Goal: Task Accomplishment & Management: Manage account settings

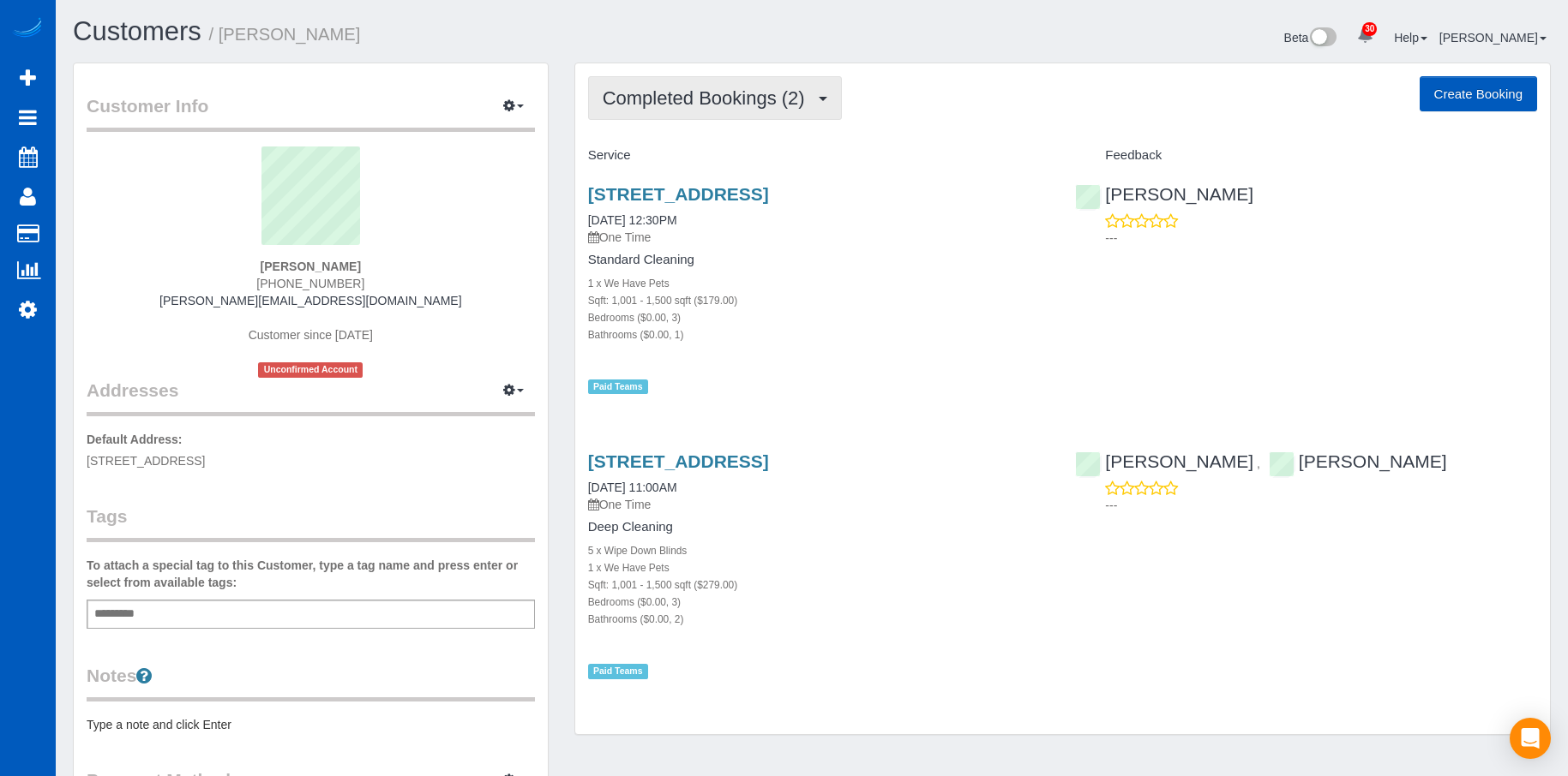
click at [705, 95] on span "Completed Bookings (2)" at bounding box center [708, 98] width 211 height 21
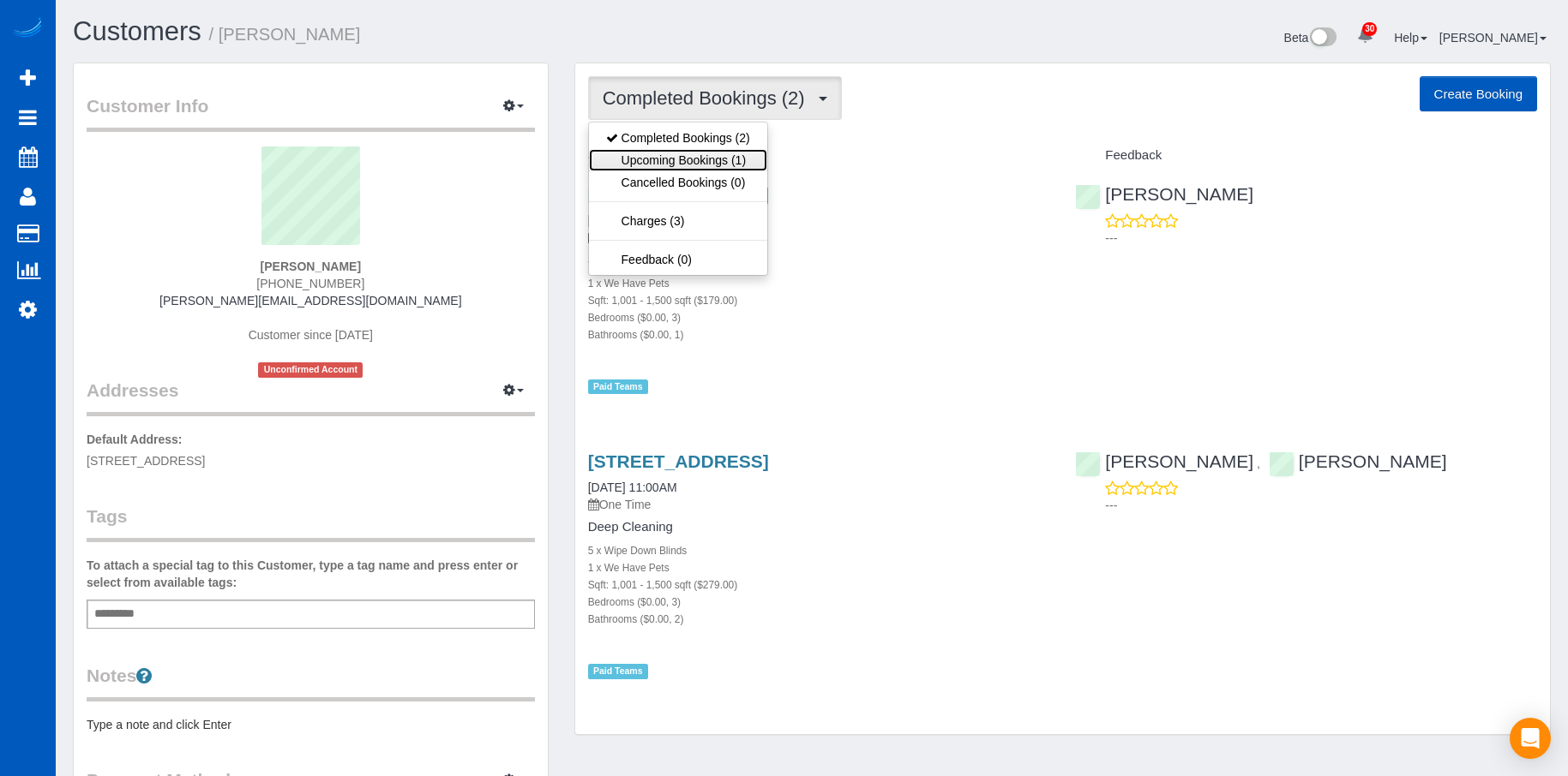
click at [704, 158] on link "Upcoming Bookings (1)" at bounding box center [677, 160] width 178 height 22
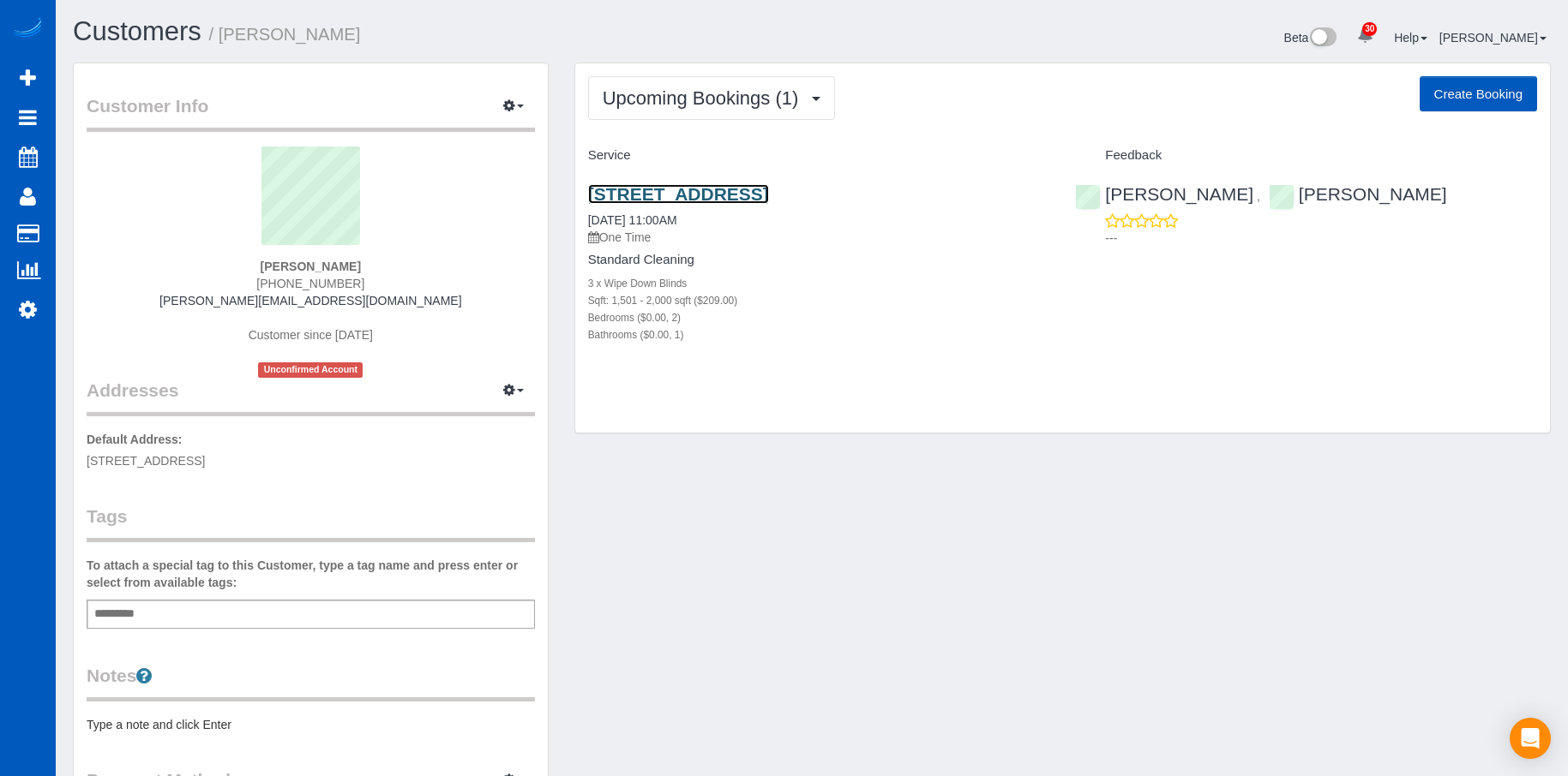
click at [769, 187] on link "[STREET_ADDRESS]" at bounding box center [678, 193] width 181 height 19
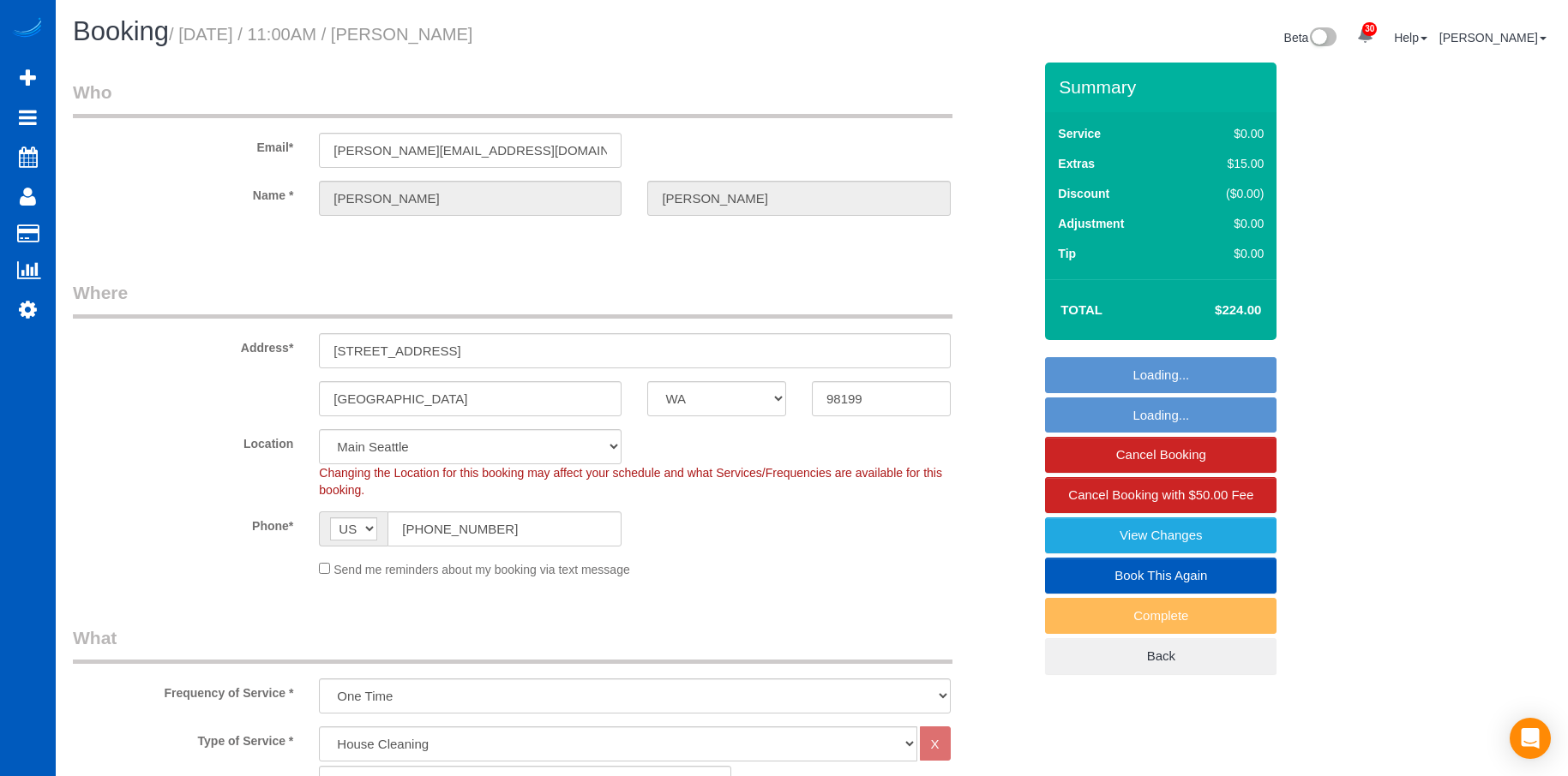
select select "WA"
select select "199"
select select "1501"
select select "2"
select select "spot1"
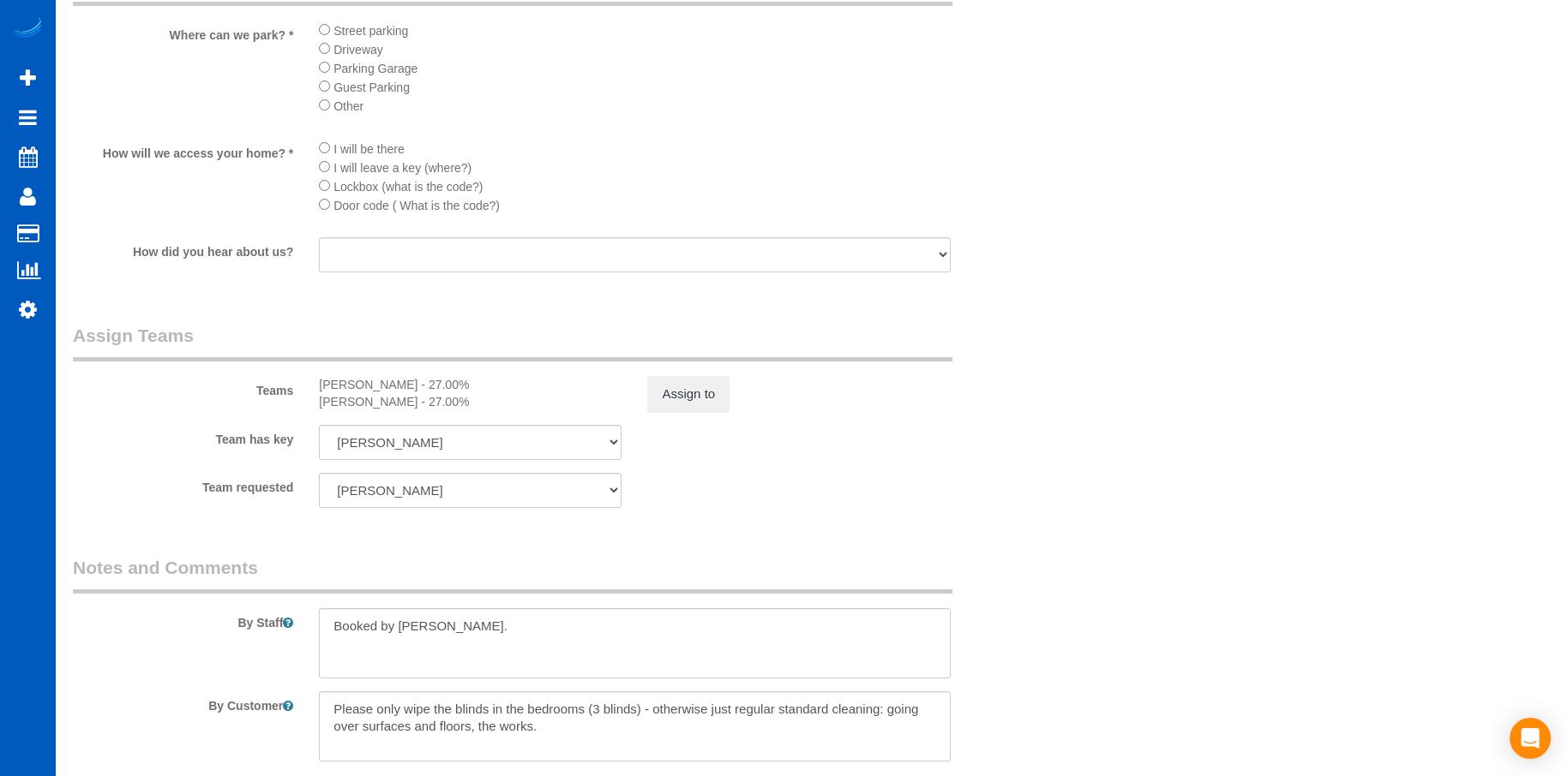
scroll to position [1947, 0]
click at [706, 635] on textarea at bounding box center [634, 645] width 631 height 70
paste textarea "Key will be under mat, as the client won't be there at the time we arrive. We c…"
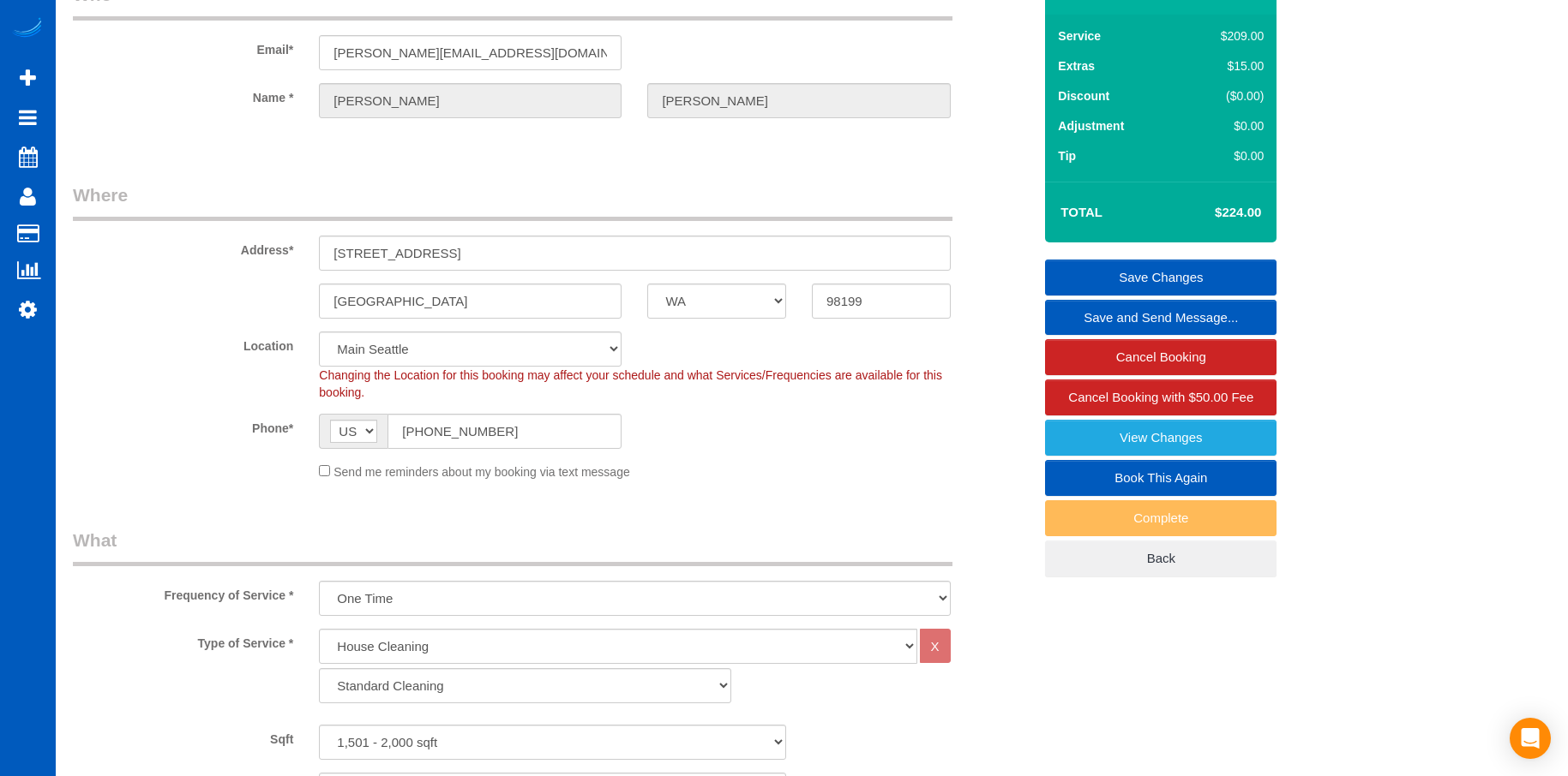
scroll to position [0, 0]
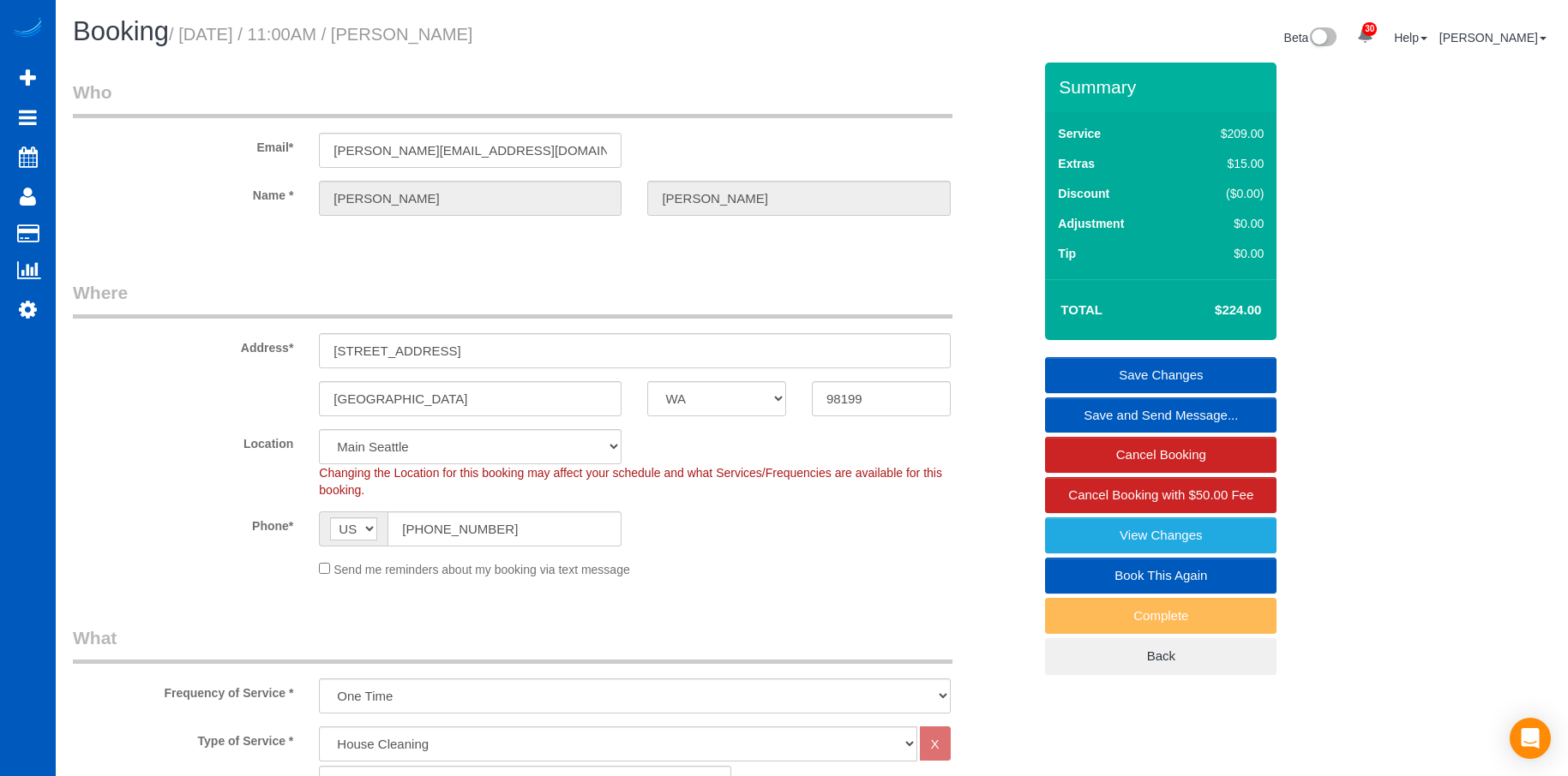
type textarea "Booked by Florencia. Key will be under mat, as the client won't be there at the…"
click at [1119, 361] on link "Save Changes" at bounding box center [1161, 375] width 231 height 36
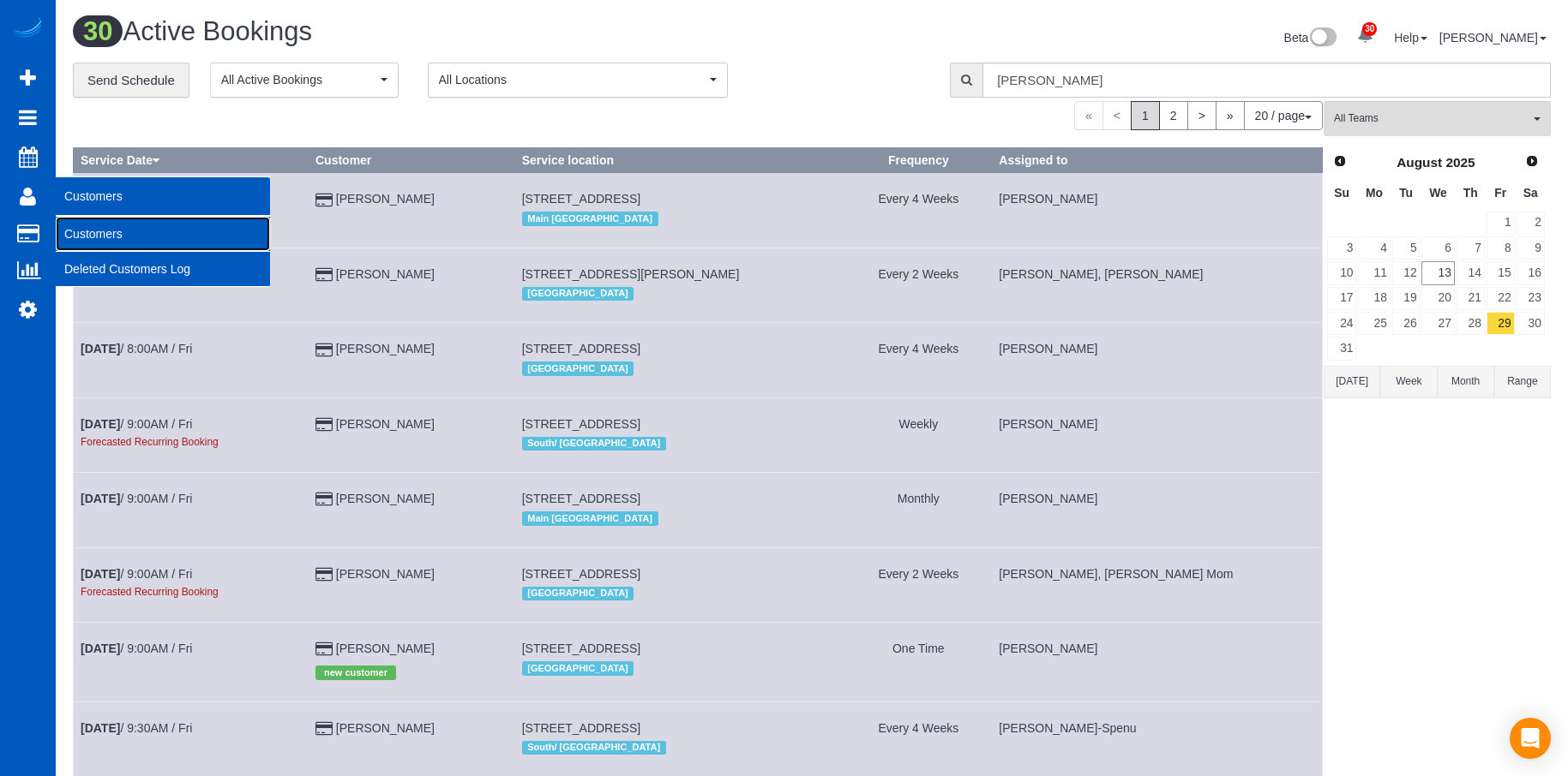
click at [94, 230] on link "Customers" at bounding box center [163, 234] width 214 height 34
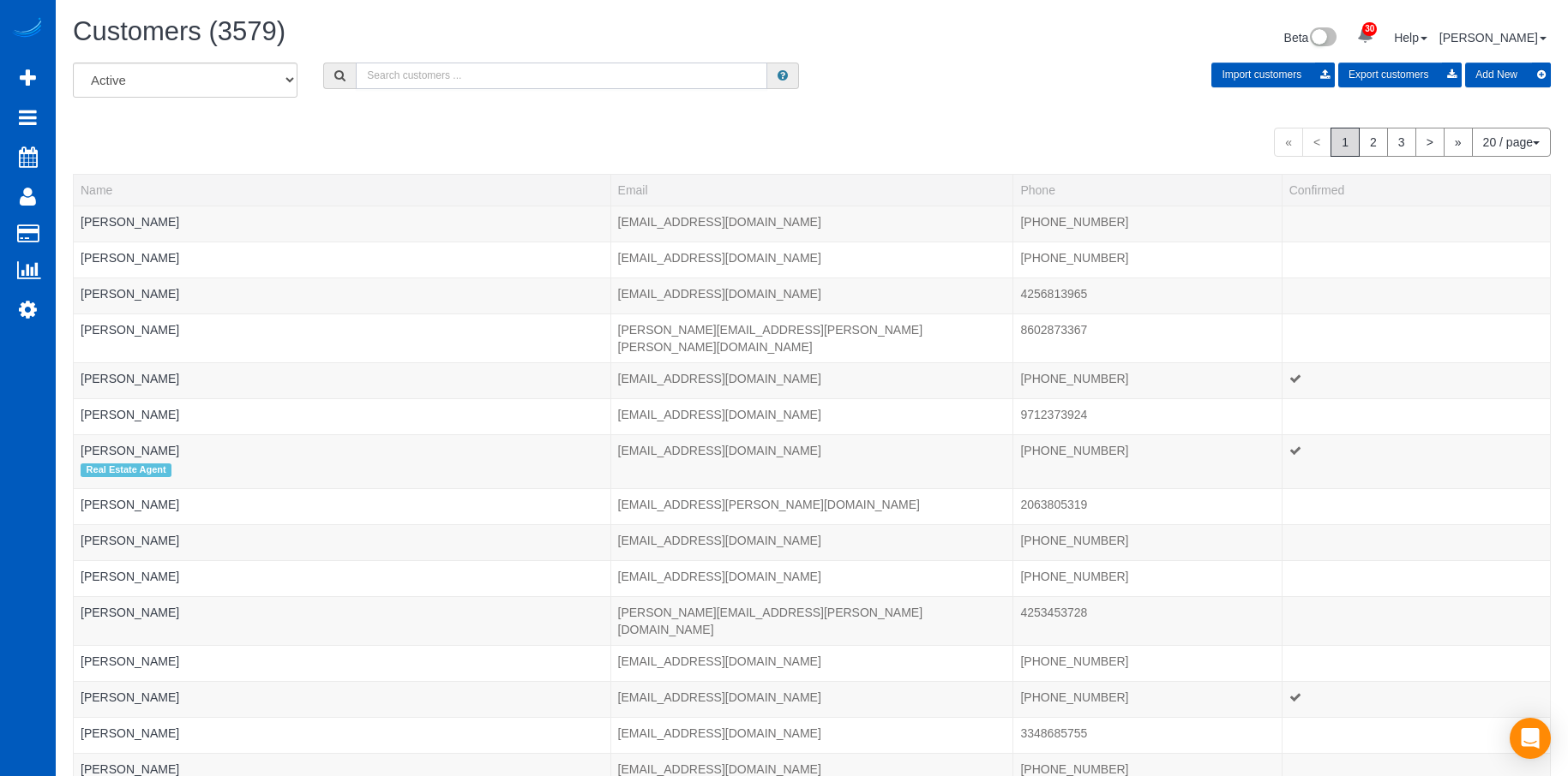
click at [521, 73] on input "text" at bounding box center [561, 76] width 411 height 27
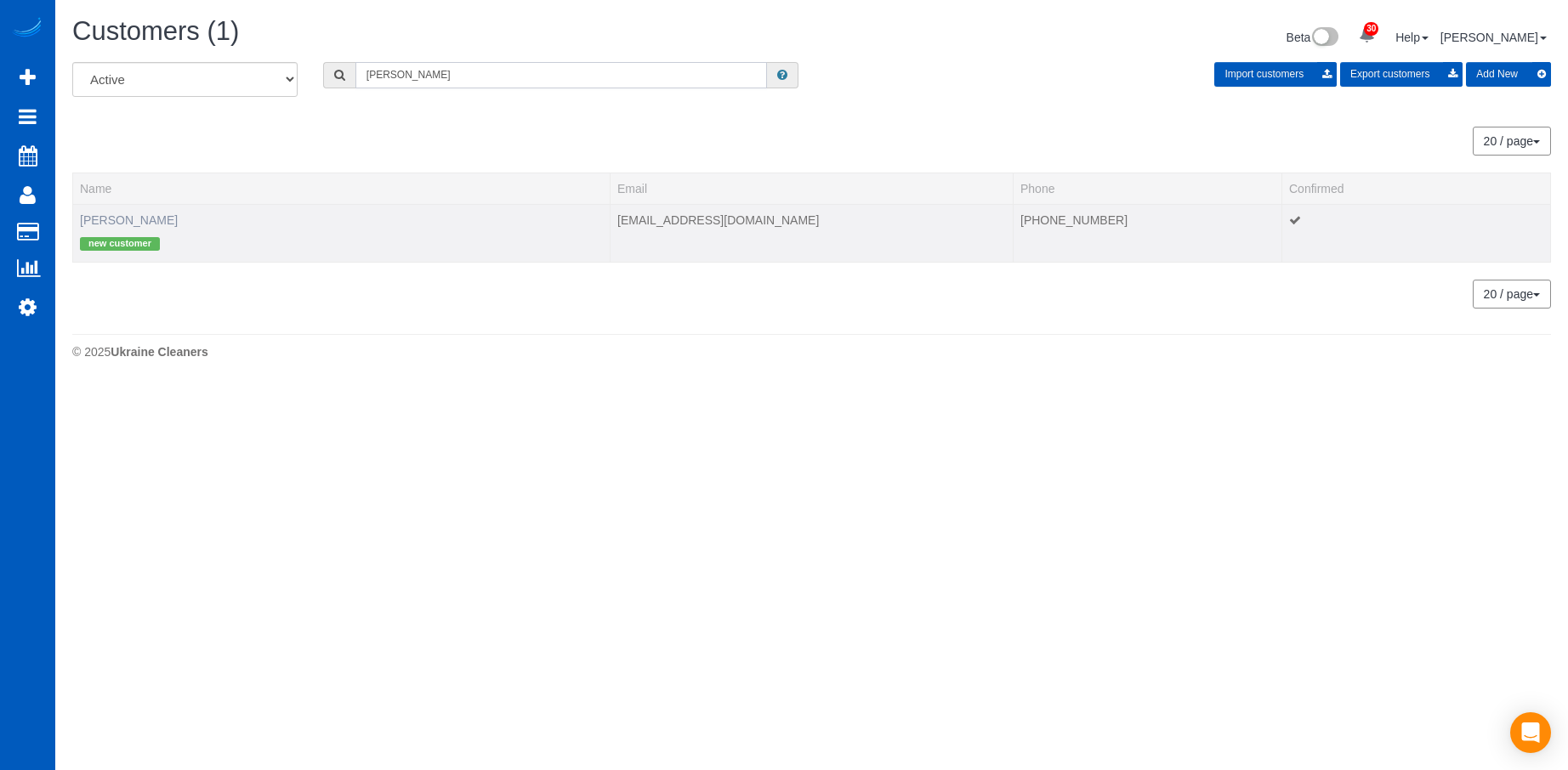
type input "Valerie Ditore"
click at [132, 220] on link "Valerie Ditore" at bounding box center [128, 220] width 98 height 14
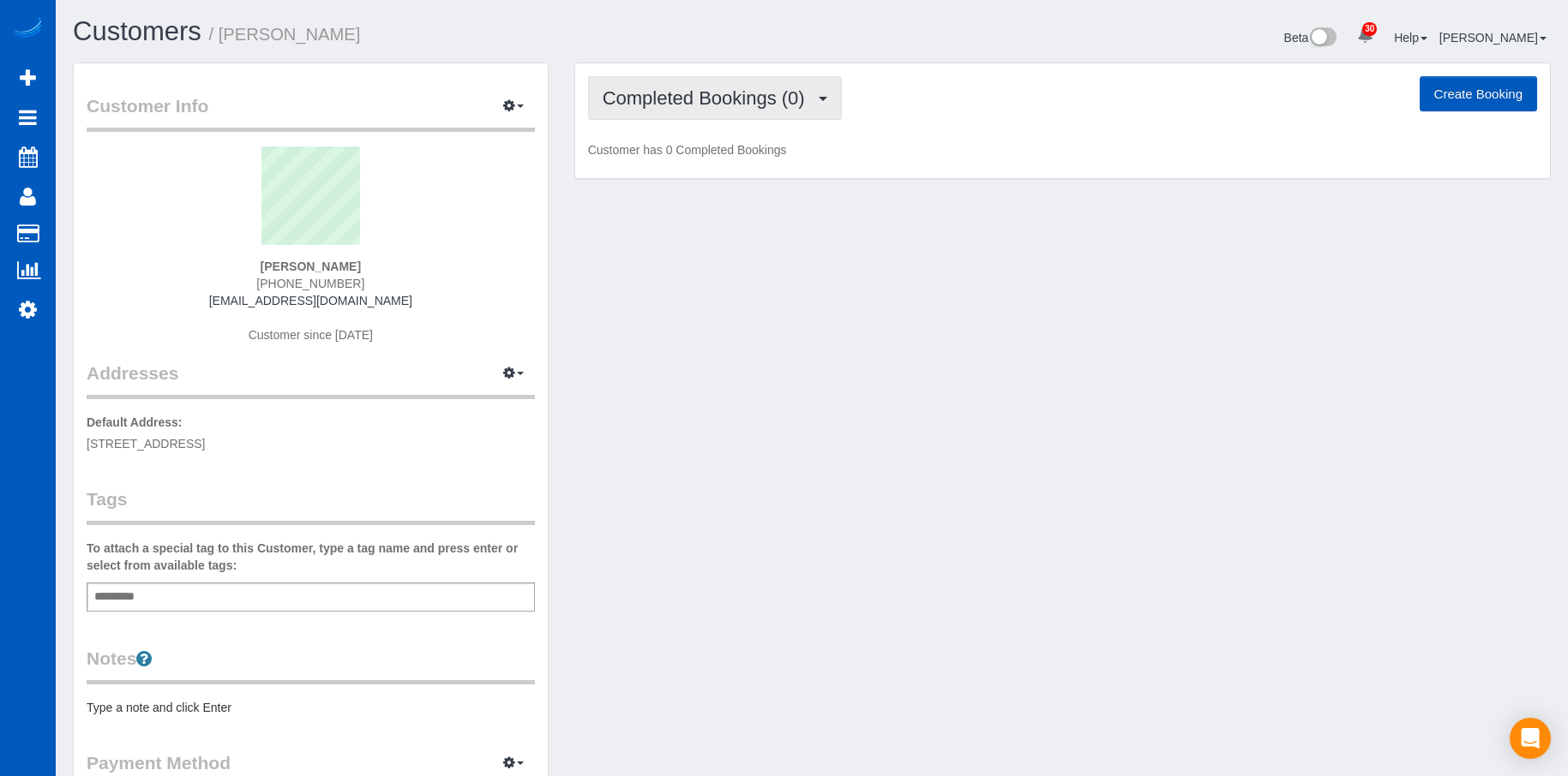
click at [706, 90] on span "Completed Bookings (0)" at bounding box center [708, 98] width 211 height 21
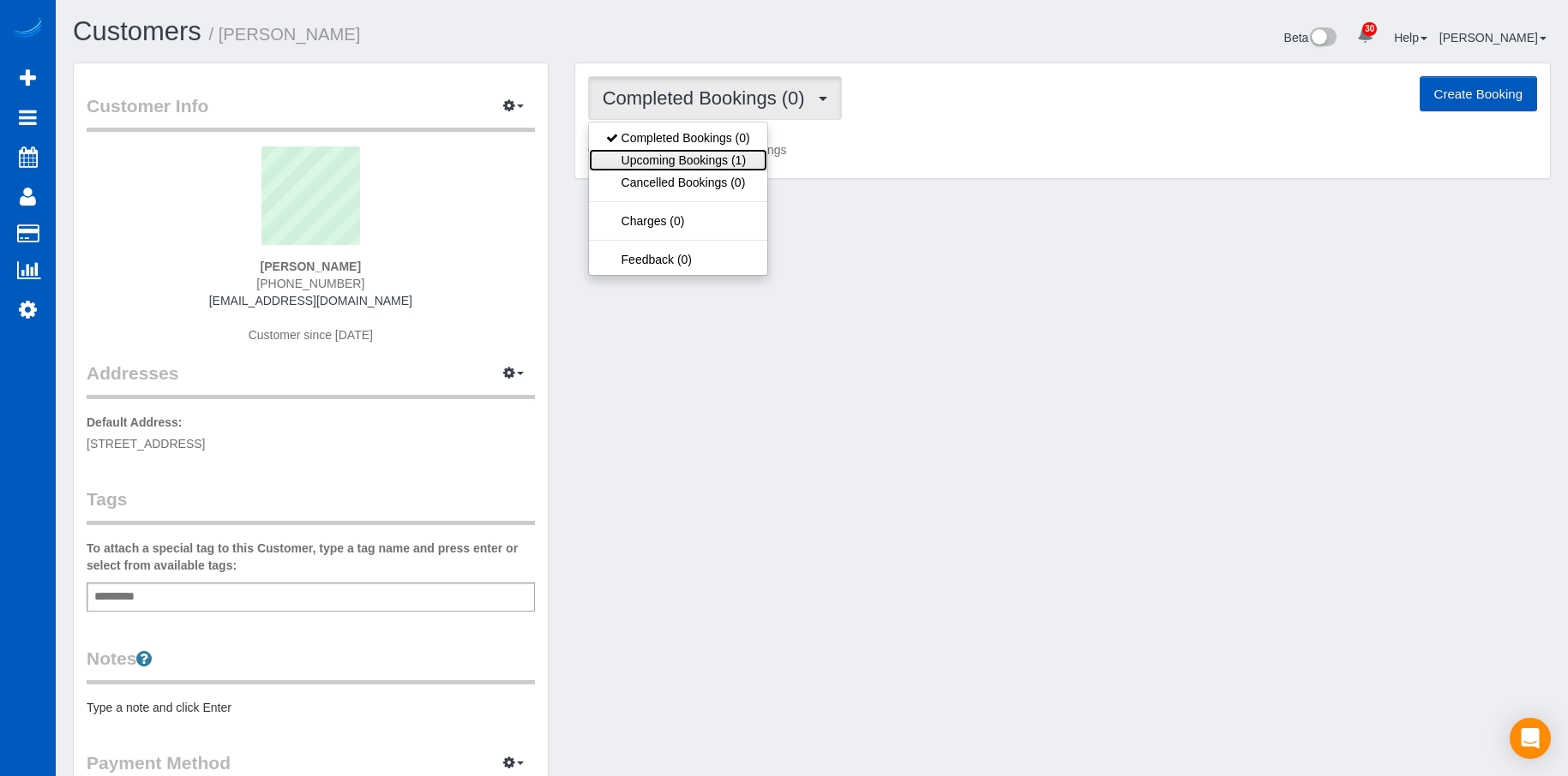
click at [712, 156] on link "Upcoming Bookings (1)" at bounding box center [677, 160] width 178 height 22
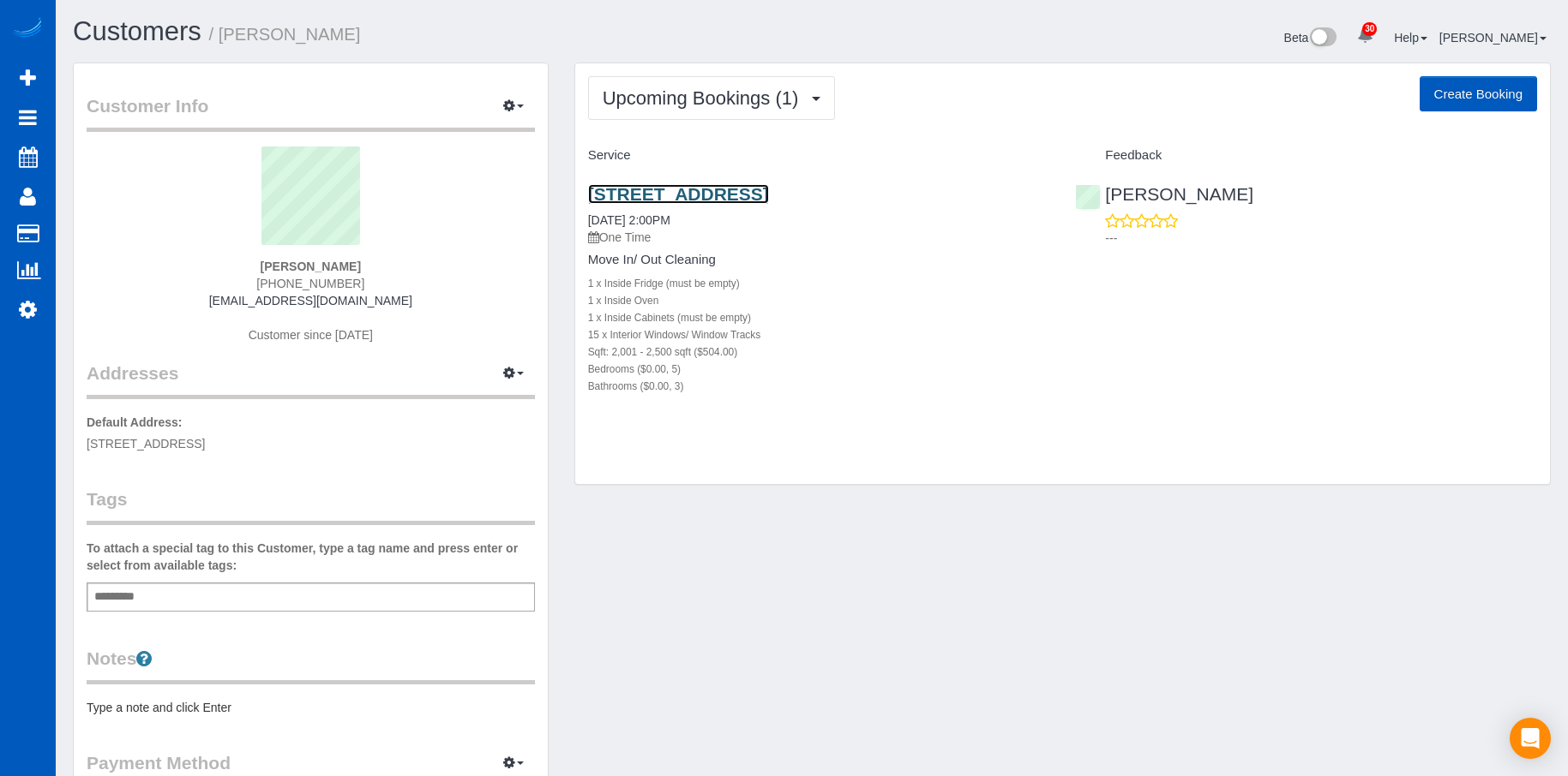
click at [752, 186] on link "510 201st Pl Nw, Shoreline, WA 98177" at bounding box center [678, 193] width 181 height 19
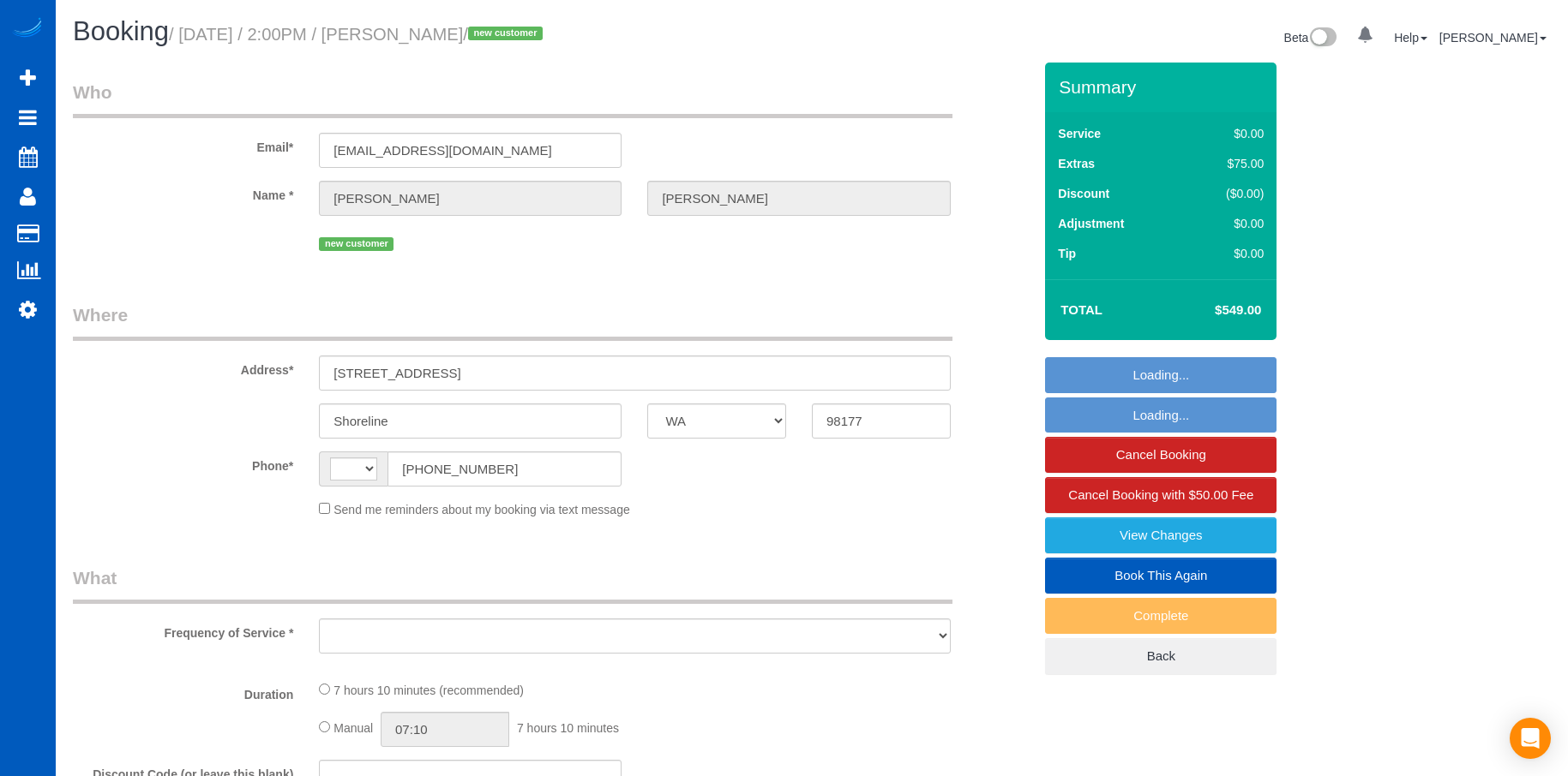
select select "WA"
select select "string:US"
select select "object:908"
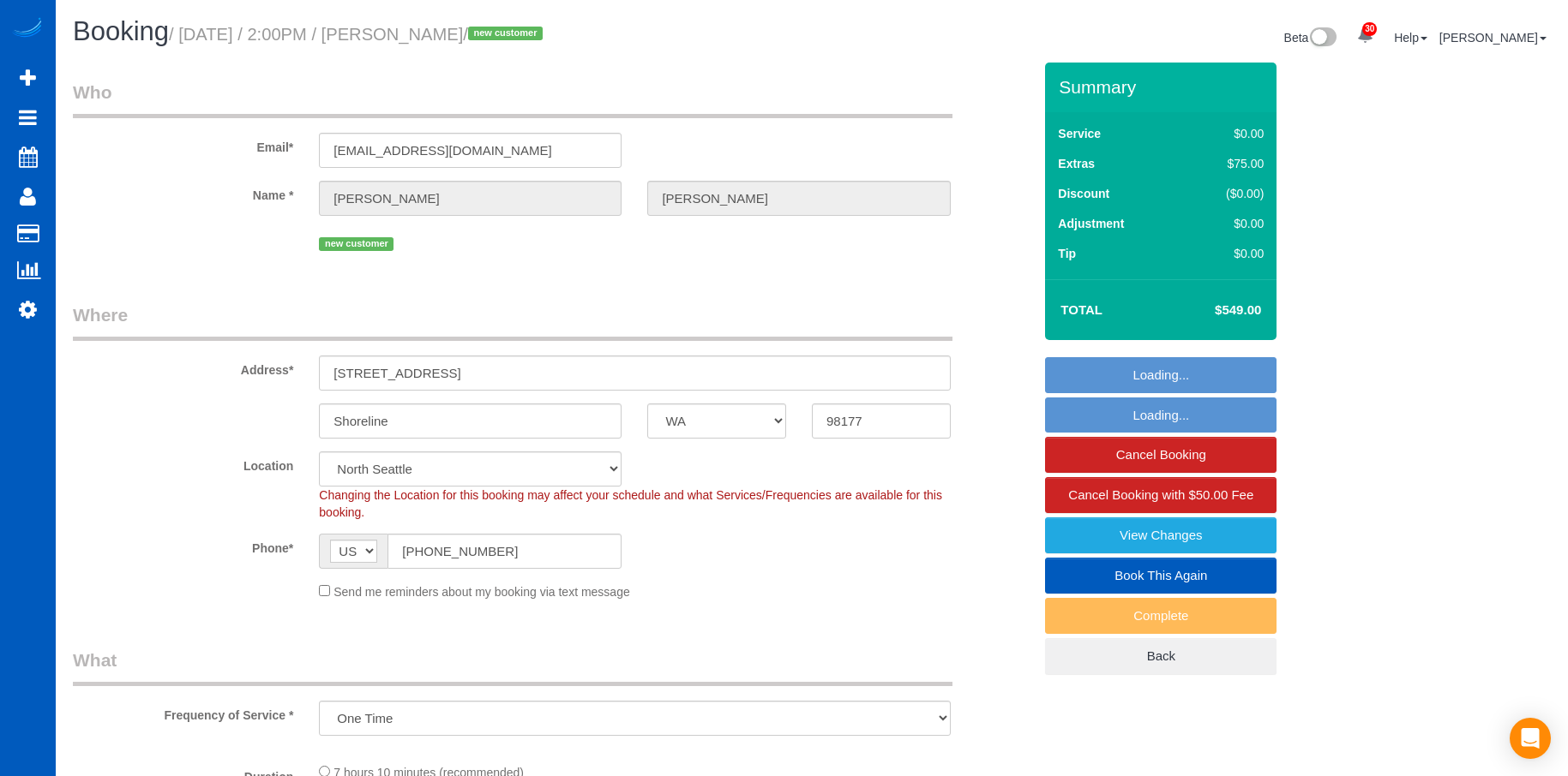
select select "spot1"
select select "object:1044"
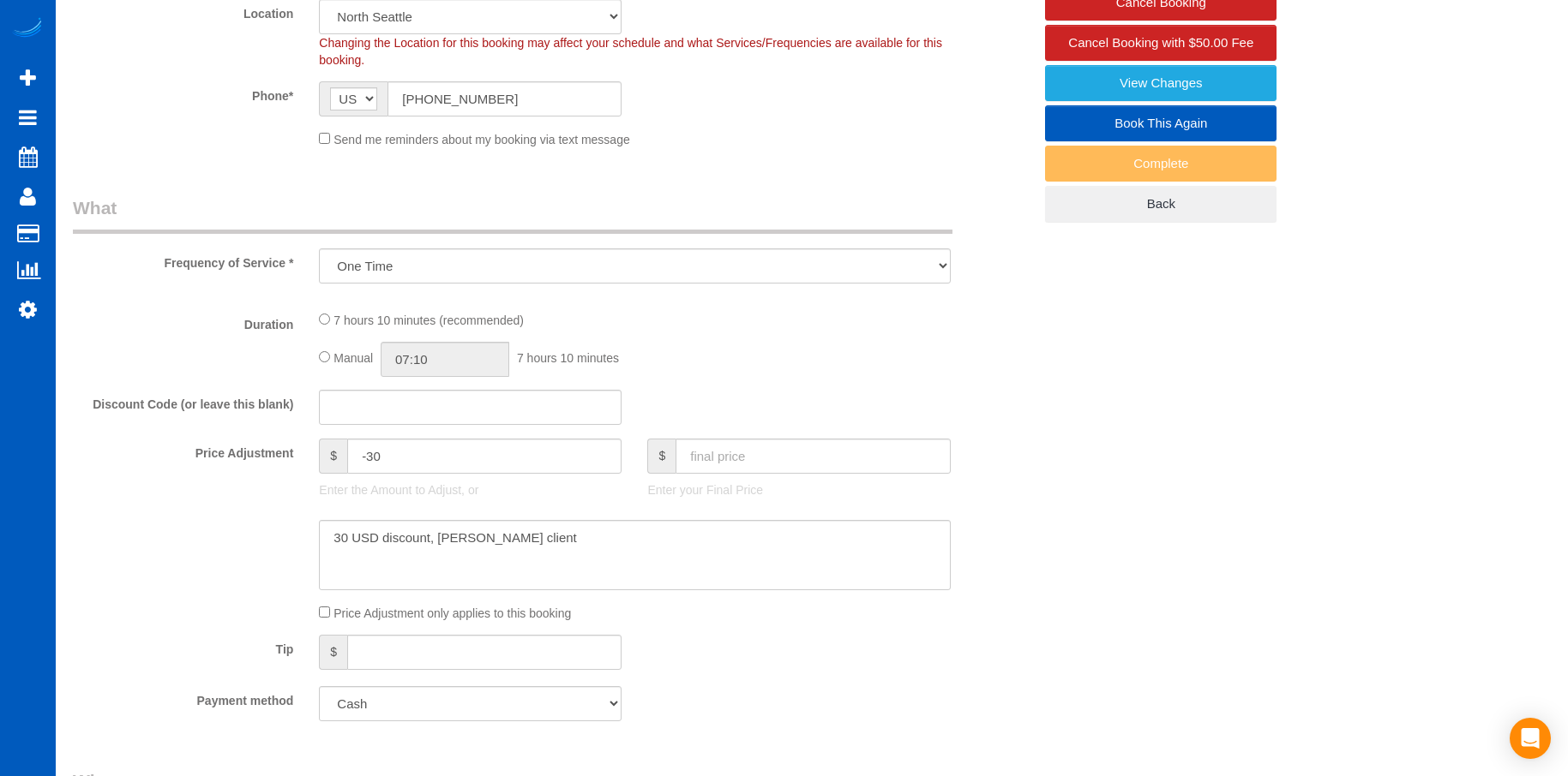
select select "199"
select select "2001"
select select "5"
select select "3"
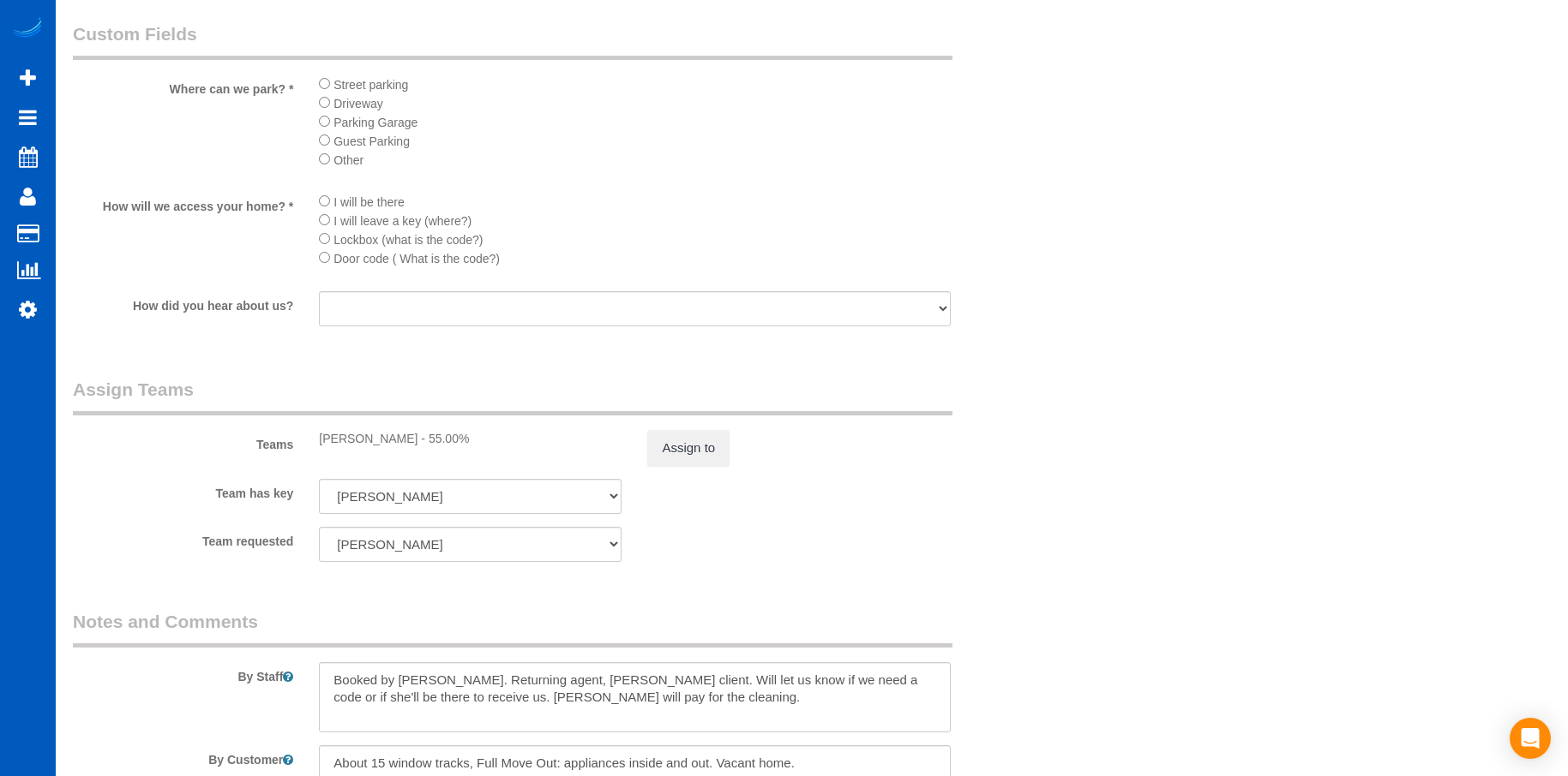
scroll to position [1870, 0]
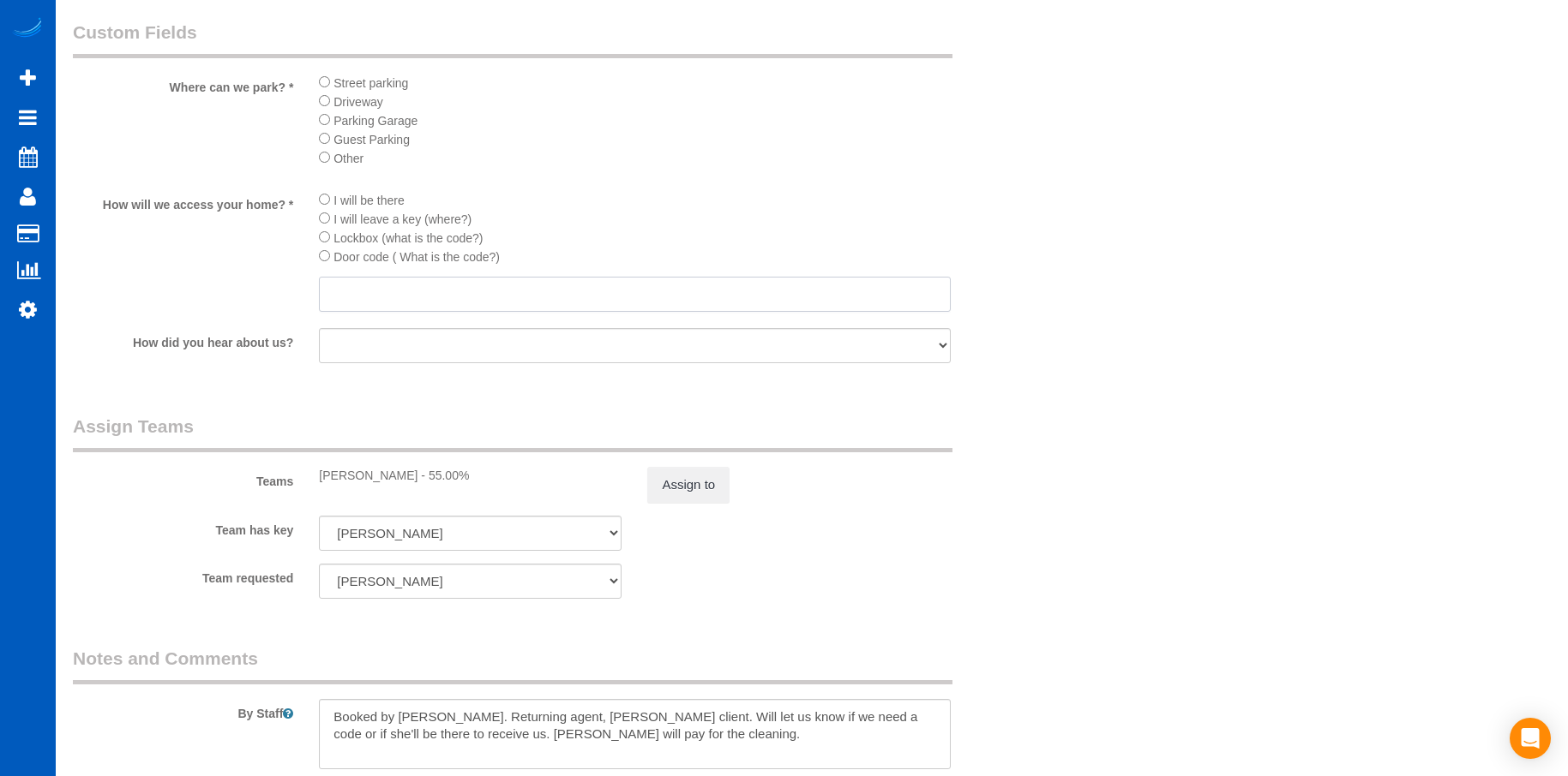
click at [426, 286] on input "text" at bounding box center [634, 295] width 631 height 35
paste input "Lockbox code 9810"
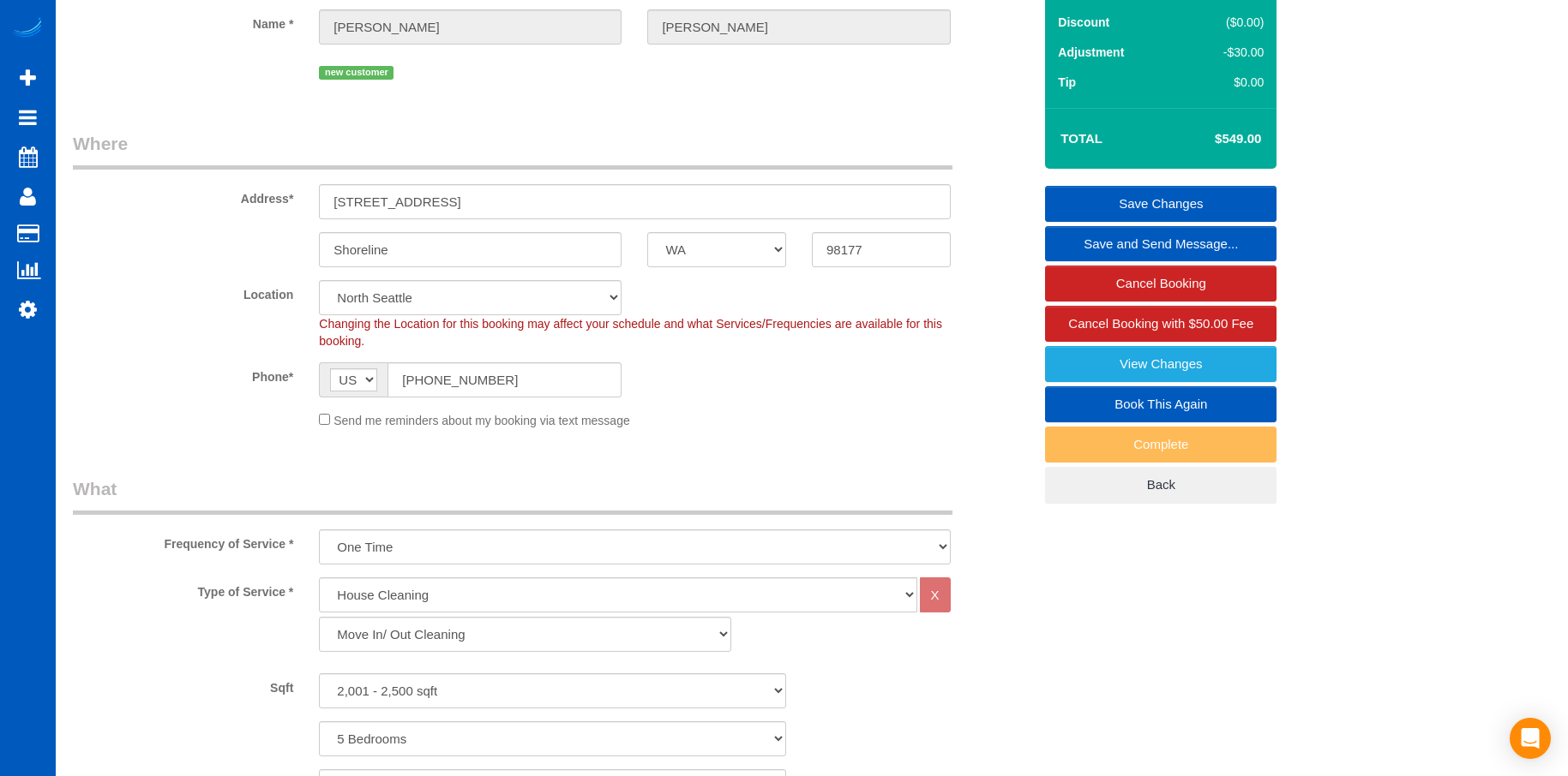
scroll to position [0, 0]
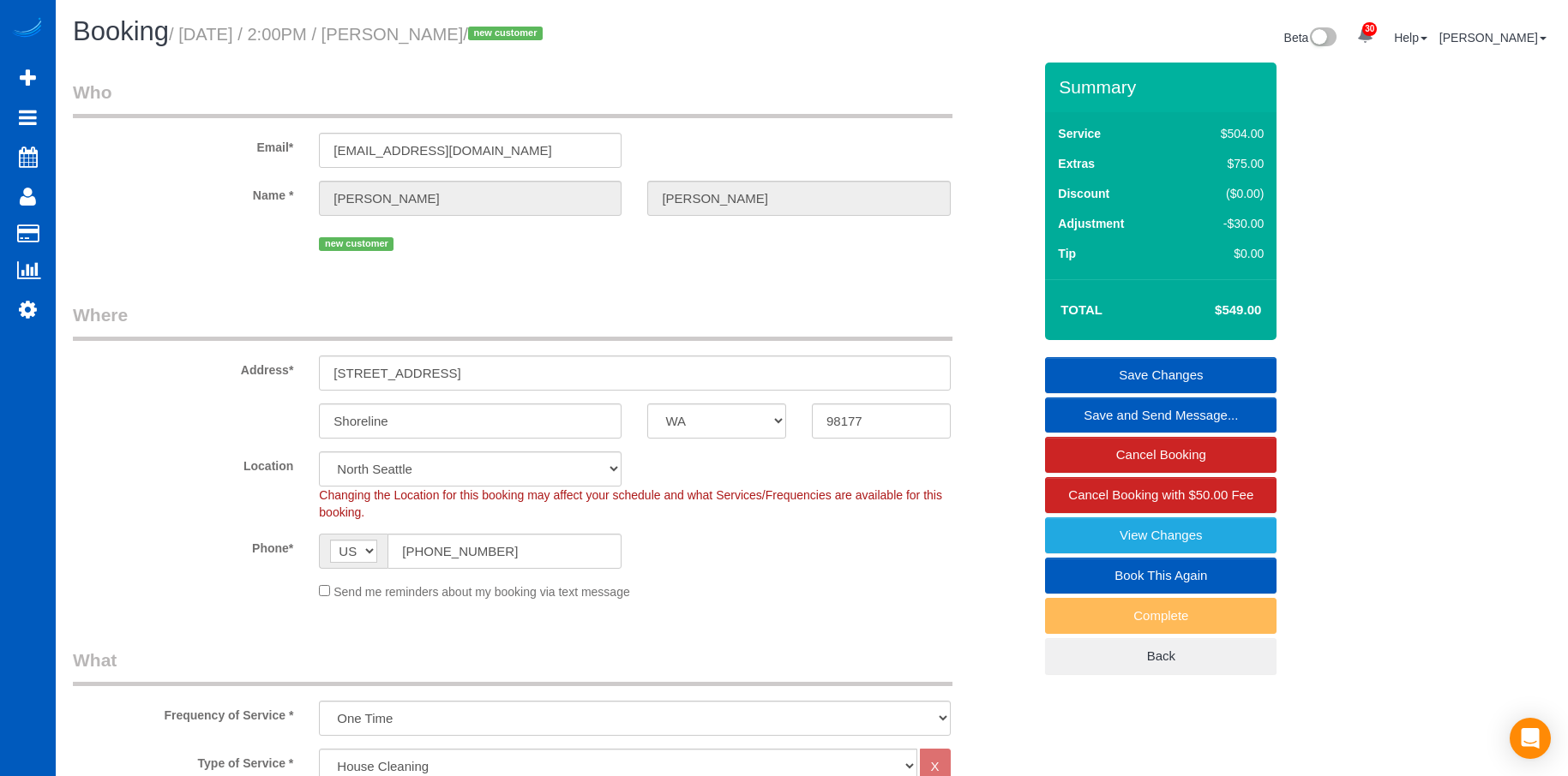
type input "Lockbox code 9810"
click at [1138, 370] on link "Save Changes" at bounding box center [1161, 375] width 231 height 36
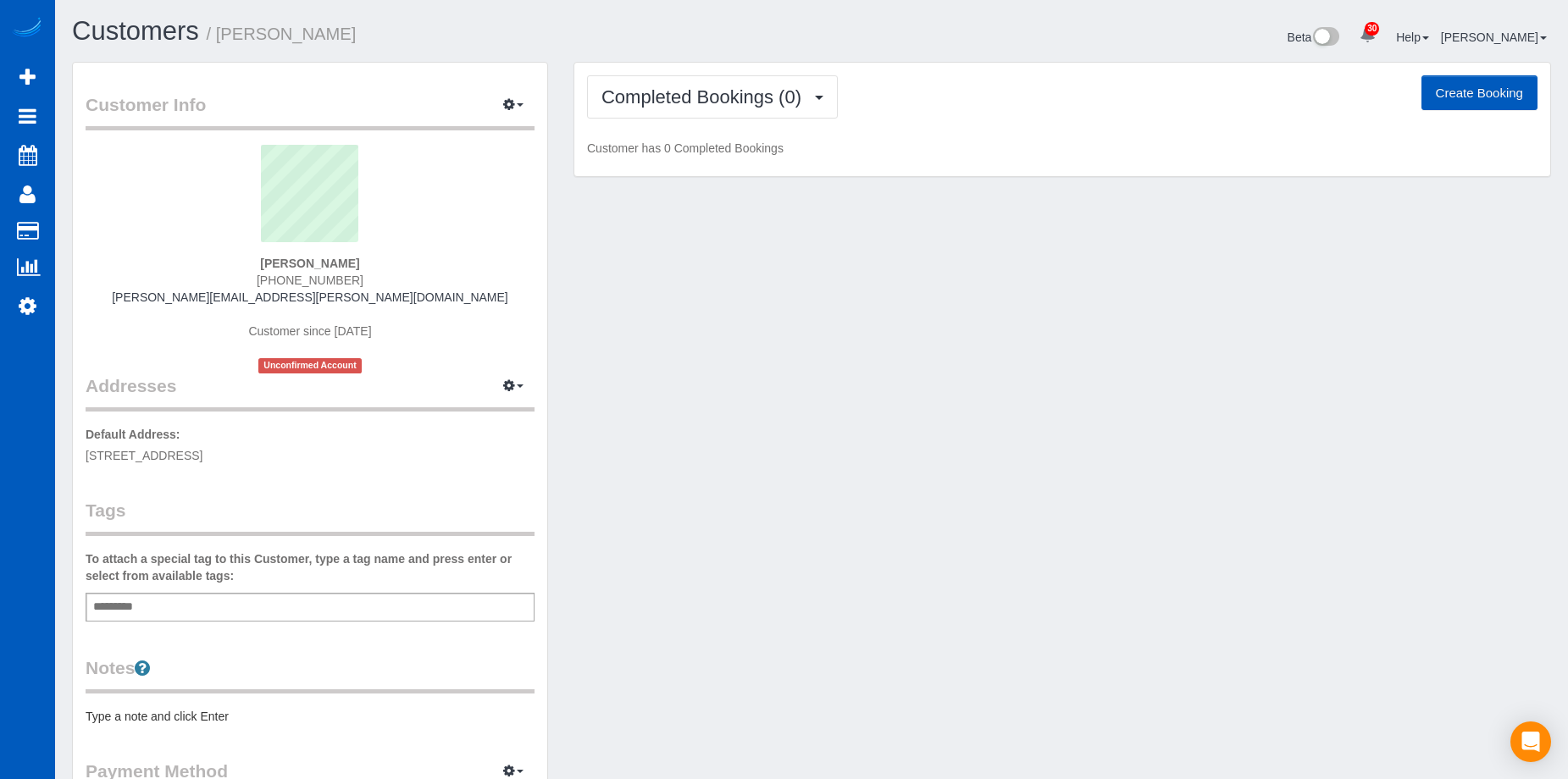
click at [1463, 85] on button "Create Booking" at bounding box center [1479, 93] width 116 height 36
select select "WA"
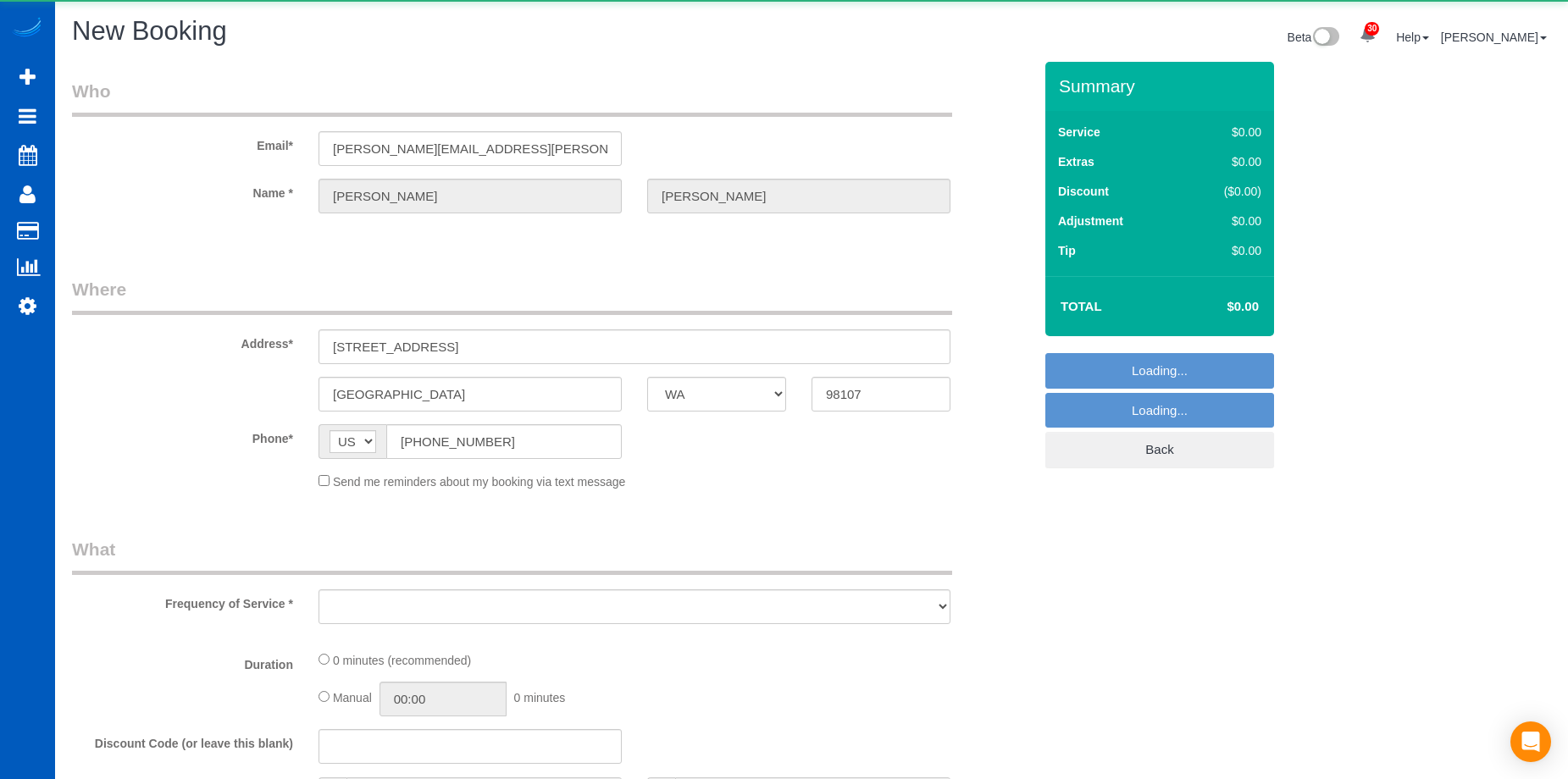
select select "object:1865"
select select "199"
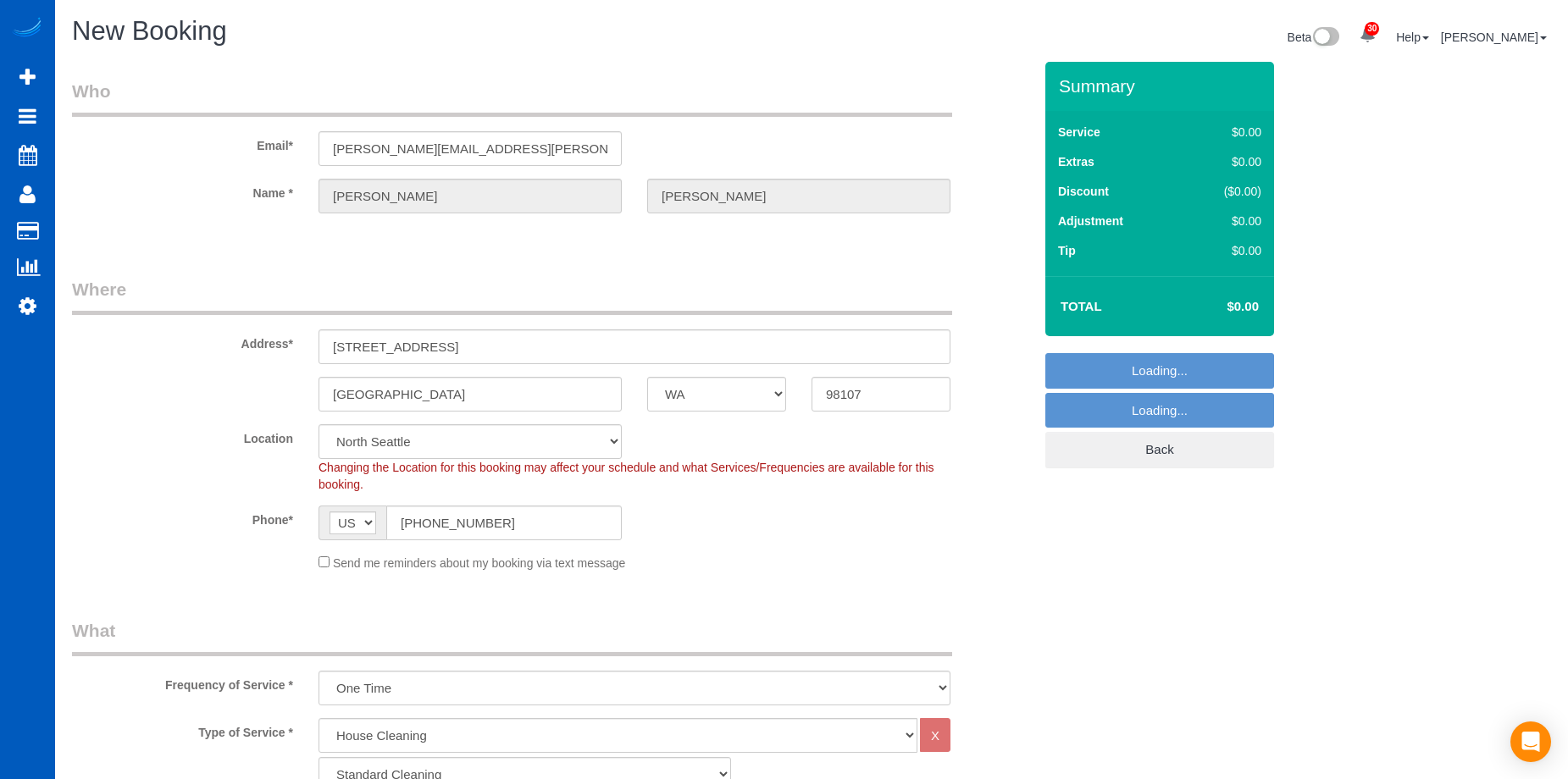
select select "object:2137"
click at [313, 556] on div "Send me reminders about my booking via text message" at bounding box center [635, 563] width 658 height 18
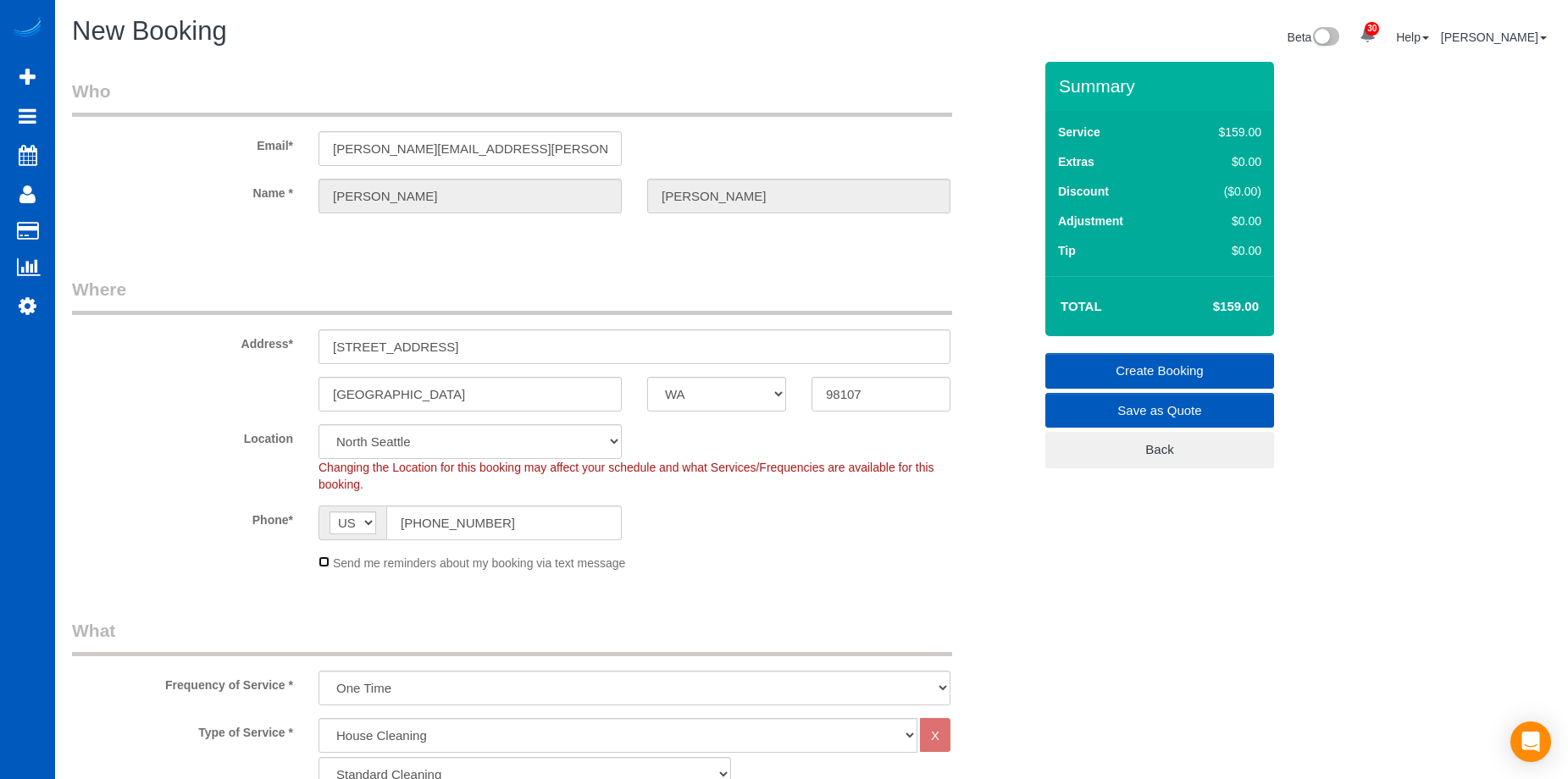
select select "5"
select select "object:2227"
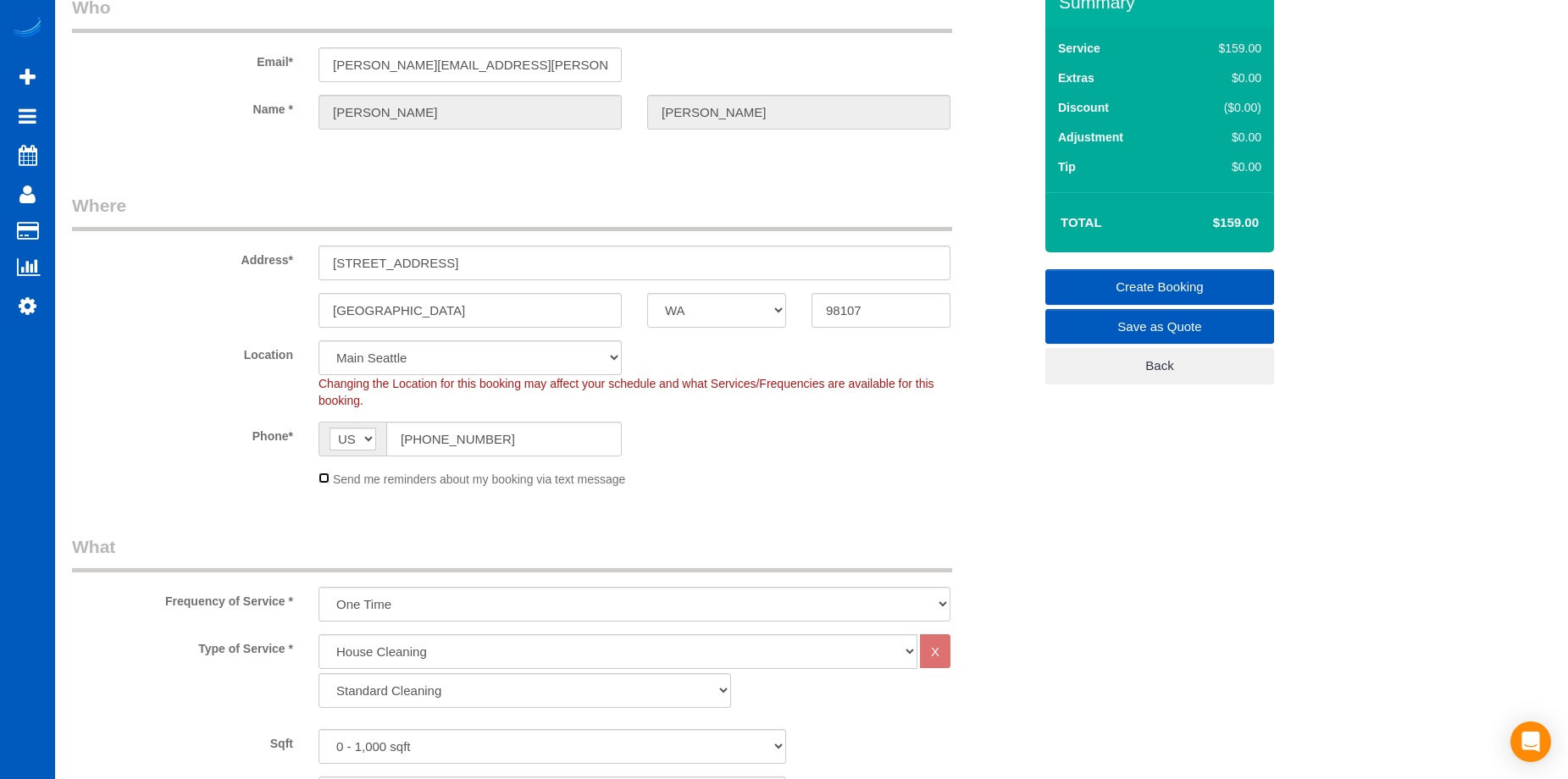
scroll to position [85, 0]
click at [721, 463] on sui-booking-location "Location North Seattle Denver Everett Fort Worth TX Las Vegas Main Seattle Mary…" at bounding box center [552, 413] width 961 height 147
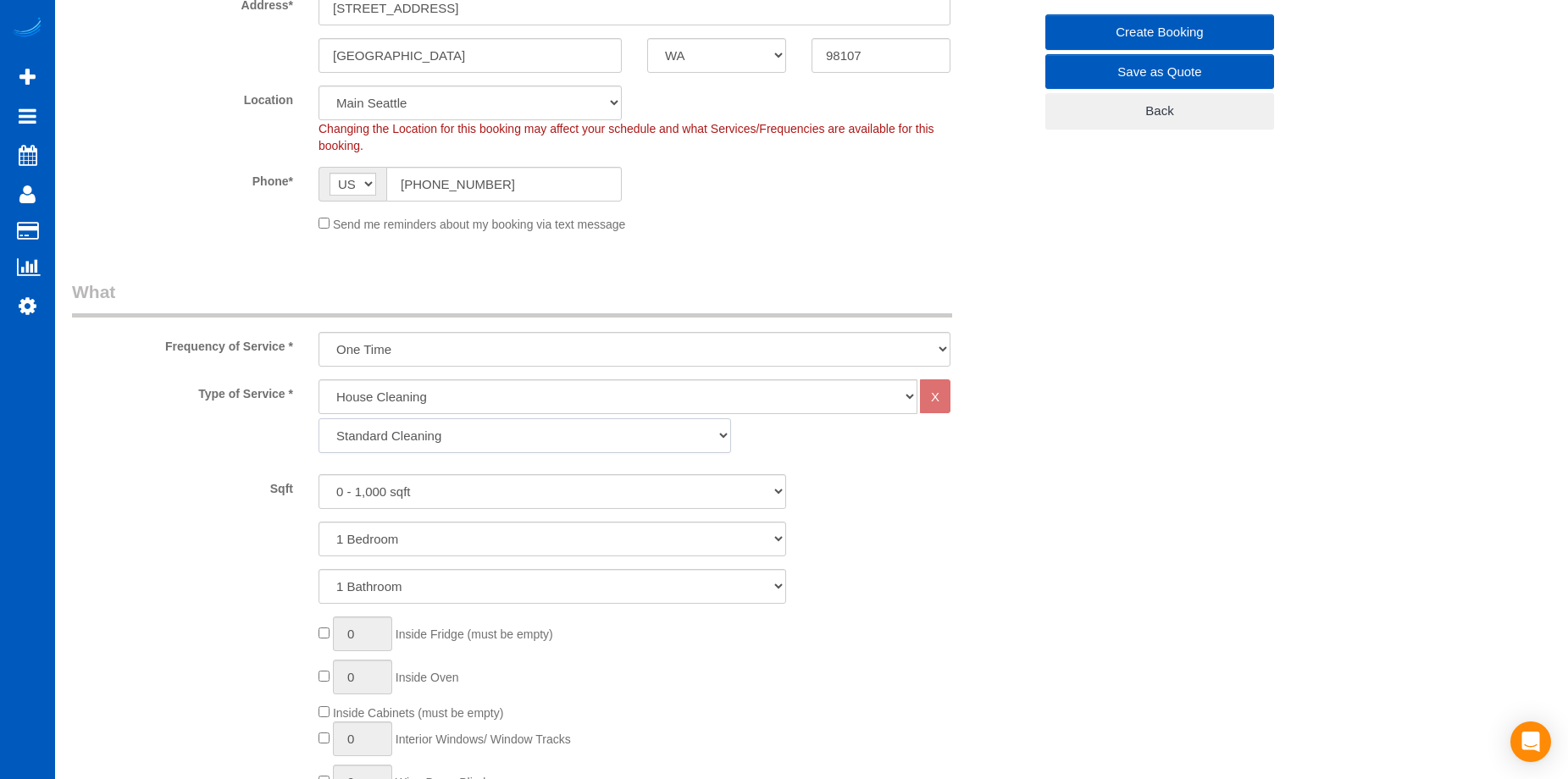
click at [548, 430] on select "Standard Cleaning Deep Cleaning Move In/ Out Cleaning" at bounding box center [525, 436] width 413 height 35
select select "368"
click at [319, 418] on select "Standard Cleaning Deep Cleaning Move In/ Out Cleaning" at bounding box center [525, 436] width 413 height 35
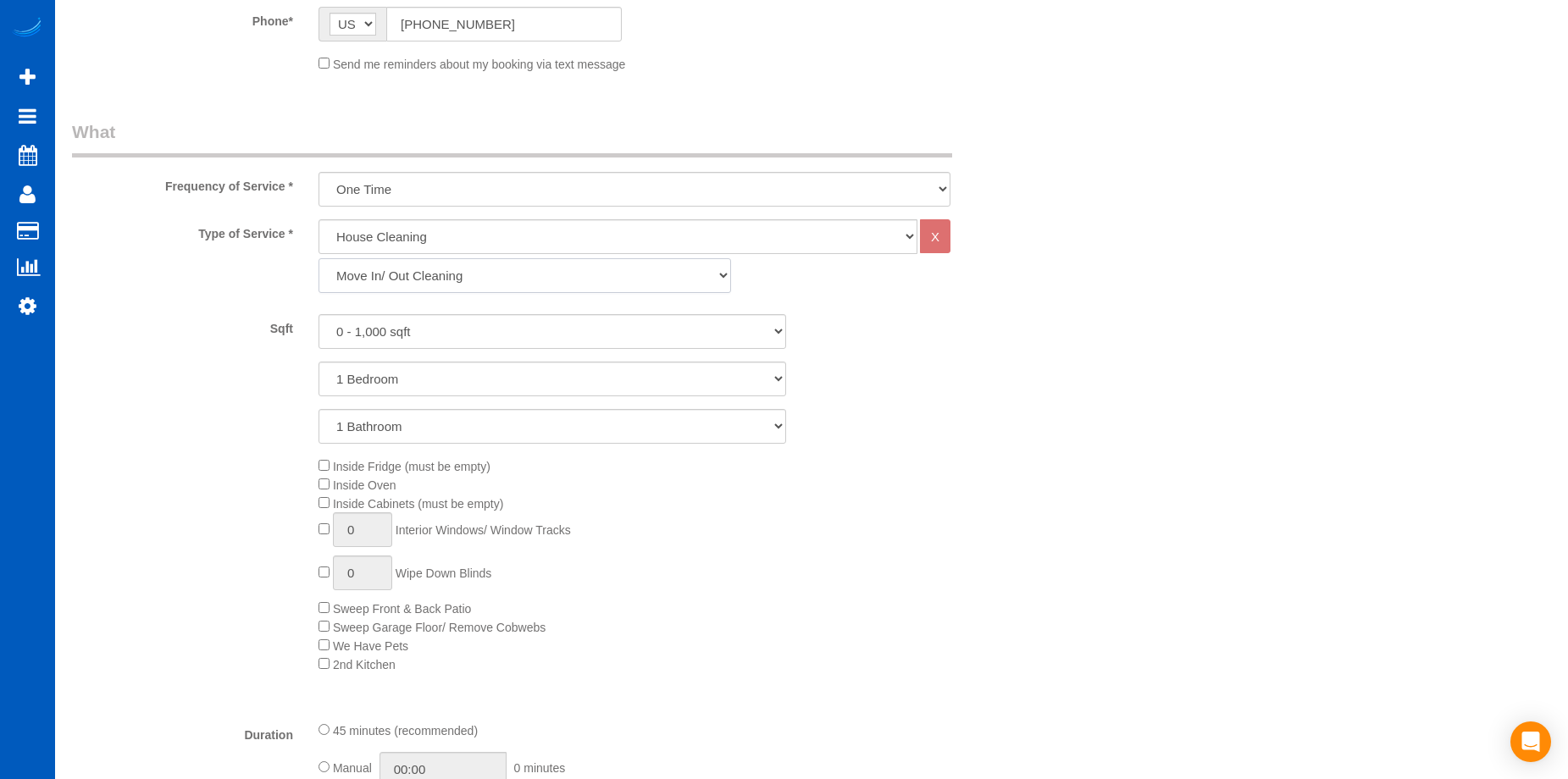
scroll to position [509, 0]
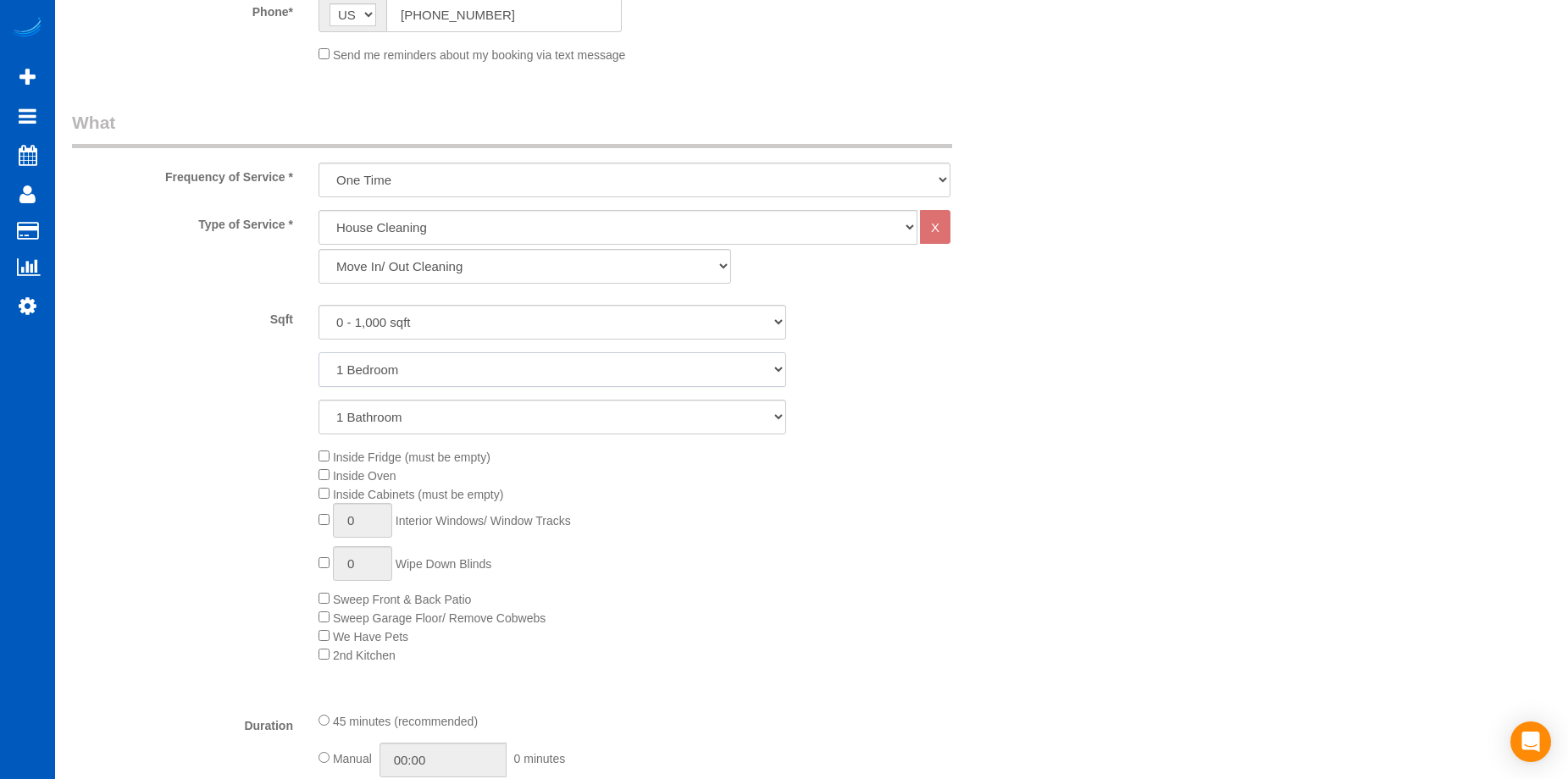
click at [486, 365] on select "1 Bedroom 2 Bedrooms 3 Bedrooms 4 Bedrooms 5 Bedrooms 6 Bedrooms 7 Bedrooms" at bounding box center [552, 370] width 468 height 35
select select "2"
click at [319, 353] on select "1 Bedroom 2 Bedrooms 3 Bedrooms 4 Bedrooms 5 Bedrooms 6 Bedrooms 7 Bedrooms" at bounding box center [552, 370] width 468 height 35
click at [474, 405] on select "1 Bathroom 2 Bathrooms 3 Bathrooms 4 Bathrooms 5 Bathrooms 6 Bathrooms 7 Bathro…" at bounding box center [552, 417] width 468 height 35
select select "2"
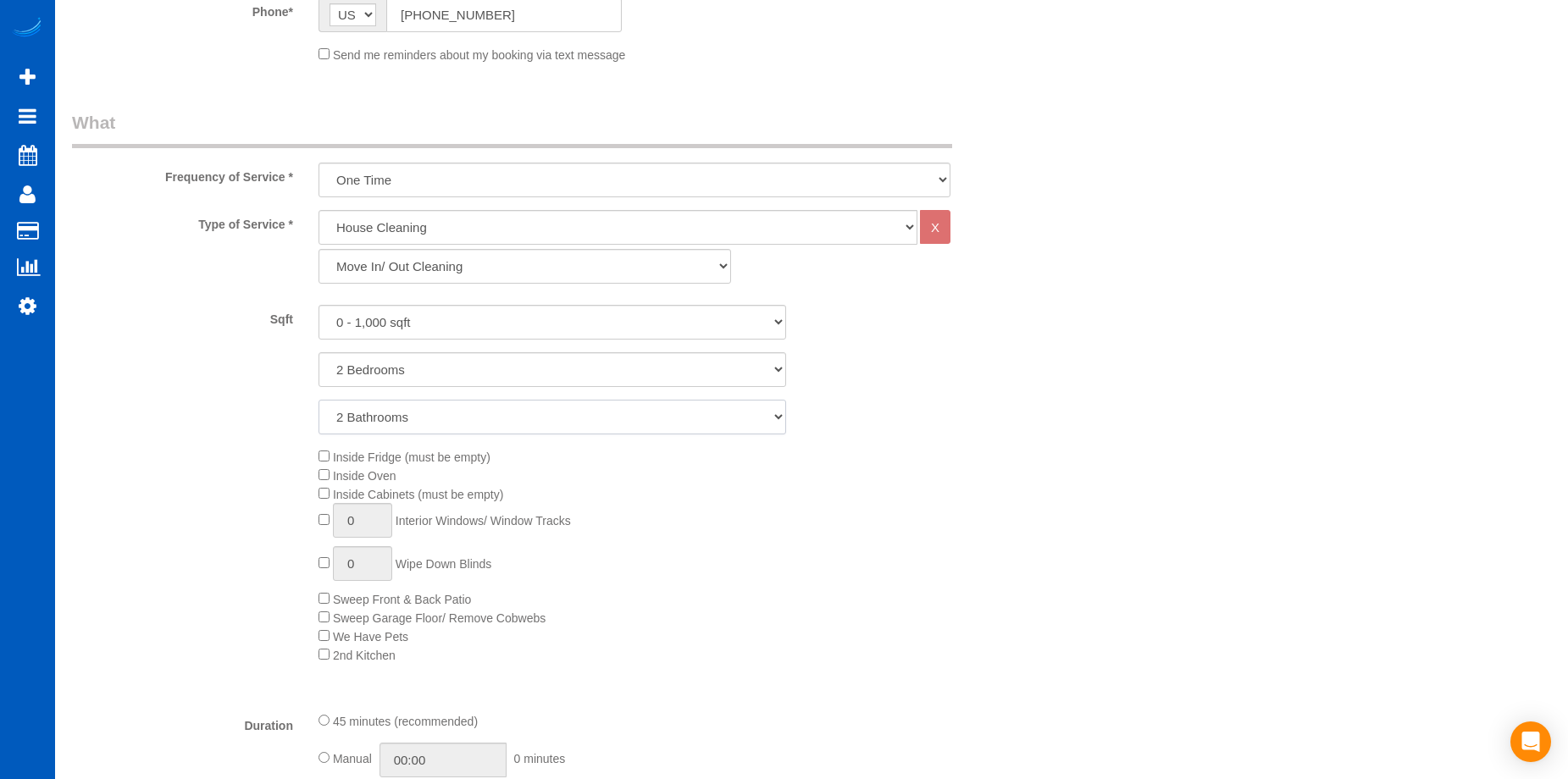
click at [319, 400] on select "1 Bathroom 2 Bathrooms 3 Bathrooms 4 Bathrooms 5 Bathrooms 6 Bathrooms 7 Bathro…" at bounding box center [552, 417] width 468 height 35
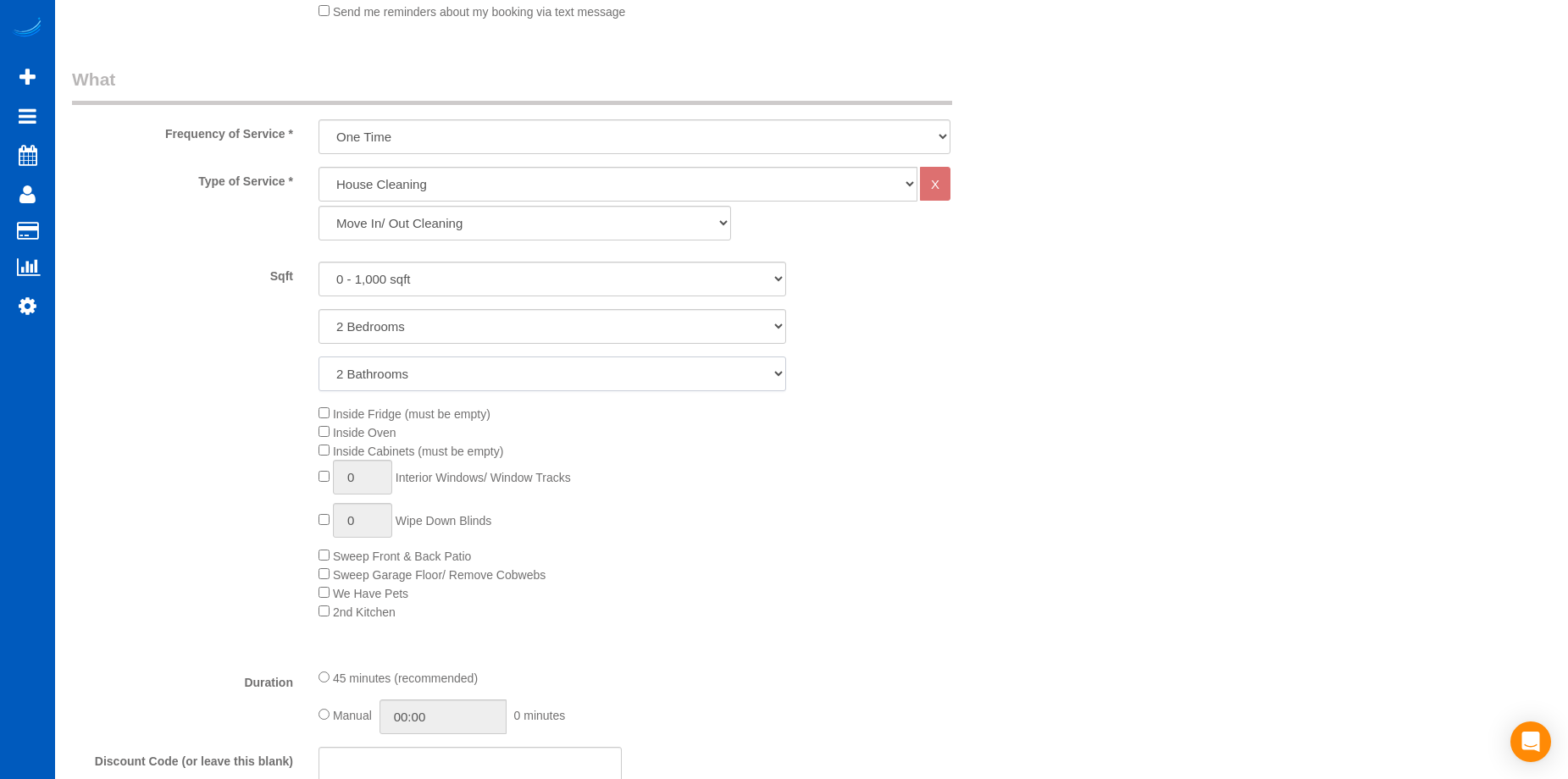
scroll to position [593, 0]
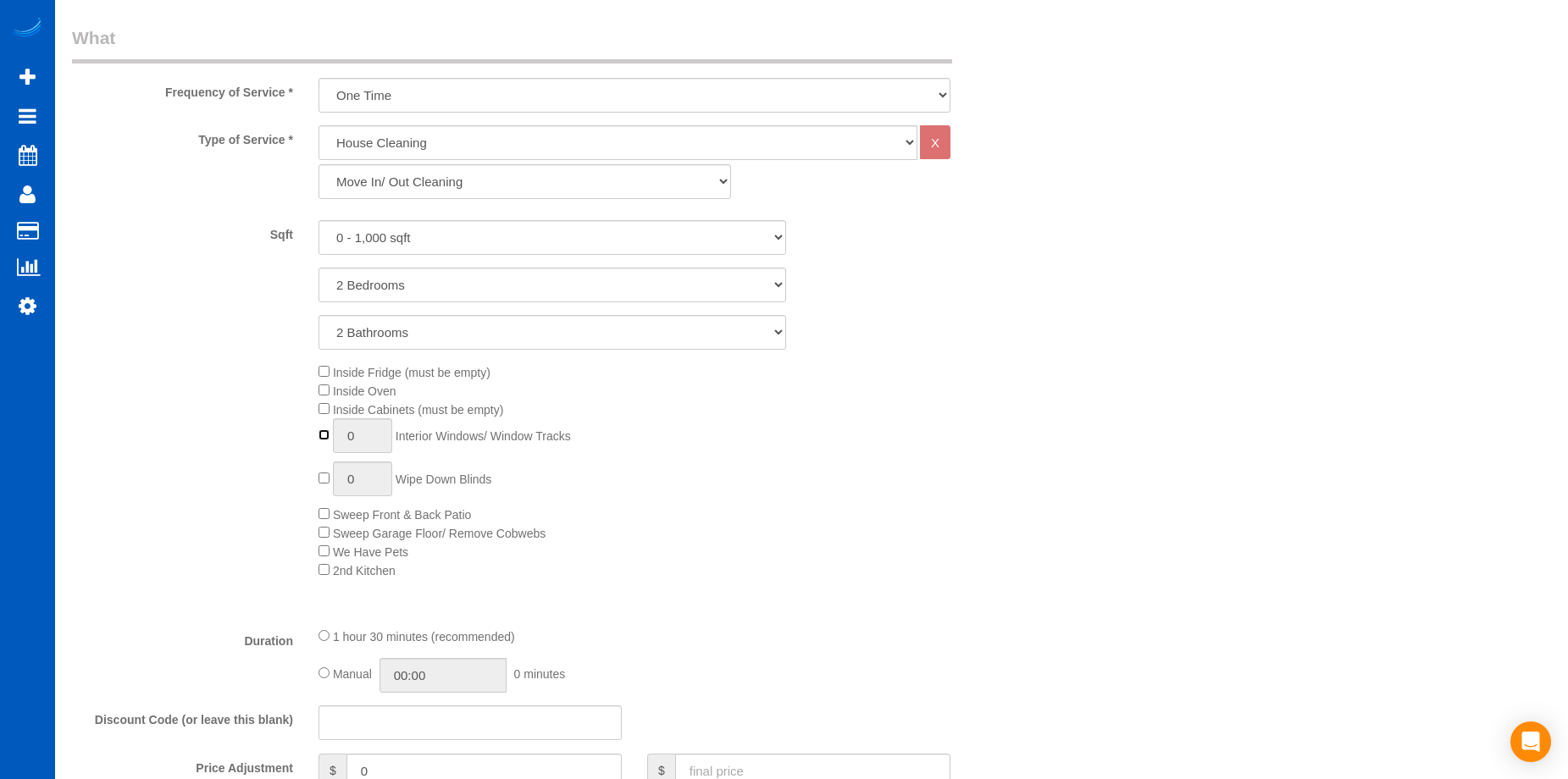
type input "1"
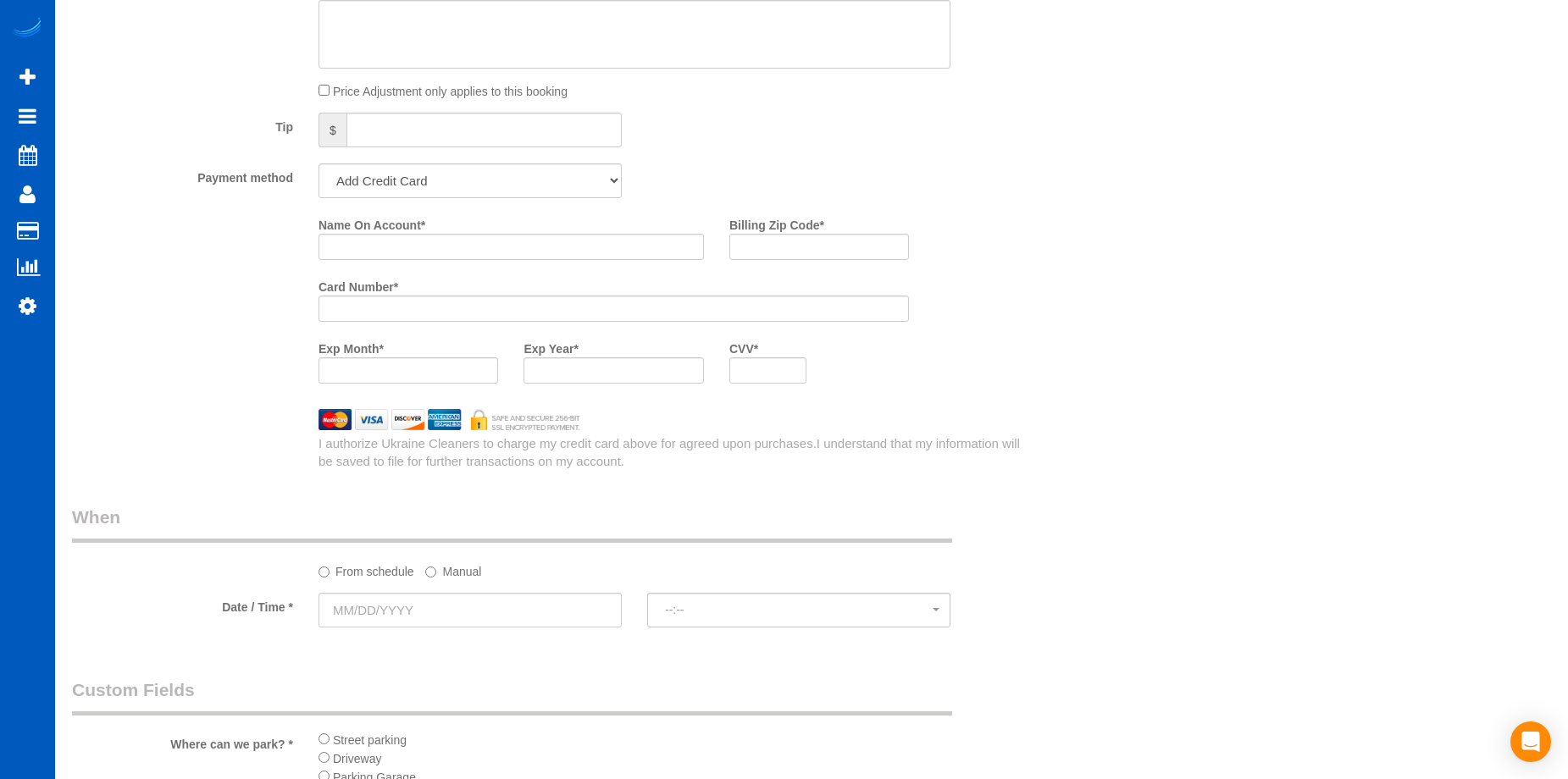
scroll to position [1525, 0]
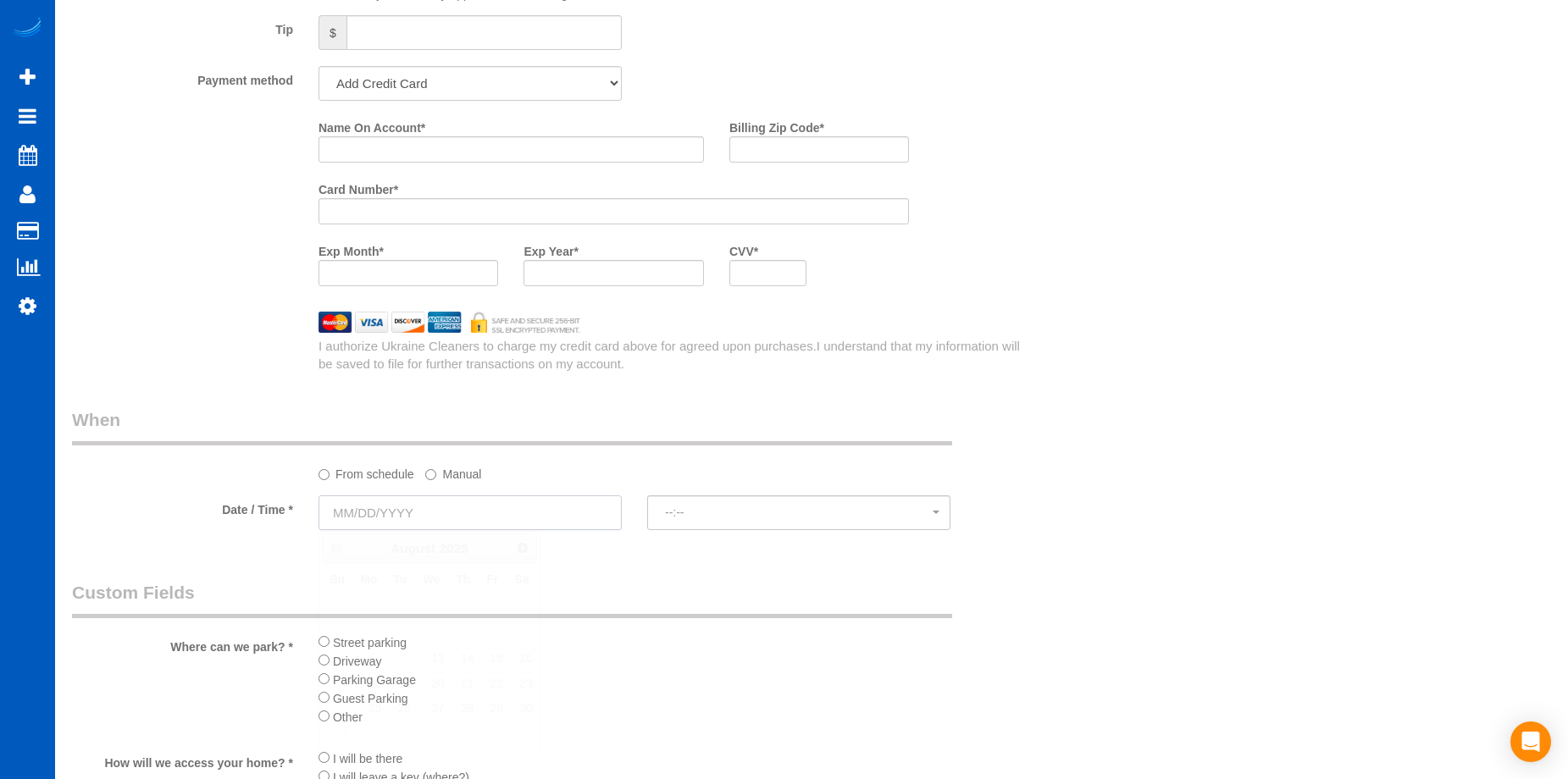
click at [504, 518] on input "text" at bounding box center [470, 513] width 303 height 35
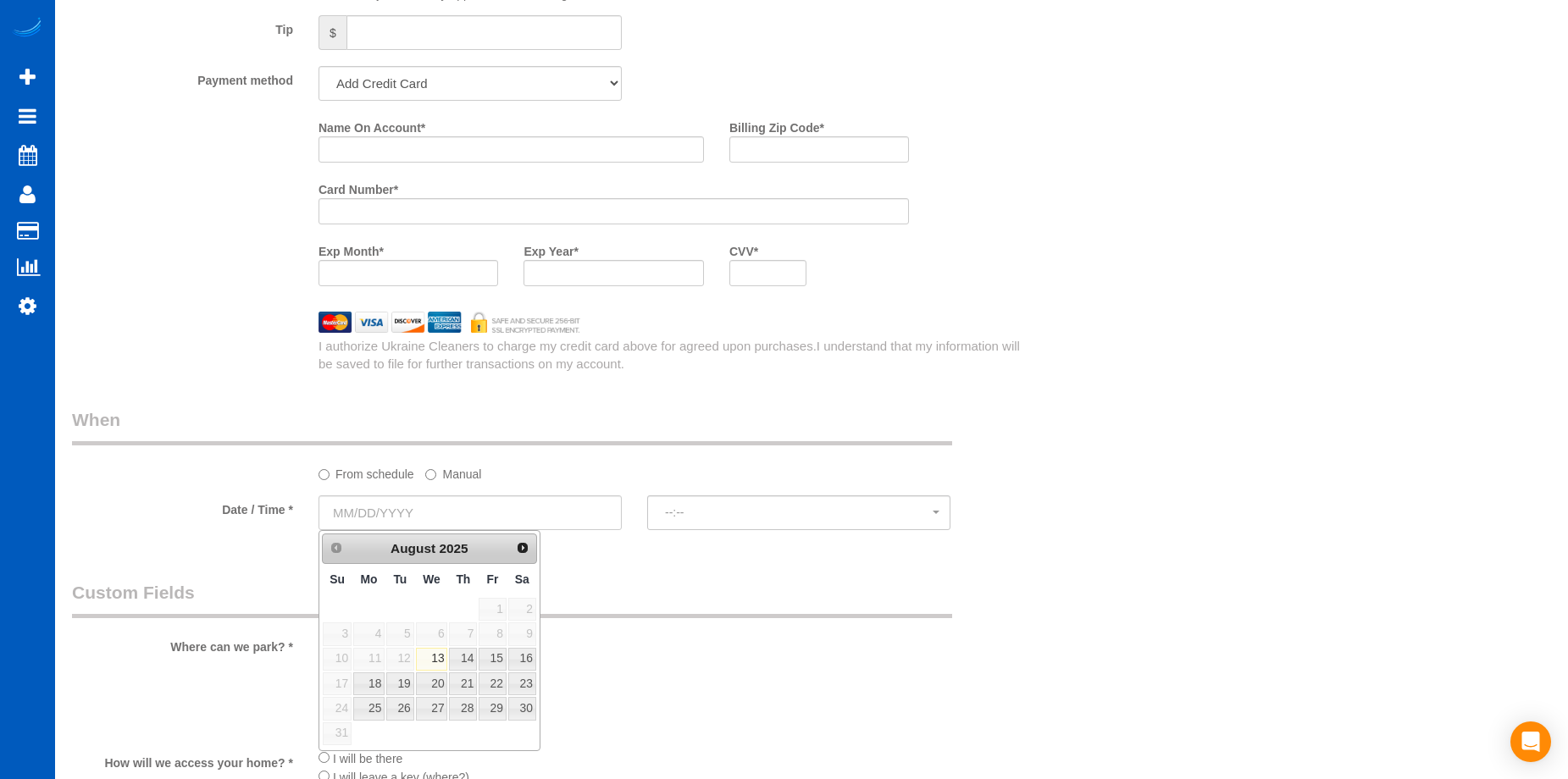
type input "08/13/2025"
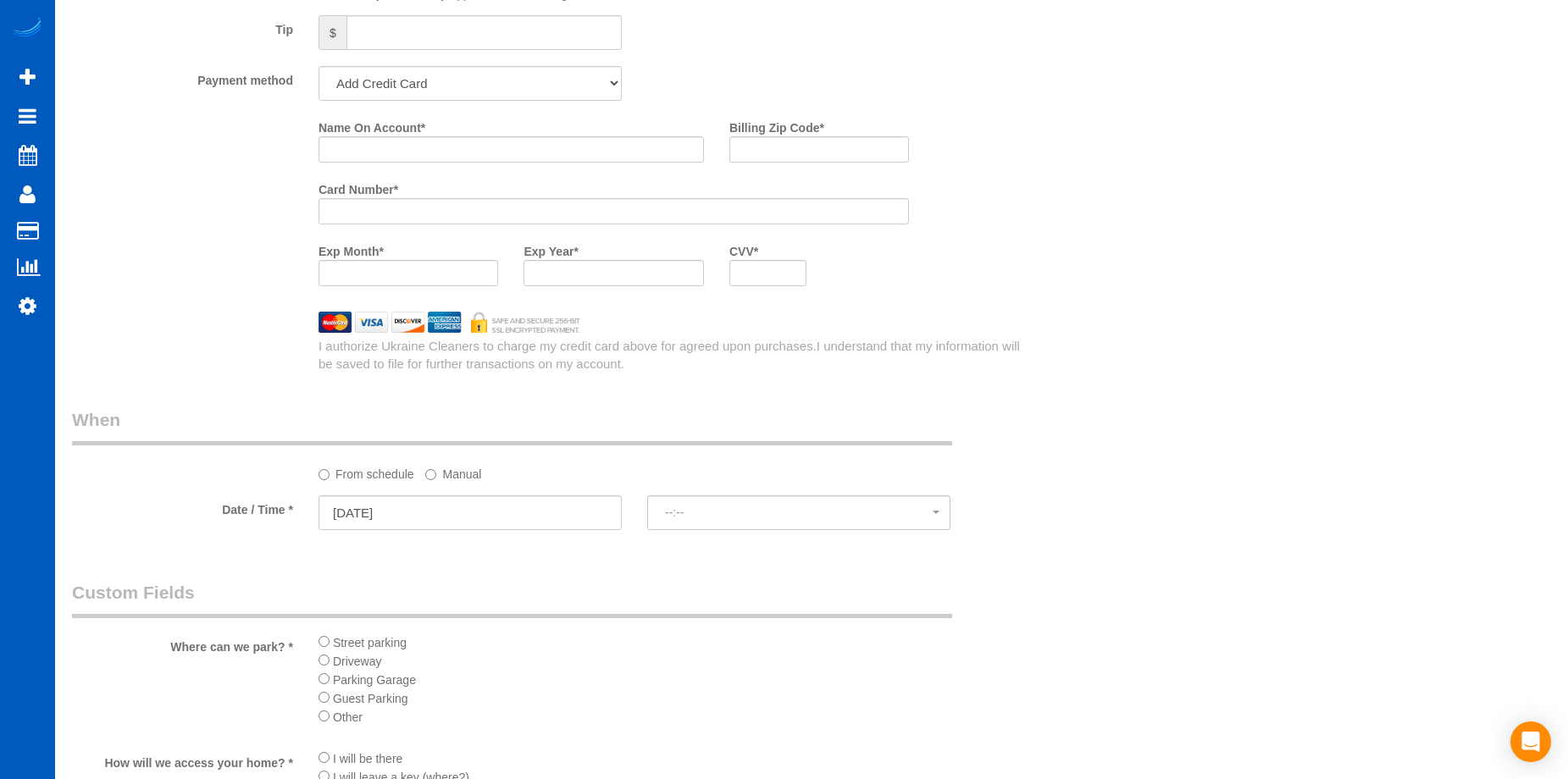
select select "spot1"
click at [763, 508] on span "5:00PM" at bounding box center [798, 512] width 268 height 14
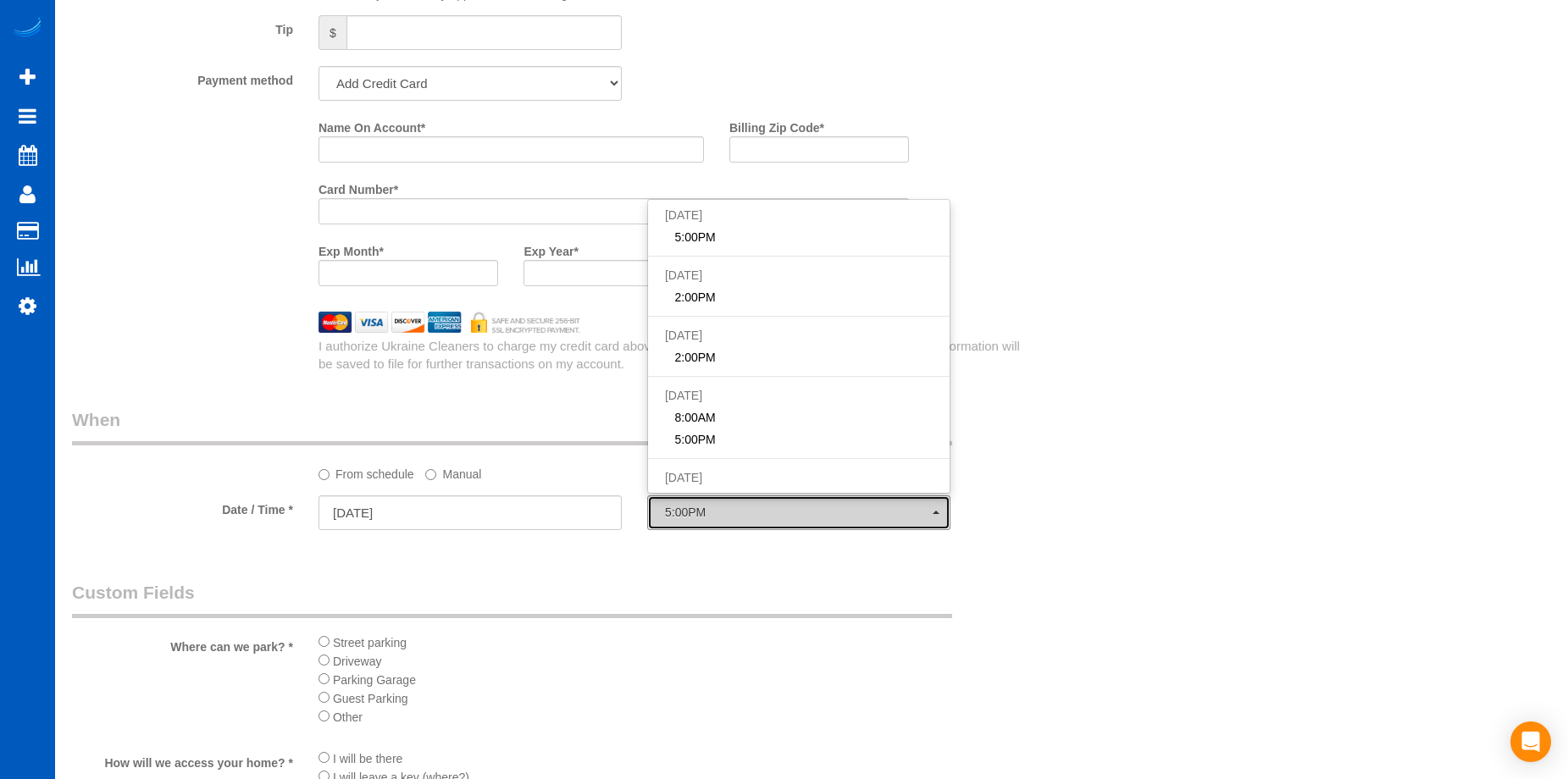
click at [763, 508] on span "5:00PM" at bounding box center [798, 512] width 268 height 14
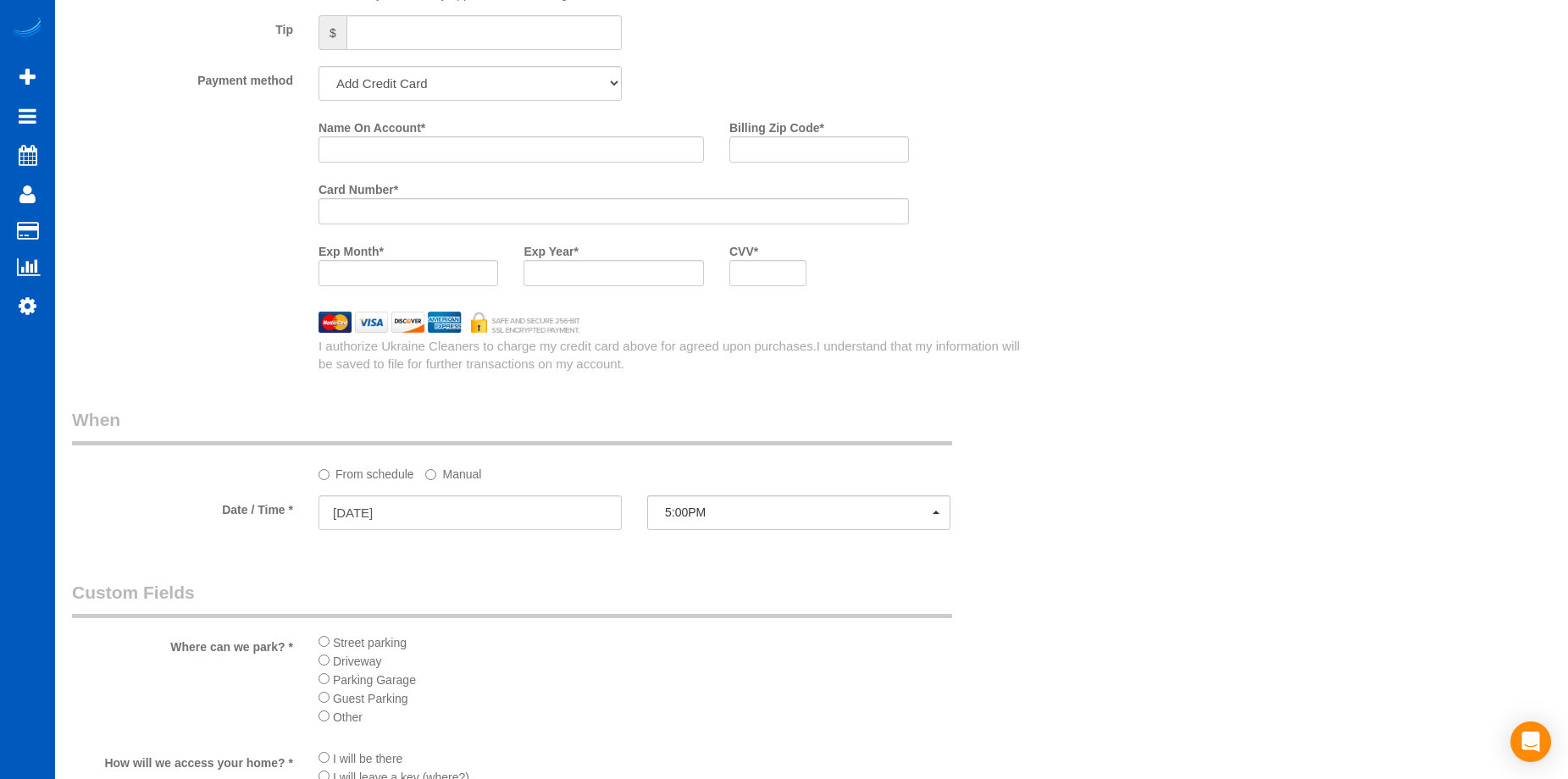
click at [444, 471] on label "Manual" at bounding box center [453, 471] width 56 height 23
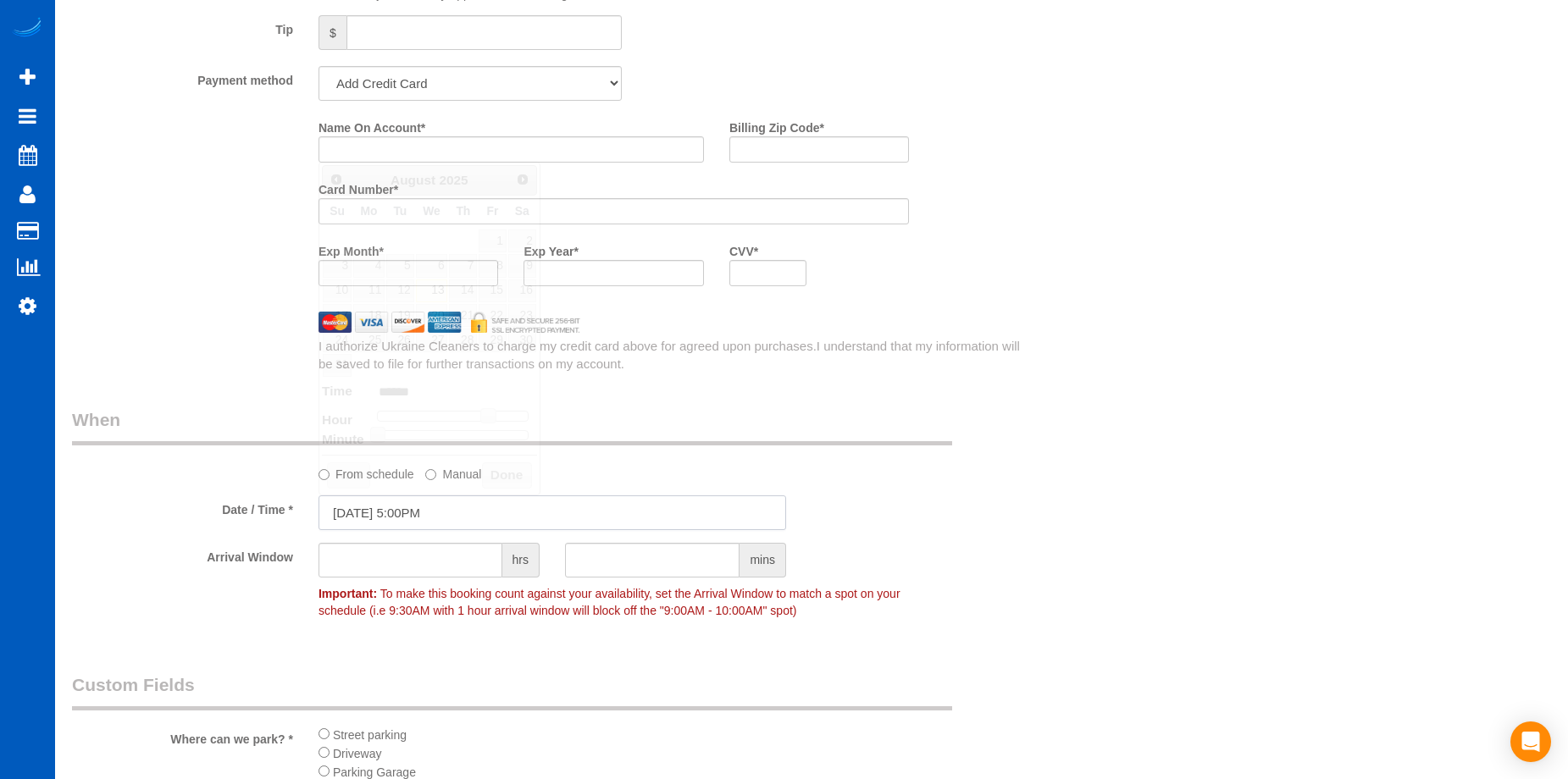
click at [463, 500] on input "08/13/2025 5:00PM" at bounding box center [552, 513] width 468 height 35
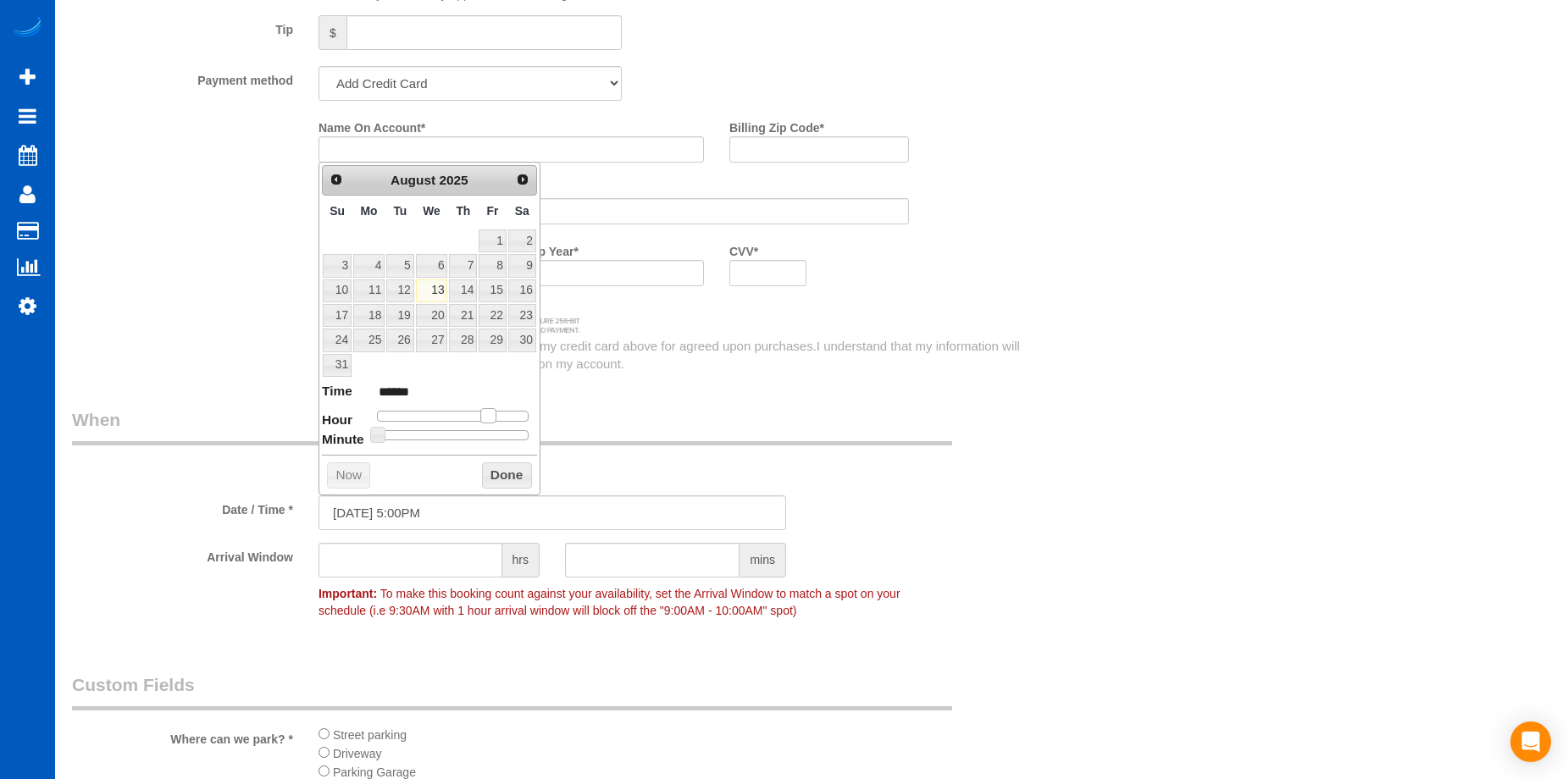
type input "08/13/2025 4:00PM"
type input "******"
type input "08/13/2025 3:00PM"
type input "******"
type input "08/13/2025 2:00PM"
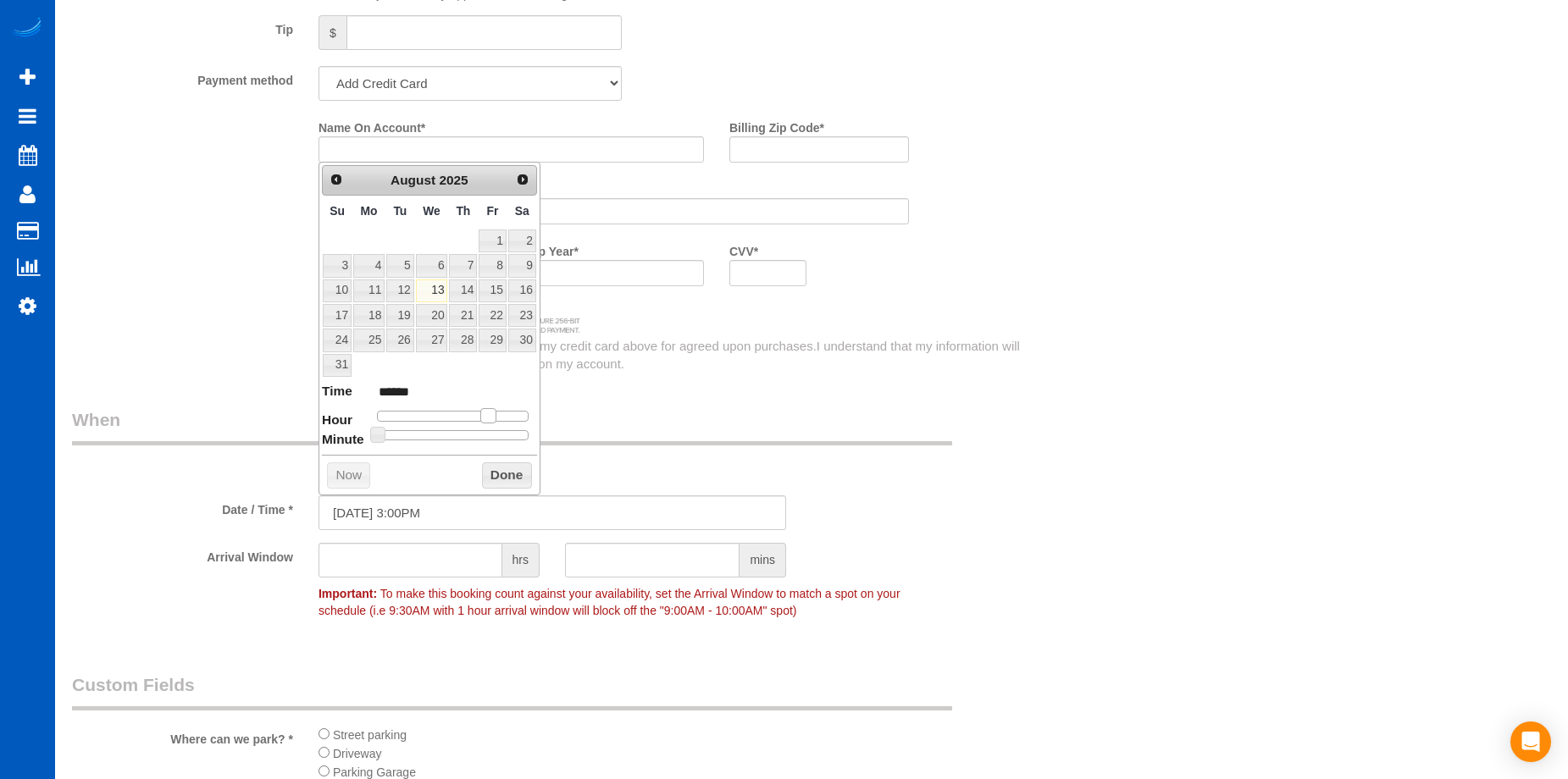
type input "******"
type input "08/13/2025 1:00PM"
type input "******"
type input "08/13/2025 12:00PM"
type input "*******"
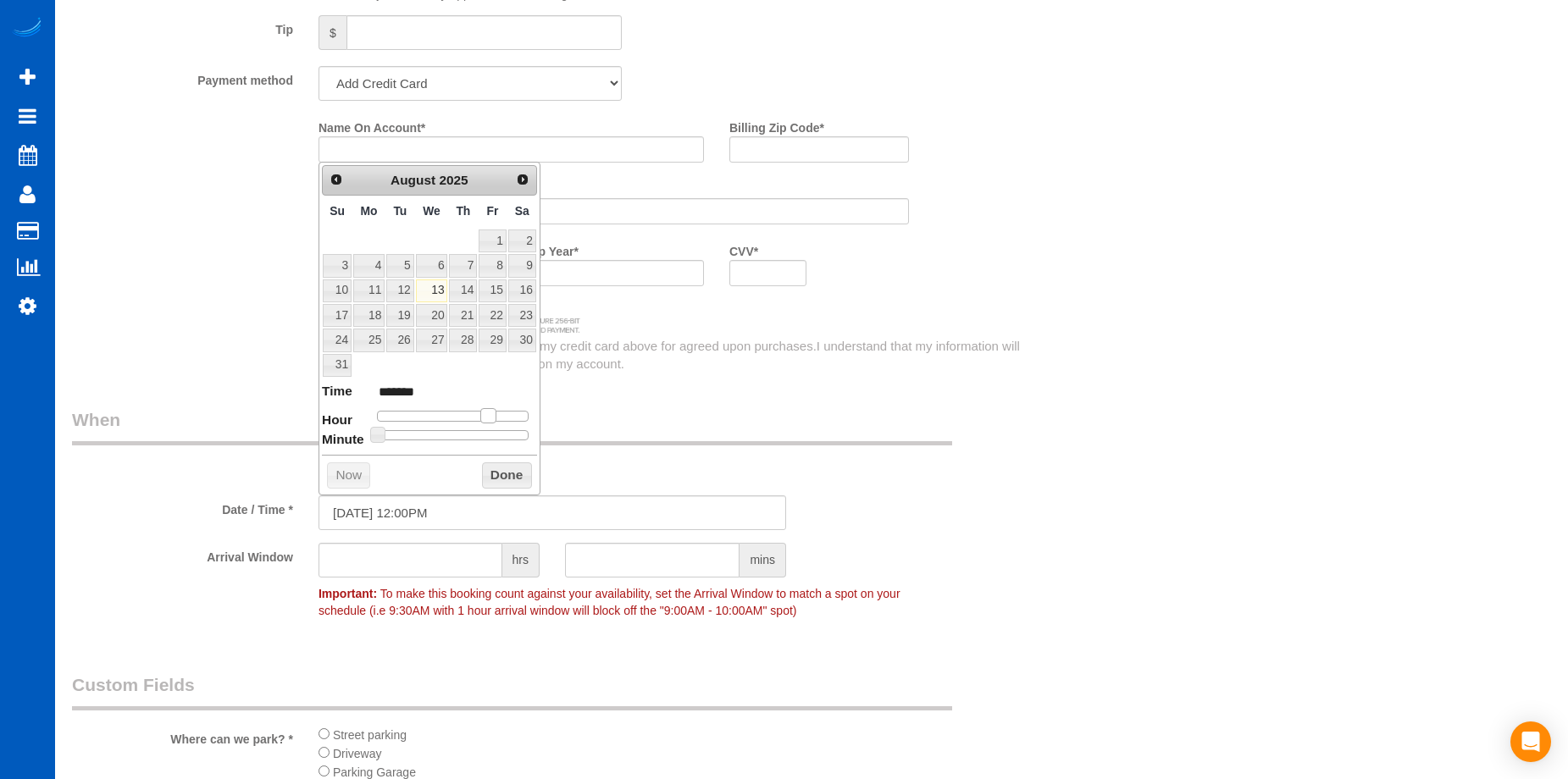
type input "08/13/2025 11:00AM"
type input "*******"
type input "08/13/2025 10:00AM"
type input "*******"
type input "08/13/2025 9:00AM"
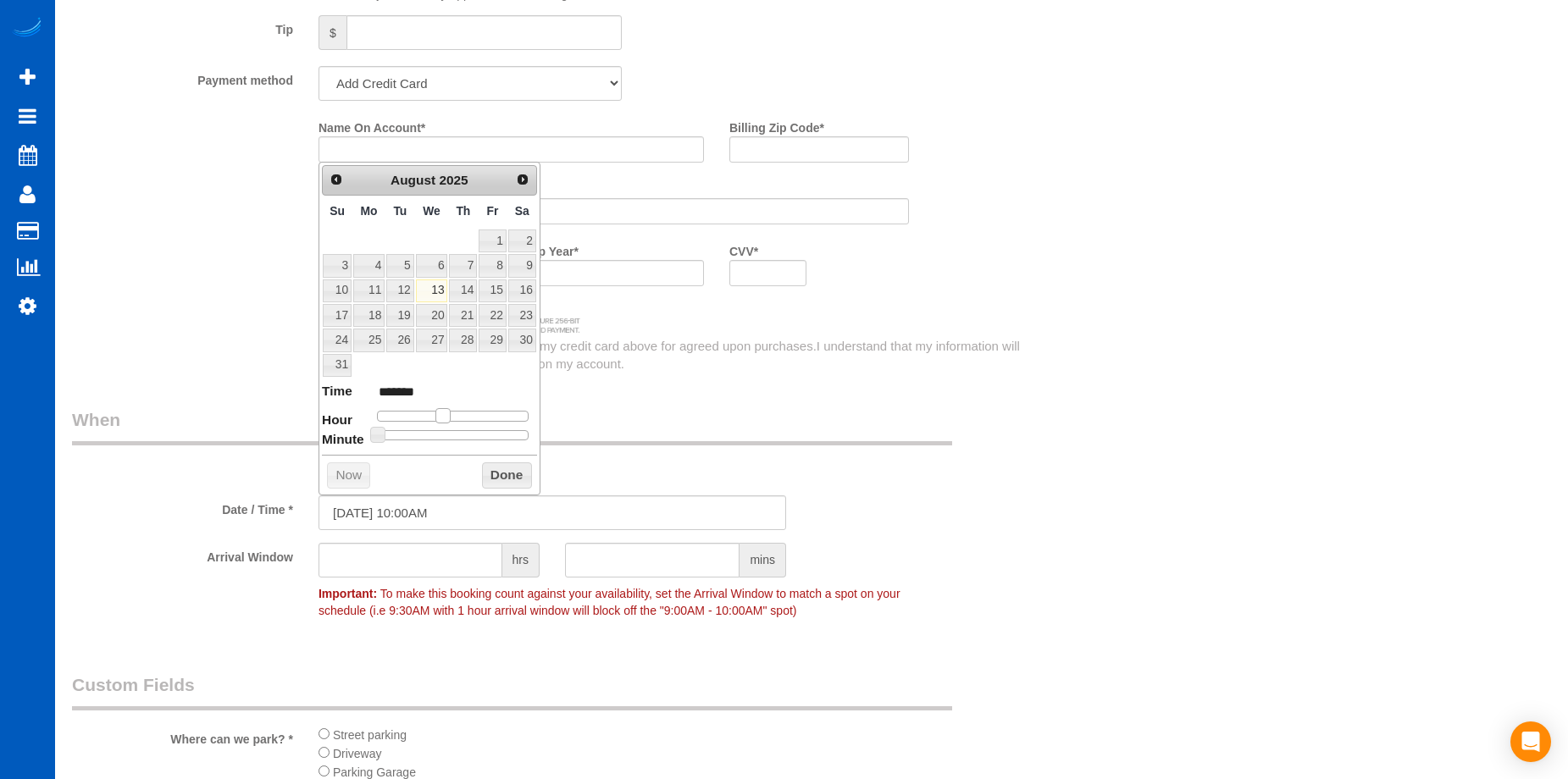
type input "******"
type input "08/13/2025 8:00AM"
type input "******"
type input "08/13/2025 7:00AM"
type input "******"
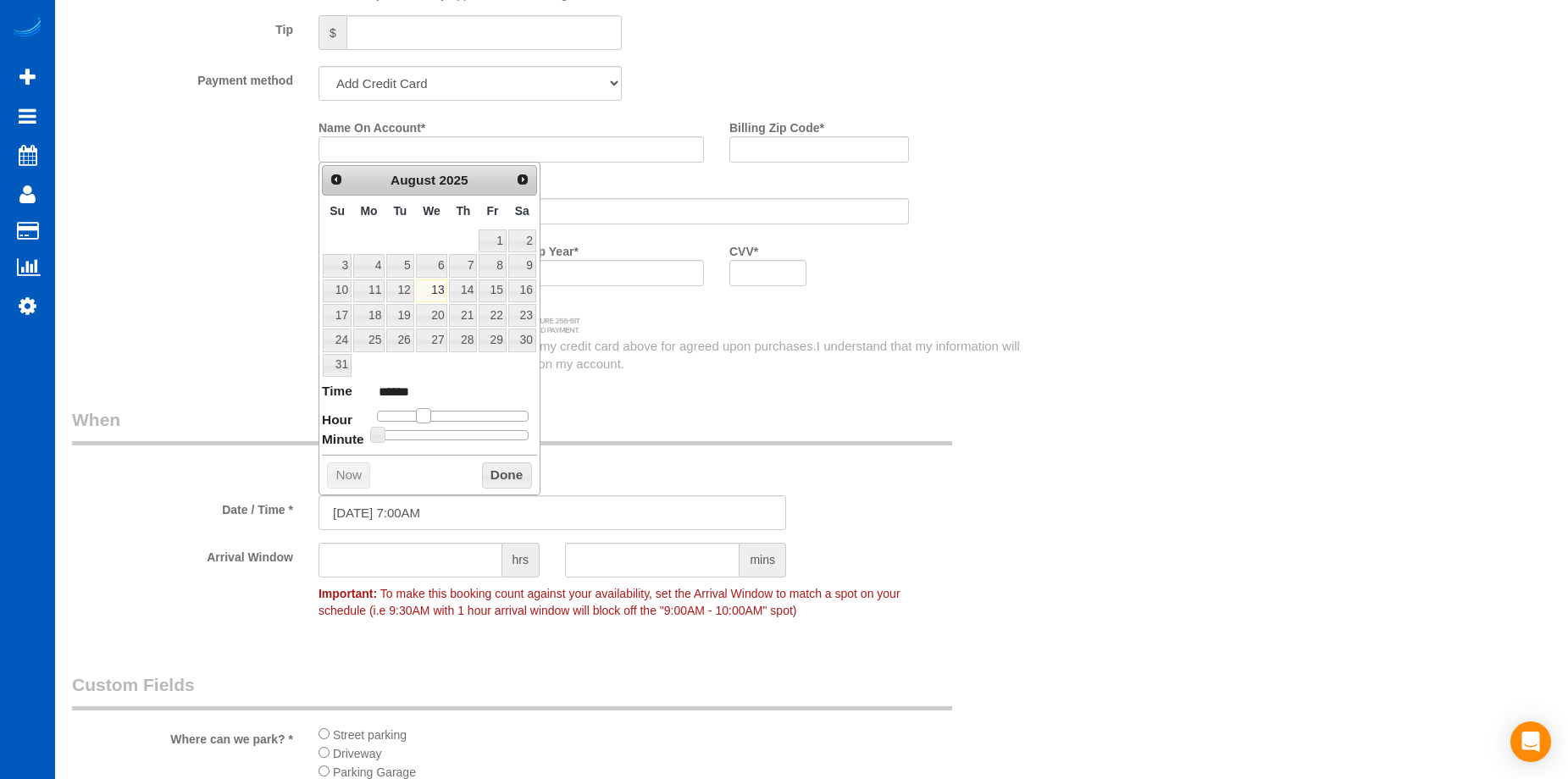
type input "08/13/2025 8:00AM"
type input "******"
drag, startPoint x: 482, startPoint y: 412, endPoint x: 425, endPoint y: 423, distance: 58.1
click at [425, 423] on span at bounding box center [429, 416] width 16 height 16
click at [492, 467] on button "Done" at bounding box center [507, 476] width 50 height 27
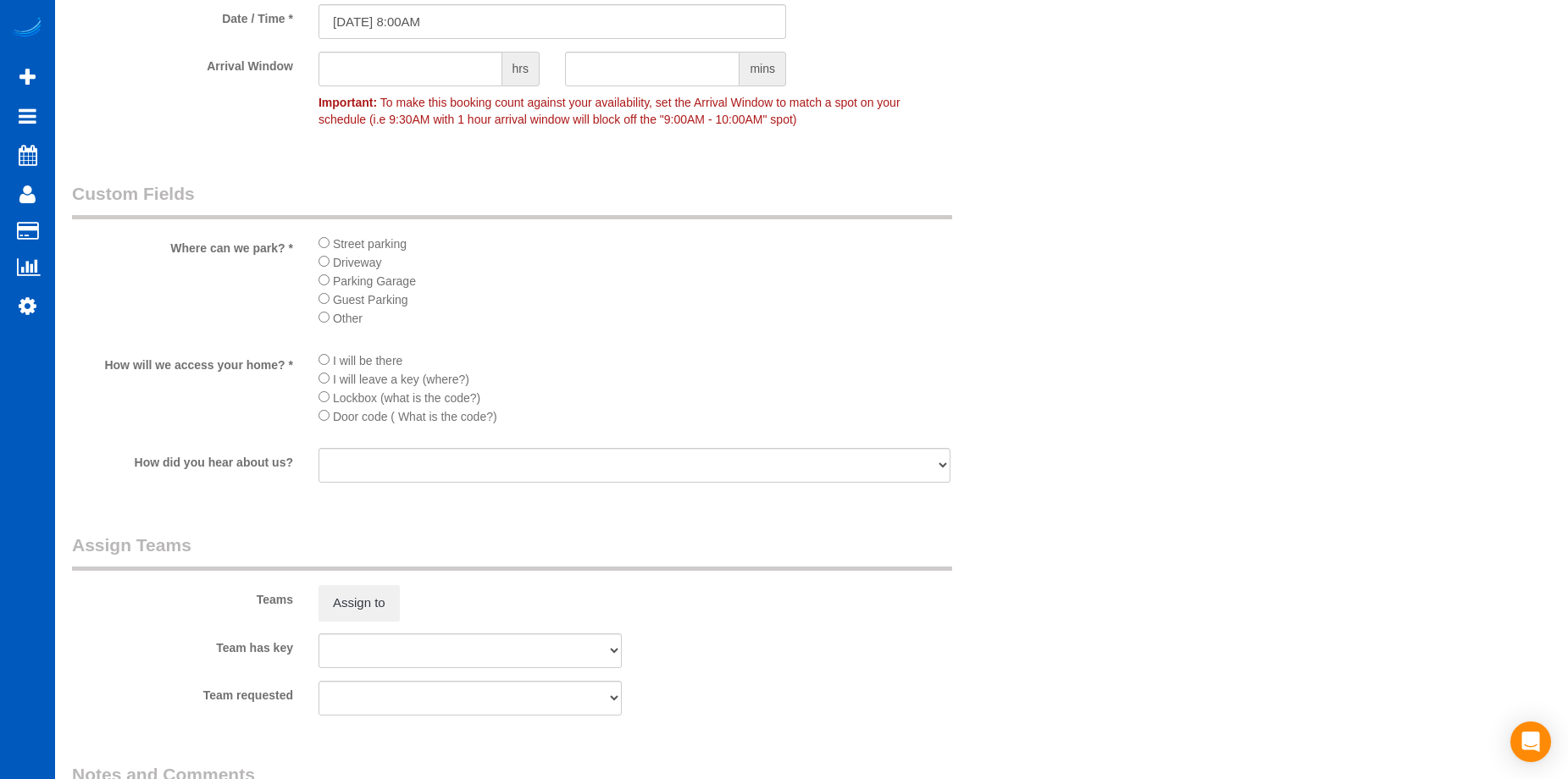
scroll to position [2033, 0]
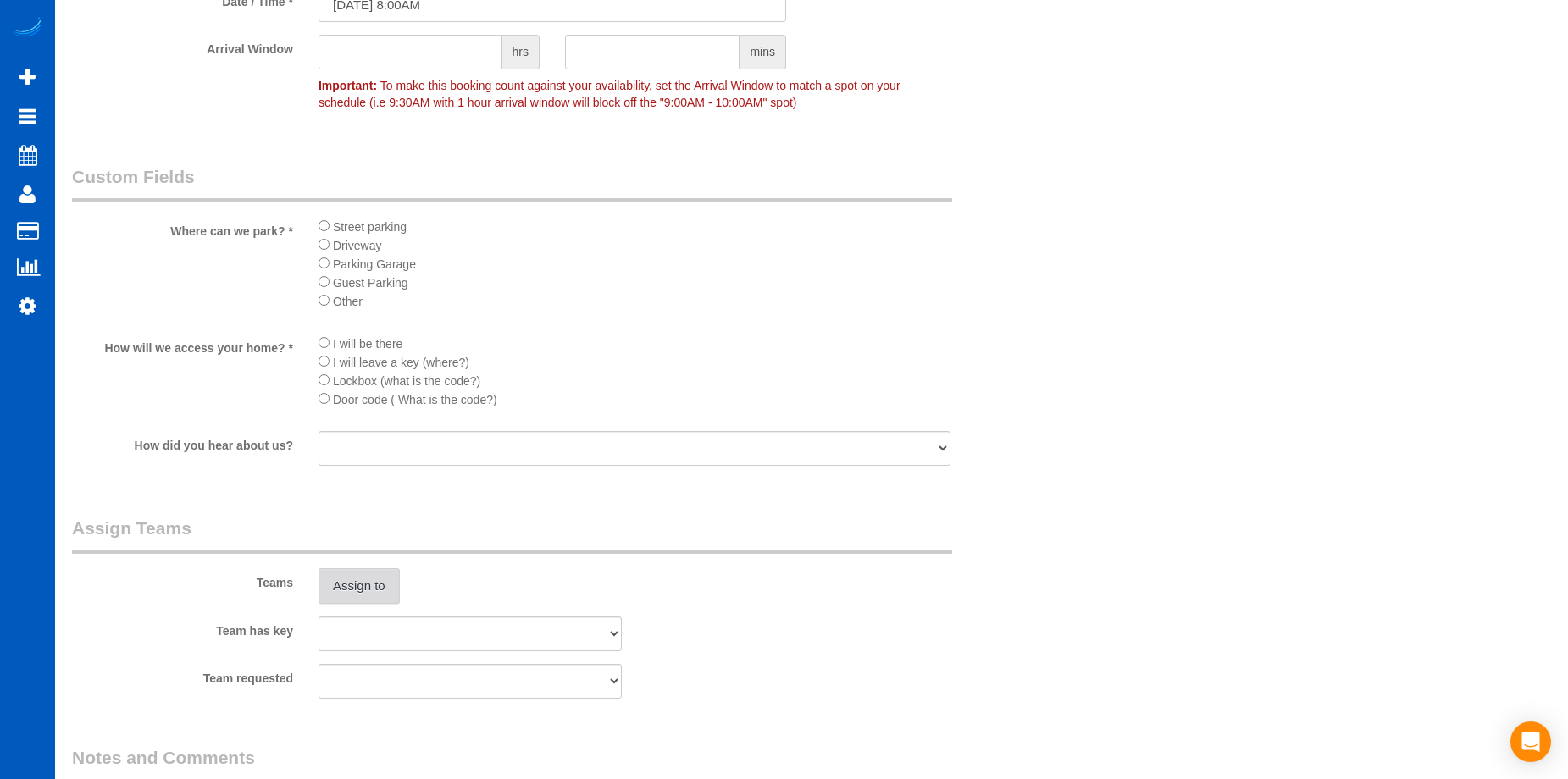
click at [341, 586] on button "Assign to" at bounding box center [359, 585] width 81 height 36
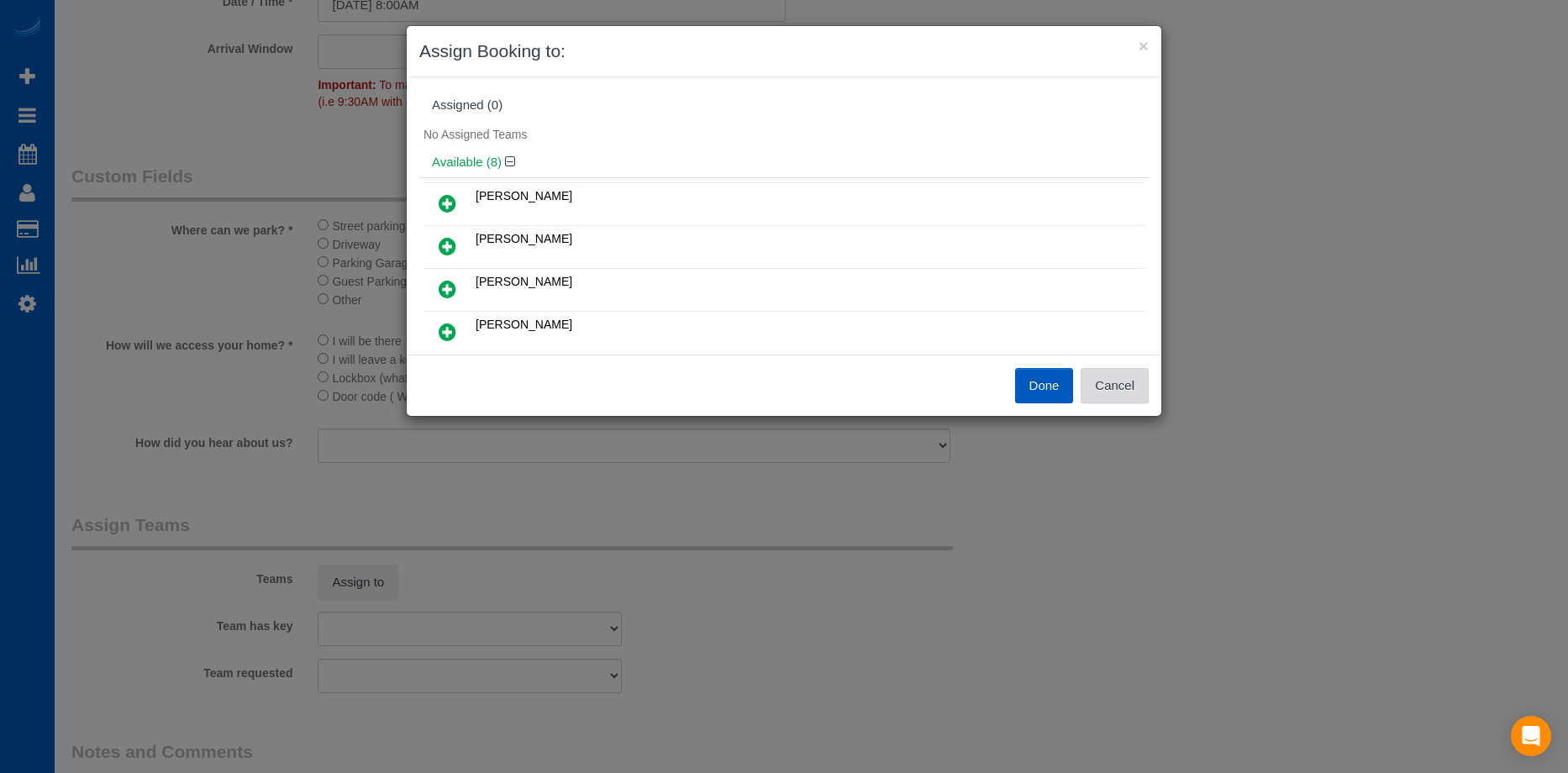
click at [1117, 389] on button "Cancel" at bounding box center [1114, 385] width 68 height 35
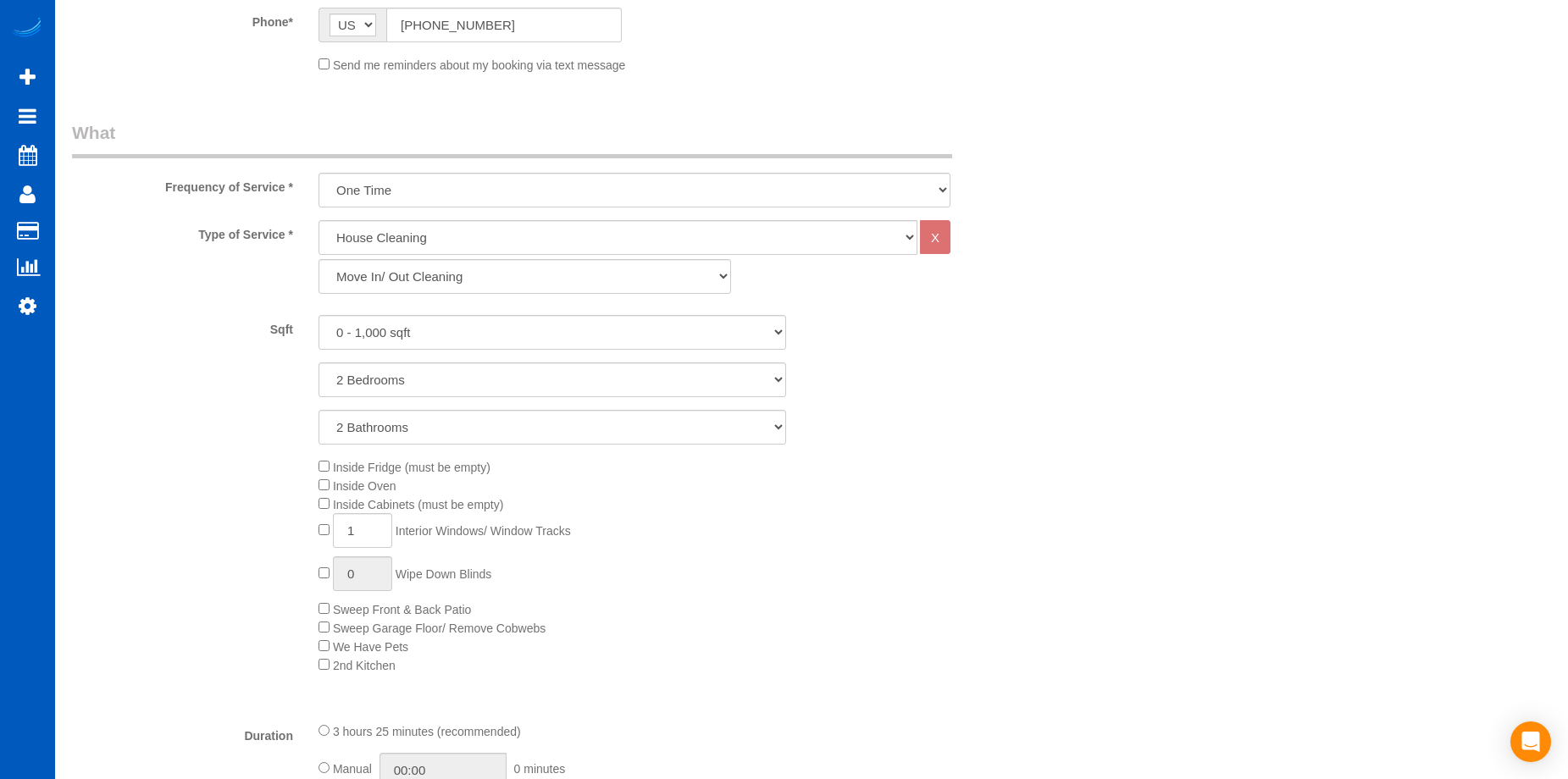
scroll to position [678, 0]
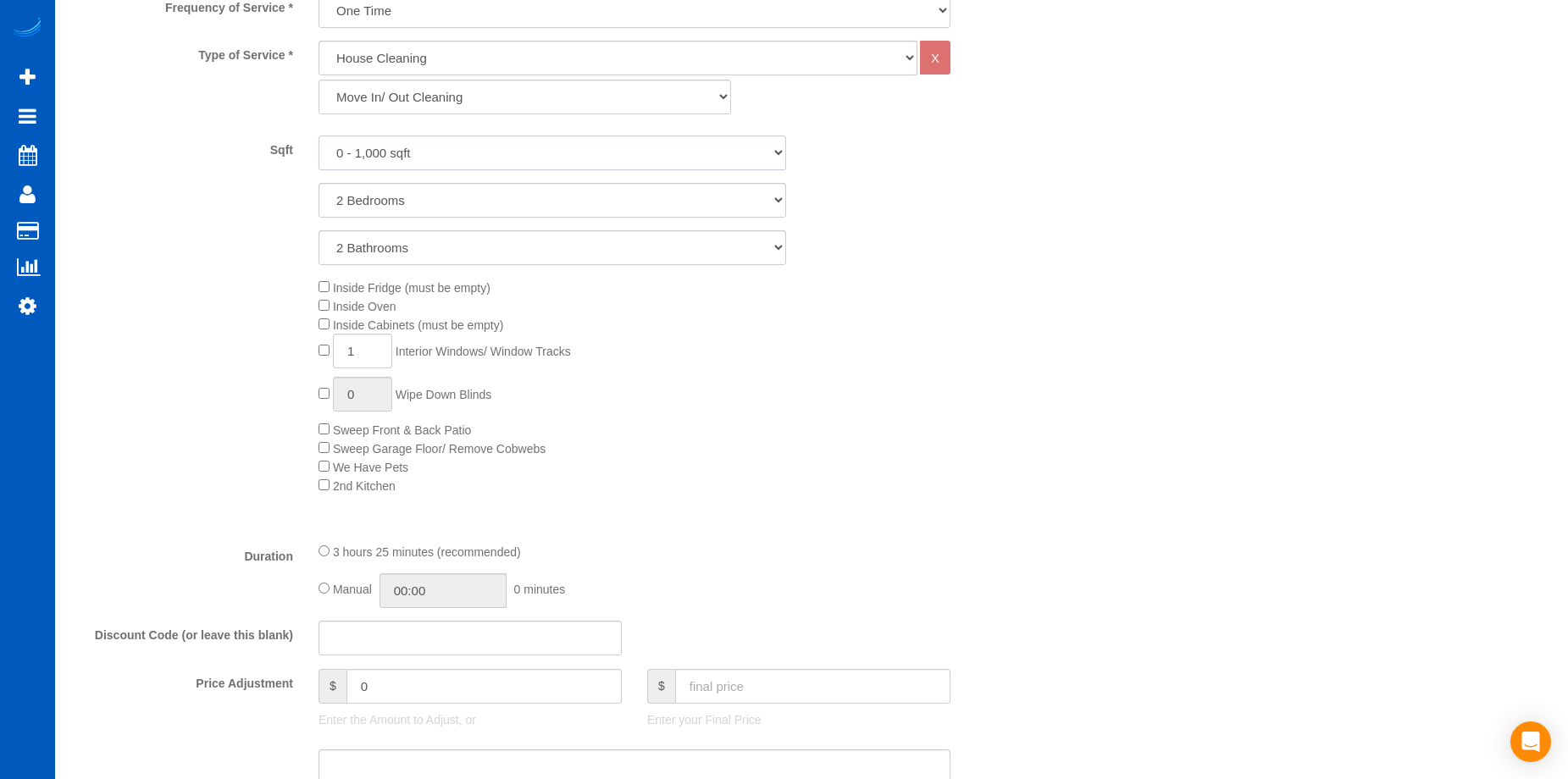
click at [510, 152] on select "0 - 1,000 sqft 1,001 - 1,500 sqft 1,501 - 2,000 sqft 2,001 - 2,500 sqft 2,501 -…" at bounding box center [552, 153] width 468 height 35
select select "1001"
click at [319, 135] on select "0 - 1,000 sqft 1,001 - 1,500 sqft 1,501 - 2,000 sqft 2,001 - 2,500 sqft 2,501 -…" at bounding box center [552, 153] width 468 height 35
drag, startPoint x: 373, startPoint y: 354, endPoint x: 308, endPoint y: 357, distance: 65.1
click at [308, 357] on div "Inside Fridge (must be empty) Inside Oven Inside Cabinets (must be empty) 1 Int…" at bounding box center [676, 385] width 740 height 216
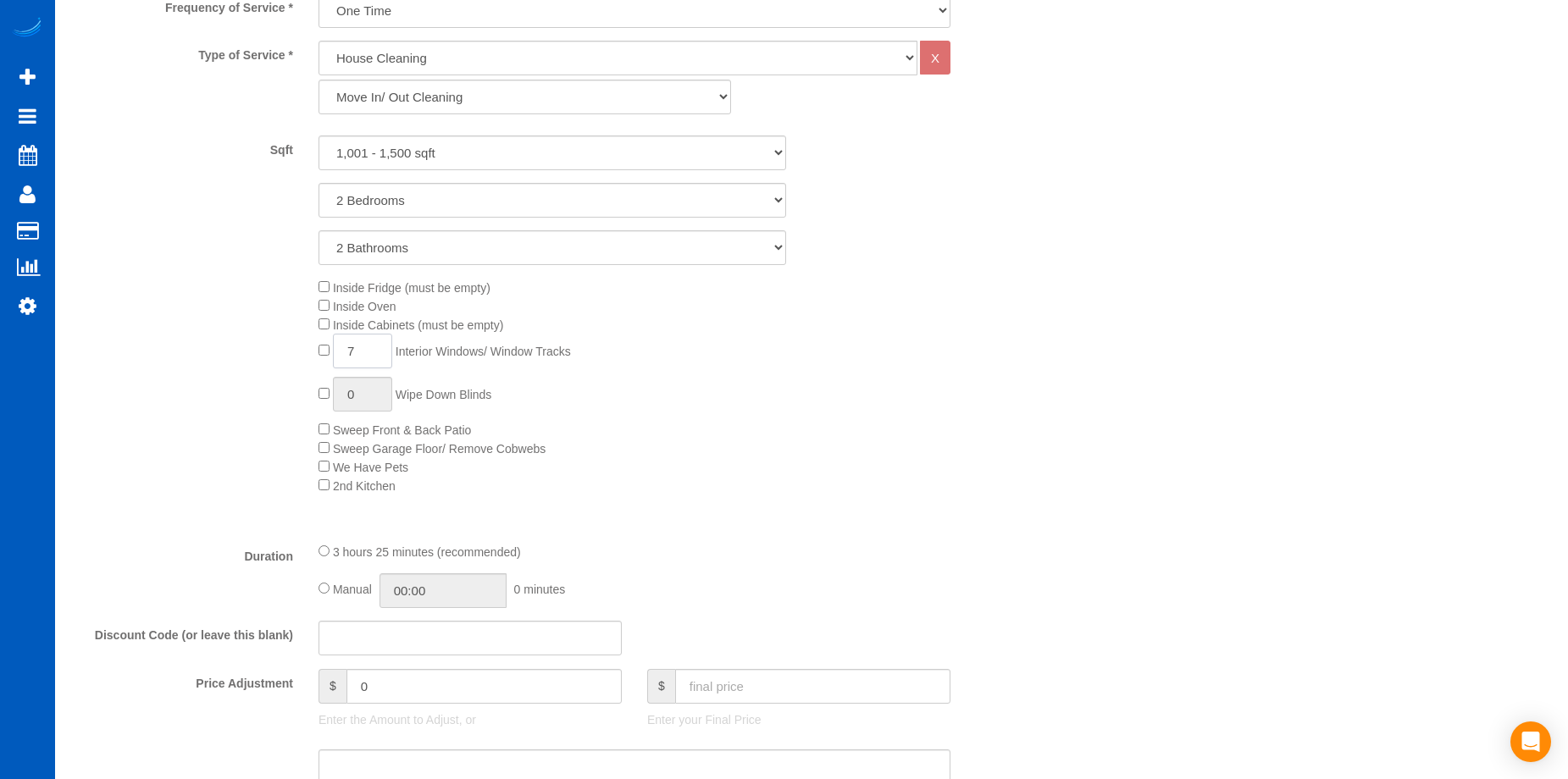
type input "7"
click at [831, 332] on div "Inside Fridge (must be empty) Inside Oven Inside Cabinets (must be empty) 7 Int…" at bounding box center [676, 385] width 740 height 216
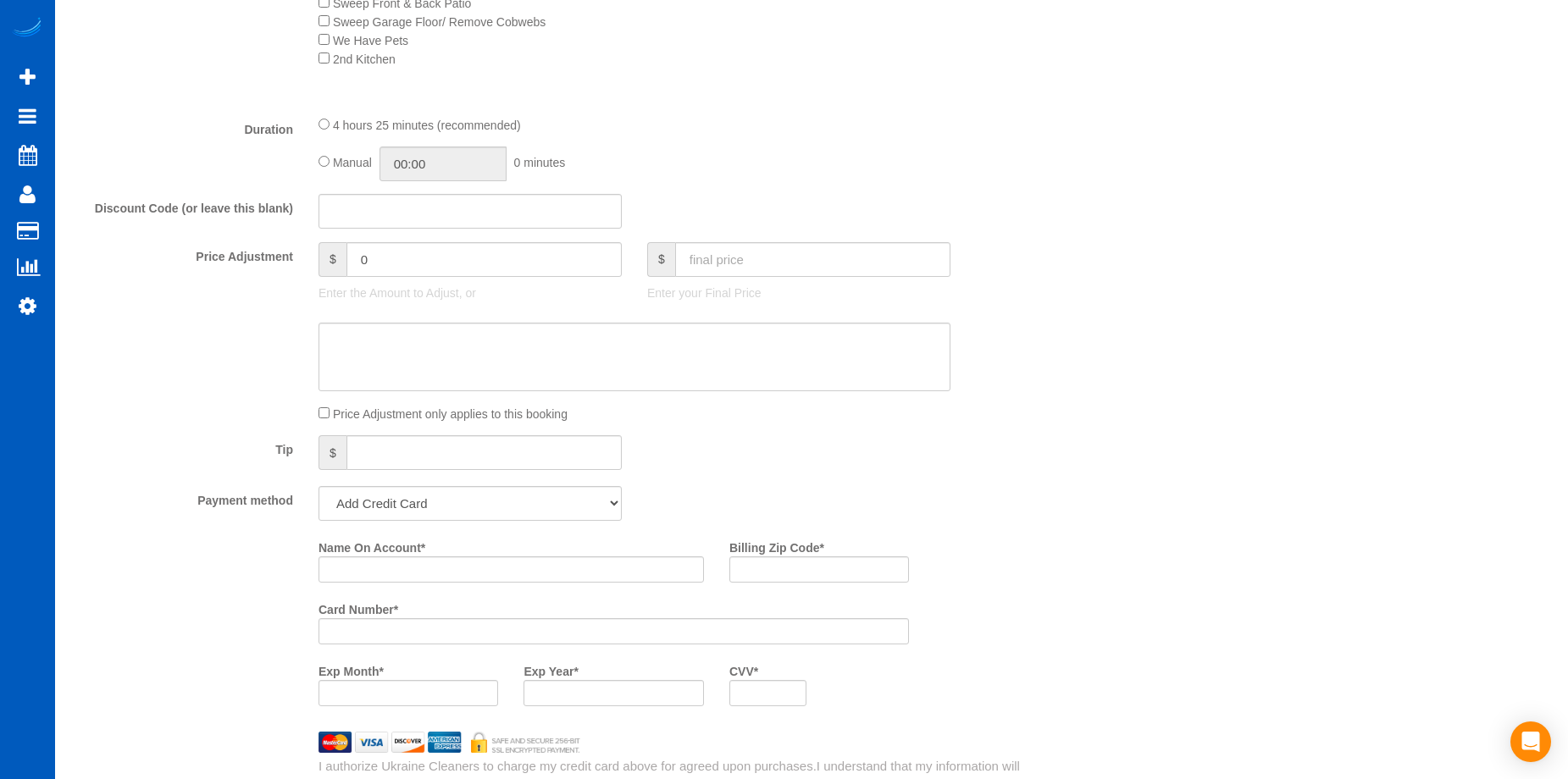
scroll to position [1186, 0]
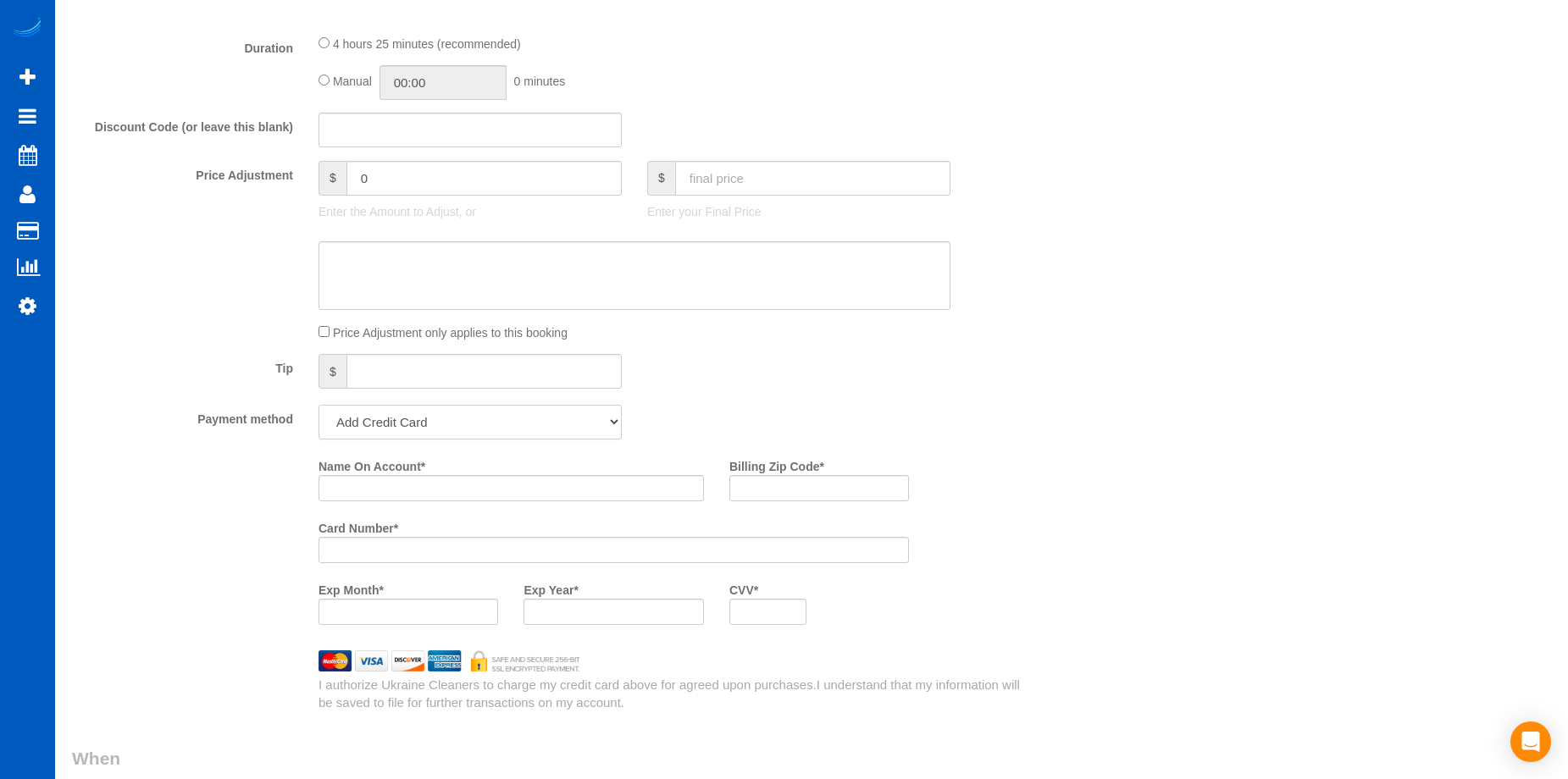
drag, startPoint x: 490, startPoint y: 416, endPoint x: 485, endPoint y: 426, distance: 11.2
click at [490, 416] on select "Add Credit Card Cash Check Paypal" at bounding box center [470, 422] width 303 height 35
select select "string:cash"
click at [319, 405] on select "Add Credit Card Cash Check Paypal" at bounding box center [470, 422] width 303 height 35
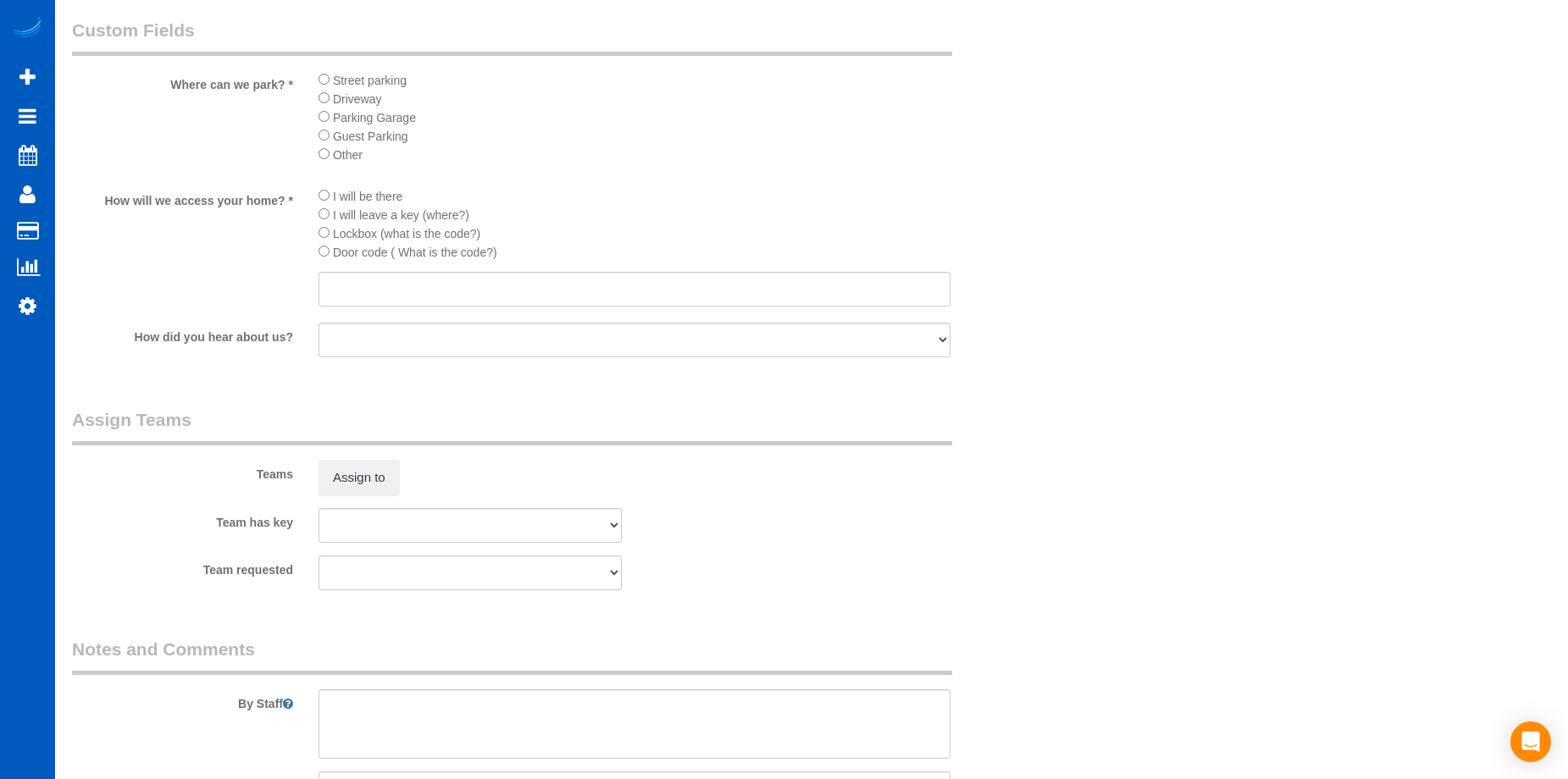
scroll to position [1948, 0]
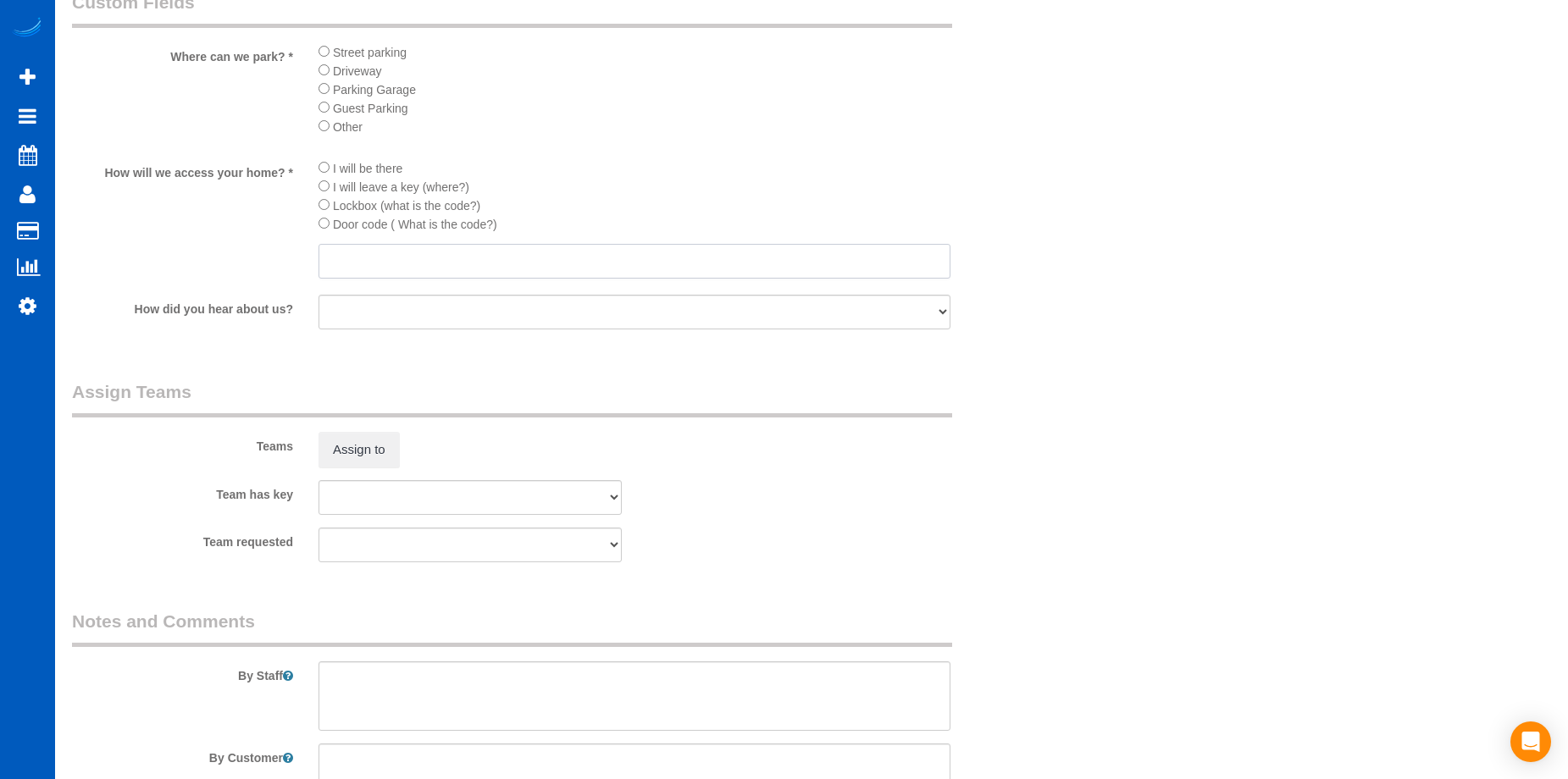
click at [514, 252] on input "text" at bounding box center [635, 261] width 632 height 35
paste input "Key box is on the door and the code is 1441"
type input "Key box is on the door and the code is 1441"
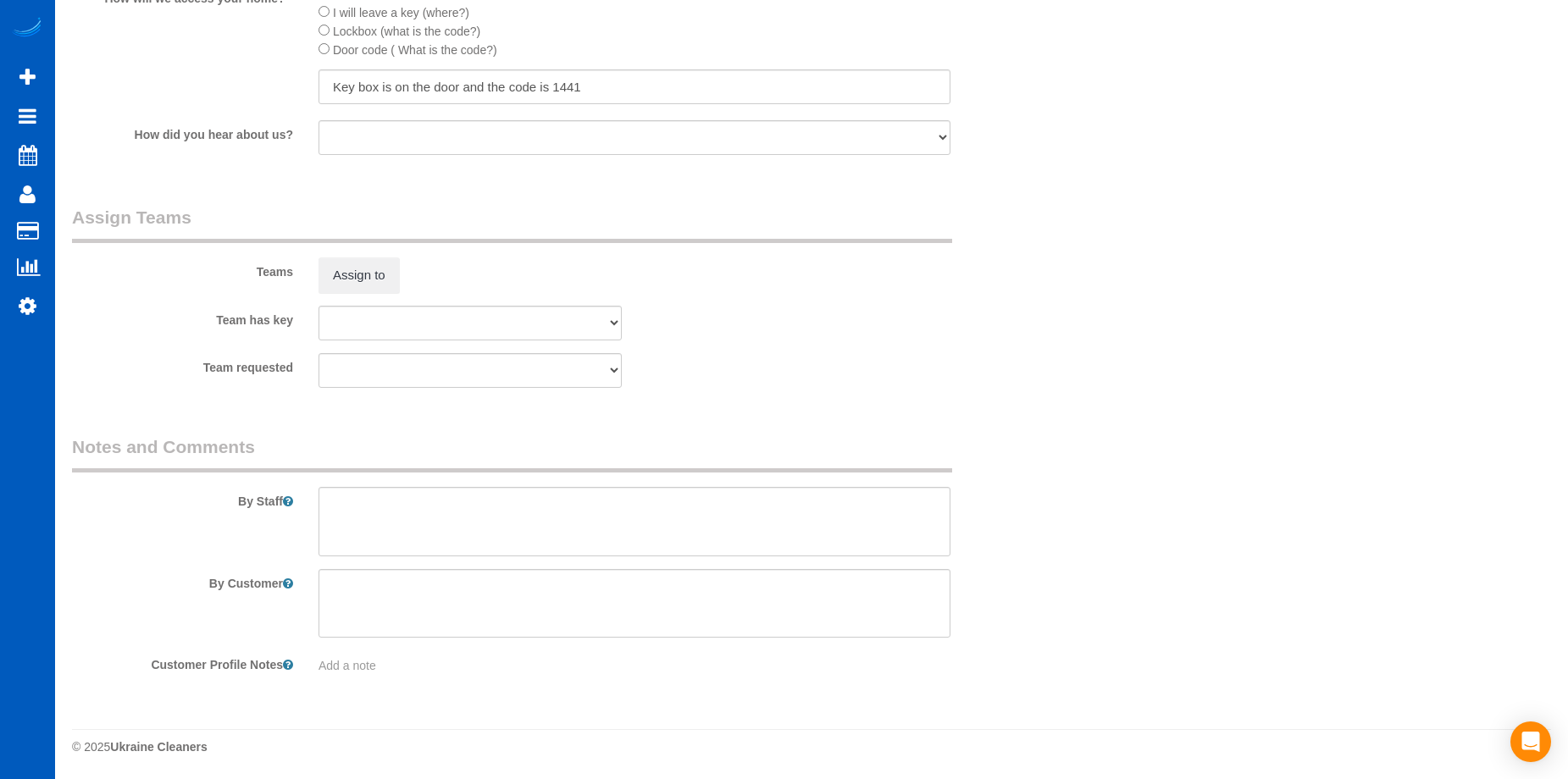
scroll to position [2124, 0]
click at [511, 583] on textarea at bounding box center [635, 603] width 632 height 69
paste textarea "Full move clean; please clean all windows and tracks; Charles estimated 7 windo…"
type textarea "Full move clean; please clean all windows and tracks; Charles estimated 7 windo…"
click at [433, 495] on textarea at bounding box center [635, 521] width 632 height 69
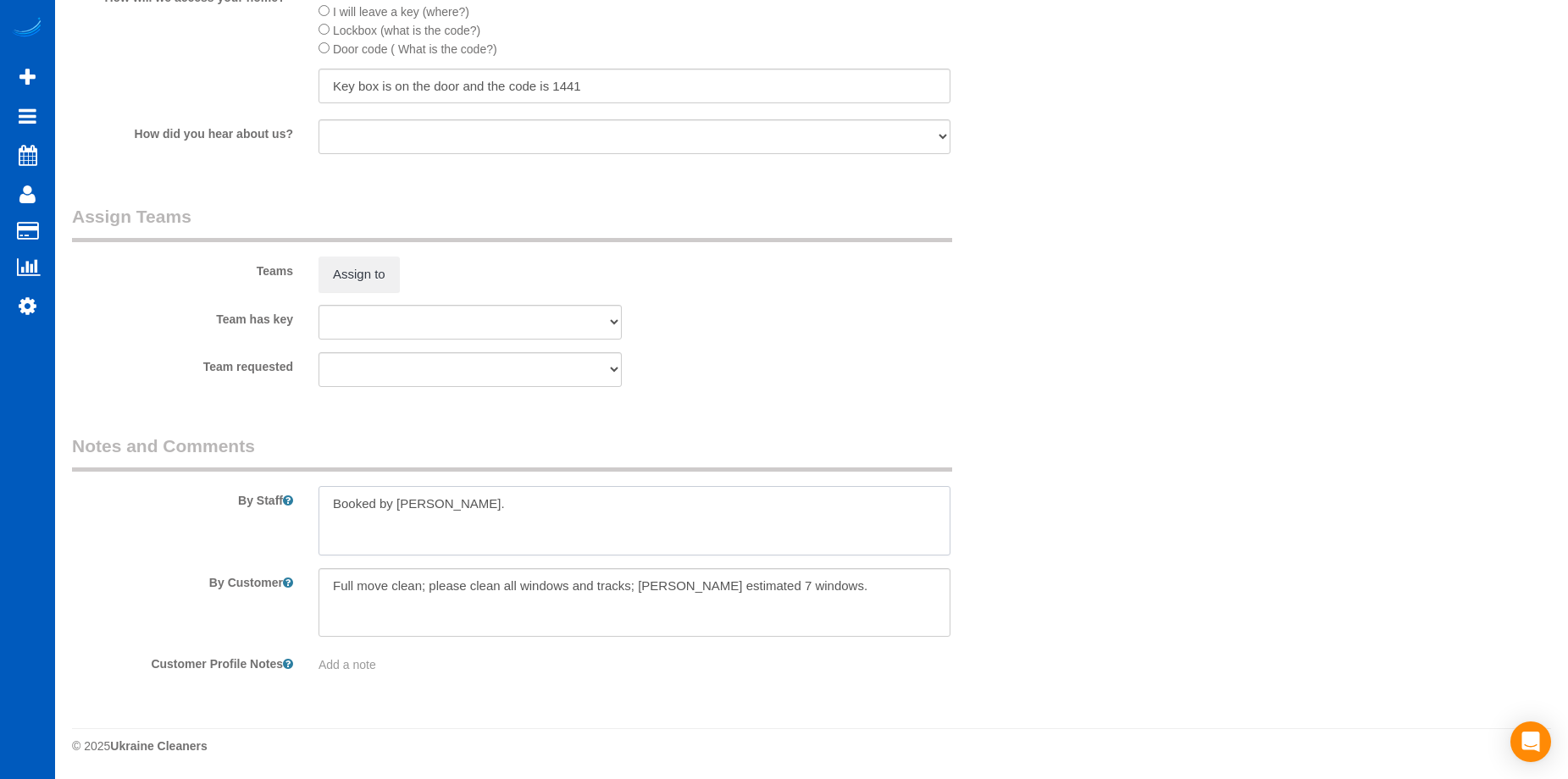
paste textarea "Please invoice Charles for this cleaning. He is a principal agent at Redfin, so…"
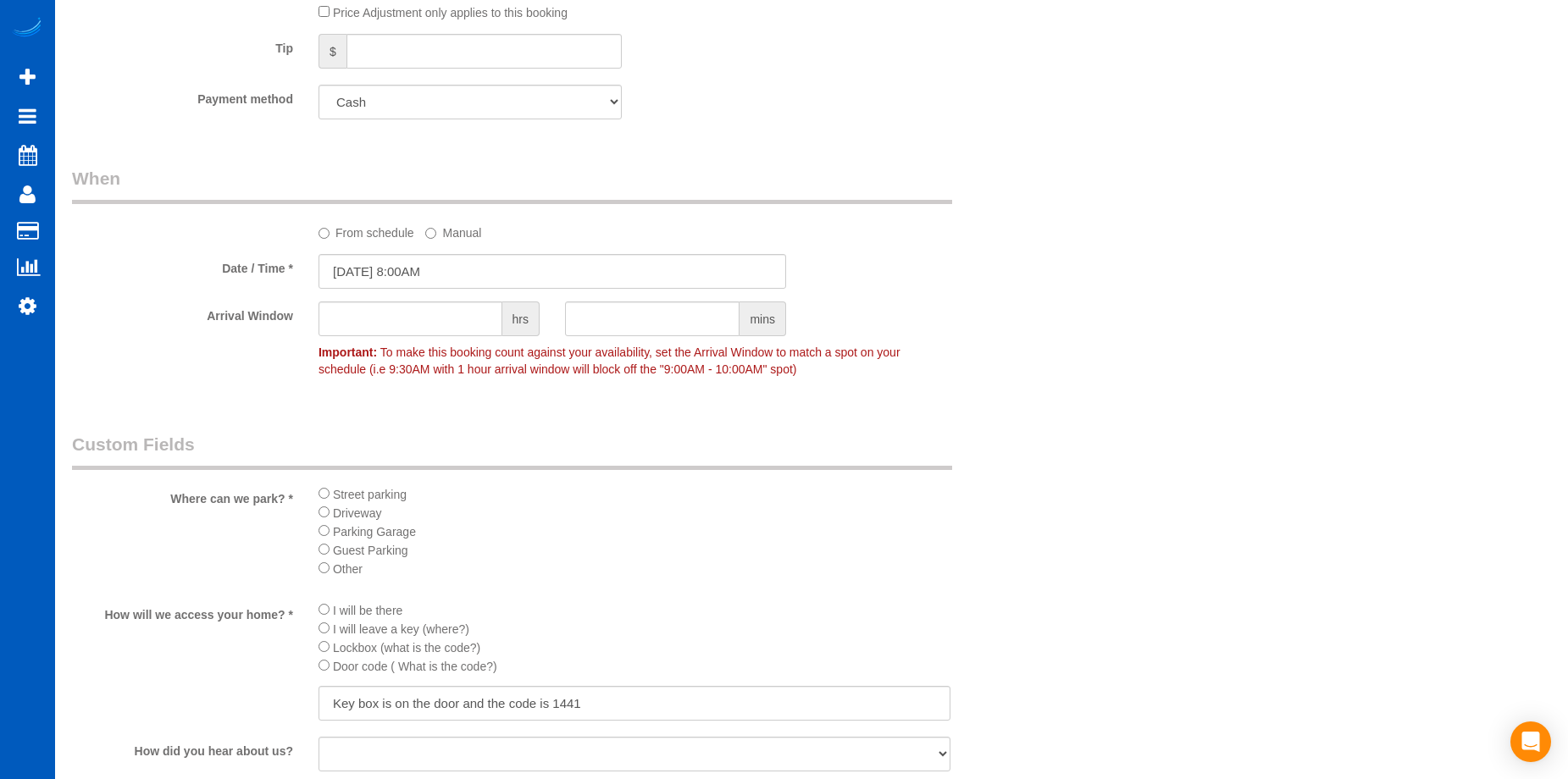
scroll to position [1362, 0]
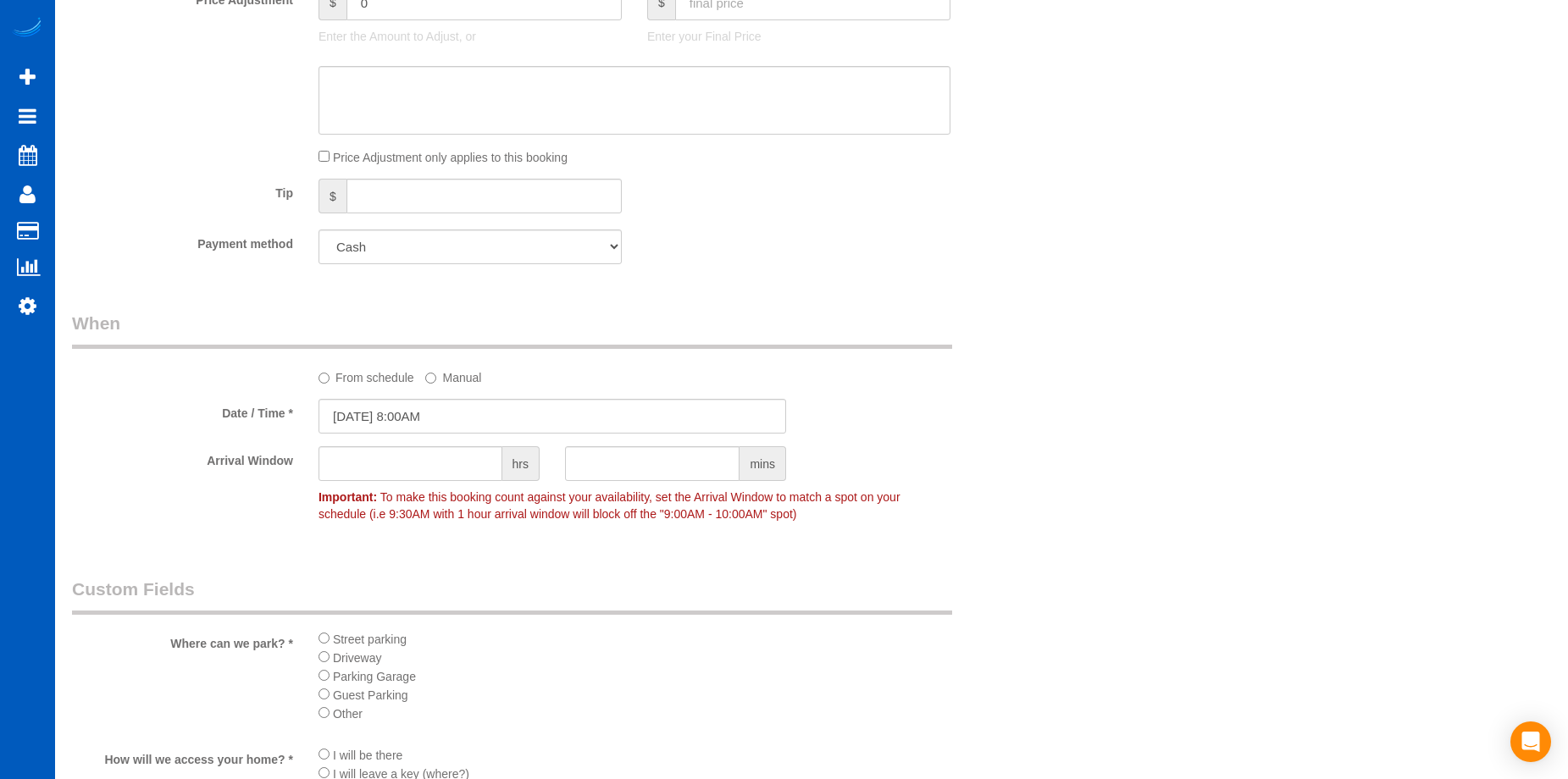
type textarea "Booked by Jade. Please invoice Charles for this cleaning. He is a principal age…"
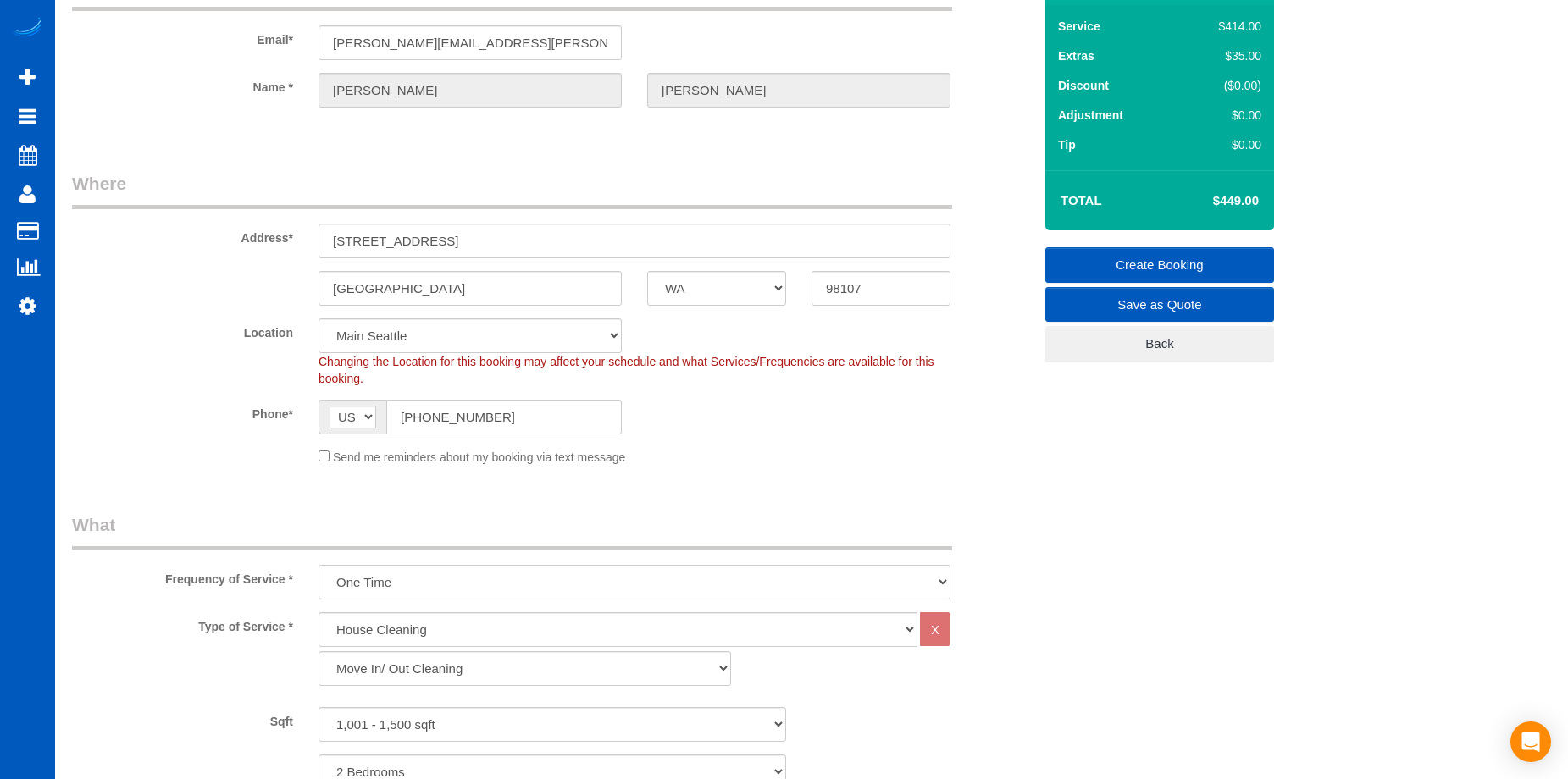
scroll to position [90, 0]
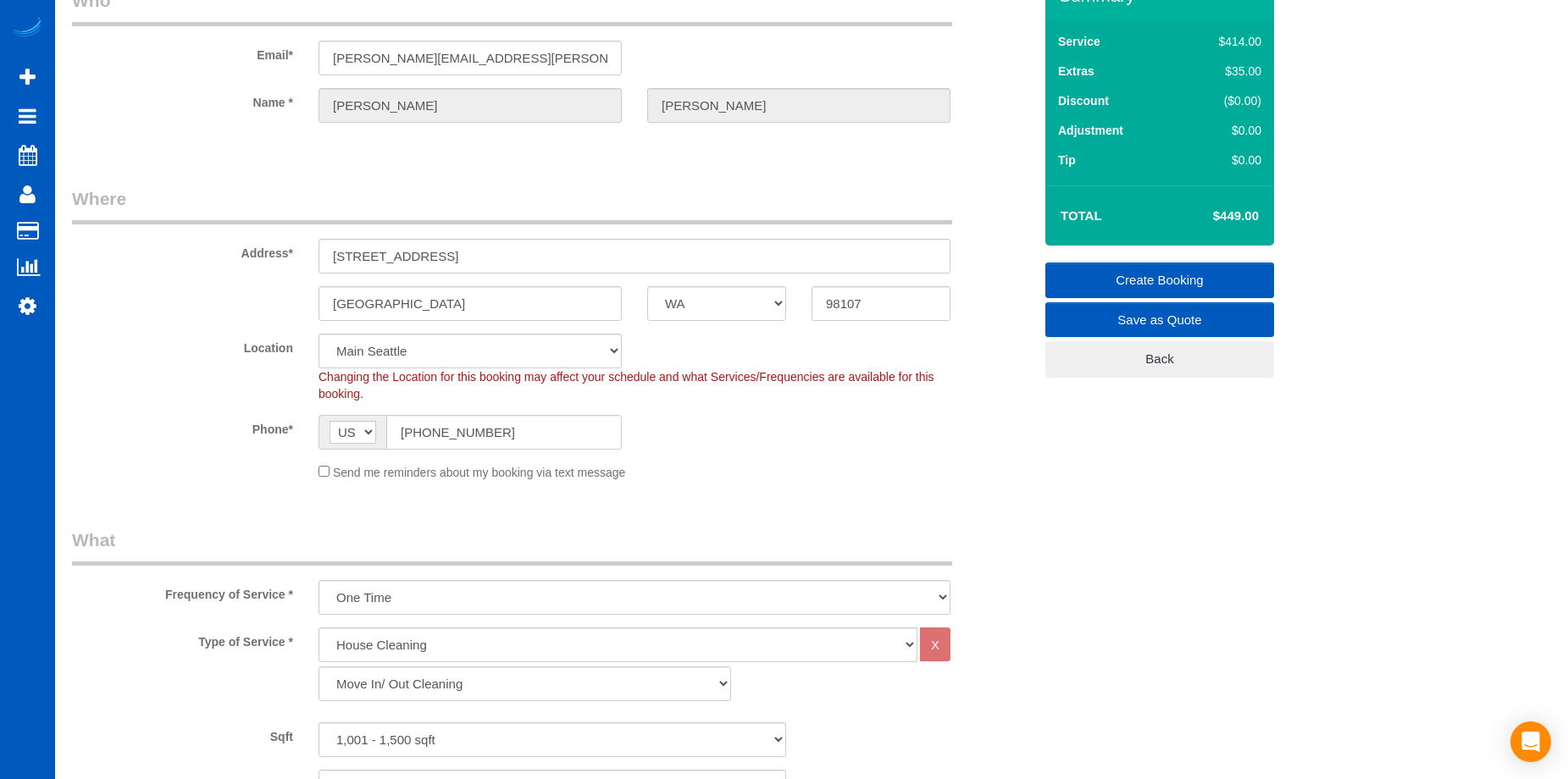
click at [1171, 268] on link "Create Booking" at bounding box center [1160, 280] width 228 height 36
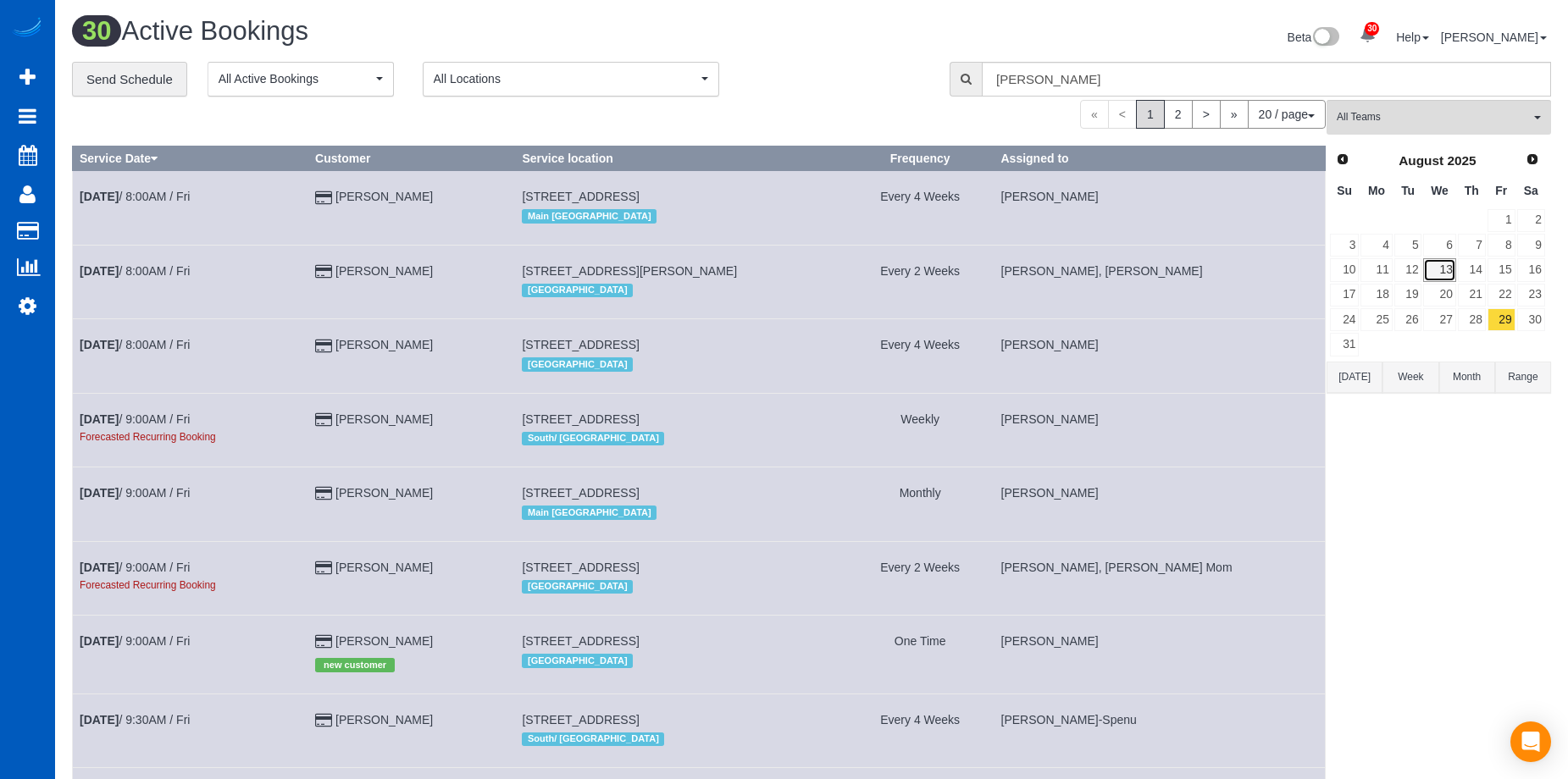
click at [1445, 270] on link "13" at bounding box center [1438, 269] width 32 height 23
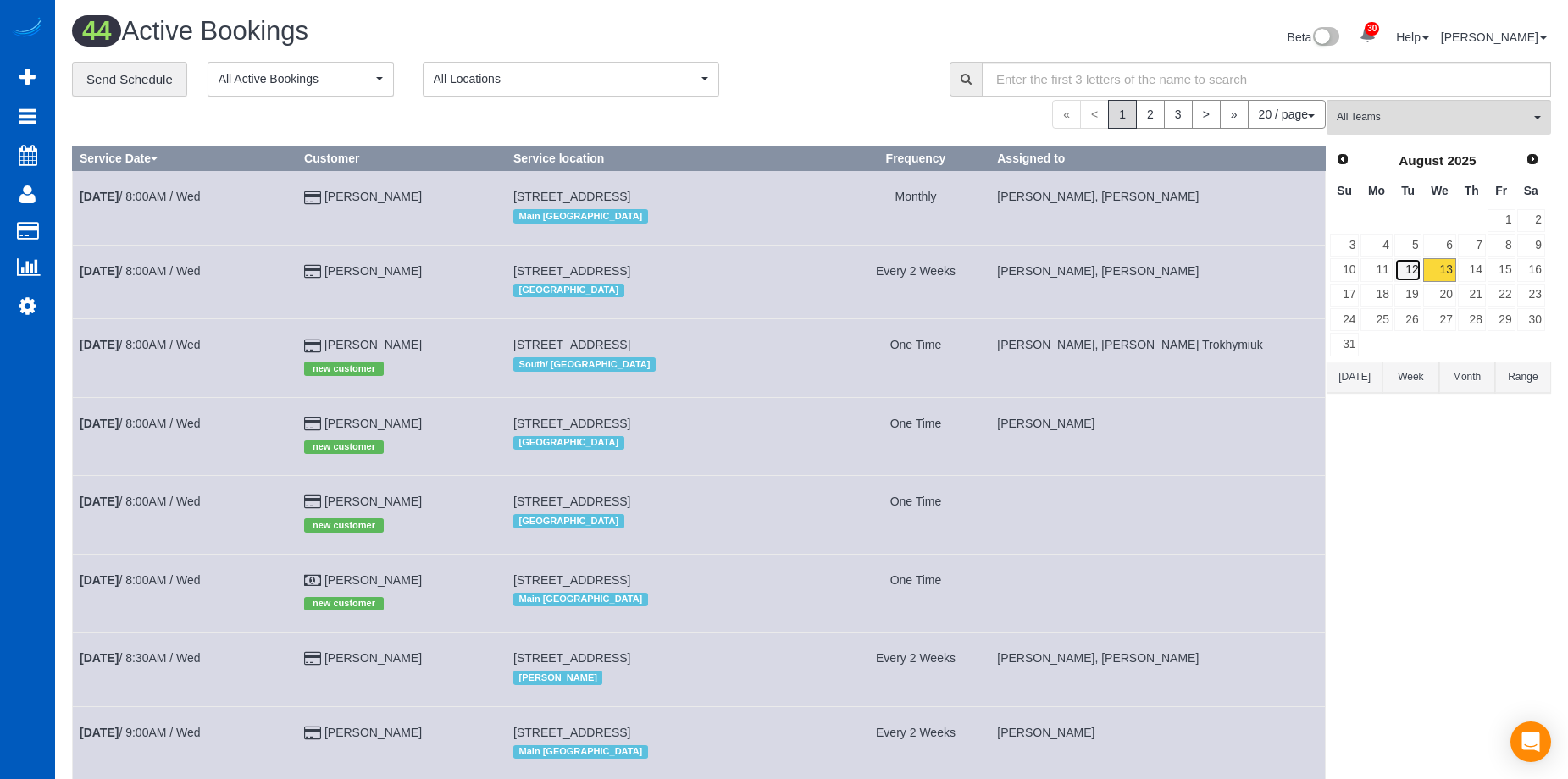
click at [1415, 263] on link "12" at bounding box center [1408, 269] width 28 height 23
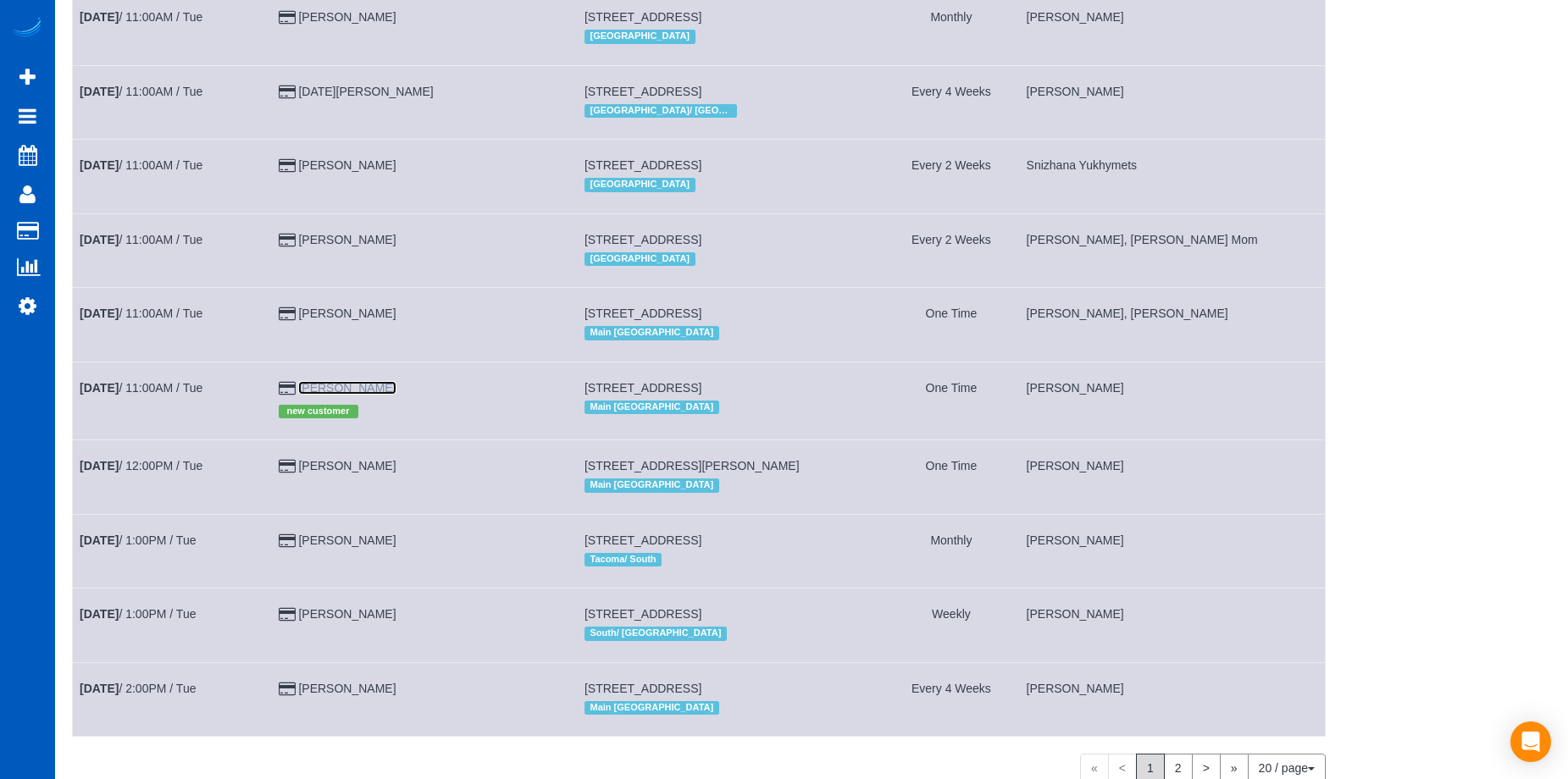
scroll to position [1009, 0]
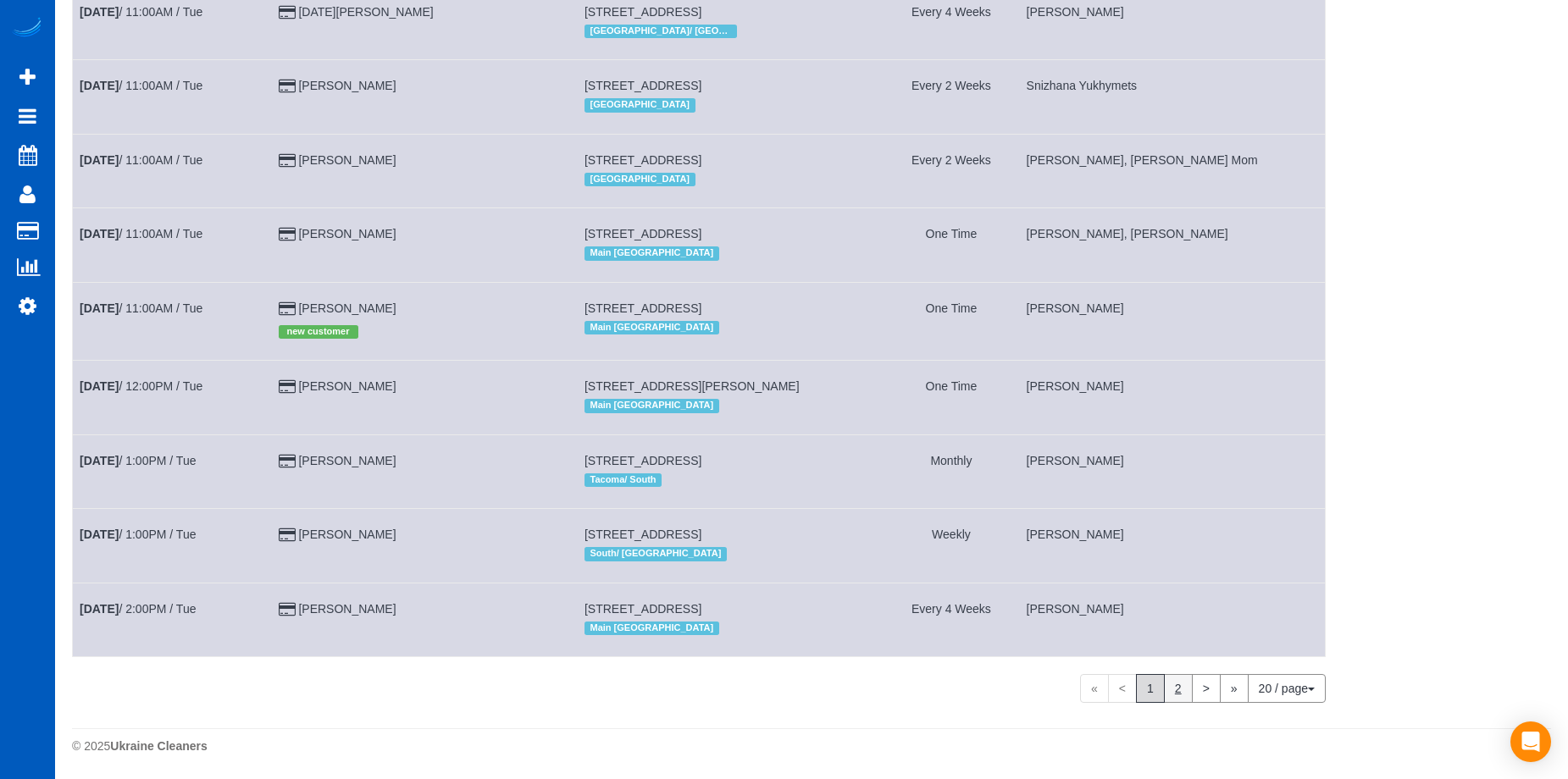
click at [1183, 695] on link "2" at bounding box center [1179, 689] width 29 height 29
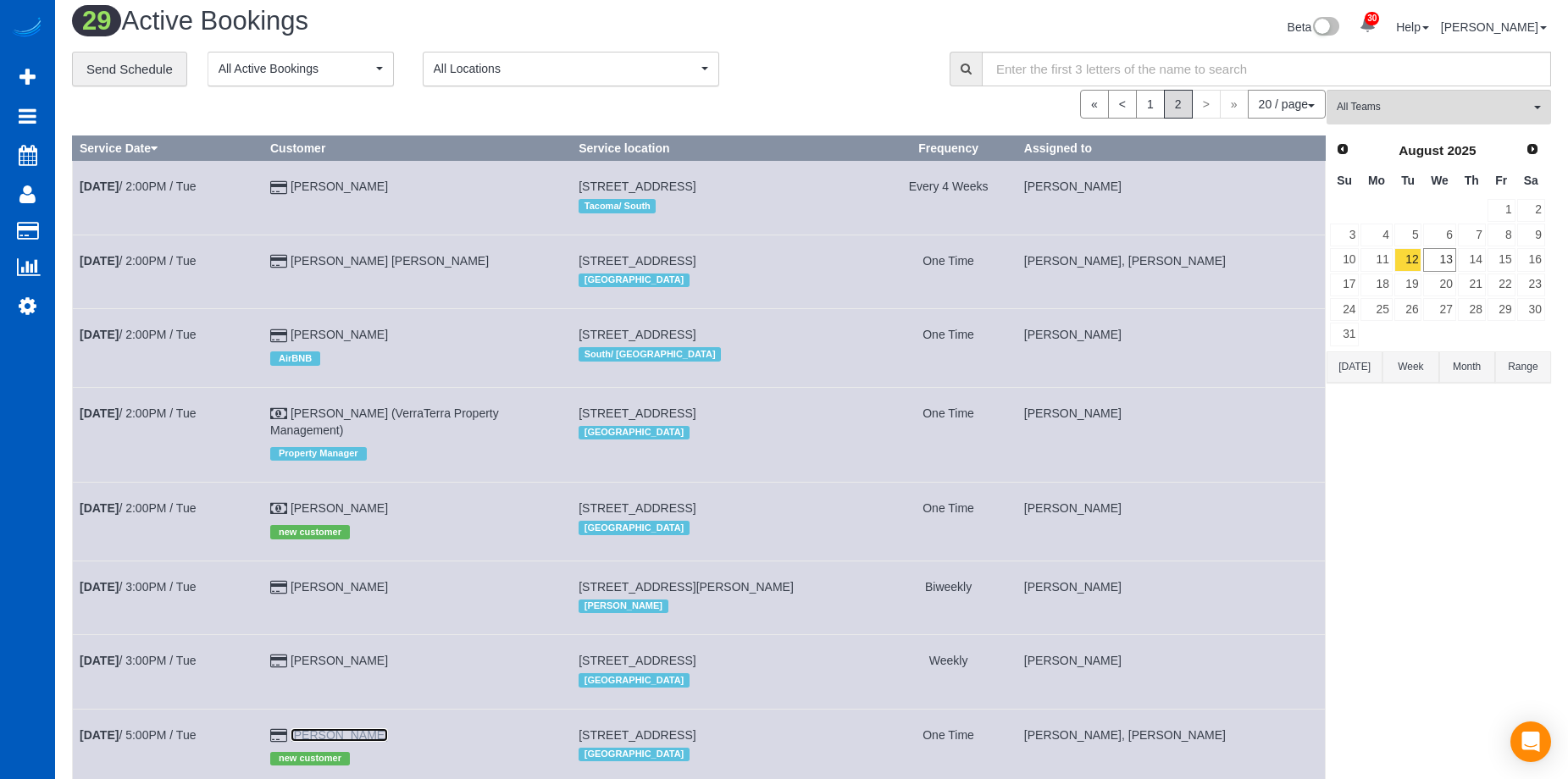
scroll to position [0, 0]
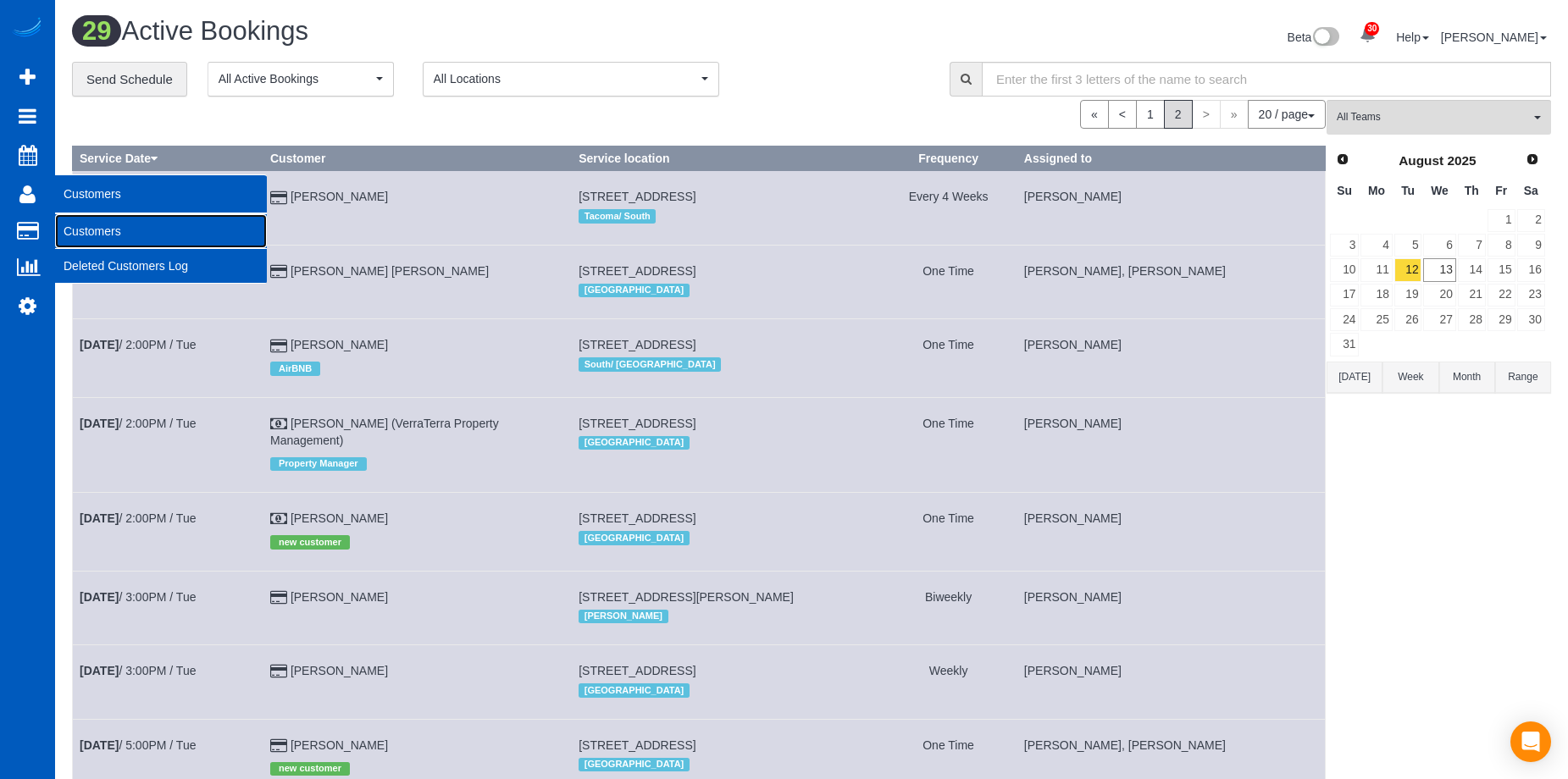
click at [82, 226] on link "Customers" at bounding box center [161, 231] width 212 height 34
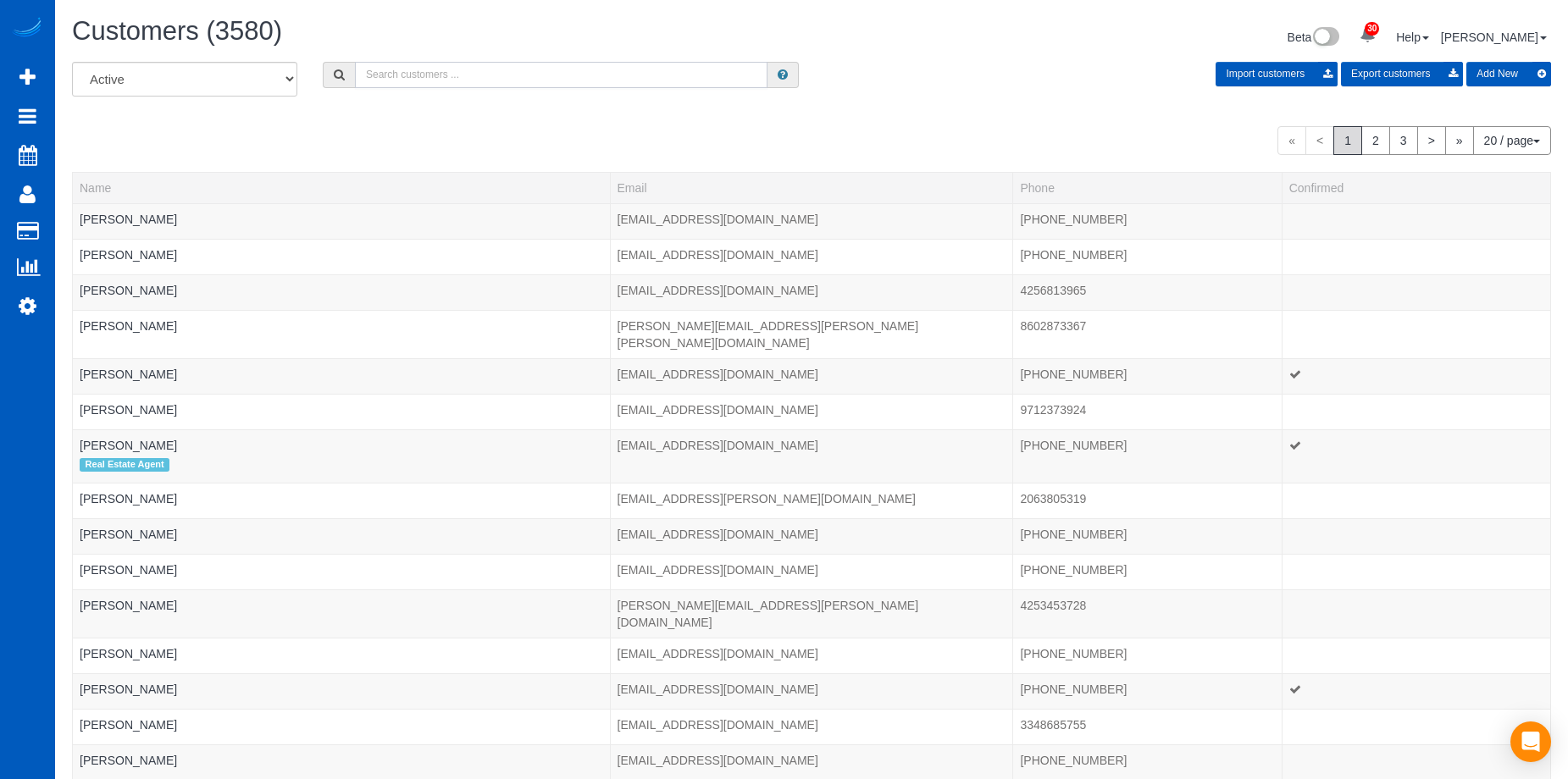
click at [394, 74] on input "text" at bounding box center [562, 75] width 413 height 26
paste input "tjdennis09@gmail.com"
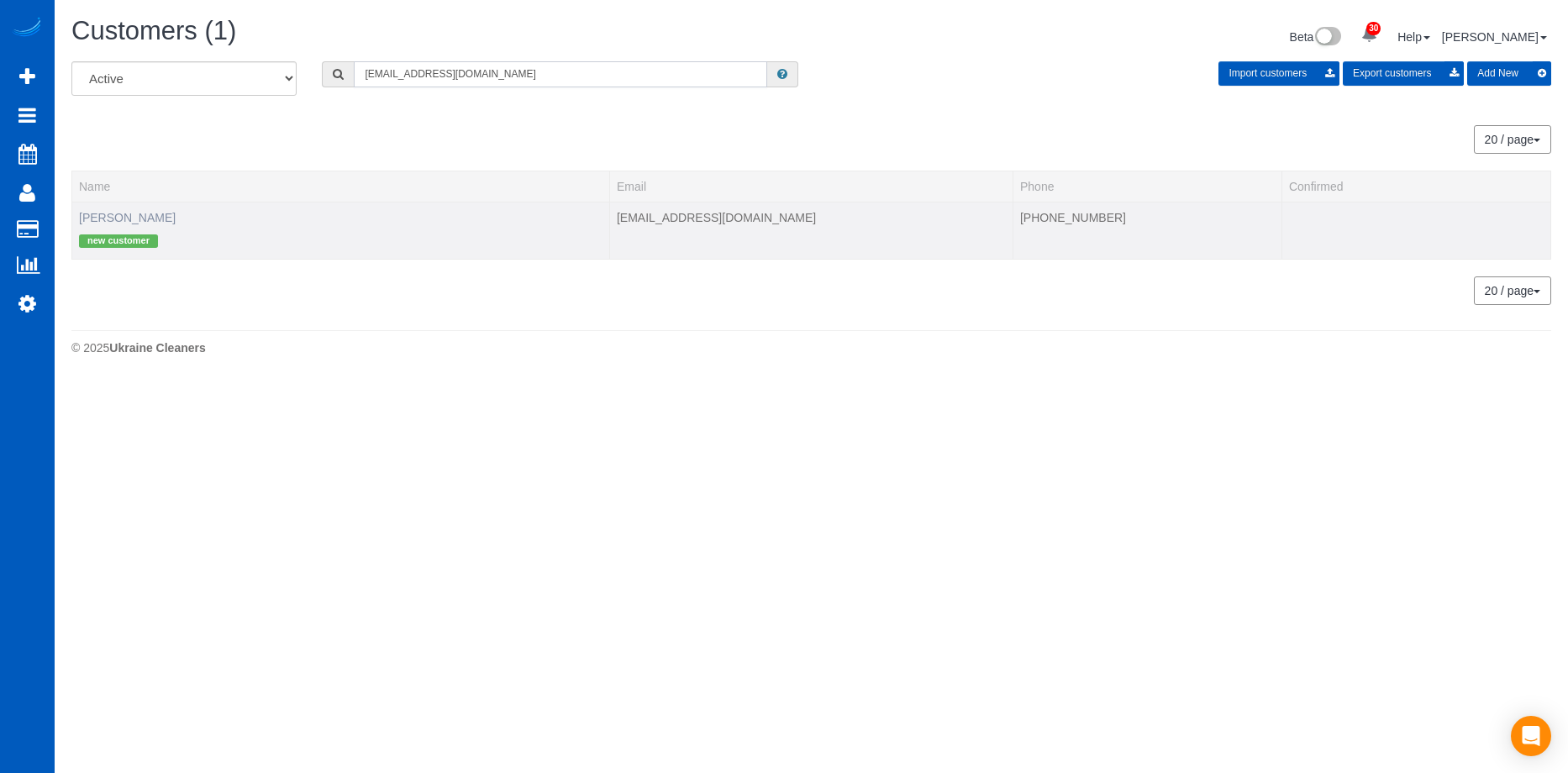
type input "tjdennis09@gmail.com"
click at [110, 217] on link "Tom Dennis" at bounding box center [127, 217] width 97 height 14
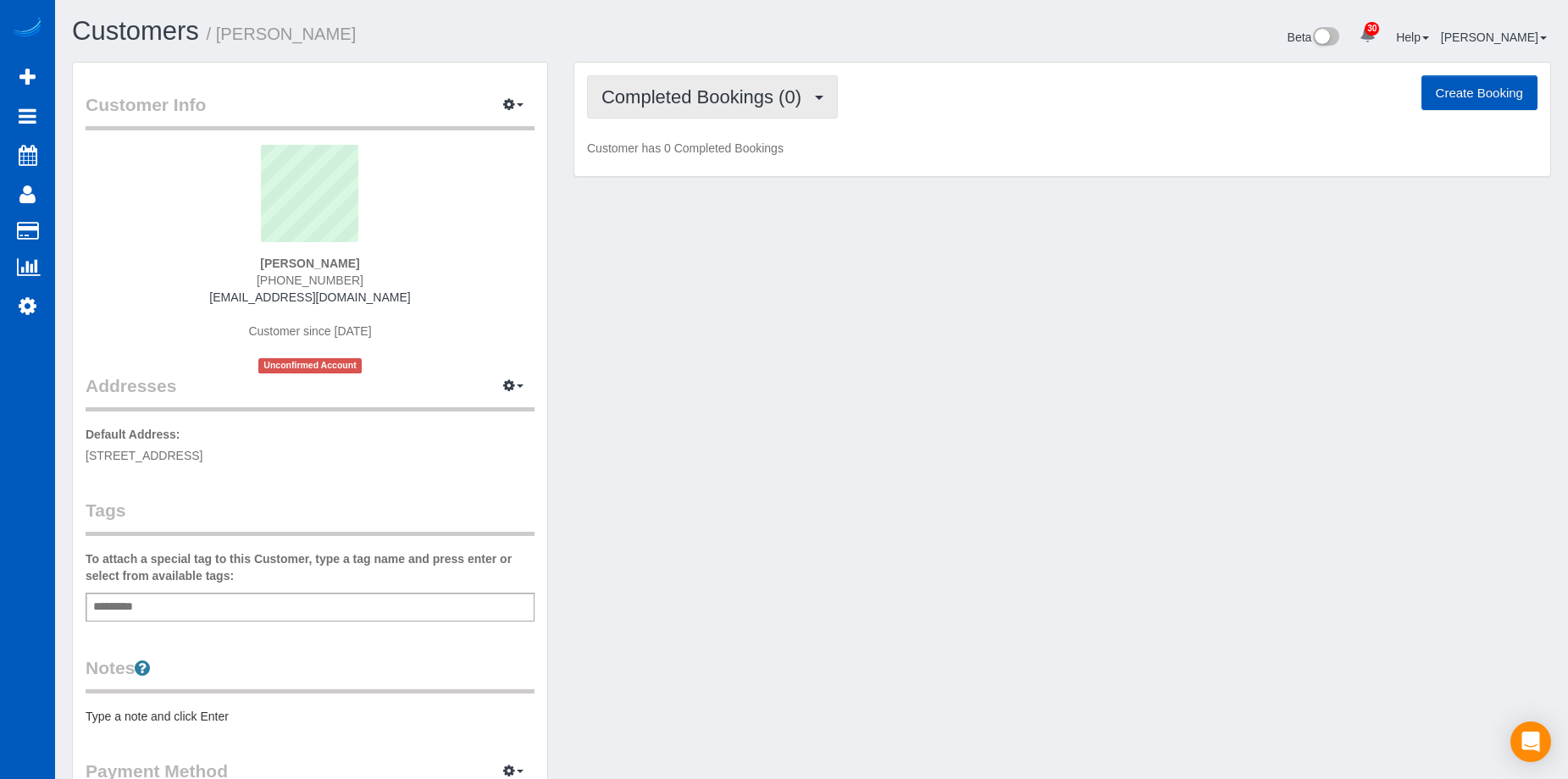
click at [773, 95] on span "Completed Bookings (0)" at bounding box center [706, 97] width 208 height 21
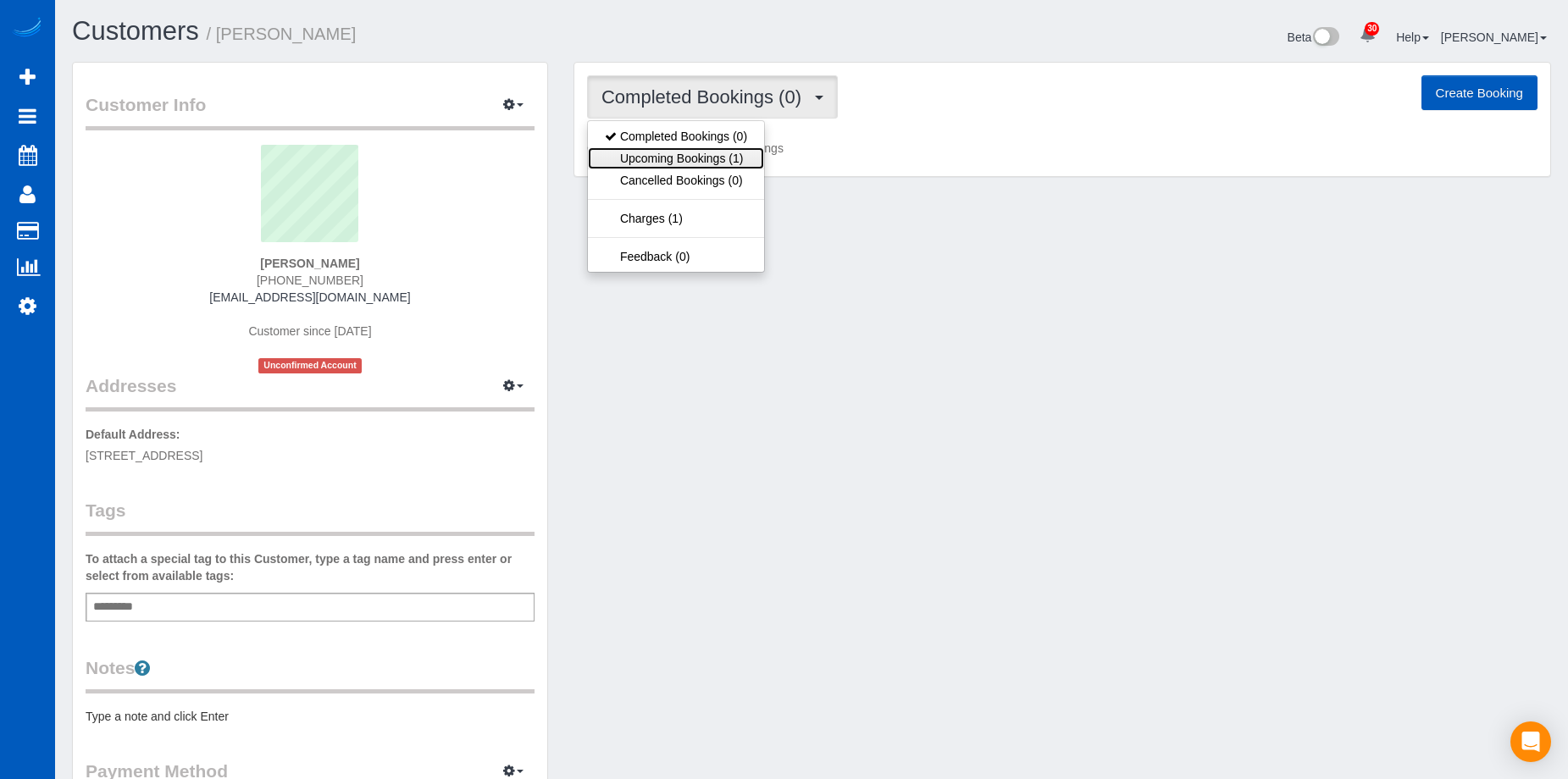
click at [694, 153] on link "Upcoming Bookings (1)" at bounding box center [676, 158] width 176 height 22
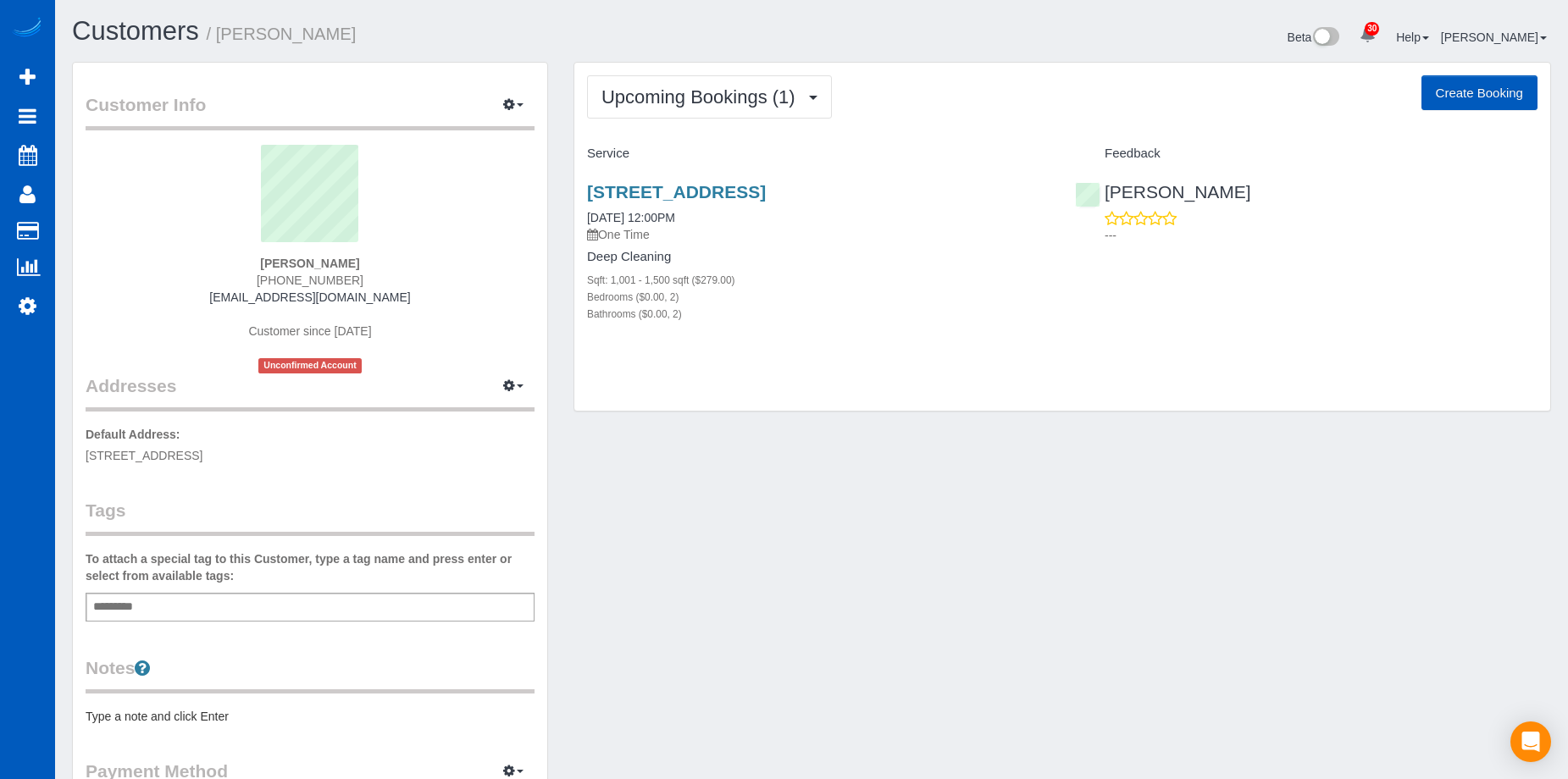
click at [1447, 93] on button "Create Booking" at bounding box center [1479, 93] width 116 height 36
select select "WA"
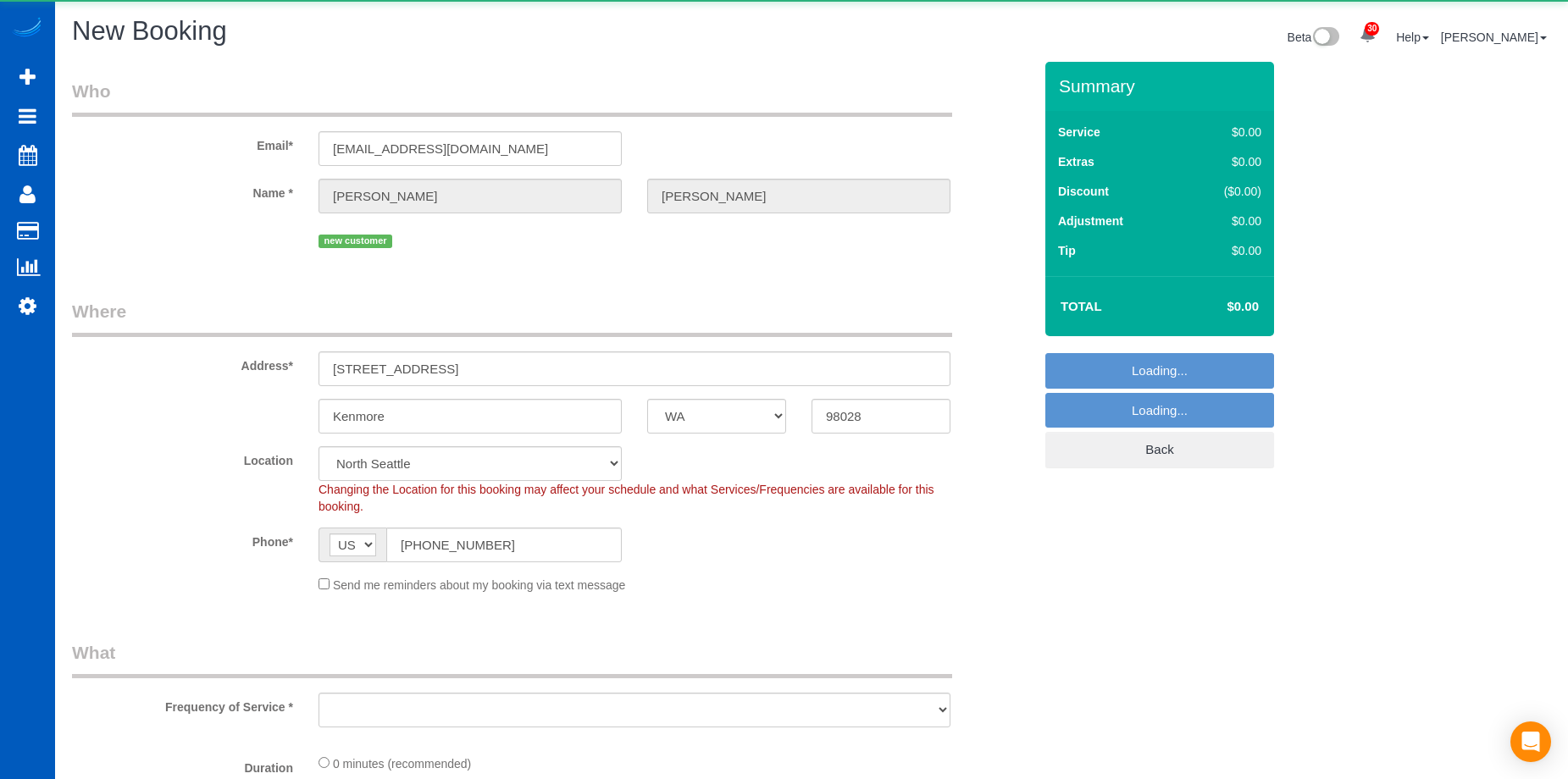
select select "string:fspay-63d2b6ff-4fdc-47d1-965e-53a208cd5869"
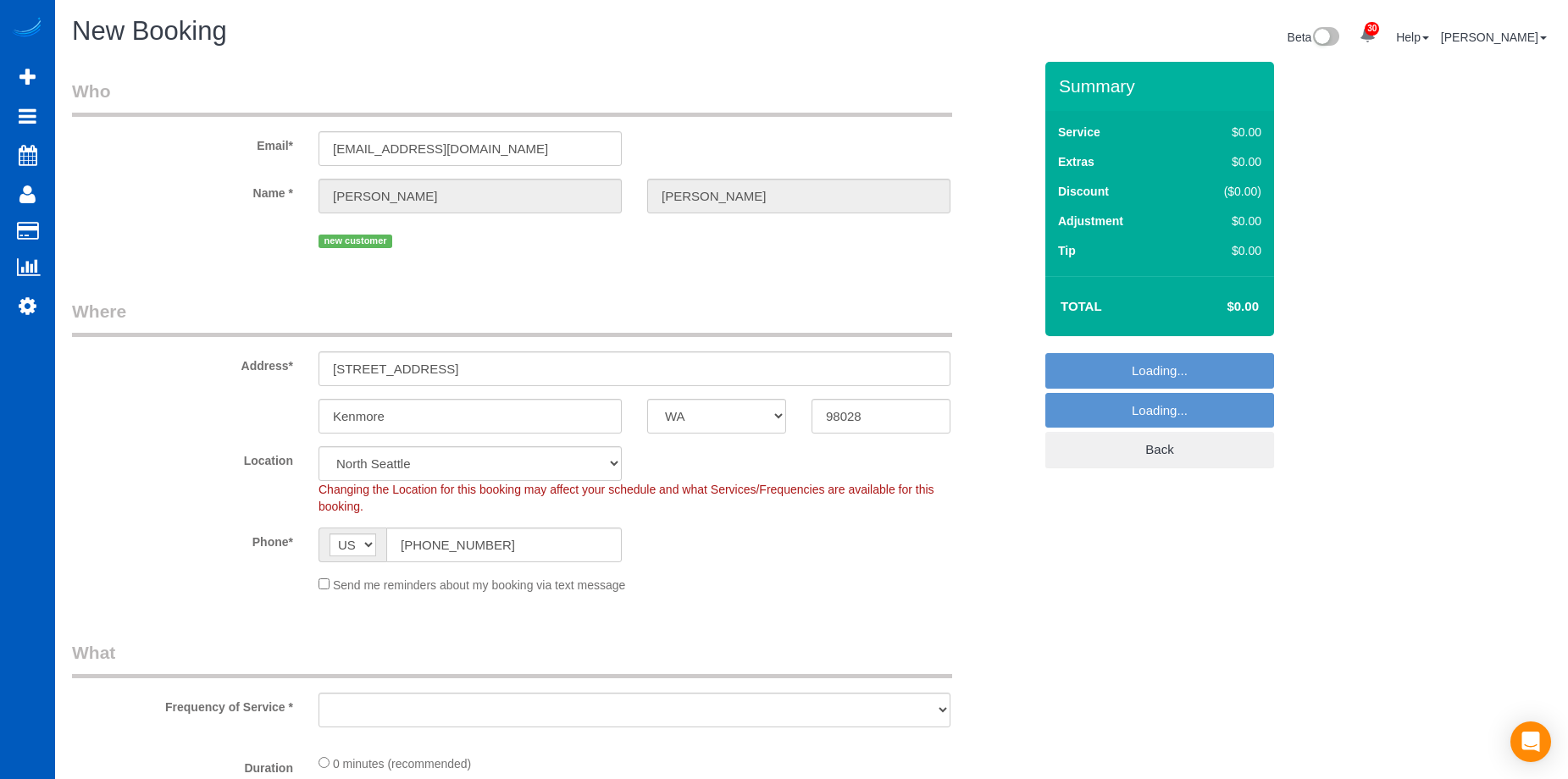
select select "object:5261"
select select "199"
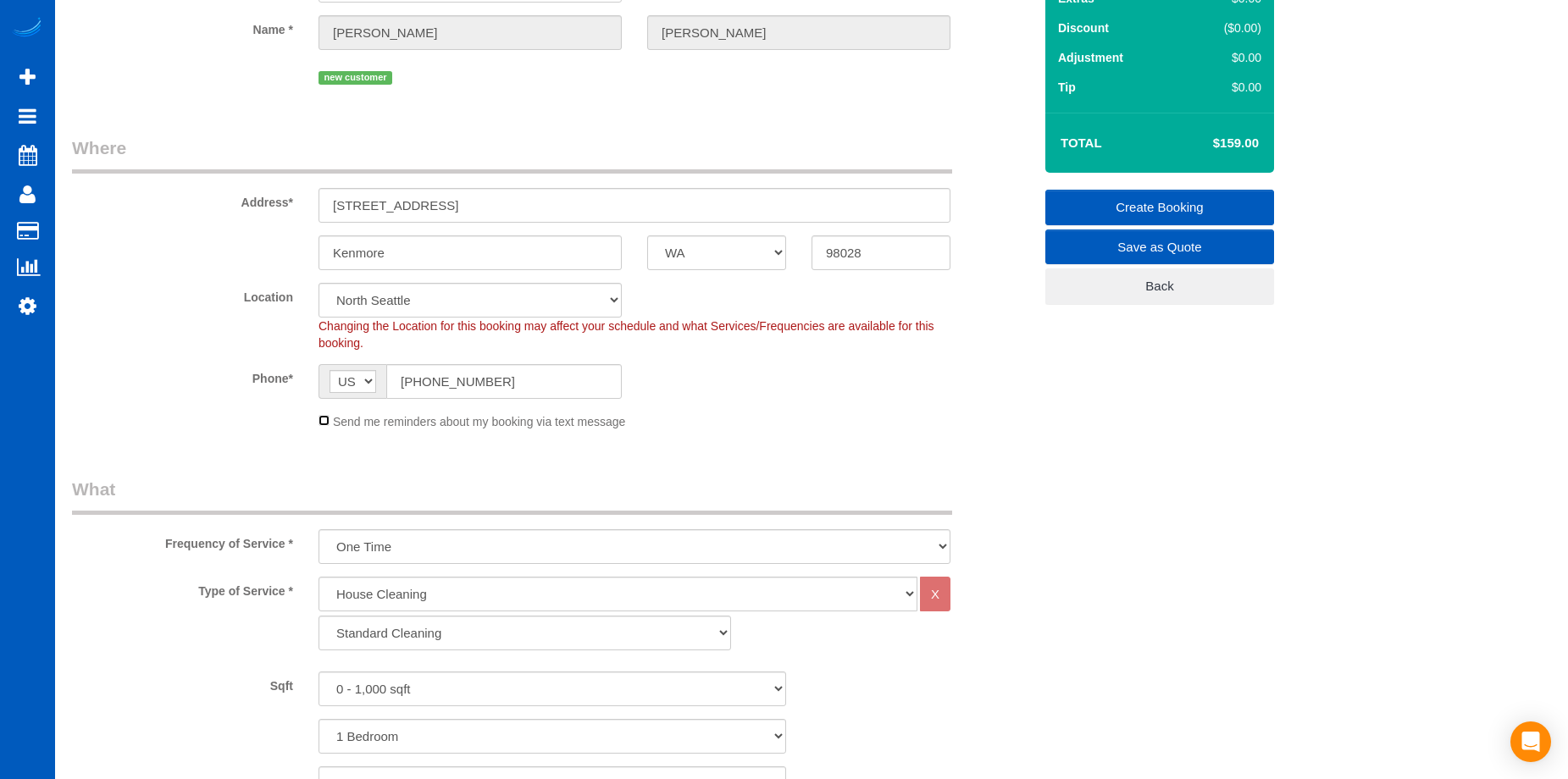
scroll to position [170, 0]
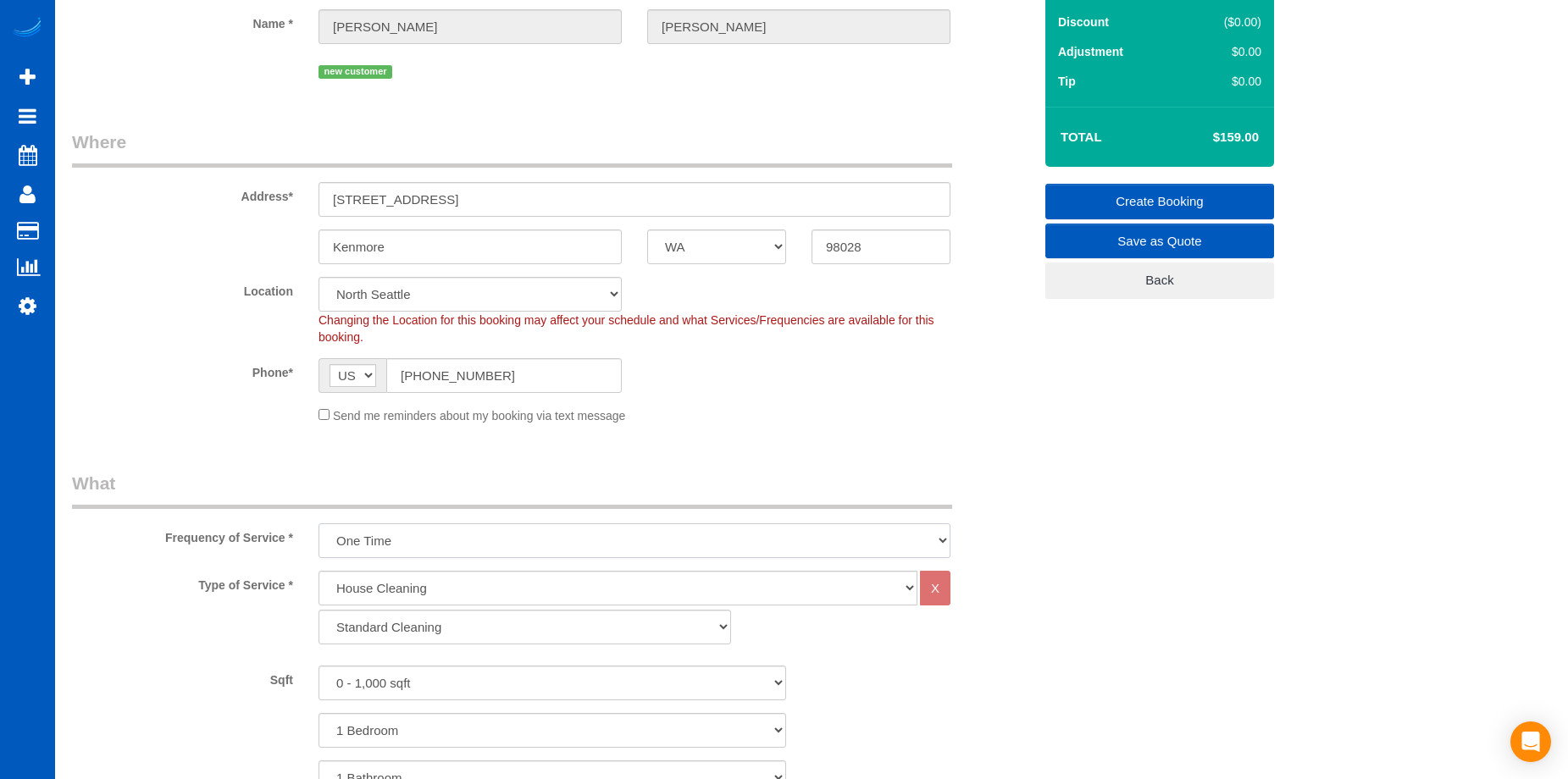
click at [410, 542] on select "One Time Weekly - 15.00% Every 2 Weeks - 10.00% Every 4 Weeks - 5.00% Every 2 M…" at bounding box center [635, 541] width 632 height 35
select select "object:5413"
click at [319, 523] on select "One Time Weekly - 15.00% Every 2 Weeks - 10.00% Every 4 Weeks - 5.00% Every 2 M…" at bounding box center [635, 541] width 632 height 35
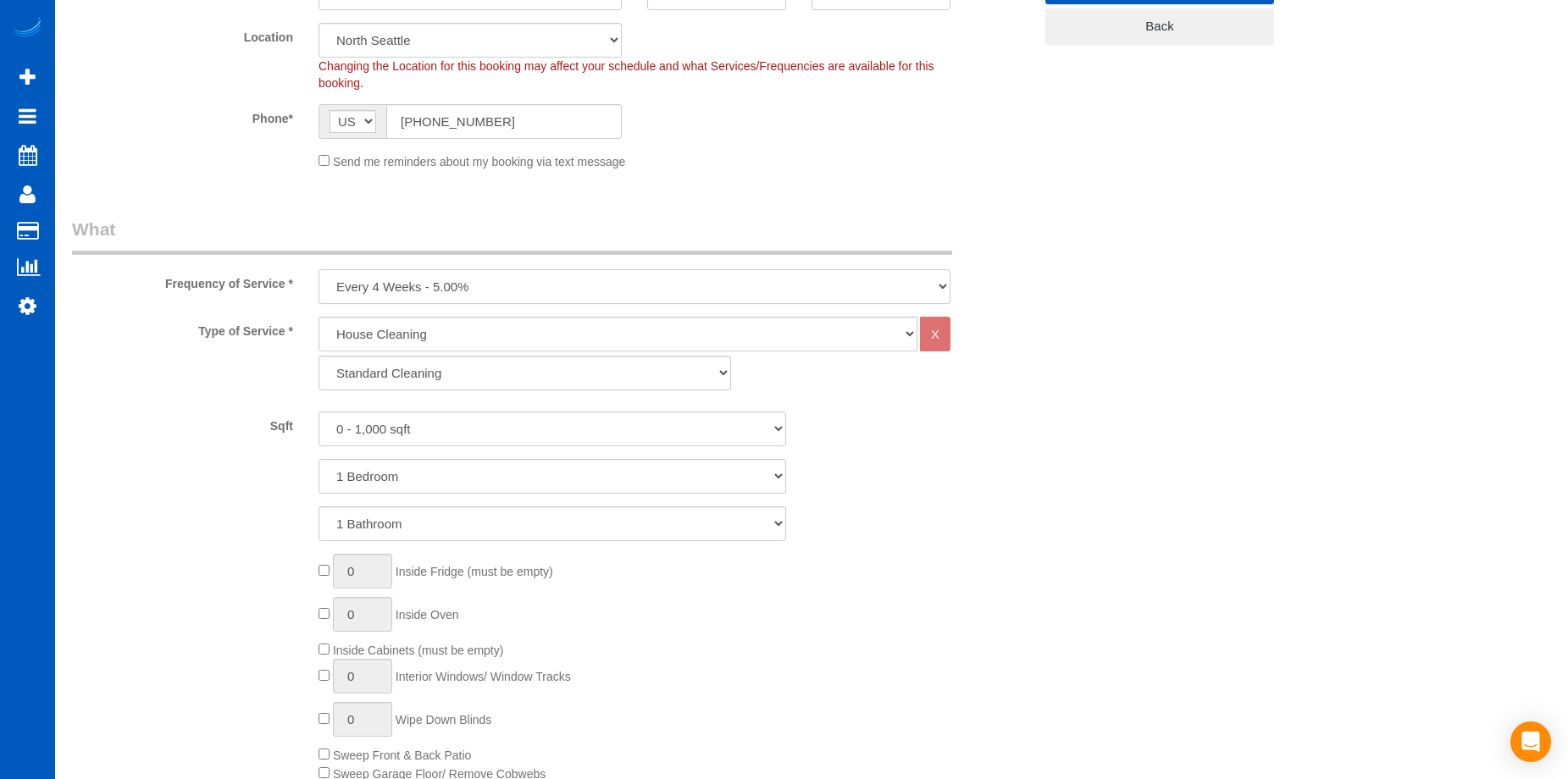
scroll to position [509, 0]
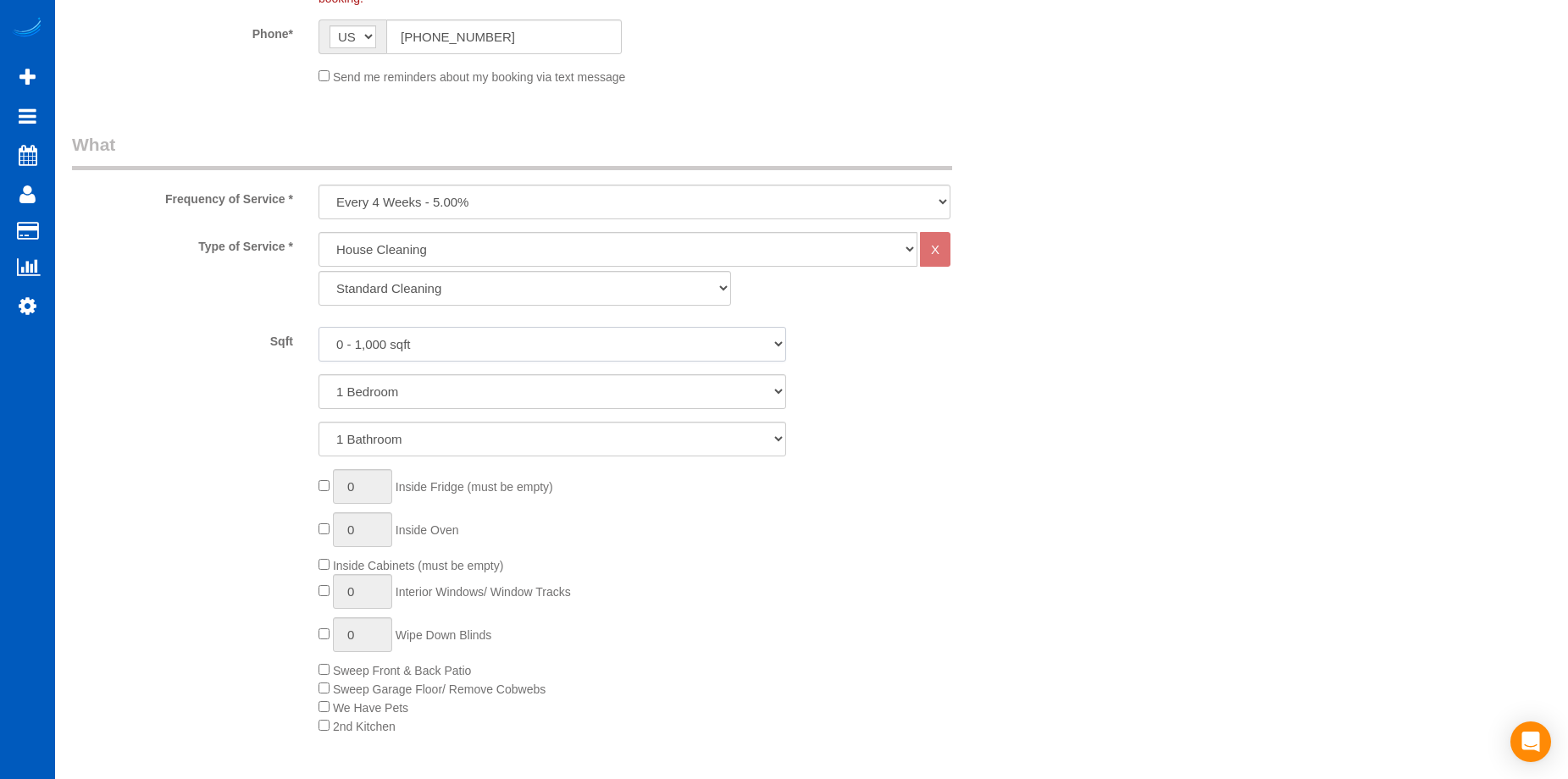
click at [557, 342] on select "0 - 1,000 sqft 1,001 - 1,500 sqft 1,501 - 2,000 sqft 2,001 - 2,500 sqft 2,501 -…" at bounding box center [552, 344] width 468 height 35
select select "1001"
click at [319, 327] on select "0 - 1,000 sqft 1,001 - 1,500 sqft 1,501 - 2,000 sqft 2,001 - 2,500 sqft 2,501 -…" at bounding box center [552, 344] width 468 height 35
click at [532, 389] on select "1 Bedroom 2 Bedrooms 3 Bedrooms 4 Bedrooms 5 Bedrooms 6 Bedrooms 7 Bedrooms" at bounding box center [552, 392] width 468 height 35
select select "2"
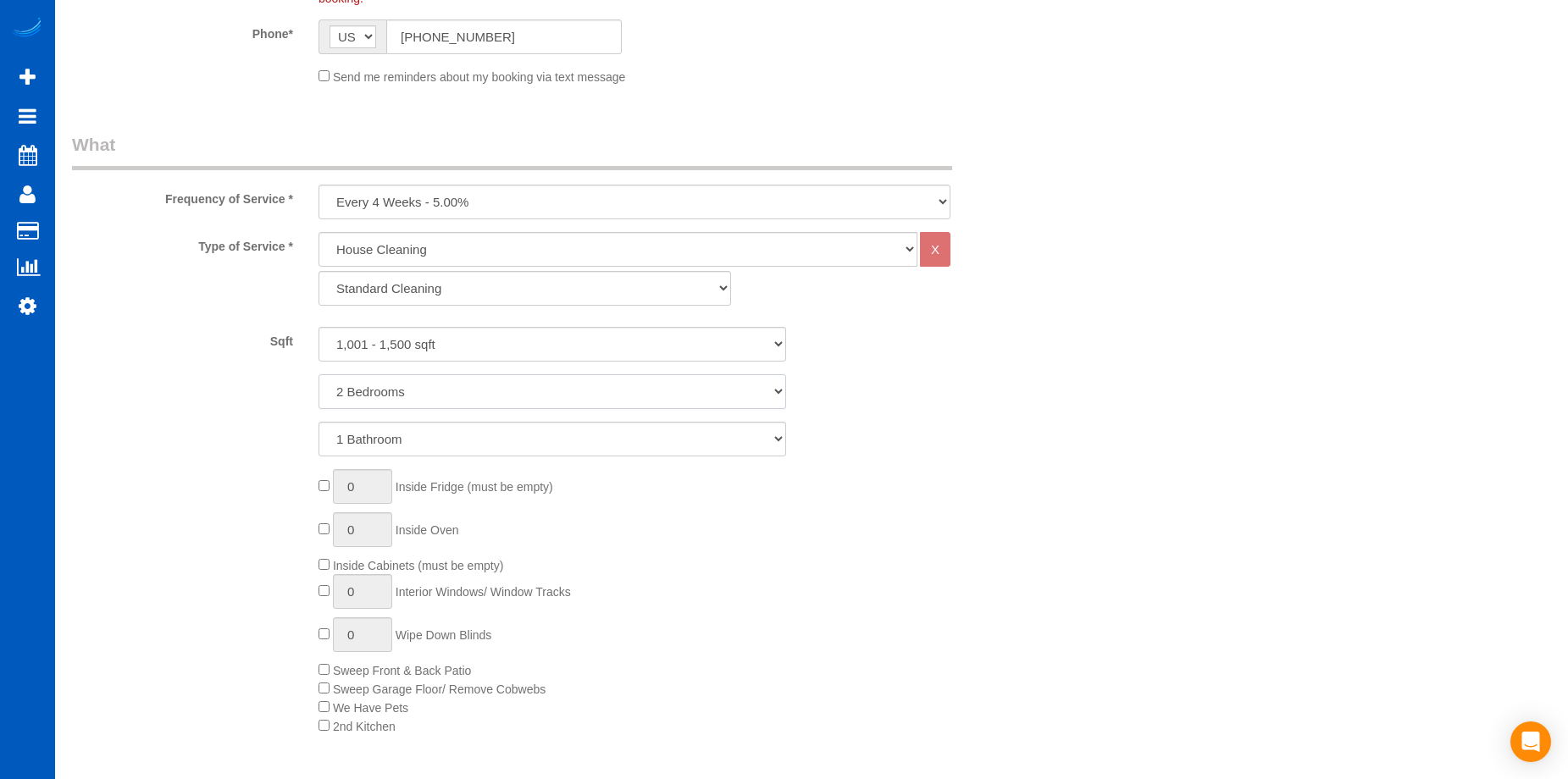
click at [319, 374] on select "1 Bedroom 2 Bedrooms 3 Bedrooms 4 Bedrooms 5 Bedrooms 6 Bedrooms 7 Bedrooms" at bounding box center [552, 392] width 468 height 35
click at [506, 426] on select "1 Bathroom 2 Bathrooms 3 Bathrooms 4 Bathrooms 5 Bathrooms 6 Bathrooms 7 Bathro…" at bounding box center [552, 439] width 468 height 35
select select "2"
click at [319, 422] on select "1 Bathroom 2 Bathrooms 3 Bathrooms 4 Bathrooms 5 Bathrooms 6 Bathrooms 7 Bathro…" at bounding box center [552, 439] width 468 height 35
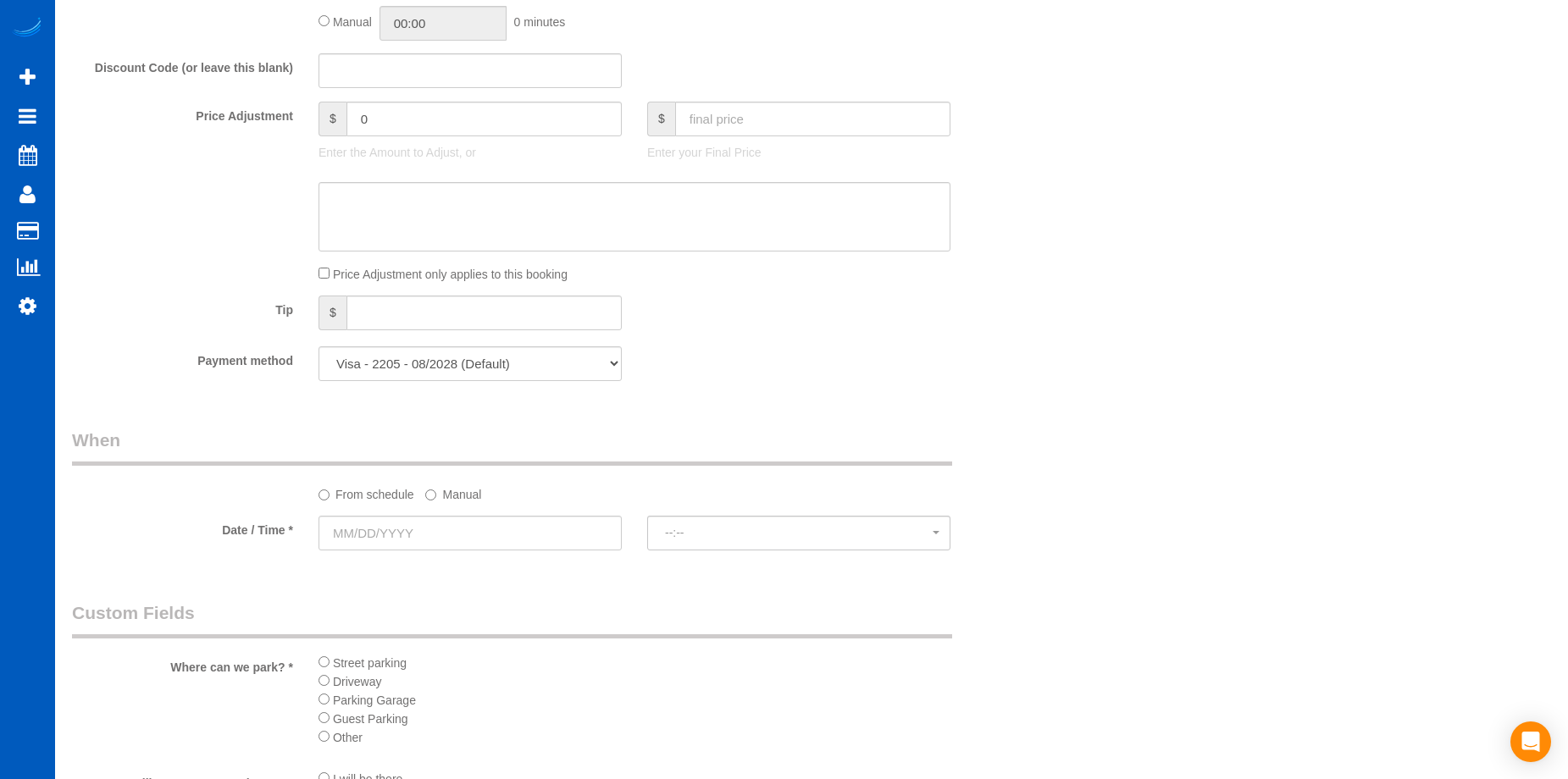
scroll to position [1440, 0]
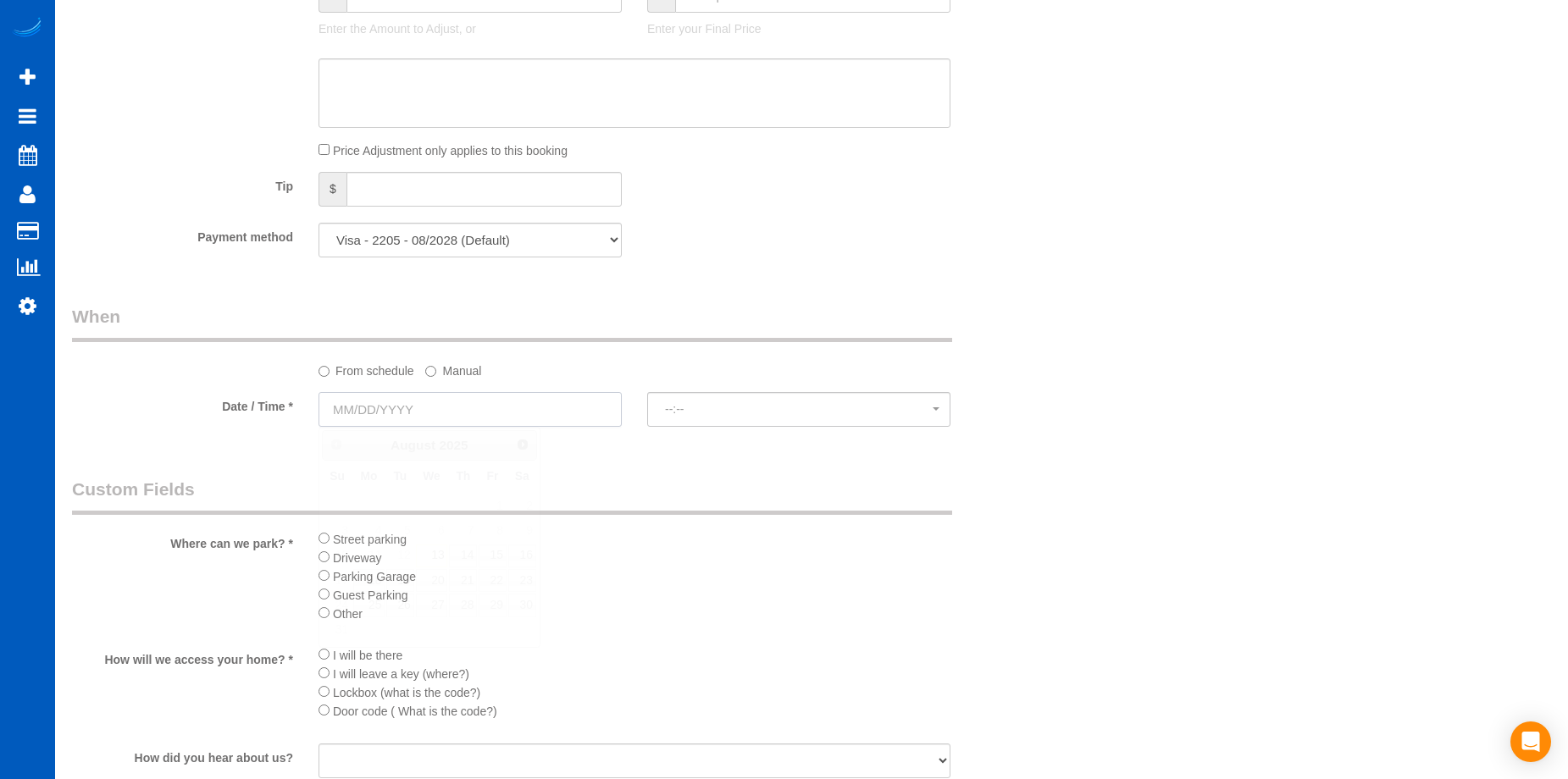
click at [515, 408] on input "text" at bounding box center [470, 409] width 303 height 35
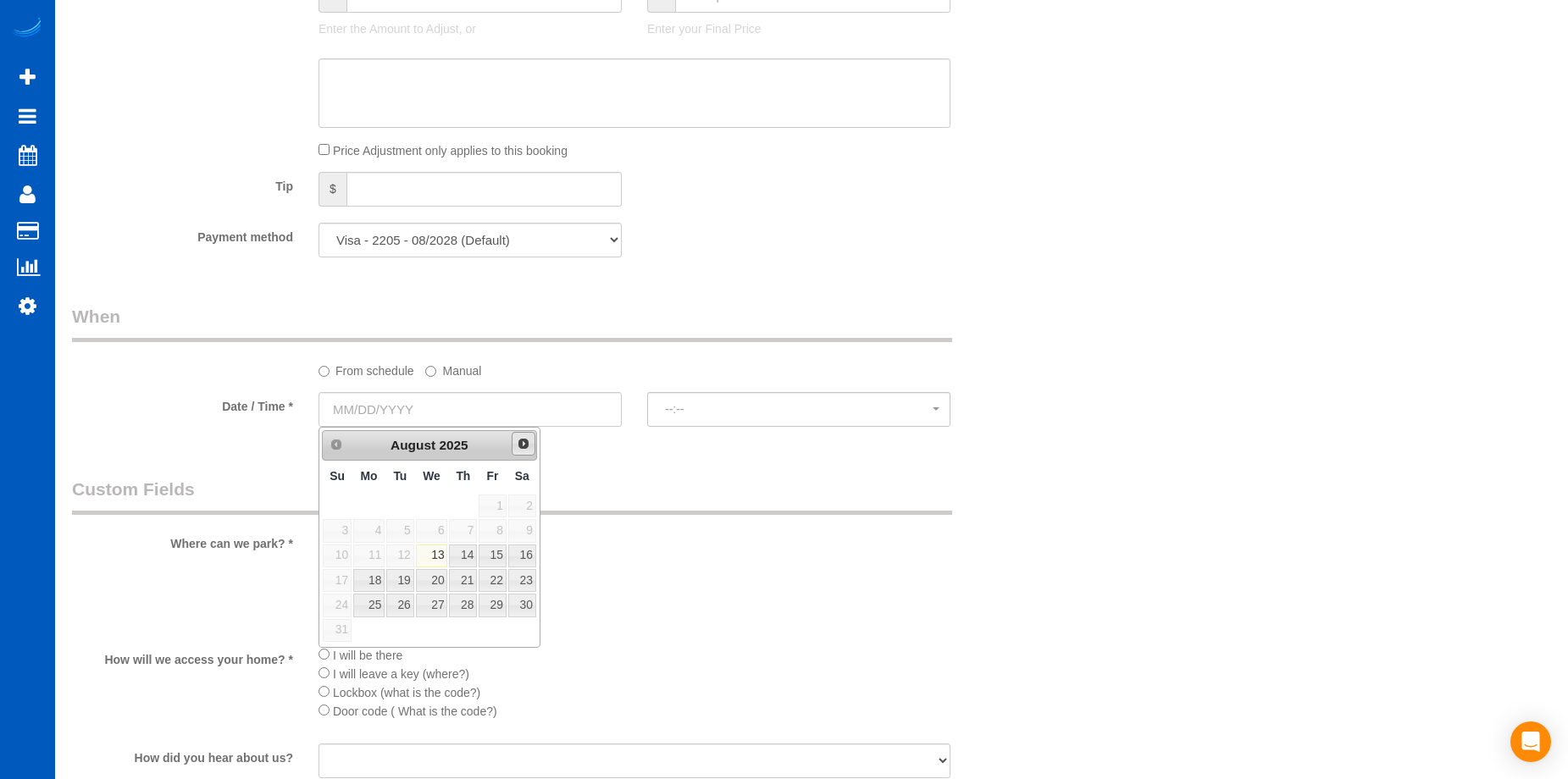
click at [521, 447] on span "Next" at bounding box center [523, 444] width 14 height 14
click at [382, 527] on link "8" at bounding box center [369, 531] width 31 height 23
type input "09/08/2025"
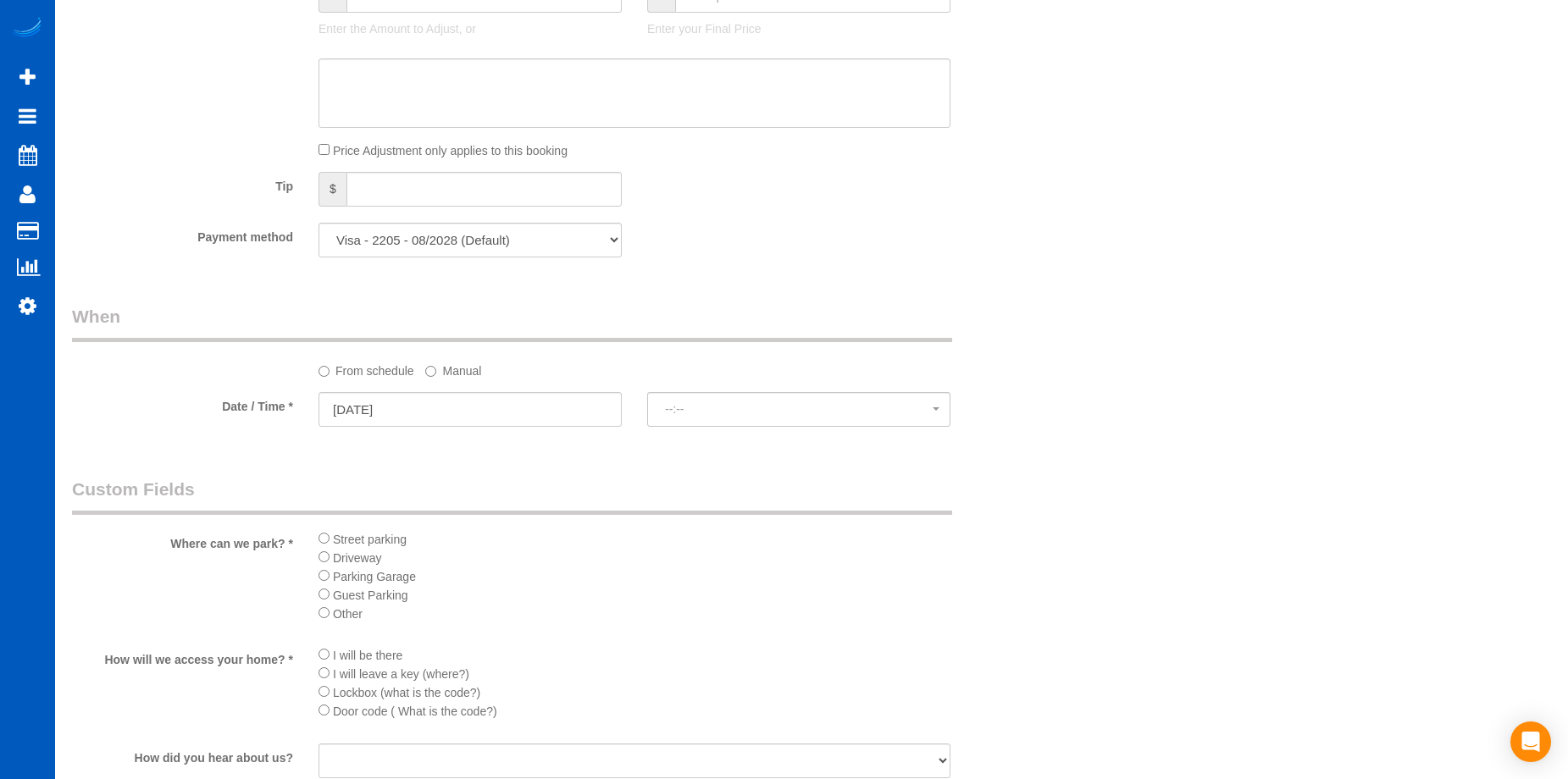
select select "spot7"
click at [695, 413] on span "8:00AM" at bounding box center [798, 409] width 268 height 14
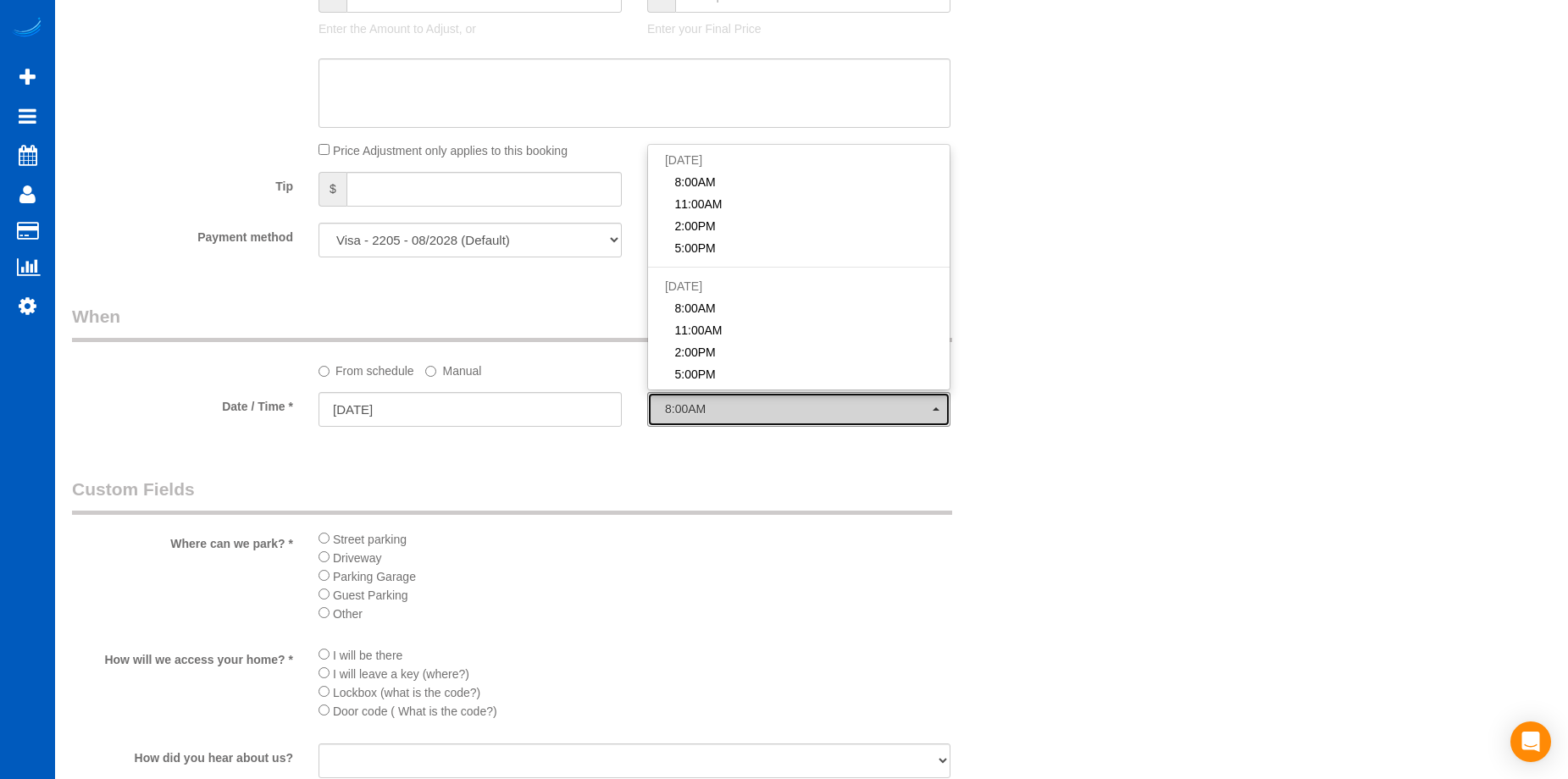
click at [708, 405] on span "8:00AM" at bounding box center [798, 409] width 268 height 14
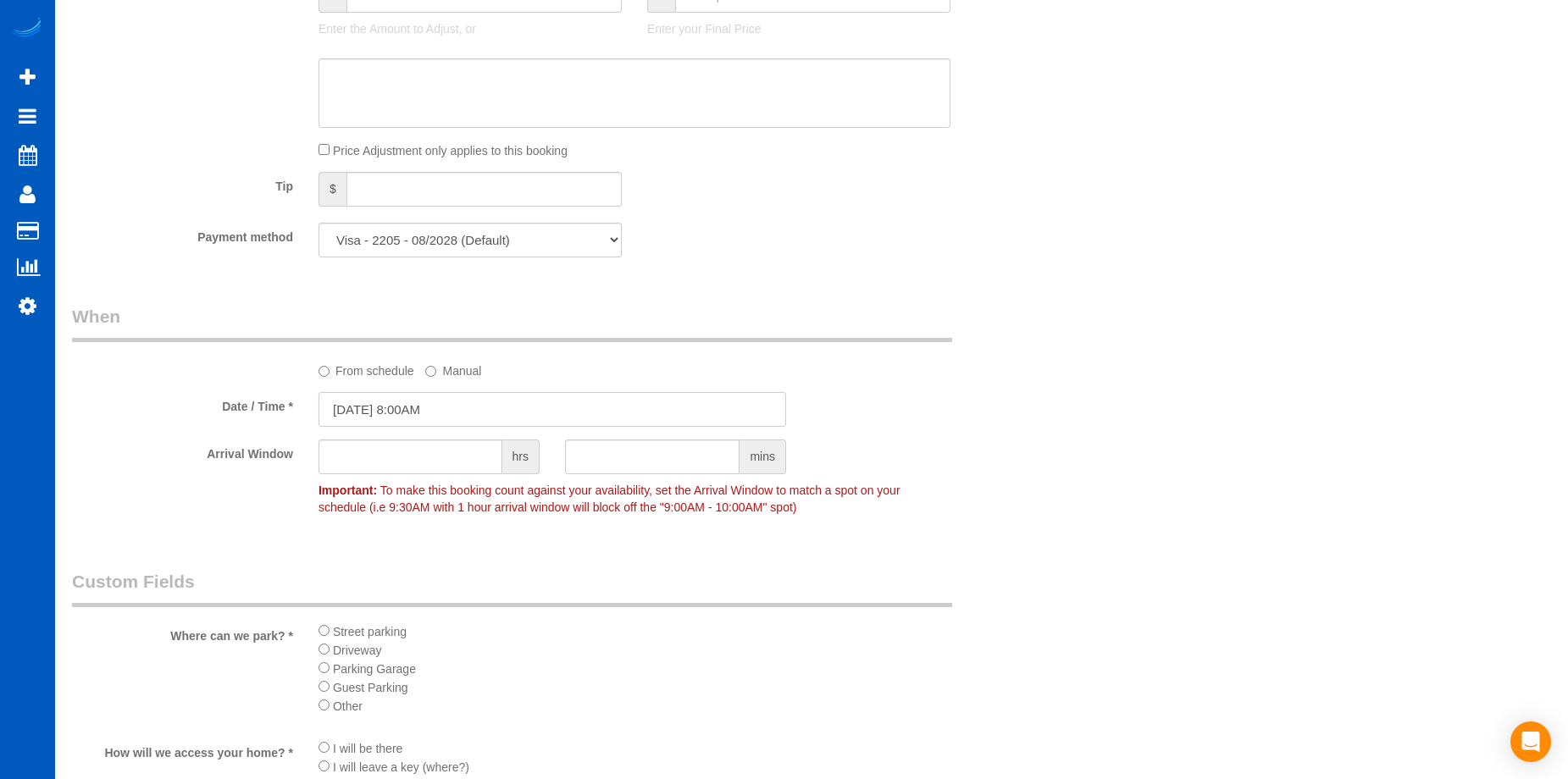
click at [463, 403] on input "09/08/2025 8:00AM" at bounding box center [552, 409] width 468 height 35
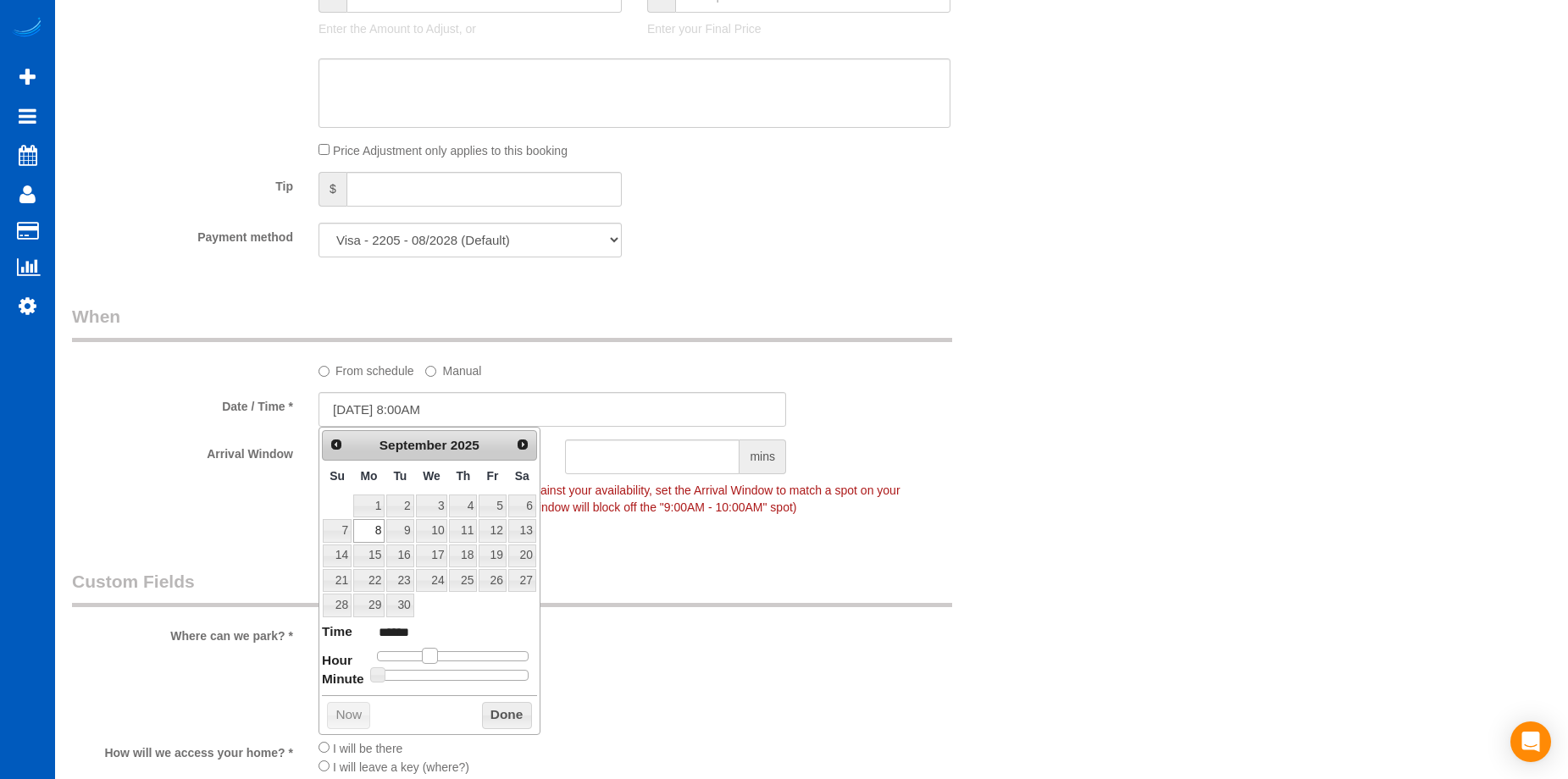
type input "09/08/2025 9:00AM"
type input "******"
type input "[DATE] 10:00AM"
type input "*******"
drag, startPoint x: 433, startPoint y: 657, endPoint x: 444, endPoint y: 658, distance: 11.0
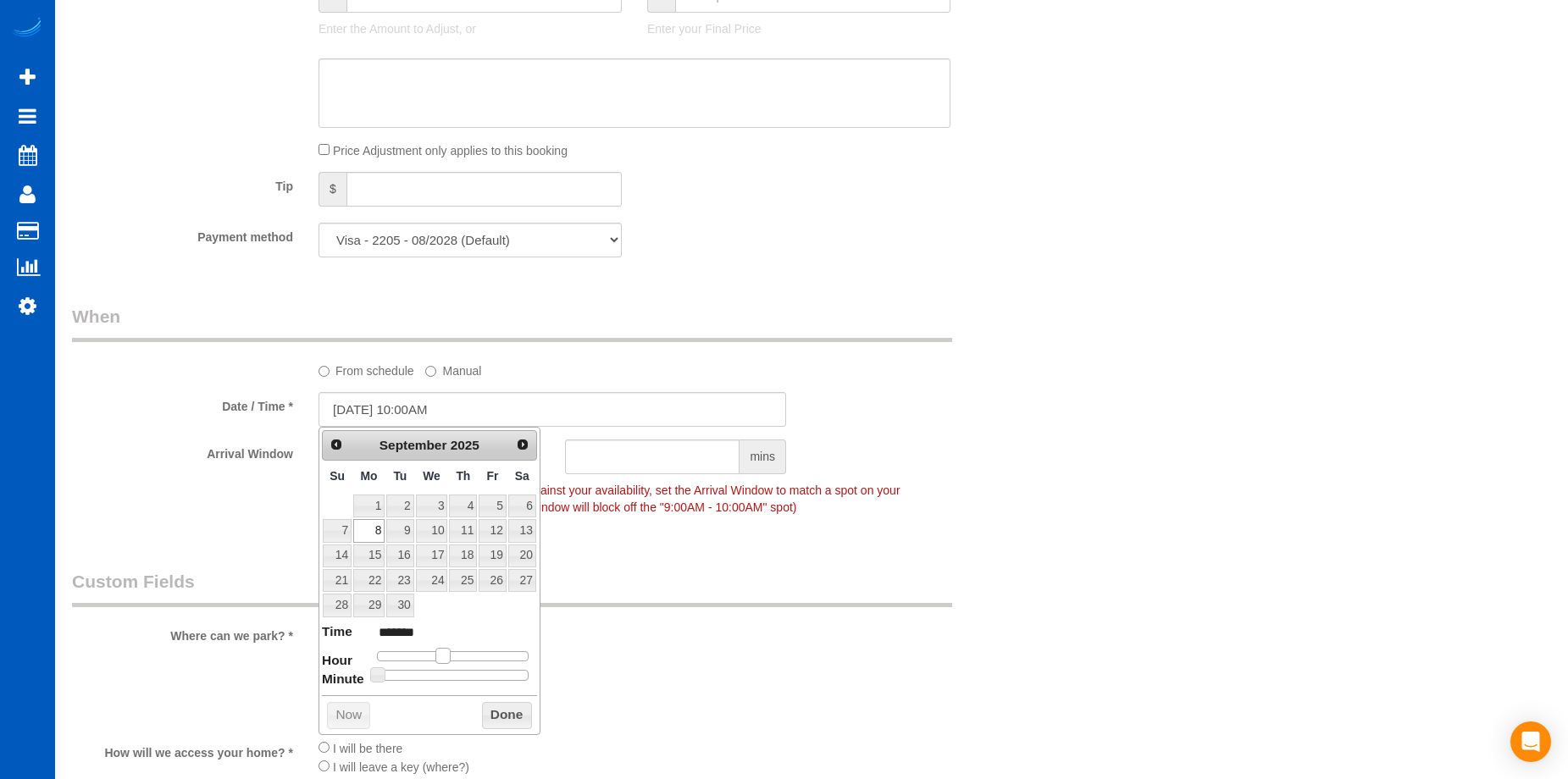
click at [444, 658] on span at bounding box center [443, 656] width 16 height 16
click at [498, 716] on button "Done" at bounding box center [507, 716] width 50 height 27
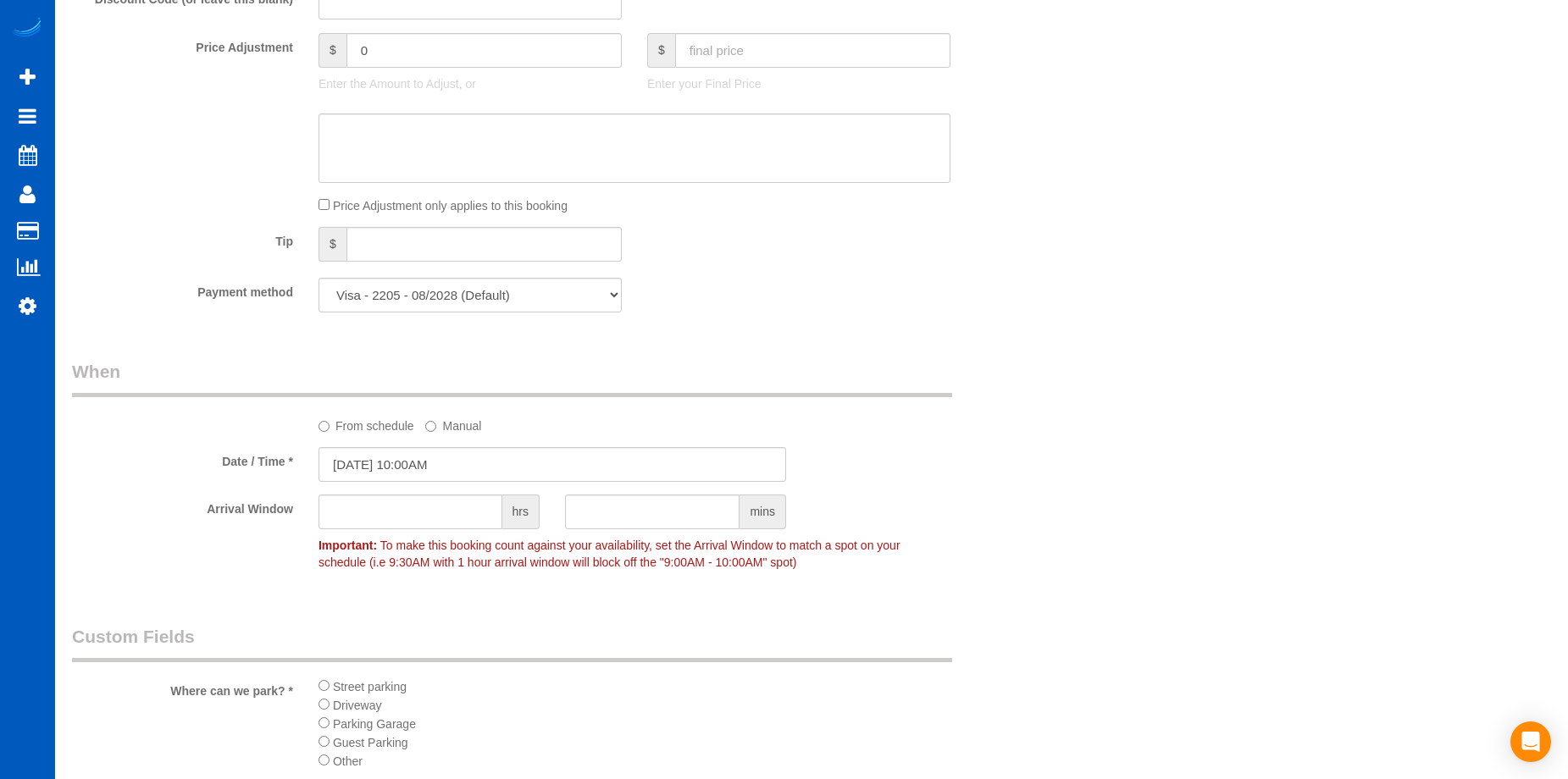
scroll to position [1355, 0]
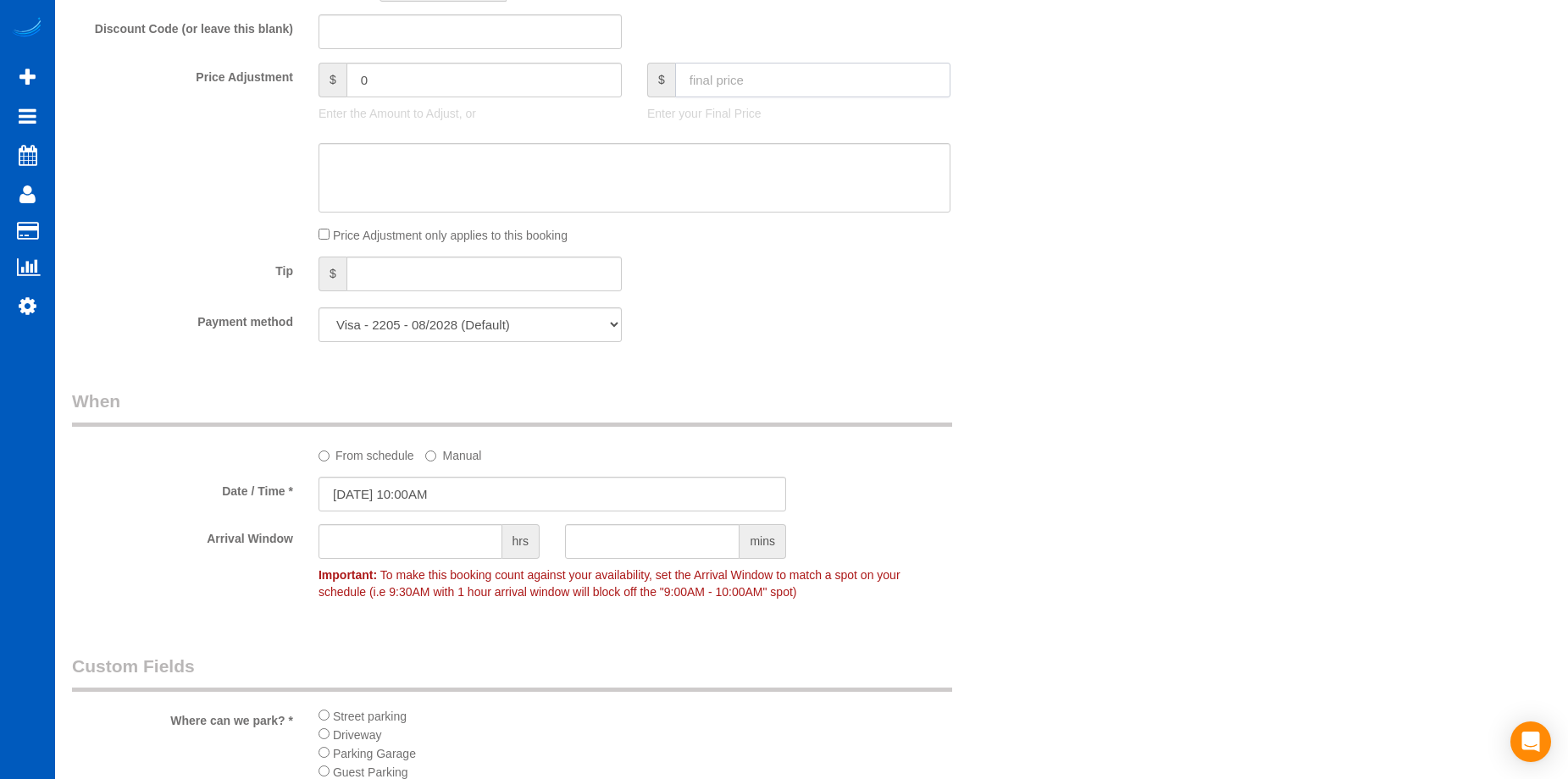
click at [746, 76] on input "text" at bounding box center [812, 80] width 275 height 35
type input "150"
click at [686, 163] on textarea at bounding box center [635, 178] width 632 height 69
type input "-20.05"
paste textarea "First recurring booking, then 170 USD monthly."
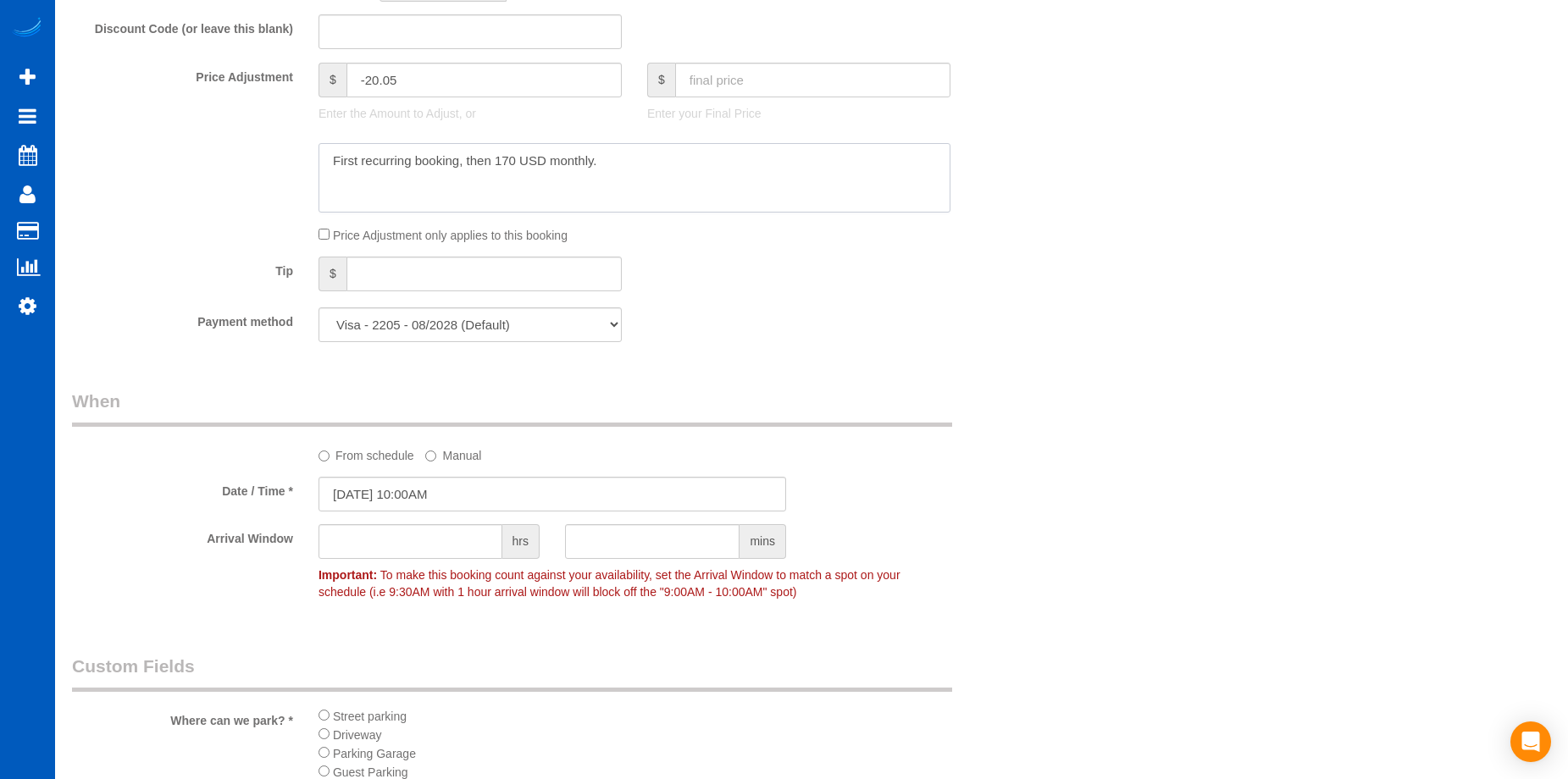
type textarea "First recurring booking, then 170 USD monthly."
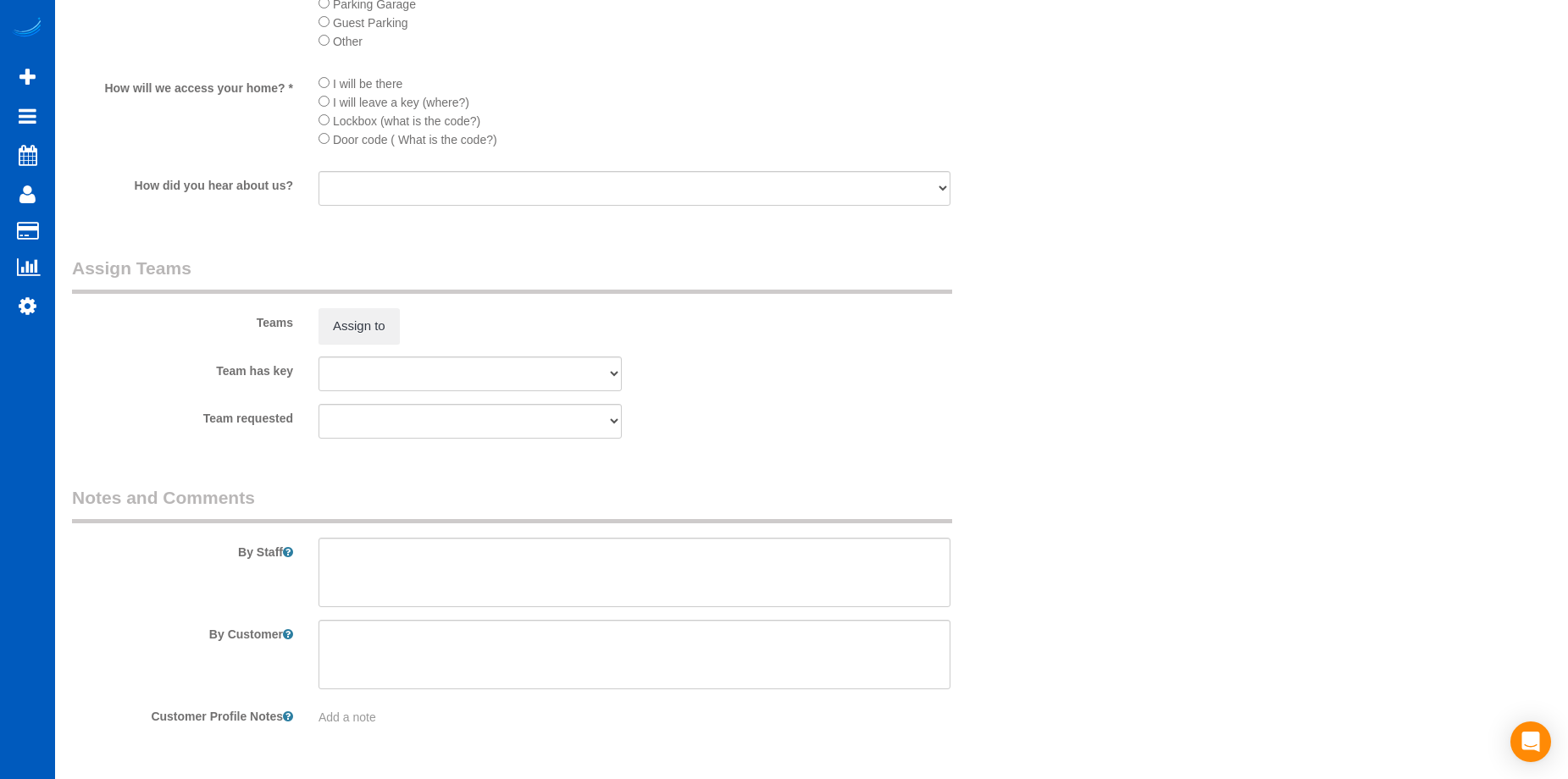
scroll to position [2158, 0]
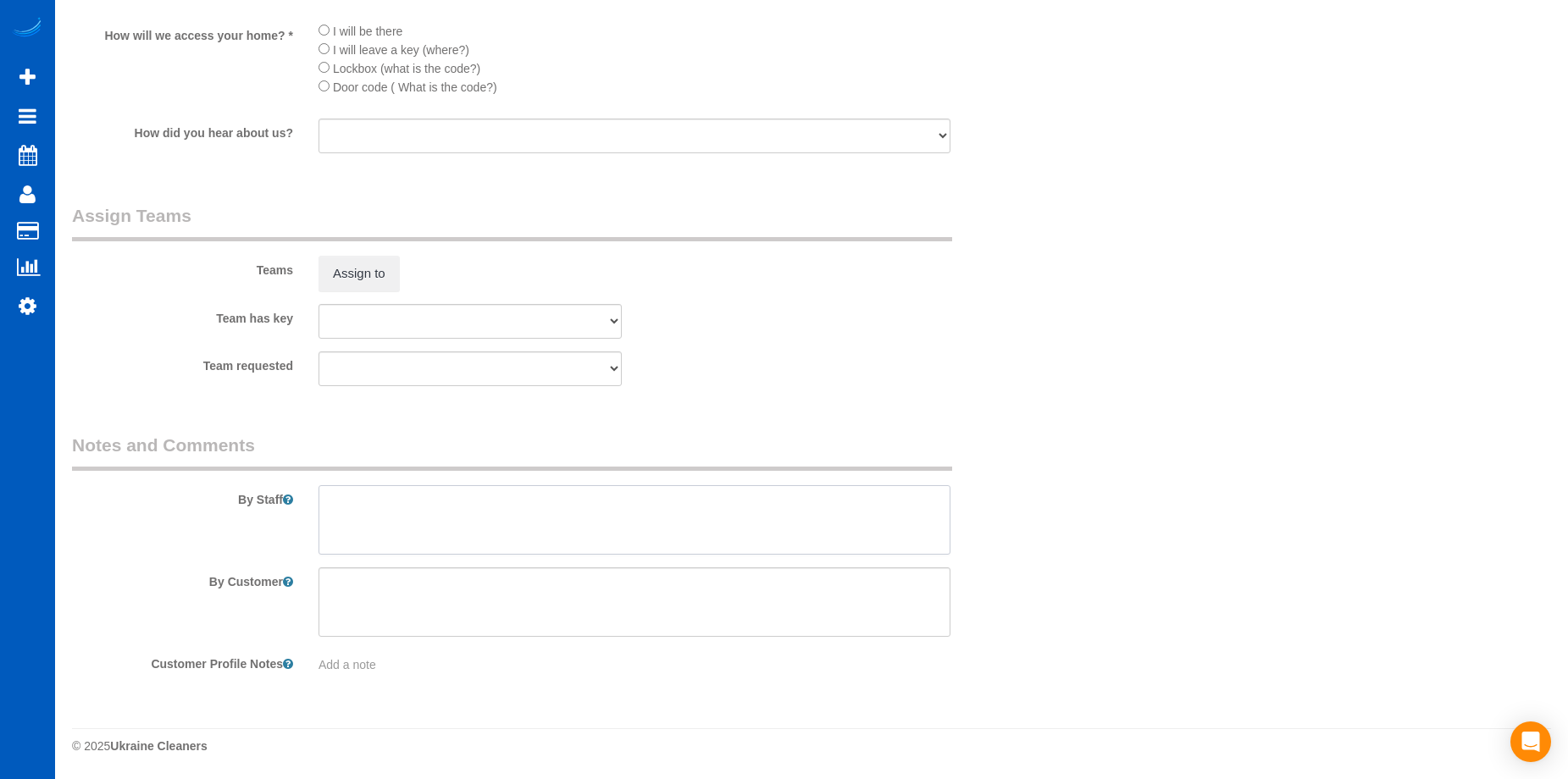
click at [450, 500] on textarea at bounding box center [635, 521] width 632 height 69
click at [548, 506] on textarea at bounding box center [635, 521] width 632 height 69
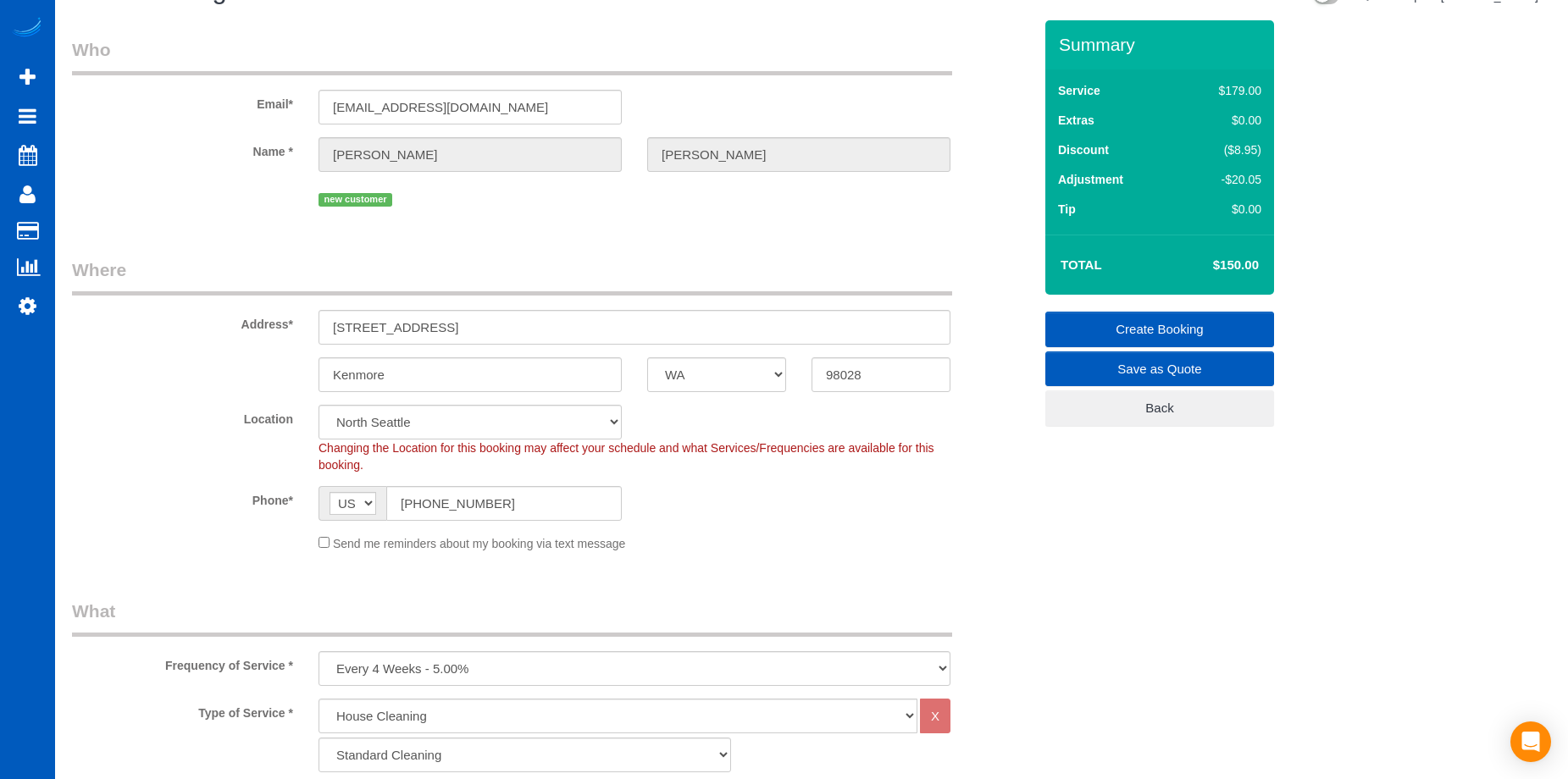
scroll to position [40, 0]
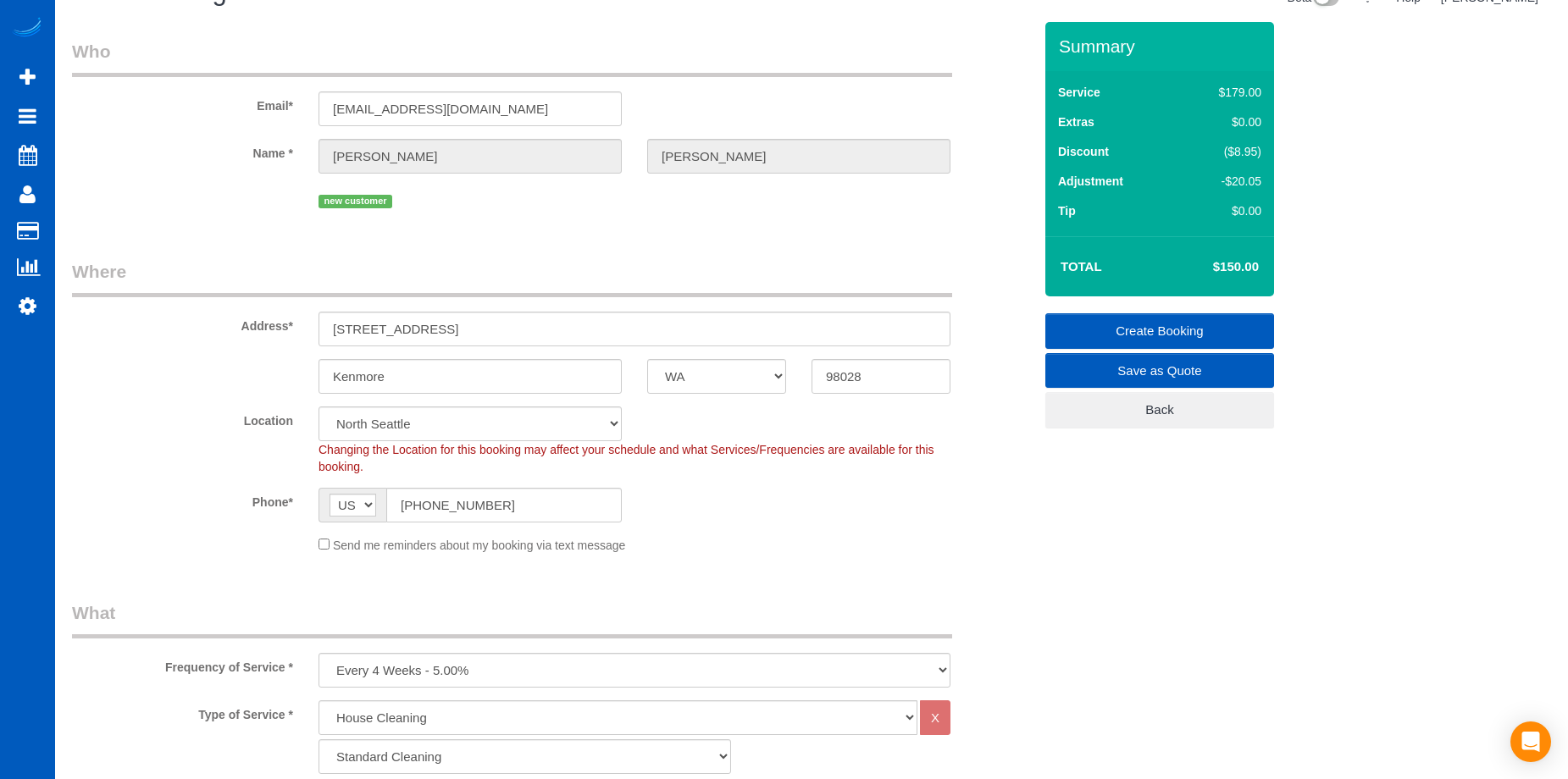
type textarea "Booked by Florencia. Send the same girl from before if possible."
click at [1110, 326] on link "Create Booking" at bounding box center [1160, 331] width 228 height 36
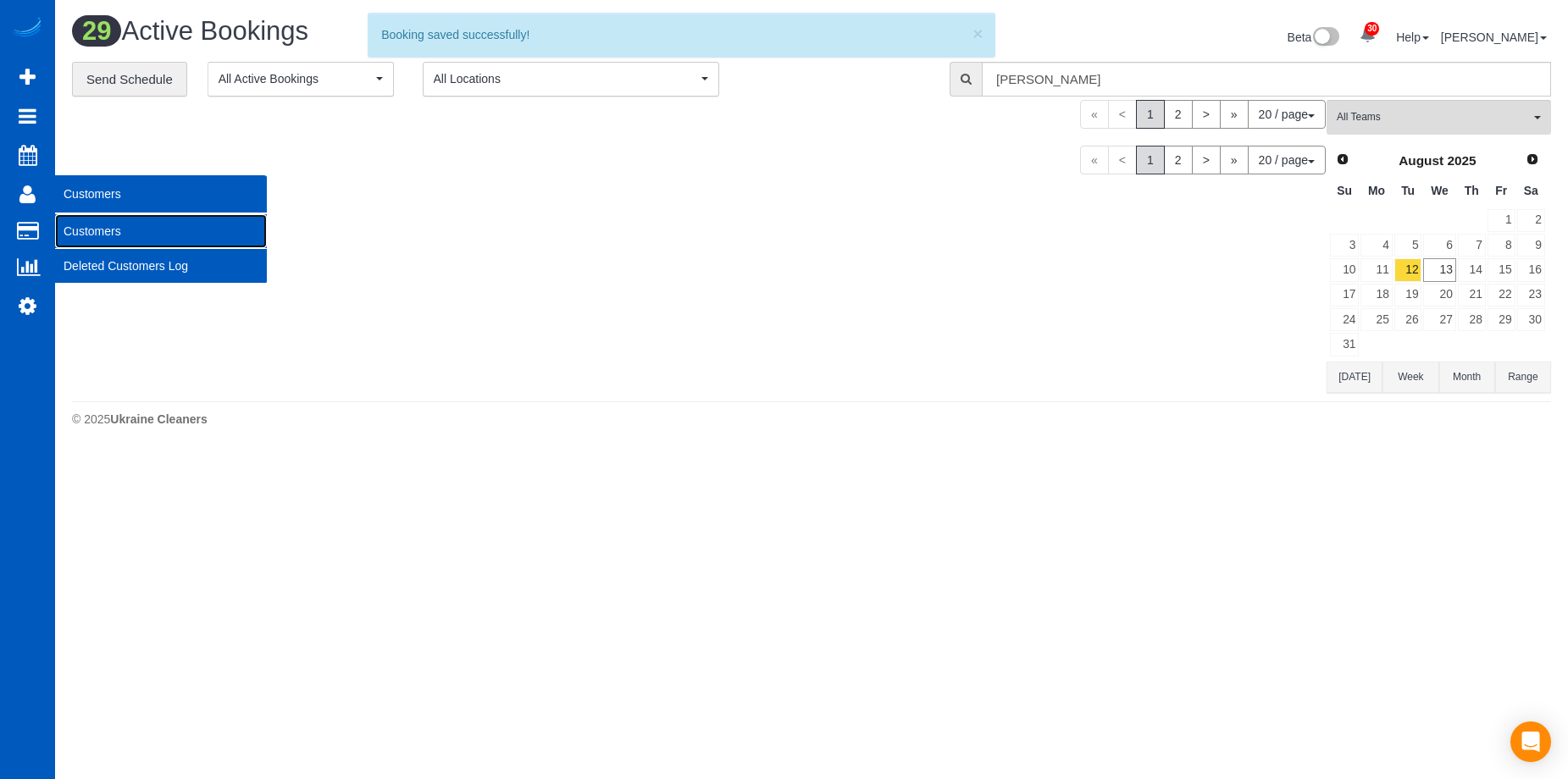
click at [88, 231] on link "Customers" at bounding box center [161, 231] width 212 height 34
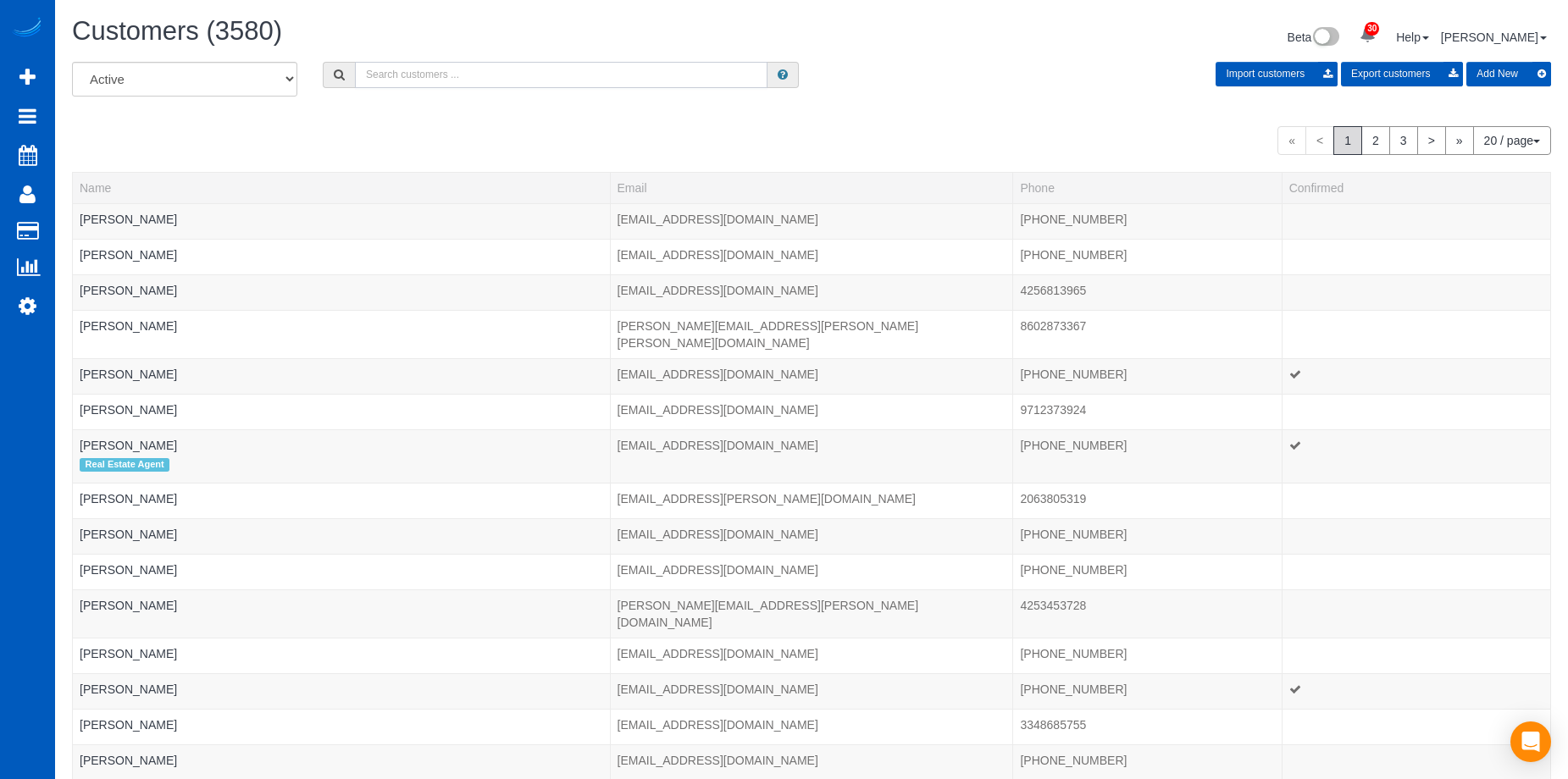
click at [458, 74] on input "text" at bounding box center [562, 75] width 413 height 26
paste input "Tom Dennis"
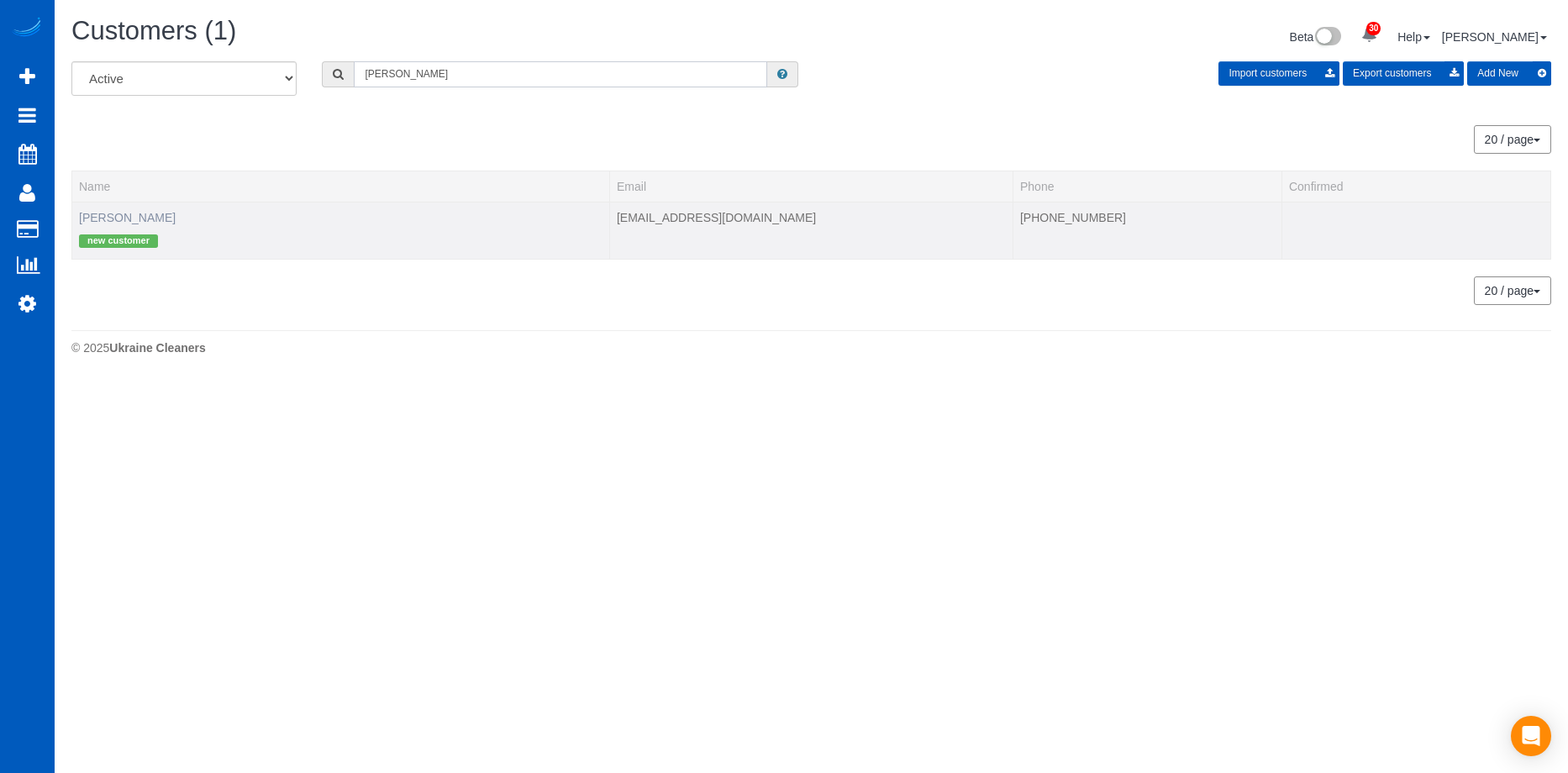
type input "Tom Dennis"
click at [109, 215] on link "Tom Dennis" at bounding box center [127, 217] width 97 height 14
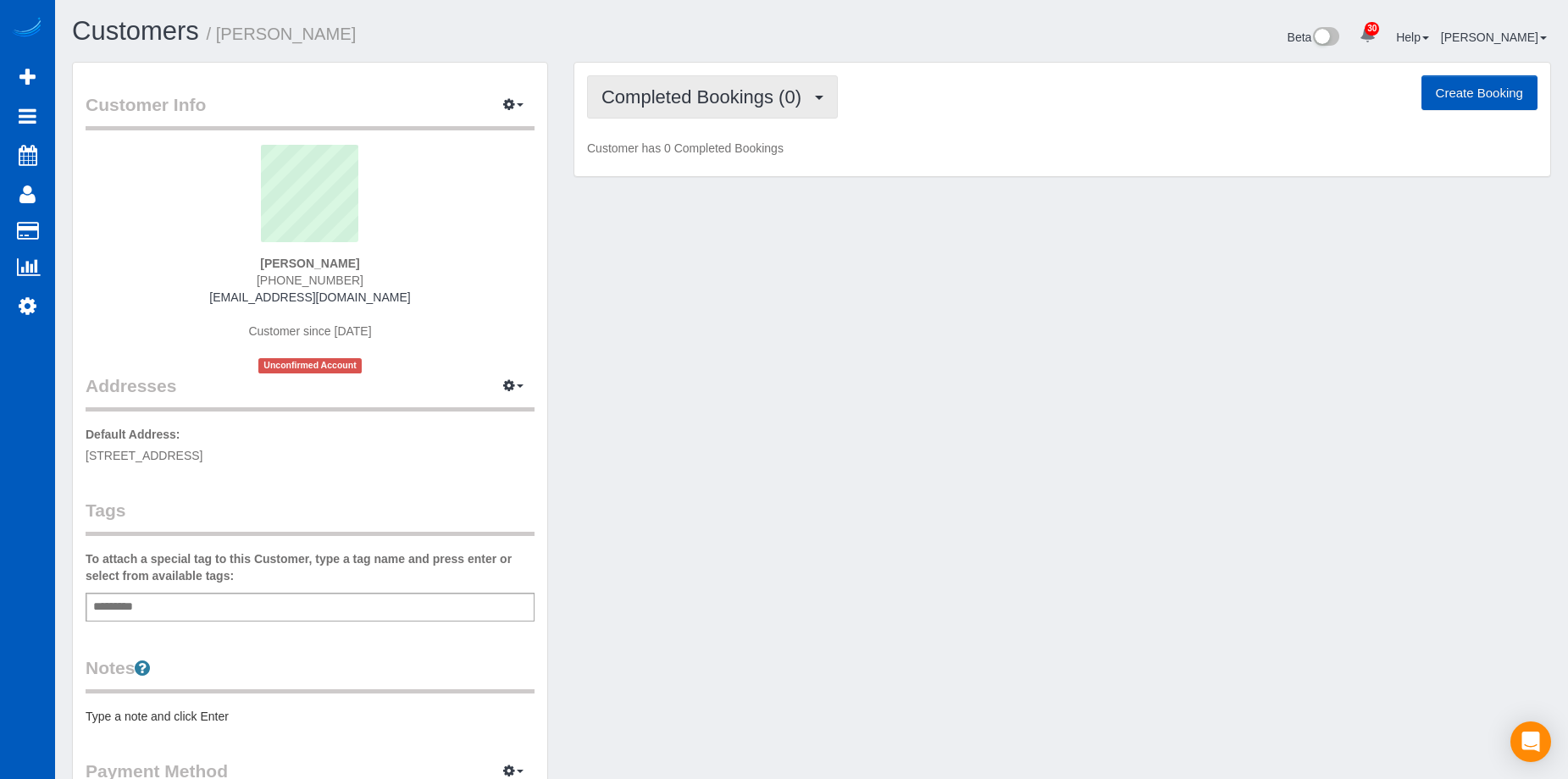
click at [758, 103] on span "Completed Bookings (0)" at bounding box center [706, 97] width 208 height 21
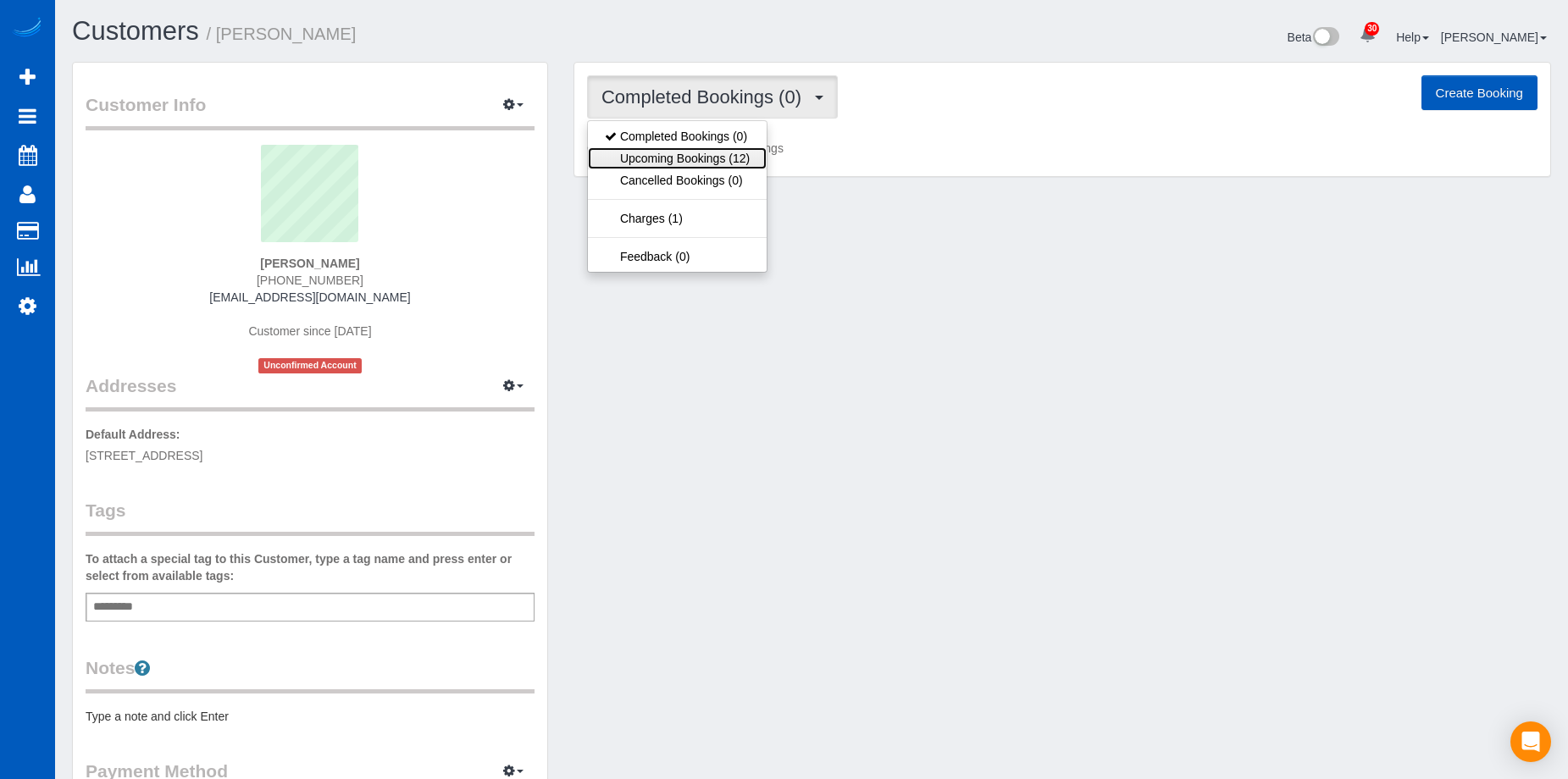
click at [731, 161] on link "Upcoming Bookings (12)" at bounding box center [678, 158] width 179 height 22
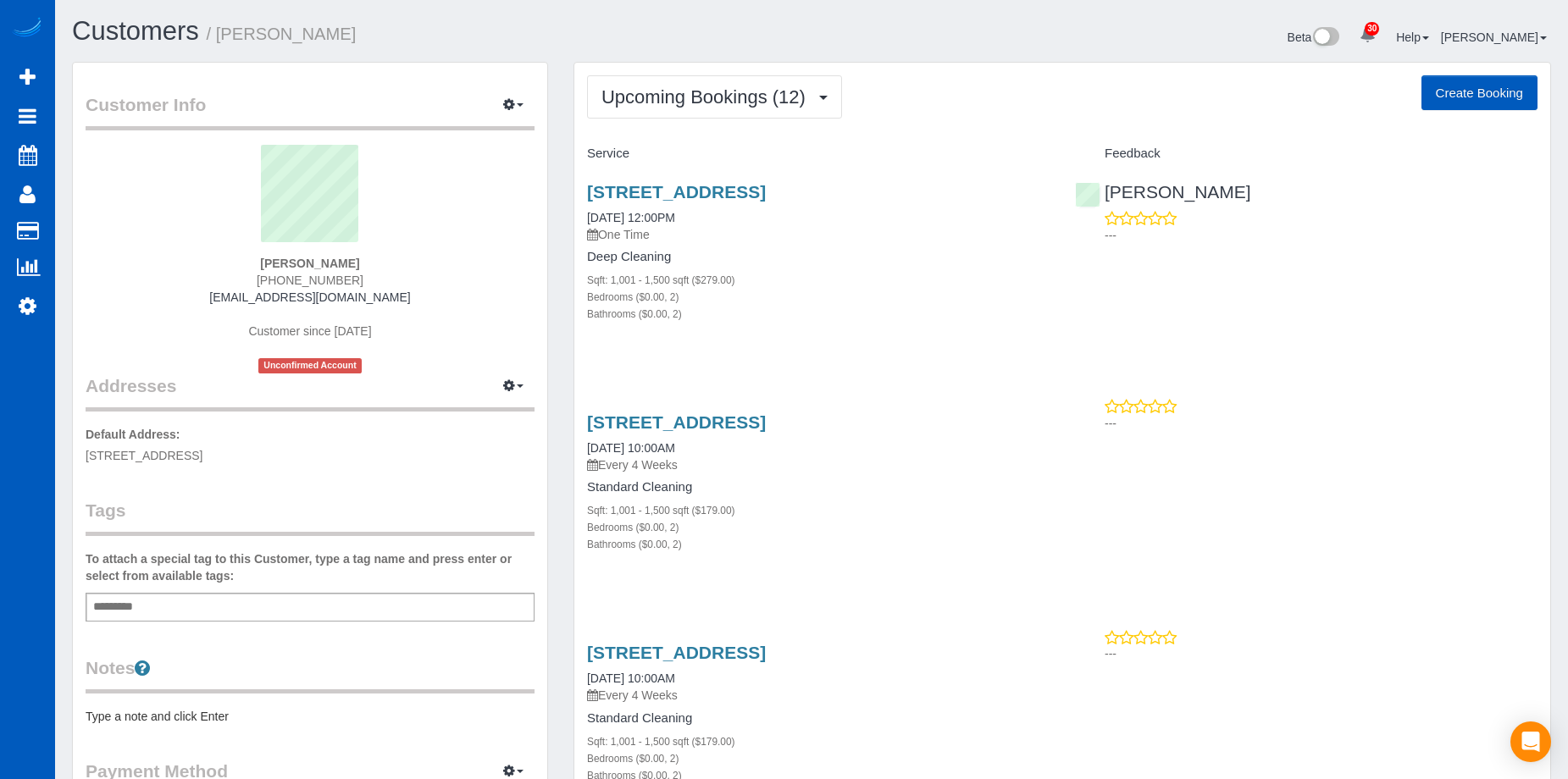
scroll to position [85, 0]
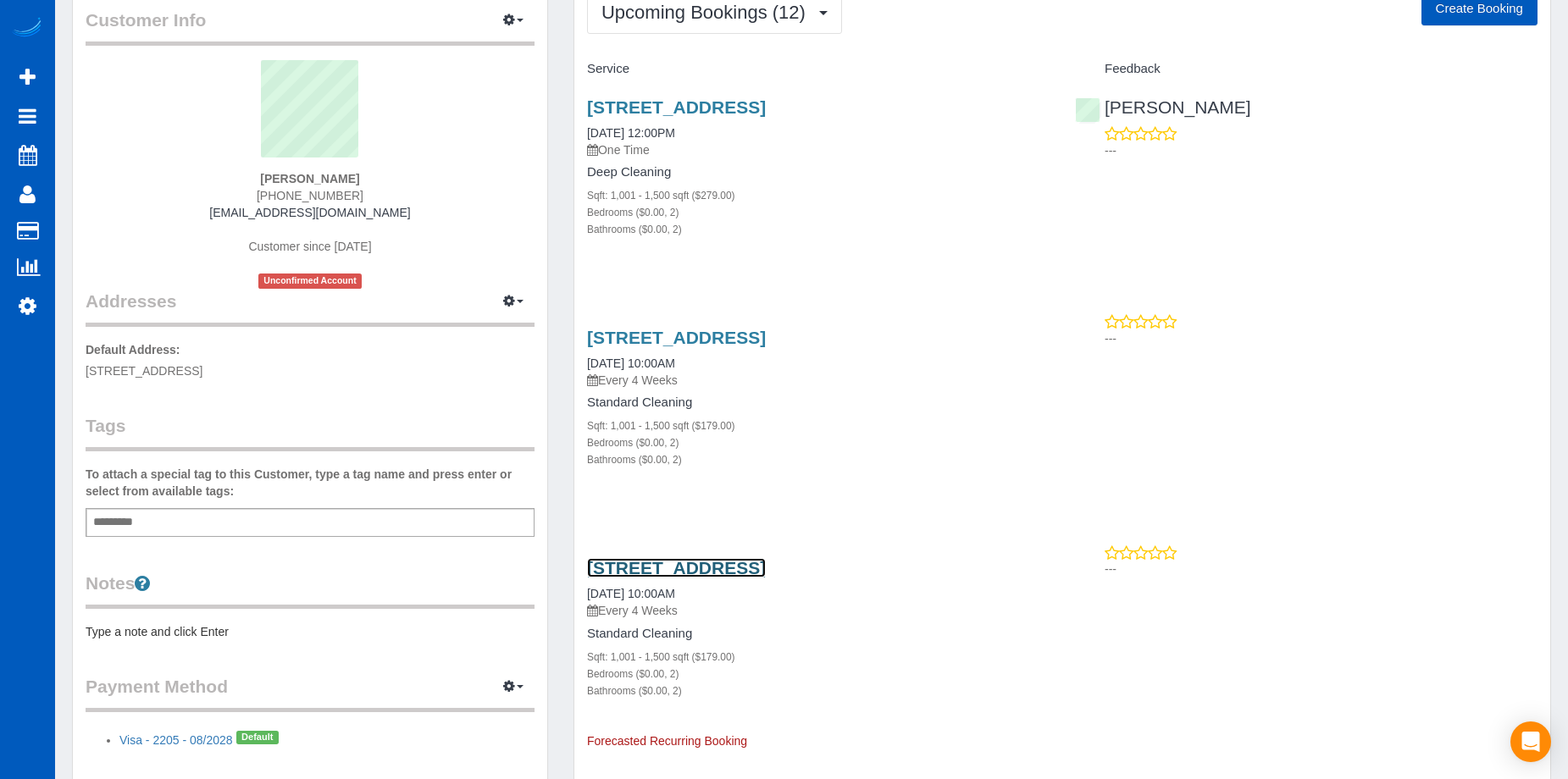
click at [760, 559] on link "6901 Ne 184th Lane #501, Kenmore, WA 98028" at bounding box center [677, 567] width 179 height 19
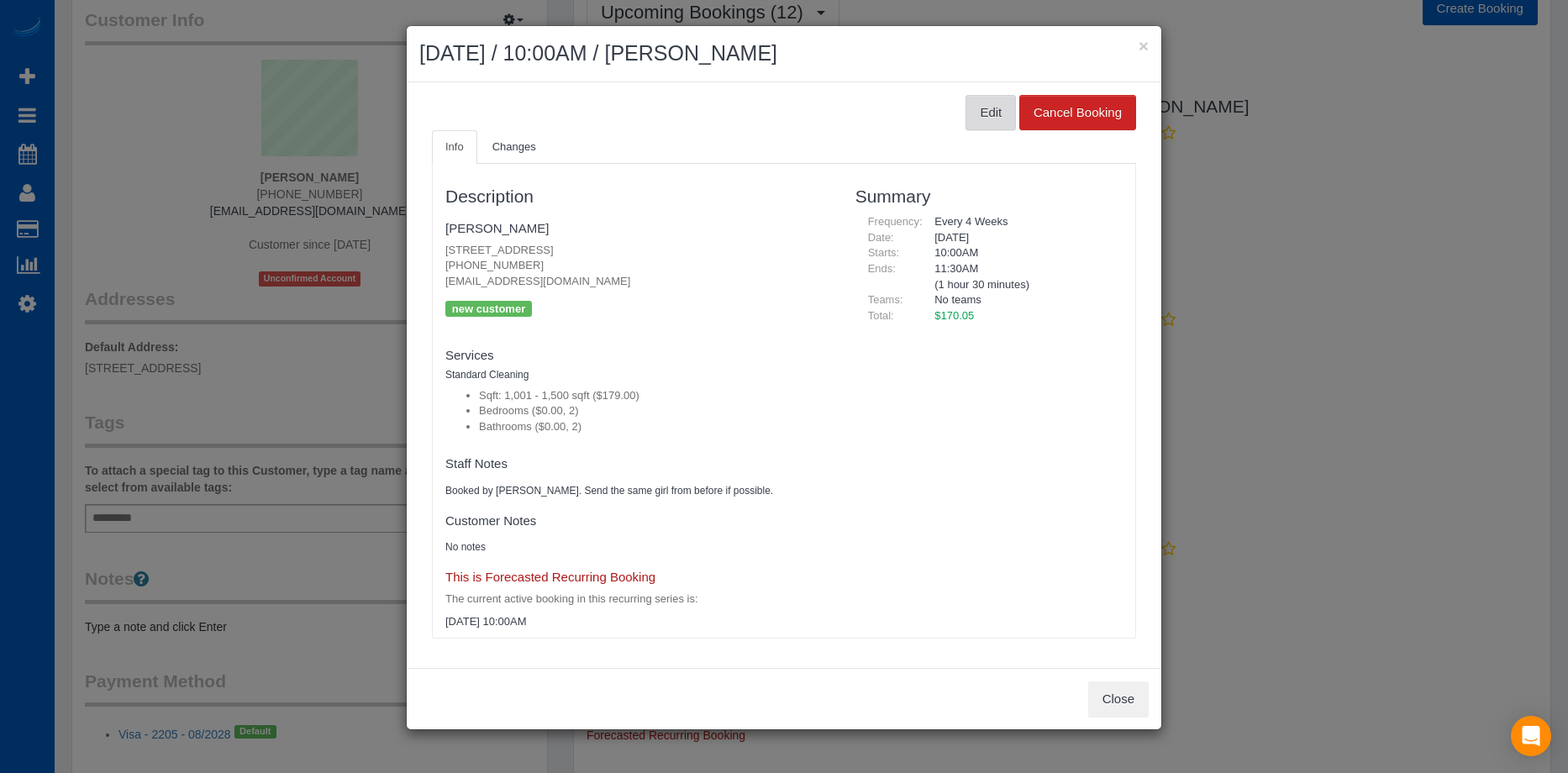
click at [1002, 119] on button "Edit" at bounding box center [991, 112] width 51 height 35
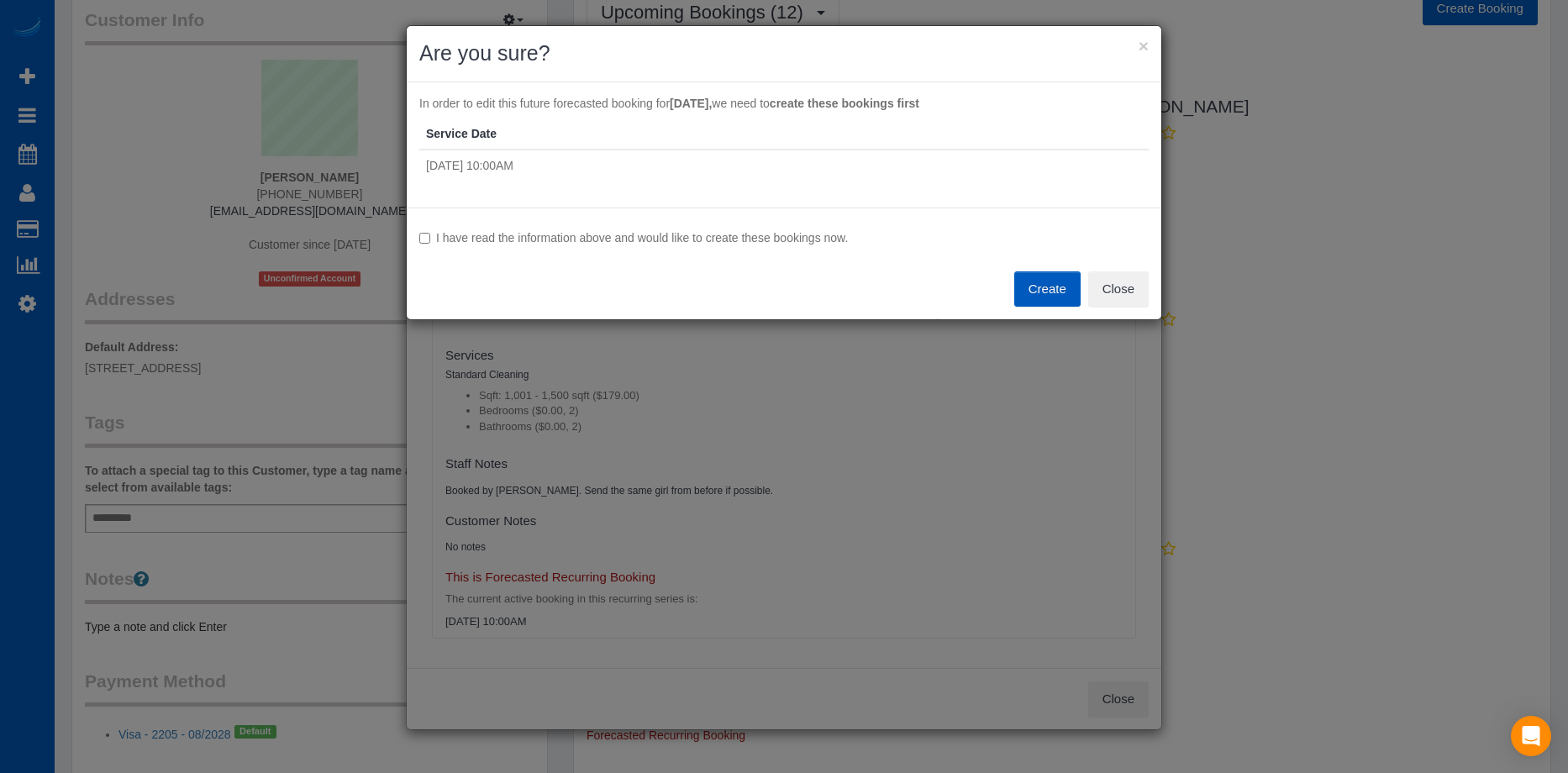
click at [565, 232] on label "I have read the information above and would like to create these bookings now." at bounding box center [784, 237] width 729 height 17
click at [1044, 283] on button "Create" at bounding box center [1047, 289] width 66 height 35
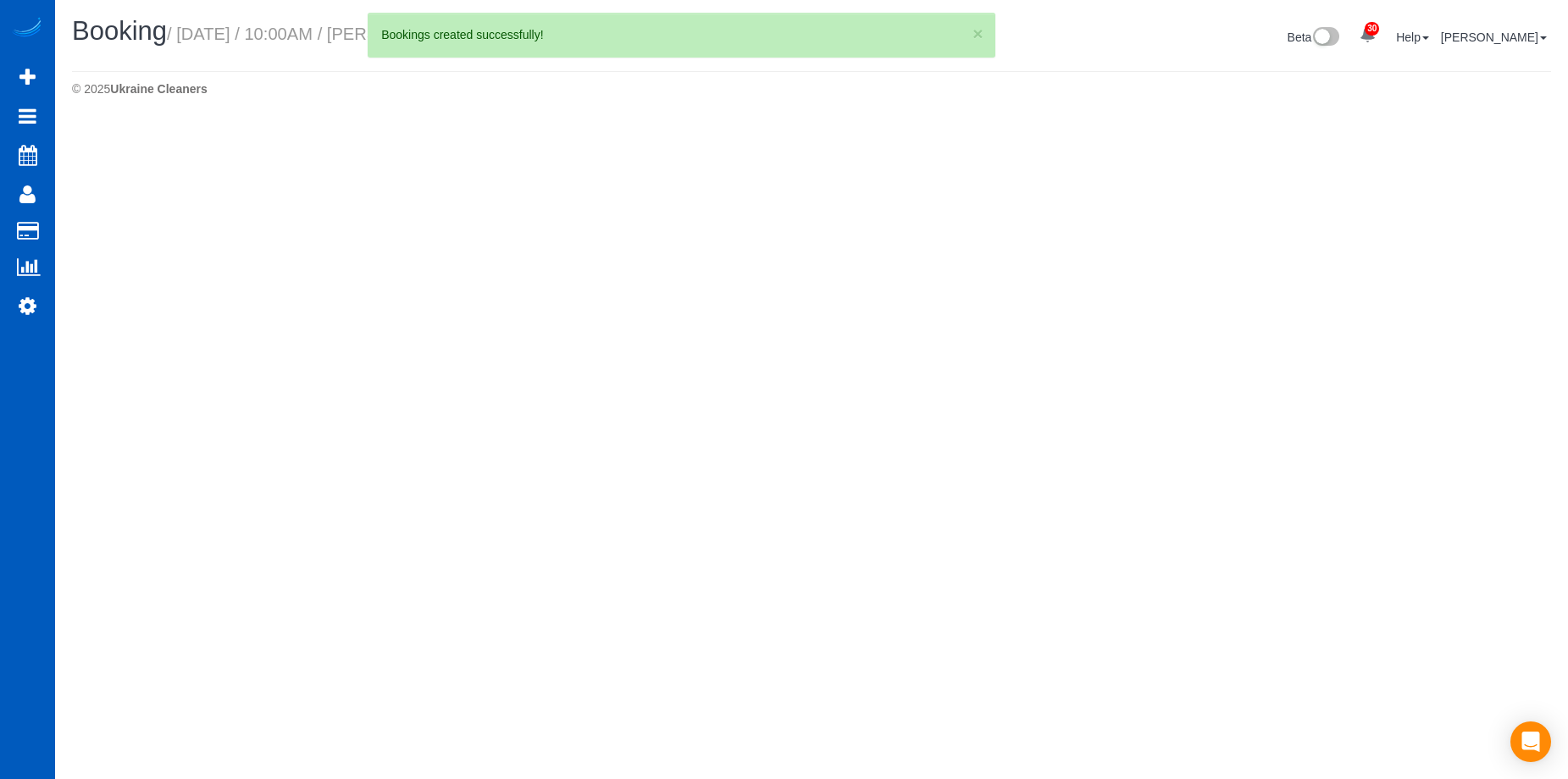
select select "WA"
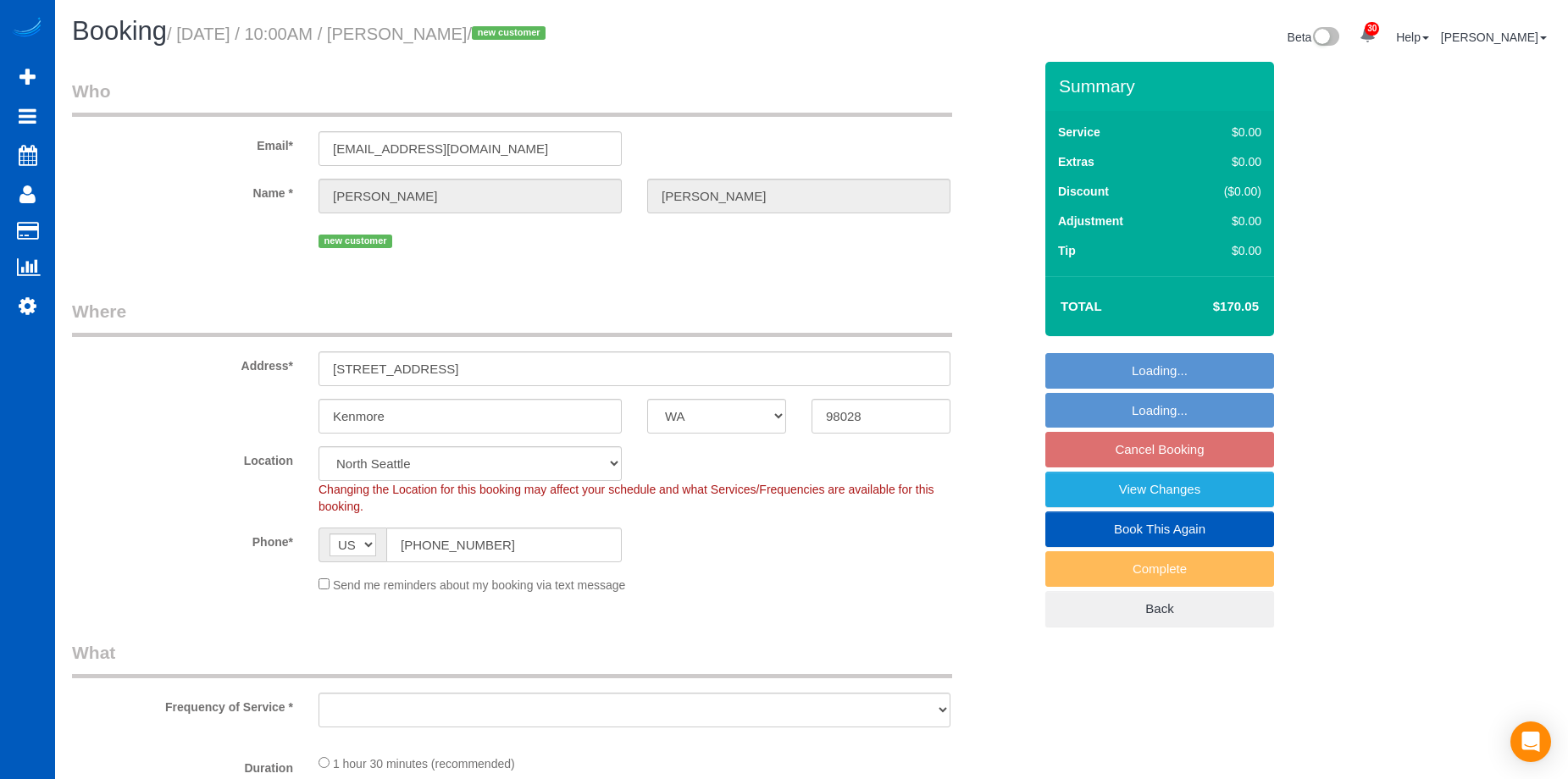
select select "string:fspay-63d2b6ff-4fdc-47d1-965e-53a208cd5869"
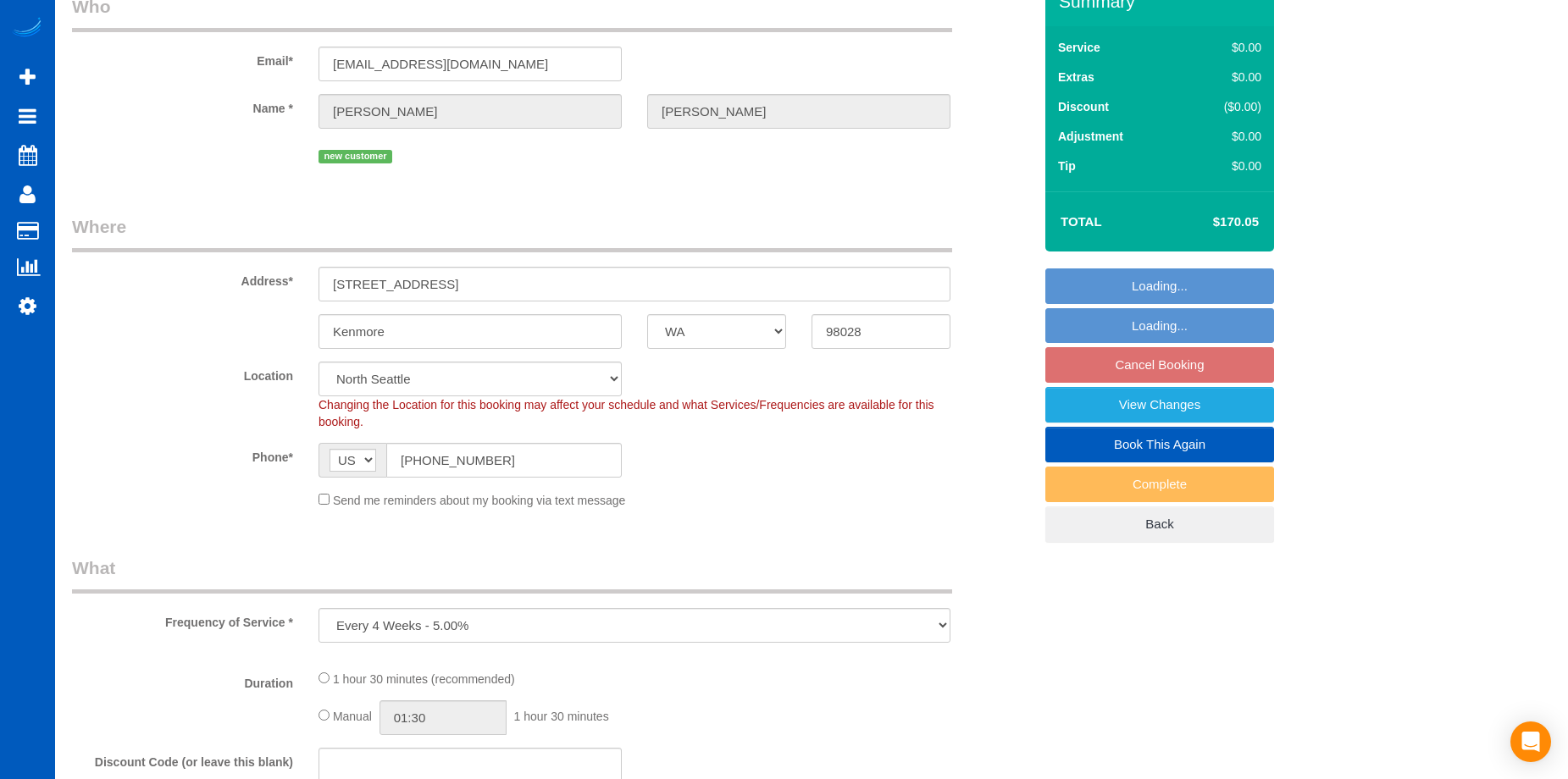
select select "object:7983"
select select "199"
select select "1001"
select select "2"
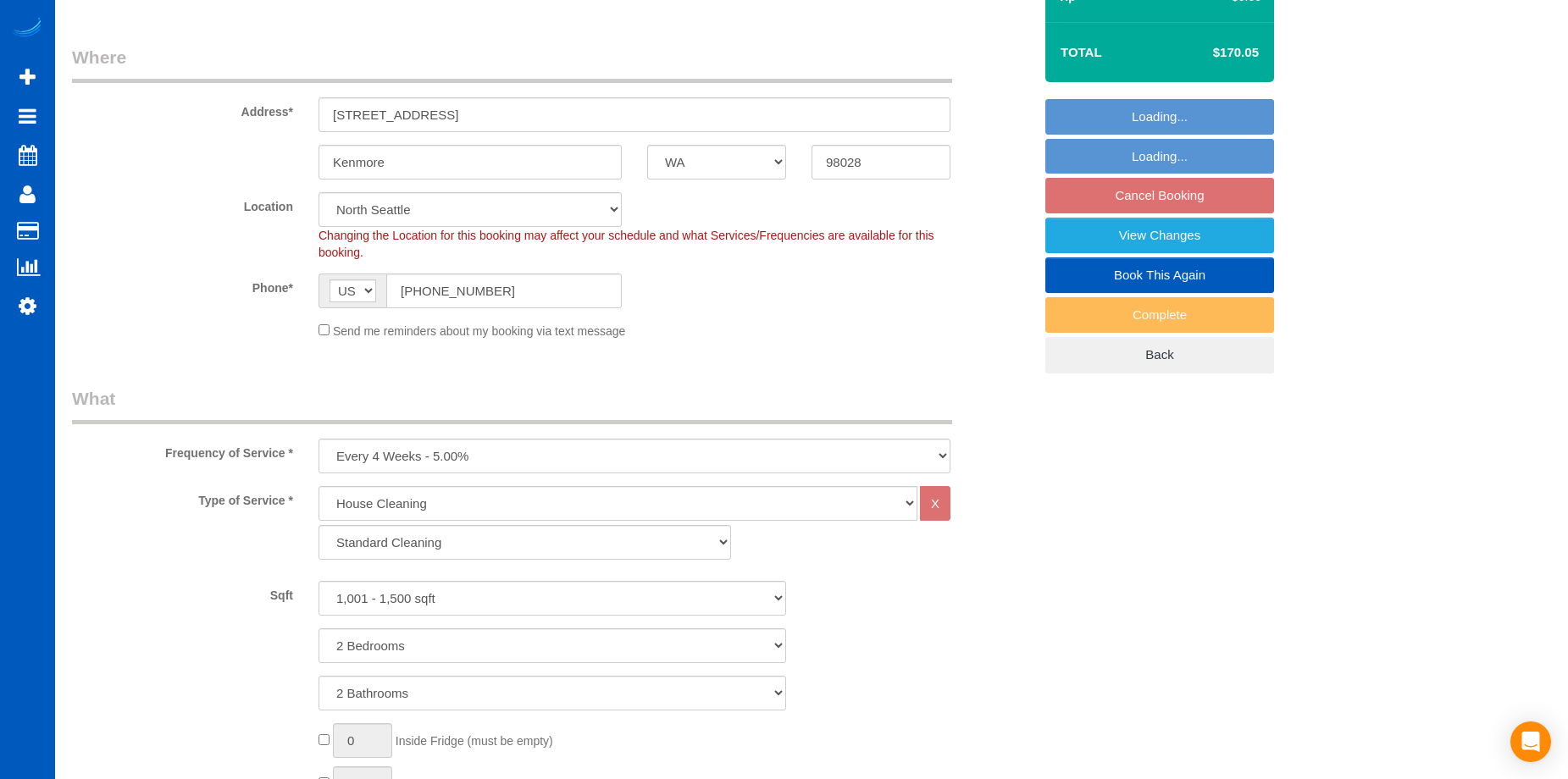
select select "1001"
select select "2"
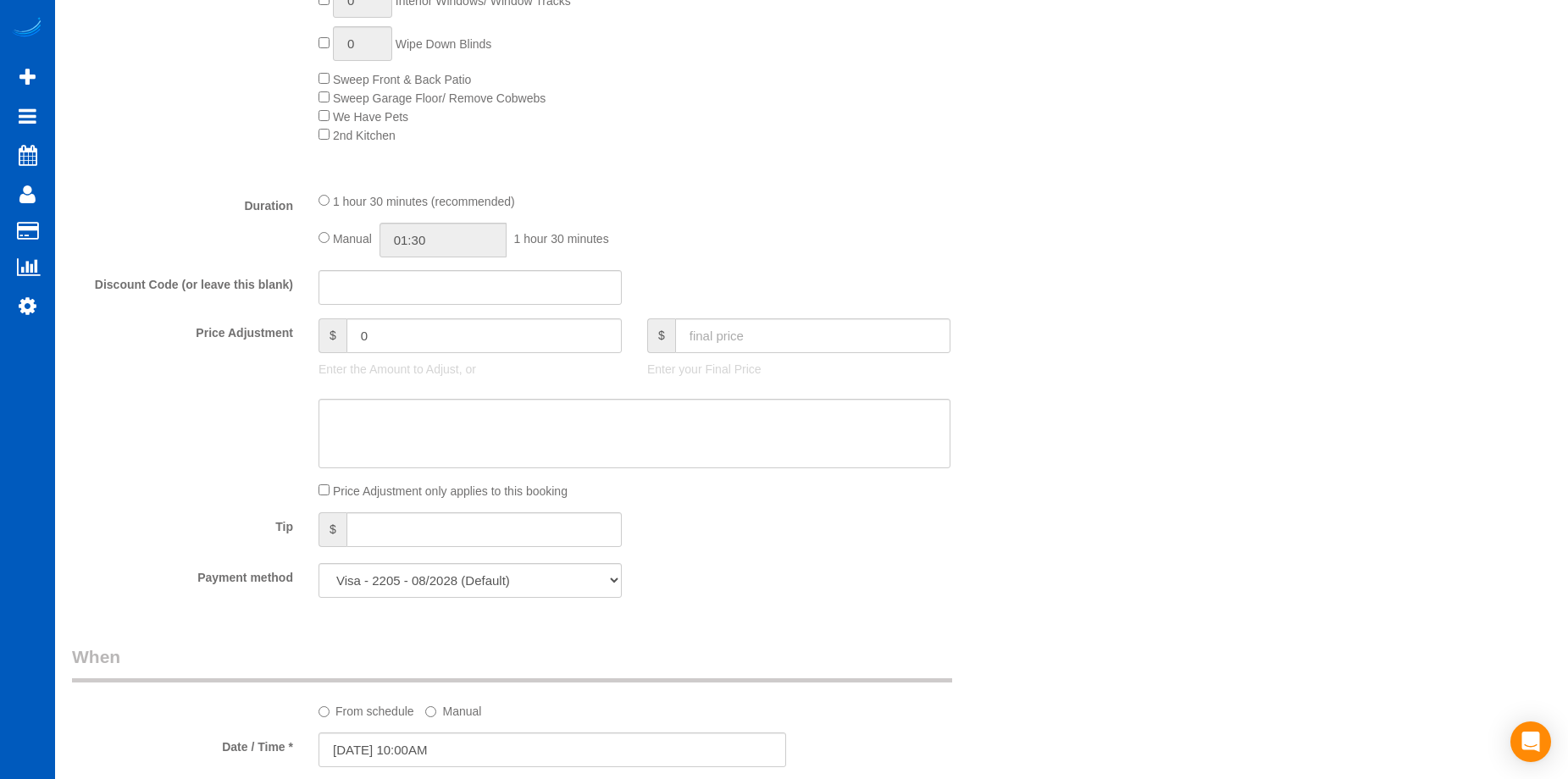
scroll to position [1101, 0]
click at [786, 335] on input "text" at bounding box center [812, 334] width 275 height 35
type input "170"
type input "-0.05"
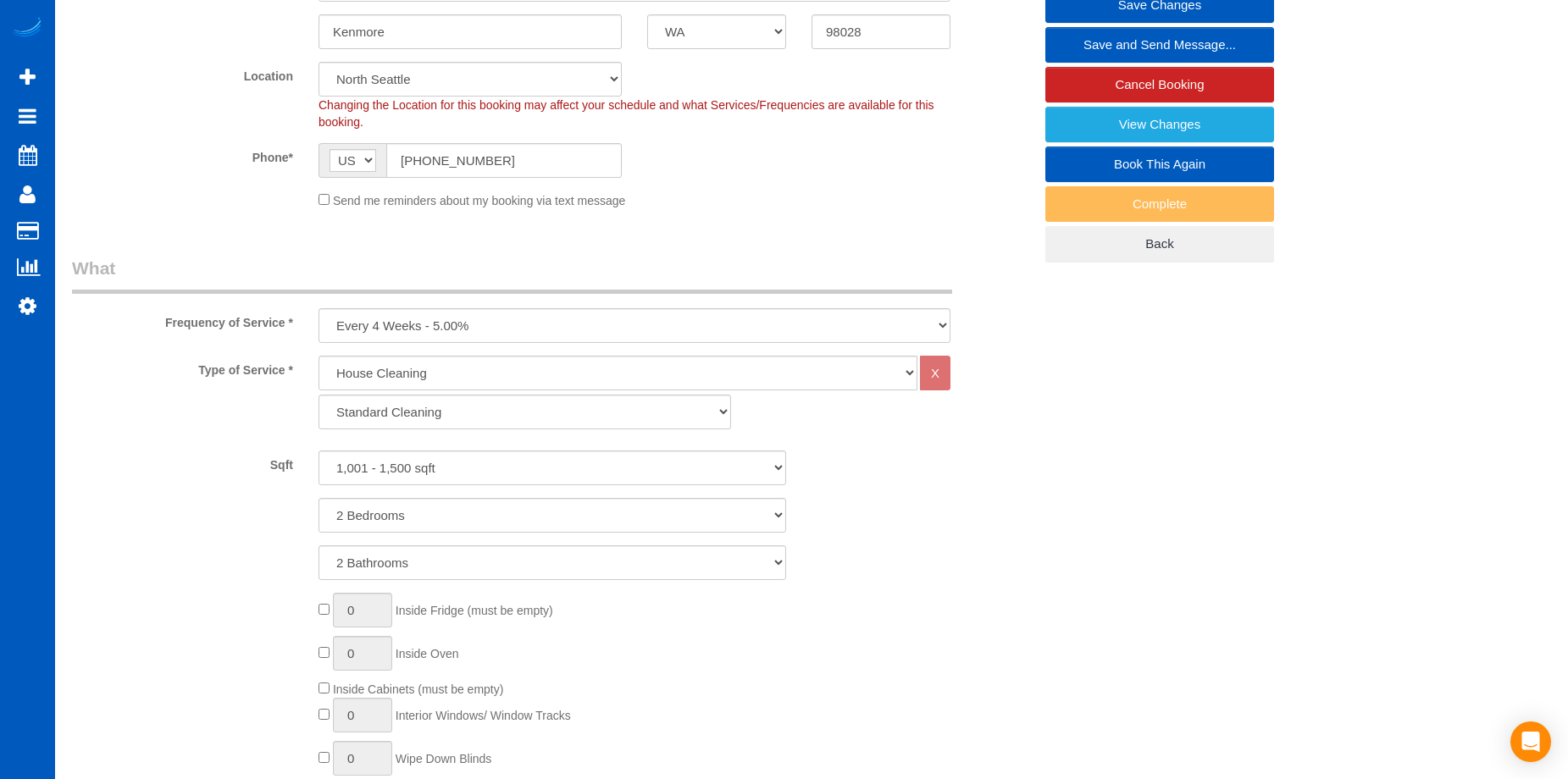
scroll to position [254, 0]
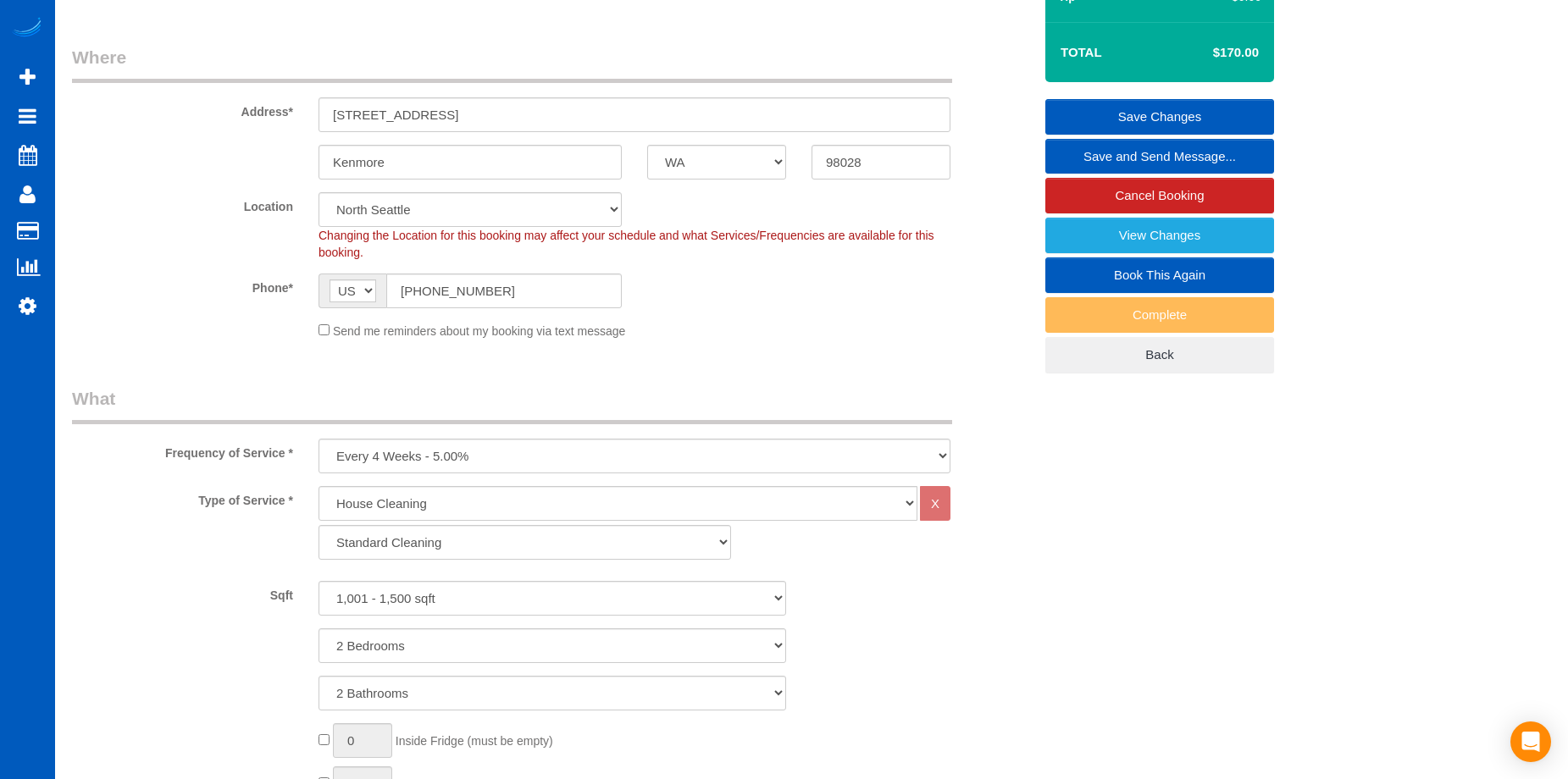
click at [1118, 103] on link "Save Changes" at bounding box center [1160, 117] width 228 height 36
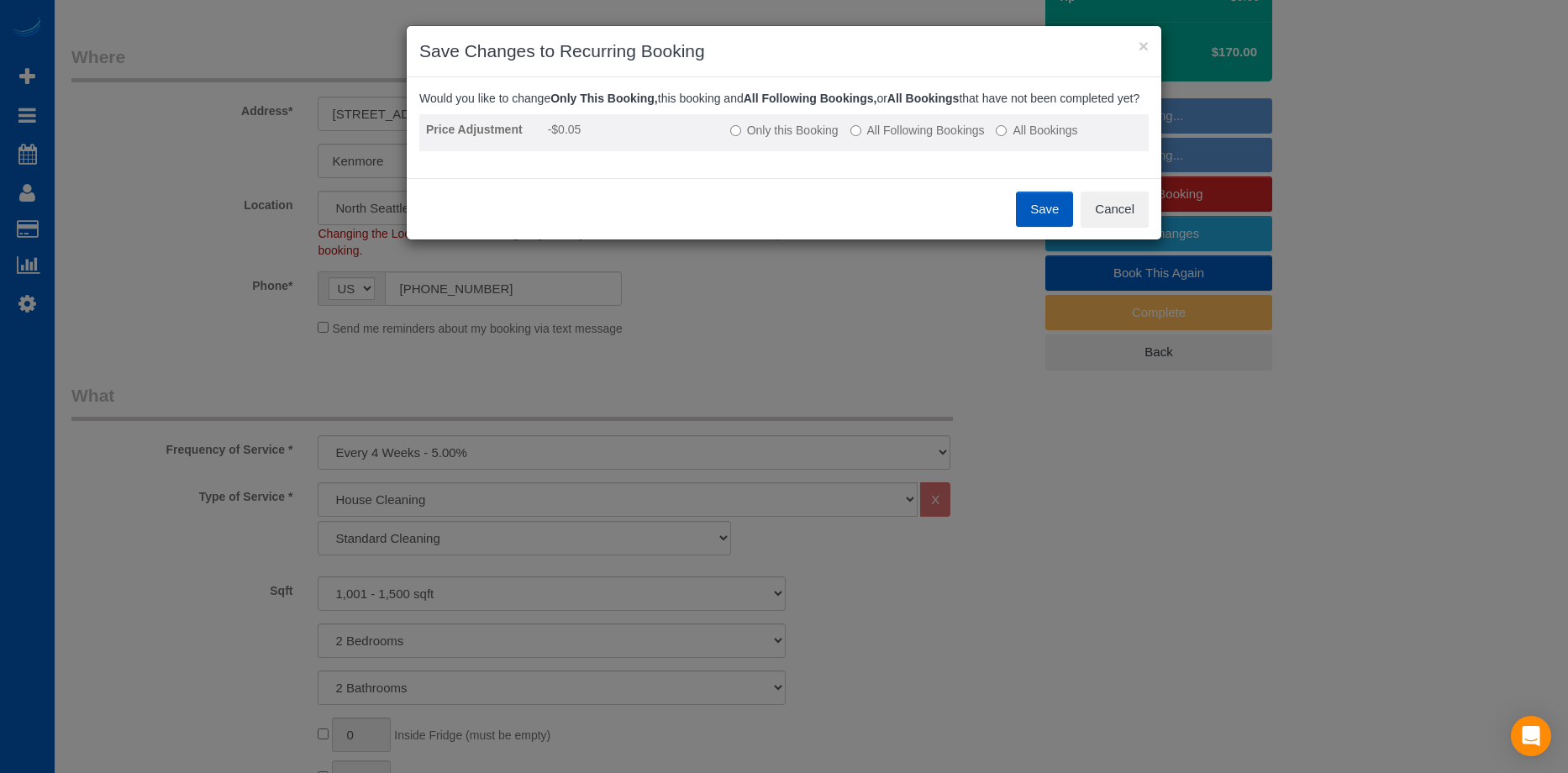
click at [899, 139] on label "All Following Bookings" at bounding box center [918, 130] width 134 height 17
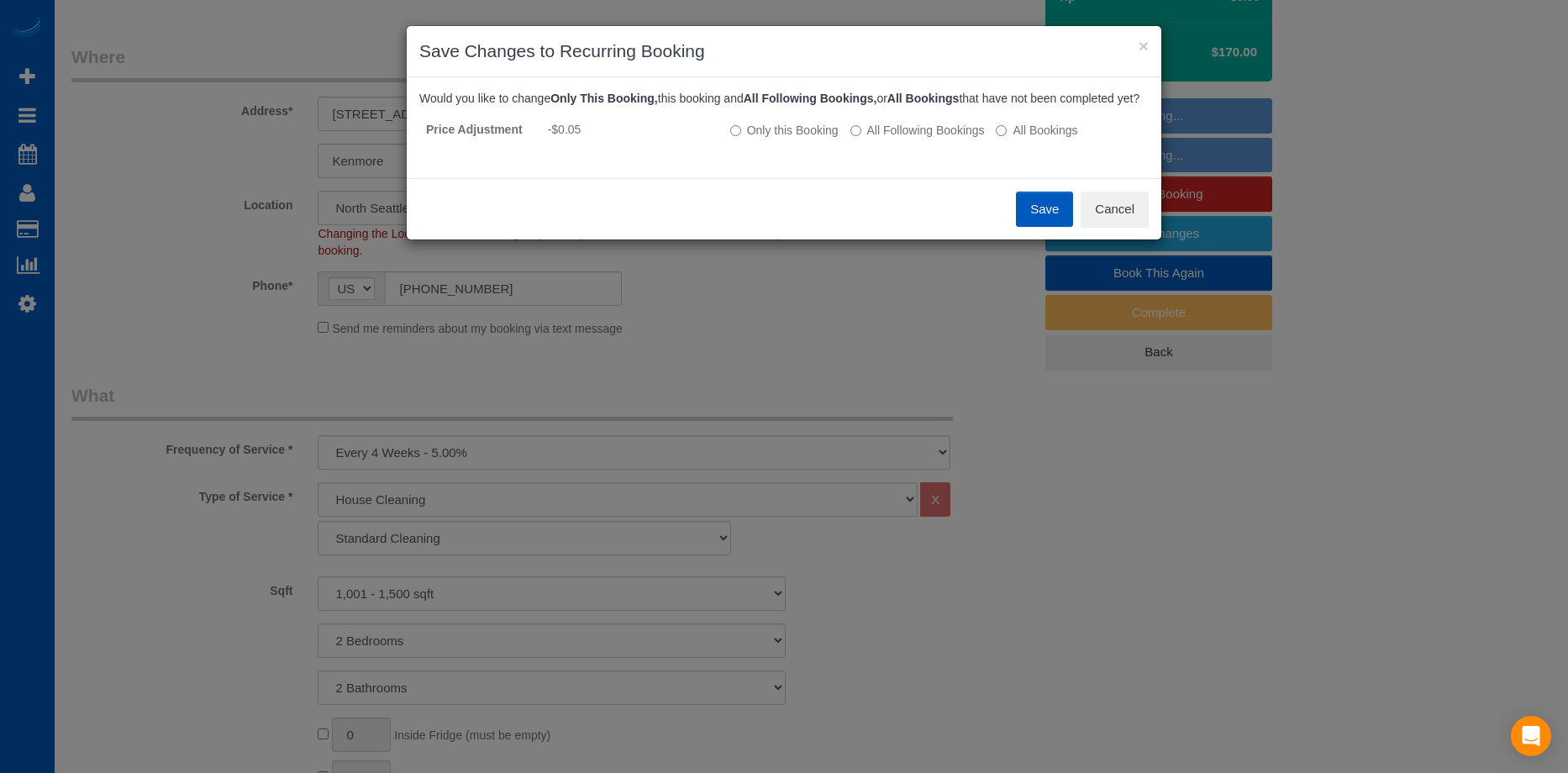
click at [1043, 221] on button "Save" at bounding box center [1044, 208] width 57 height 35
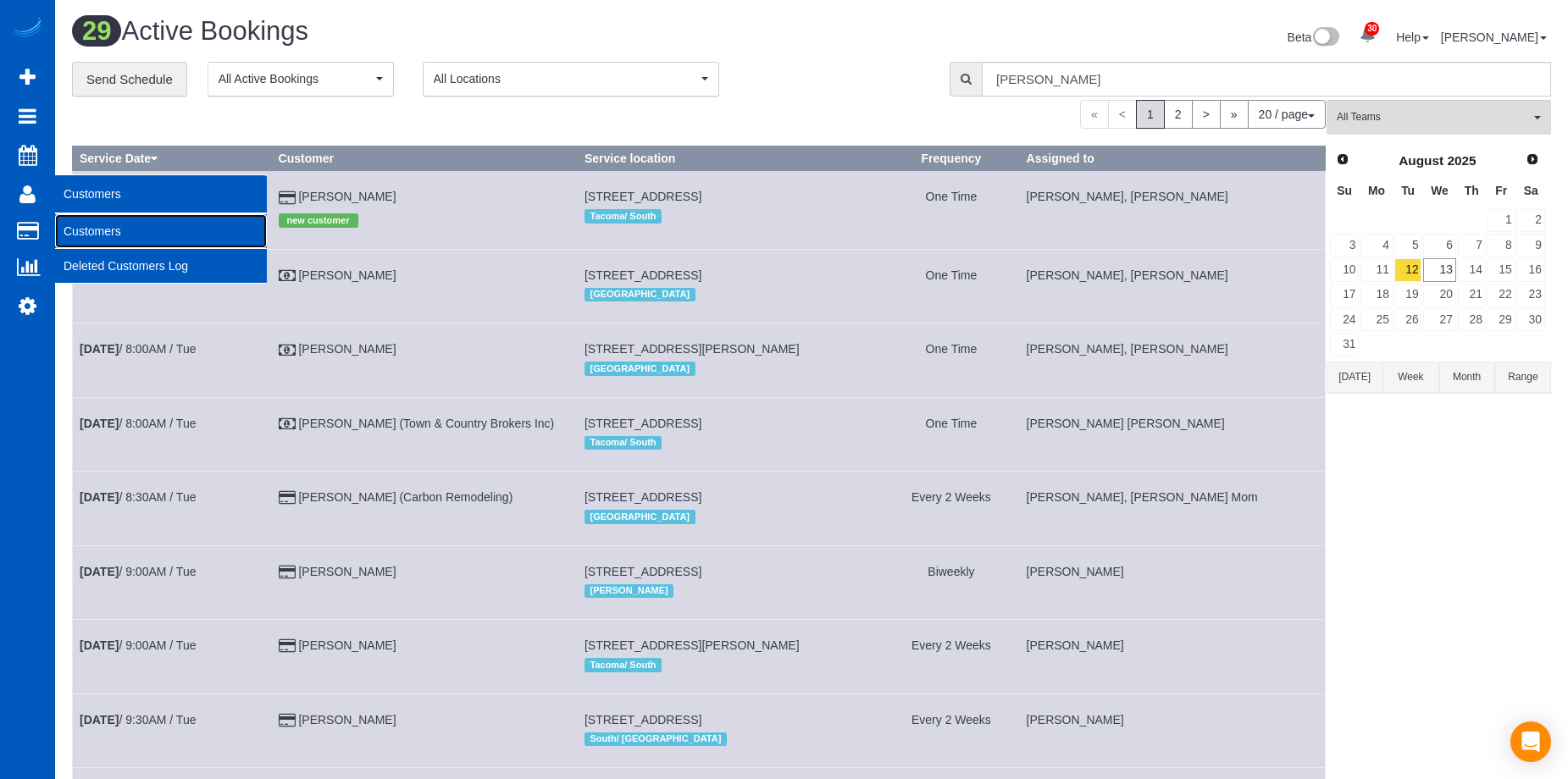
click at [81, 230] on link "Customers" at bounding box center [161, 231] width 212 height 34
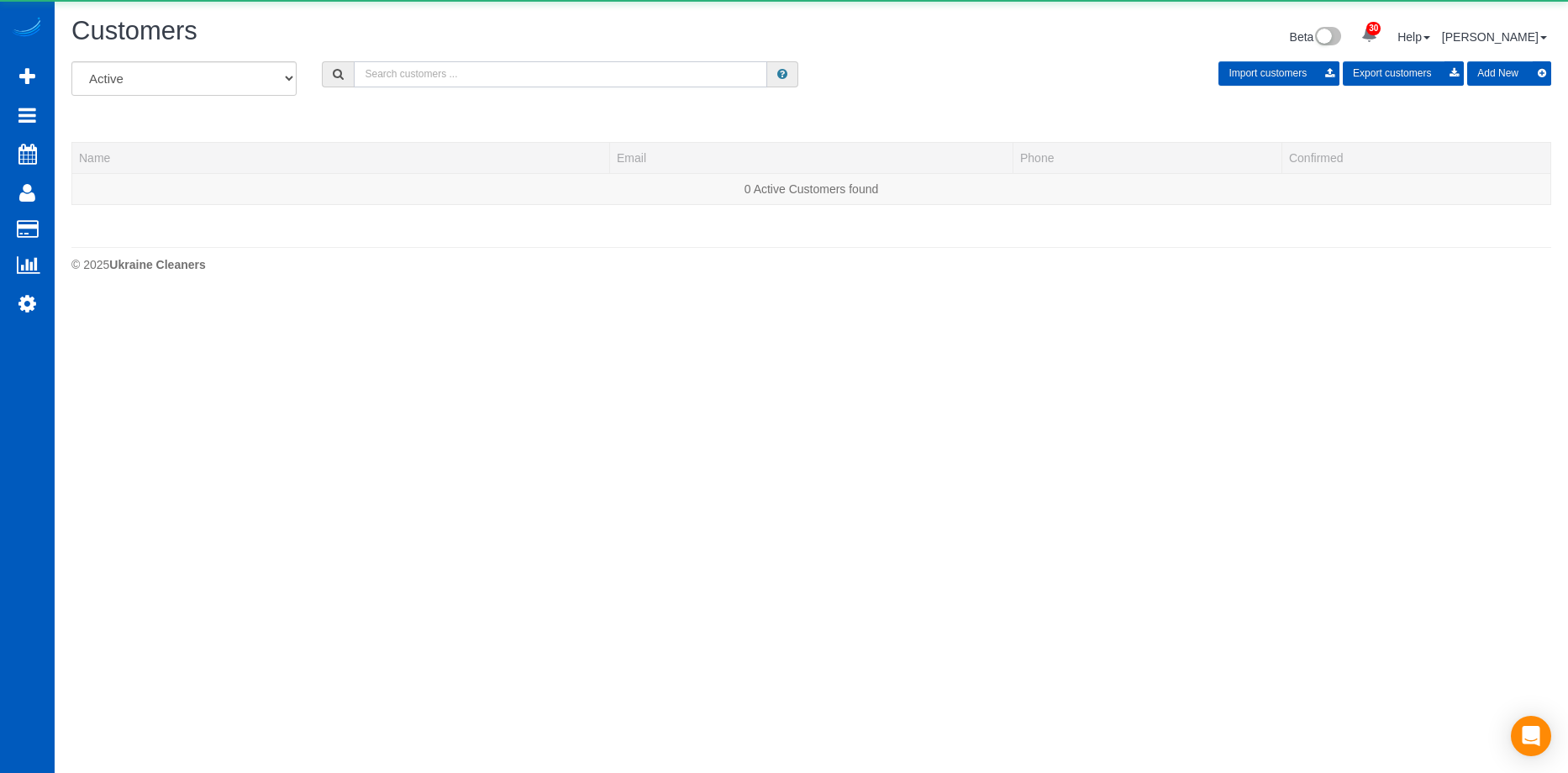
click at [508, 75] on input "text" at bounding box center [561, 74] width 413 height 26
paste input "tsassara@me.com"
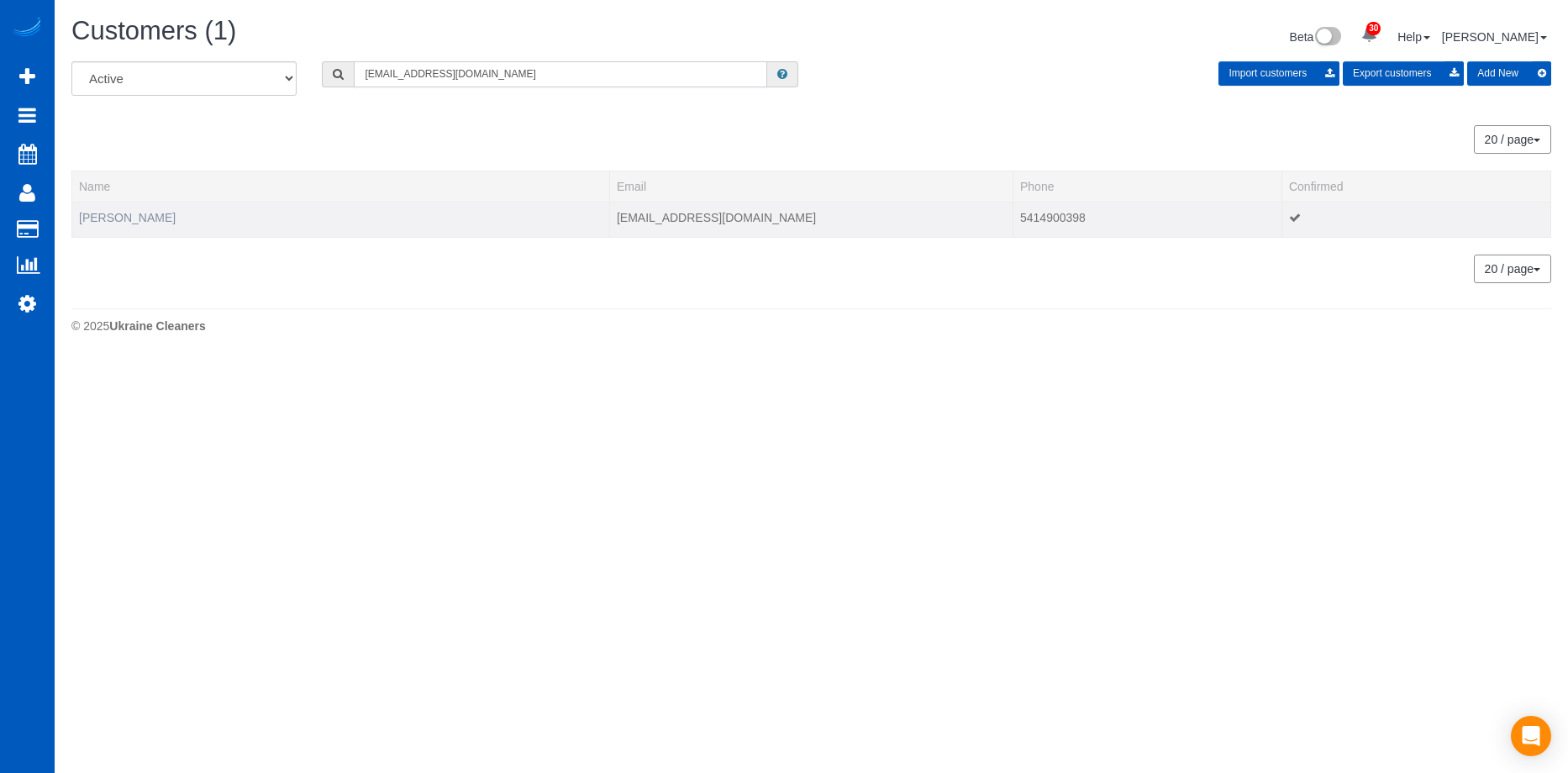
type input "tsassara@me.com"
click at [112, 216] on link "Tyler Sassara" at bounding box center [127, 217] width 97 height 14
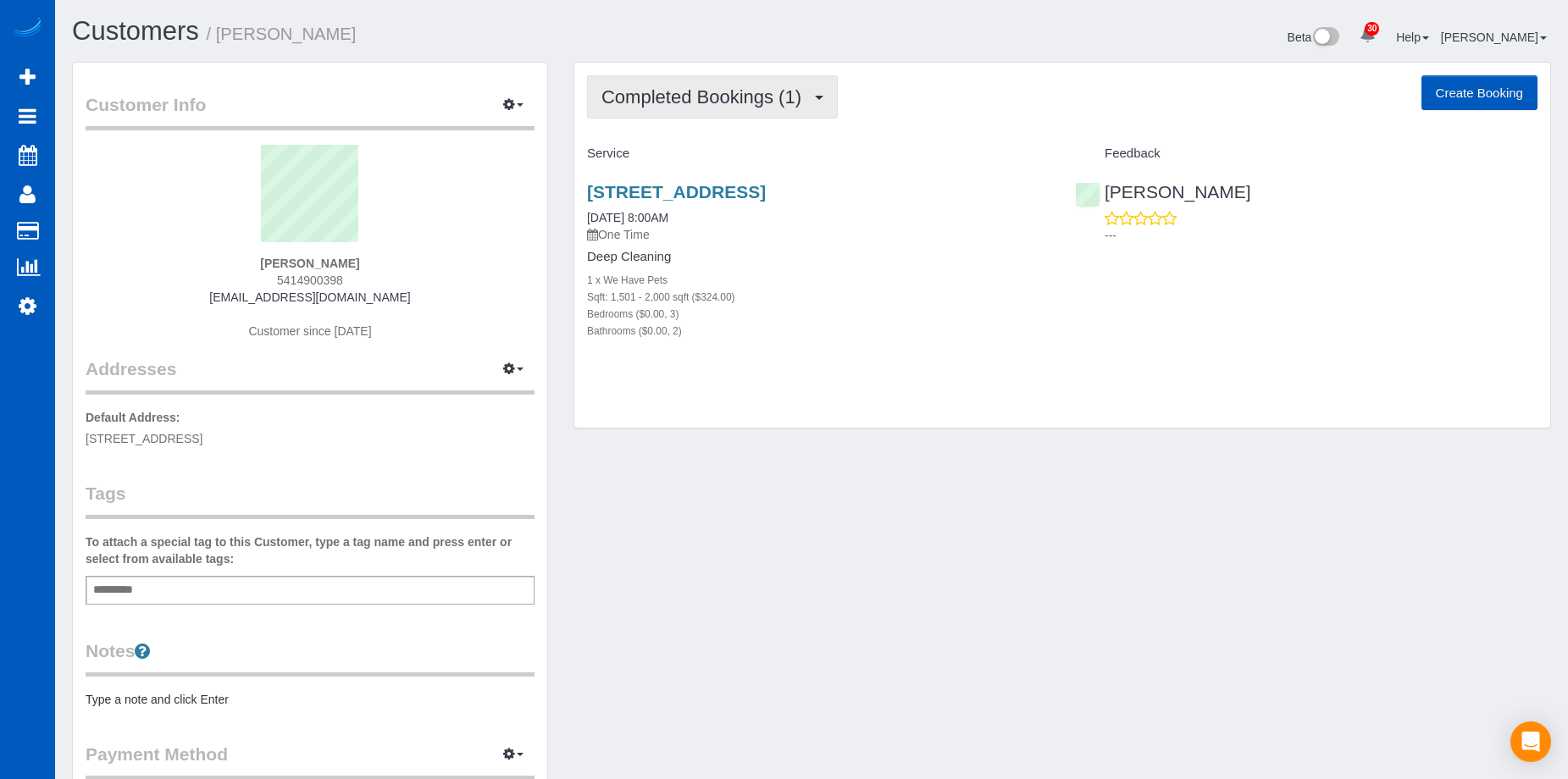
click at [770, 97] on span "Completed Bookings (1)" at bounding box center [706, 97] width 208 height 21
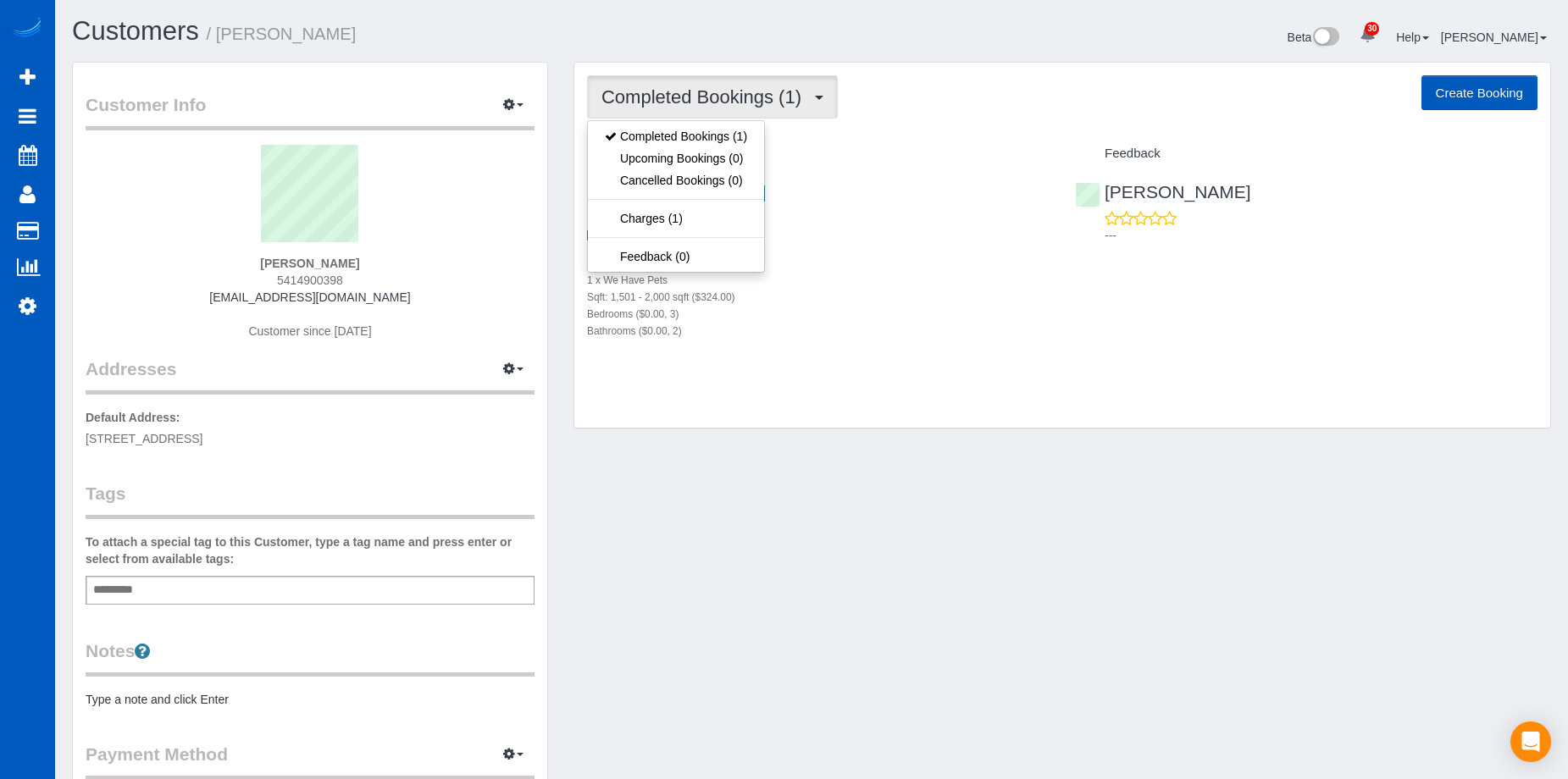
click at [770, 97] on span "Completed Bookings (1)" at bounding box center [706, 97] width 208 height 21
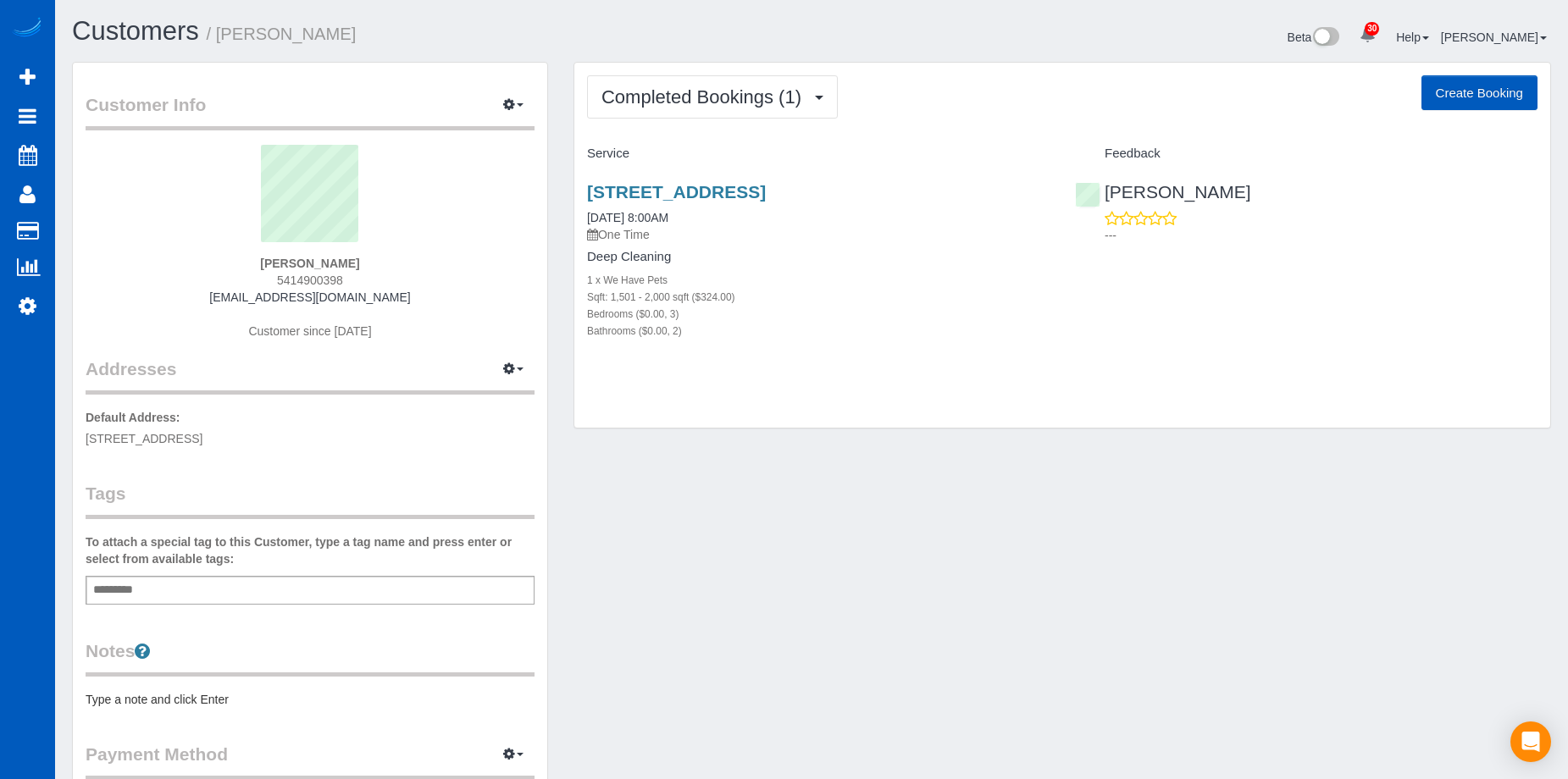
click at [1485, 92] on button "Create Booking" at bounding box center [1479, 93] width 116 height 36
select select "OR"
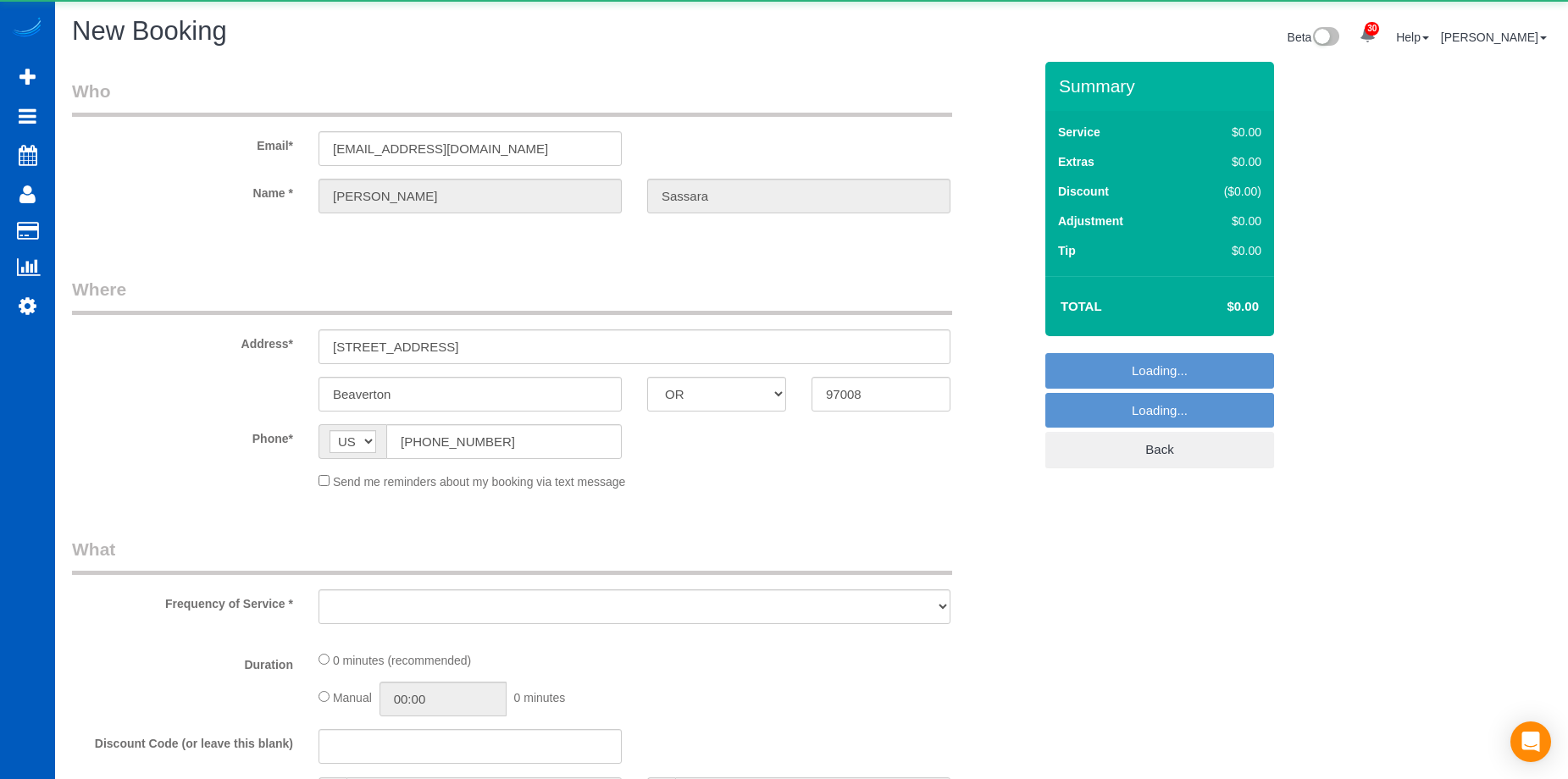
select select "string:fspay-315b0d31-6396-4a27-bb96-717e0ec8db69"
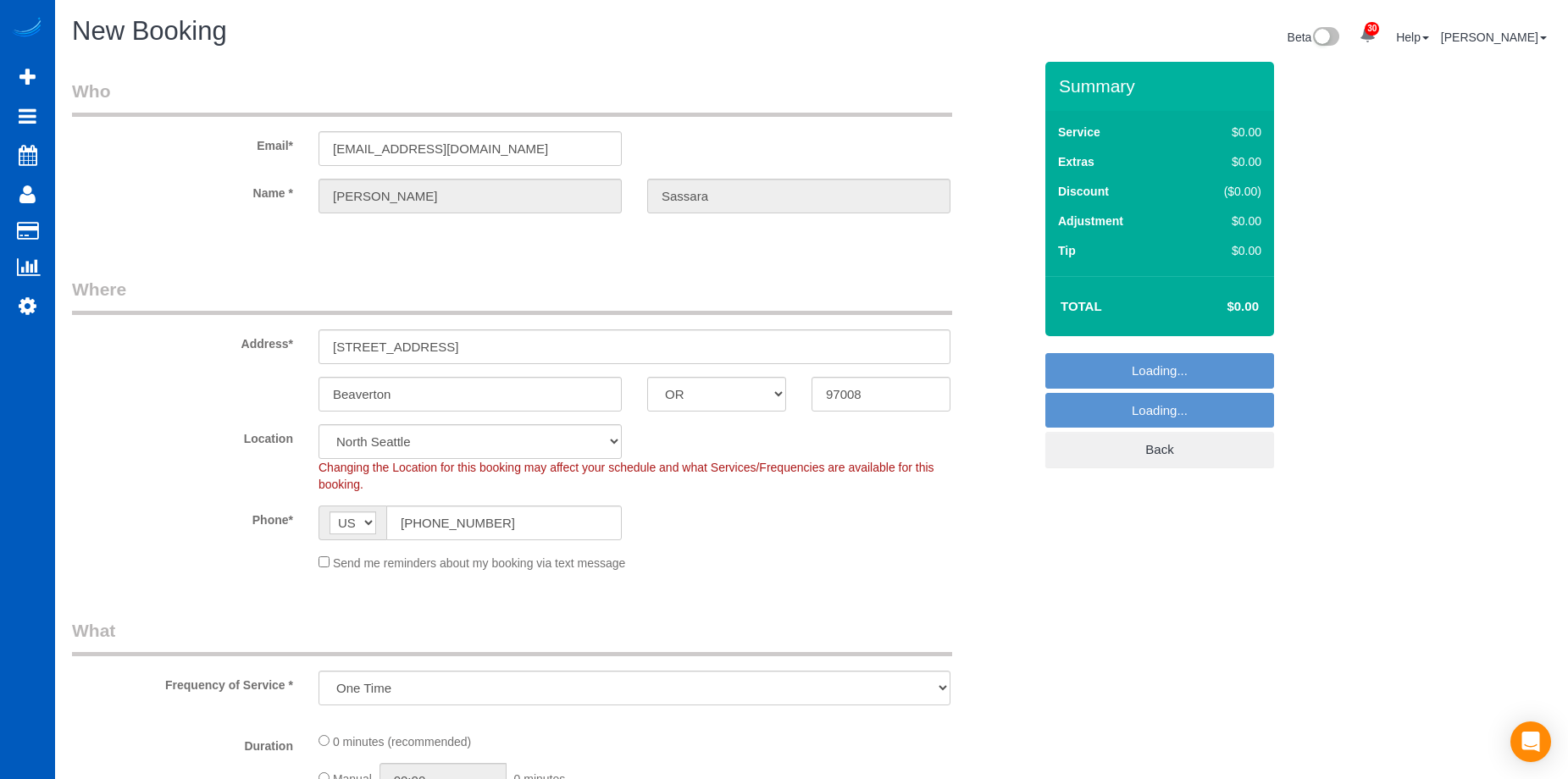
select select "object:9689"
select select "199"
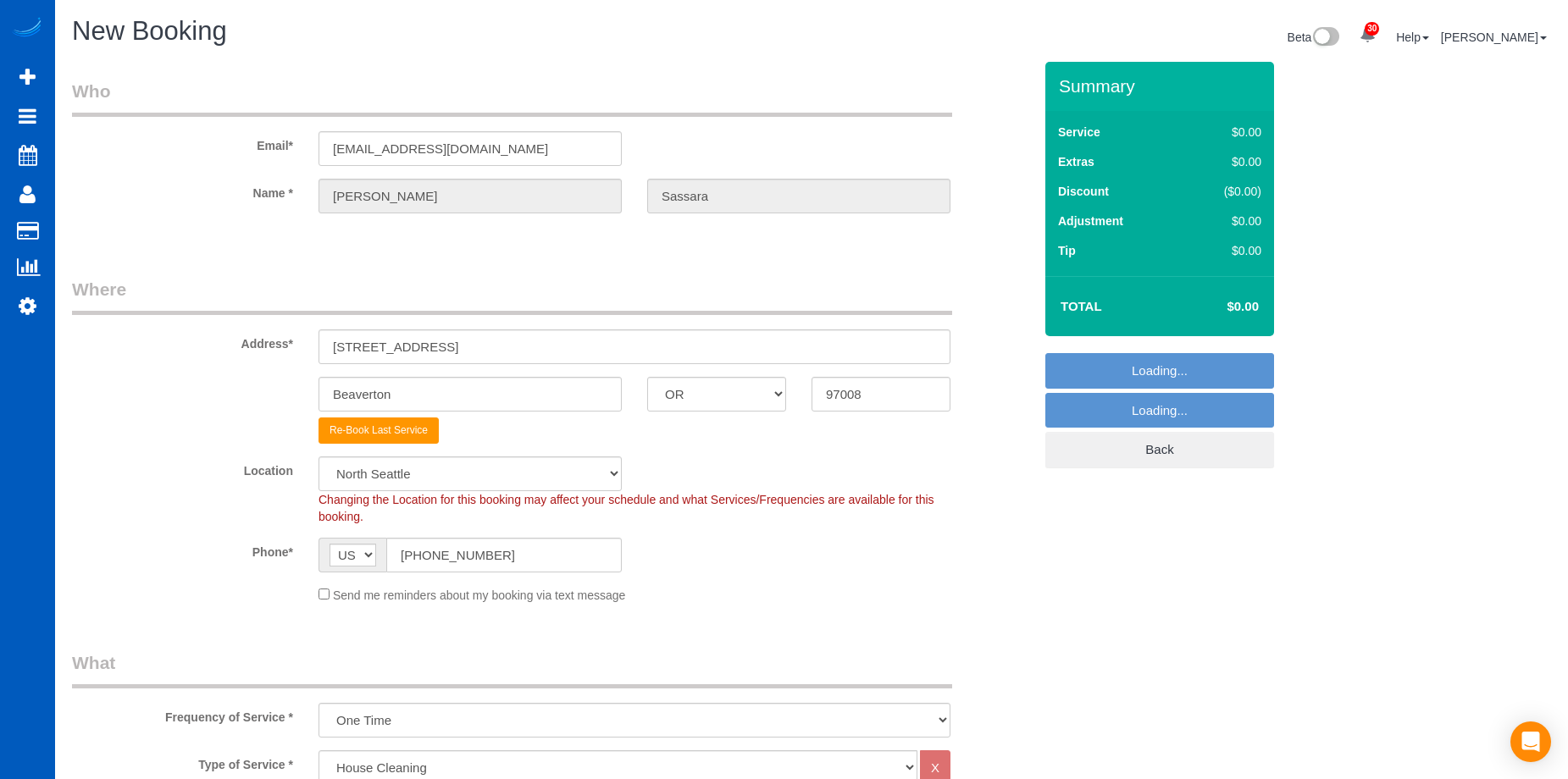
click at [325, 560] on span "AF AL DZ AD AO AI AQ AG AR AM AW AU AT AZ BS BH BD BB BY BE BZ BJ BM BT BO BA B…" at bounding box center [353, 555] width 68 height 35
select select "34"
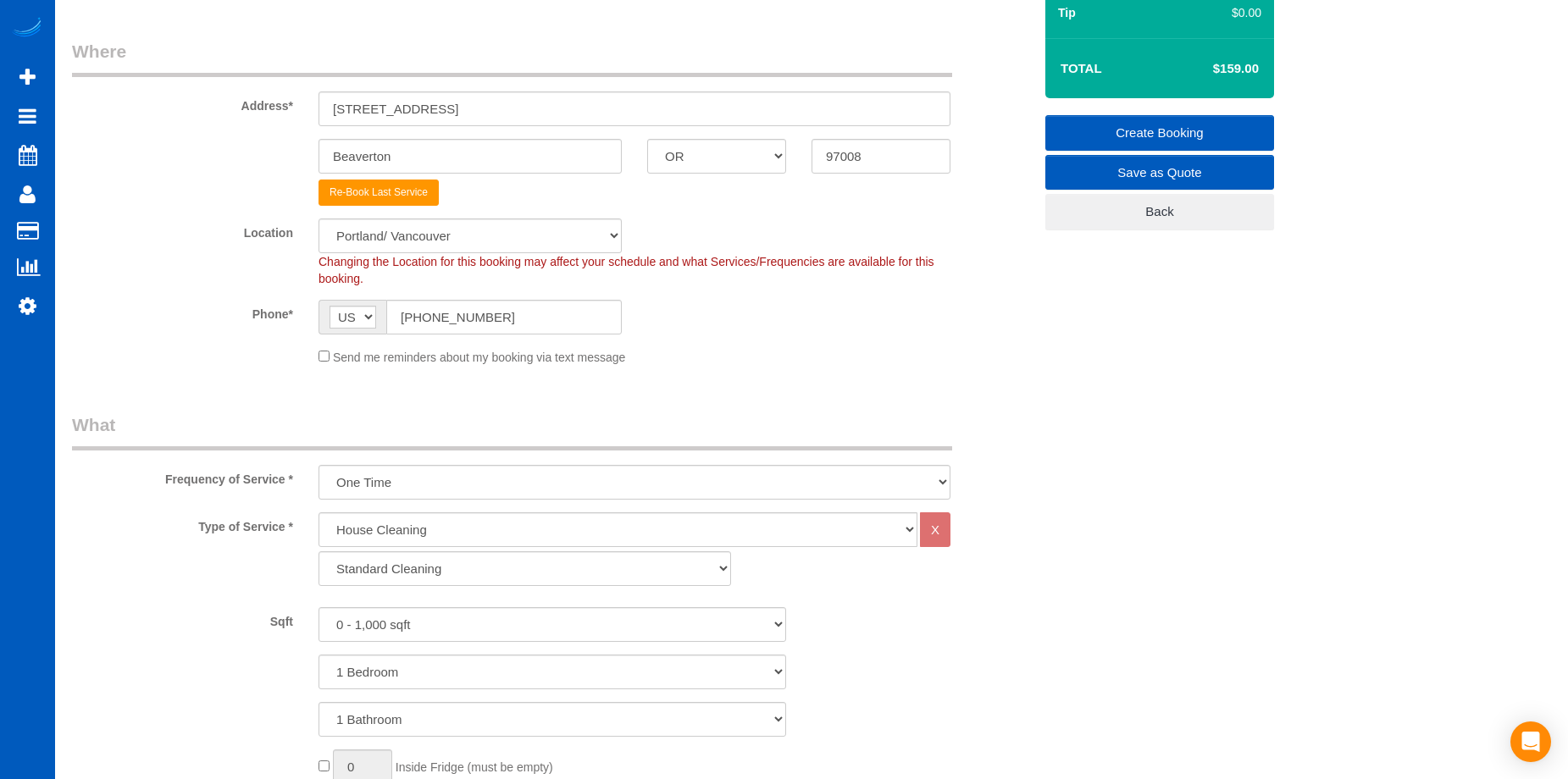
scroll to position [254, 0]
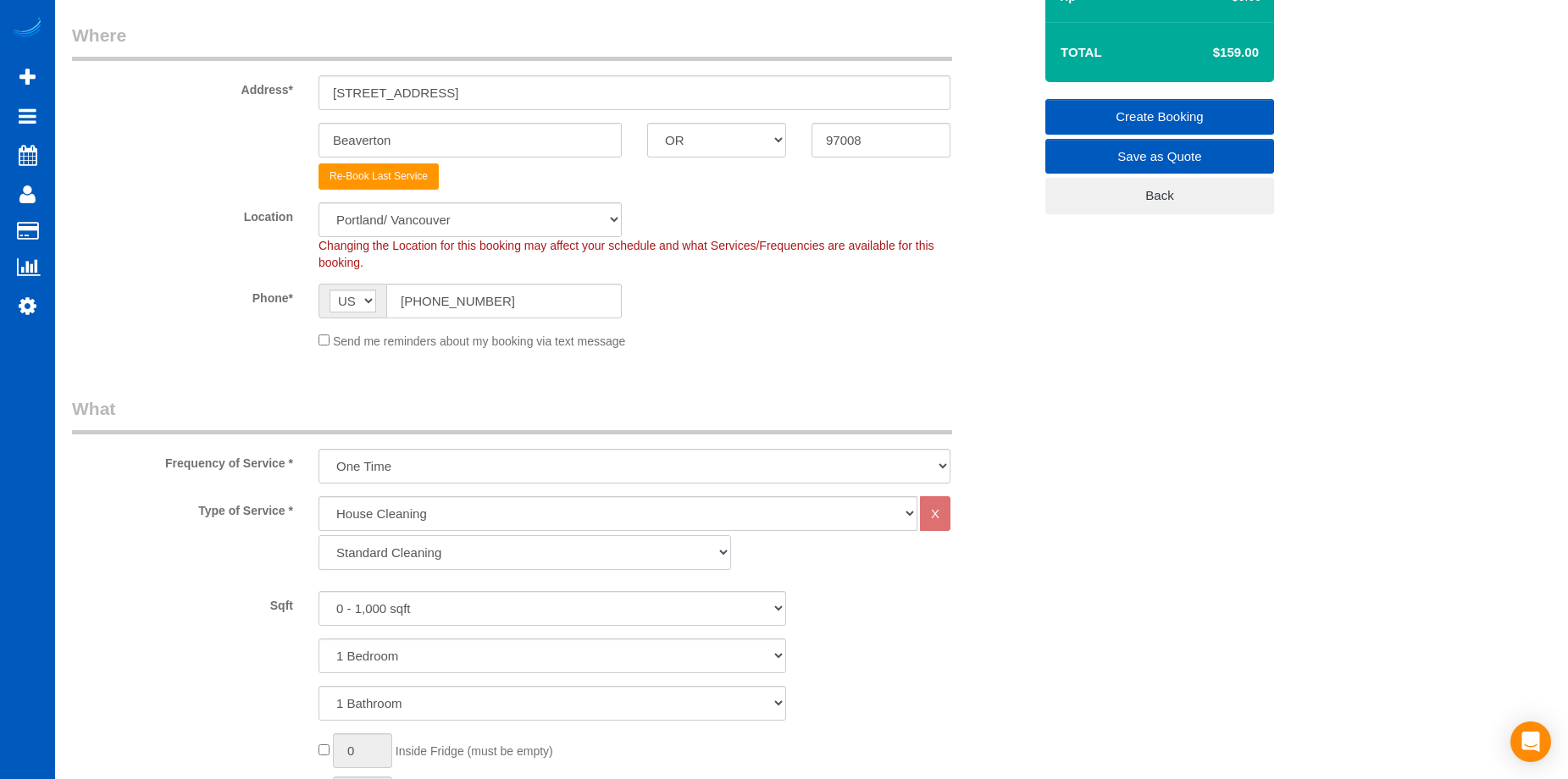
click at [551, 556] on select "Standard Cleaning Deep Cleaning Move In/ Out Cleaning" at bounding box center [525, 553] width 413 height 35
click at [604, 474] on select "One Time Weekly - 15.00% Every 2 Weeks - 10.00% Every 4 Weeks - 5.00% Every 2 M…" at bounding box center [635, 467] width 632 height 35
select select "object:9782"
click at [319, 449] on select "One Time Weekly - 15.00% Every 2 Weeks - 10.00% Every 4 Weeks - 5.00% Every 2 M…" at bounding box center [635, 467] width 632 height 35
click at [508, 603] on select "0 - 1,000 sqft 1,001 - 1,500 sqft 1,501 - 2,000 sqft 2,001 - 2,500 sqft 2,501 -…" at bounding box center [552, 608] width 468 height 35
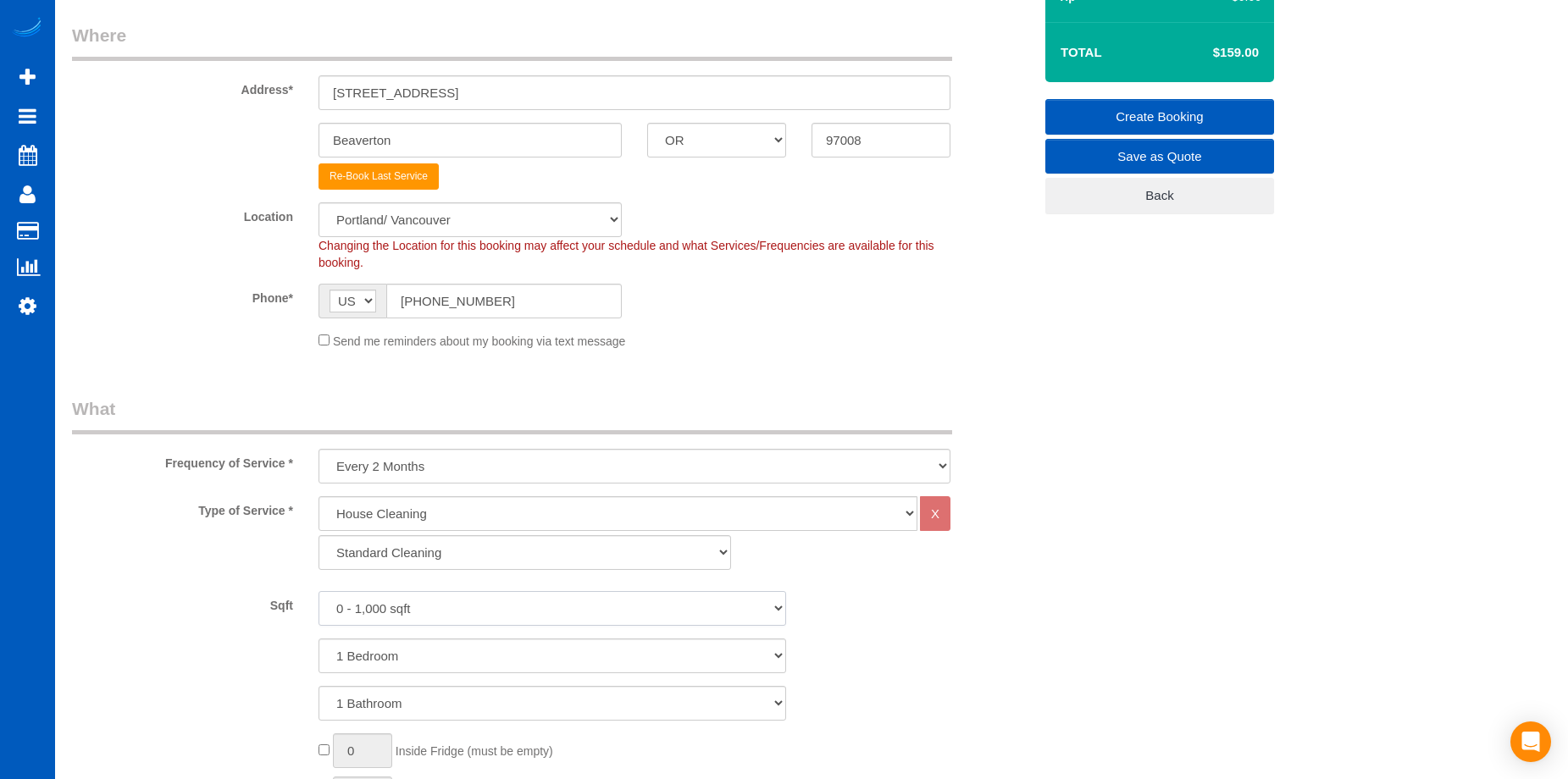
select select "1501"
click at [319, 591] on select "0 - 1,000 sqft 1,001 - 1,500 sqft 1,501 - 2,000 sqft 2,001 - 2,500 sqft 2,501 -…" at bounding box center [552, 608] width 468 height 35
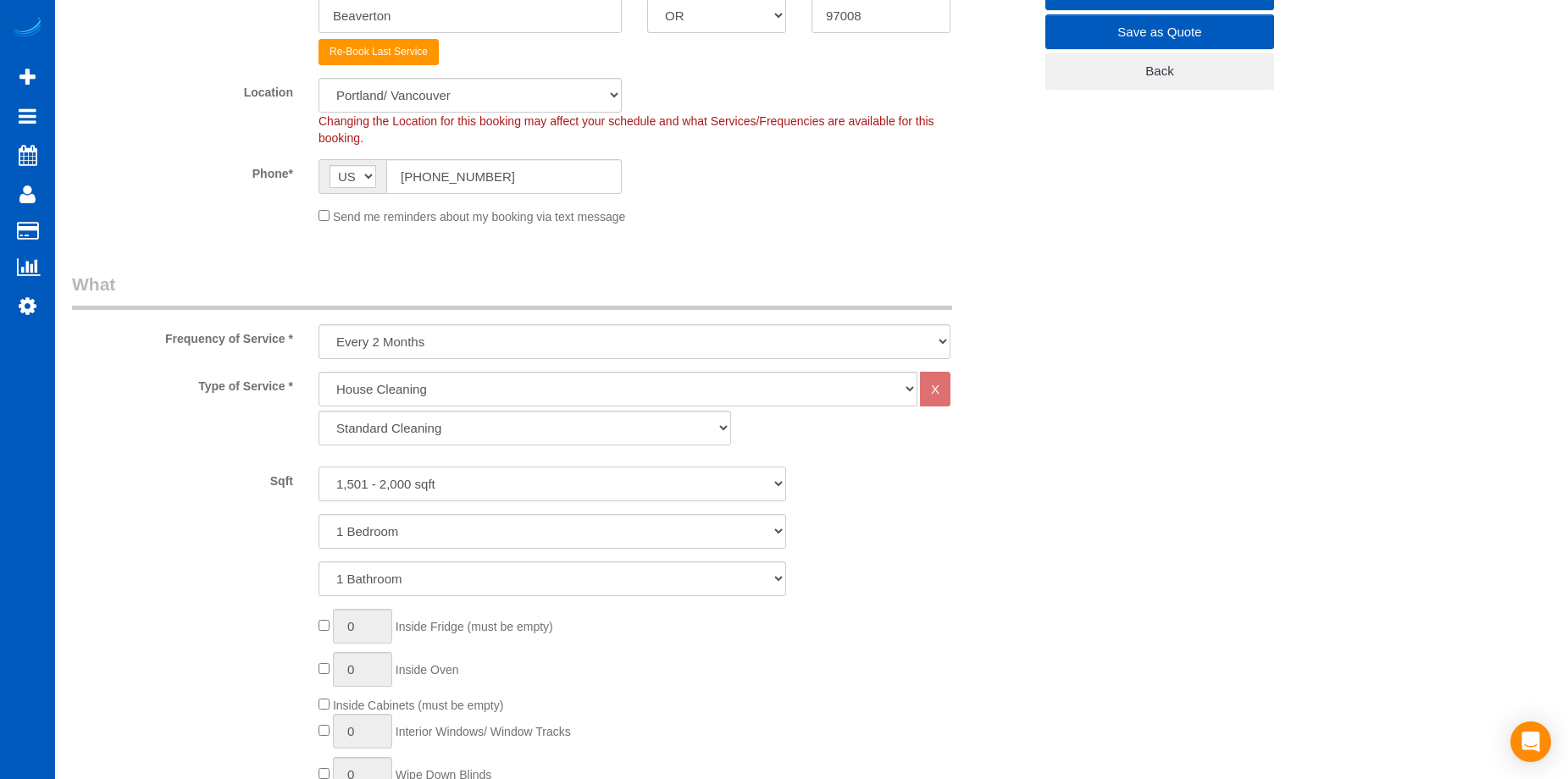
scroll to position [509, 0]
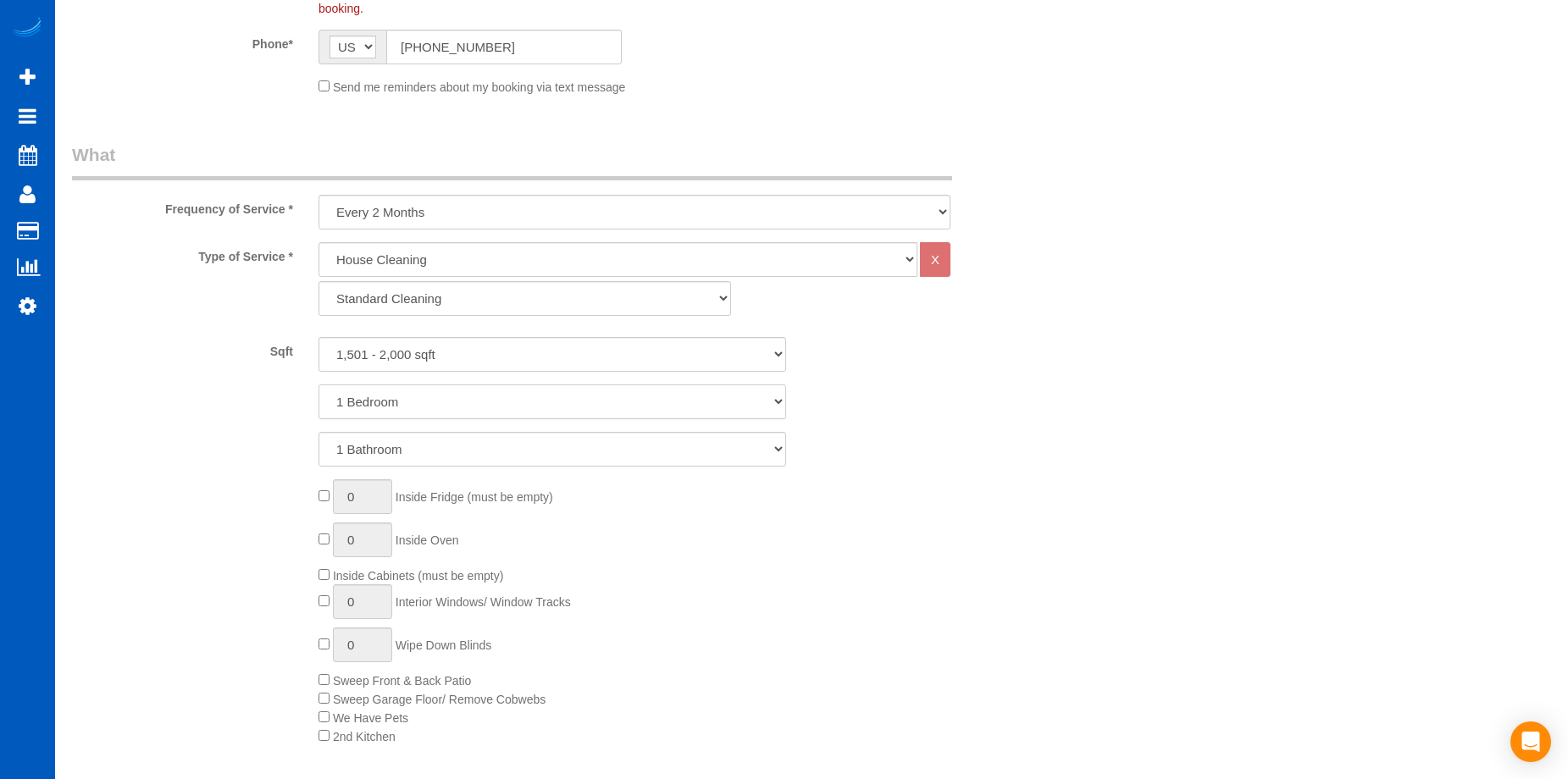
click at [495, 405] on select "1 Bedroom 2 Bedrooms 3 Bedrooms 4 Bedrooms 5 Bedrooms 6 Bedrooms 7 Bedrooms" at bounding box center [552, 402] width 468 height 35
select select "4"
click at [319, 384] on select "1 Bedroom 2 Bedrooms 3 Bedrooms 4 Bedrooms 5 Bedrooms 6 Bedrooms 7 Bedrooms" at bounding box center [552, 402] width 468 height 35
click at [490, 458] on select "1 Bathroom 2 Bathrooms 3 Bathrooms 4 Bathrooms 5 Bathrooms 6 Bathrooms 7 Bathro…" at bounding box center [552, 449] width 468 height 35
select select "2"
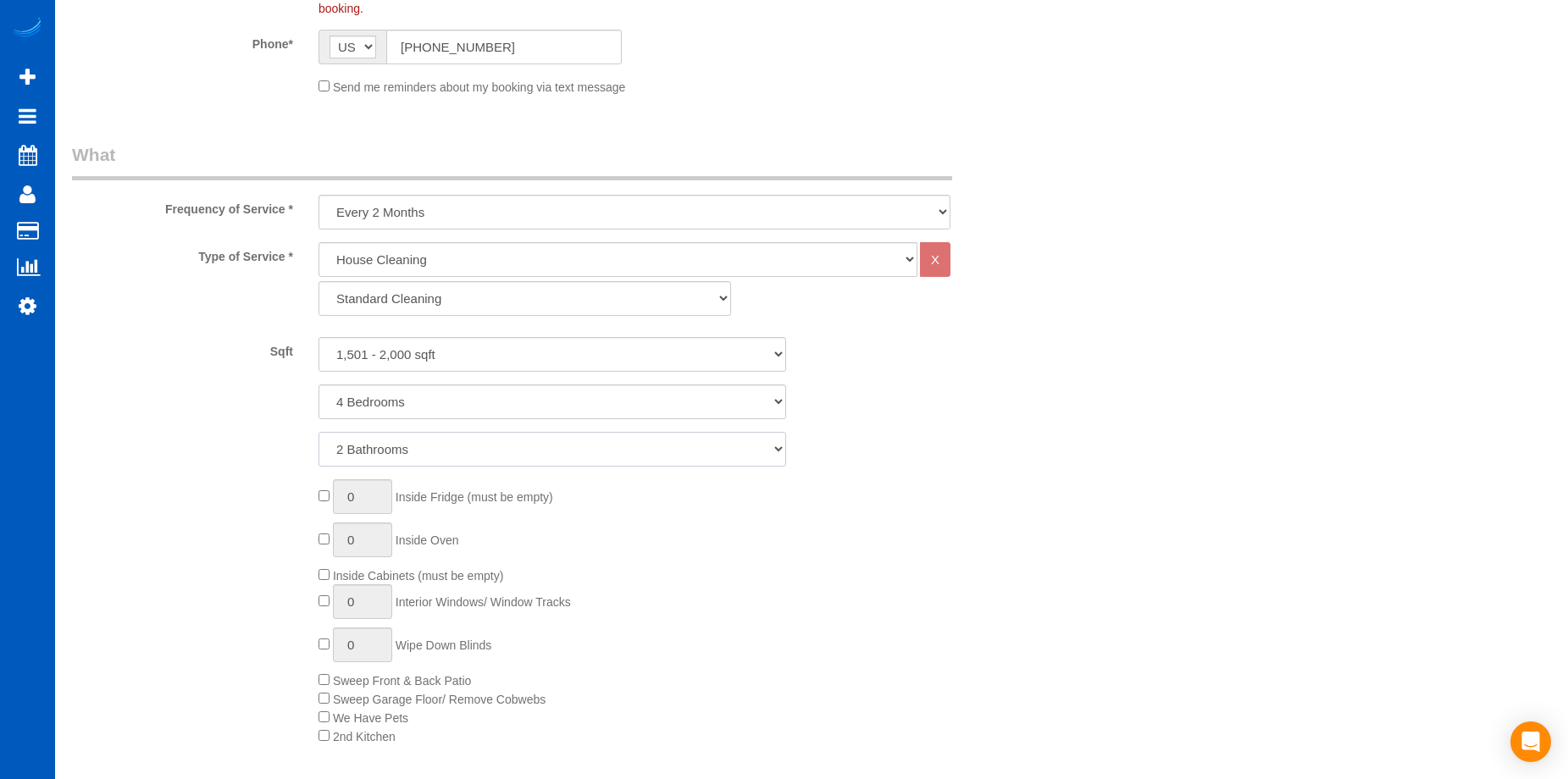
click at [319, 432] on select "1 Bathroom 2 Bathrooms 3 Bathrooms 4 Bathrooms 5 Bathrooms 6 Bathrooms 7 Bathro…" at bounding box center [552, 449] width 468 height 35
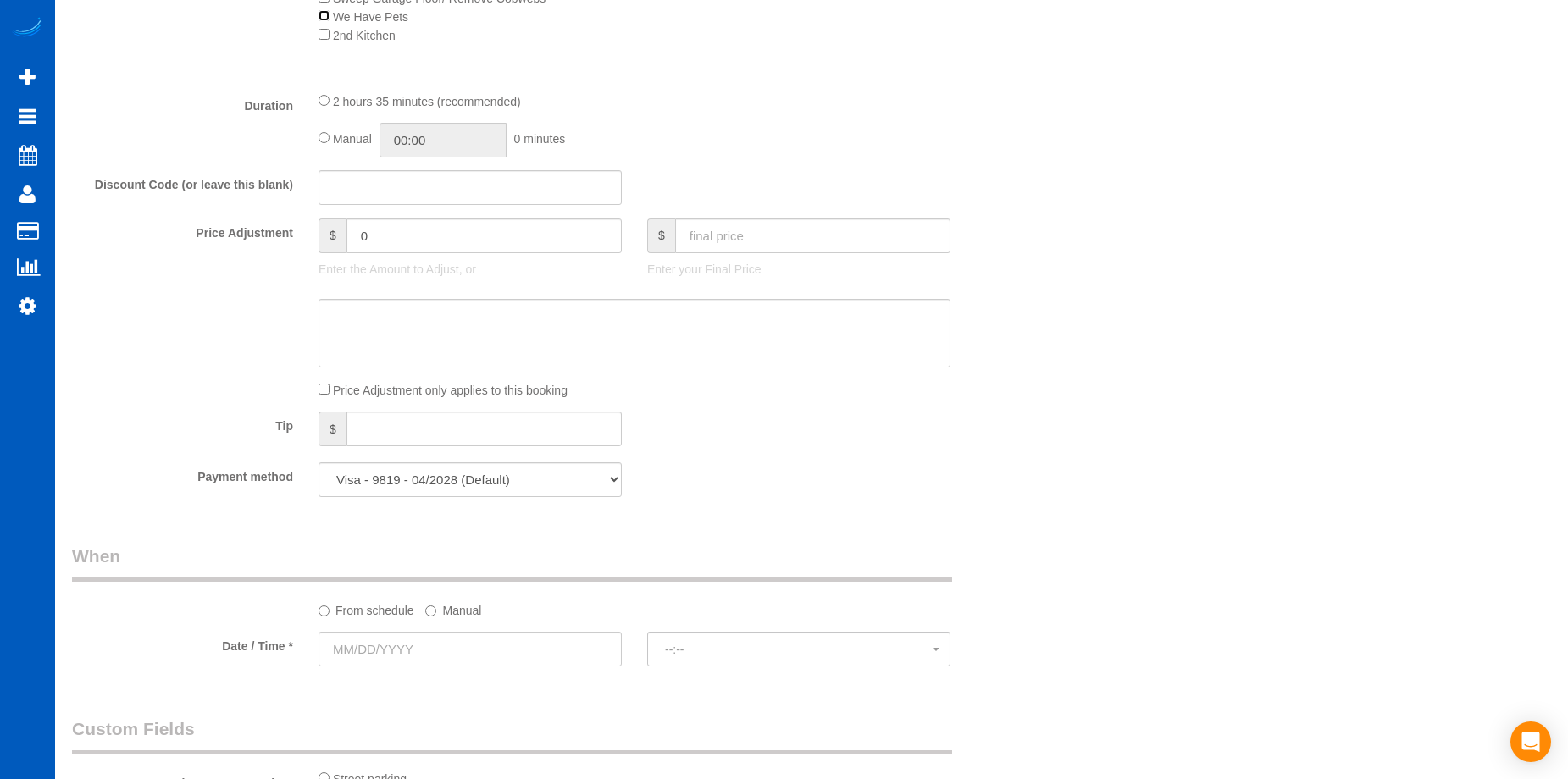
scroll to position [1270, 0]
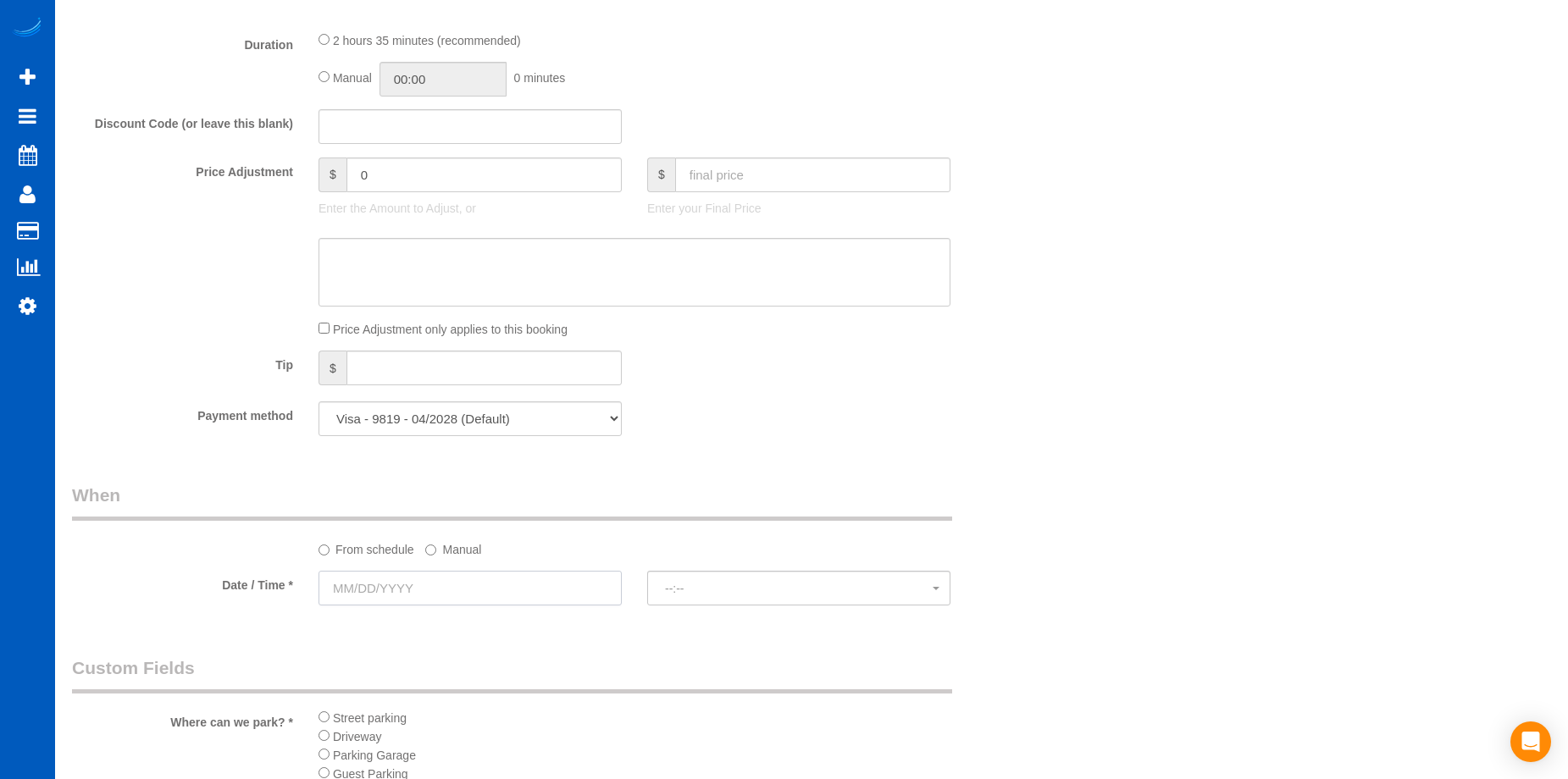
click at [528, 589] on input "text" at bounding box center [470, 588] width 303 height 35
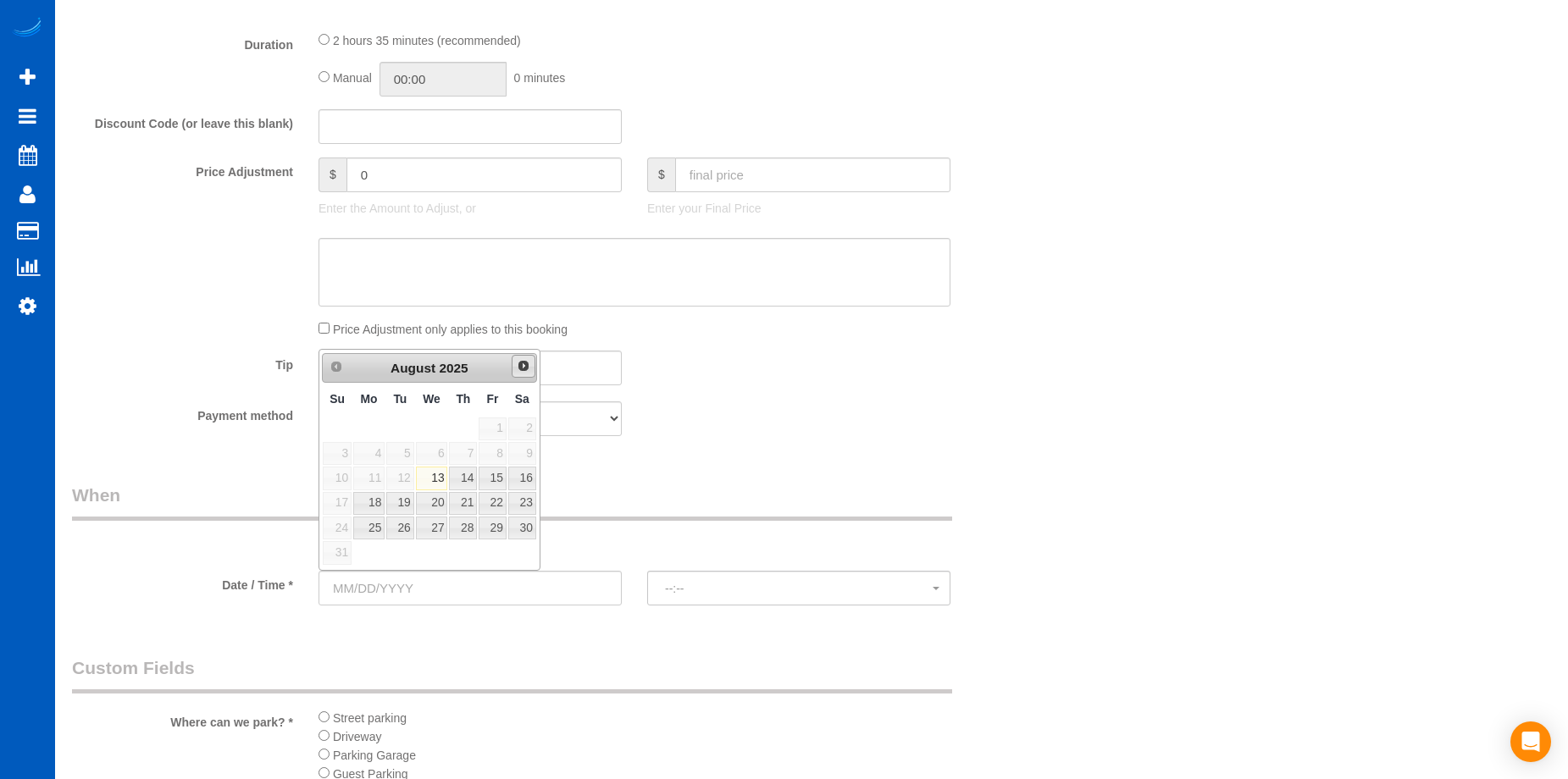
click at [527, 374] on link "Next" at bounding box center [523, 367] width 24 height 24
click at [474, 452] on link "9" at bounding box center [463, 453] width 28 height 23
type input "10/09/2025"
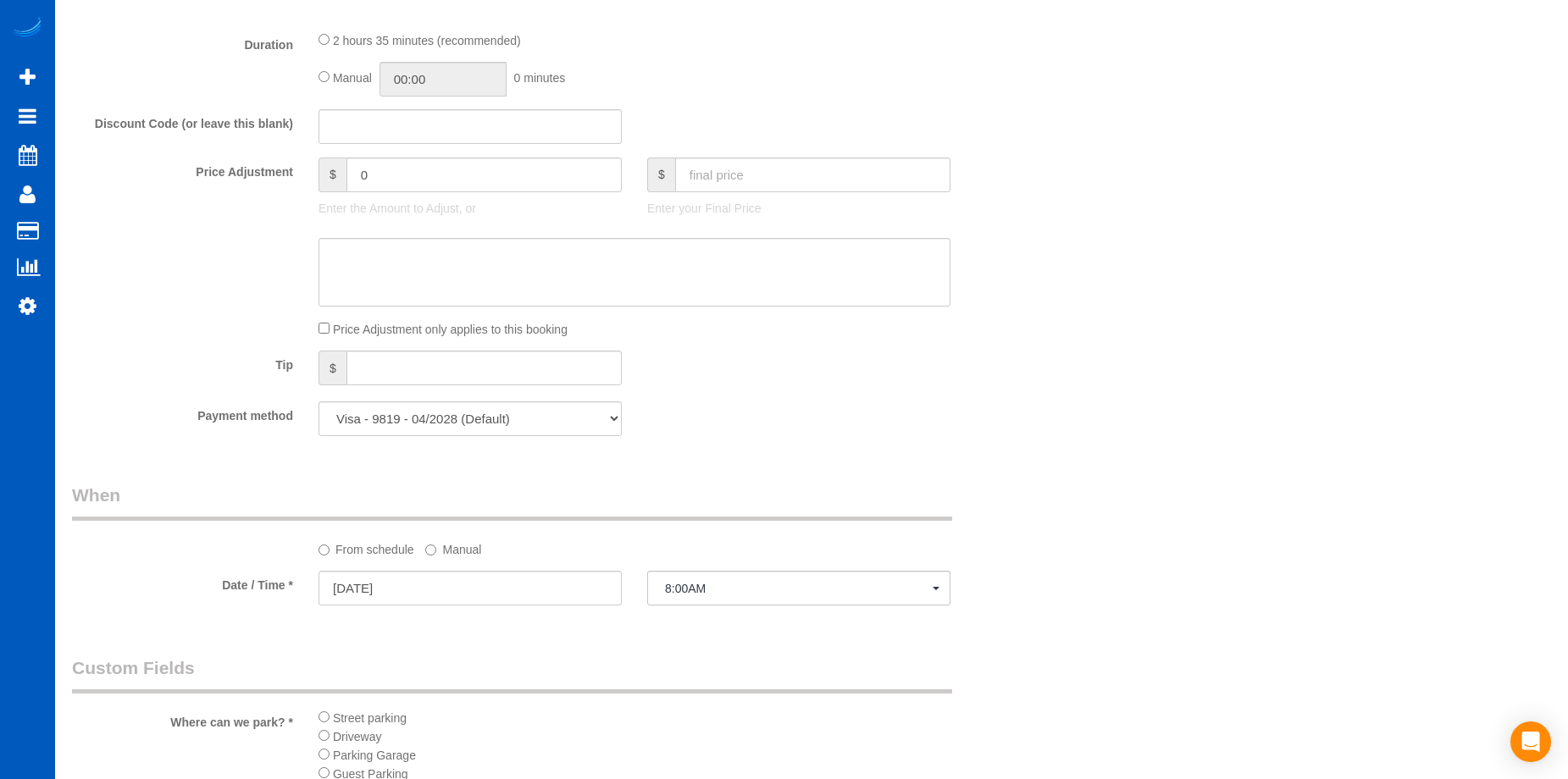
select select "spot46"
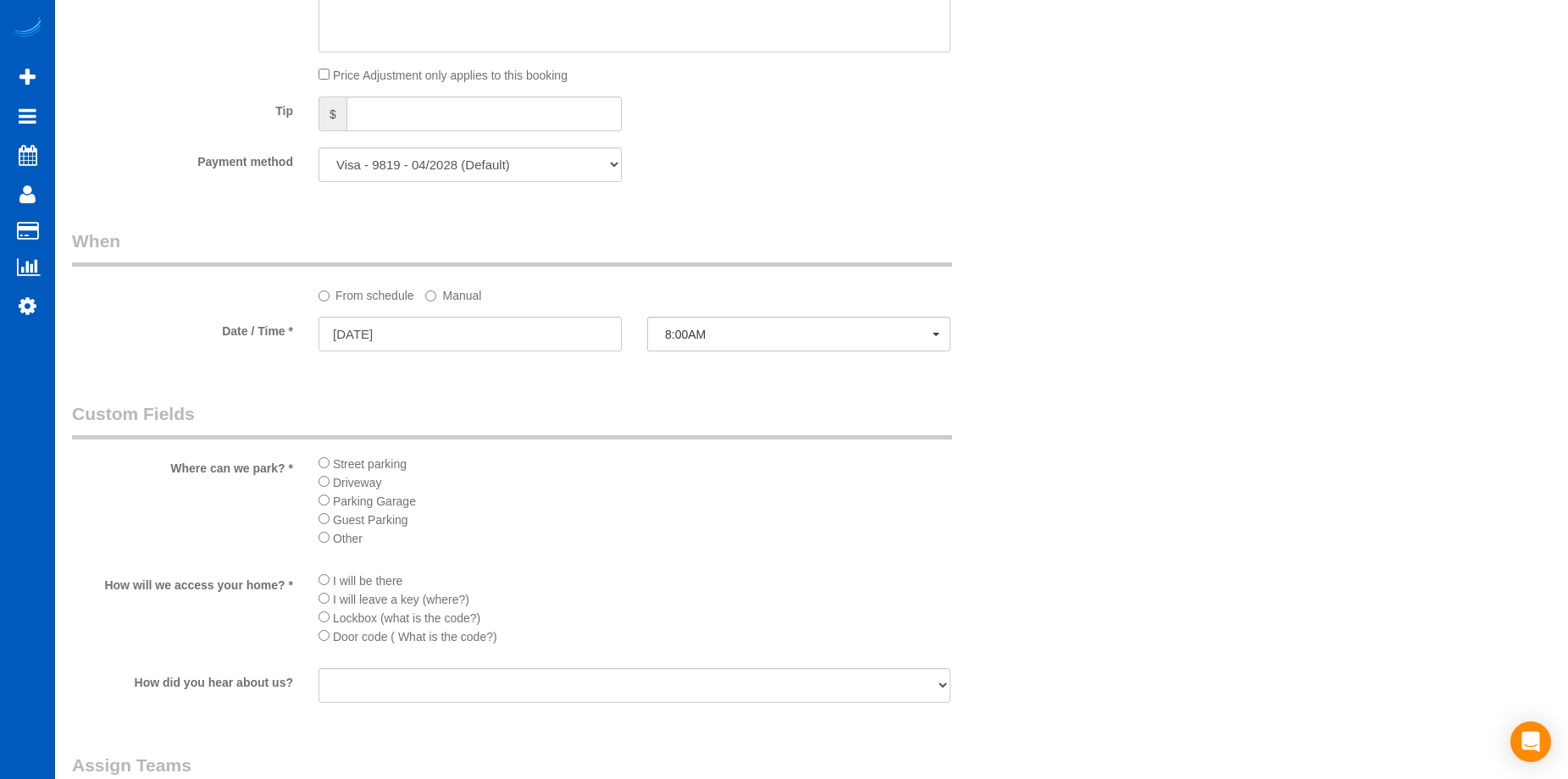
click at [330, 482] on li "Driveway" at bounding box center [635, 482] width 632 height 18
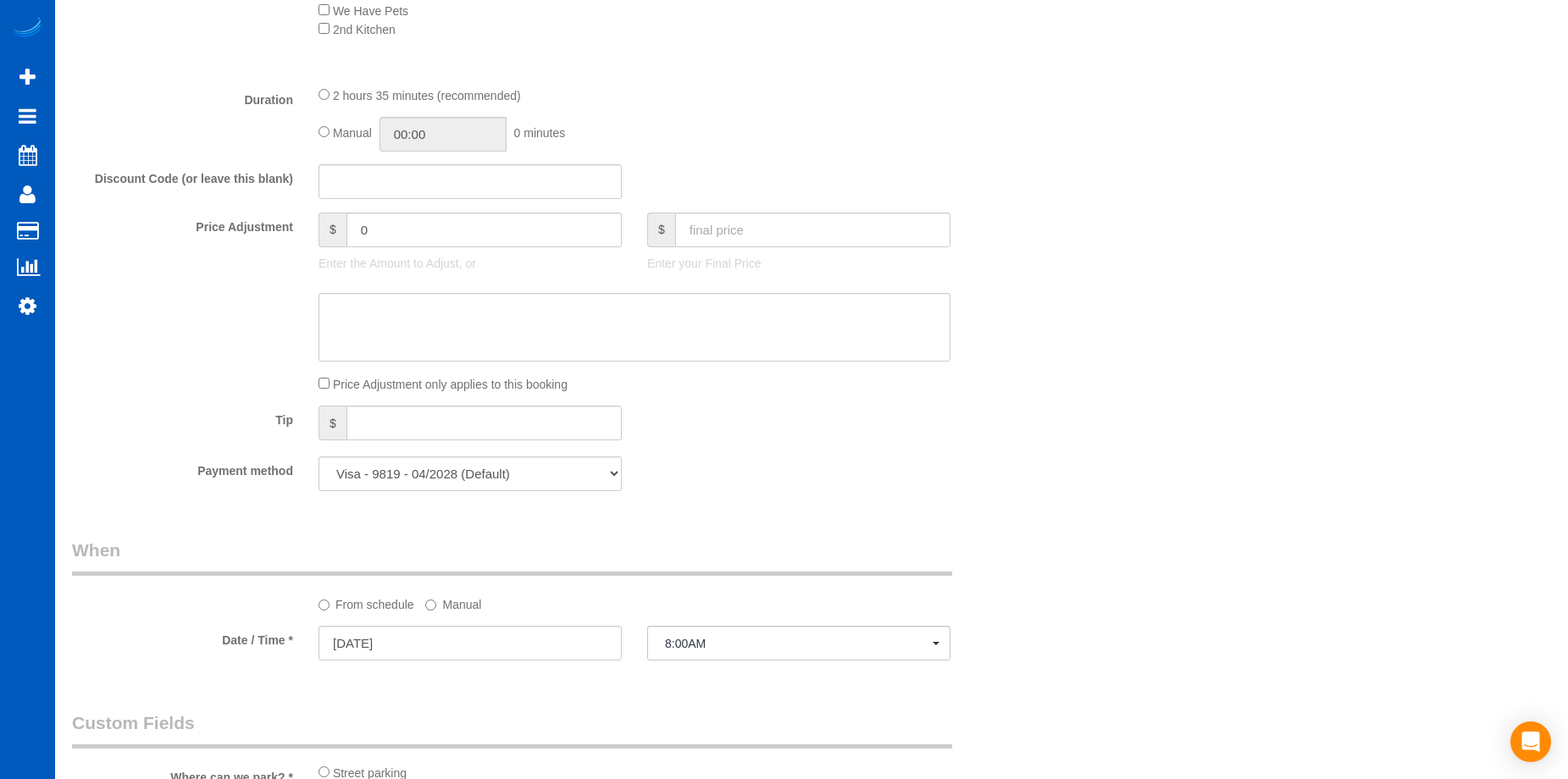
scroll to position [1186, 0]
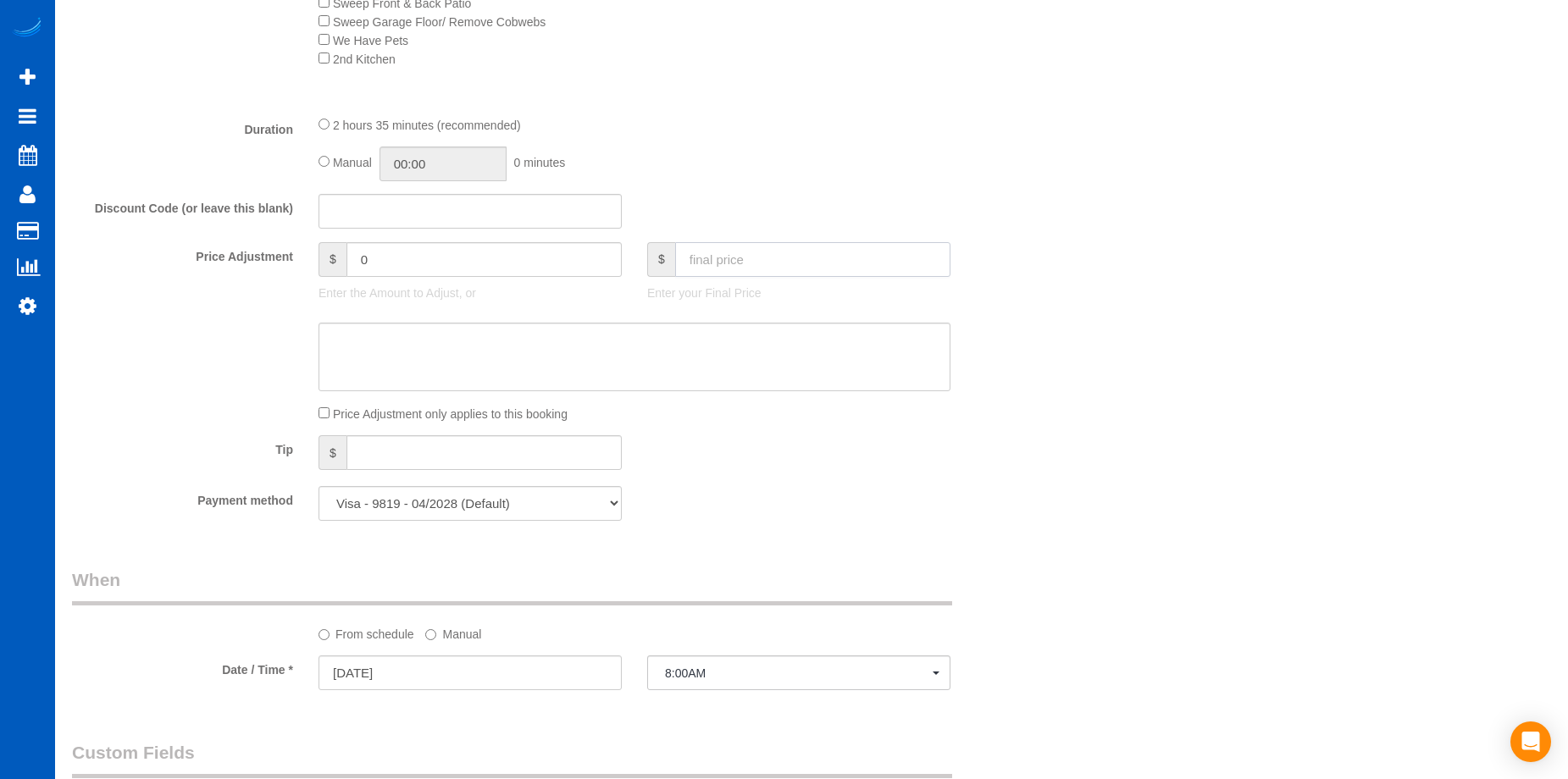
click at [772, 259] on input "text" at bounding box center [812, 259] width 275 height 35
type input "150"
click at [696, 359] on textarea at bounding box center [635, 357] width 632 height 69
type input "-99"
click at [560, 358] on textarea at bounding box center [635, 357] width 632 height 69
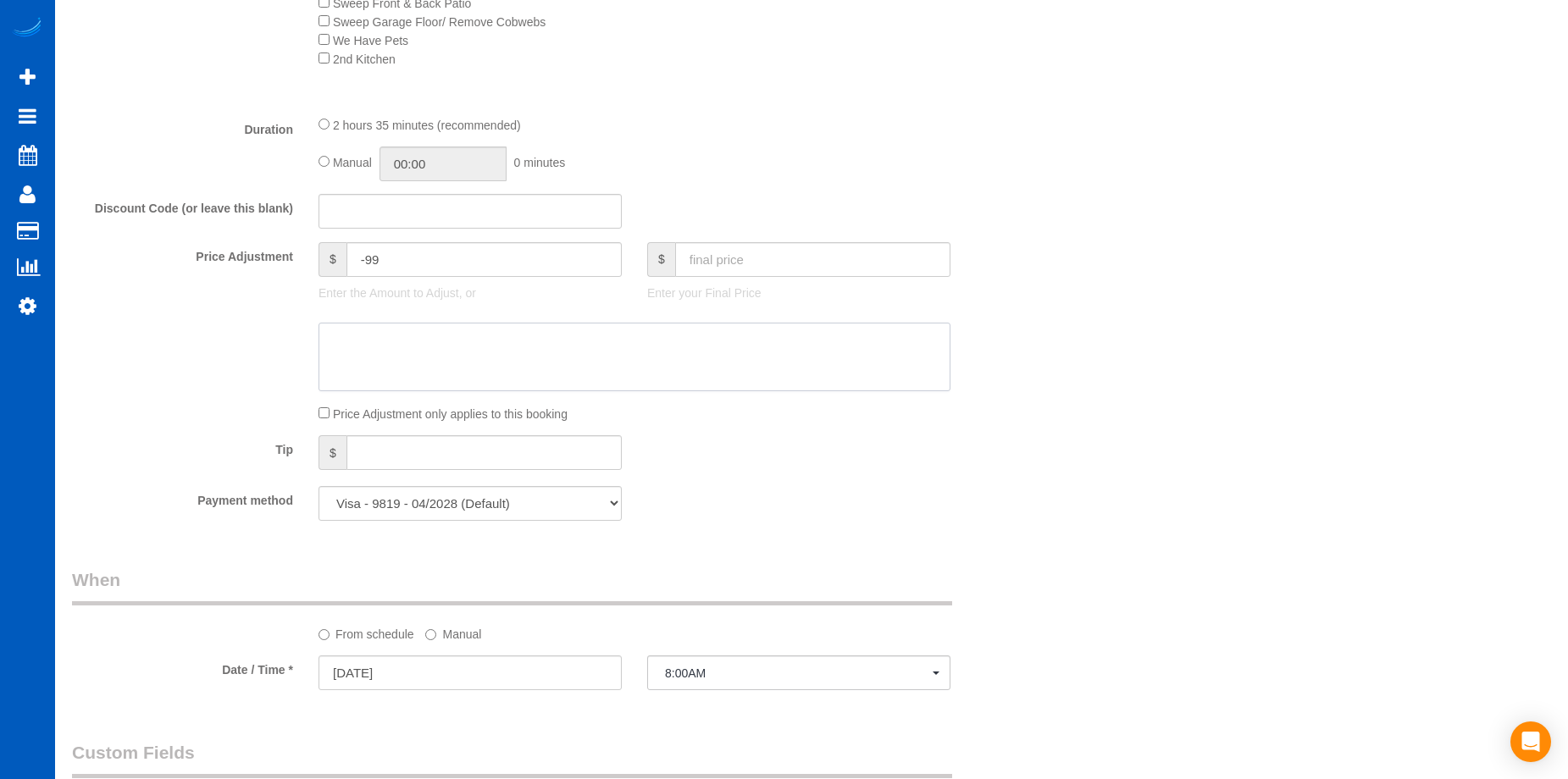
paste textarea "First recurring booking, then 170 USD monthly"
type textarea "First recurring booking, then 170 USD monthly"
click at [862, 438] on div "Tip $" at bounding box center [552, 455] width 986 height 38
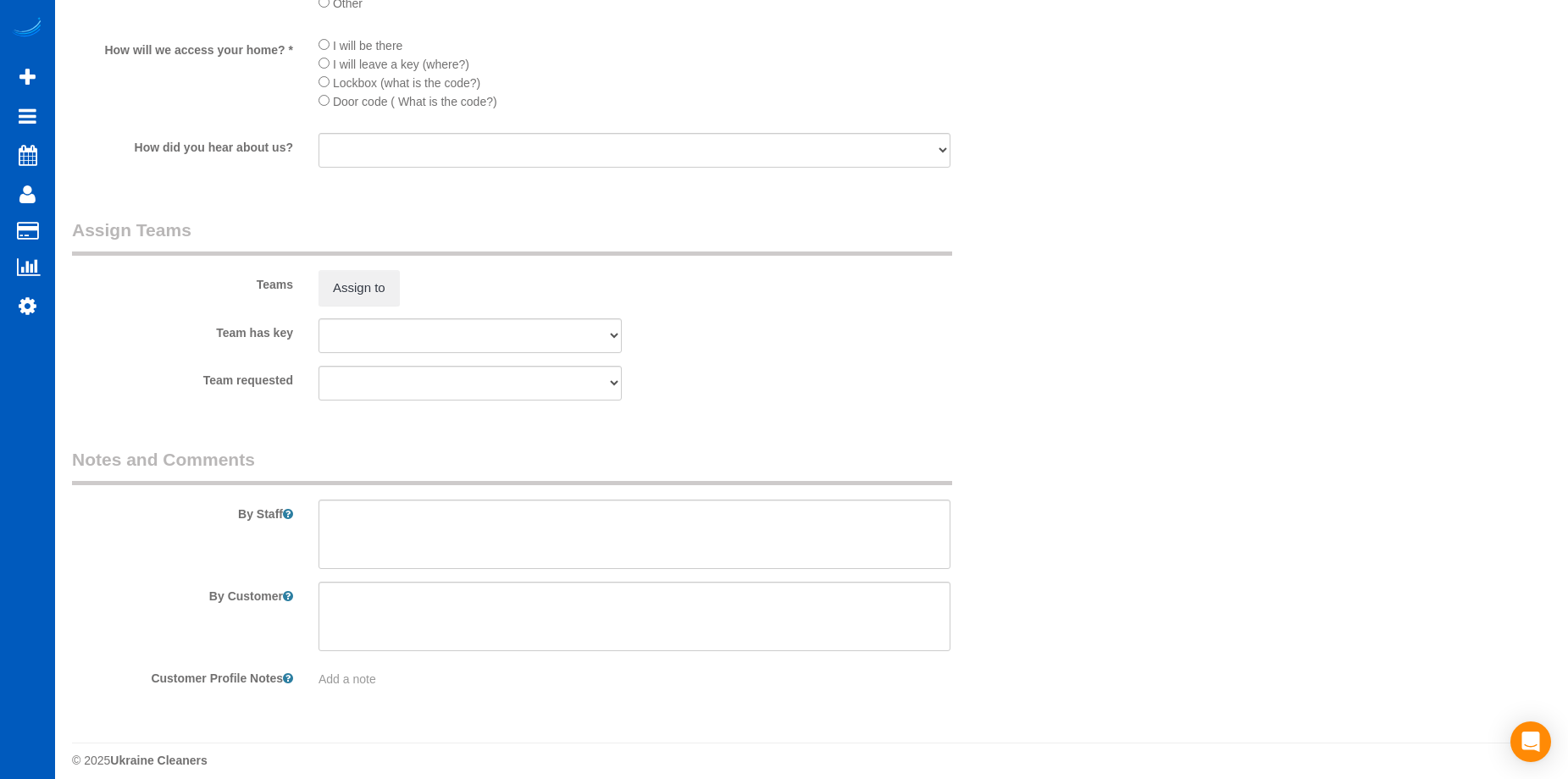
scroll to position [2075, 0]
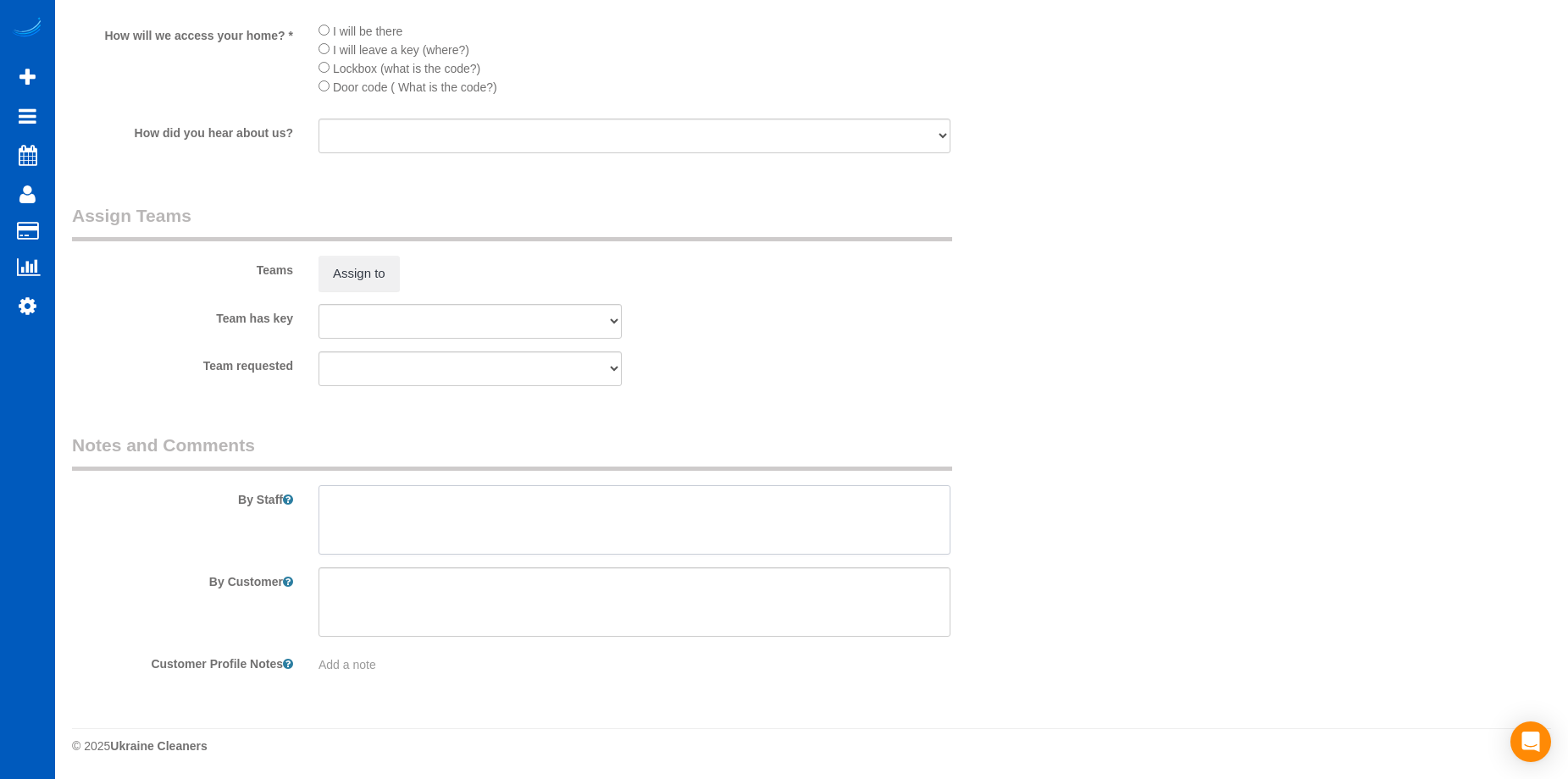
click at [493, 529] on textarea at bounding box center [635, 521] width 632 height 69
click at [872, 511] on textarea at bounding box center [635, 521] width 632 height 69
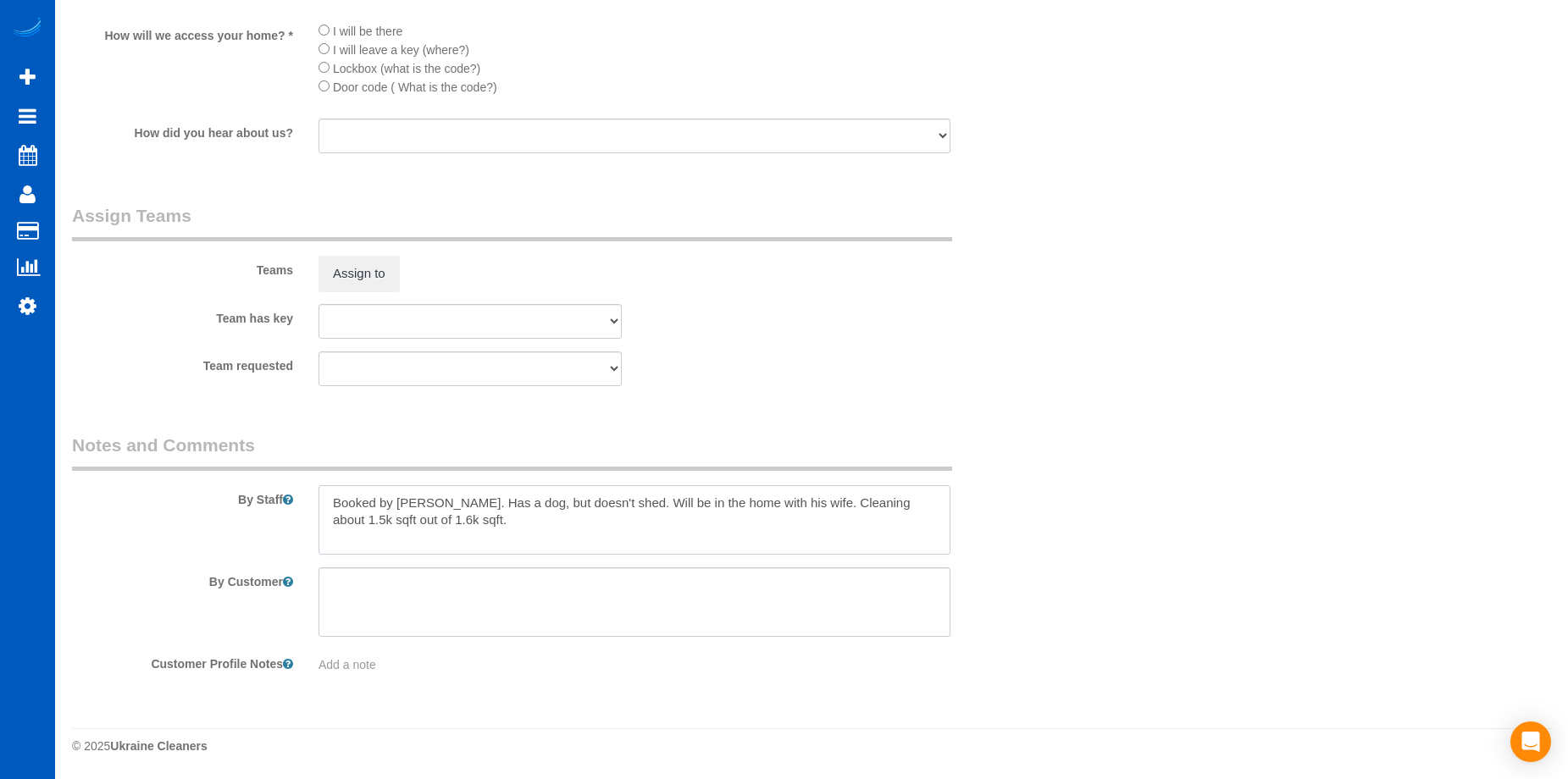
click at [409, 521] on textarea at bounding box center [635, 521] width 632 height 69
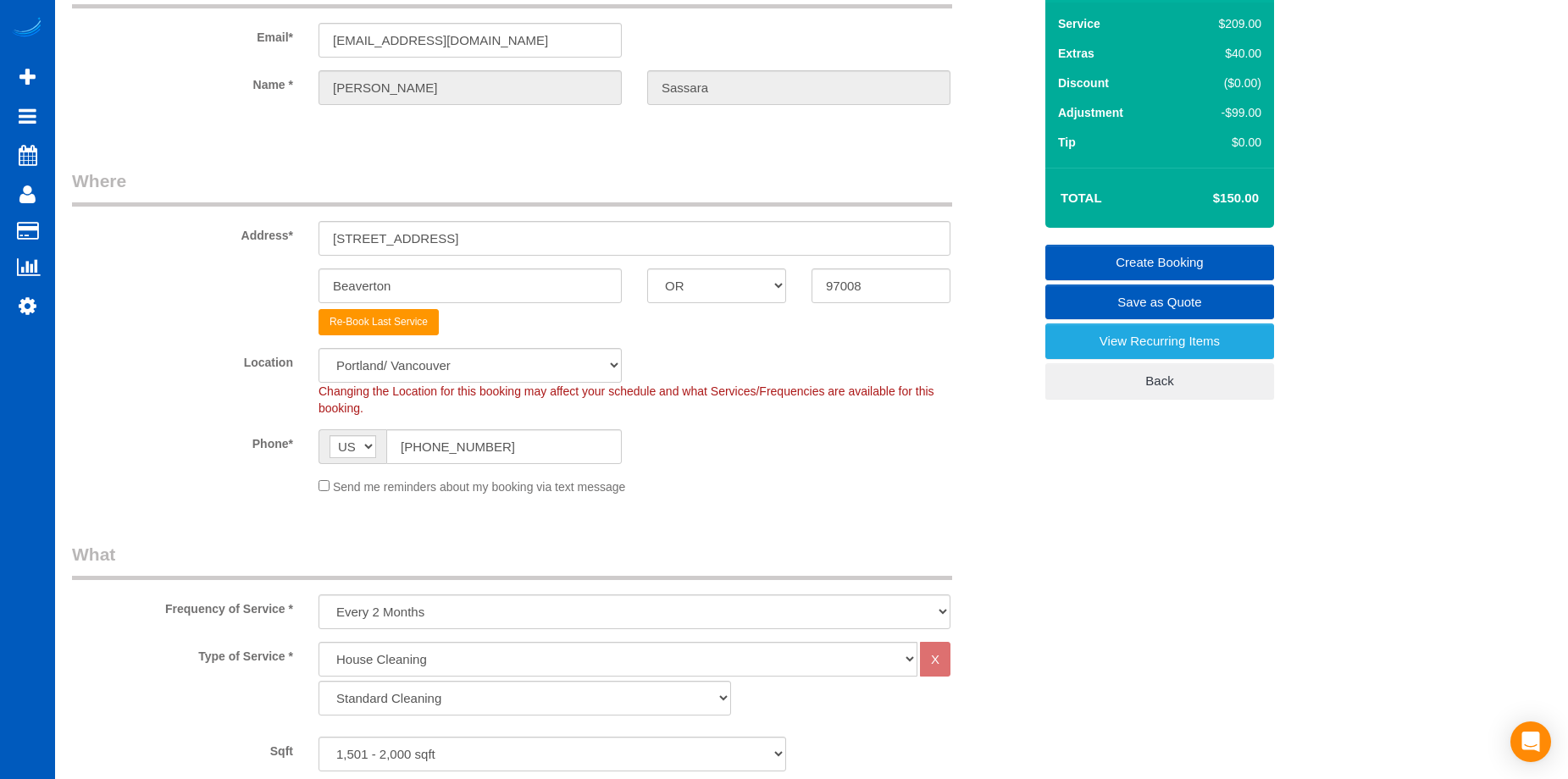
scroll to position [0, 0]
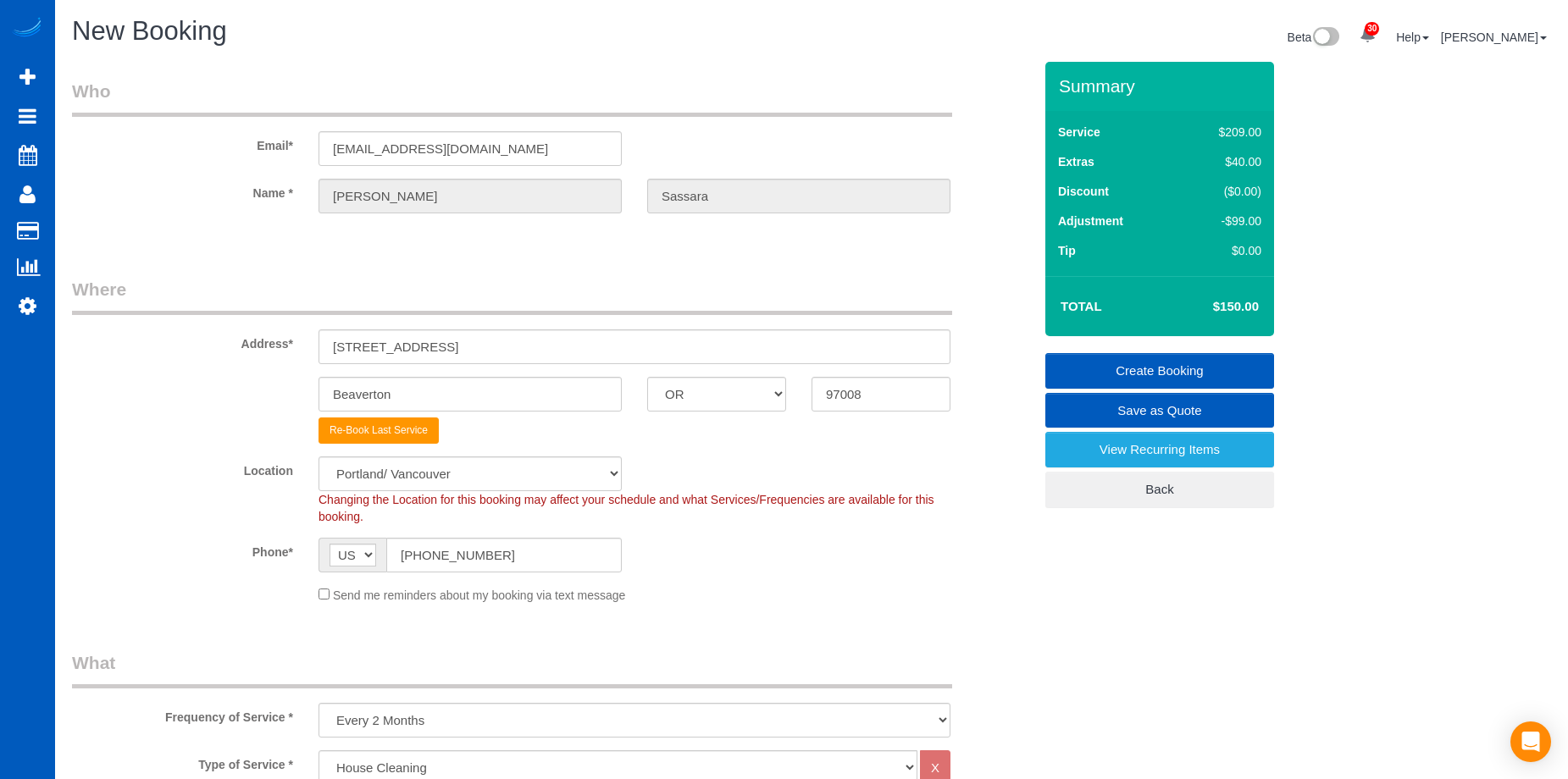
type textarea "Booked by Florencia. Has a dog, but doesn't shed. Will be in the home with his …"
click at [1114, 365] on link "Create Booking" at bounding box center [1160, 371] width 228 height 36
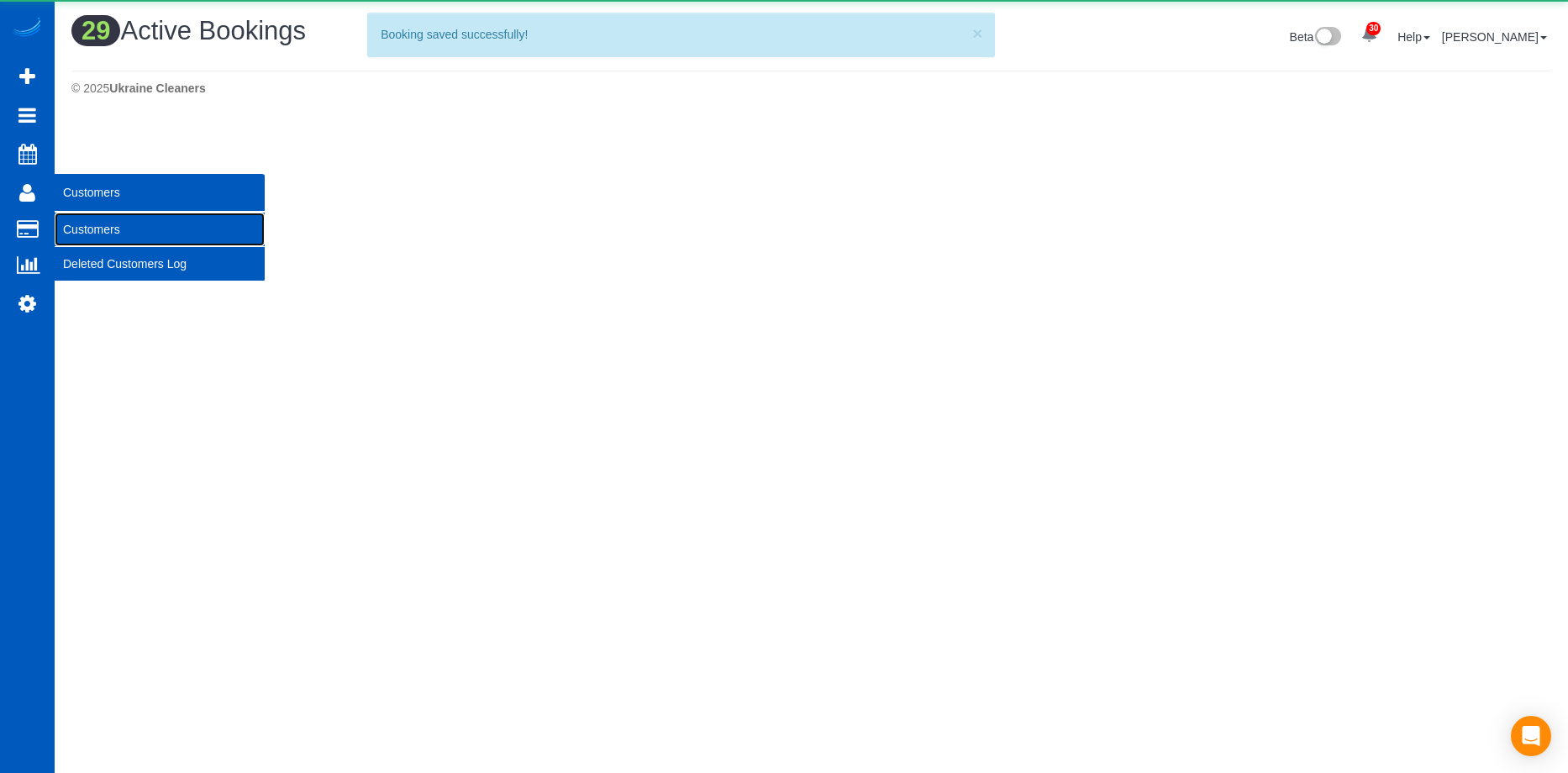
click at [82, 220] on link "Customers" at bounding box center [159, 229] width 210 height 34
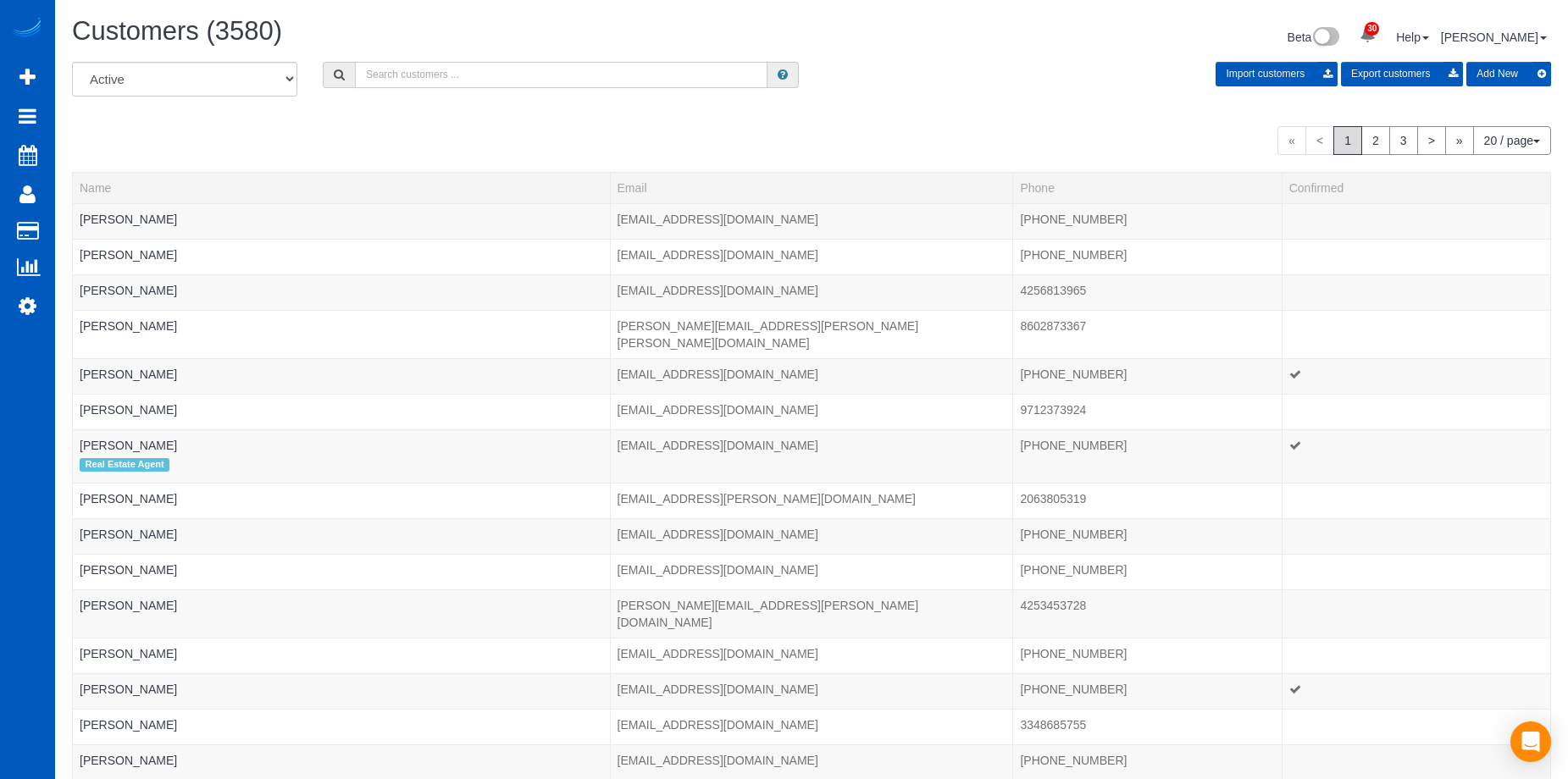
click at [434, 69] on input "text" at bounding box center [562, 75] width 413 height 26
paste input "Tyler Sassara"
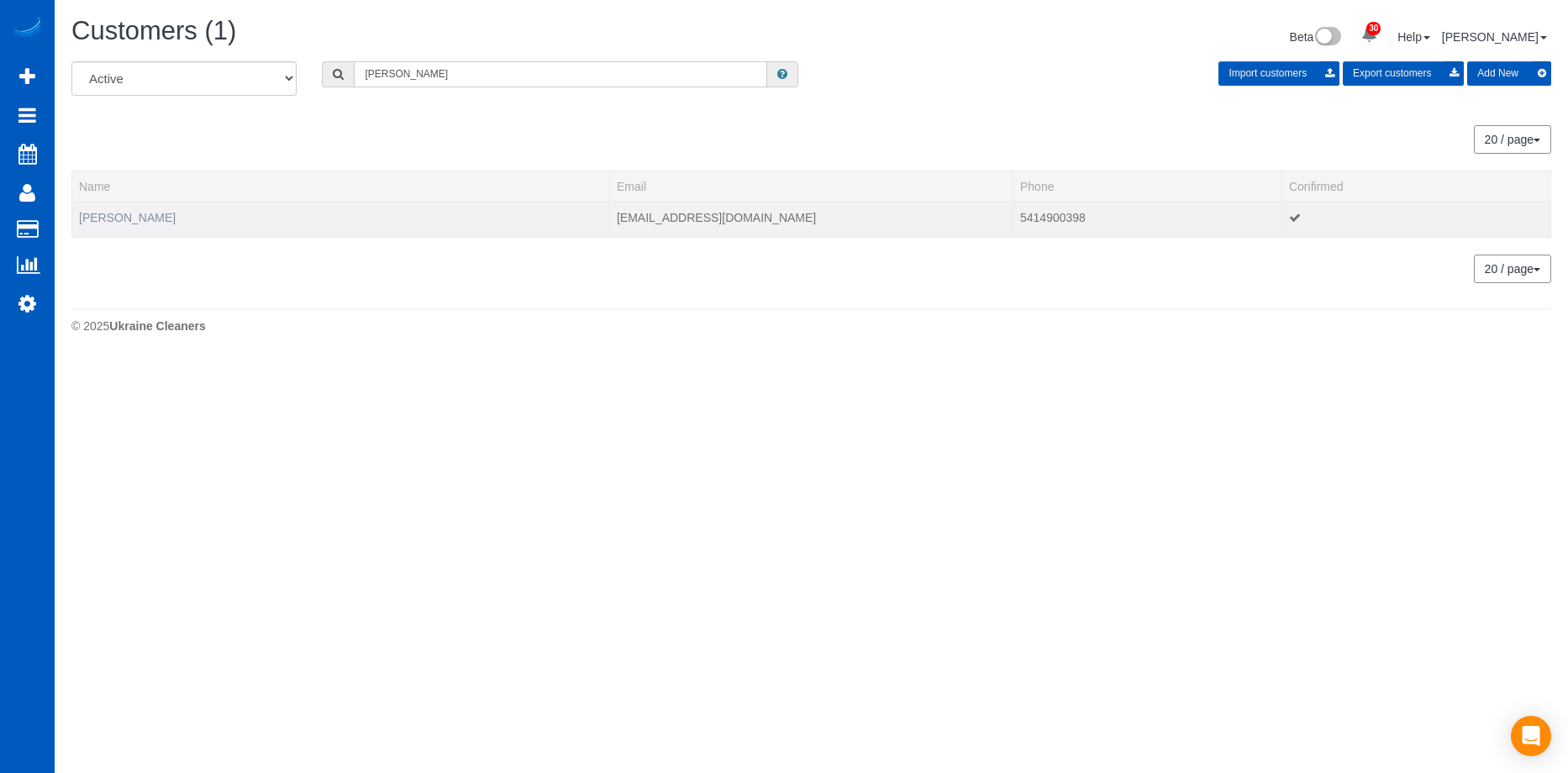
type input "Tyler Sassara"
click at [122, 214] on link "Tyler Sassara" at bounding box center [127, 217] width 97 height 14
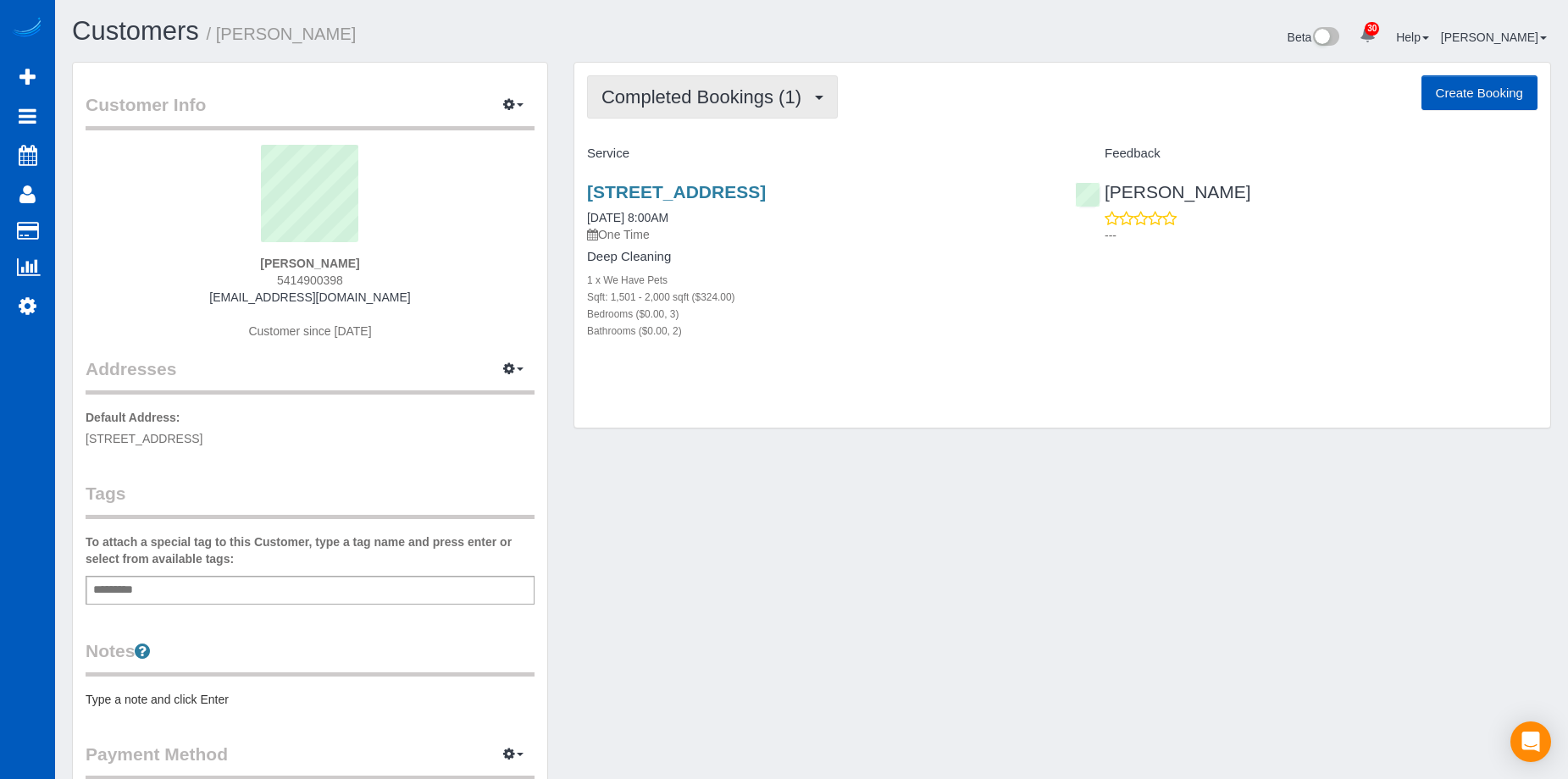
click at [738, 100] on span "Completed Bookings (1)" at bounding box center [706, 97] width 208 height 21
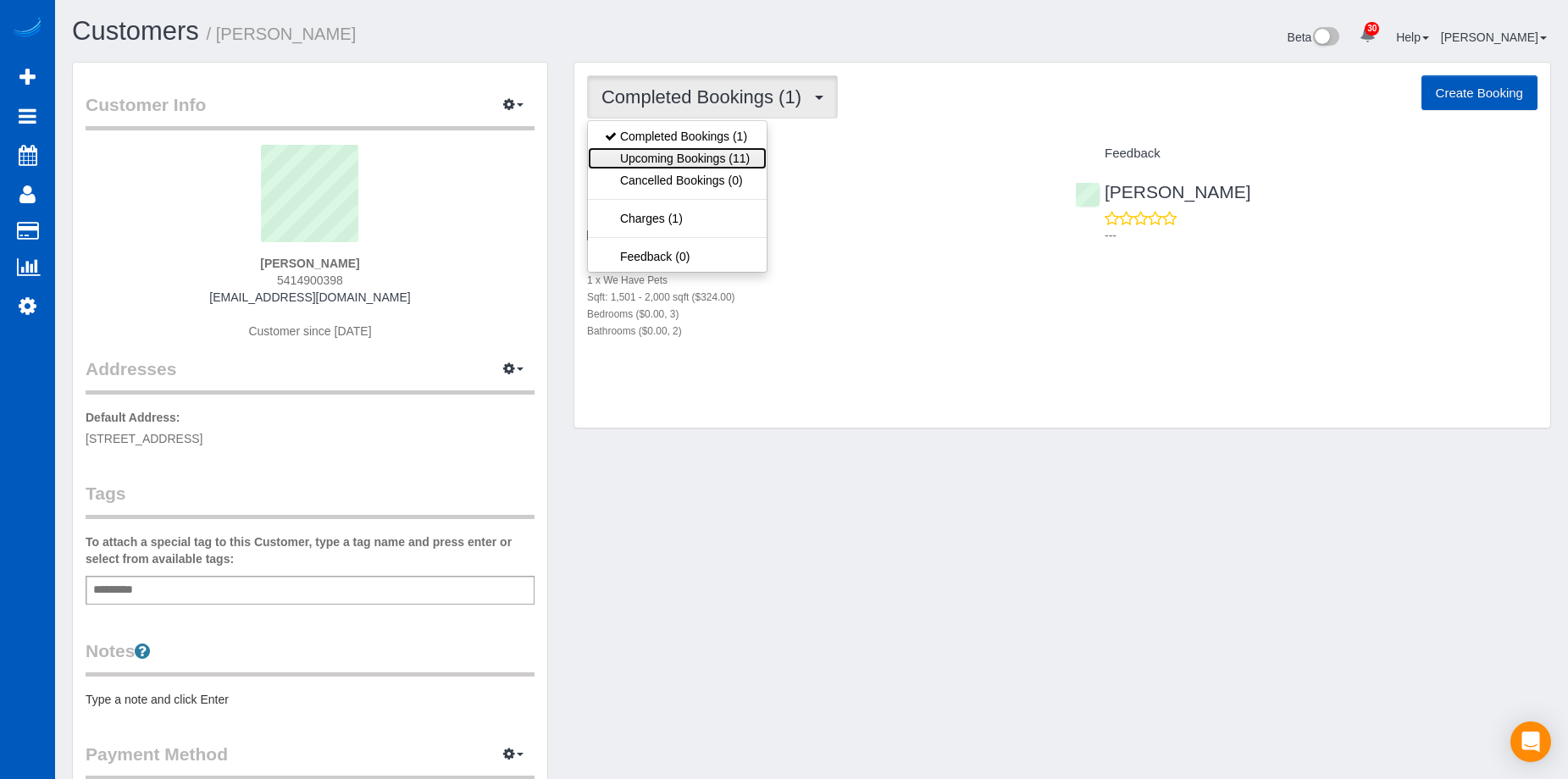
click at [699, 155] on link "Upcoming Bookings (11)" at bounding box center [678, 158] width 179 height 22
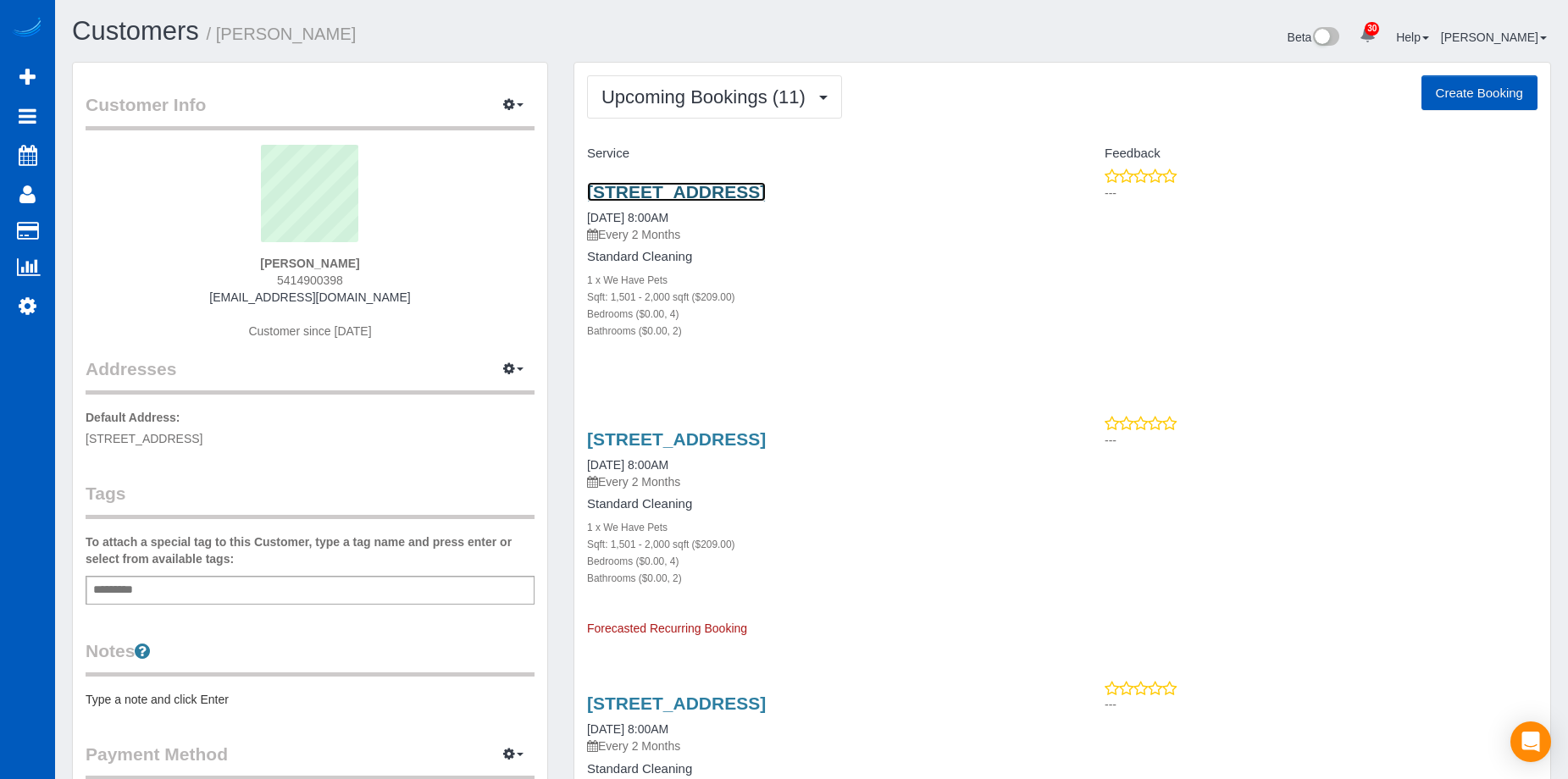
click at [766, 185] on link "13045 Sw Cottontail, Beaverton, OR 97008" at bounding box center [677, 191] width 179 height 19
click at [766, 439] on link "13045 Sw Cottontail, Beaverton, OR 97008" at bounding box center [677, 438] width 179 height 19
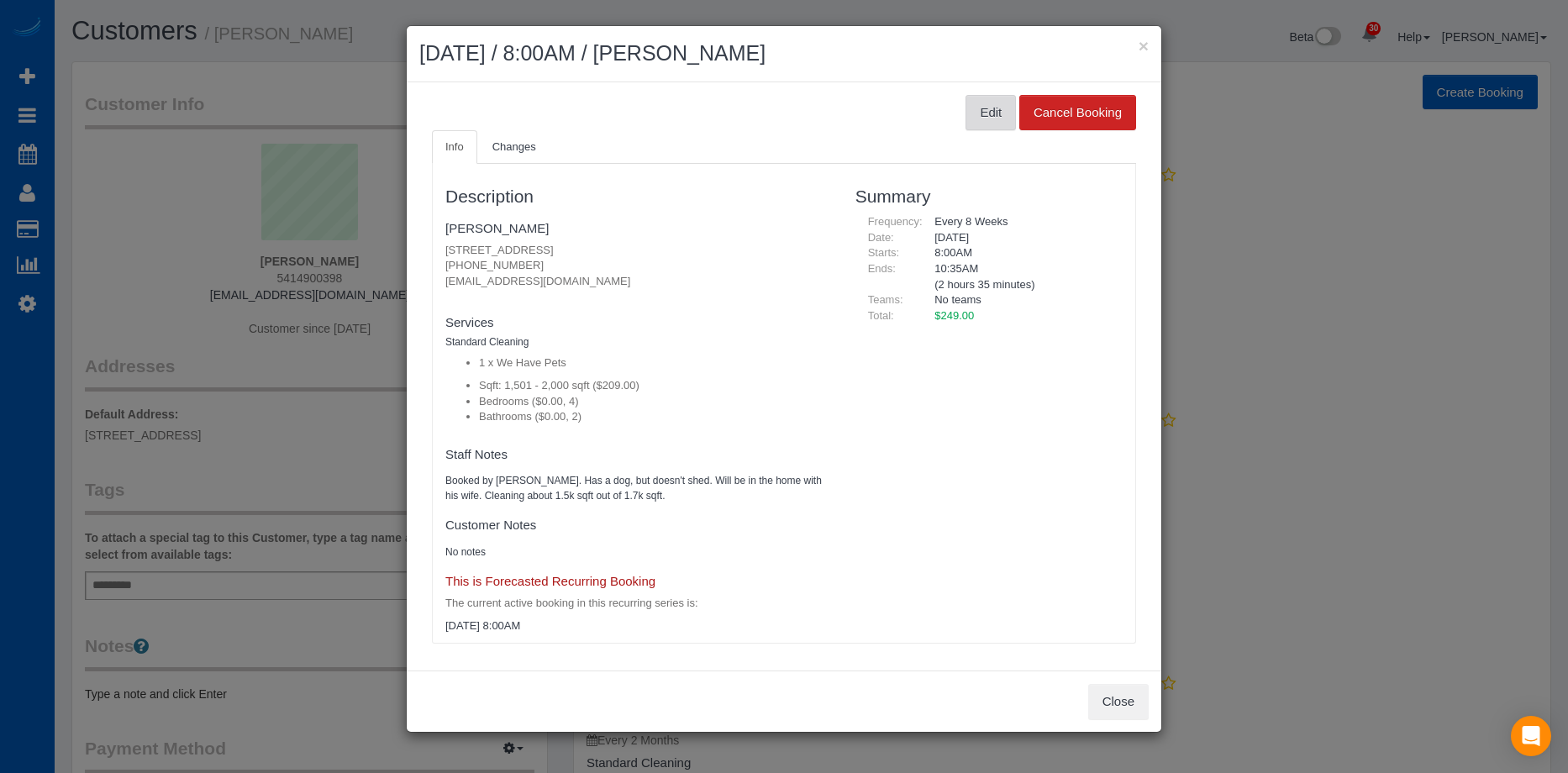
click at [992, 106] on button "Edit" at bounding box center [991, 112] width 51 height 35
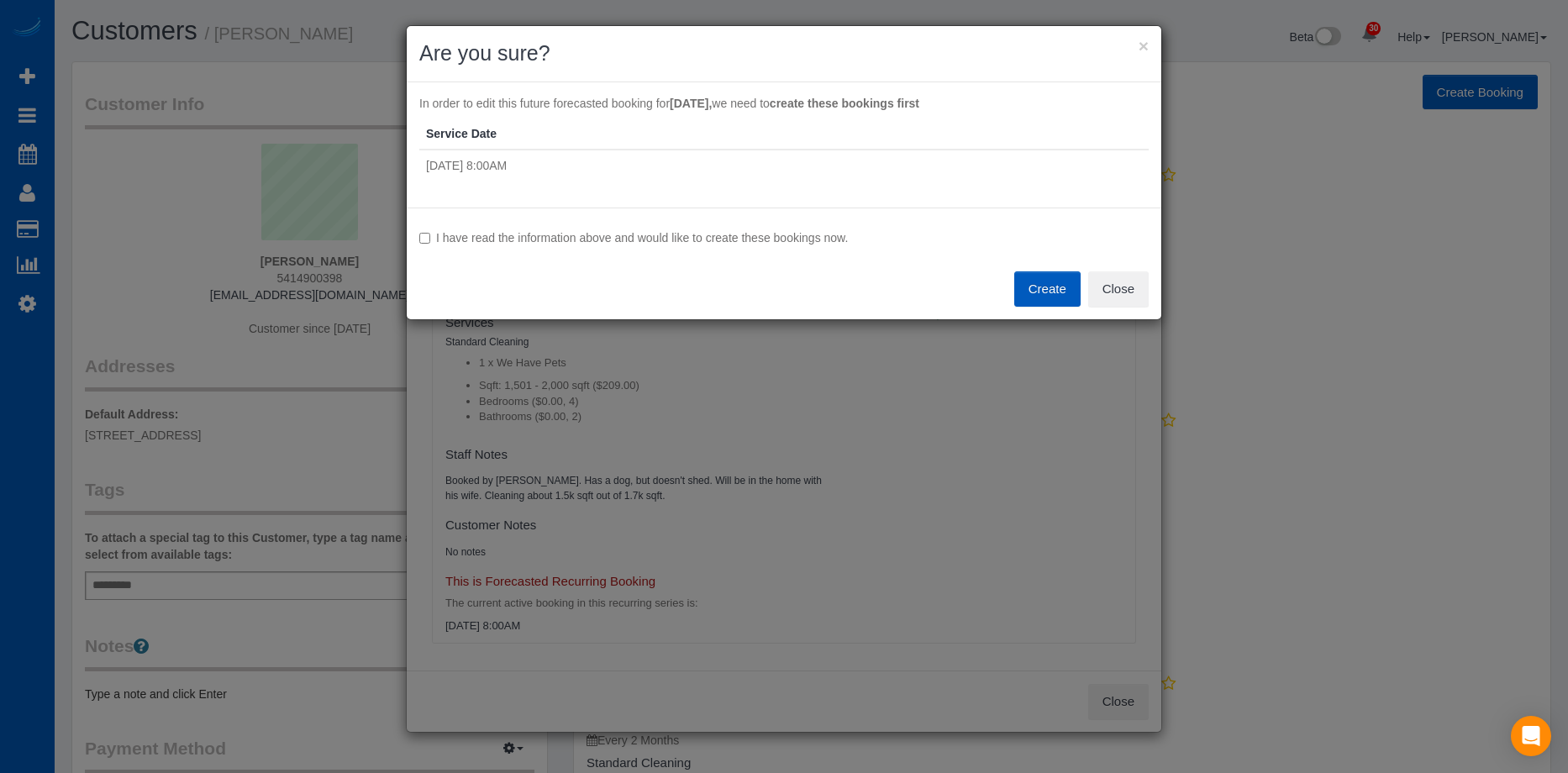
click at [447, 236] on label "I have read the information above and would like to create these bookings now." at bounding box center [784, 237] width 729 height 17
click at [1044, 286] on button "Create" at bounding box center [1047, 289] width 66 height 35
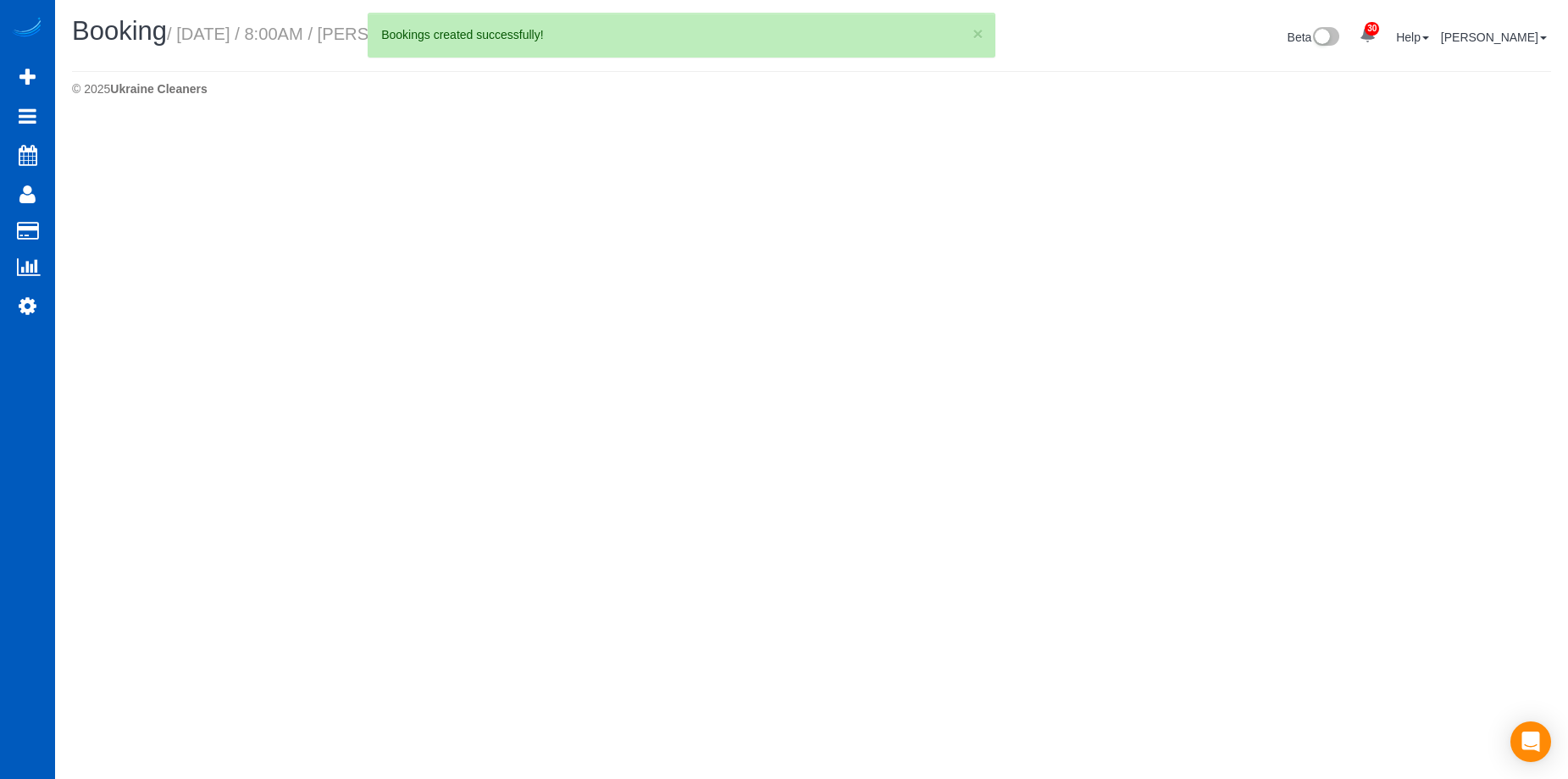
select select "OR"
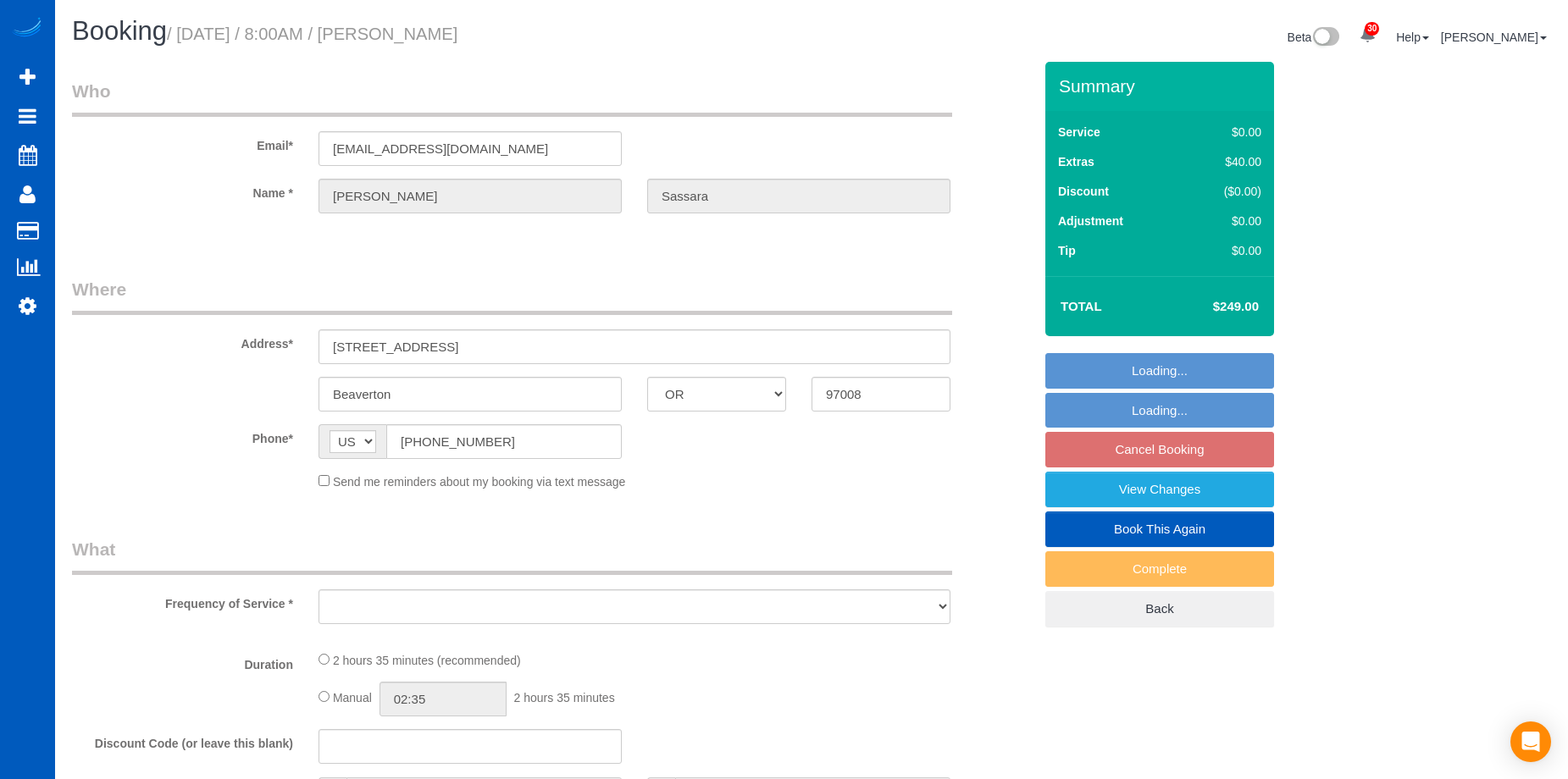
select select "object:11749"
select select "string:fspay-315b0d31-6396-4a27-bb96-717e0ec8db69"
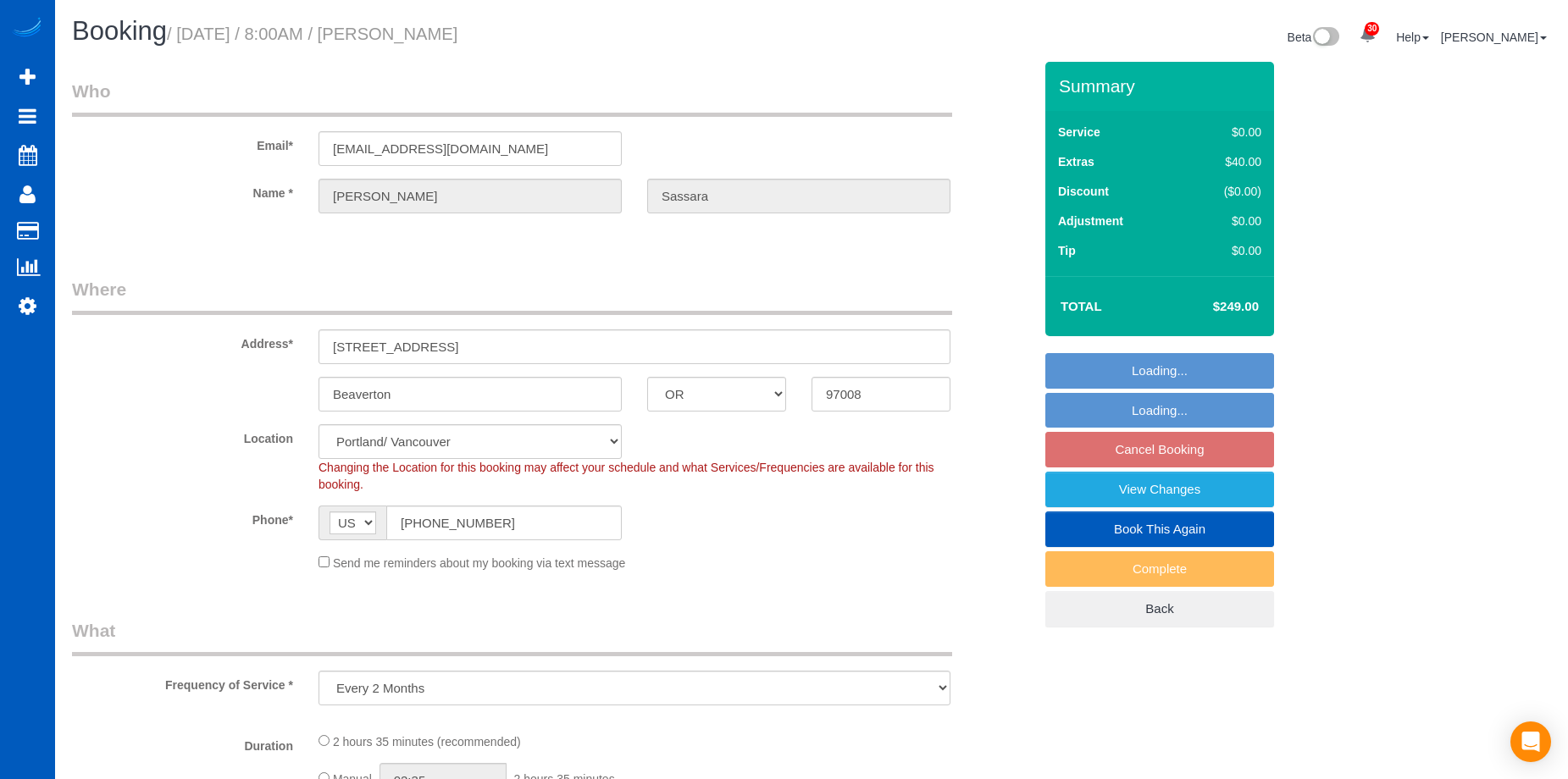
select select "199"
select select "1501"
select select "4"
select select "2"
select select "spot63"
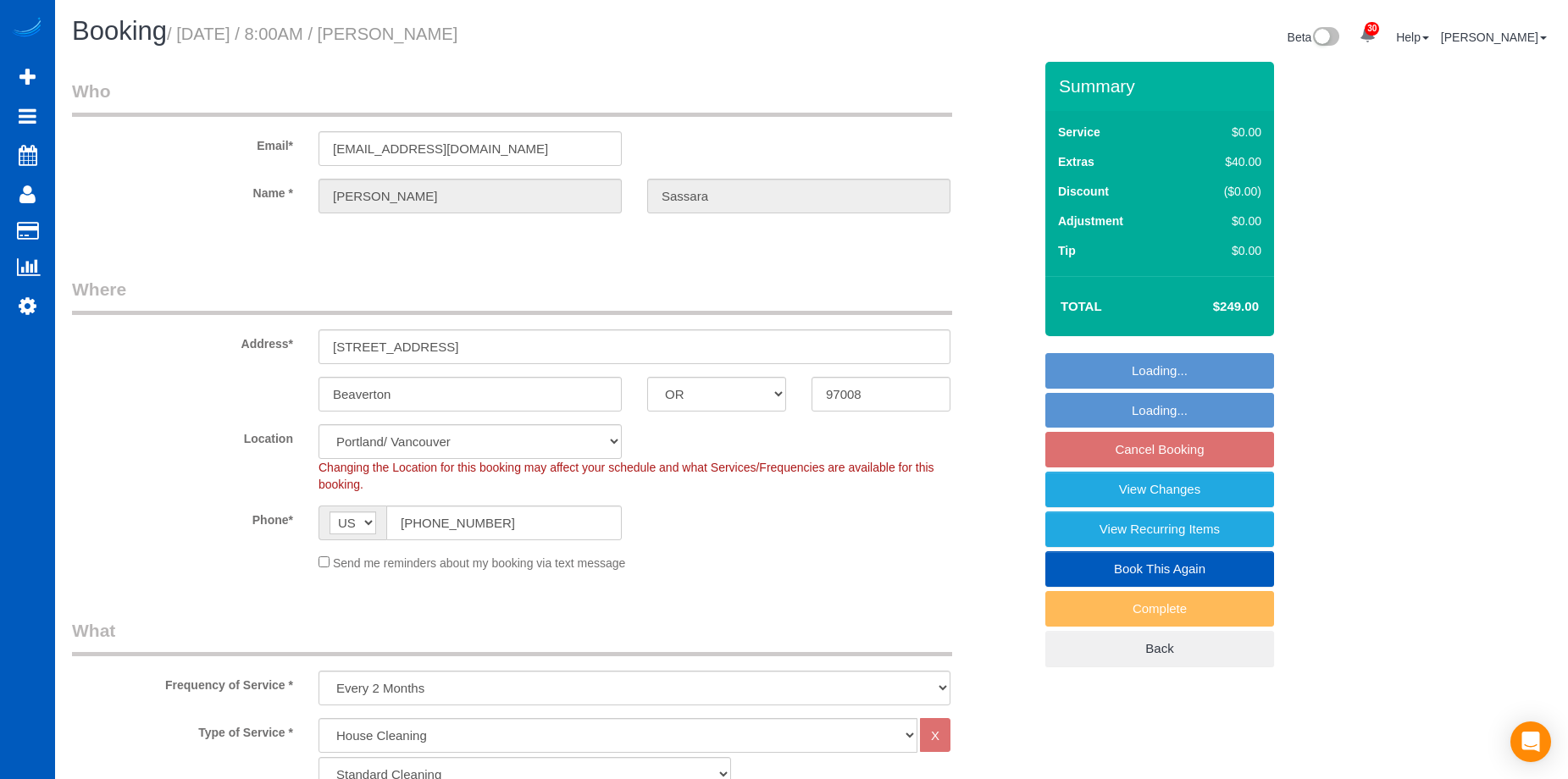
select select "object:11968"
select select "1501"
select select "4"
select select "2"
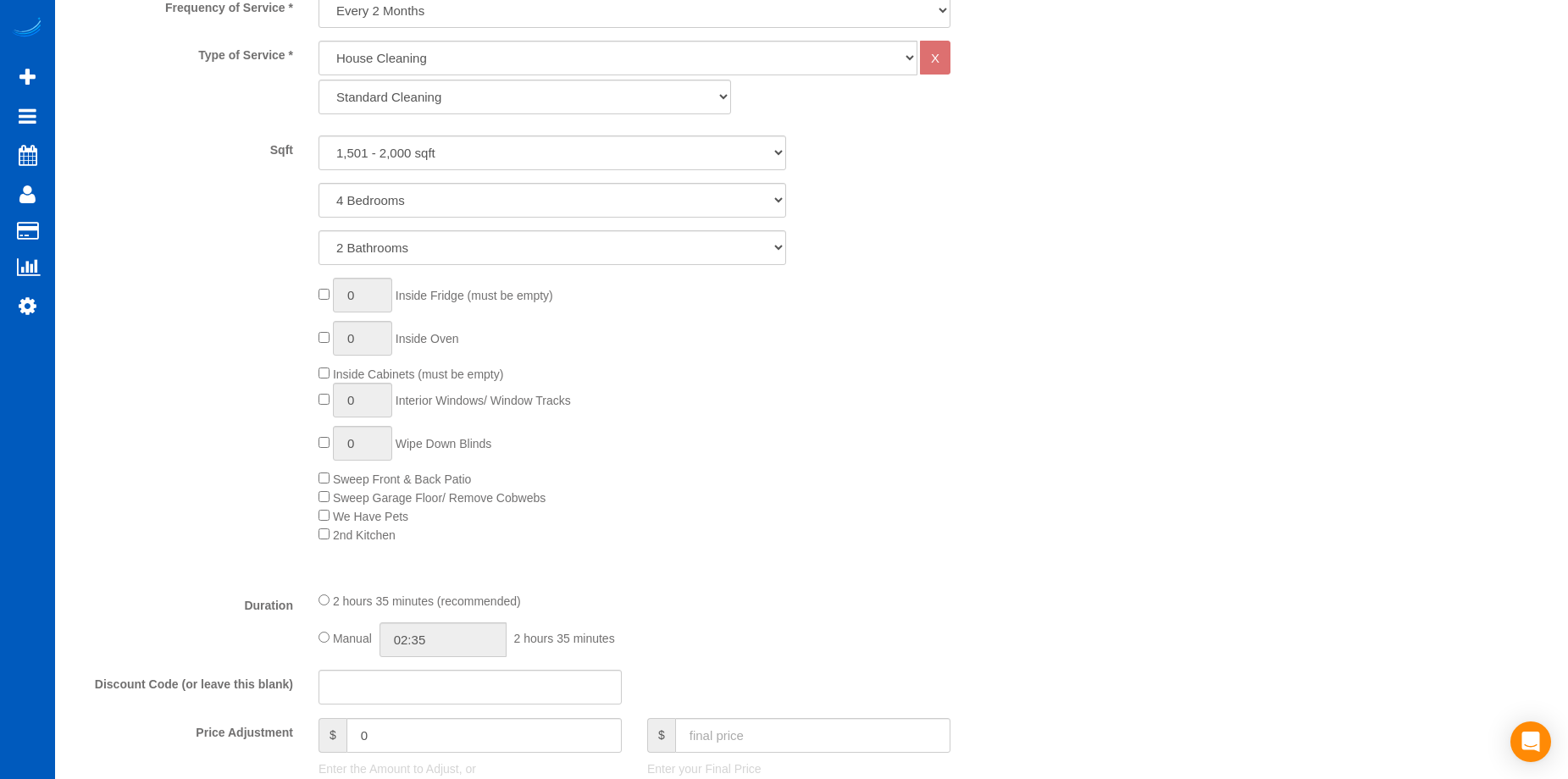
scroll to position [1016, 0]
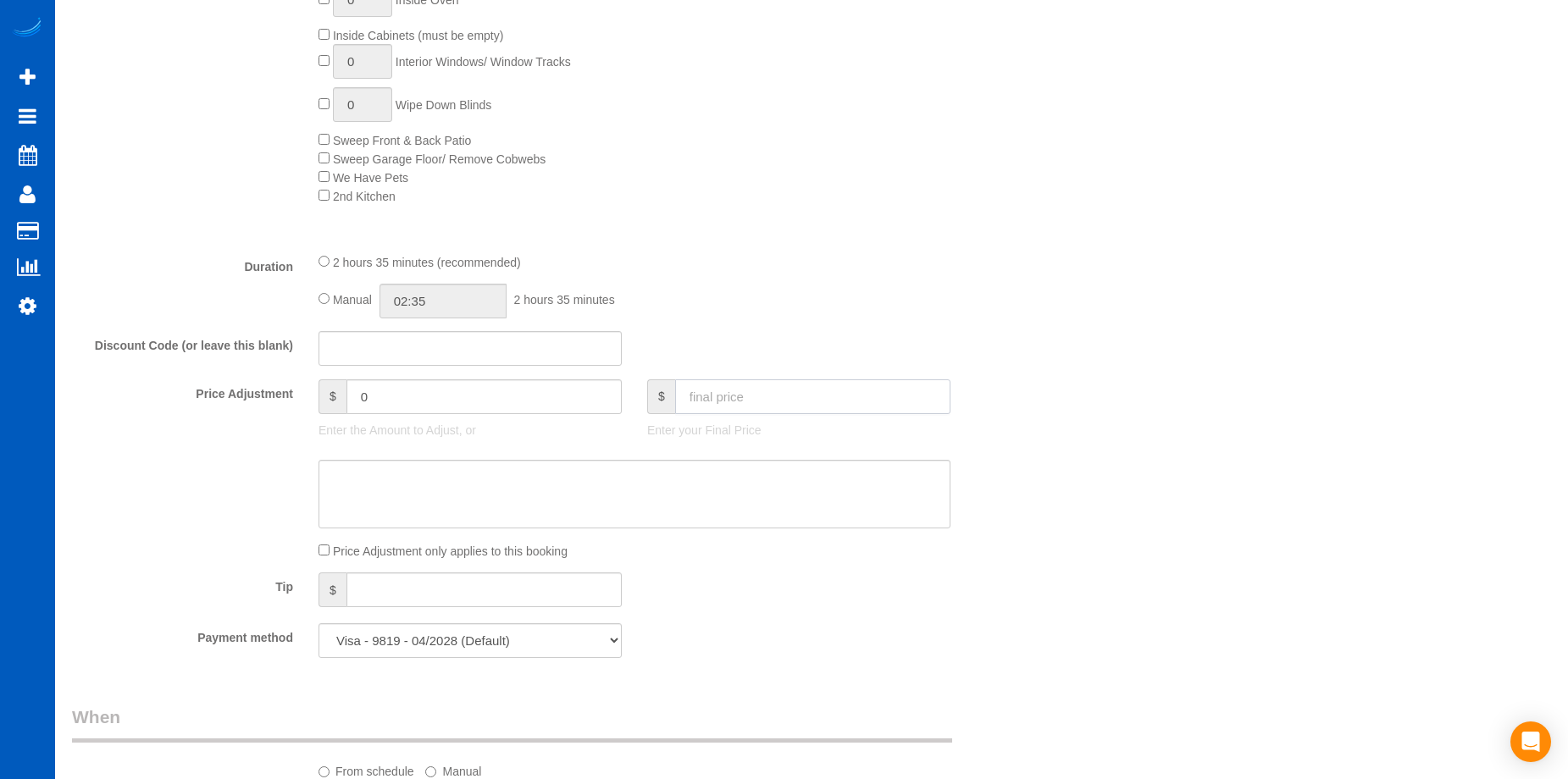
click at [759, 394] on input "text" at bounding box center [812, 397] width 275 height 35
type input "170"
type input "-79"
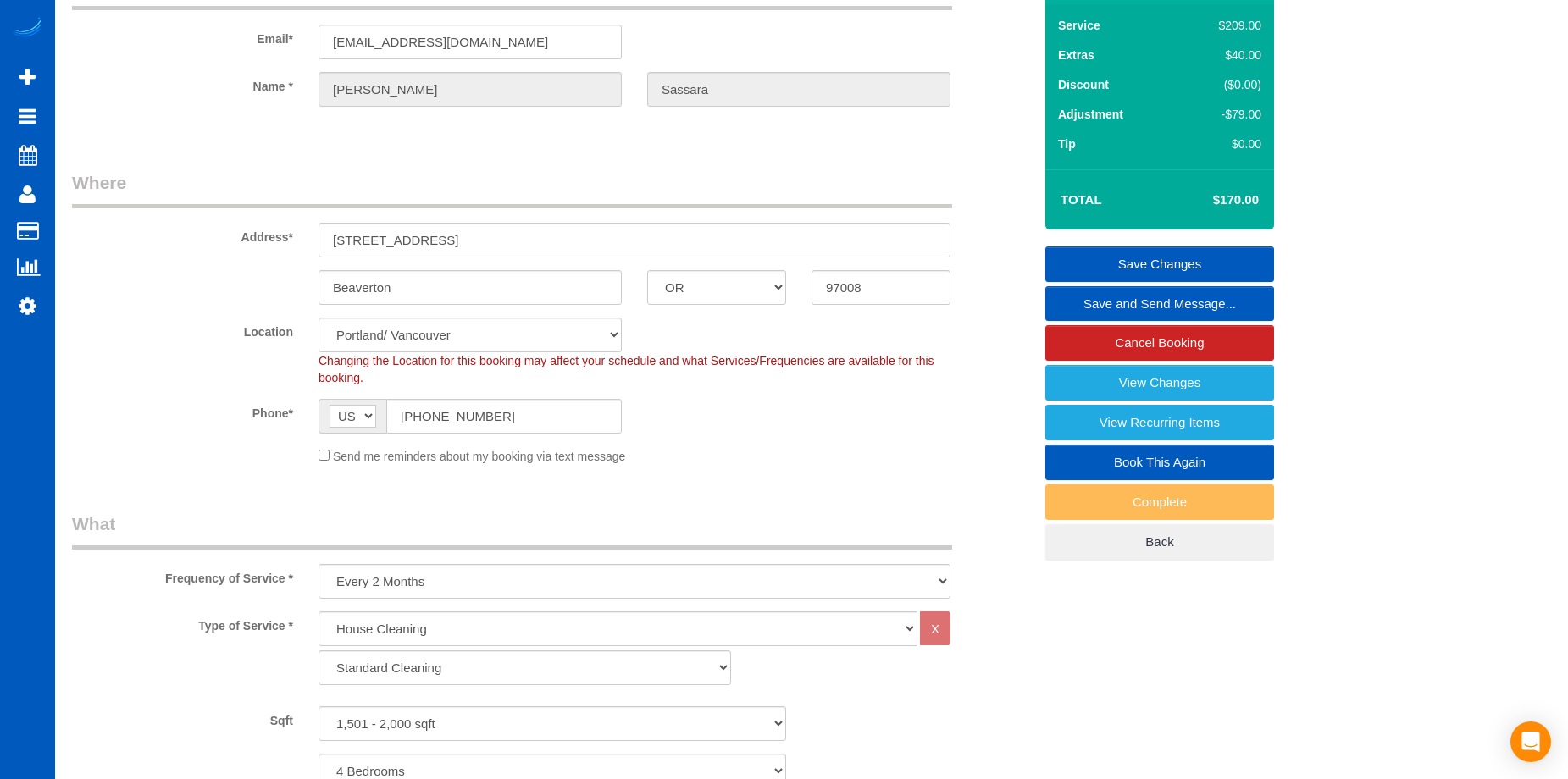
scroll to position [85, 0]
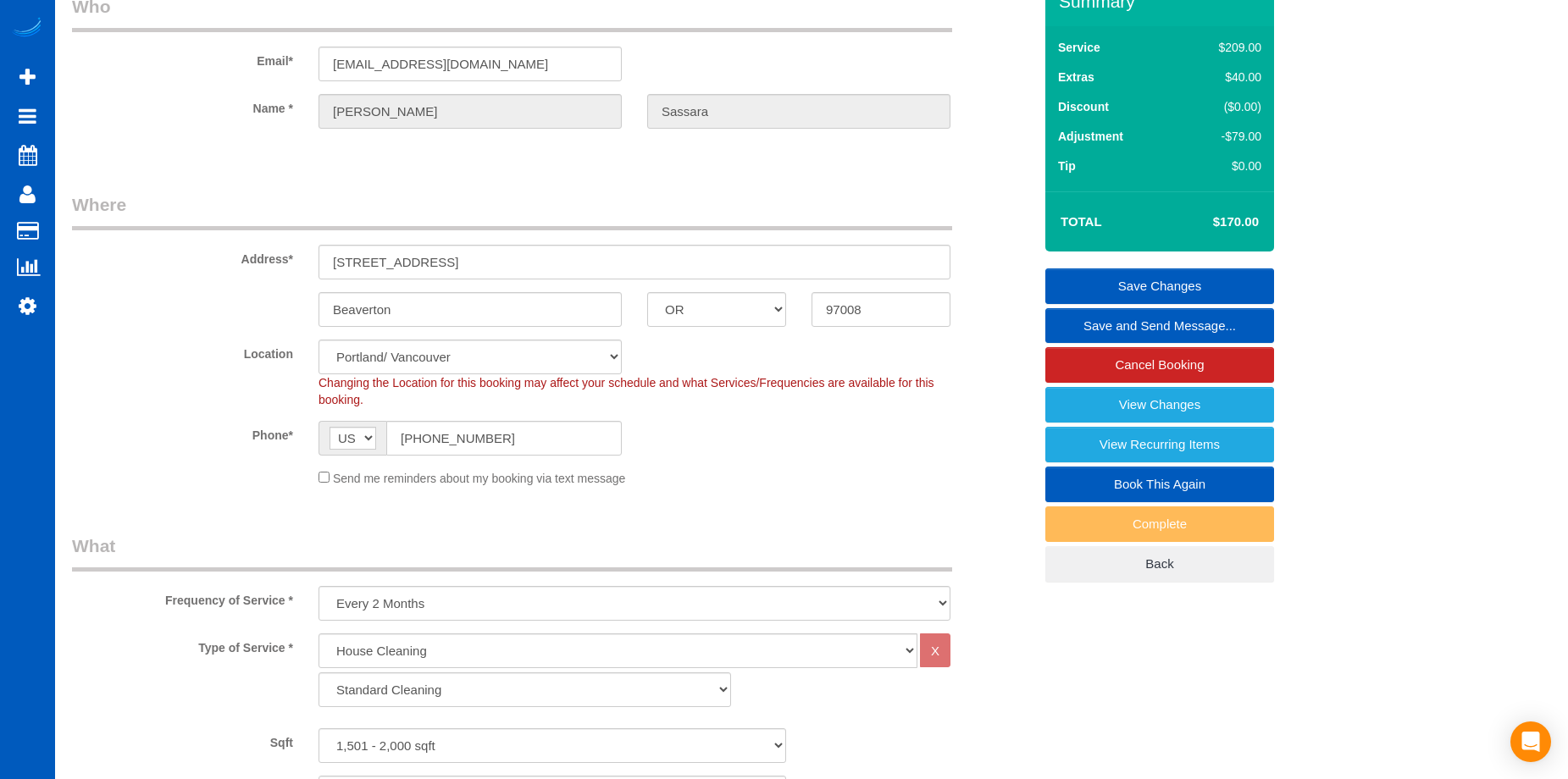
click at [1087, 281] on link "Save Changes" at bounding box center [1160, 286] width 228 height 36
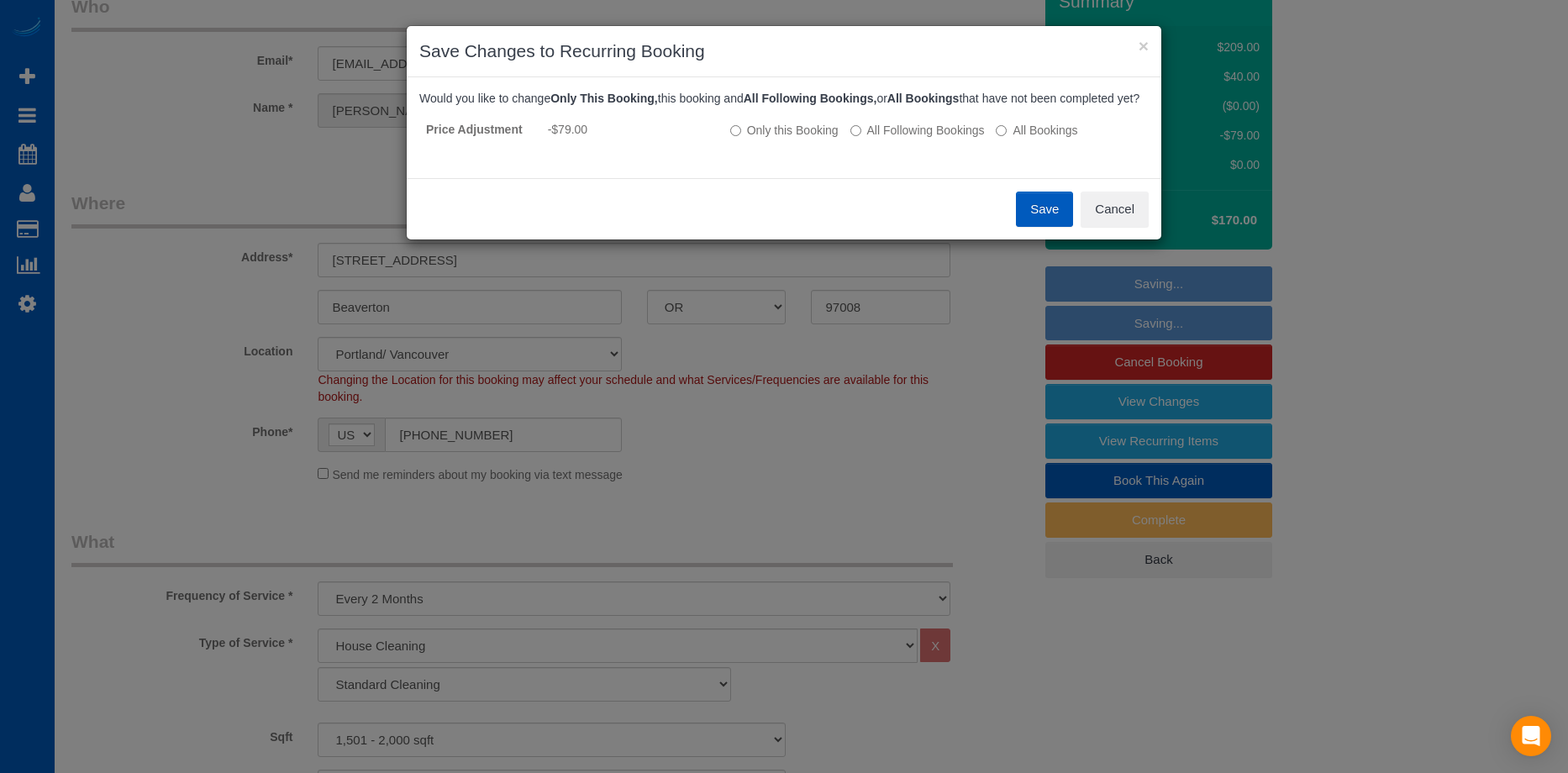
click at [1039, 227] on button "Save" at bounding box center [1044, 208] width 57 height 35
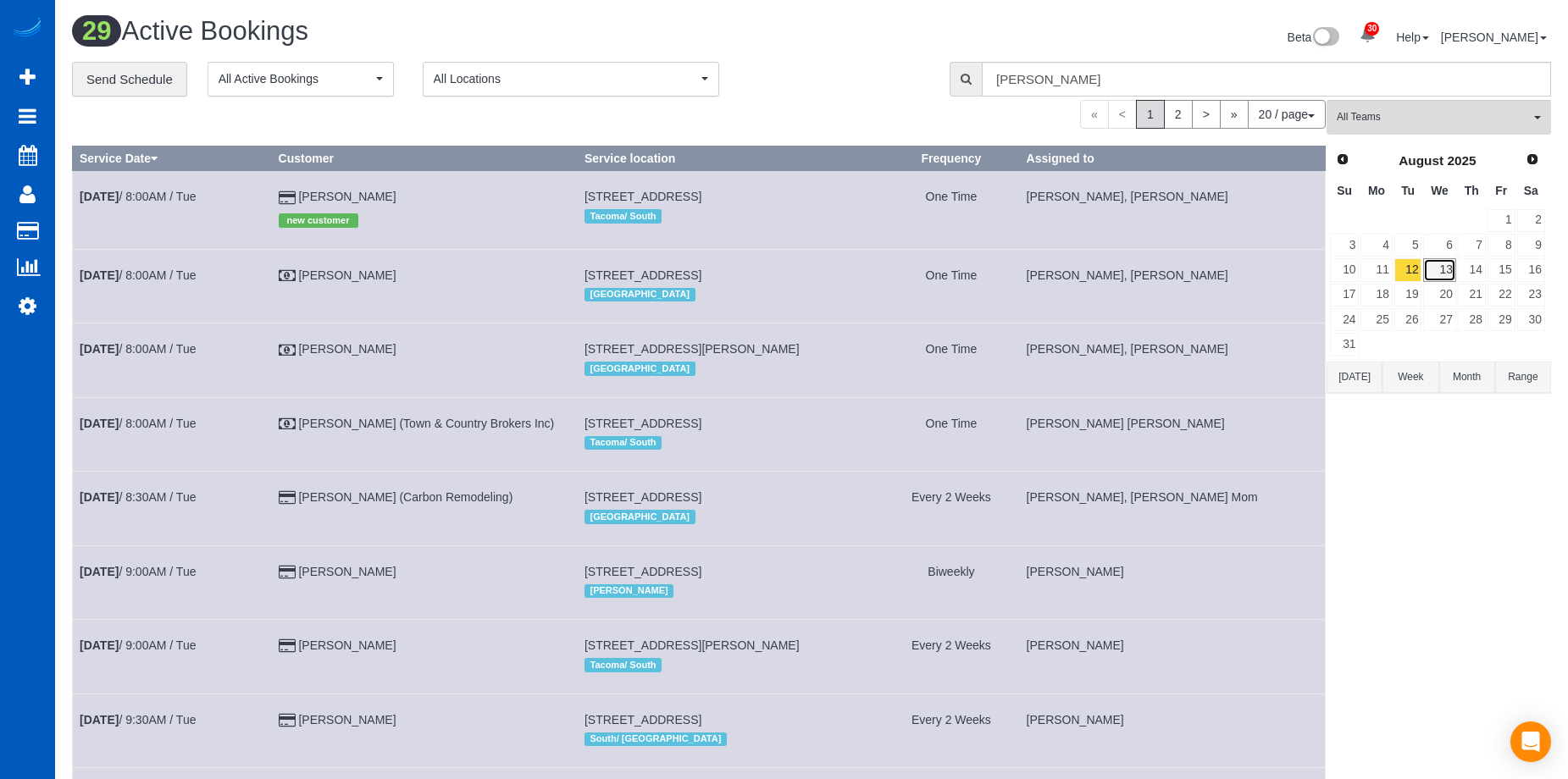
click at [1450, 269] on link "13" at bounding box center [1438, 269] width 32 height 23
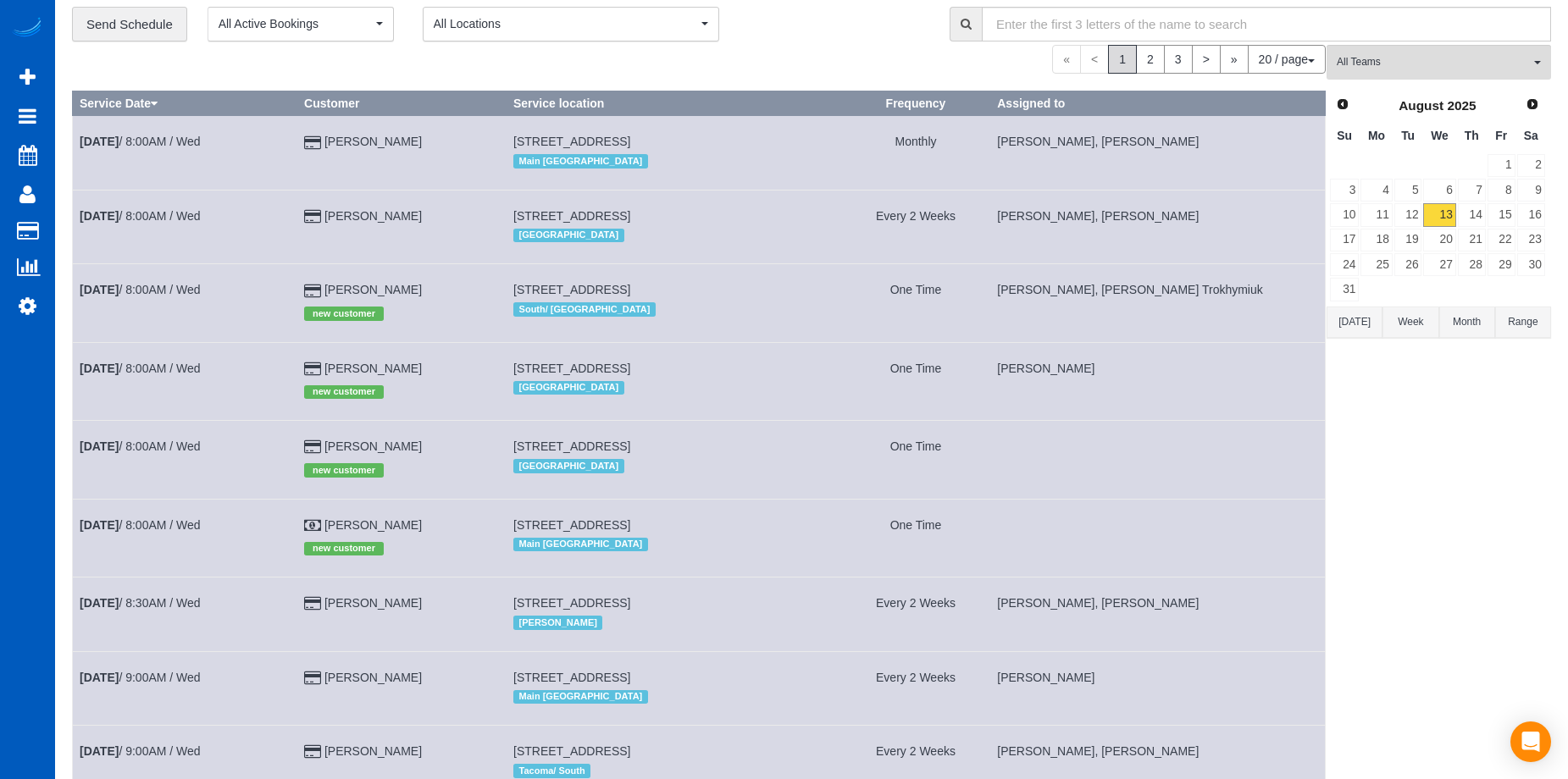
scroll to position [85, 0]
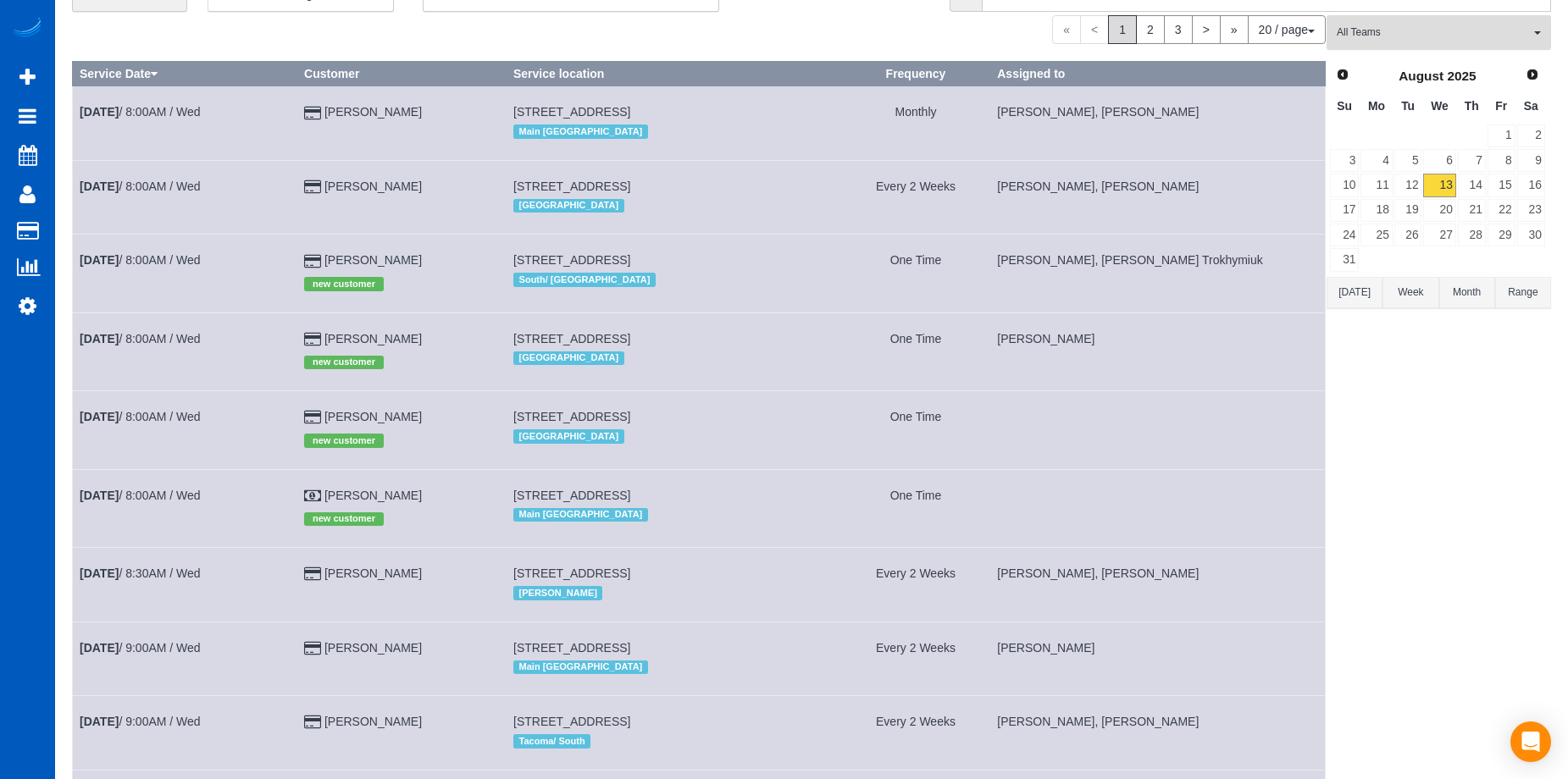
click at [1482, 31] on span "All Teams" at bounding box center [1433, 33] width 193 height 15
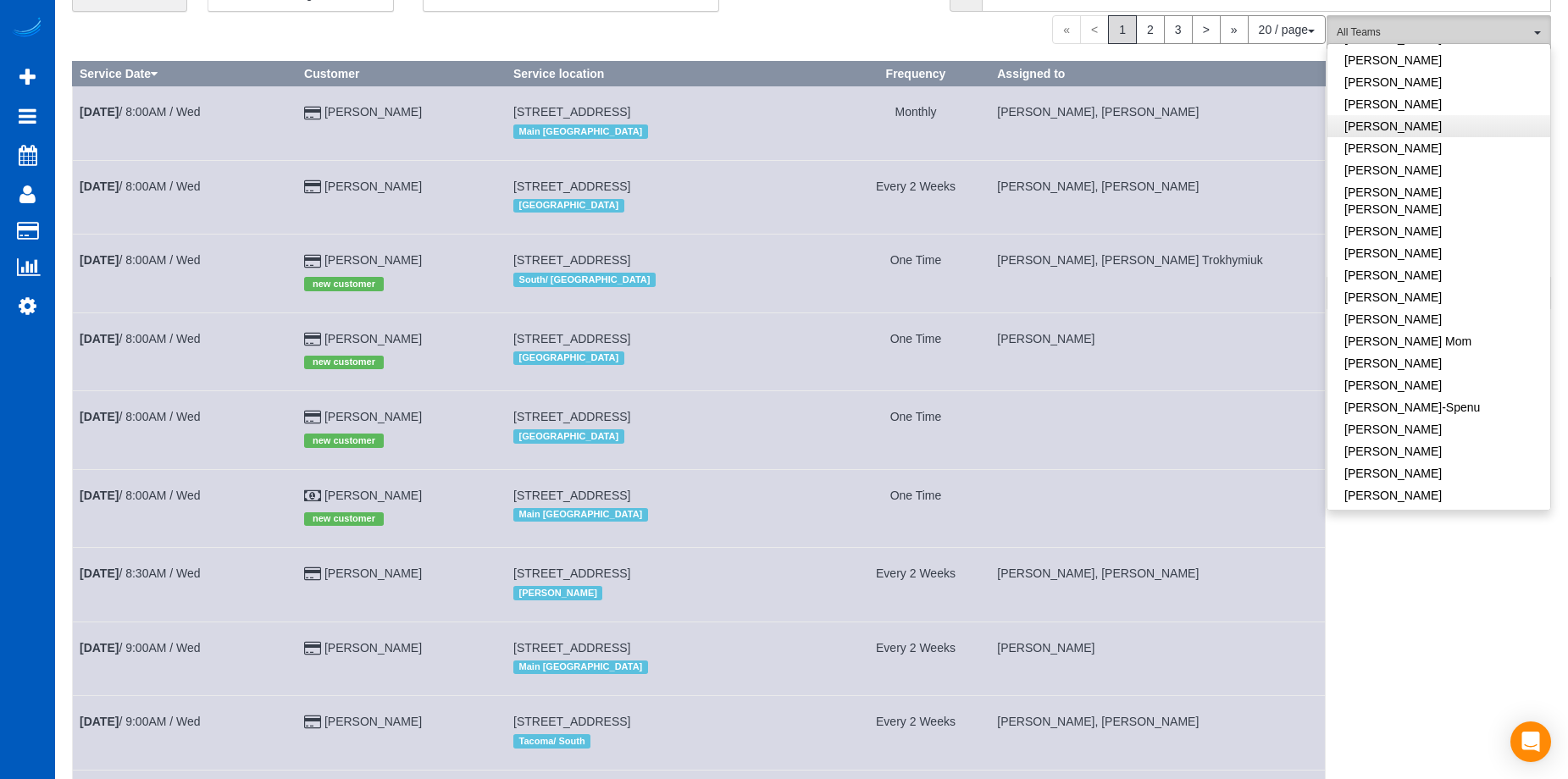
scroll to position [254, 0]
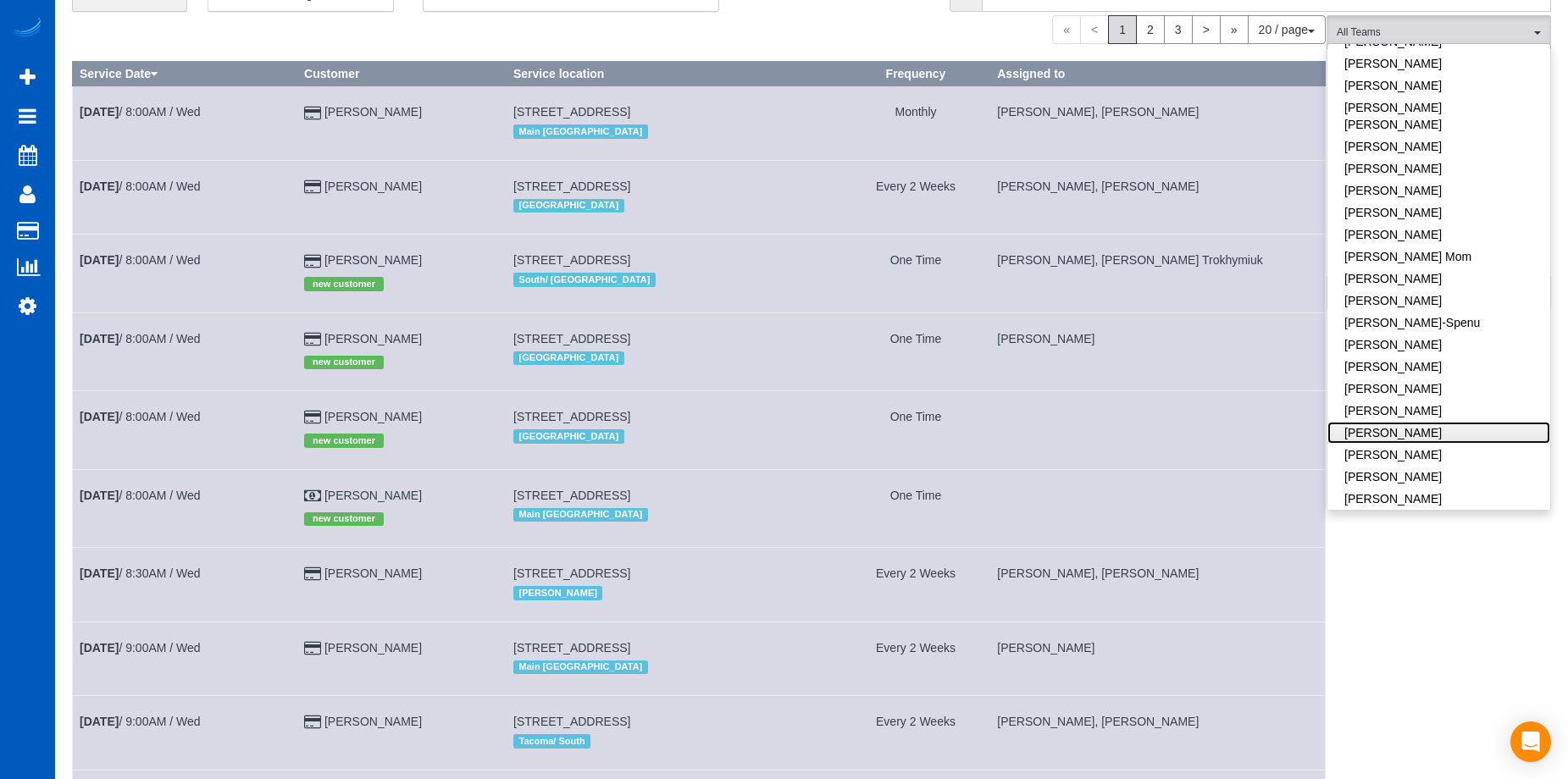
click at [1470, 422] on link "[PERSON_NAME]" at bounding box center [1439, 433] width 223 height 22
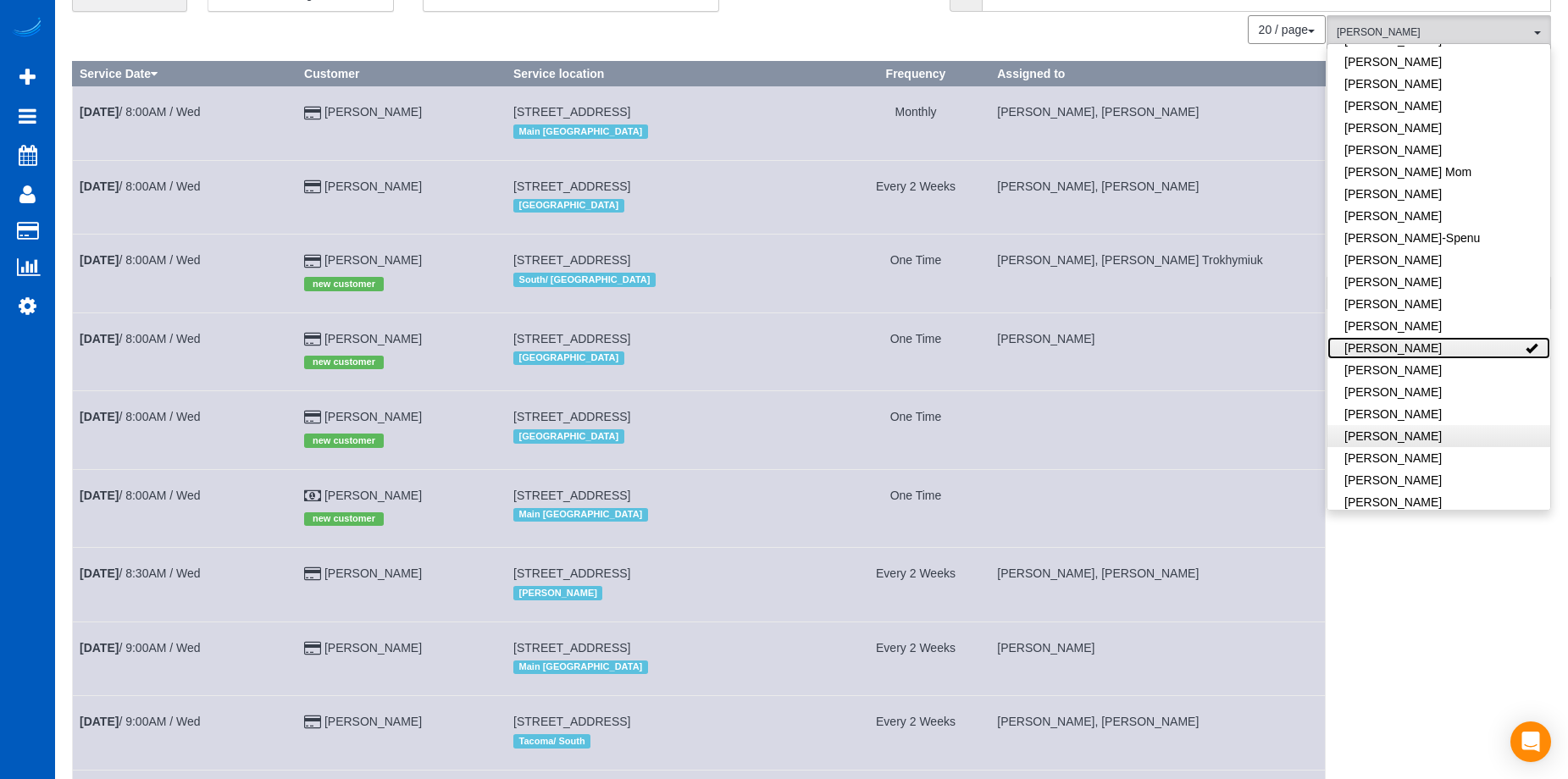
scroll to position [0, 0]
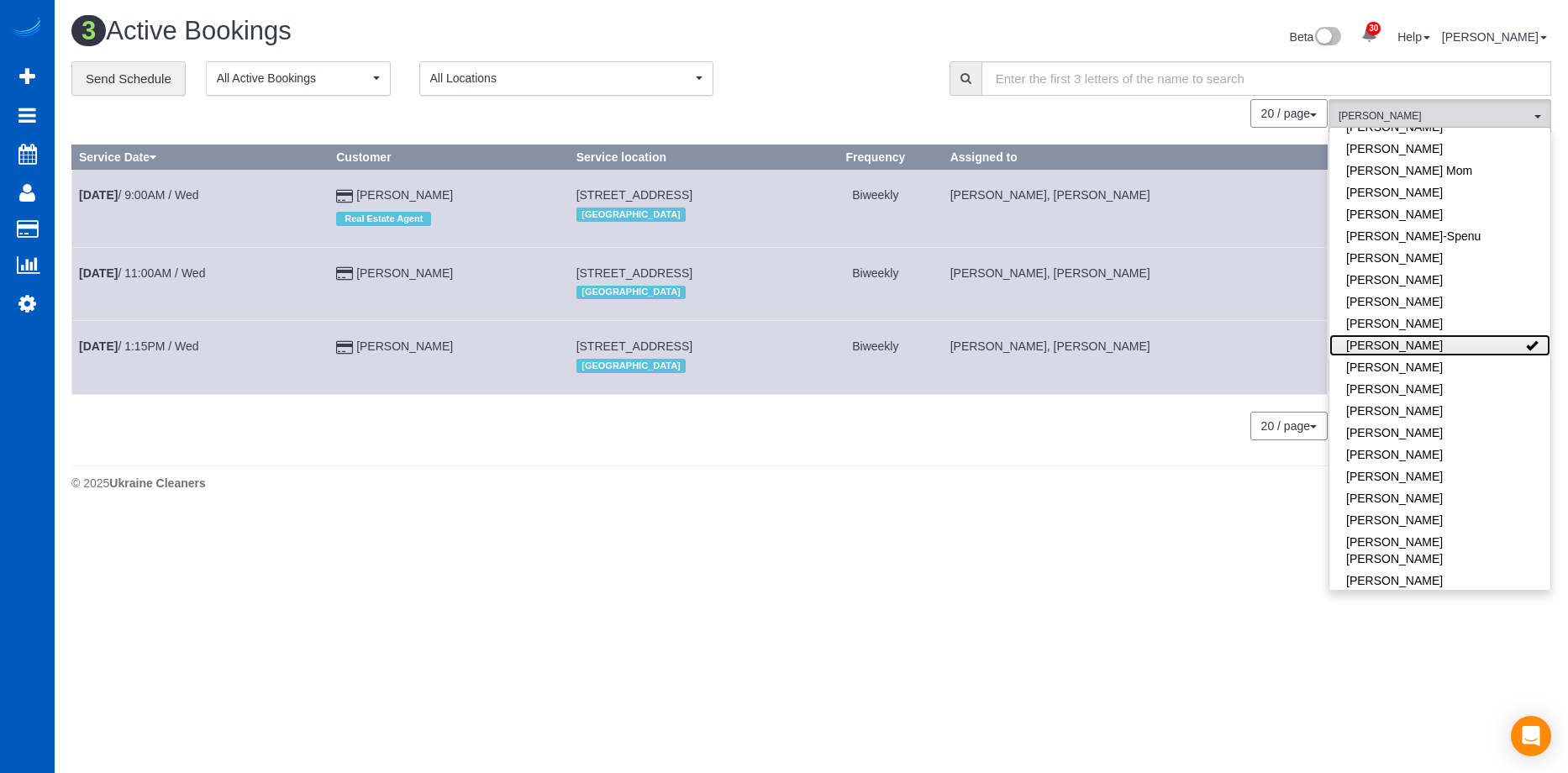
click at [1472, 334] on link "[PERSON_NAME]" at bounding box center [1439, 345] width 221 height 22
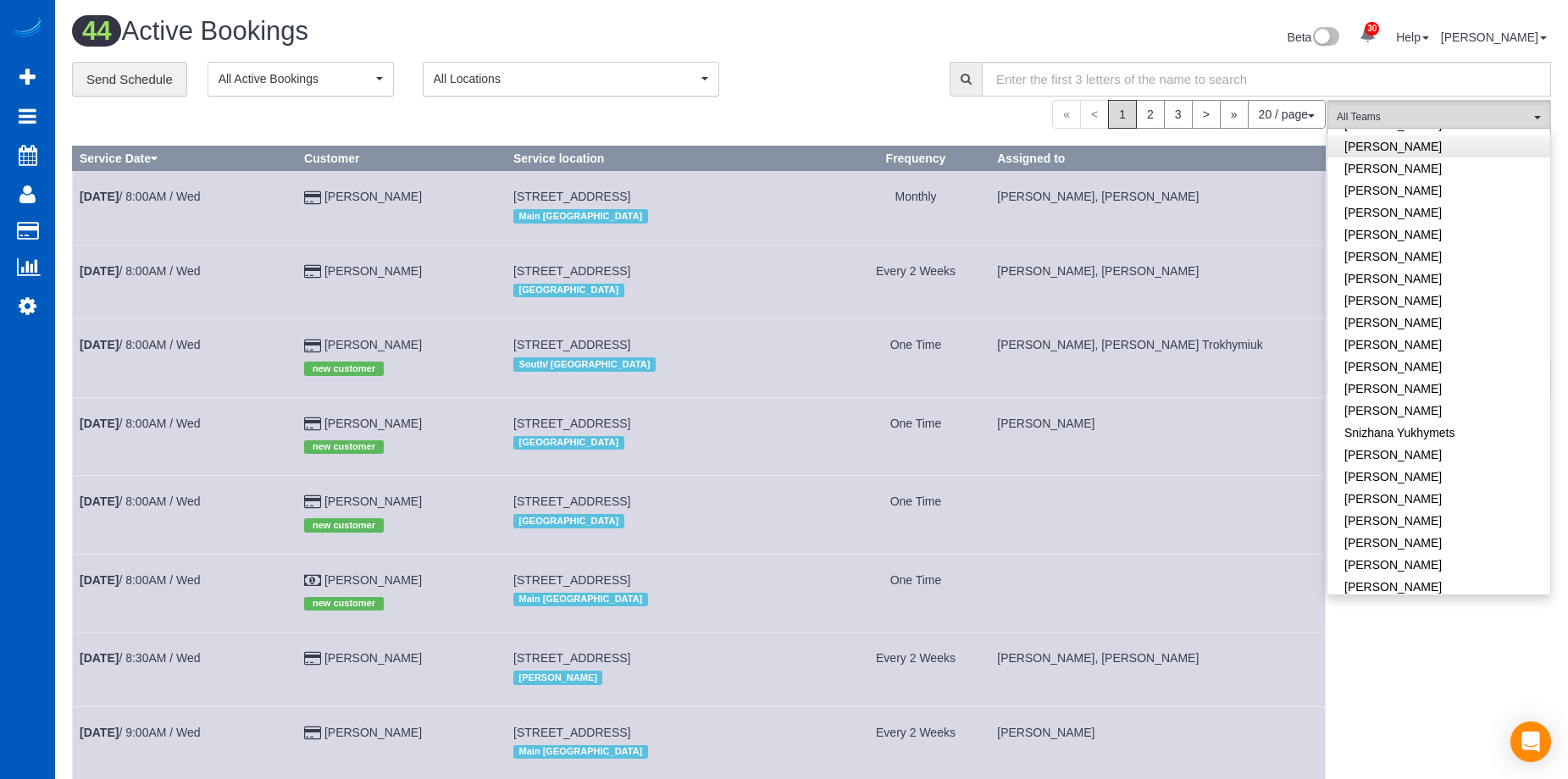
scroll to position [1144, 0]
click at [1462, 536] on link "[PERSON_NAME]" at bounding box center [1439, 547] width 223 height 22
click at [1455, 558] on link "[PERSON_NAME]" at bounding box center [1439, 569] width 223 height 22
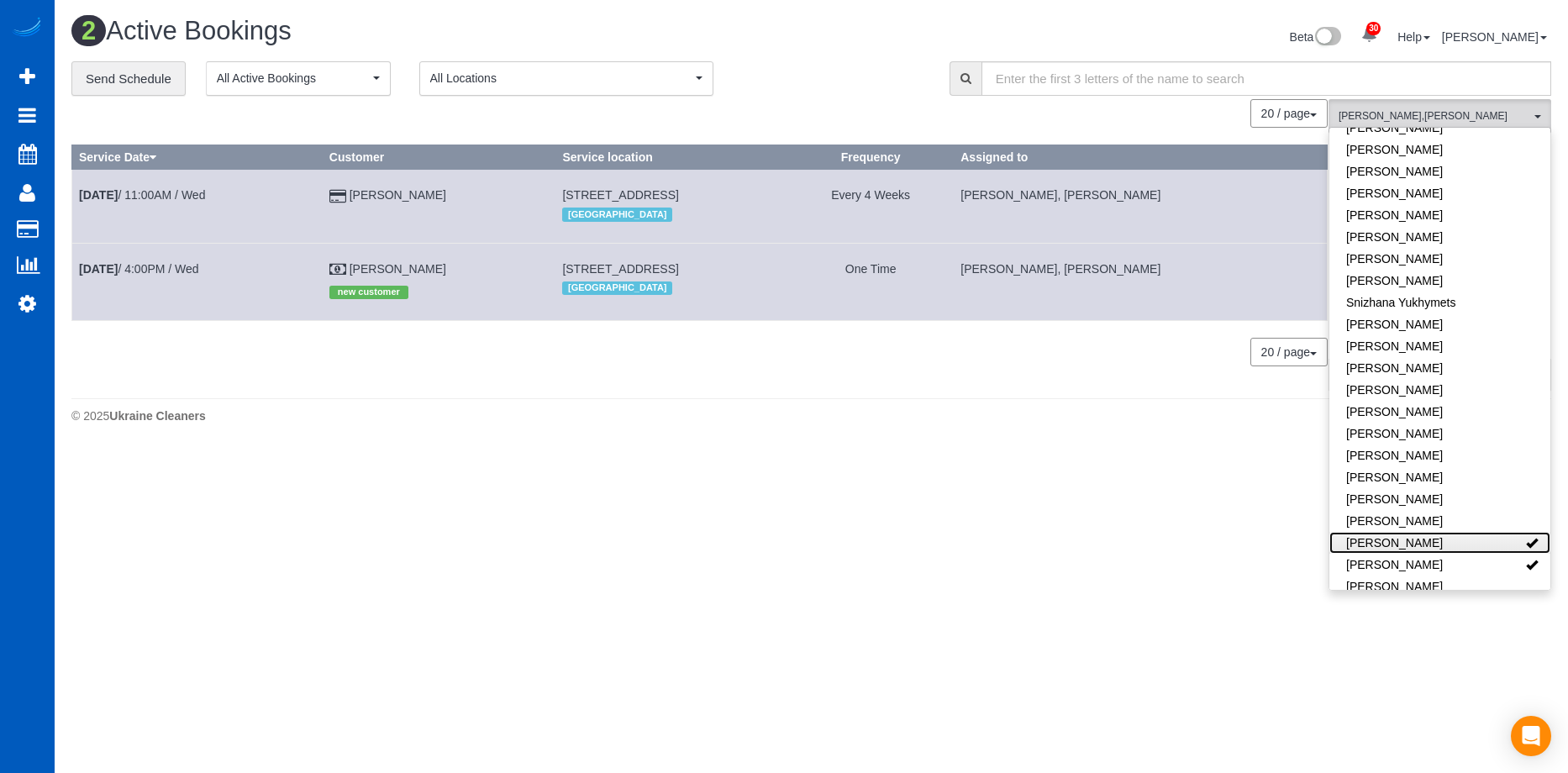
click at [1443, 532] on link "[PERSON_NAME]" at bounding box center [1439, 543] width 221 height 22
click at [1438, 554] on link "[PERSON_NAME]" at bounding box center [1439, 565] width 221 height 22
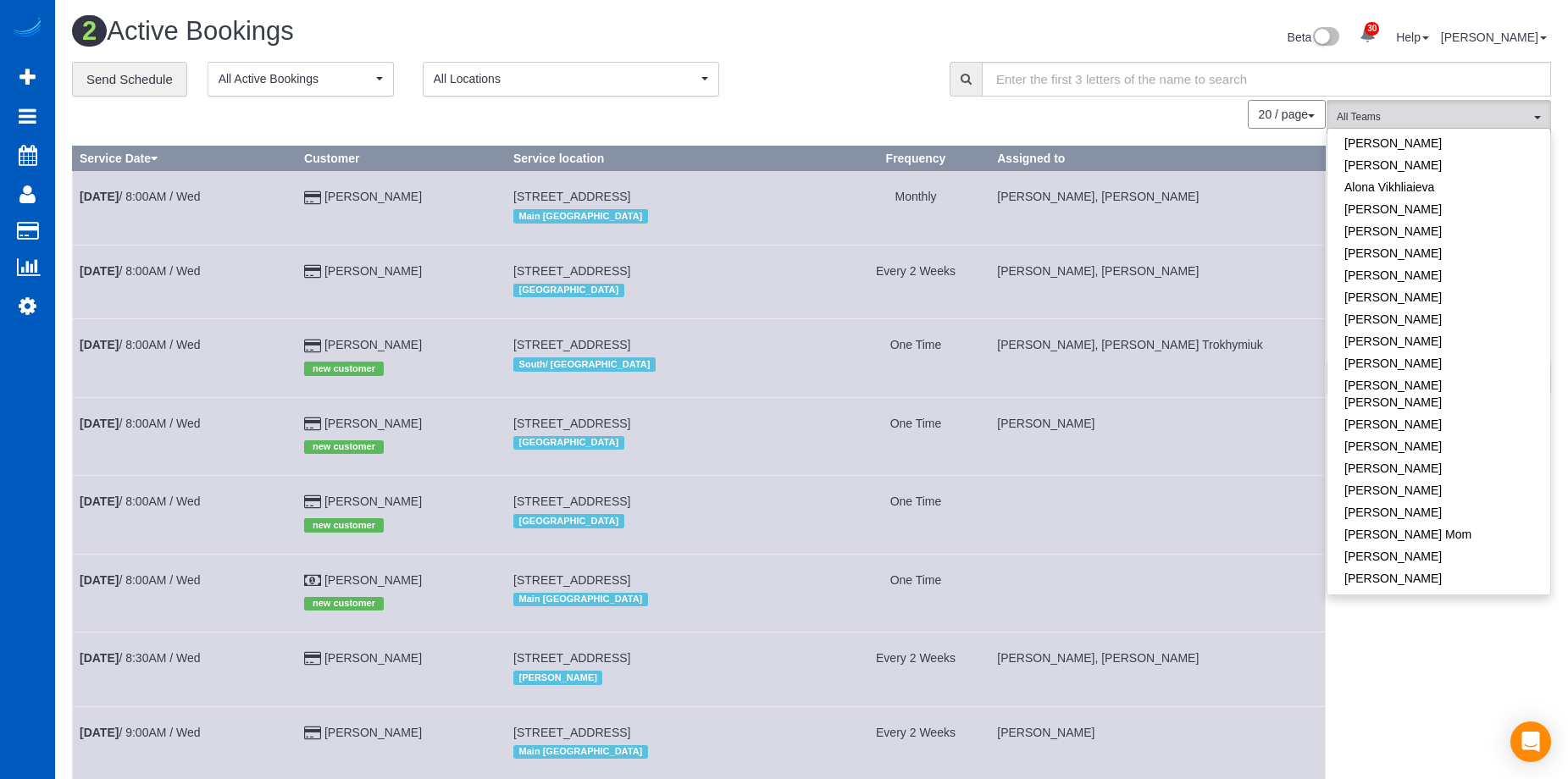
scroll to position [0, 0]
click at [1436, 229] on link "[PERSON_NAME]" at bounding box center [1439, 226] width 223 height 22
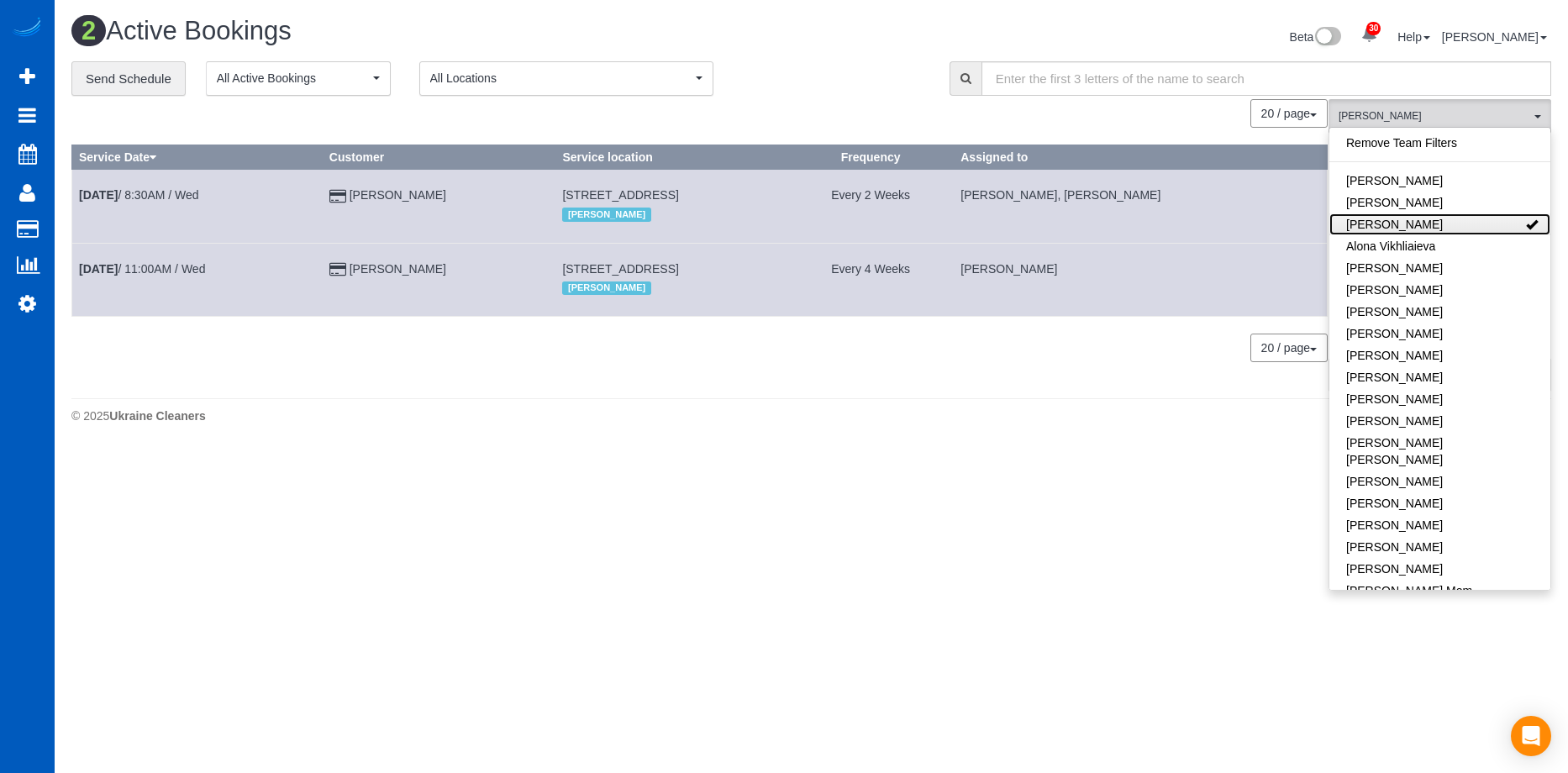
click at [1449, 220] on link "[PERSON_NAME]" at bounding box center [1439, 225] width 221 height 22
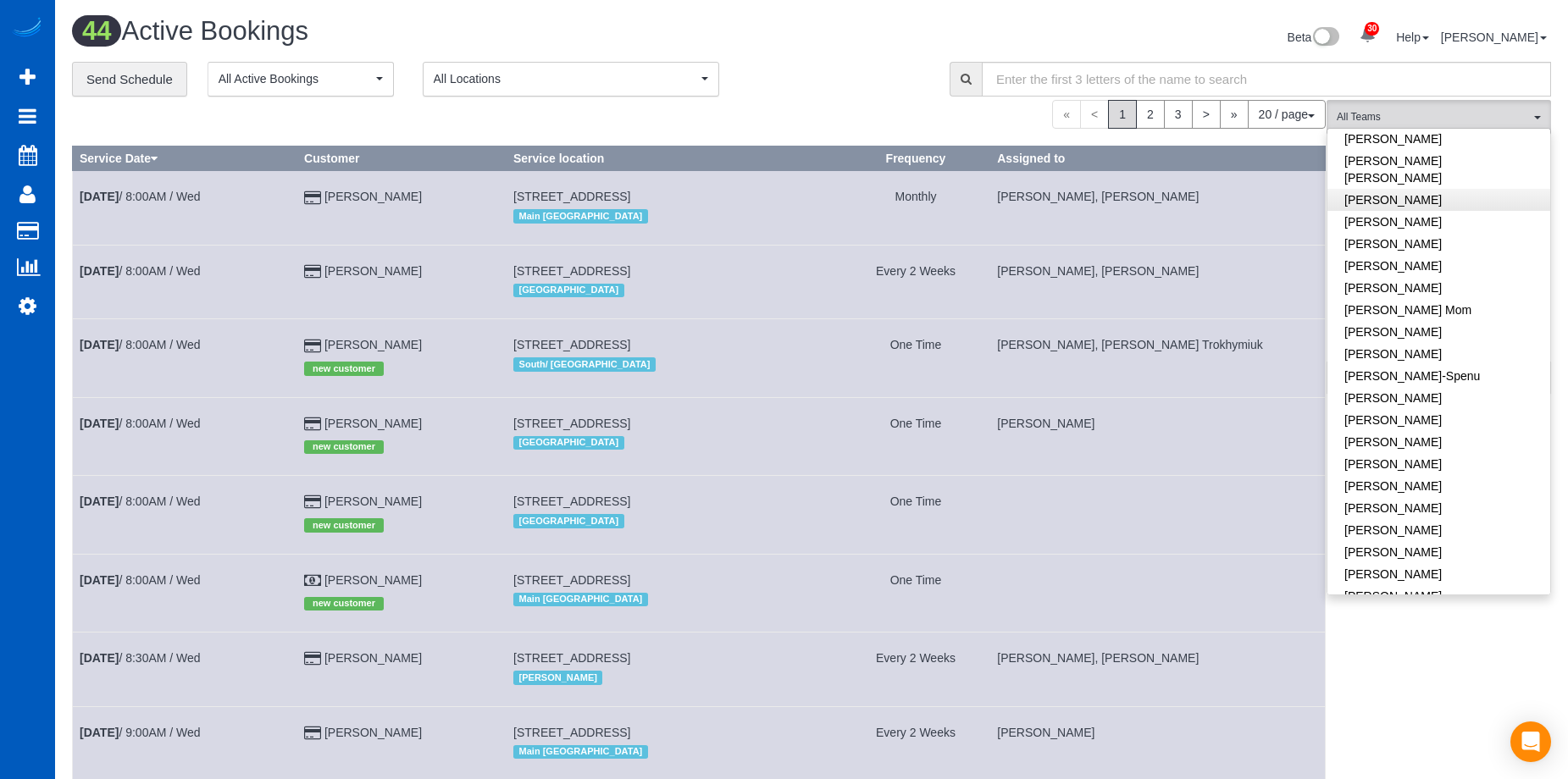
scroll to position [339, 0]
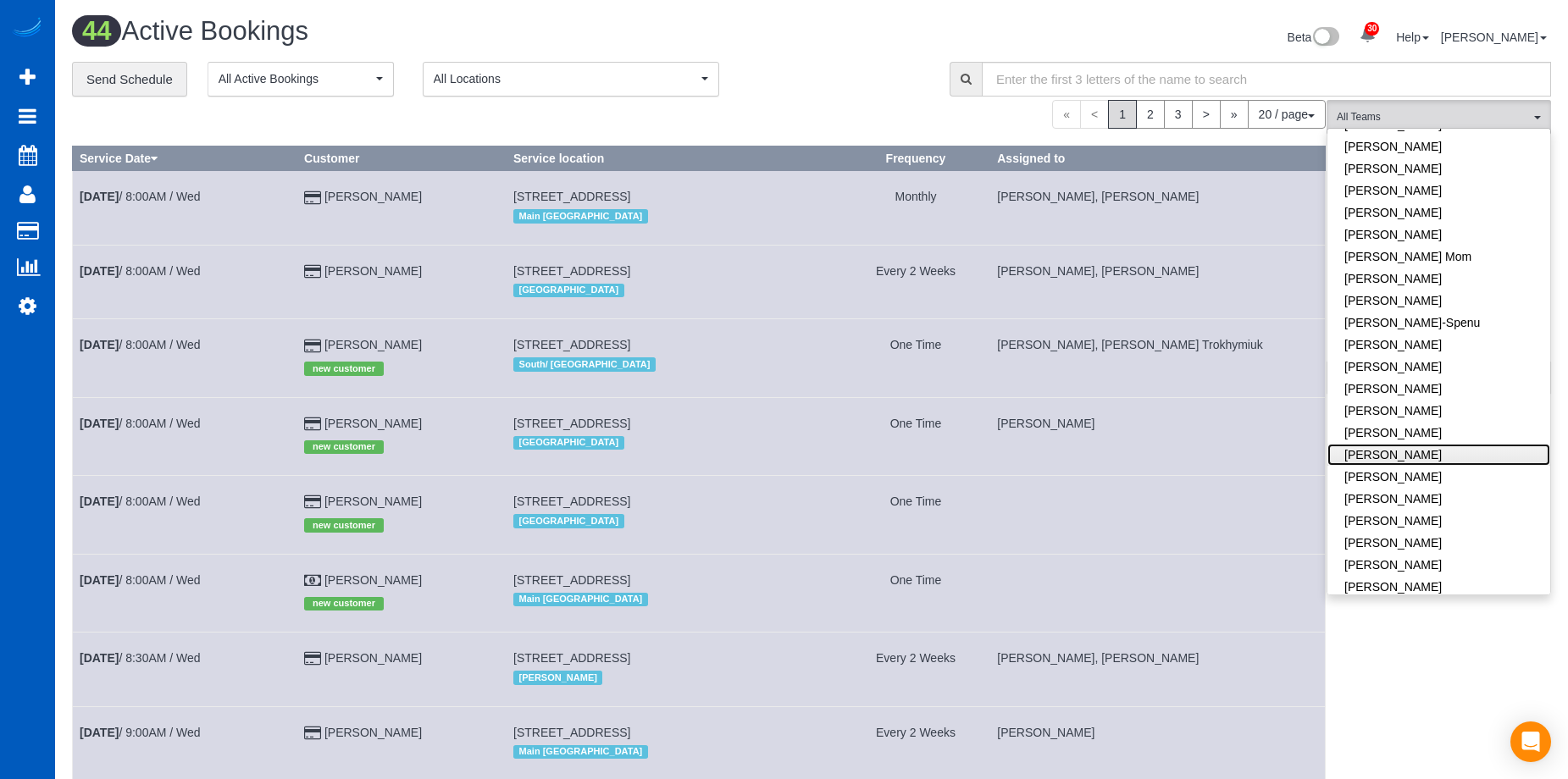
click at [1443, 444] on link "[PERSON_NAME]" at bounding box center [1439, 455] width 223 height 22
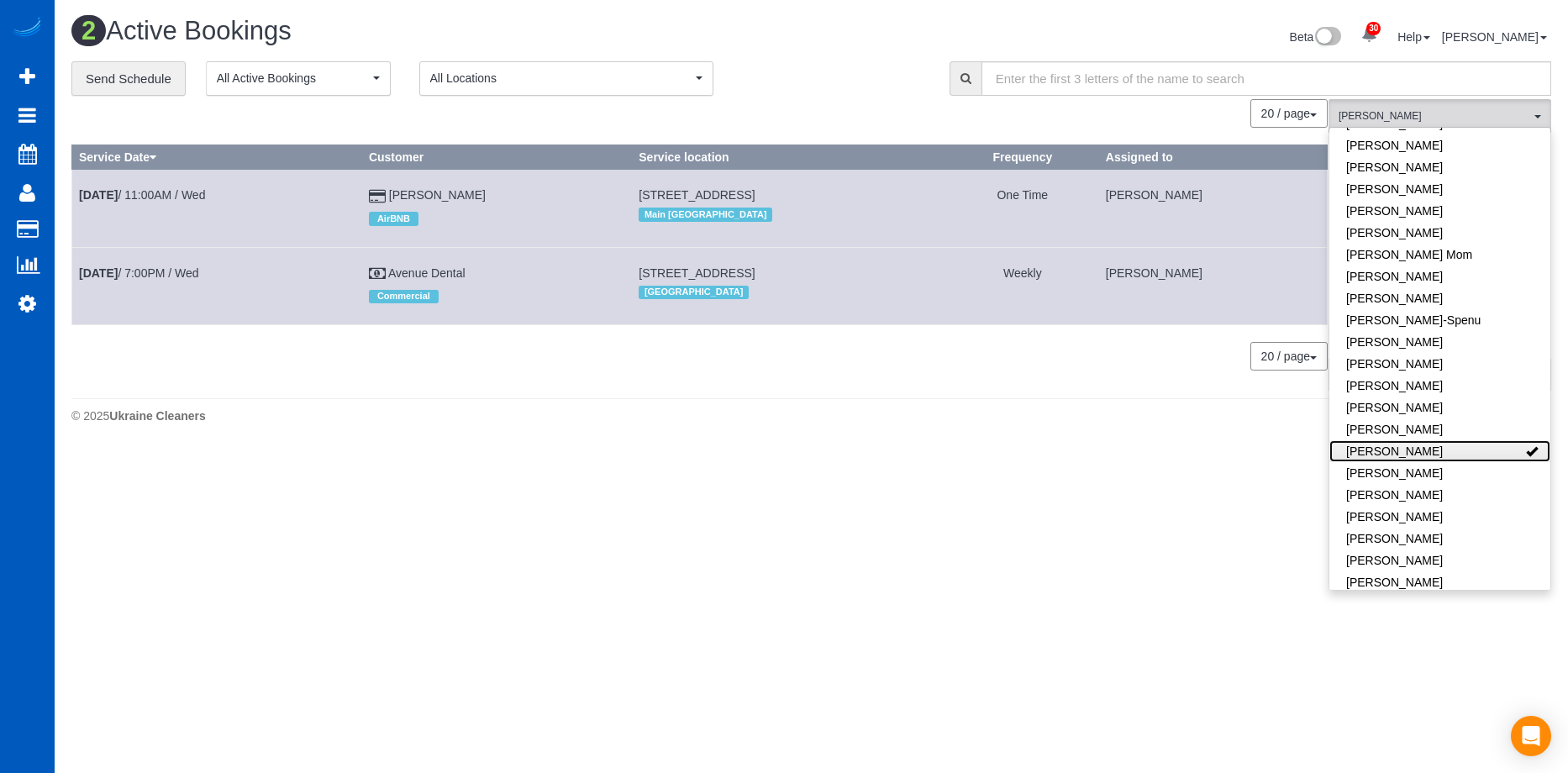
click at [1432, 440] on link "[PERSON_NAME]" at bounding box center [1439, 451] width 221 height 22
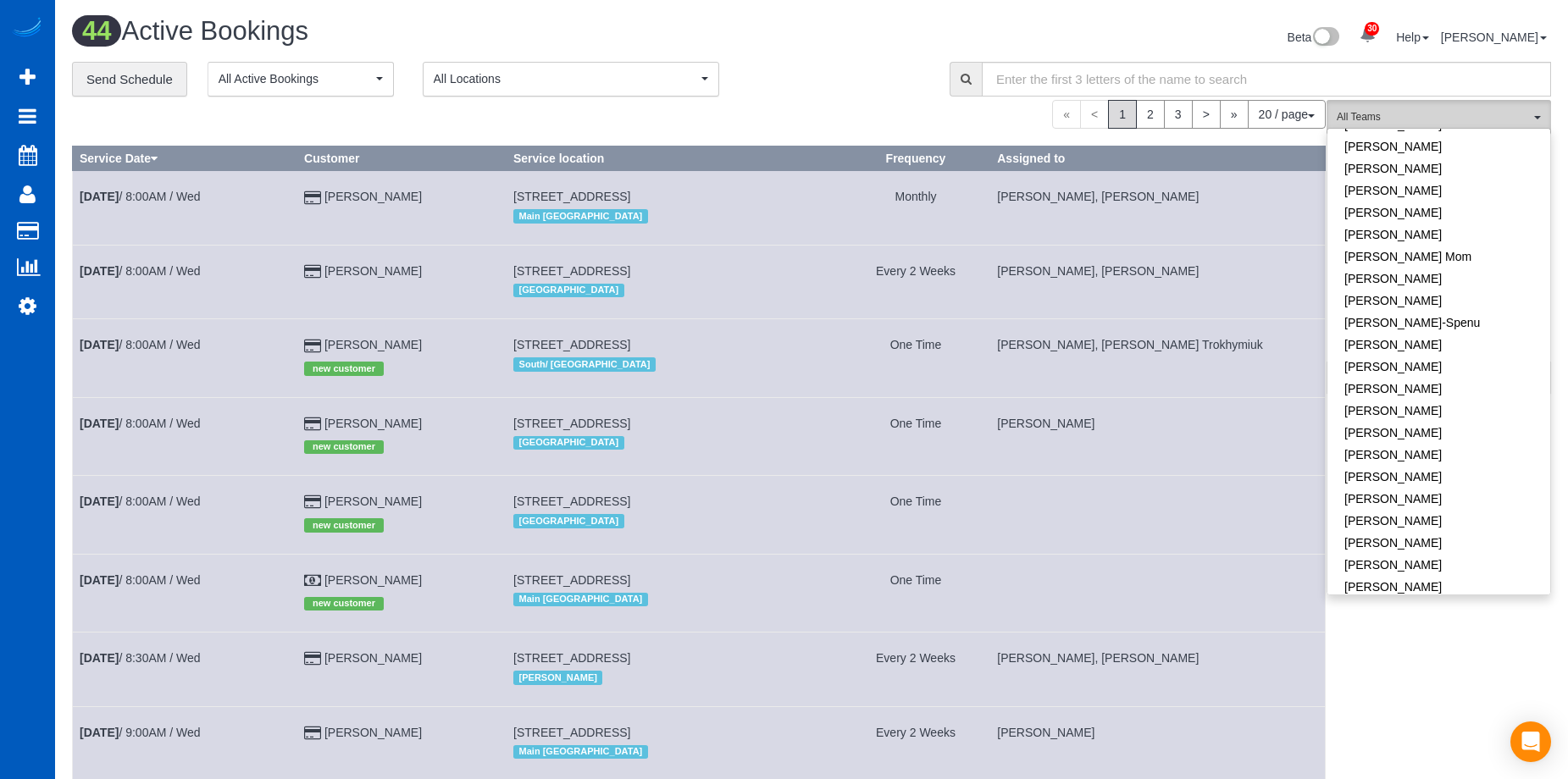
click at [1357, 110] on button "All Teams" at bounding box center [1439, 117] width 225 height 35
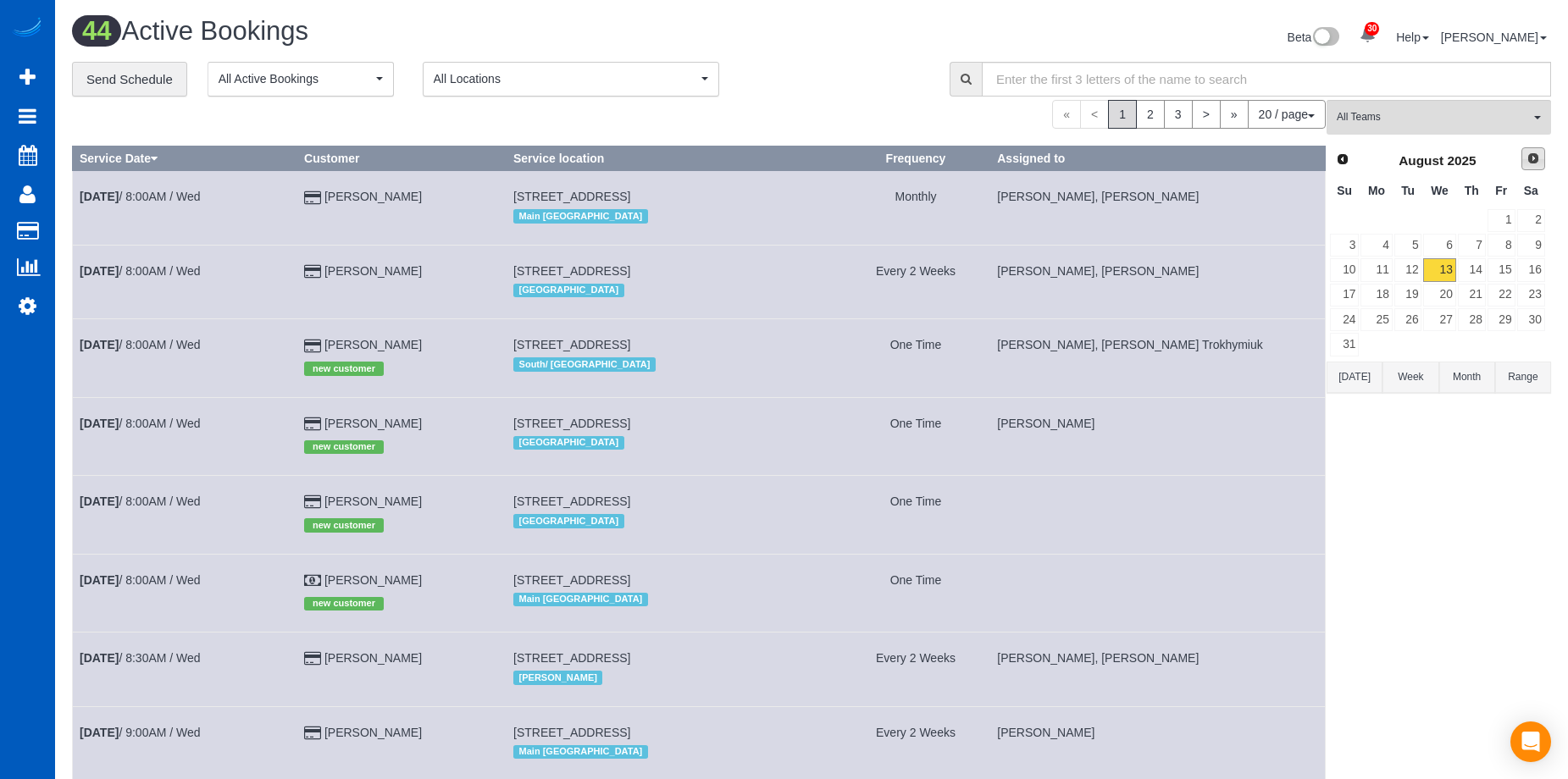
click at [1540, 159] on link "Next" at bounding box center [1533, 159] width 24 height 24
click at [1388, 247] on link "8" at bounding box center [1376, 245] width 31 height 23
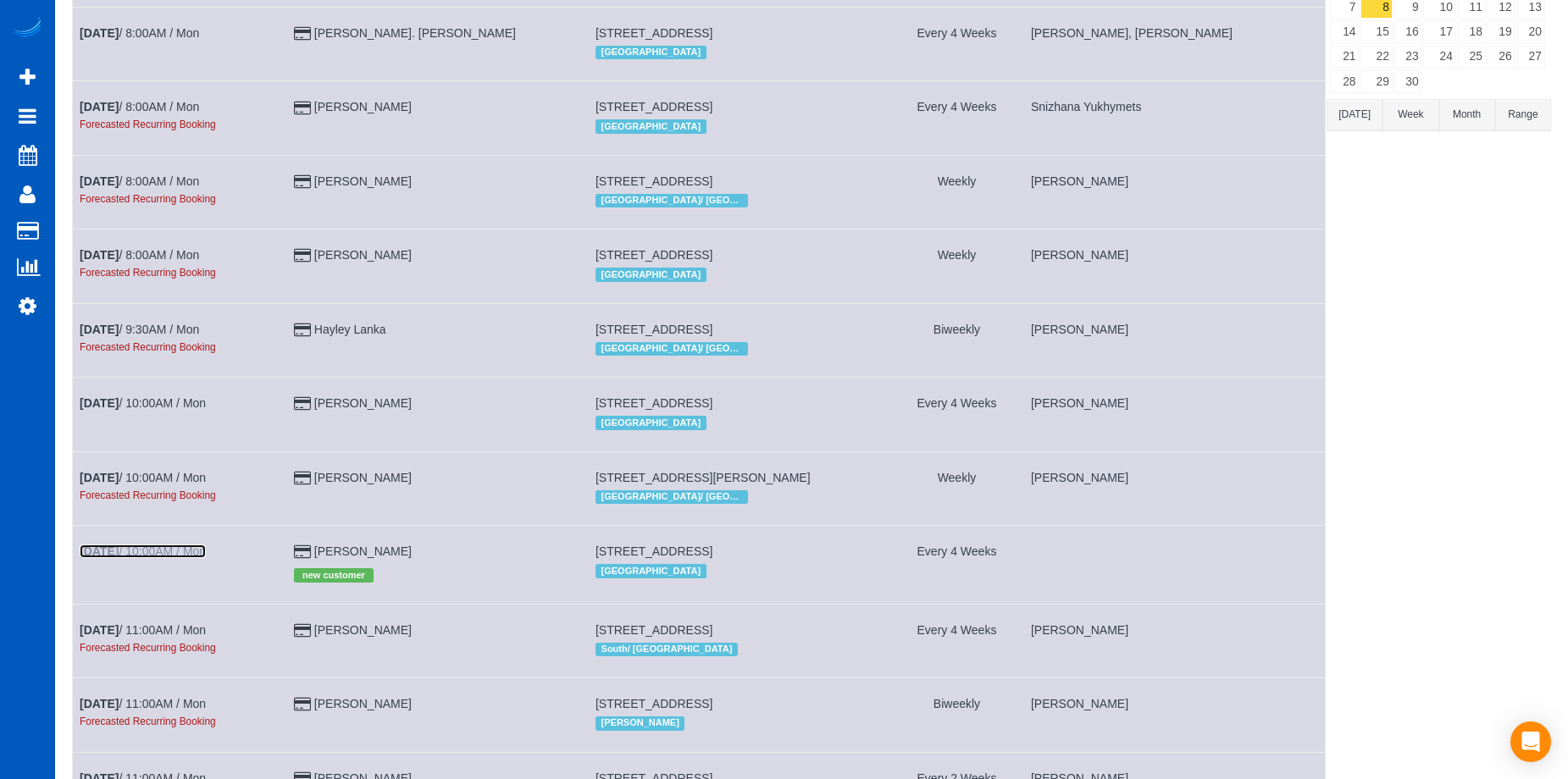
scroll to position [85, 0]
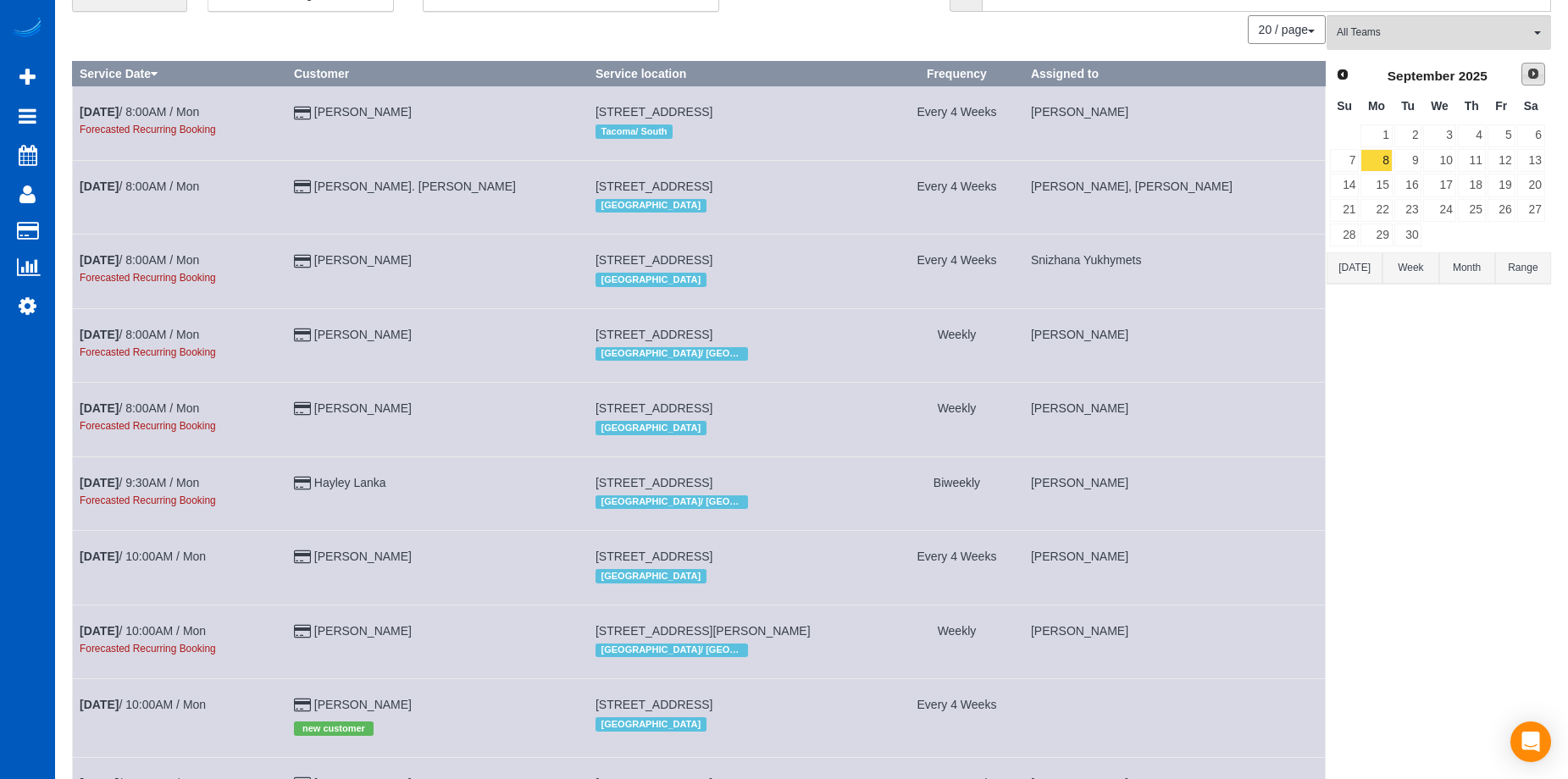
click at [1529, 73] on span "Next" at bounding box center [1533, 73] width 14 height 14
click at [1482, 163] on link "9" at bounding box center [1471, 160] width 28 height 23
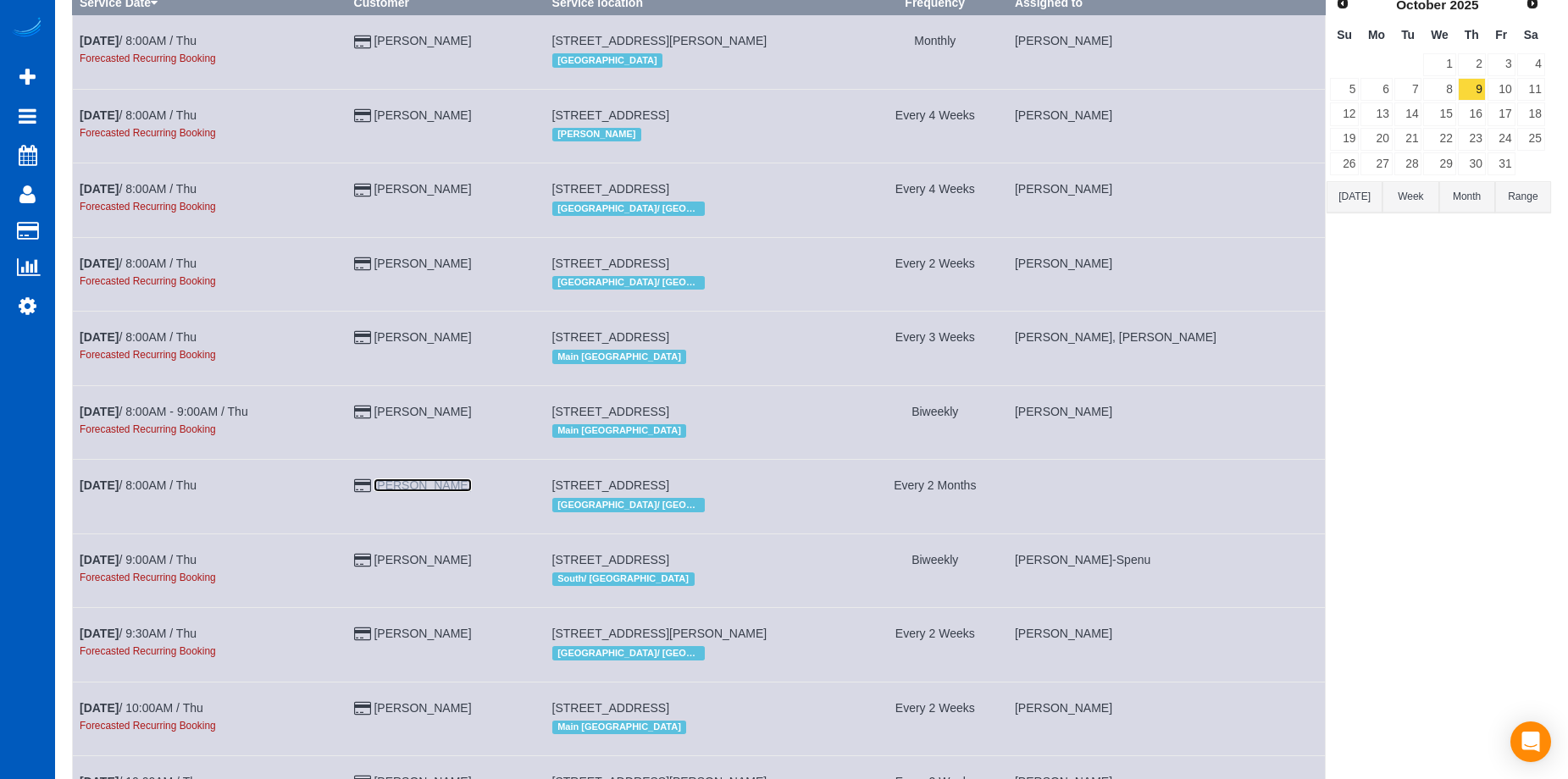
scroll to position [0, 0]
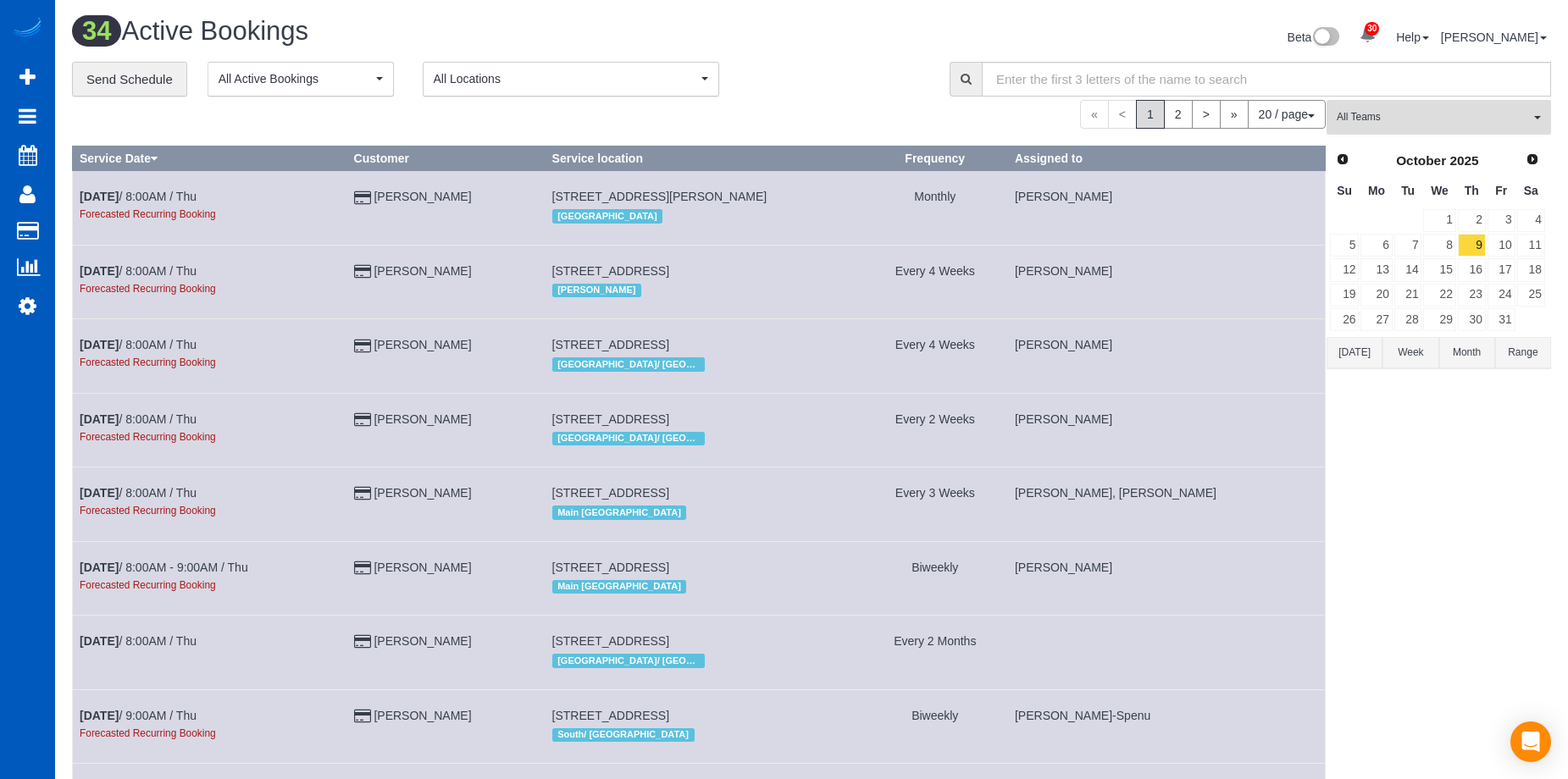
click at [1411, 119] on span "All Teams" at bounding box center [1433, 118] width 193 height 15
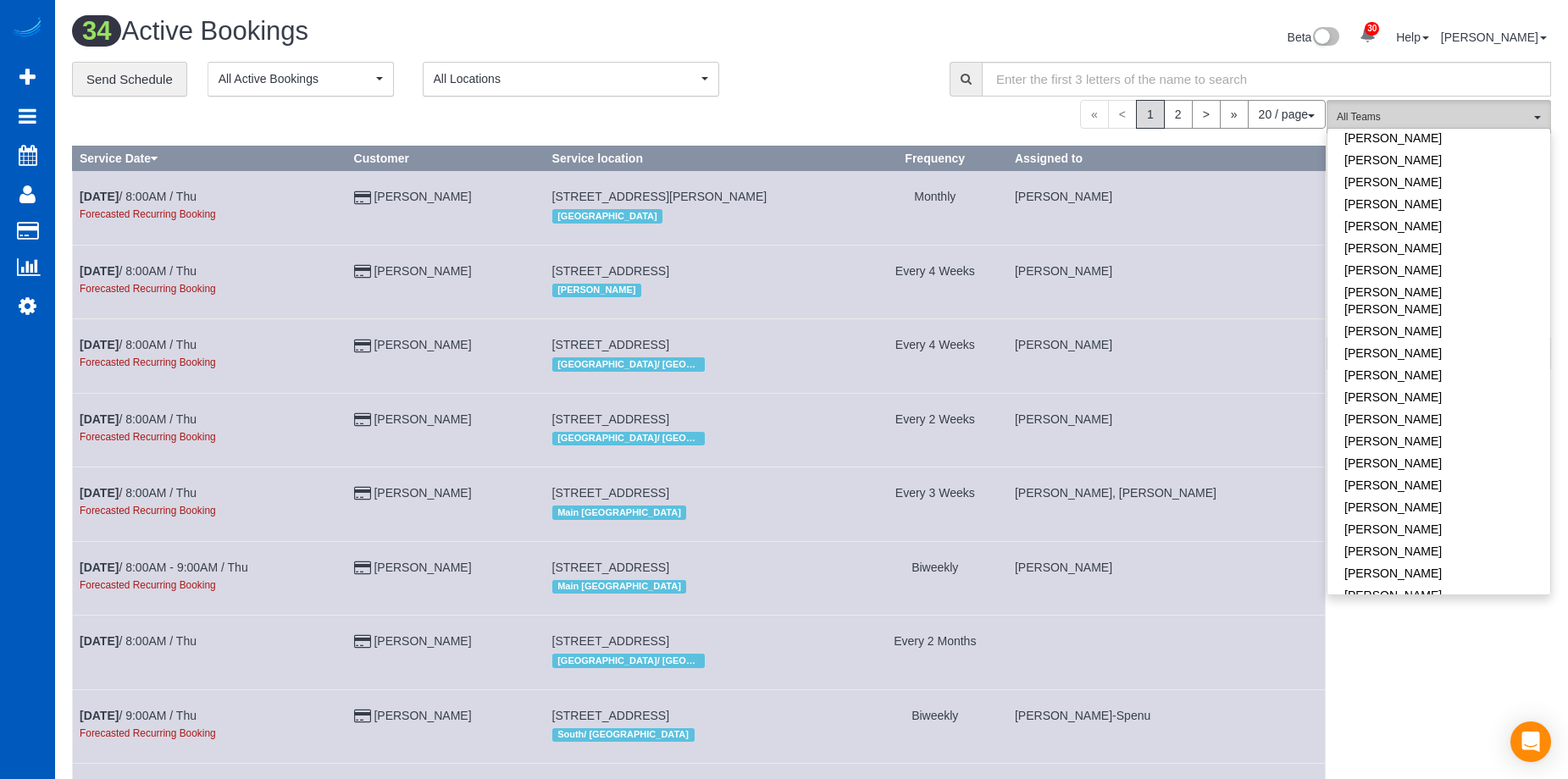
scroll to position [763, 0]
click at [1497, 279] on link "[PERSON_NAME]" at bounding box center [1439, 290] width 223 height 22
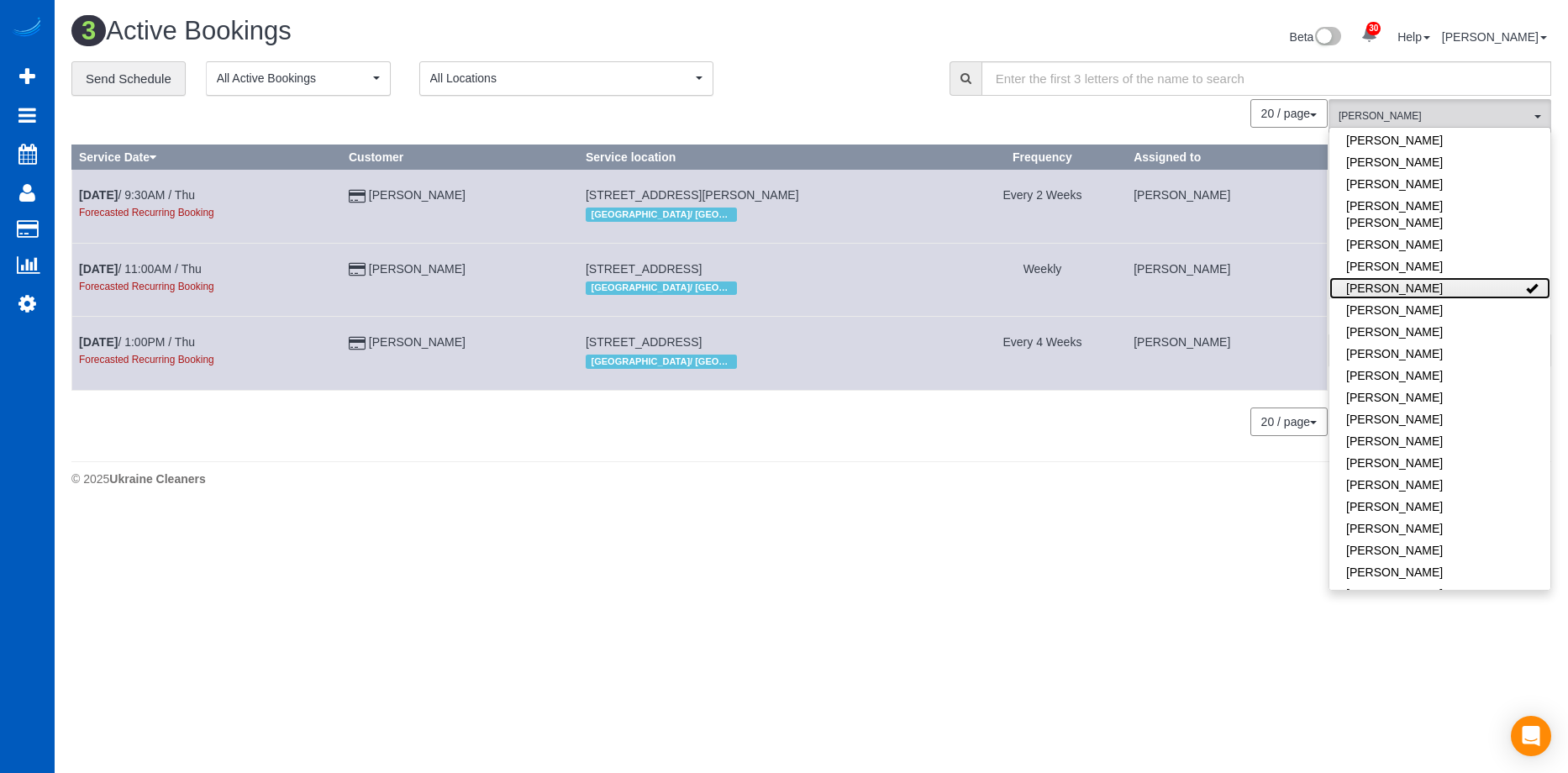
click at [1493, 277] on link "[PERSON_NAME]" at bounding box center [1439, 288] width 221 height 22
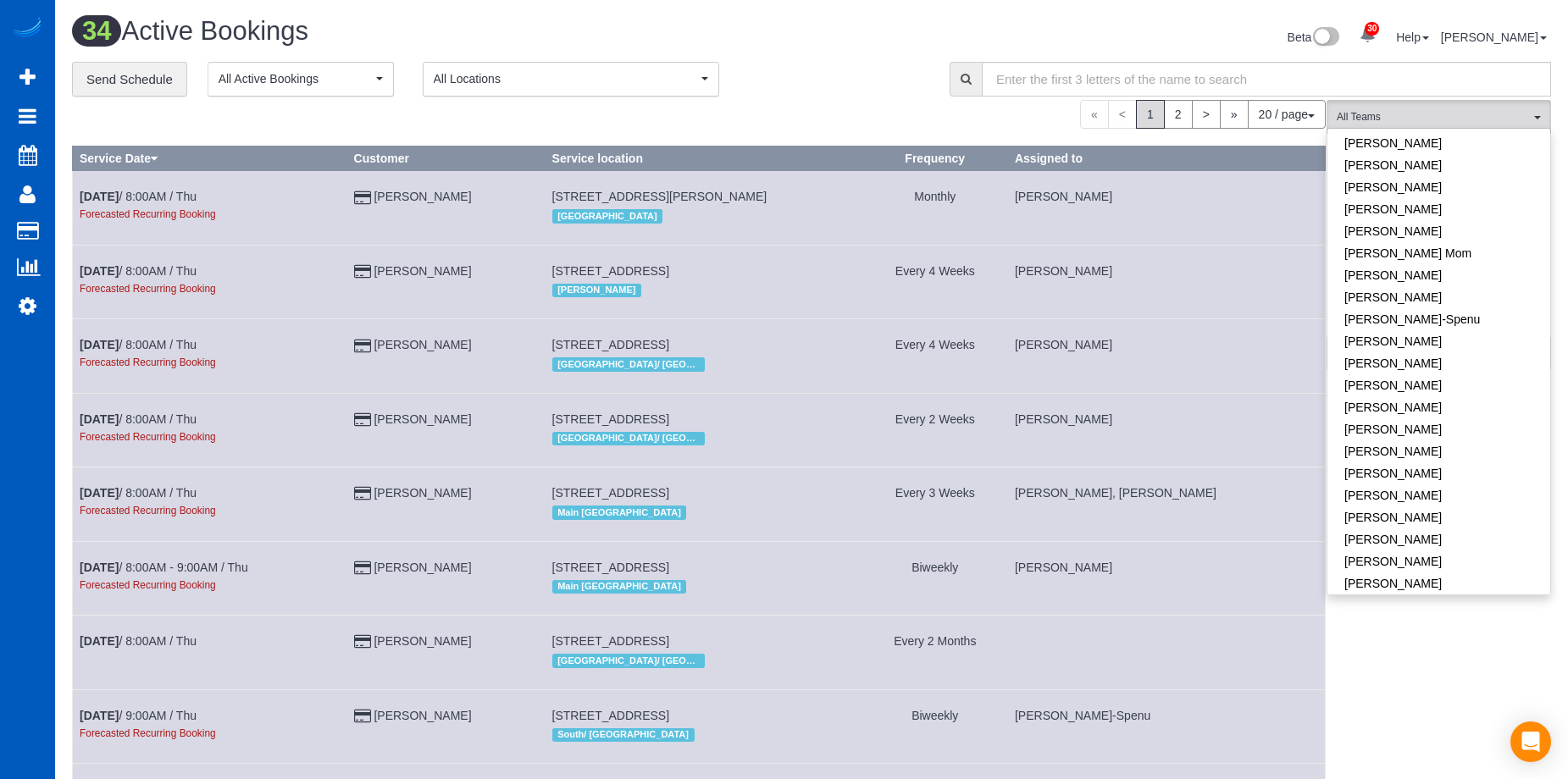
scroll to position [339, 0]
click at [1431, 268] on link "[PERSON_NAME]" at bounding box center [1439, 279] width 223 height 22
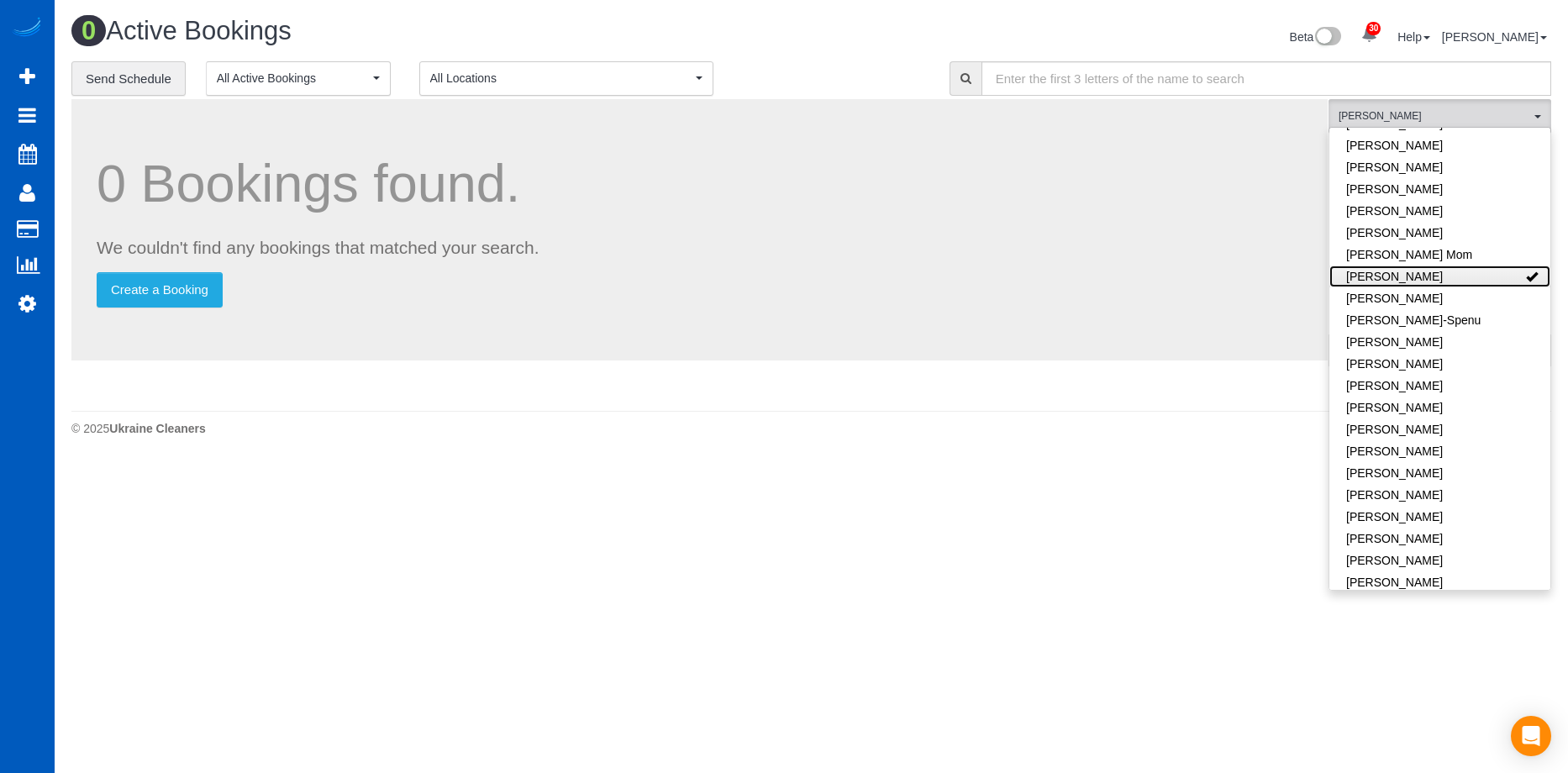
click at [1453, 266] on link "[PERSON_NAME]" at bounding box center [1439, 276] width 221 height 22
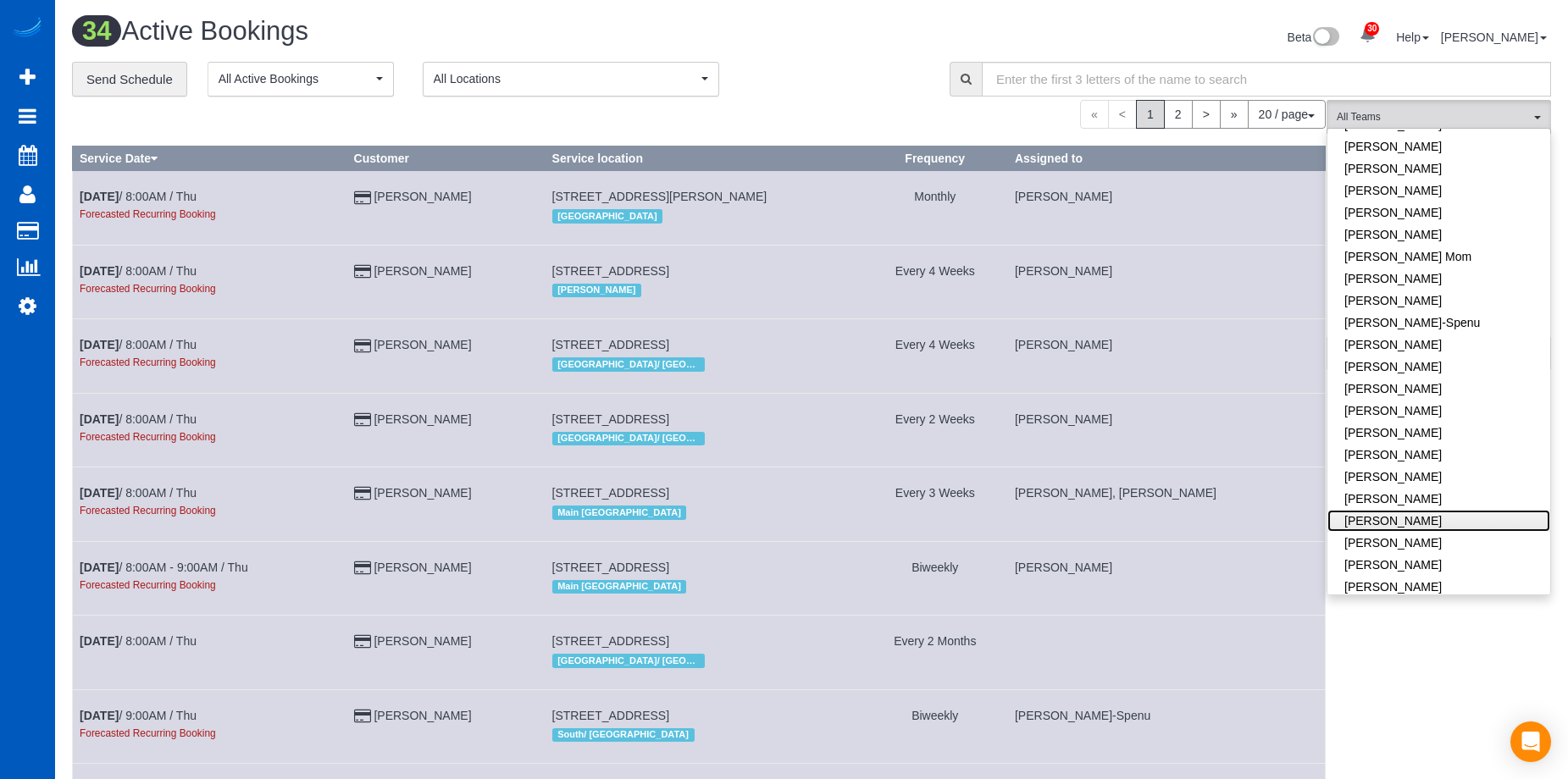
click at [1457, 510] on link "[PERSON_NAME]" at bounding box center [1439, 521] width 223 height 22
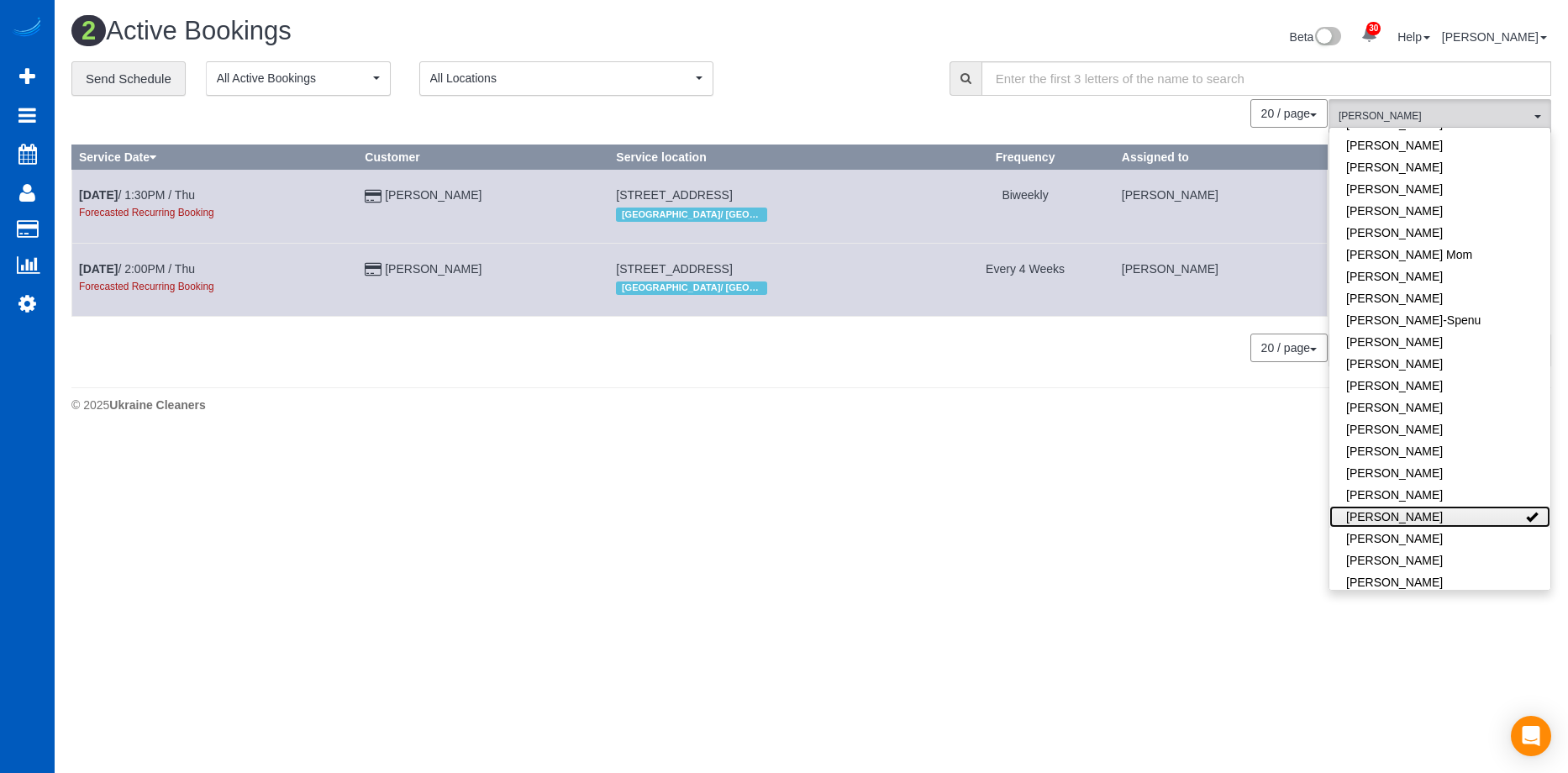
click at [1423, 506] on link "[PERSON_NAME]" at bounding box center [1439, 517] width 221 height 22
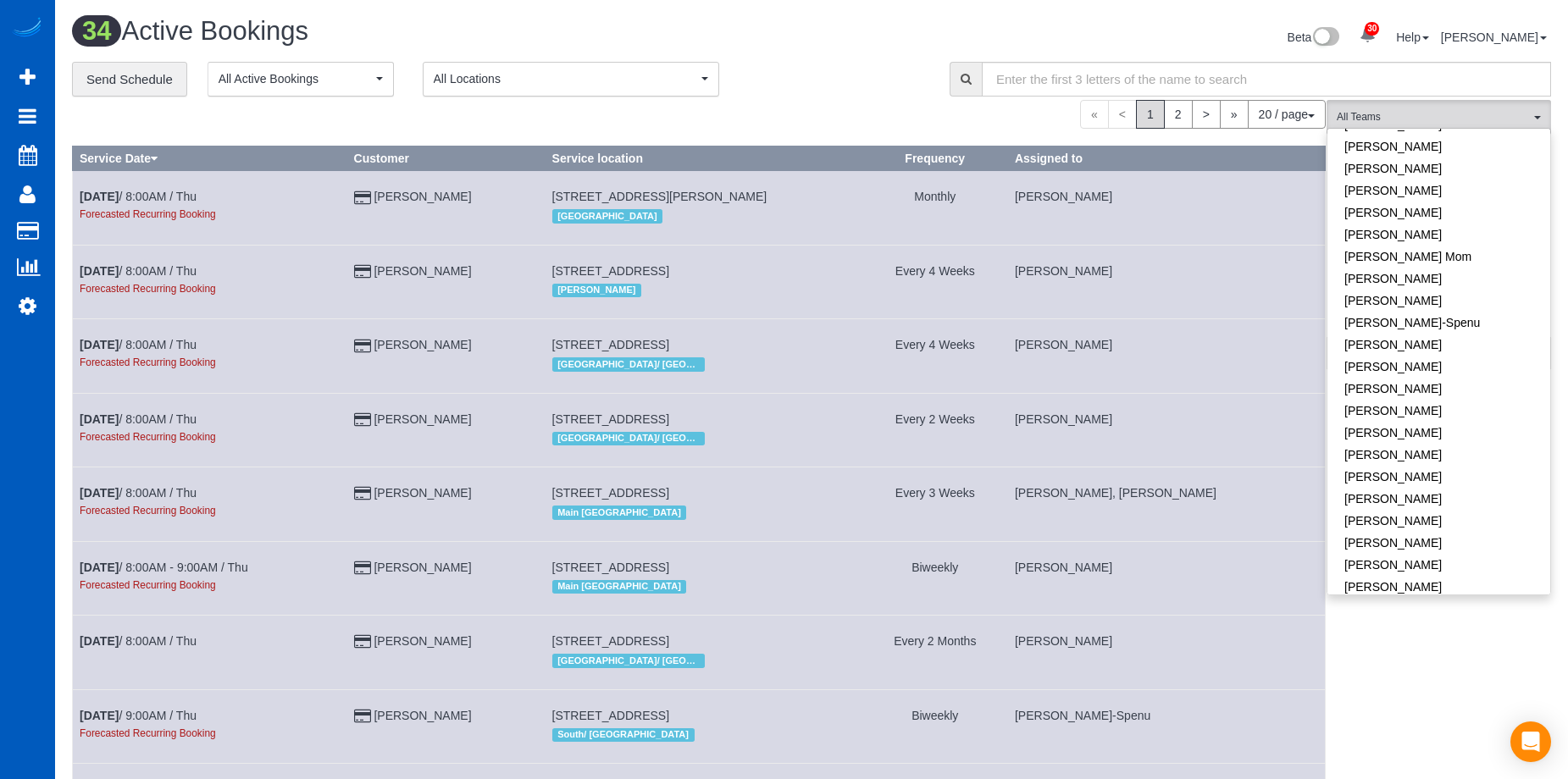
click at [814, 68] on div "**********" at bounding box center [498, 79] width 852 height 36
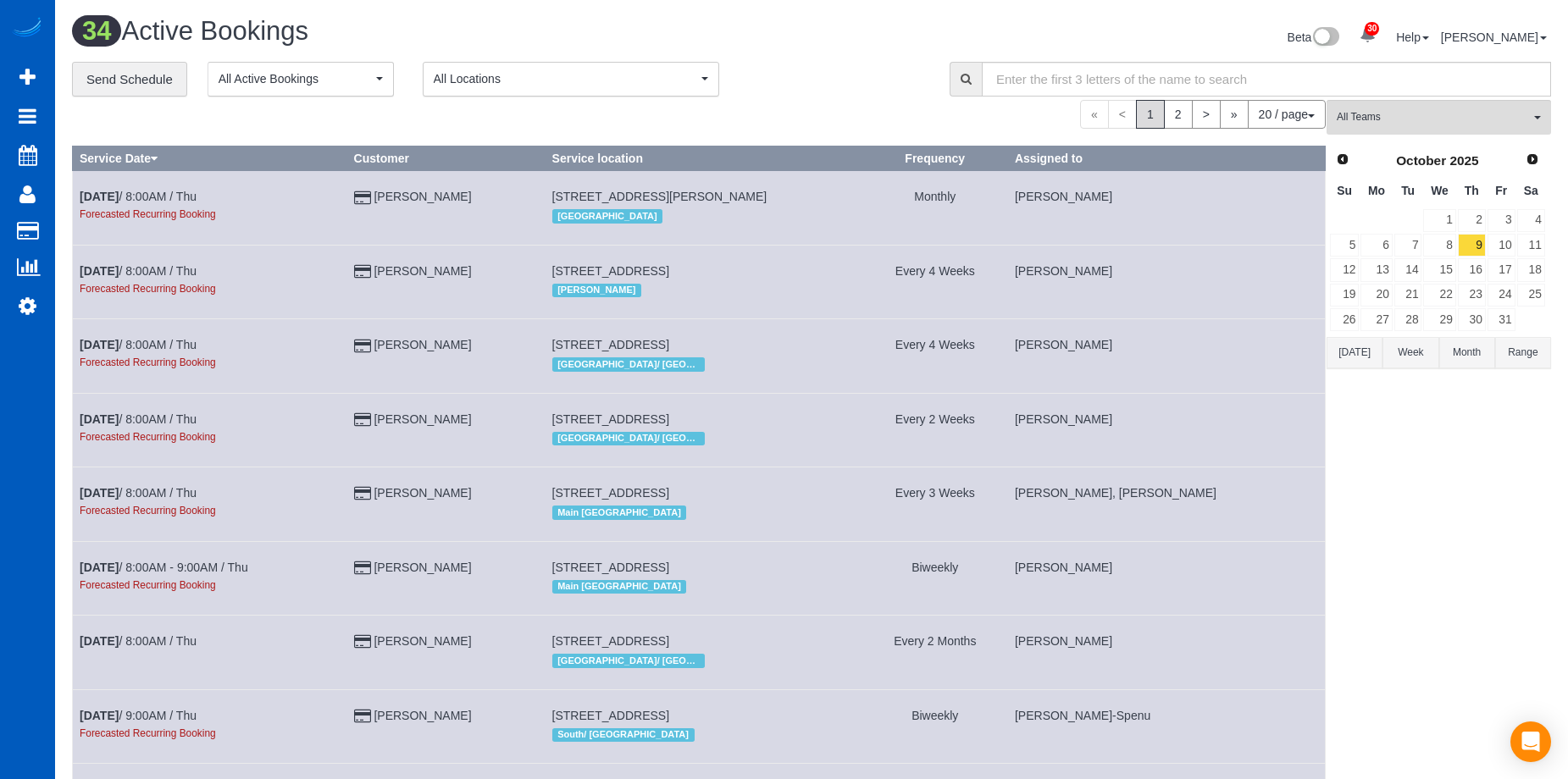
click at [1362, 352] on button "[DATE]" at bounding box center [1354, 353] width 56 height 31
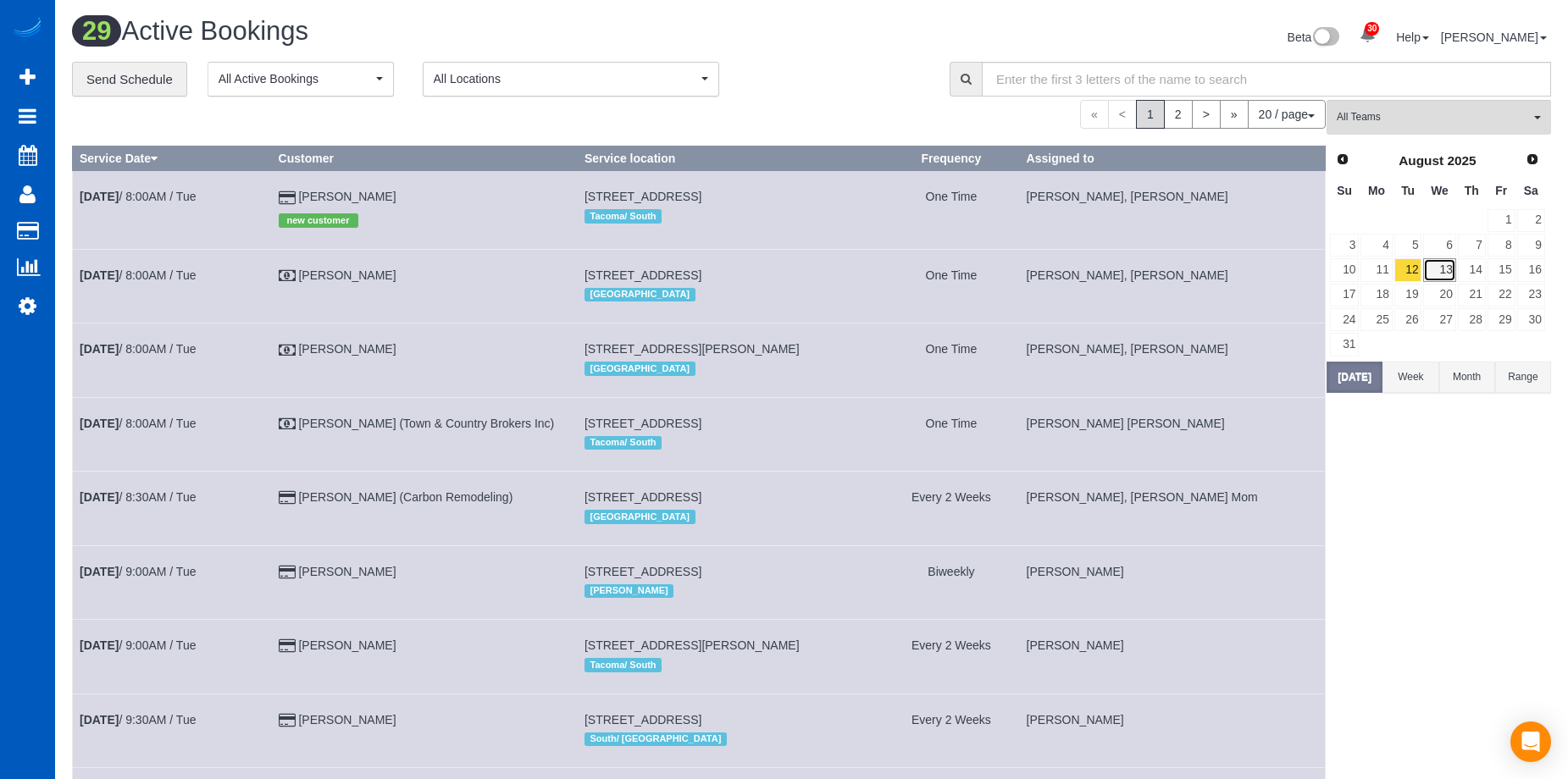
click at [1438, 275] on link "13" at bounding box center [1438, 269] width 32 height 23
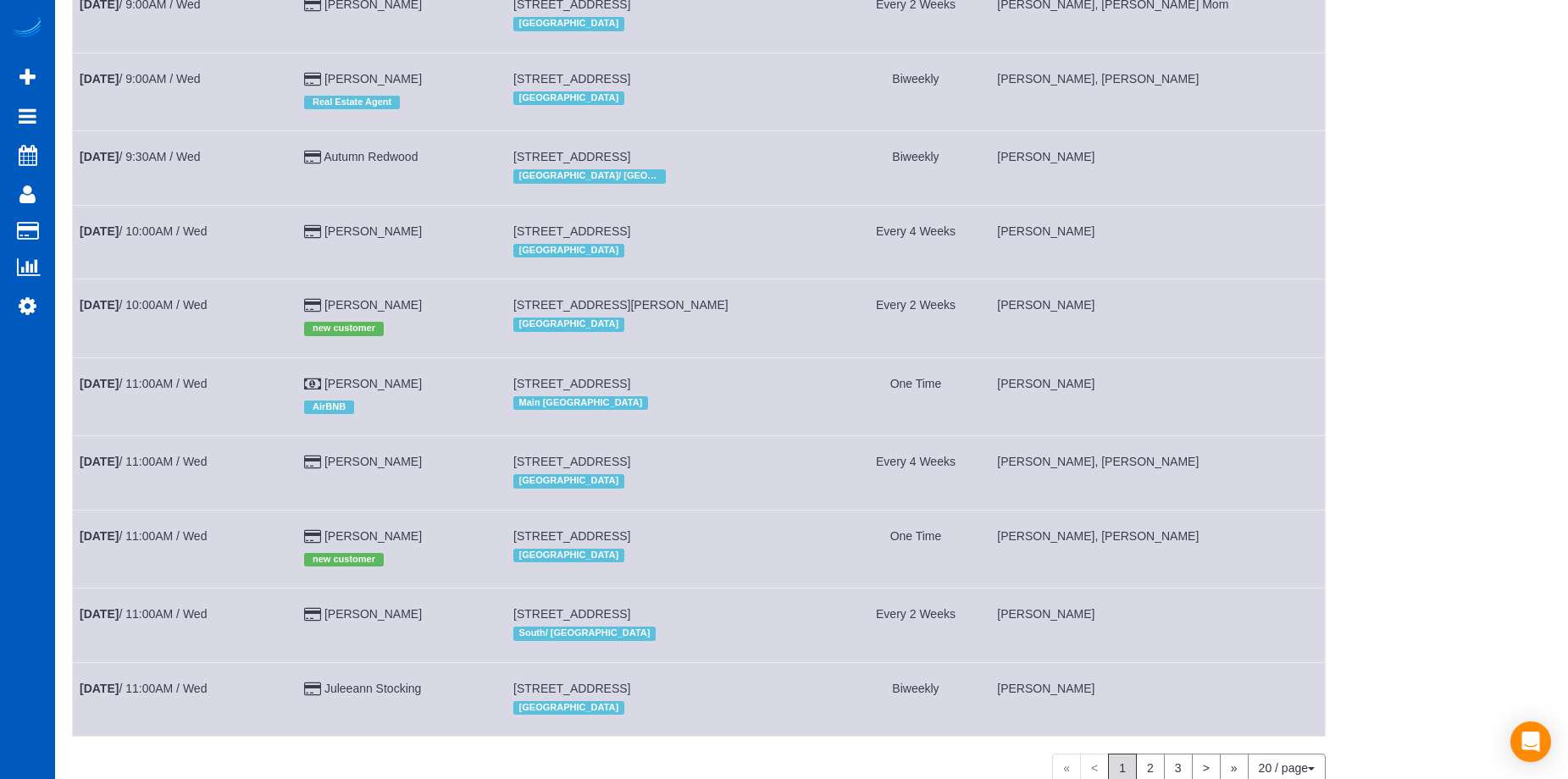
scroll to position [1043, 0]
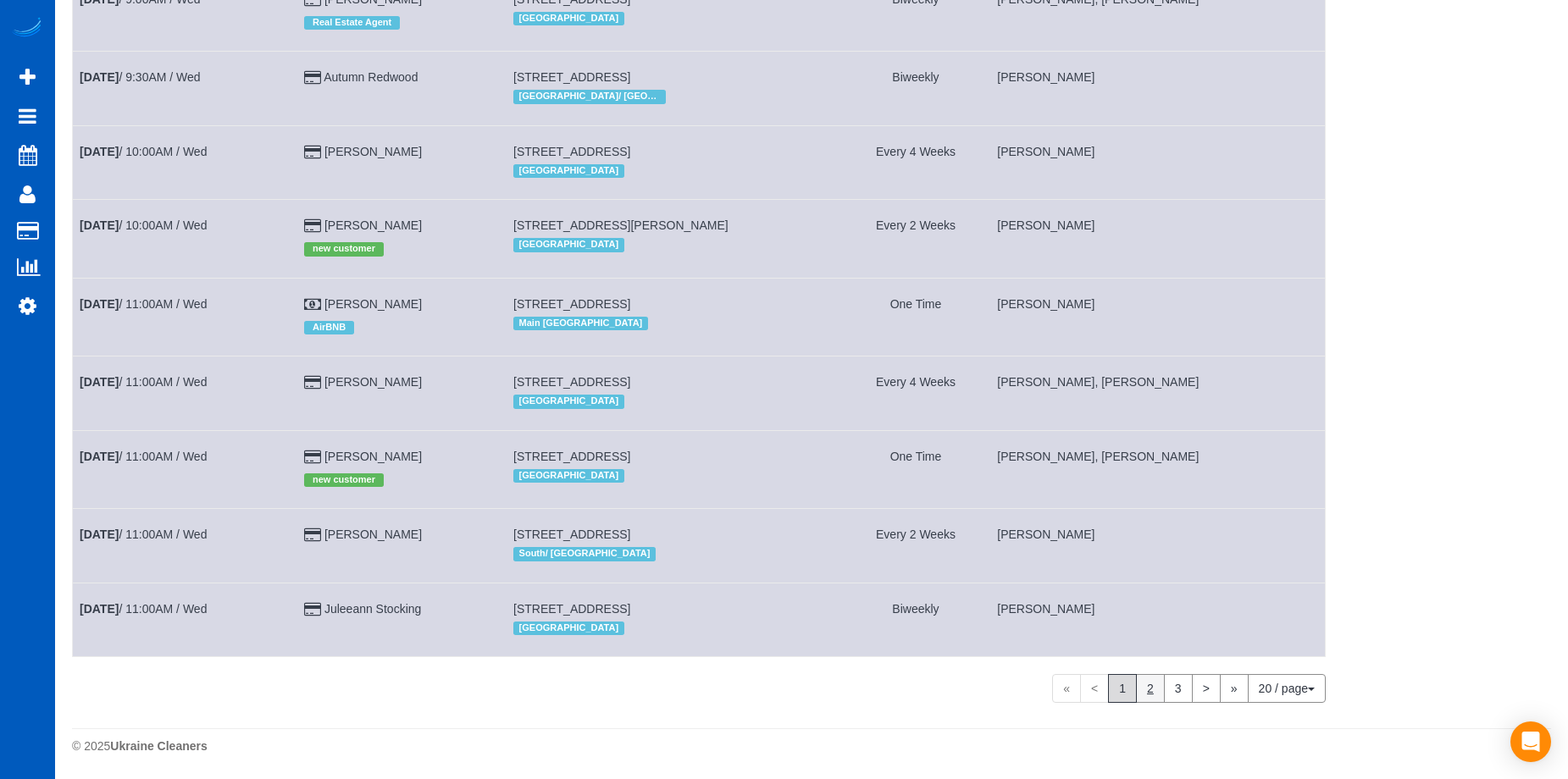
click at [1142, 695] on link "2" at bounding box center [1151, 689] width 29 height 29
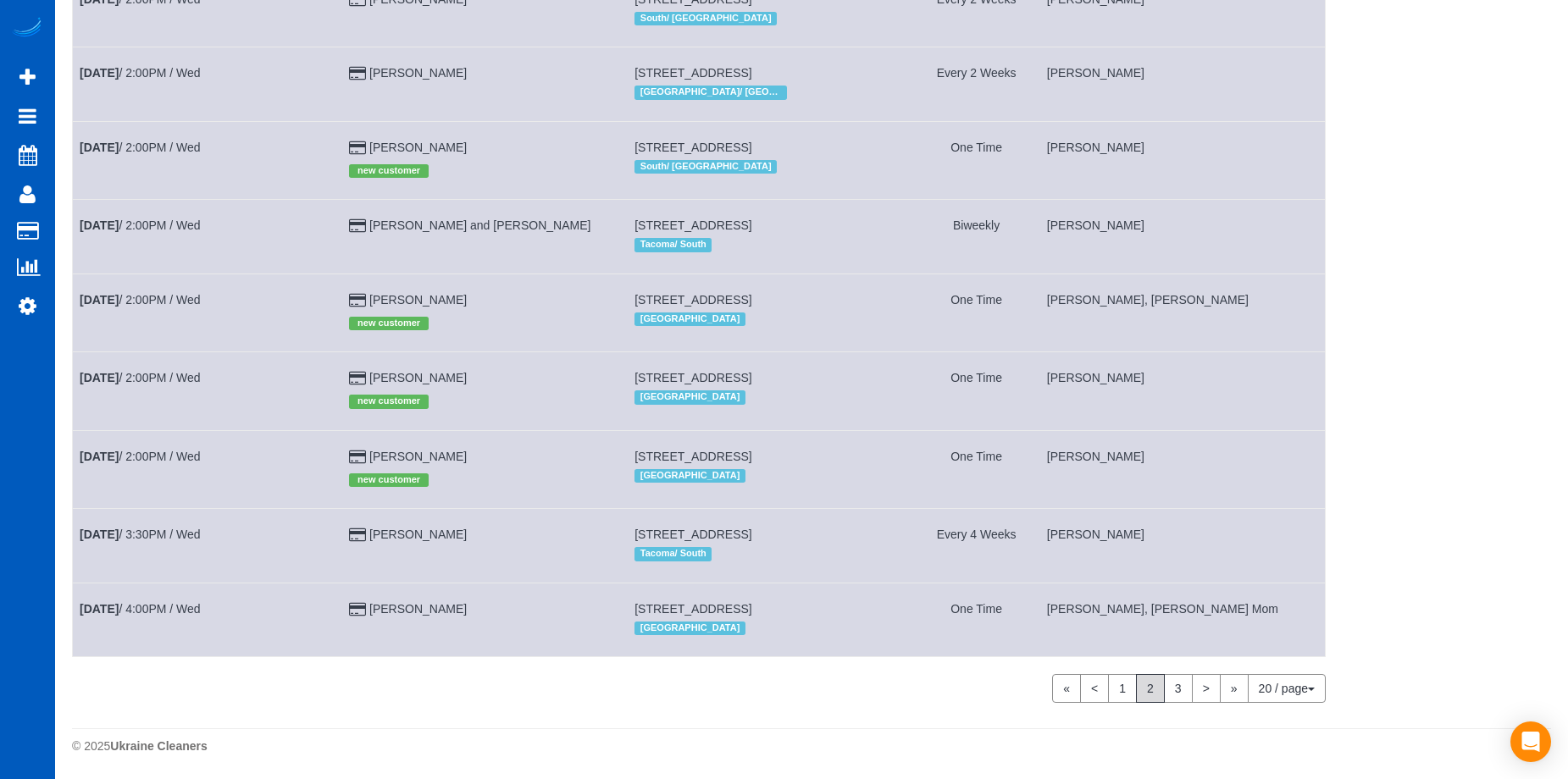
click at [1148, 688] on span "2" at bounding box center [1151, 689] width 29 height 29
click at [1201, 682] on link ">" at bounding box center [1206, 689] width 29 height 29
click at [1143, 686] on link "2" at bounding box center [1151, 689] width 29 height 29
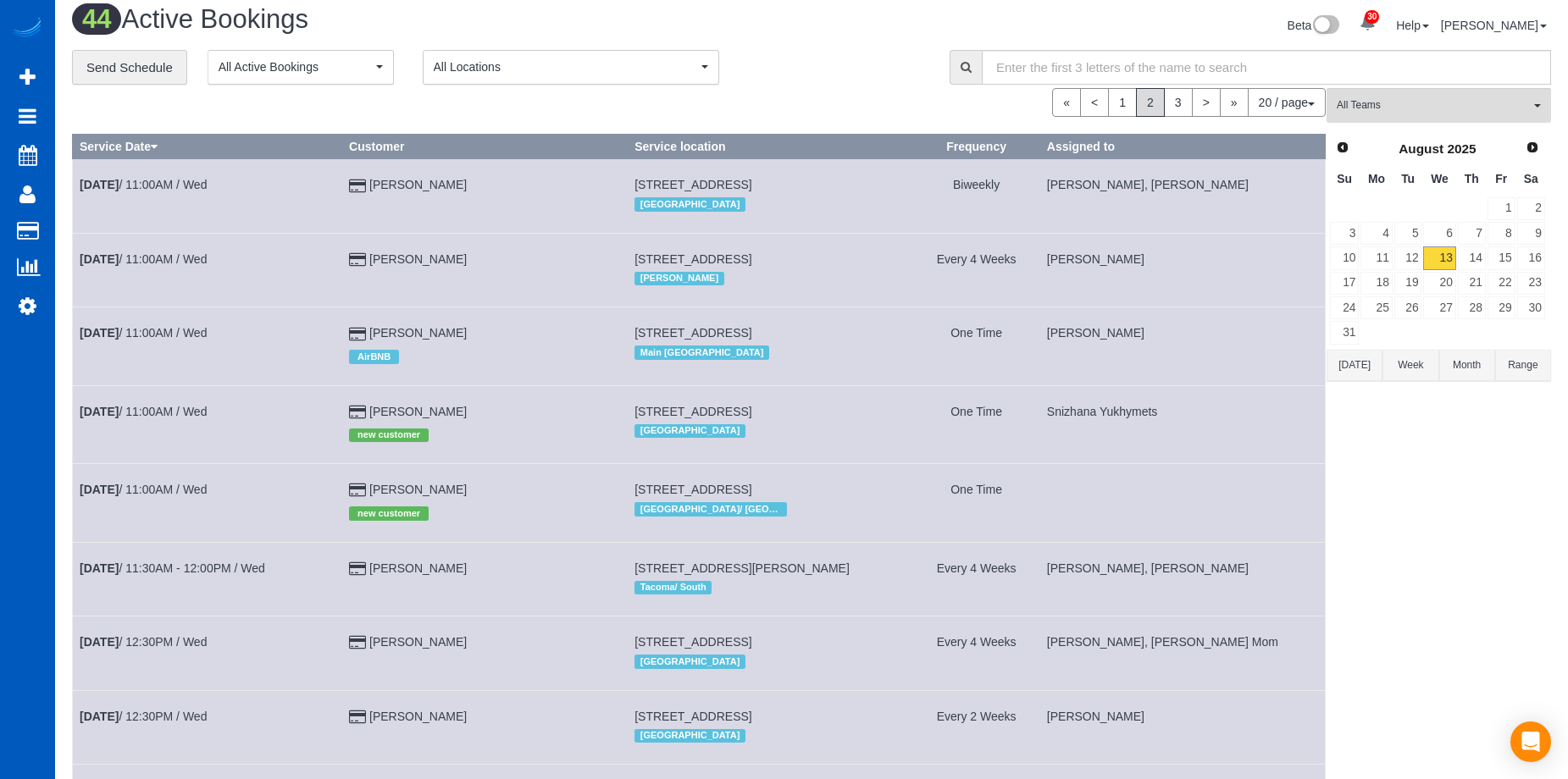
scroll to position [0, 0]
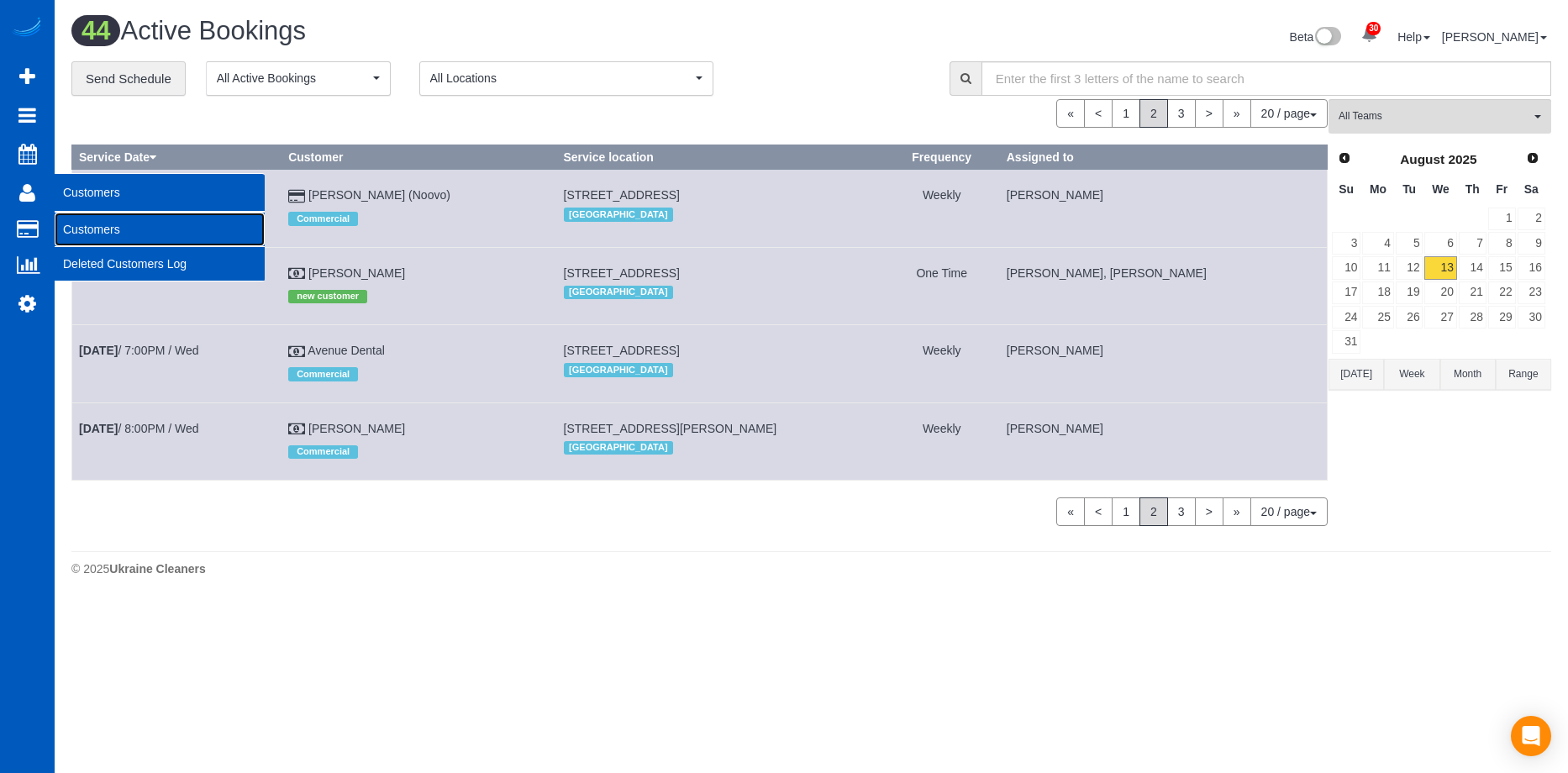
click at [75, 225] on link "Customers" at bounding box center [159, 229] width 210 height 34
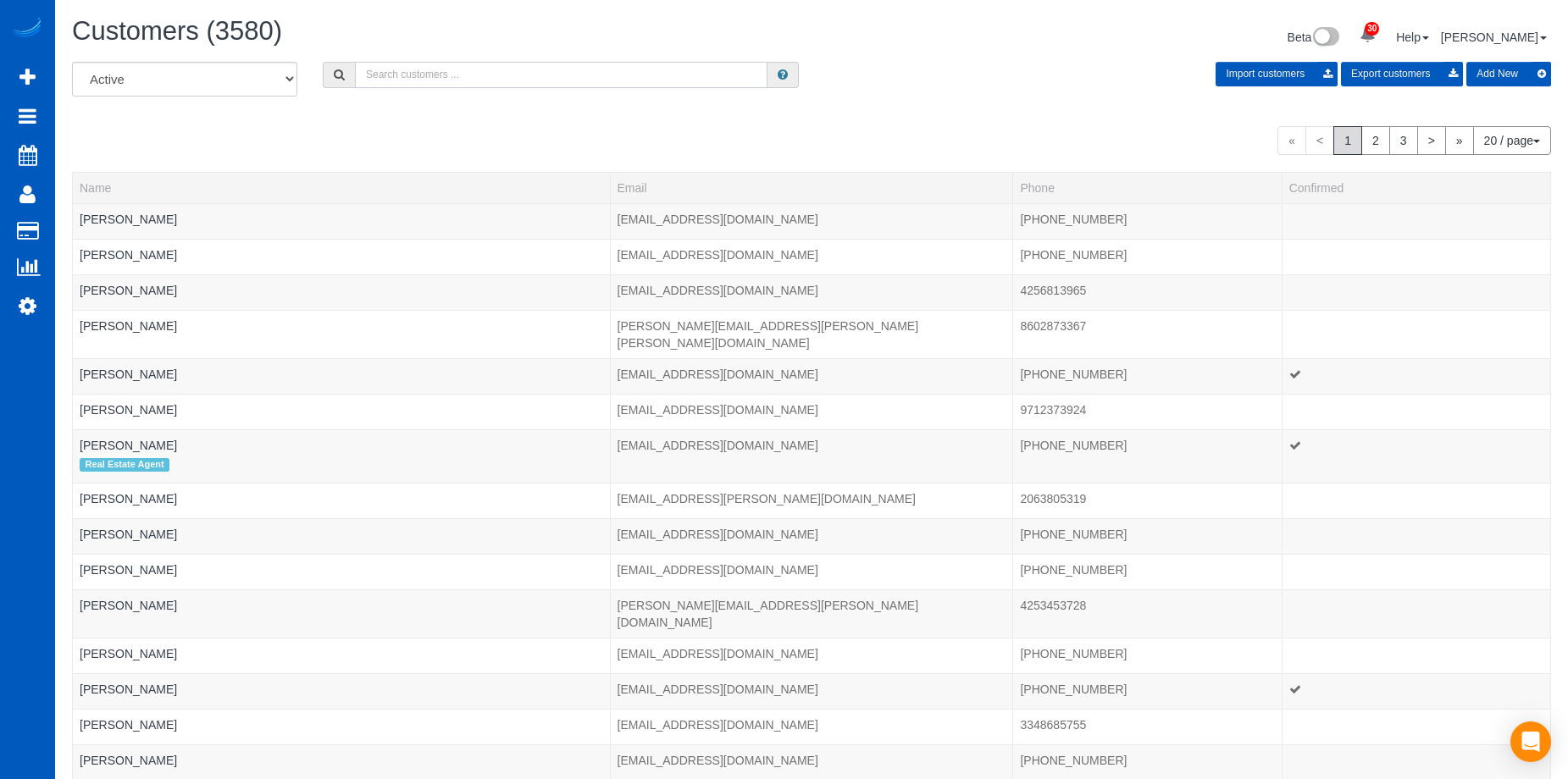
click at [464, 80] on input "text" at bounding box center [562, 75] width 413 height 26
type input "Kari kozber"
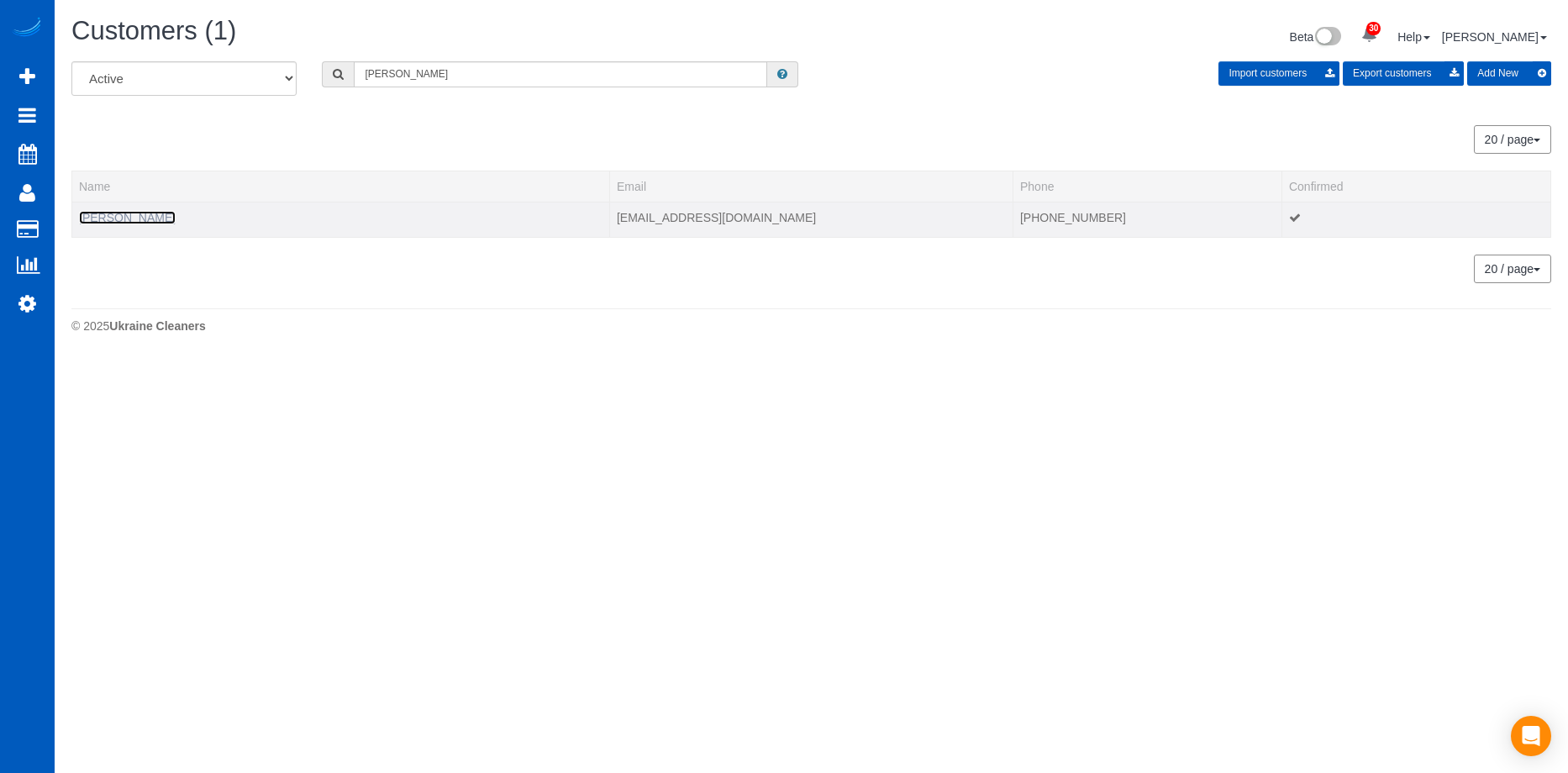
click at [131, 212] on link "Kari Kozber" at bounding box center [127, 217] width 97 height 14
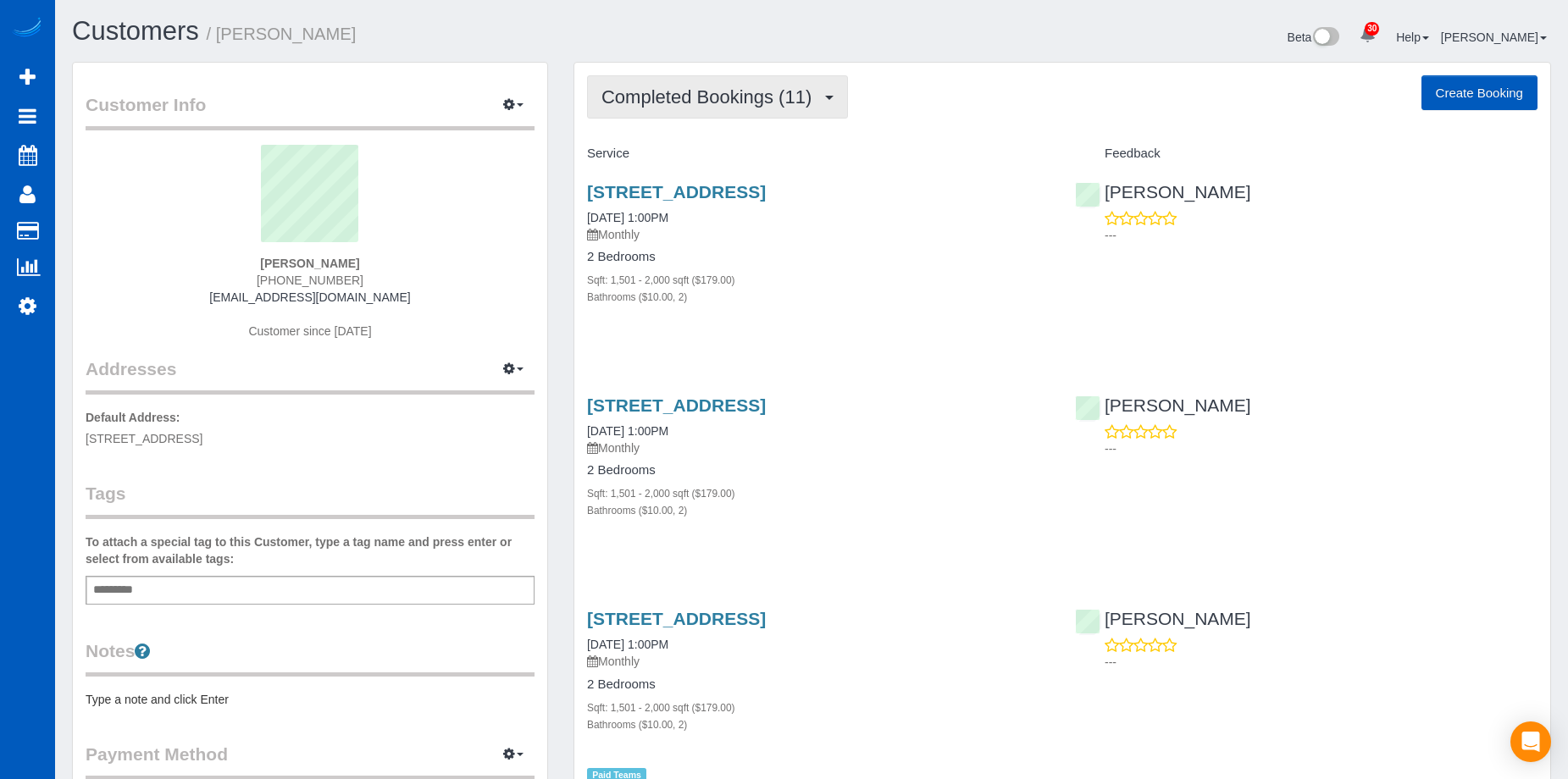
click at [727, 89] on span "Completed Bookings (11)" at bounding box center [710, 97] width 218 height 21
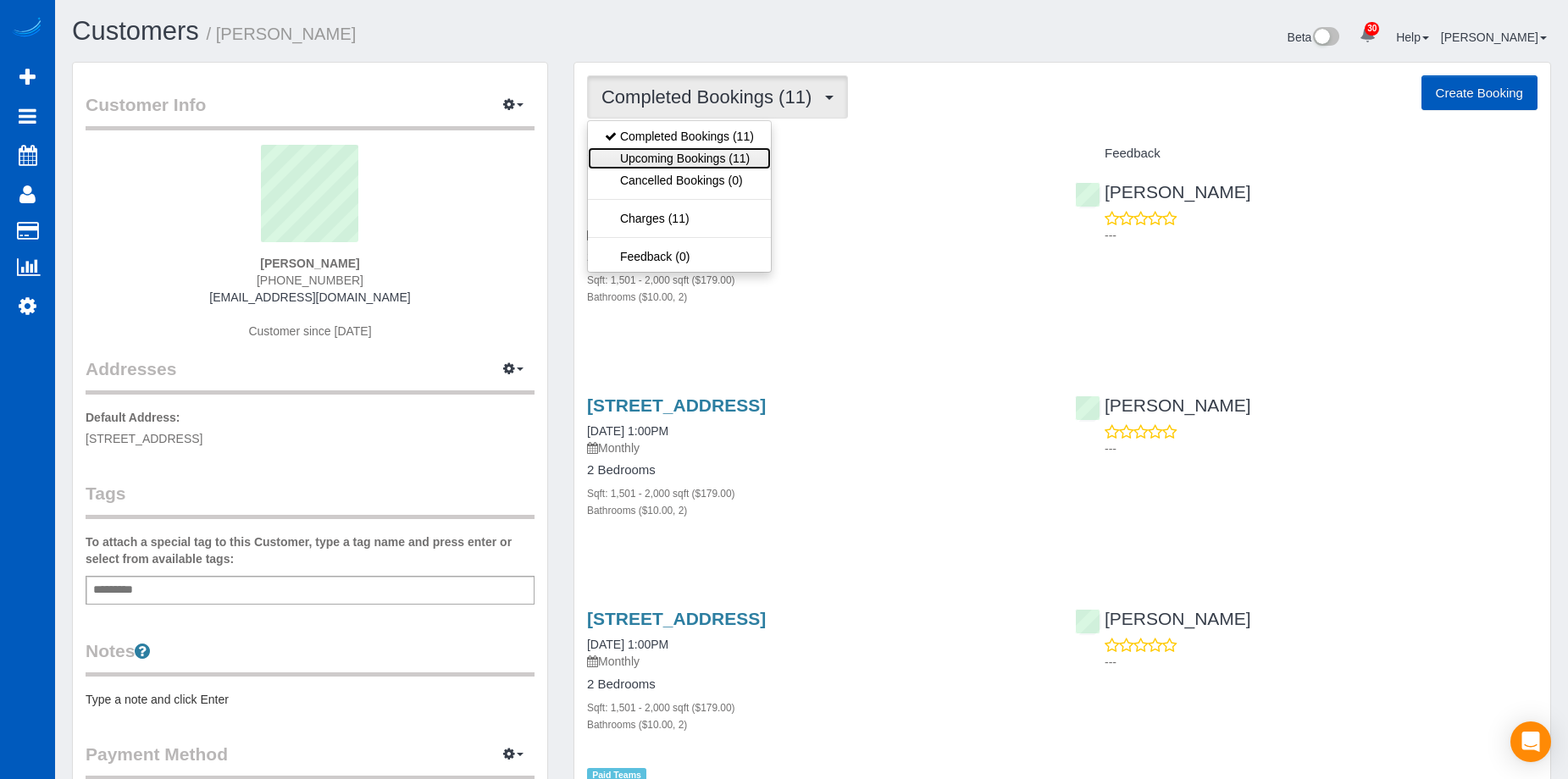
click at [694, 148] on link "Upcoming Bookings (11)" at bounding box center [679, 158] width 183 height 22
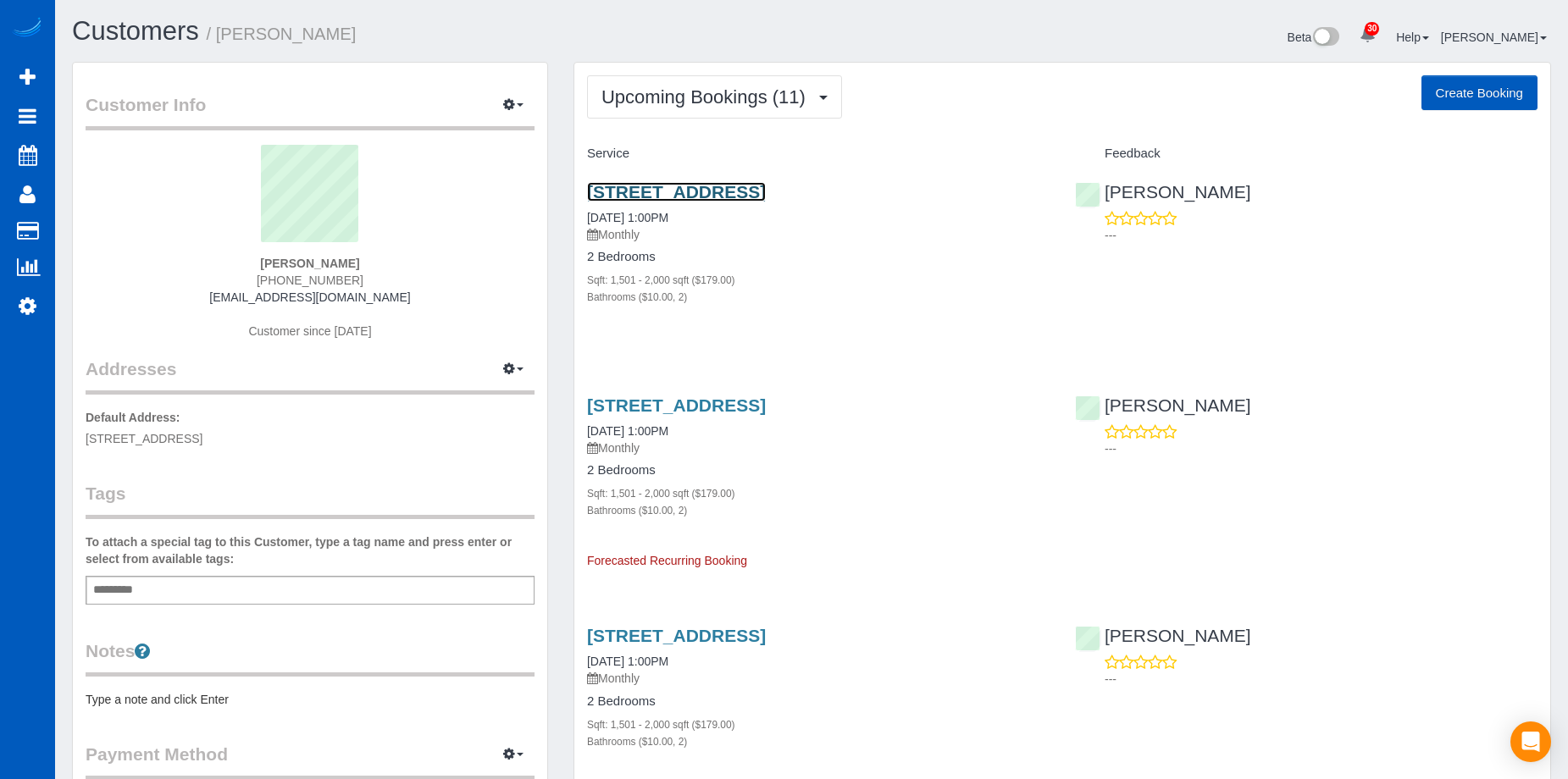
click at [720, 185] on link "13412 Ne 103rd Dr, Vancouver, WA 98682" at bounding box center [677, 191] width 179 height 19
click at [751, 190] on link "13412 Ne 103rd Dr, Vancouver, WA 98682" at bounding box center [677, 191] width 179 height 19
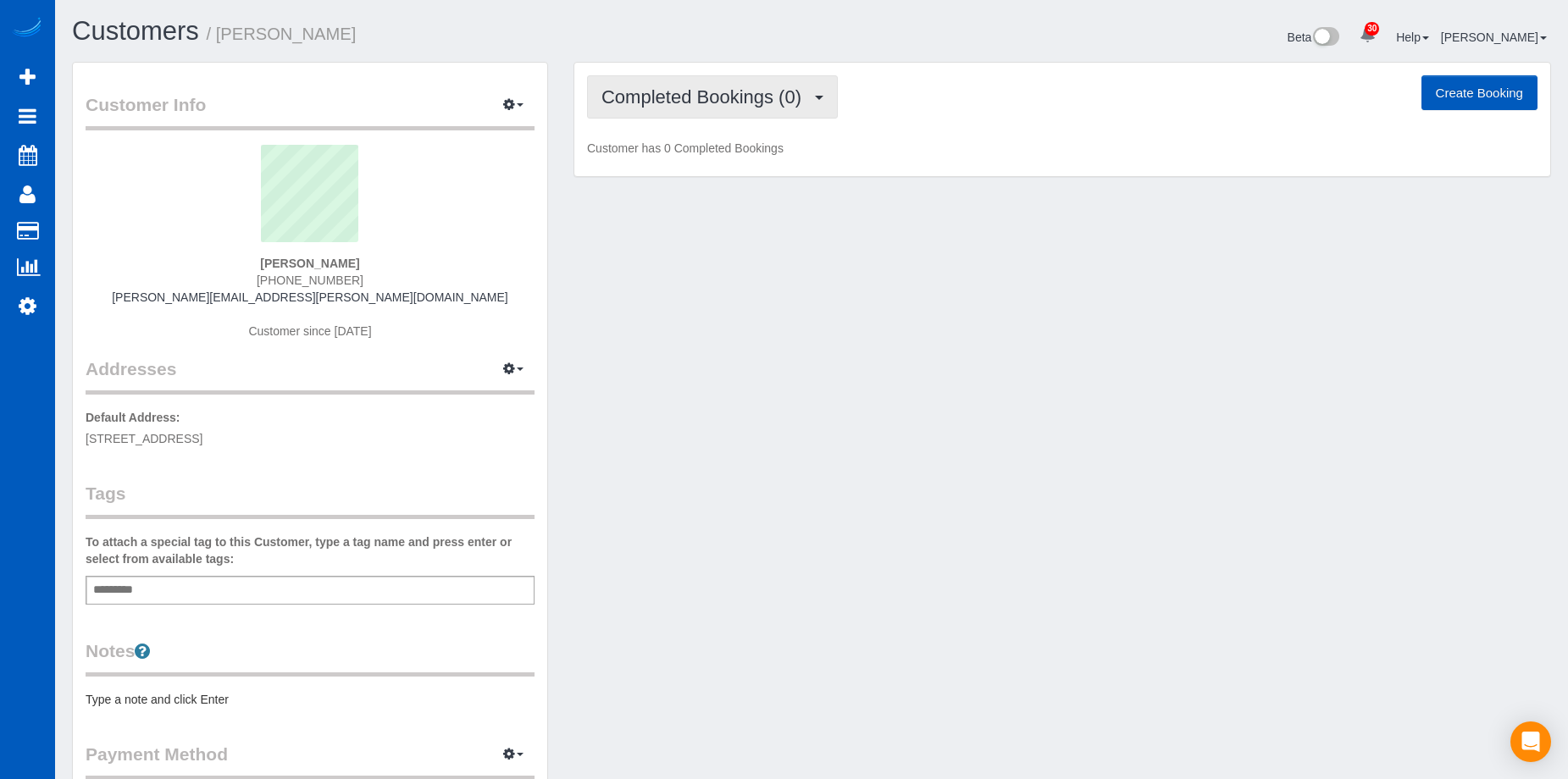
click at [699, 102] on span "Completed Bookings (0)" at bounding box center [706, 97] width 208 height 21
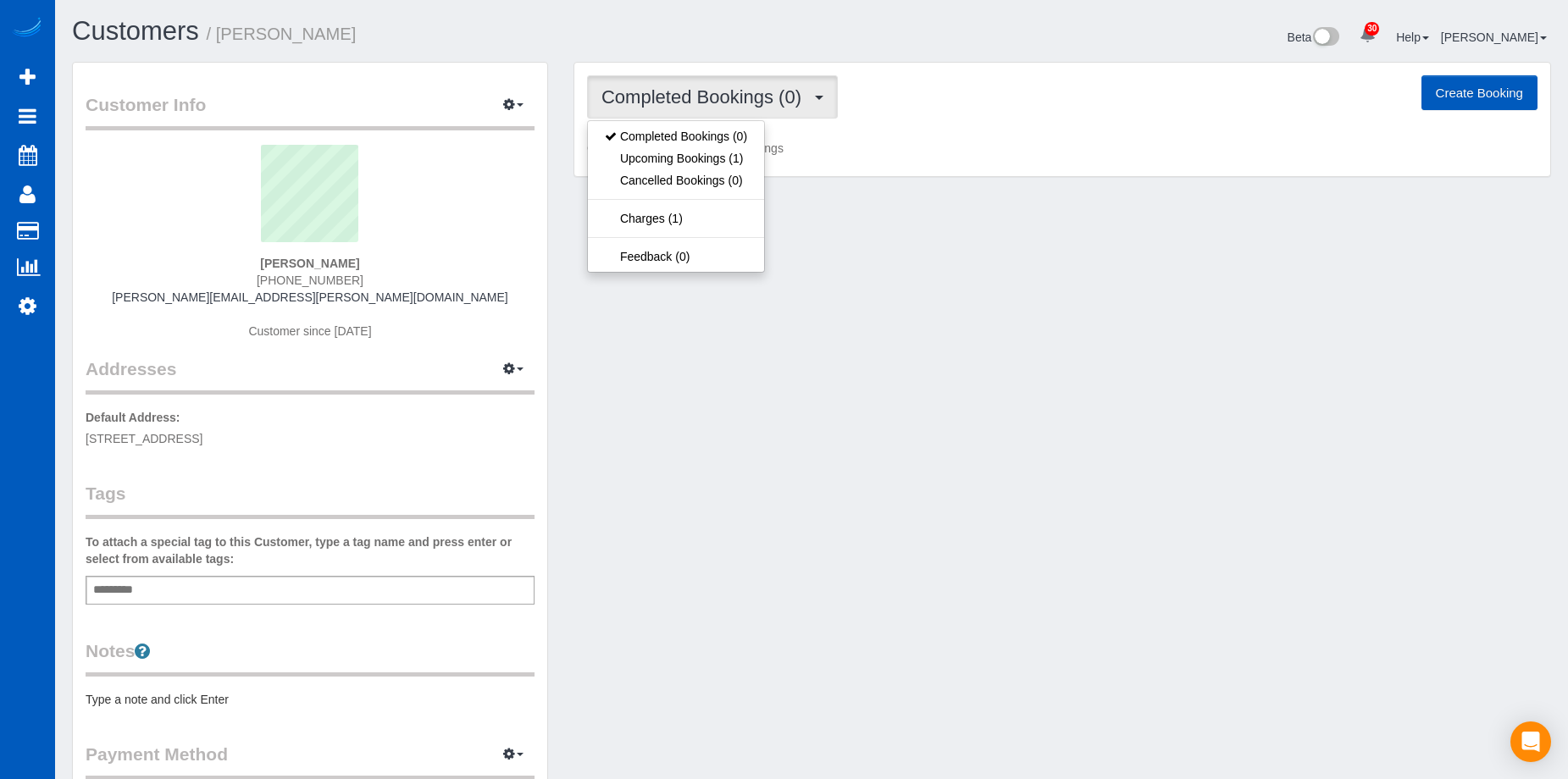
click at [699, 102] on span "Completed Bookings (0)" at bounding box center [706, 97] width 208 height 21
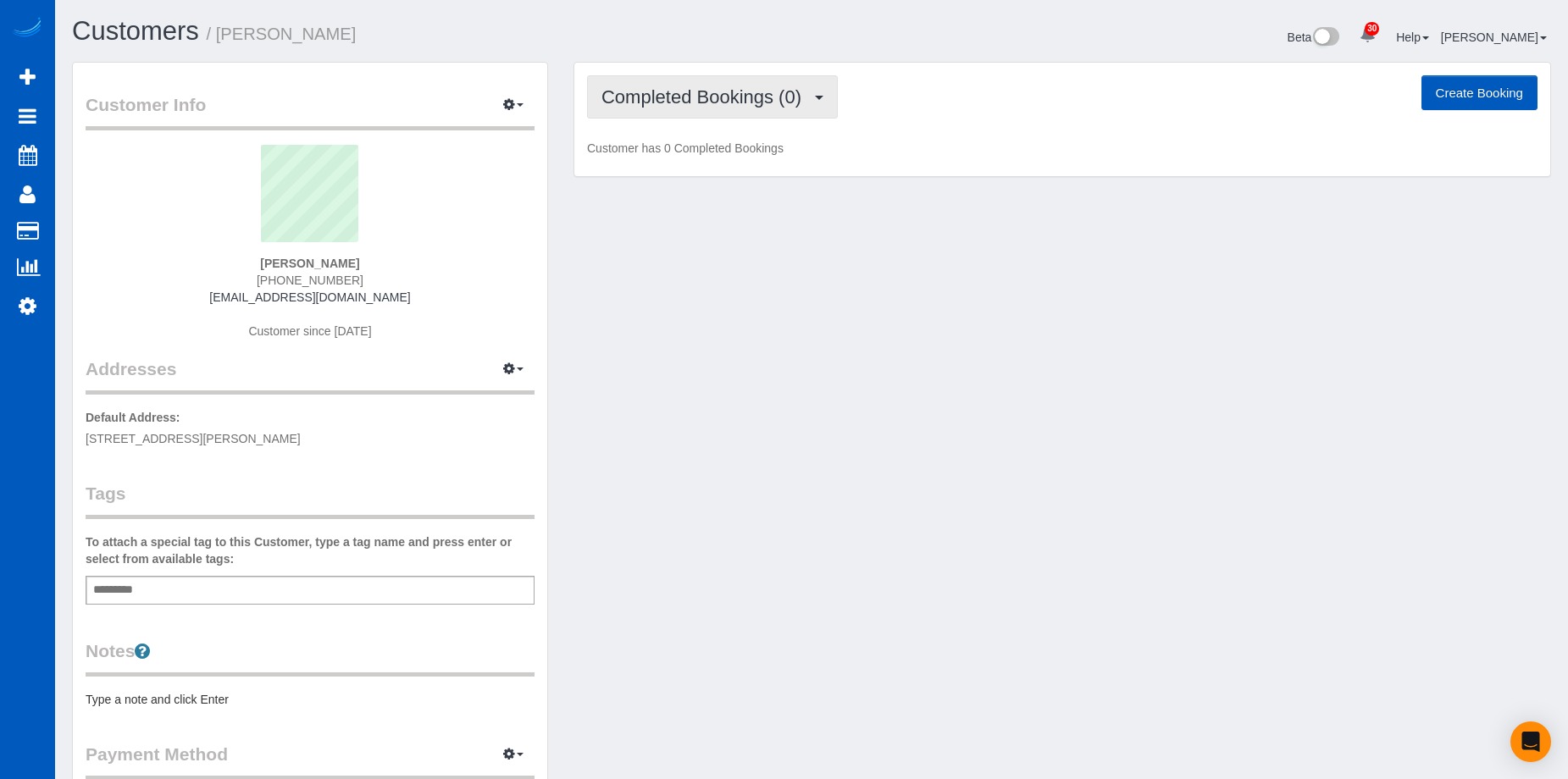
click at [700, 117] on button "Completed Bookings (0)" at bounding box center [712, 97] width 251 height 43
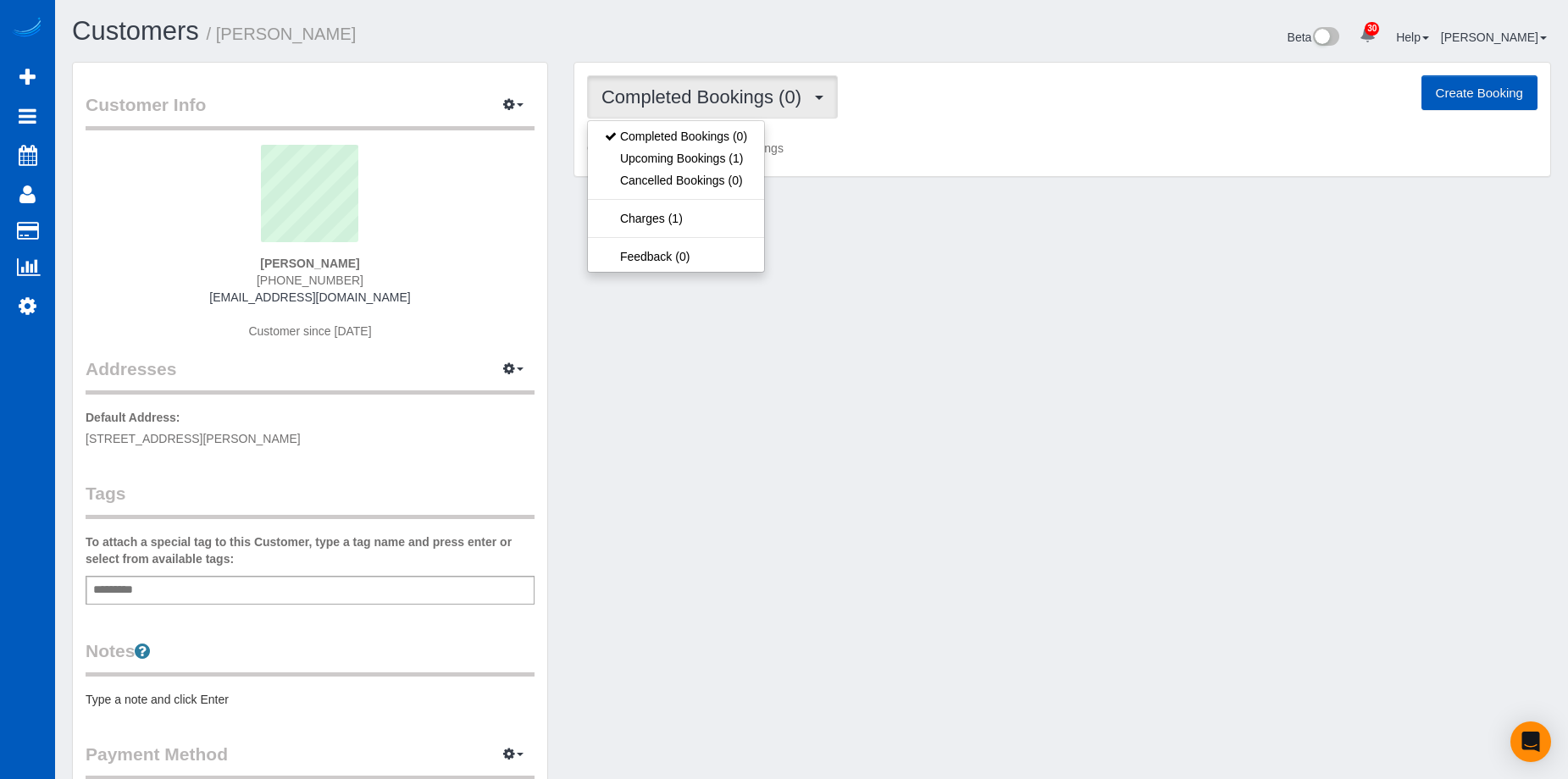
click at [702, 111] on button "Completed Bookings (0)" at bounding box center [712, 97] width 251 height 43
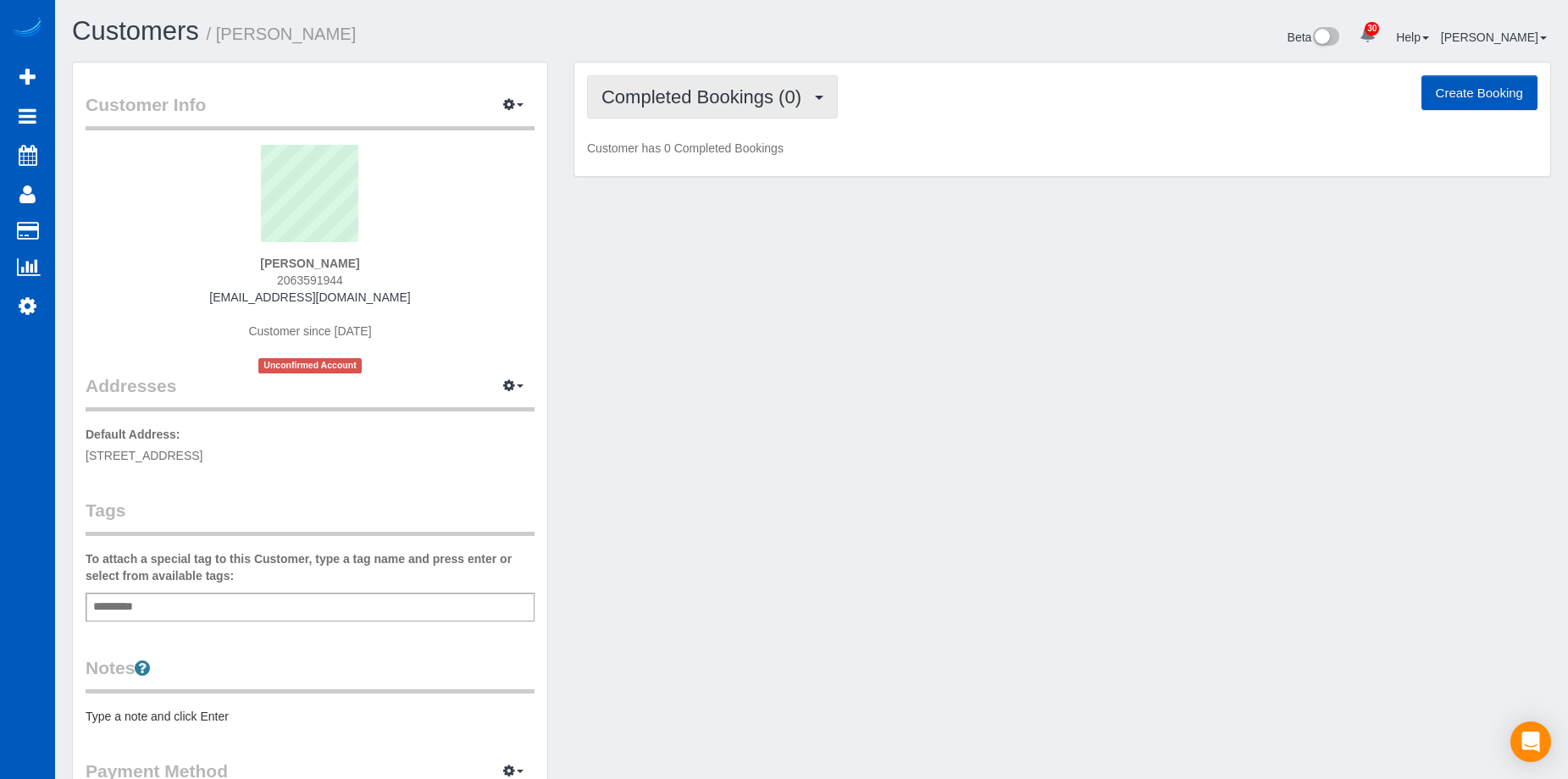
click at [710, 106] on span "Completed Bookings (0)" at bounding box center [706, 97] width 208 height 21
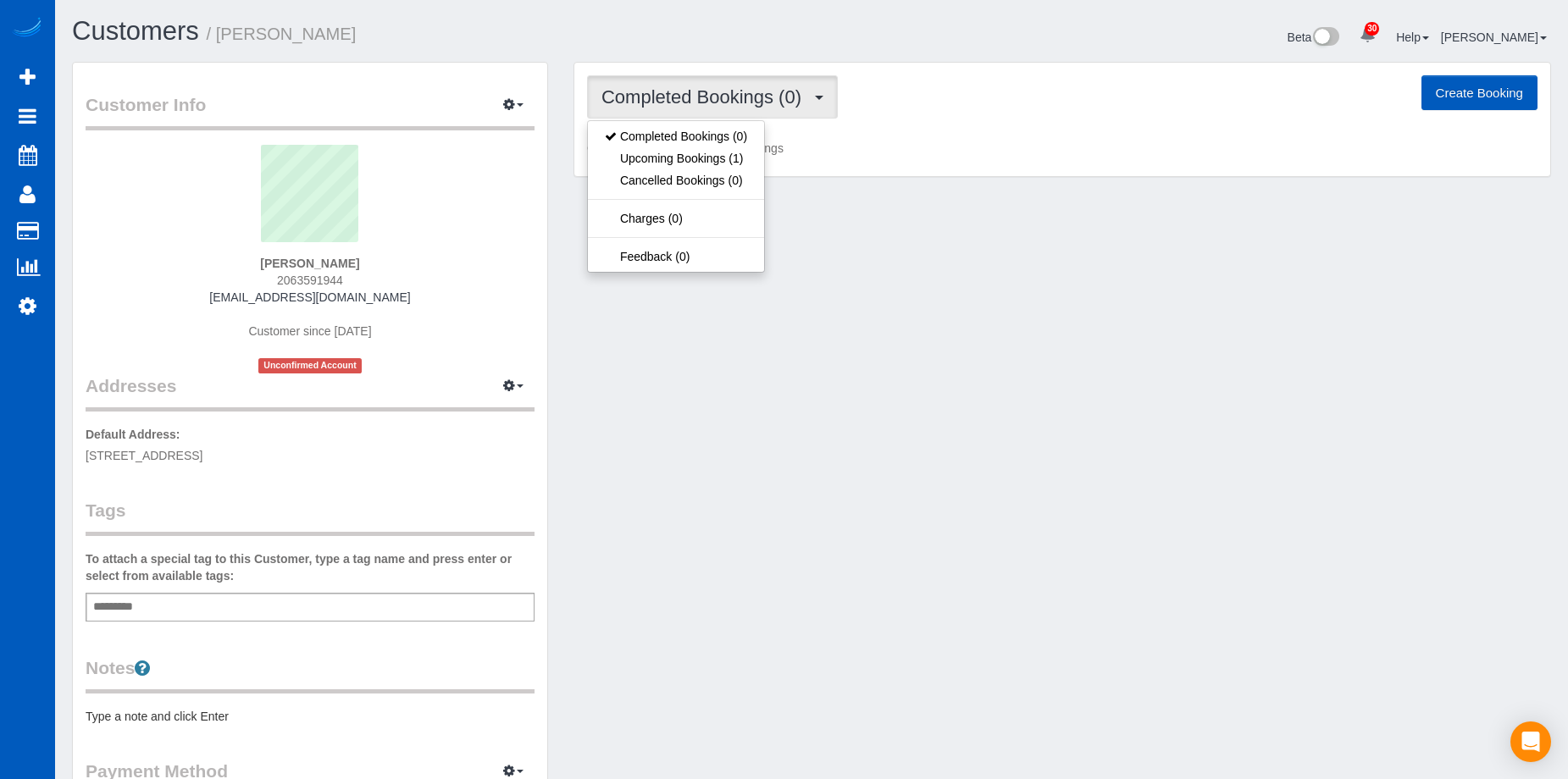
click at [710, 106] on span "Completed Bookings (0)" at bounding box center [706, 97] width 208 height 21
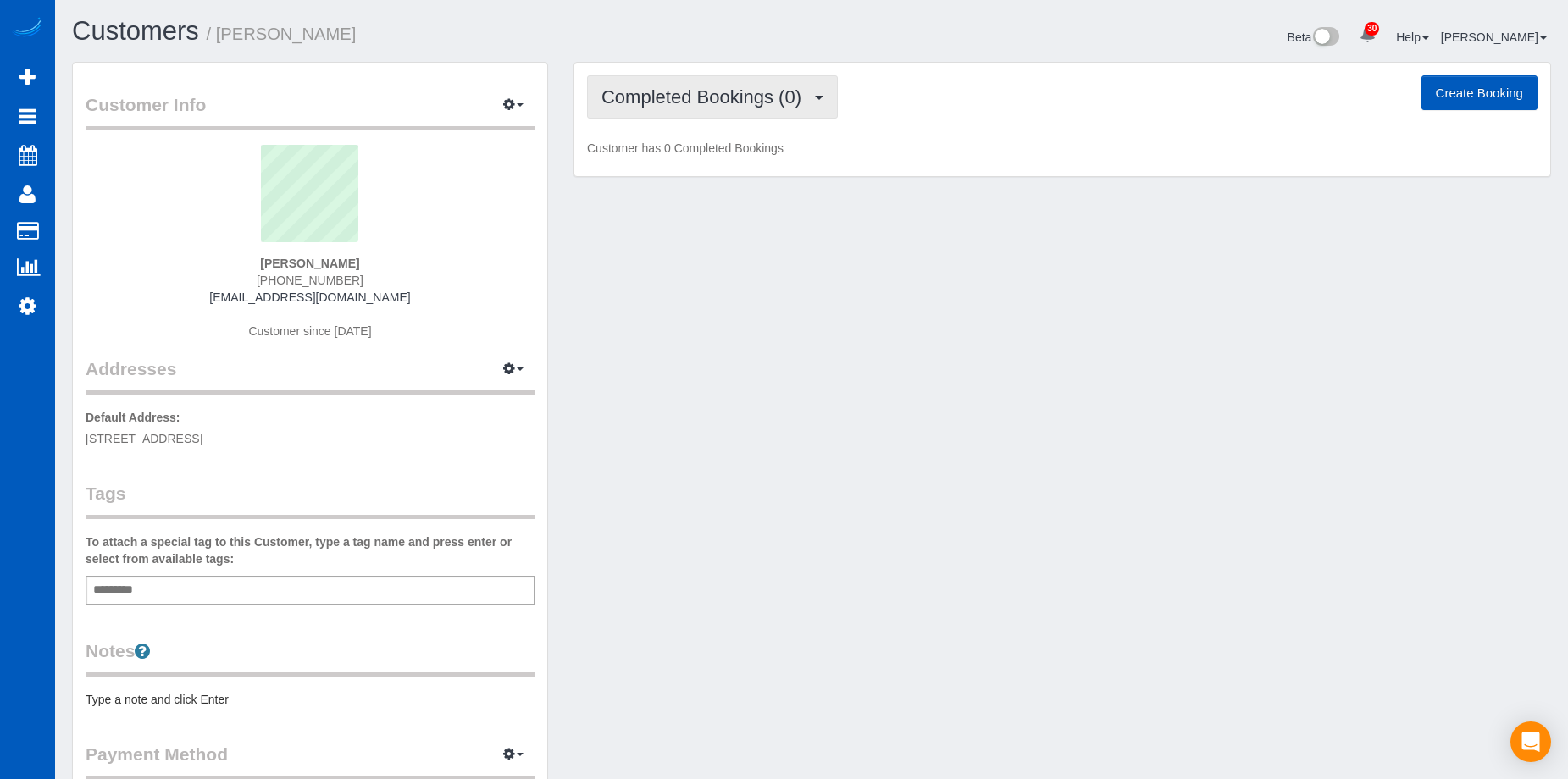
click at [682, 87] on span "Completed Bookings (0)" at bounding box center [706, 97] width 208 height 21
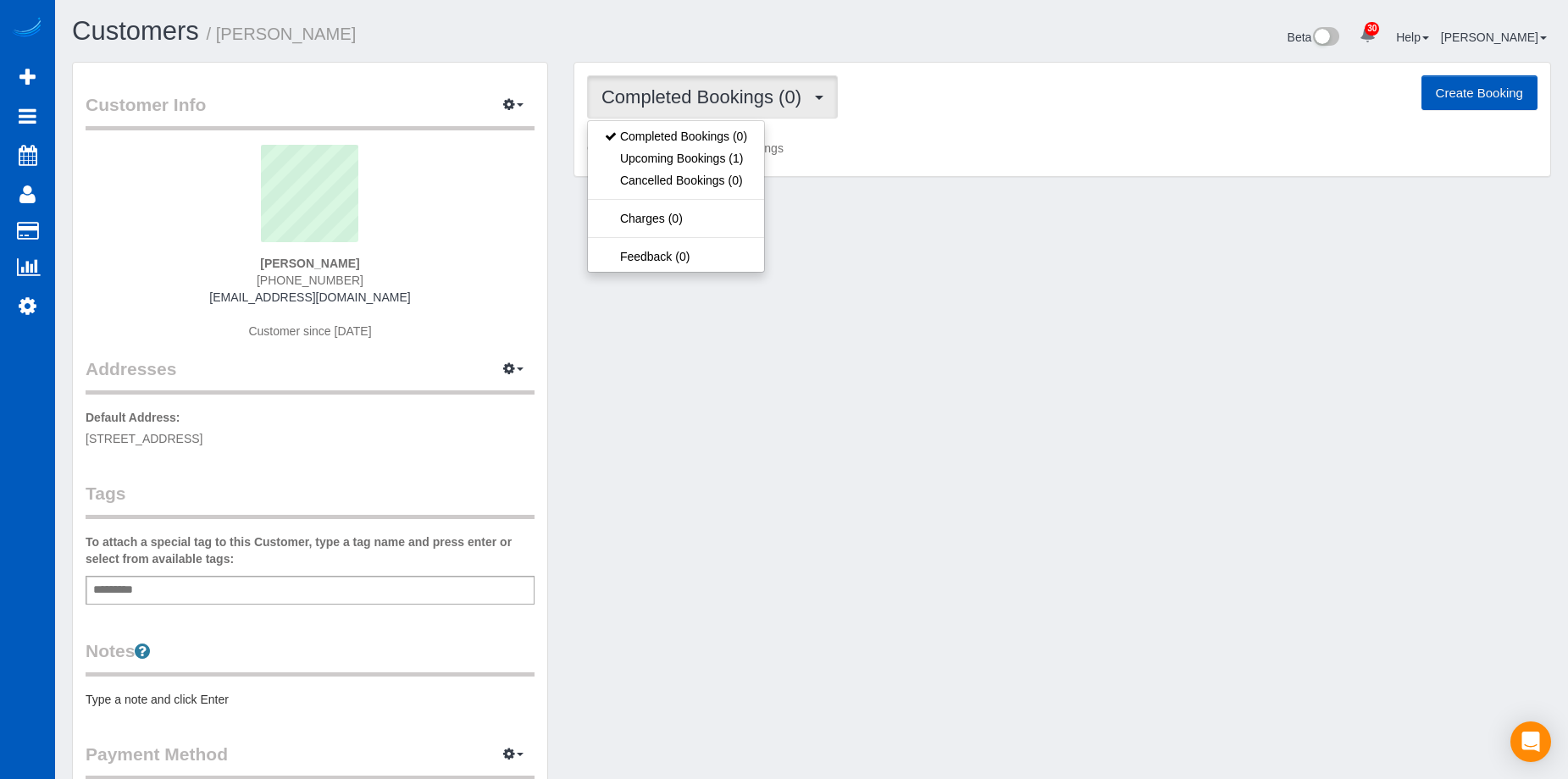
click at [682, 87] on span "Completed Bookings (0)" at bounding box center [706, 97] width 208 height 21
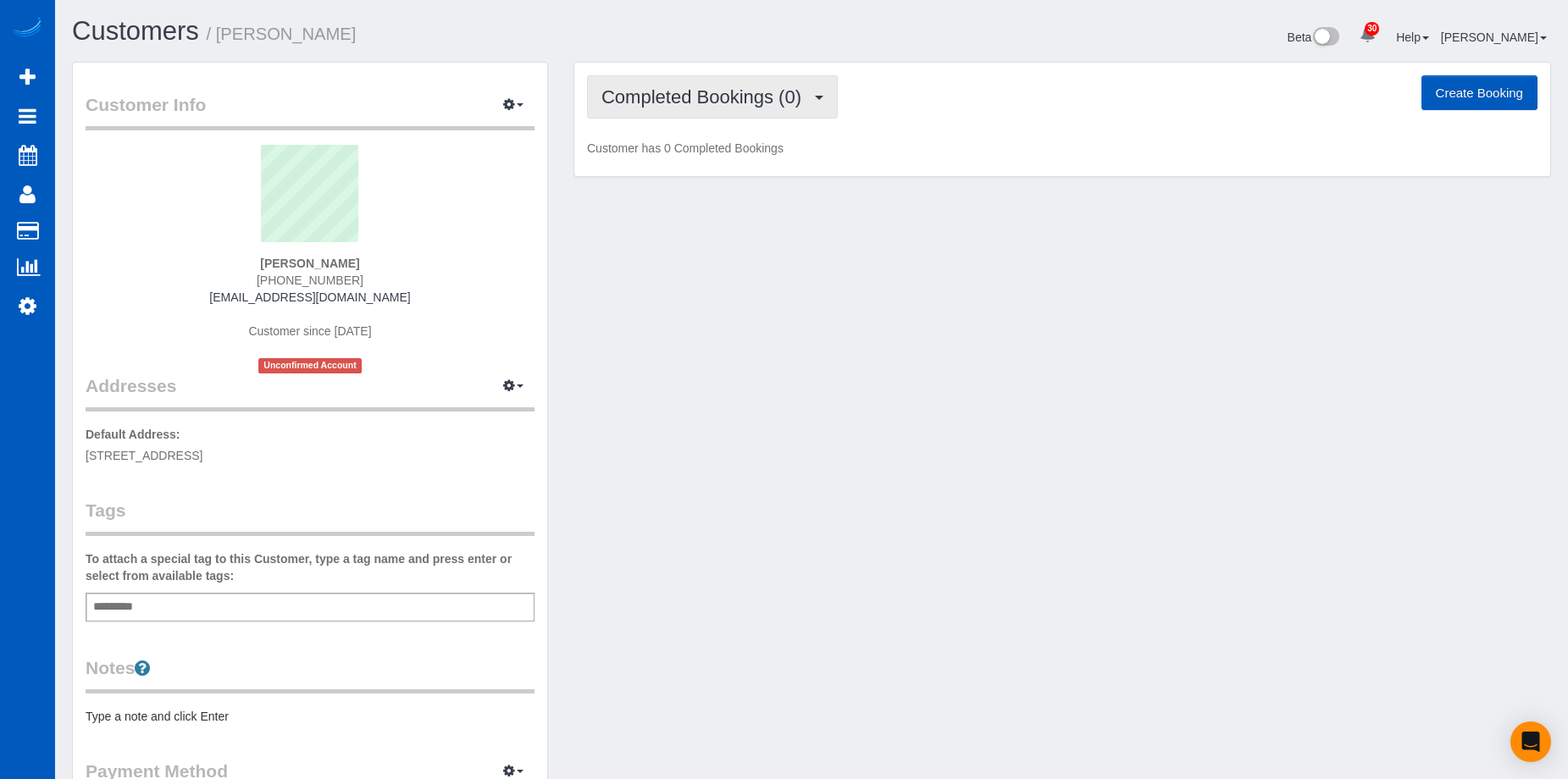
click at [668, 100] on span "Completed Bookings (0)" at bounding box center [706, 97] width 208 height 21
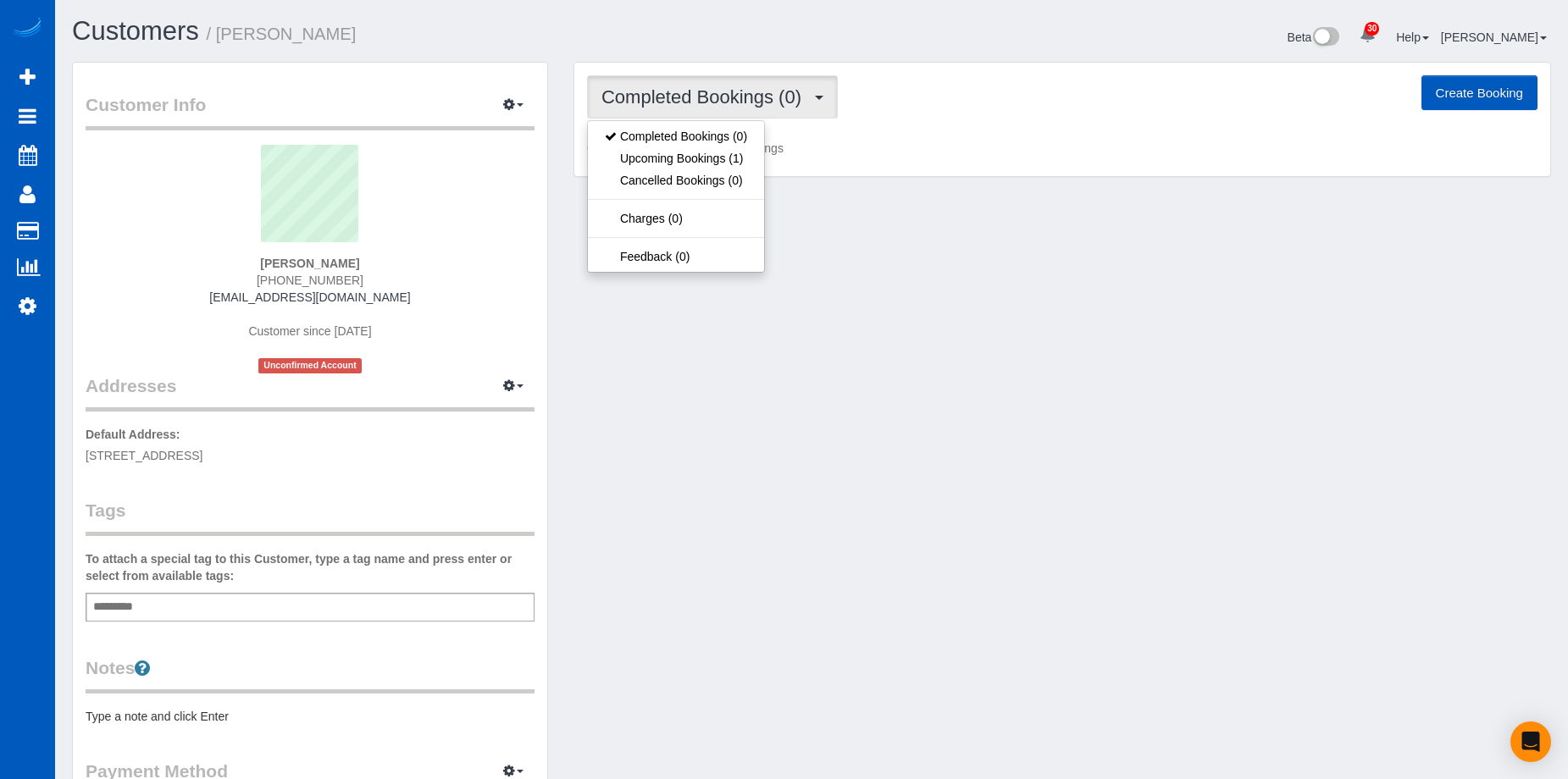
click at [668, 100] on span "Completed Bookings (0)" at bounding box center [706, 97] width 208 height 21
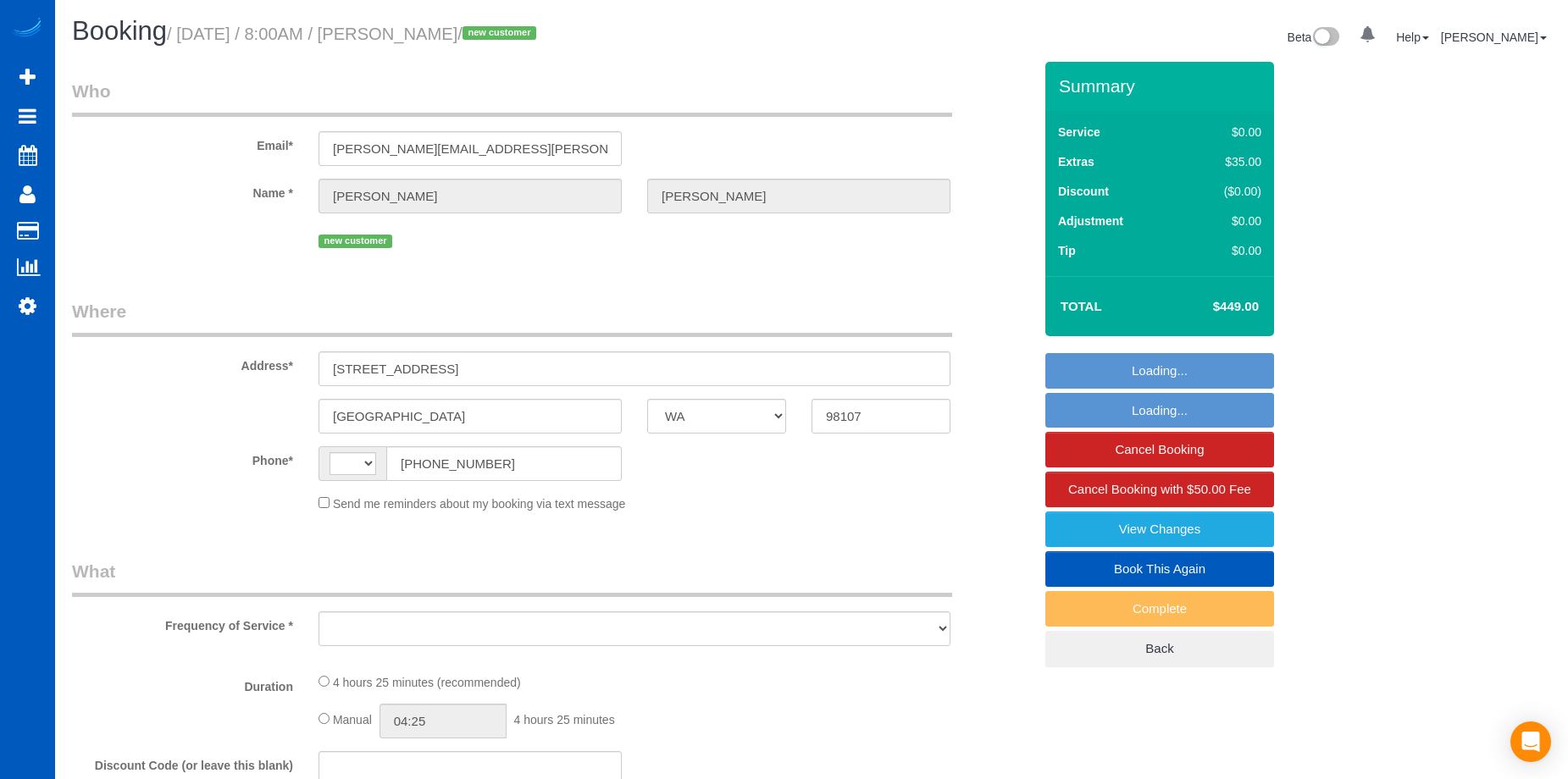
select select "WA"
select select "string:[GEOGRAPHIC_DATA]"
select select "object:1037"
select select "199"
select select "1001"
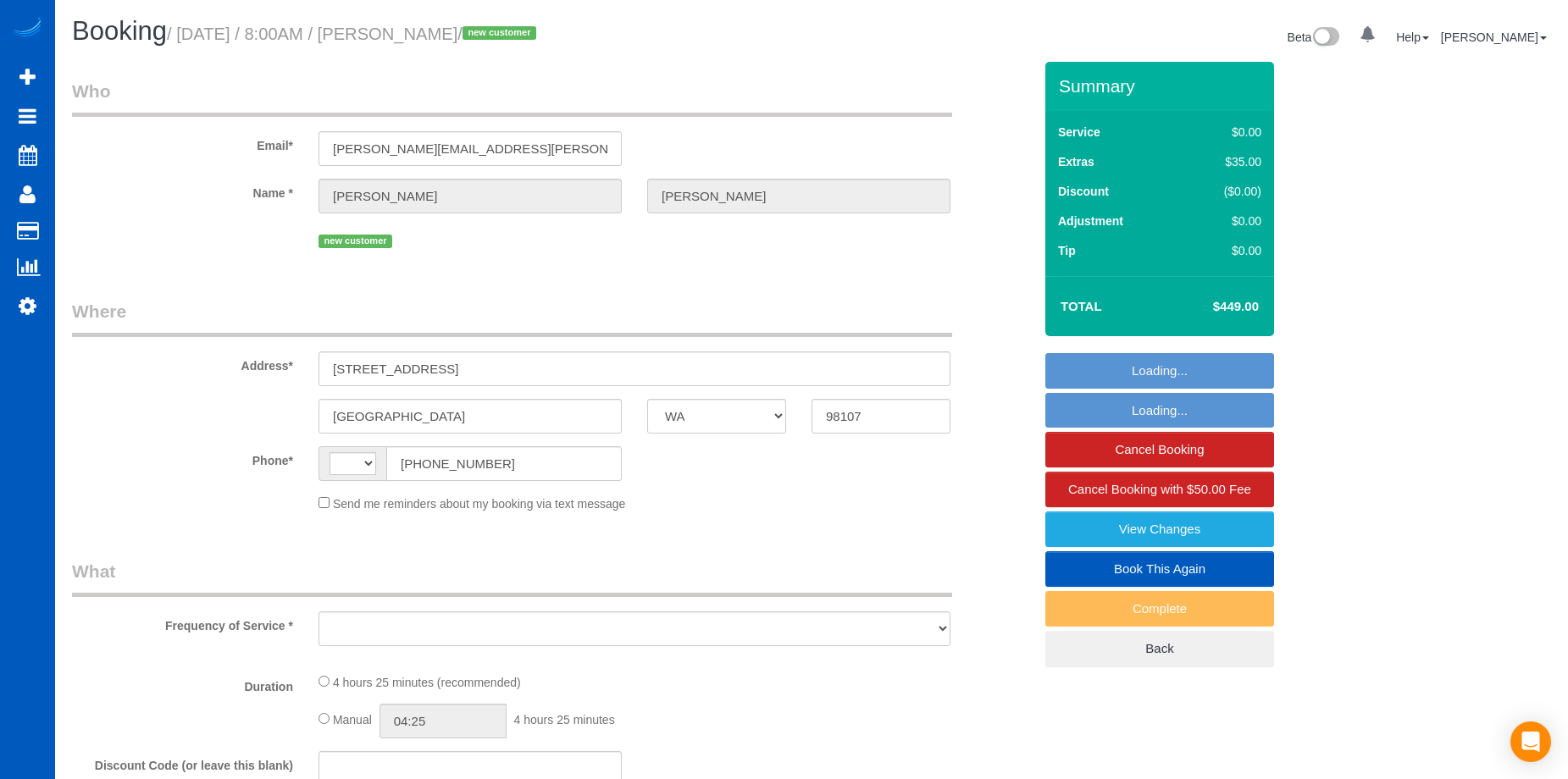
select select "2"
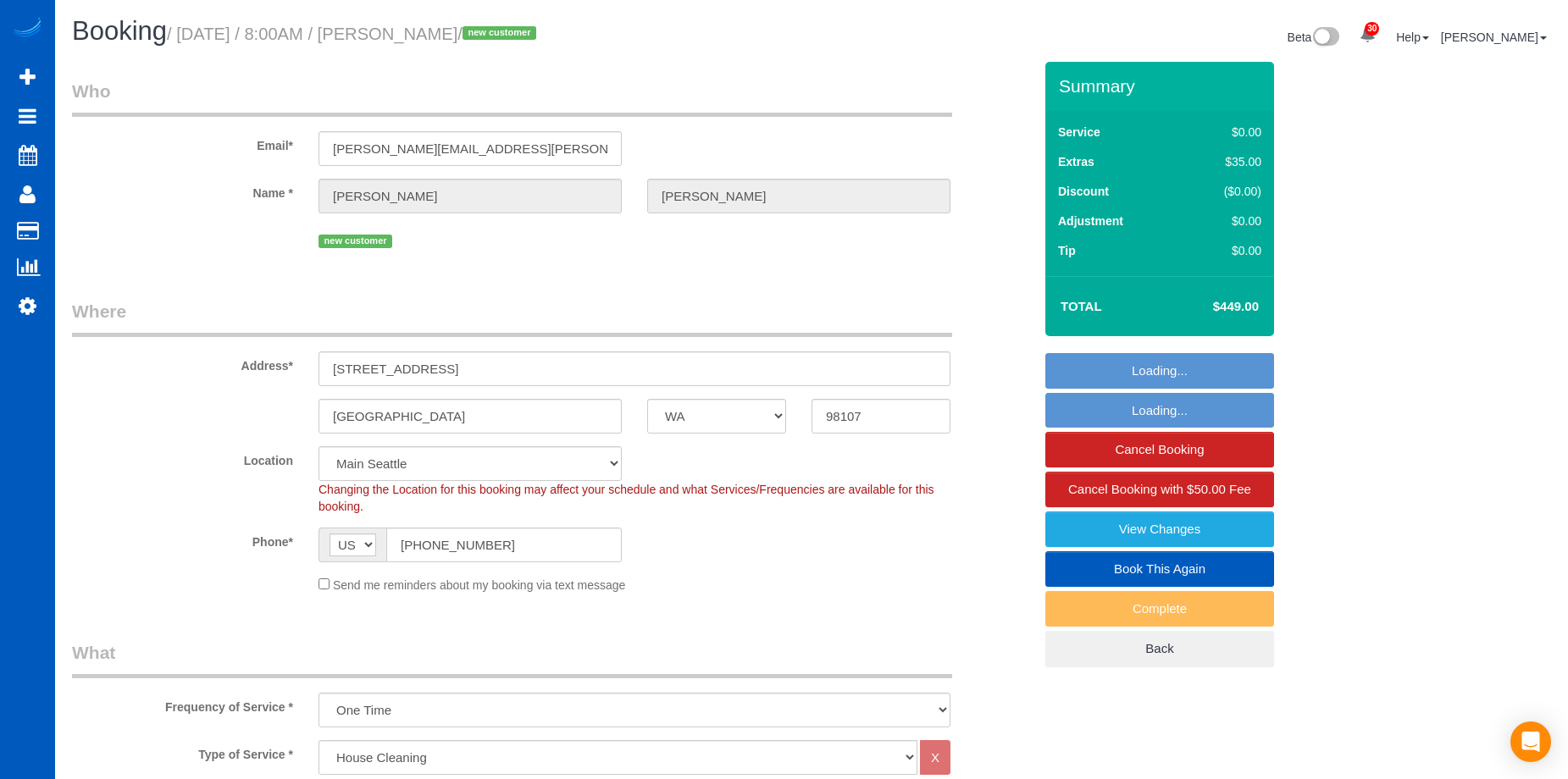
select select "object:1148"
select select "spot1"
select select "1001"
select select "2"
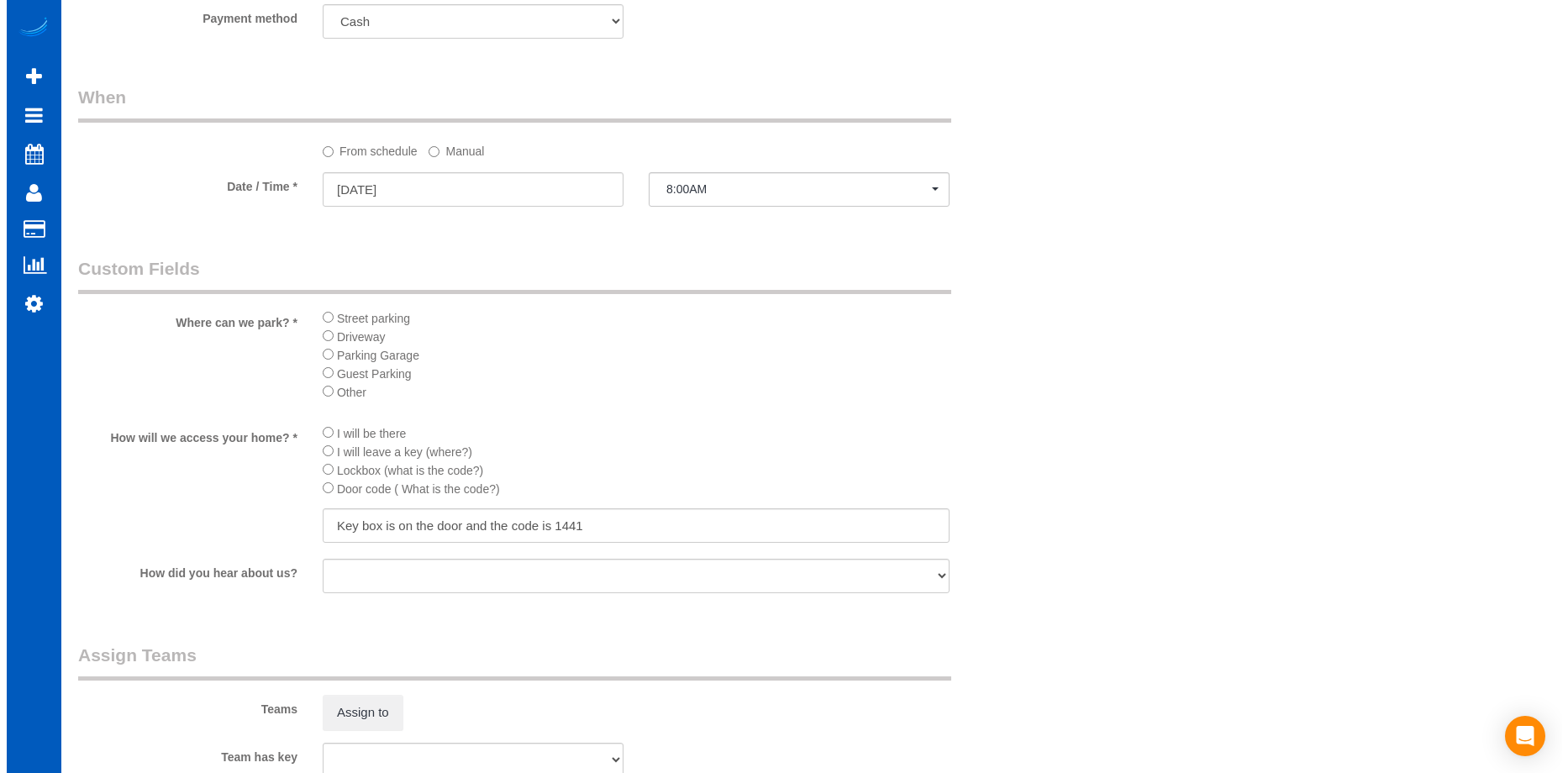
scroll to position [1850, 0]
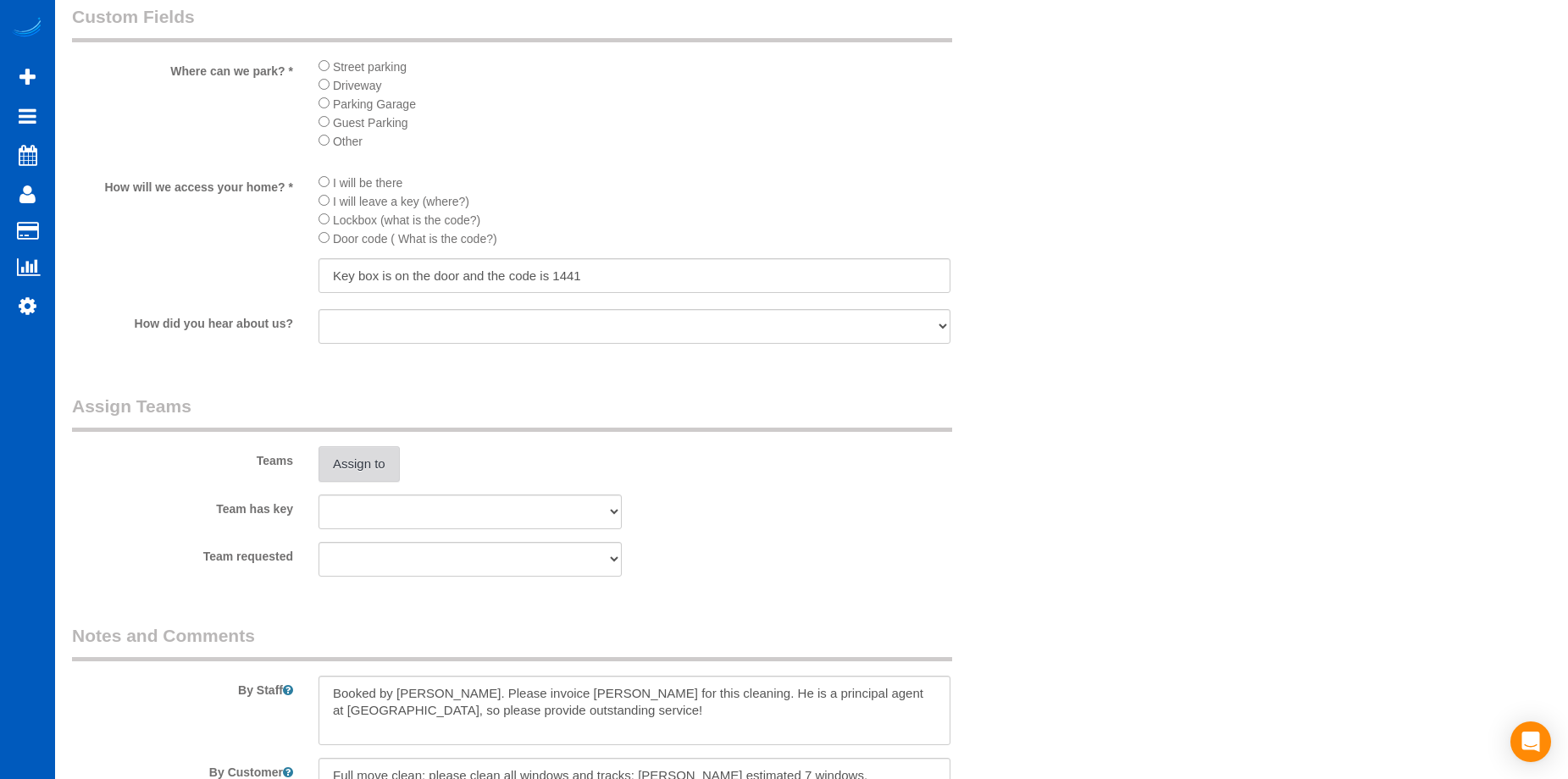
click at [384, 463] on button "Assign to" at bounding box center [359, 464] width 81 height 36
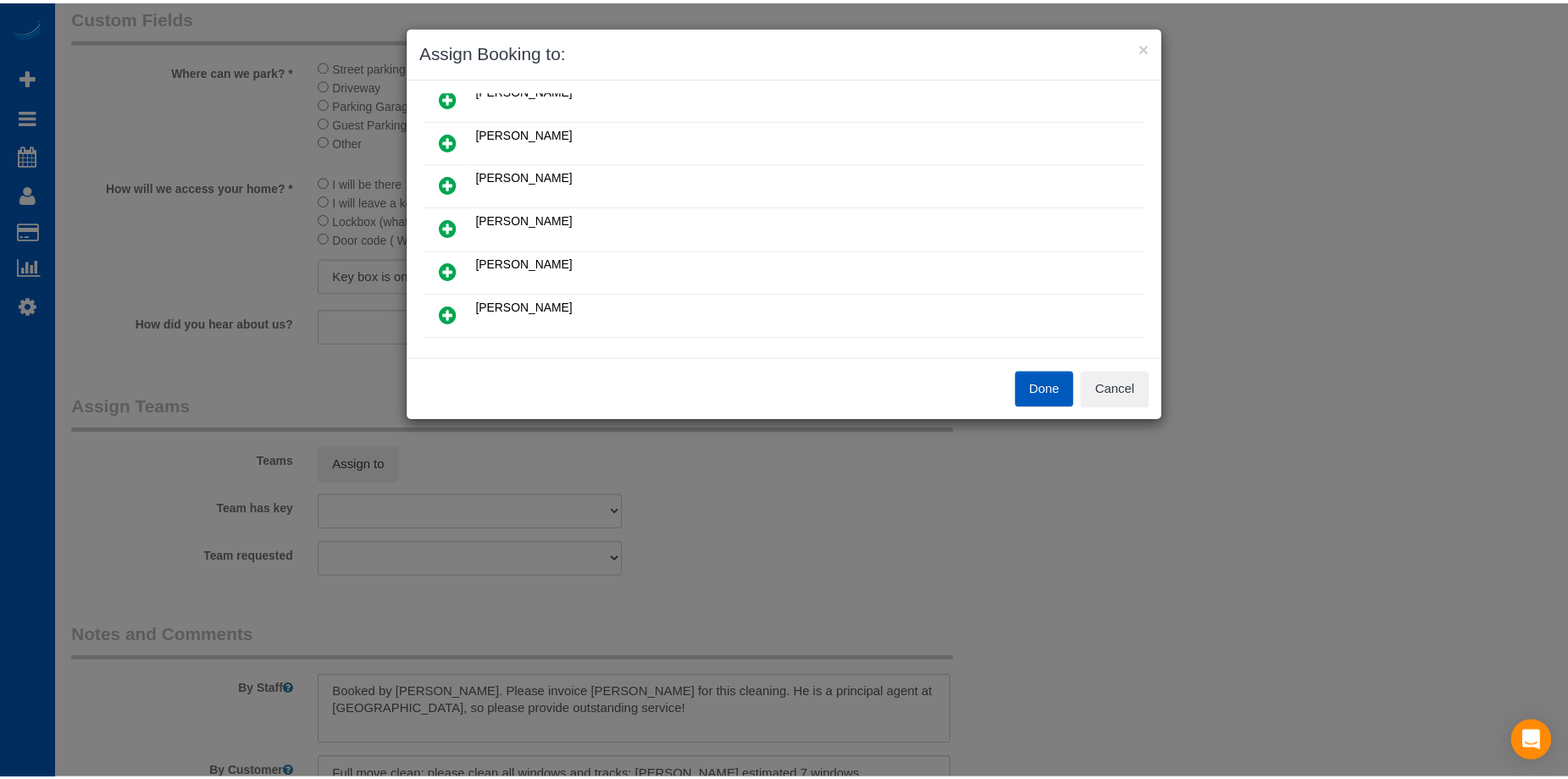
scroll to position [0, 0]
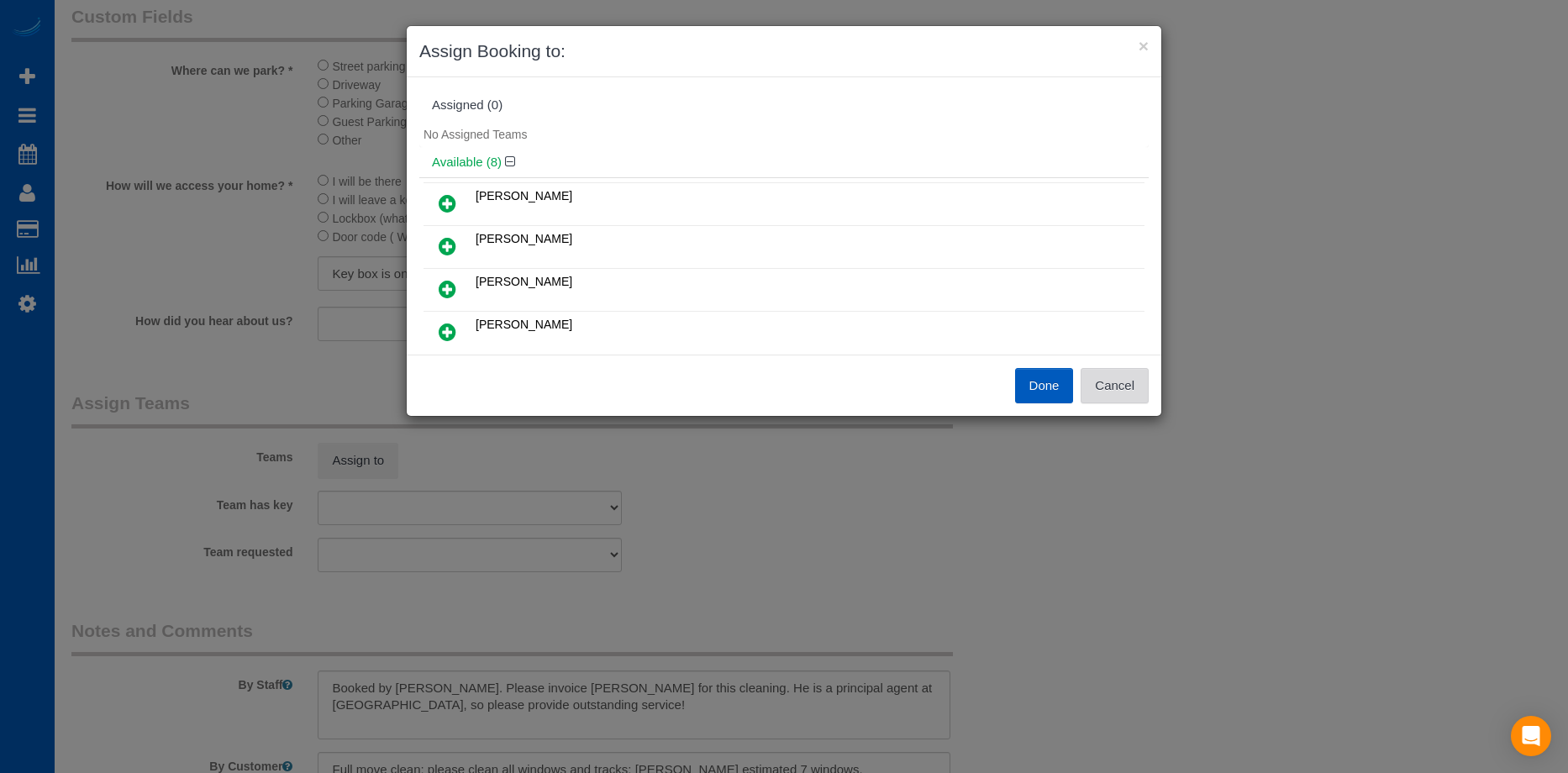
click at [1131, 378] on button "Cancel" at bounding box center [1114, 385] width 68 height 35
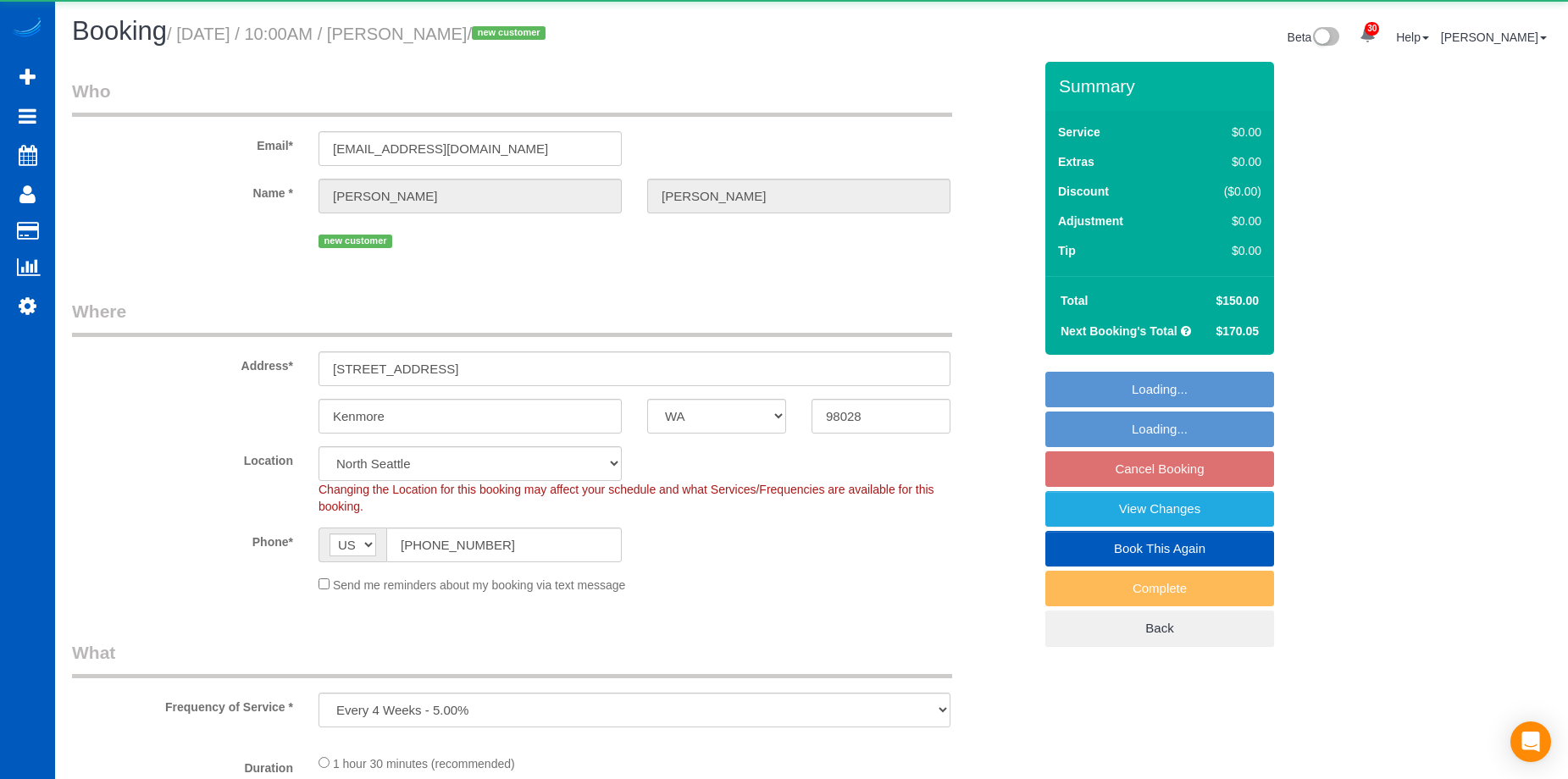
select select "WA"
select select "199"
select select "1001"
select select "2"
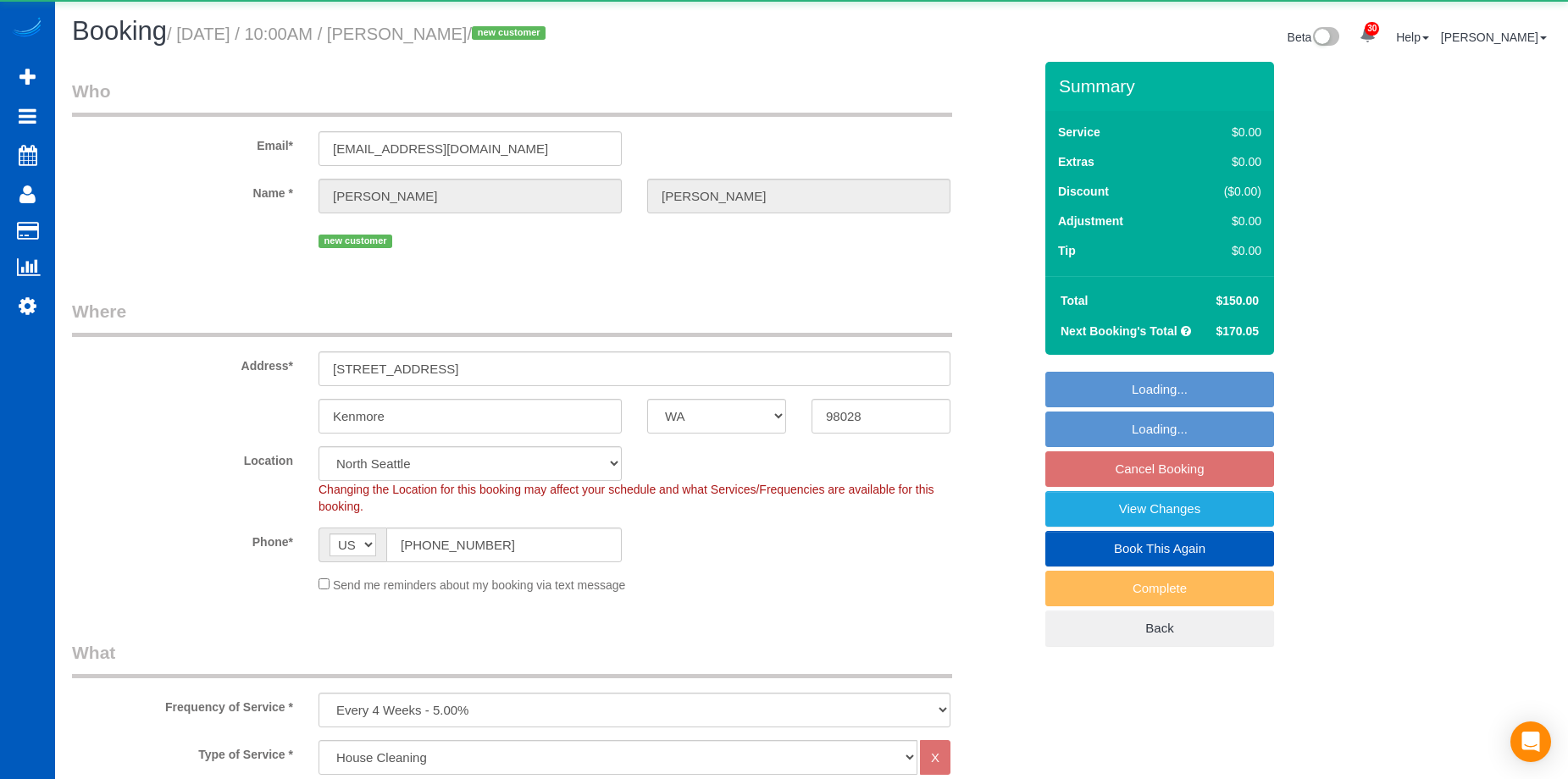
select select "string:fspay-63d2b6ff-4fdc-47d1-965e-53a208cd5869"
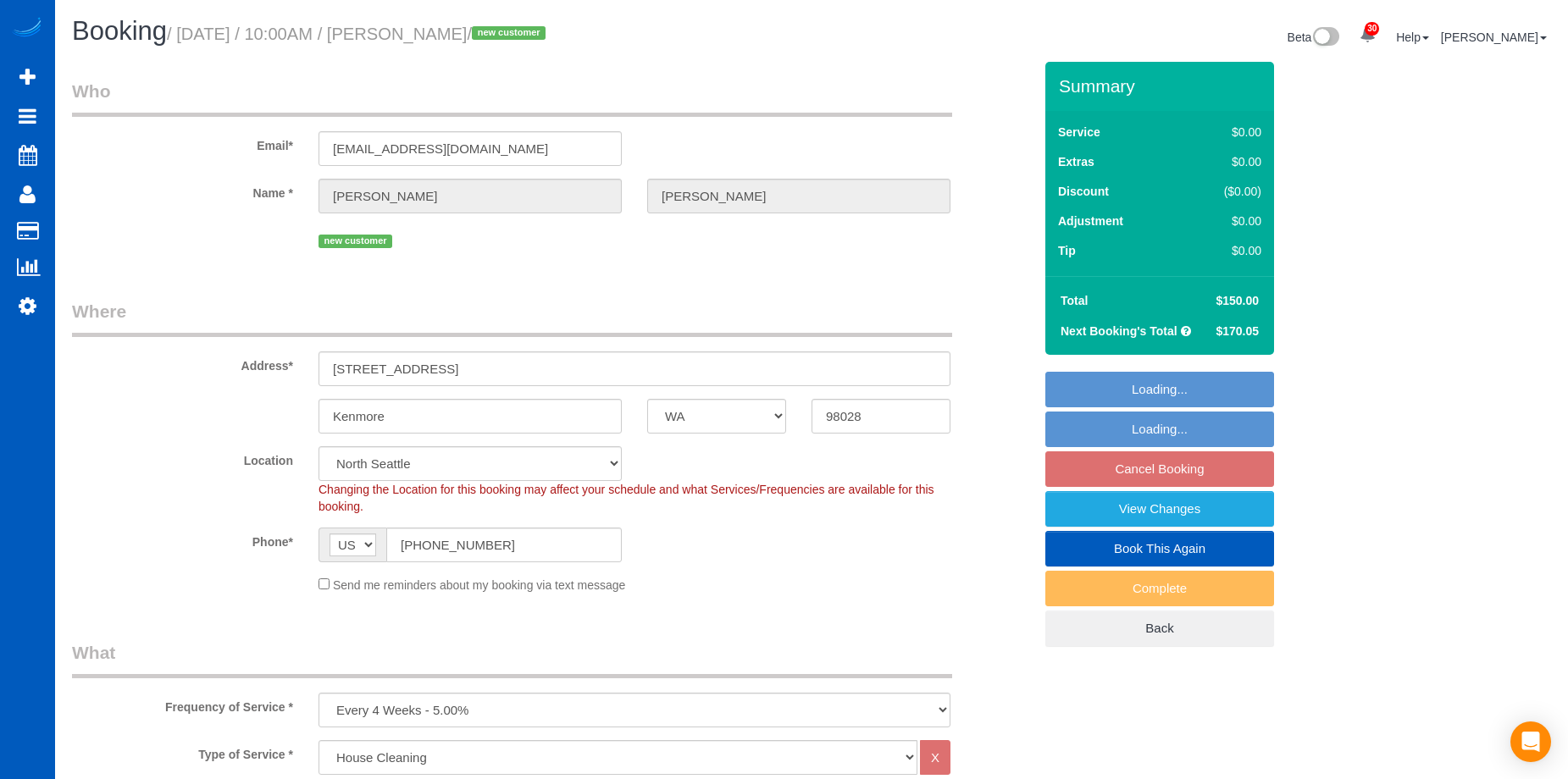
select select "object:1286"
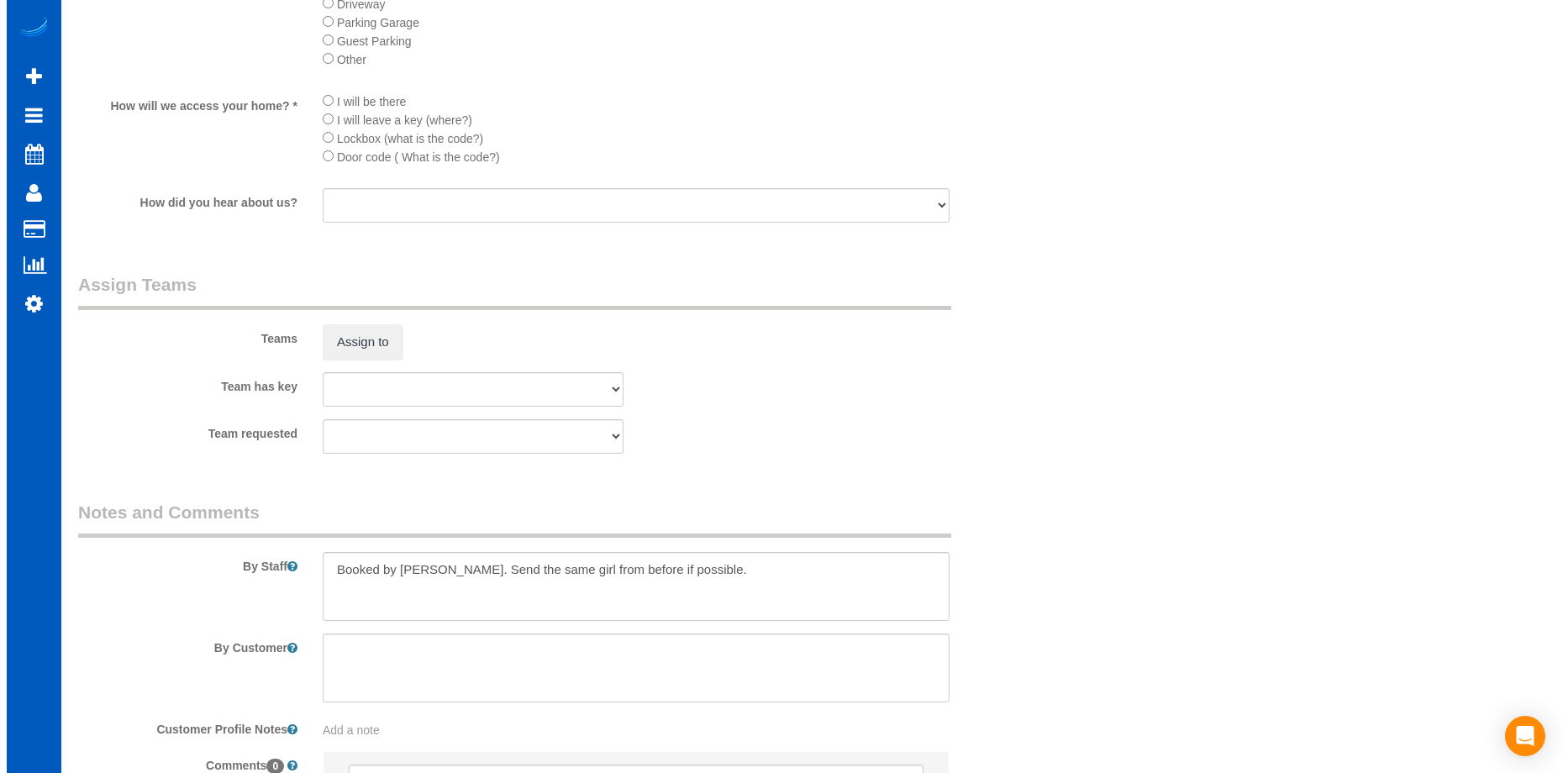
scroll to position [2017, 0]
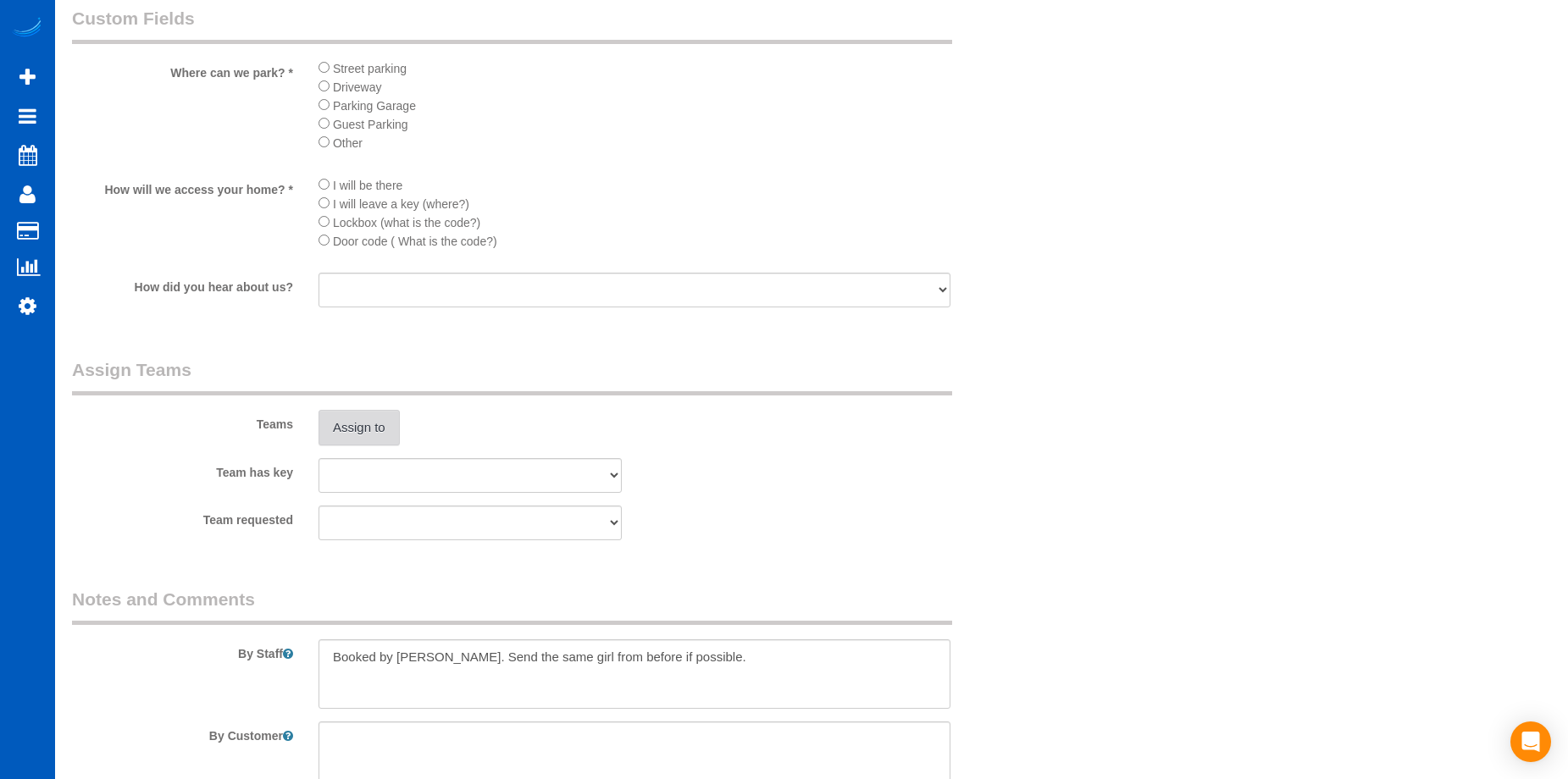
click at [368, 416] on button "Assign to" at bounding box center [359, 427] width 81 height 36
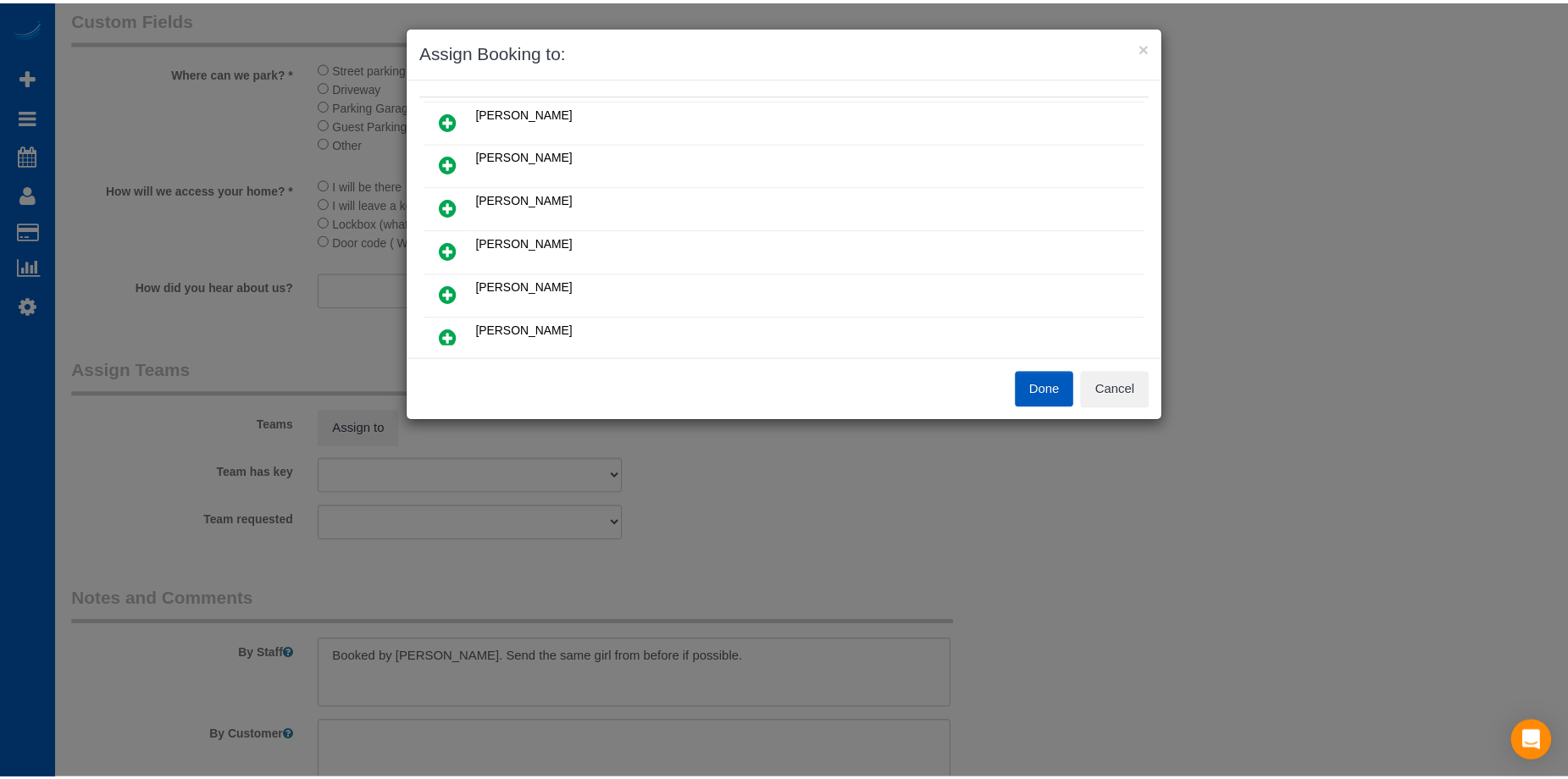
scroll to position [0, 0]
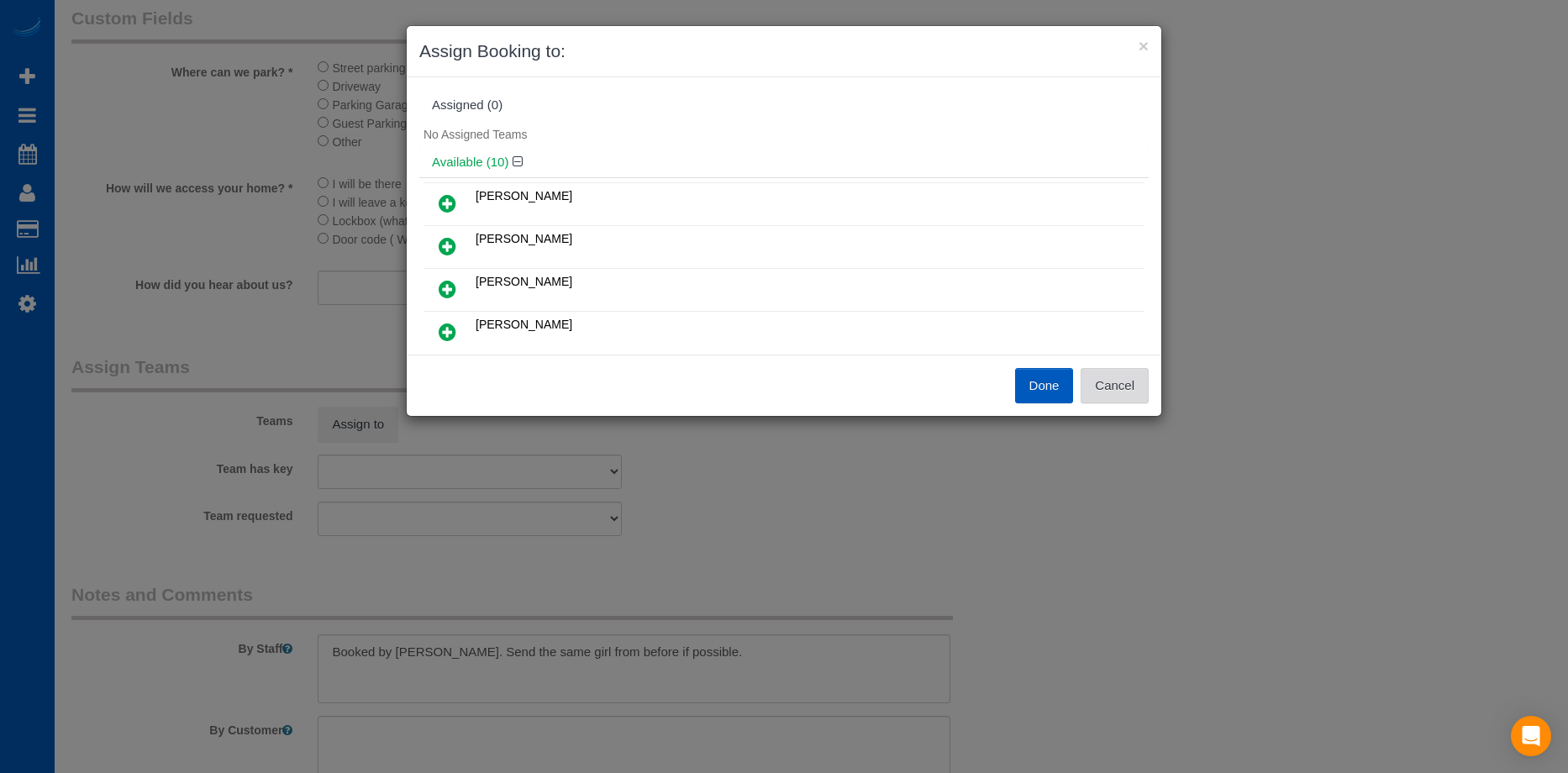
click at [1131, 384] on button "Cancel" at bounding box center [1114, 385] width 68 height 35
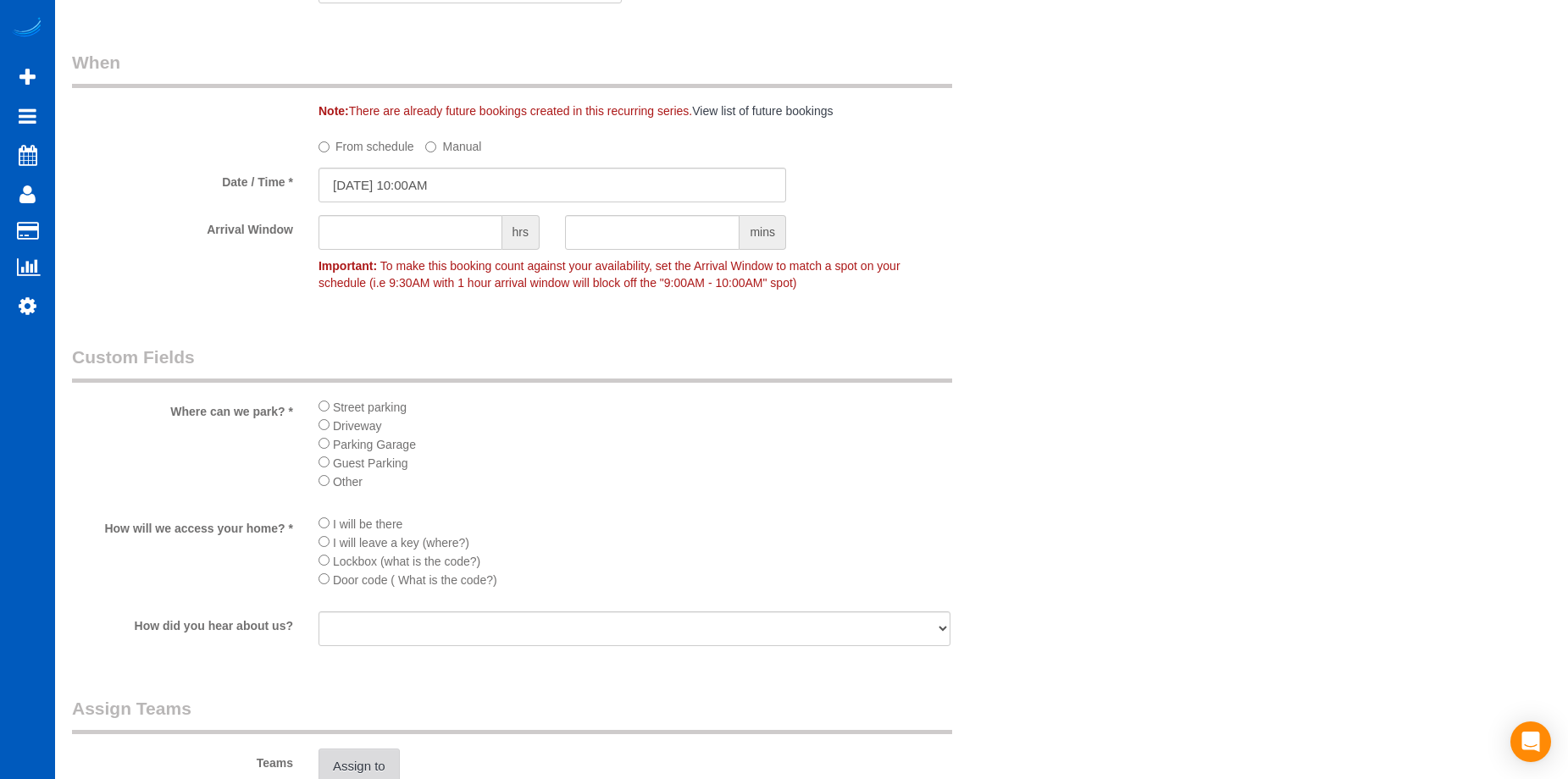
scroll to position [2033, 0]
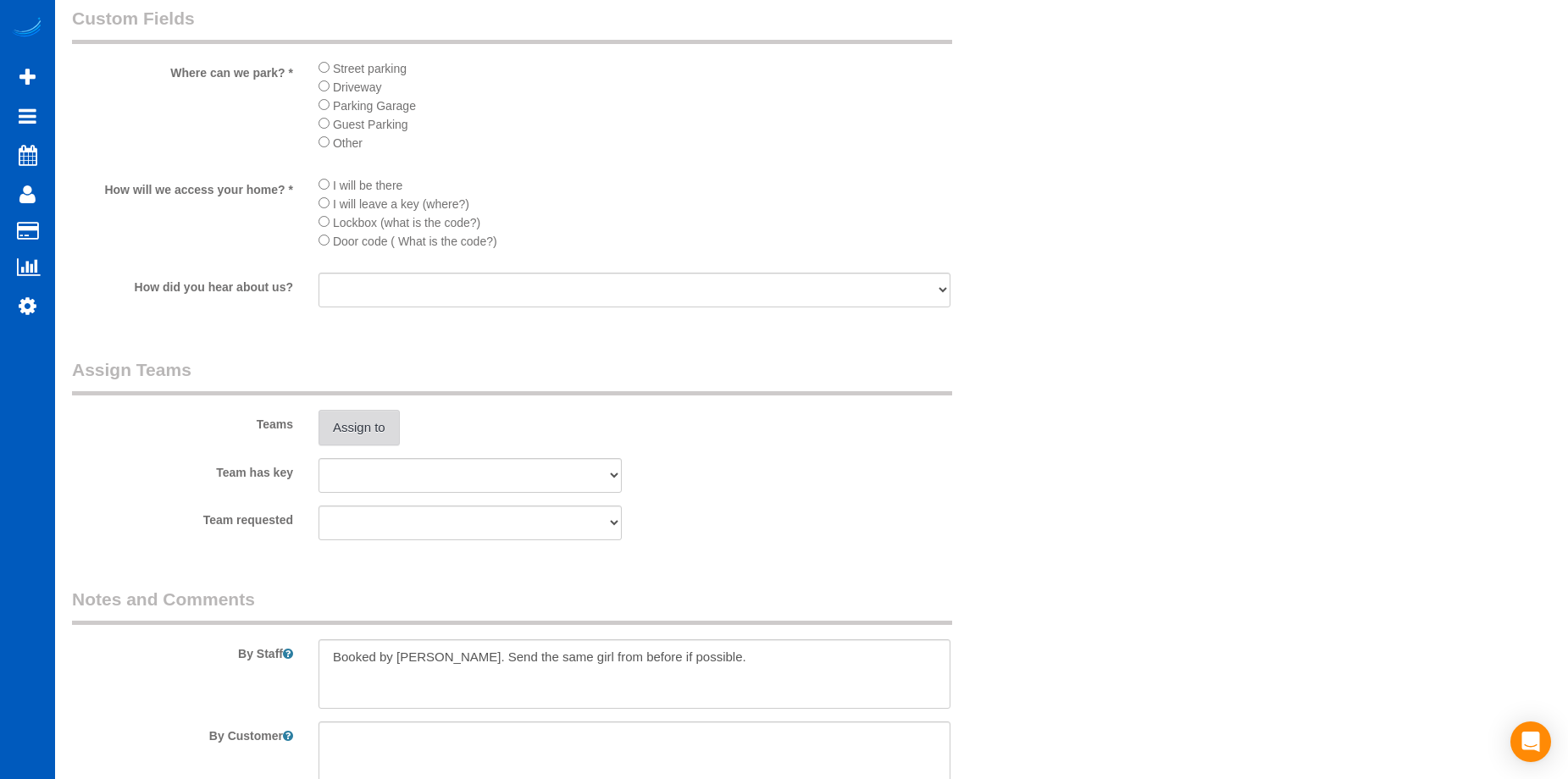
click at [358, 422] on button "Assign to" at bounding box center [359, 427] width 81 height 36
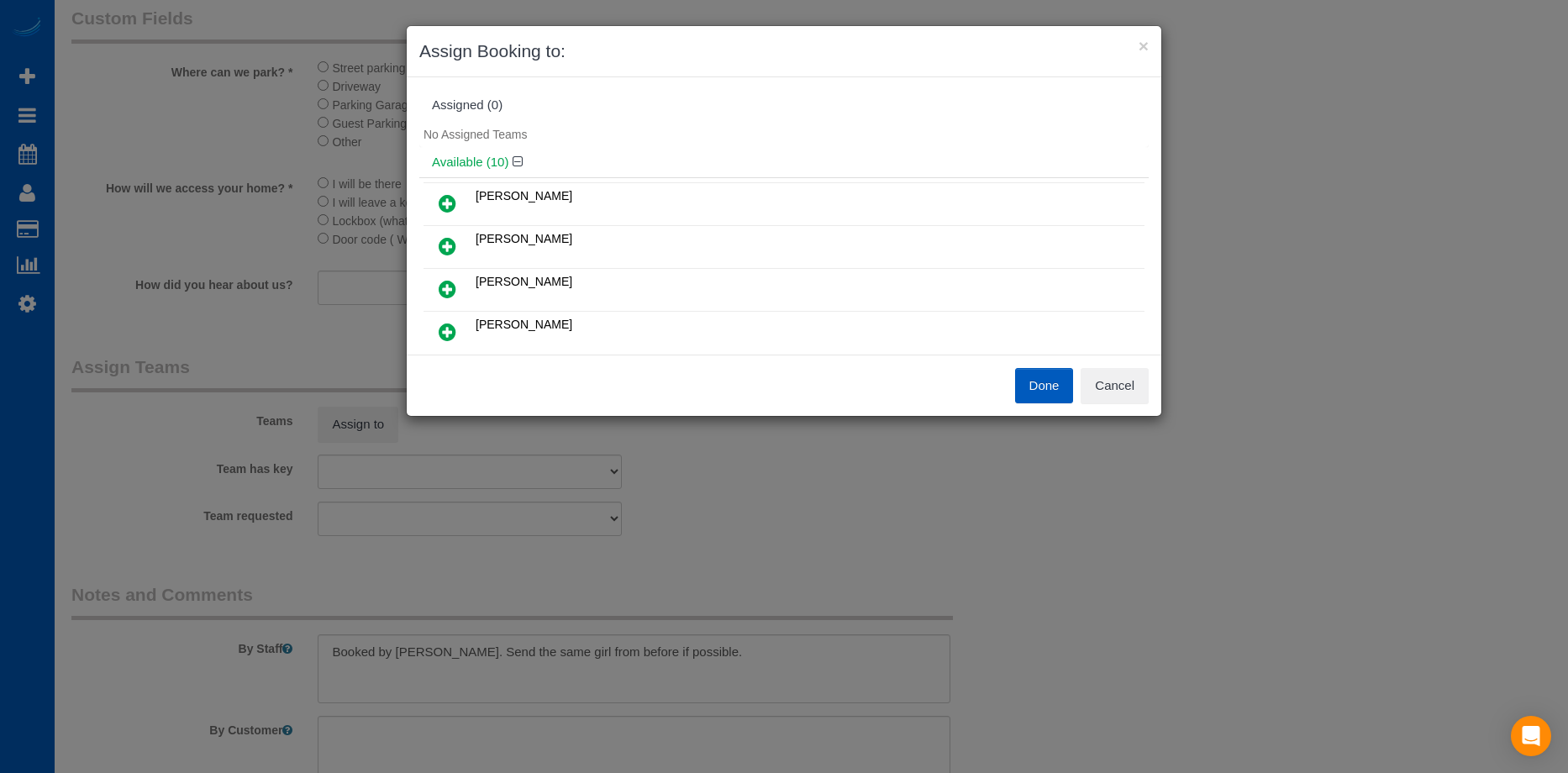
click at [436, 238] on link at bounding box center [447, 246] width 40 height 34
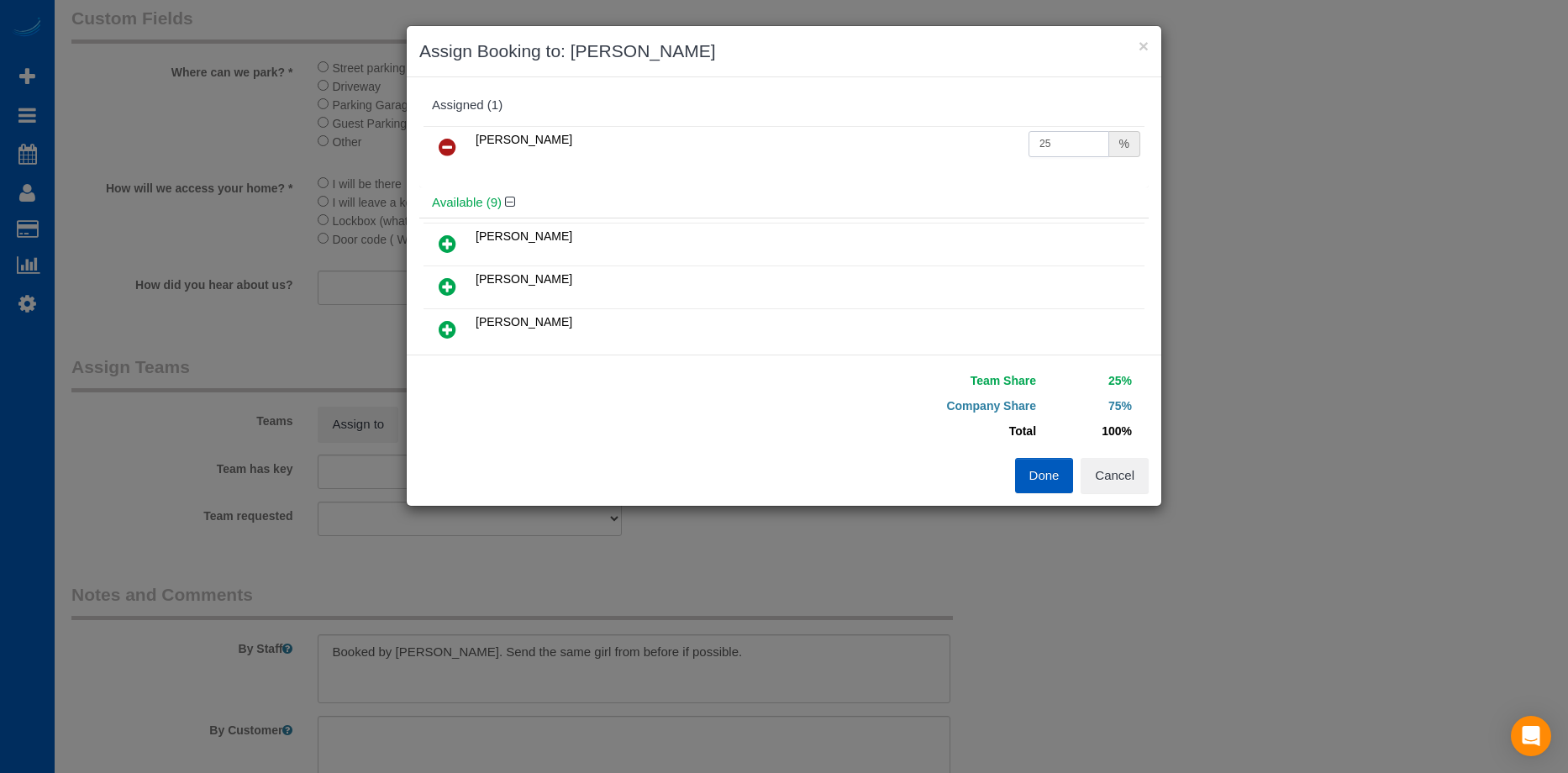
click at [1059, 140] on input "25" at bounding box center [1068, 144] width 81 height 26
drag, startPoint x: 1047, startPoint y: 138, endPoint x: 906, endPoint y: 130, distance: 141.2
click at [906, 130] on tr "Kateryna Polishchuk 25 %" at bounding box center [784, 147] width 721 height 43
type input "57"
click at [1051, 478] on button "Done" at bounding box center [1044, 476] width 59 height 35
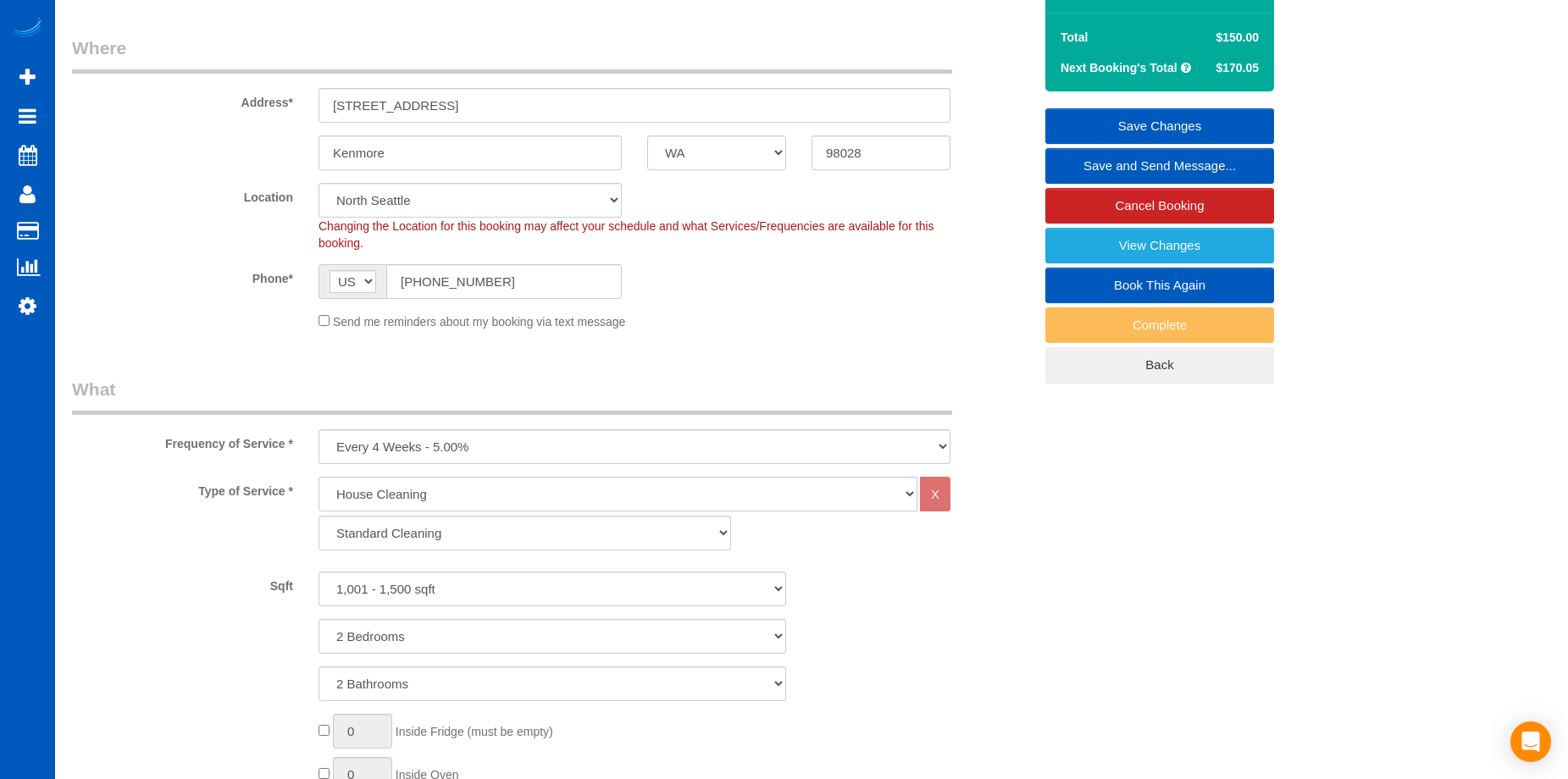
scroll to position [9, 0]
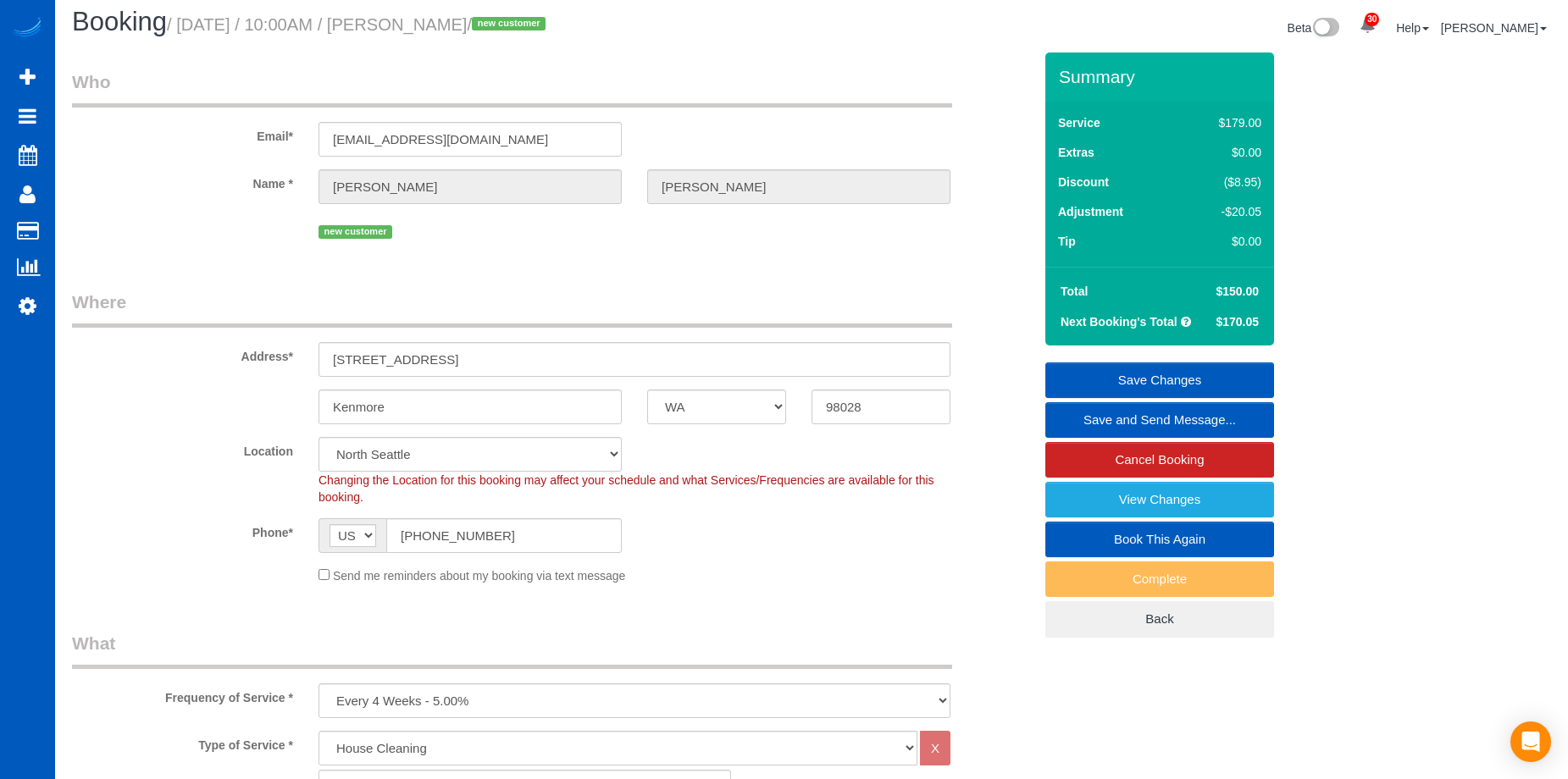
click at [1118, 371] on link "Save Changes" at bounding box center [1160, 380] width 228 height 36
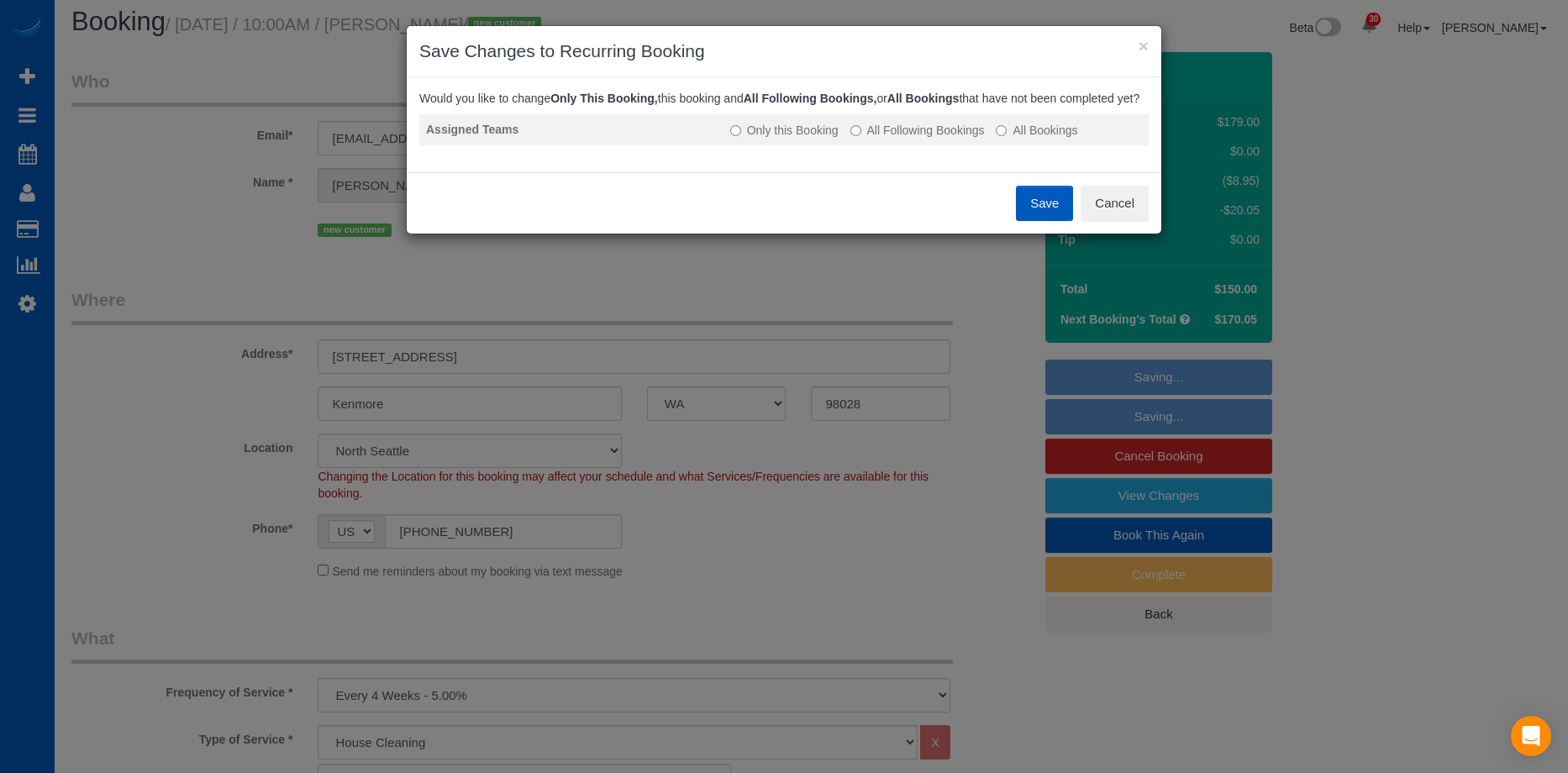
click at [911, 139] on label "All Following Bookings" at bounding box center [918, 130] width 134 height 17
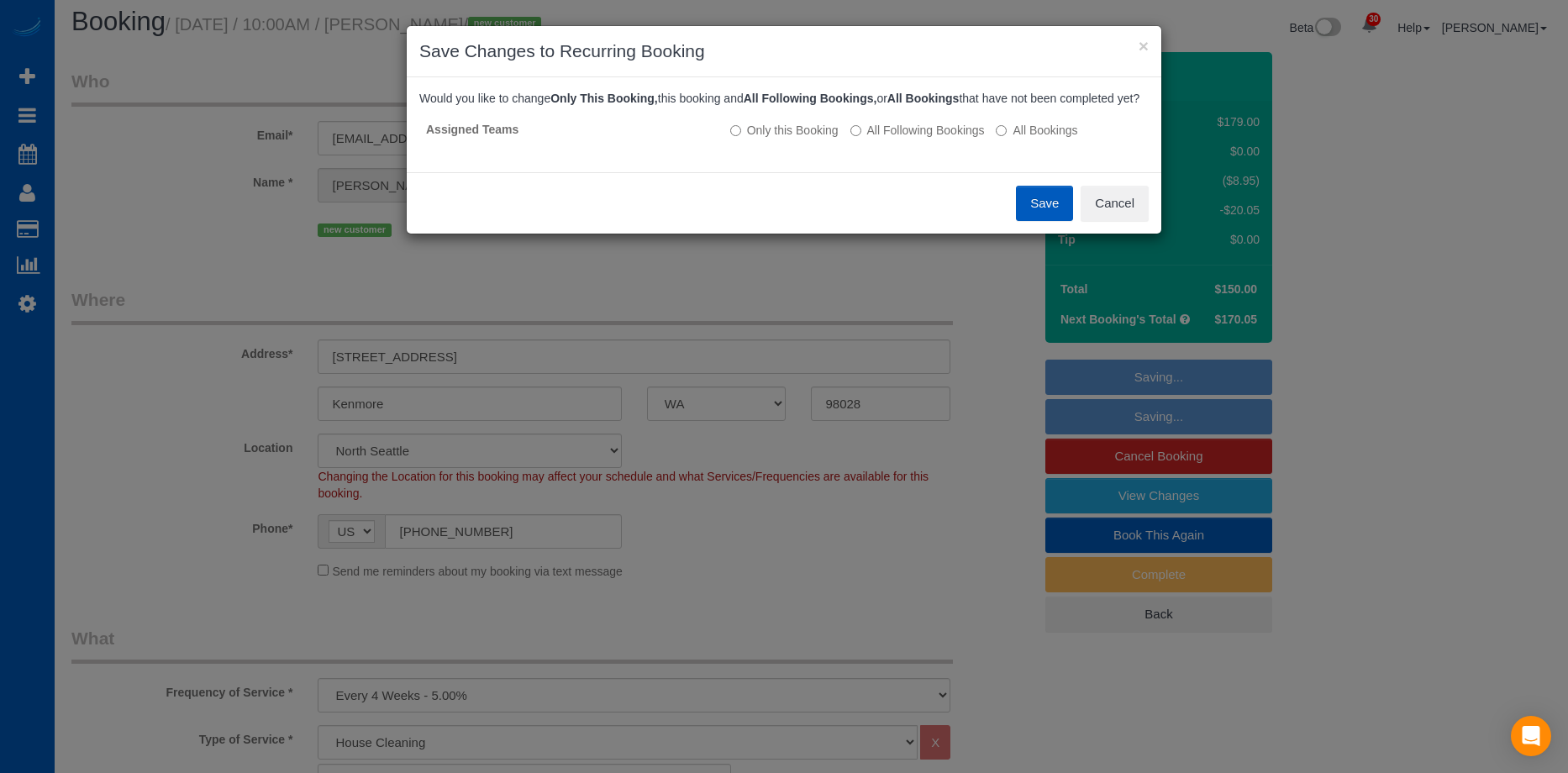
click at [1045, 209] on button "Save" at bounding box center [1044, 203] width 57 height 35
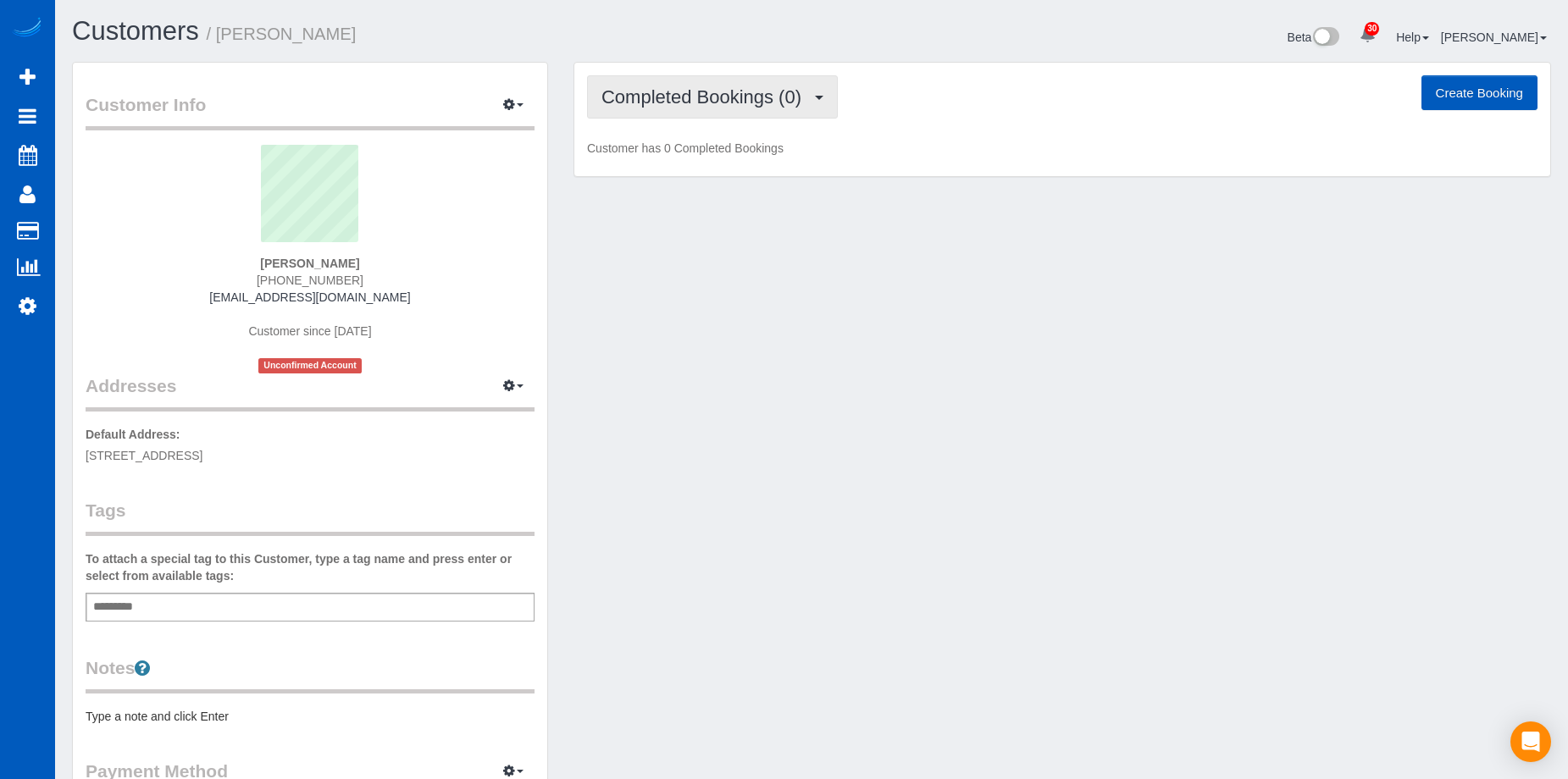
click at [755, 95] on span "Completed Bookings (0)" at bounding box center [706, 97] width 208 height 21
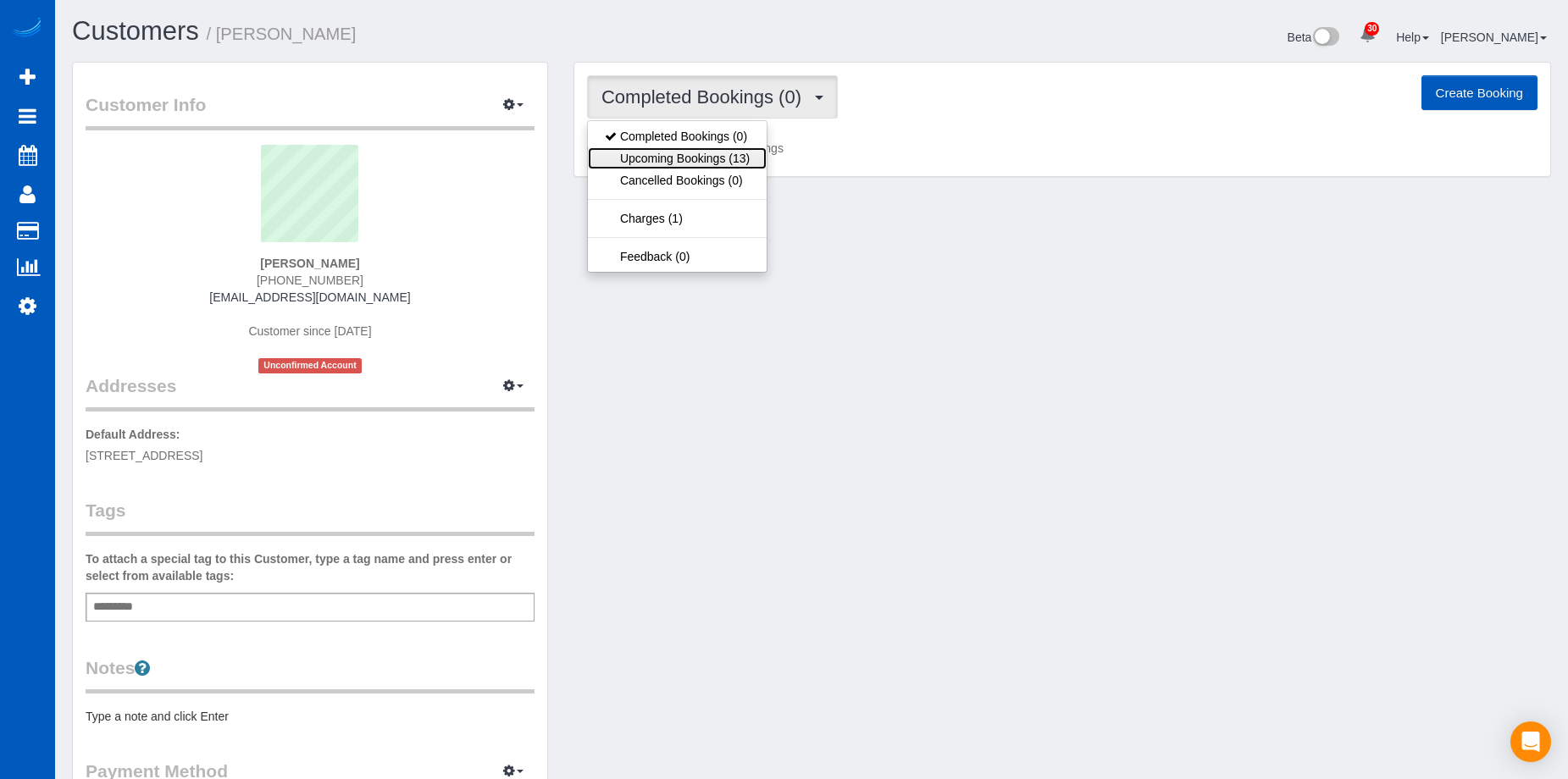
click at [716, 159] on link "Upcoming Bookings (13)" at bounding box center [678, 158] width 179 height 22
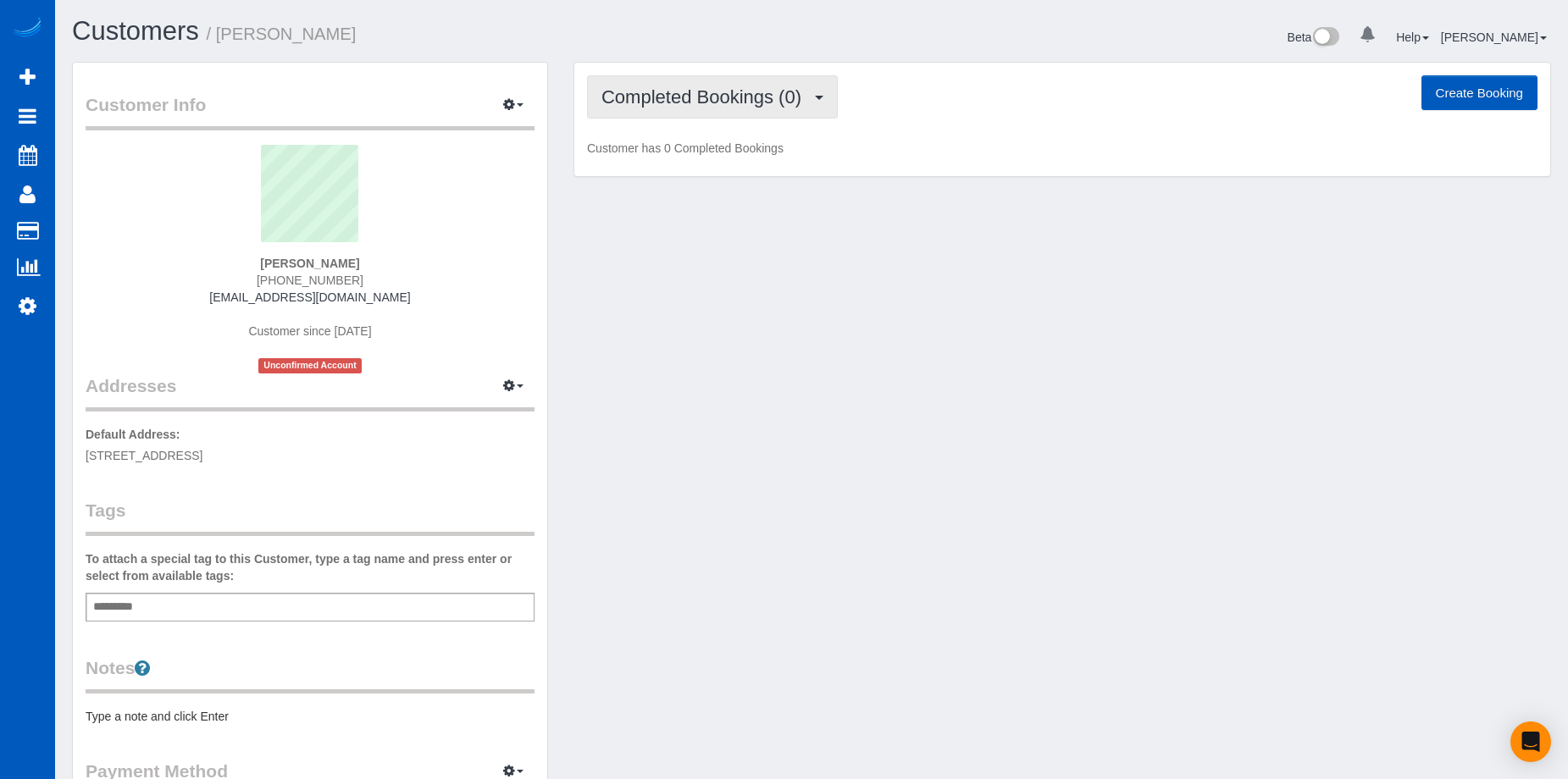
click at [791, 88] on span "Completed Bookings (0)" at bounding box center [706, 97] width 208 height 21
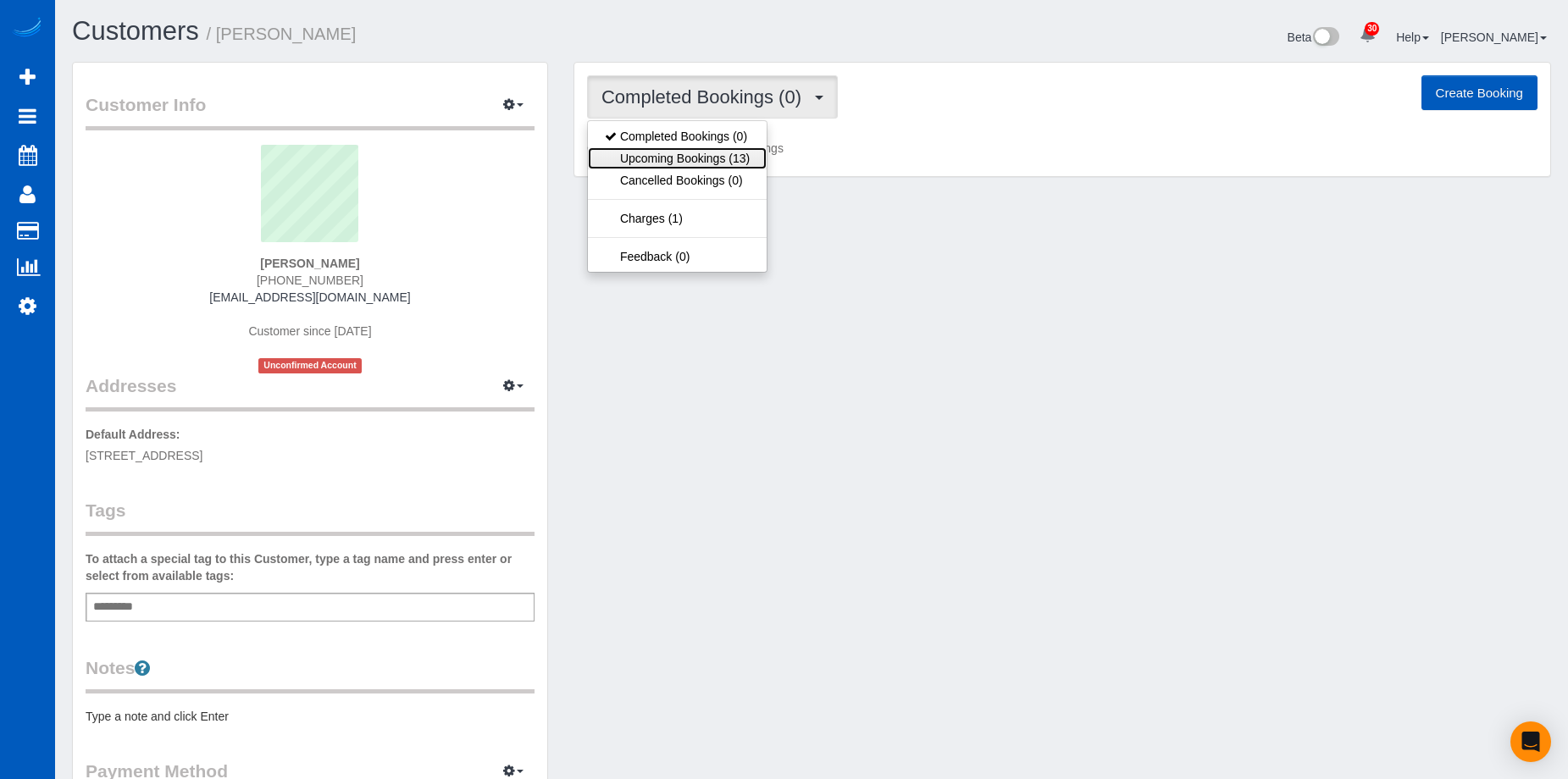
click at [728, 154] on link "Upcoming Bookings (13)" at bounding box center [678, 158] width 179 height 22
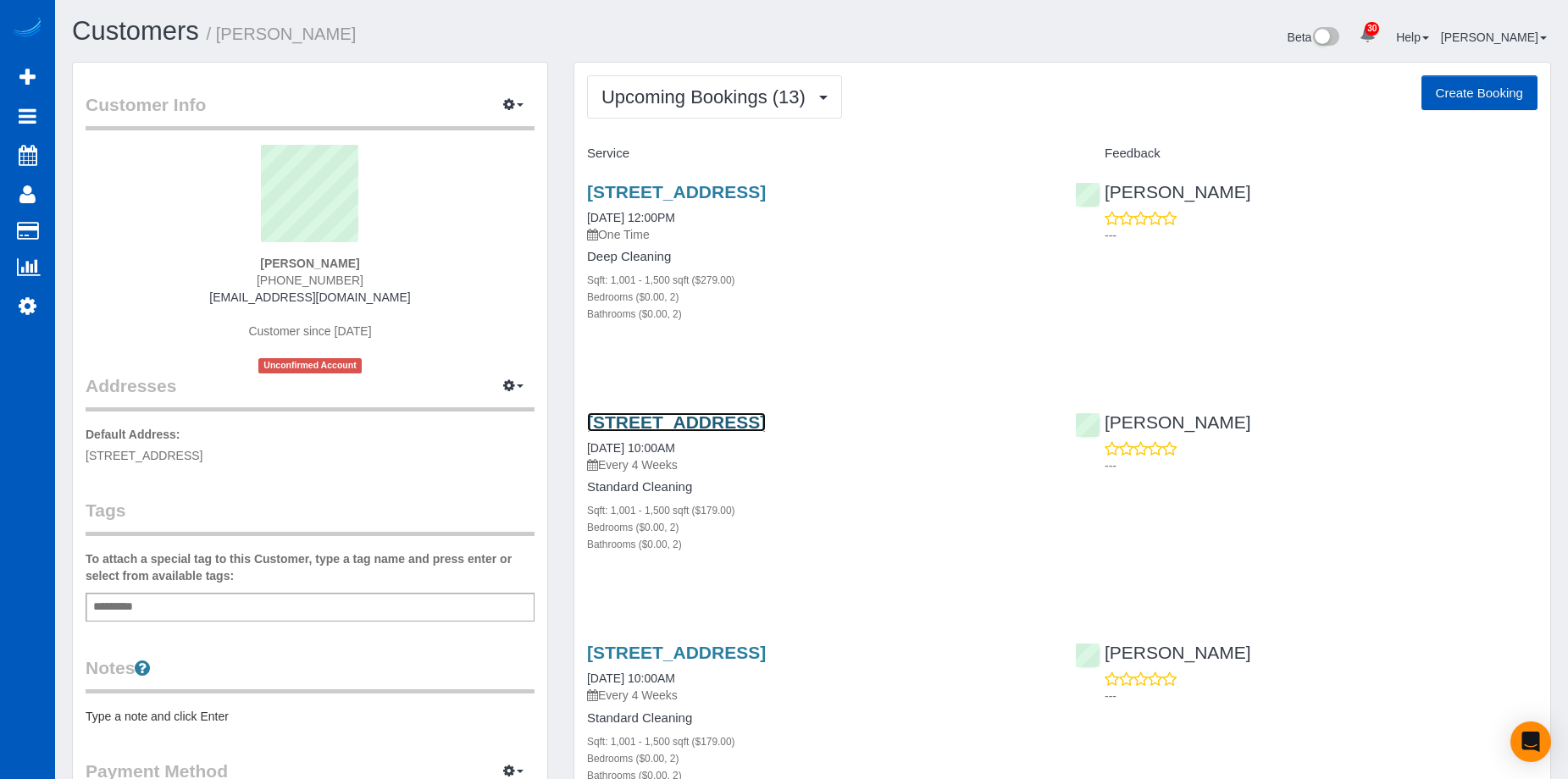
click at [728, 419] on link "6901 Ne 184th Lane #501, Kenmore, WA 98028" at bounding box center [677, 422] width 179 height 19
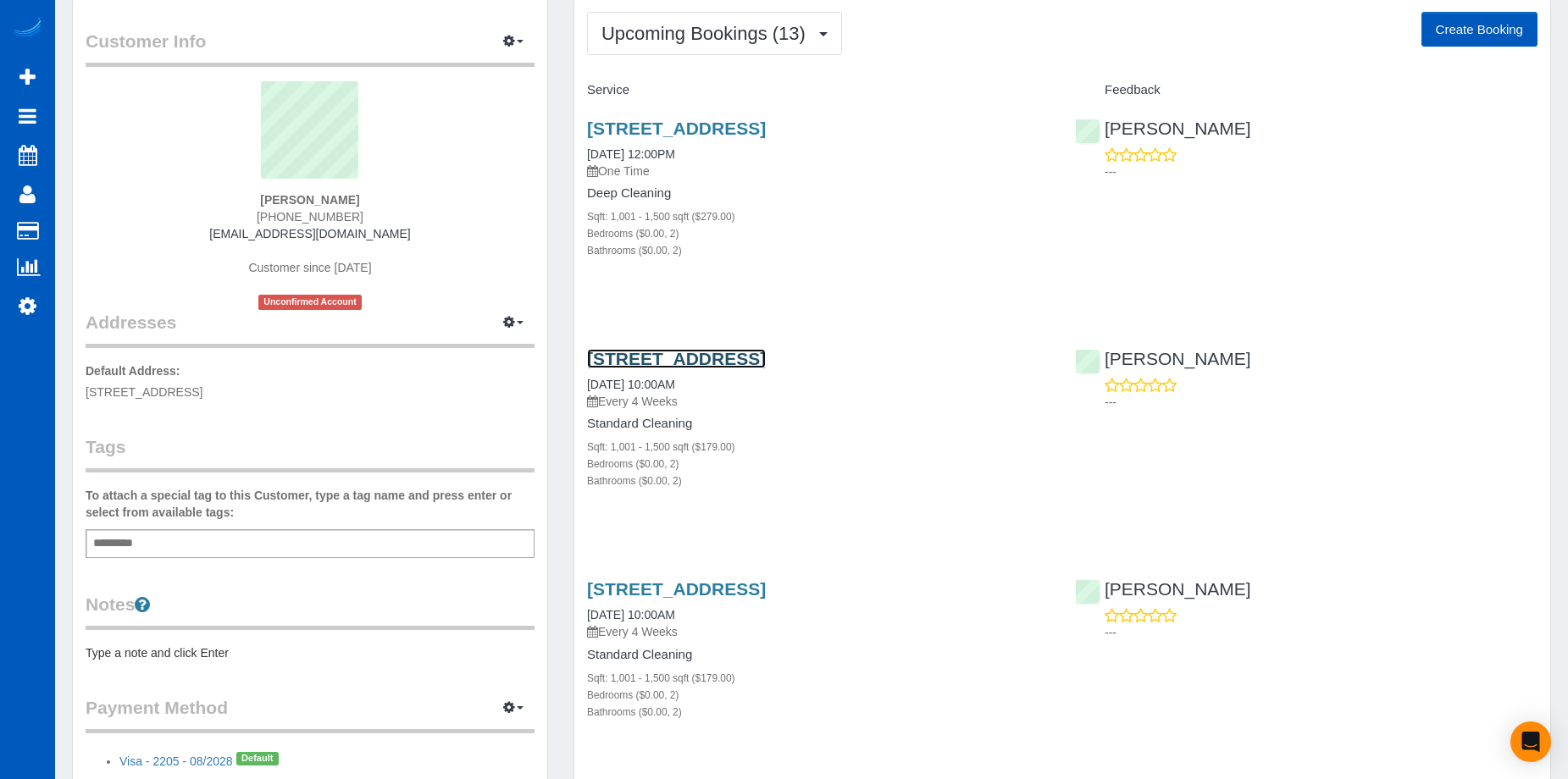
scroll to position [170, 0]
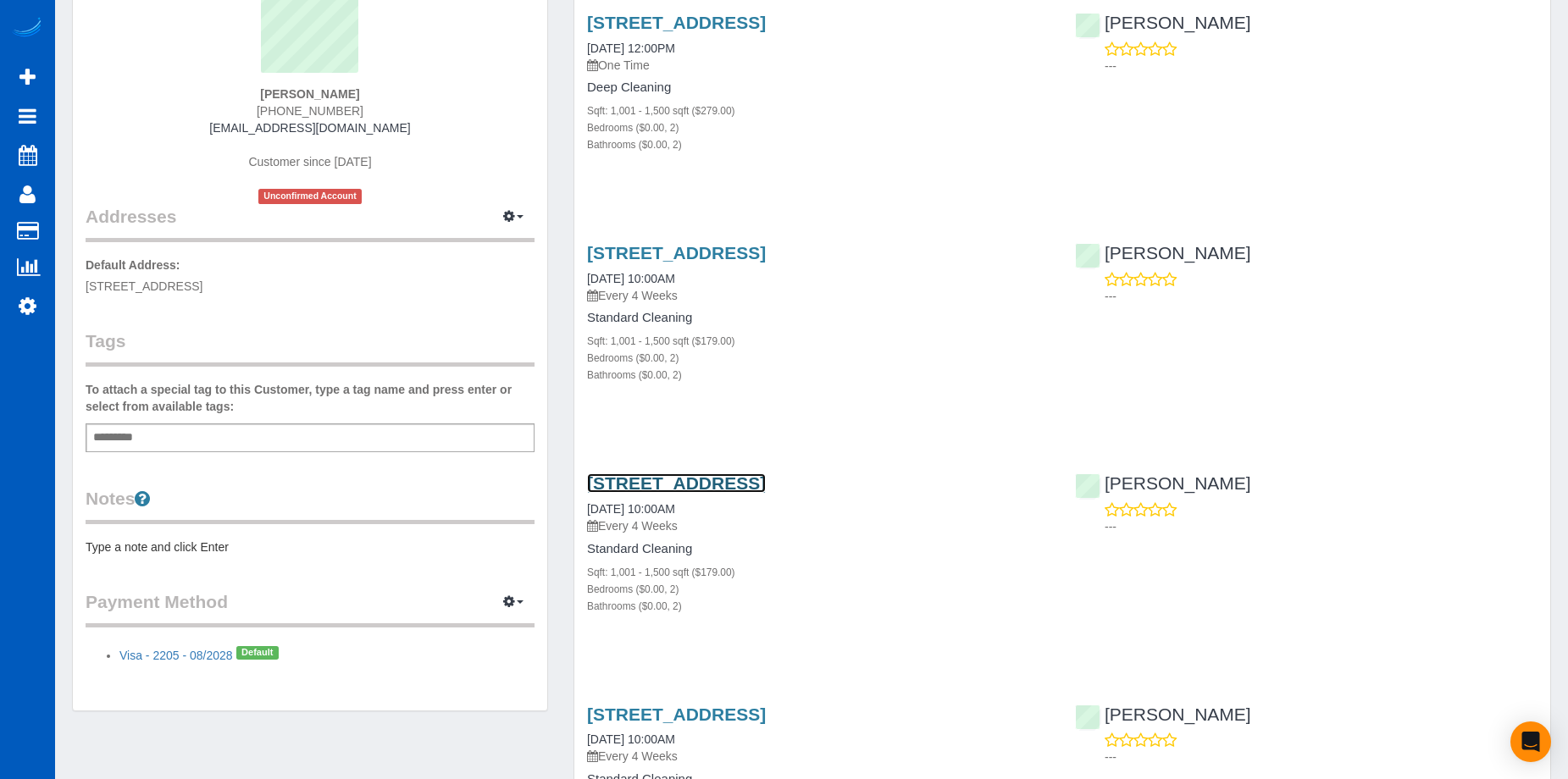
click at [766, 477] on link "6901 Ne 184th Lane #501, Kenmore, WA 98028" at bounding box center [677, 483] width 179 height 19
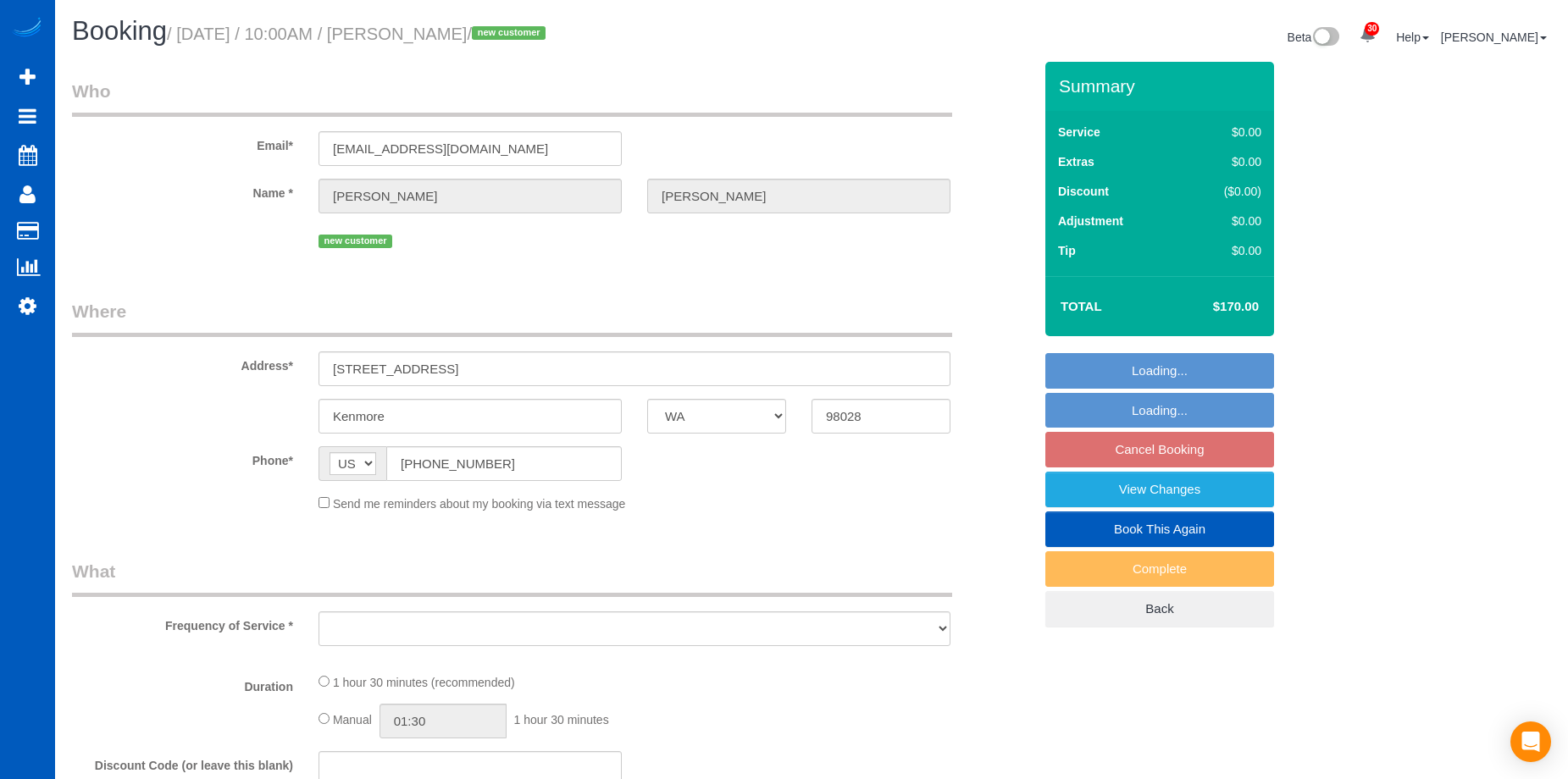
select select "WA"
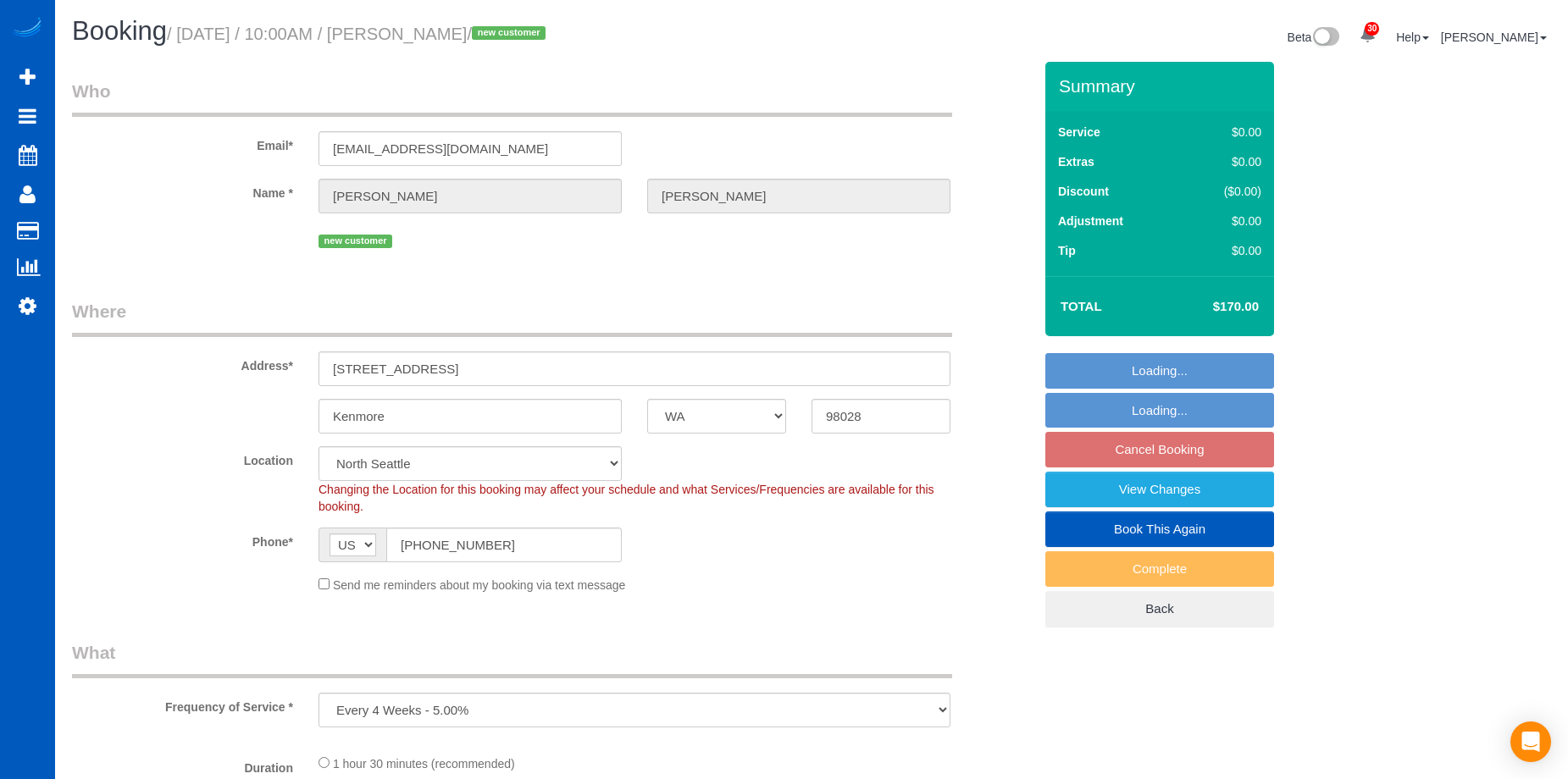
select select "object:918"
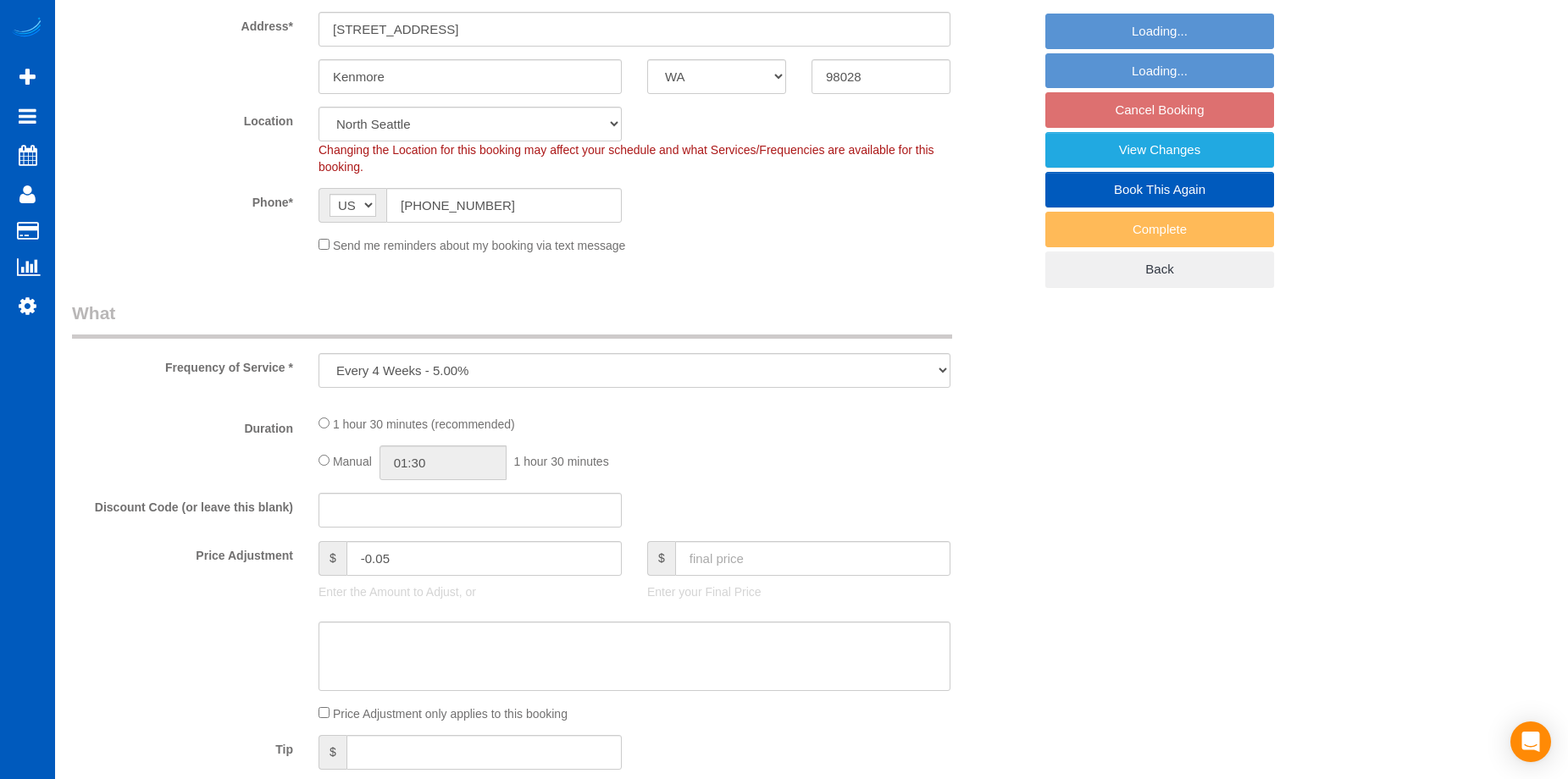
select select "199"
select select "1001"
select select "2"
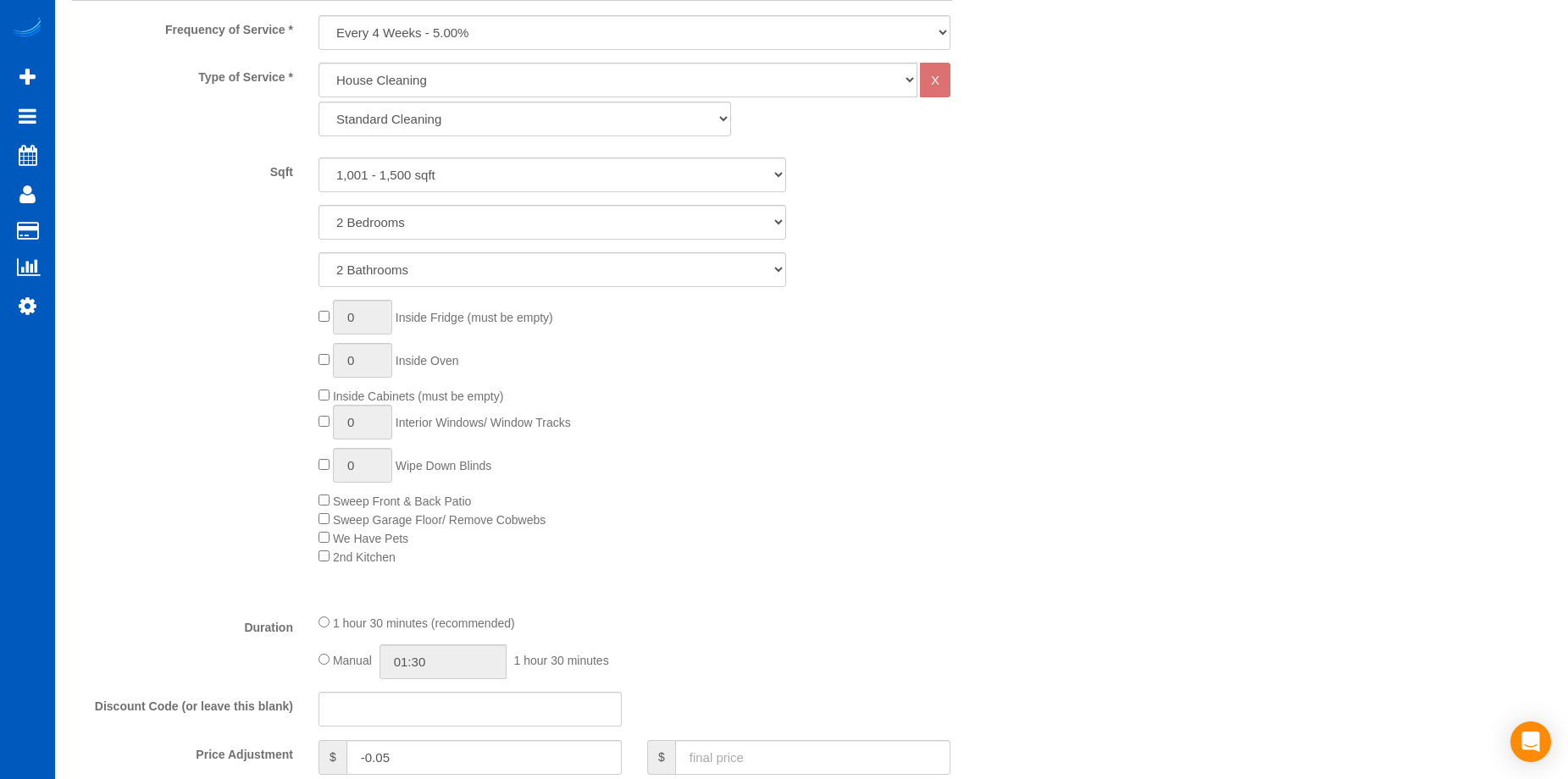
select select "object:1202"
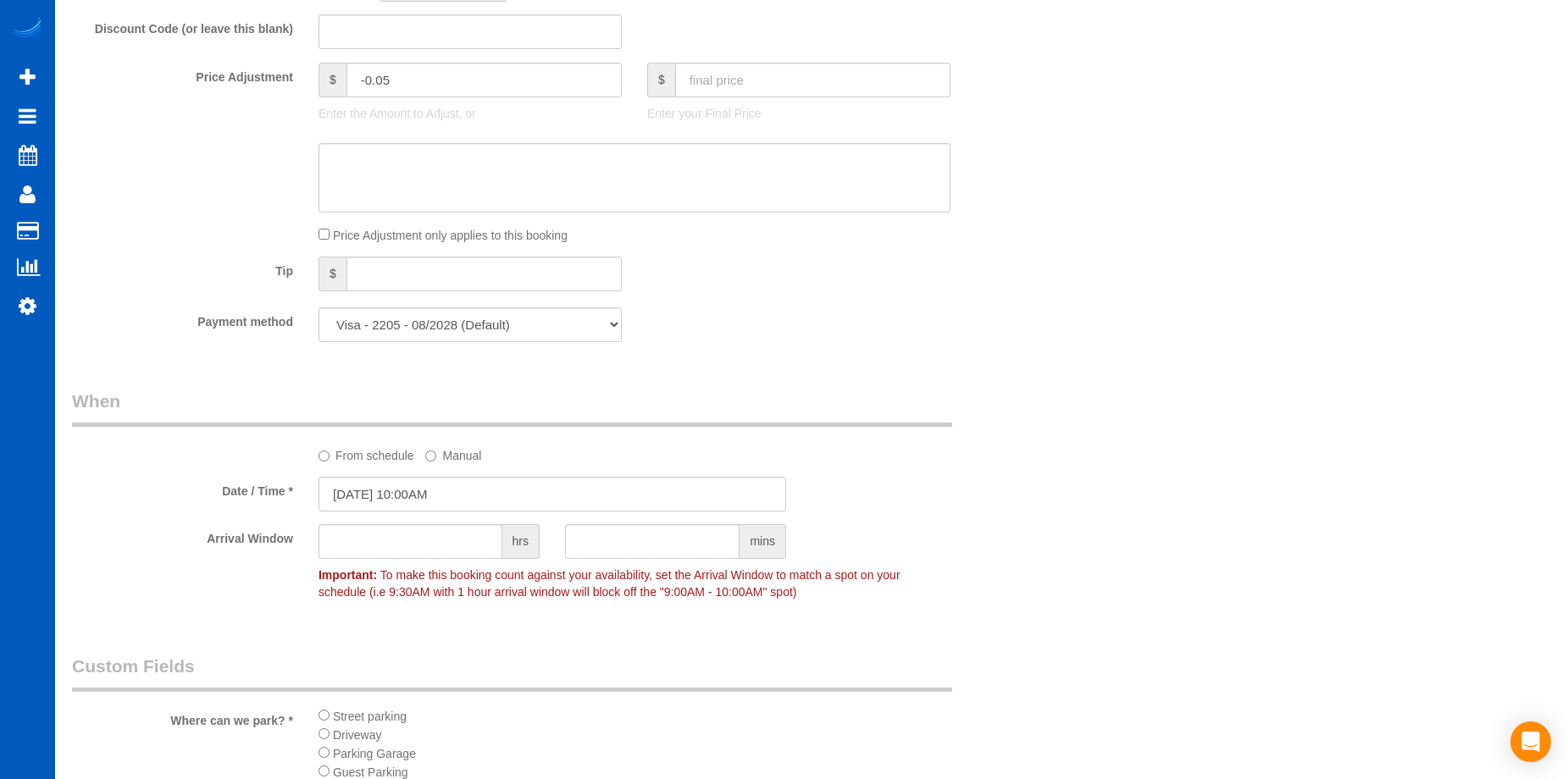
select select "1001"
select select "2"
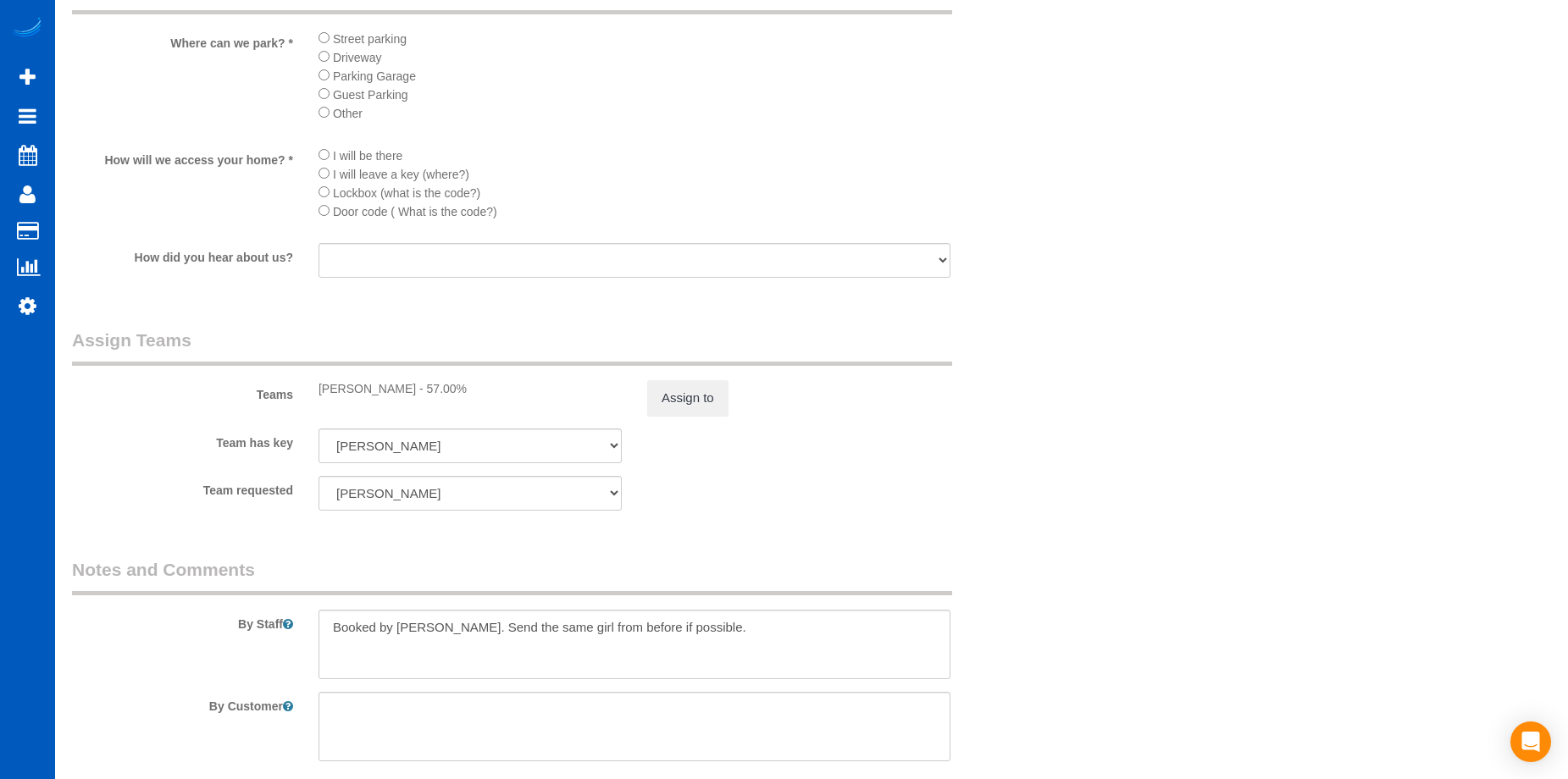
scroll to position [2118, 0]
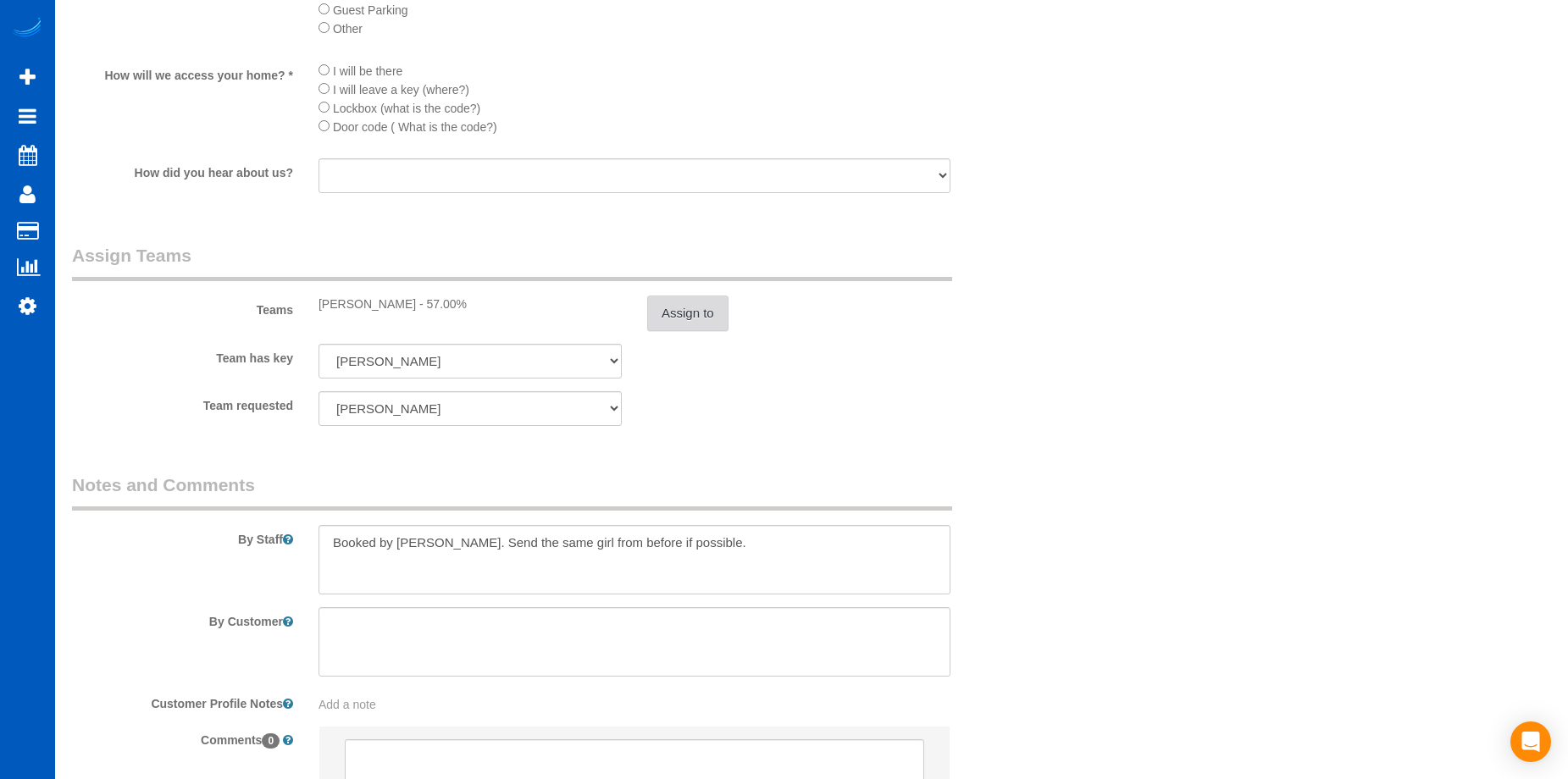
click at [710, 320] on button "Assign to" at bounding box center [688, 313] width 81 height 36
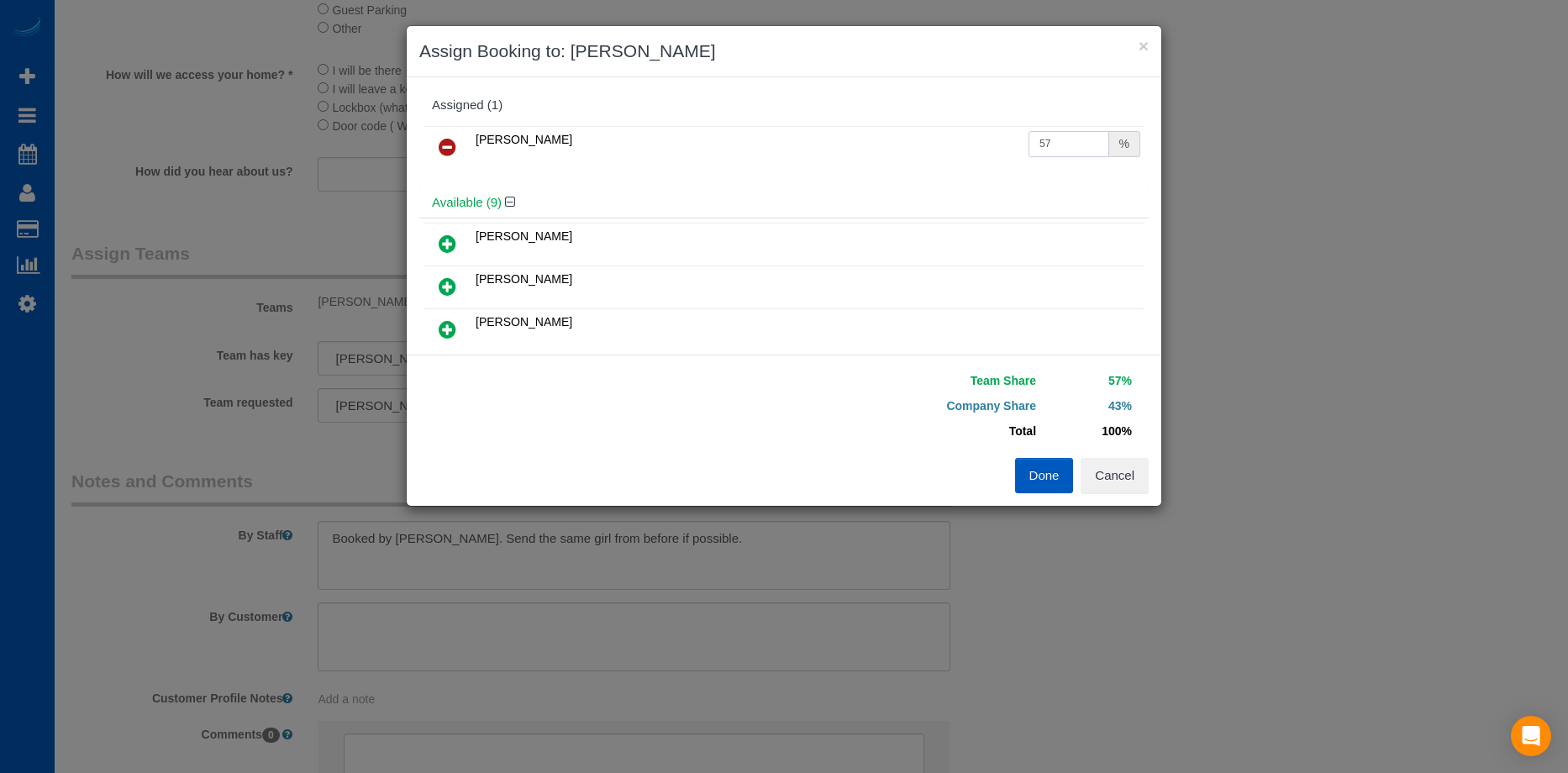
click at [1064, 145] on input "57" at bounding box center [1068, 144] width 81 height 26
drag, startPoint x: 1039, startPoint y: 134, endPoint x: 954, endPoint y: 136, distance: 85.0
click at [957, 136] on tr "[PERSON_NAME] 57 %" at bounding box center [784, 147] width 721 height 43
type input "50"
click at [1057, 467] on button "Done" at bounding box center [1044, 476] width 59 height 35
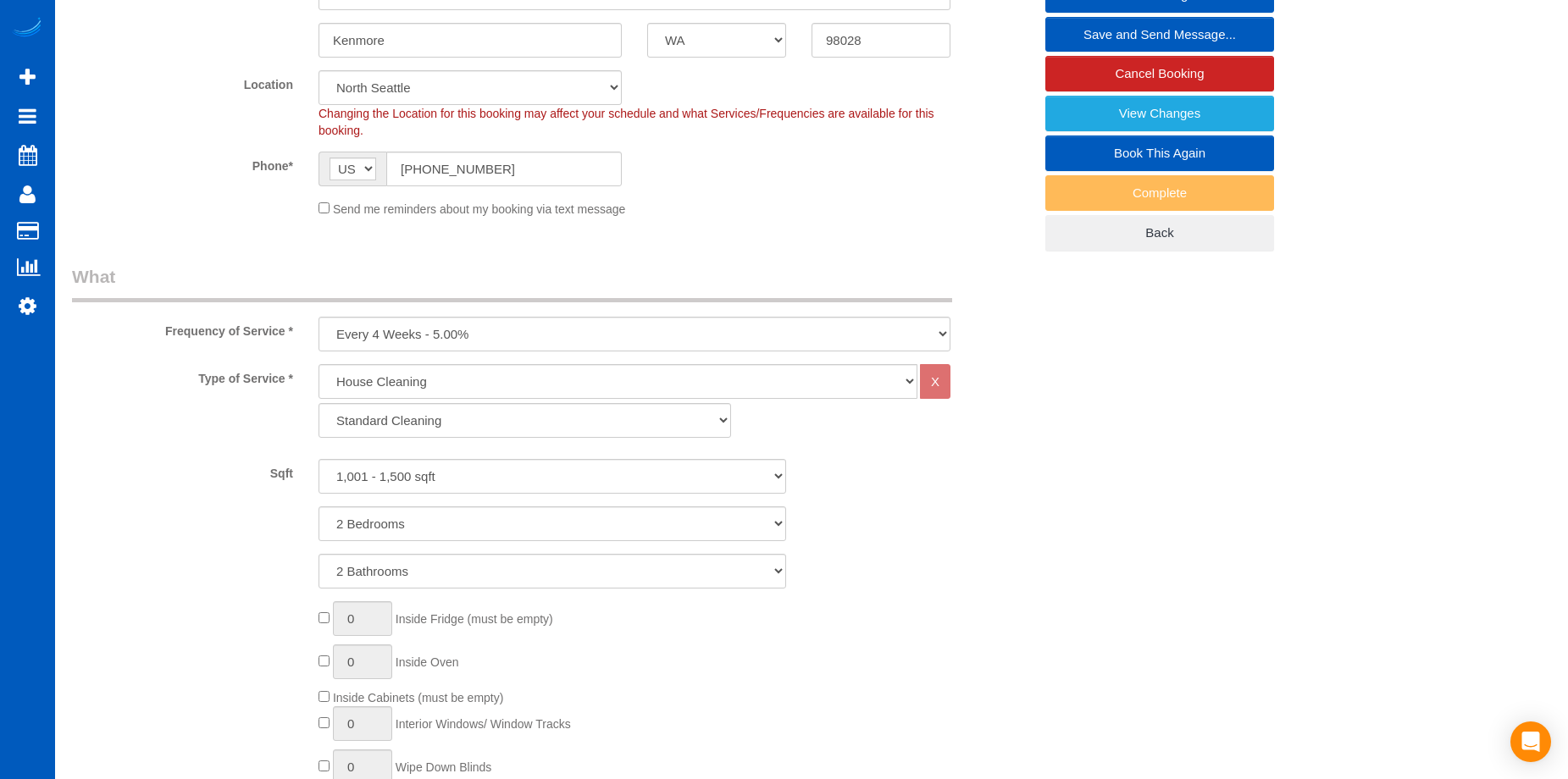
scroll to position [170, 0]
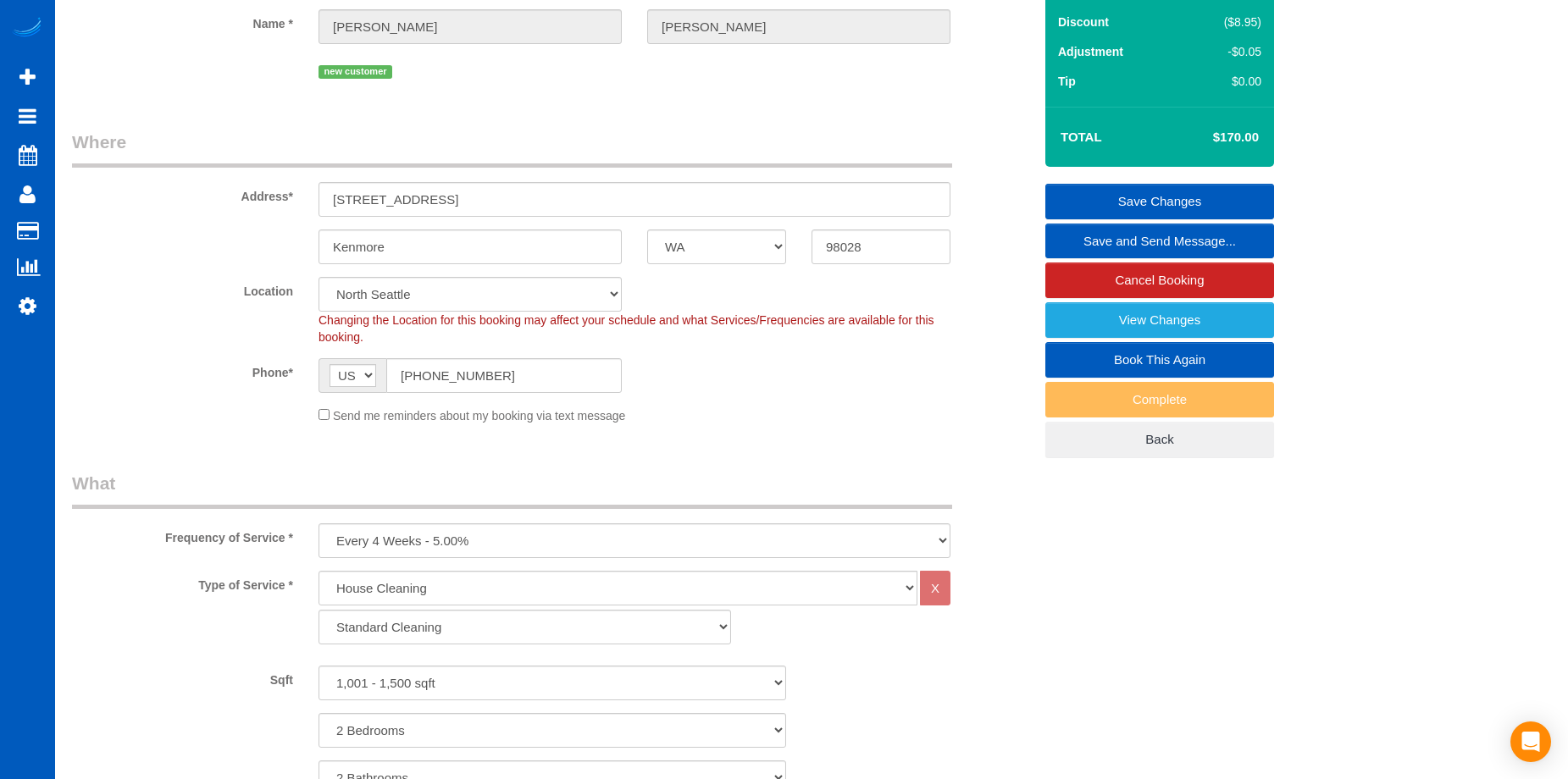
click at [1098, 199] on link "Save Changes" at bounding box center [1160, 201] width 228 height 36
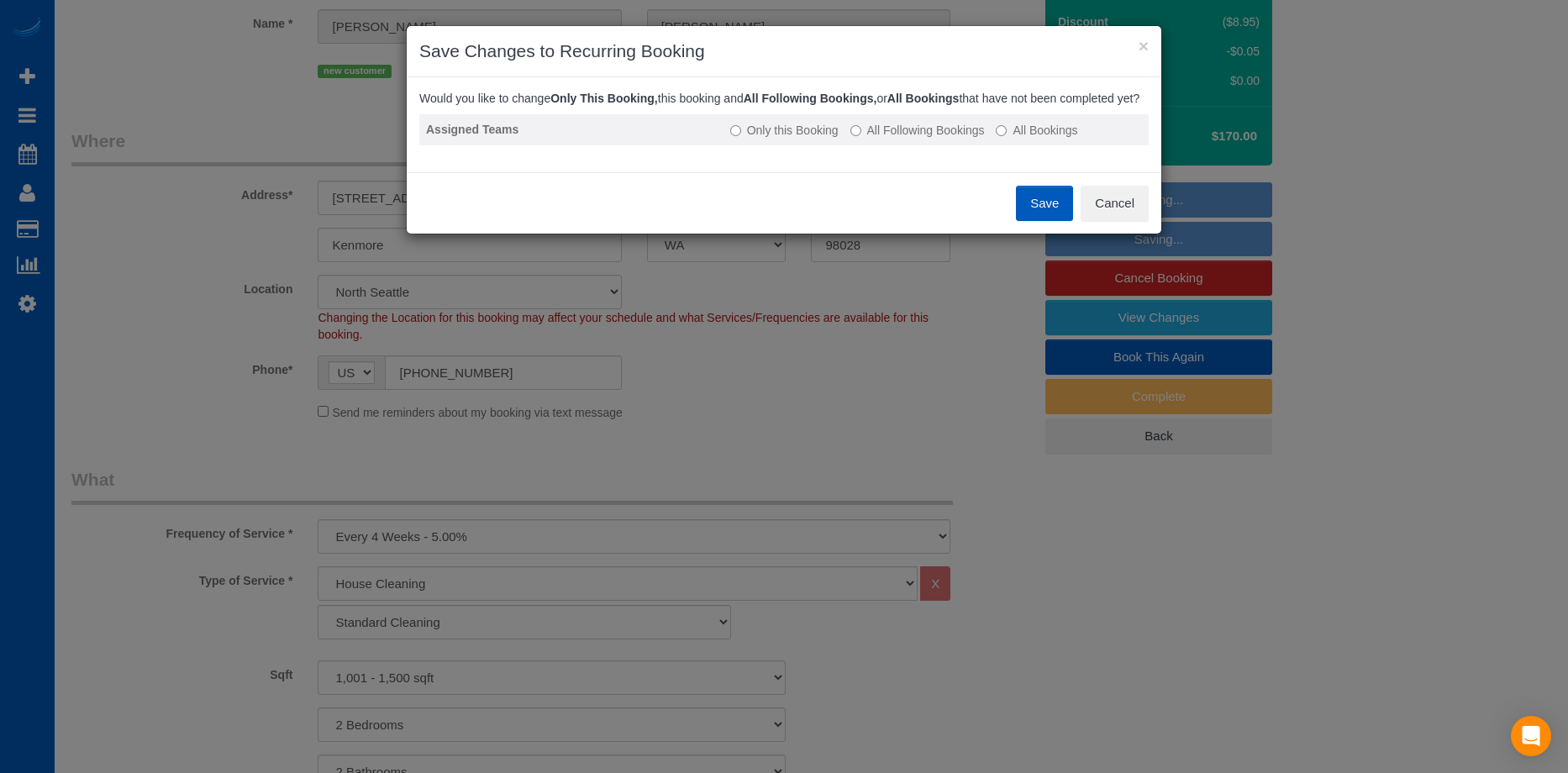
click at [946, 139] on label "All Following Bookings" at bounding box center [918, 130] width 134 height 17
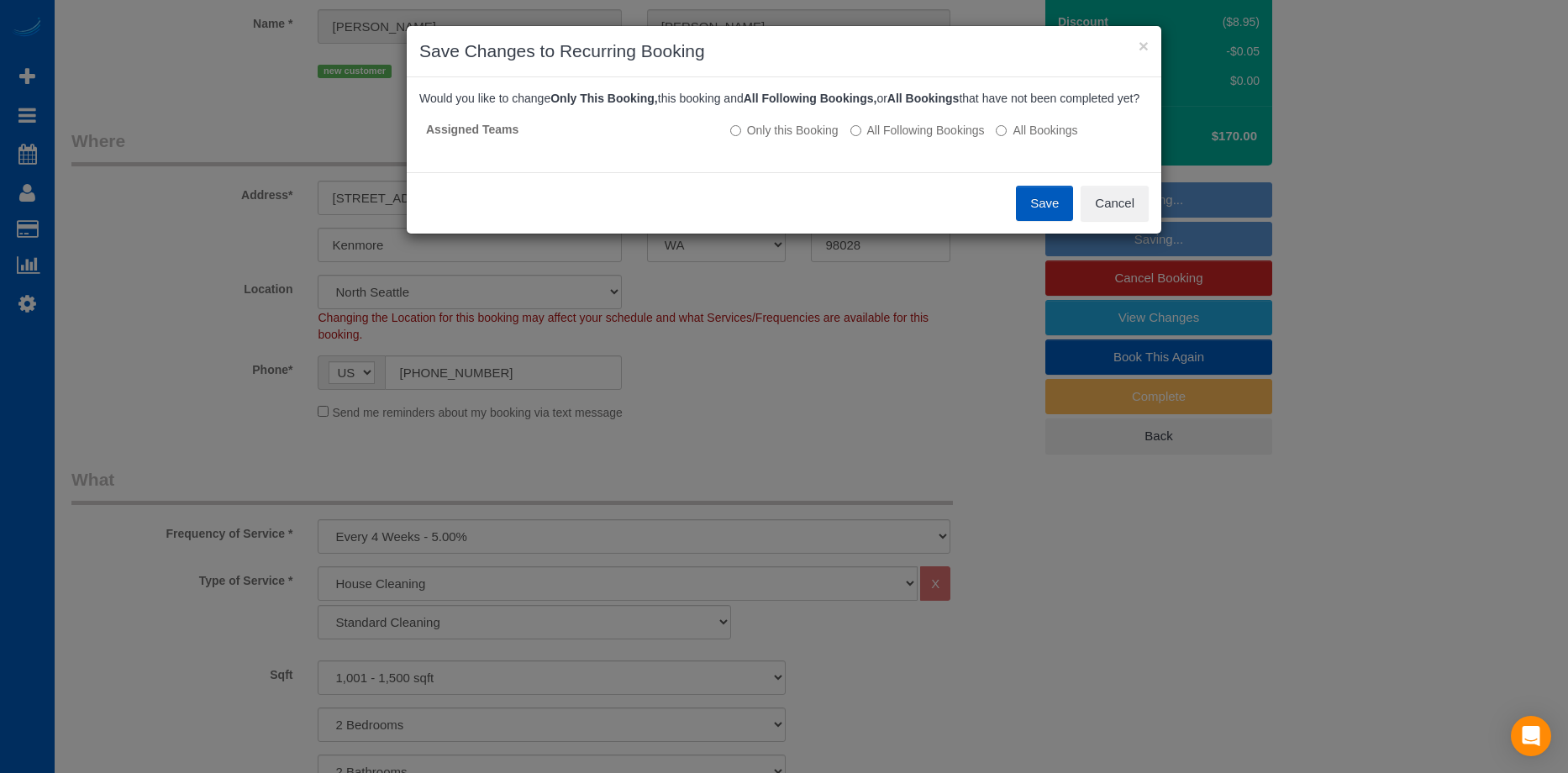
click at [1030, 219] on button "Save" at bounding box center [1044, 203] width 57 height 35
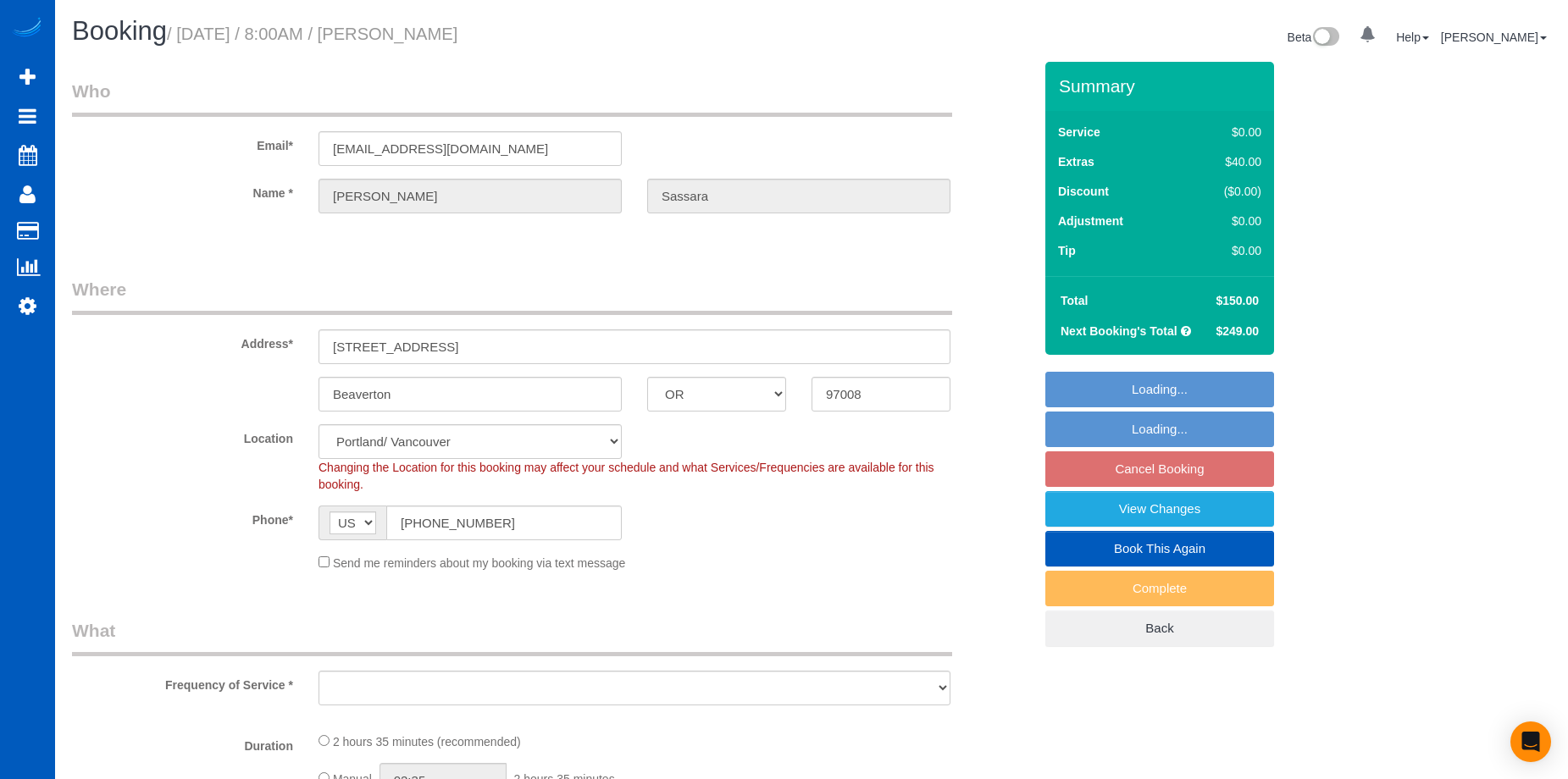
select select "OR"
select select "199"
select select "1501"
select select "4"
select select "2"
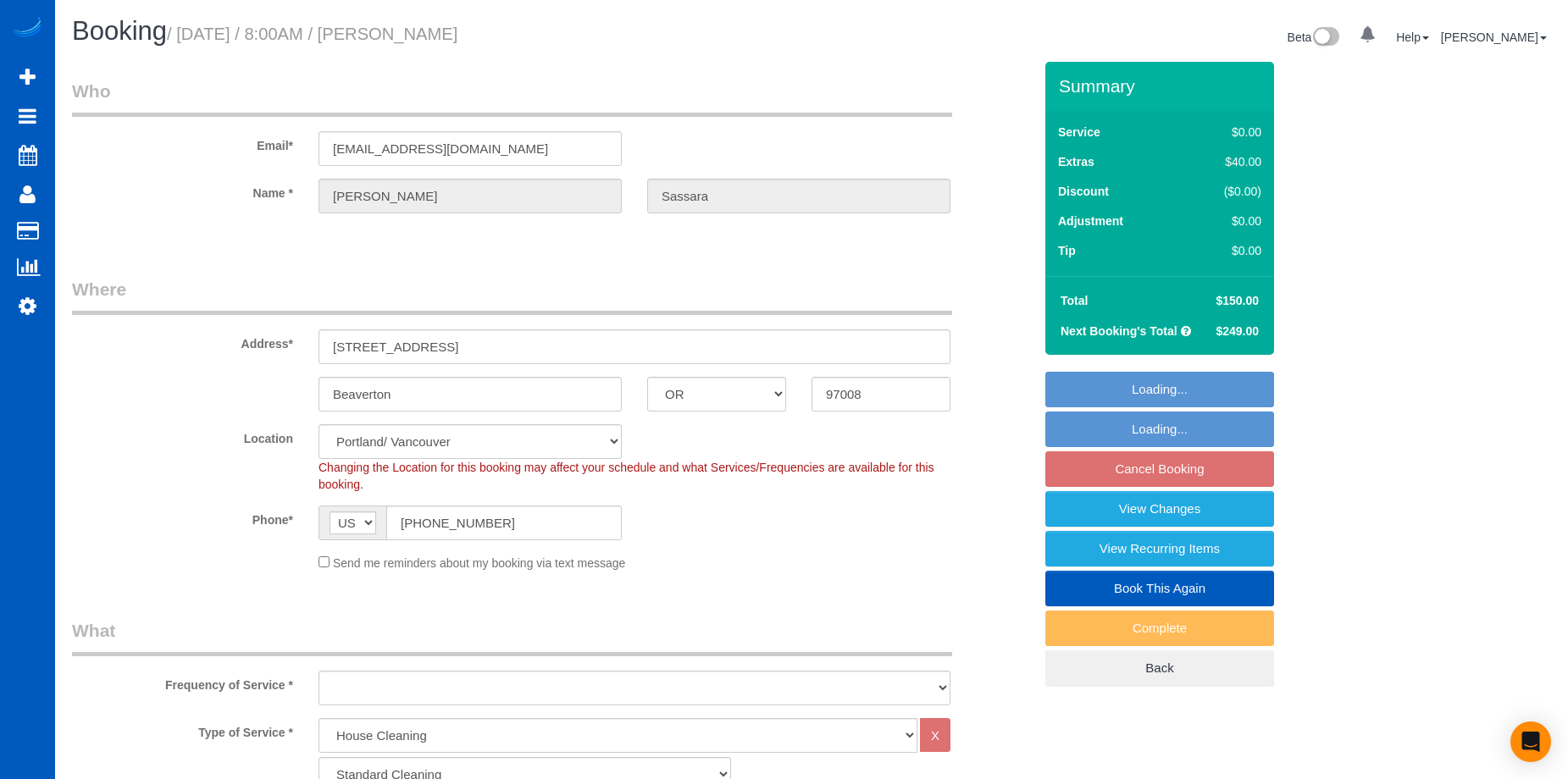
select select "object:1131"
select select "spot1"
select select "object:1210"
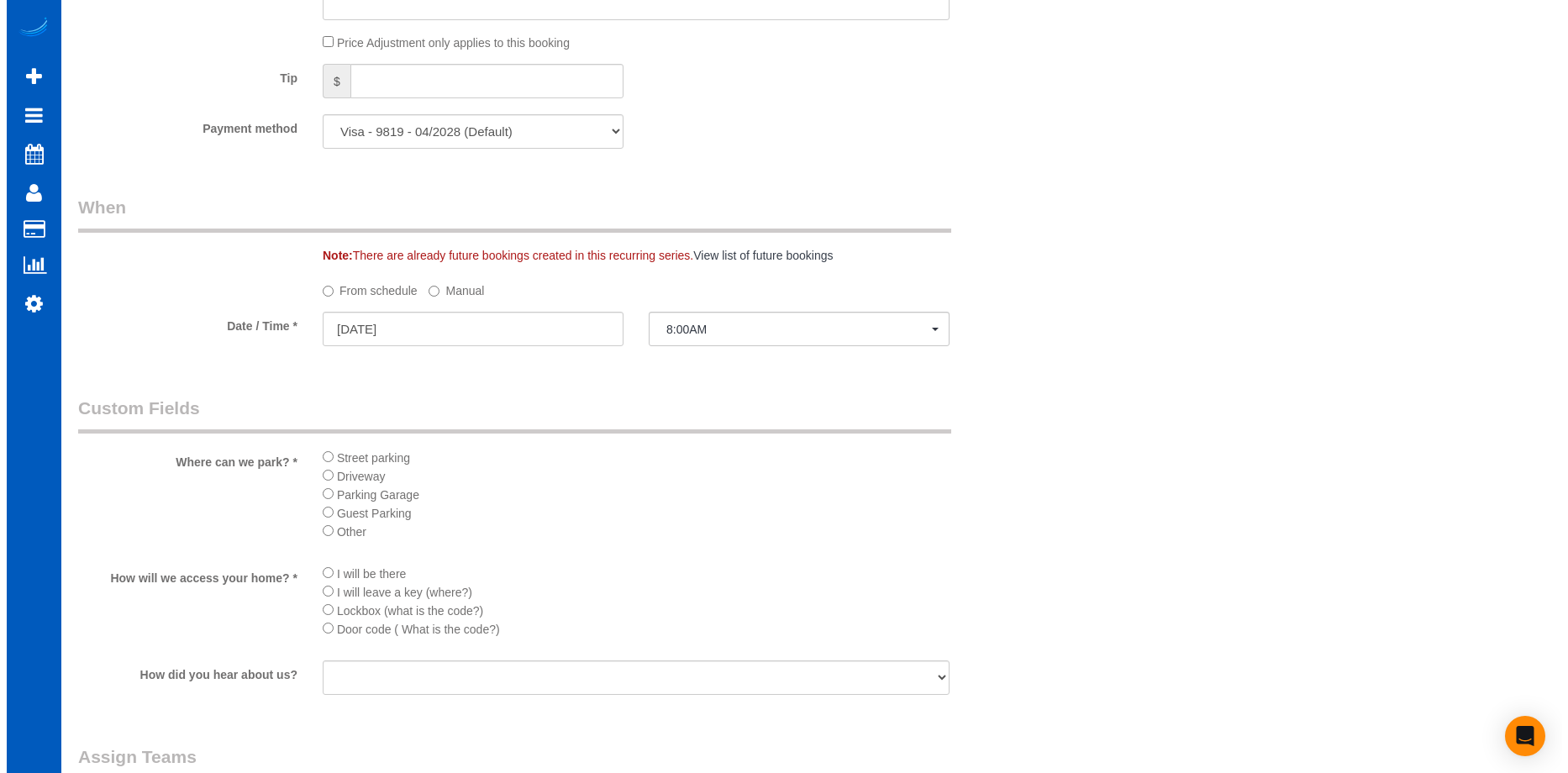
scroll to position [1850, 0]
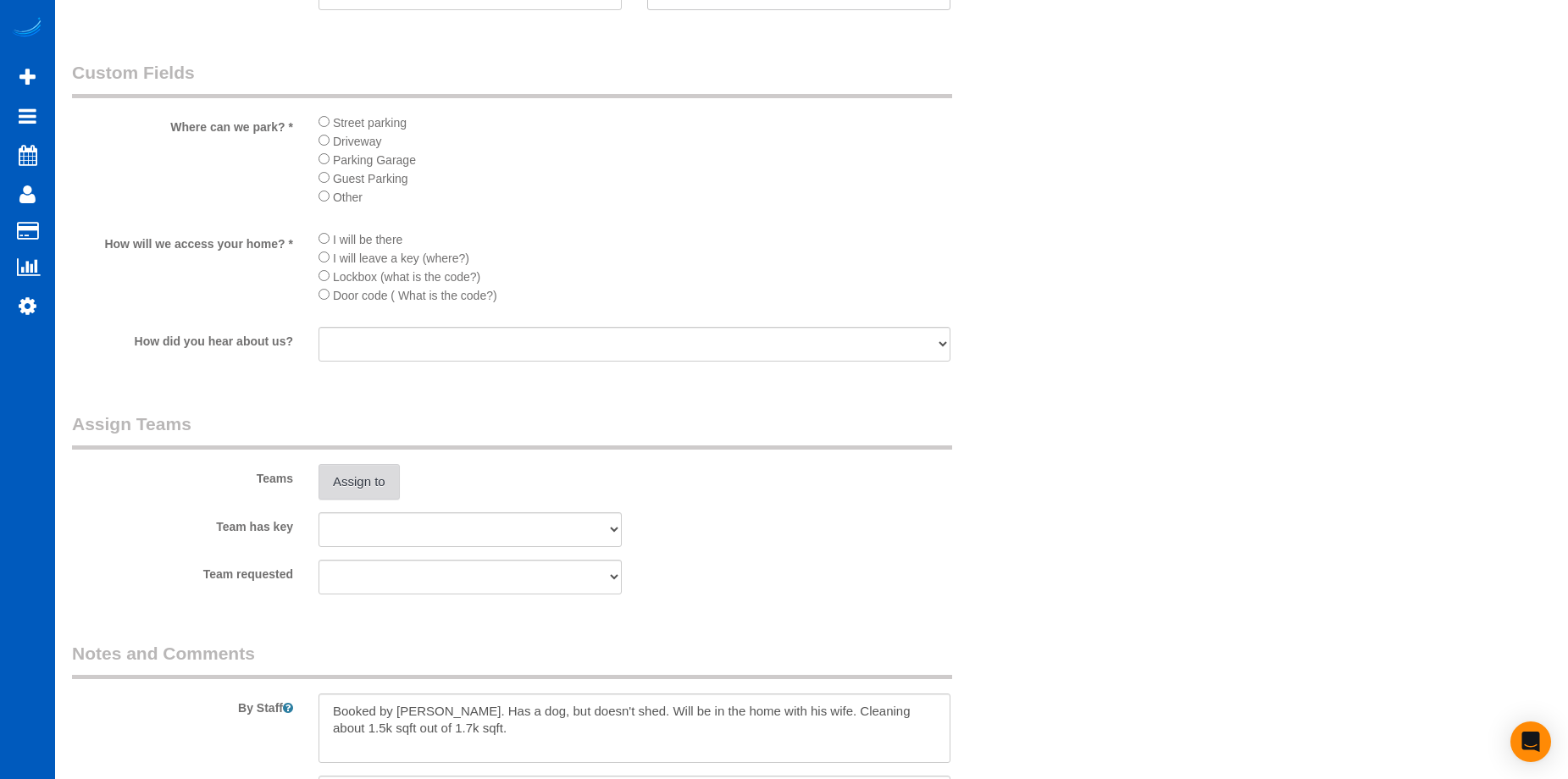
click at [357, 477] on button "Assign to" at bounding box center [359, 481] width 81 height 36
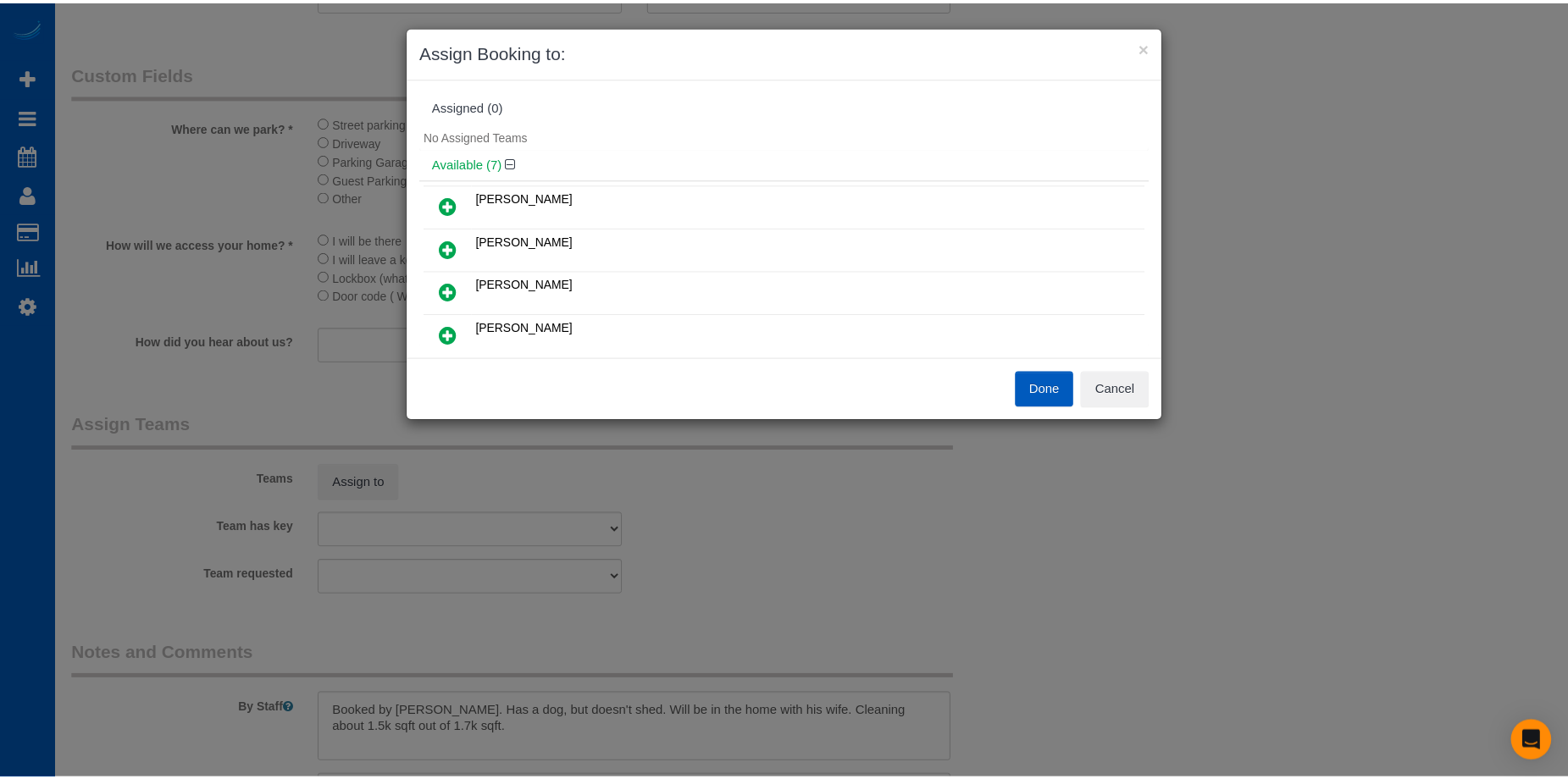
scroll to position [85, 0]
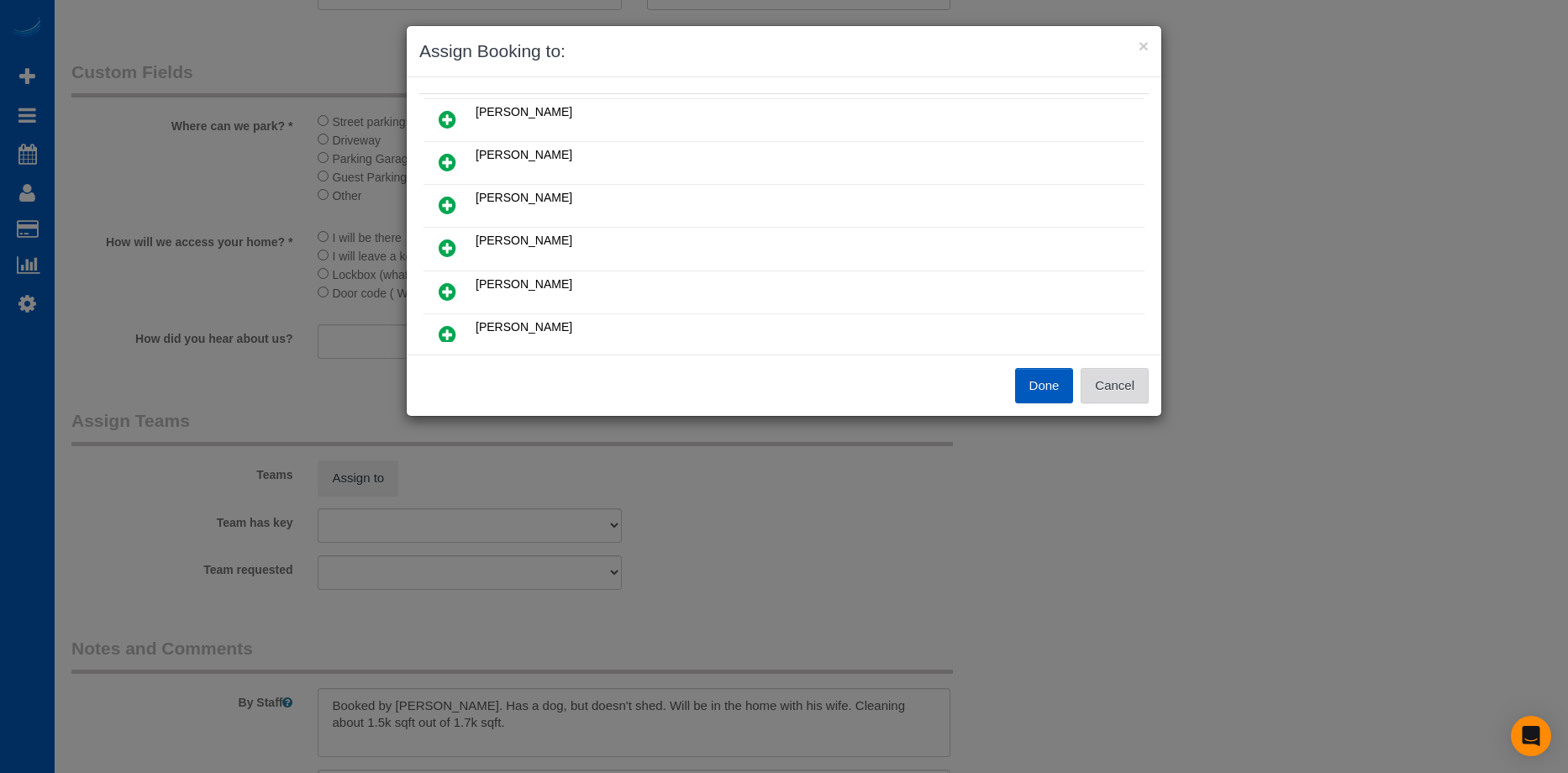
click at [1138, 381] on button "Cancel" at bounding box center [1114, 385] width 68 height 35
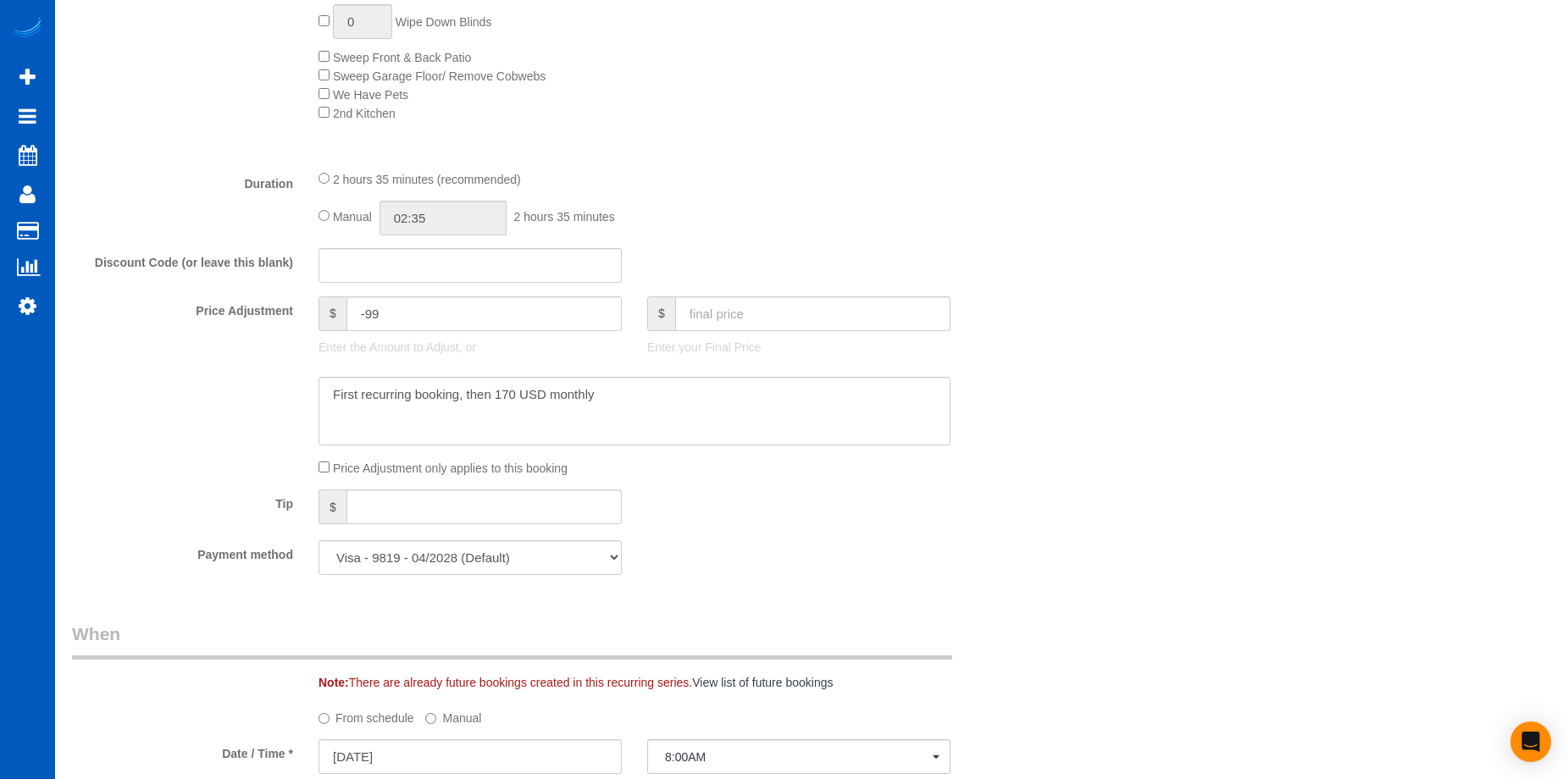
scroll to position [1016, 0]
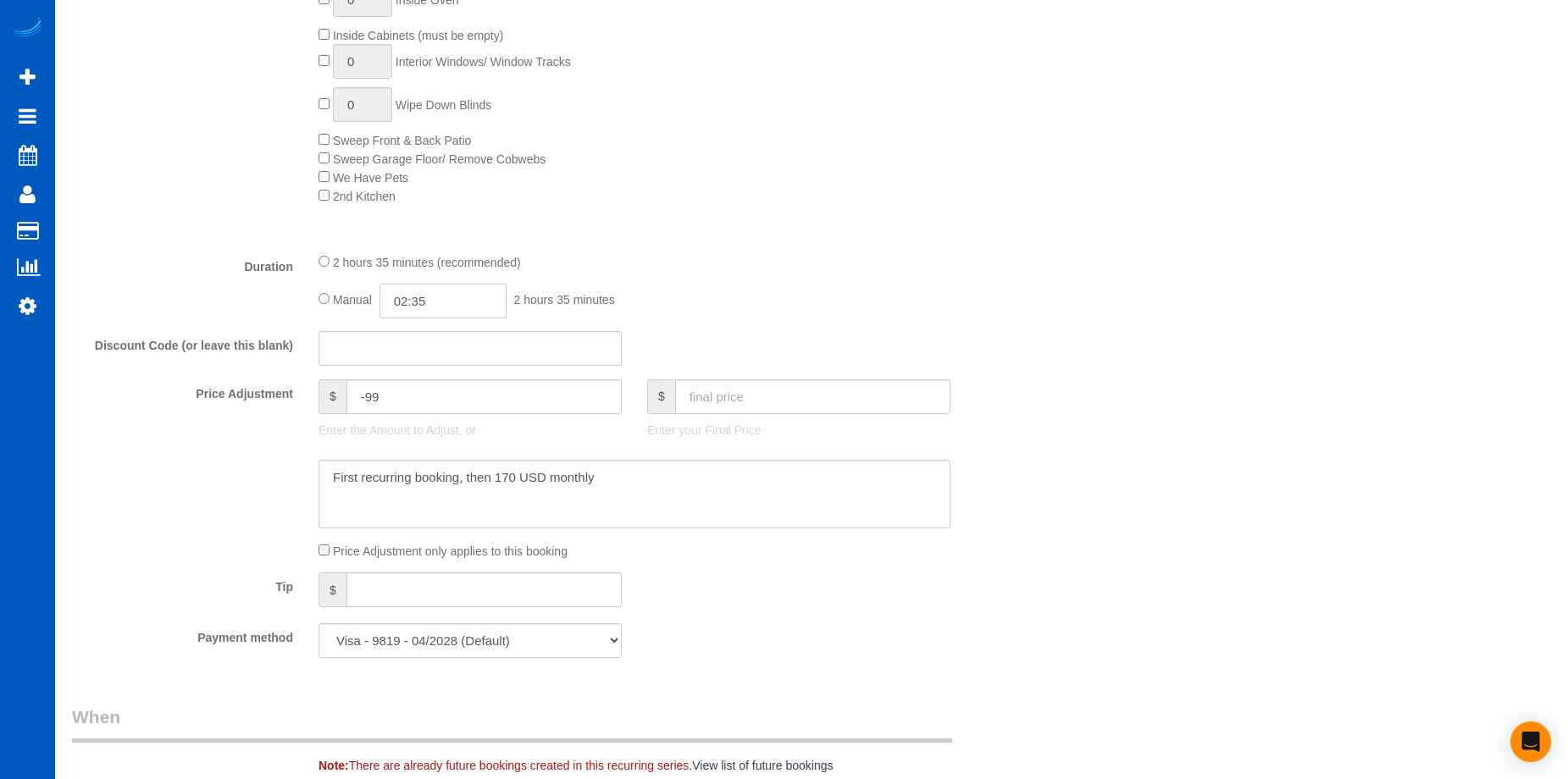
click at [439, 293] on input "02:35" at bounding box center [443, 301] width 127 height 35
type input "04:00"
click at [421, 416] on li "04:00" at bounding box center [424, 422] width 76 height 22
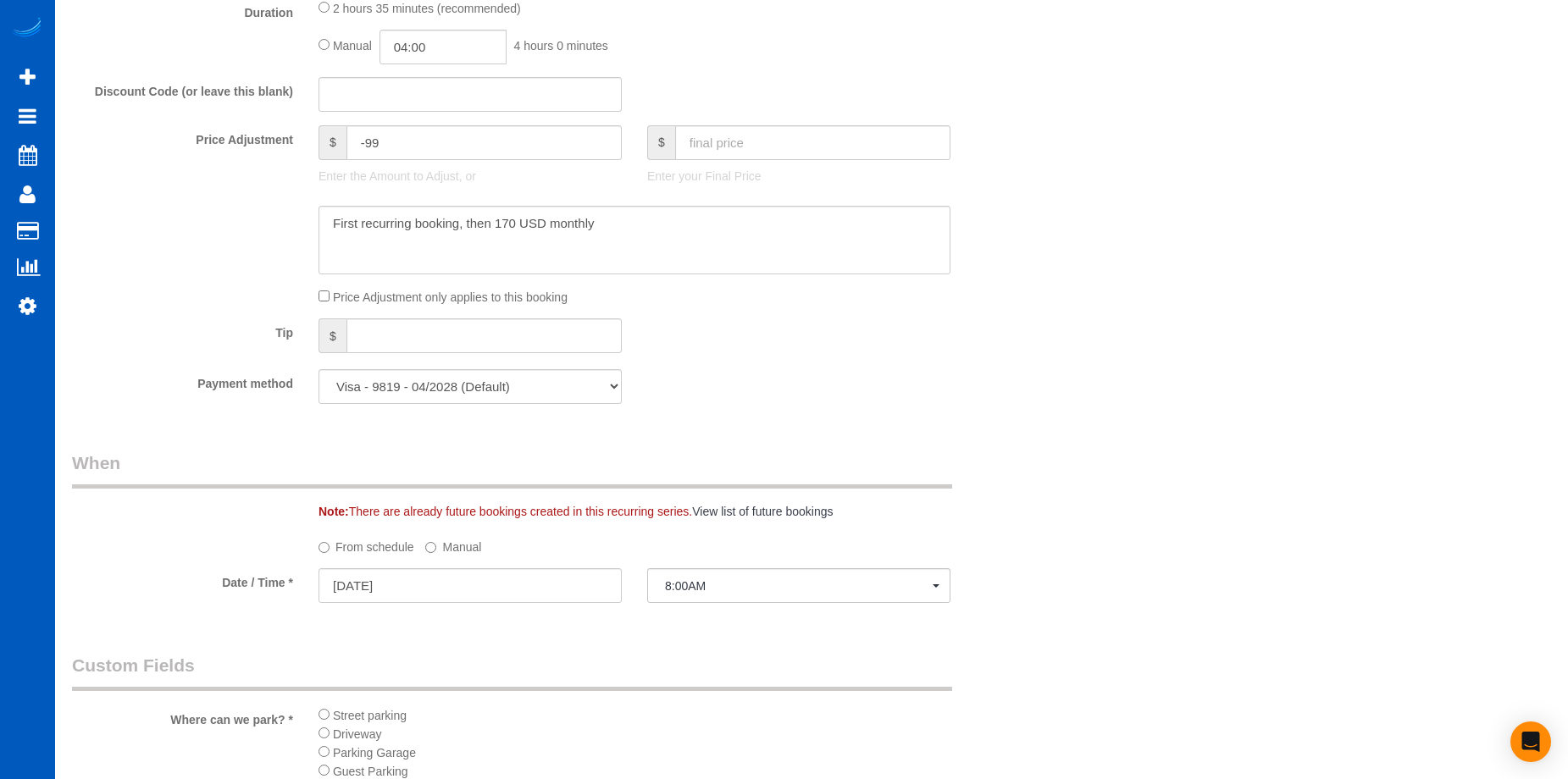
select select "spot18"
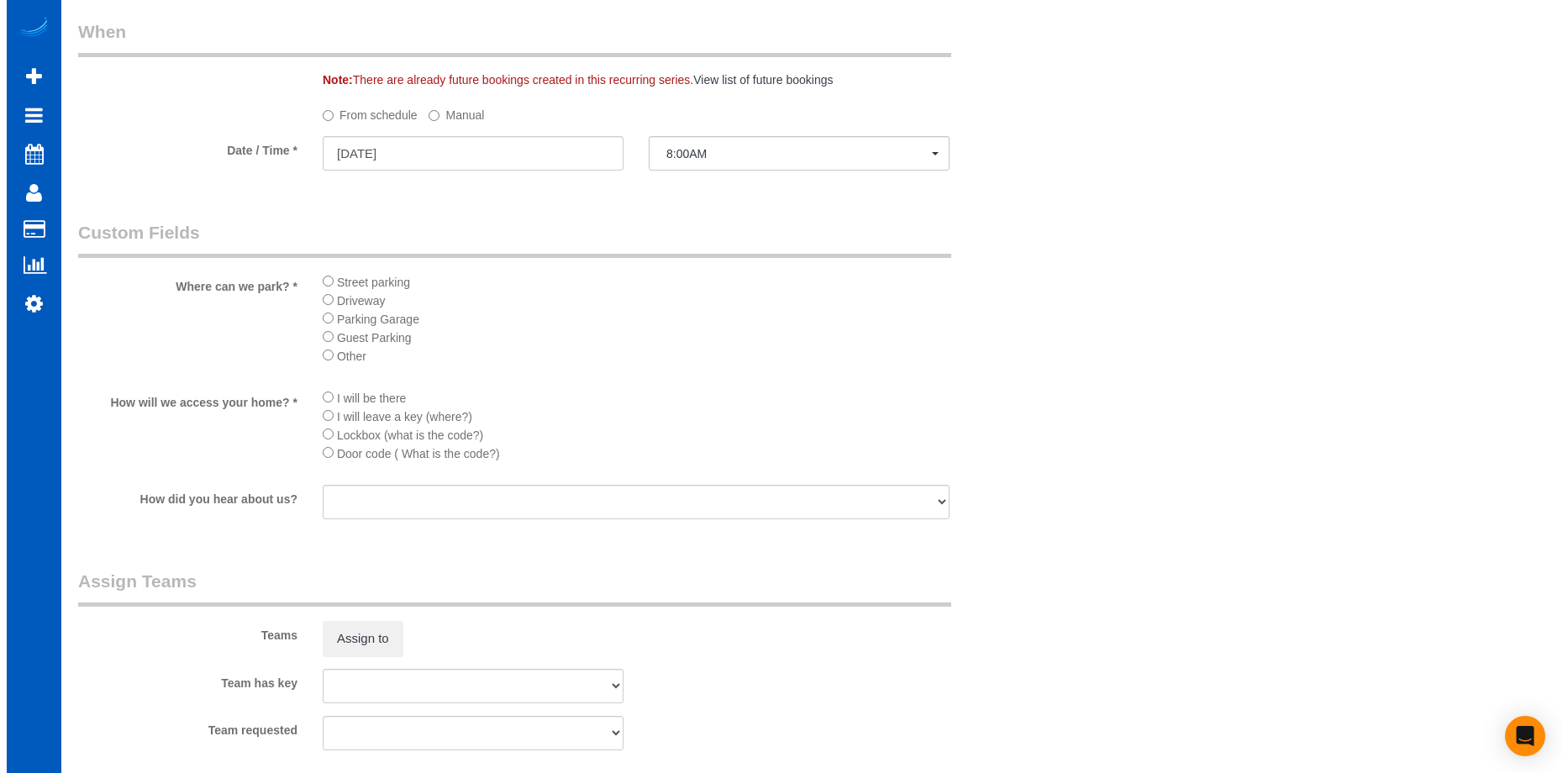
scroll to position [1933, 0]
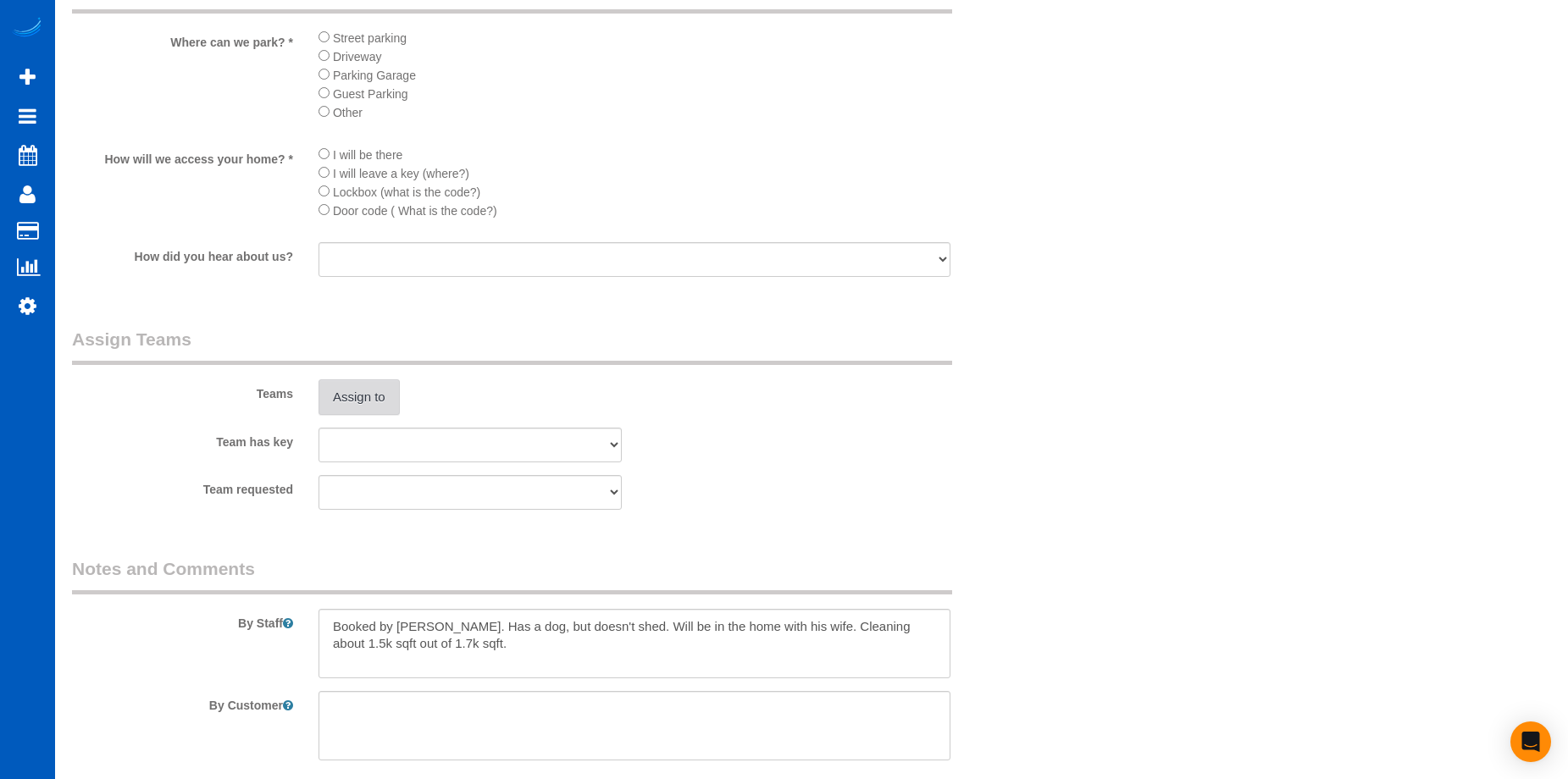
click at [376, 395] on button "Assign to" at bounding box center [359, 397] width 81 height 36
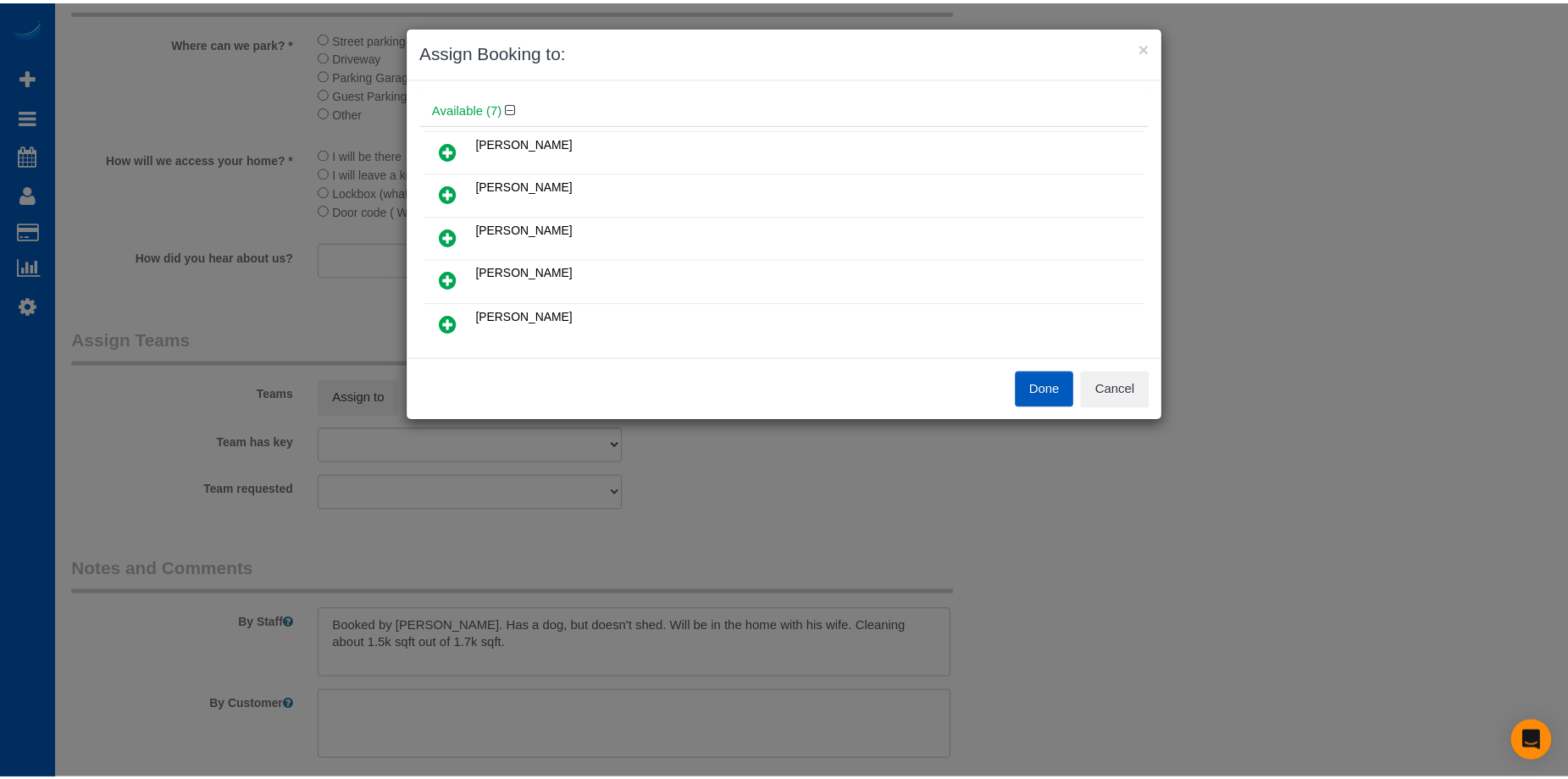
scroll to position [85, 0]
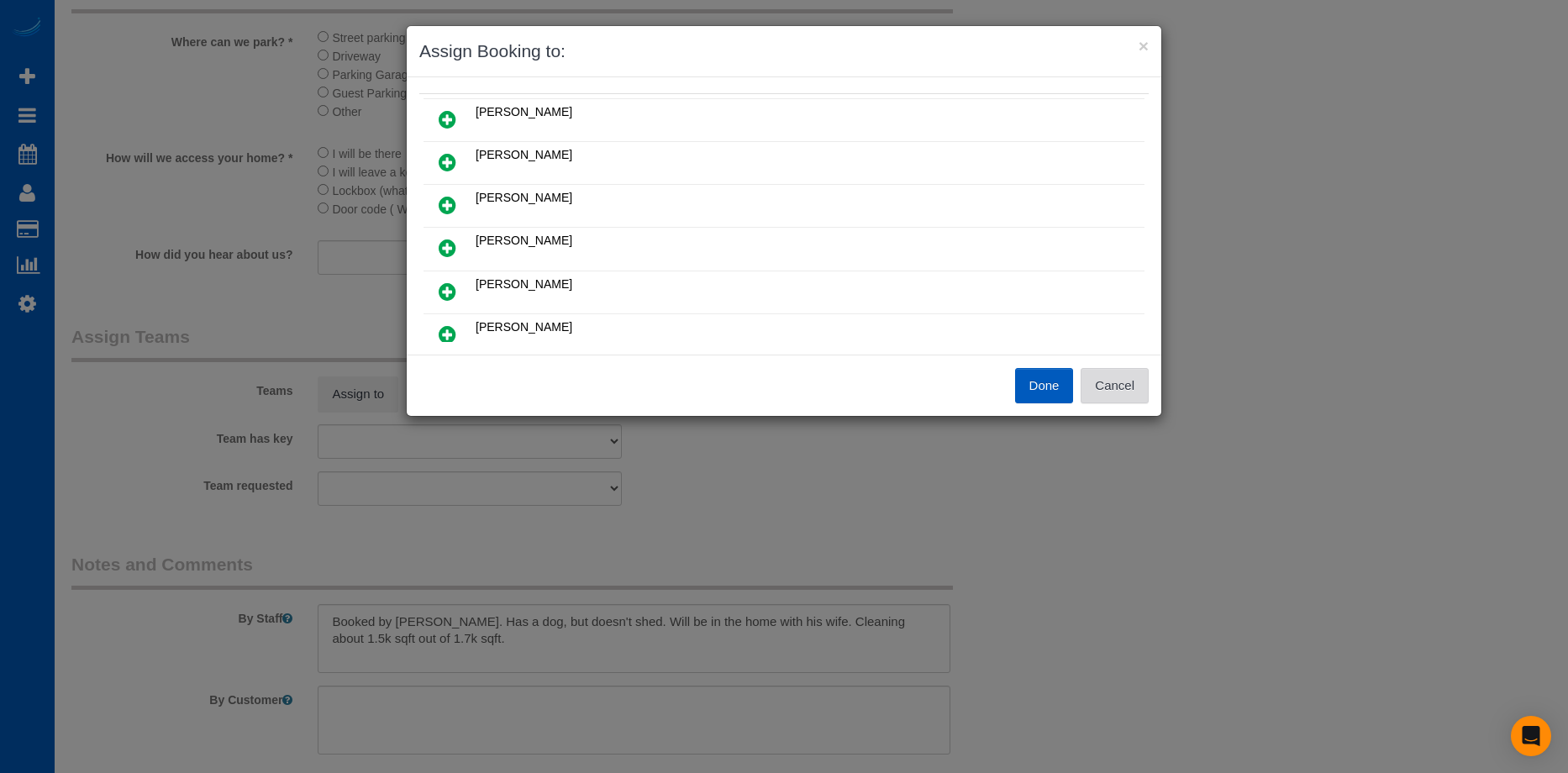
click at [1134, 391] on button "Cancel" at bounding box center [1114, 385] width 68 height 35
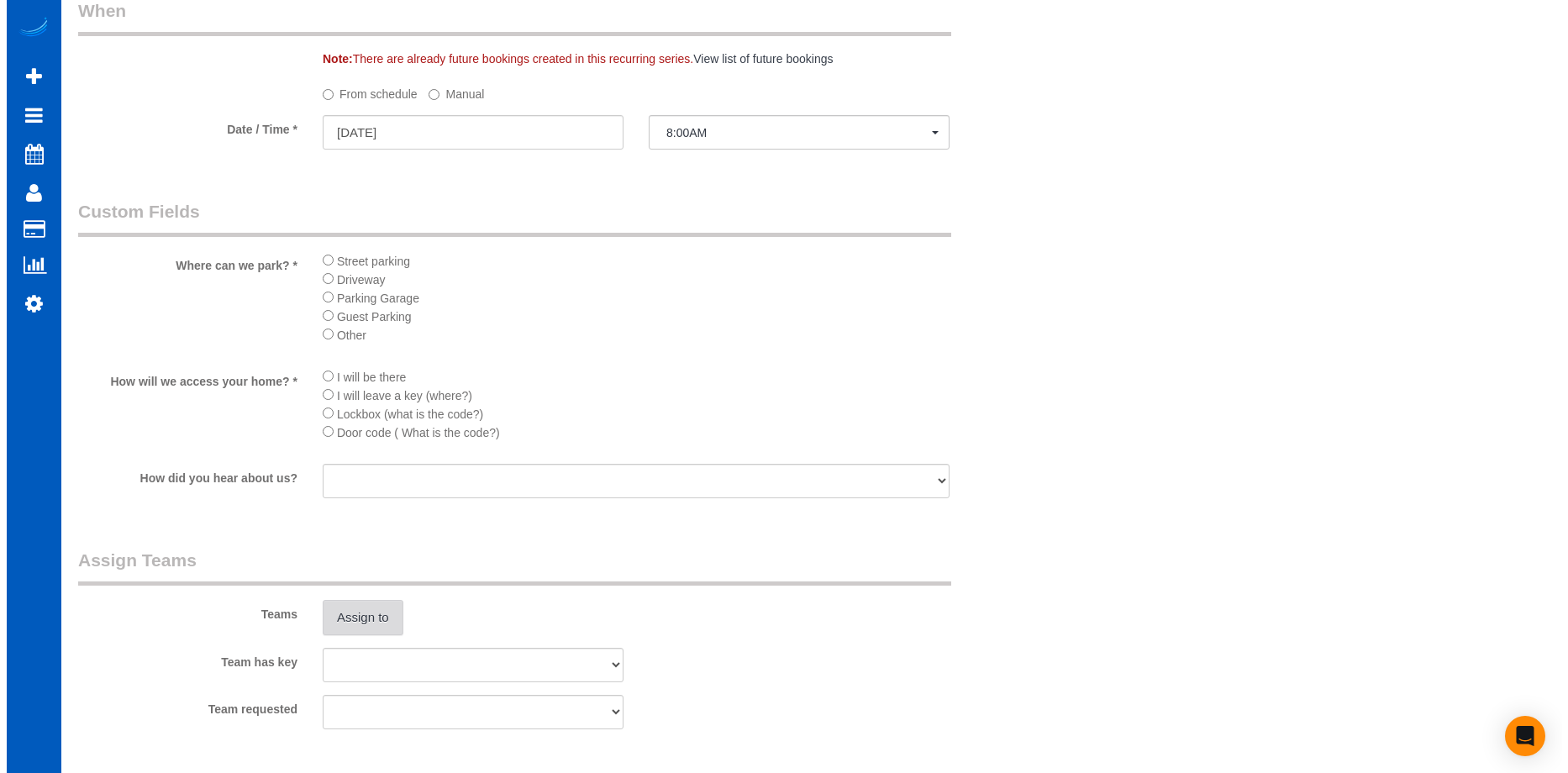
scroll to position [1829, 0]
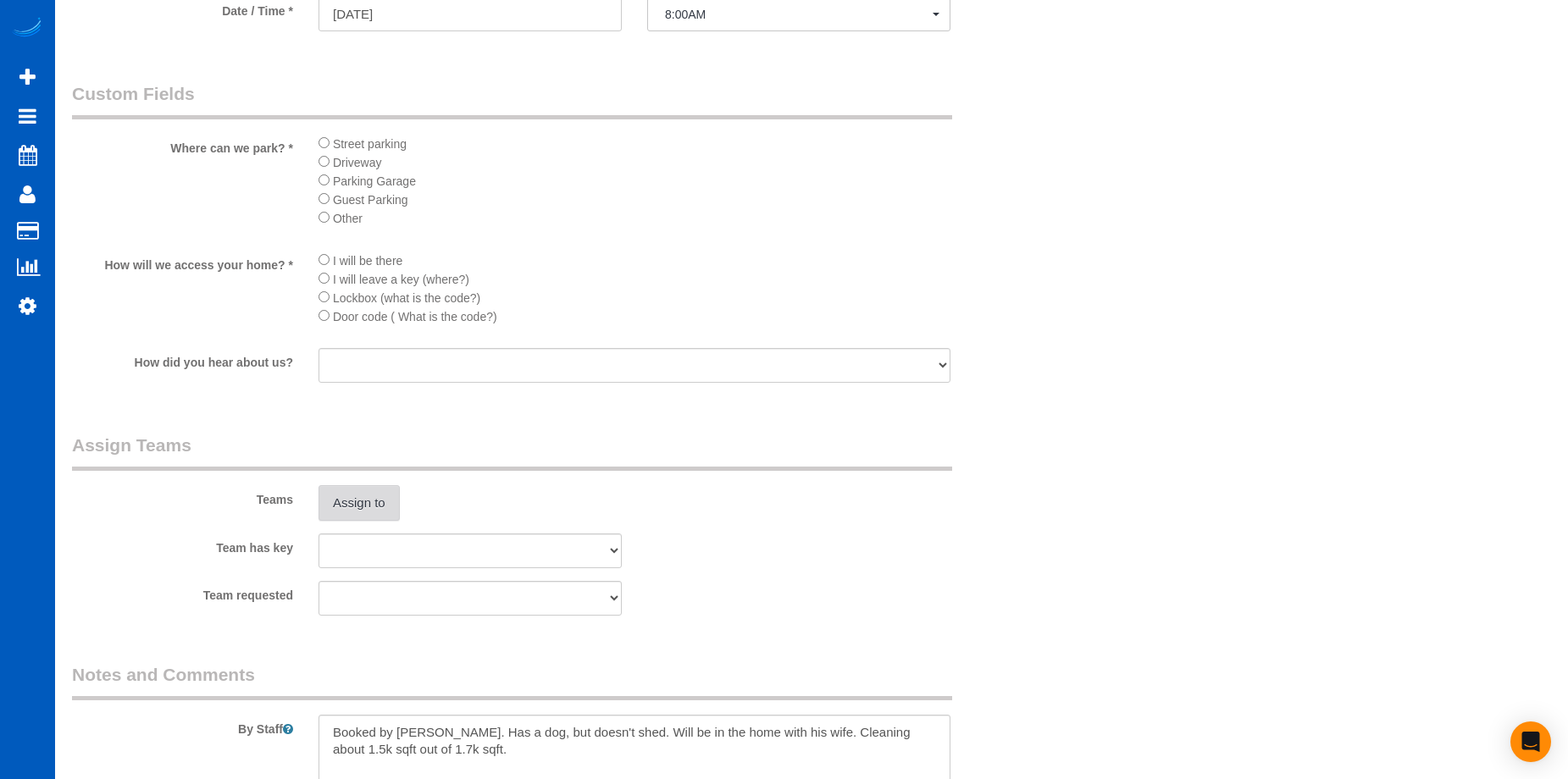
click at [344, 498] on button "Assign to" at bounding box center [359, 503] width 81 height 36
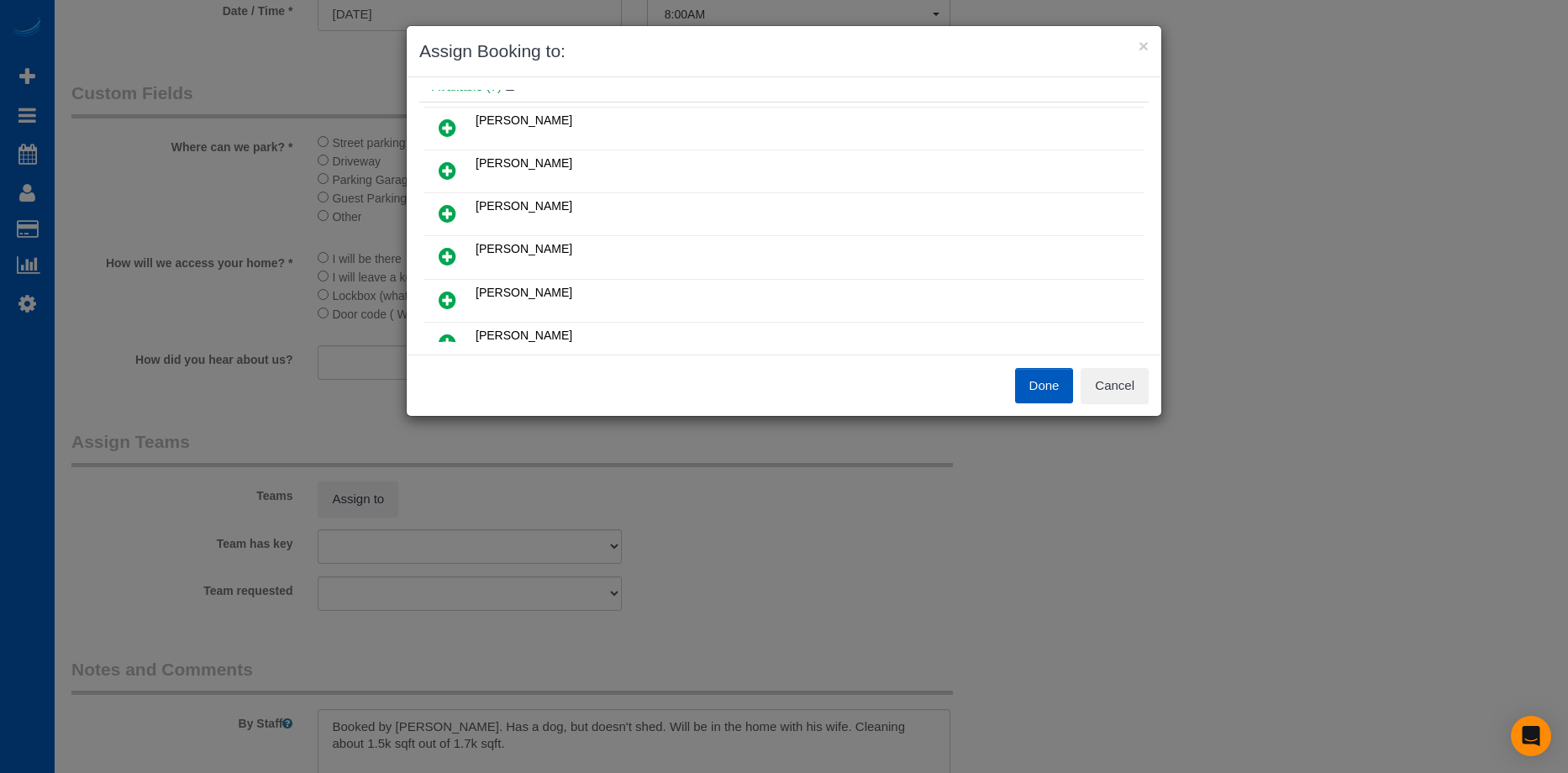
scroll to position [169, 0]
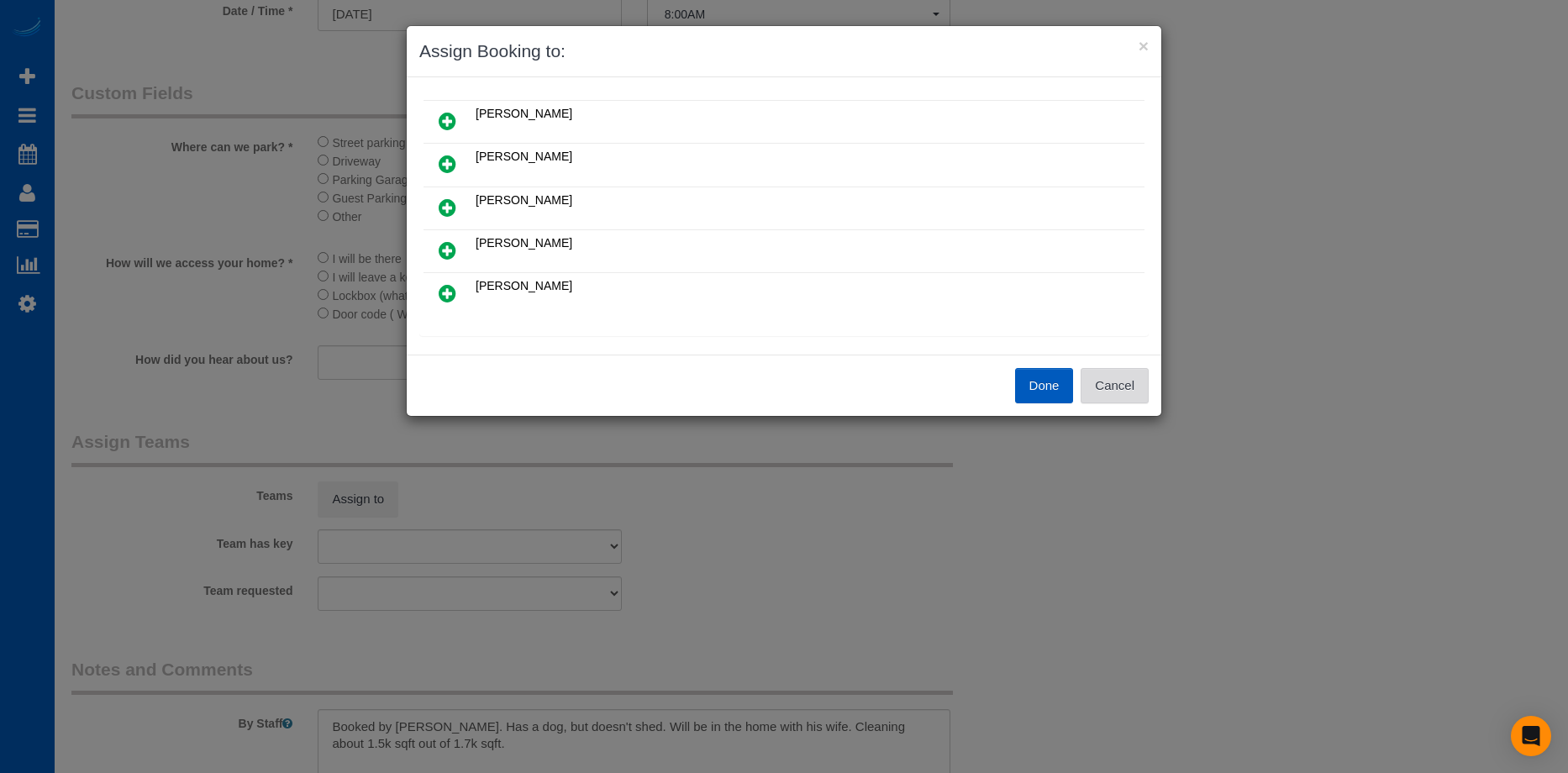
click at [1127, 384] on button "Cancel" at bounding box center [1114, 385] width 68 height 35
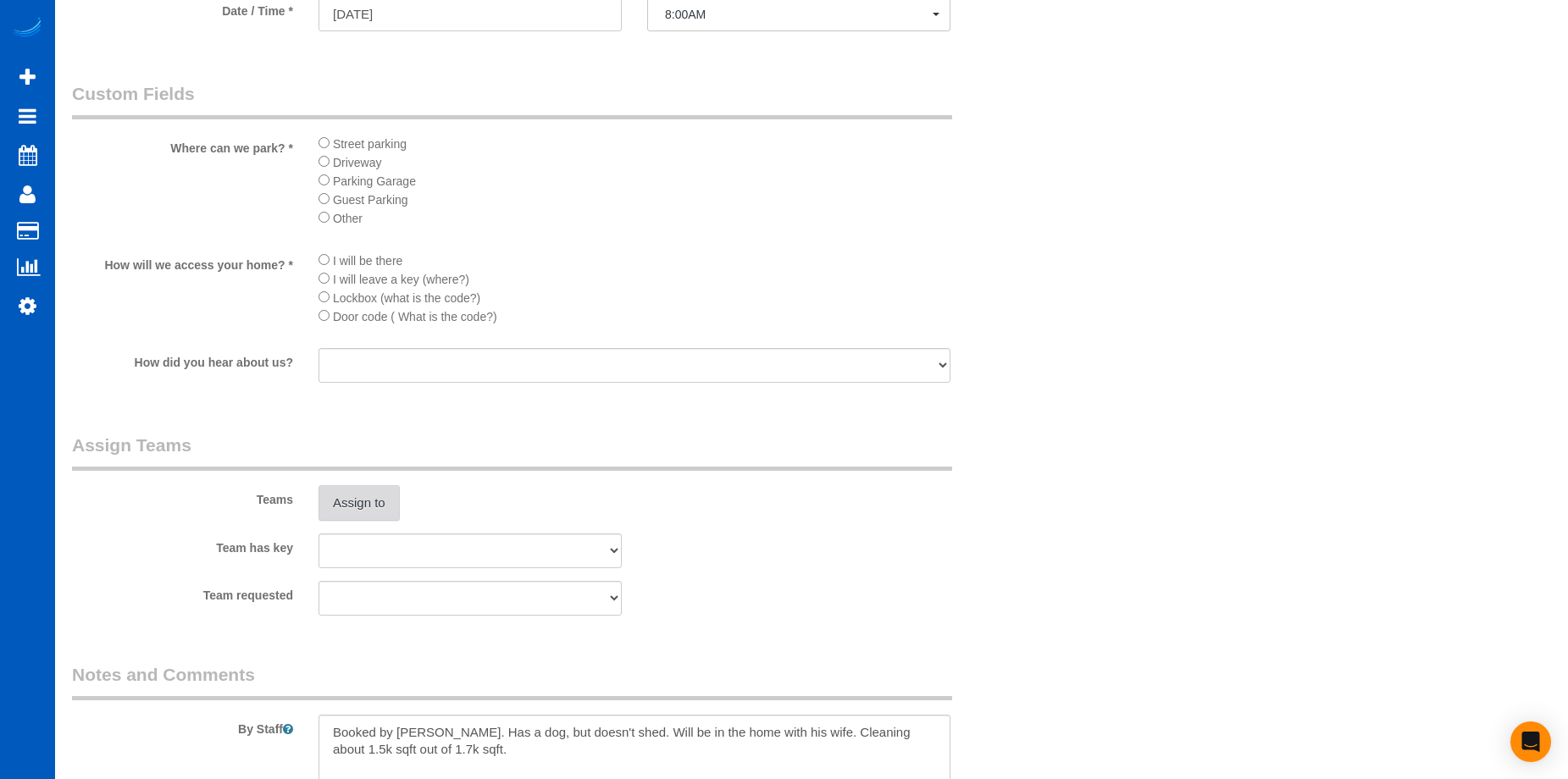
click at [369, 501] on button "Assign to" at bounding box center [359, 503] width 81 height 36
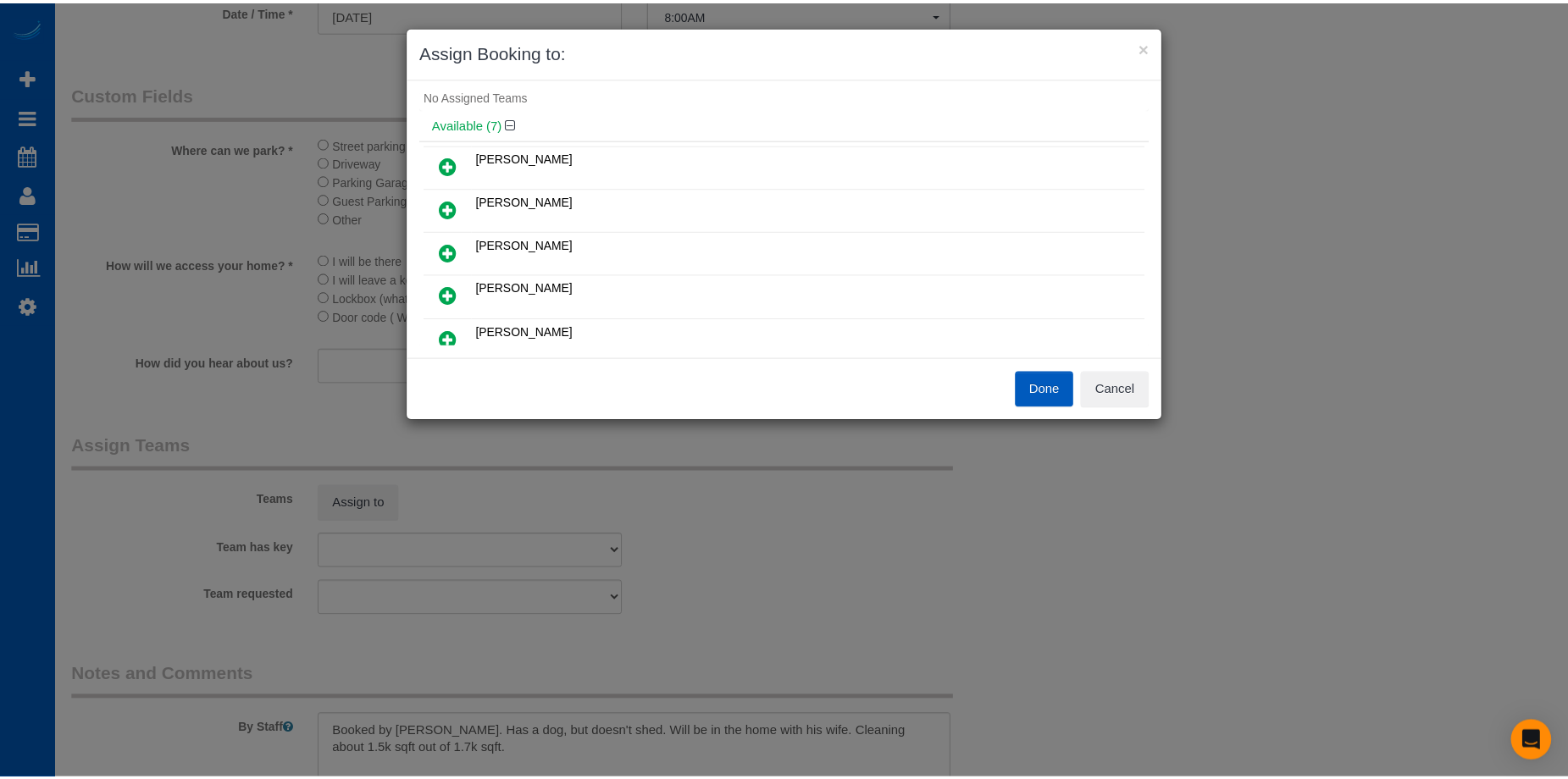
scroll to position [0, 0]
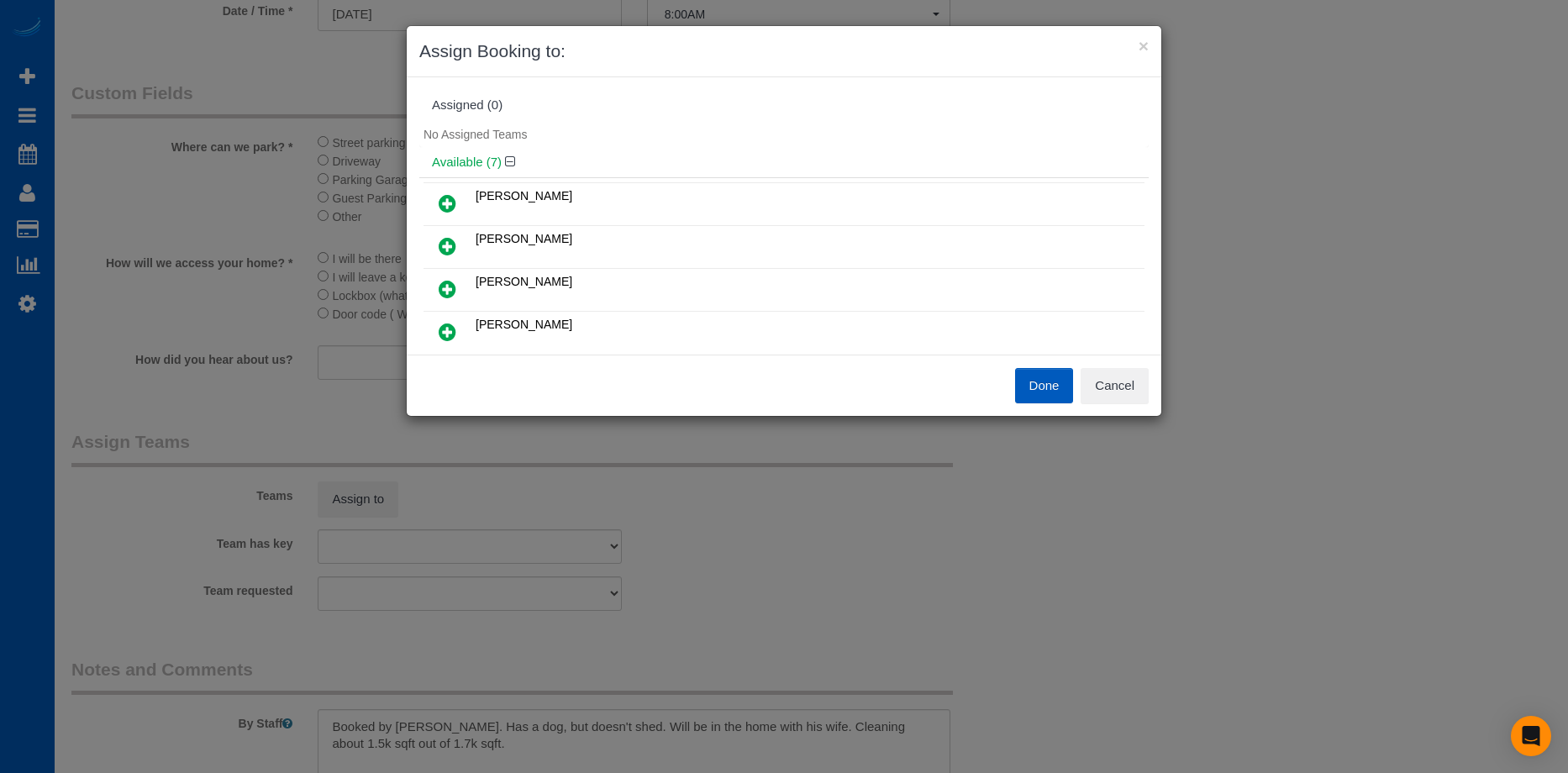
click at [447, 203] on icon at bounding box center [447, 203] width 17 height 20
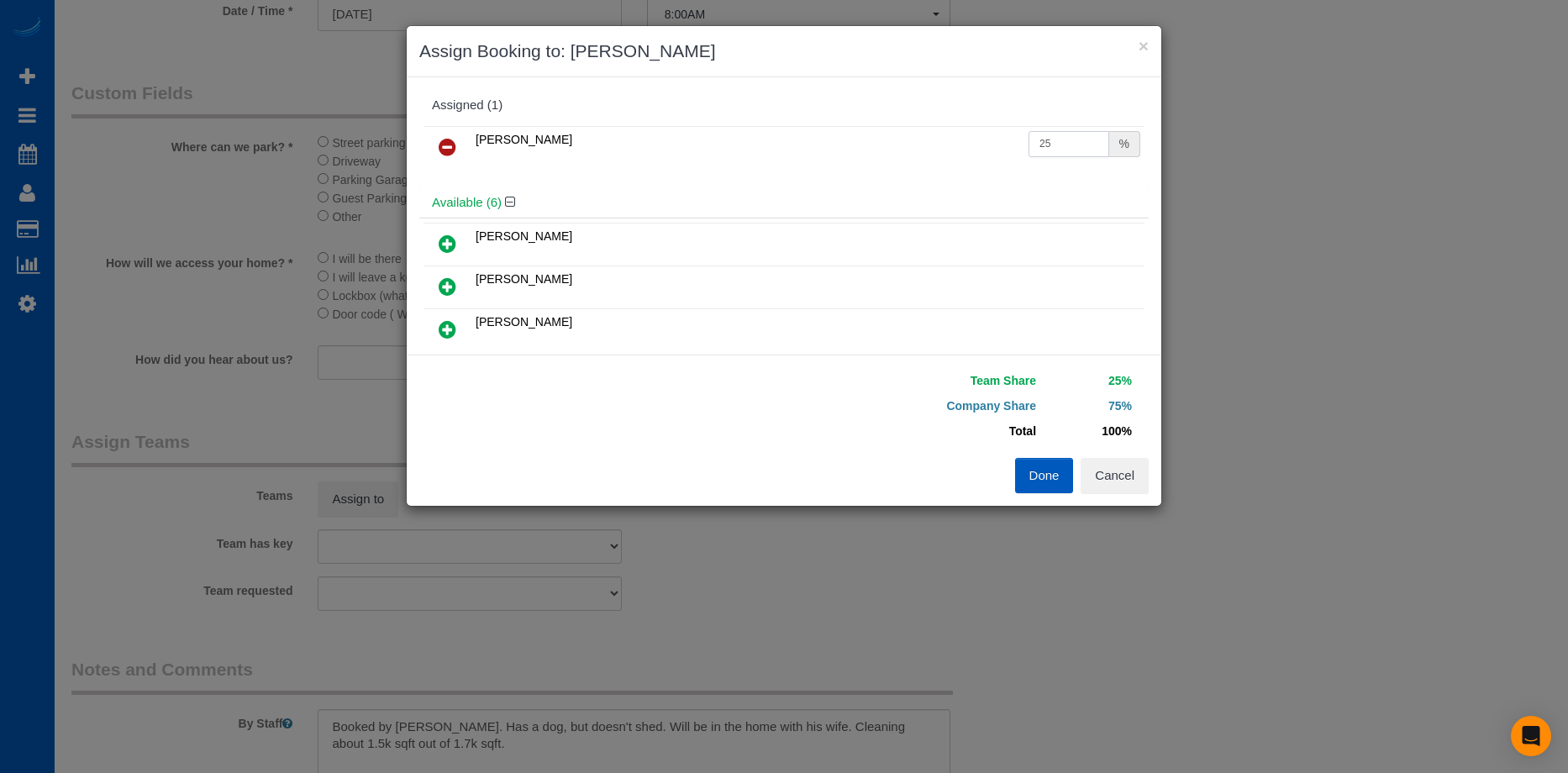
click at [1043, 137] on input "25" at bounding box center [1068, 144] width 81 height 26
click at [1055, 120] on div "Assigned (1)" at bounding box center [784, 105] width 729 height 32
click at [1055, 150] on input "25" at bounding box center [1068, 144] width 81 height 26
drag, startPoint x: 1058, startPoint y: 145, endPoint x: 908, endPoint y: 131, distance: 150.7
click at [908, 131] on tr "Irina Dunaeva 25 %" at bounding box center [784, 147] width 721 height 43
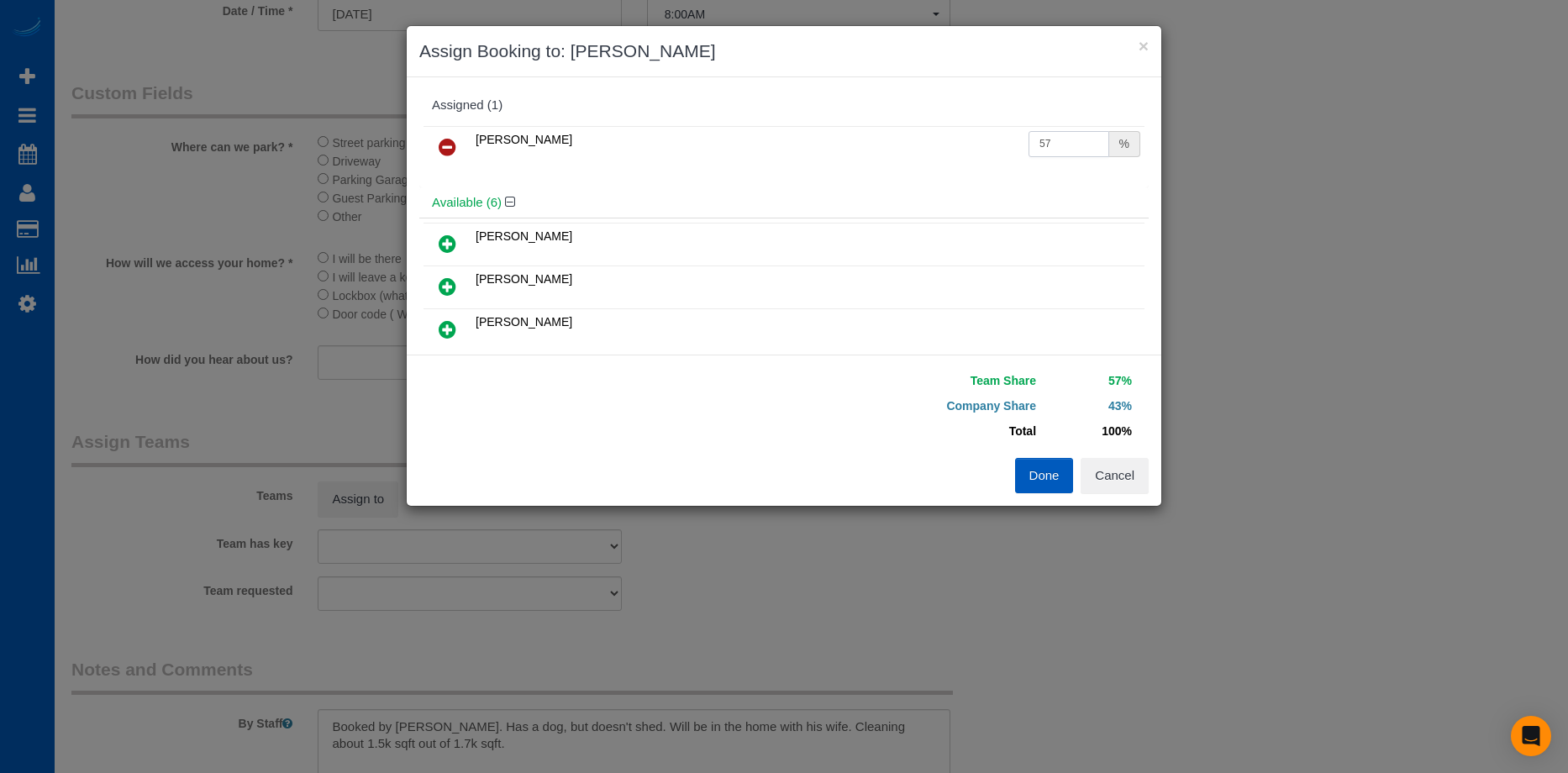
type input "57"
click at [1053, 471] on button "Done" at bounding box center [1044, 476] width 59 height 35
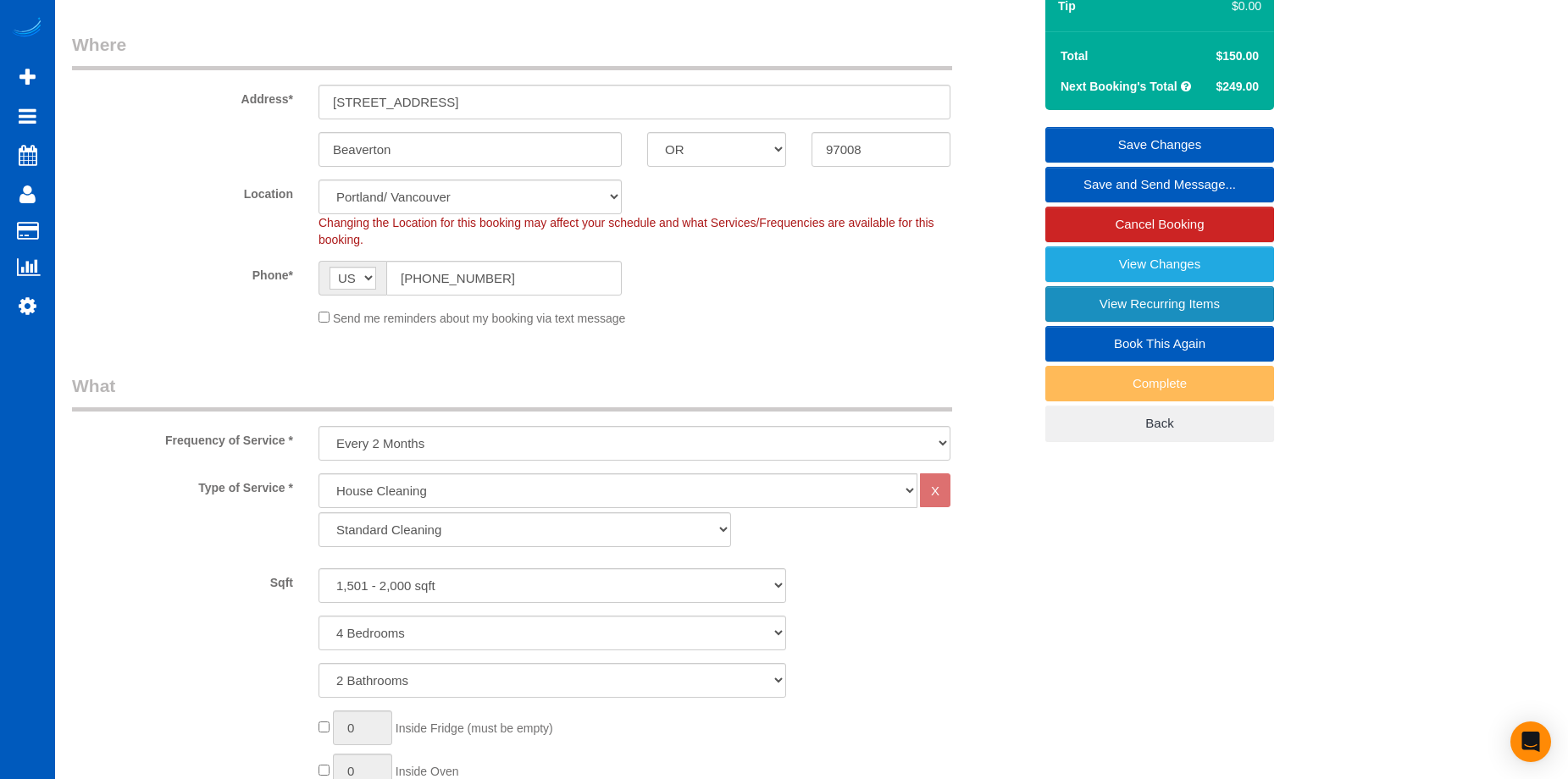
scroll to position [64, 0]
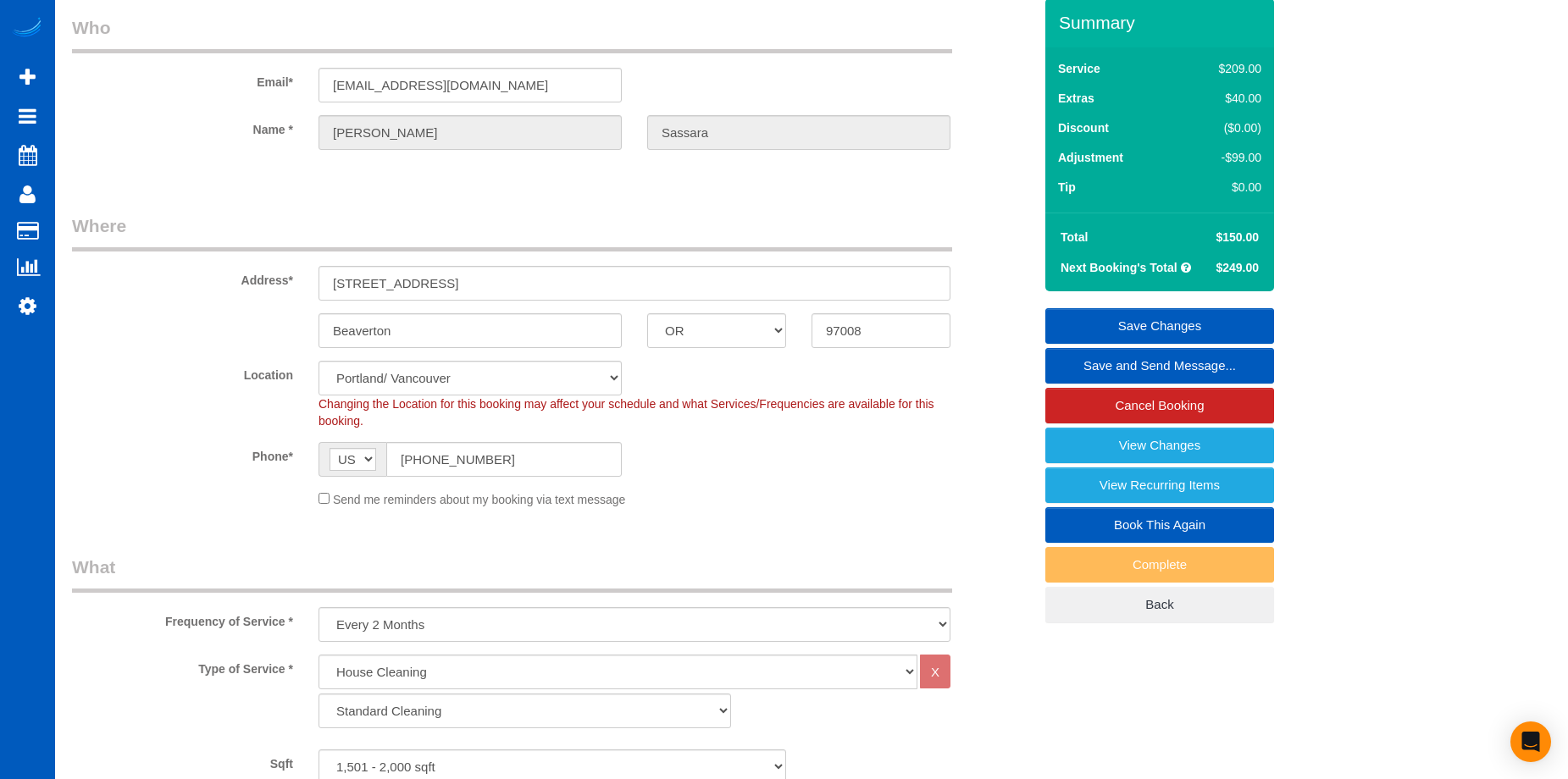
click at [1176, 325] on link "Save Changes" at bounding box center [1160, 326] width 228 height 36
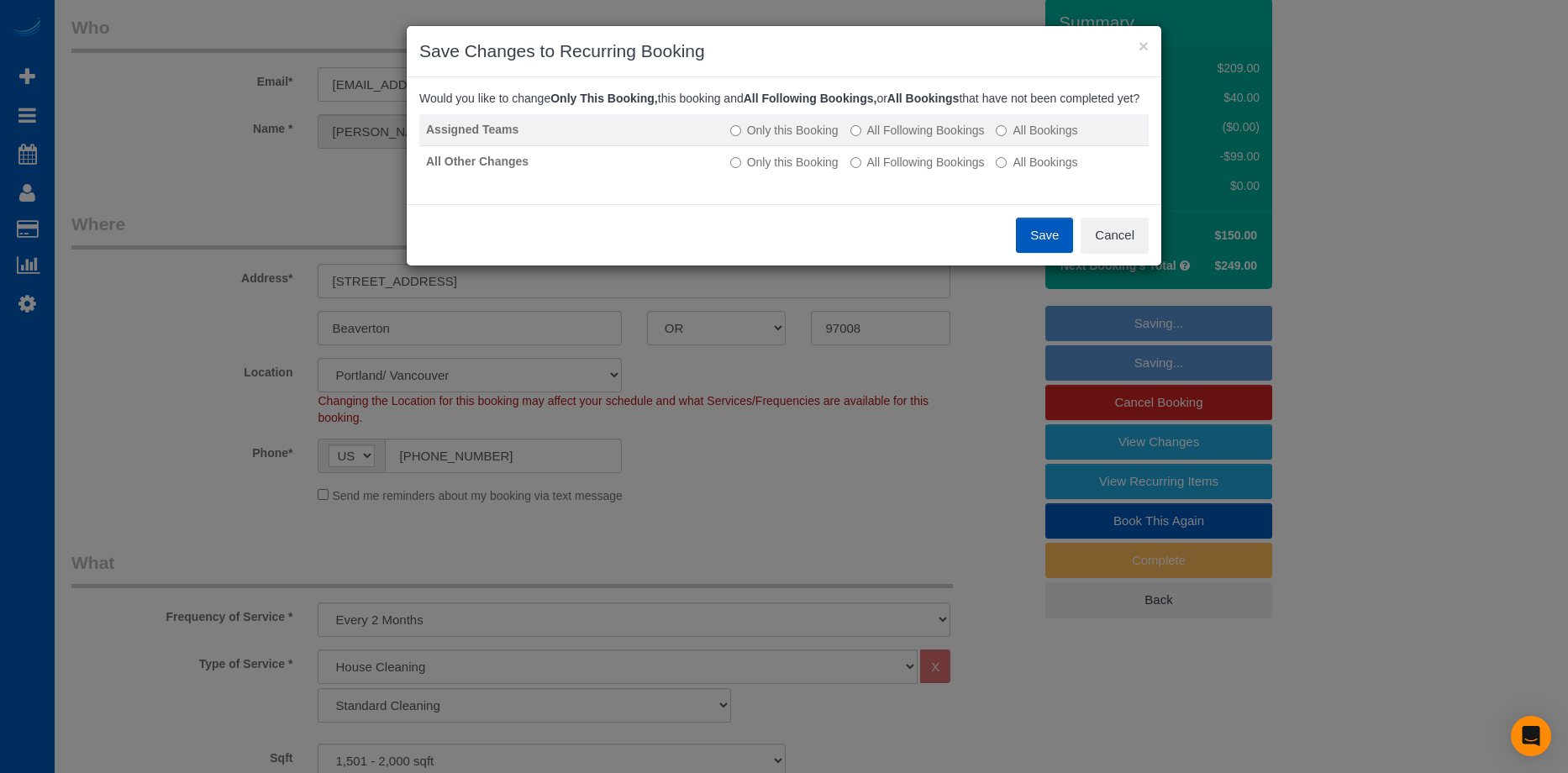
click at [889, 139] on label "All Following Bookings" at bounding box center [918, 130] width 134 height 17
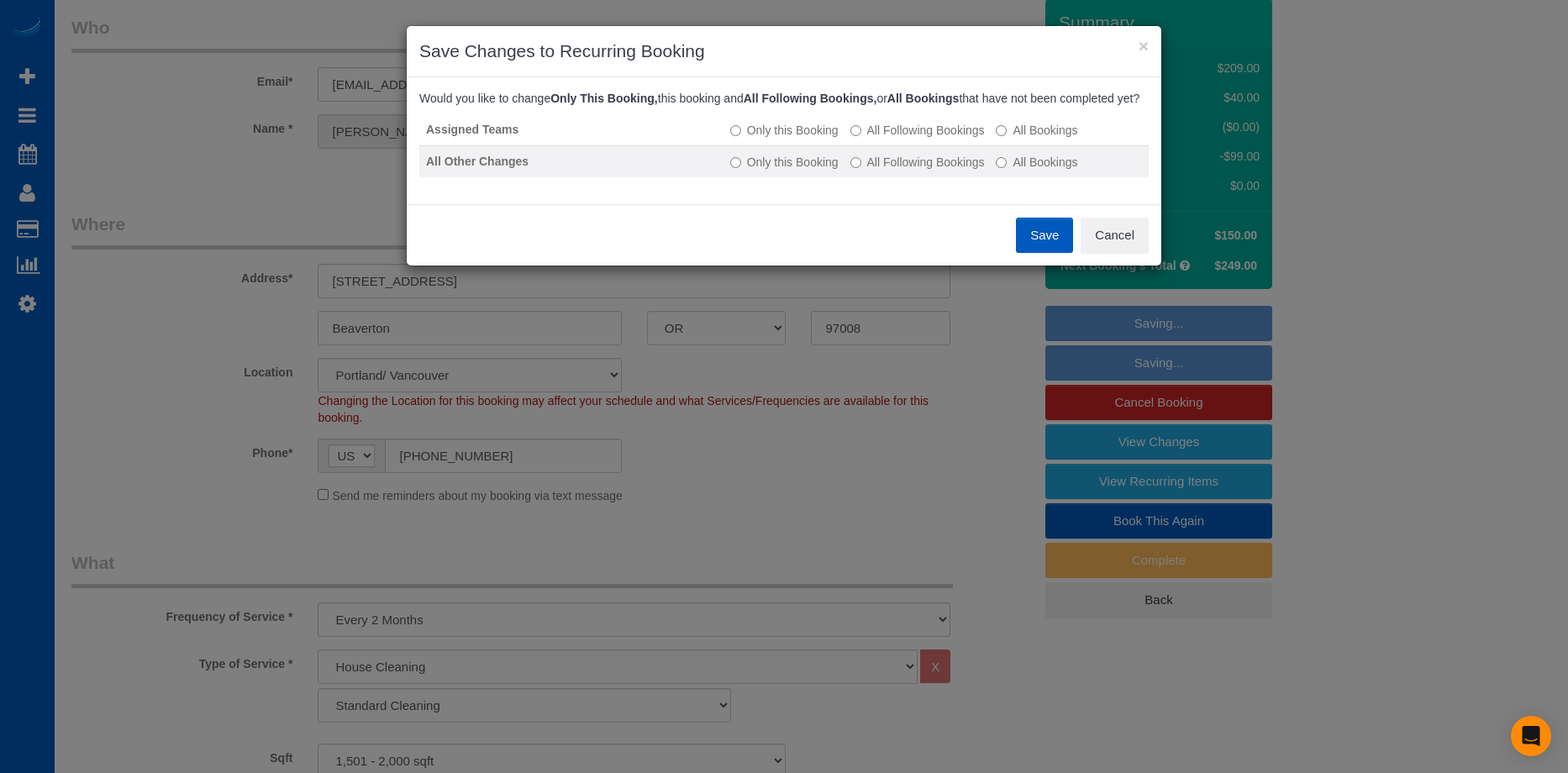
click at [896, 170] on label "All Following Bookings" at bounding box center [918, 162] width 134 height 17
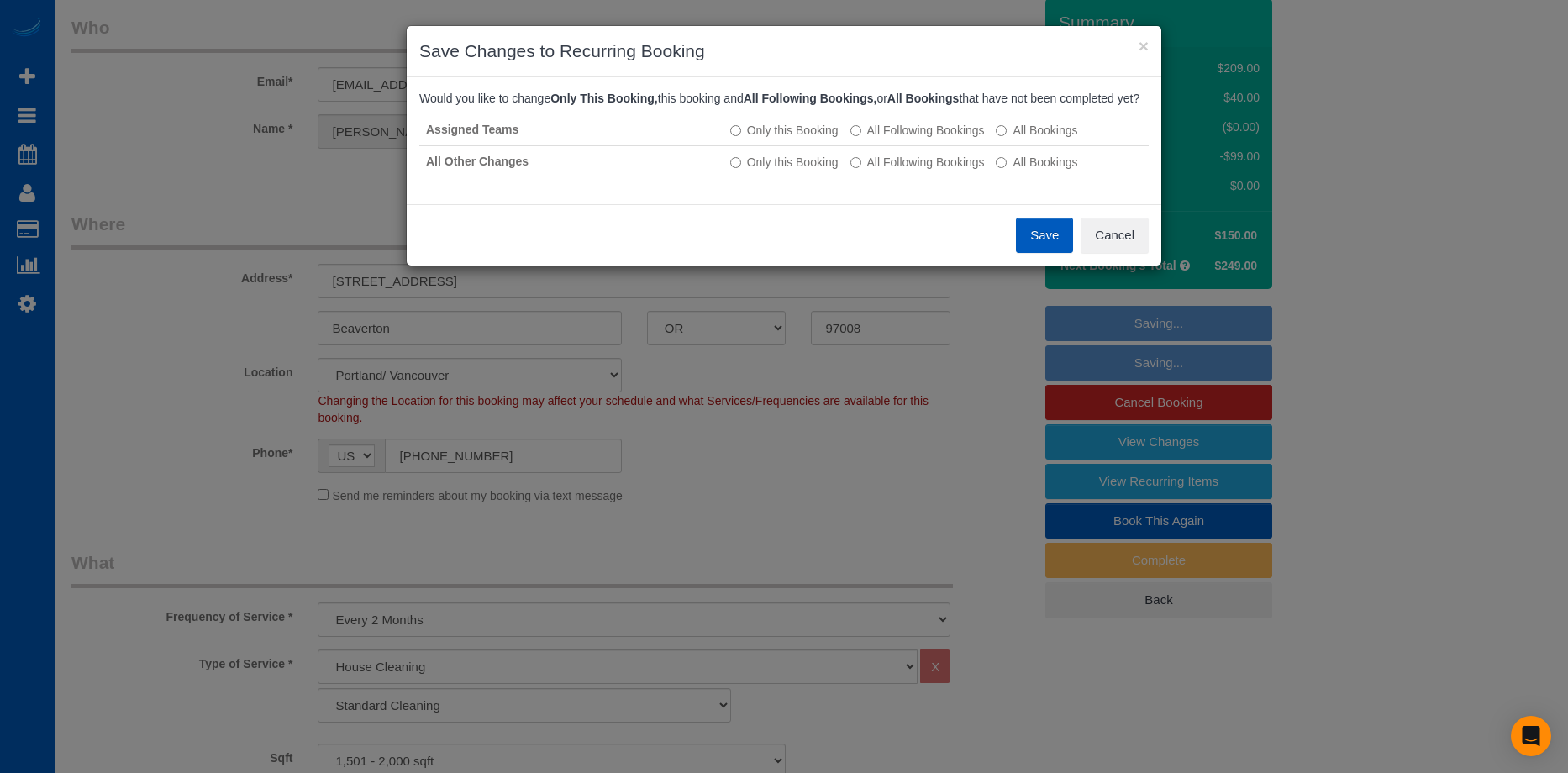
click at [1052, 250] on button "Save" at bounding box center [1044, 235] width 57 height 35
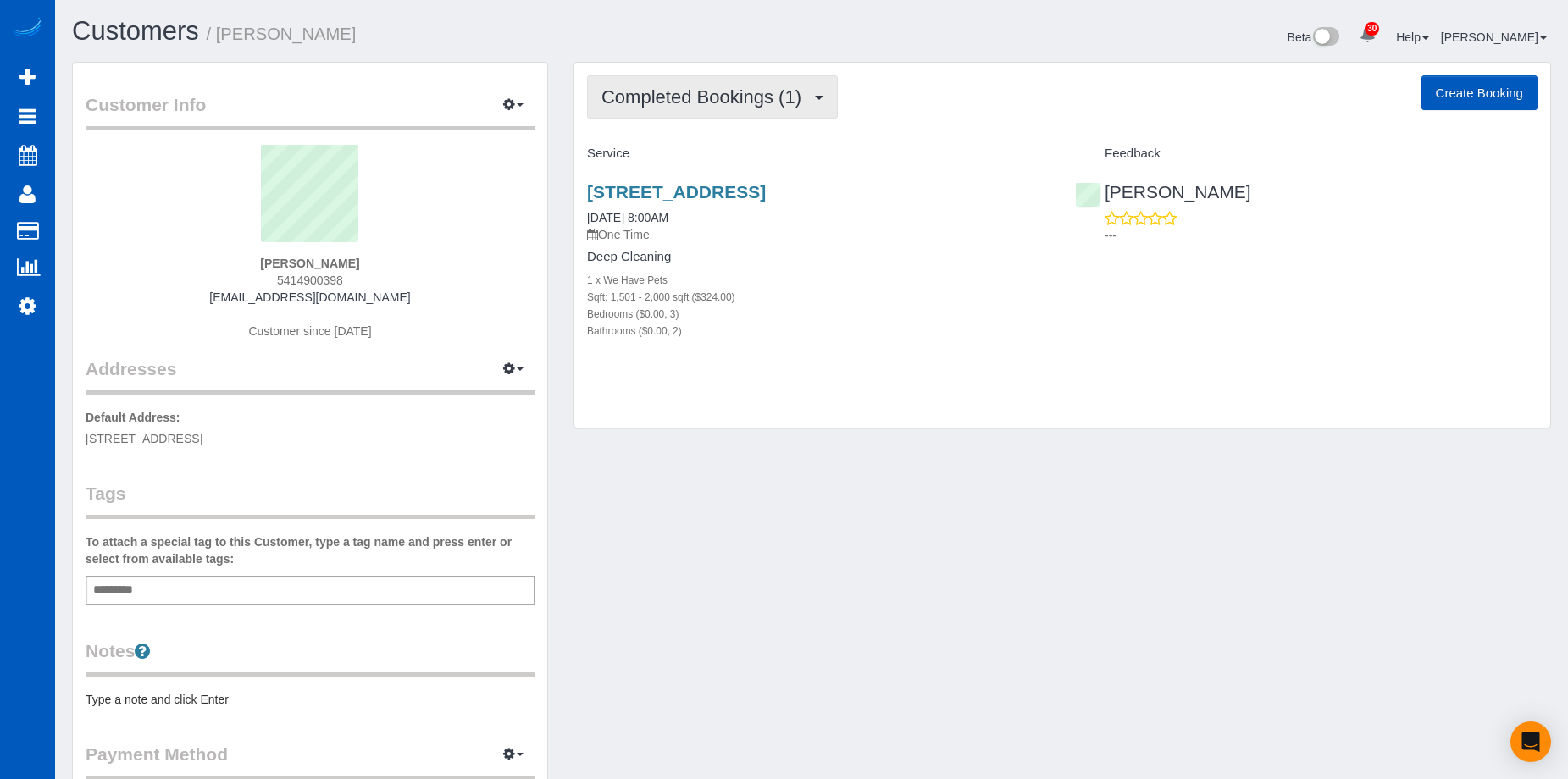
click at [768, 94] on span "Completed Bookings (1)" at bounding box center [706, 97] width 208 height 21
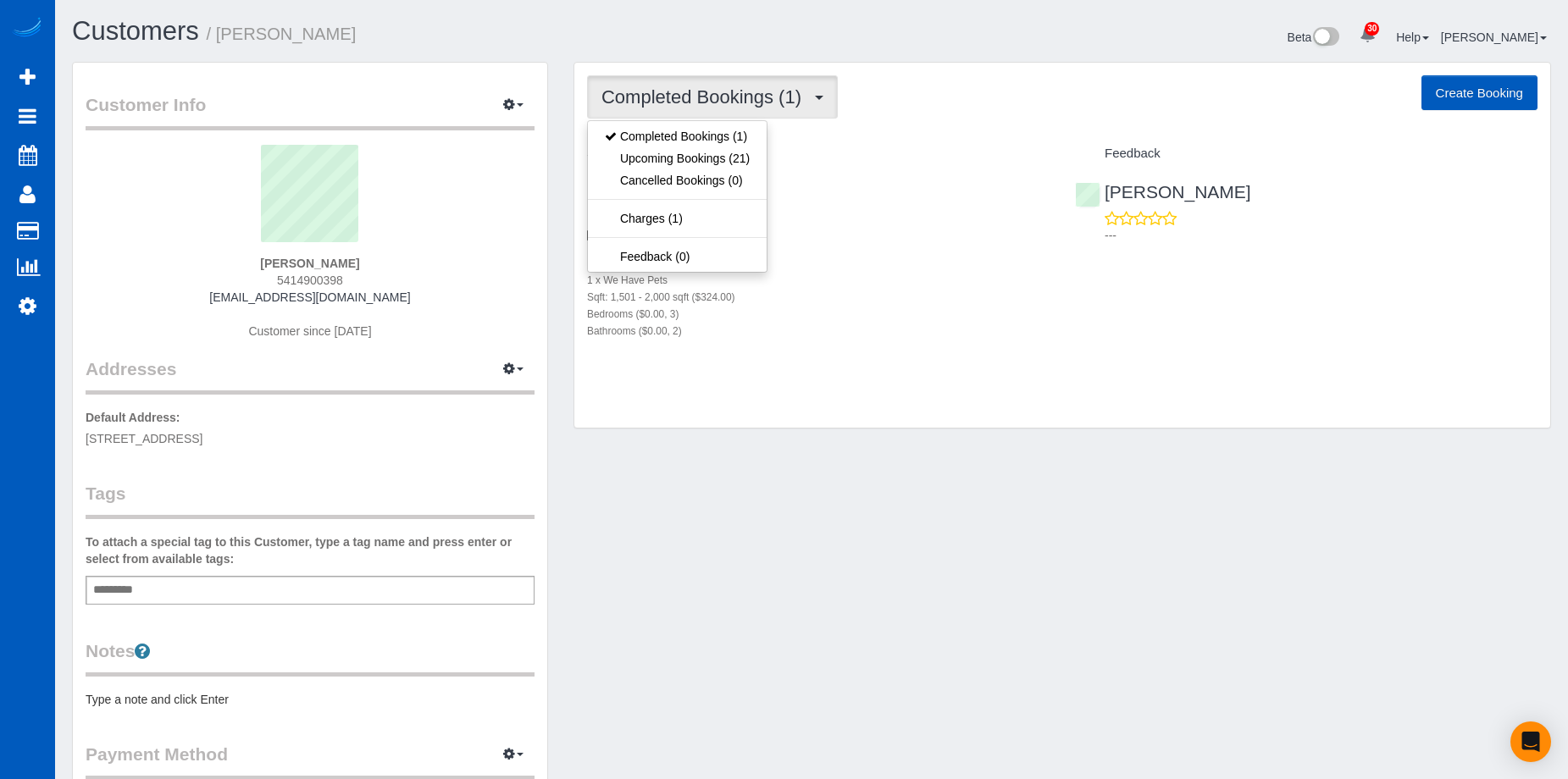
click at [753, 92] on span "Completed Bookings (1)" at bounding box center [706, 97] width 208 height 21
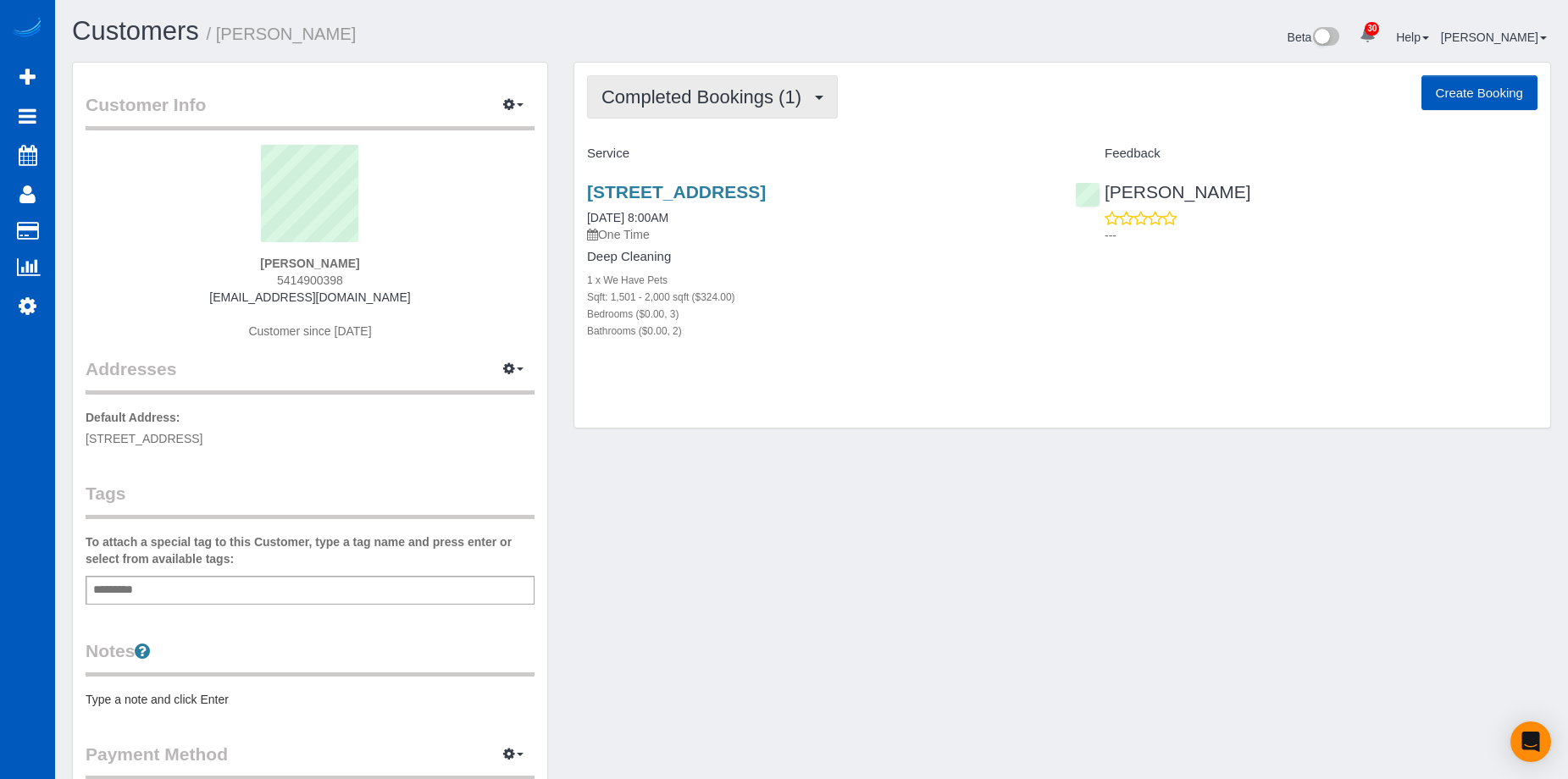
click at [767, 84] on button "Completed Bookings (1)" at bounding box center [712, 97] width 251 height 43
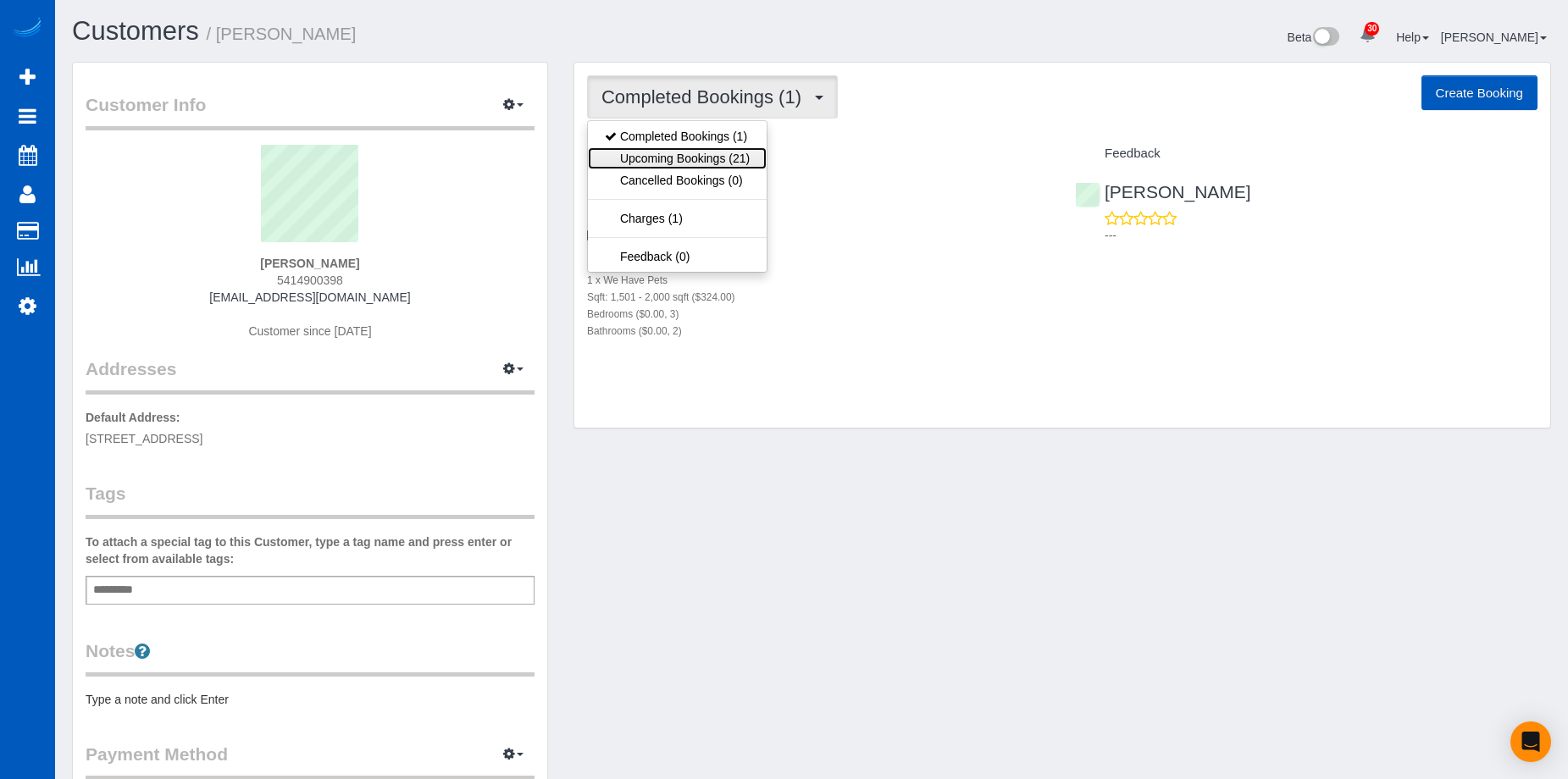
click at [720, 153] on link "Upcoming Bookings (21)" at bounding box center [678, 158] width 179 height 22
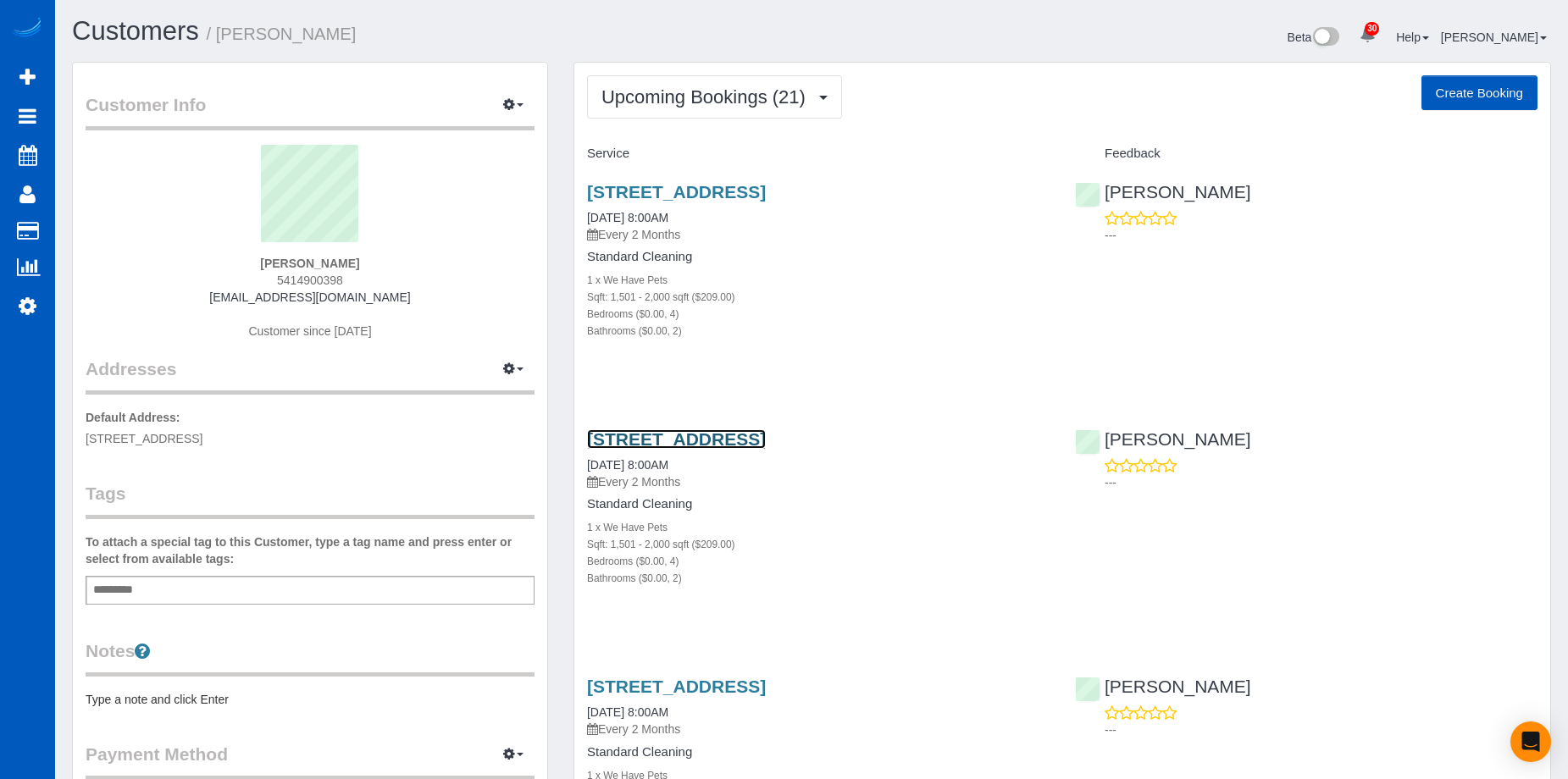
click at [729, 439] on link "[STREET_ADDRESS]" at bounding box center [677, 438] width 179 height 19
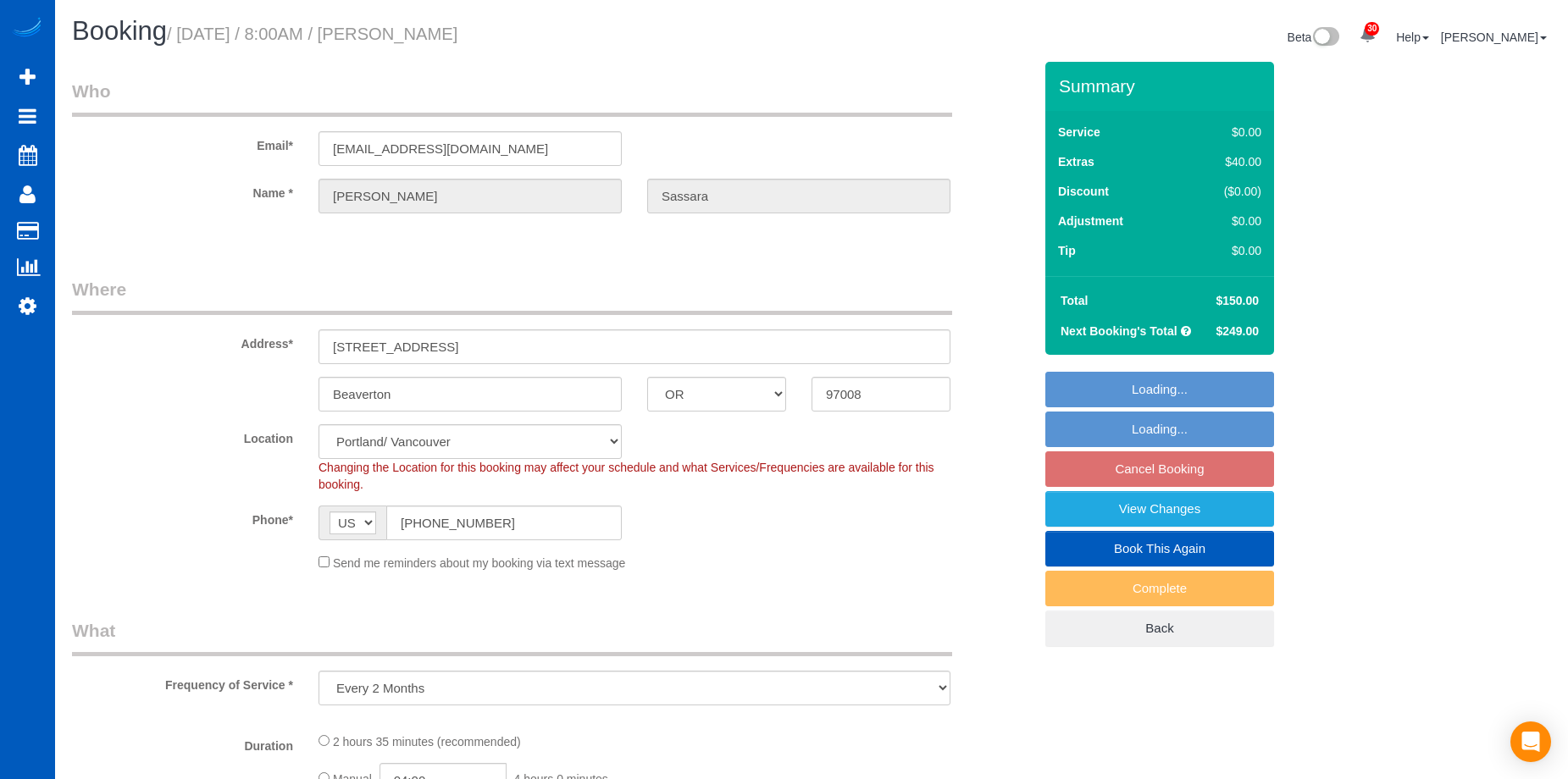
select select "OR"
select select "spot1"
select select "199"
select select "1501"
select select "4"
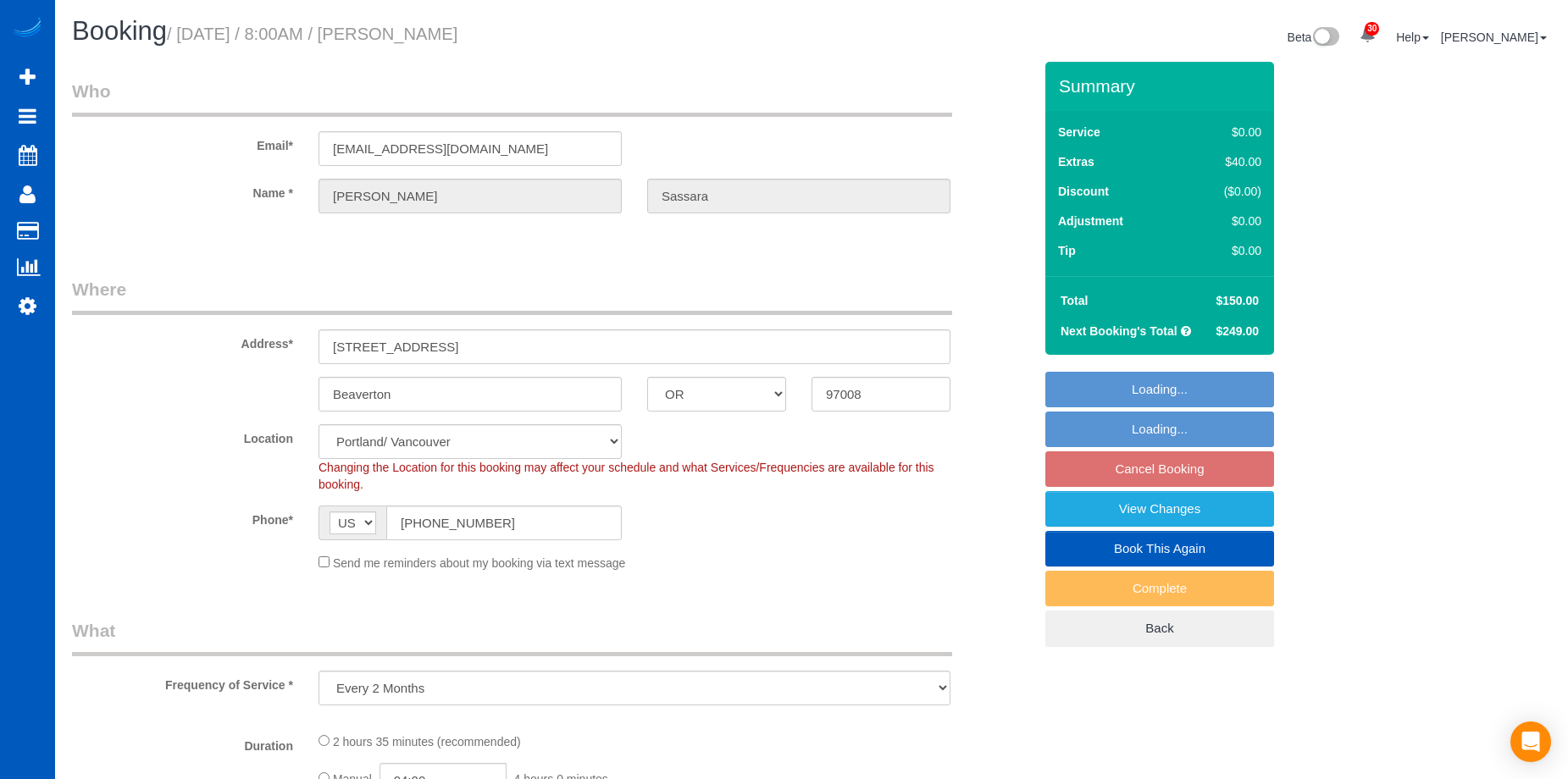
select select "2"
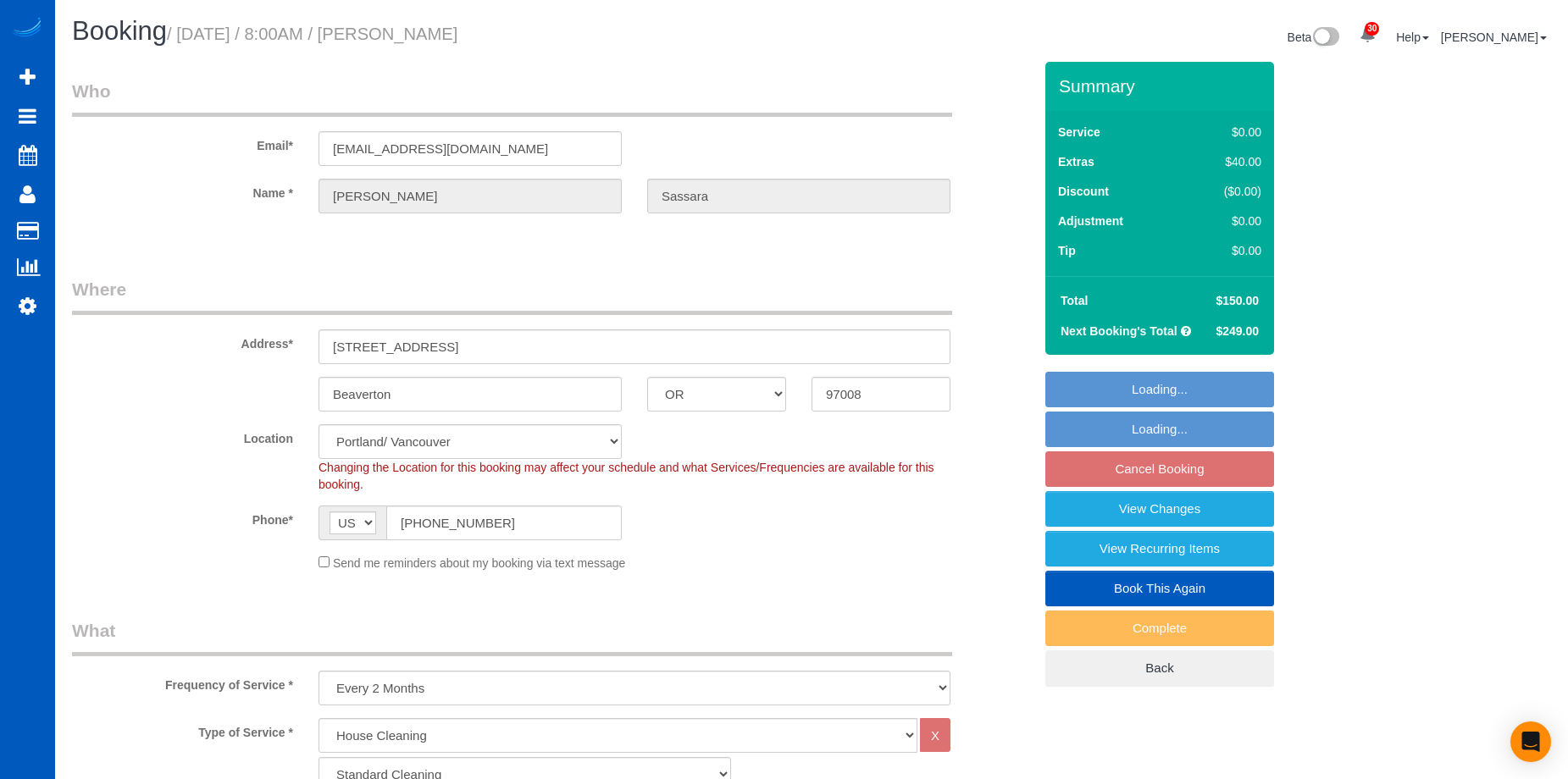
select select "1501"
select select "4"
select select "2"
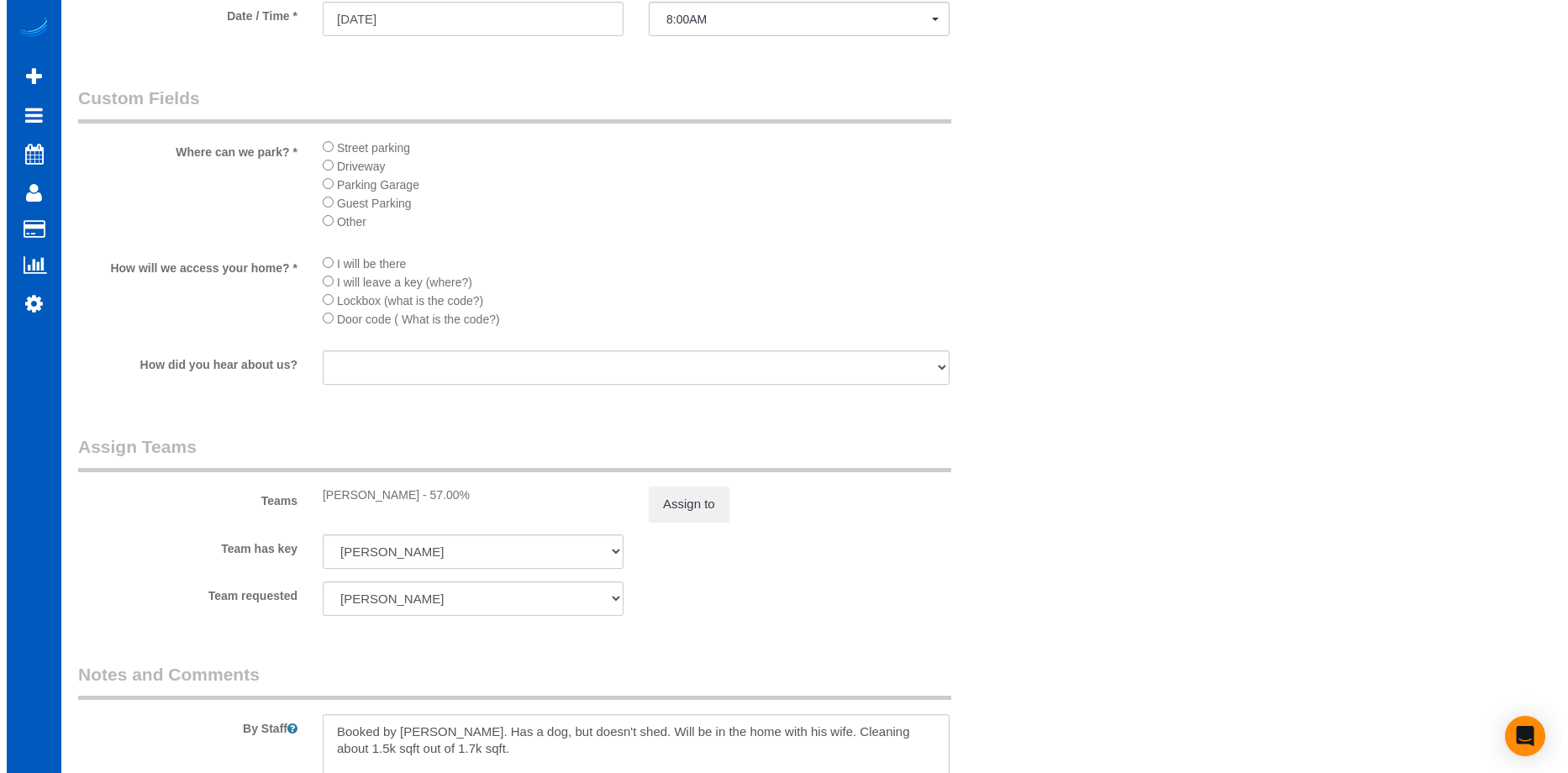
scroll to position [2017, 0]
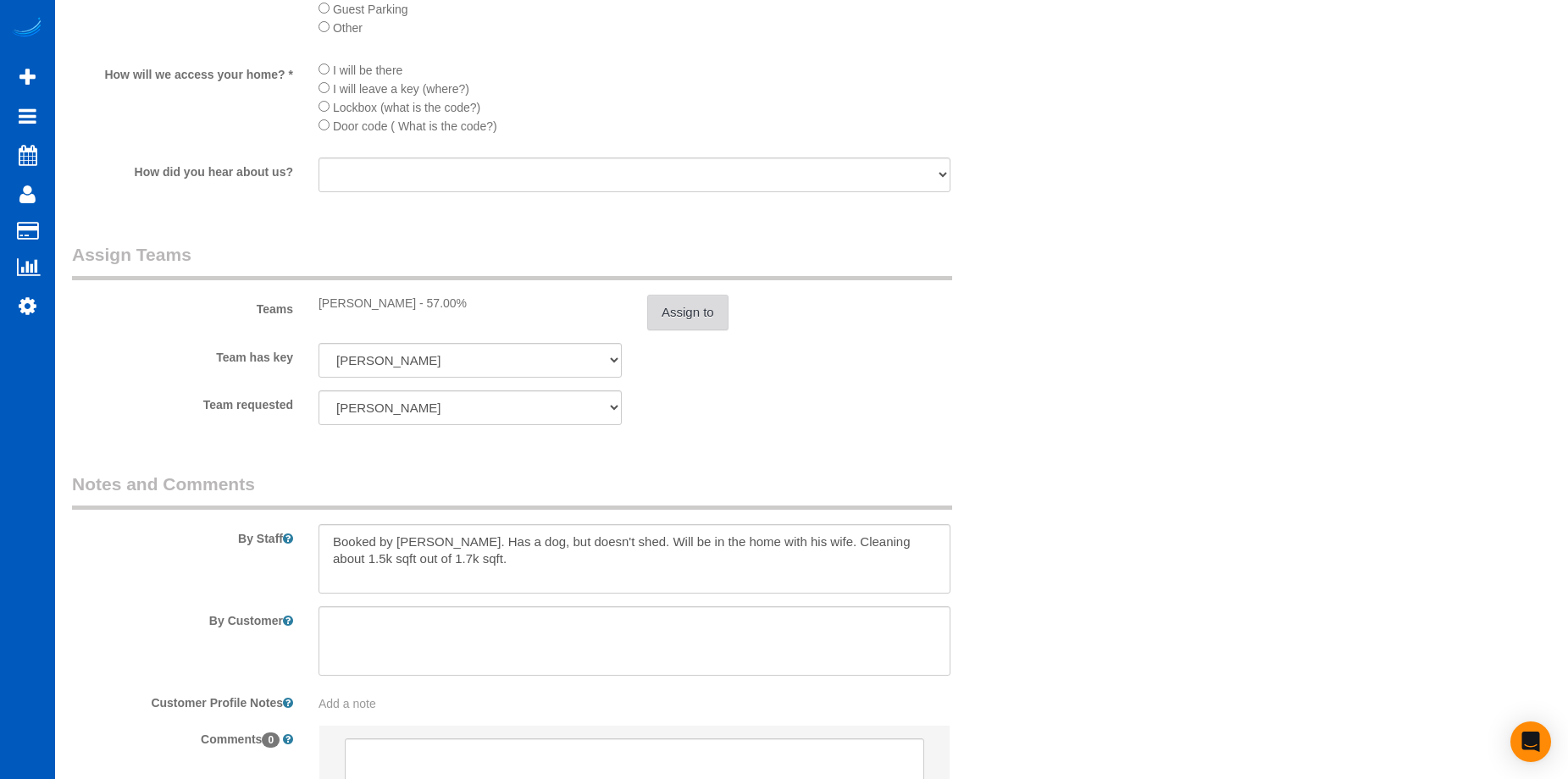
click at [710, 311] on button "Assign to" at bounding box center [688, 312] width 81 height 36
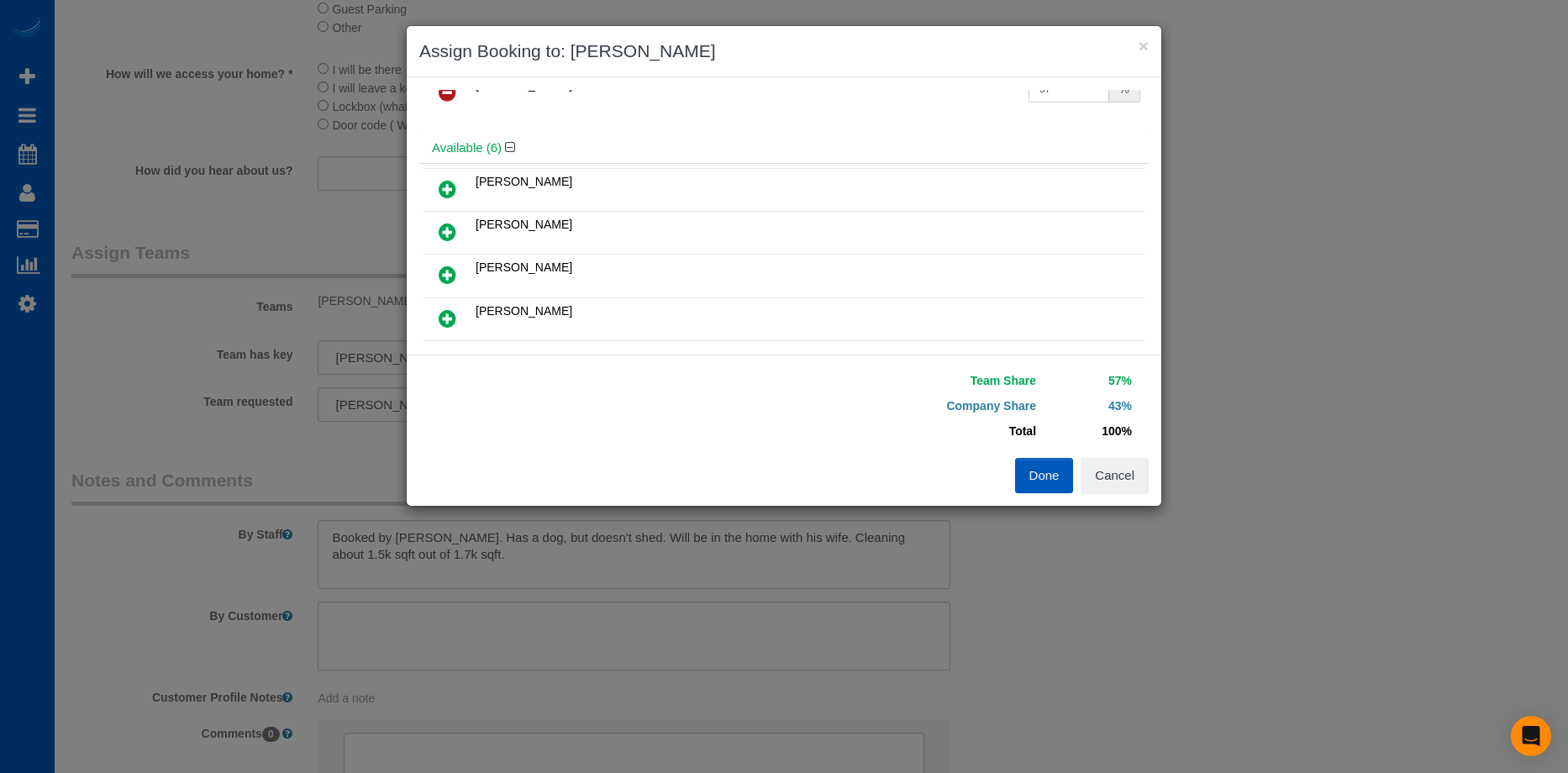
scroll to position [84, 0]
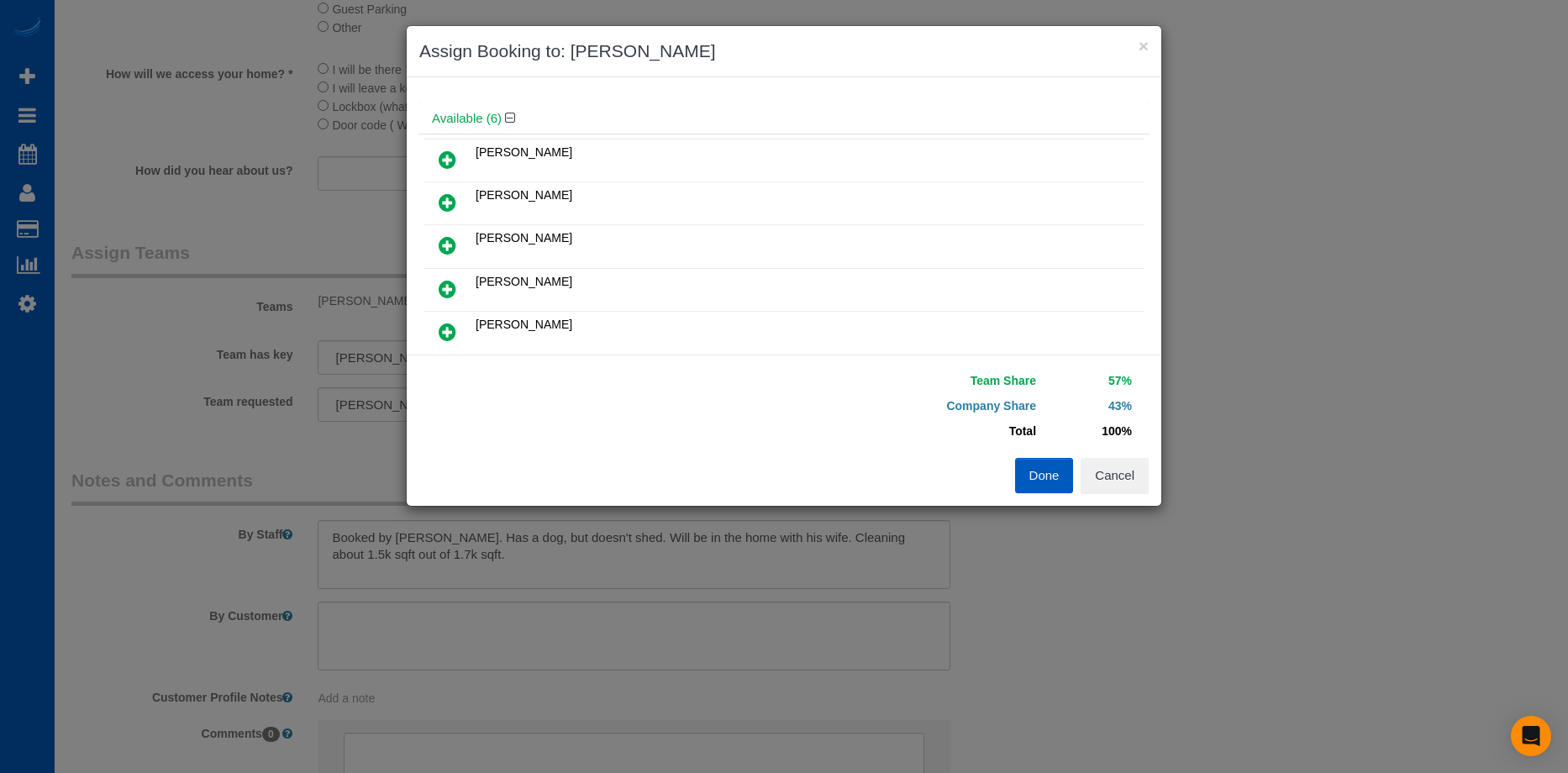
click at [446, 195] on icon at bounding box center [447, 202] width 17 height 20
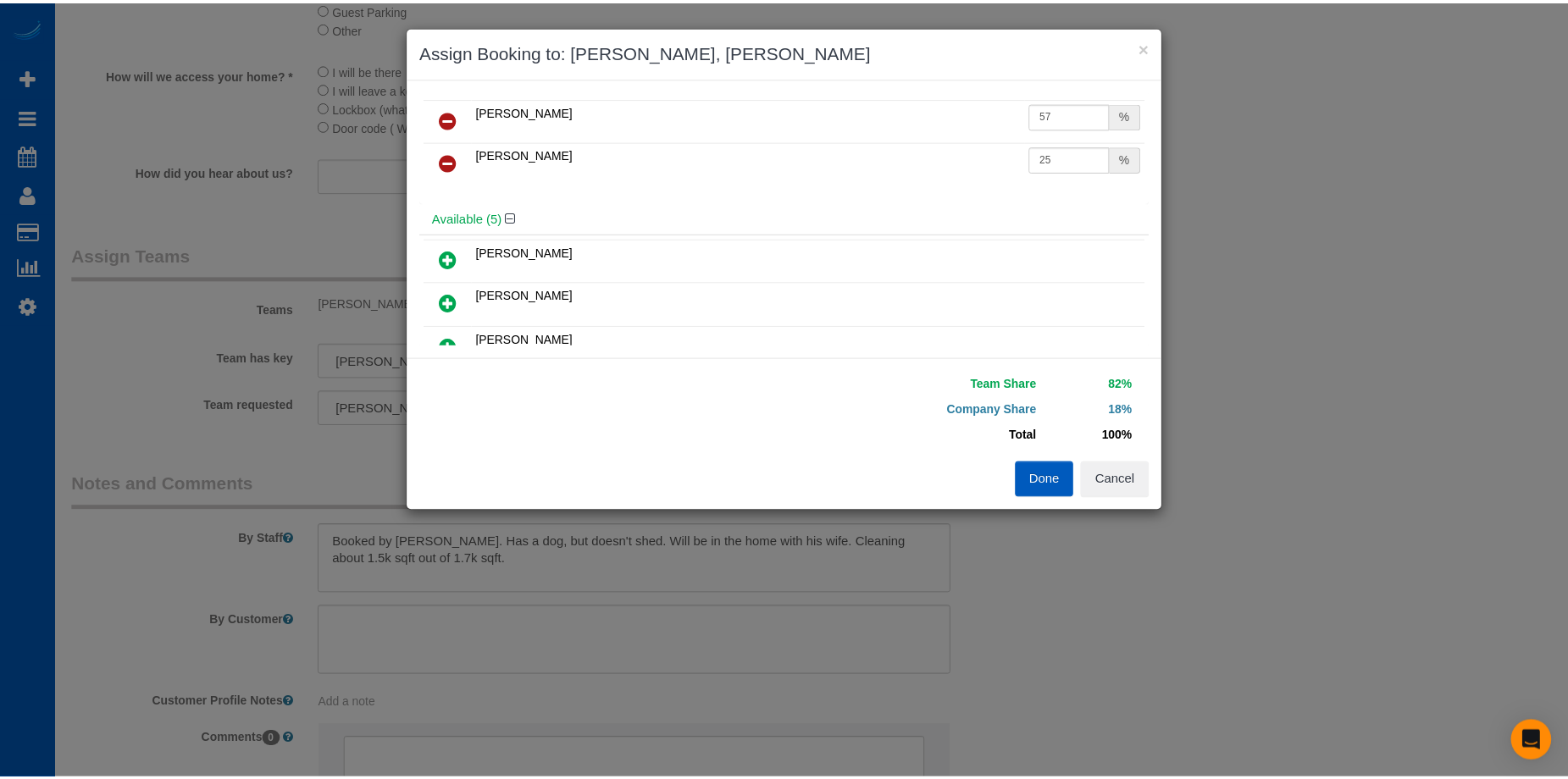
scroll to position [0, 0]
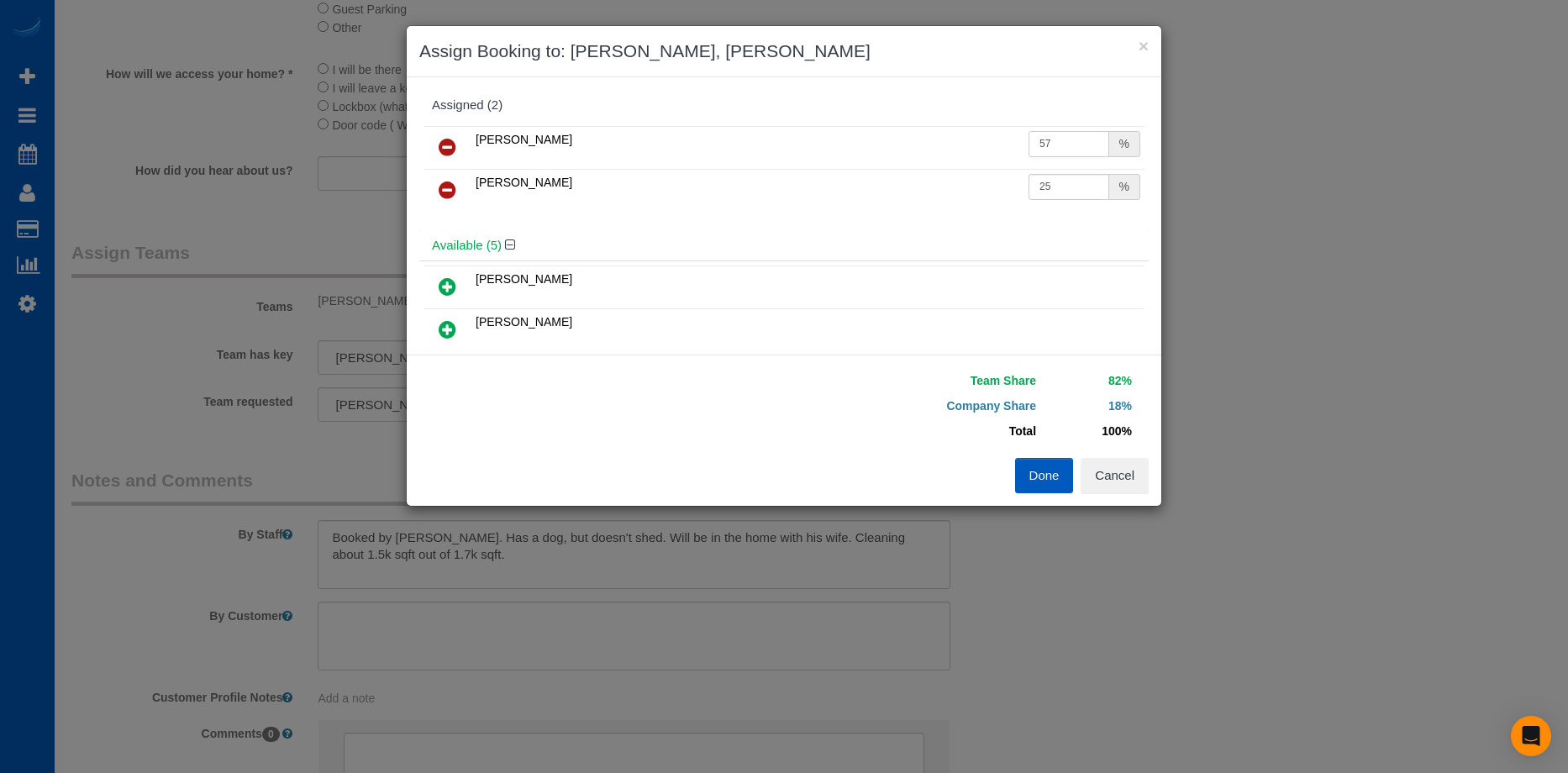
click at [1050, 139] on input "57" at bounding box center [1068, 144] width 81 height 26
click at [447, 145] on icon at bounding box center [447, 147] width 17 height 20
click at [1078, 141] on input "25" at bounding box center [1068, 144] width 81 height 26
drag, startPoint x: 1073, startPoint y: 141, endPoint x: 932, endPoint y: 141, distance: 141.0
click at [932, 141] on tr "[PERSON_NAME] 25 %" at bounding box center [784, 147] width 721 height 43
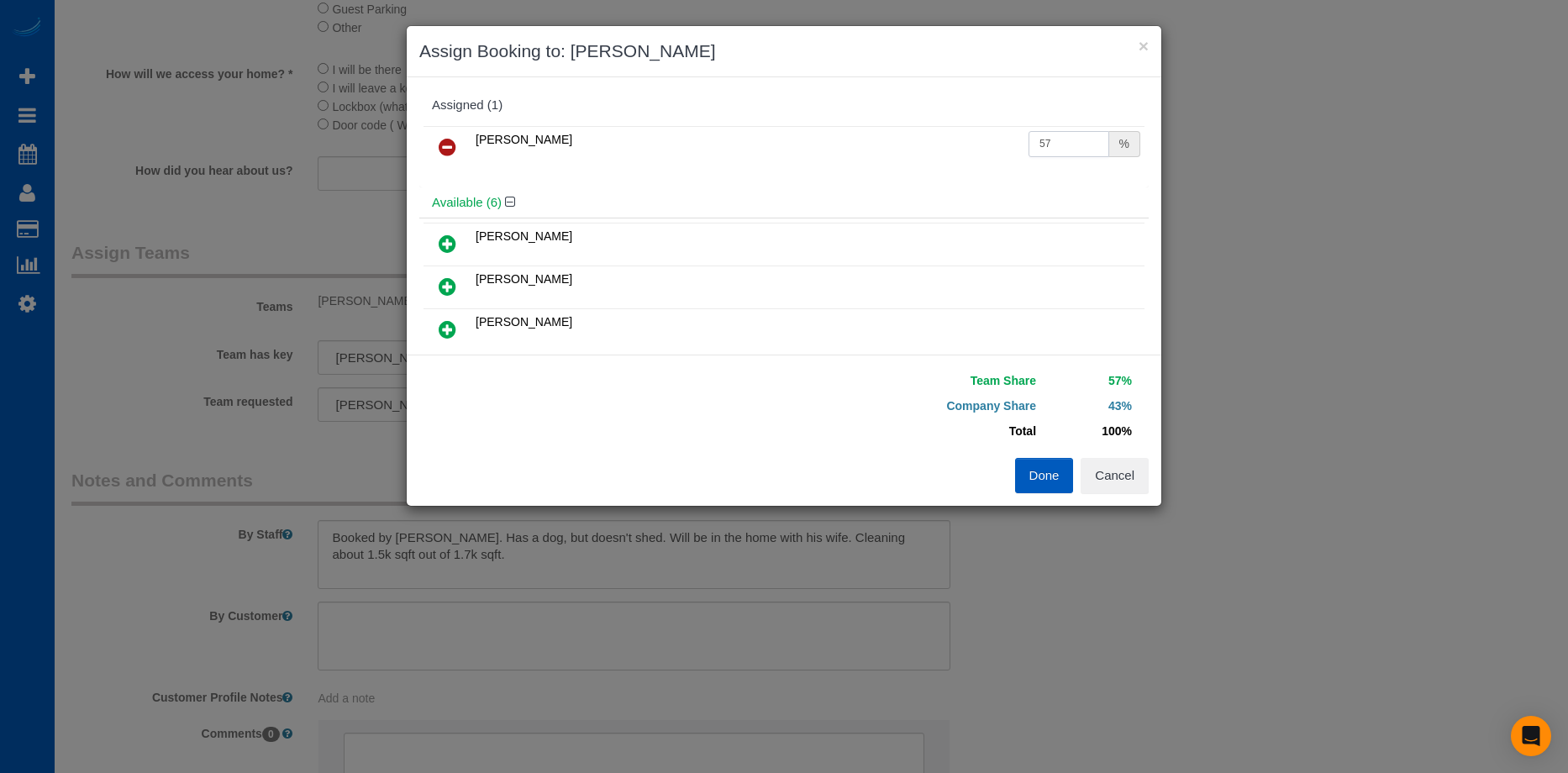
type input "57"
click at [1045, 482] on button "Done" at bounding box center [1044, 476] width 59 height 35
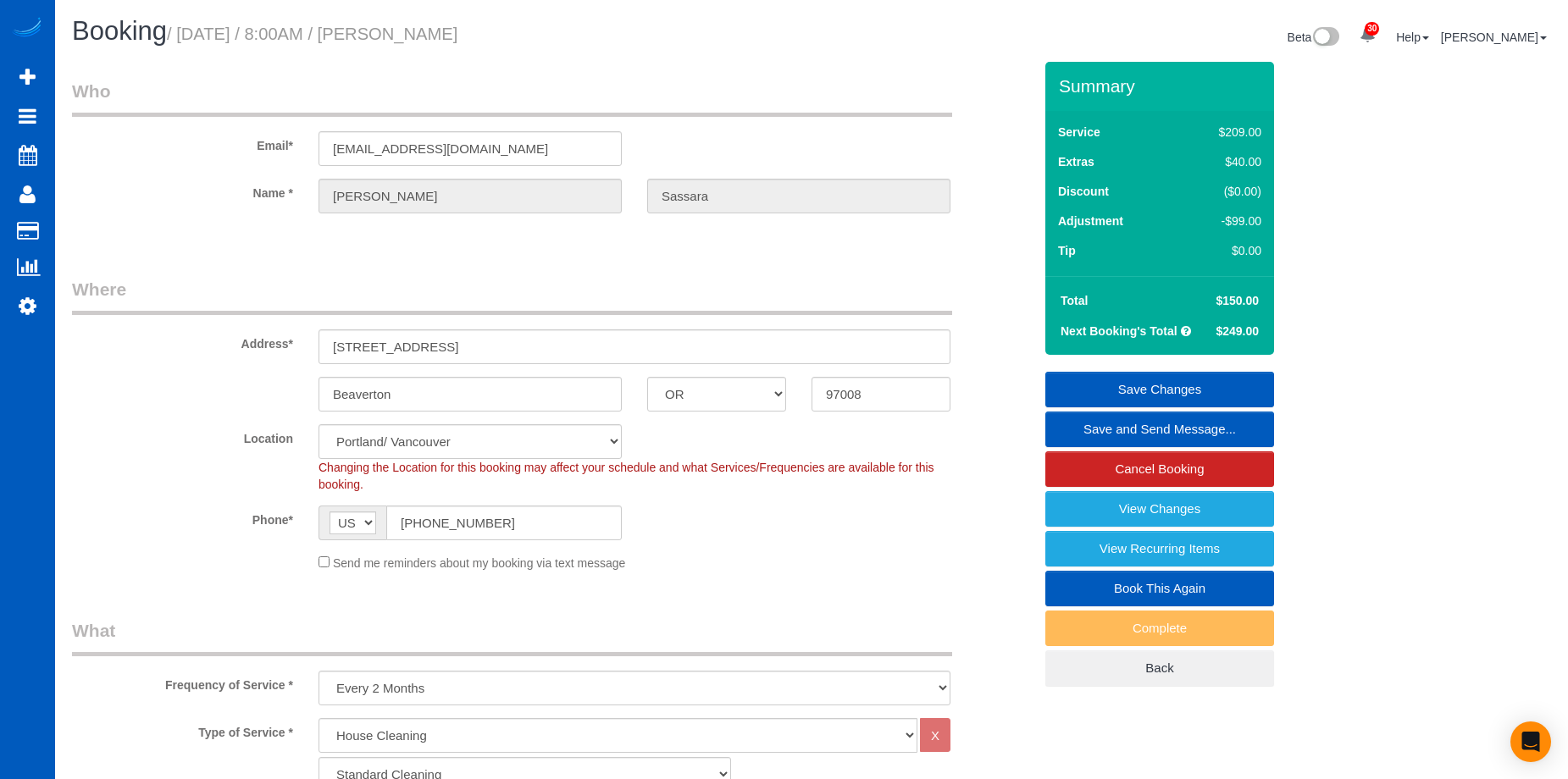
click at [1106, 378] on link "Save Changes" at bounding box center [1160, 389] width 228 height 36
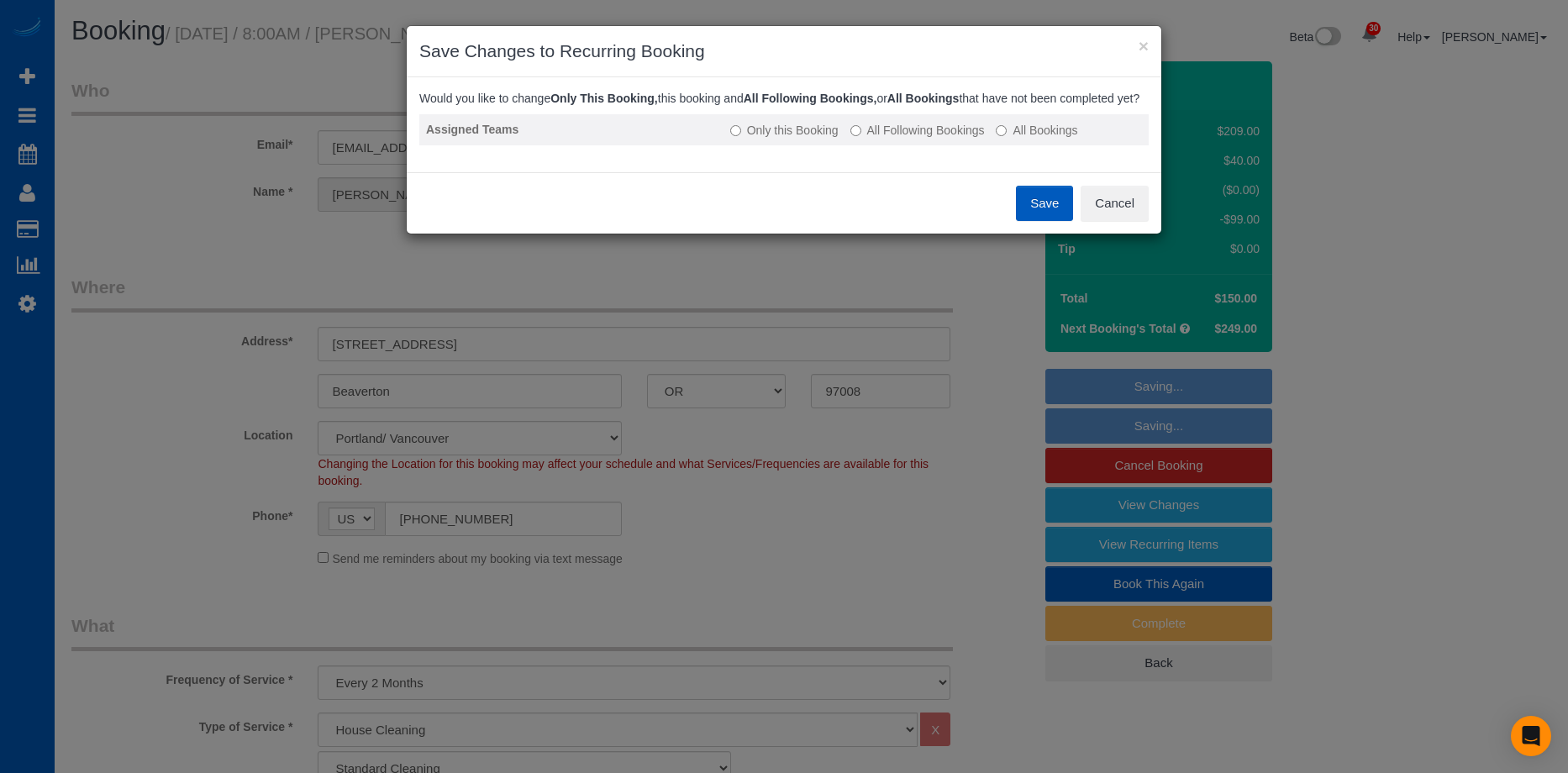
click at [913, 139] on label "All Following Bookings" at bounding box center [918, 130] width 134 height 17
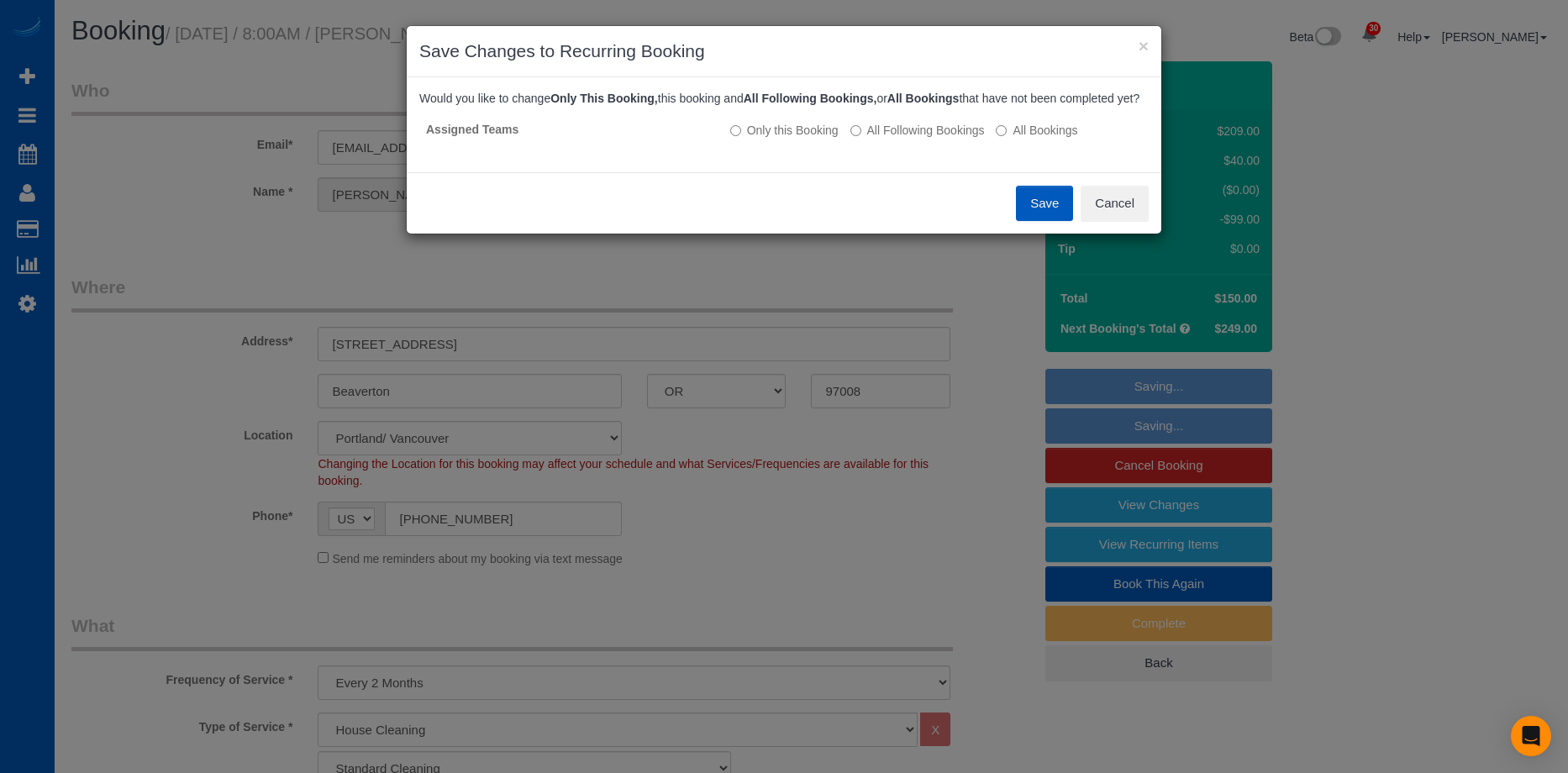
click at [1049, 221] on button "Save" at bounding box center [1044, 203] width 57 height 35
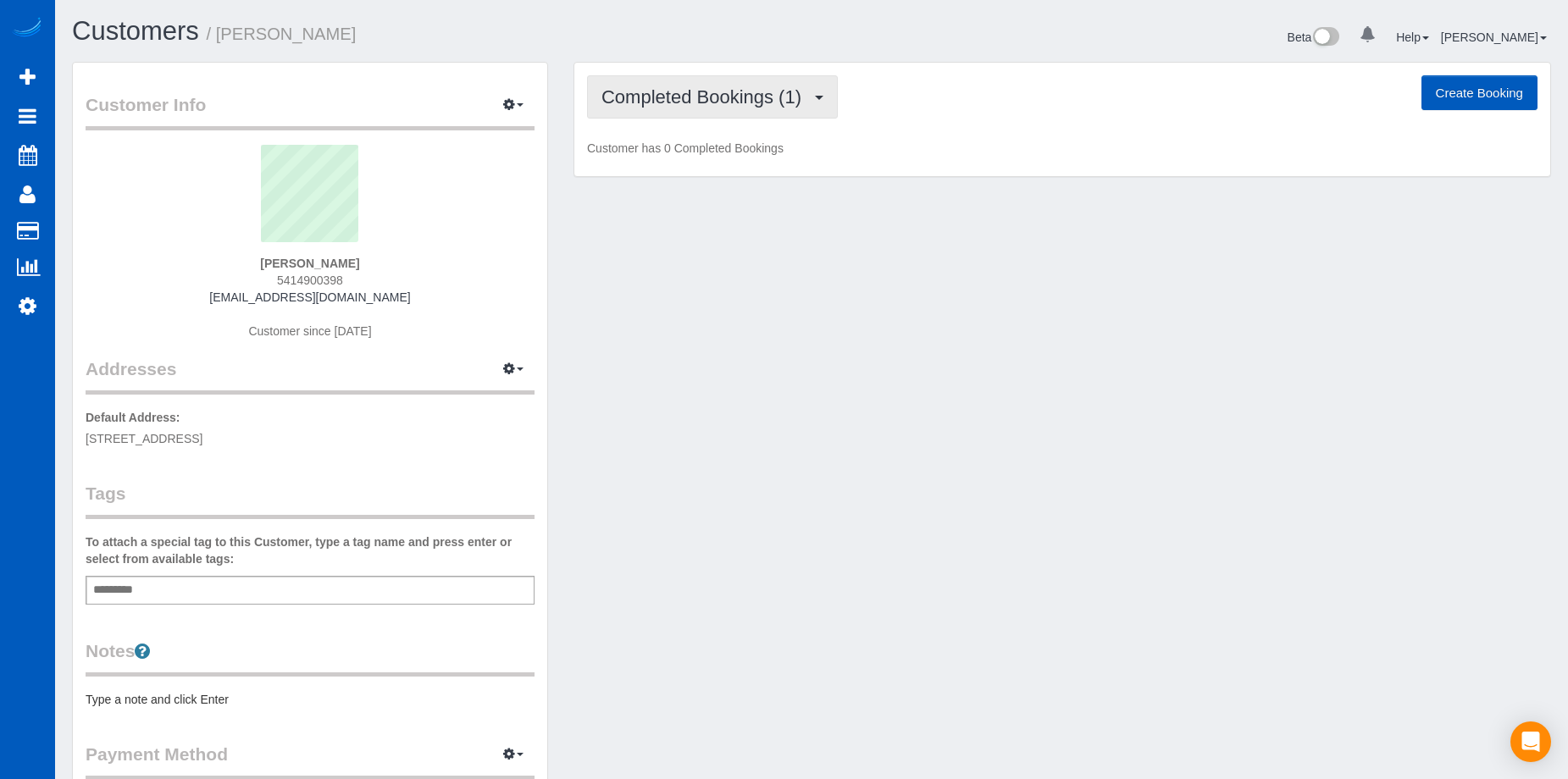
click at [766, 93] on span "Completed Bookings (1)" at bounding box center [706, 97] width 208 height 21
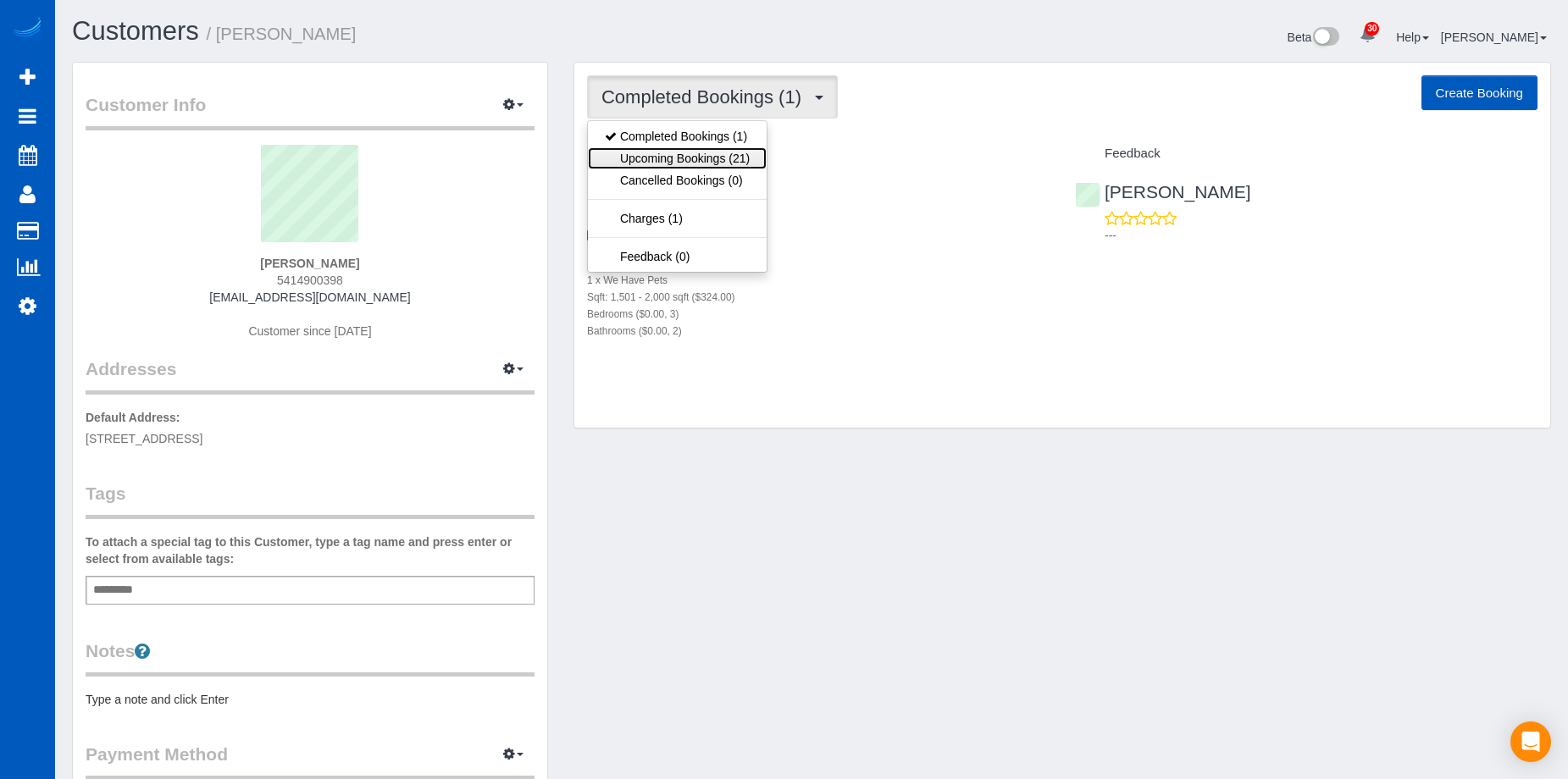
click at [746, 155] on link "Upcoming Bookings (21)" at bounding box center [678, 158] width 179 height 22
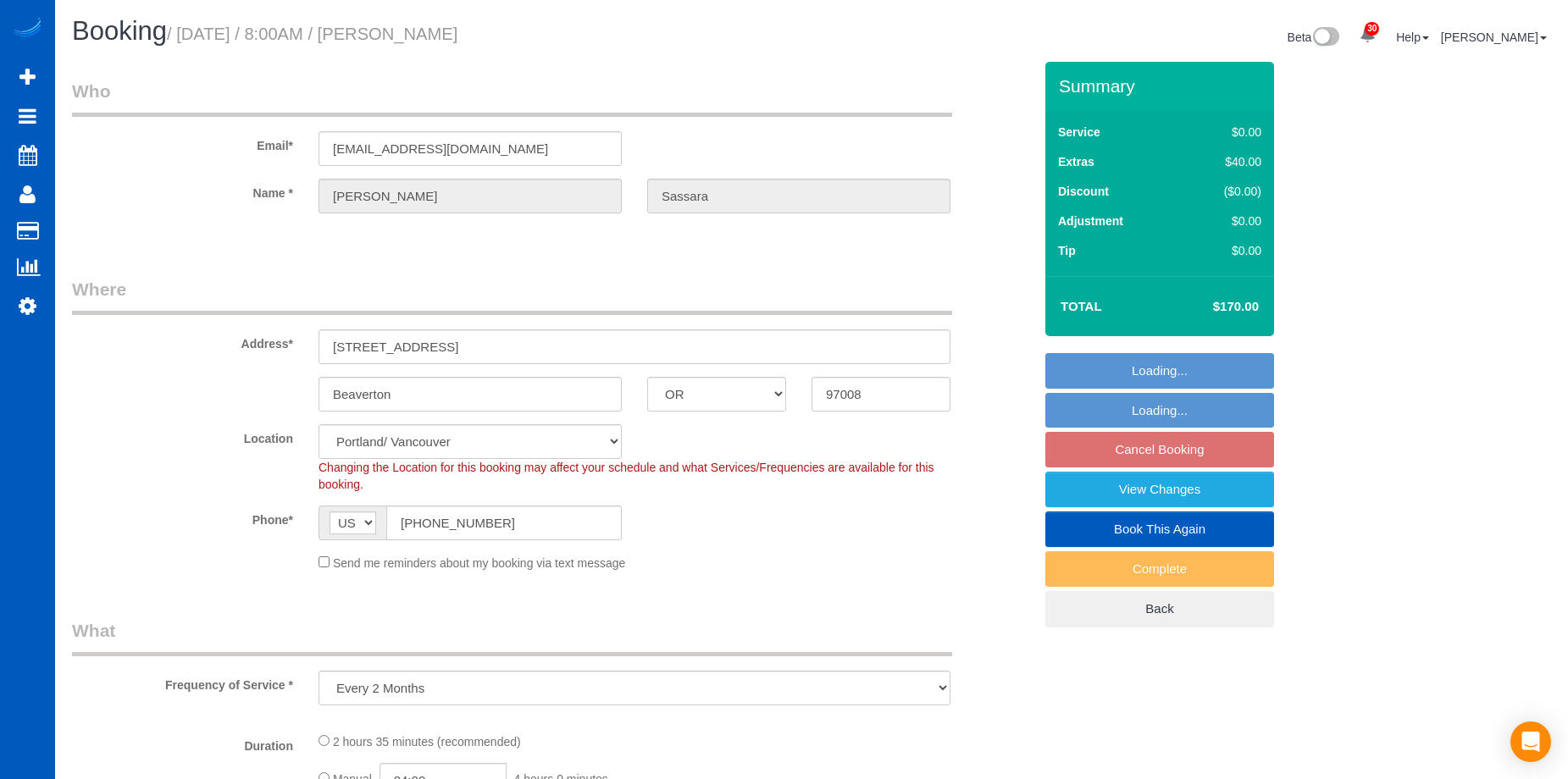
select select "OR"
select select "object:1129"
select select "199"
select select "1501"
select select "4"
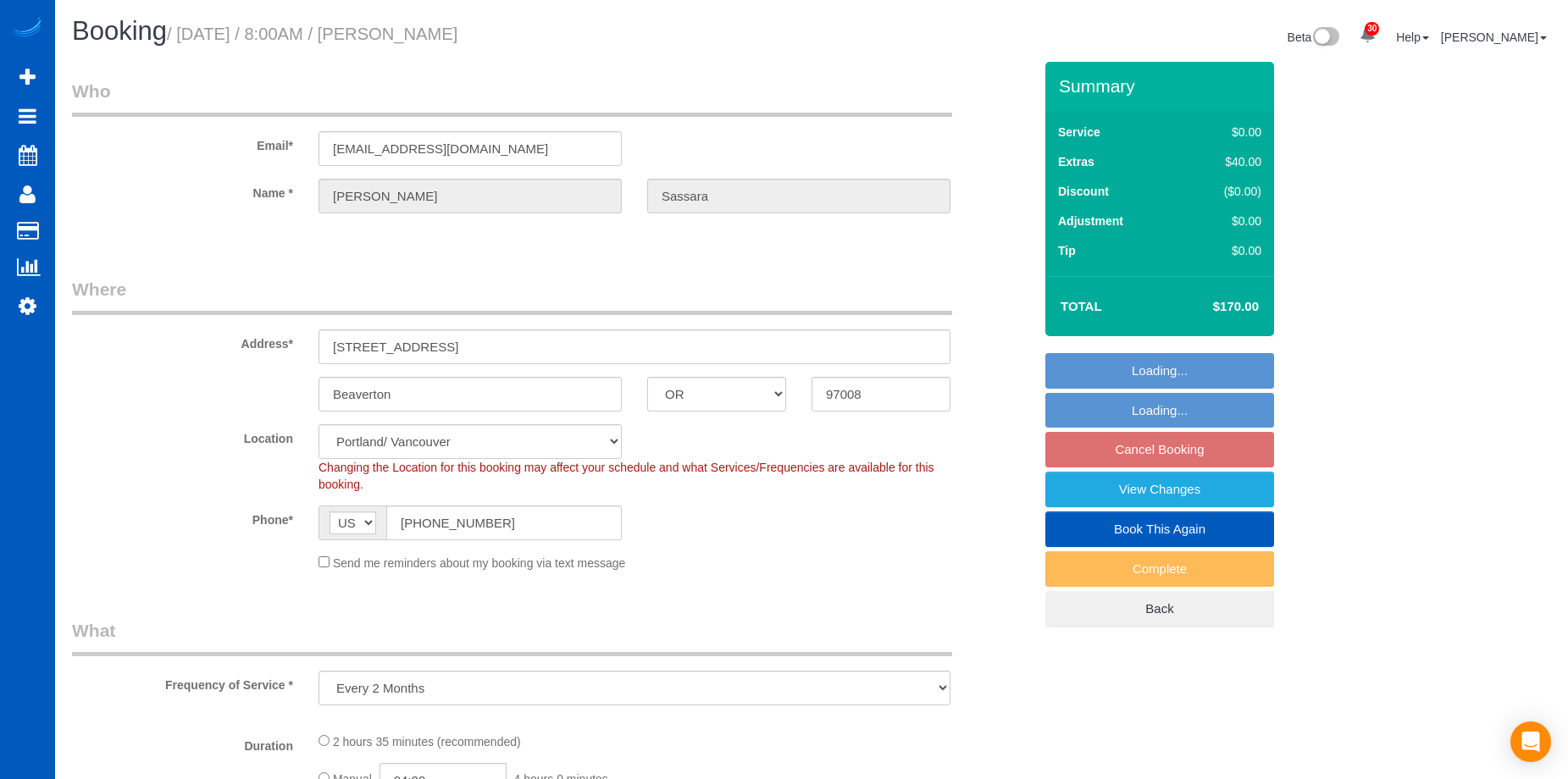
select select "2"
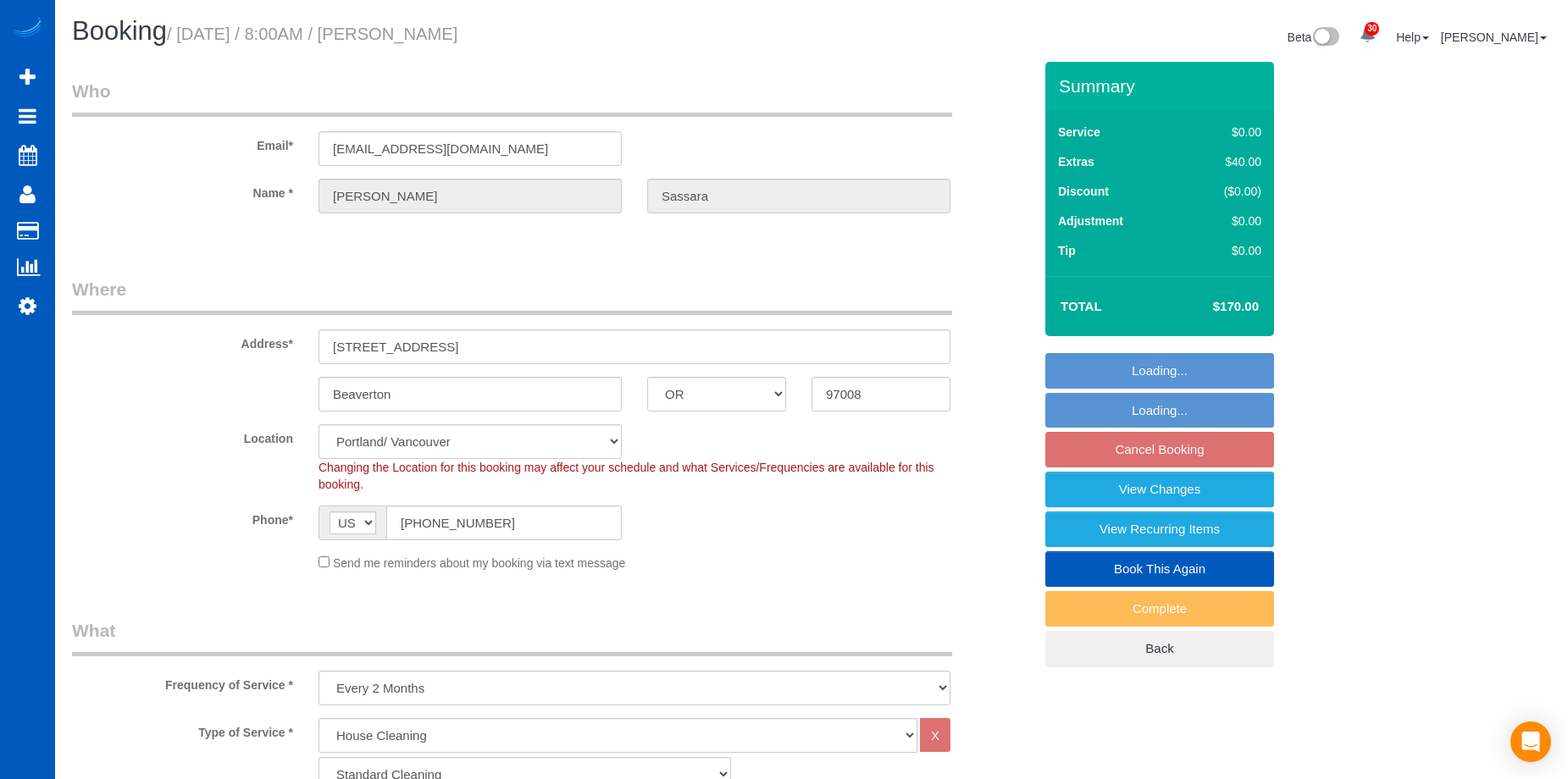
select select "spot1"
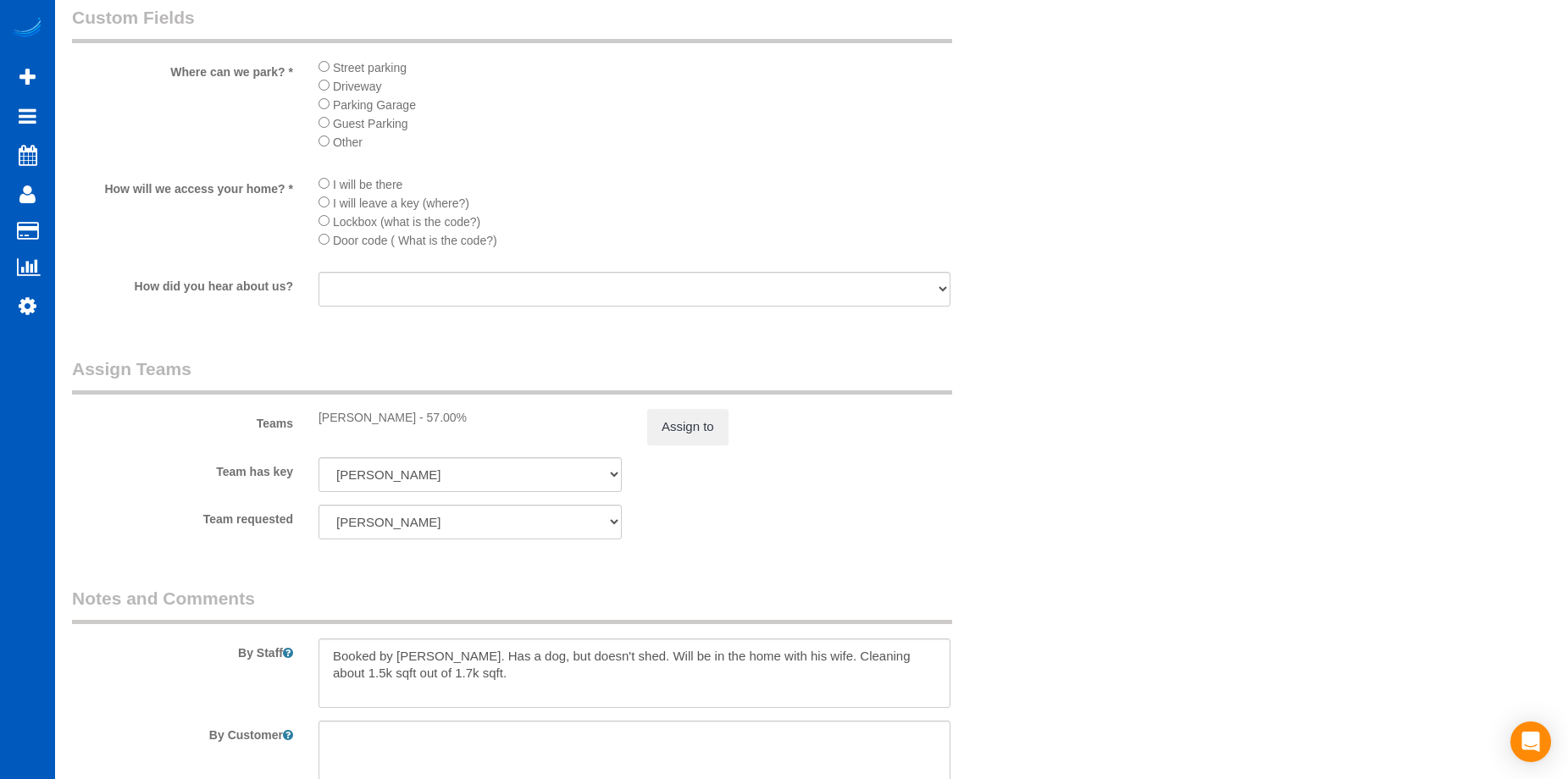
scroll to position [1948, 0]
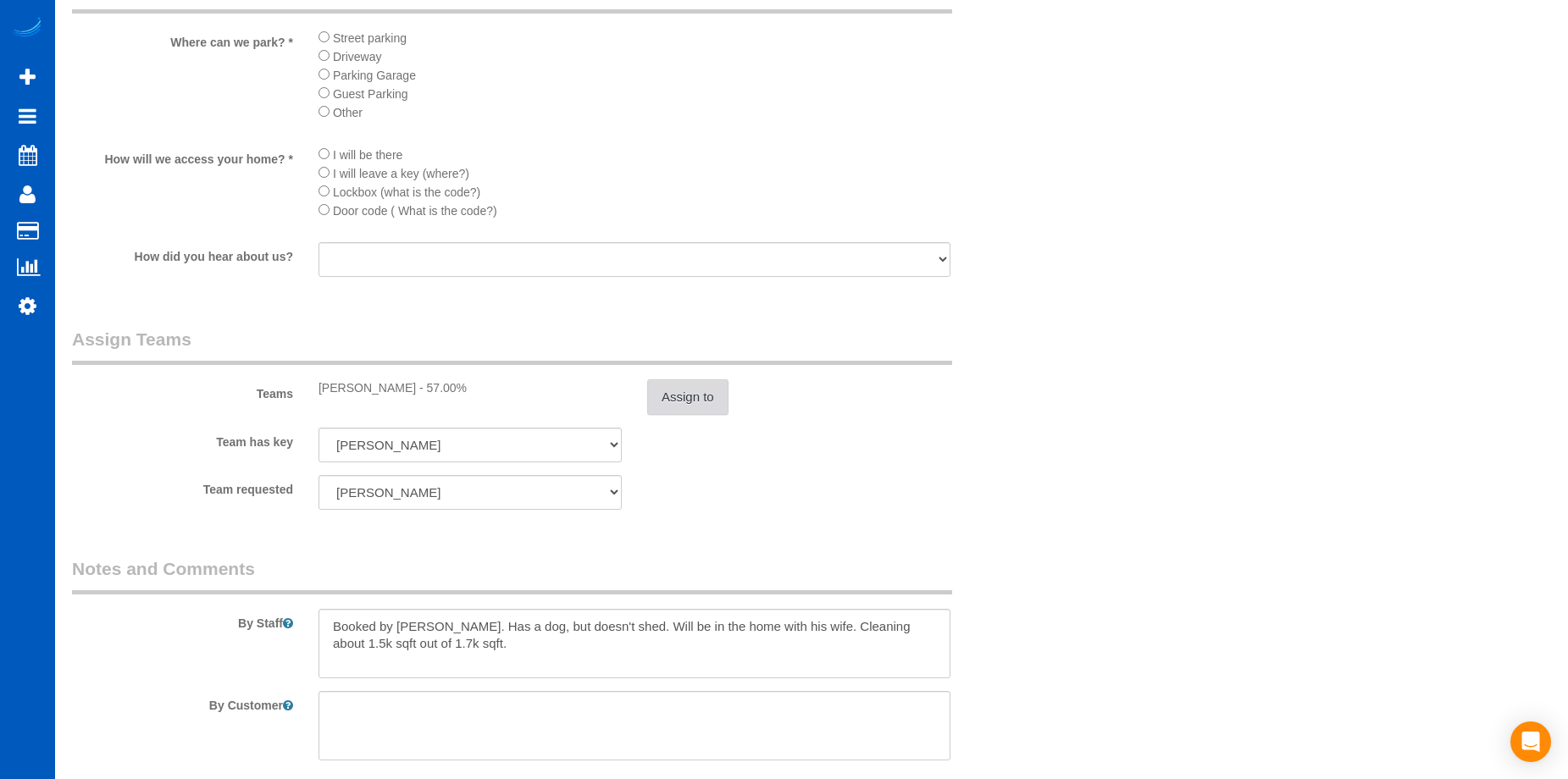
click at [693, 407] on button "Assign to" at bounding box center [688, 397] width 81 height 36
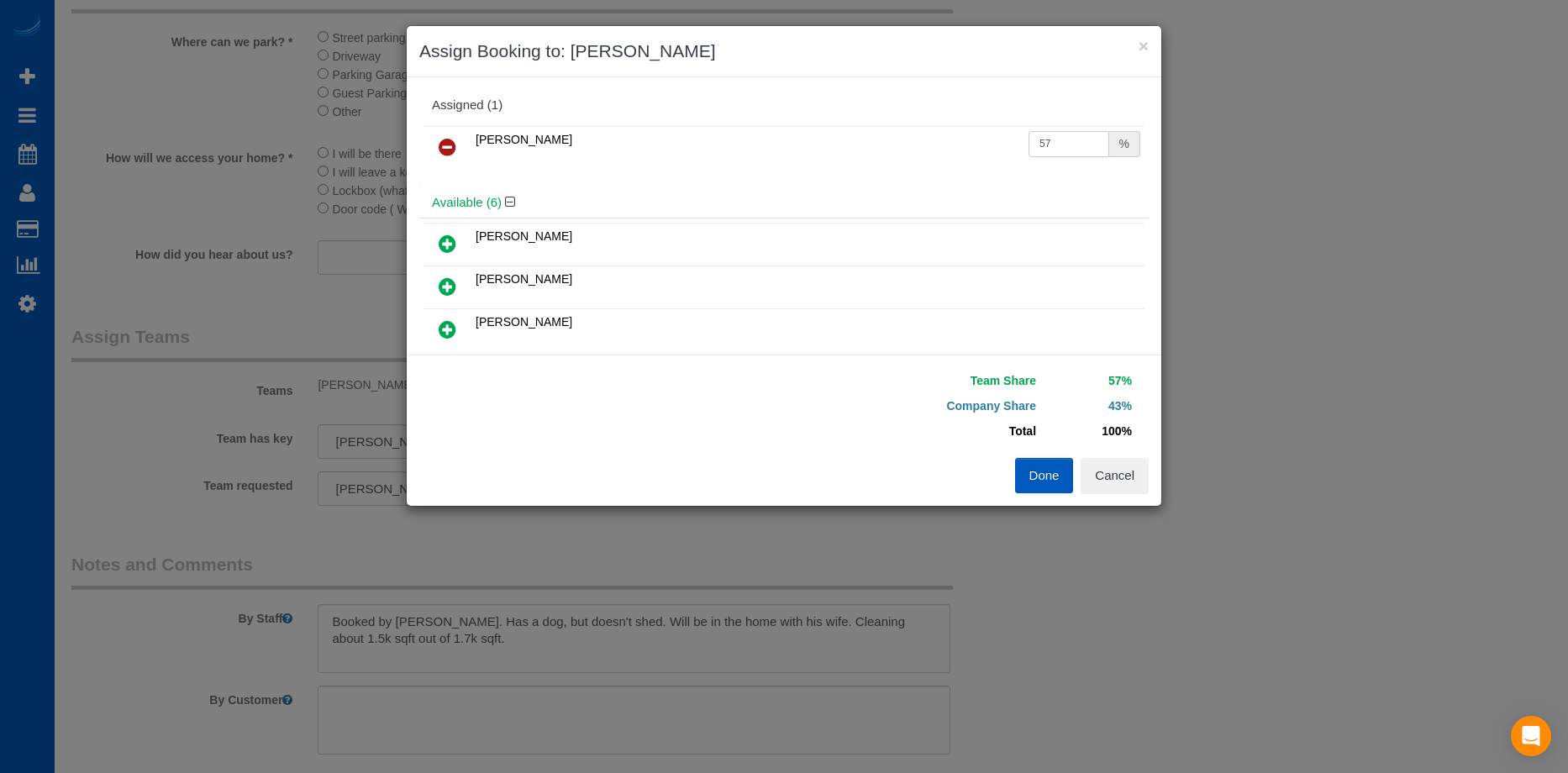
click at [1059, 141] on input "57" at bounding box center [1068, 144] width 81 height 26
drag, startPoint x: 1059, startPoint y: 141, endPoint x: 921, endPoint y: 139, distance: 138.0
click at [923, 140] on tr "Luiza Maksymova 57 %" at bounding box center [784, 147] width 721 height 43
type input "50"
click at [1051, 480] on button "Done" at bounding box center [1044, 476] width 59 height 35
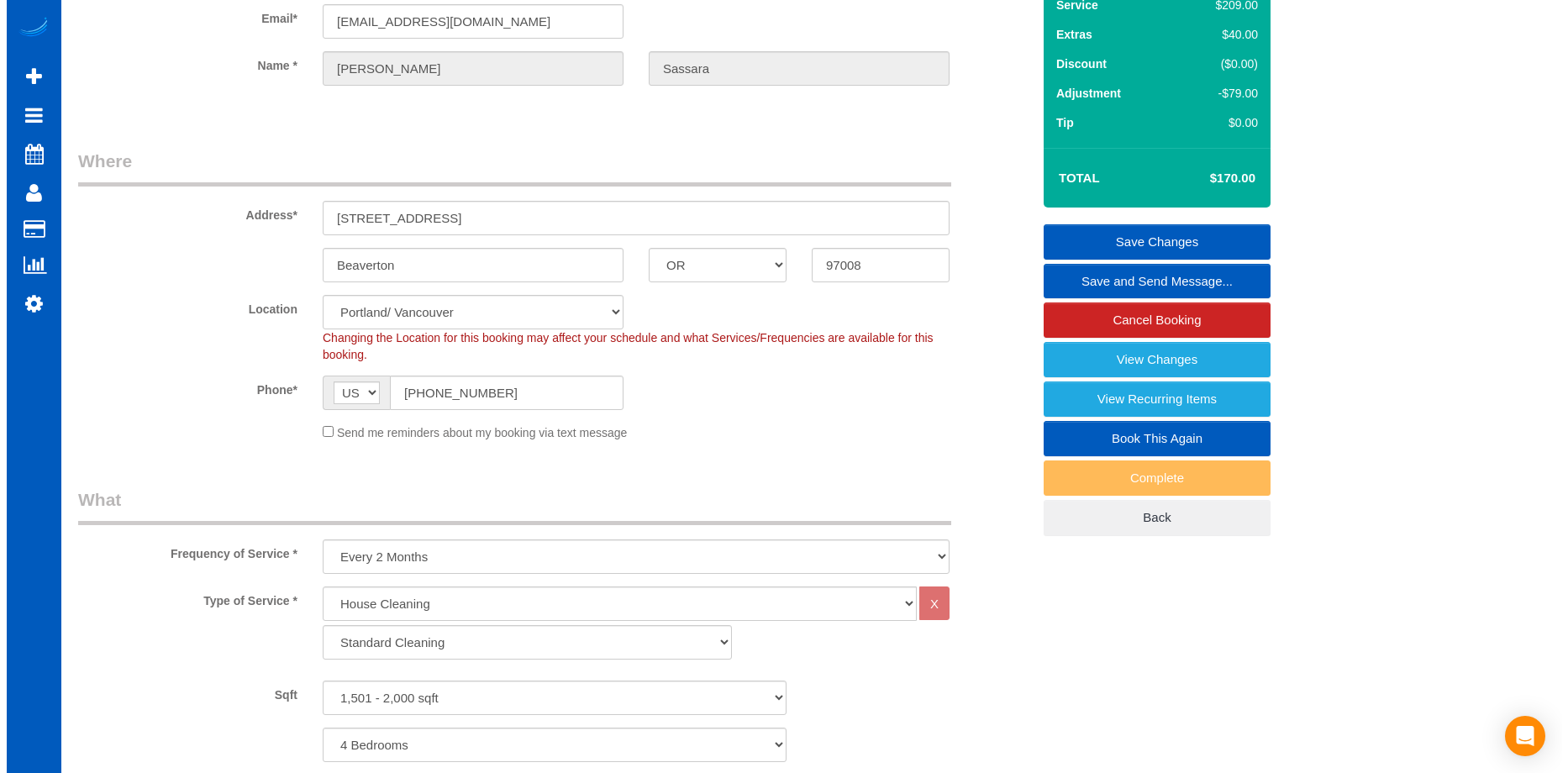
scroll to position [0, 0]
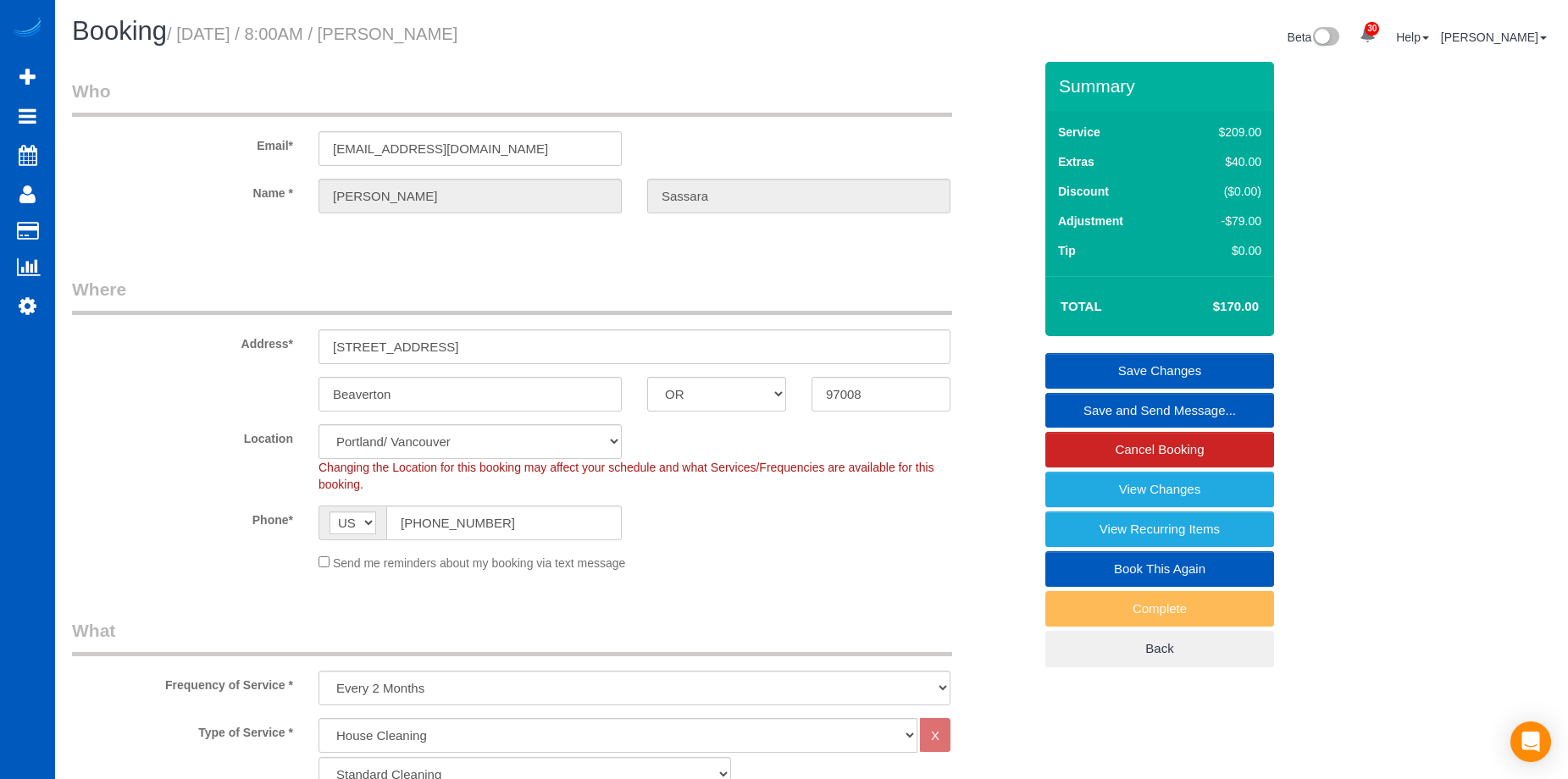
click at [1089, 363] on link "Save Changes" at bounding box center [1160, 371] width 228 height 36
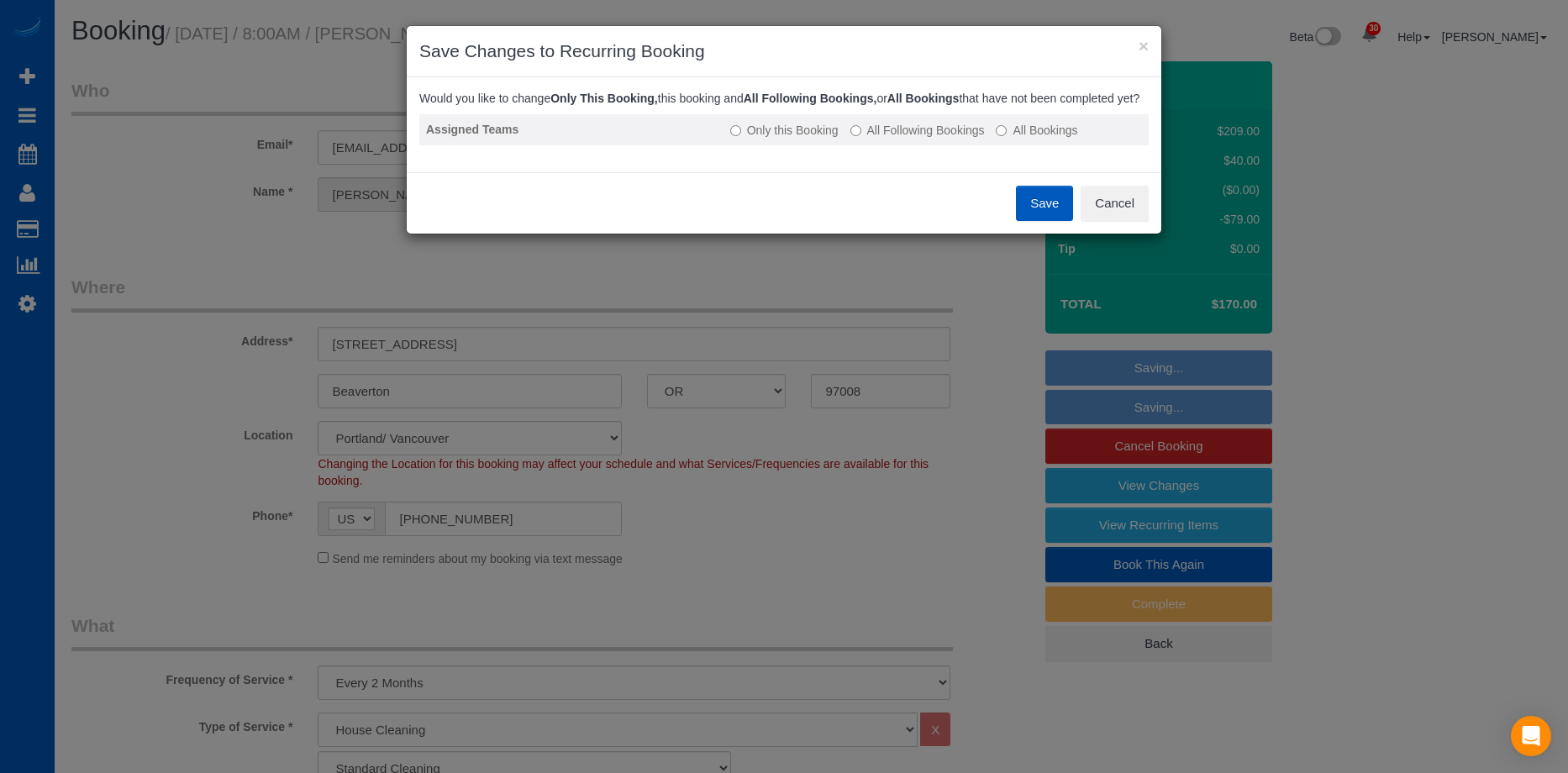
click at [933, 139] on label "All Following Bookings" at bounding box center [918, 130] width 134 height 17
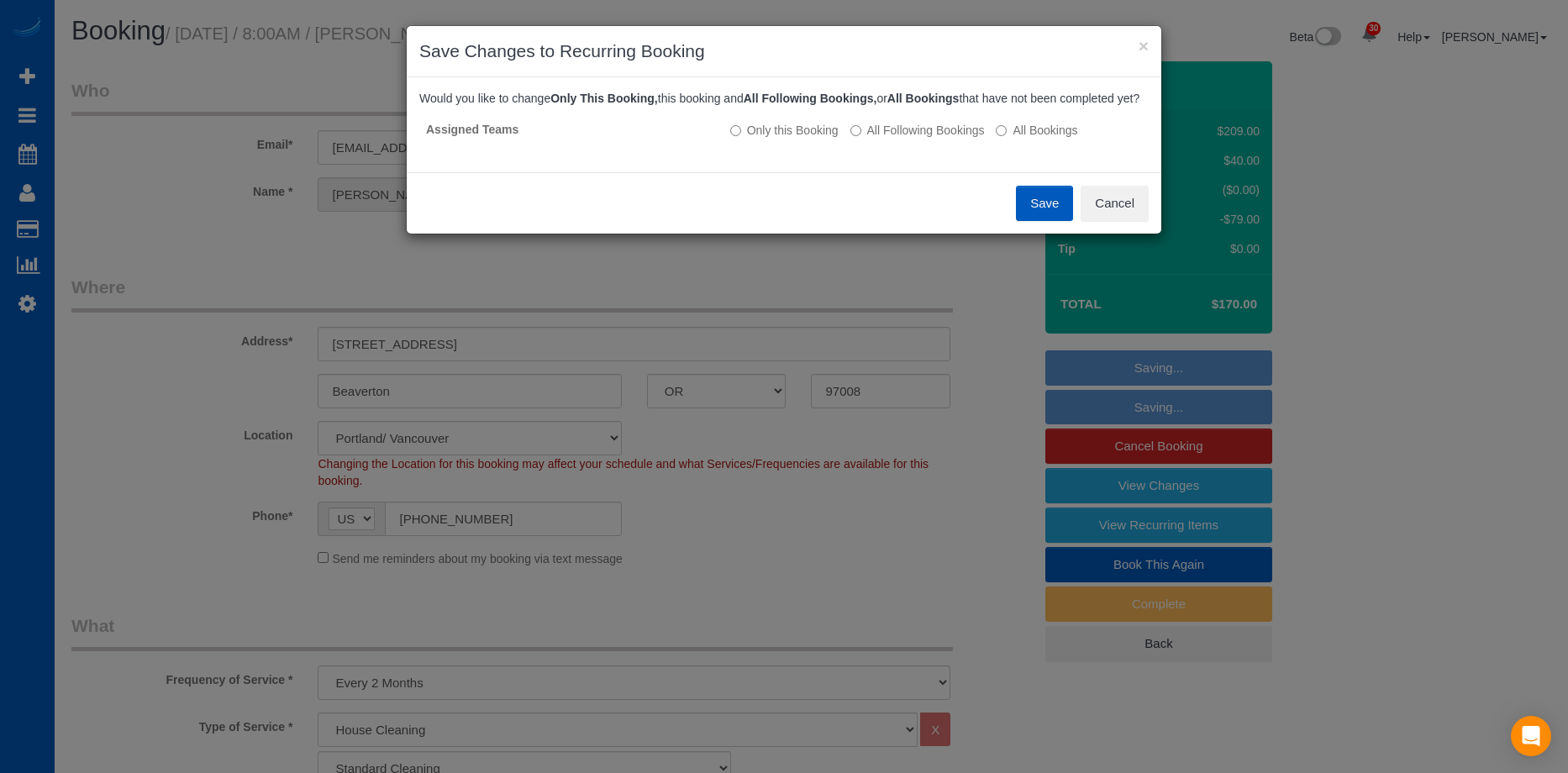
click at [1024, 217] on button "Save" at bounding box center [1044, 203] width 57 height 35
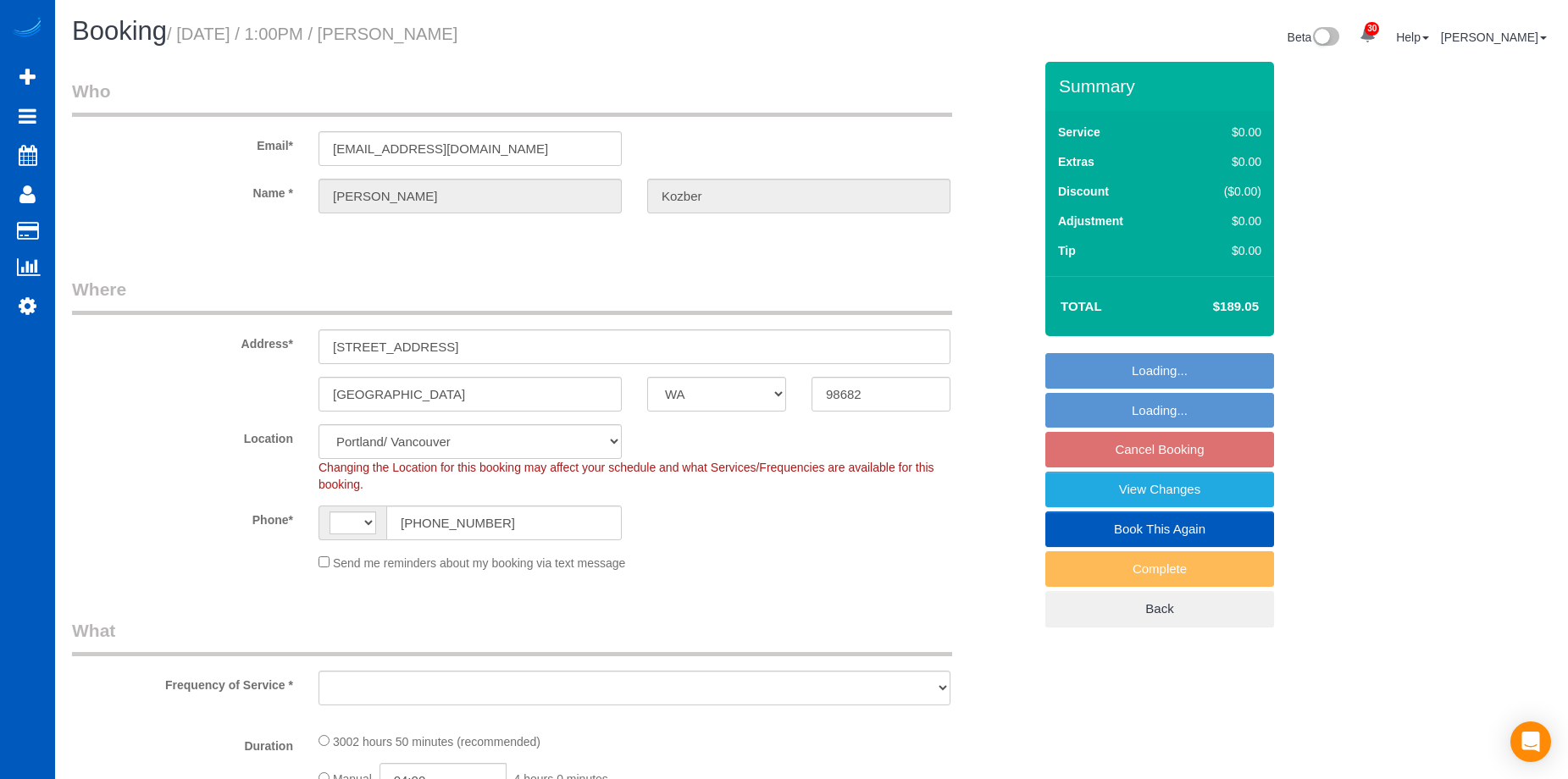
select select "WA"
select select "string:fspay"
select select "string:[GEOGRAPHIC_DATA]"
select select "object:1082"
select select "1501"
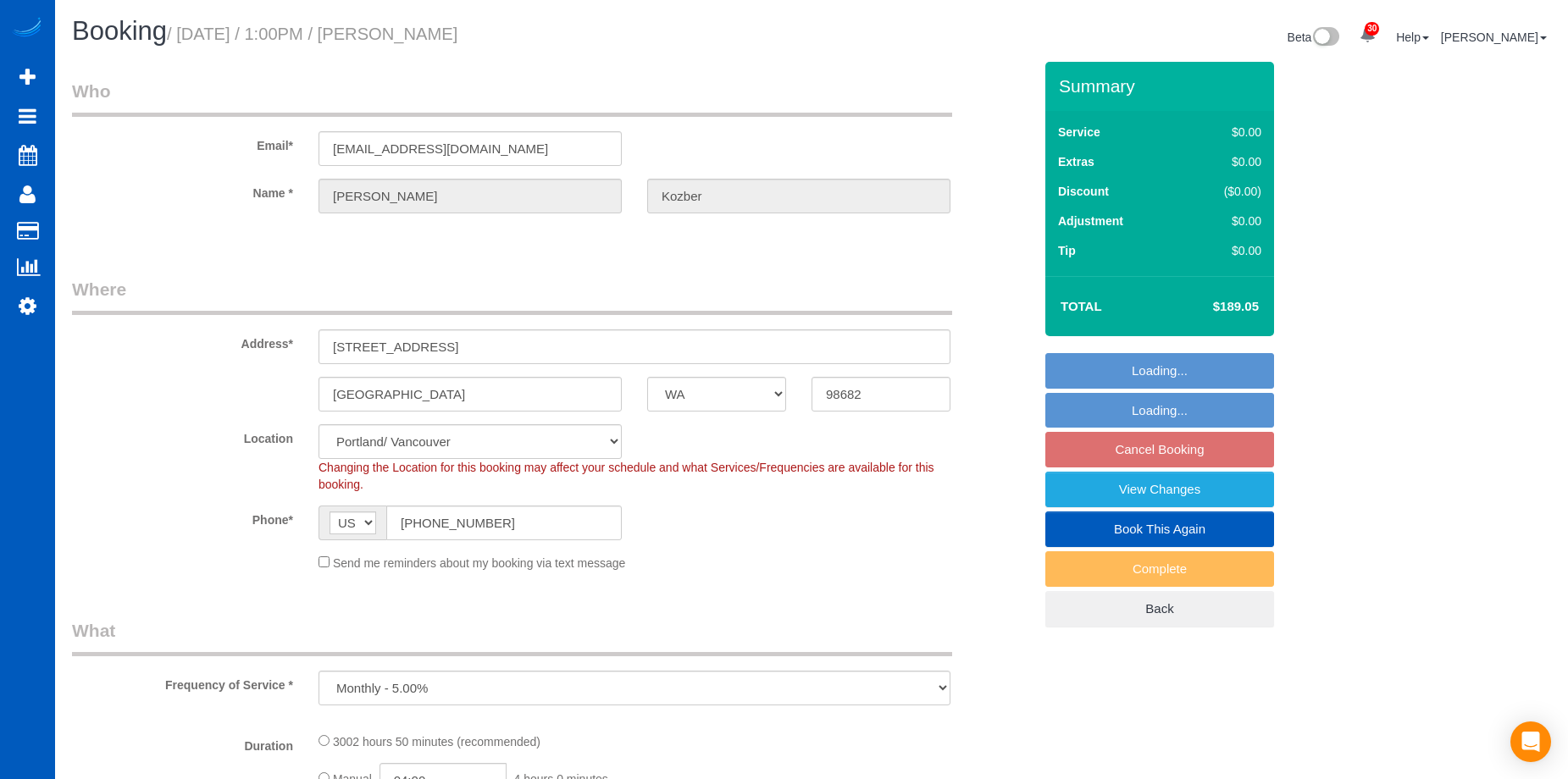
select select "2"
select select "WA"
select select "string:fspay"
select select "object:820"
select select "1501"
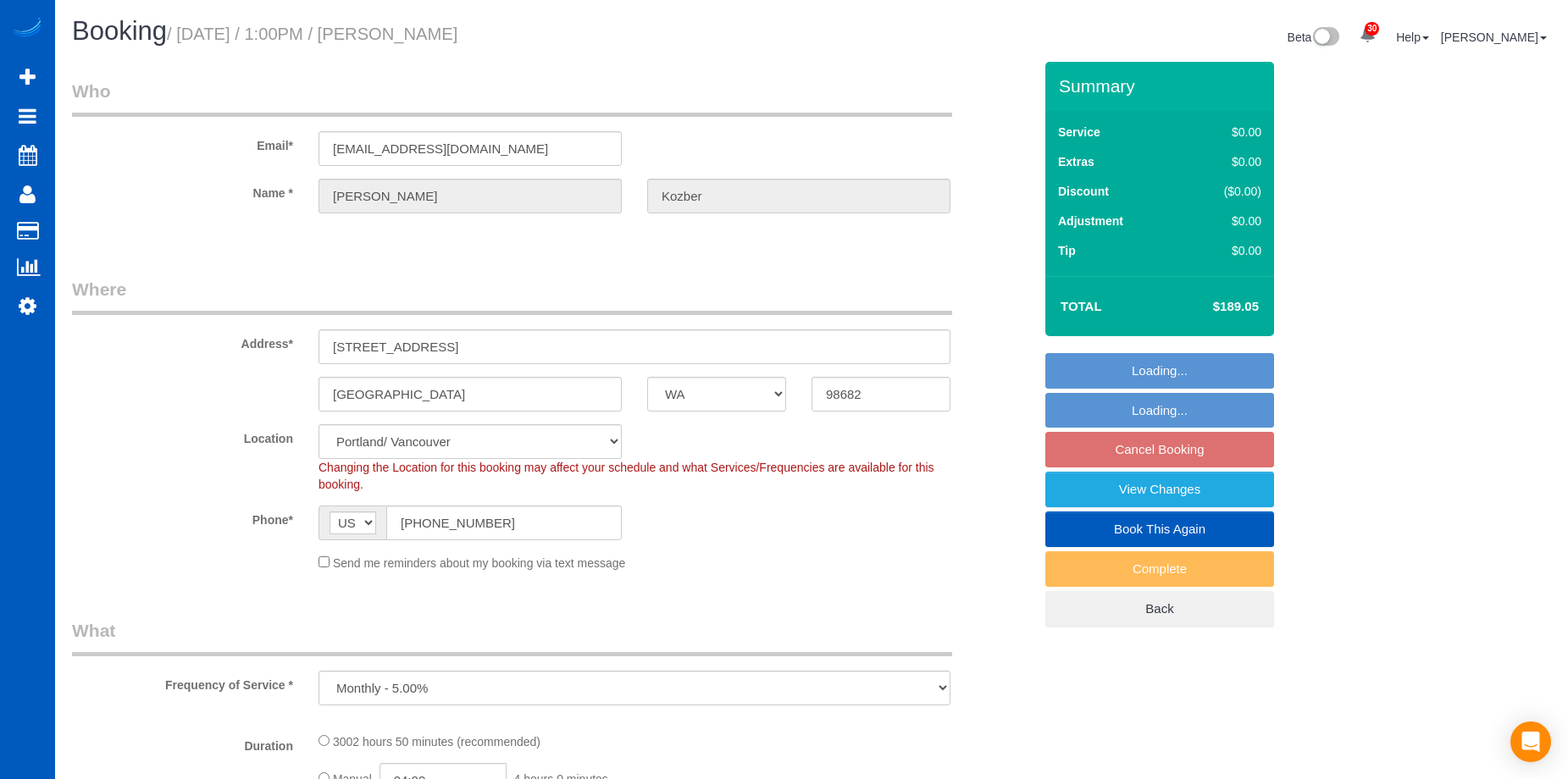
select select "2"
select select "1501"
select select "2"
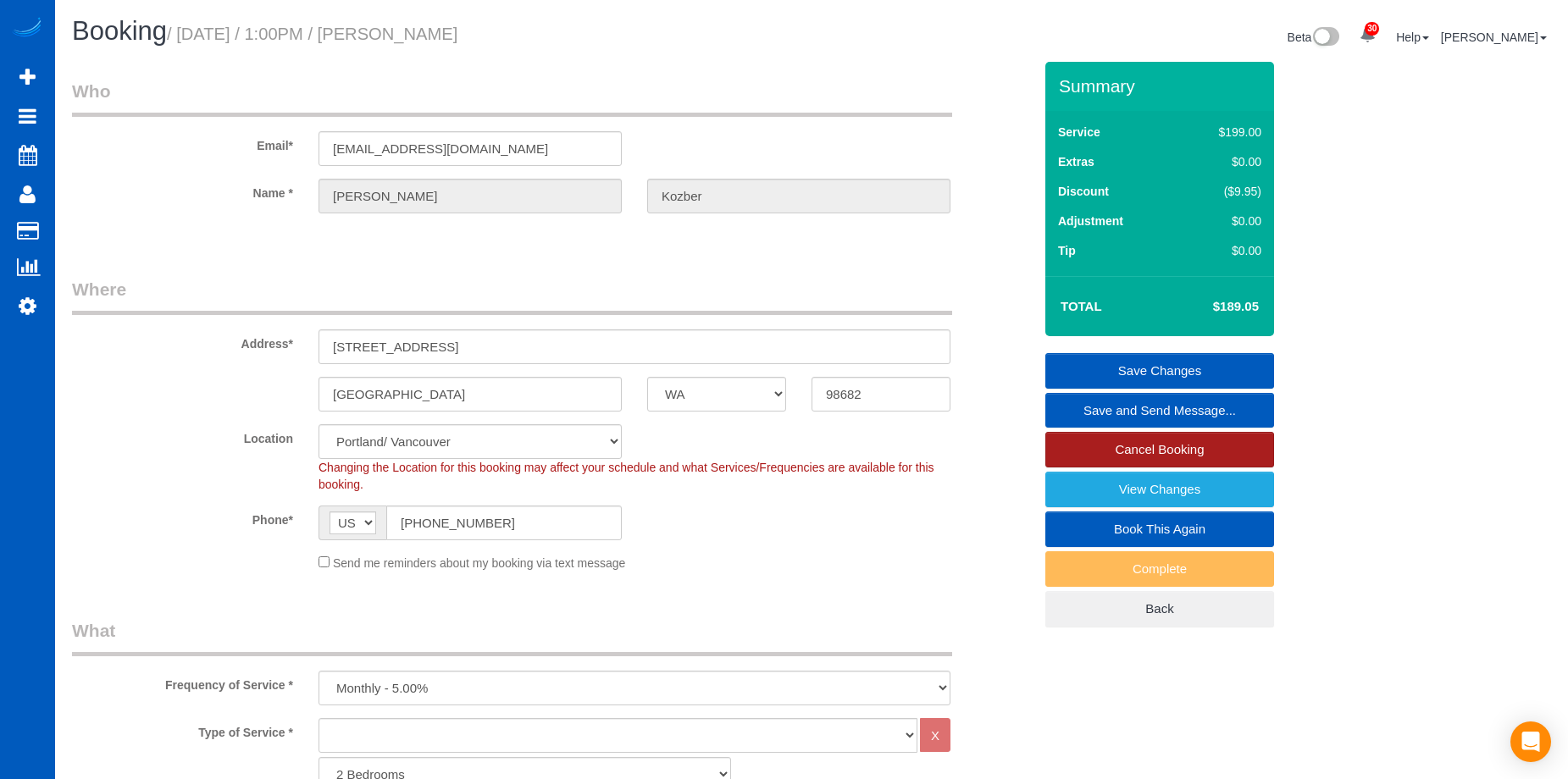
click at [1105, 442] on link "Cancel Booking" at bounding box center [1160, 449] width 228 height 36
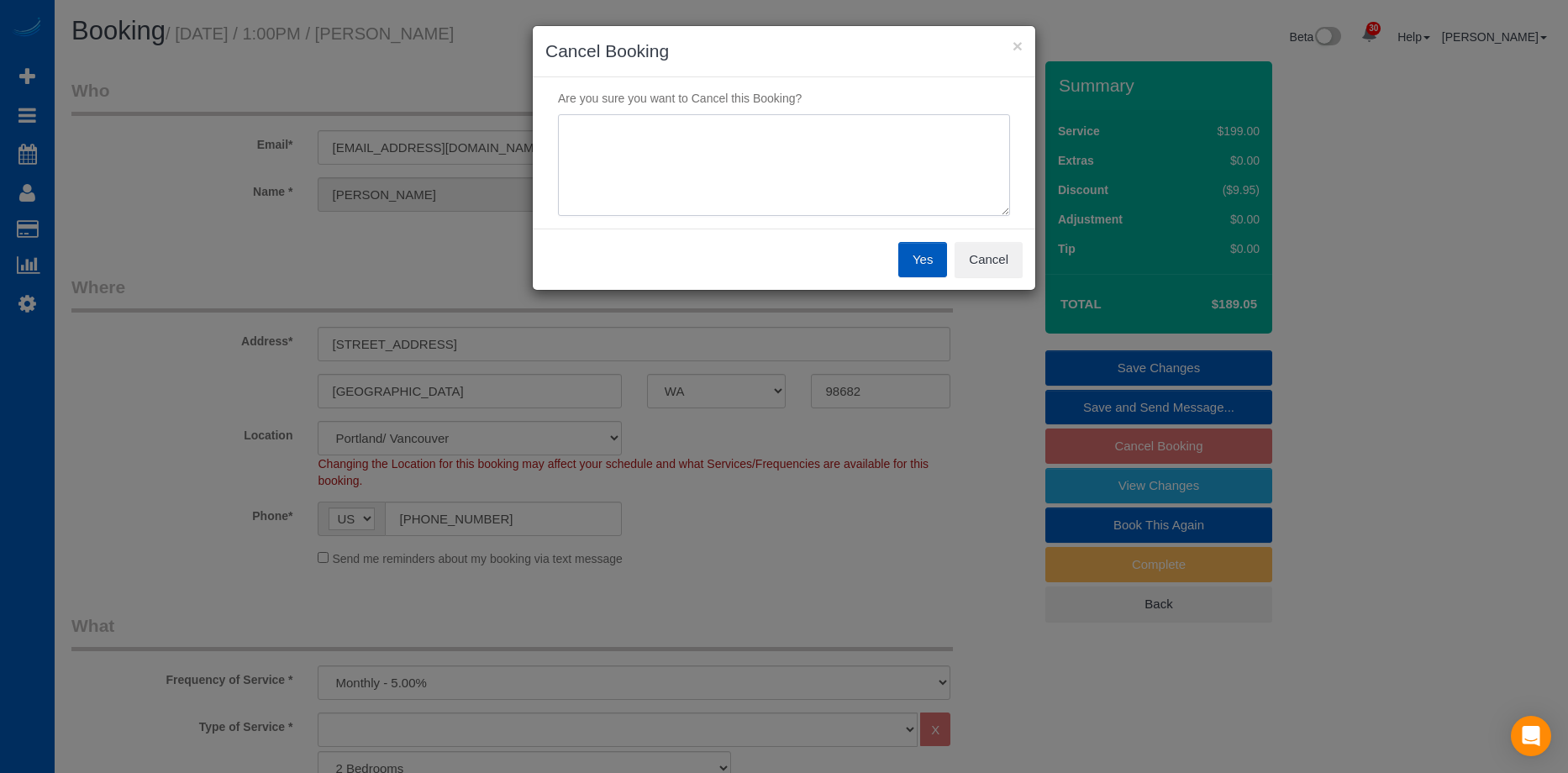
click at [738, 151] on textarea at bounding box center [784, 165] width 452 height 102
type textarea "Skip"
click at [917, 259] on button "Yes" at bounding box center [923, 259] width 49 height 35
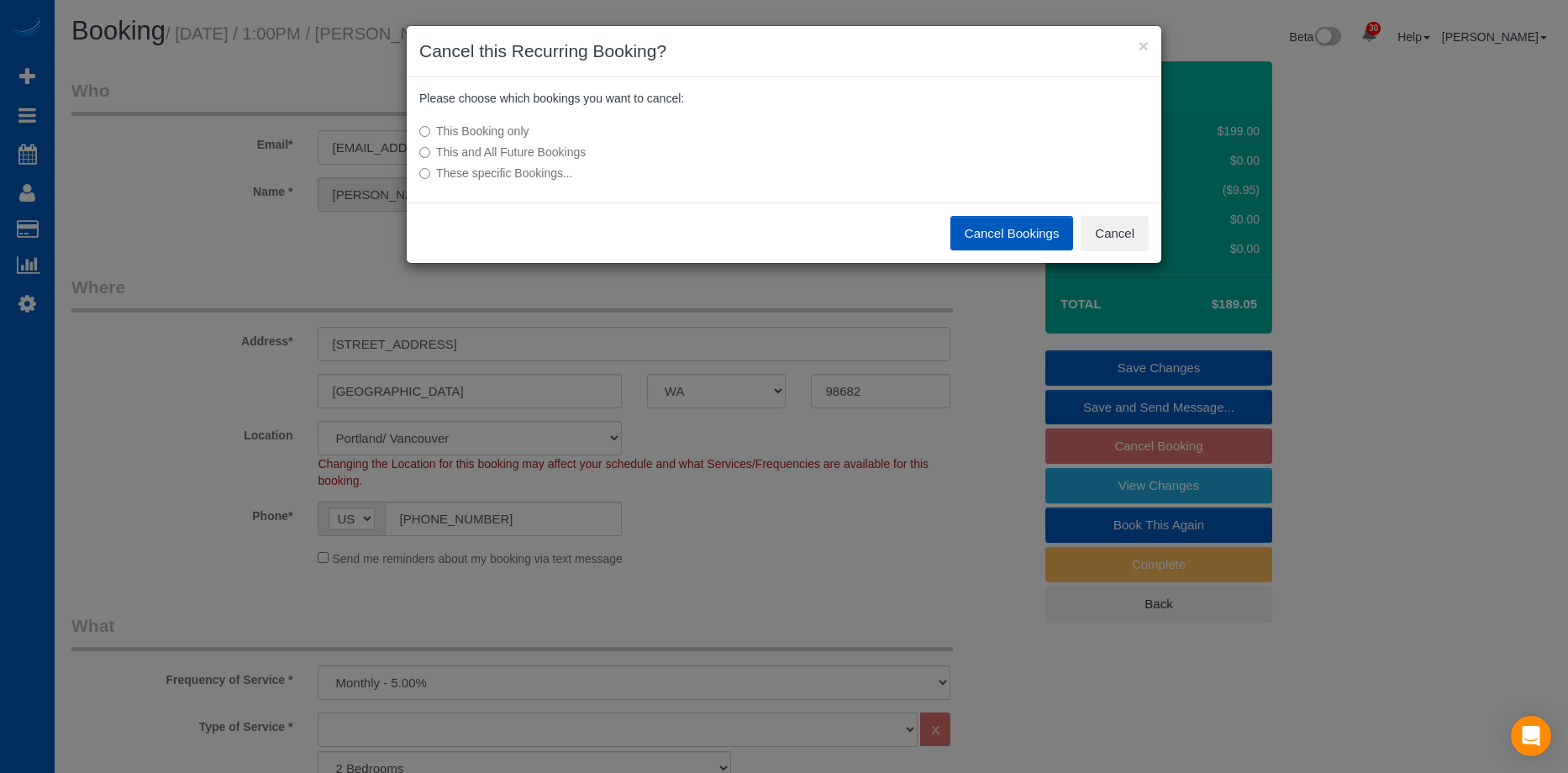
click at [1011, 230] on button "Cancel Bookings" at bounding box center [1012, 233] width 123 height 35
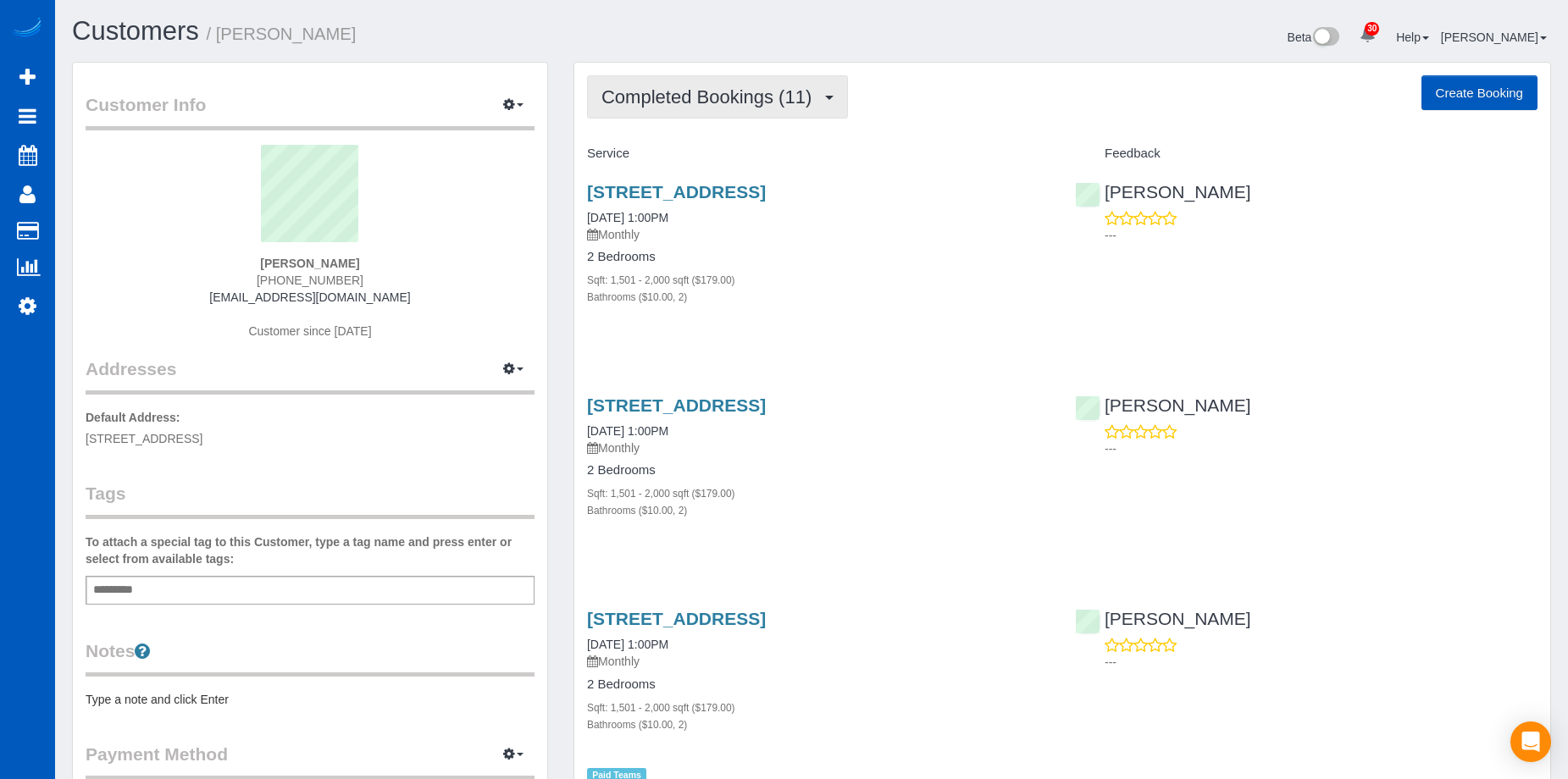
click at [742, 88] on span "Completed Bookings (11)" at bounding box center [710, 97] width 218 height 21
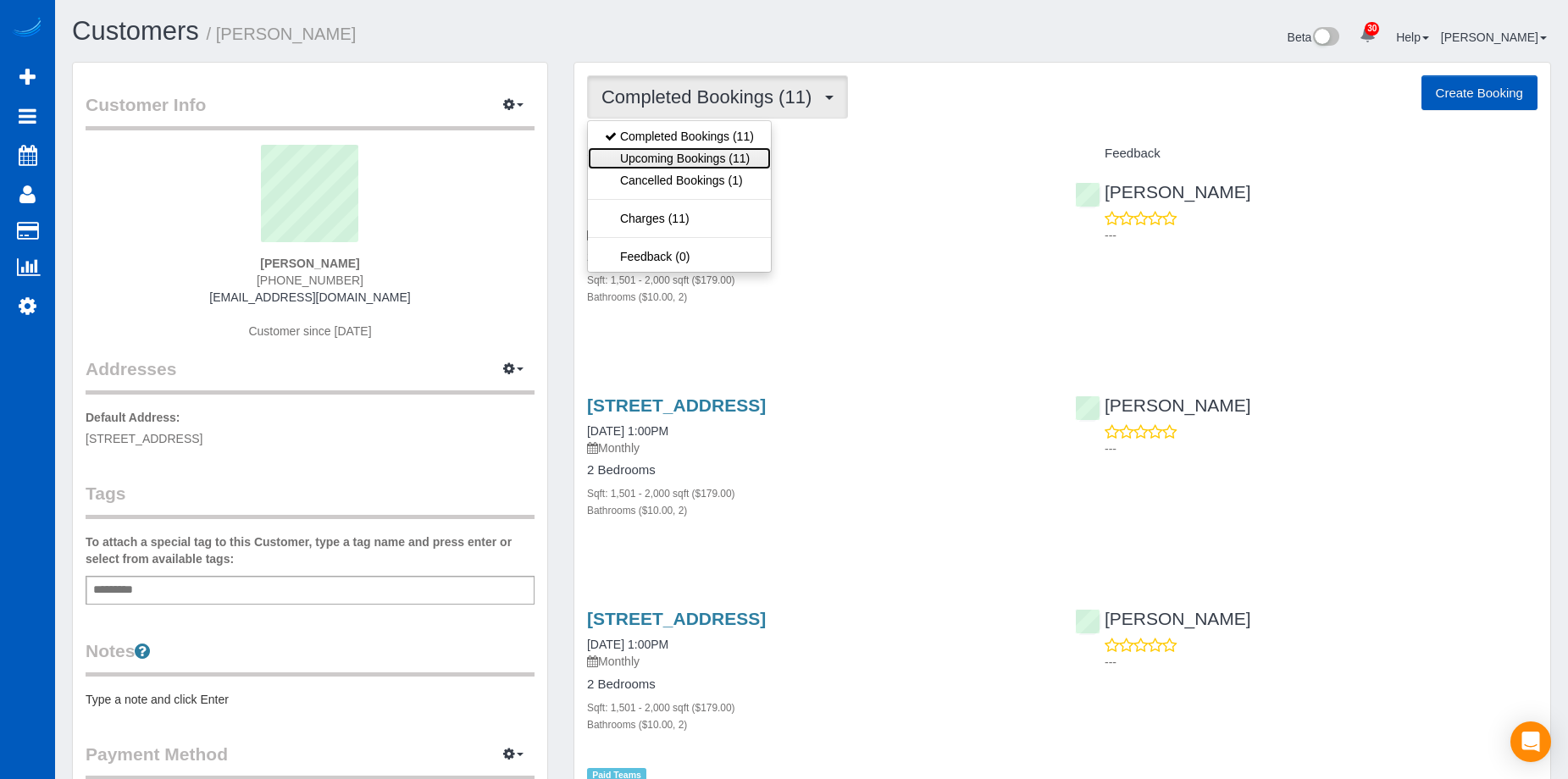
click at [740, 156] on link "Upcoming Bookings (11)" at bounding box center [679, 158] width 183 height 22
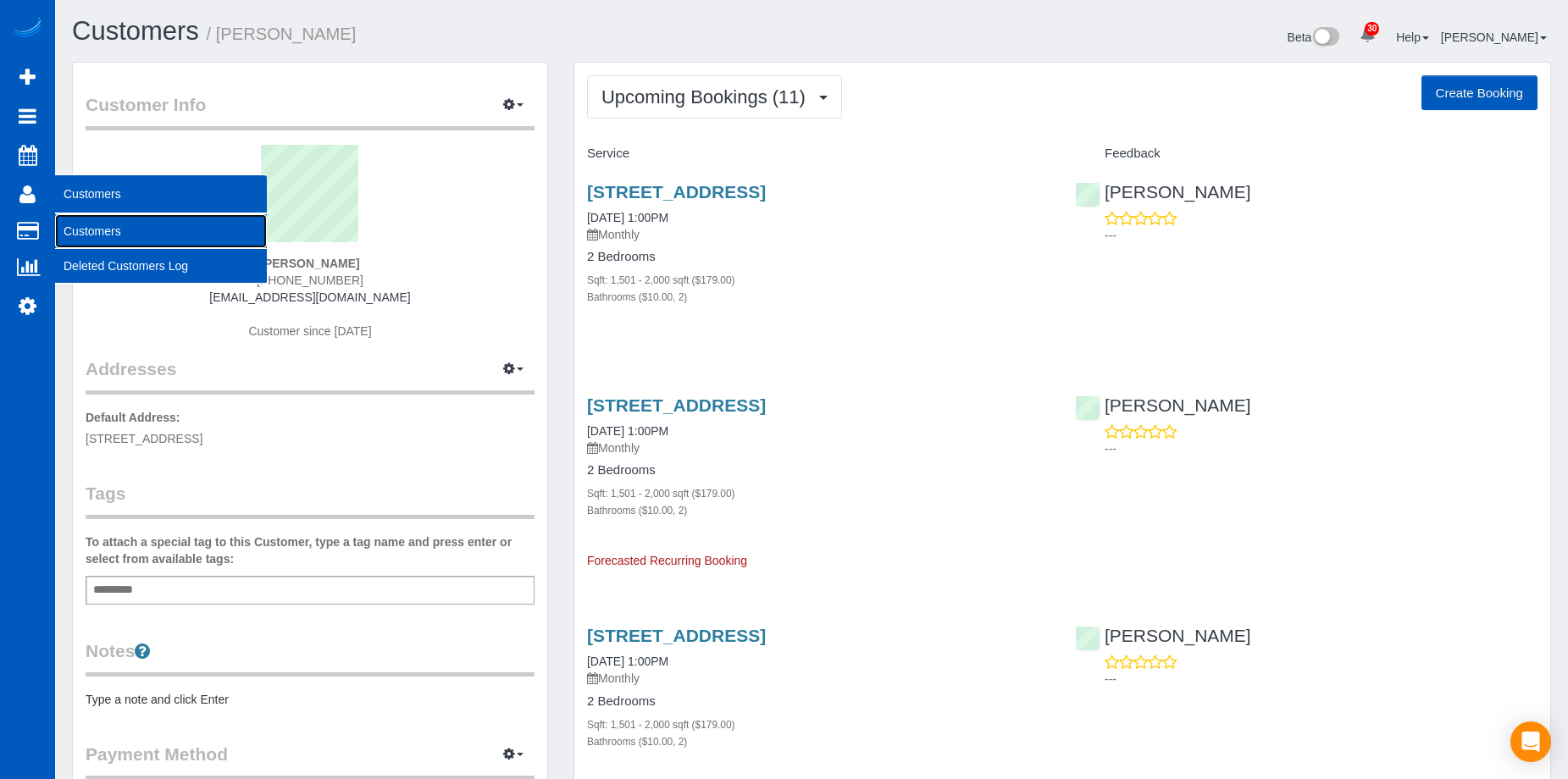
click at [71, 231] on link "Customers" at bounding box center [161, 231] width 212 height 34
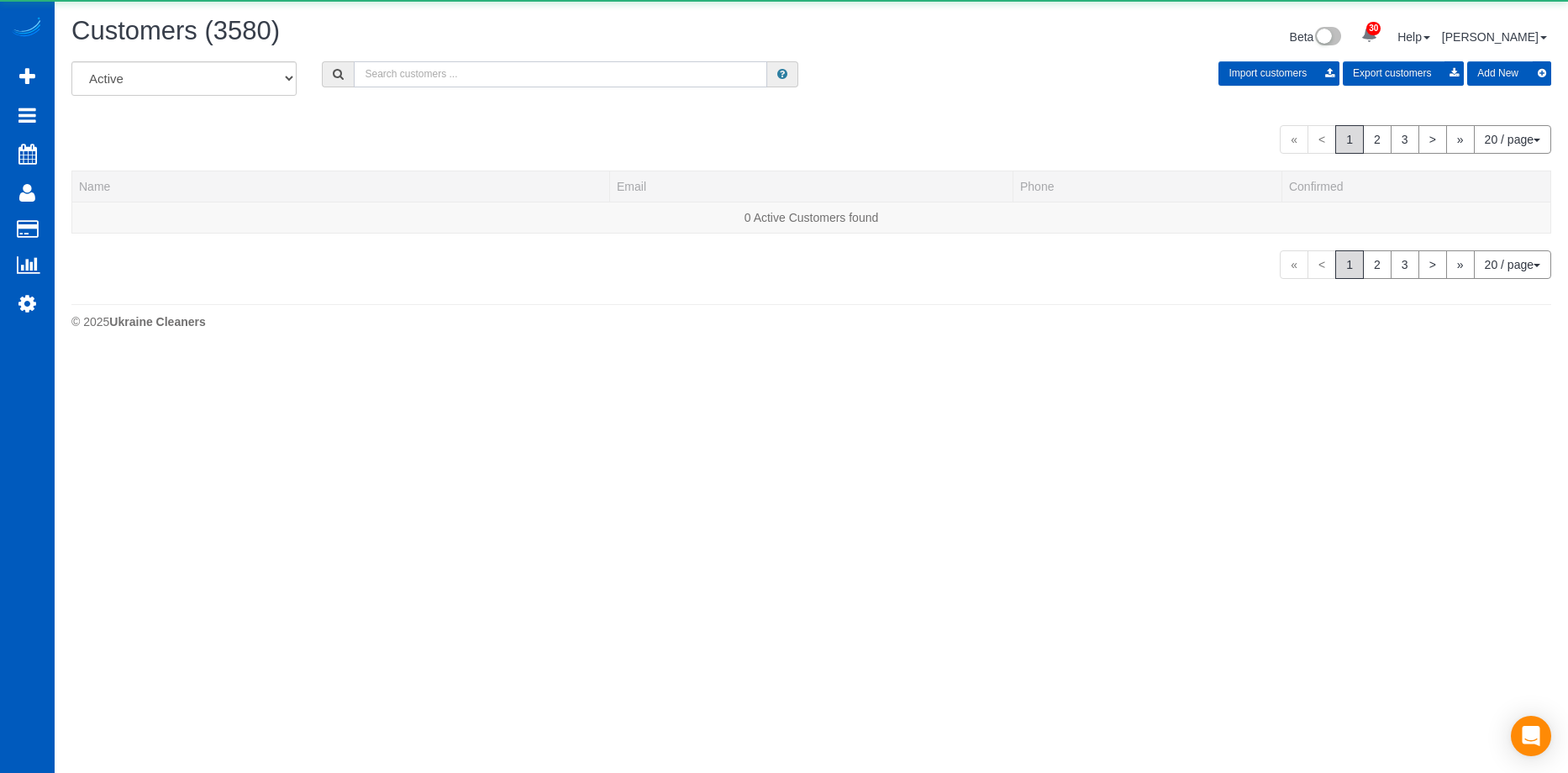
click at [384, 75] on input "text" at bounding box center [561, 74] width 413 height 26
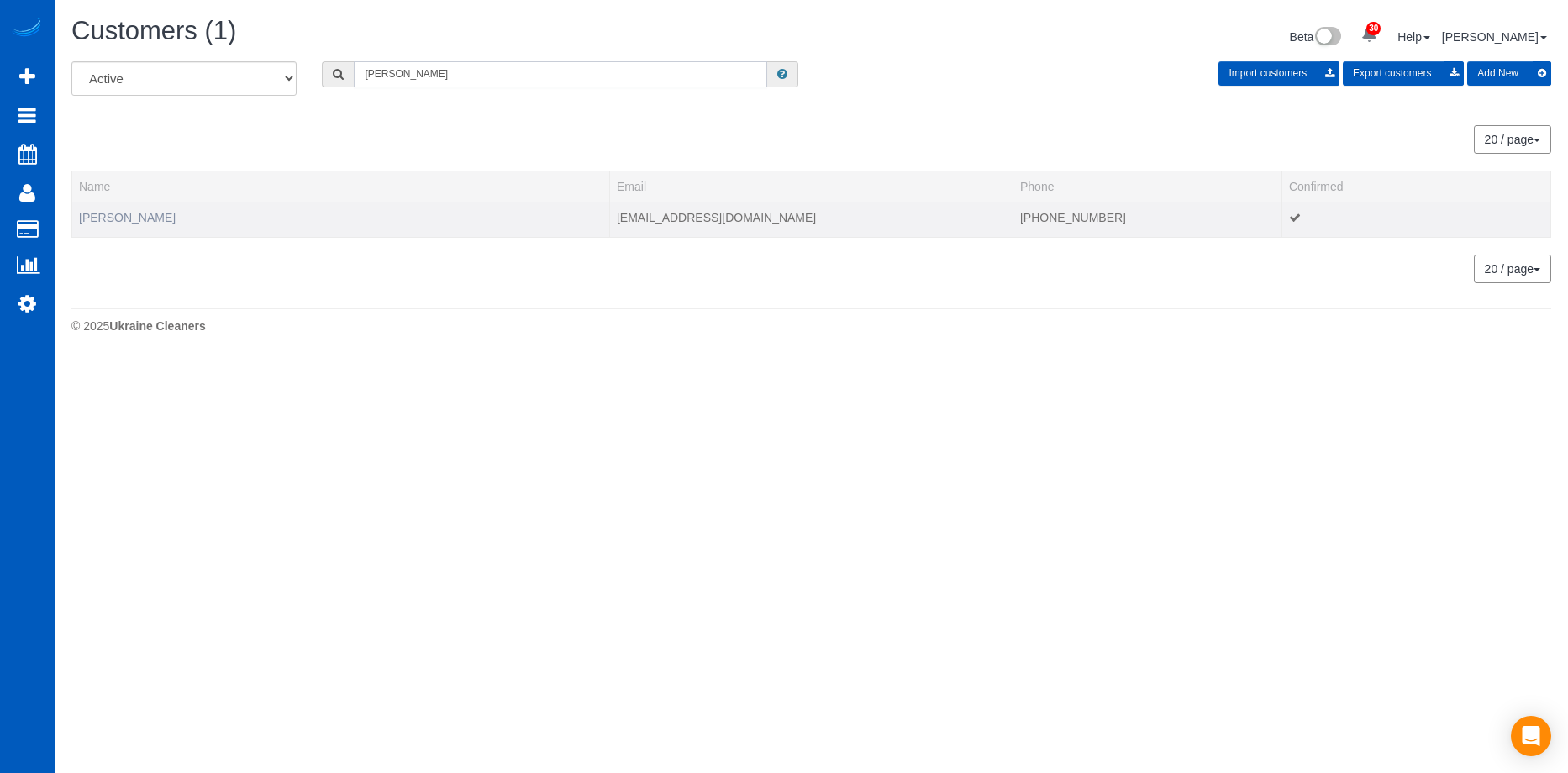
type input "[PERSON_NAME]"
click at [133, 220] on link "[PERSON_NAME]" at bounding box center [127, 217] width 97 height 14
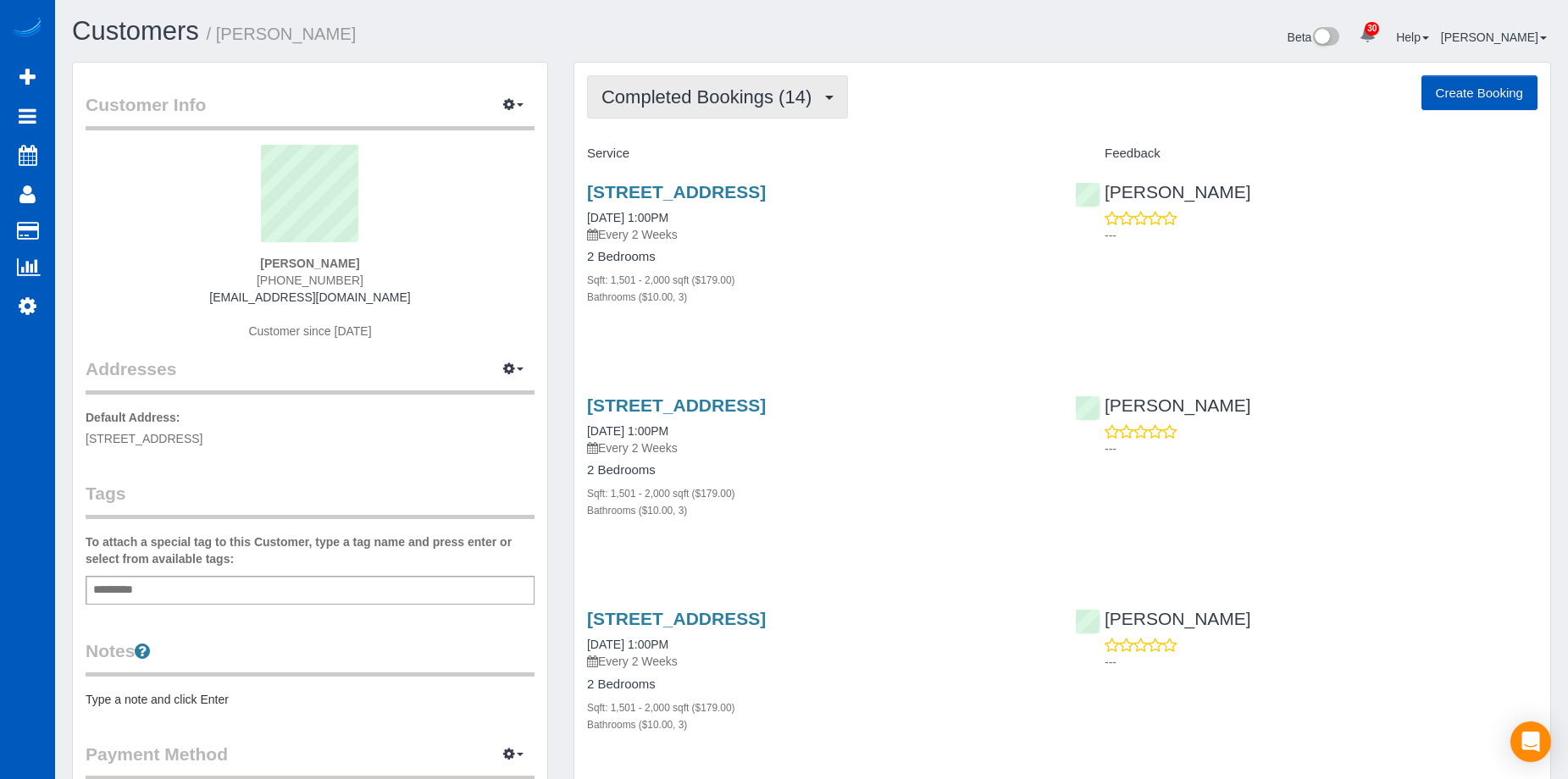
click at [782, 91] on span "Completed Bookings (14)" at bounding box center [710, 97] width 218 height 21
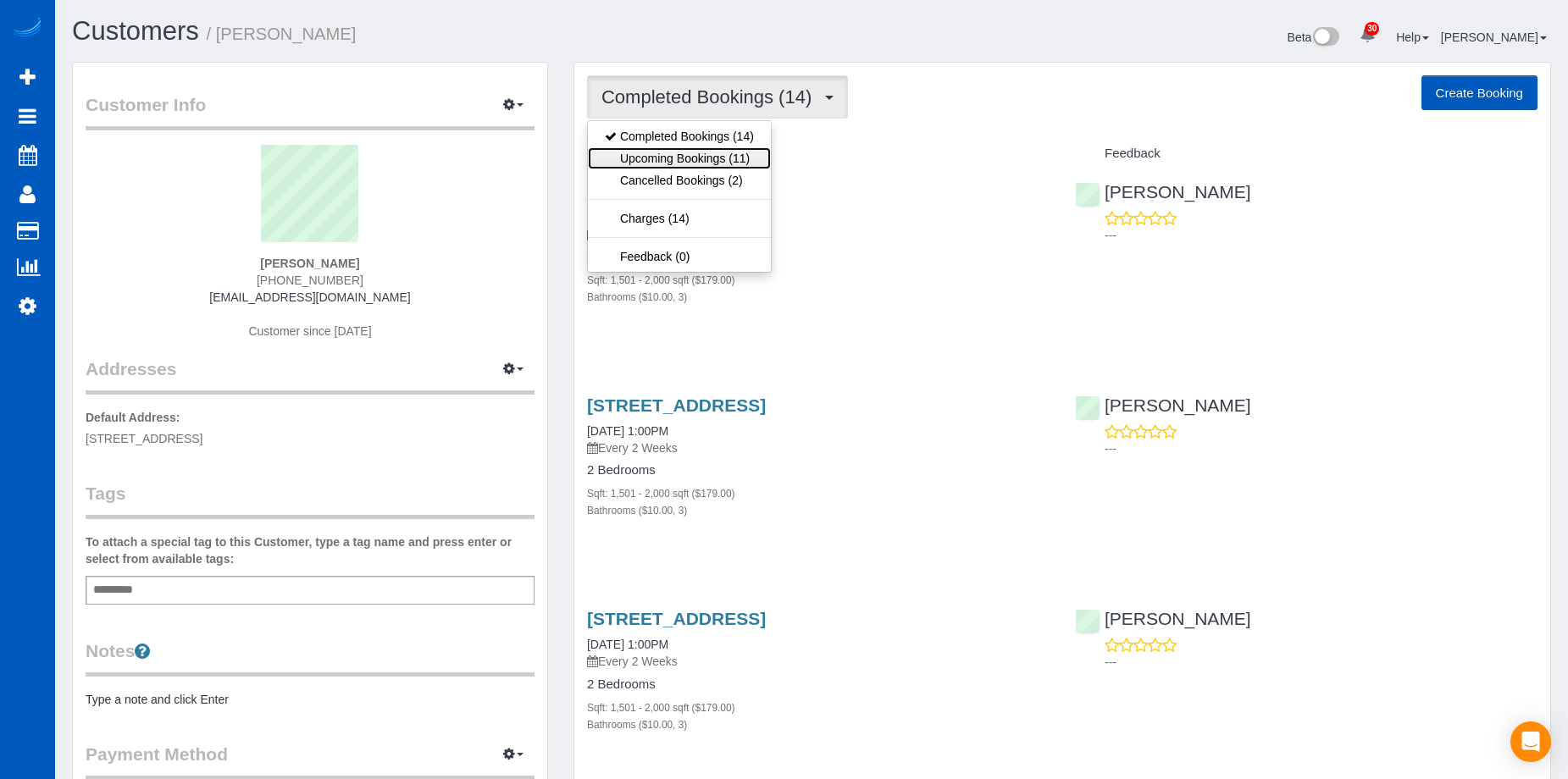
click at [708, 155] on link "Upcoming Bookings (11)" at bounding box center [679, 158] width 183 height 22
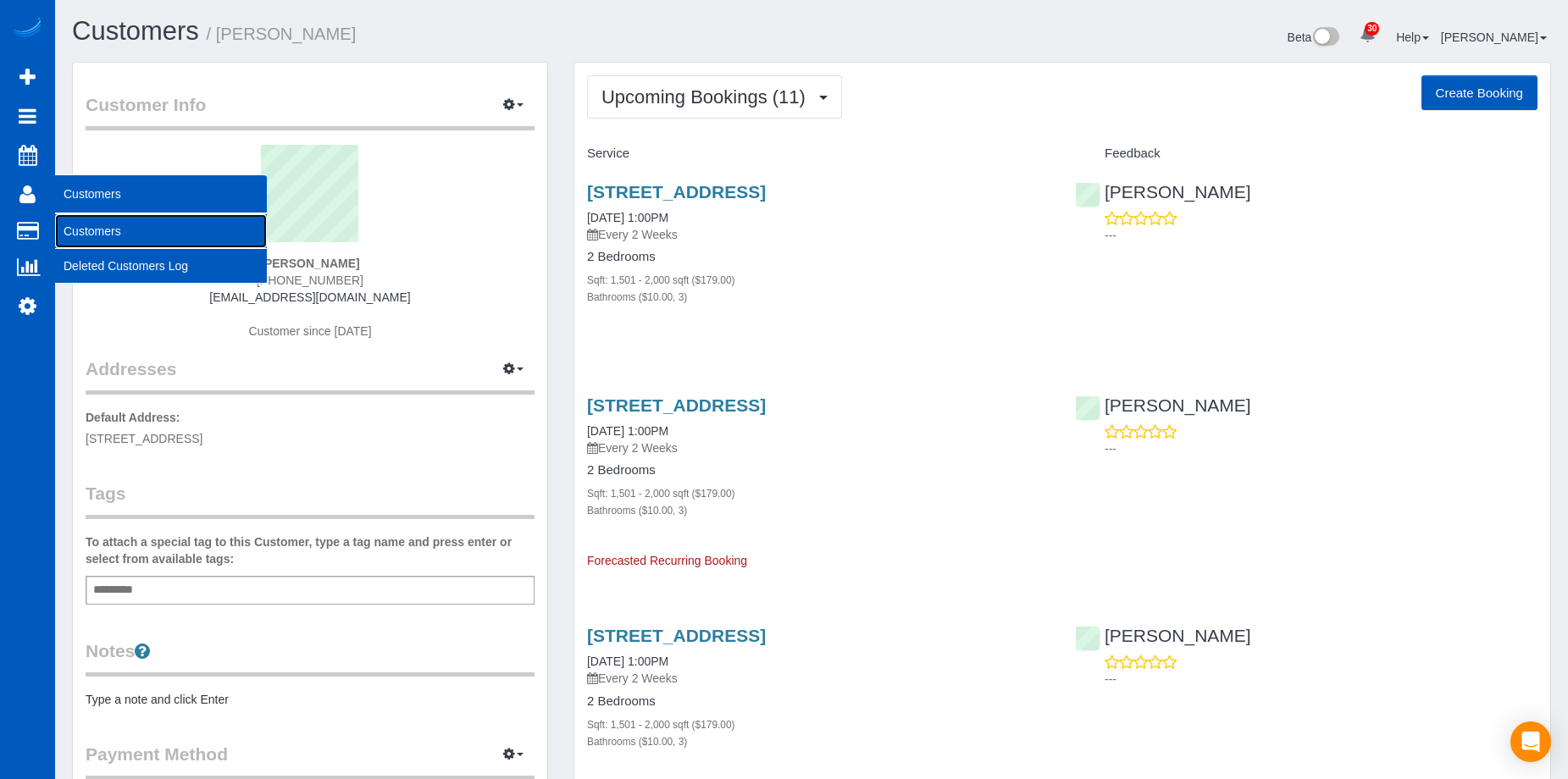
click at [87, 228] on link "Customers" at bounding box center [161, 231] width 212 height 34
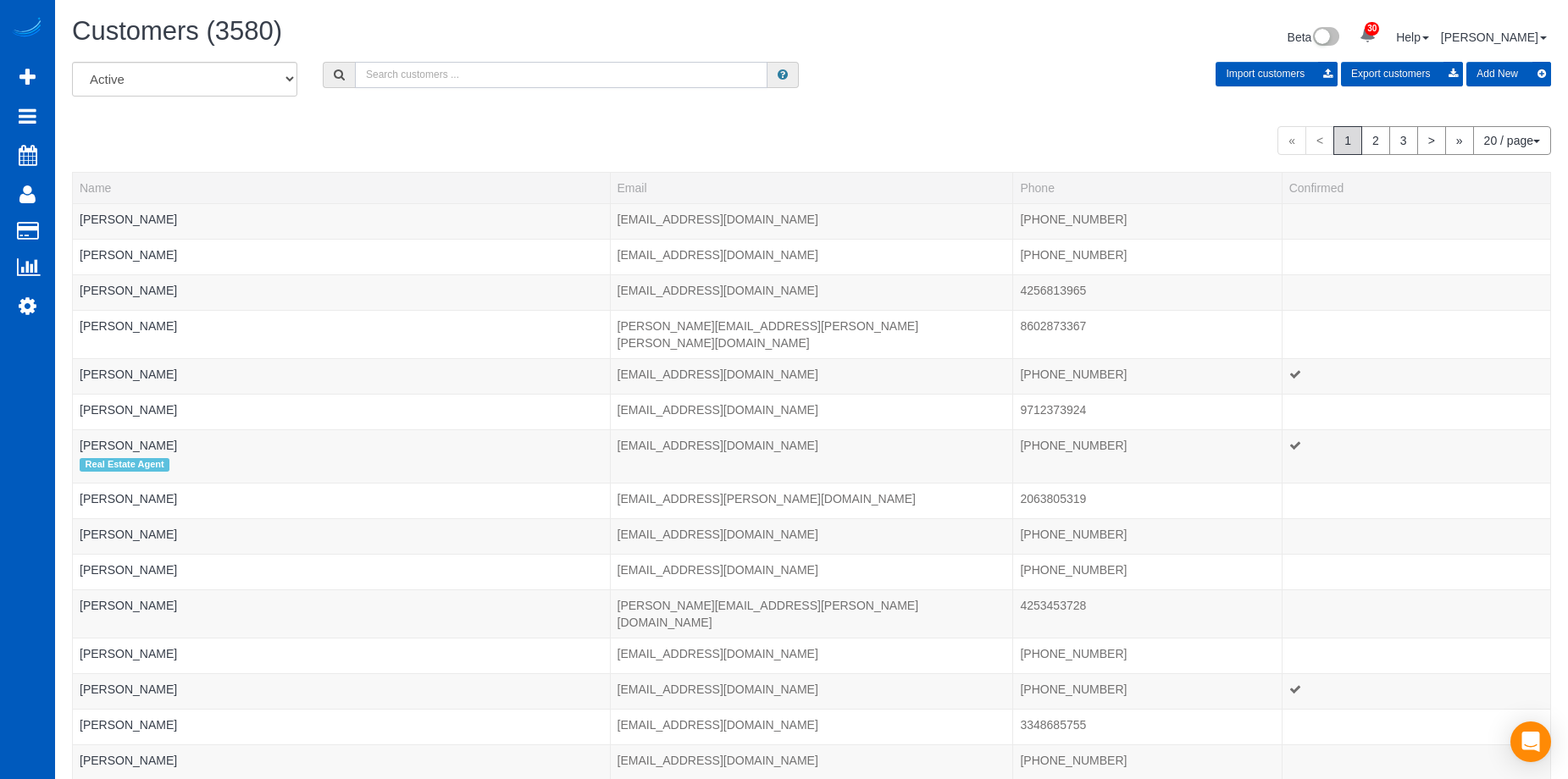
click at [446, 74] on input "text" at bounding box center [562, 75] width 413 height 26
paste input "[EMAIL_ADDRESS][DOMAIN_NAME]"
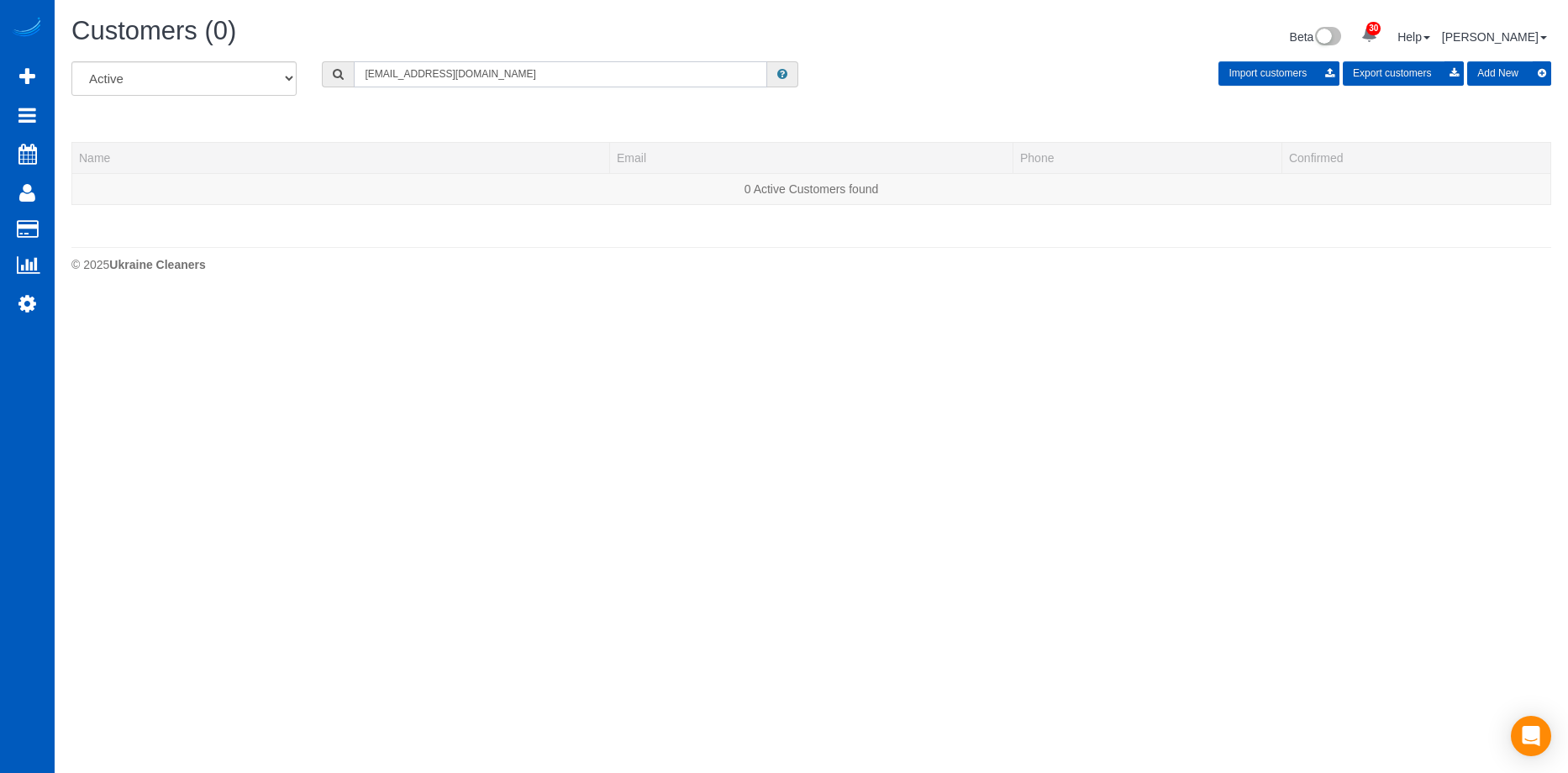
type input "[EMAIL_ADDRESS][DOMAIN_NAME]"
click at [1498, 71] on button "Add New" at bounding box center [1509, 73] width 84 height 24
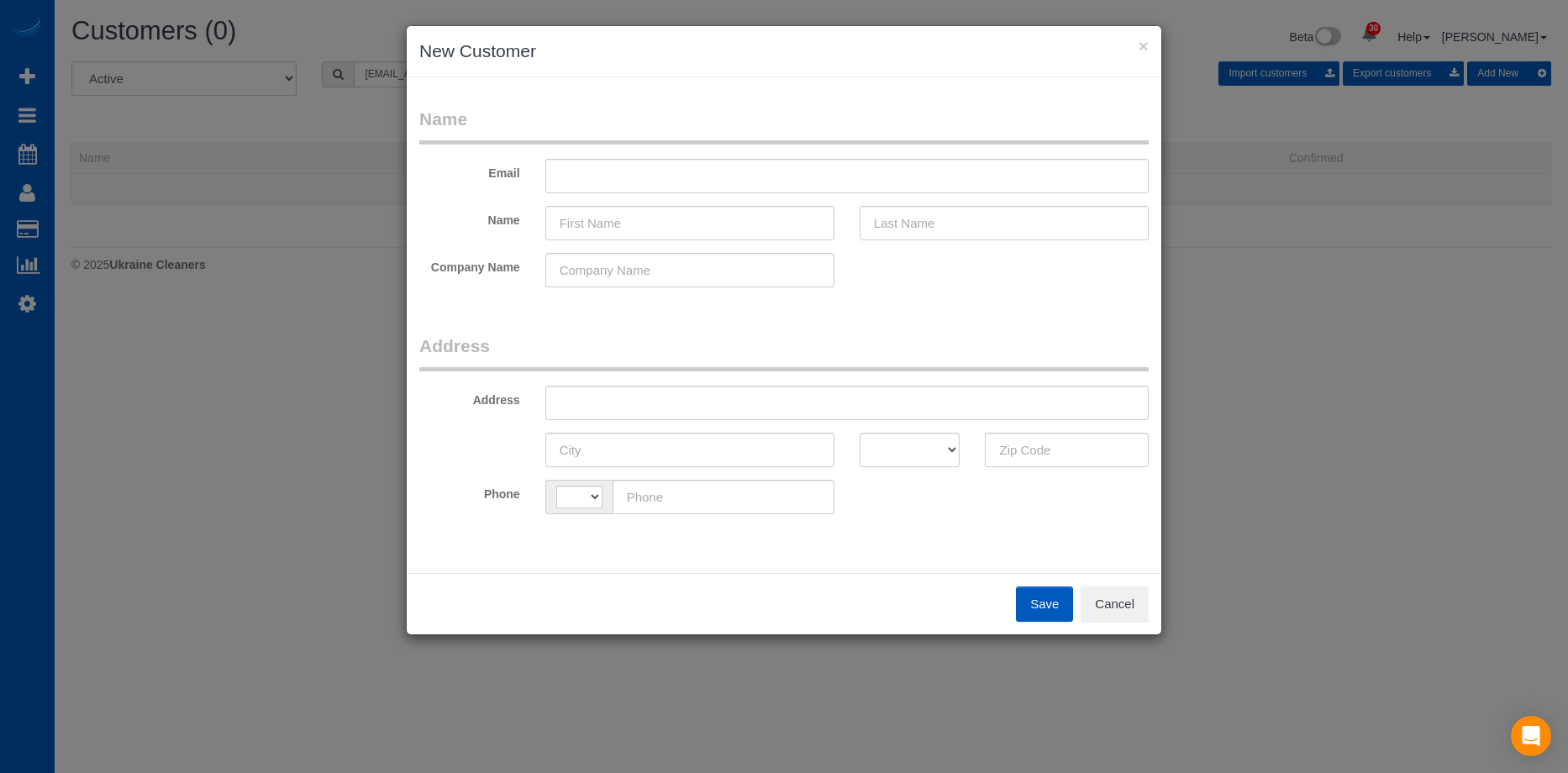
select select "string:[GEOGRAPHIC_DATA]"
click at [692, 172] on input "text" at bounding box center [847, 176] width 603 height 34
paste input "Annaahern48@gmail.com"
type input "Annaahern48@gmail.com"
click at [710, 227] on input "text" at bounding box center [689, 223] width 289 height 34
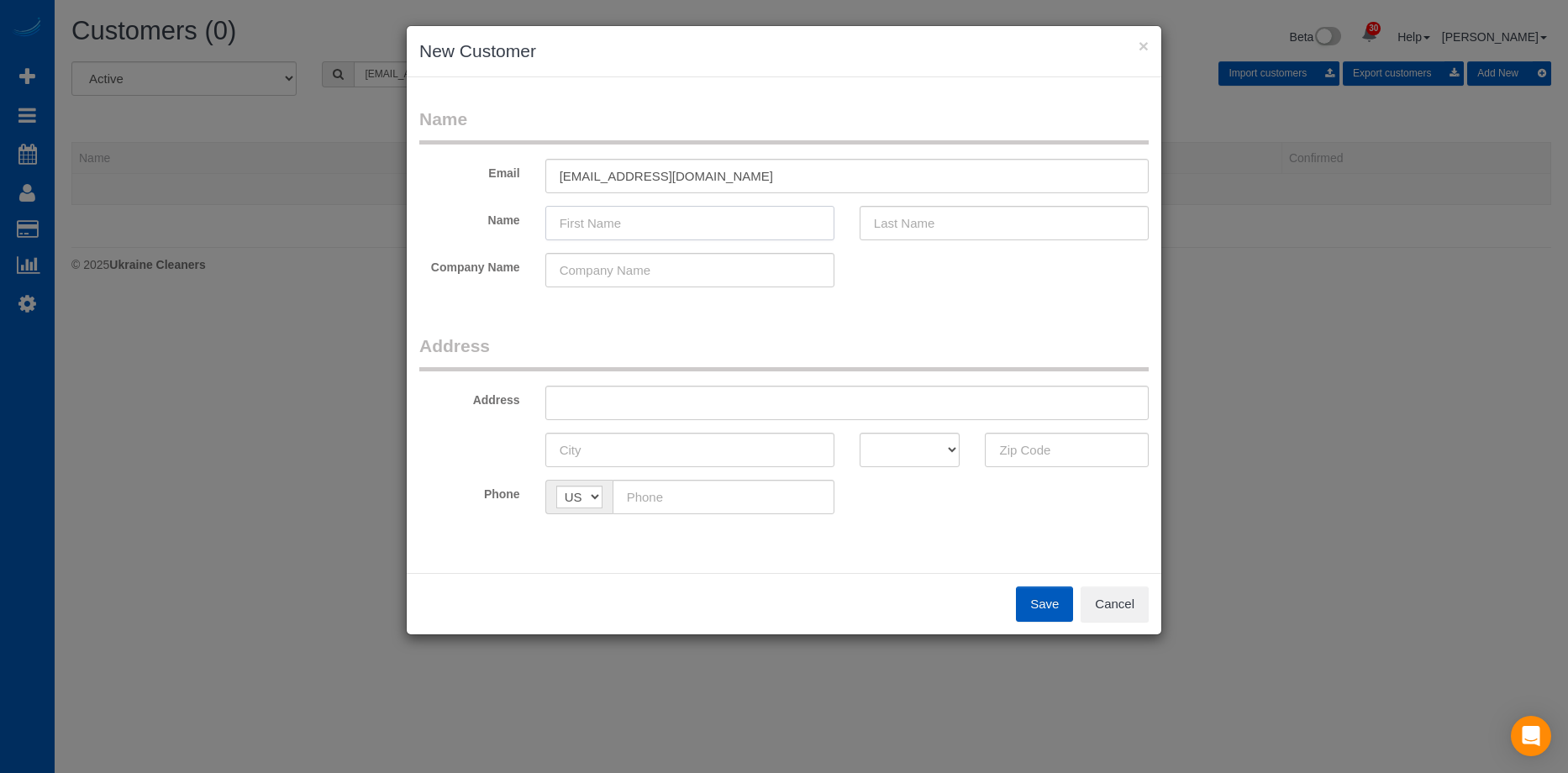
paste input "Anna Ahern"
drag, startPoint x: 593, startPoint y: 221, endPoint x: 788, endPoint y: 223, distance: 195.0
click at [788, 223] on input "Anna Ahern" at bounding box center [689, 223] width 289 height 34
type input "Anna"
click at [948, 214] on input "text" at bounding box center [1004, 223] width 289 height 34
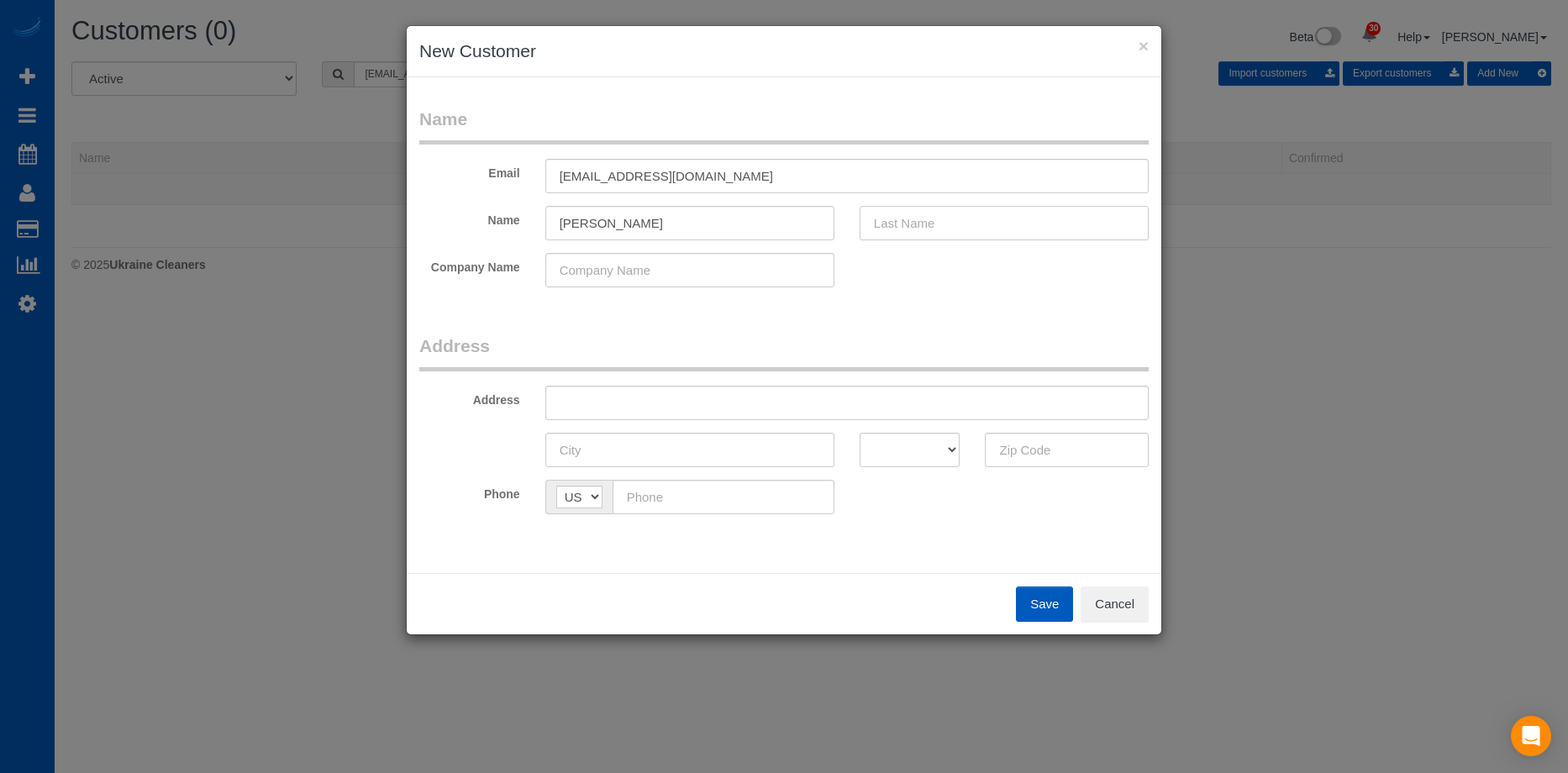
paste input "Ahern"
type input "Ahern"
click at [692, 214] on input "Anna" at bounding box center [689, 223] width 289 height 34
type input "Anna"
click at [638, 400] on input "text" at bounding box center [847, 403] width 603 height 34
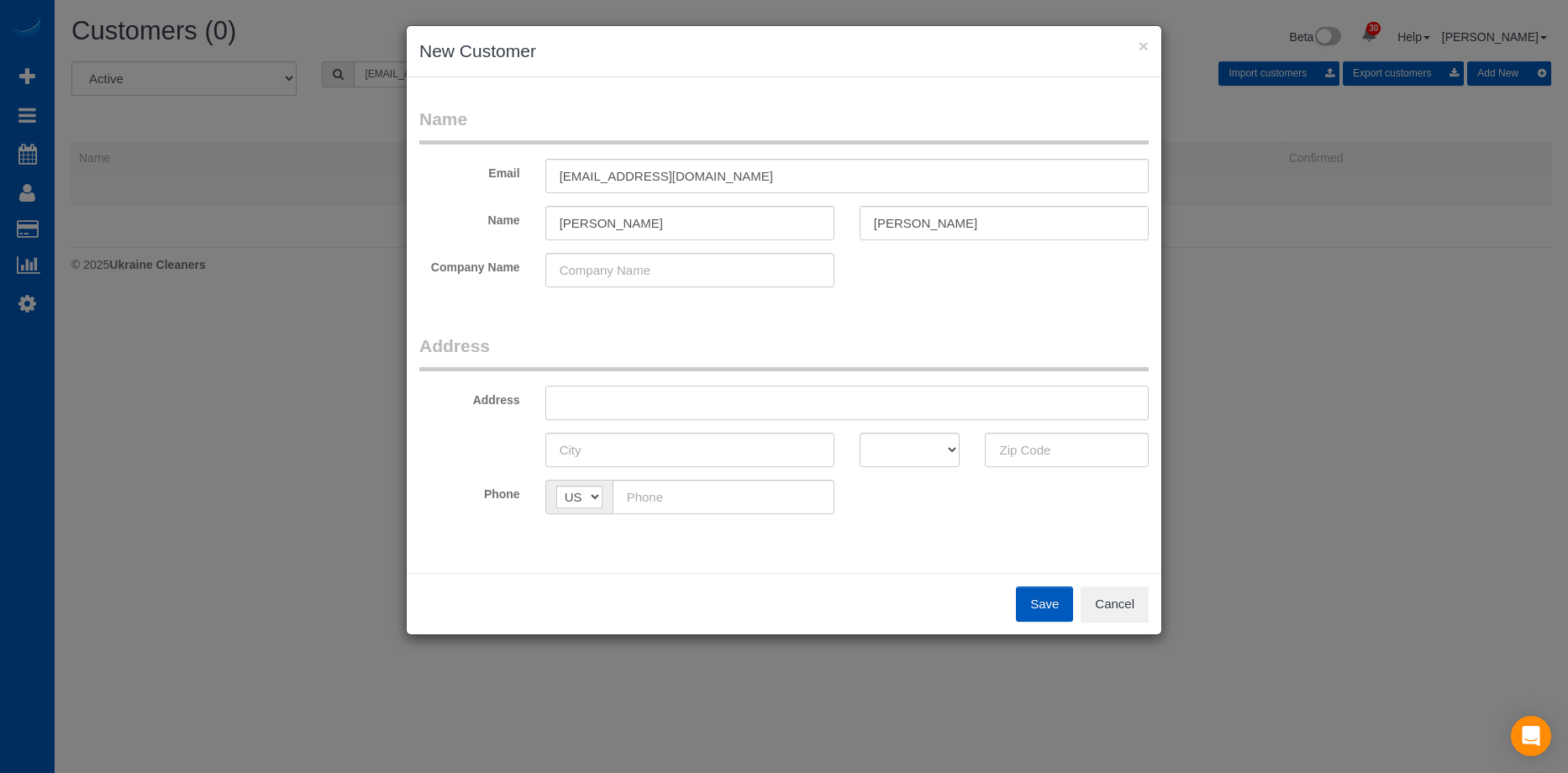
paste input "4520 SW Marigold ST Portland OR 97219"
drag, startPoint x: 759, startPoint y: 407, endPoint x: 969, endPoint y: 431, distance: 211.4
click at [949, 415] on input "4520 SW Marigold ST Portland OR 97219" at bounding box center [847, 403] width 603 height 34
type input "4520 SW Marigold ST Portland OR"
click at [1005, 451] on input "text" at bounding box center [1066, 450] width 164 height 34
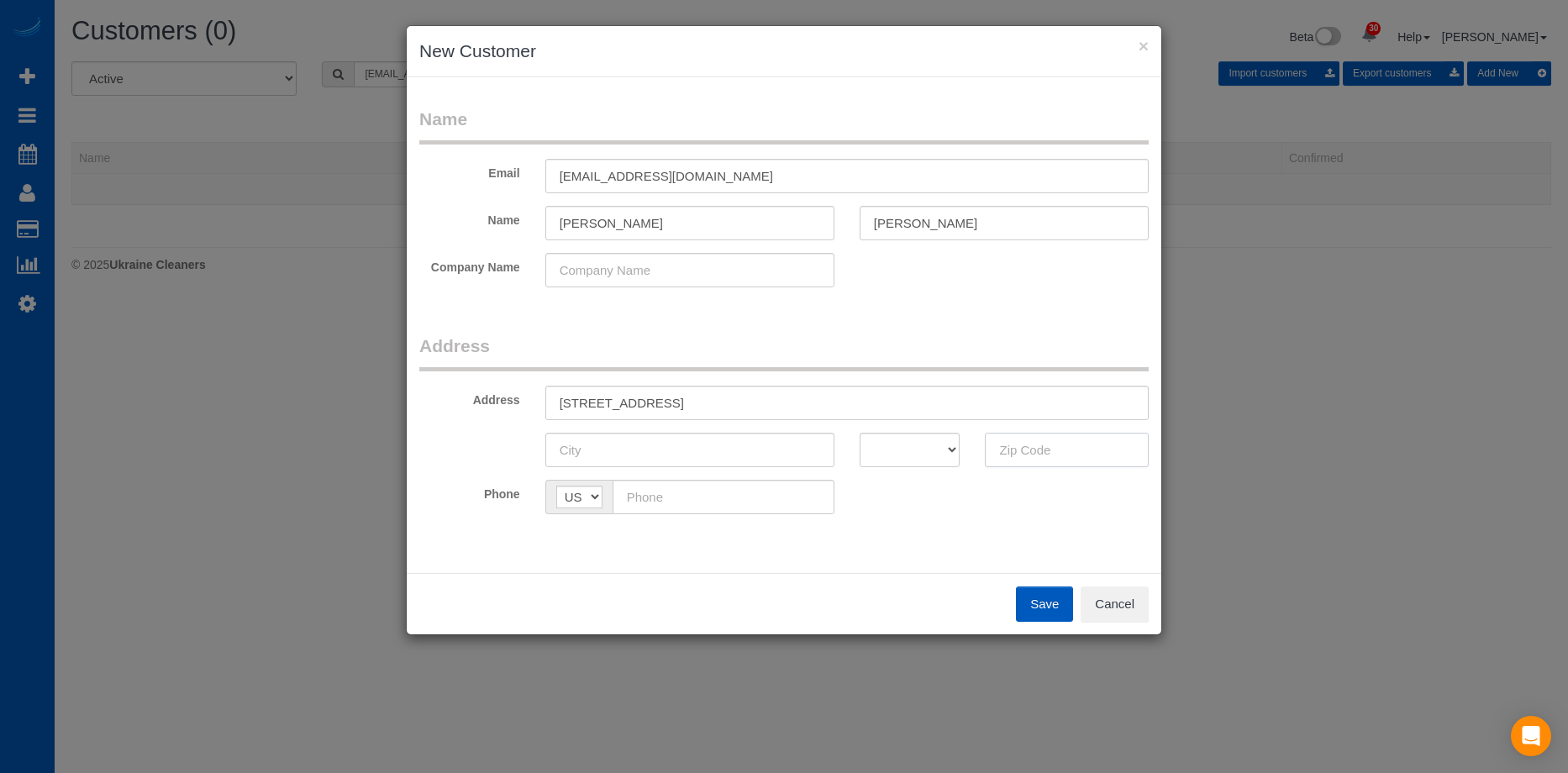
paste input "97219"
type input "97219"
click at [896, 460] on select "AK AL AR AZ CA CO CT DC DE FL GA HI IA ID IL IN KS KY LA MA MD ME MI MN MO MS M…" at bounding box center [909, 450] width 101 height 34
select select "OR"
click at [860, 433] on select "AK AL AR AZ CA CO CT DC DE FL GA HI IA ID IL IN KS KY LA MA MD ME MI MN MO MS M…" at bounding box center [909, 450] width 101 height 34
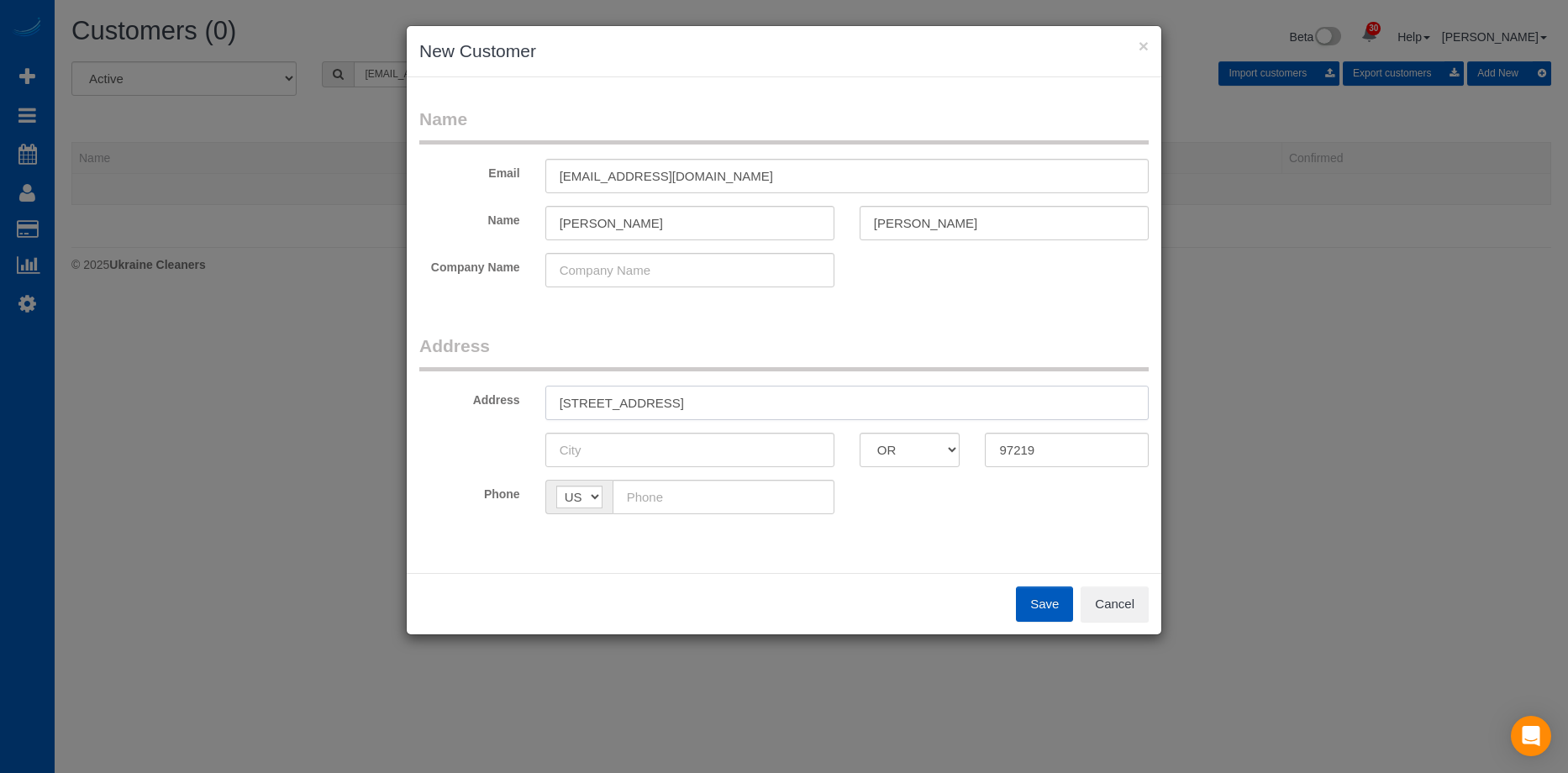
drag, startPoint x: 686, startPoint y: 406, endPoint x: 730, endPoint y: 411, distance: 44.3
click at [730, 411] on input "4520 SW Marigold ST Portland OR" at bounding box center [847, 403] width 603 height 34
type input "4520 SW Marigold ST OR"
click at [689, 447] on input "text" at bounding box center [689, 450] width 289 height 34
paste input "Portland"
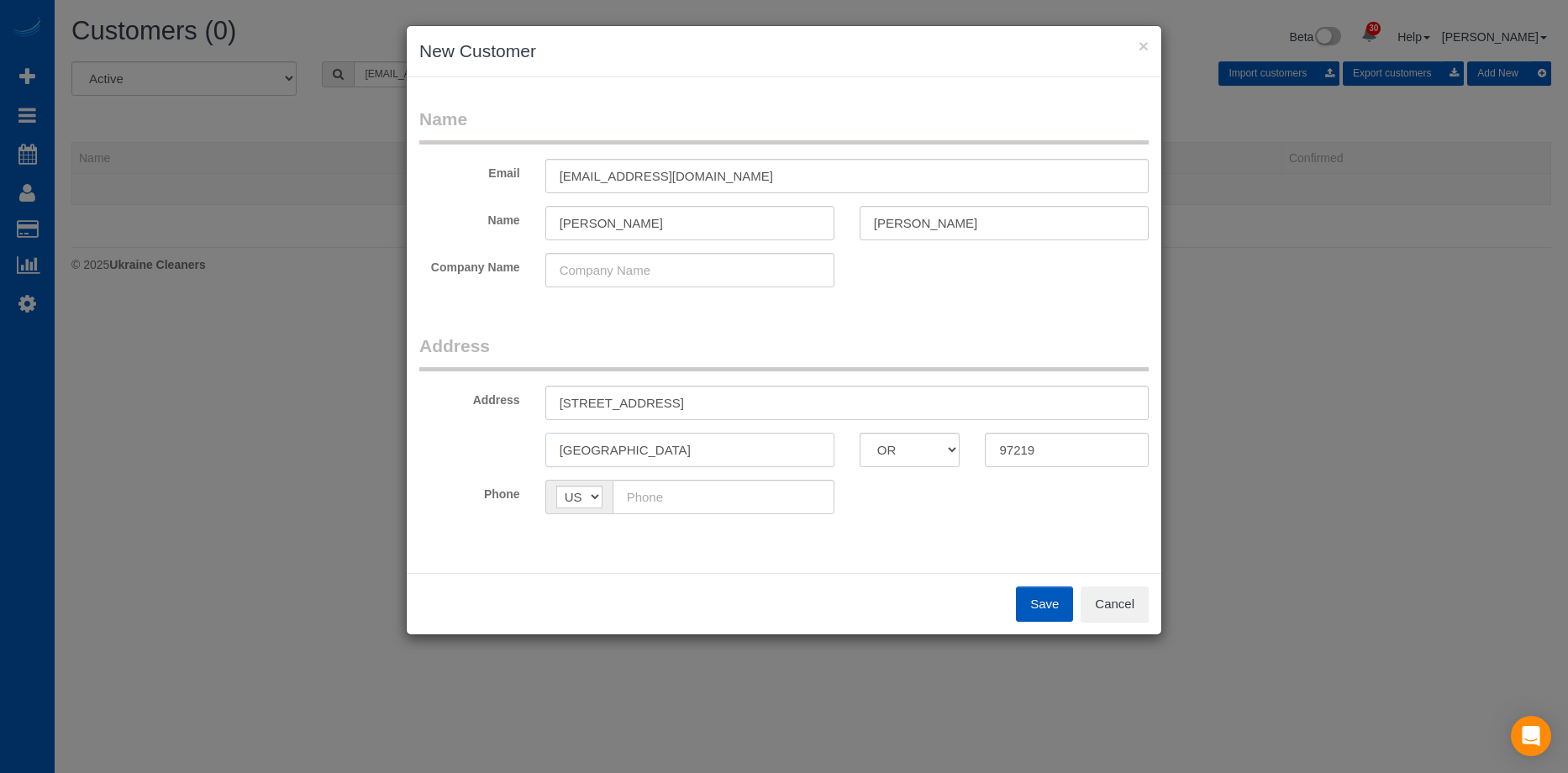
type input "Portland"
drag, startPoint x: 679, startPoint y: 403, endPoint x: 803, endPoint y: 402, distance: 124.0
click at [803, 402] on input "4520 SW Marigold ST OR" at bounding box center [847, 403] width 603 height 34
type input "4520 SW Marigold St"
click at [717, 511] on input "text" at bounding box center [723, 498] width 222 height 34
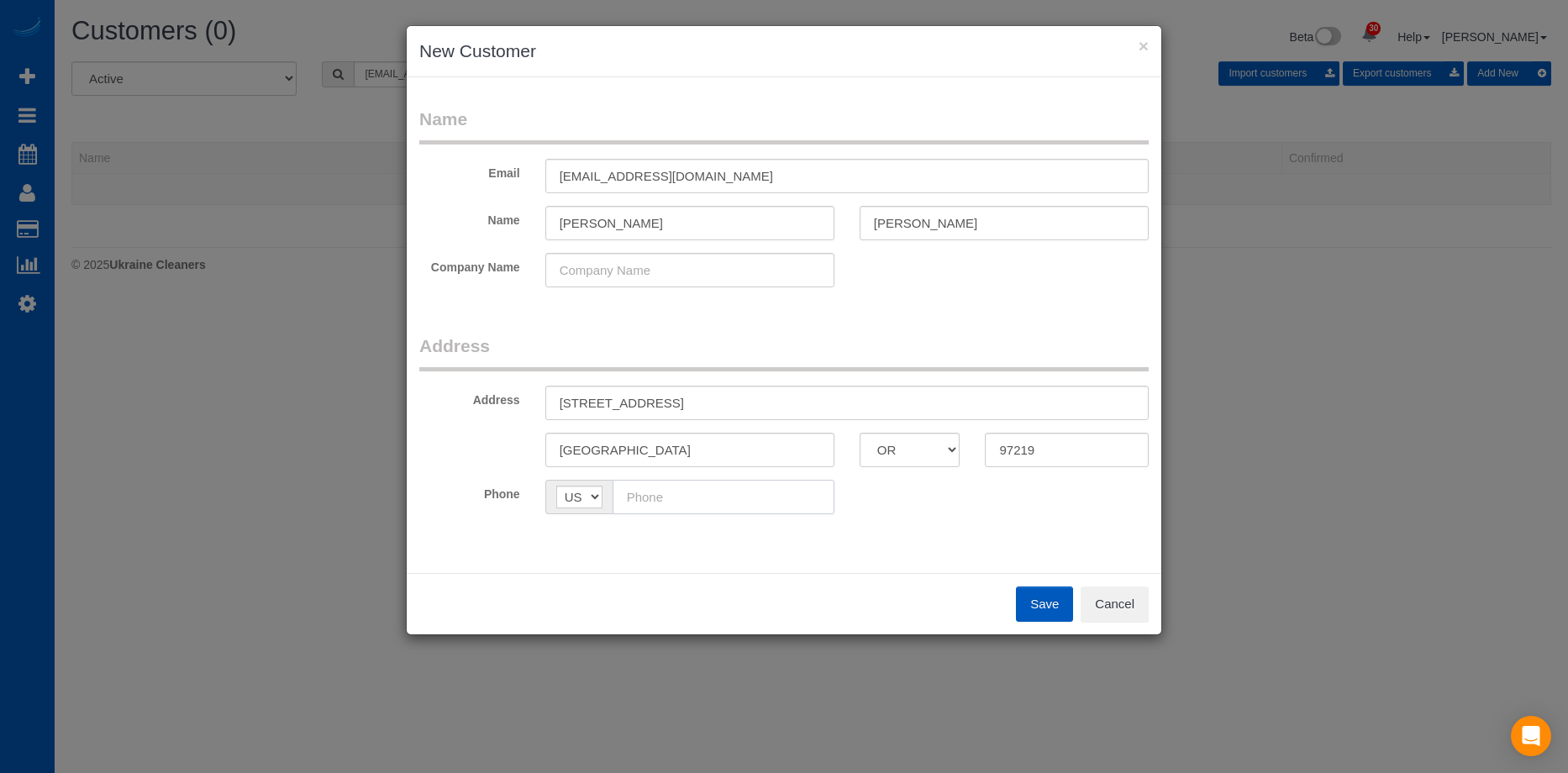
paste input "(858) 305-3468"
type input "[PHONE_NUMBER]"
click at [1046, 600] on button "Save" at bounding box center [1044, 604] width 57 height 35
type input "[EMAIL_ADDRESS][DOMAIN_NAME]"
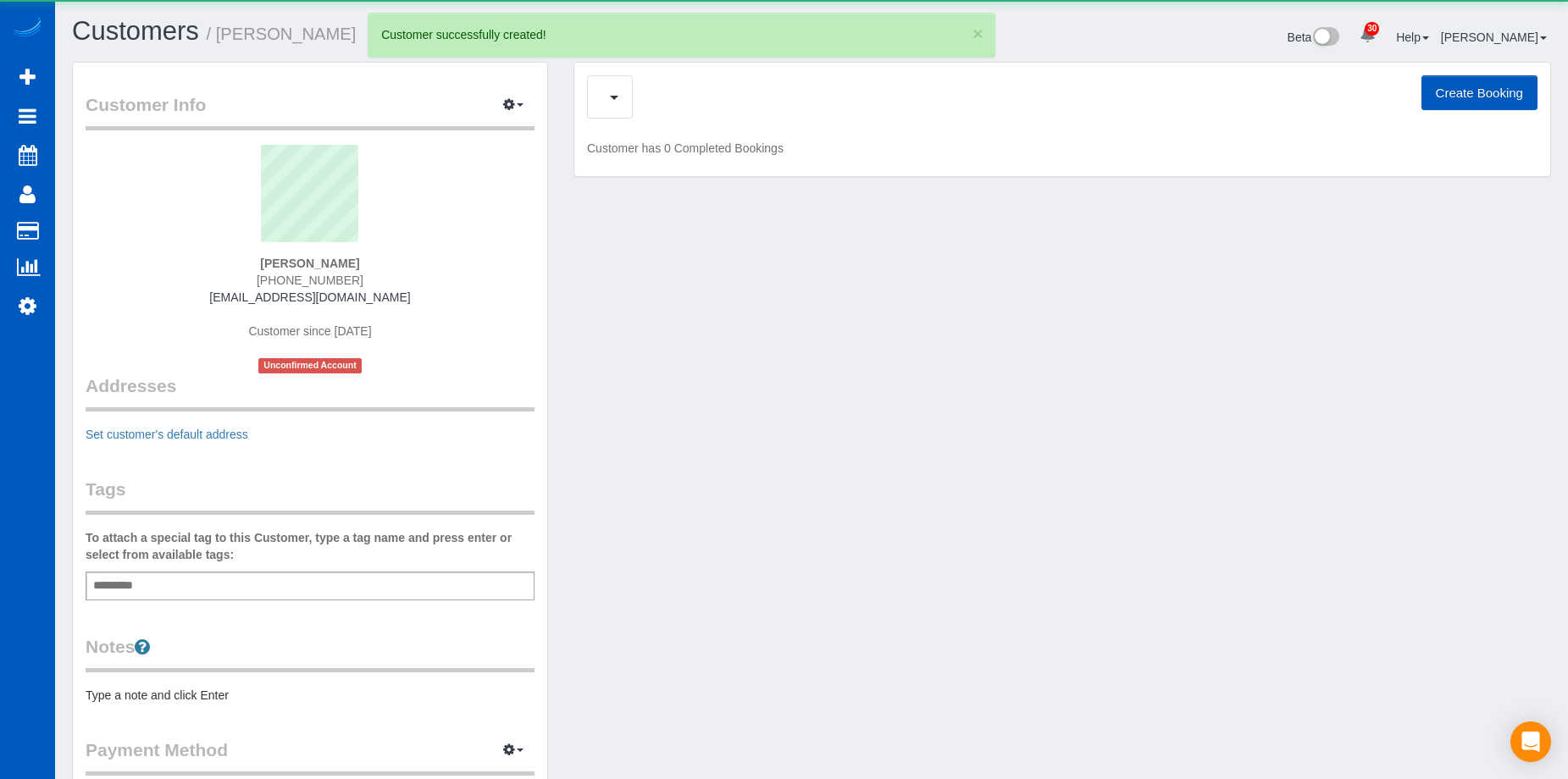
click at [1464, 94] on button "Create Booking" at bounding box center [1479, 93] width 116 height 36
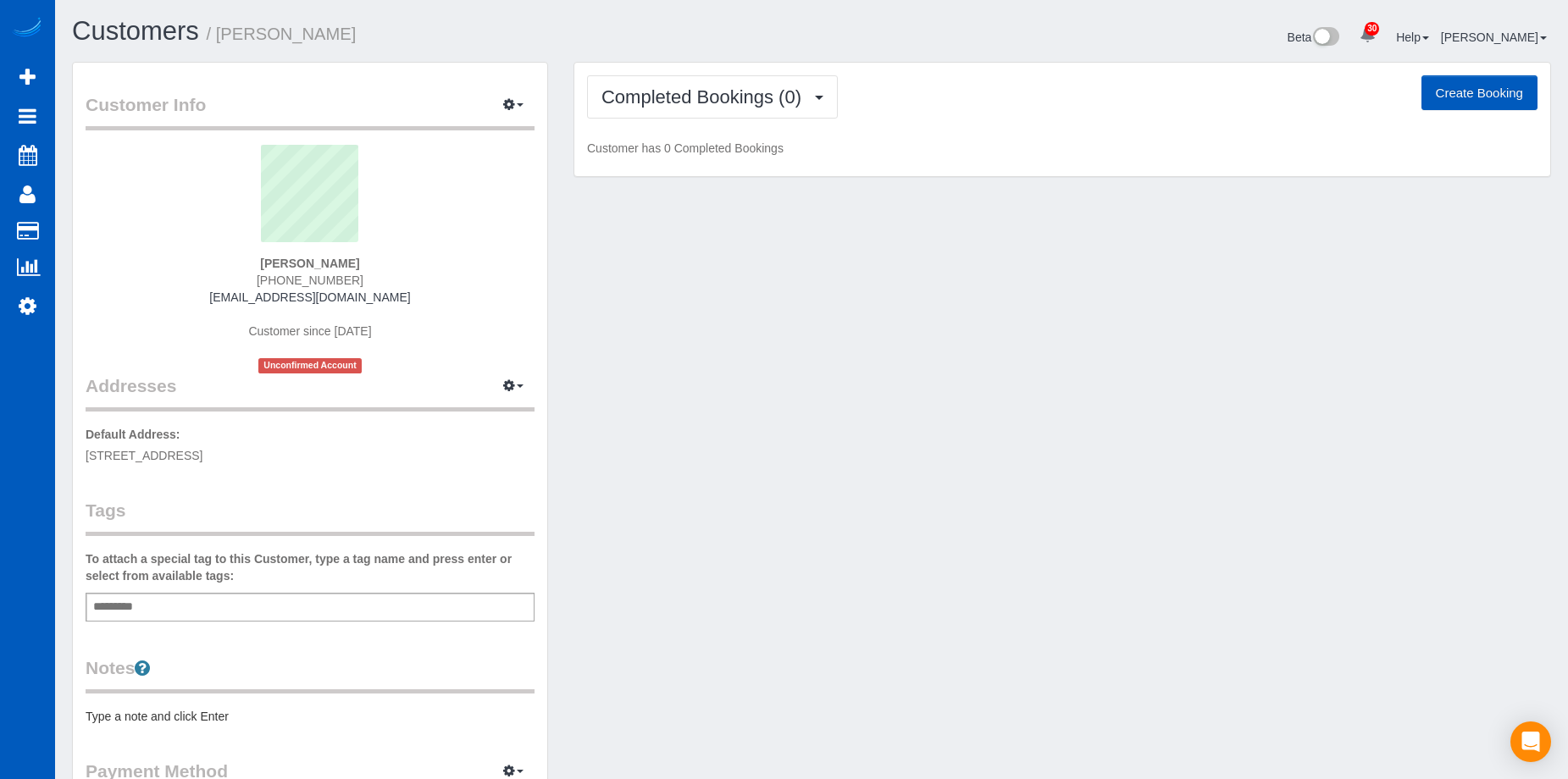
select select "OR"
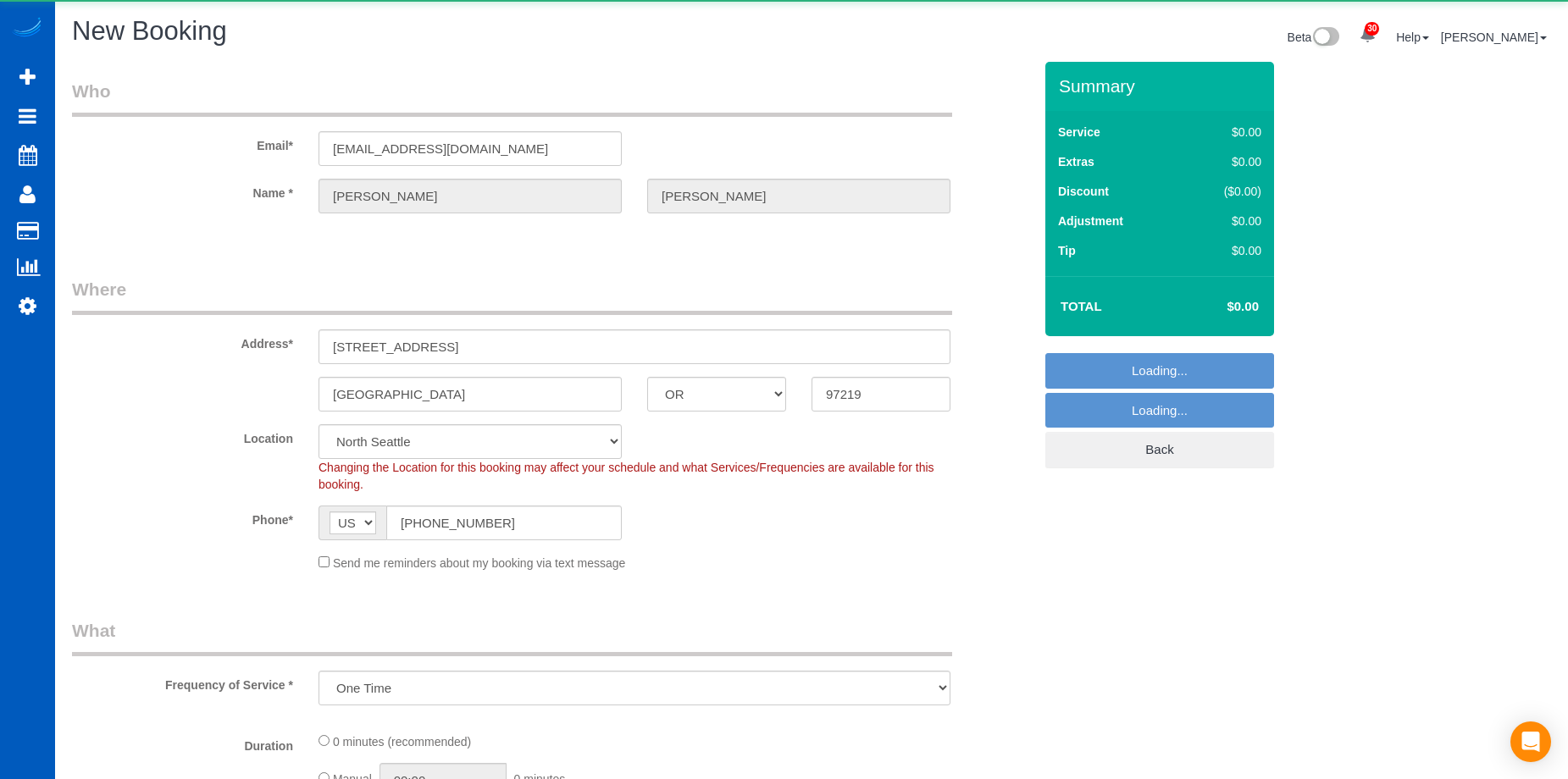
select select "object:3765"
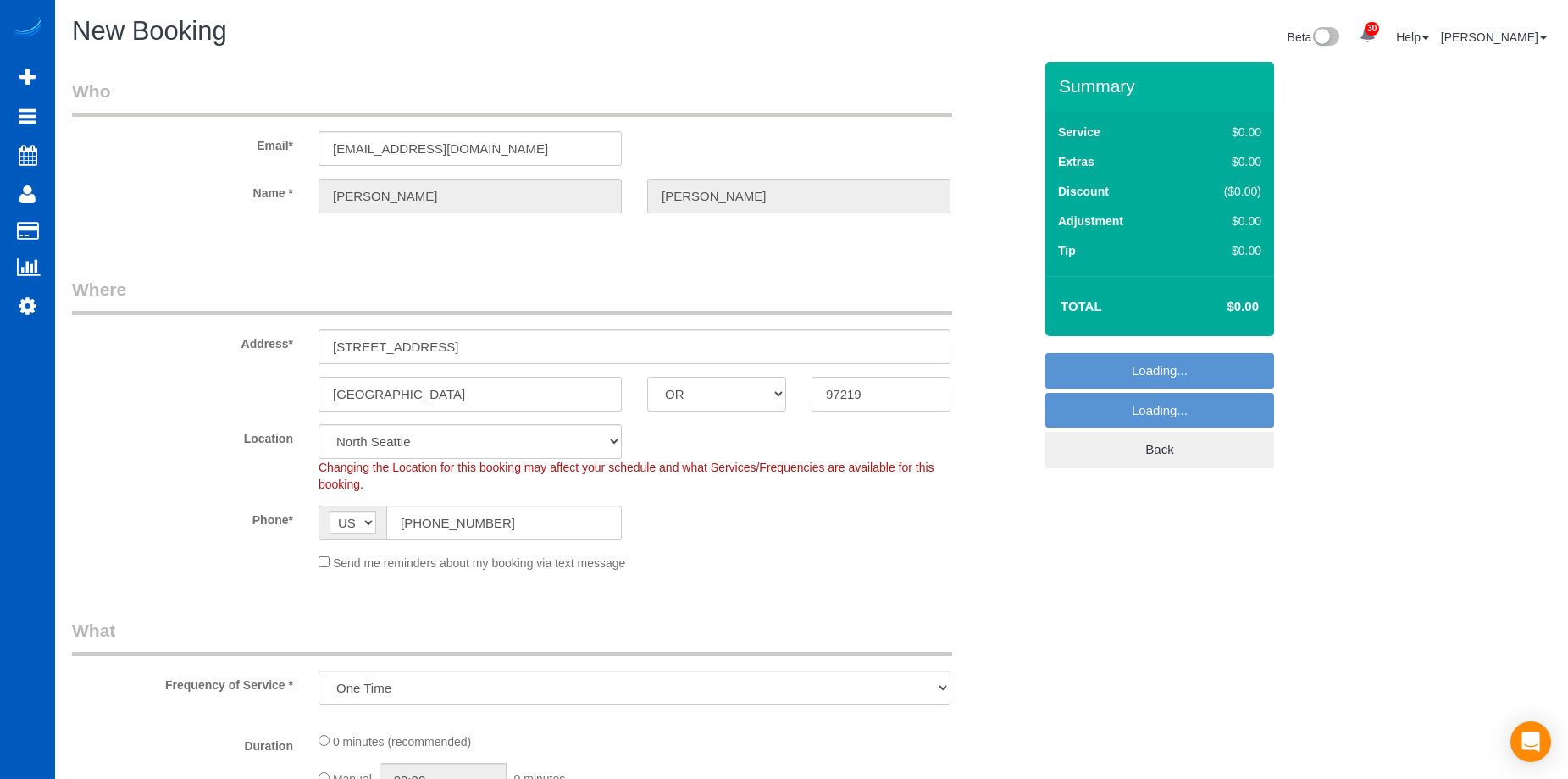
select select "199"
select select "34"
select select "object:4119"
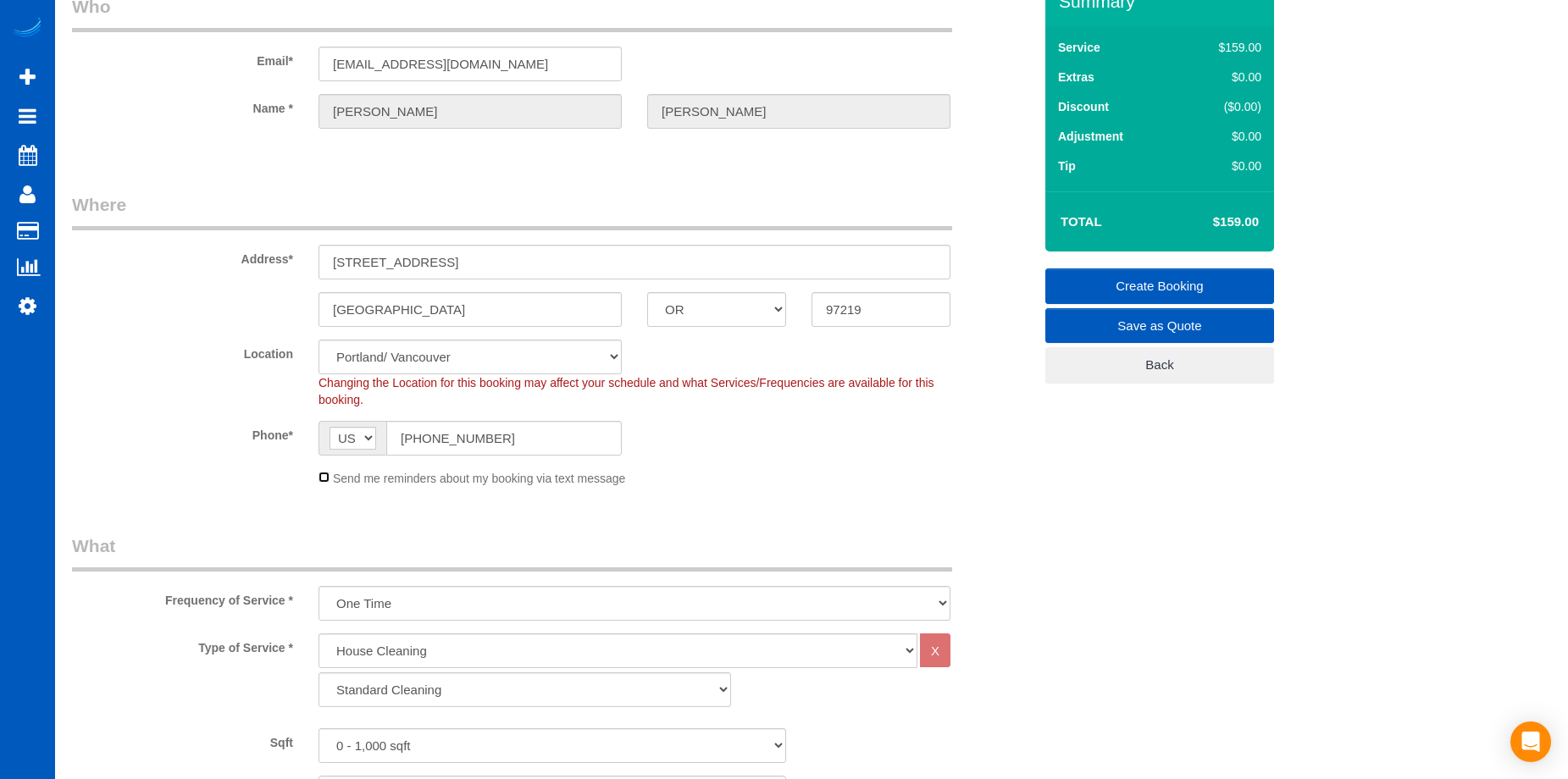
scroll to position [170, 0]
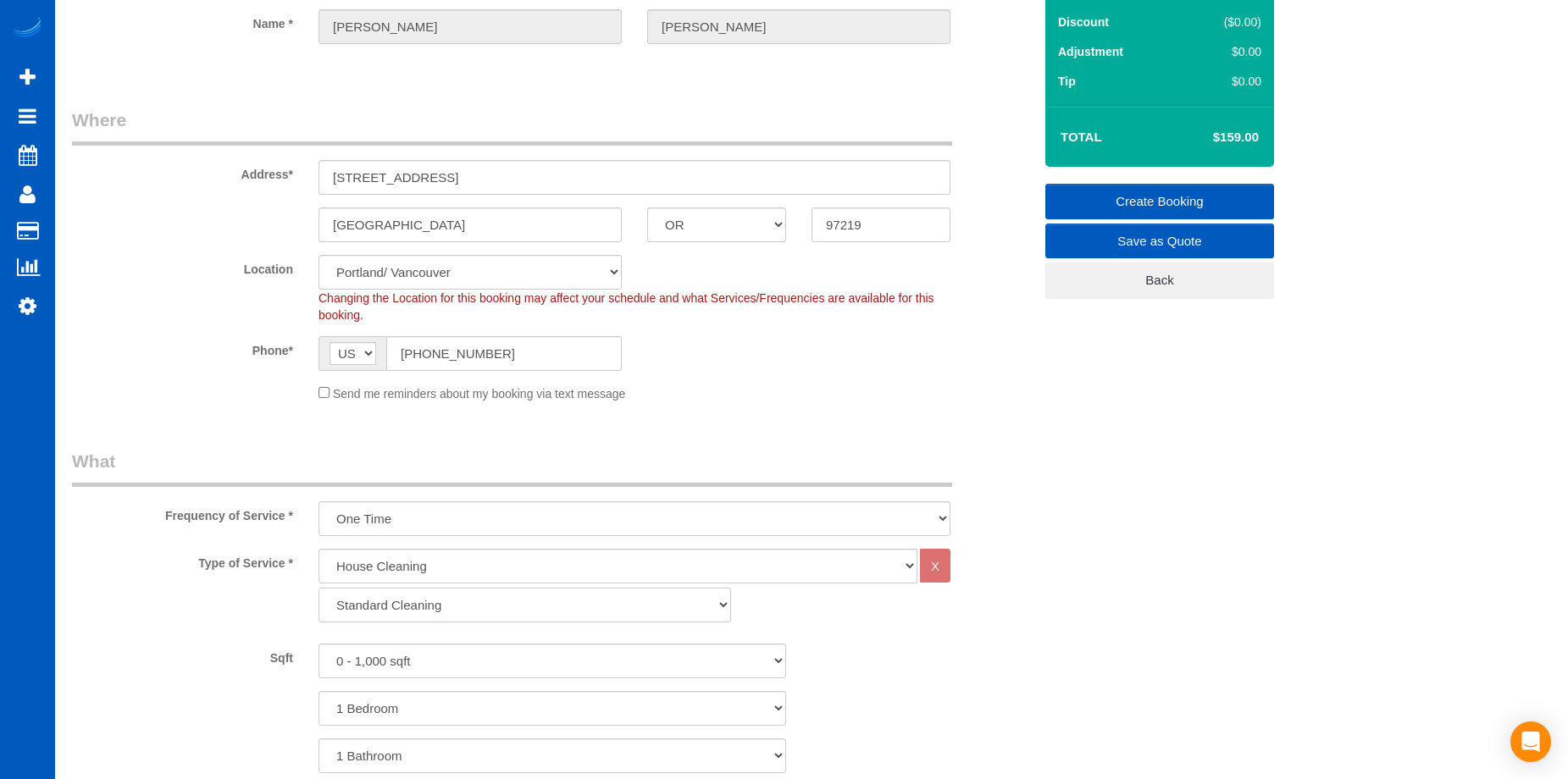
click at [547, 605] on select "Standard Cleaning Deep Cleaning Move In/ Out Cleaning" at bounding box center [525, 605] width 413 height 35
select select "367"
click at [319, 588] on select "Standard Cleaning Deep Cleaning Move In/ Out Cleaning" at bounding box center [525, 605] width 413 height 35
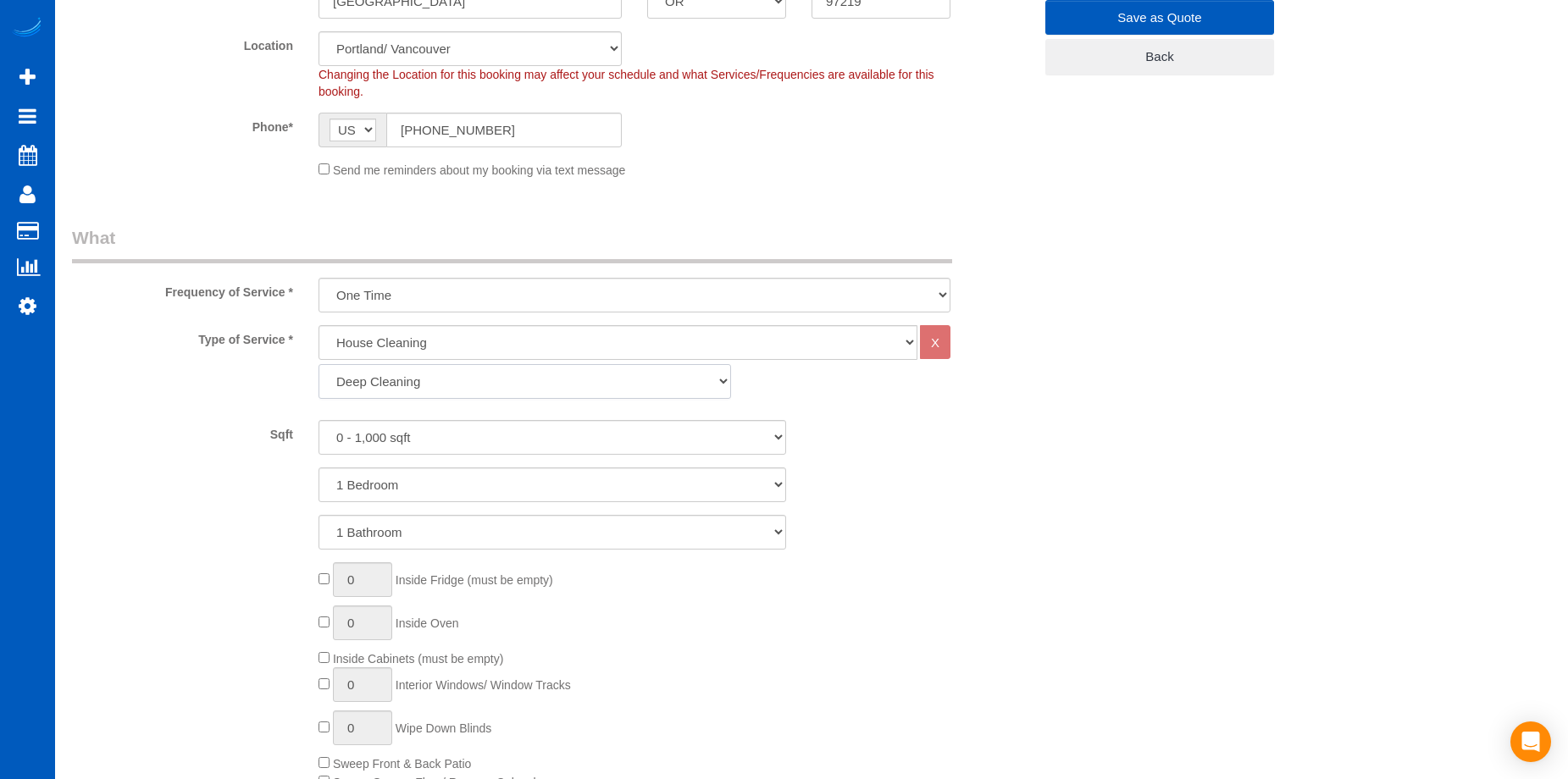
scroll to position [424, 0]
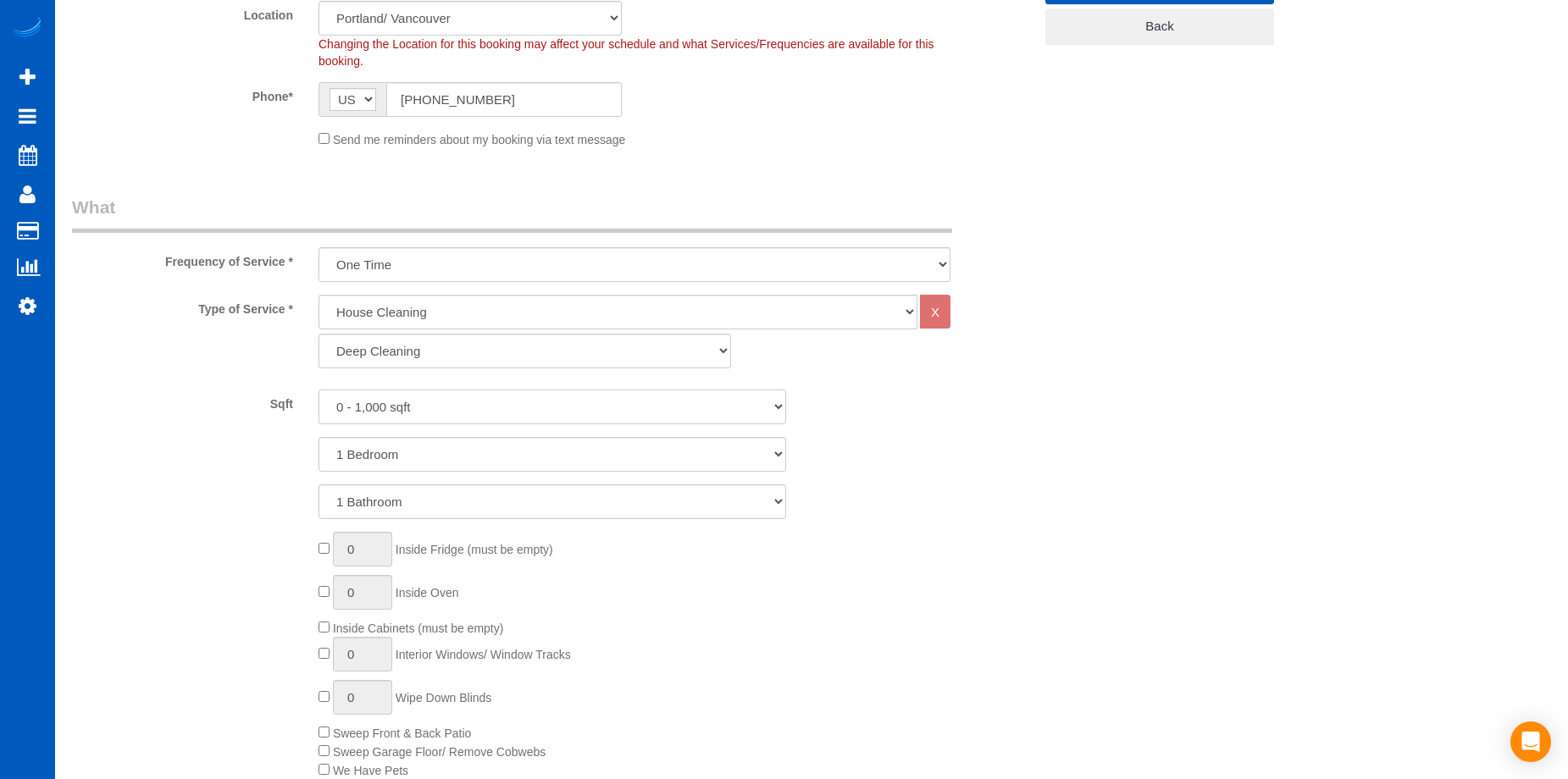
click at [539, 409] on select "0 - 1,000 sqft 1,001 - 1,500 sqft 1,501 - 2,000 sqft 2,001 - 2,500 sqft 2,501 -…" at bounding box center [552, 407] width 468 height 35
select select "1001"
click at [319, 390] on select "0 - 1,000 sqft 1,001 - 1,500 sqft 1,501 - 2,000 sqft 2,001 - 2,500 sqft 2,501 -…" at bounding box center [552, 407] width 468 height 35
click at [528, 453] on select "1 Bedroom 2 Bedrooms 3 Bedrooms 4 Bedrooms 5 Bedrooms 6 Bedrooms 7 Bedrooms" at bounding box center [552, 455] width 468 height 35
select select "2"
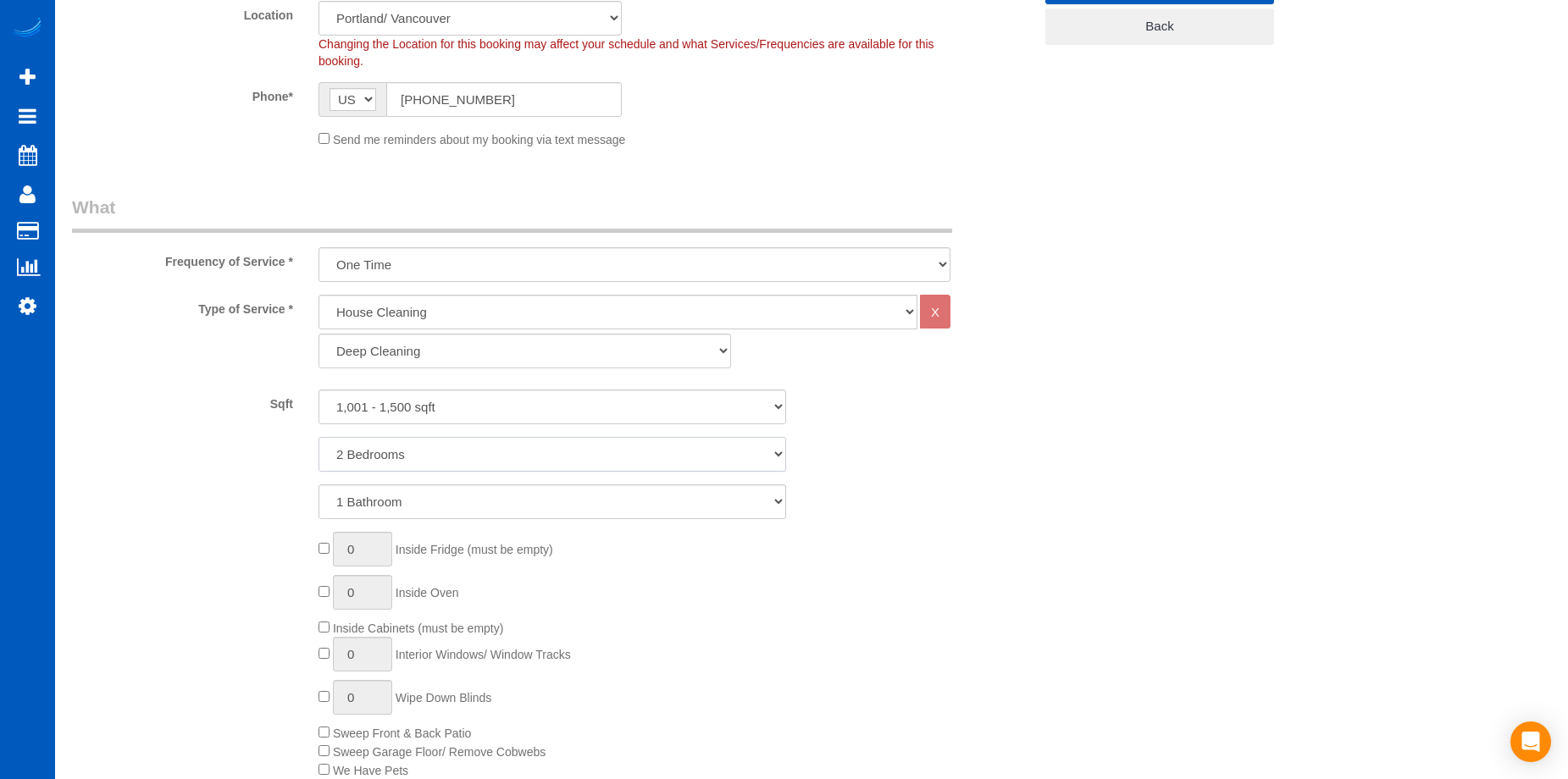
click at [319, 437] on select "1 Bedroom 2 Bedrooms 3 Bedrooms 4 Bedrooms 5 Bedrooms 6 Bedrooms 7 Bedrooms" at bounding box center [552, 455] width 468 height 35
type input "1"
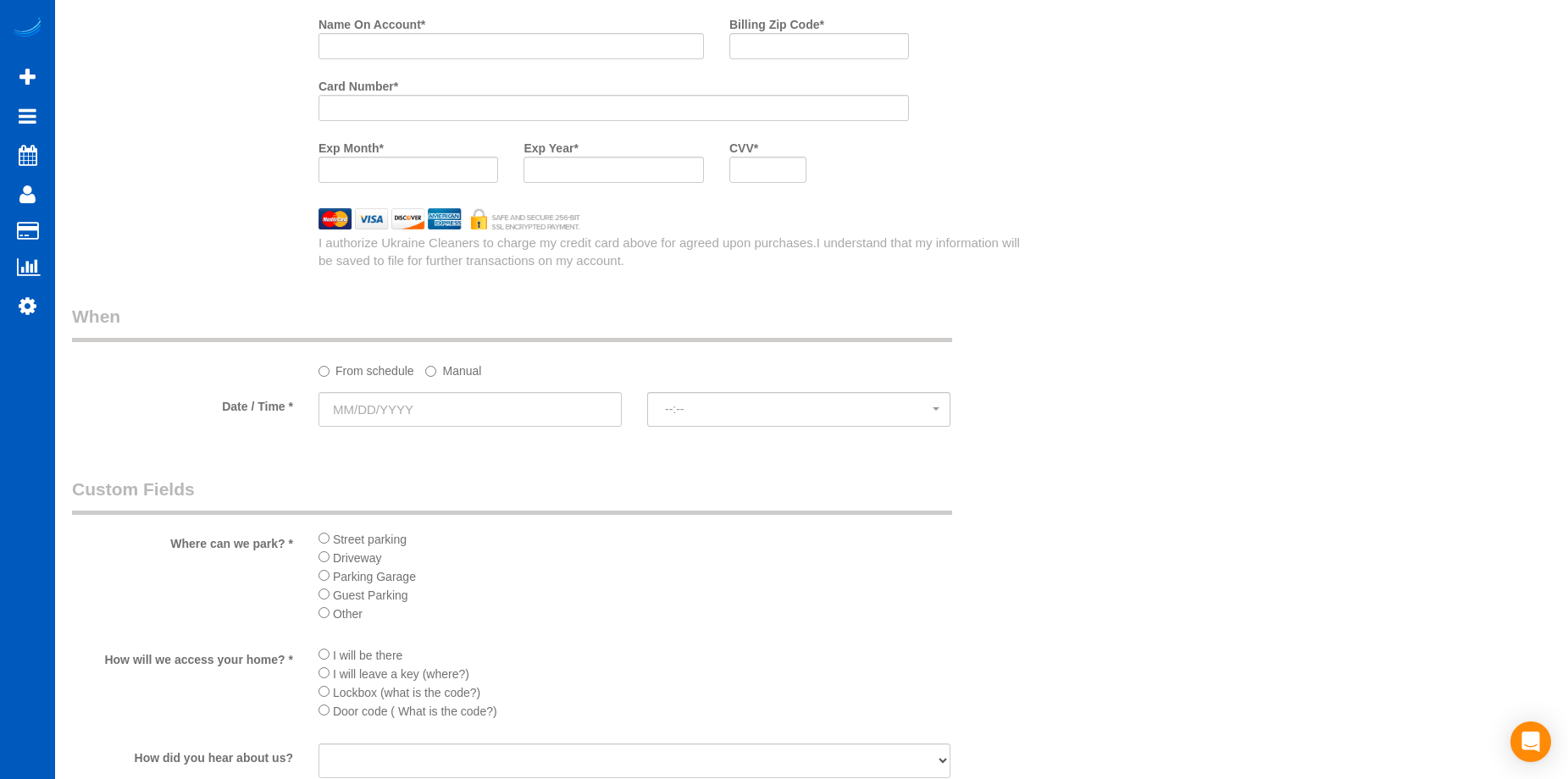
scroll to position [1864, 0]
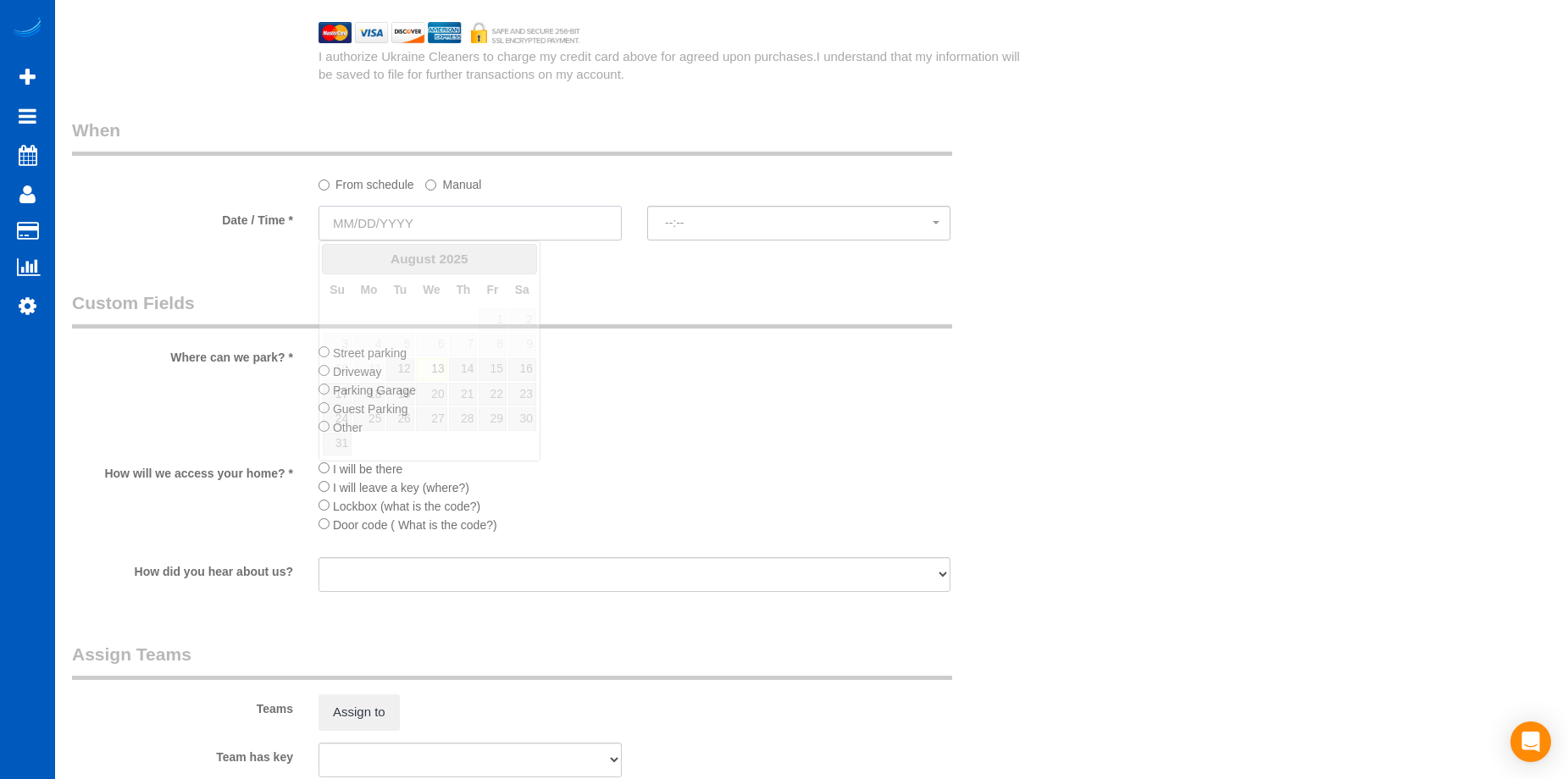
click at [523, 232] on input "text" at bounding box center [470, 223] width 303 height 35
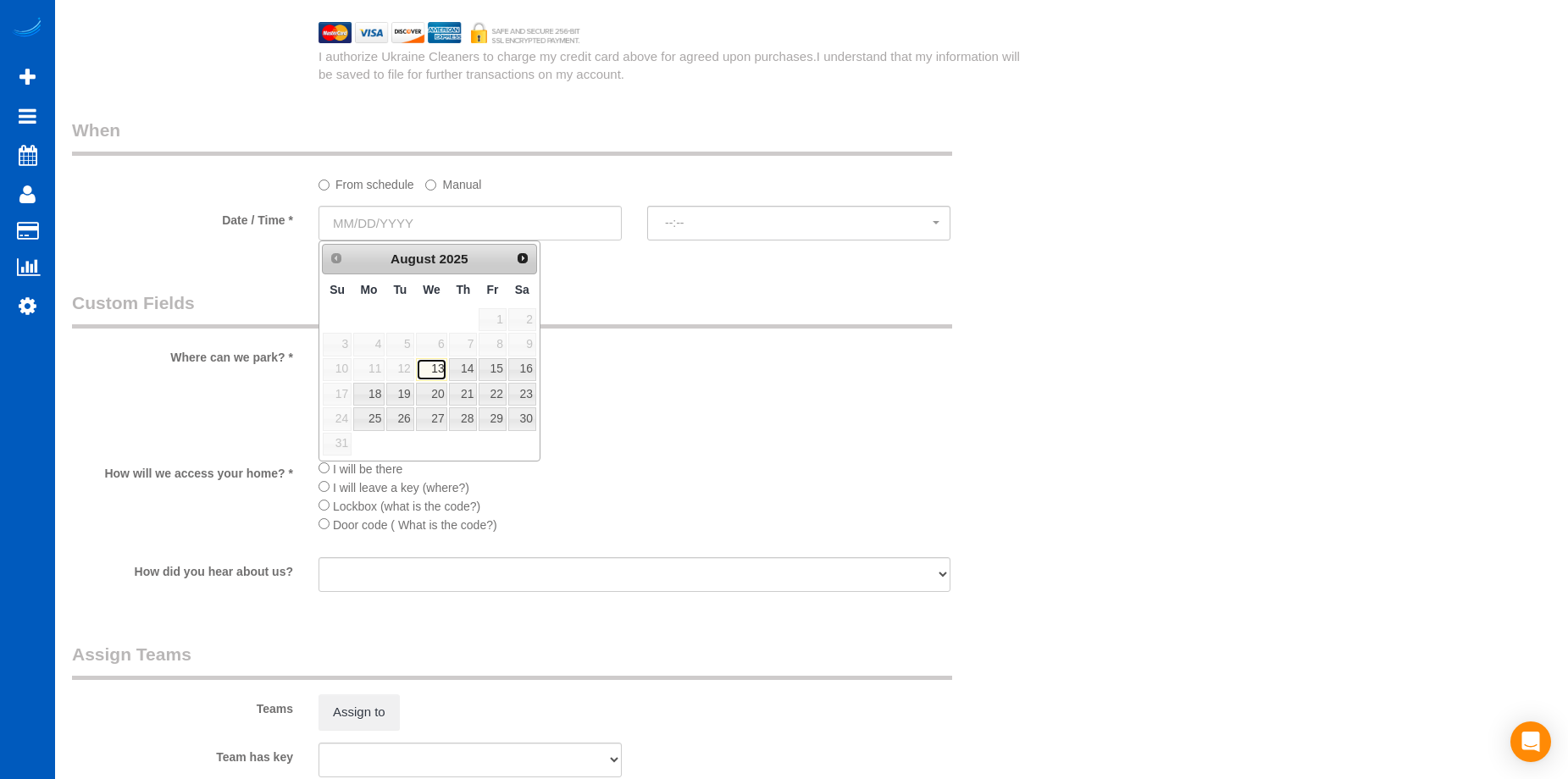
click at [437, 376] on link "13" at bounding box center [431, 369] width 32 height 23
type input "[DATE]"
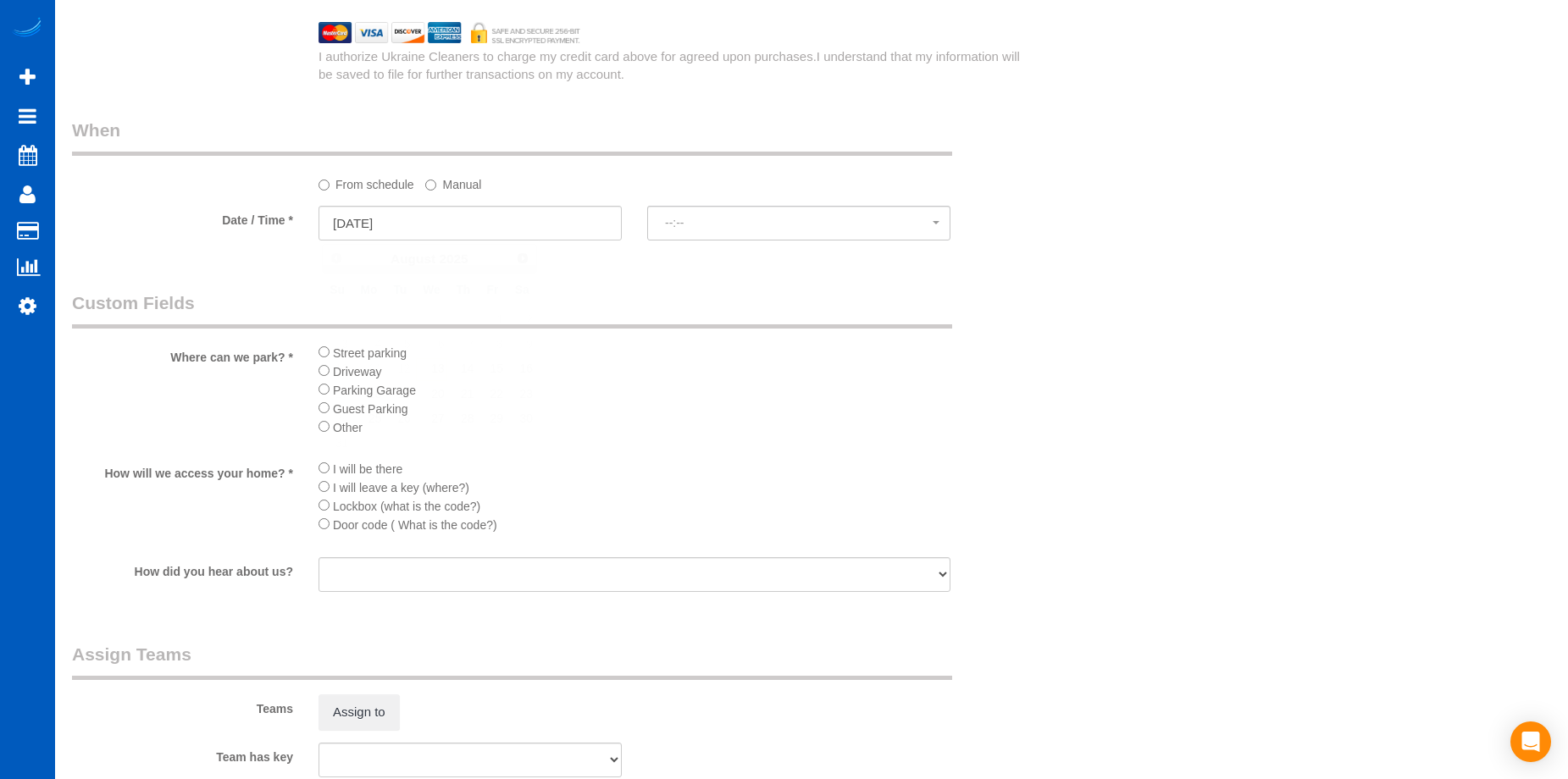
select select "spot1"
click at [728, 223] on span "2:00PM" at bounding box center [798, 223] width 268 height 14
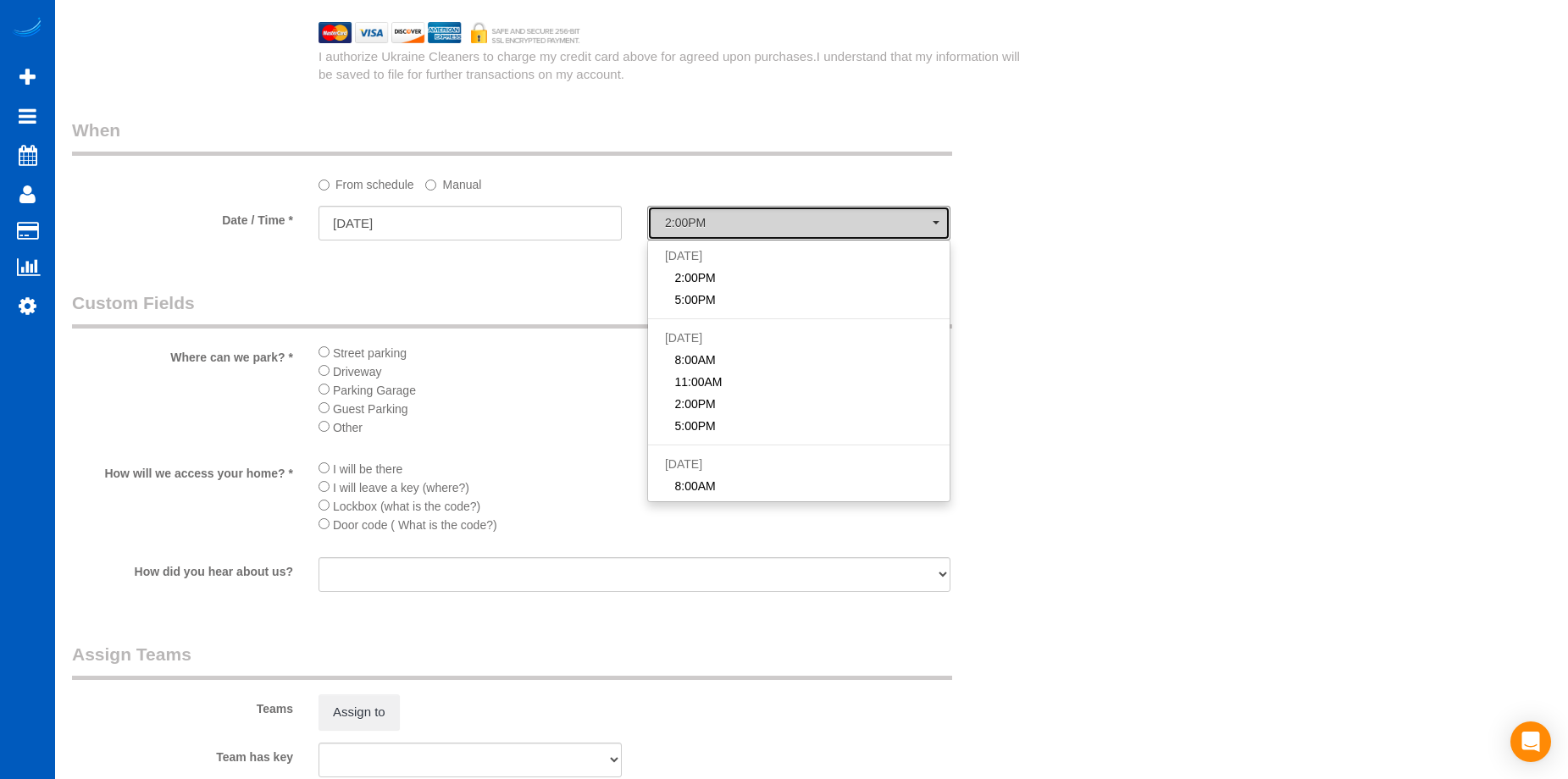
click at [728, 223] on span "2:00PM" at bounding box center [798, 223] width 268 height 14
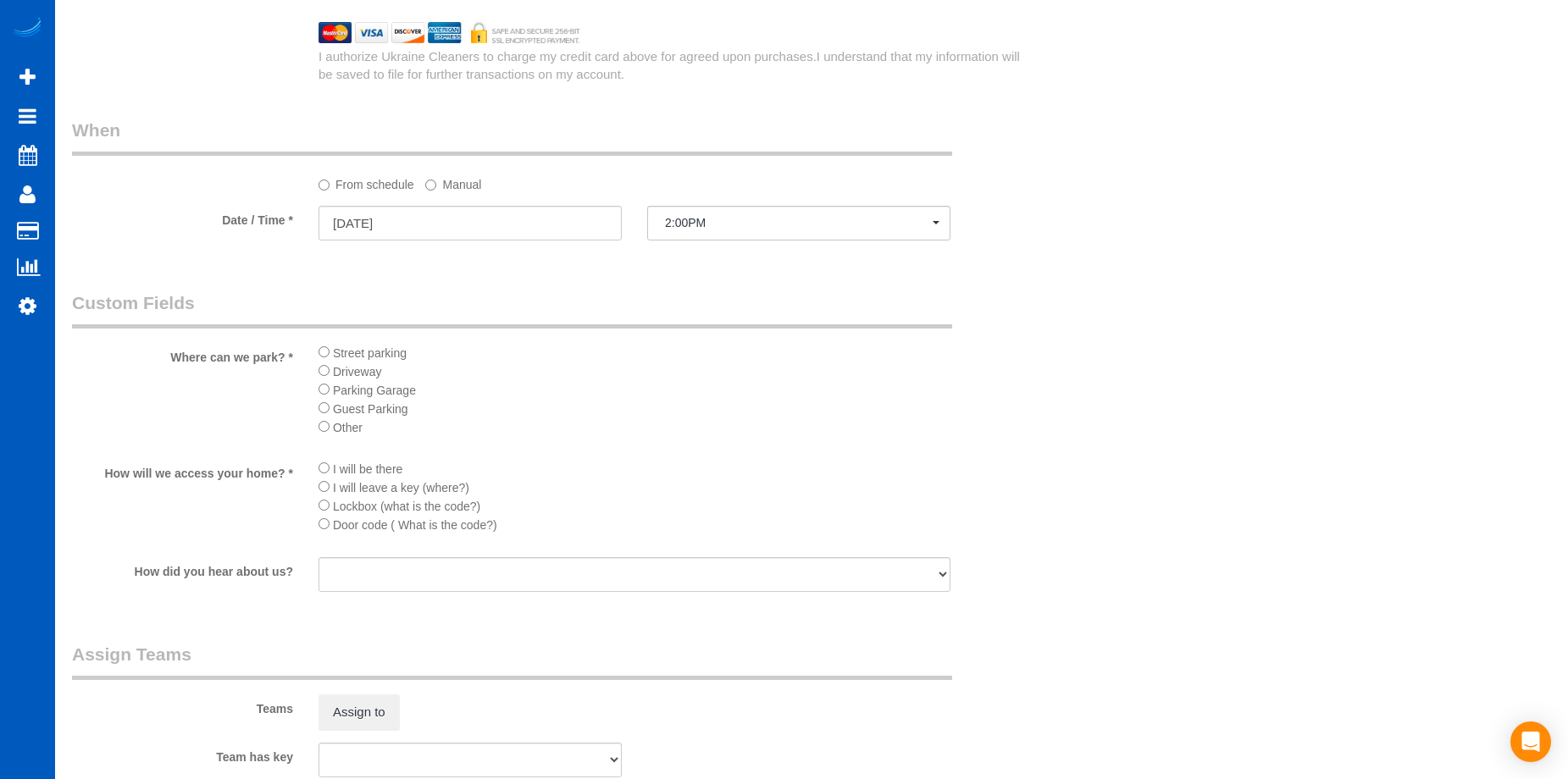
click at [458, 185] on label "Manual" at bounding box center [453, 181] width 56 height 23
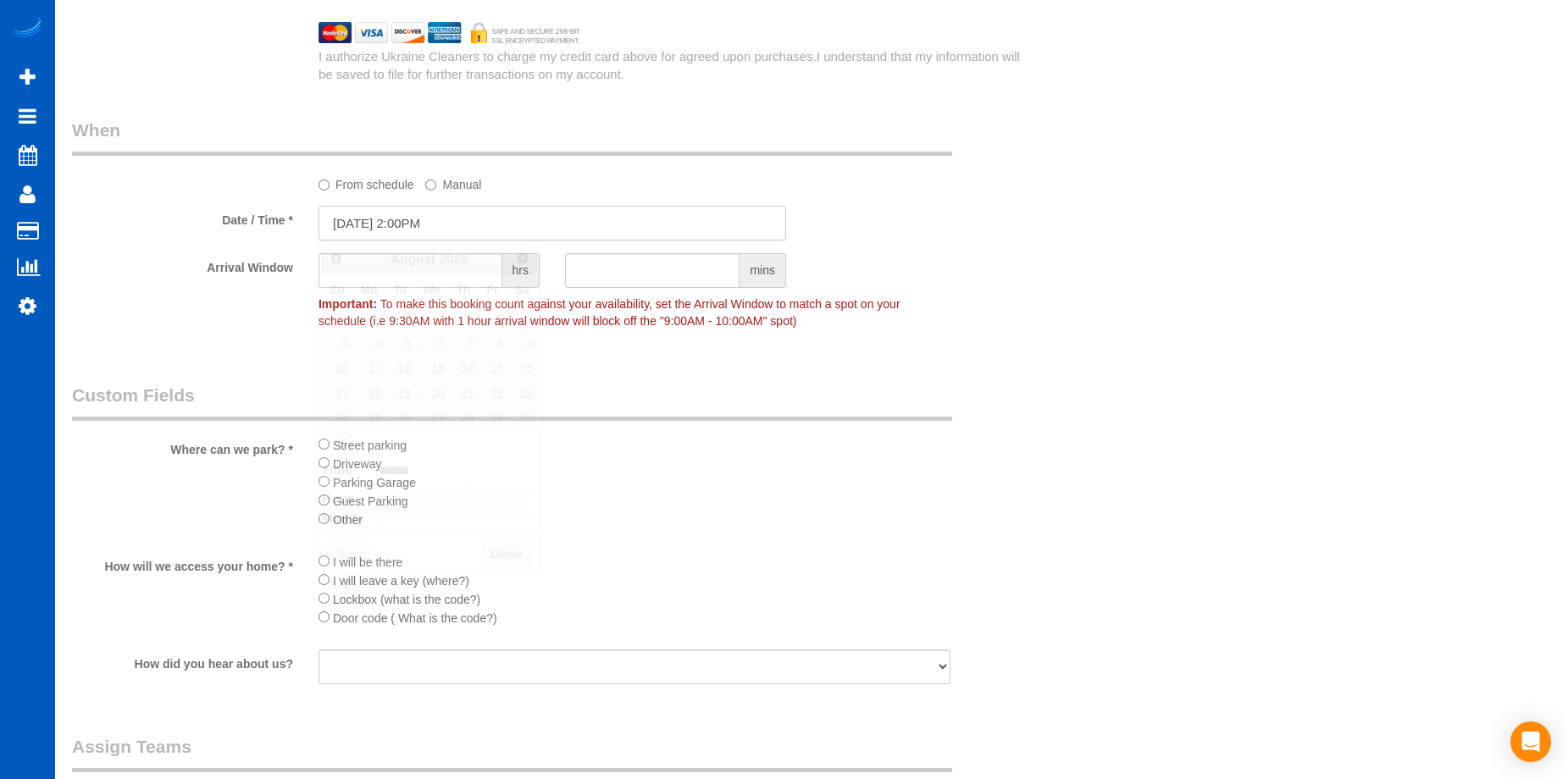
click at [496, 225] on input "08/13/2025 2:00PM" at bounding box center [552, 223] width 468 height 35
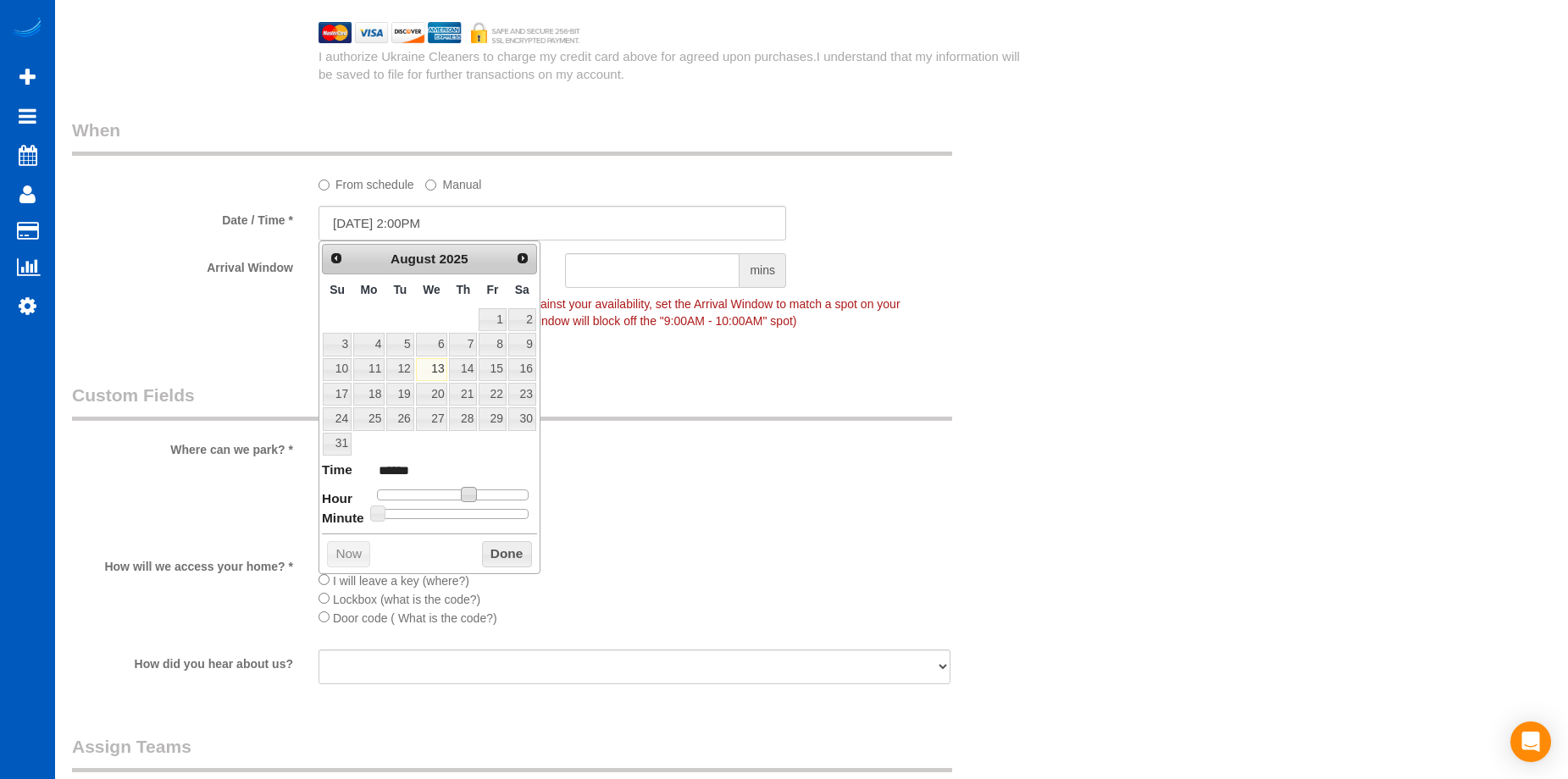
type input "08/13/2025 1:00PM"
type input "******"
type input "08/13/2025 12:00PM"
type input "*******"
type input "08/13/2025 11:00AM"
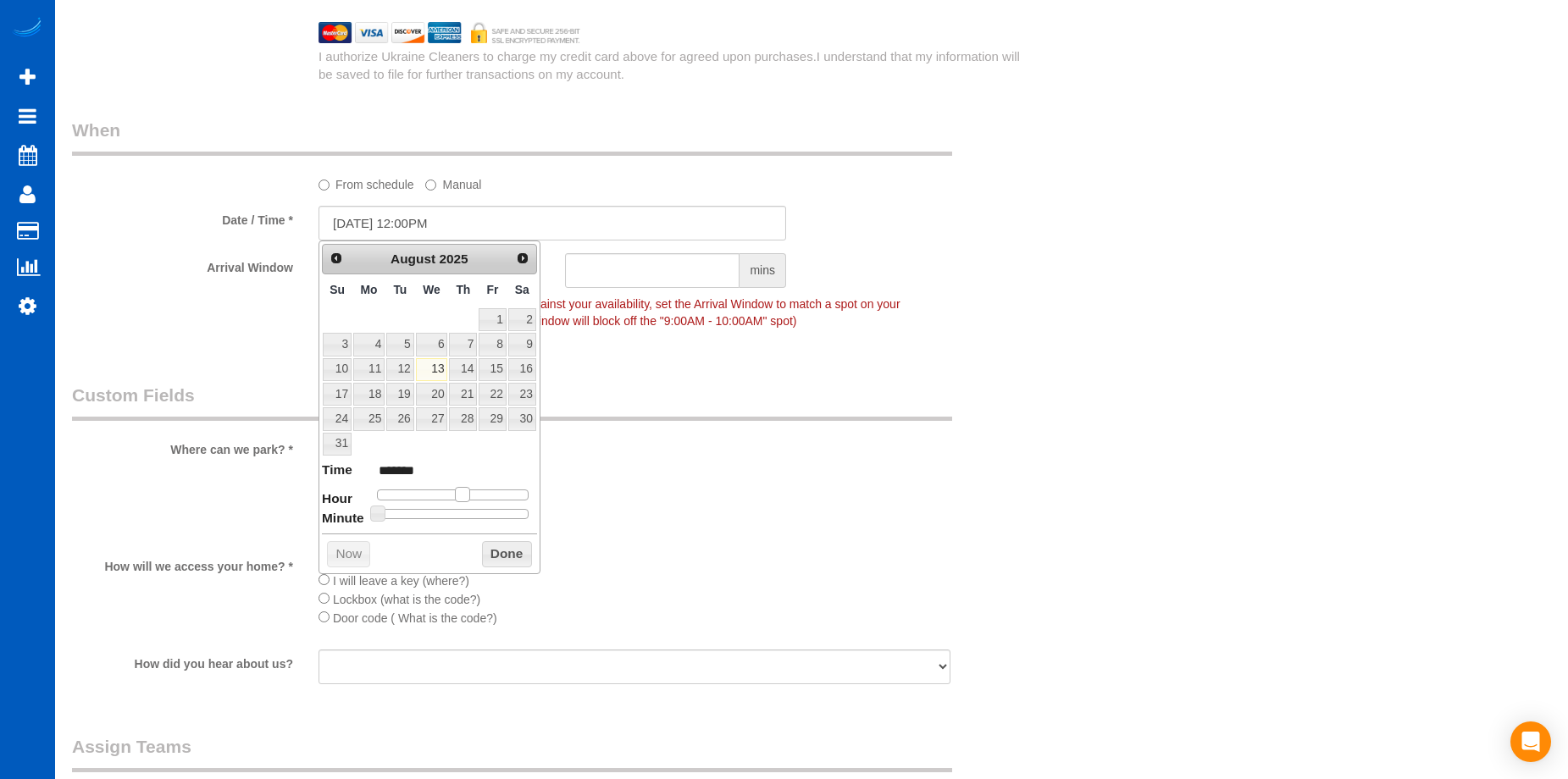
type input "*******"
drag, startPoint x: 463, startPoint y: 500, endPoint x: 447, endPoint y: 500, distance: 16.0
click at [443, 500] on span at bounding box center [448, 494] width 16 height 16
click at [500, 562] on button "Done" at bounding box center [507, 555] width 50 height 27
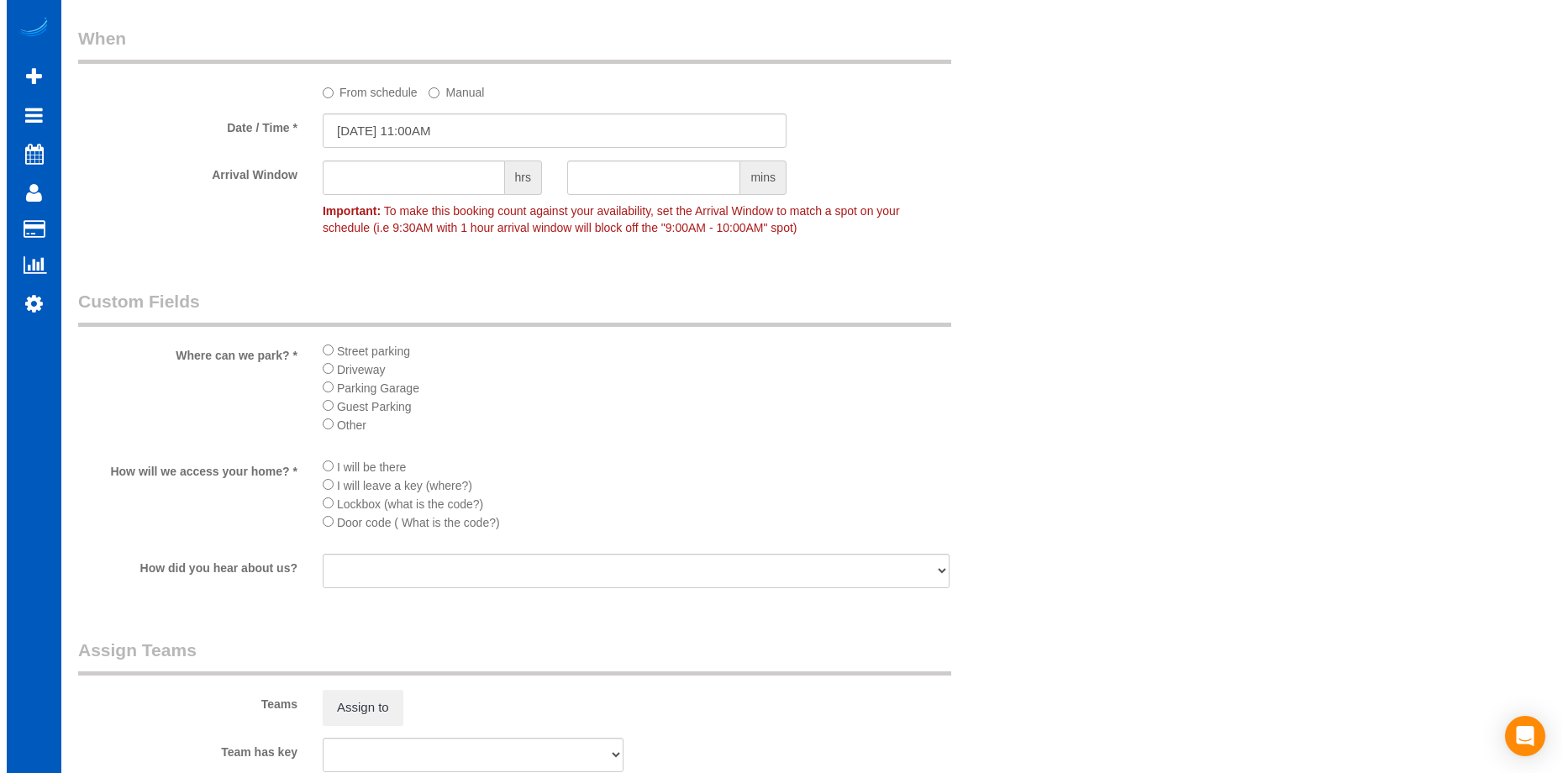
scroll to position [2102, 0]
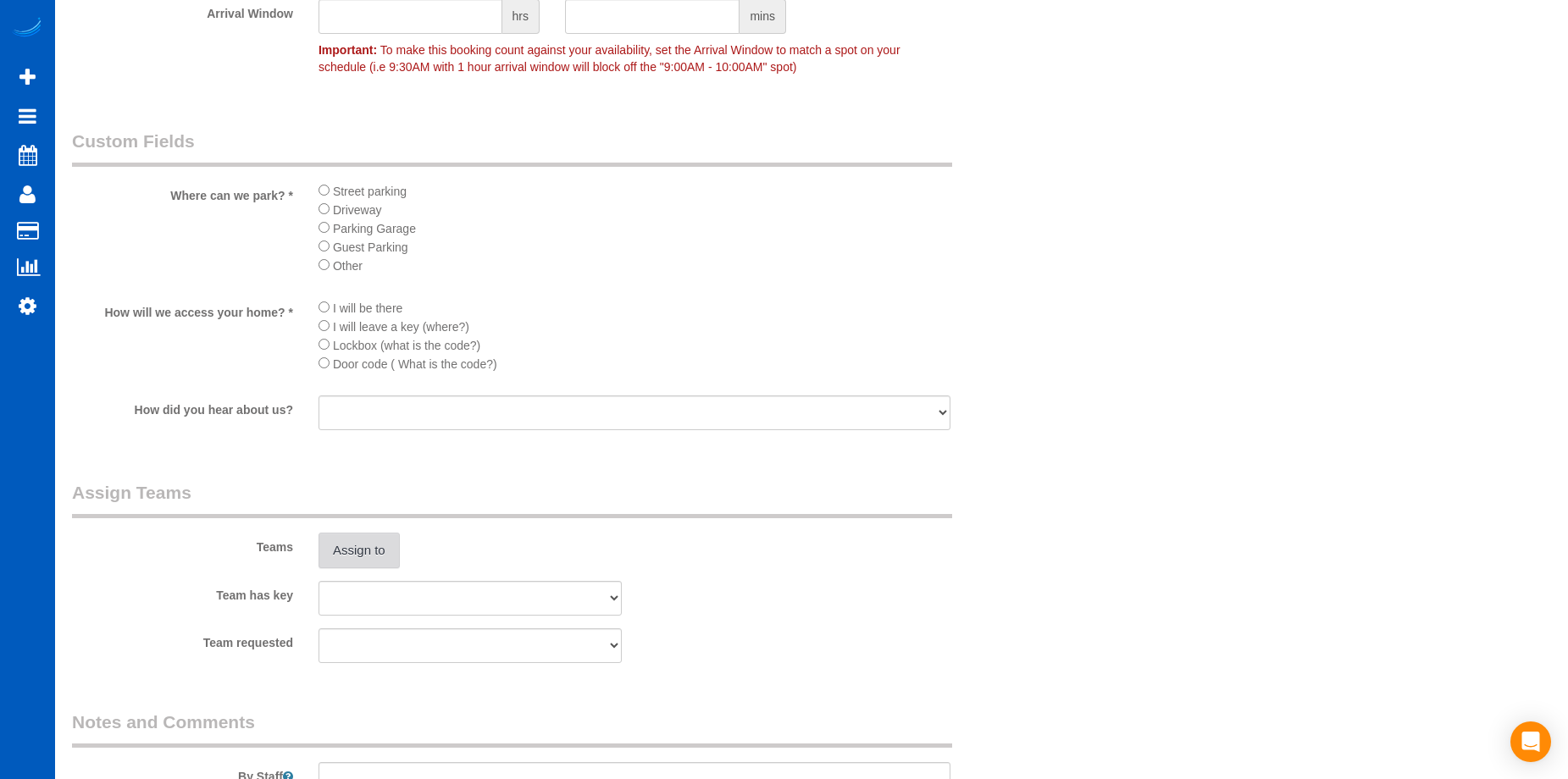
click at [370, 557] on button "Assign to" at bounding box center [359, 550] width 81 height 36
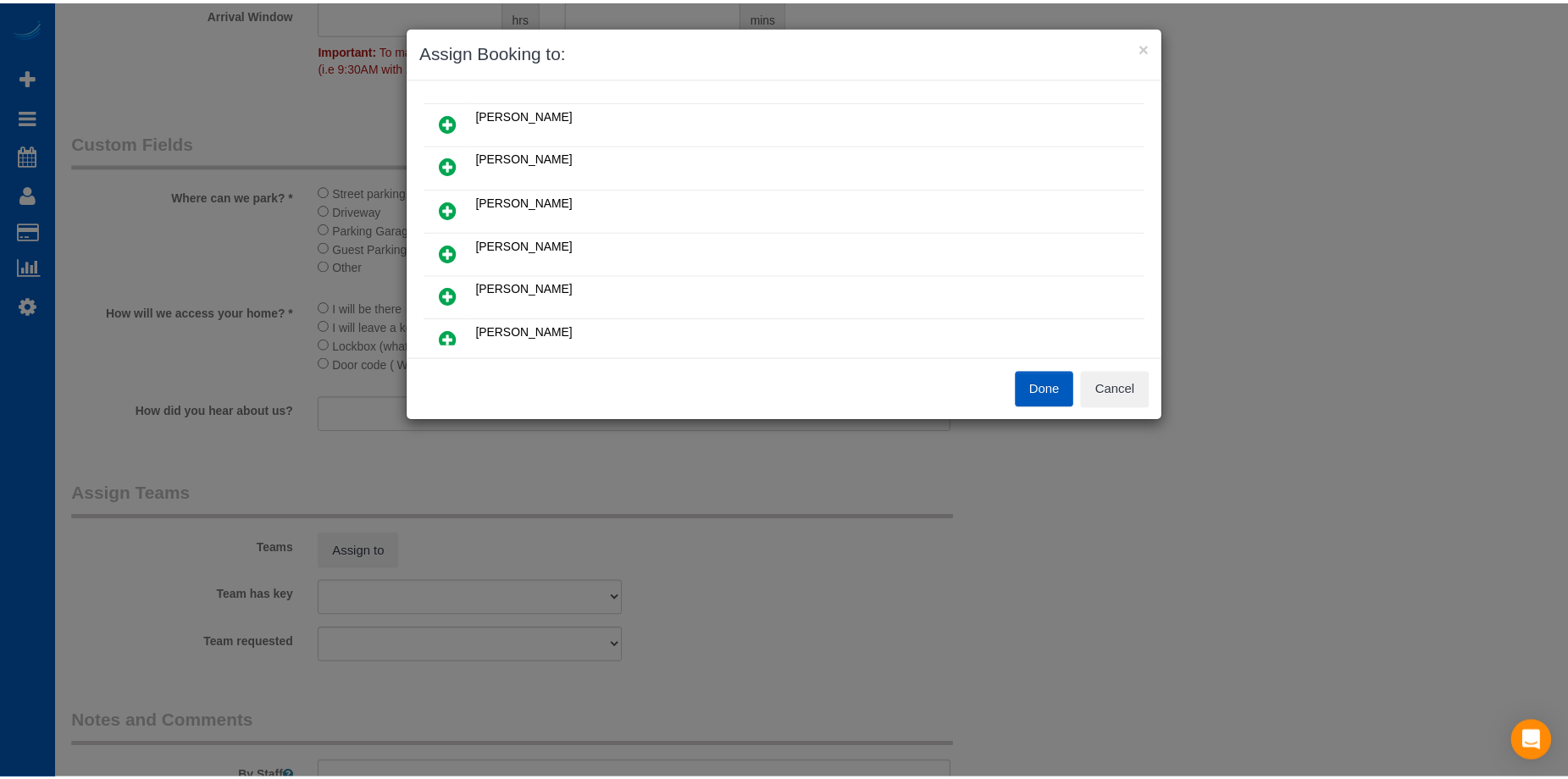
scroll to position [339, 0]
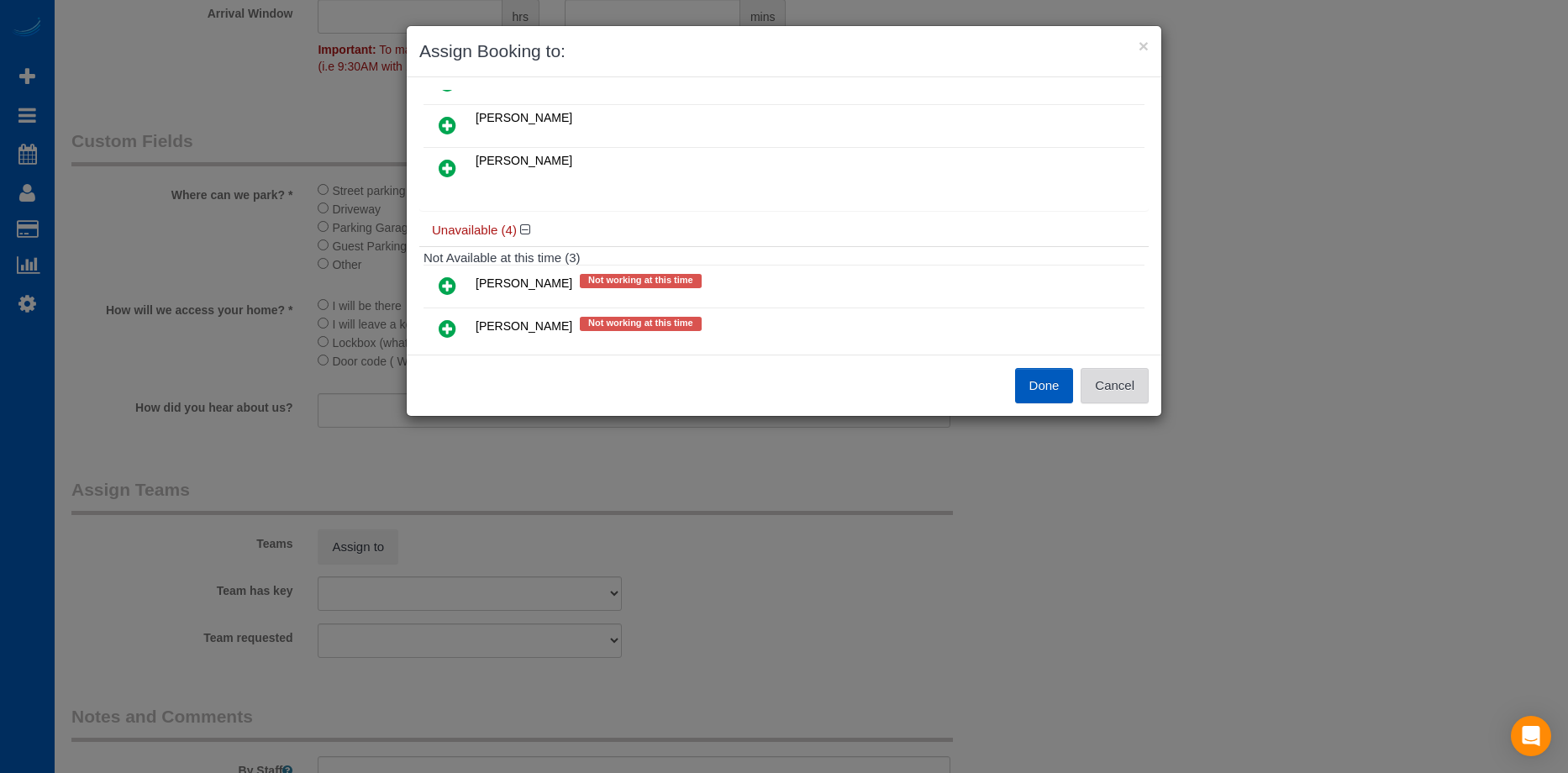
click at [1132, 389] on button "Cancel" at bounding box center [1114, 385] width 68 height 35
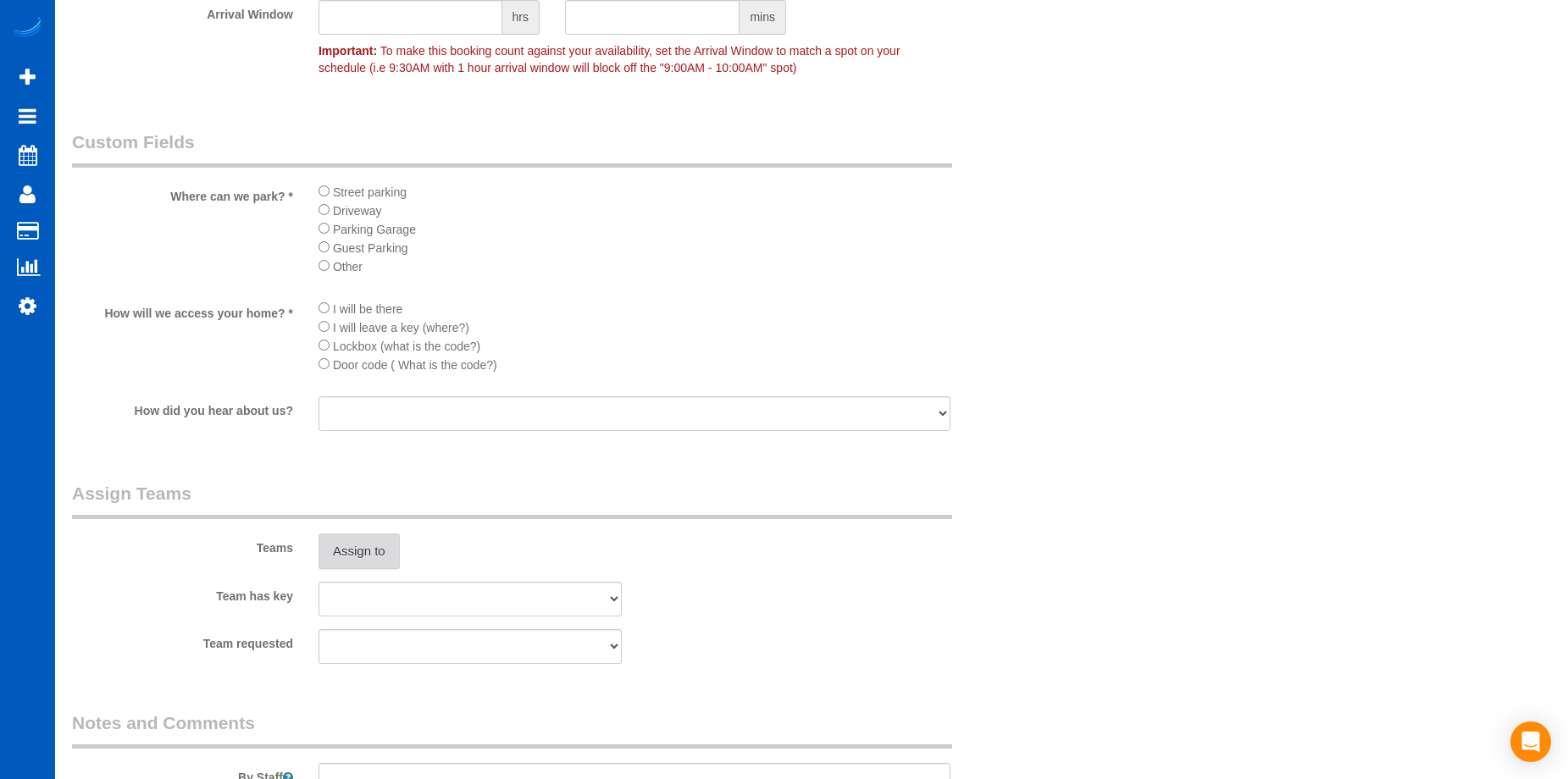
scroll to position [2118, 0]
click at [328, 216] on li "Driveway" at bounding box center [635, 209] width 632 height 18
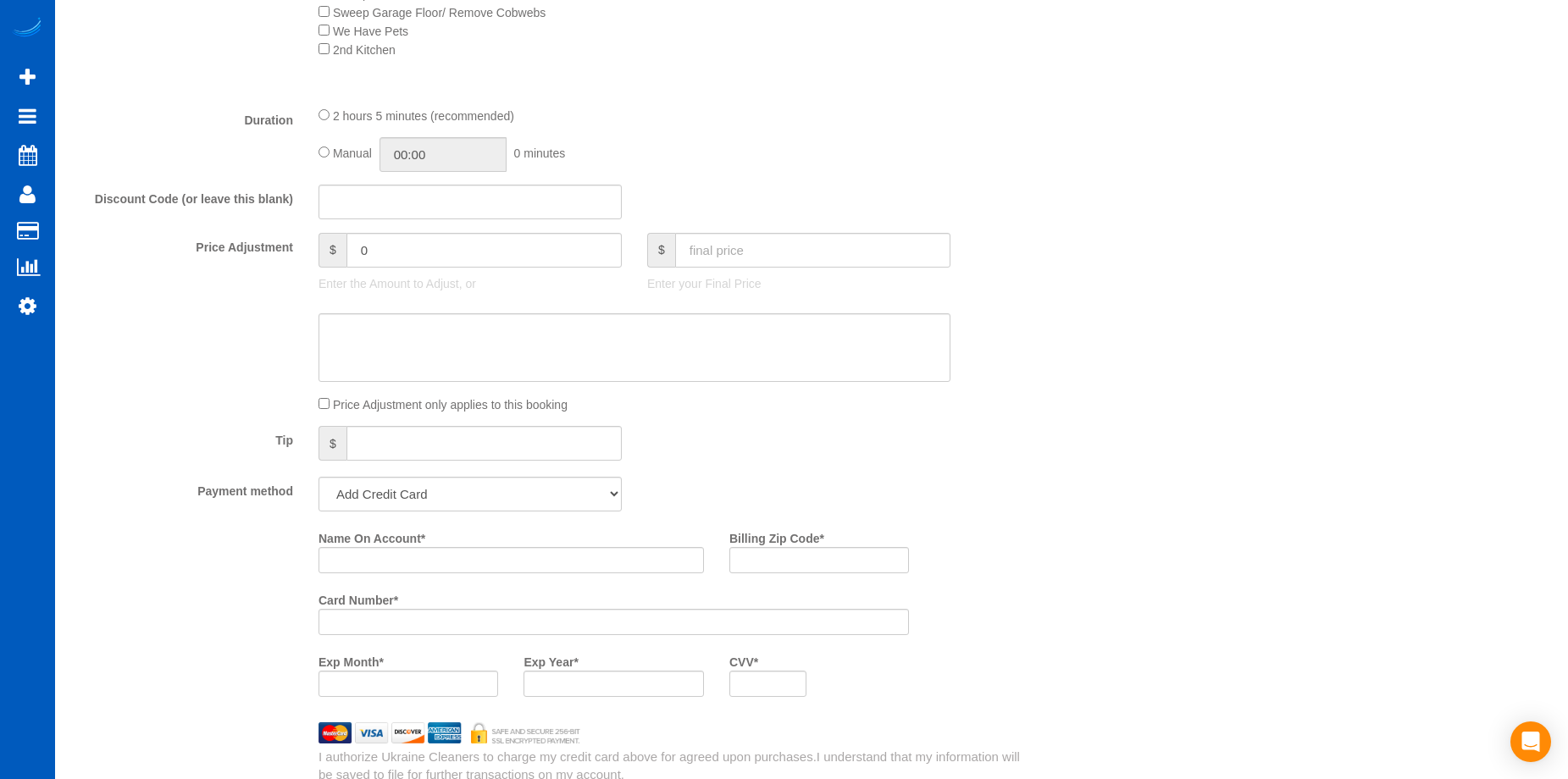
scroll to position [1186, 0]
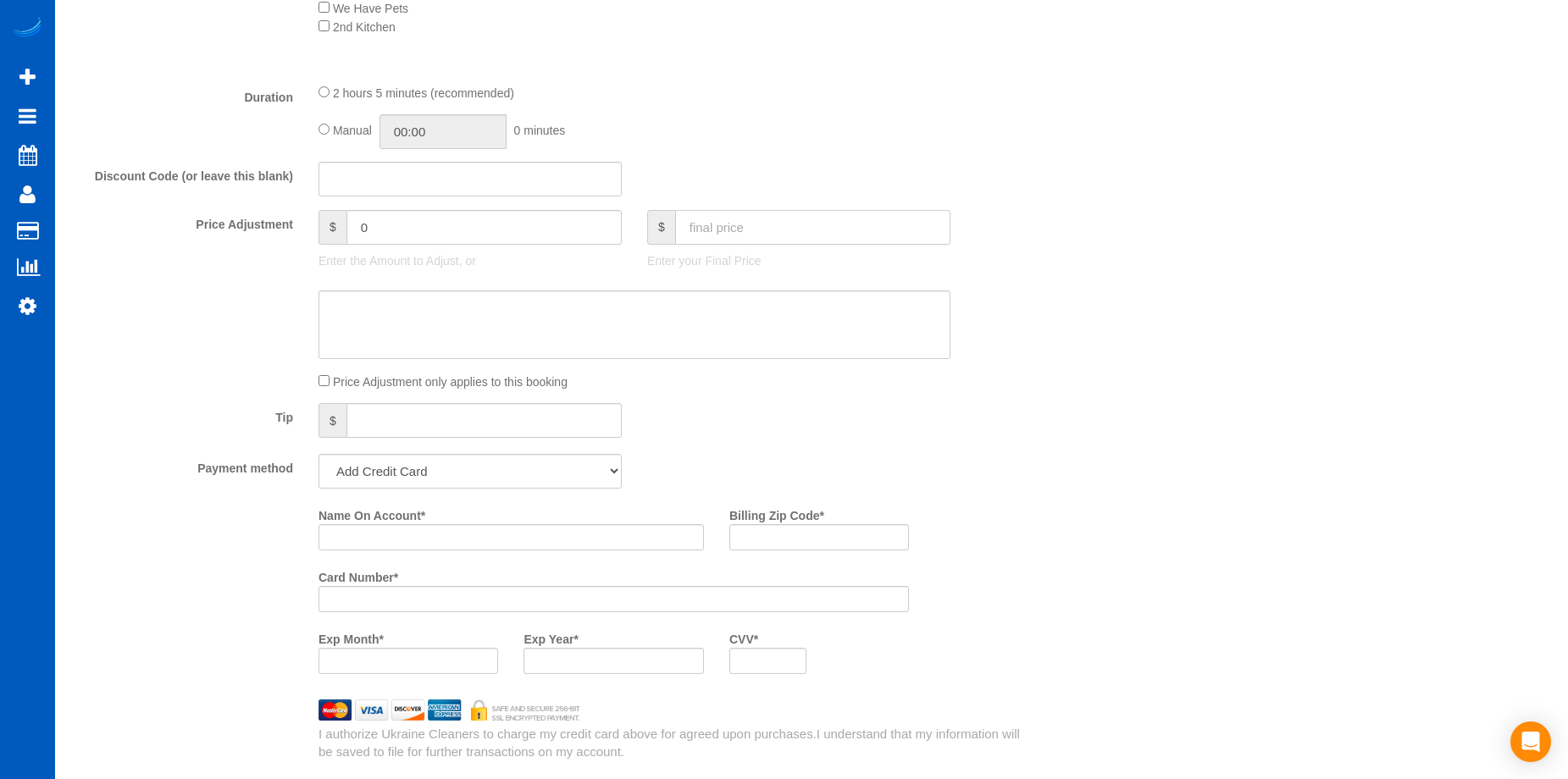
click at [824, 233] on input "text" at bounding box center [812, 227] width 275 height 35
type input "225"
click at [706, 317] on textarea at bounding box center [635, 325] width 632 height 69
type input "-144"
click at [637, 332] on textarea at bounding box center [635, 325] width 632 height 69
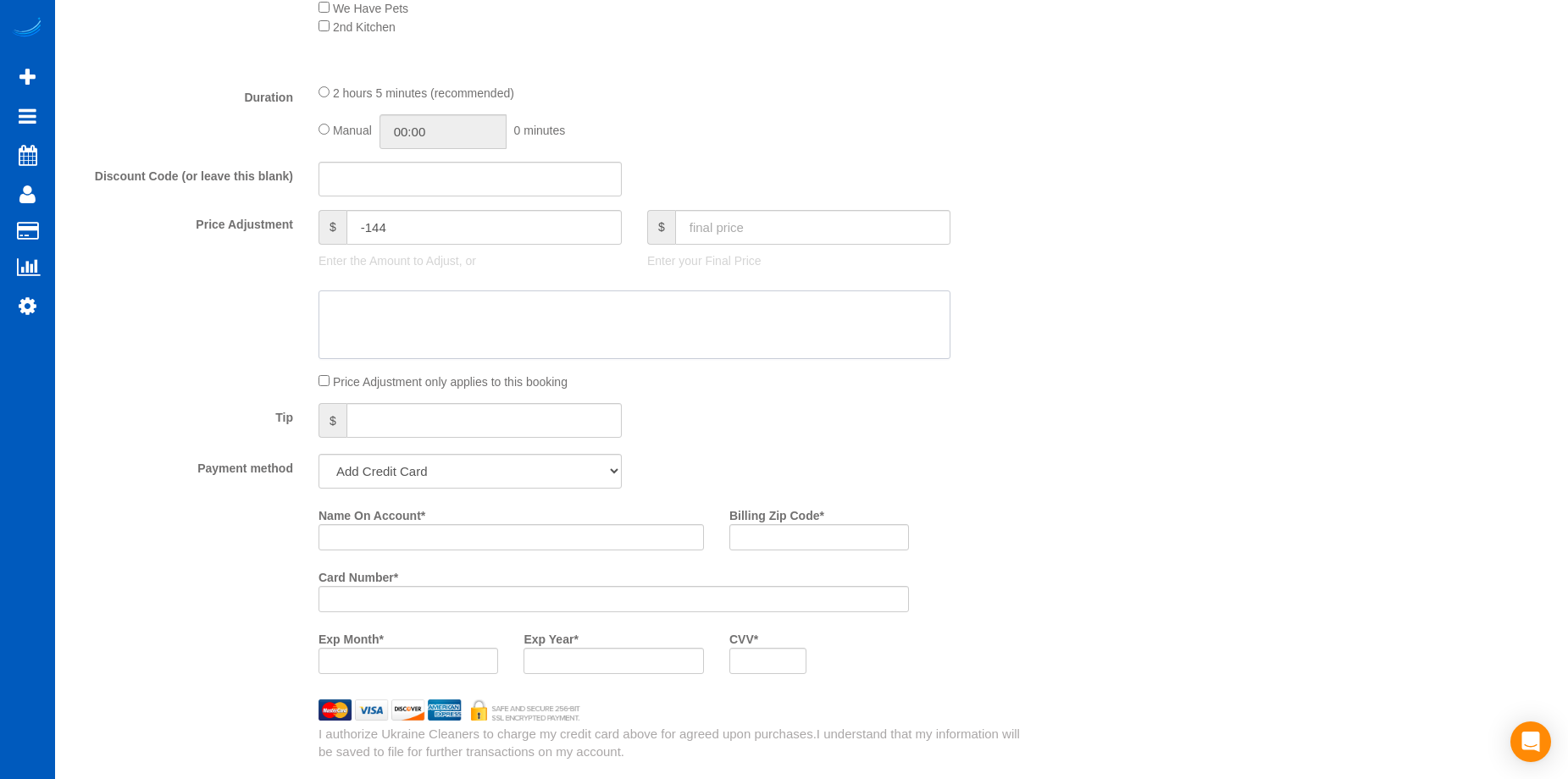
paste textarea "New home purchase"
type textarea "New home purchase"
click at [190, 294] on div at bounding box center [552, 325] width 986 height 69
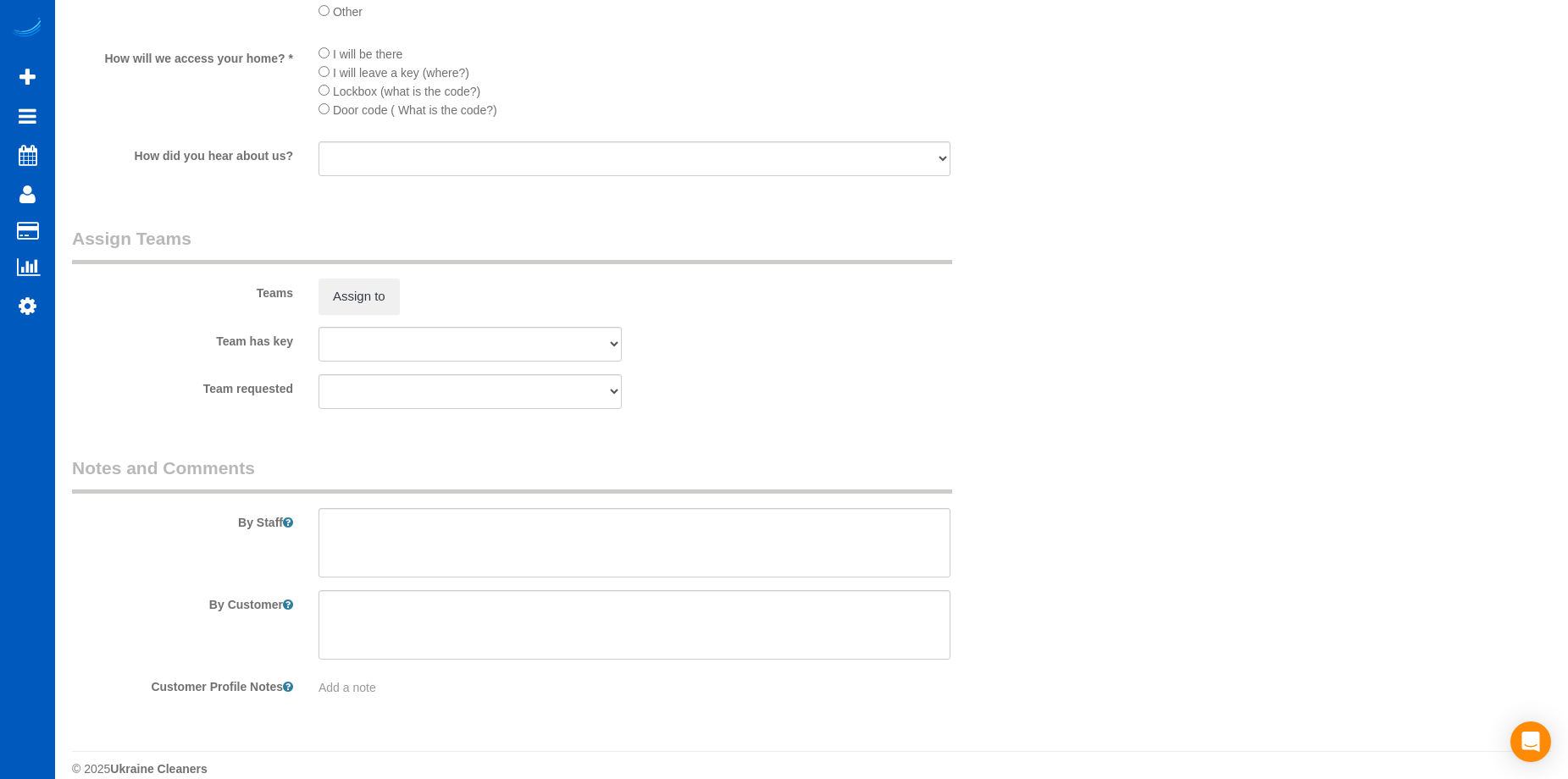
scroll to position [2395, 0]
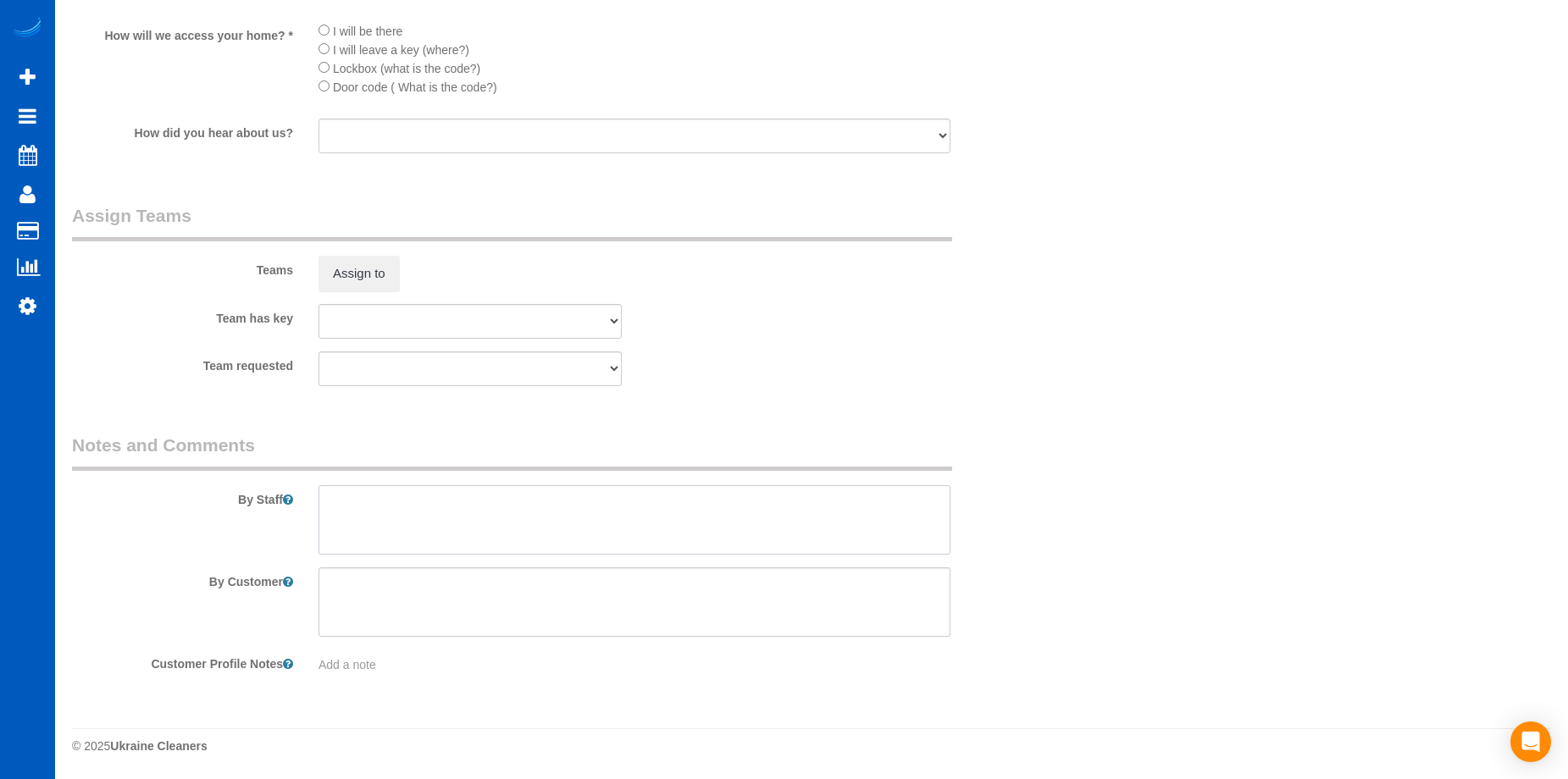
click at [434, 532] on textarea at bounding box center [635, 521] width 632 height 69
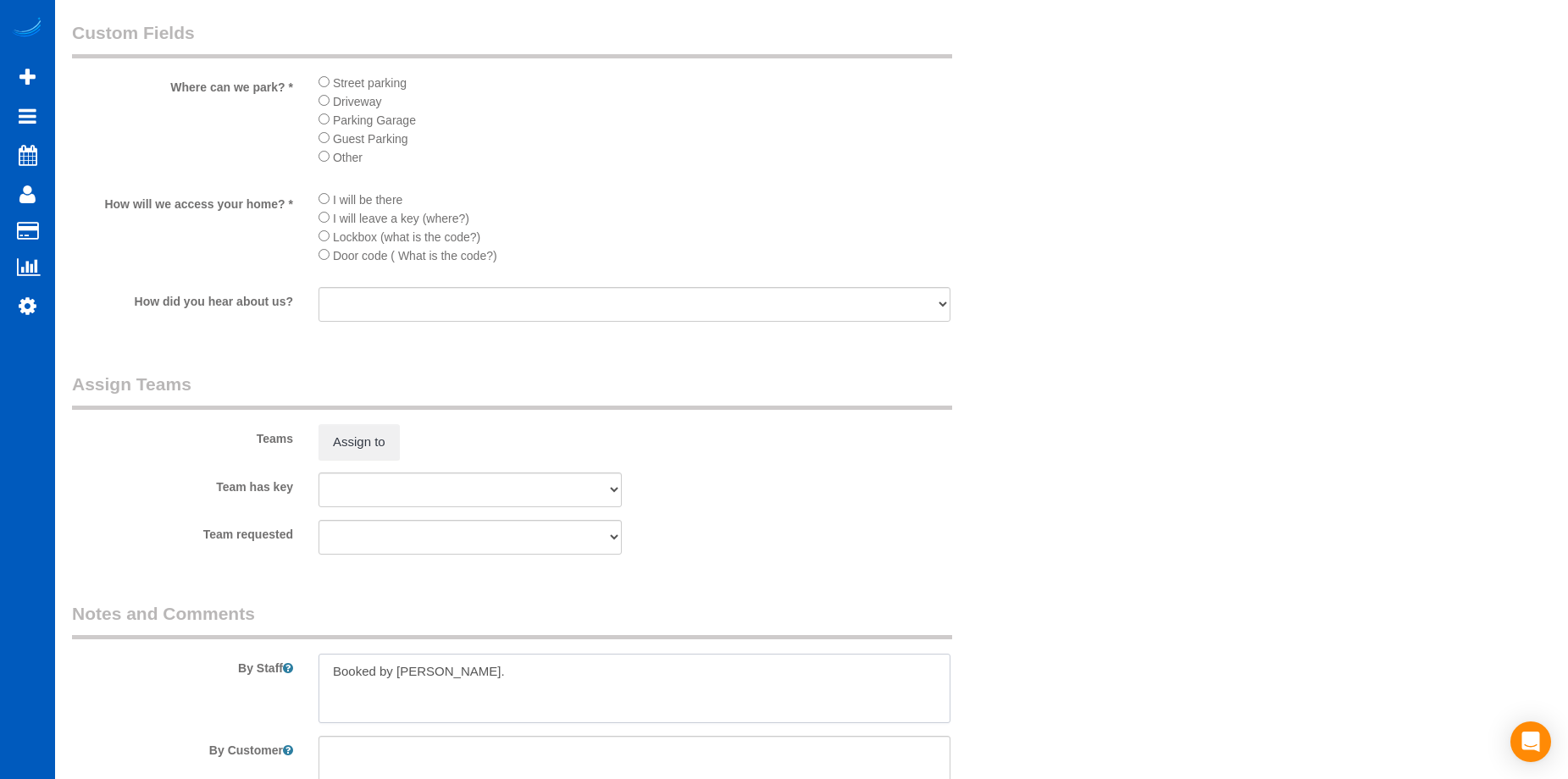
scroll to position [2226, 0]
type textarea "Booked by Aaron."
click at [323, 261] on li "Door code ( What is the code?)" at bounding box center [635, 256] width 632 height 18
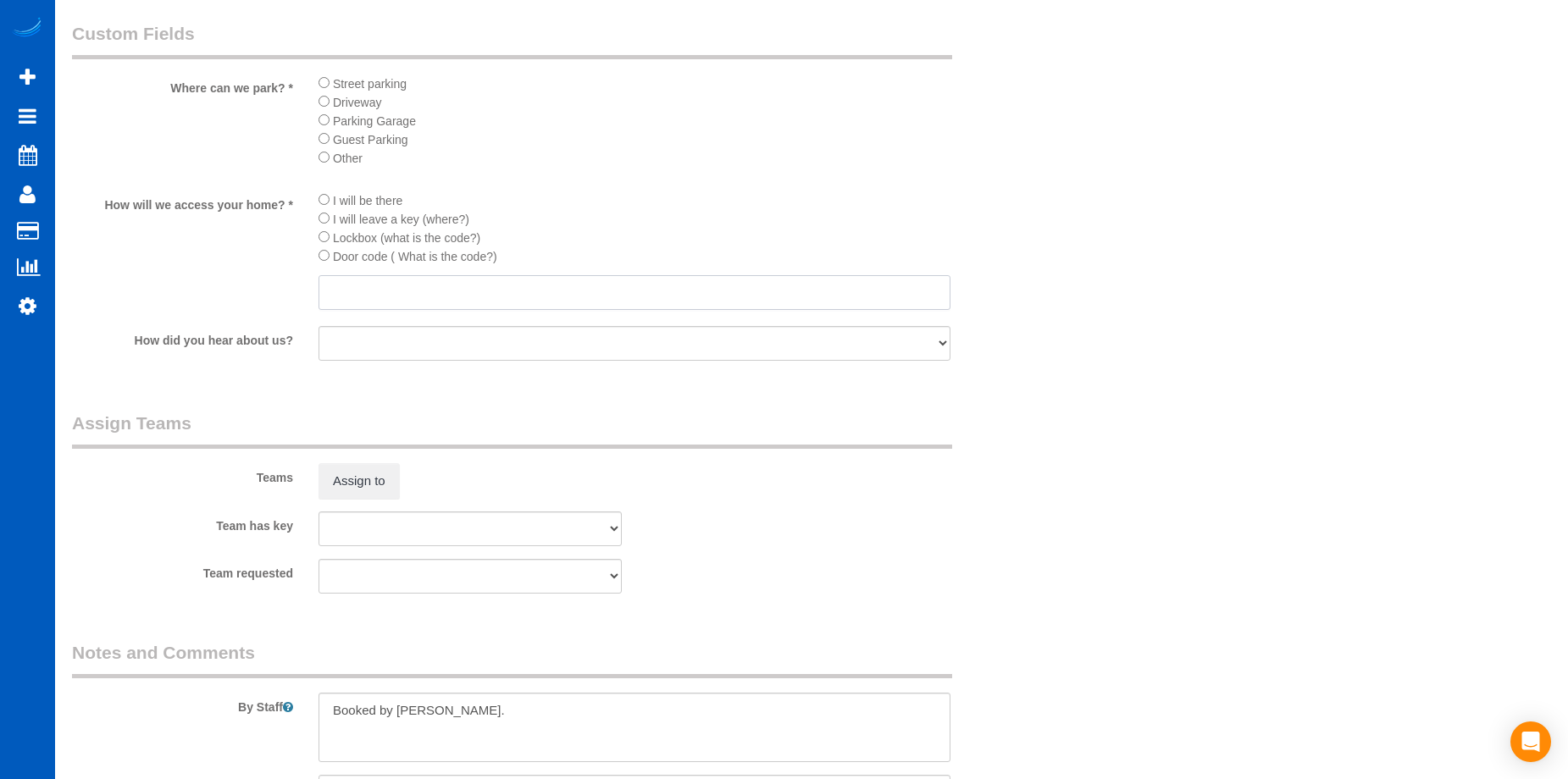
click at [399, 299] on input "text" at bounding box center [635, 292] width 632 height 35
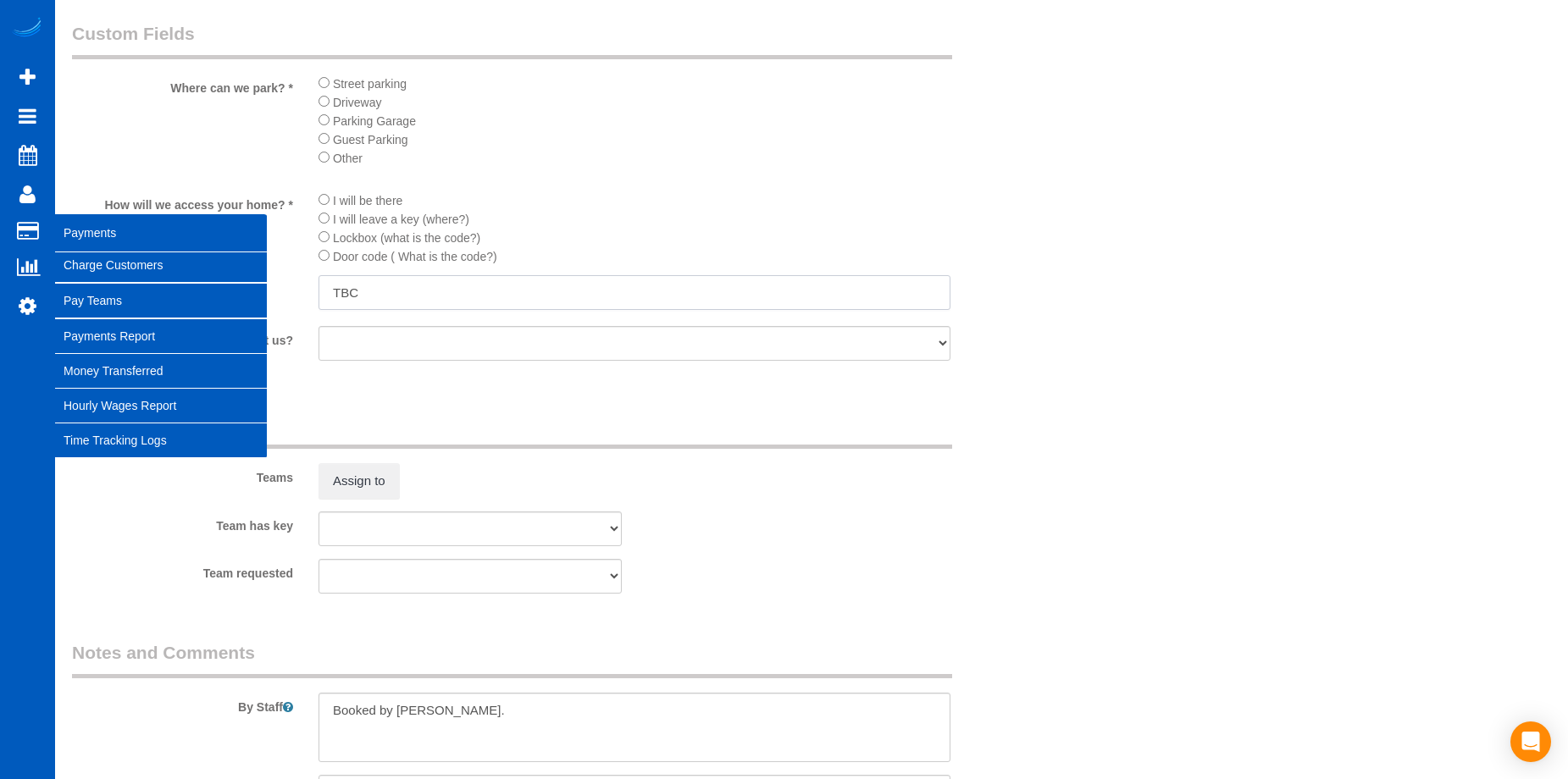
type input "TBC"
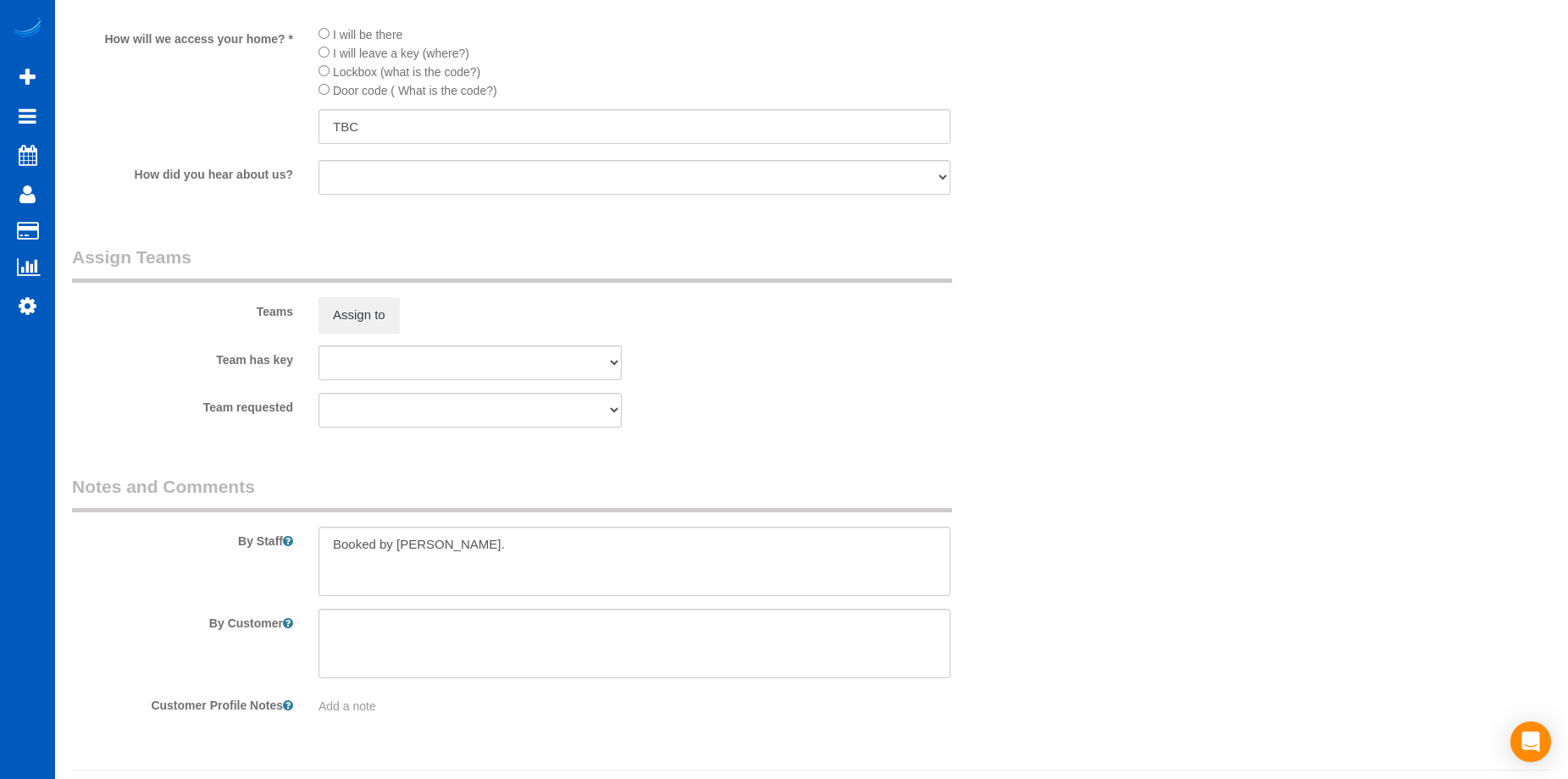
scroll to position [2433, 0]
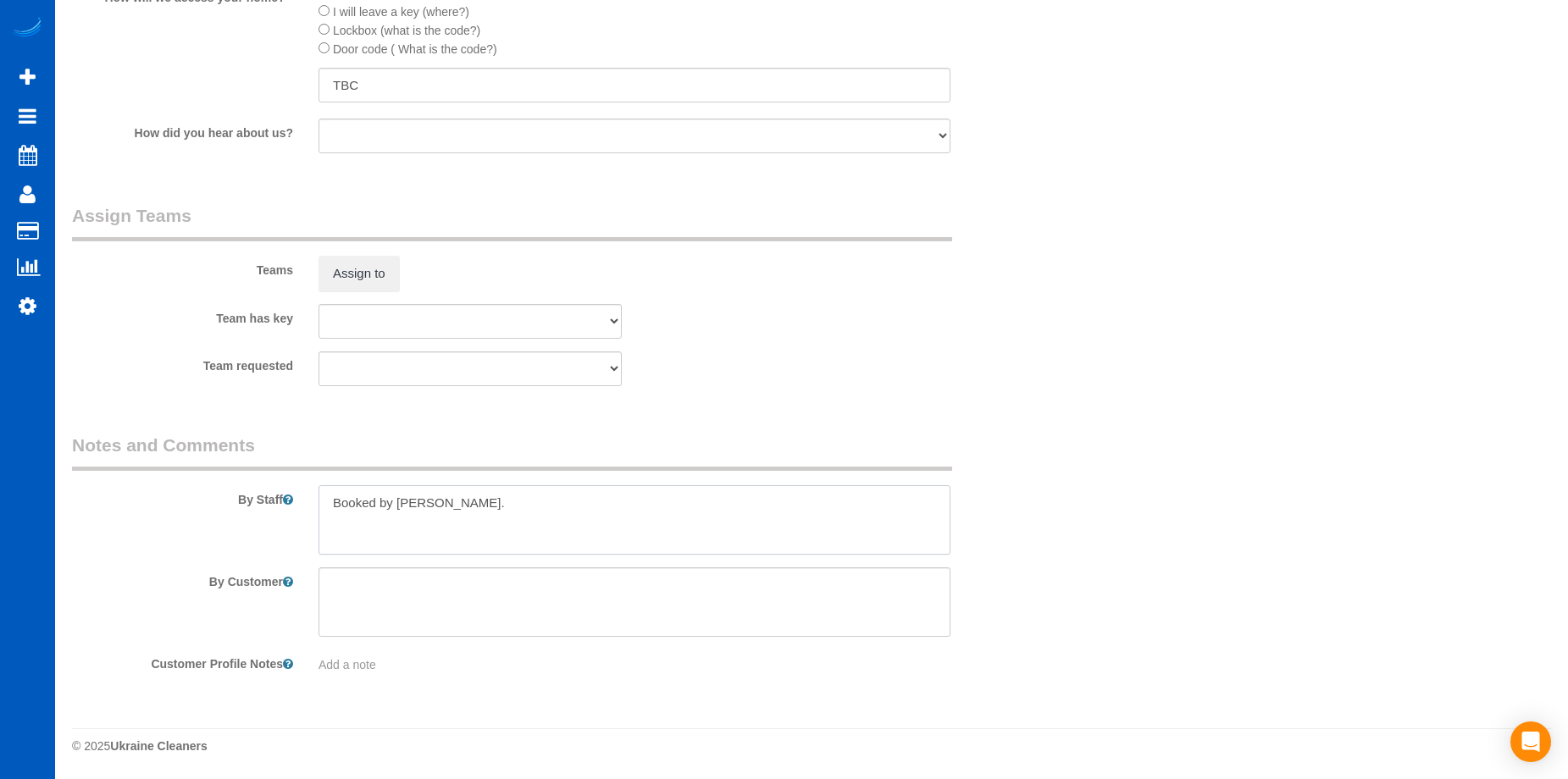
click at [724, 543] on textarea at bounding box center [635, 521] width 632 height 69
paste textarea "Just purchased new home, looking for deep clean but house should be really clea…"
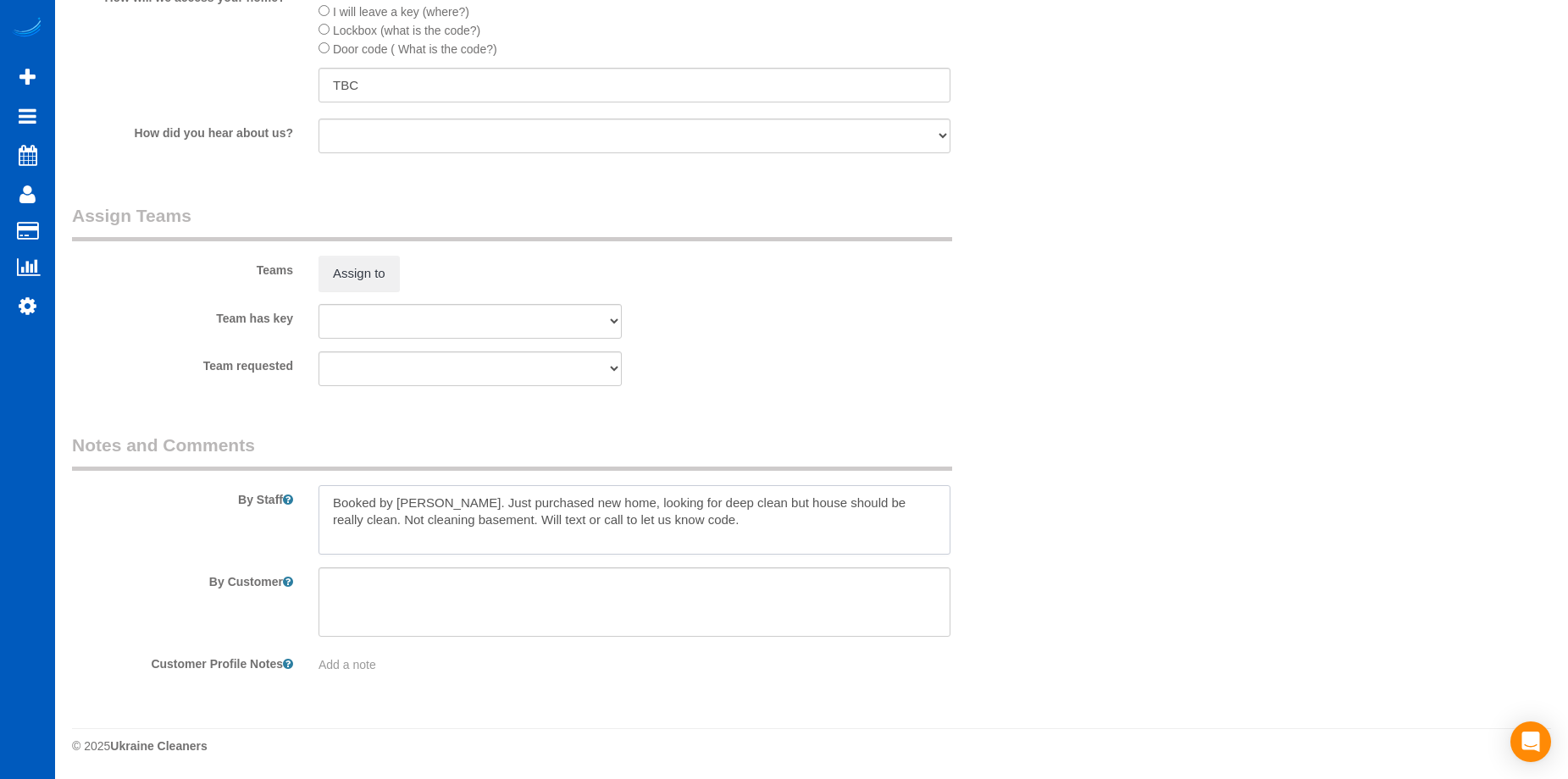
type textarea "Booked by Aaron. Just purchased new home, looking for deep clean but house shou…"
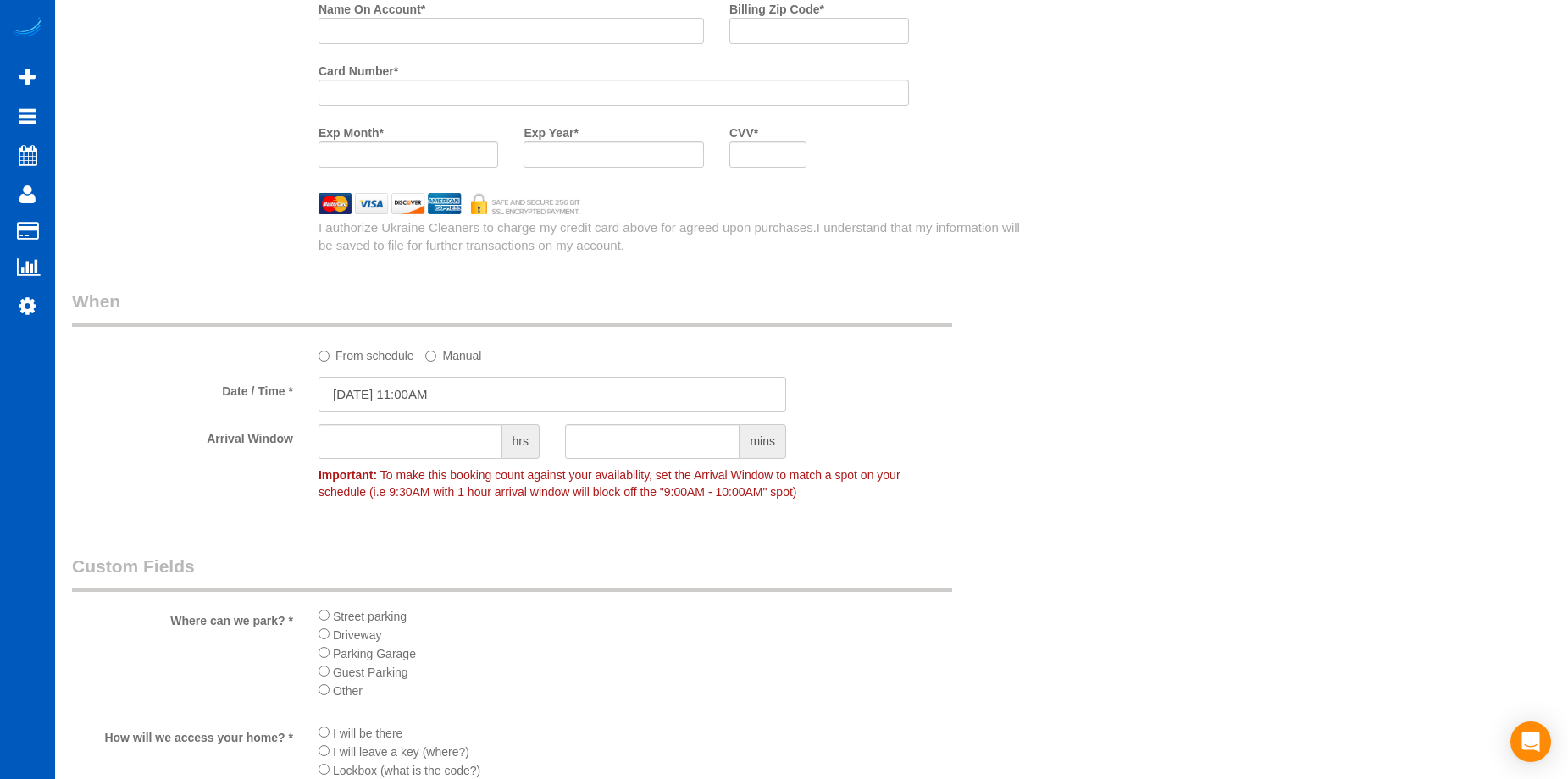
scroll to position [1585, 0]
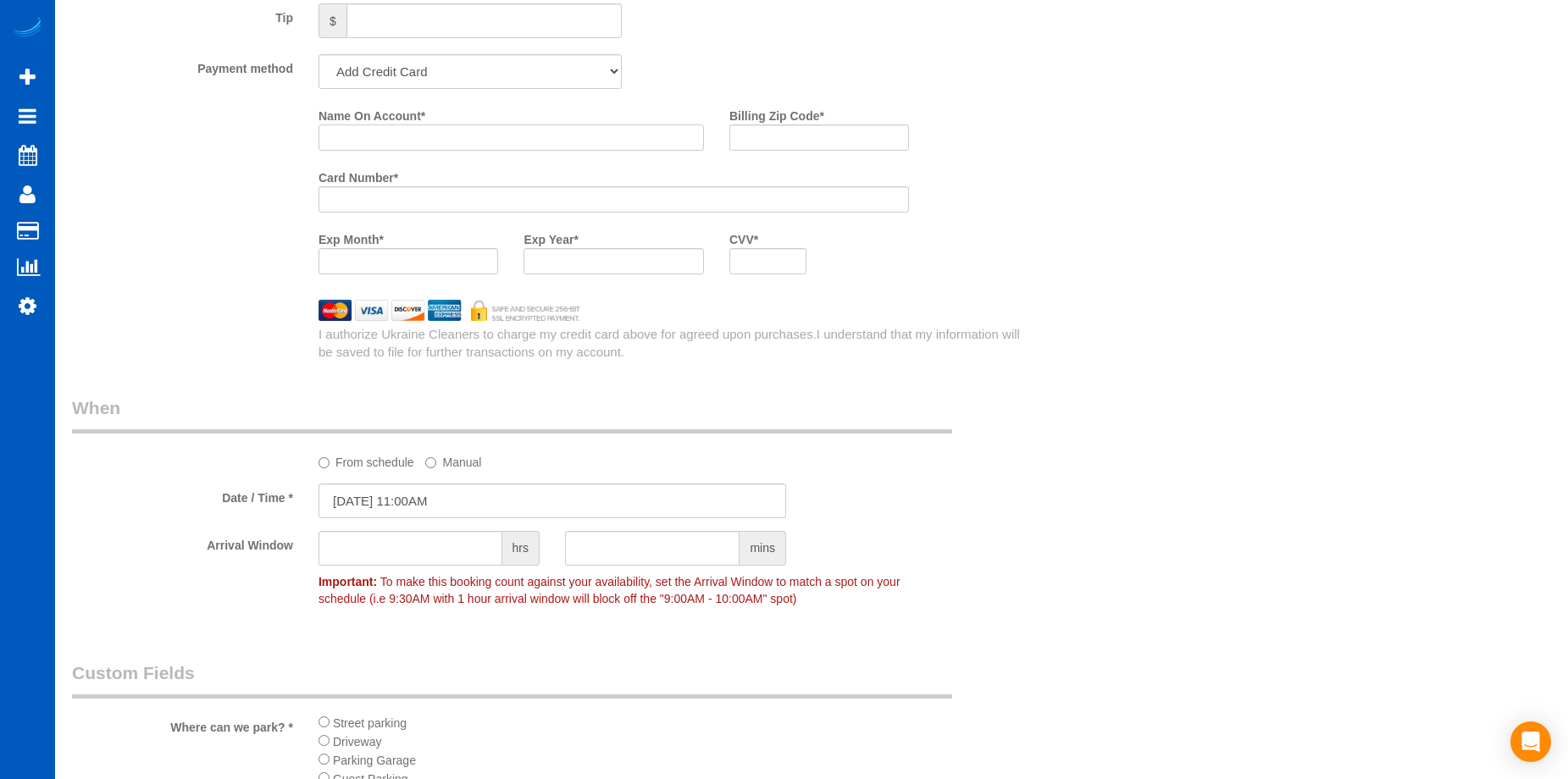
click at [419, 134] on input "Name On Account *" at bounding box center [511, 137] width 385 height 26
paste input "Anna Ahern"
type input "Anna Ahern"
click at [768, 142] on input "Billing Zip Code *" at bounding box center [819, 137] width 180 height 26
paste input "97229"
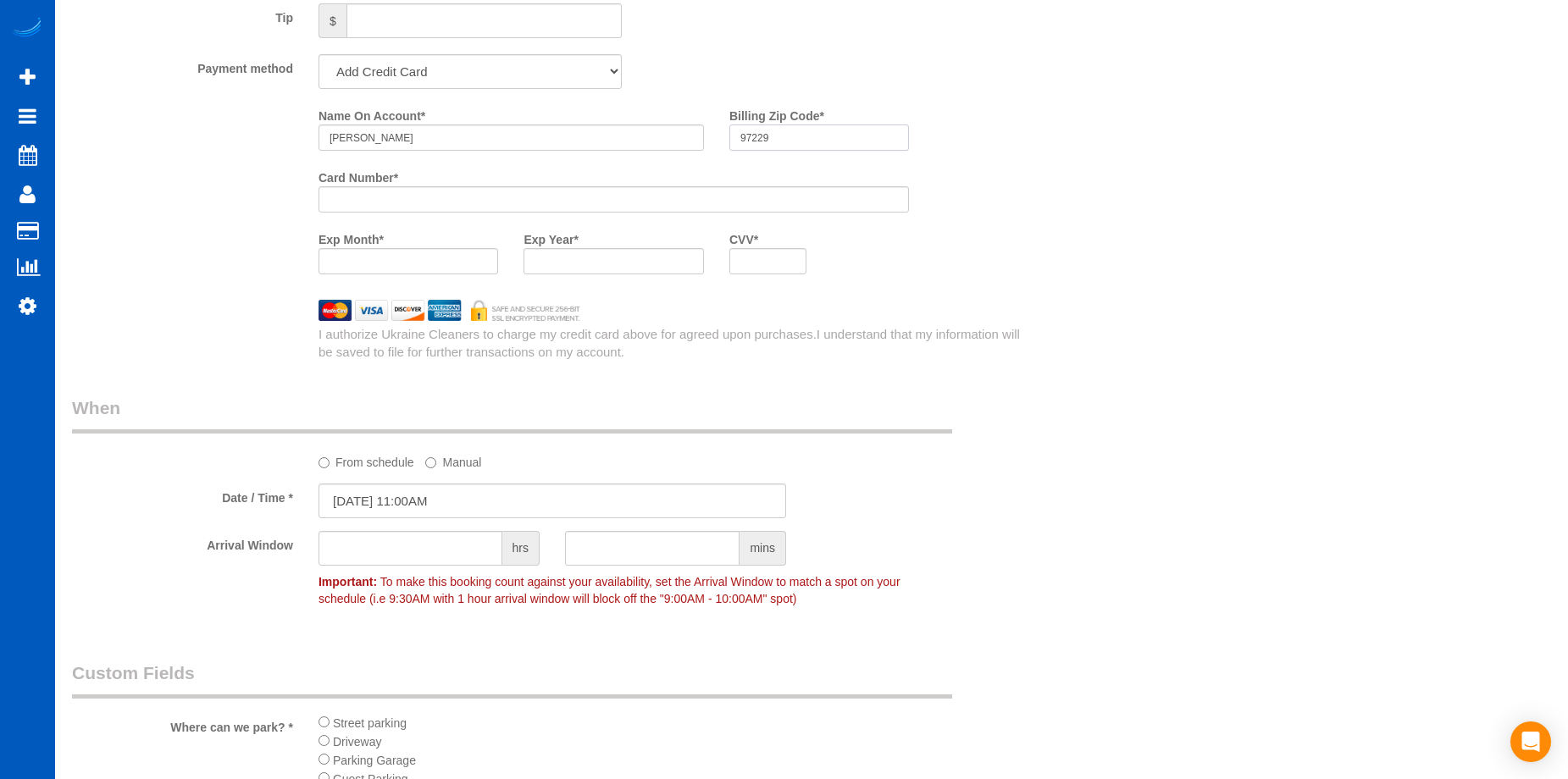
type input "97229"
click at [417, 253] on div at bounding box center [408, 261] width 180 height 26
click at [777, 279] on div "CVV *" at bounding box center [768, 257] width 102 height 62
click at [1187, 354] on div "Who Email* annaahern48@gmail.com Name * Anna Ahern Where Address* 4520 SW Marig…" at bounding box center [812, 21] width 1479 height 3091
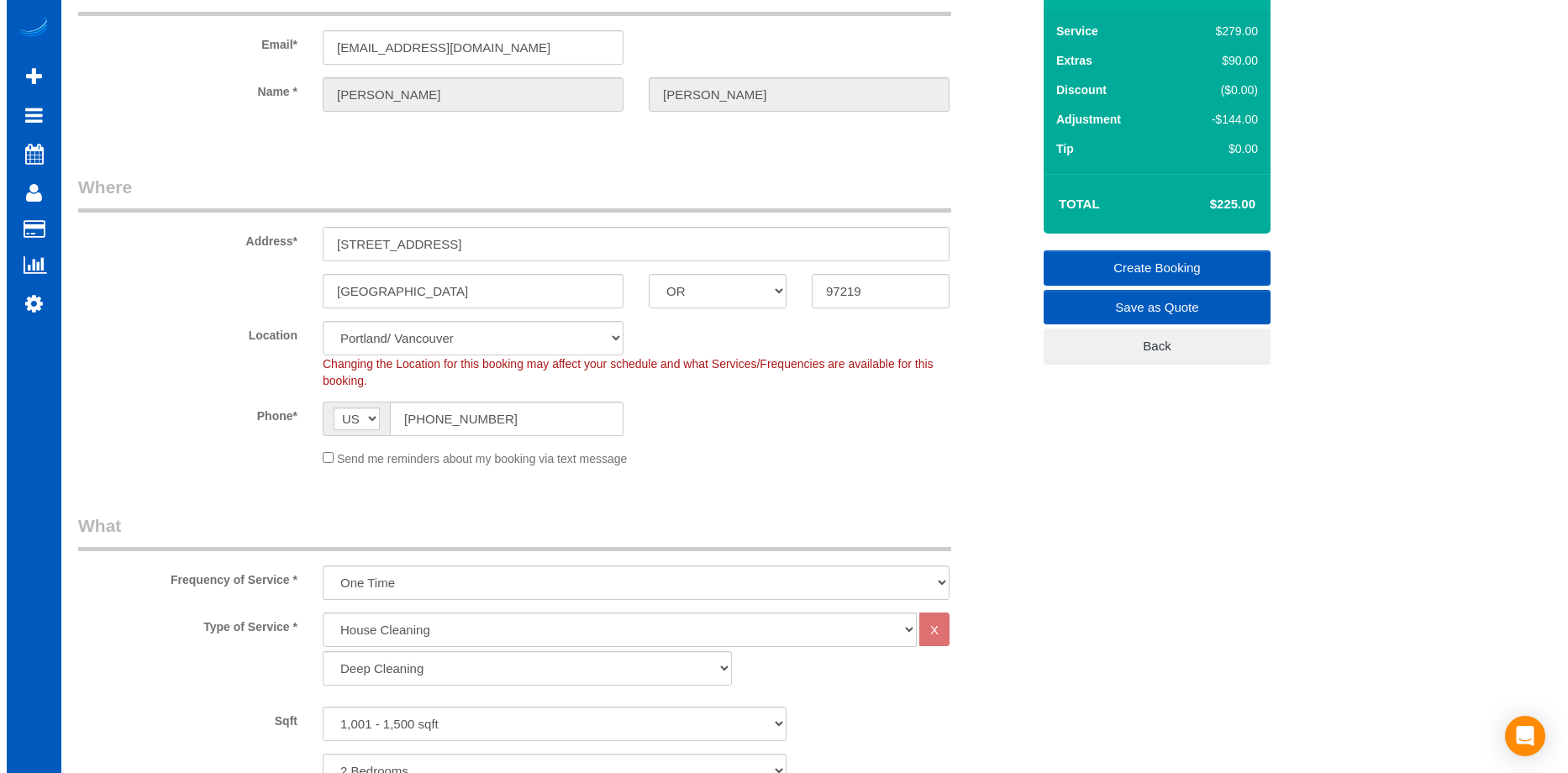
scroll to position [0, 0]
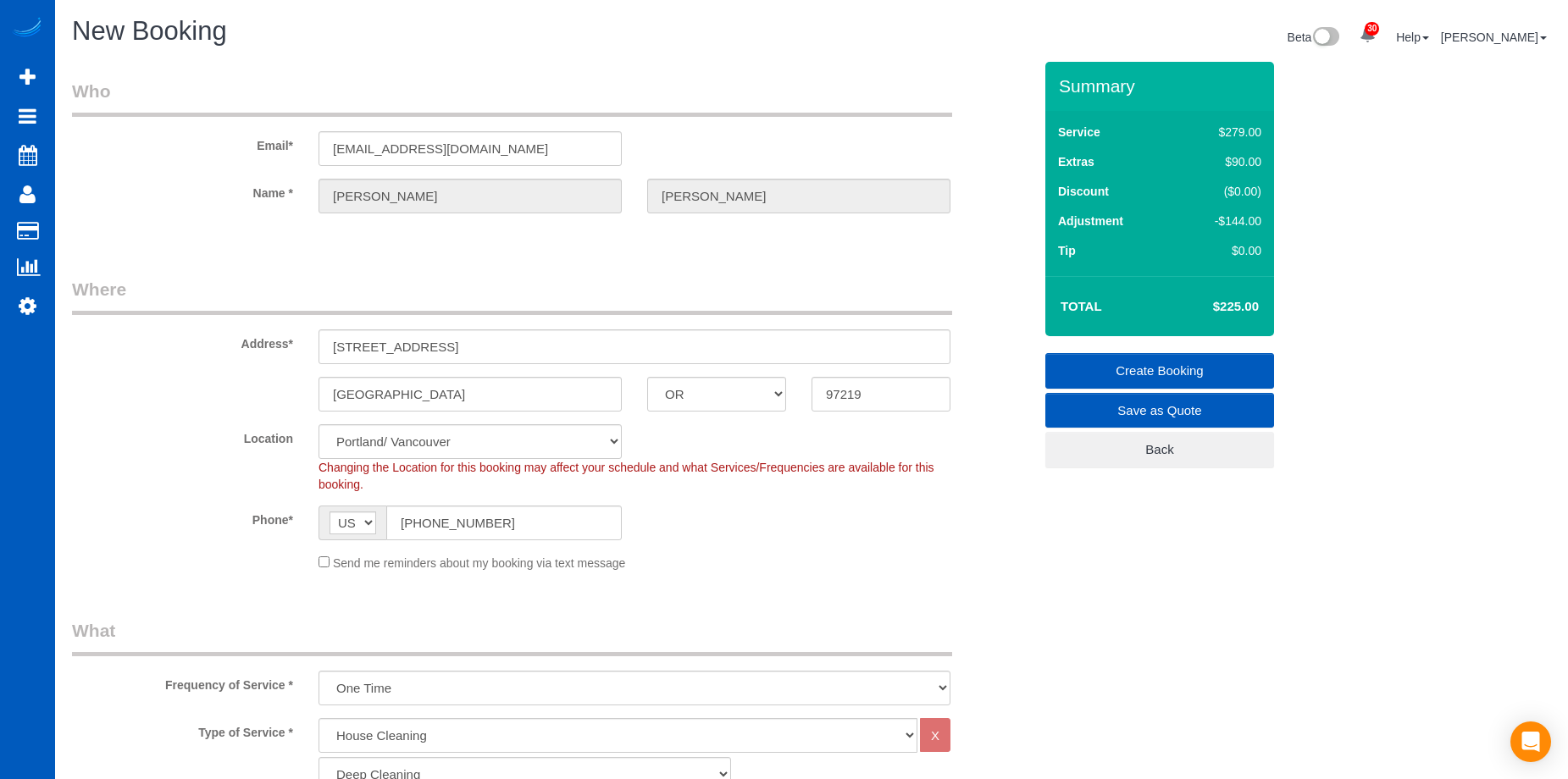
click at [1114, 365] on link "Create Booking" at bounding box center [1160, 371] width 228 height 36
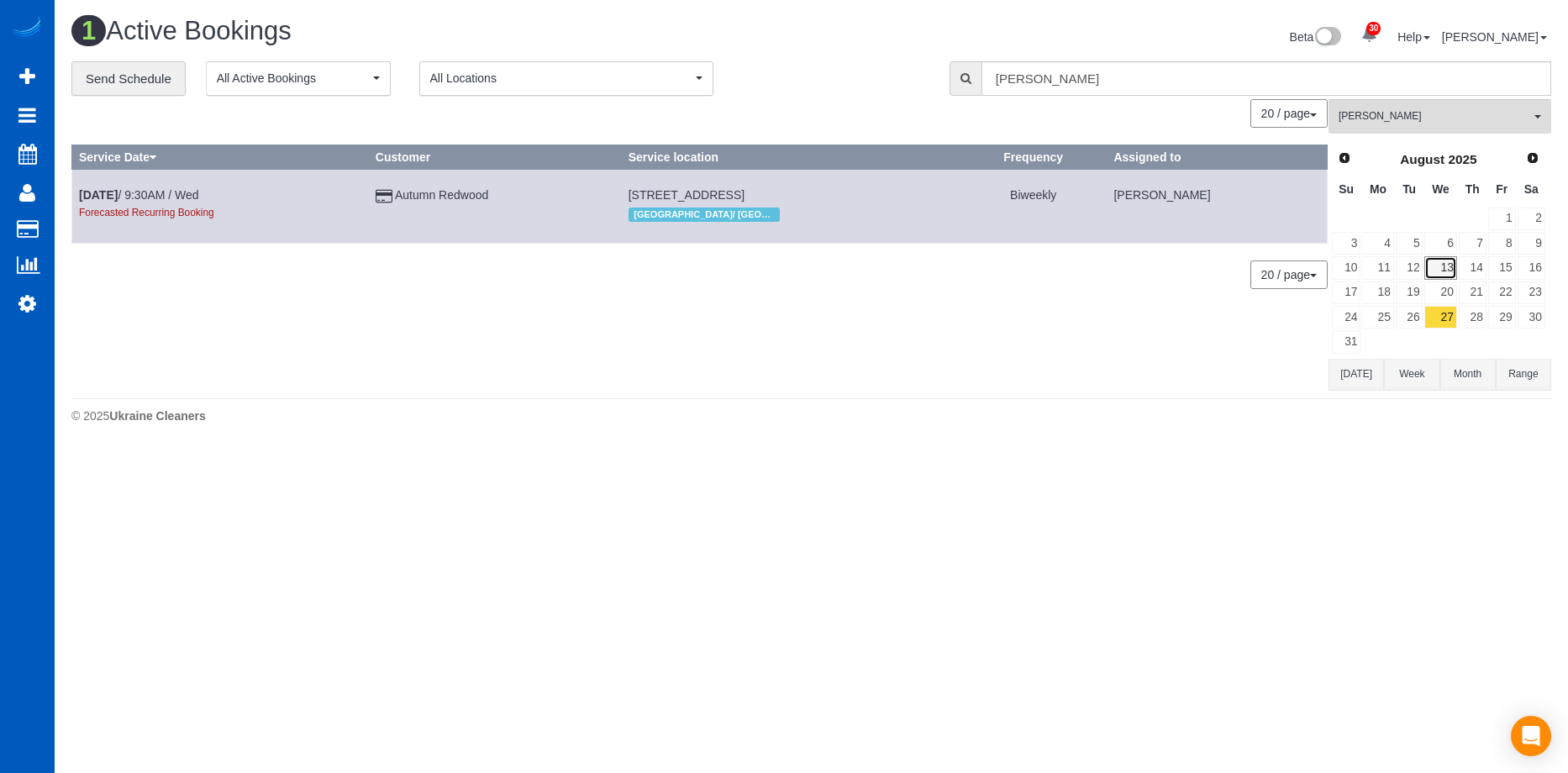
click at [1437, 262] on link "13" at bounding box center [1439, 267] width 32 height 23
click at [1486, 124] on button "Irina Dunaeva All Teams" at bounding box center [1440, 116] width 223 height 34
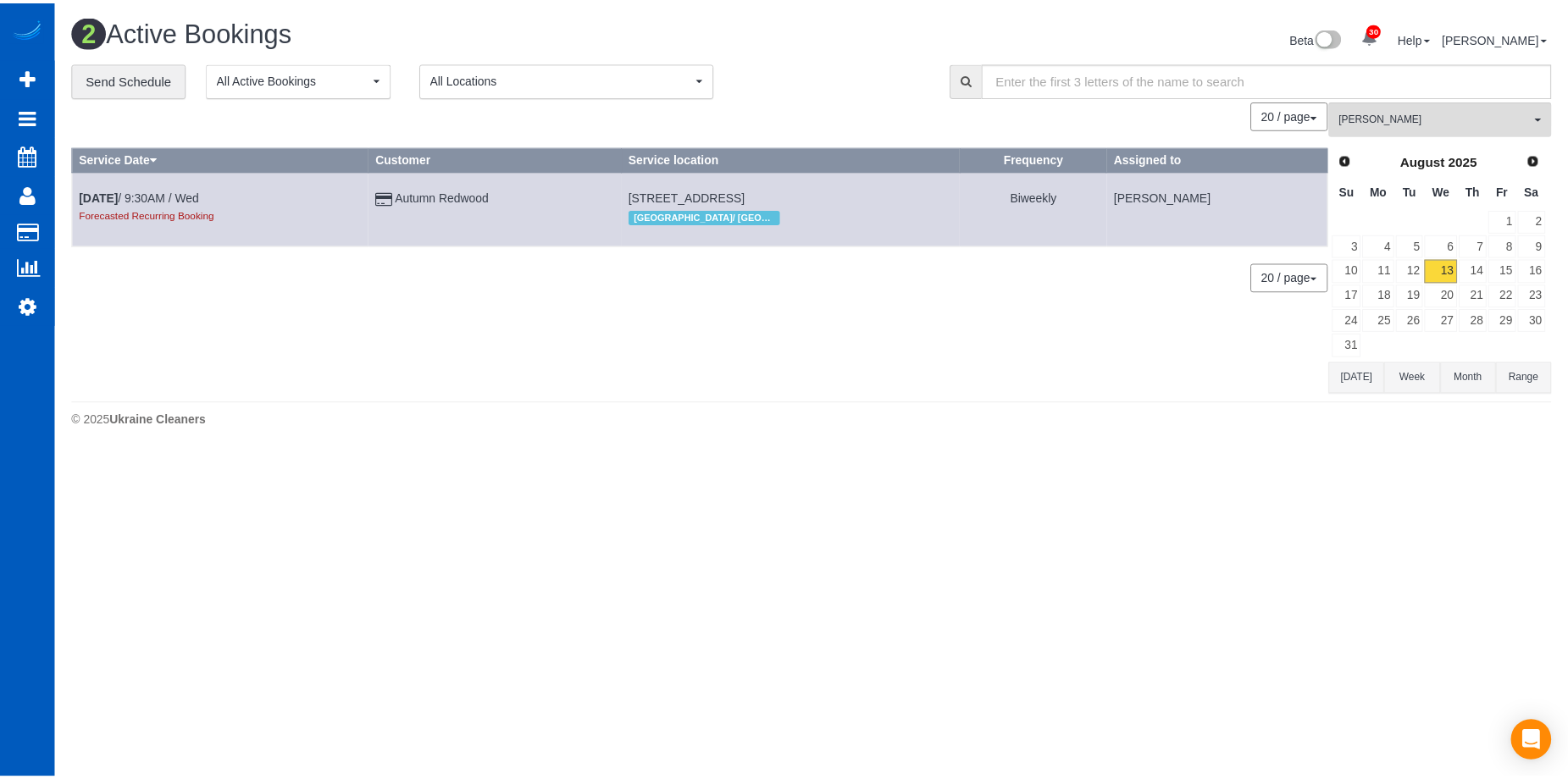
scroll to position [17, 0]
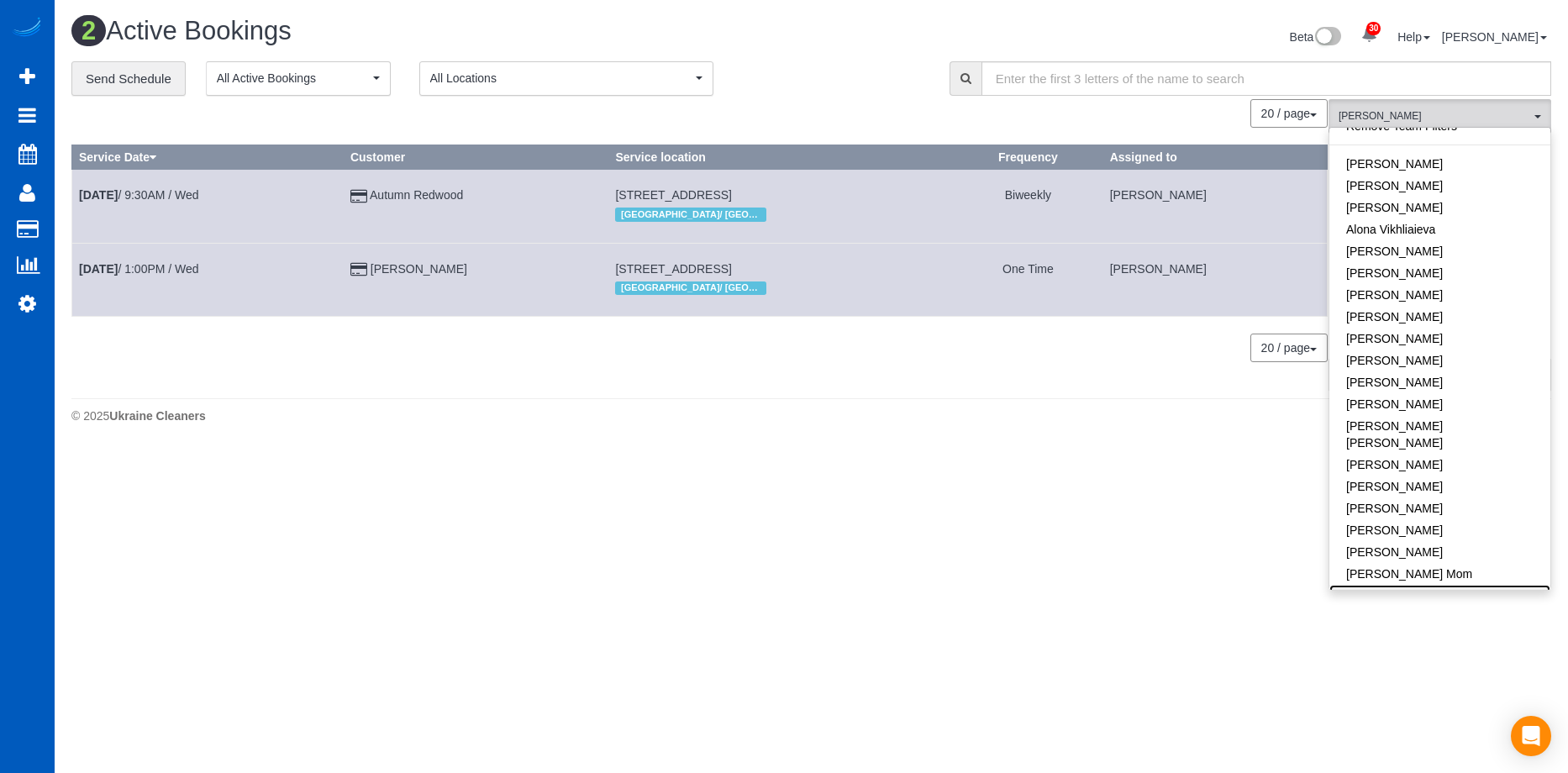
click at [1455, 585] on link "[PERSON_NAME]" at bounding box center [1439, 596] width 221 height 22
click at [854, 502] on body "30 Beta Your Notifications You have 0 alerts × You have 4 to charge for 08/09/2…" at bounding box center [784, 386] width 1568 height 773
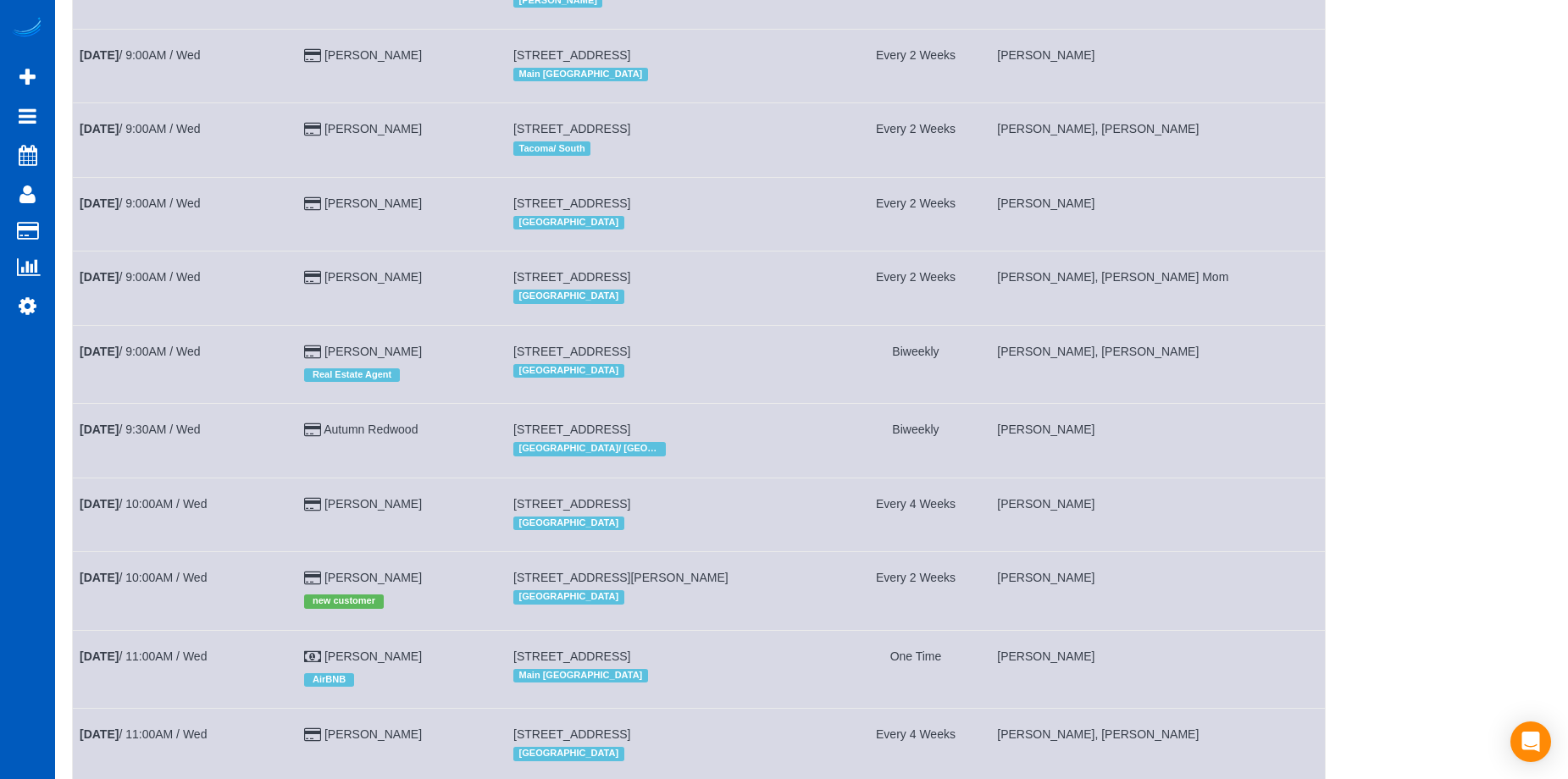
scroll to position [1016, 0]
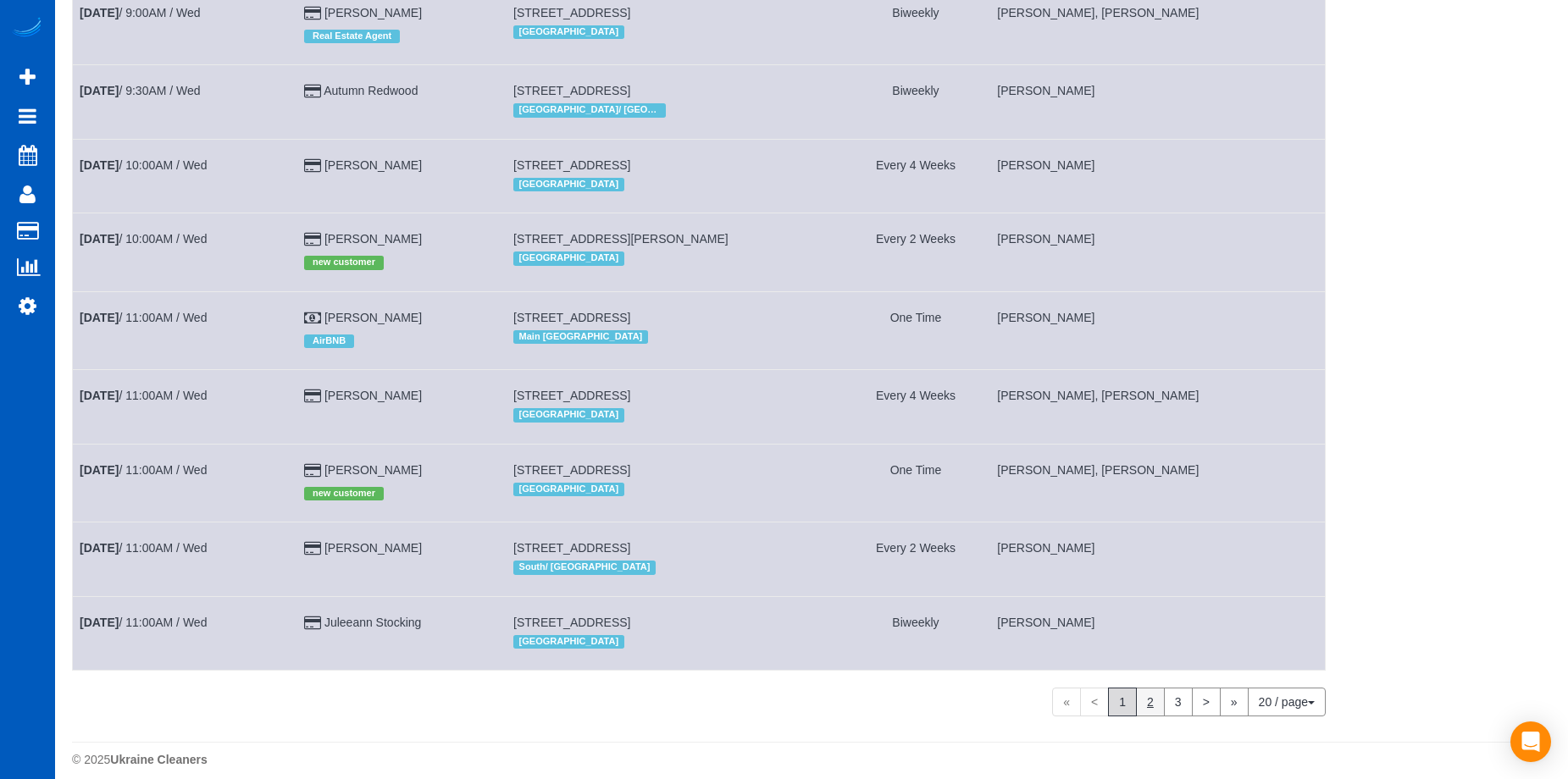
click at [1148, 717] on link "2" at bounding box center [1151, 702] width 29 height 29
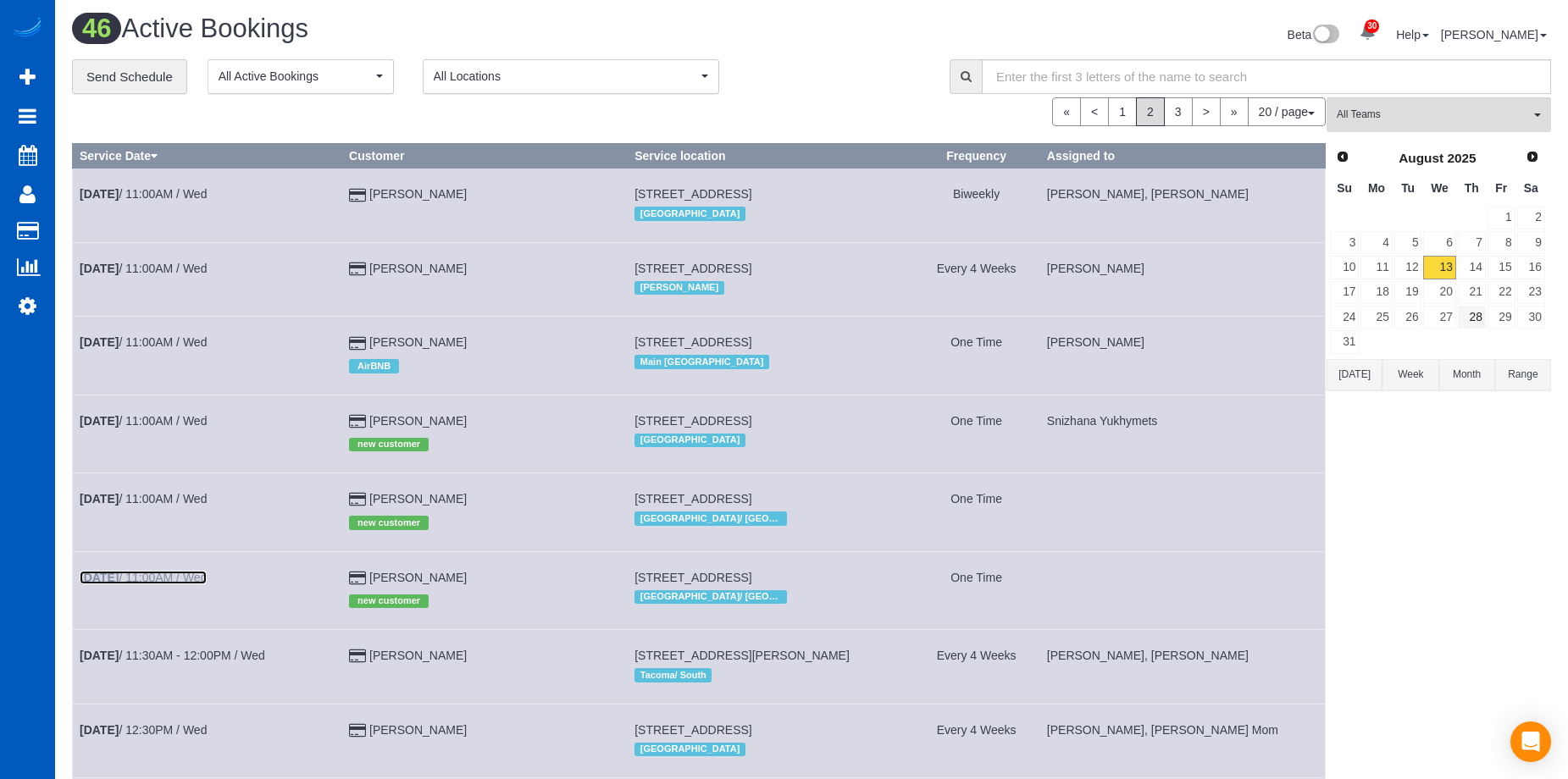
scroll to position [0, 0]
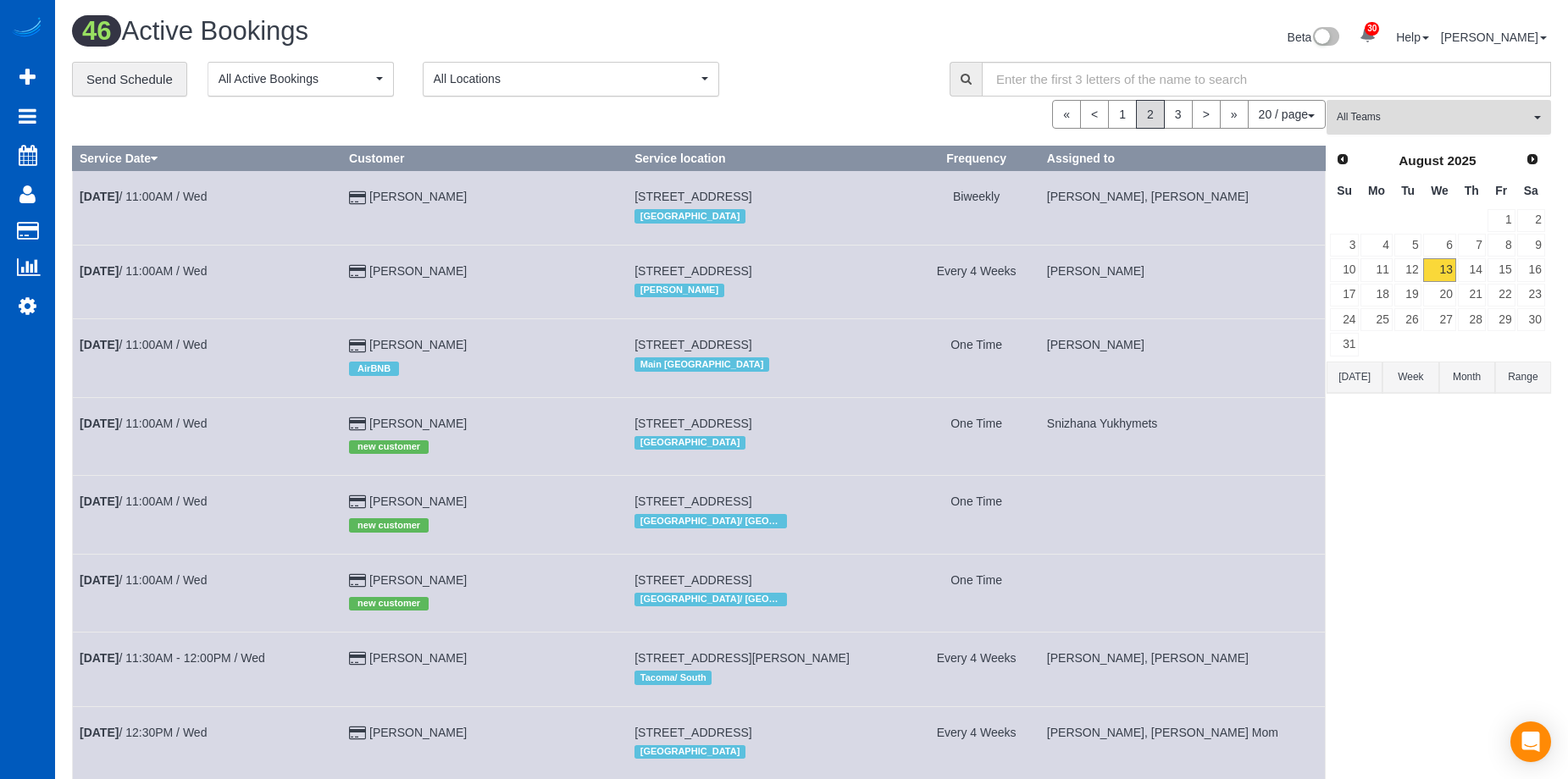
click at [1492, 112] on span "All Teams" at bounding box center [1433, 118] width 193 height 15
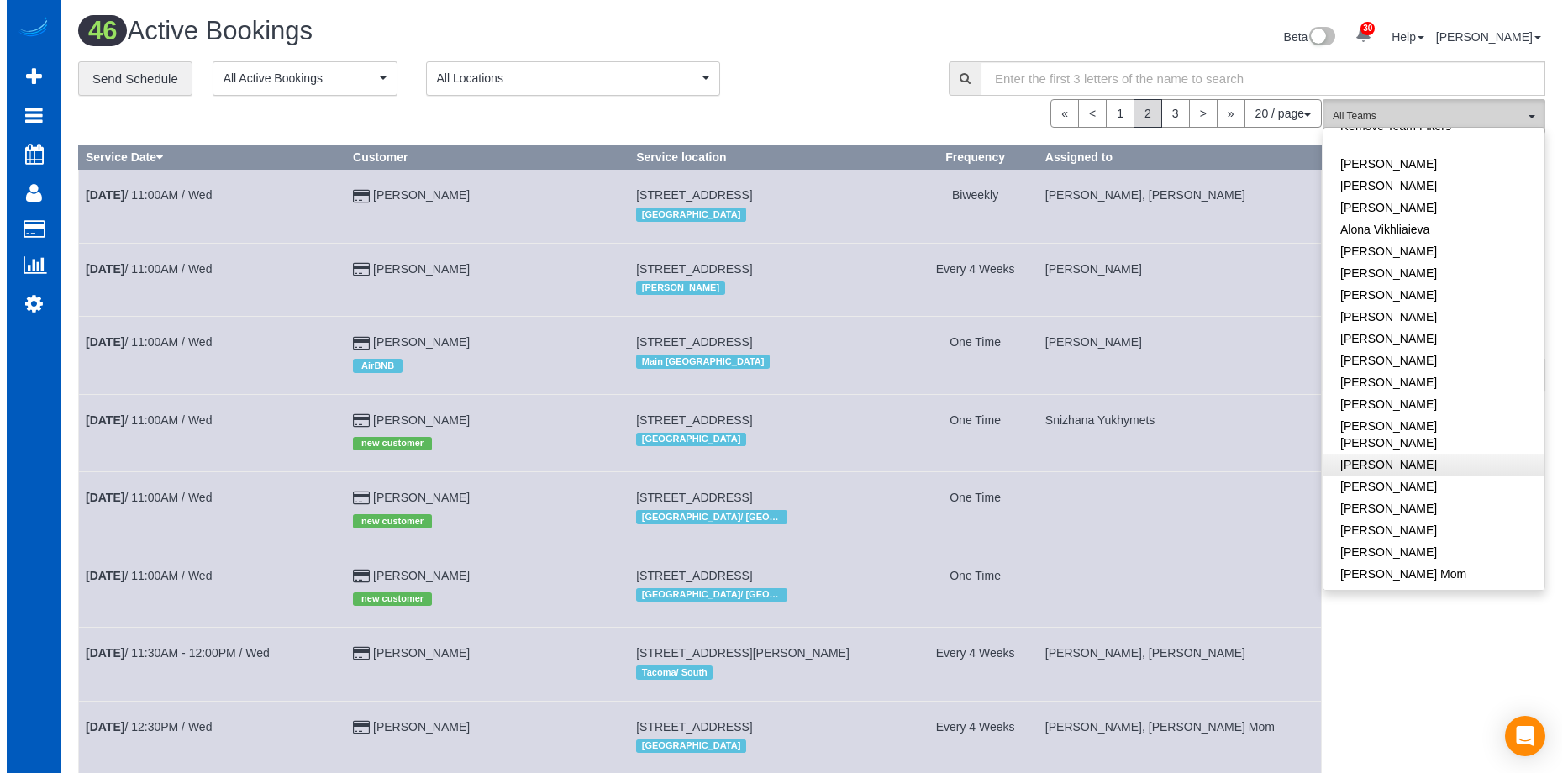
scroll to position [269, 0]
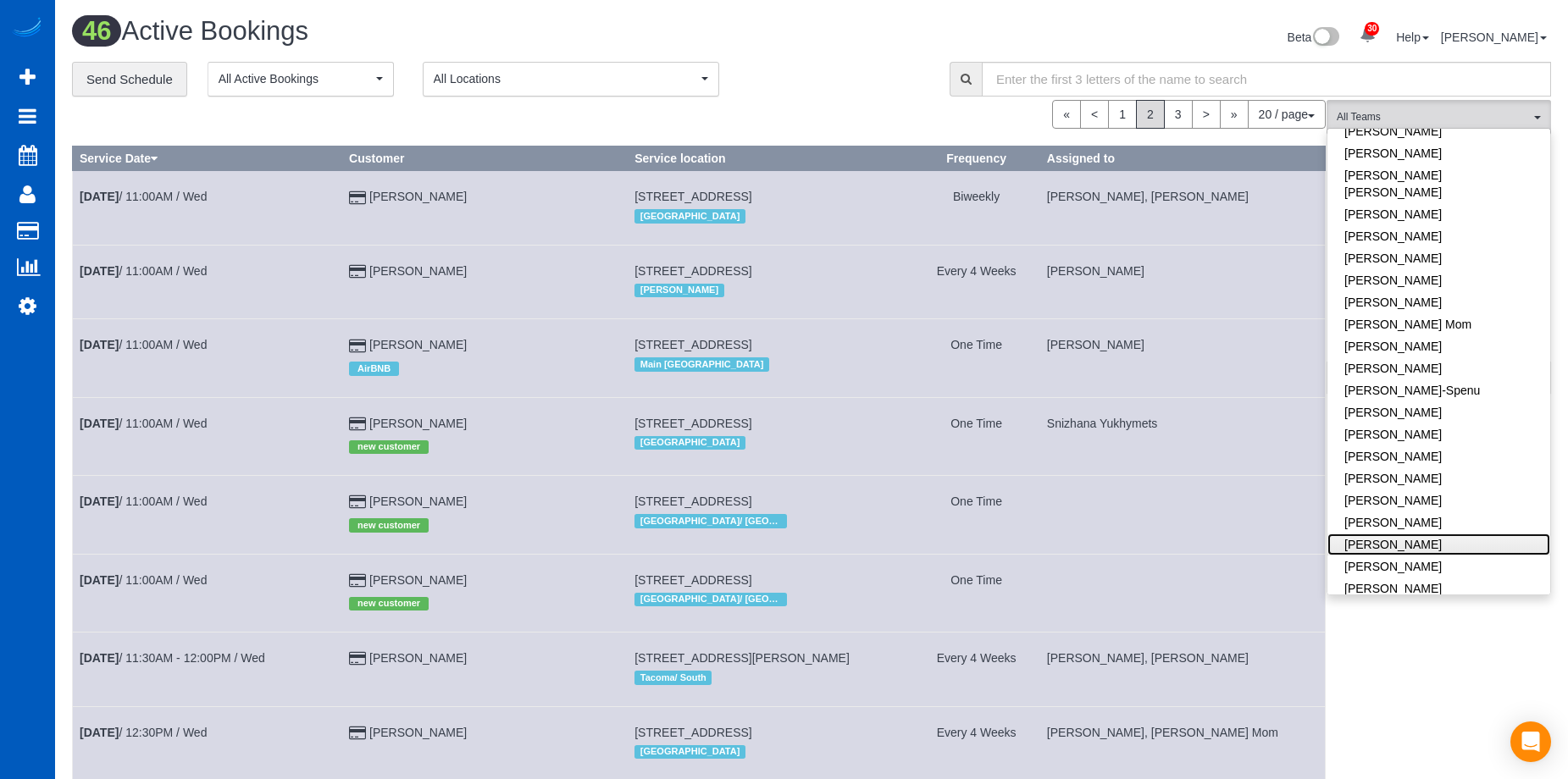
click at [1440, 533] on link "[PERSON_NAME]" at bounding box center [1439, 544] width 223 height 22
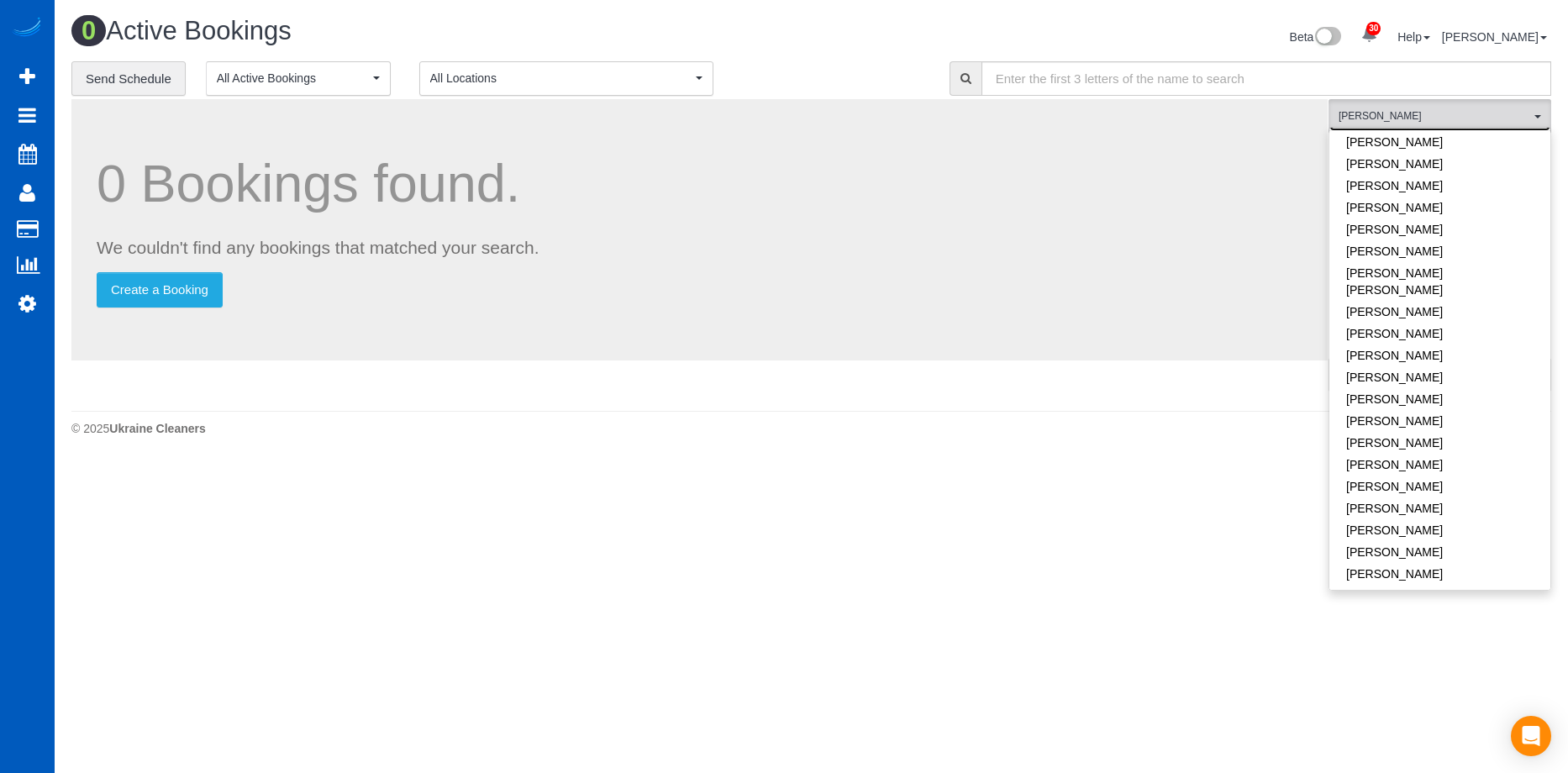
scroll to position [773, 0]
click at [1448, 479] on link "[PERSON_NAME]" at bounding box center [1439, 490] width 221 height 22
click at [1480, 479] on link "[PERSON_NAME]" at bounding box center [1439, 490] width 221 height 22
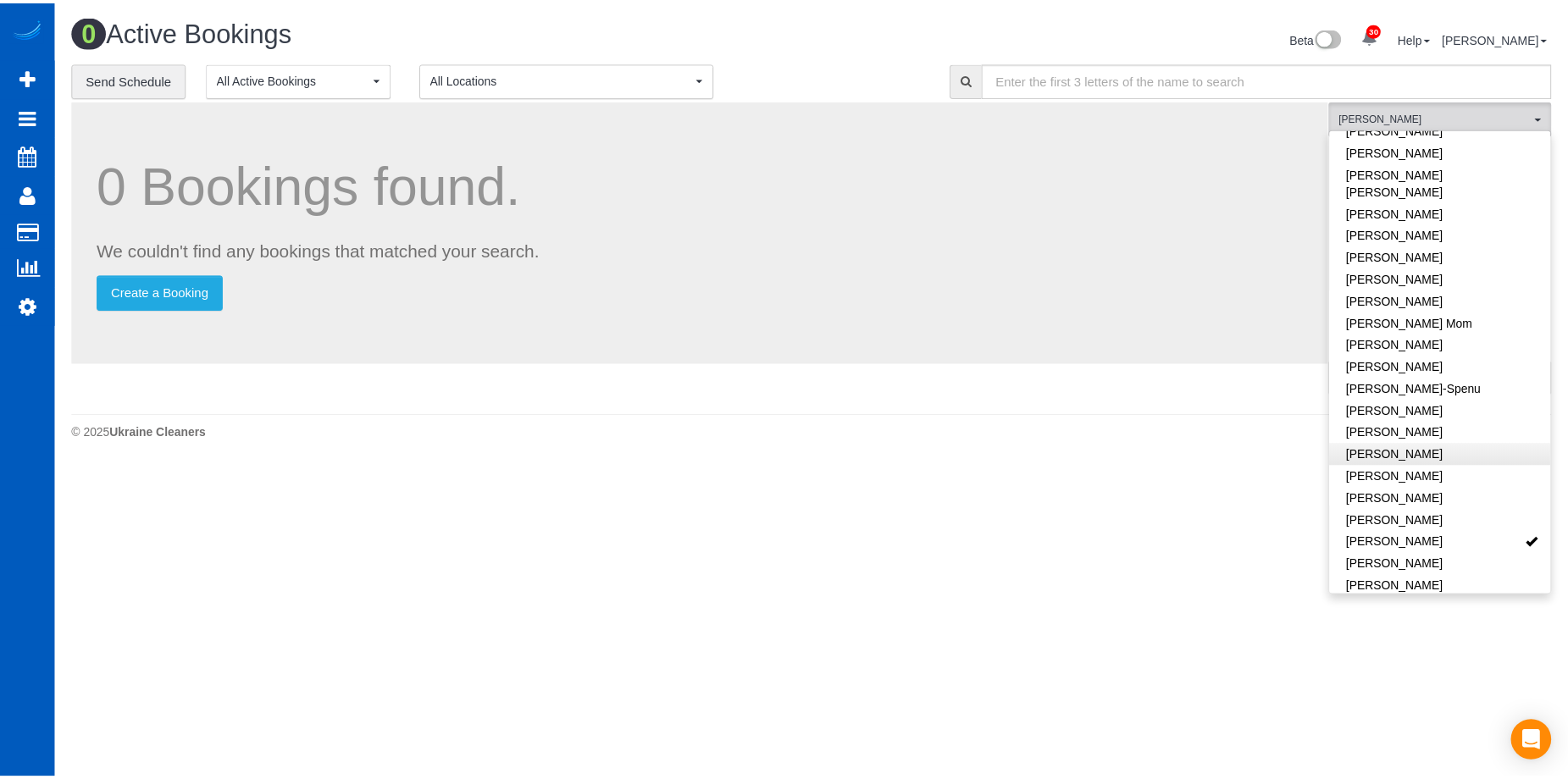
scroll to position [271, 0]
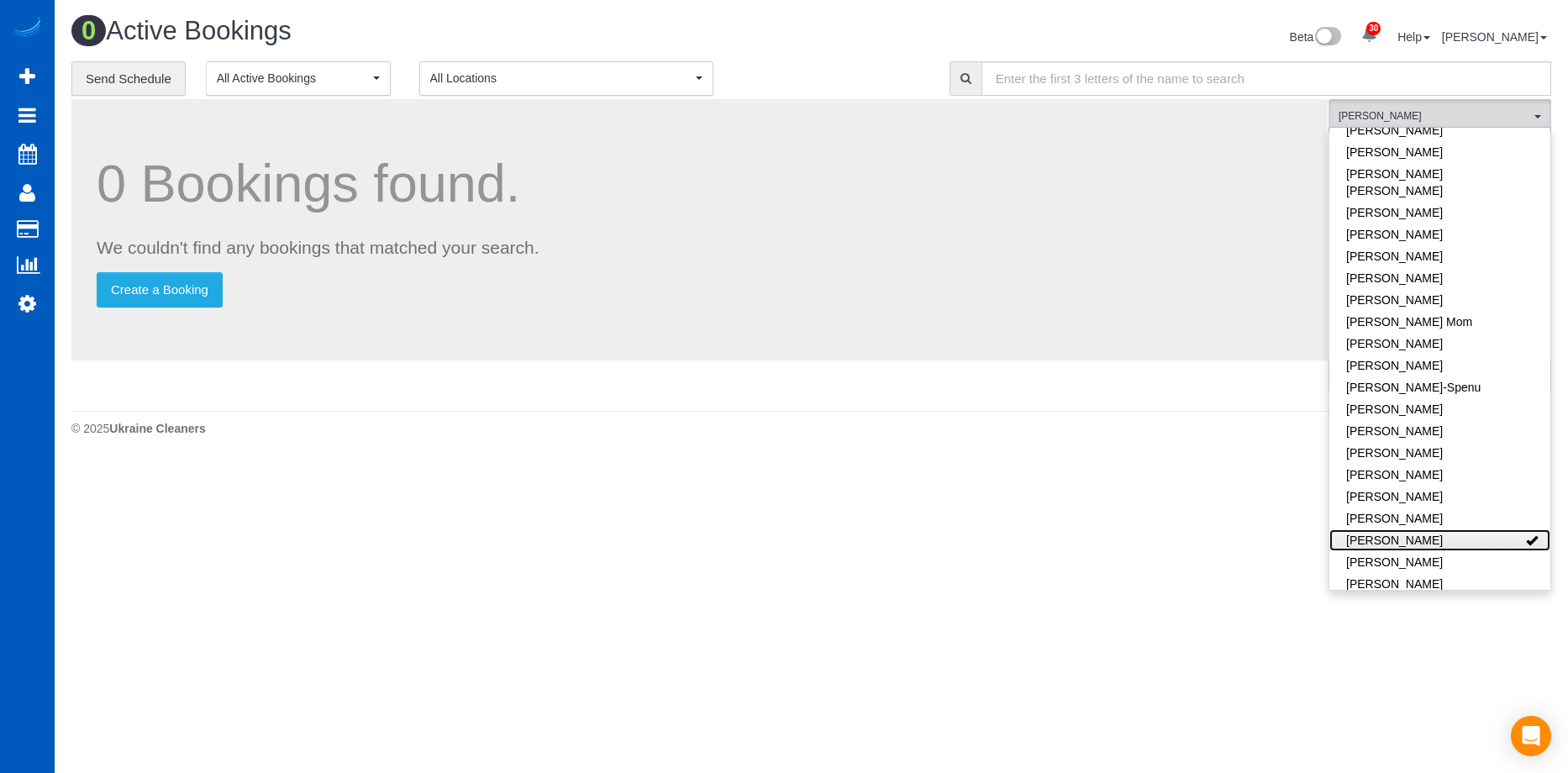
click at [1485, 529] on link "[PERSON_NAME]" at bounding box center [1439, 540] width 221 height 22
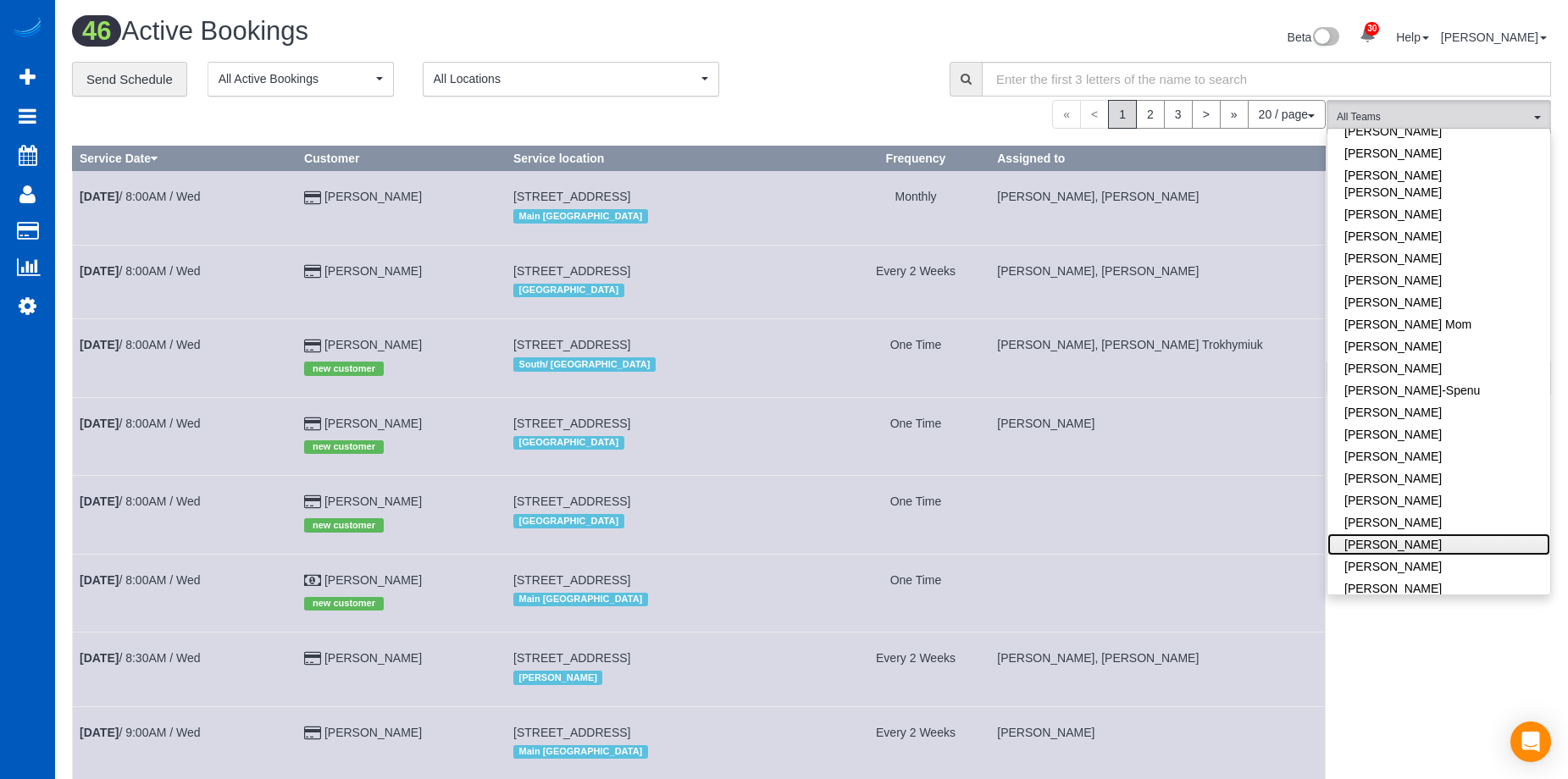
click at [1446, 533] on link "[PERSON_NAME]" at bounding box center [1439, 544] width 223 height 22
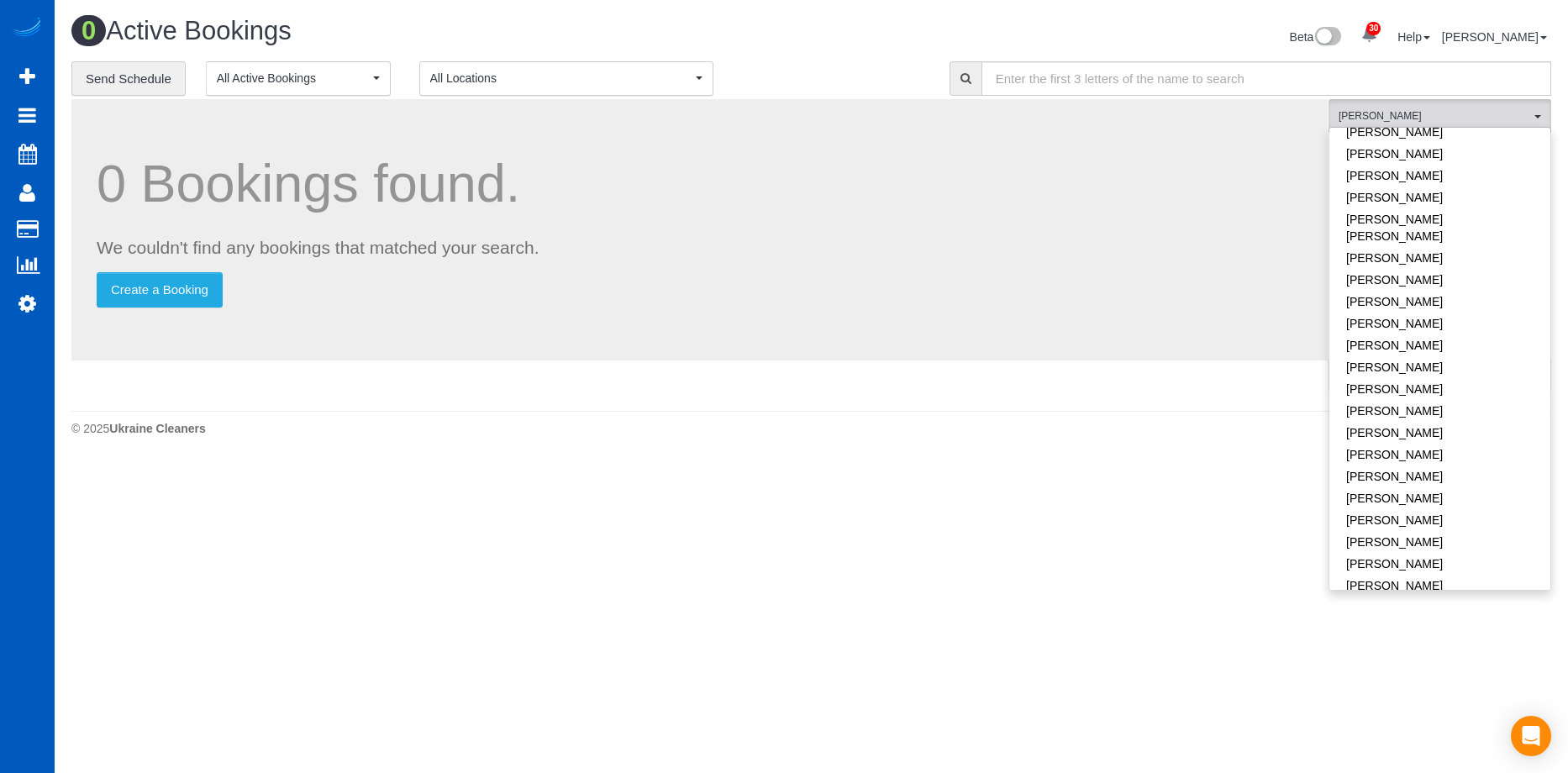
scroll to position [773, 0]
click at [1447, 479] on link "[PERSON_NAME]" at bounding box center [1439, 490] width 221 height 22
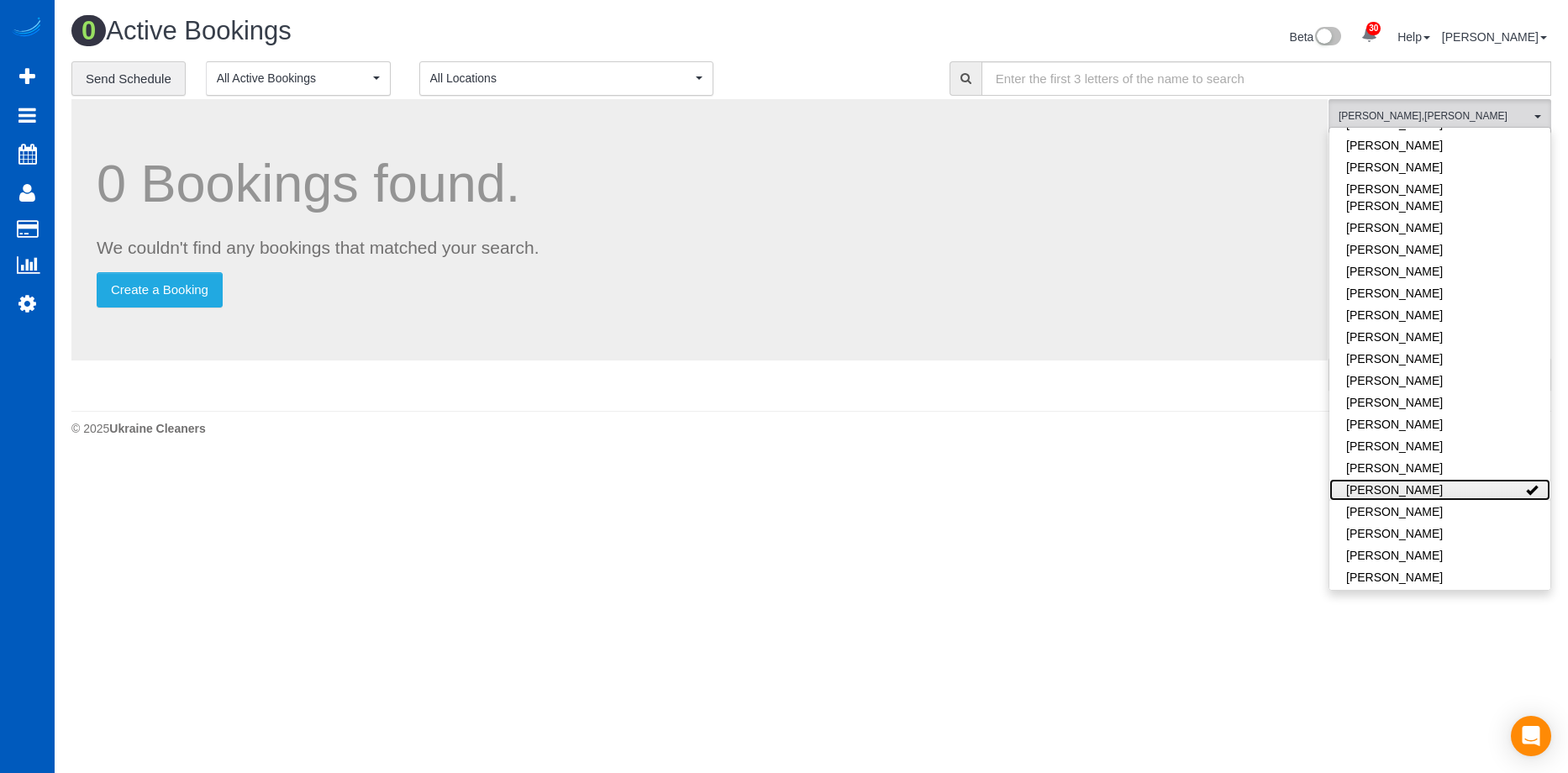
click at [1457, 479] on link "[PERSON_NAME]" at bounding box center [1439, 490] width 221 height 22
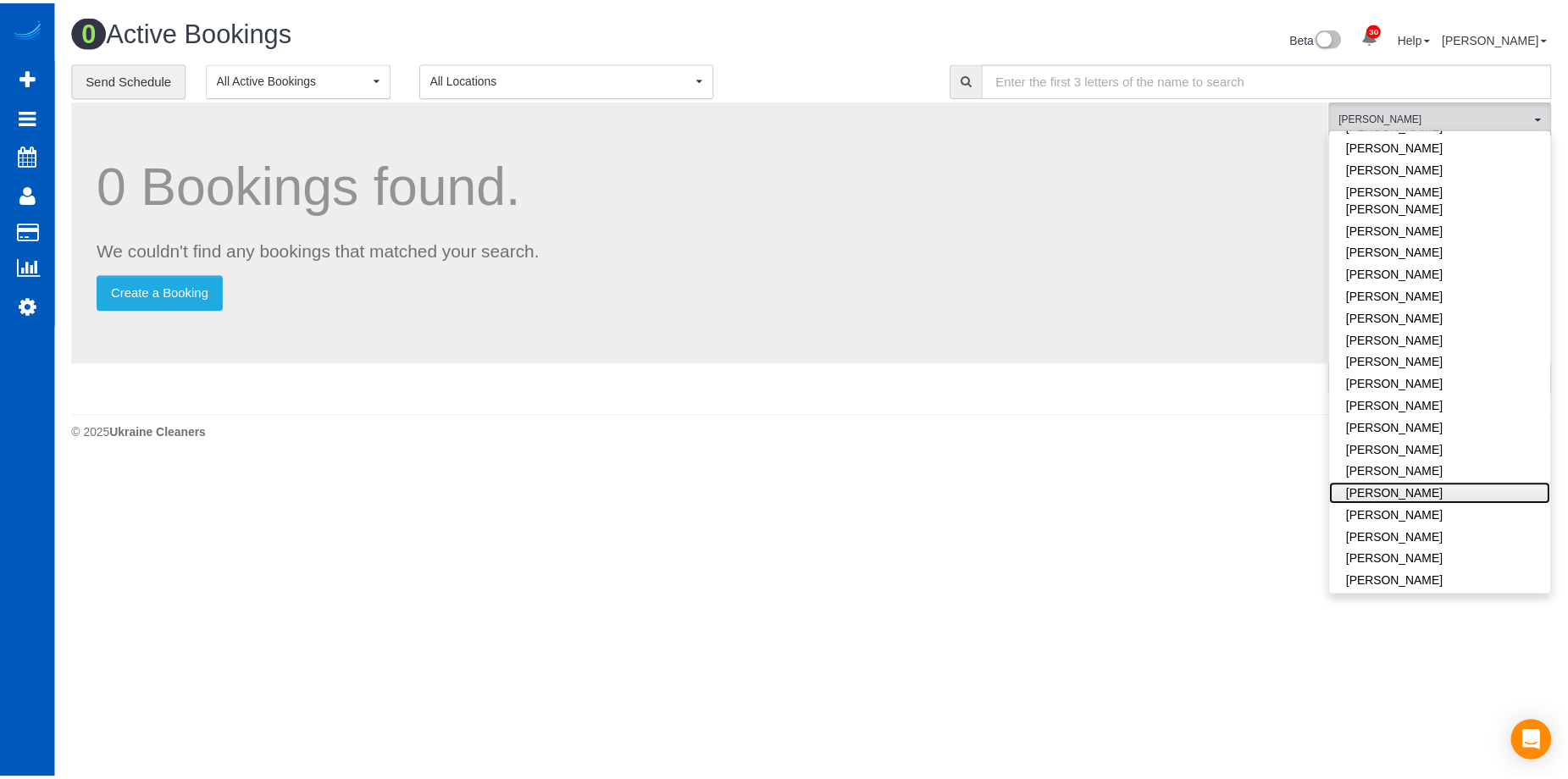
scroll to position [440, 0]
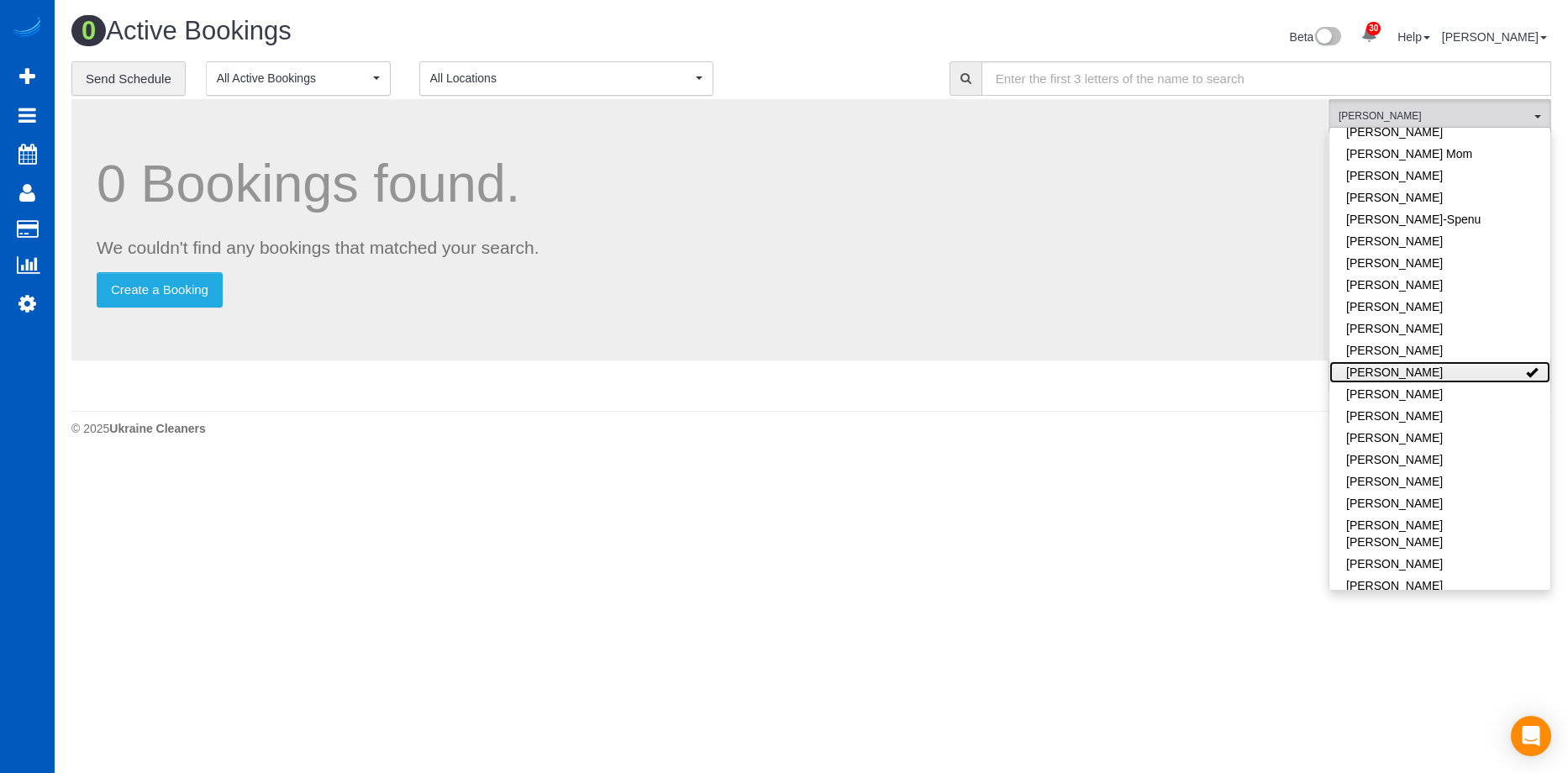
click at [1486, 362] on link "[PERSON_NAME]" at bounding box center [1439, 372] width 221 height 22
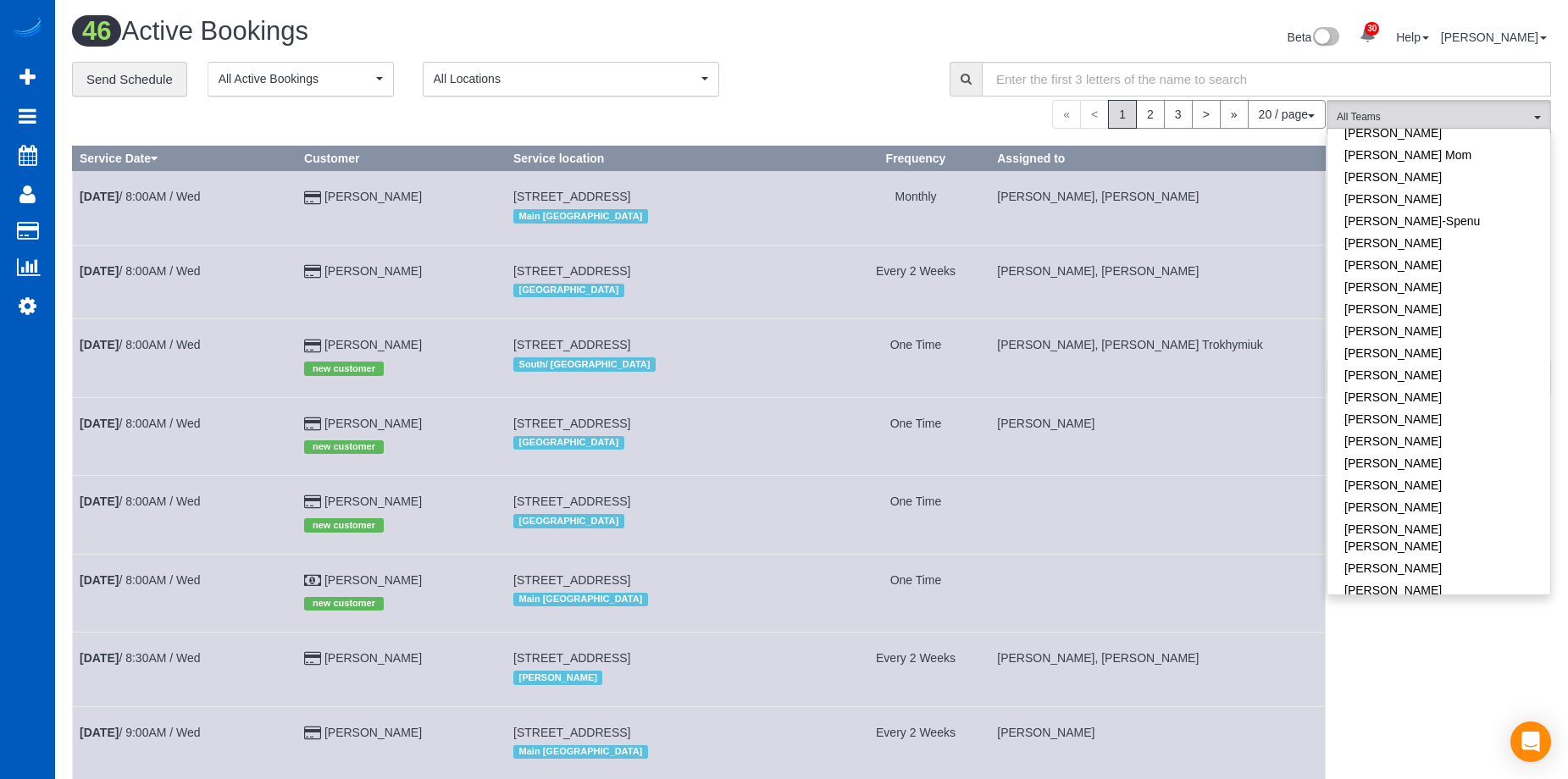
click at [837, 57] on div "Beta 30 Your Notifications You have 0 alerts × You have 4 to charge for 08/09/2…" at bounding box center [1188, 39] width 752 height 45
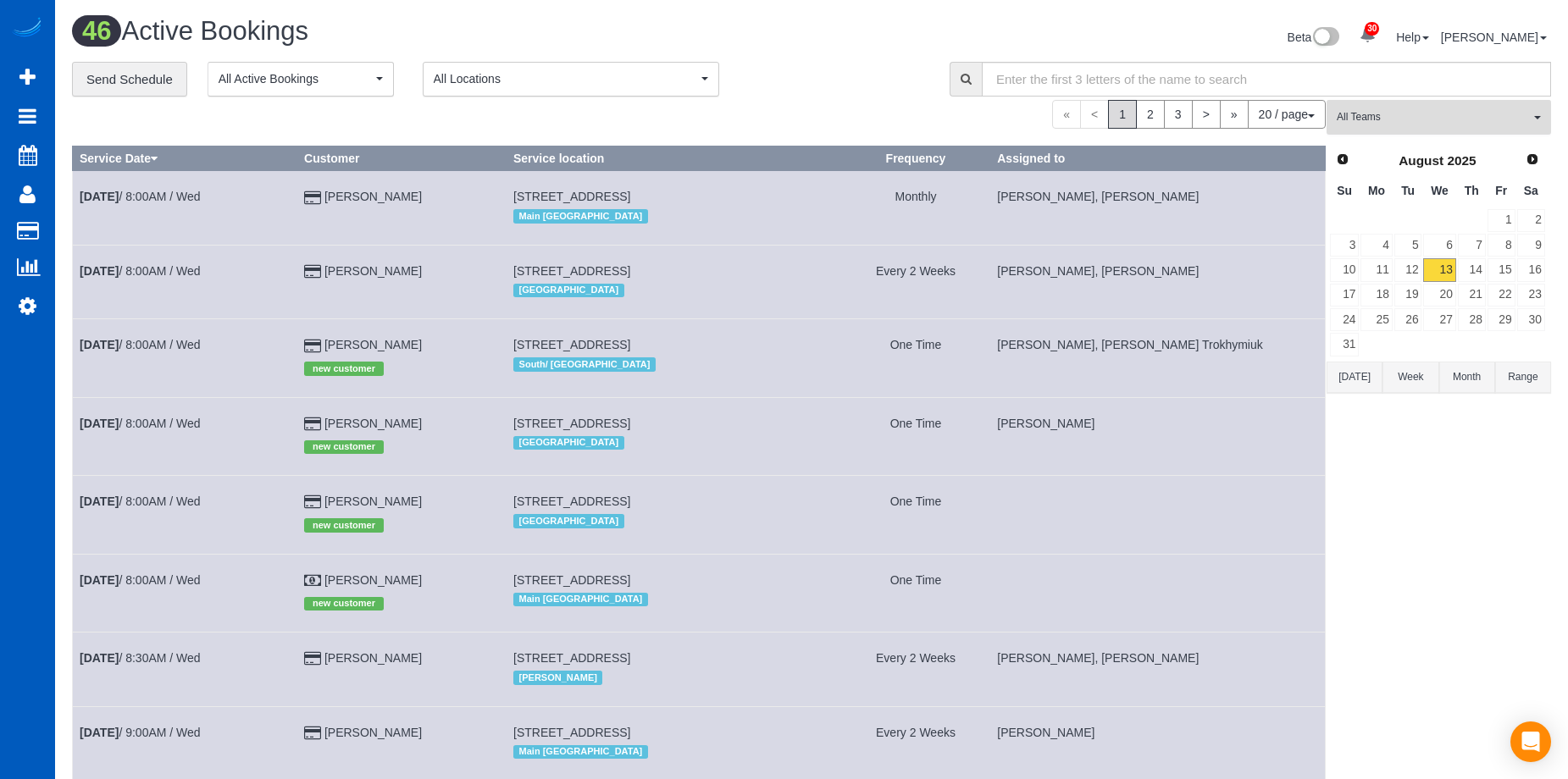
click at [1393, 110] on button "All Teams" at bounding box center [1439, 117] width 225 height 35
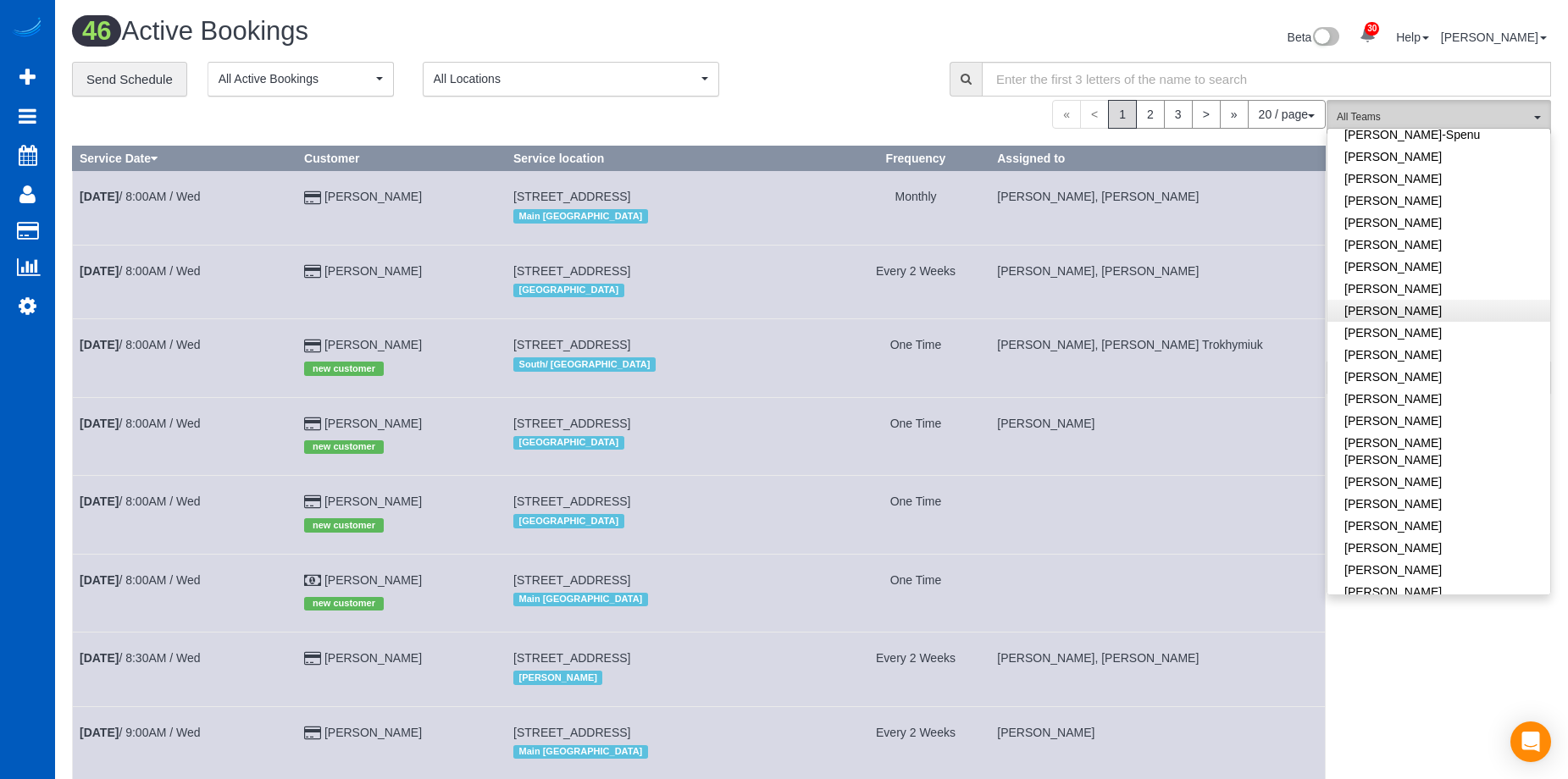
scroll to position [525, 0]
click at [1439, 258] on link "[PERSON_NAME]" at bounding box center [1439, 268] width 223 height 22
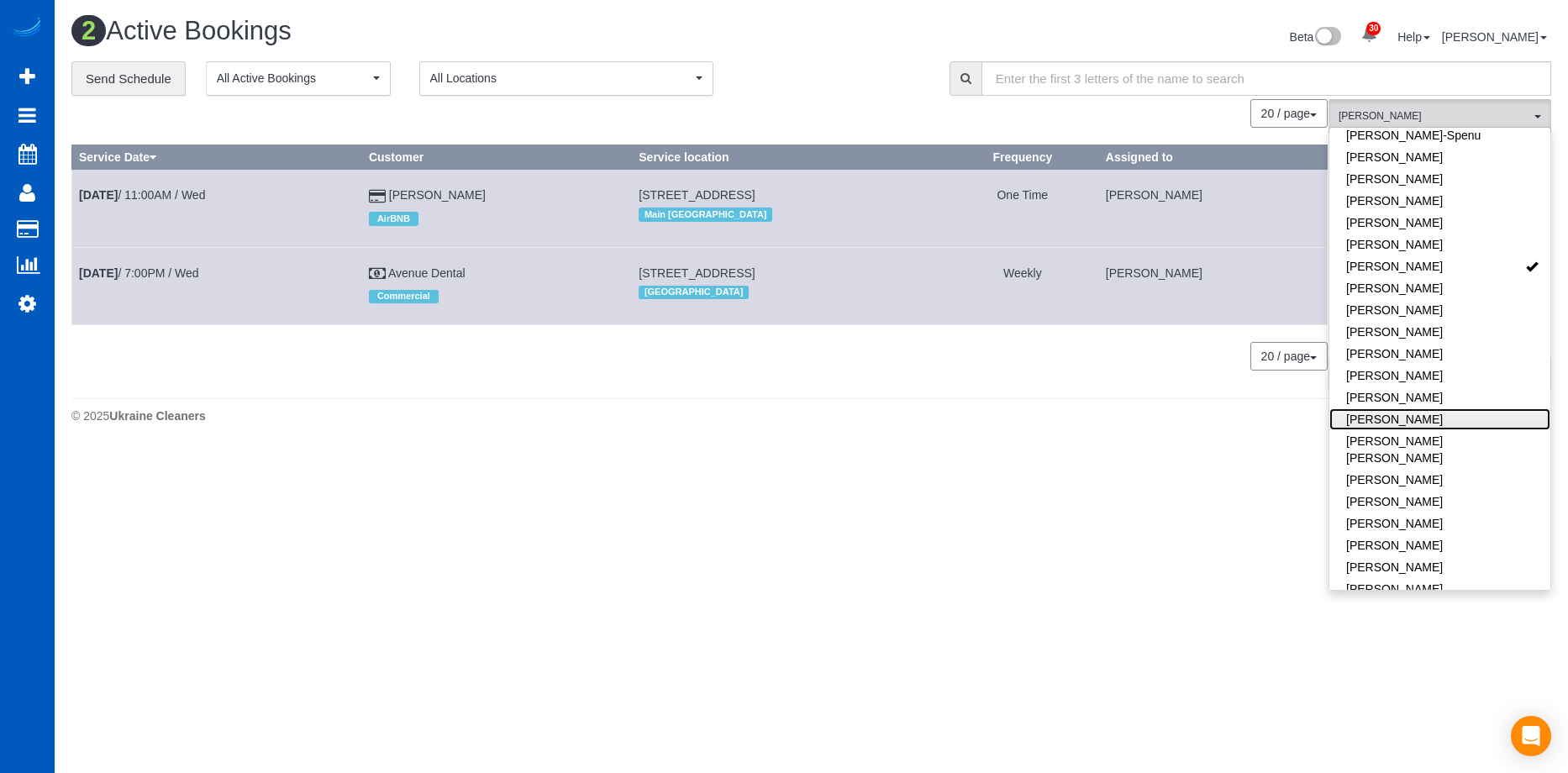
click at [1461, 409] on link "[PERSON_NAME]" at bounding box center [1439, 420] width 221 height 22
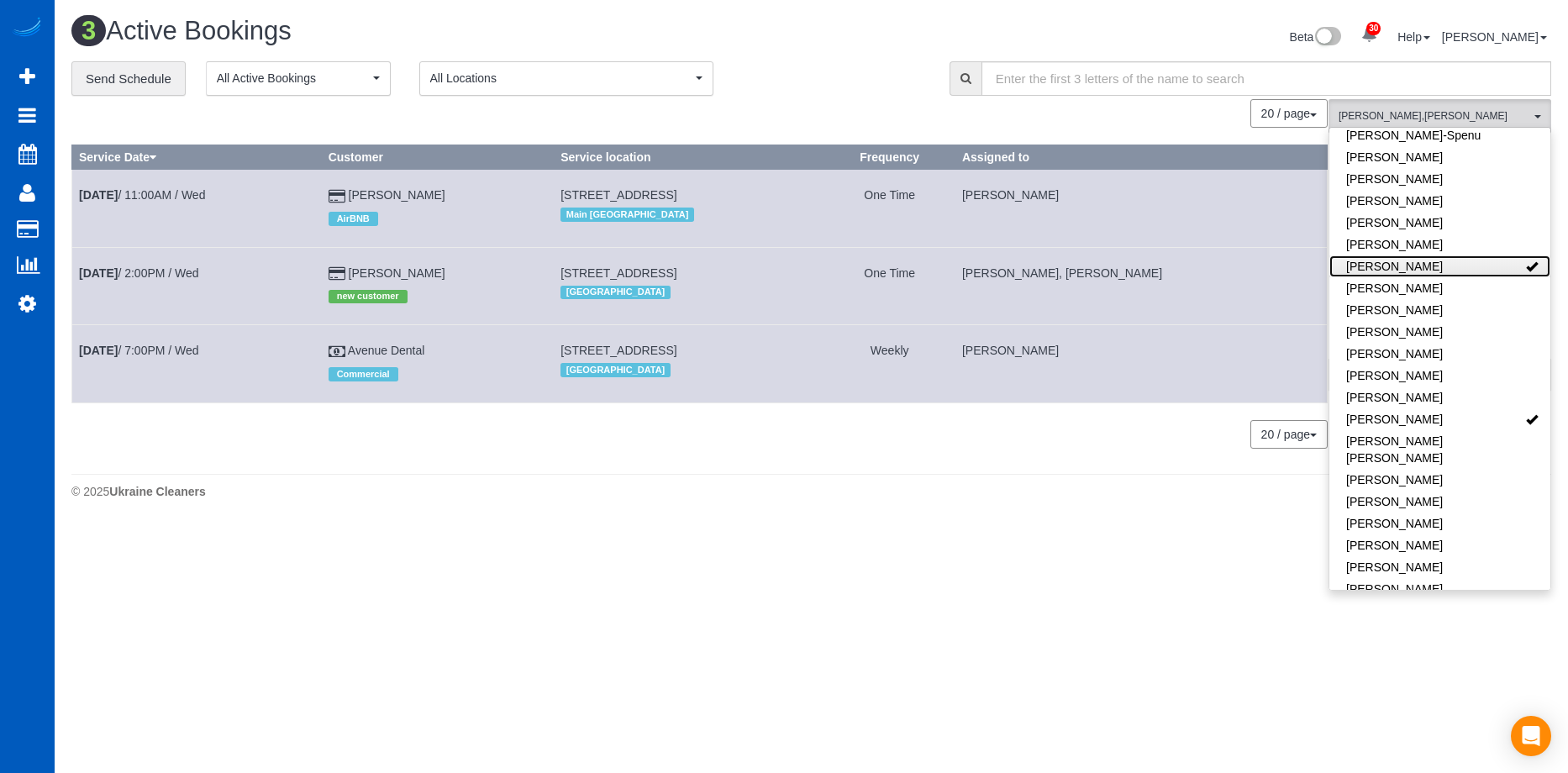
click at [1459, 256] on link "[PERSON_NAME]" at bounding box center [1439, 266] width 221 height 22
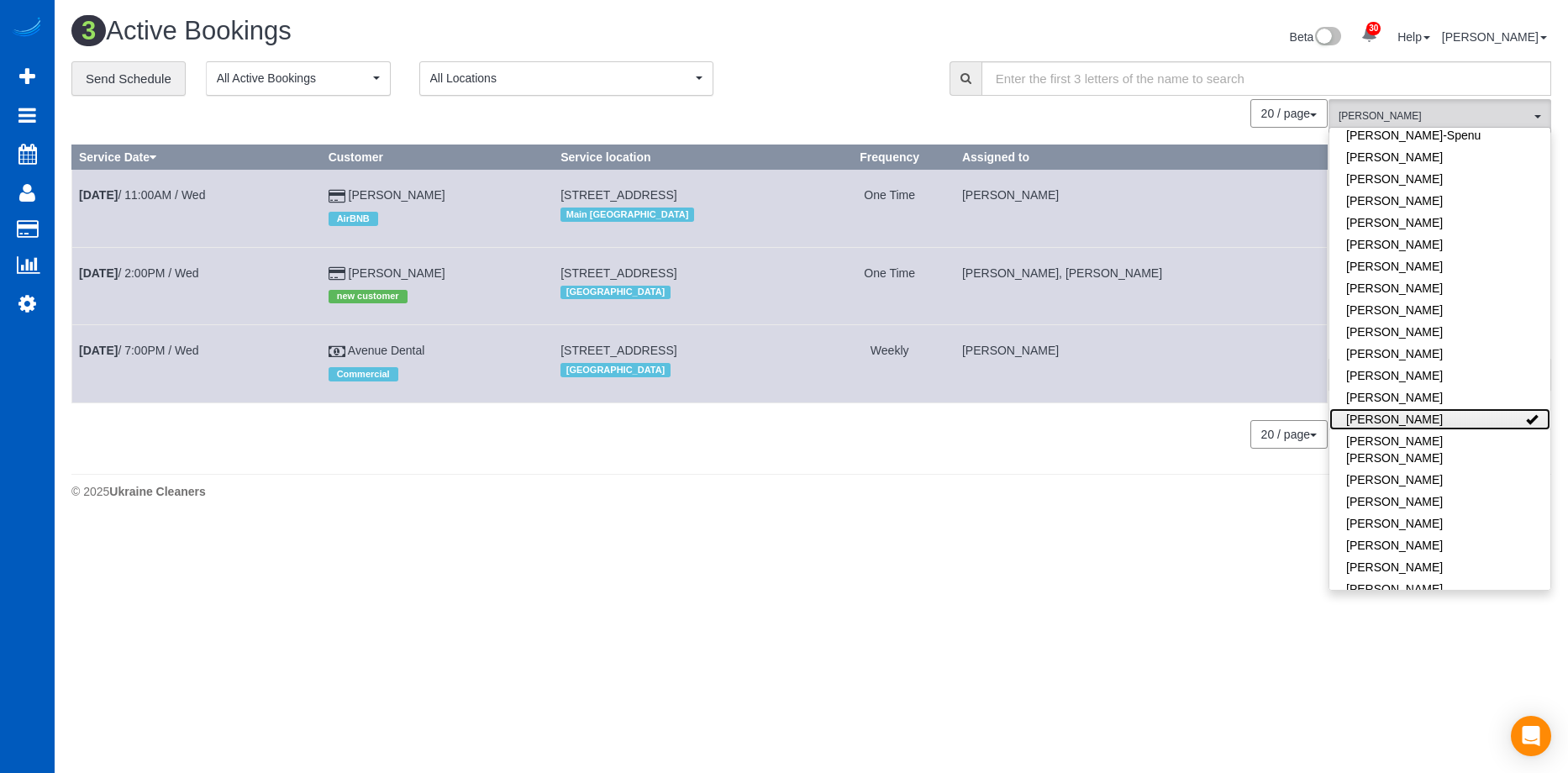
click at [1454, 409] on link "[PERSON_NAME]" at bounding box center [1439, 420] width 221 height 22
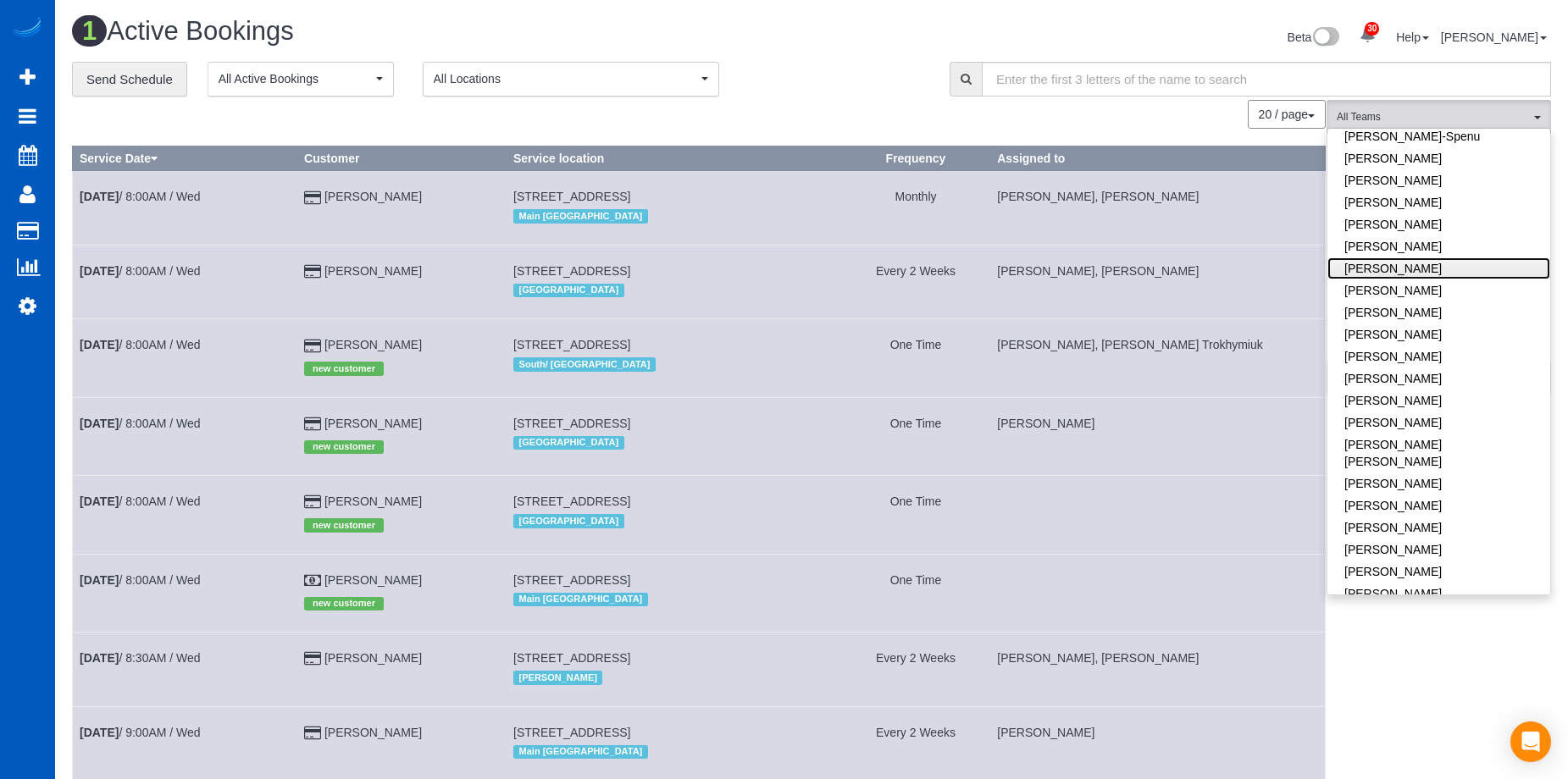
click at [1432, 258] on link "[PERSON_NAME]" at bounding box center [1439, 268] width 223 height 22
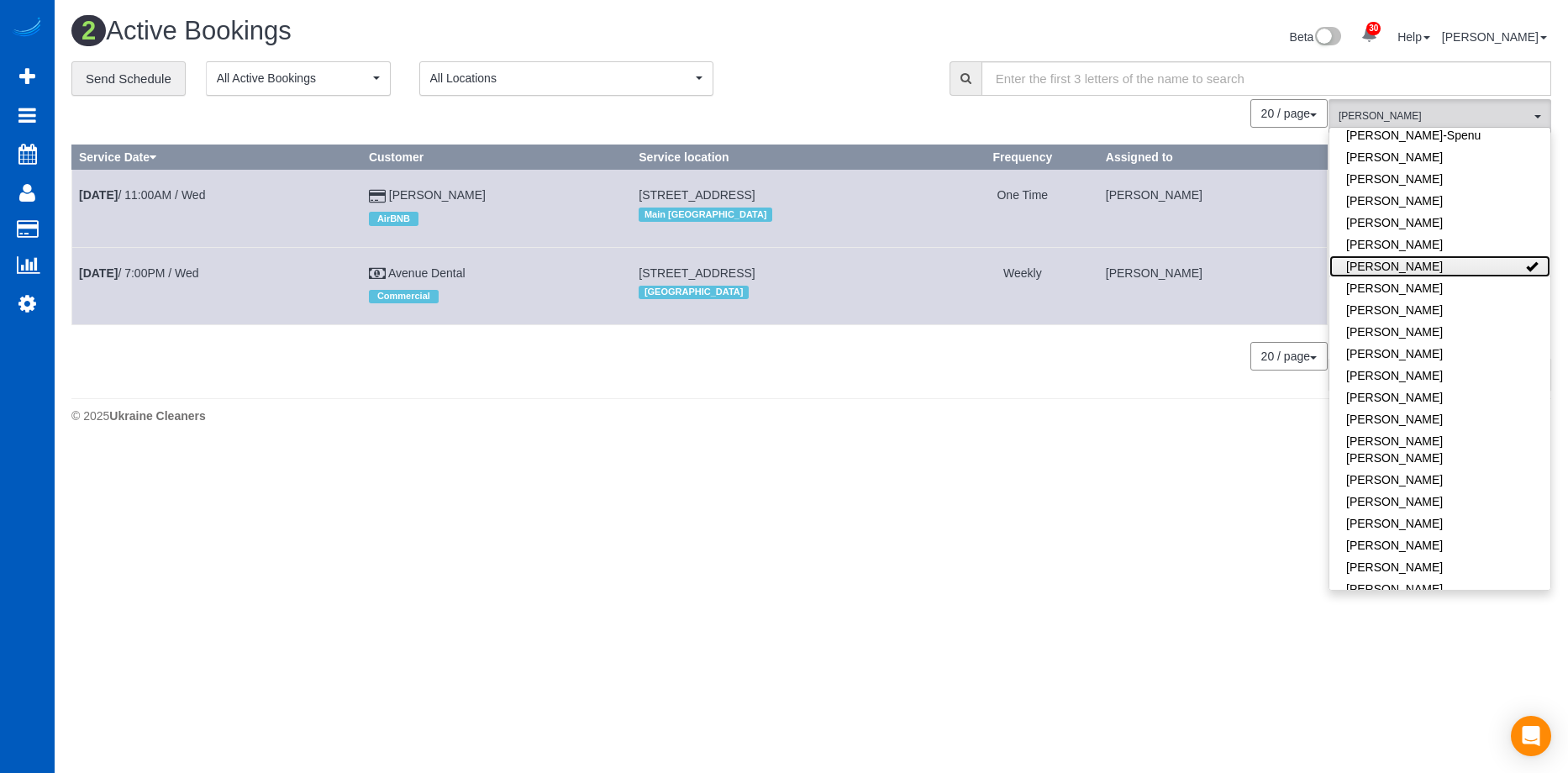
click at [1412, 256] on link "[PERSON_NAME]" at bounding box center [1439, 266] width 221 height 22
click at [784, 78] on div "**********" at bounding box center [498, 79] width 853 height 35
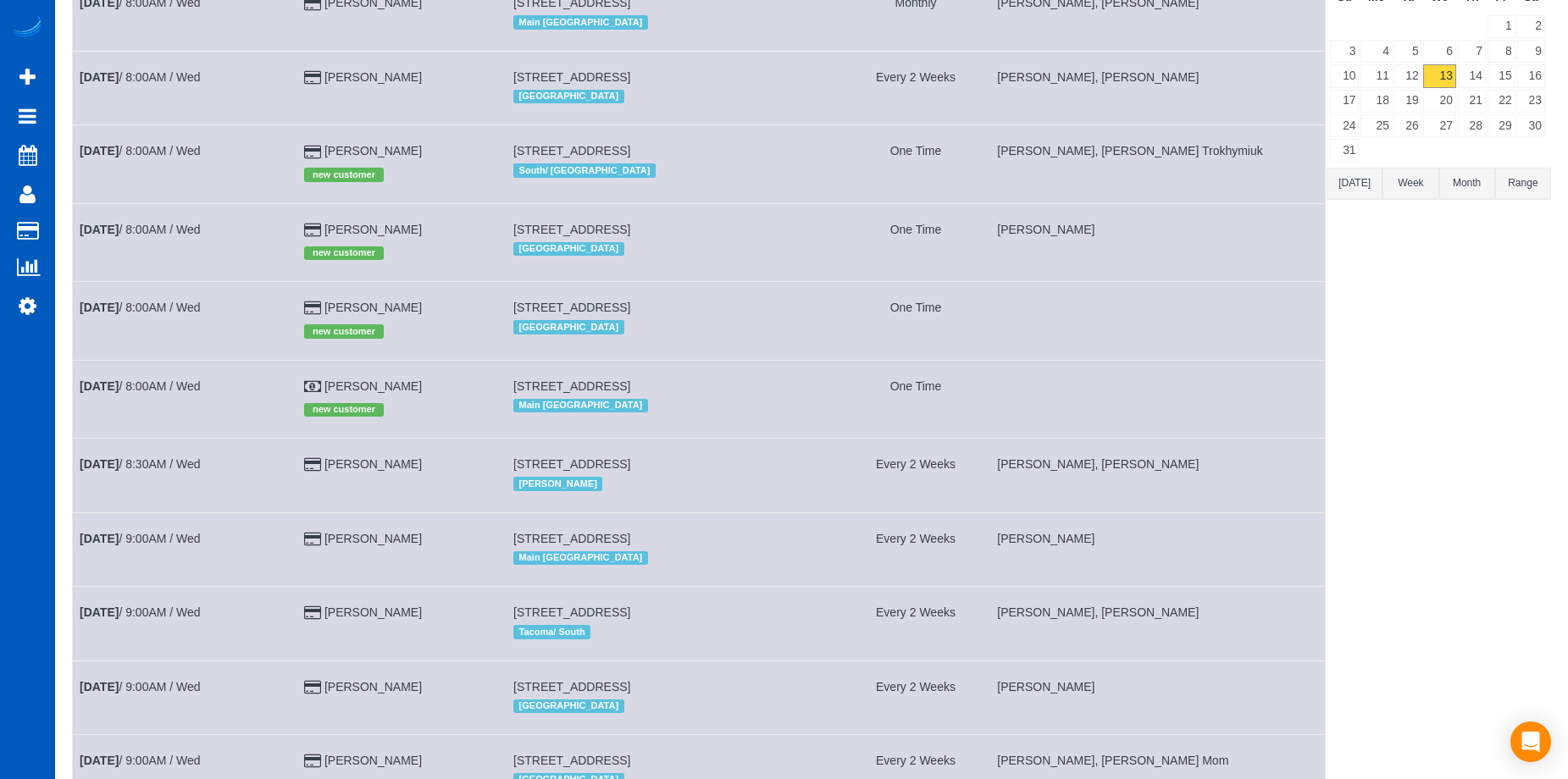
scroll to position [26, 0]
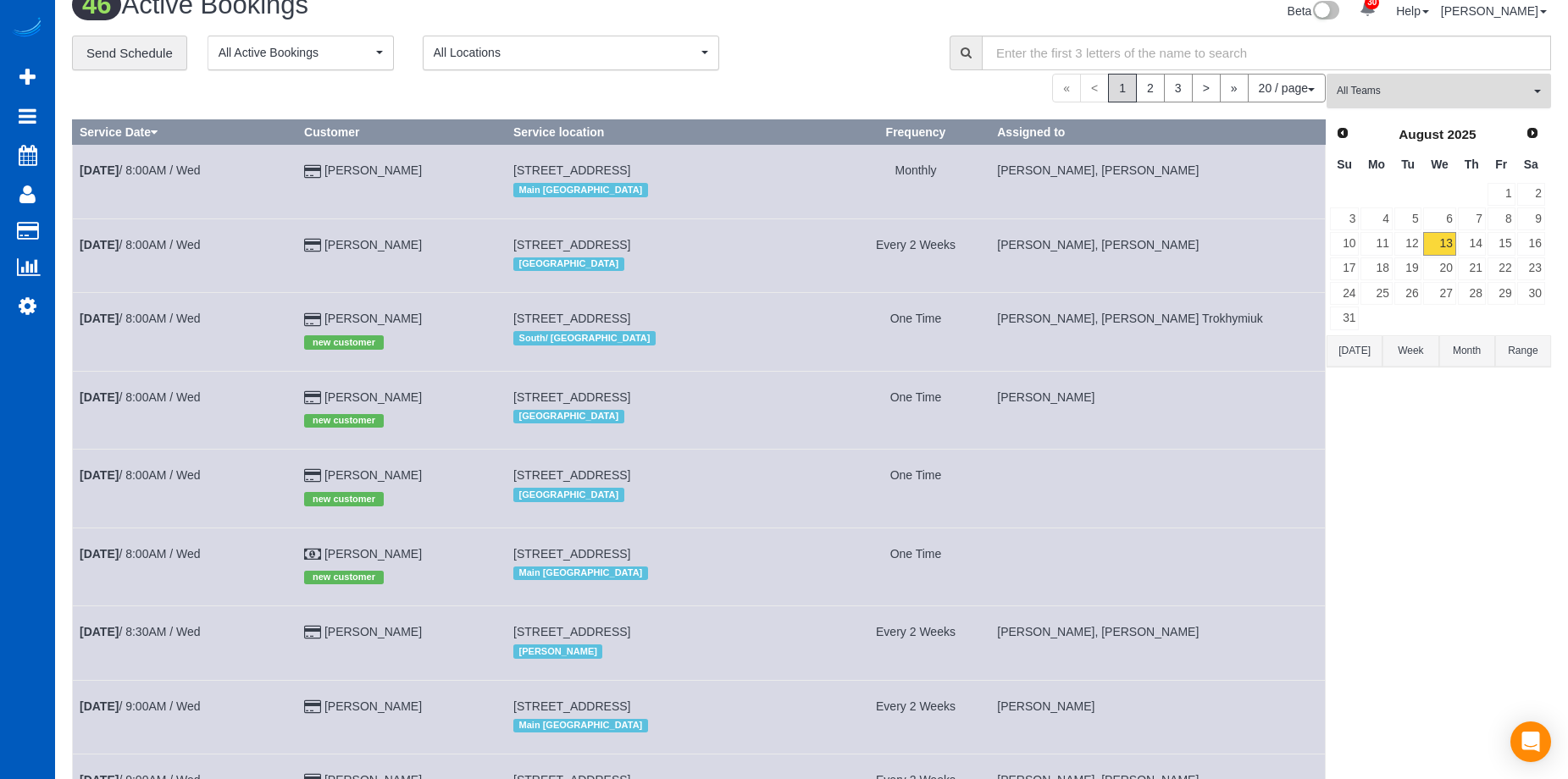
click at [1452, 86] on span "All Teams" at bounding box center [1433, 91] width 193 height 15
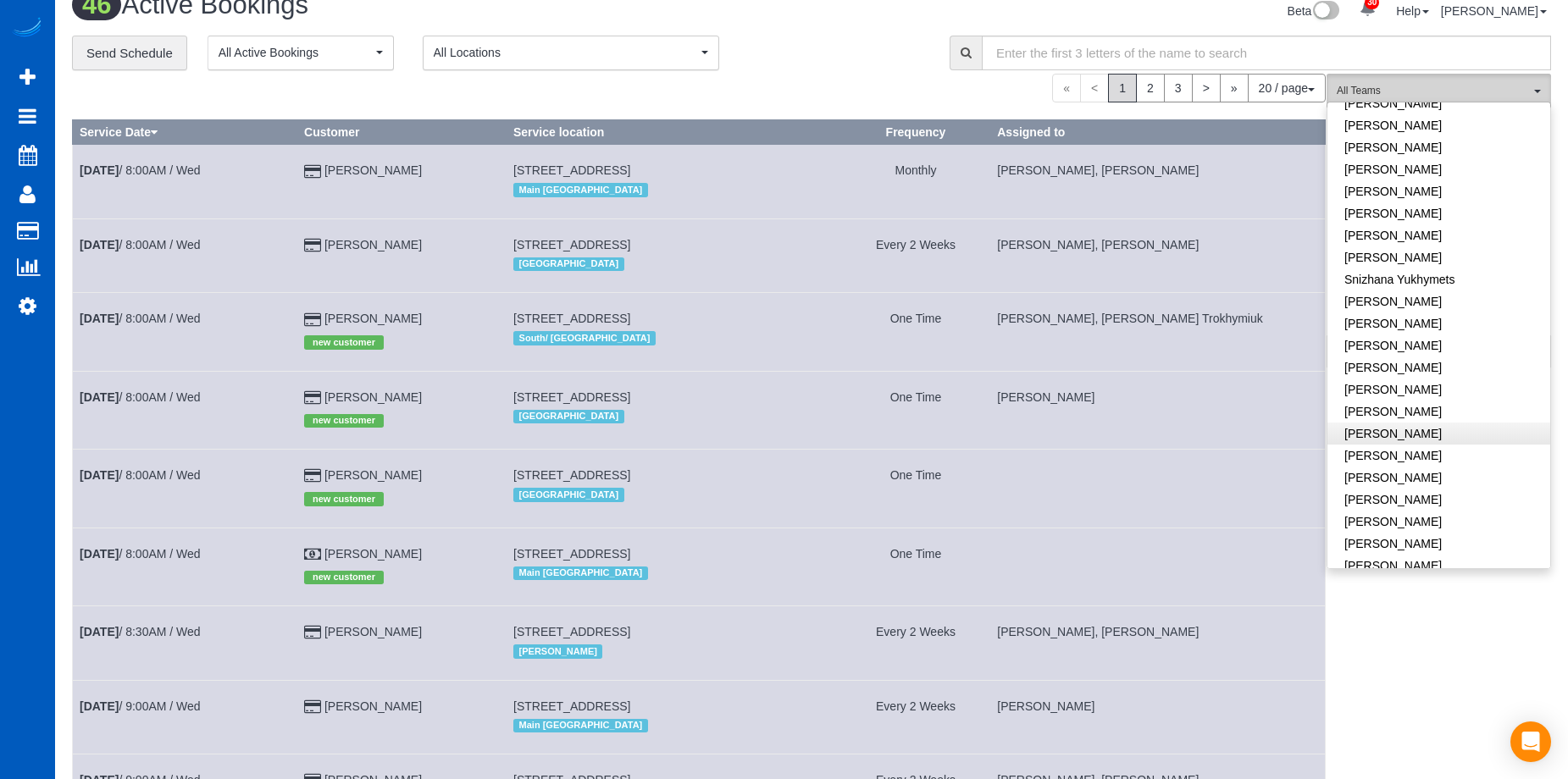
scroll to position [1144, 0]
click at [1476, 510] on link "[PERSON_NAME]" at bounding box center [1439, 521] width 223 height 22
click at [1451, 532] on link "[PERSON_NAME]" at bounding box center [1439, 543] width 223 height 22
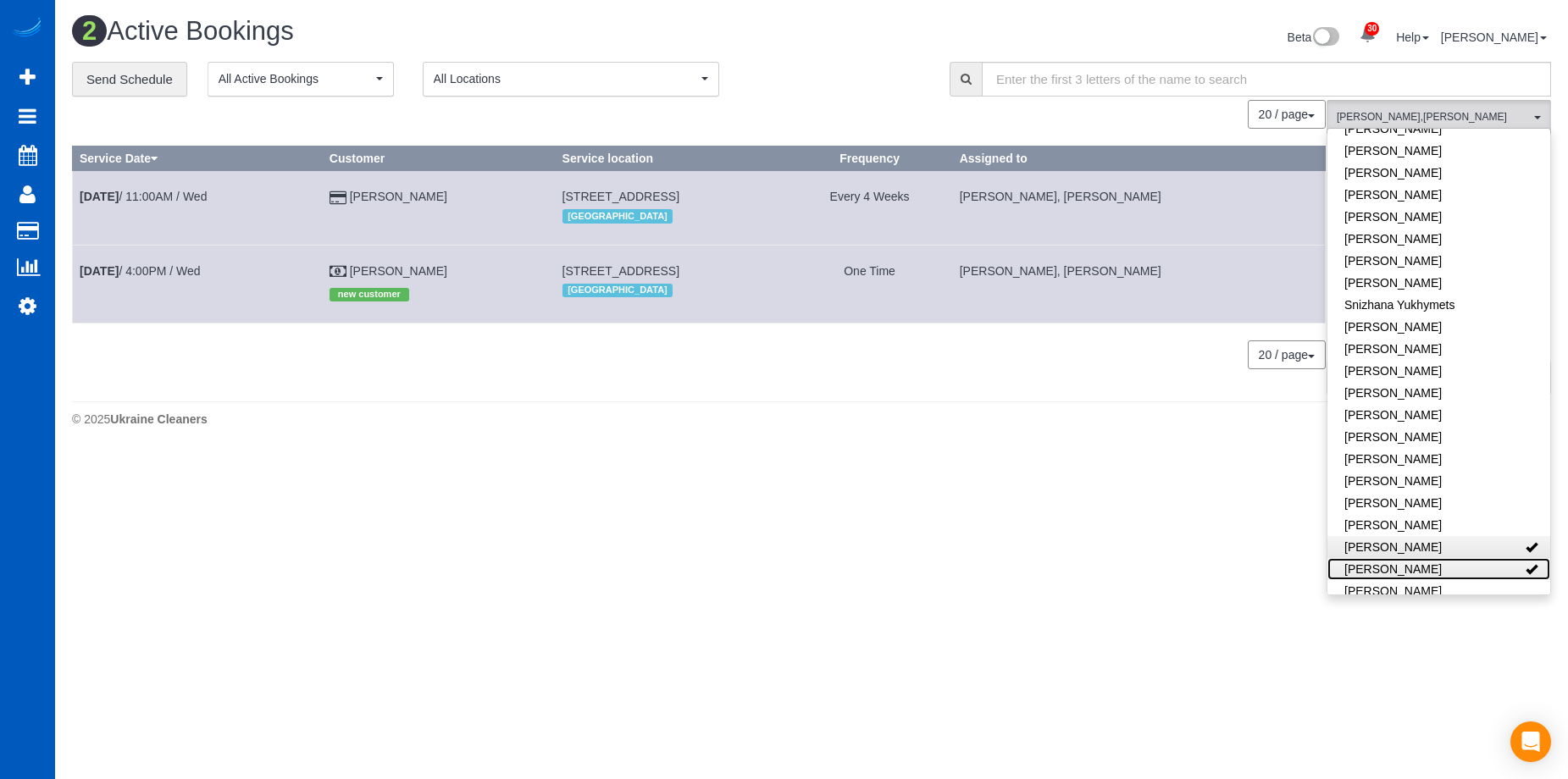
scroll to position [0, 0]
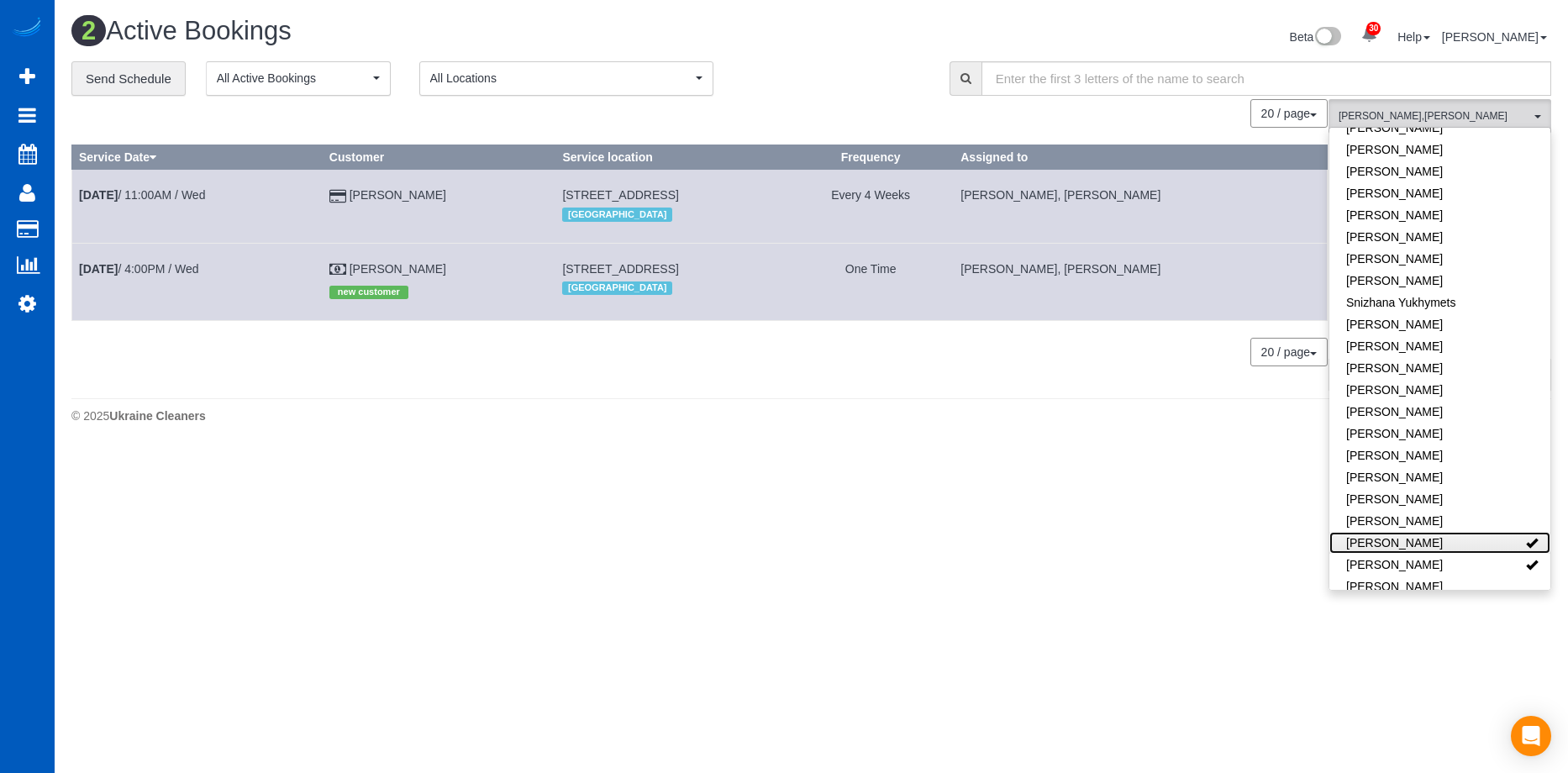
click at [1437, 532] on link "[PERSON_NAME]" at bounding box center [1439, 543] width 221 height 22
click at [1433, 554] on link "[PERSON_NAME]" at bounding box center [1439, 565] width 221 height 22
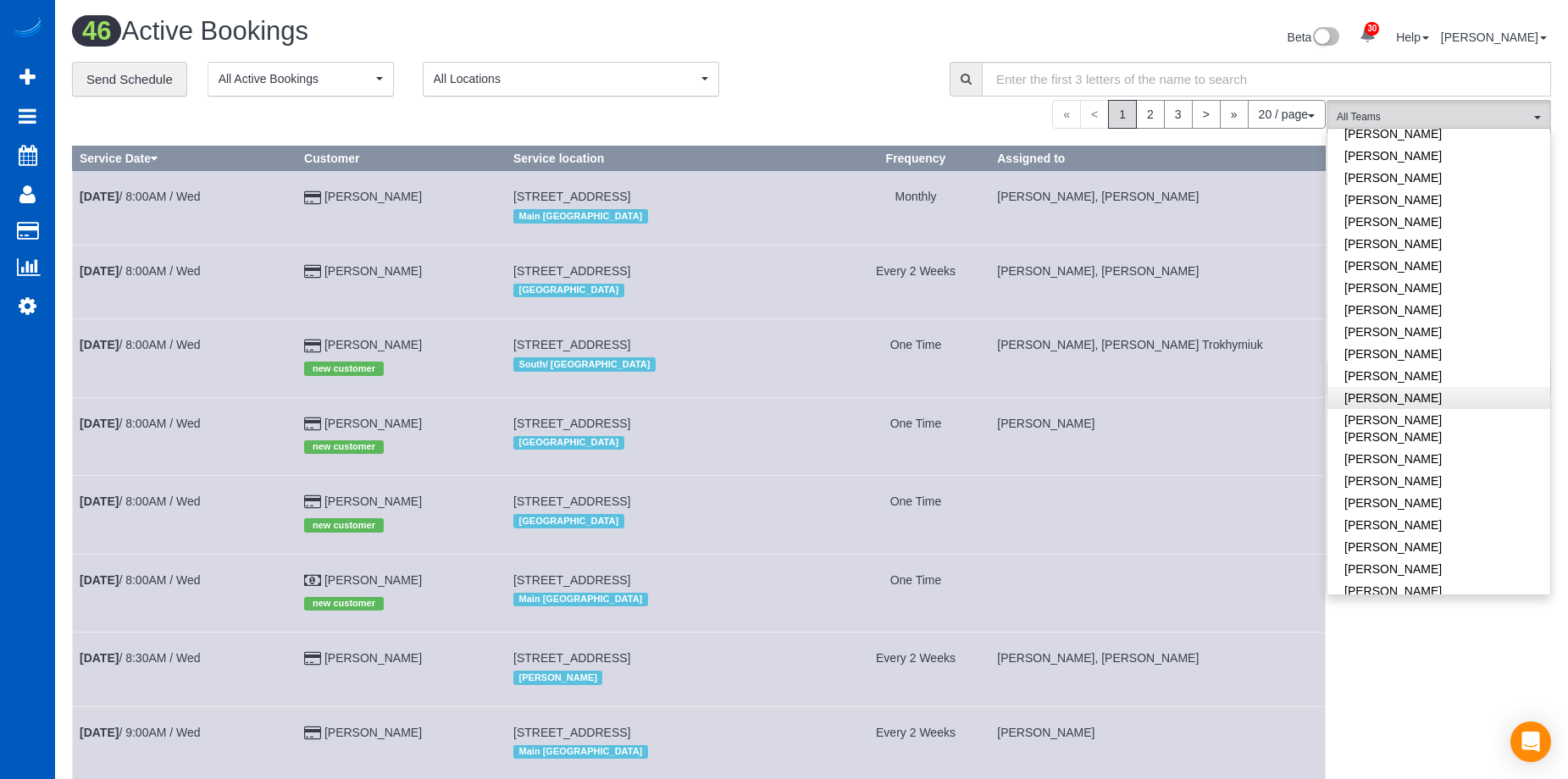
scroll to position [467, 0]
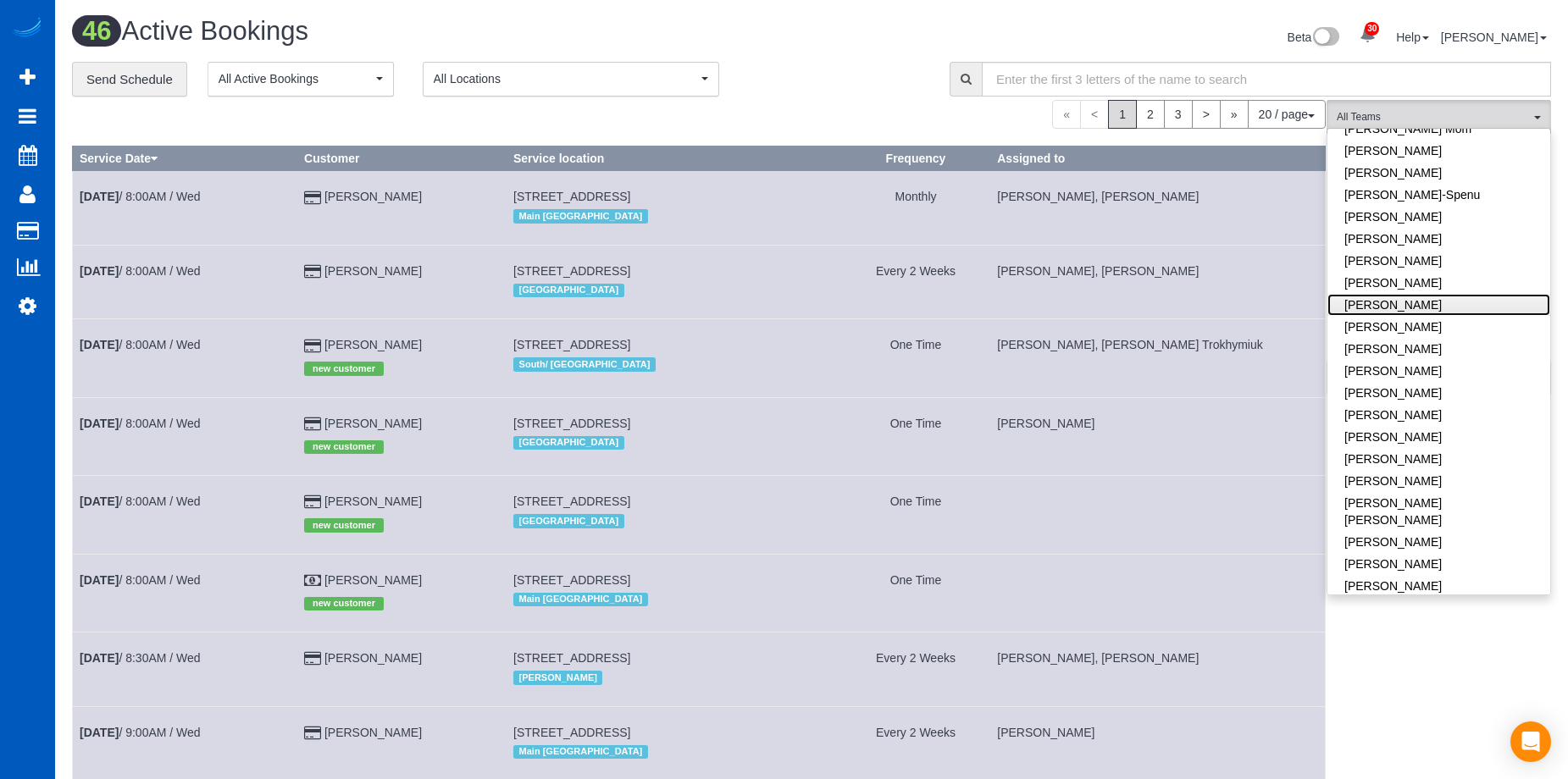
click at [1473, 294] on link "[PERSON_NAME]" at bounding box center [1439, 305] width 223 height 22
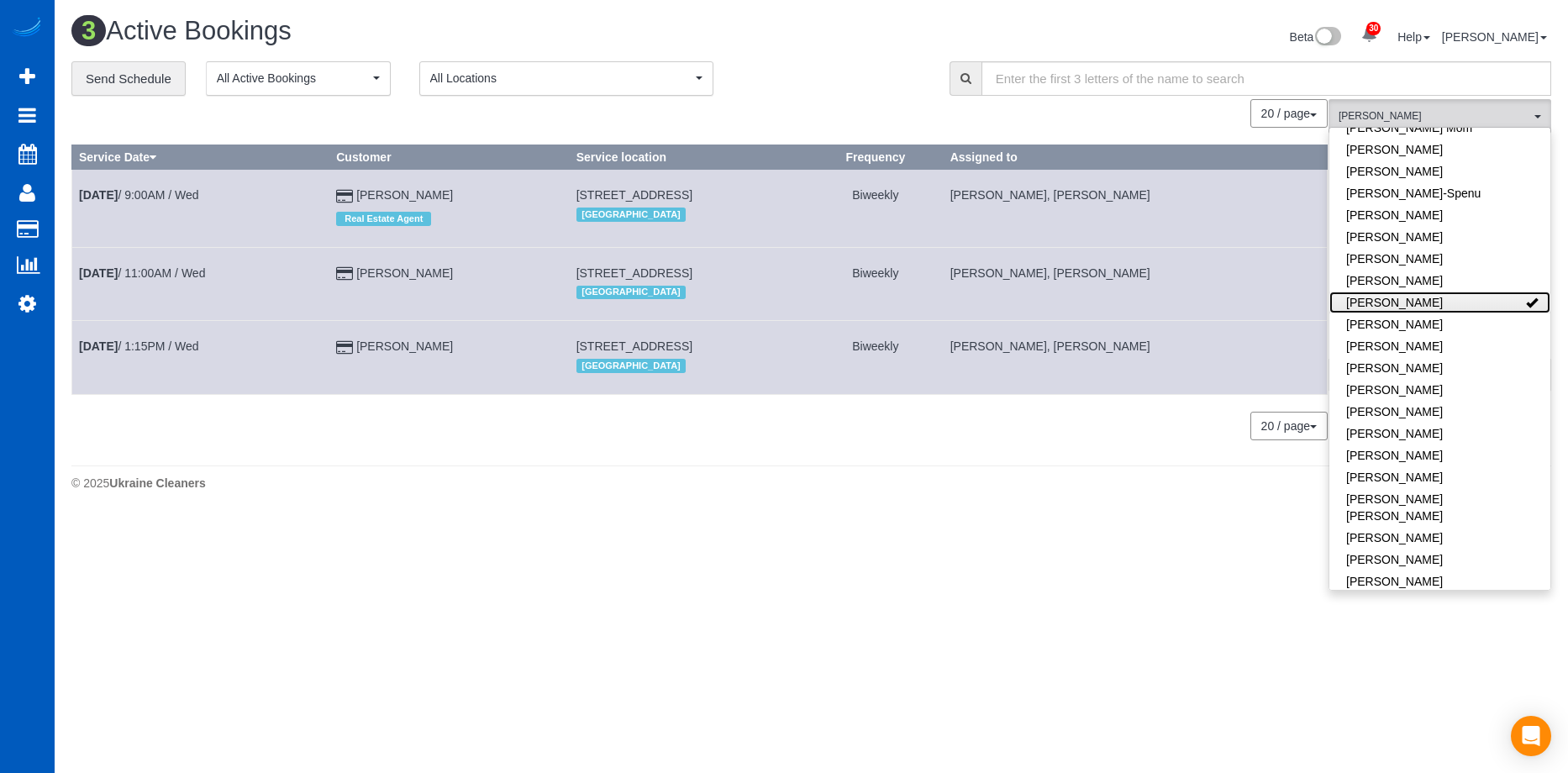
click at [1477, 292] on link "[PERSON_NAME]" at bounding box center [1439, 303] width 221 height 22
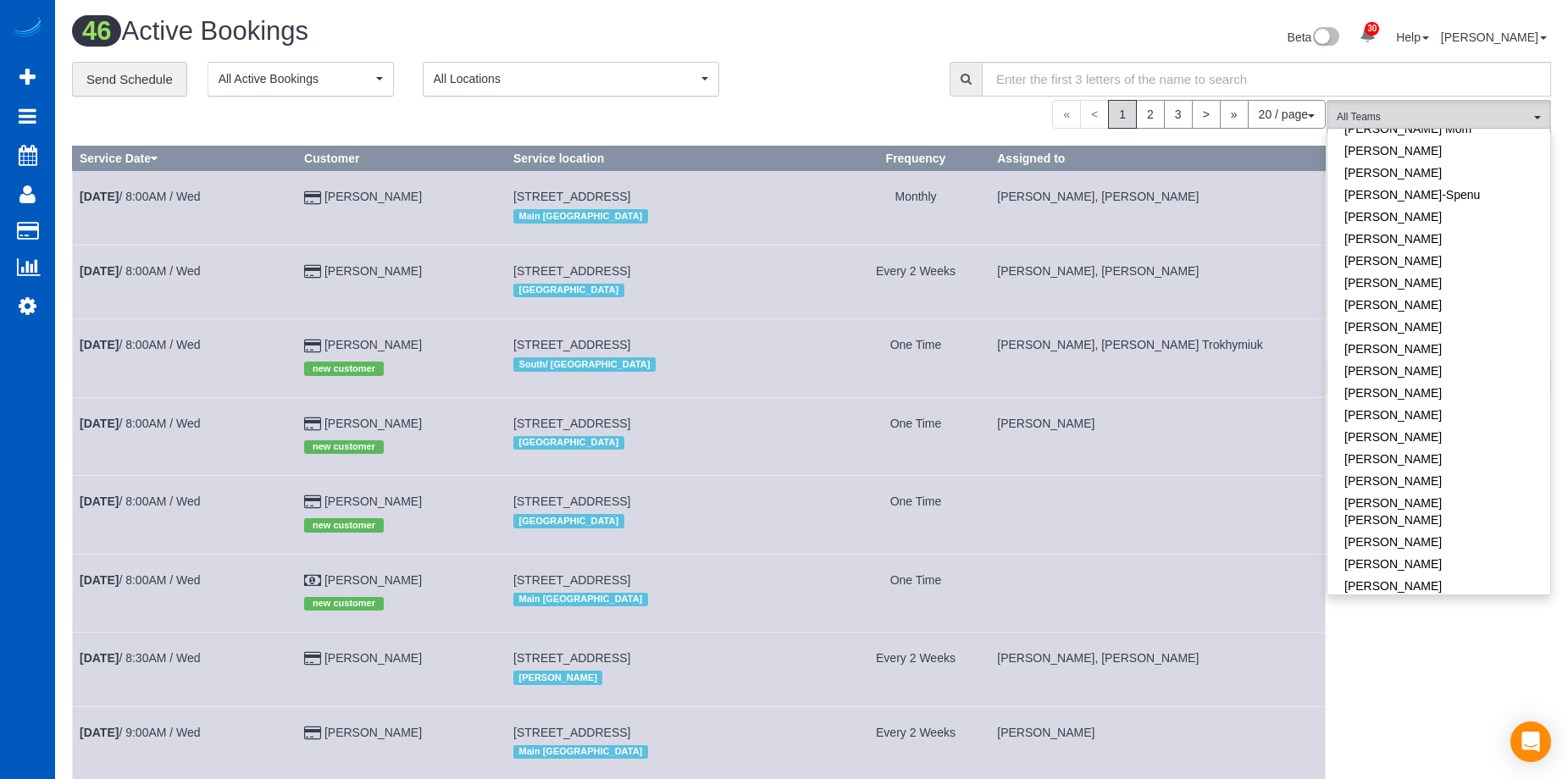
click at [850, 32] on div "Beta 30 Your Notifications You have 0 alerts × You have 4 to charge for 08/09/2…" at bounding box center [1188, 39] width 752 height 45
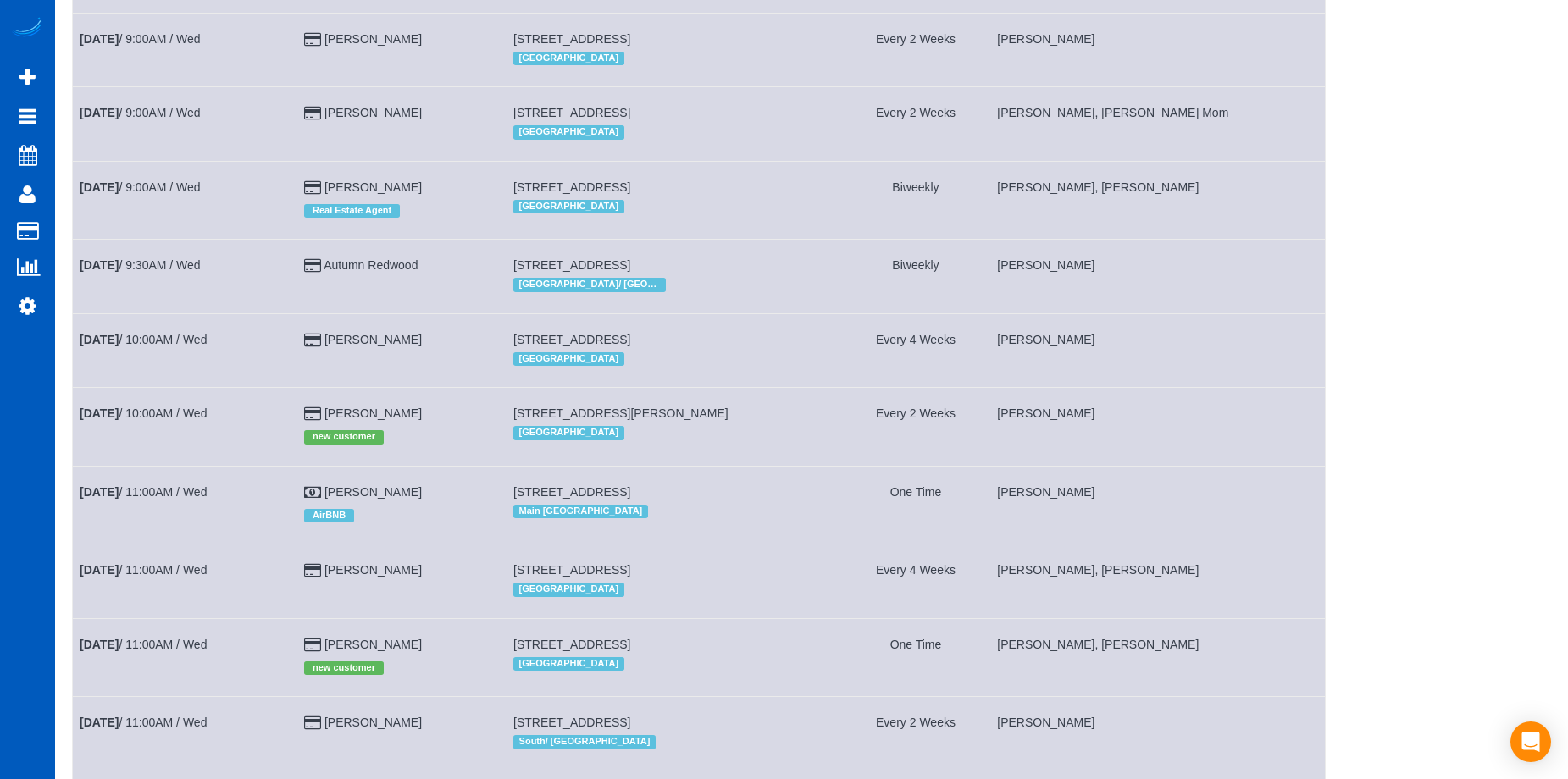
scroll to position [1043, 0]
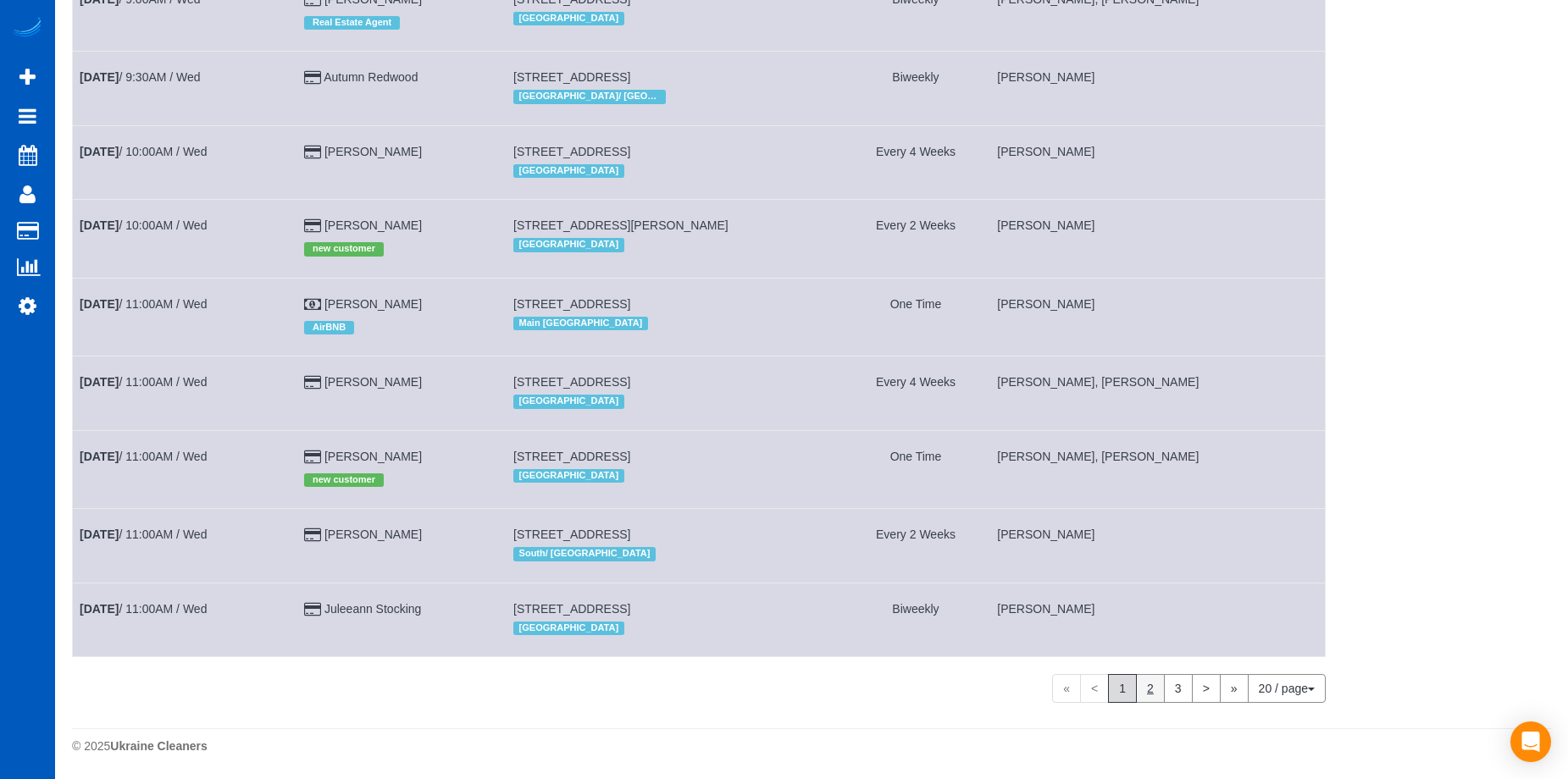
click at [1142, 680] on link "2" at bounding box center [1151, 689] width 29 height 29
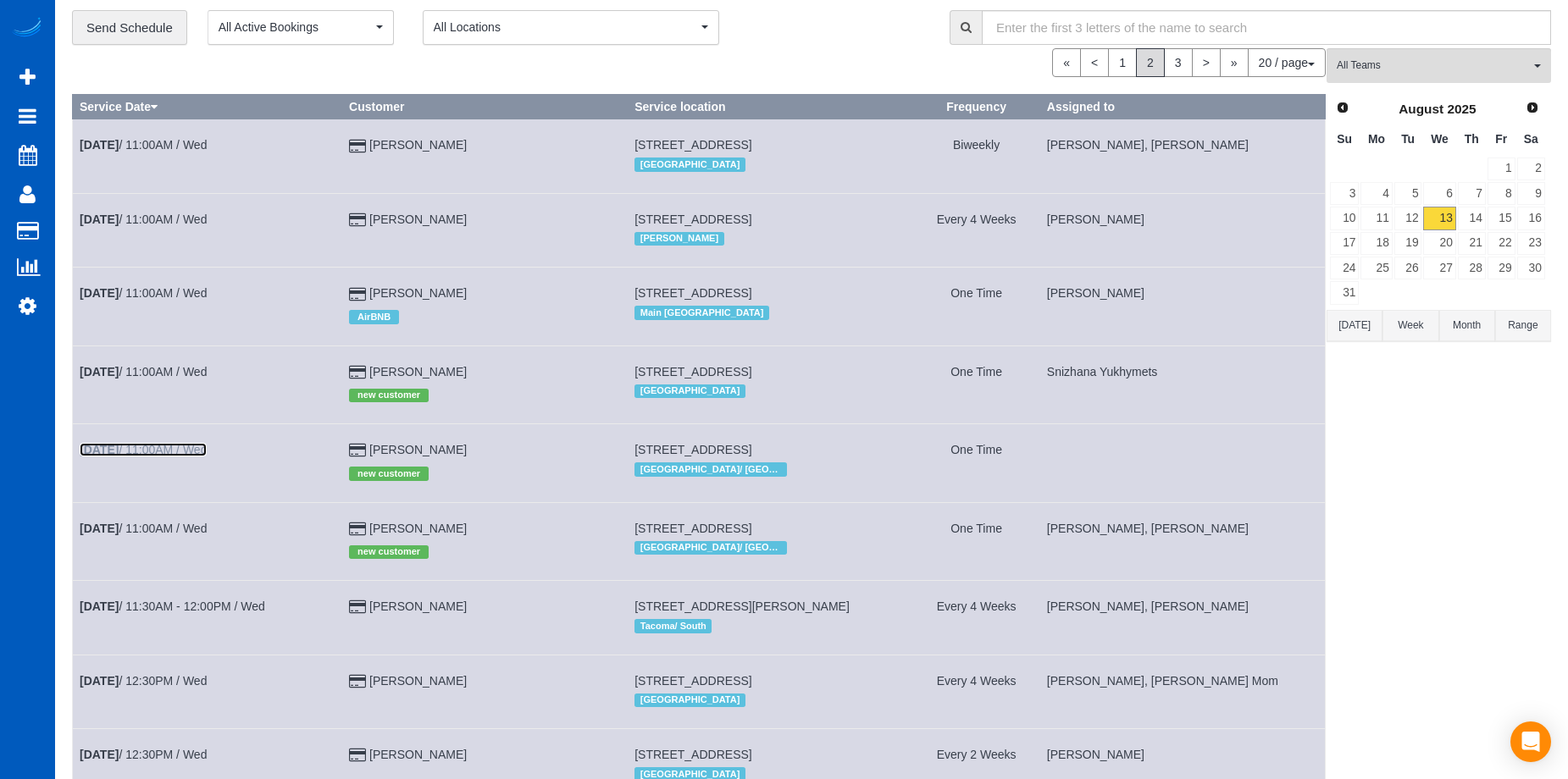
scroll to position [0, 0]
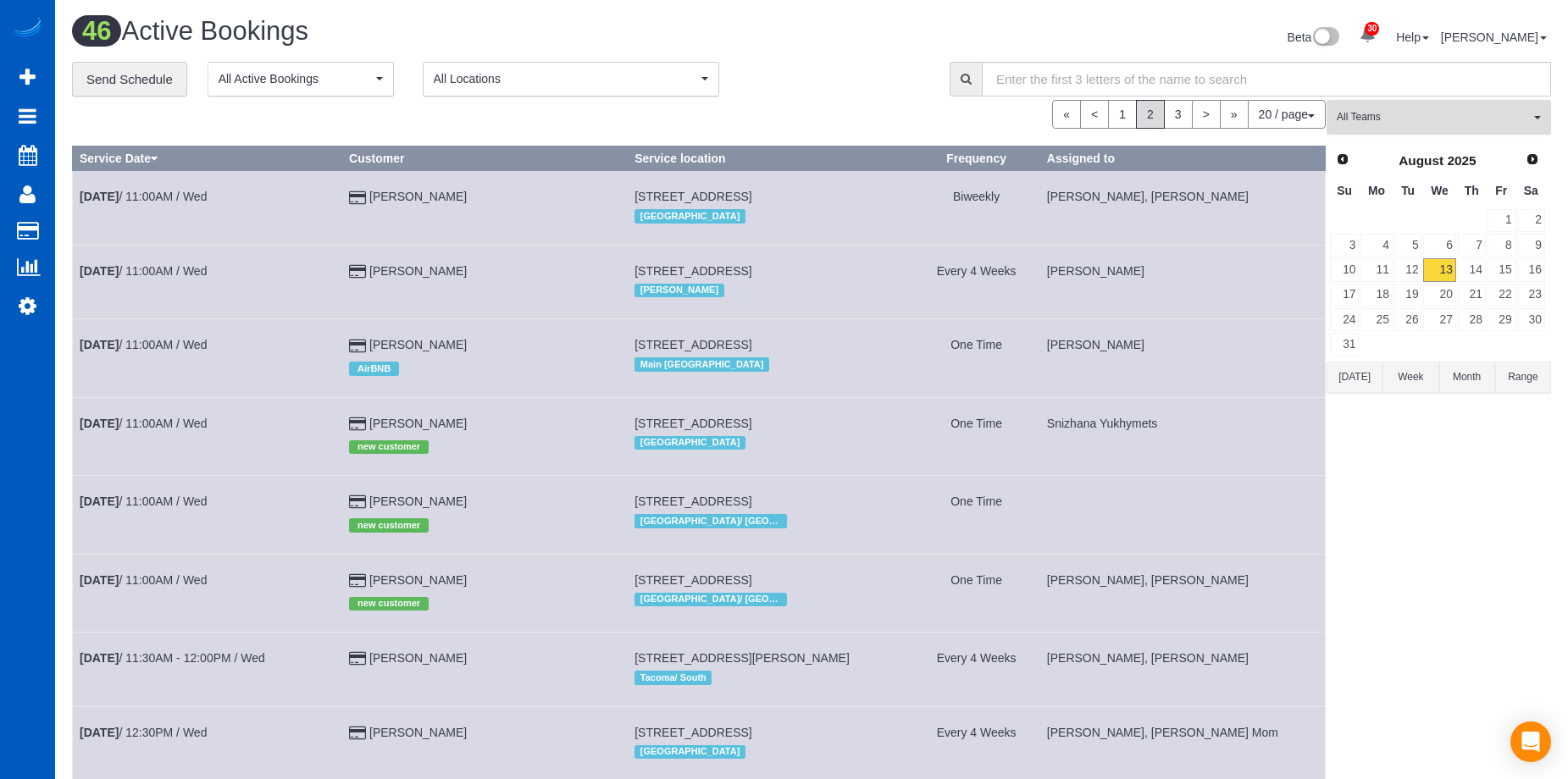
click at [1405, 111] on span "All Teams" at bounding box center [1433, 118] width 193 height 15
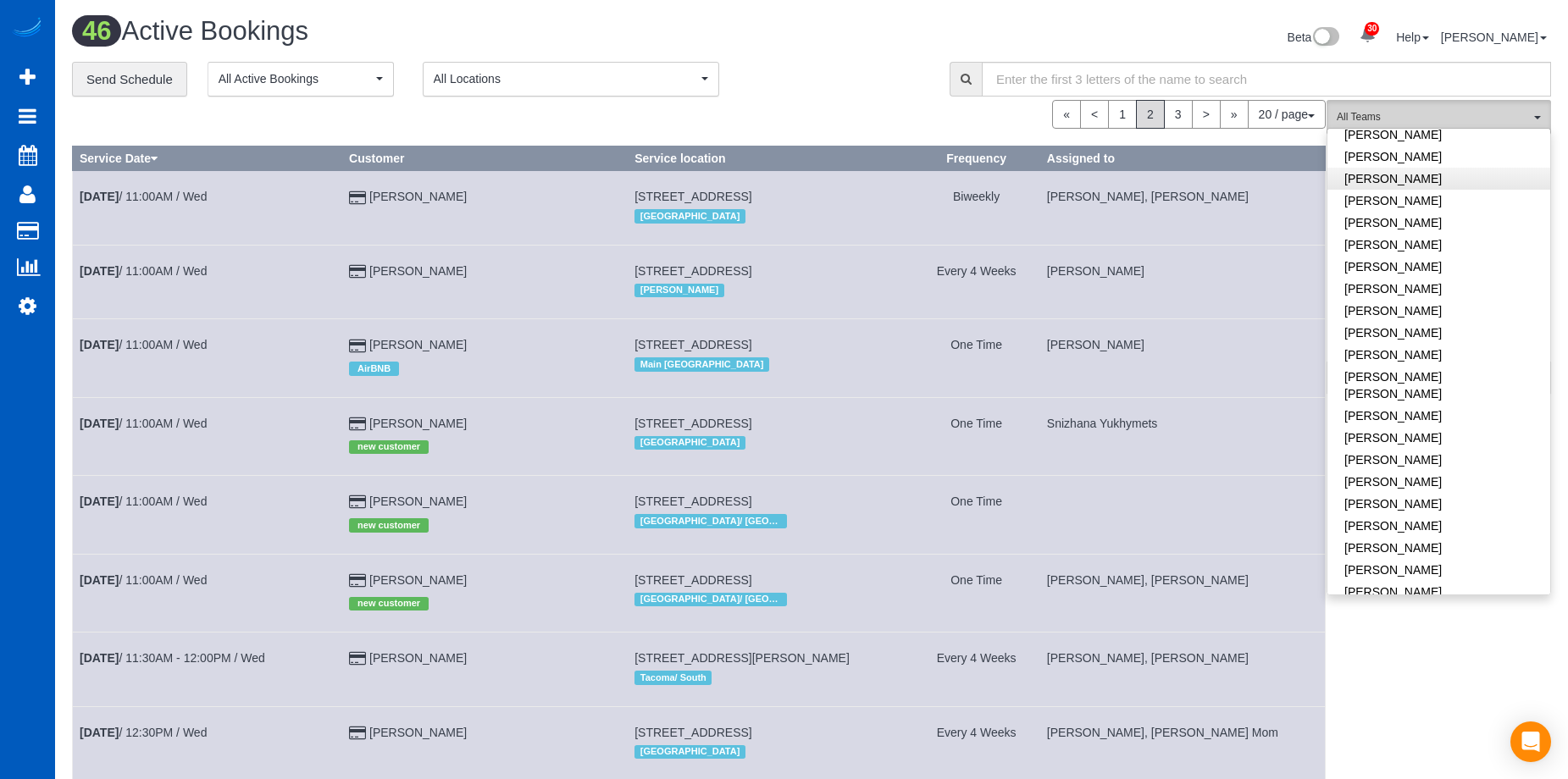
scroll to position [721, 0]
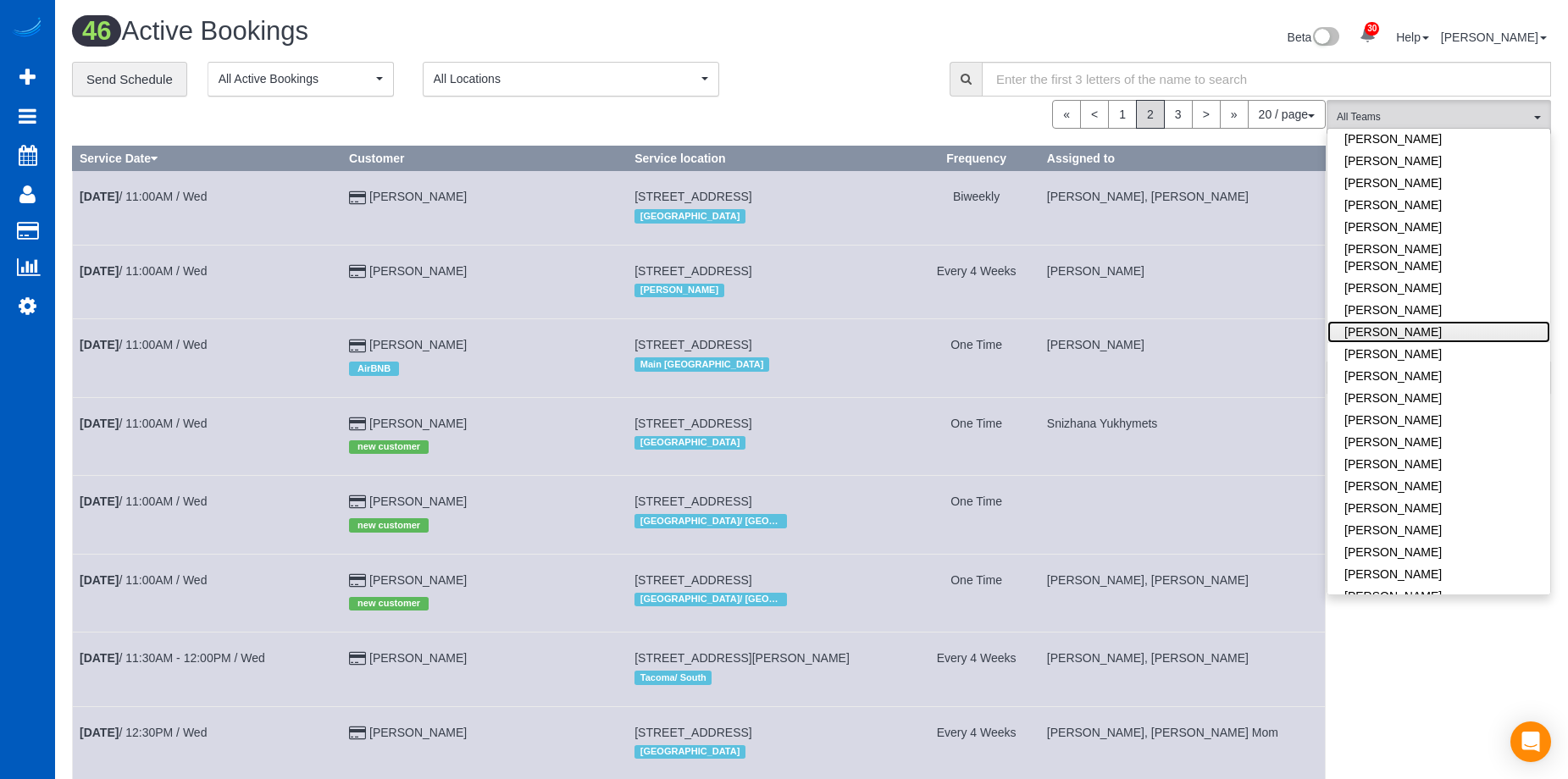
click at [1473, 321] on link "[PERSON_NAME]" at bounding box center [1439, 332] width 223 height 22
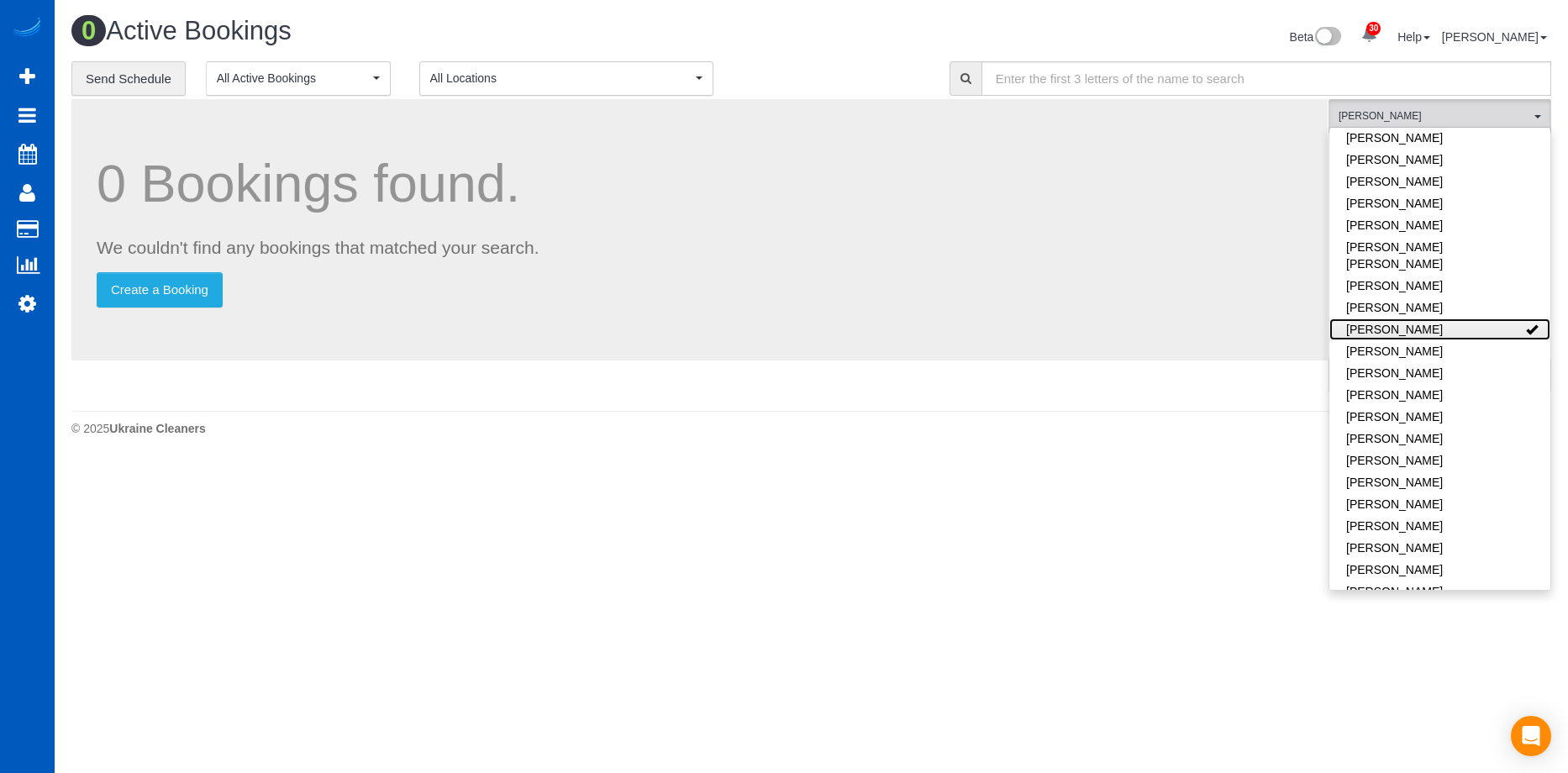
click at [1467, 319] on link "[PERSON_NAME]" at bounding box center [1439, 330] width 221 height 22
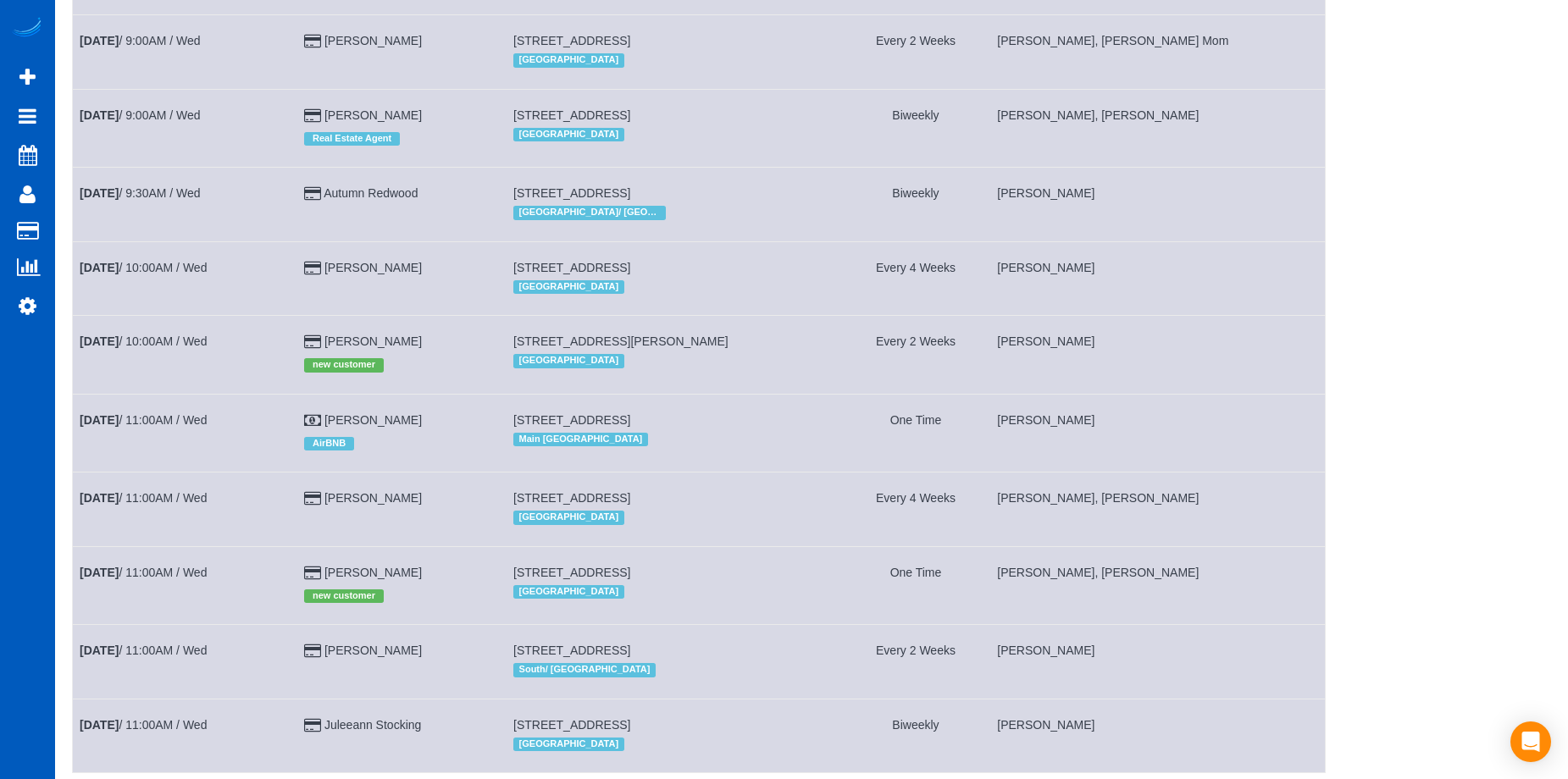
scroll to position [1043, 0]
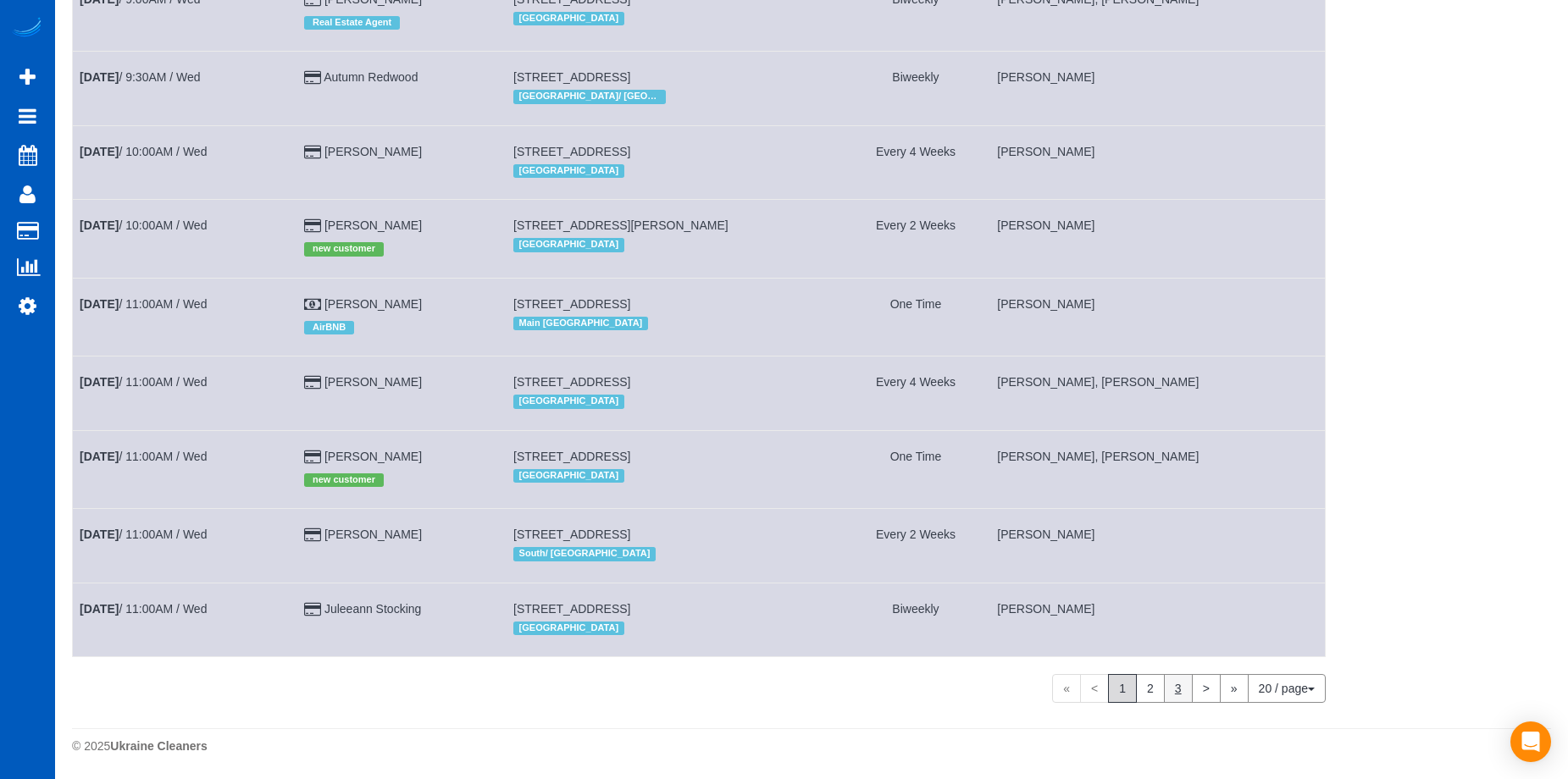
click at [1172, 694] on link "3" at bounding box center [1179, 689] width 29 height 29
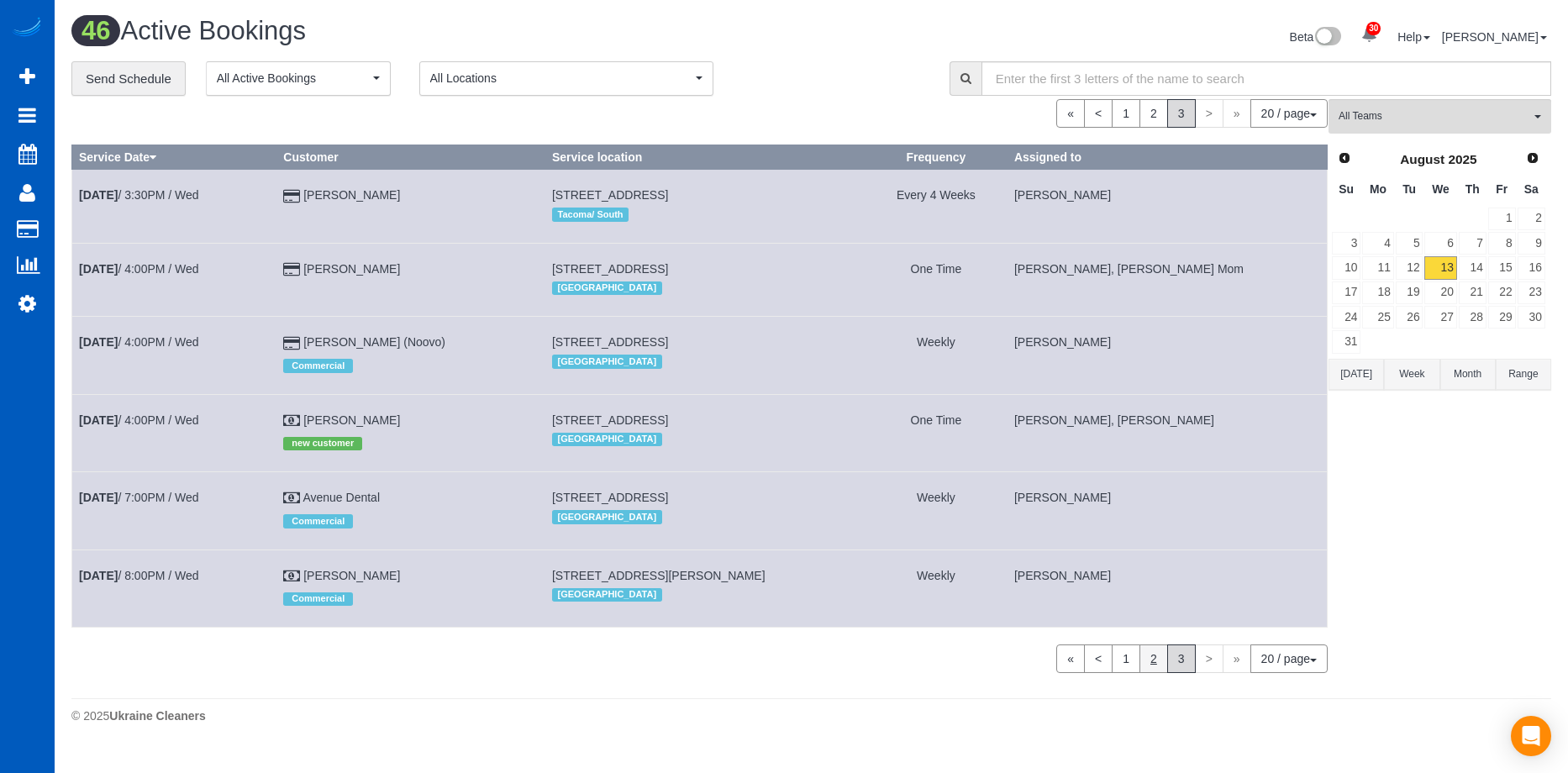
click at [1146, 655] on link "2" at bounding box center [1154, 659] width 29 height 29
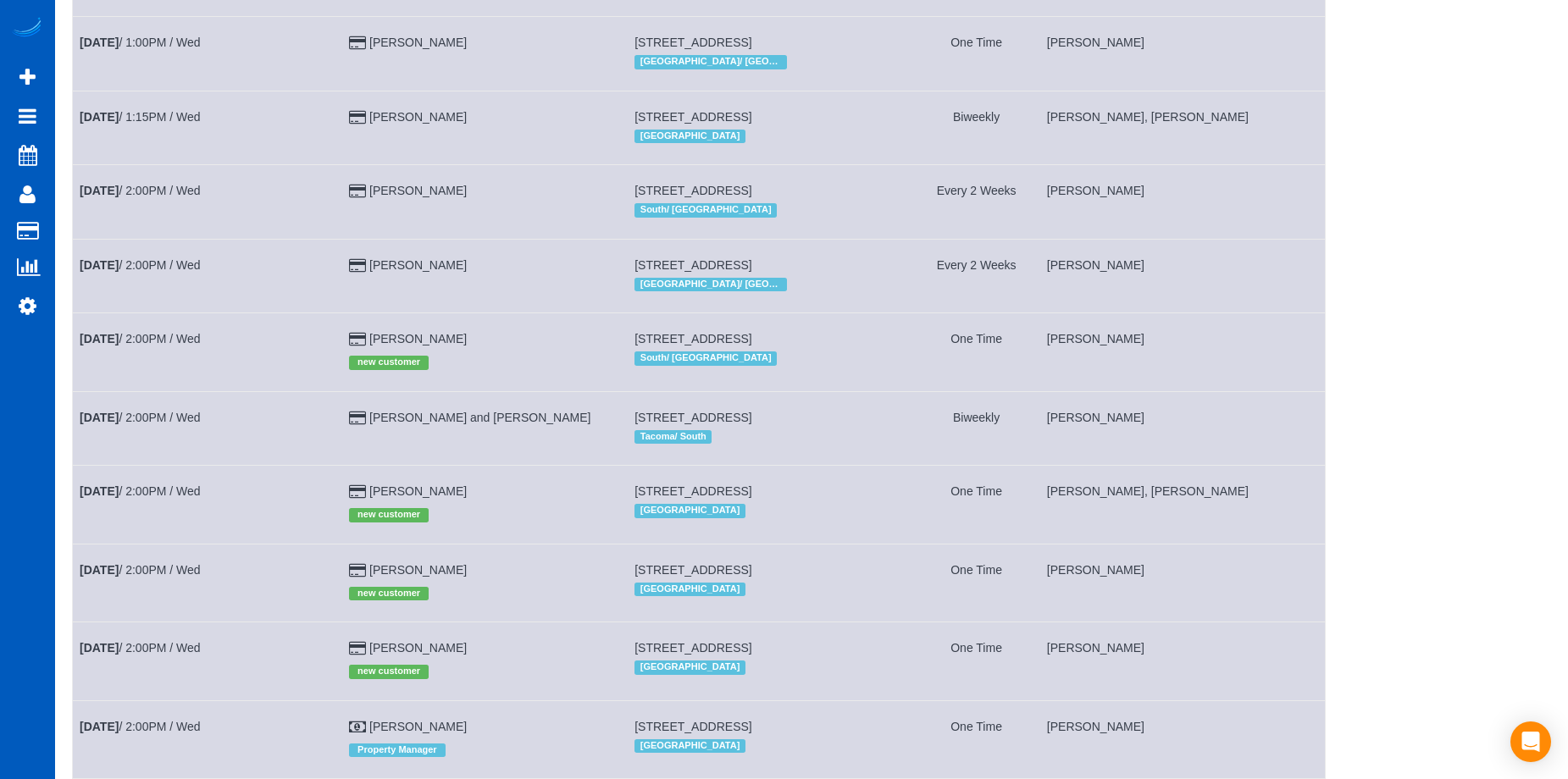
scroll to position [1035, 0]
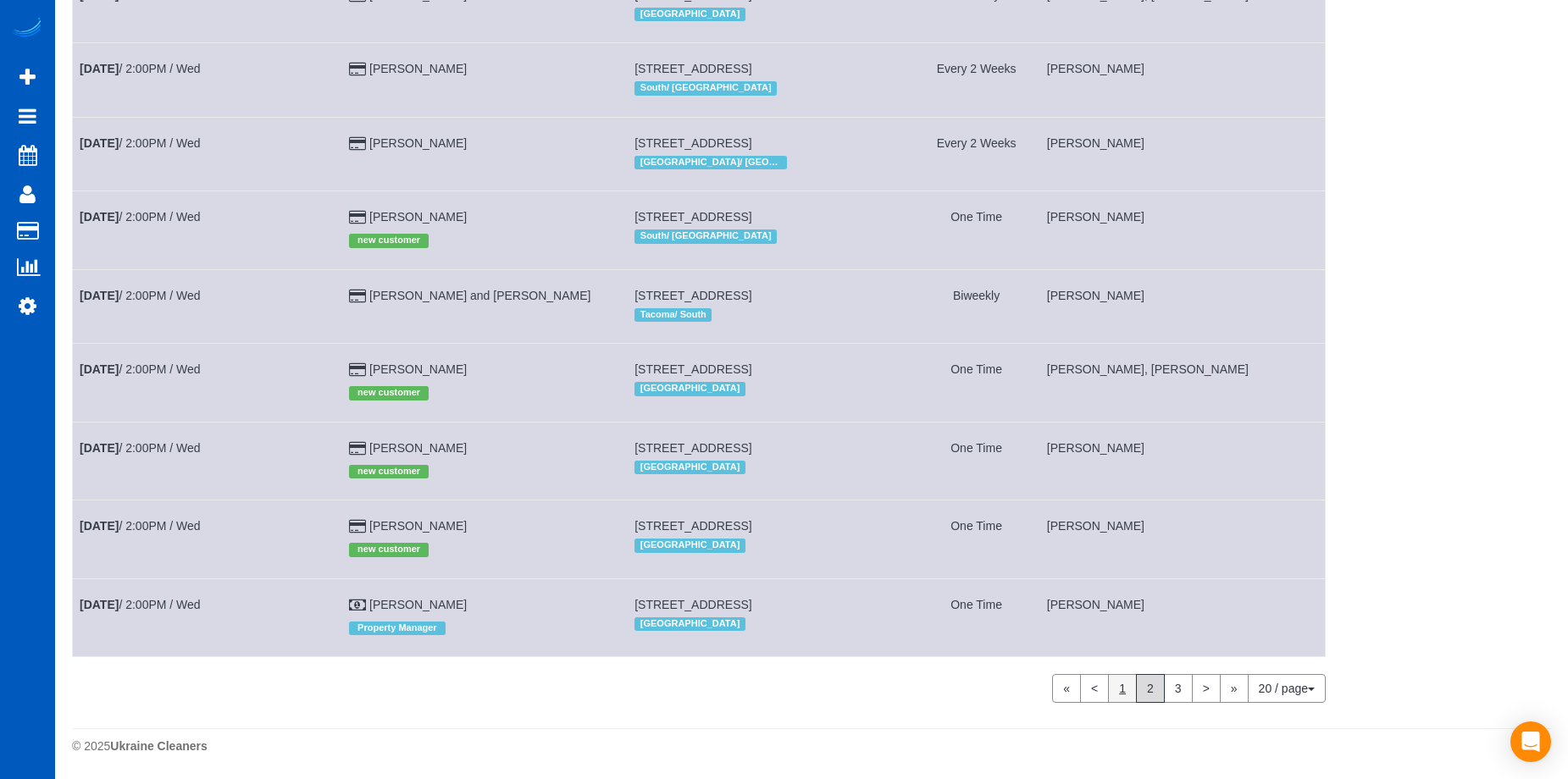
click at [1120, 692] on link "1" at bounding box center [1122, 689] width 29 height 29
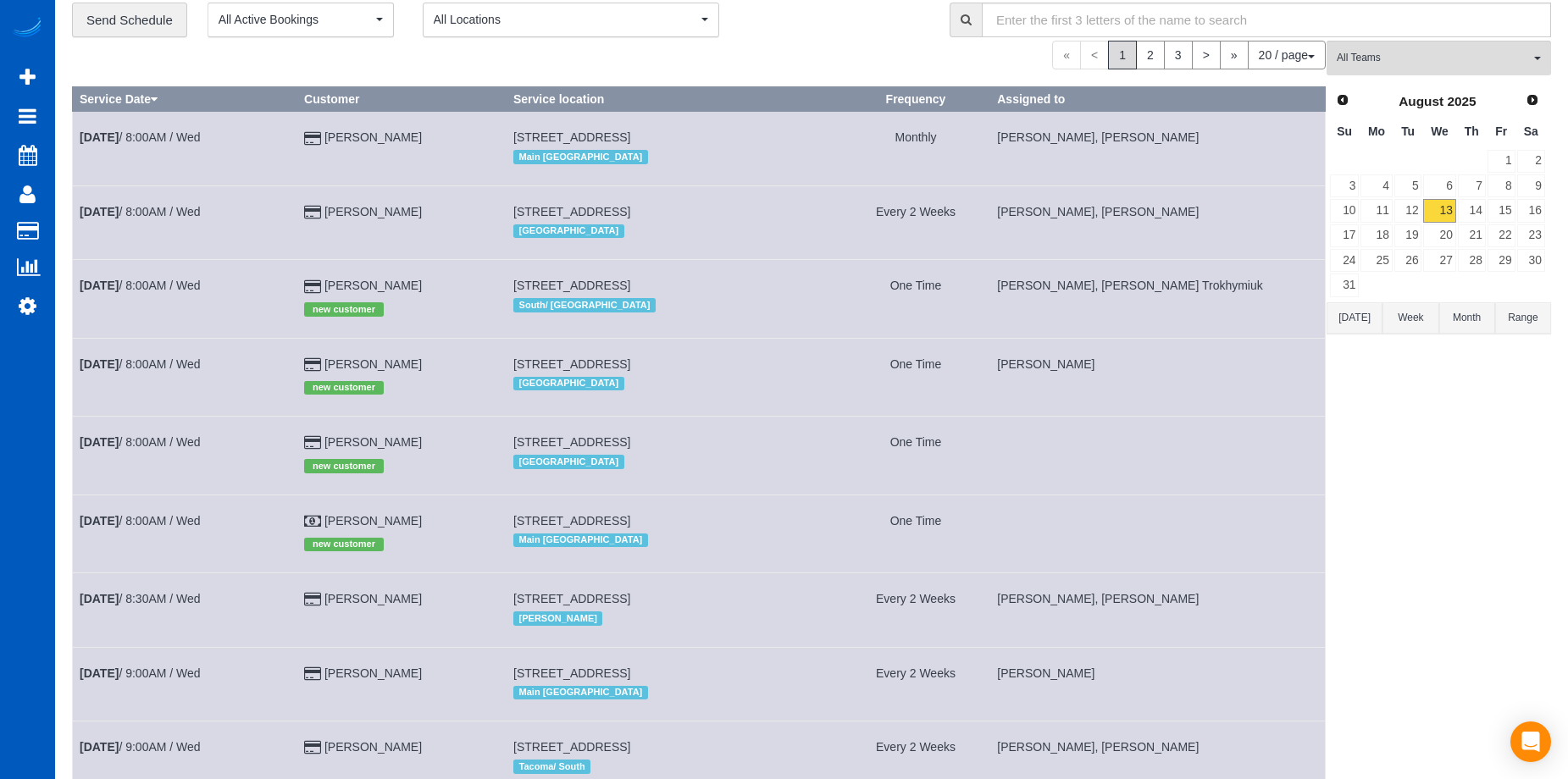
scroll to position [0, 0]
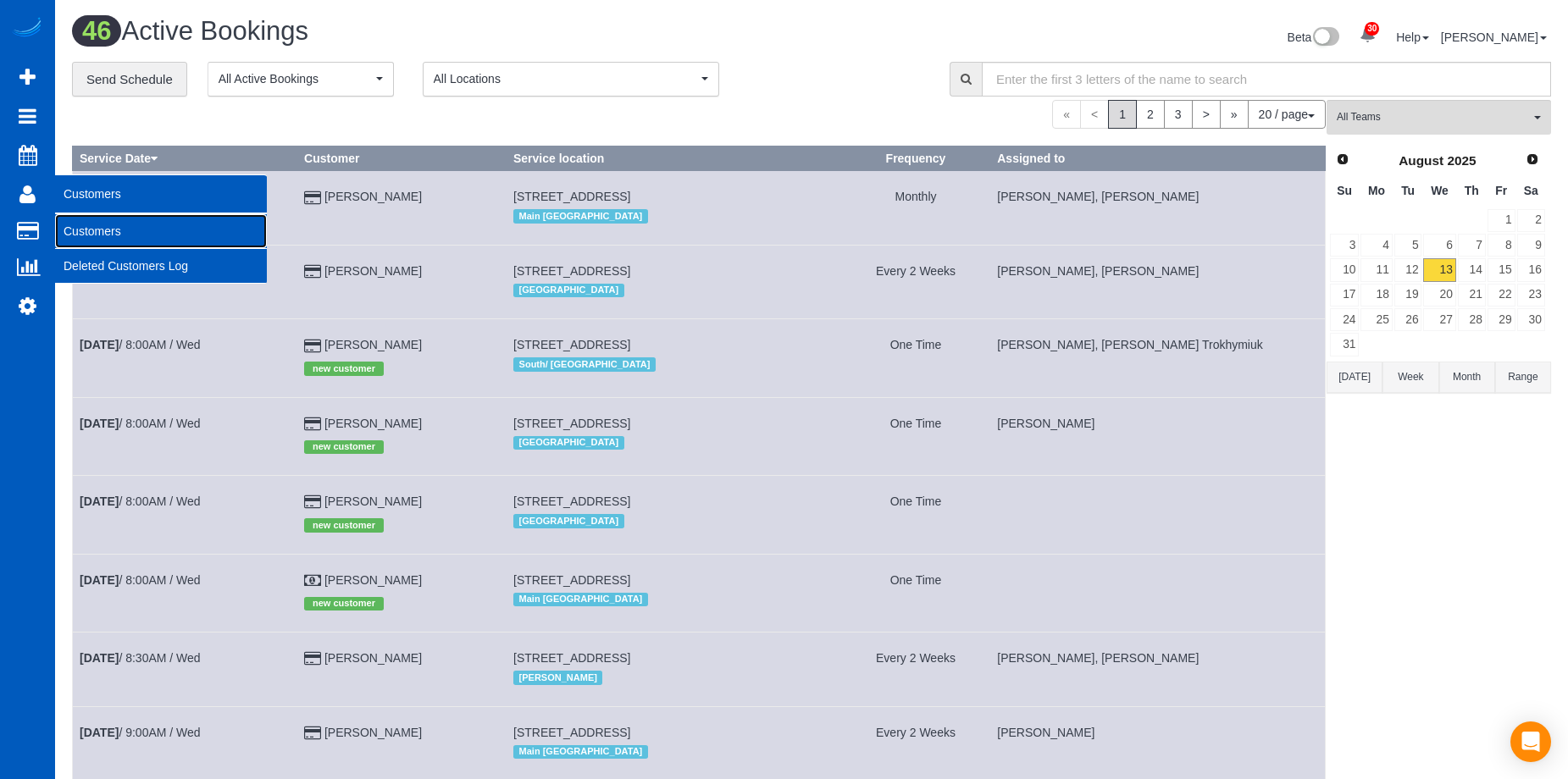
click at [76, 222] on link "Customers" at bounding box center [161, 231] width 212 height 34
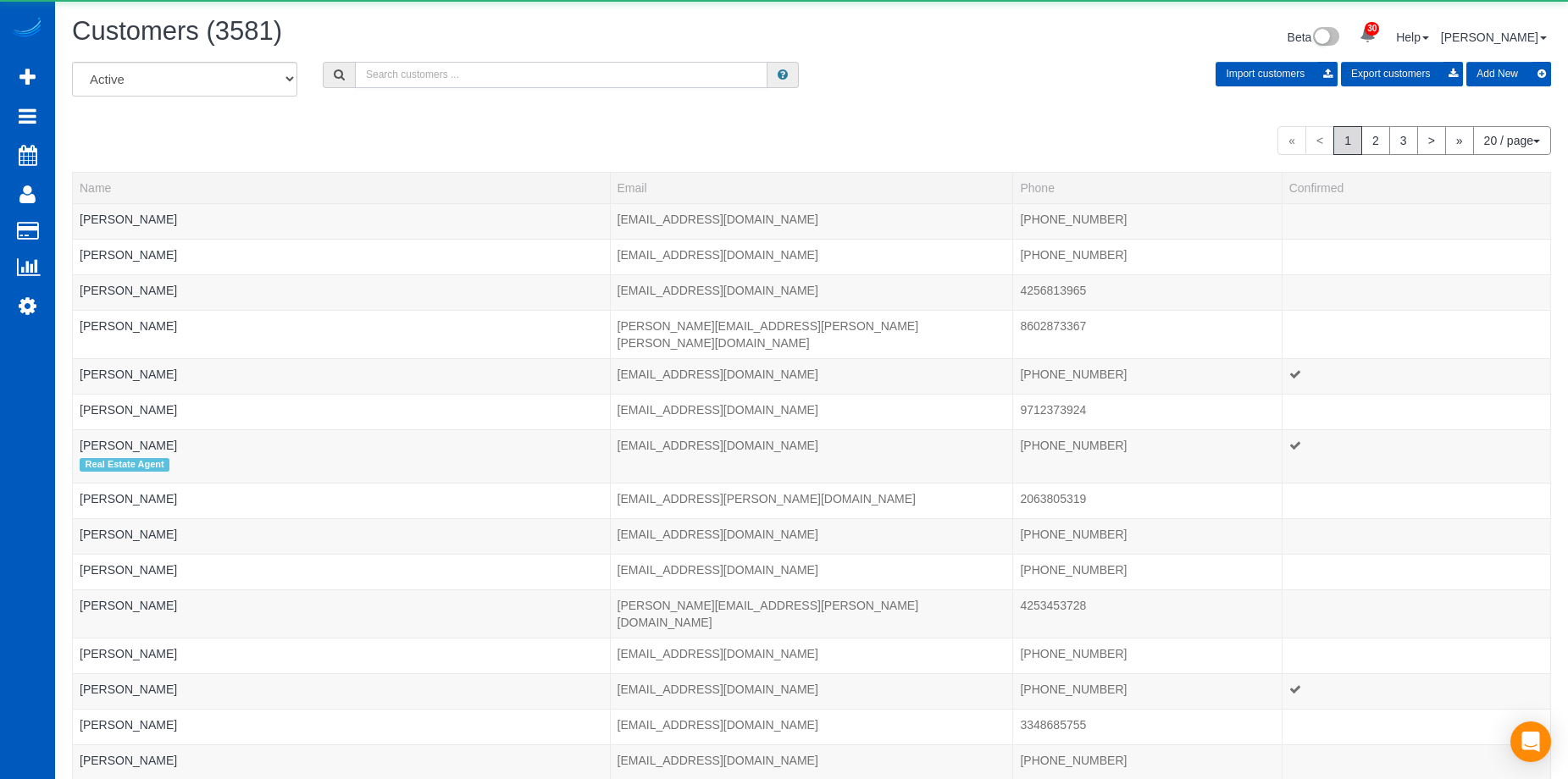
click at [502, 68] on input "text" at bounding box center [562, 75] width 413 height 26
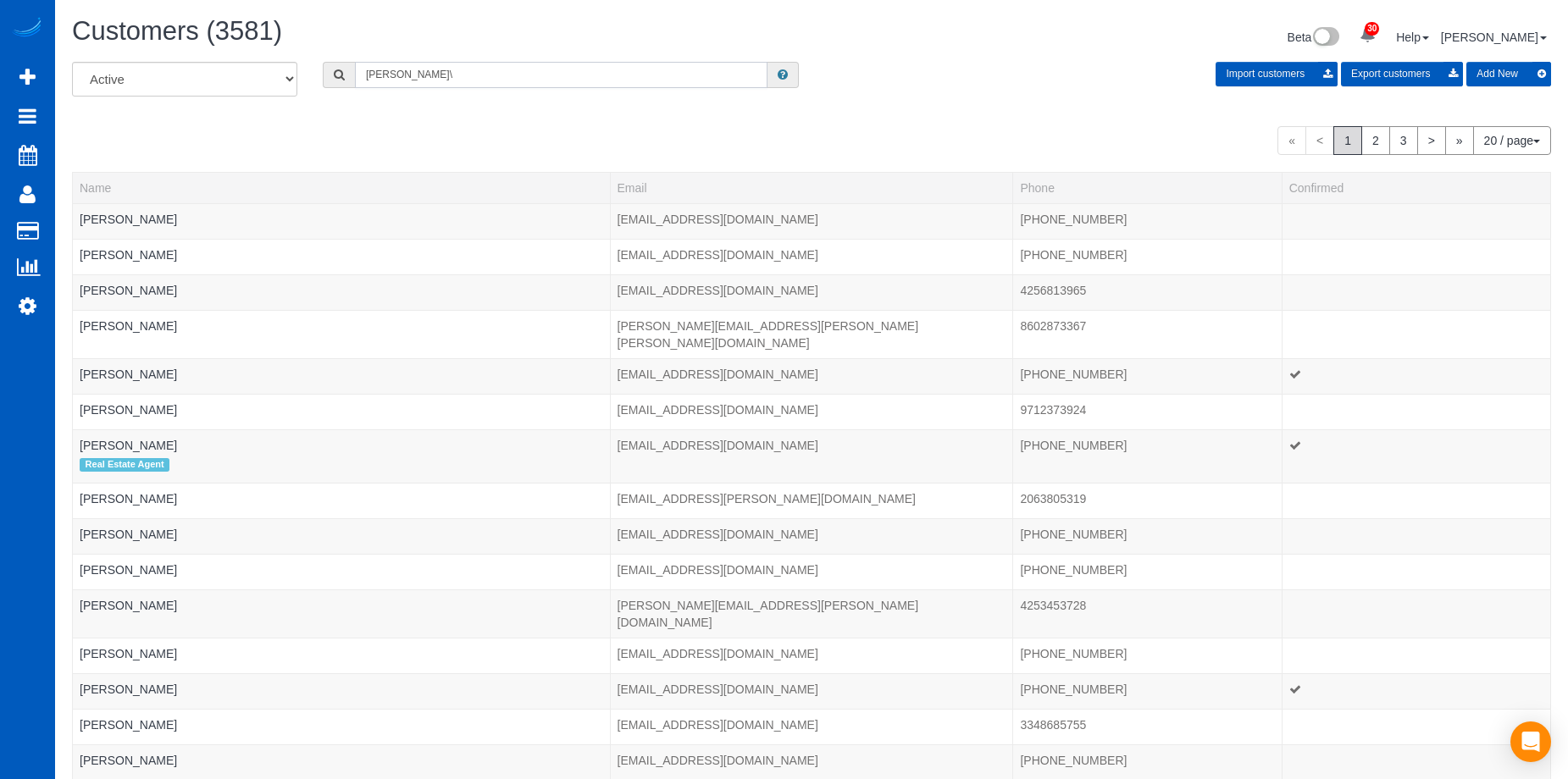
type input "Barbara Elliott"
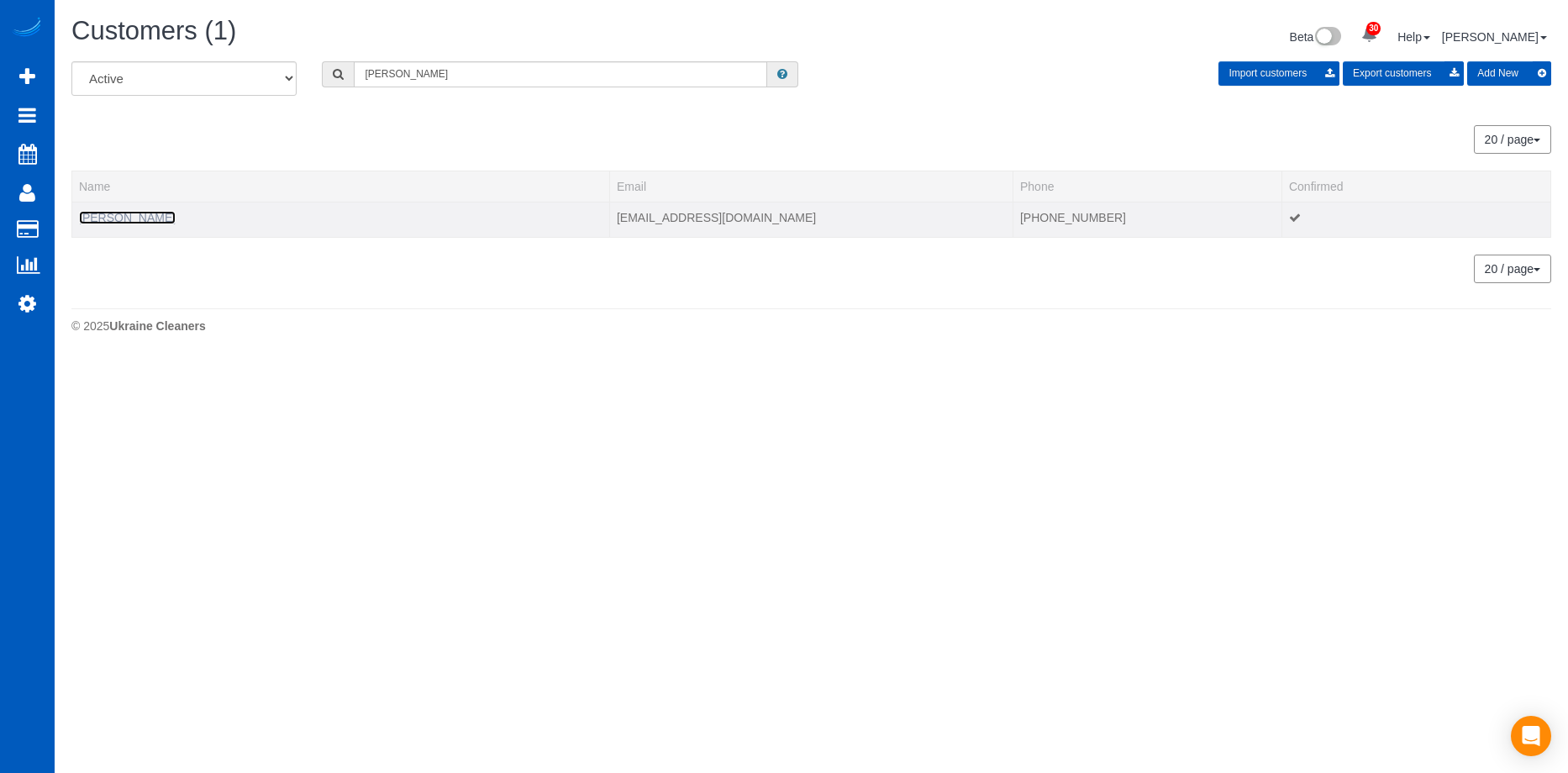
click at [139, 222] on link "Barbara Elliott" at bounding box center [127, 217] width 97 height 14
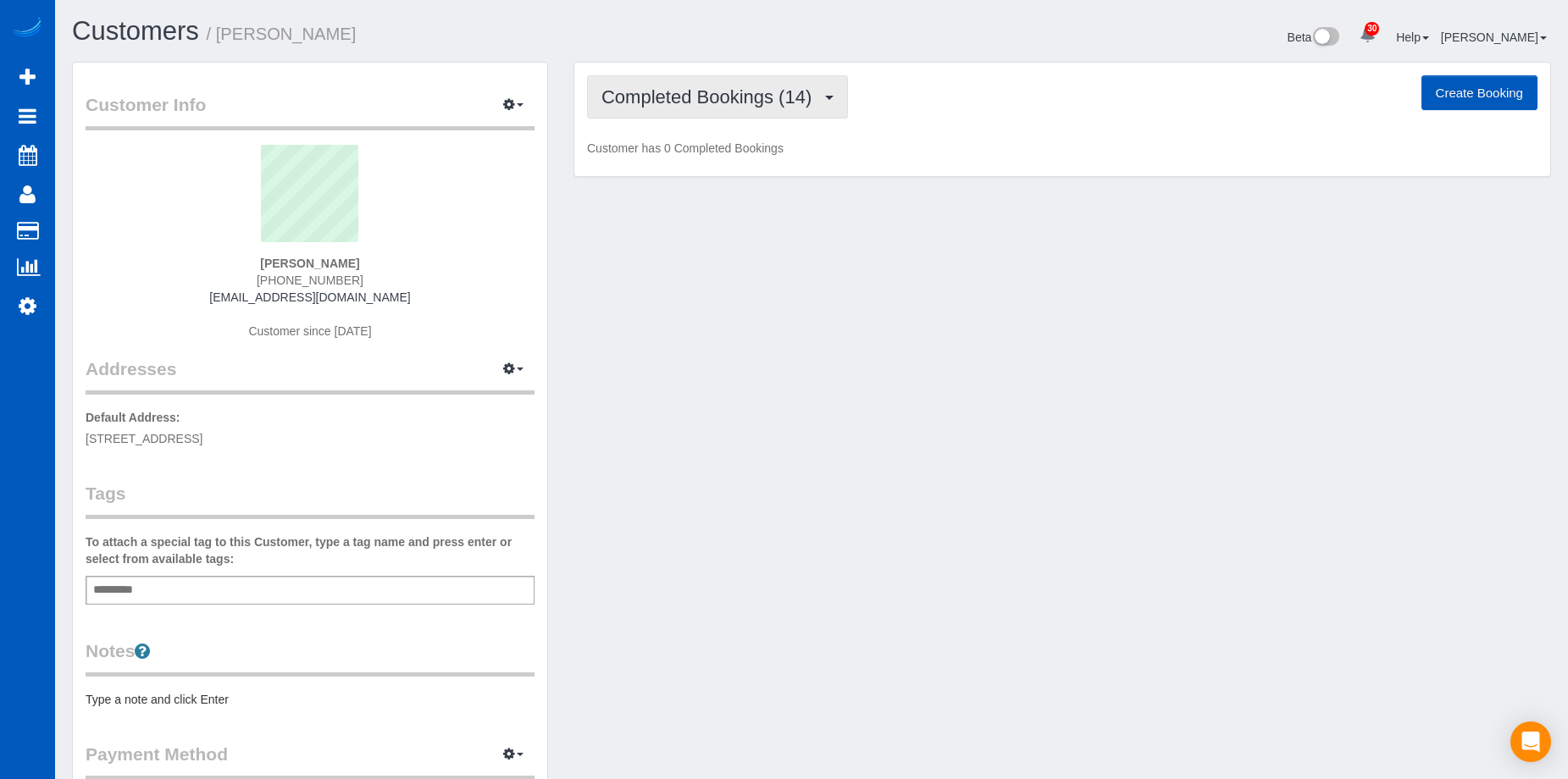
click at [734, 84] on button "Completed Bookings (14)" at bounding box center [718, 97] width 261 height 43
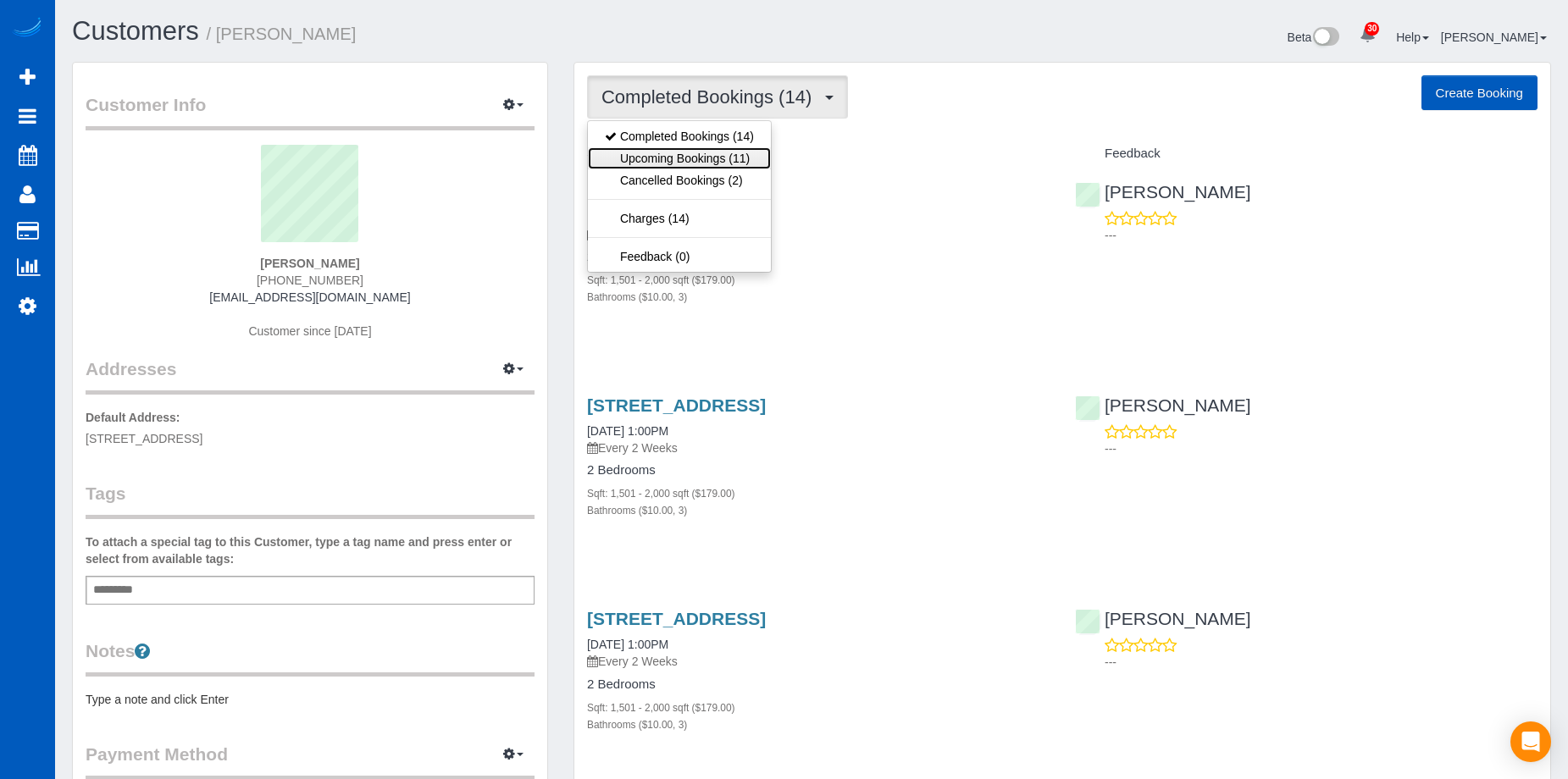
click at [699, 161] on link "Upcoming Bookings (11)" at bounding box center [679, 158] width 183 height 22
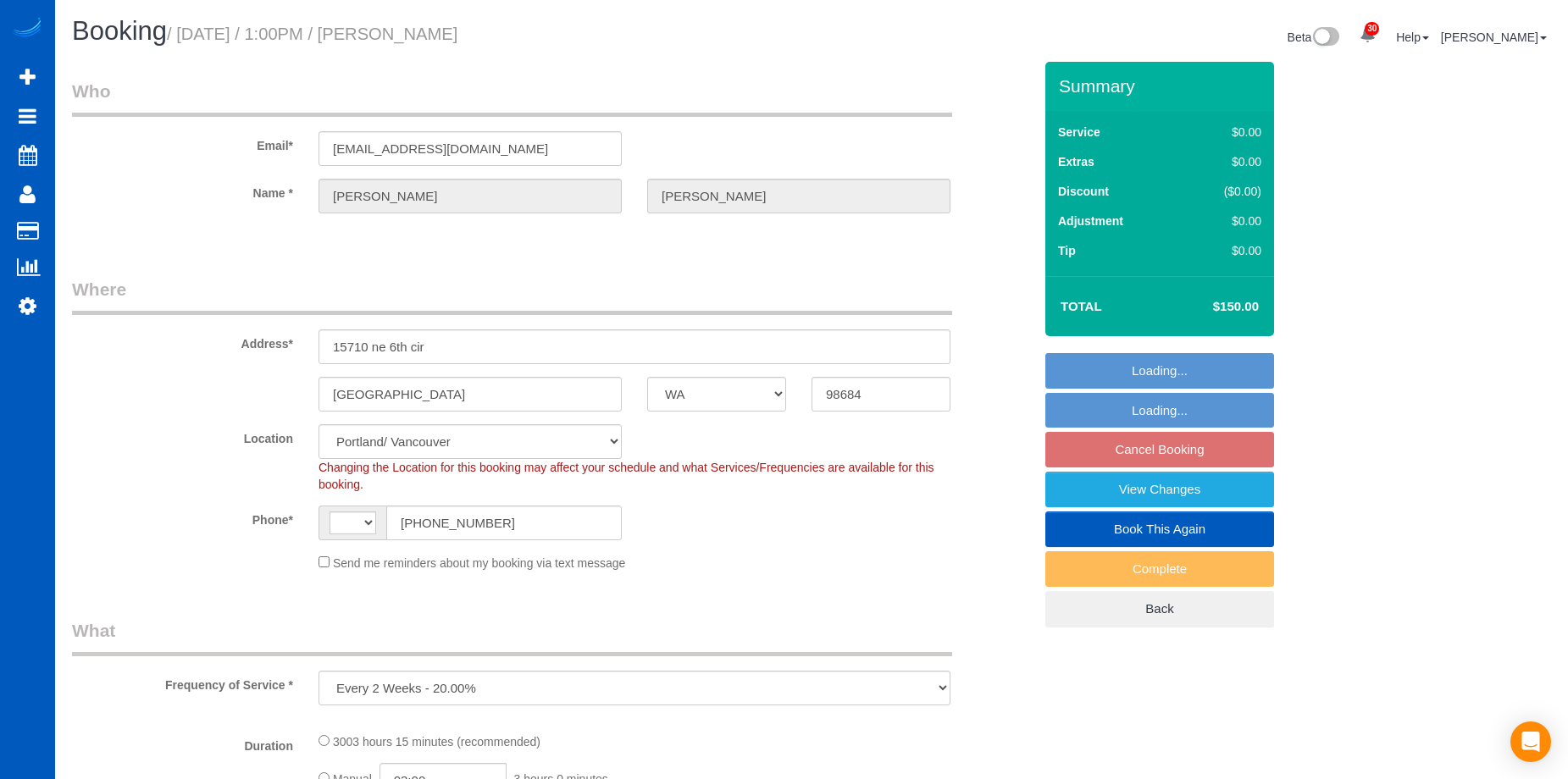
select select "WA"
select select "object:566"
select select "string:[GEOGRAPHIC_DATA]"
select select "1501"
select select "3"
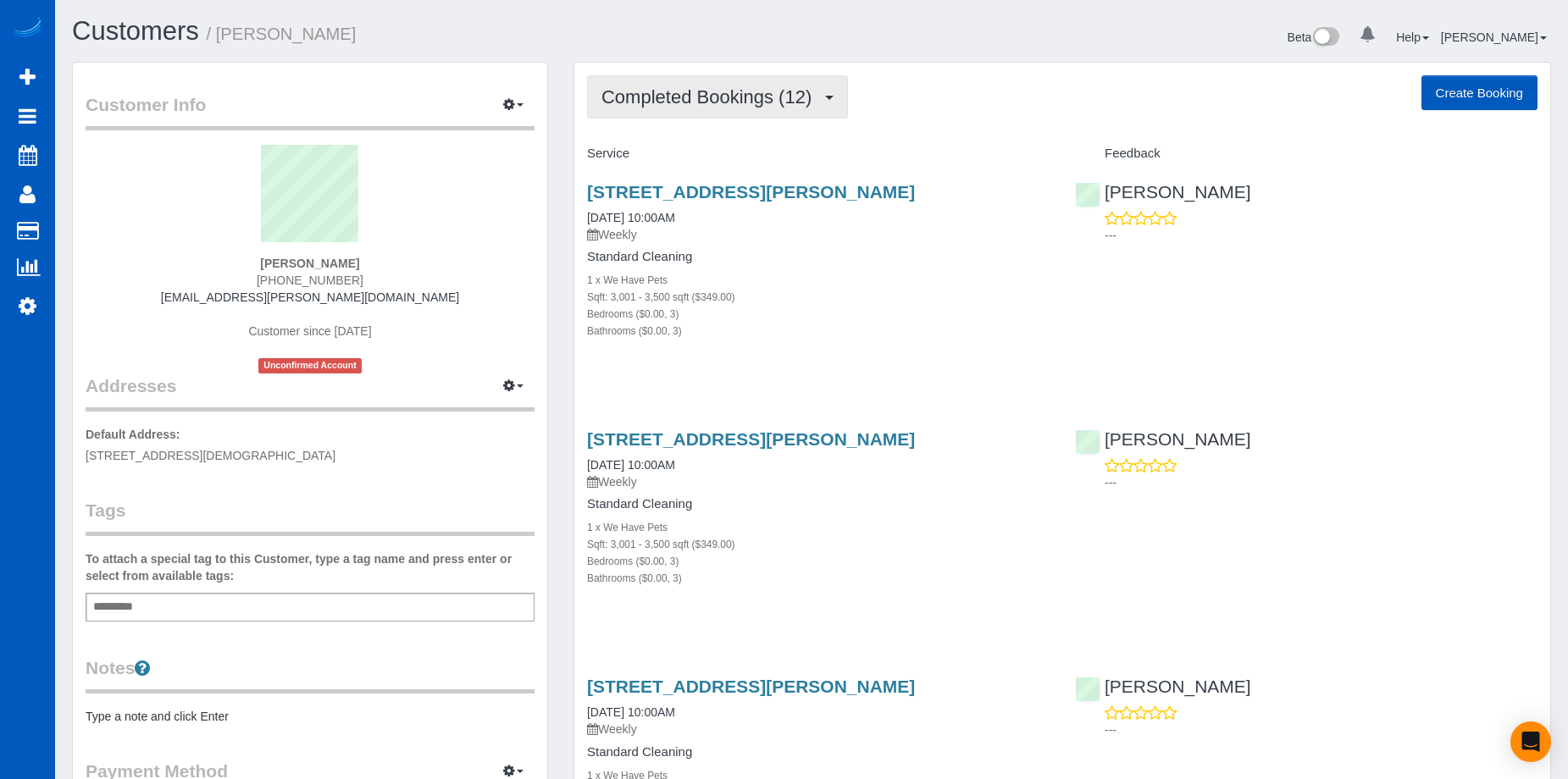
click at [820, 95] on span "Completed Bookings (12)" at bounding box center [710, 97] width 218 height 21
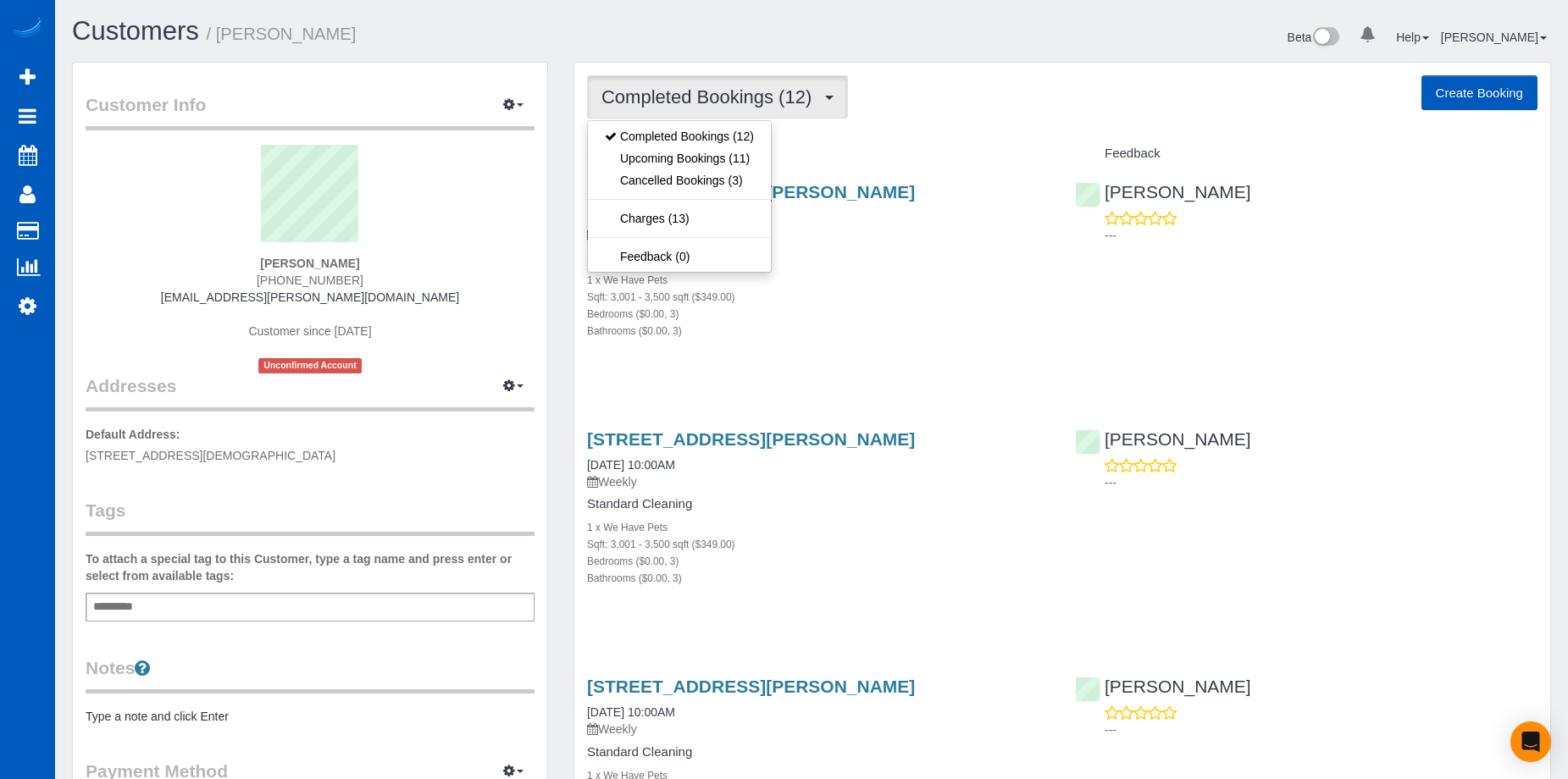
click at [820, 95] on span "Completed Bookings (12)" at bounding box center [710, 97] width 218 height 21
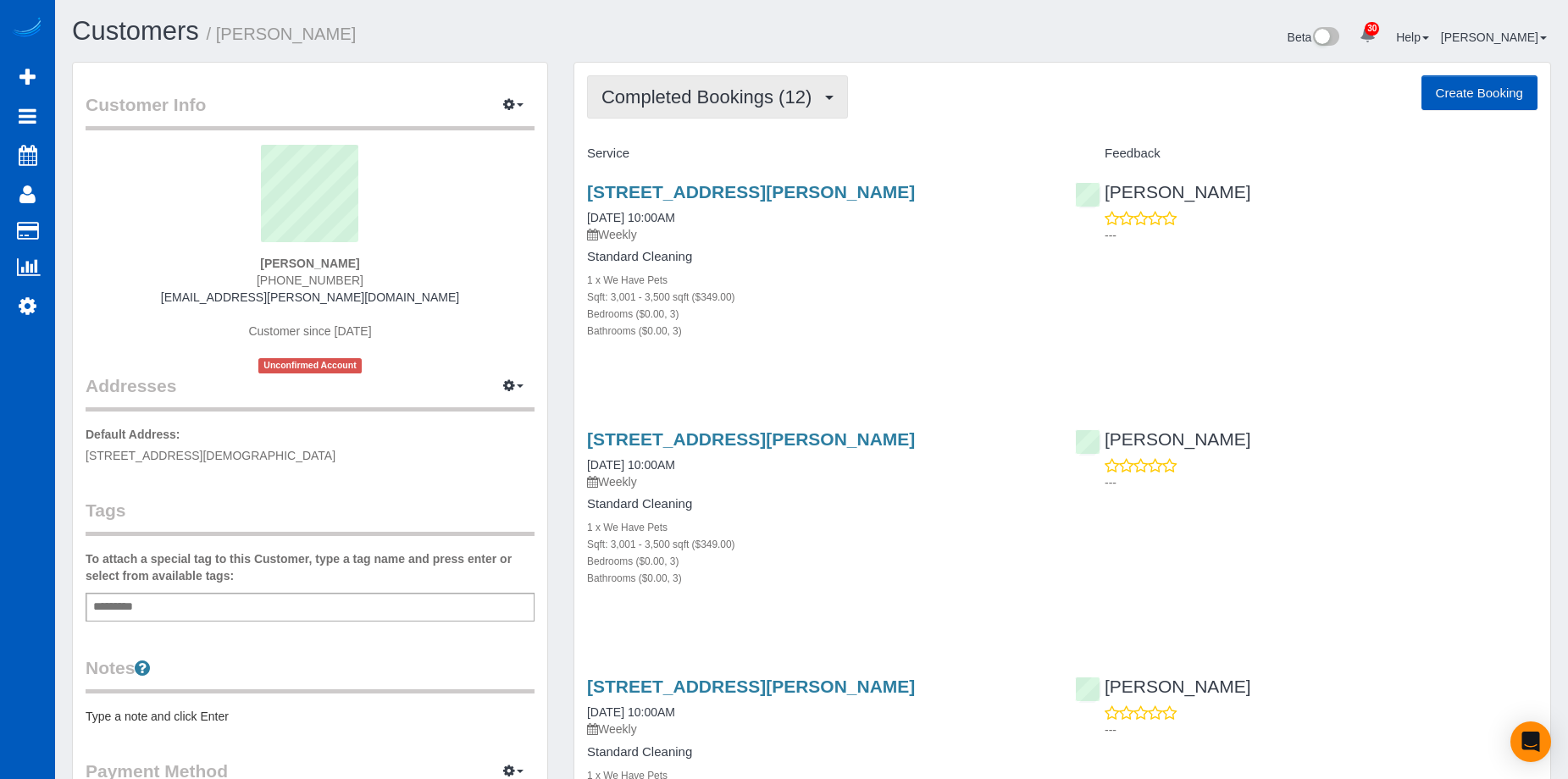
click at [820, 95] on span "Completed Bookings (12)" at bounding box center [710, 97] width 218 height 21
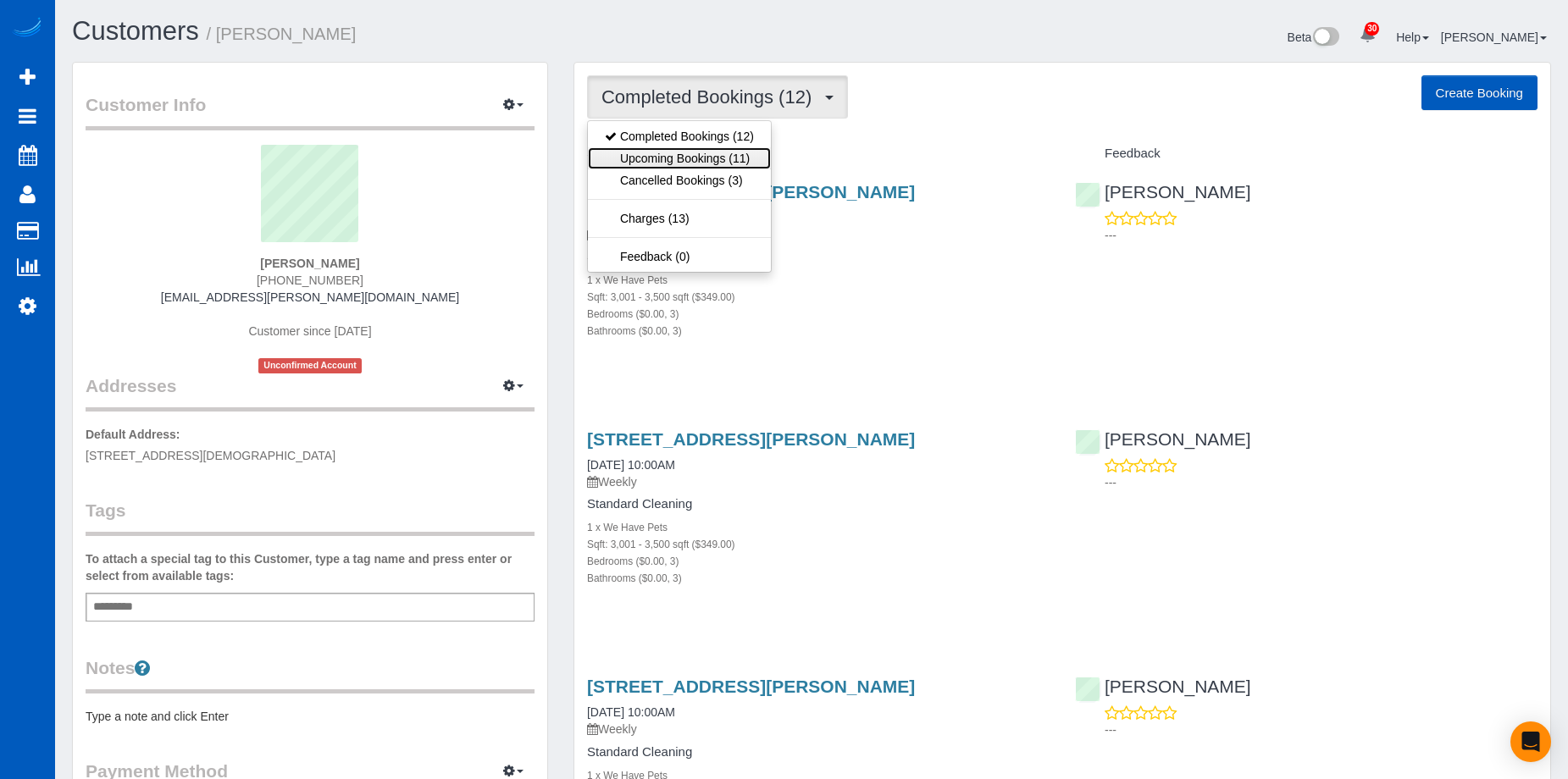
click at [740, 161] on link "Upcoming Bookings (11)" at bounding box center [679, 158] width 183 height 22
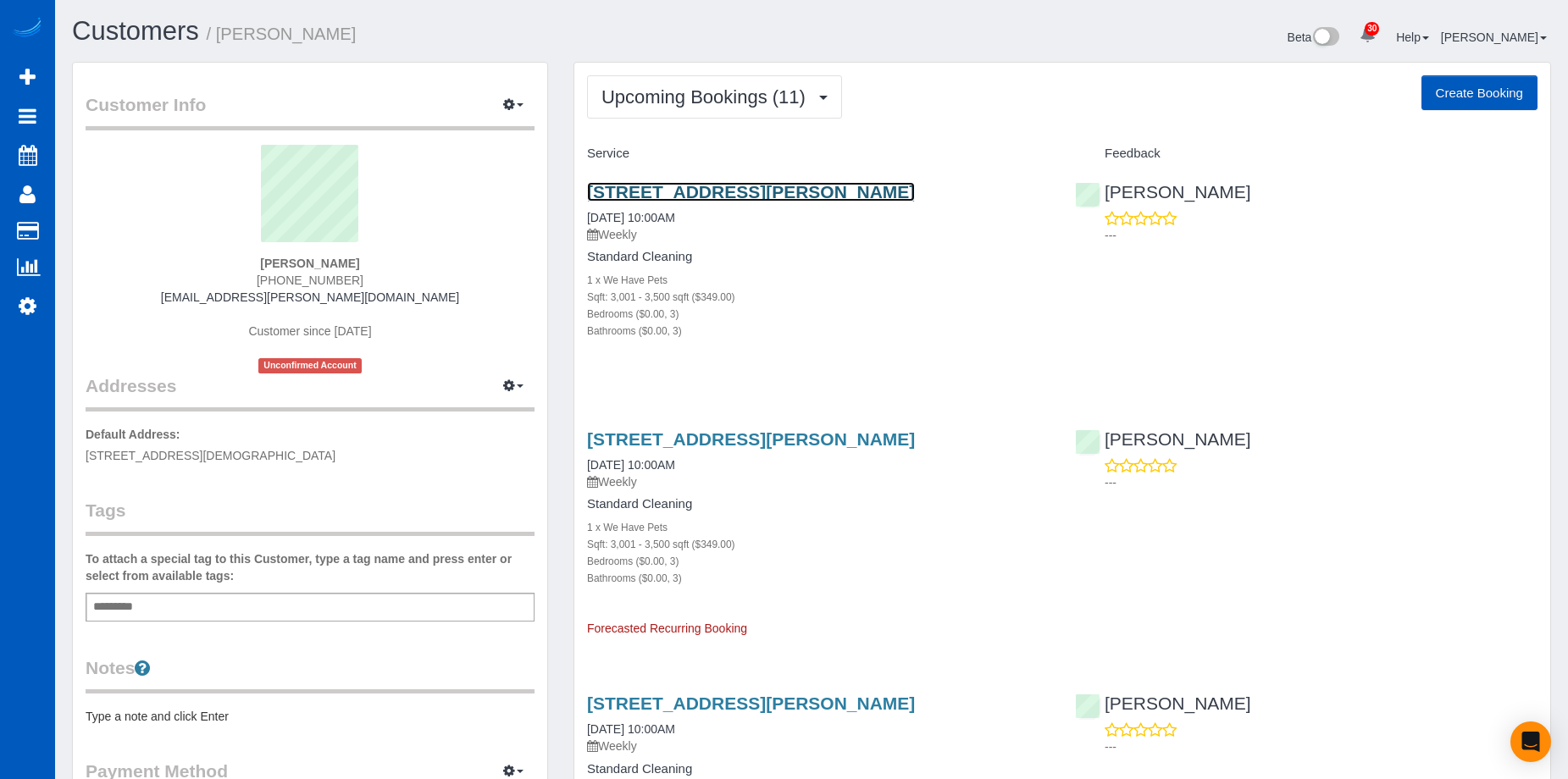
click at [730, 184] on link "[STREET_ADDRESS][PERSON_NAME]" at bounding box center [751, 191] width 328 height 19
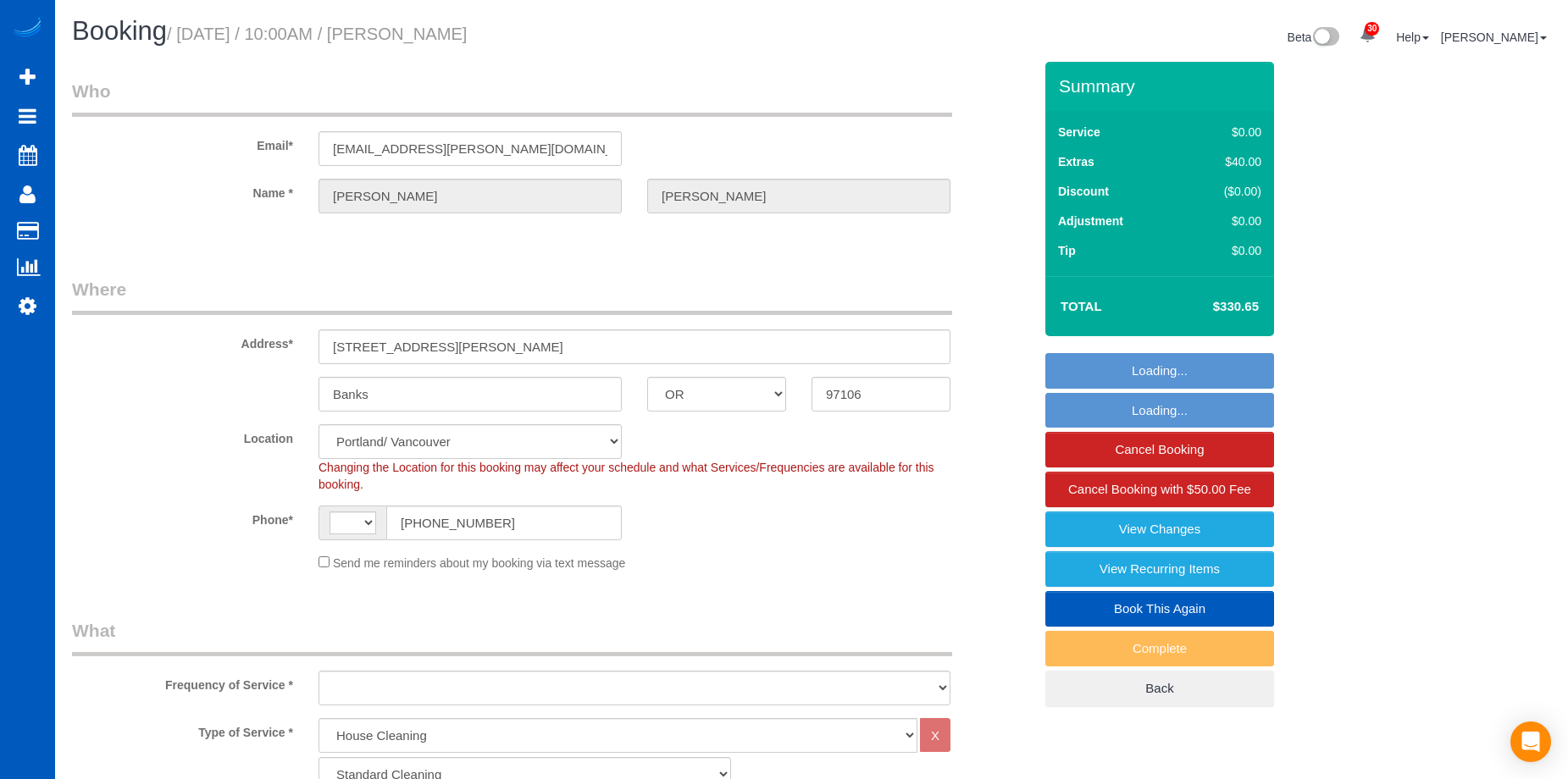
select select "OR"
select select "199"
select select "3001"
select select "3"
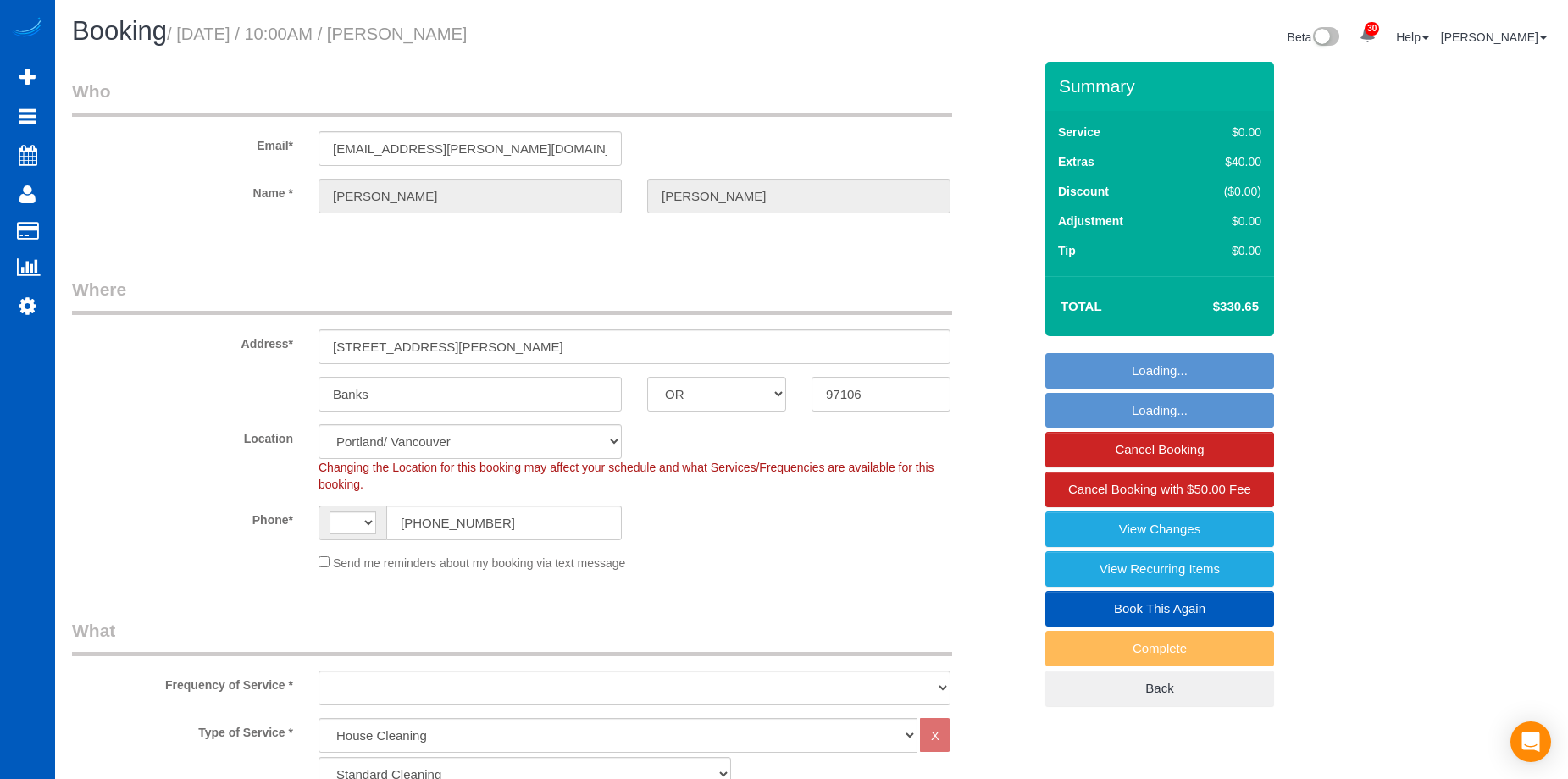
select select "string:[GEOGRAPHIC_DATA]"
select select "string:fspay-21f0957a-2286-4782-bb6a-7451d6fbb813"
select select "3001"
select select "3"
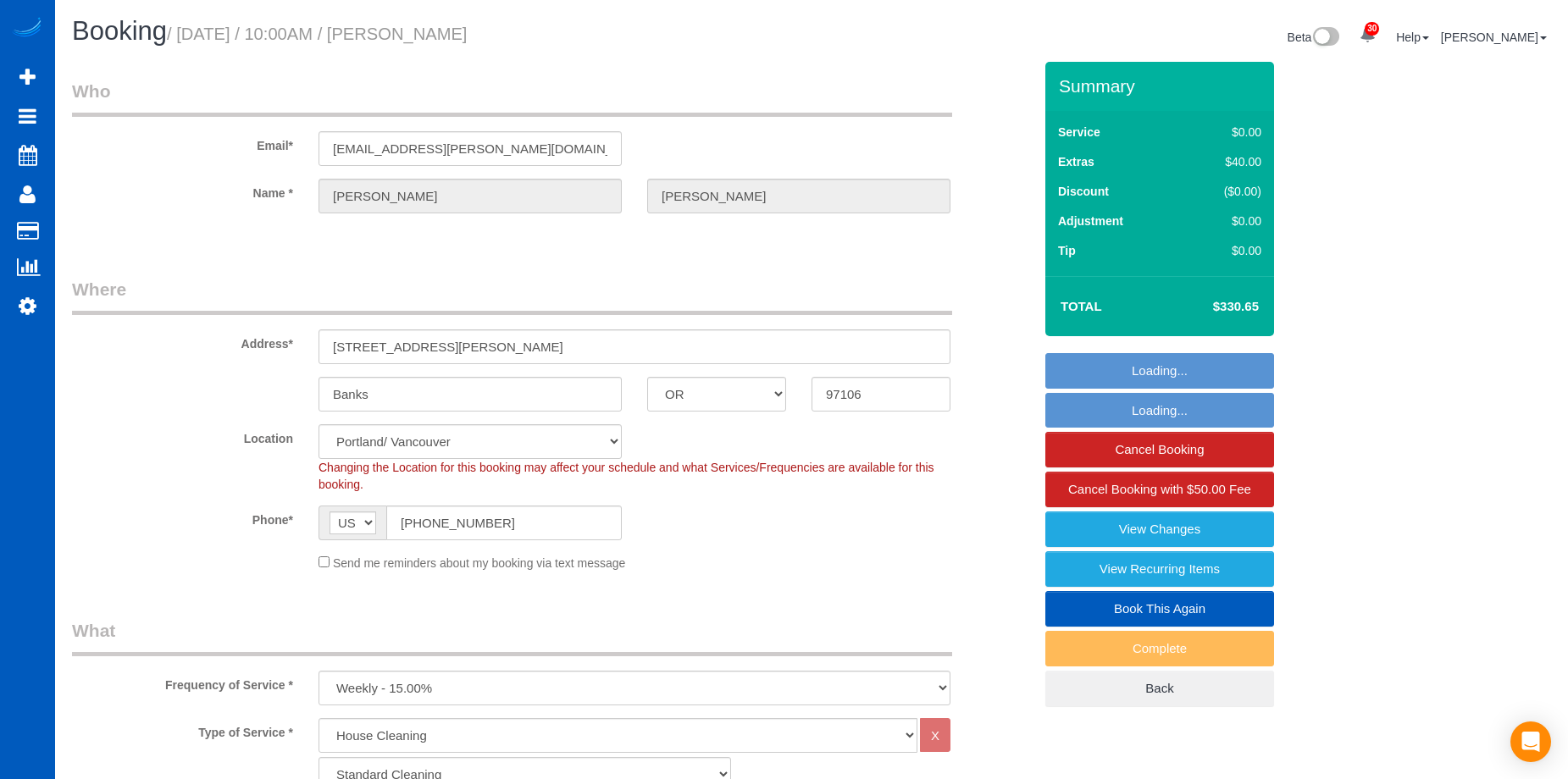
select select "object:1223"
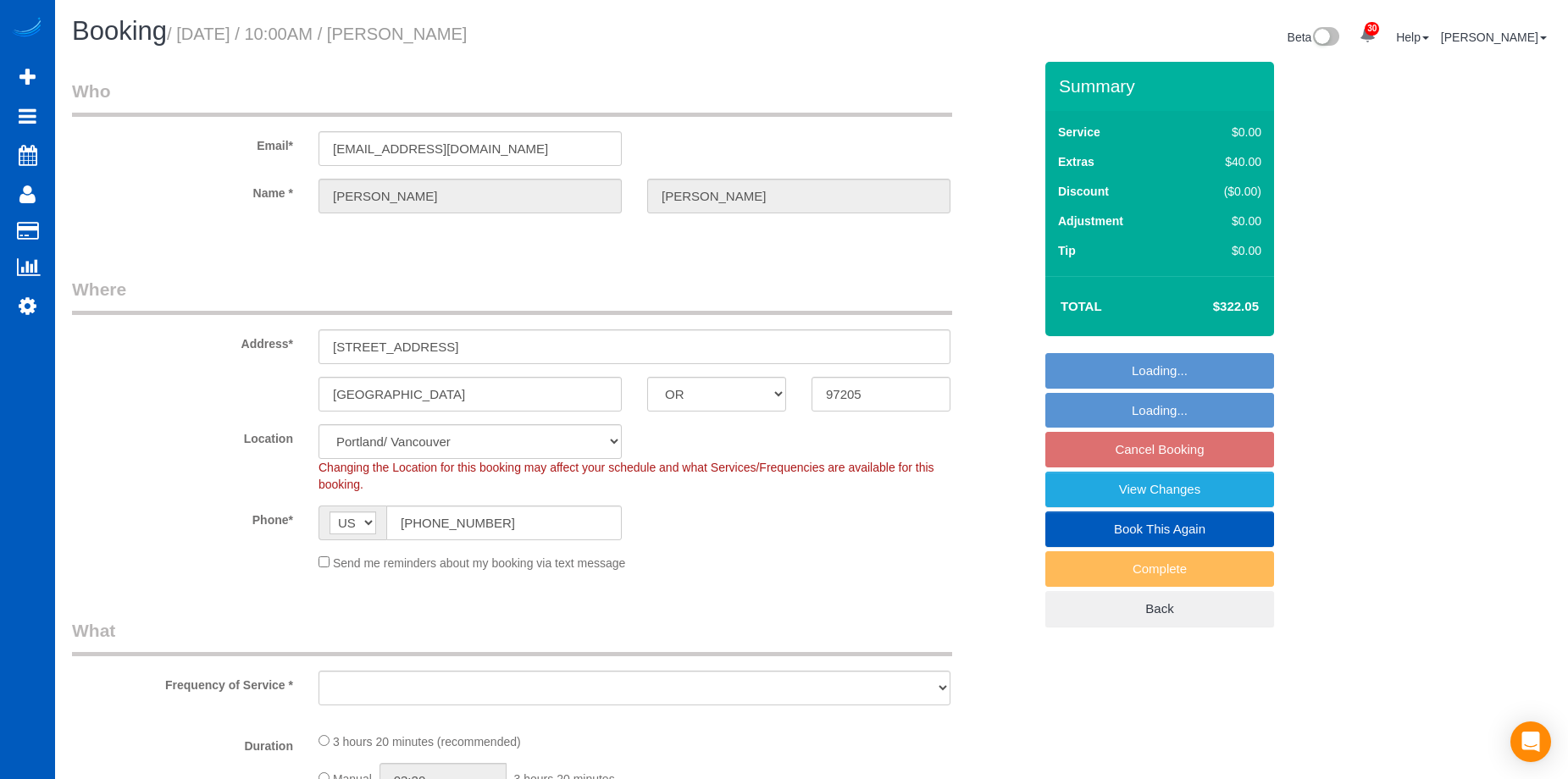
select select "OR"
select select "object:994"
select select "199"
select select "2501"
select select "5"
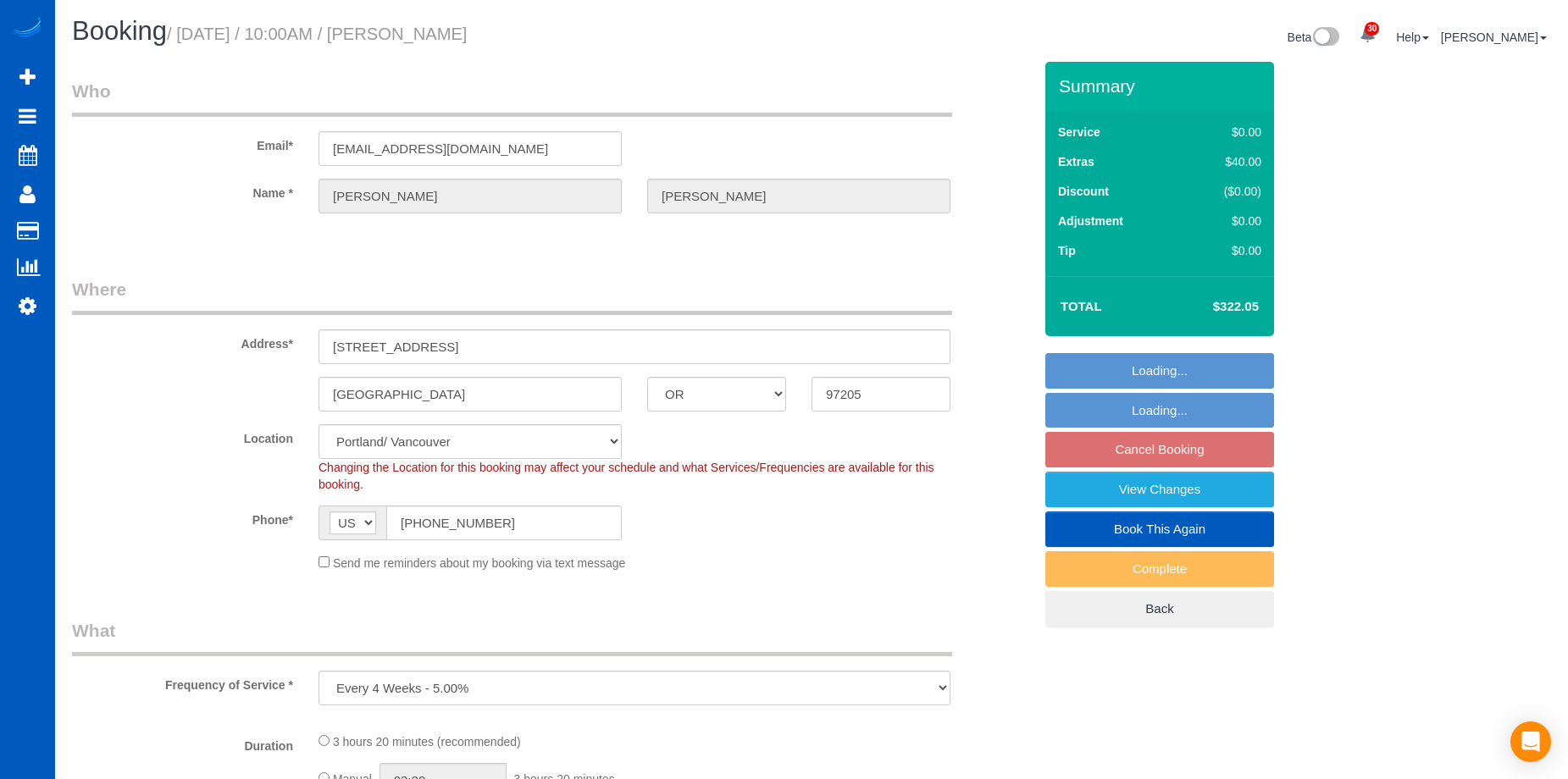
select select "3"
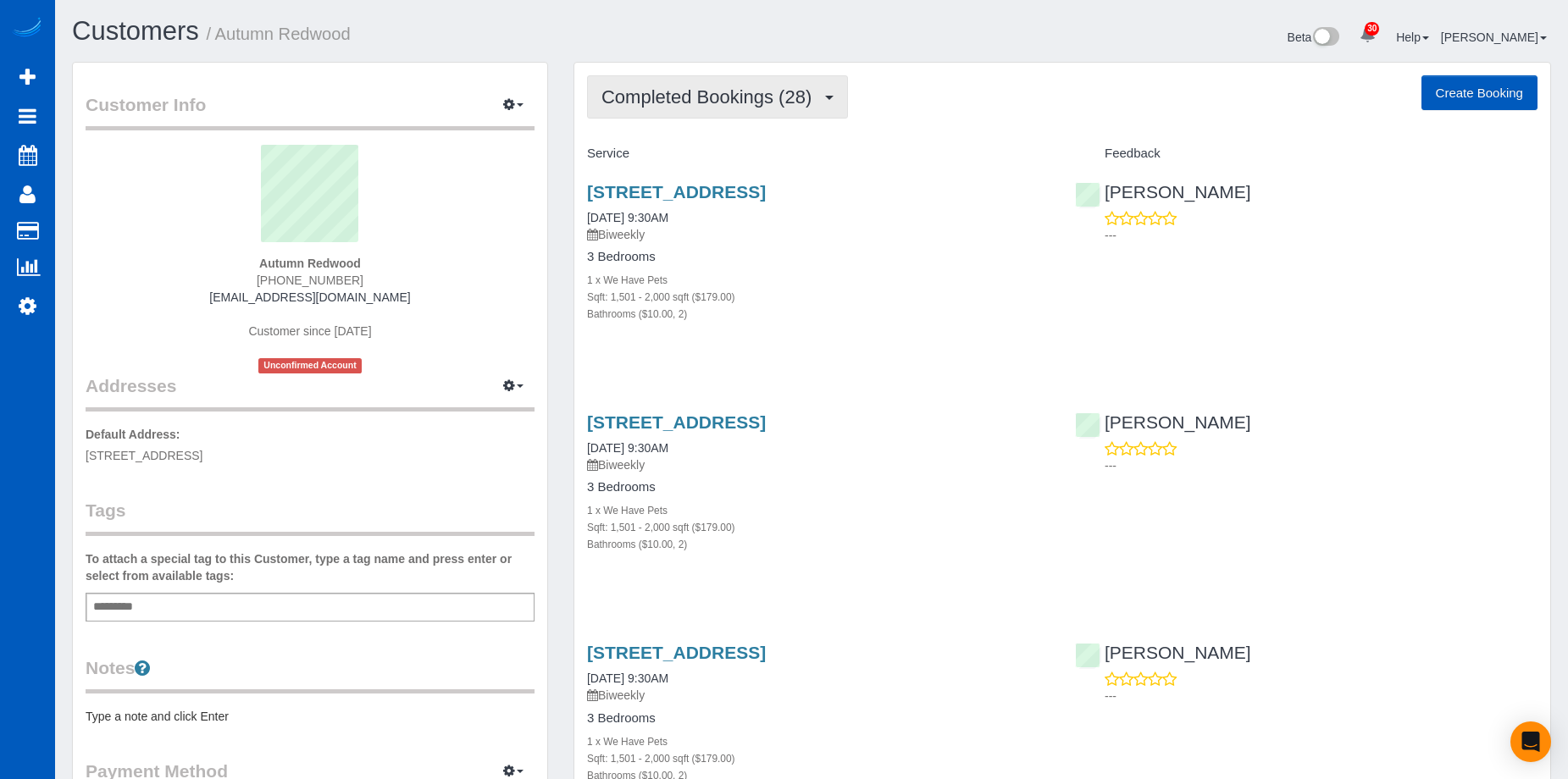
click at [788, 100] on span "Completed Bookings (28)" at bounding box center [710, 97] width 218 height 21
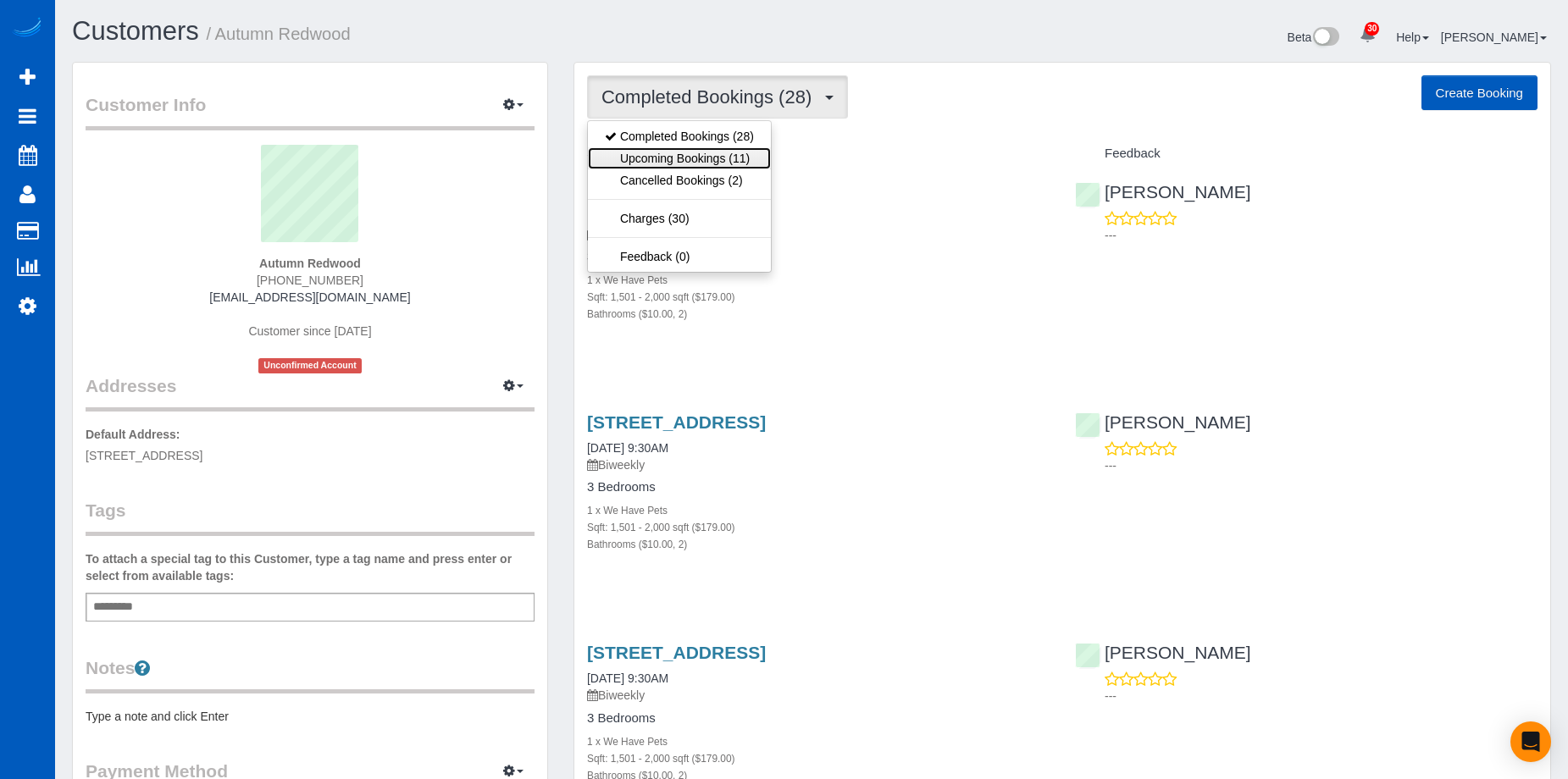
click at [745, 158] on link "Upcoming Bookings (11)" at bounding box center [679, 158] width 183 height 22
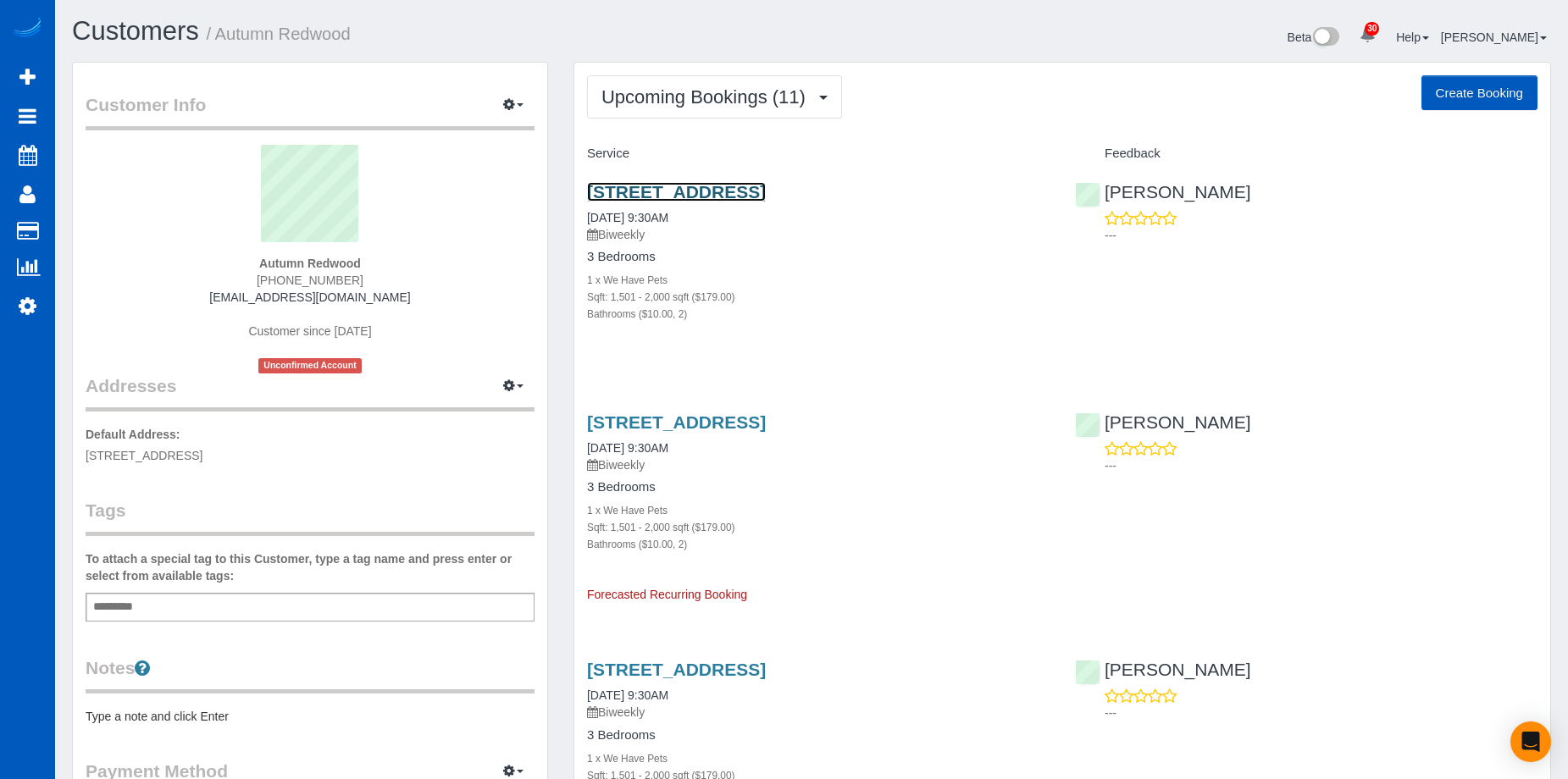
click at [761, 186] on link "[STREET_ADDRESS]" at bounding box center [677, 191] width 179 height 19
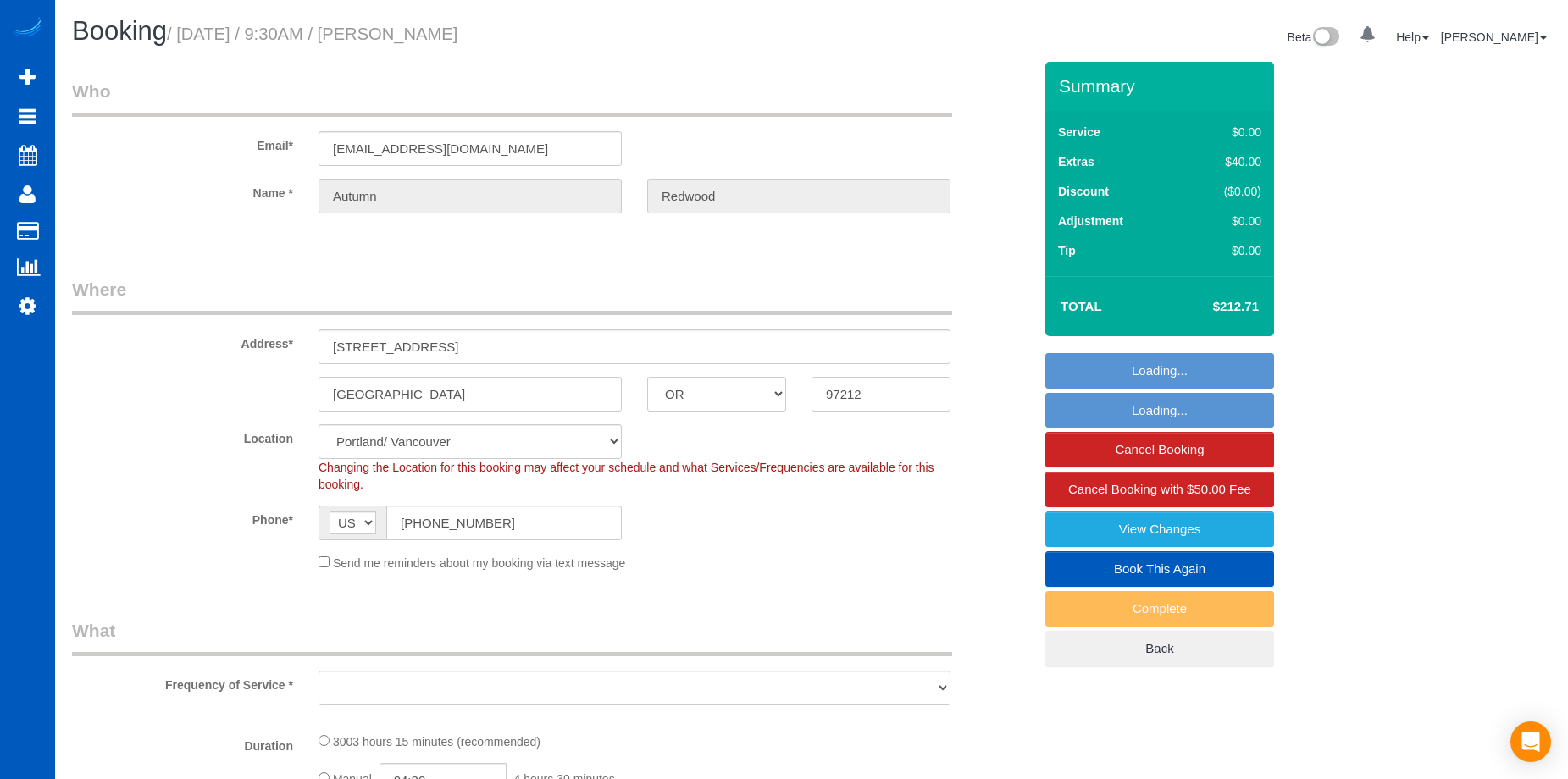
select select "OR"
select select "object:1086"
select select "1501"
select select "2"
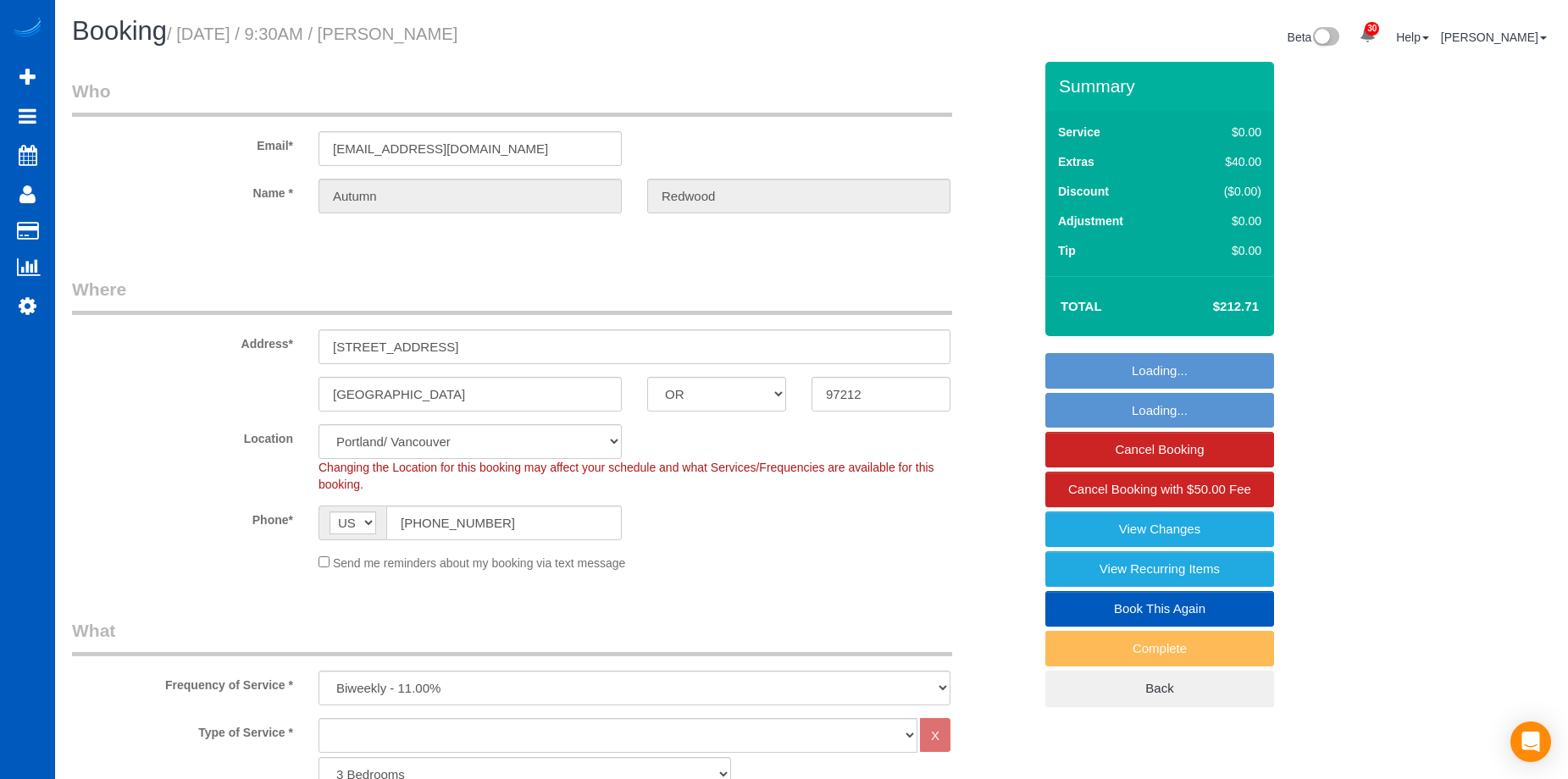
select select "1501"
select select "2"
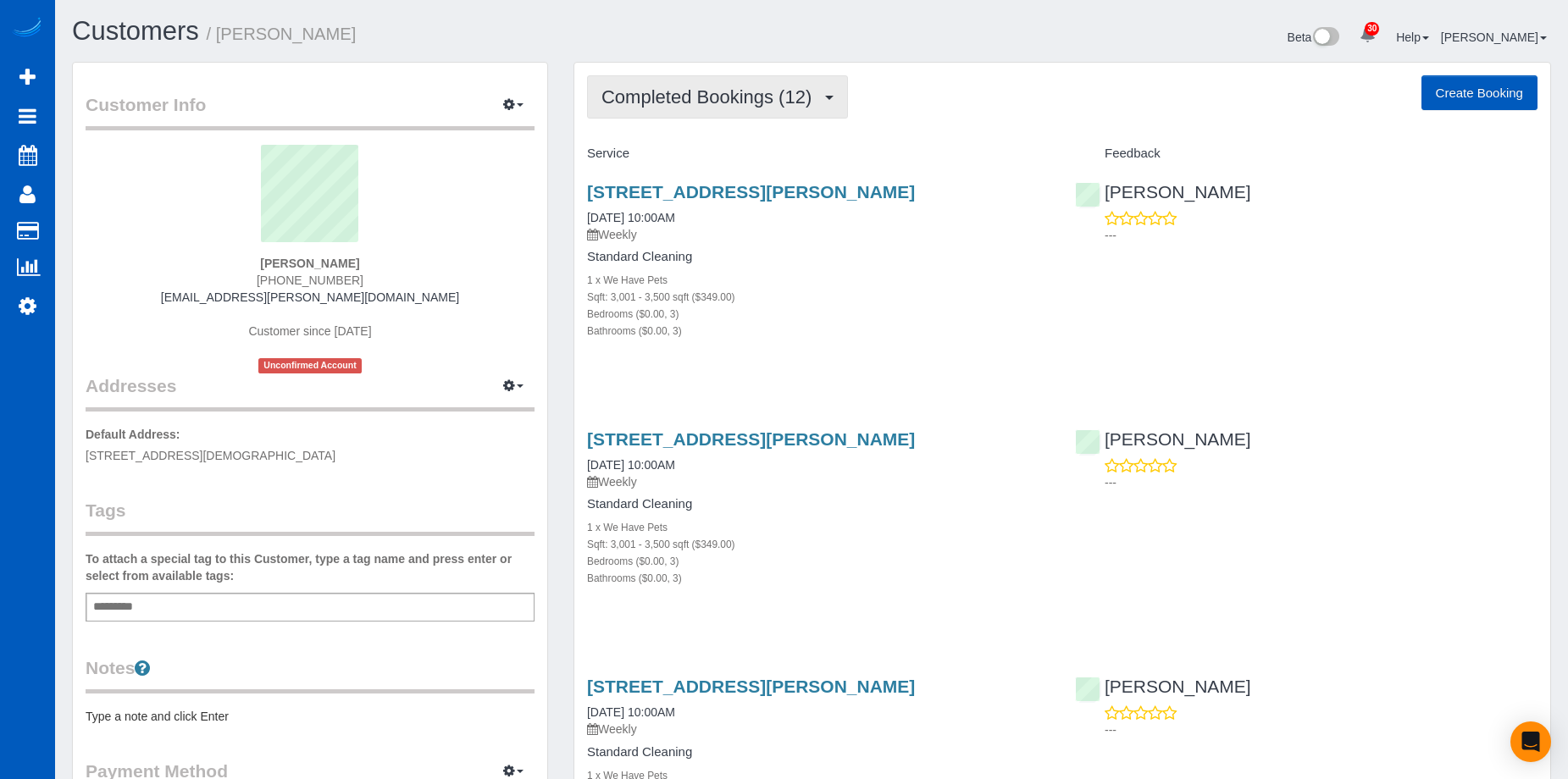
click at [763, 100] on span "Completed Bookings (12)" at bounding box center [710, 97] width 218 height 21
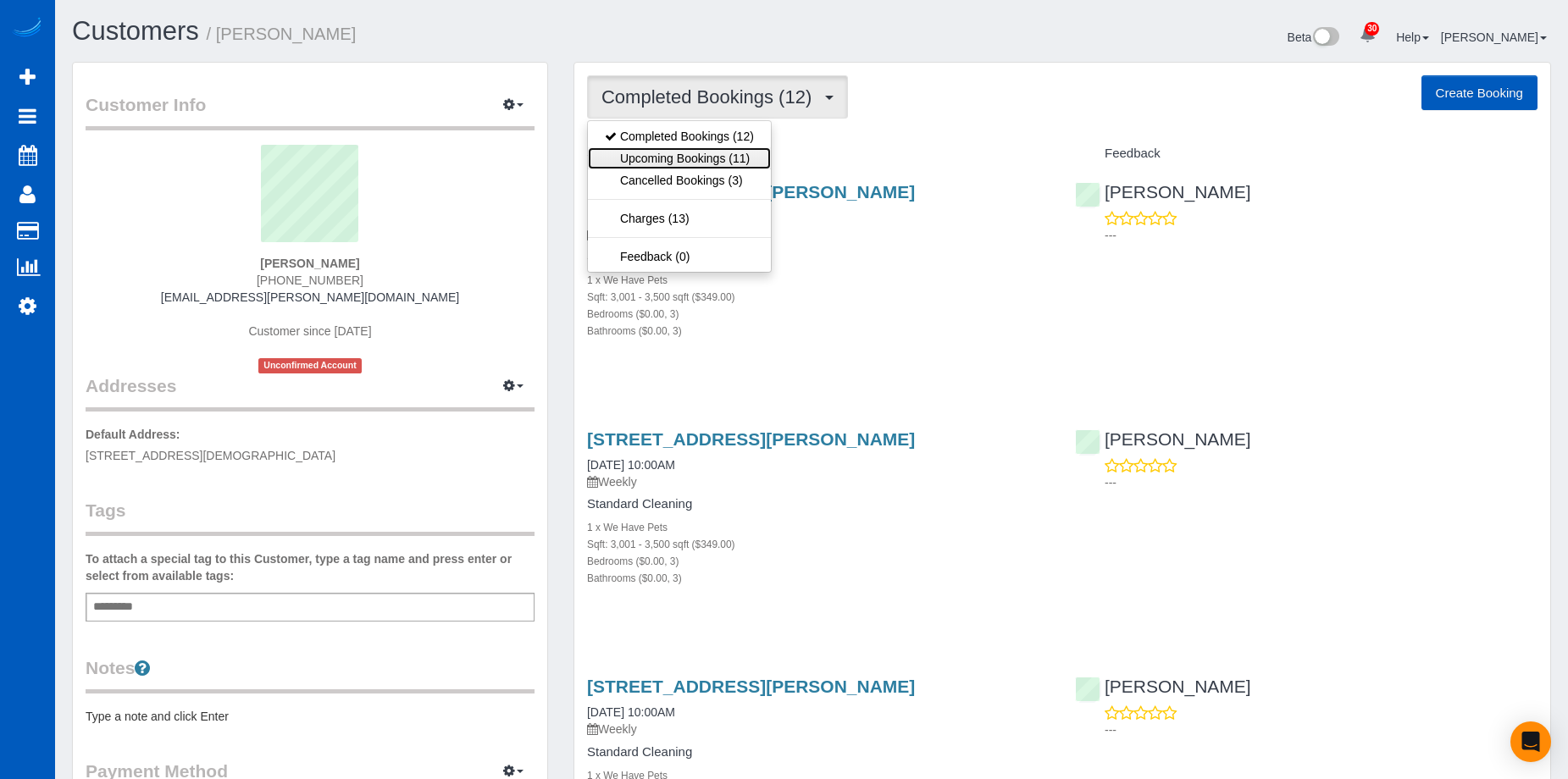
click at [740, 150] on link "Upcoming Bookings (11)" at bounding box center [679, 158] width 183 height 22
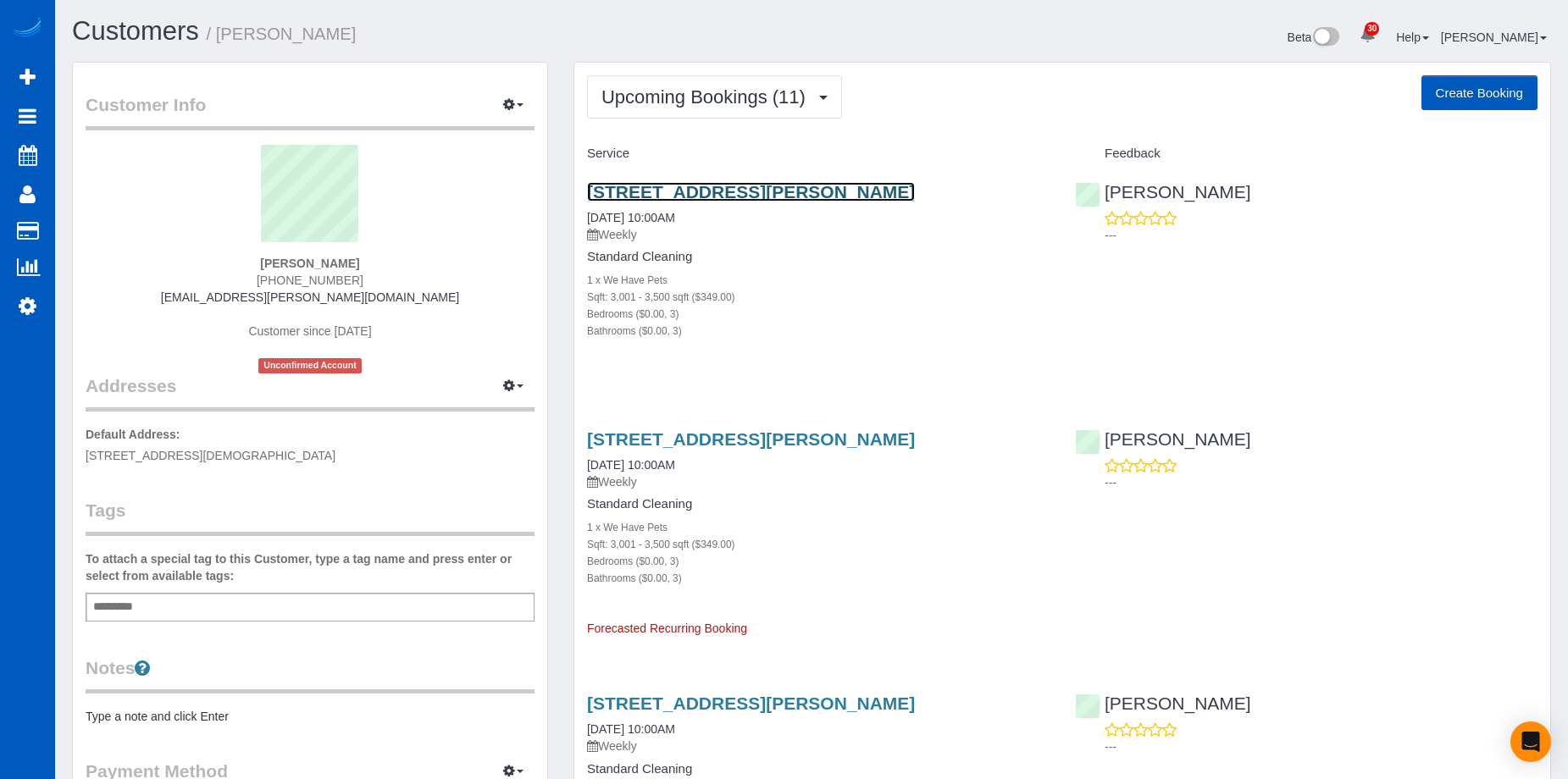
click at [776, 185] on link "[STREET_ADDRESS][PERSON_NAME]" at bounding box center [751, 191] width 328 height 19
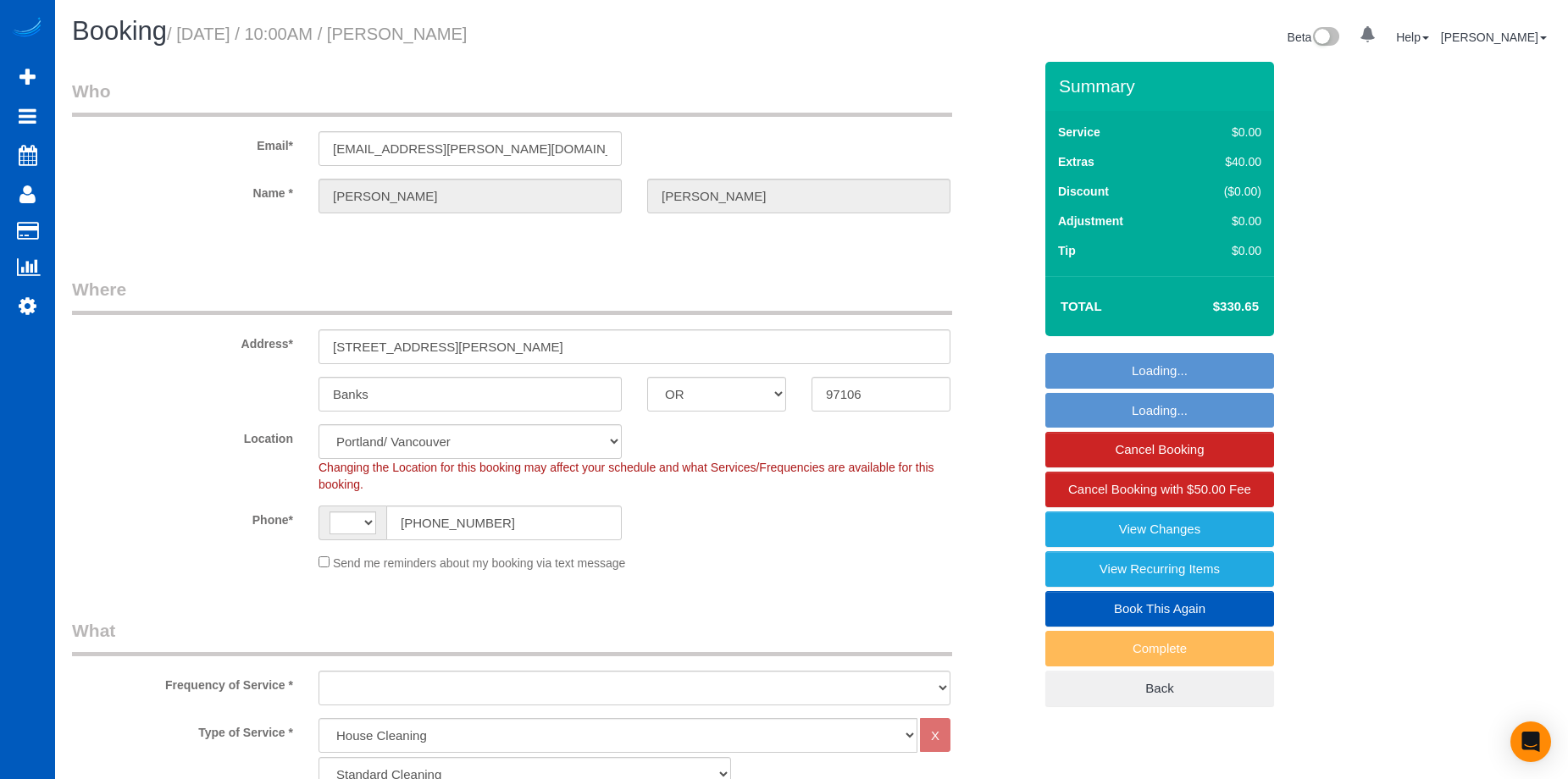
select select "OR"
select select "199"
select select "3001"
select select "3"
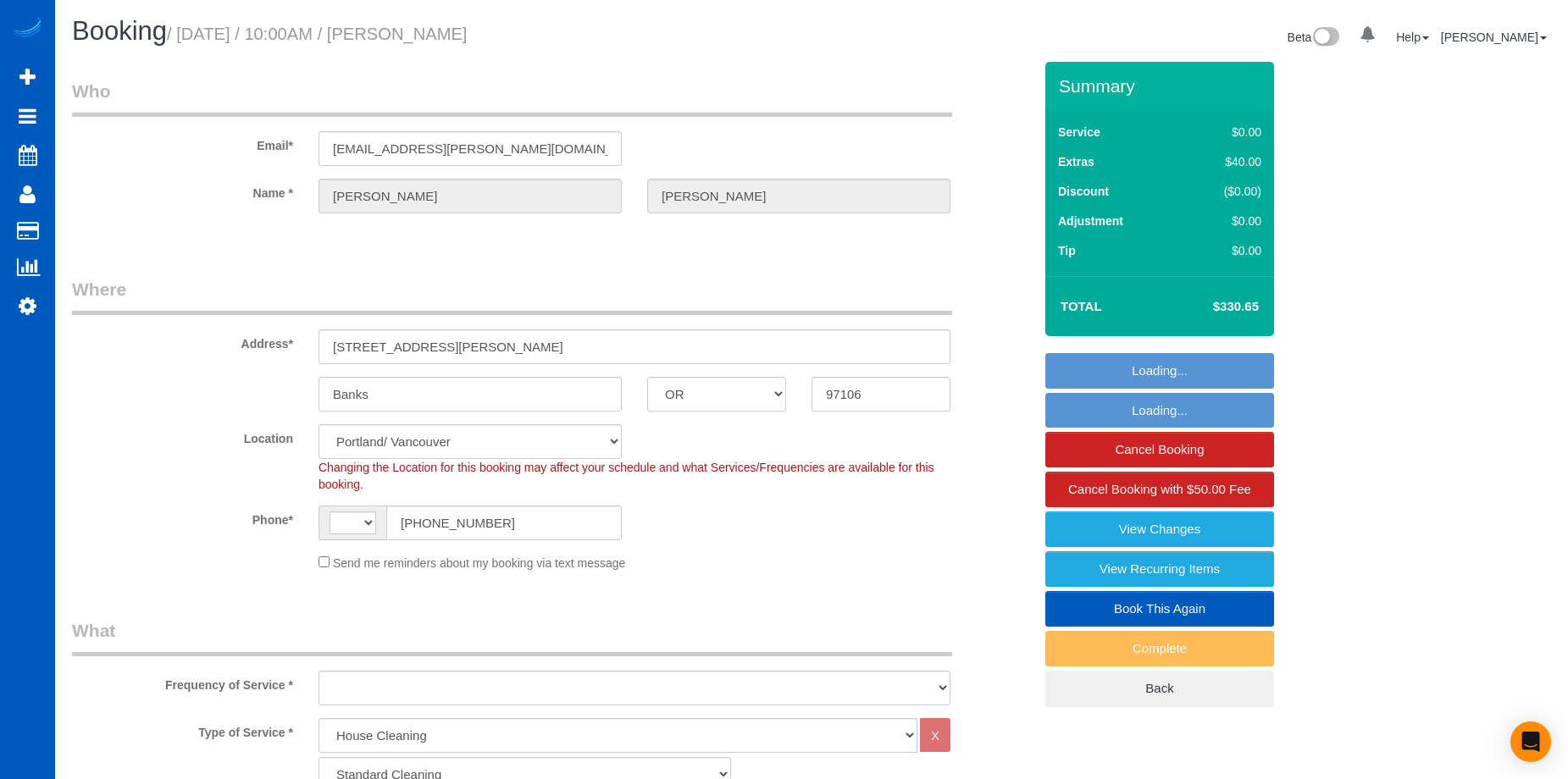
select select "string:[GEOGRAPHIC_DATA]"
select select "object:1225"
select select "3001"
select select "3"
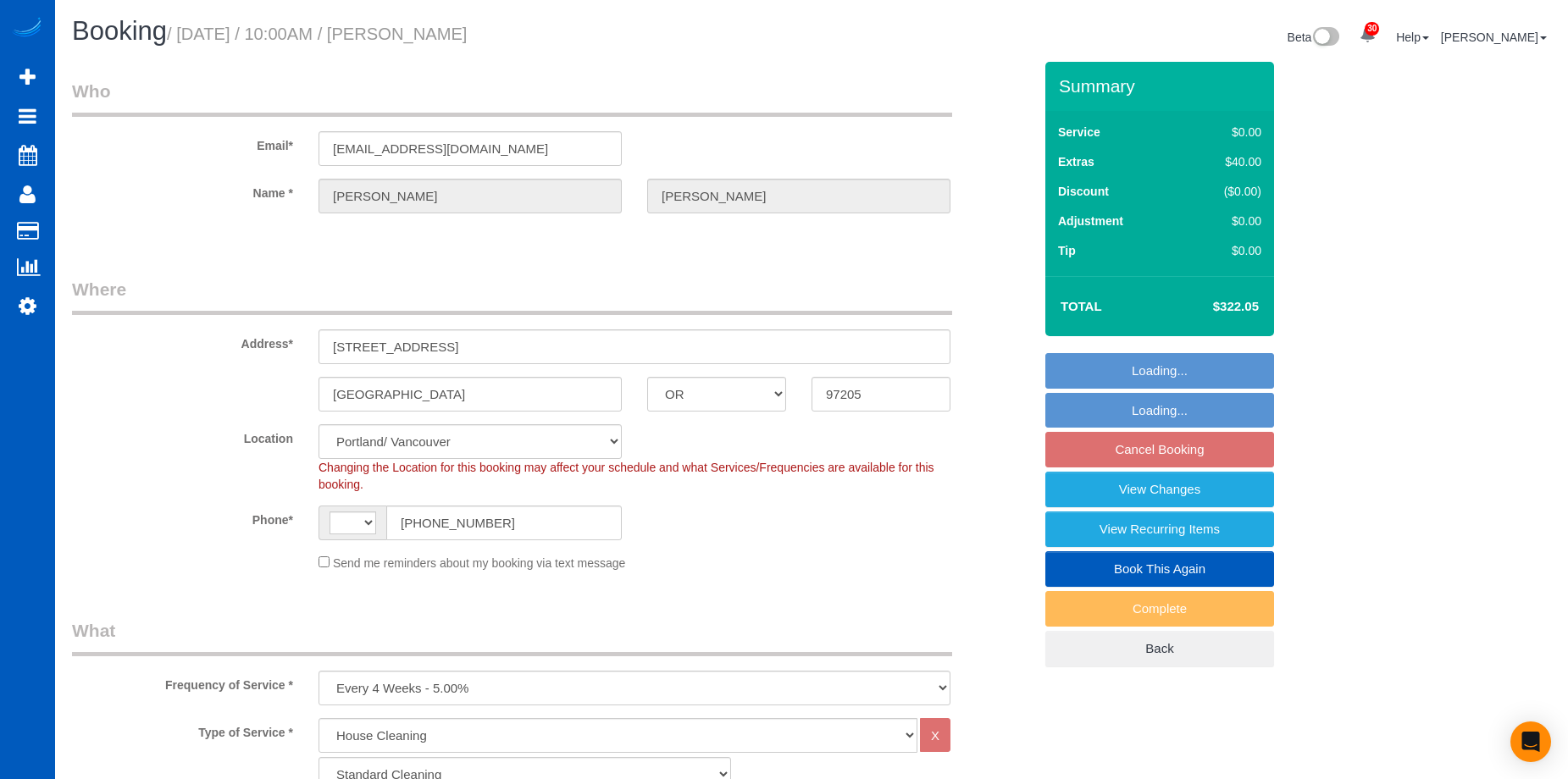
select select "OR"
select select "199"
select select "2501"
select select "5"
select select "3"
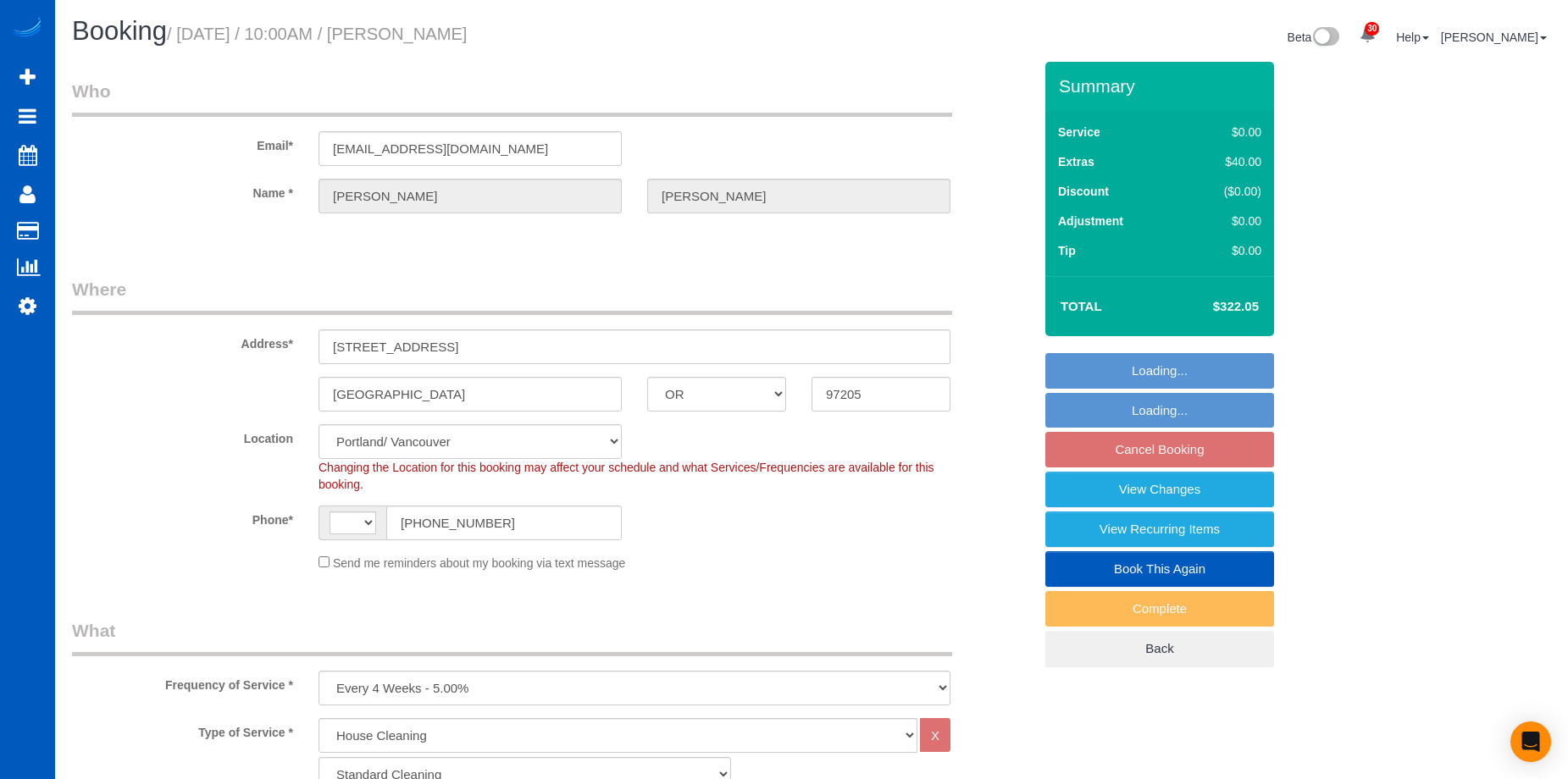
select select "object:808"
select select "string:[GEOGRAPHIC_DATA]"
select select "string:fspay-a6ae4350-8562-4912-8bdd-8fc1375db331"
select select "2501"
select select "5"
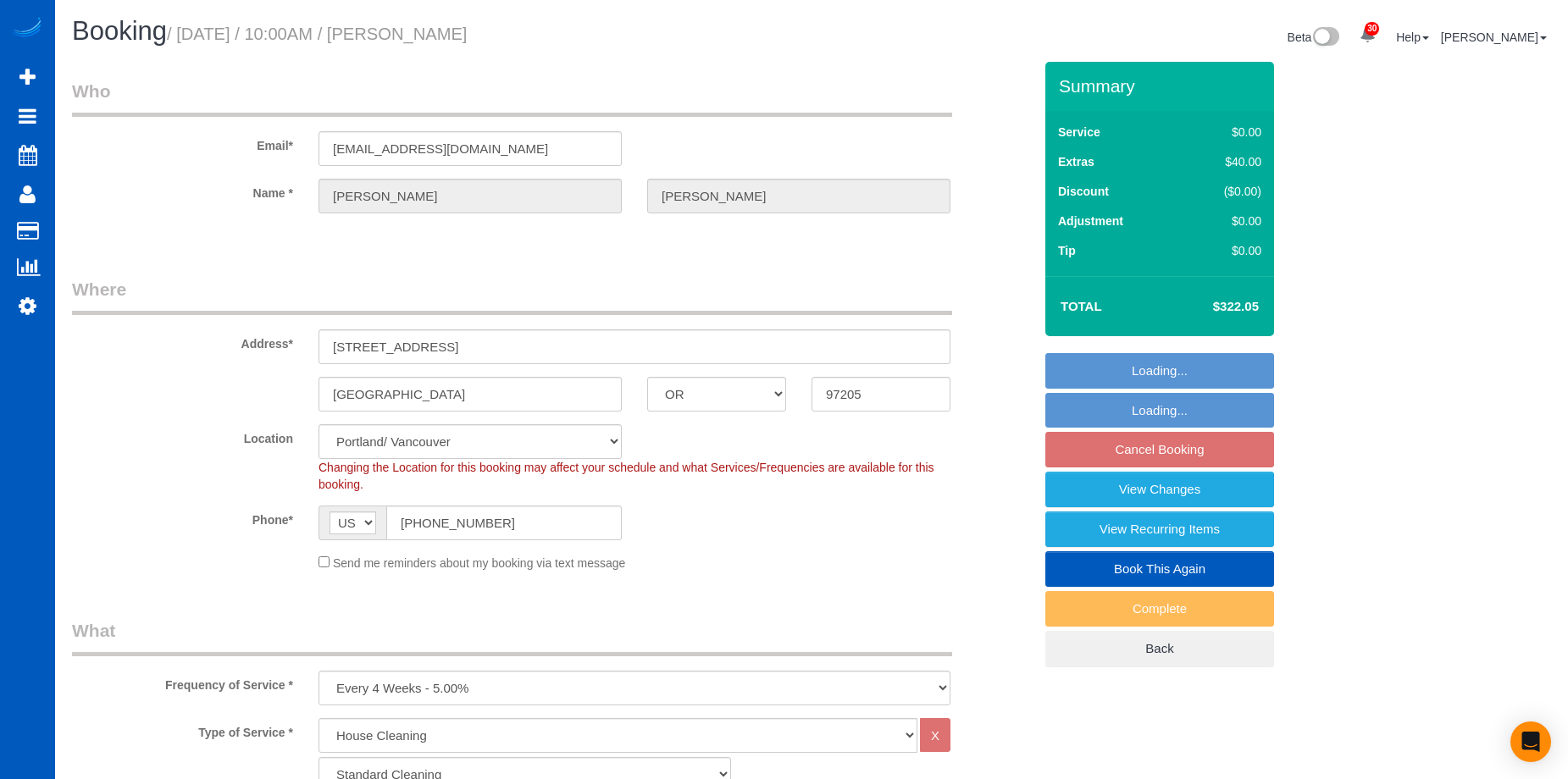
select select "3"
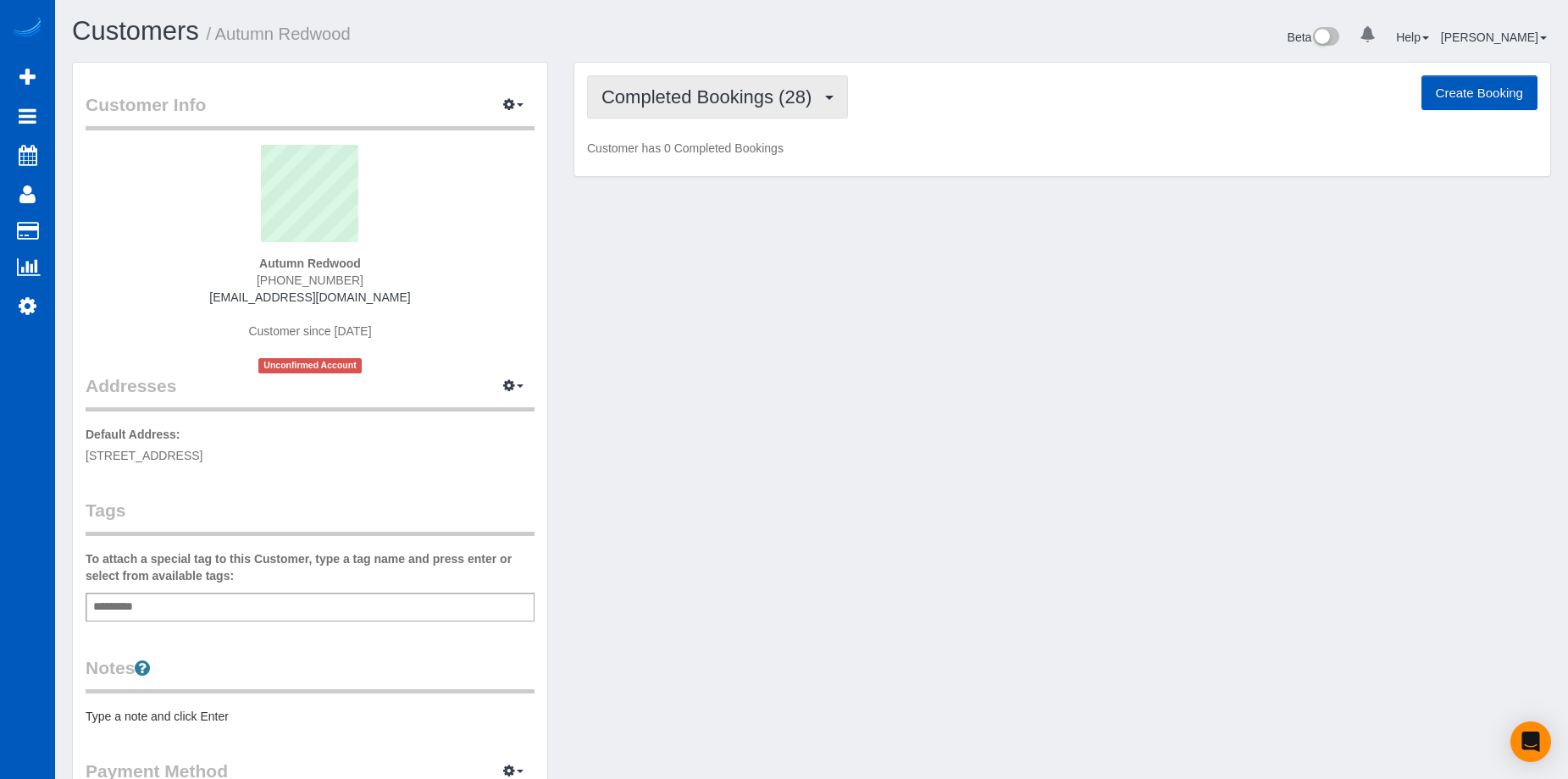
click at [691, 111] on button "Completed Bookings (28)" at bounding box center [718, 97] width 261 height 43
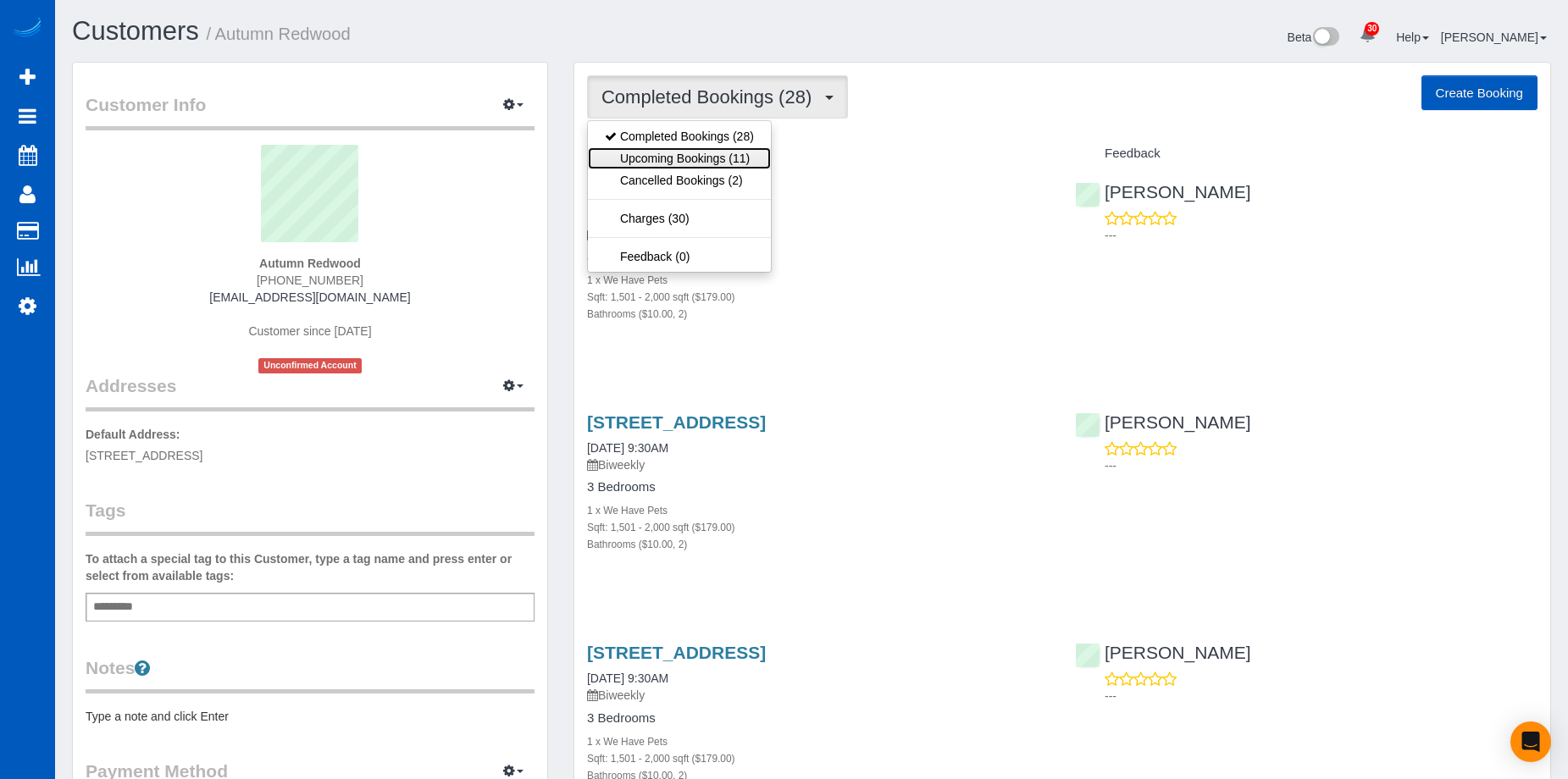
click at [708, 162] on link "Upcoming Bookings (11)" at bounding box center [679, 158] width 183 height 22
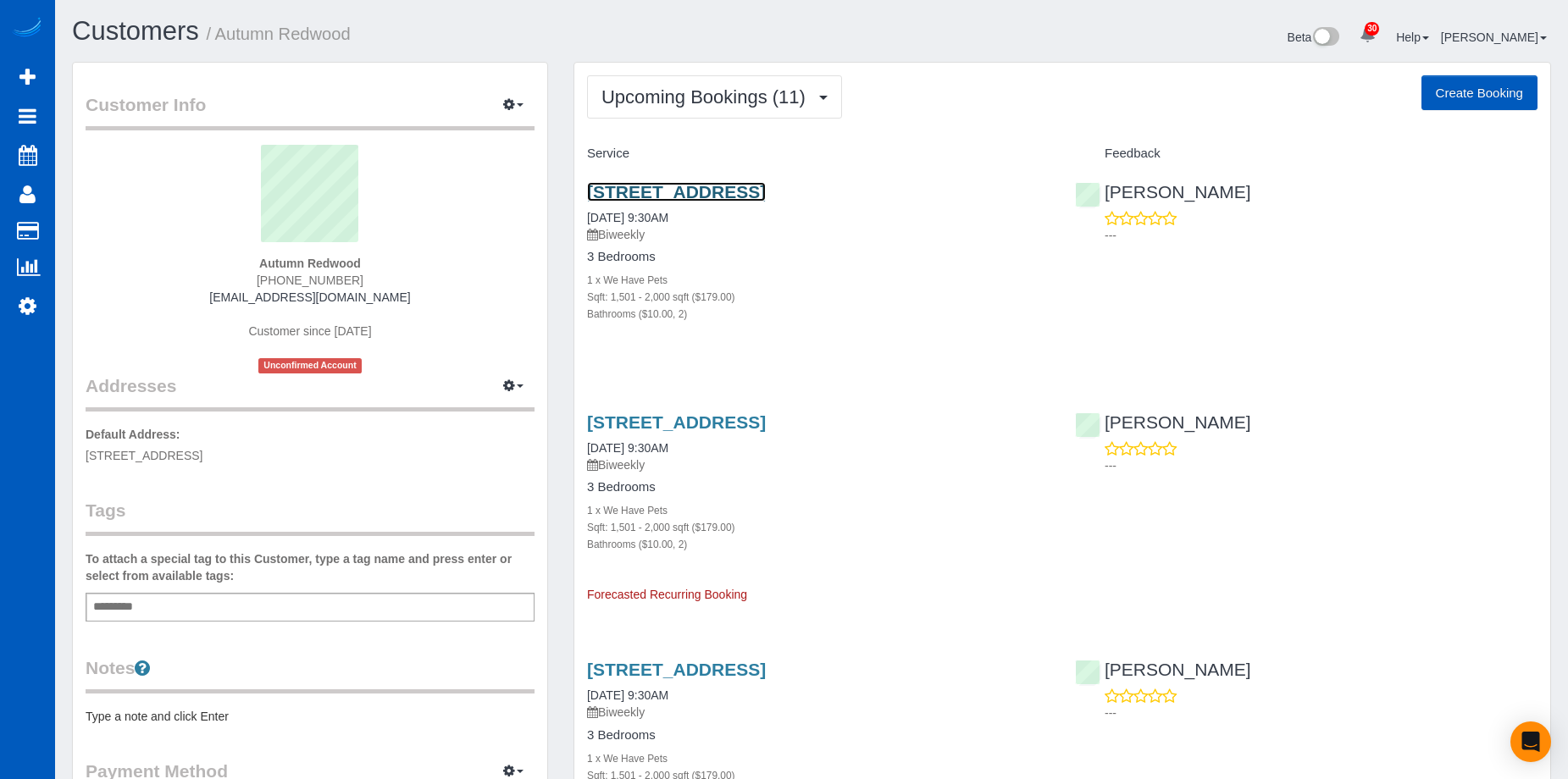
click at [736, 192] on link "[STREET_ADDRESS]" at bounding box center [677, 191] width 179 height 19
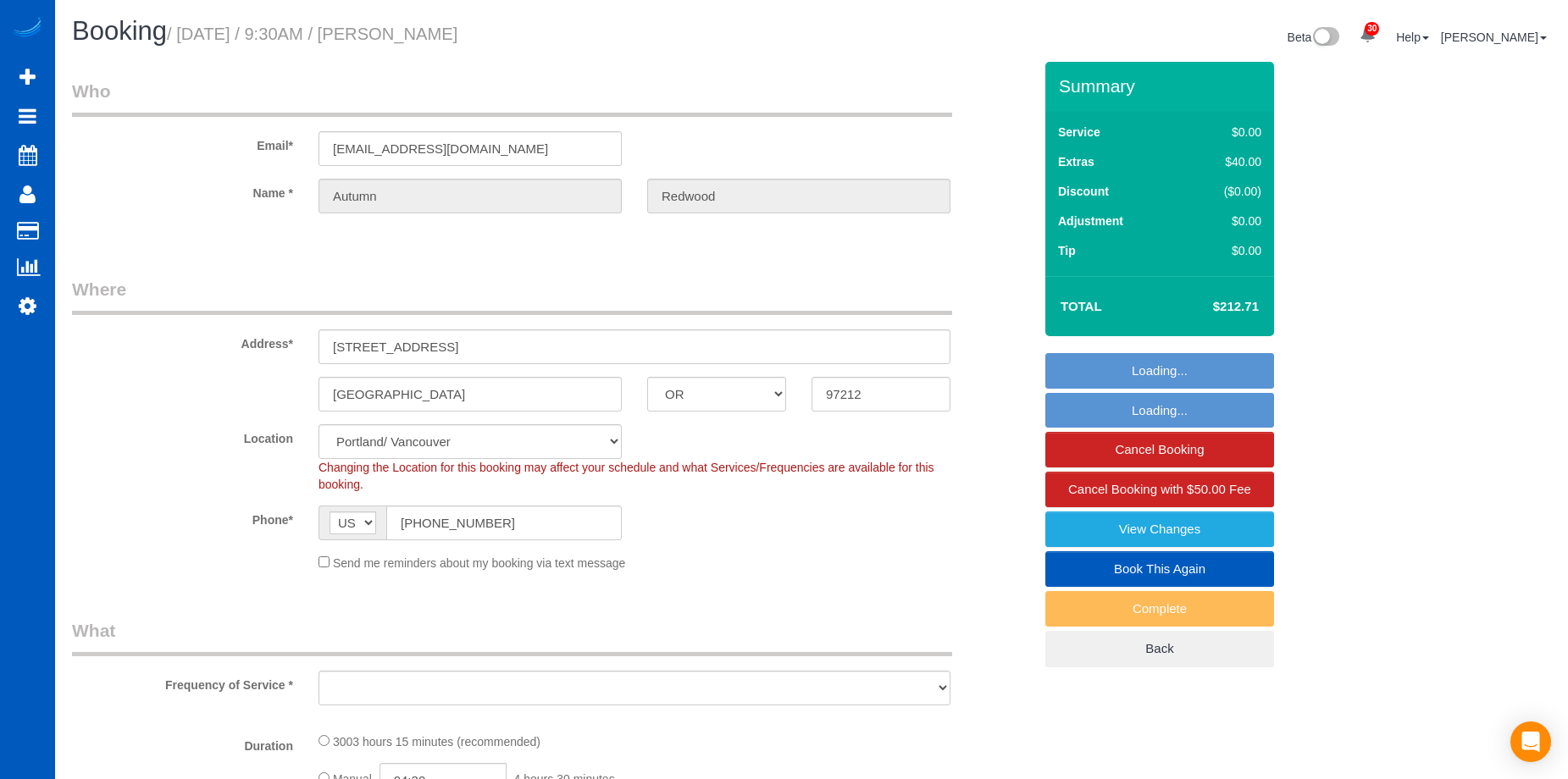
select select "OR"
select select "object:993"
select select "1501"
select select "2"
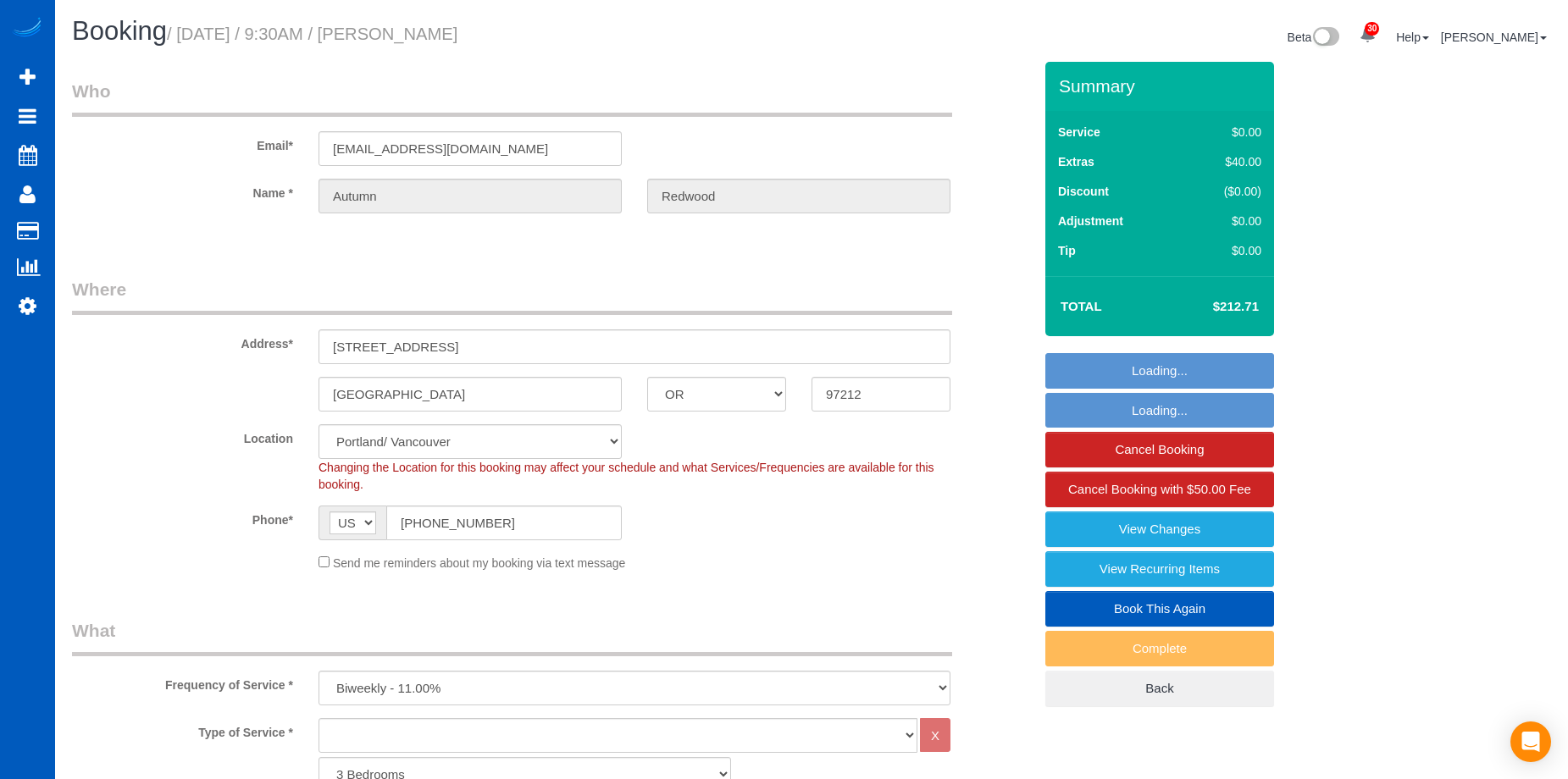
select select "object:1144"
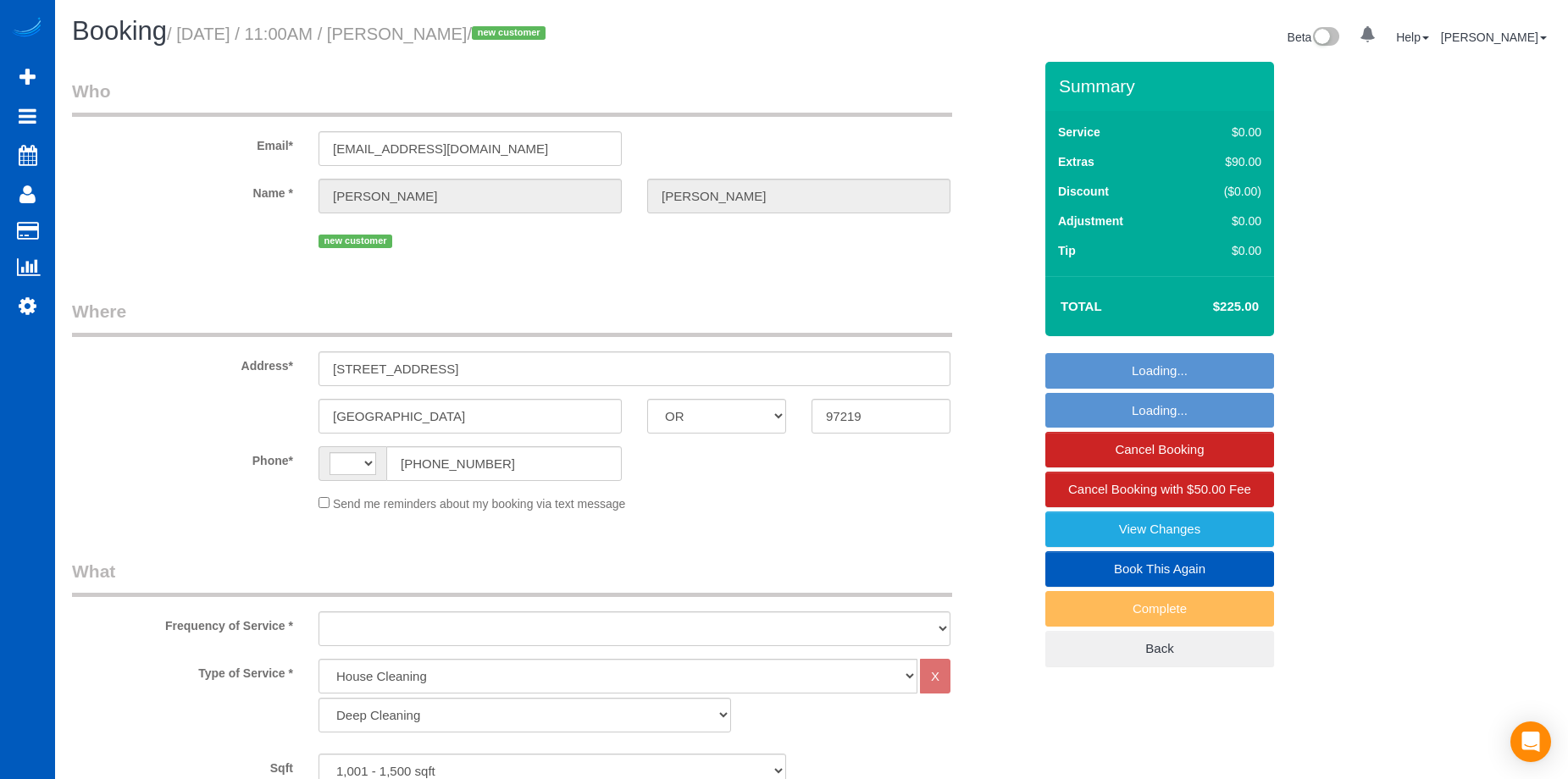
select select "OR"
select select "199"
select select "1001"
select select "2"
select select "string:[GEOGRAPHIC_DATA]"
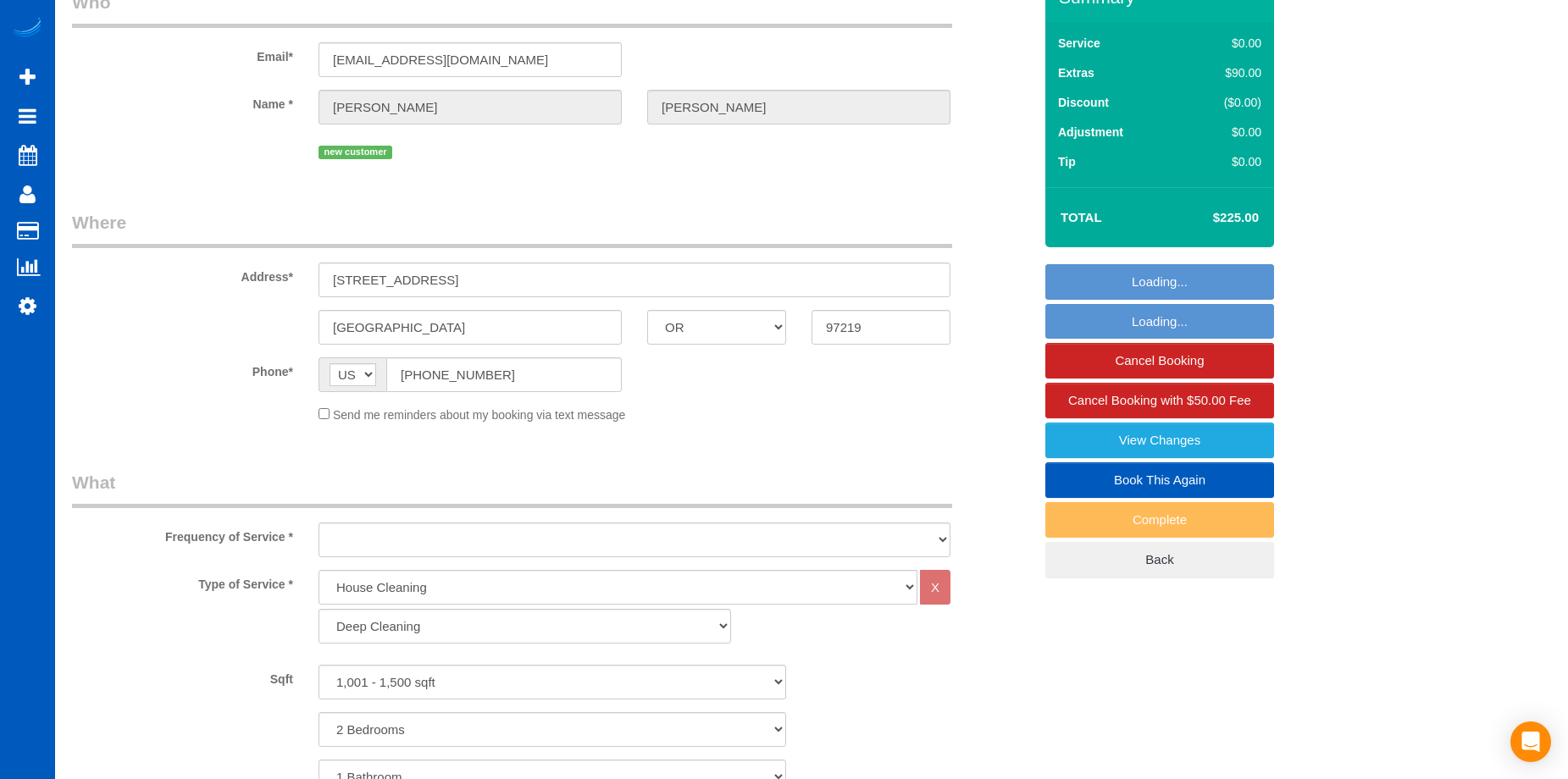
select select "object:1126"
select select "spot1"
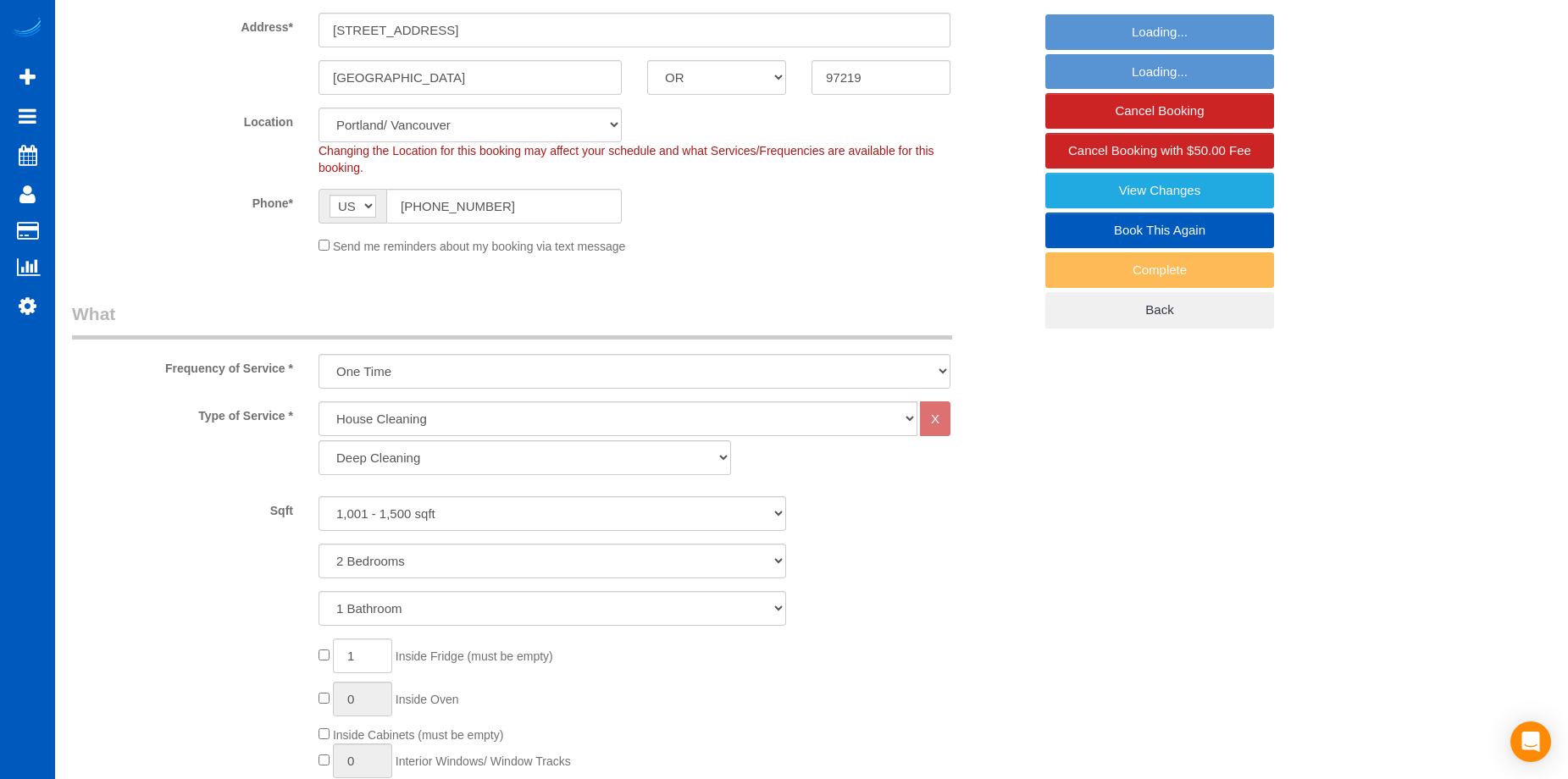
select select "object:1131"
select select "spot17"
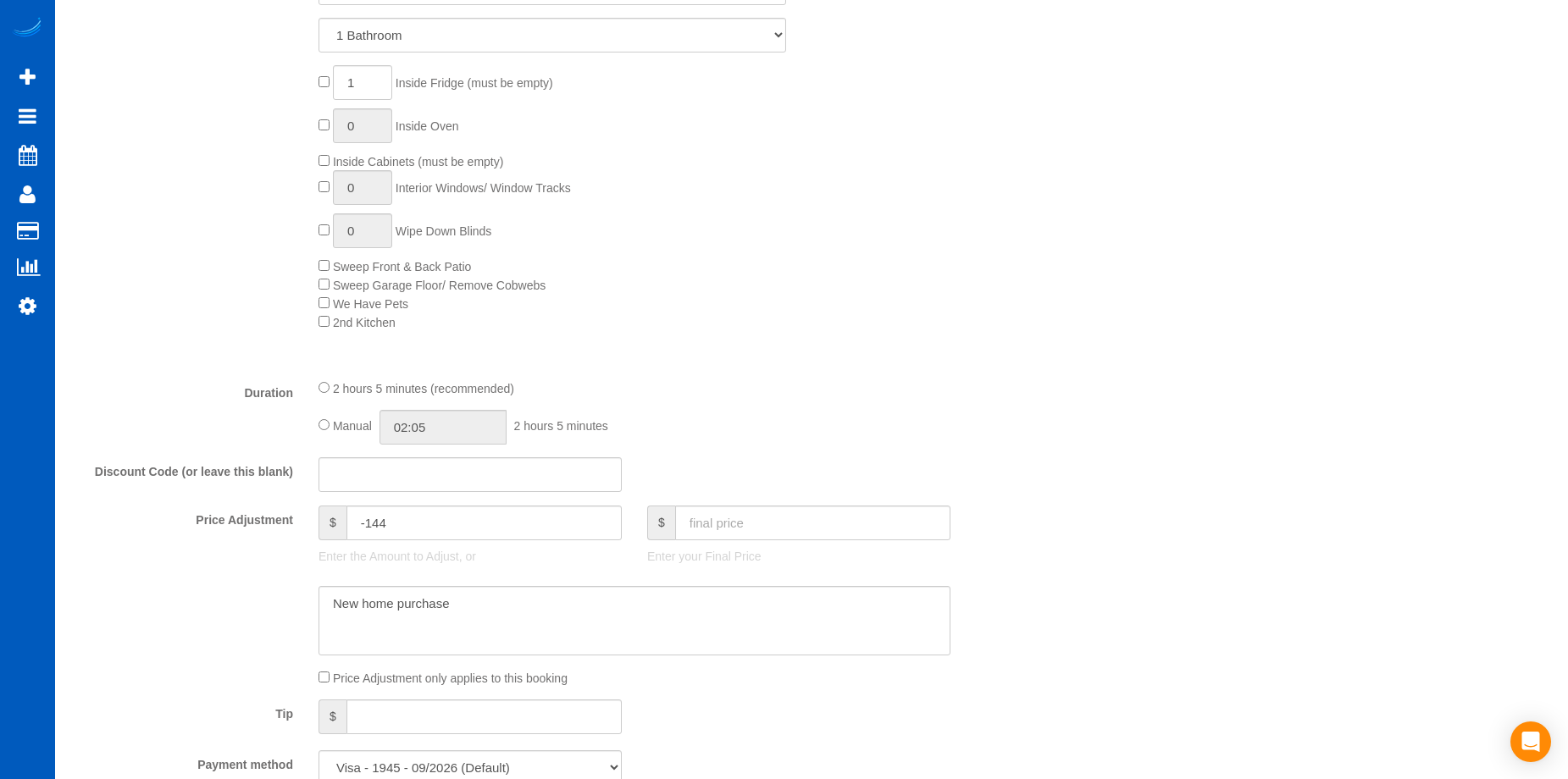
select select "1001"
select select "2"
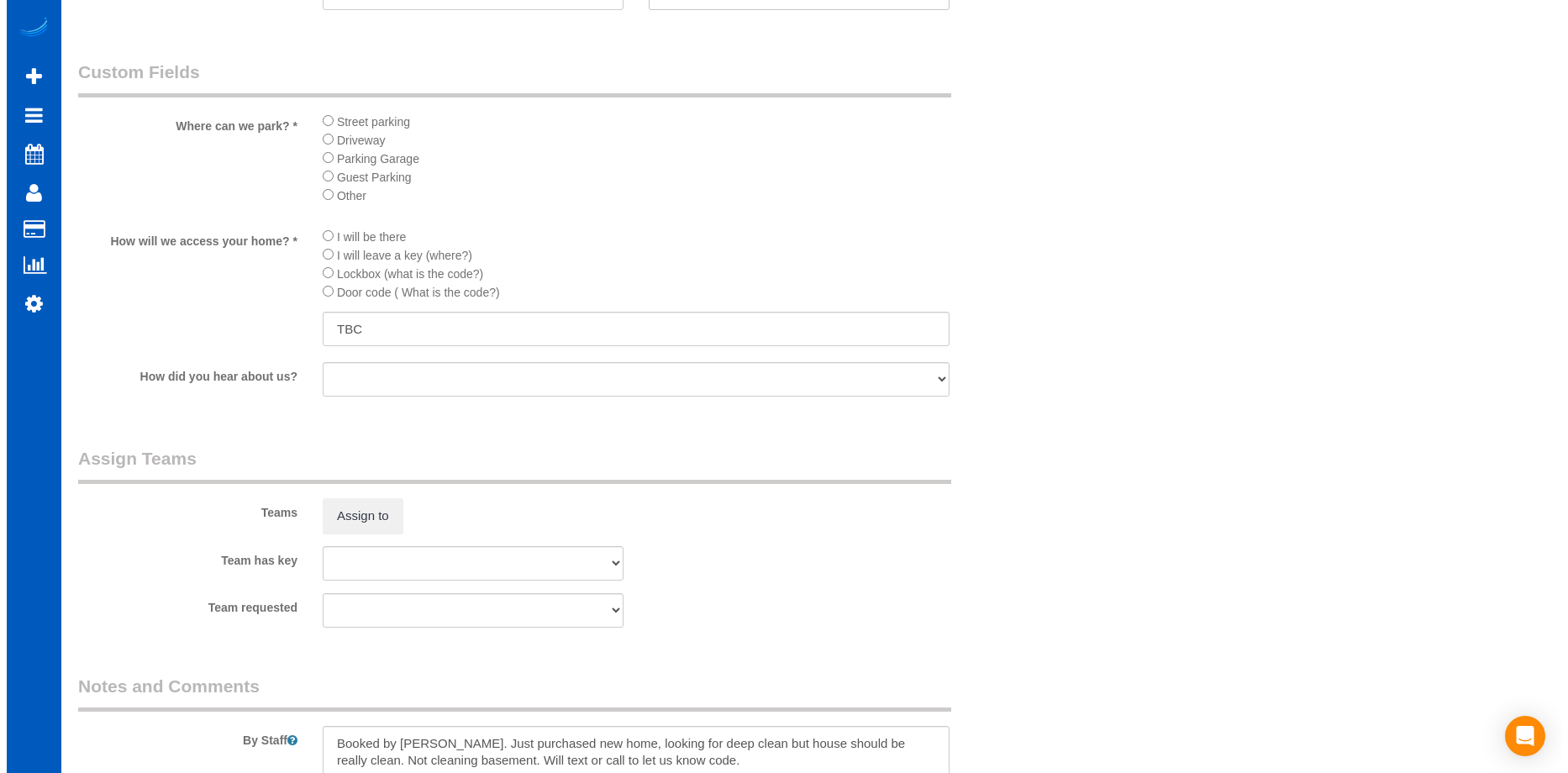
scroll to position [1933, 0]
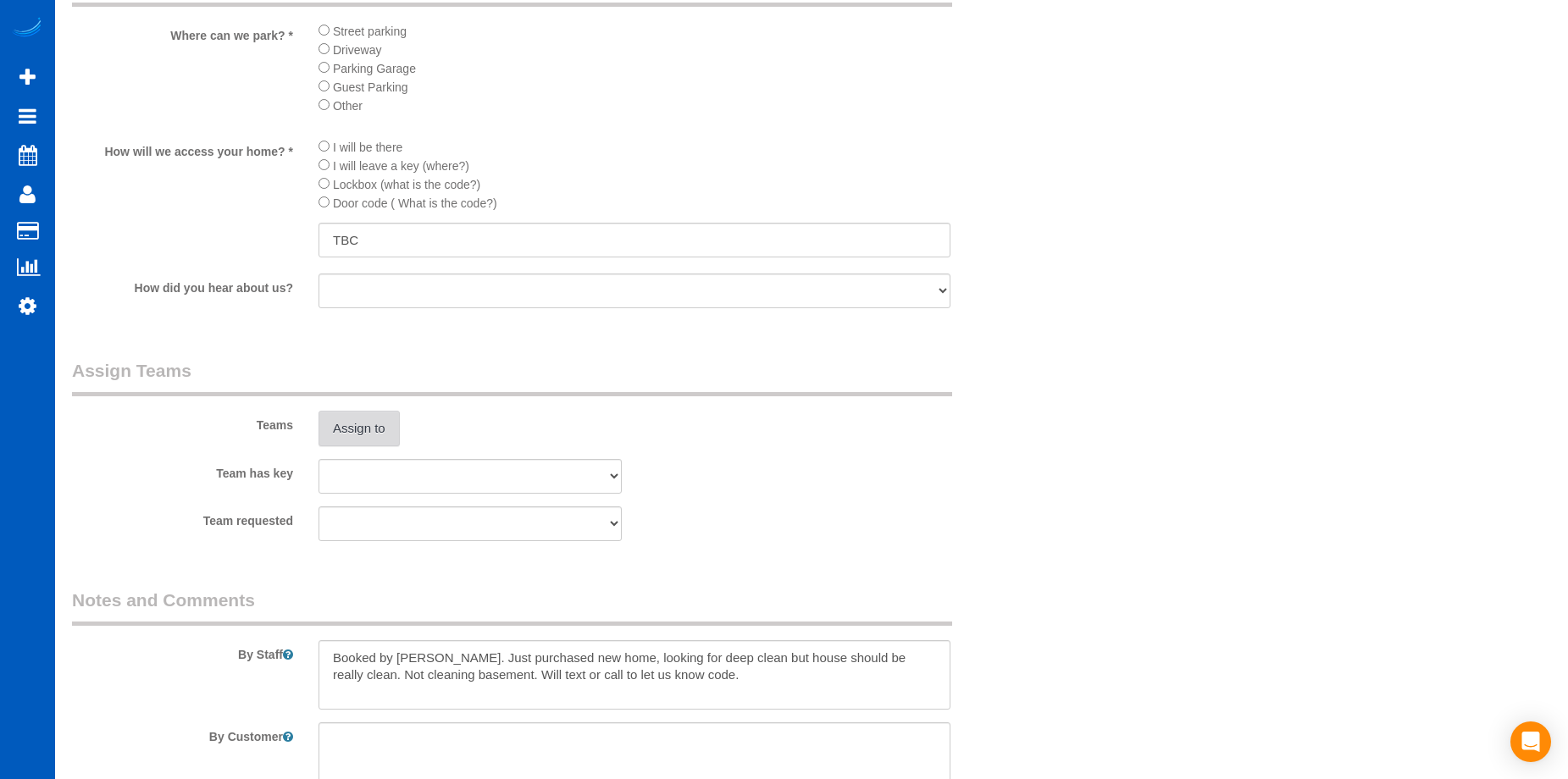
click at [384, 419] on button "Assign to" at bounding box center [359, 428] width 81 height 36
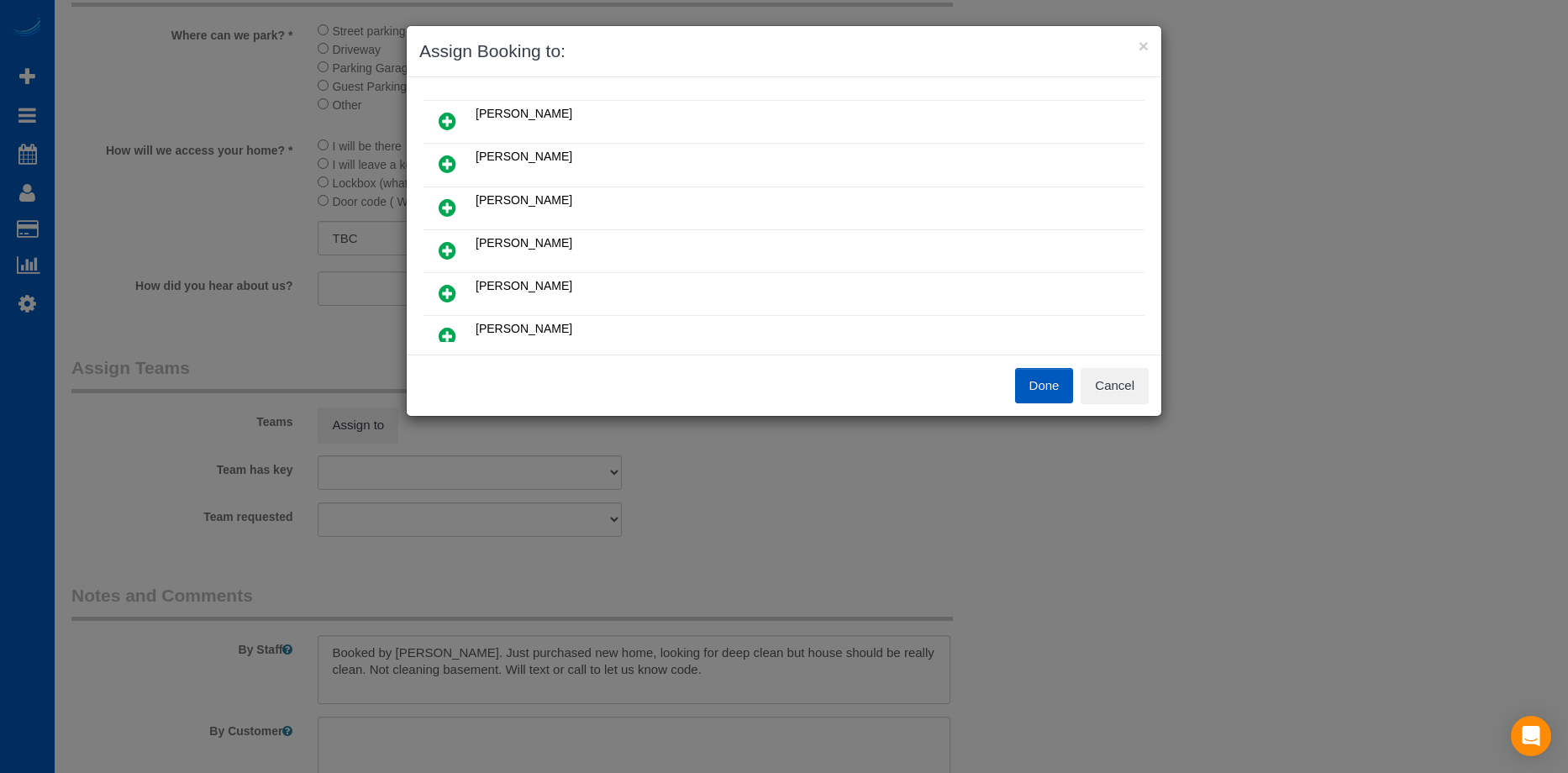
scroll to position [84, 0]
click at [450, 286] on icon at bounding box center [447, 292] width 17 height 20
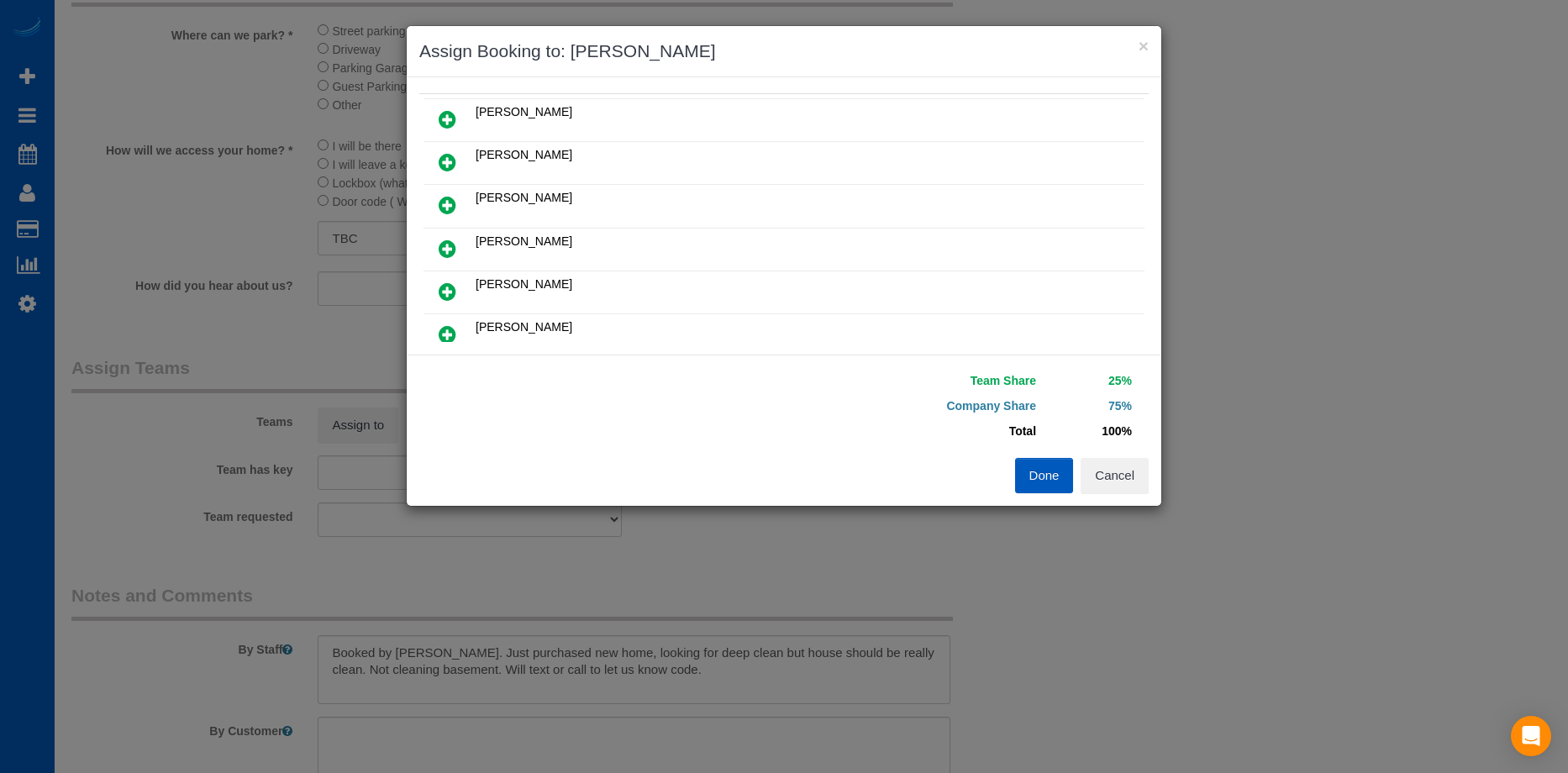
click at [446, 117] on icon at bounding box center [447, 120] width 17 height 20
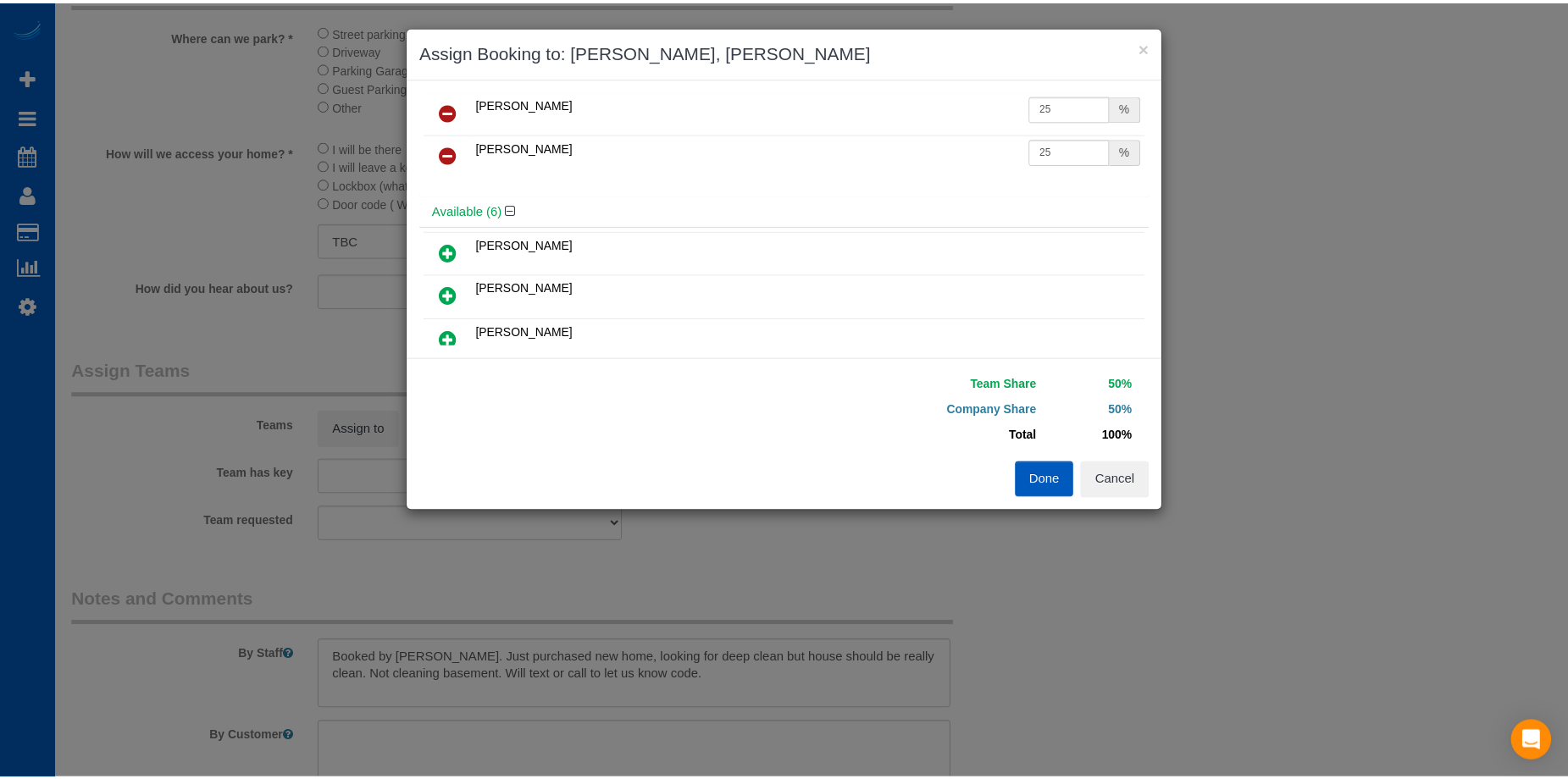
scroll to position [0, 0]
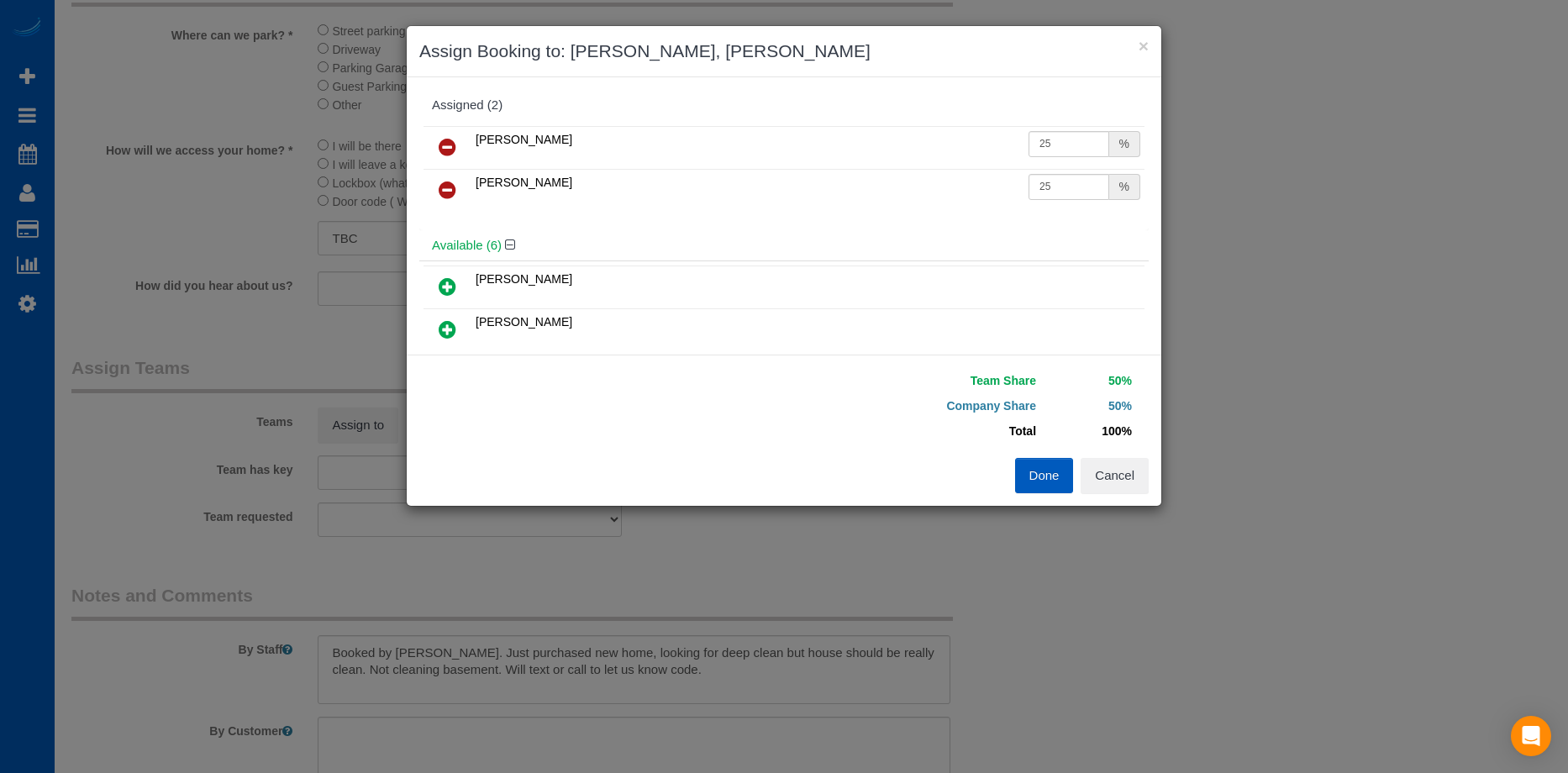
click at [1034, 469] on button "Done" at bounding box center [1044, 476] width 59 height 35
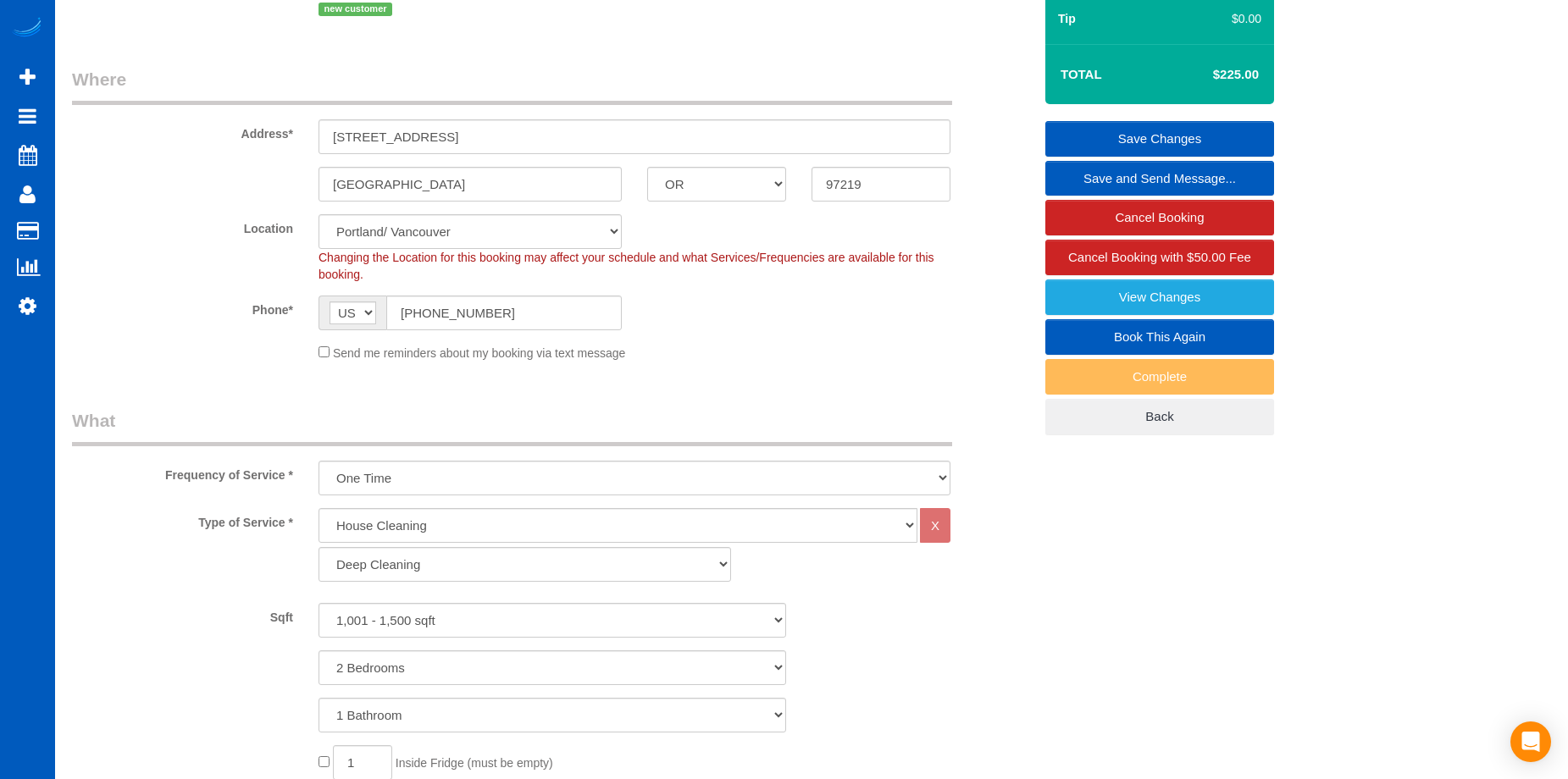
scroll to position [9, 0]
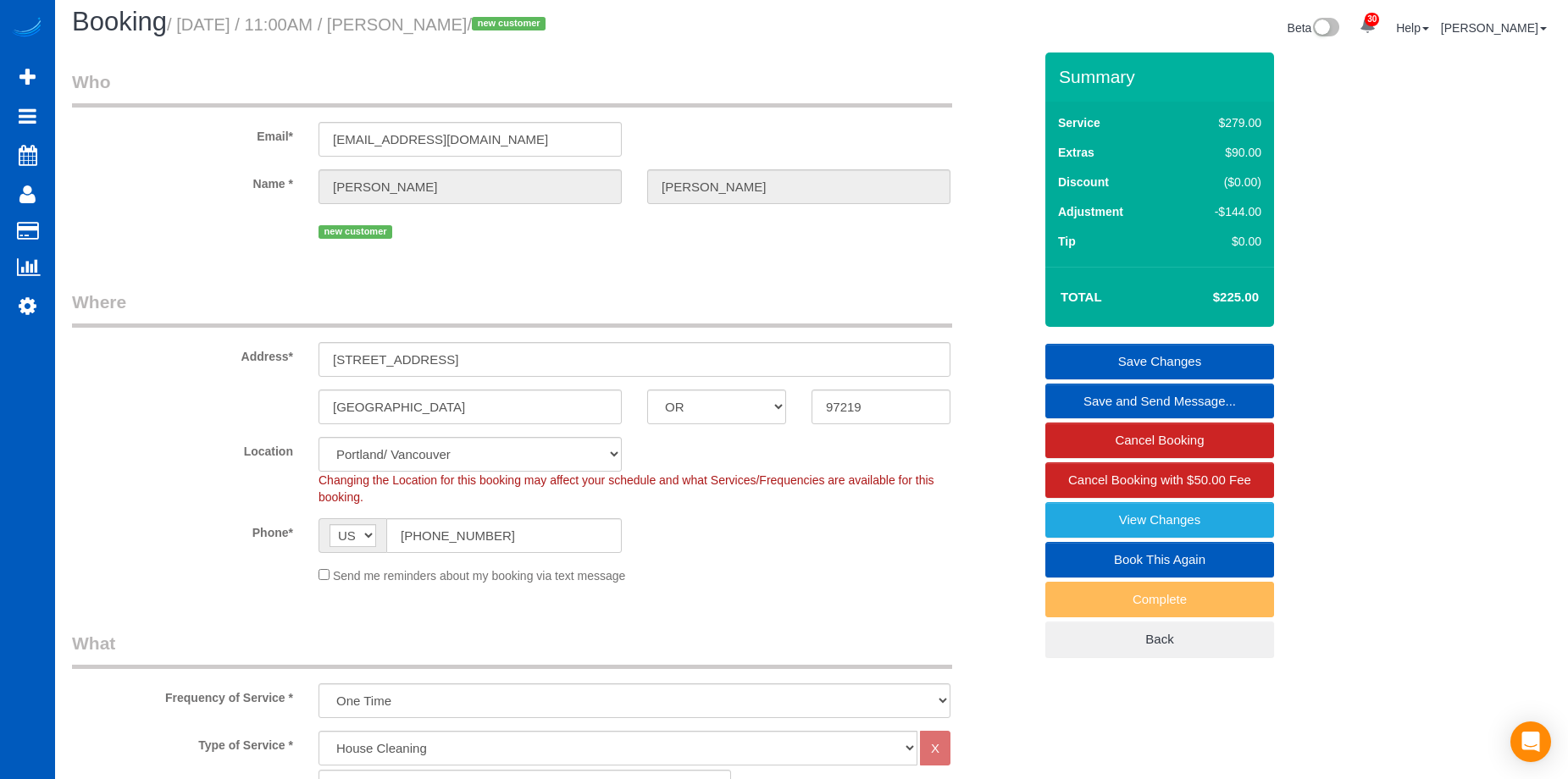
click at [1097, 356] on link "Save Changes" at bounding box center [1160, 362] width 228 height 36
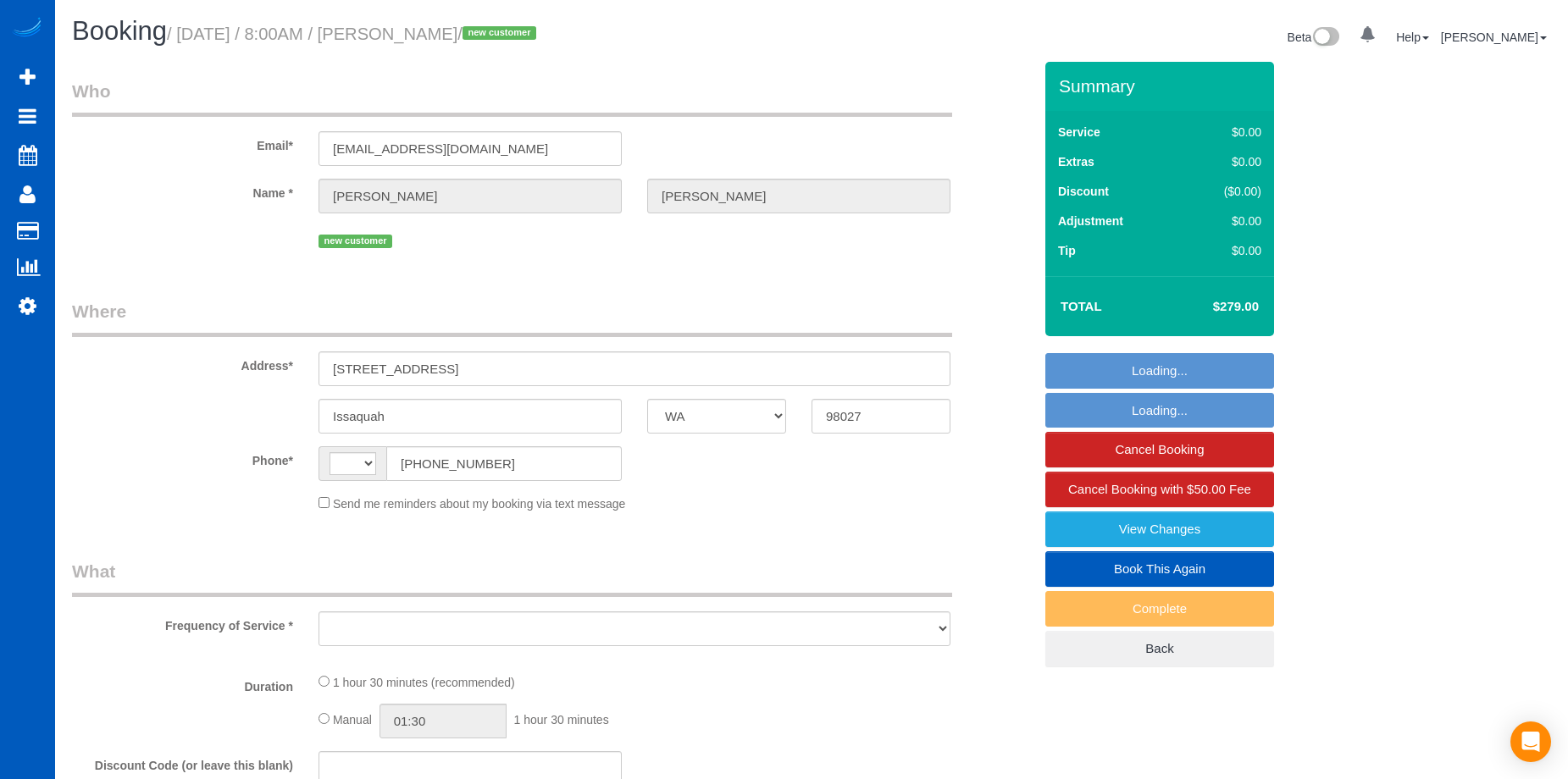
select select "WA"
select select "string:[GEOGRAPHIC_DATA]"
select select "string:fspay-2829192a-4ab6-4c4e-9849-da507fef2871"
select select "number:8"
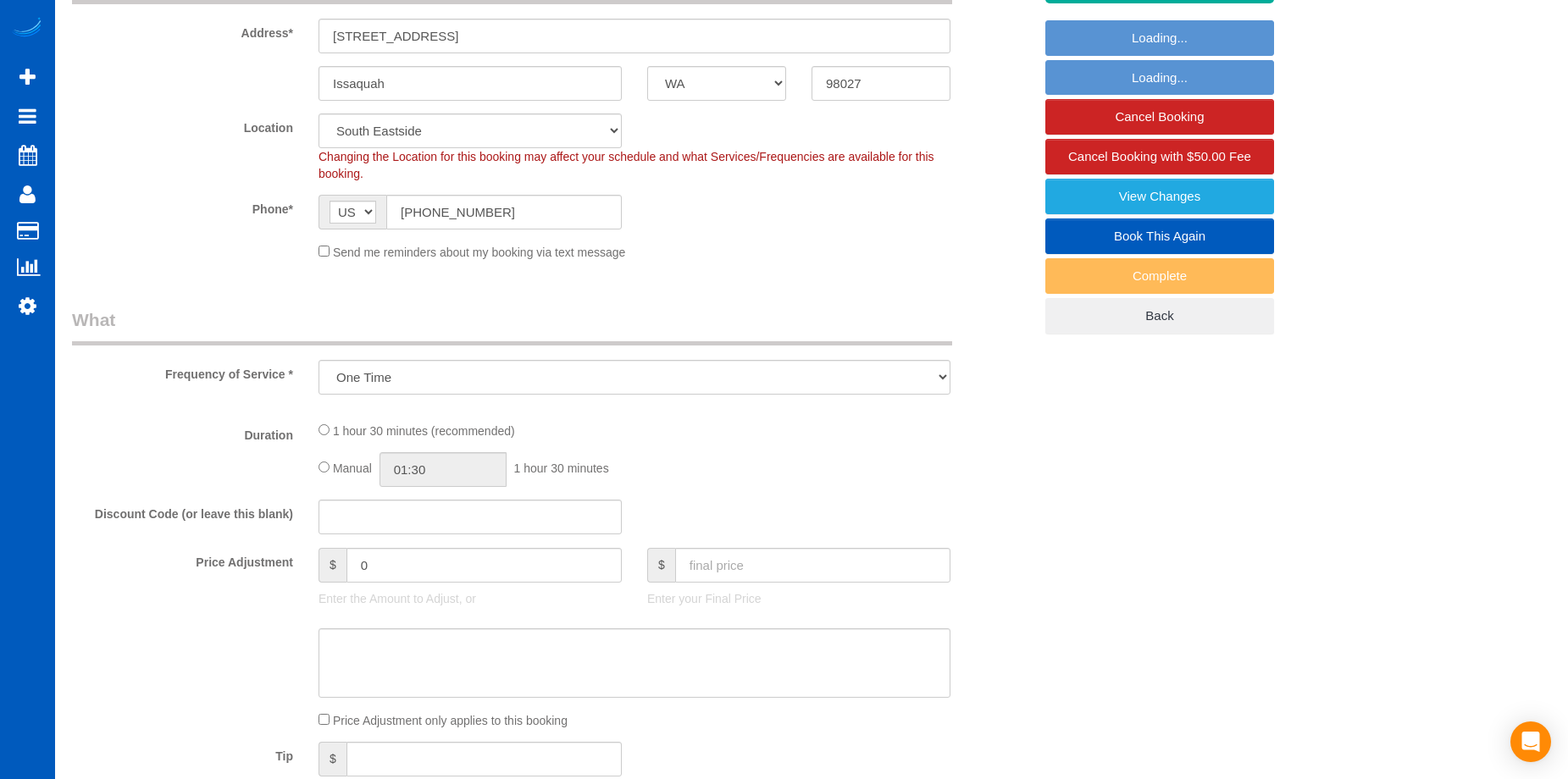
select select "object:1060"
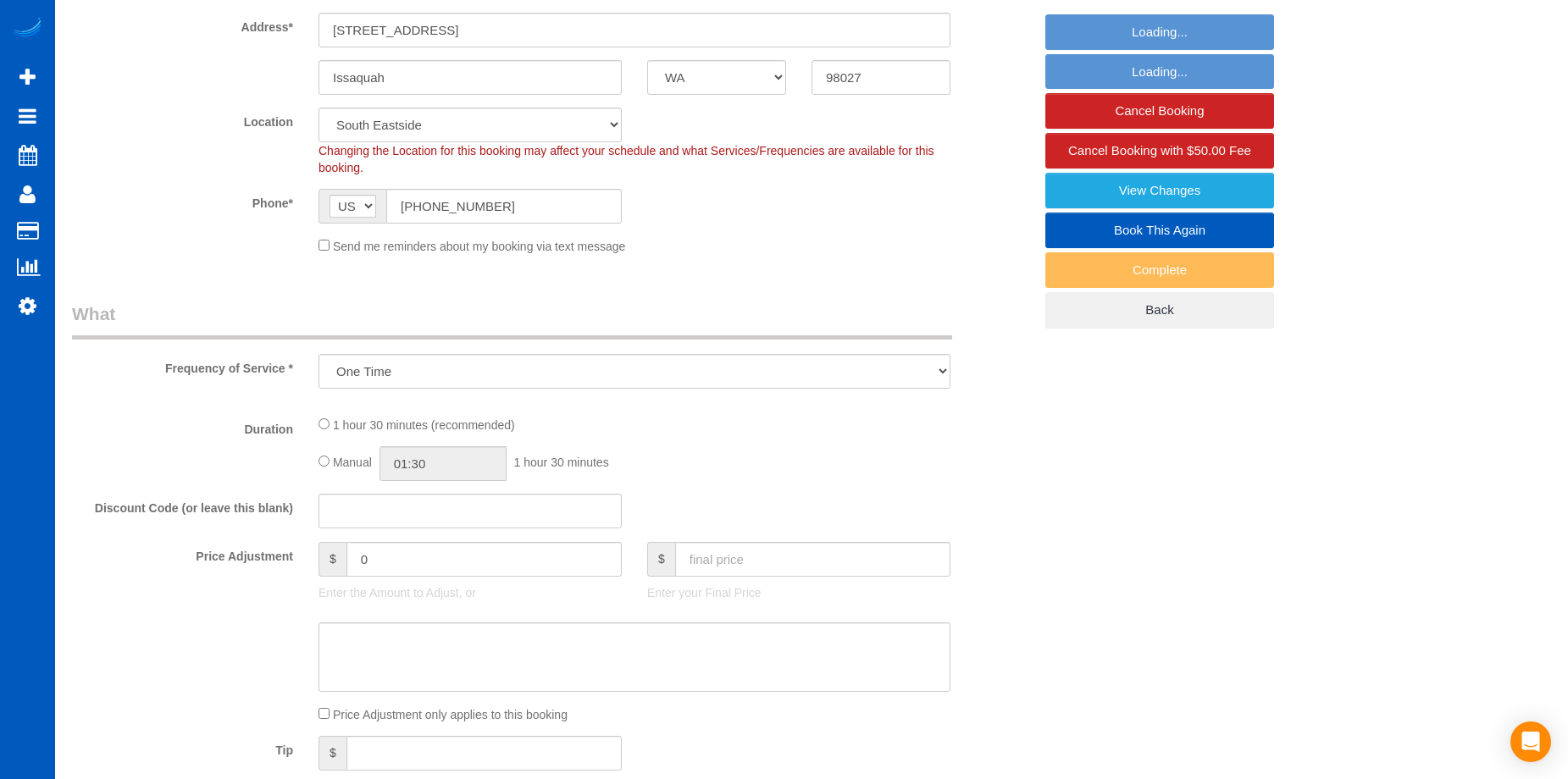
select select "199"
select select "1001"
select select "2"
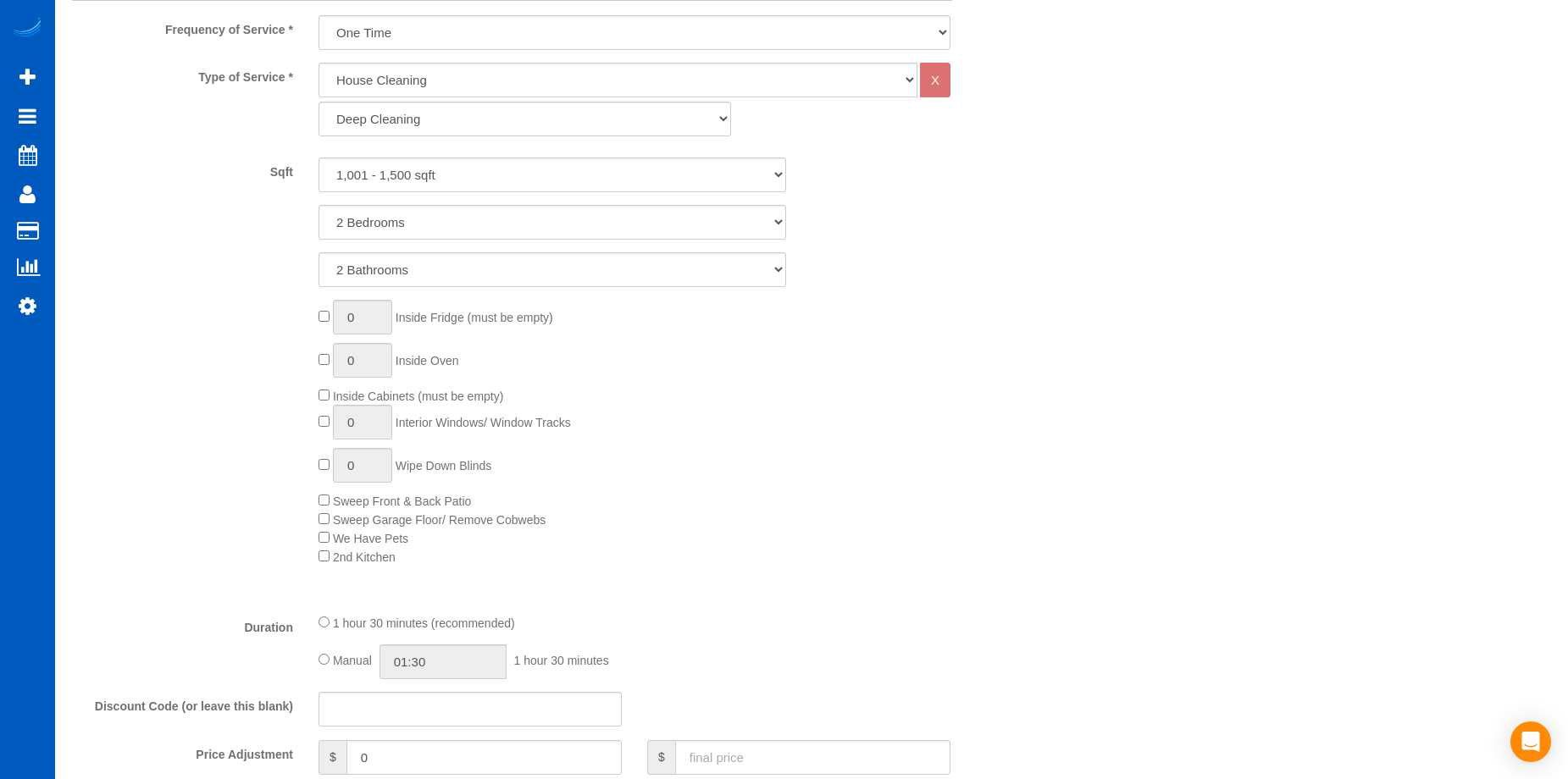
select select "spot1"
select select "1001"
select select "2"
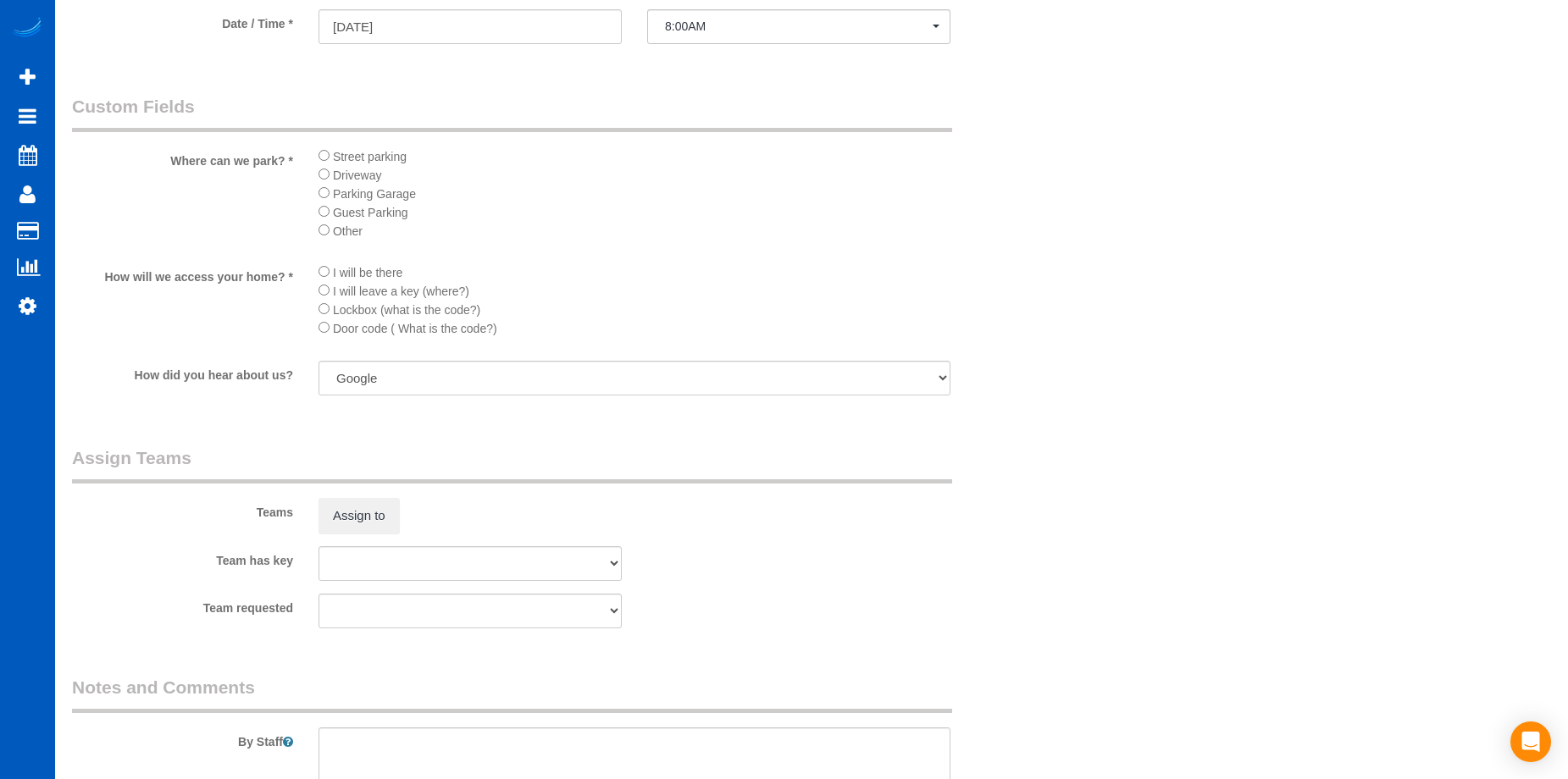
scroll to position [1750, 0]
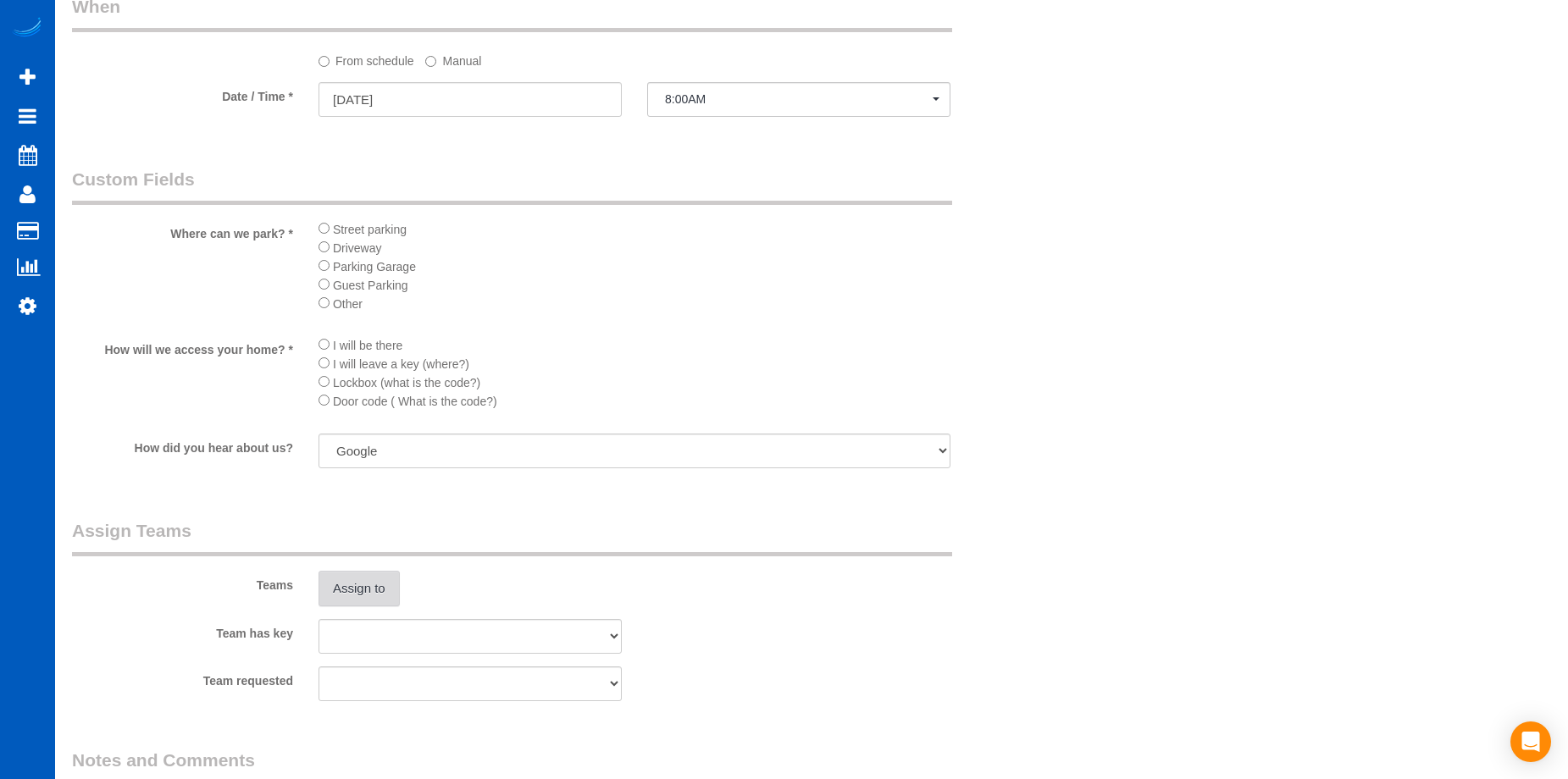
click at [377, 579] on button "Assign to" at bounding box center [359, 588] width 81 height 36
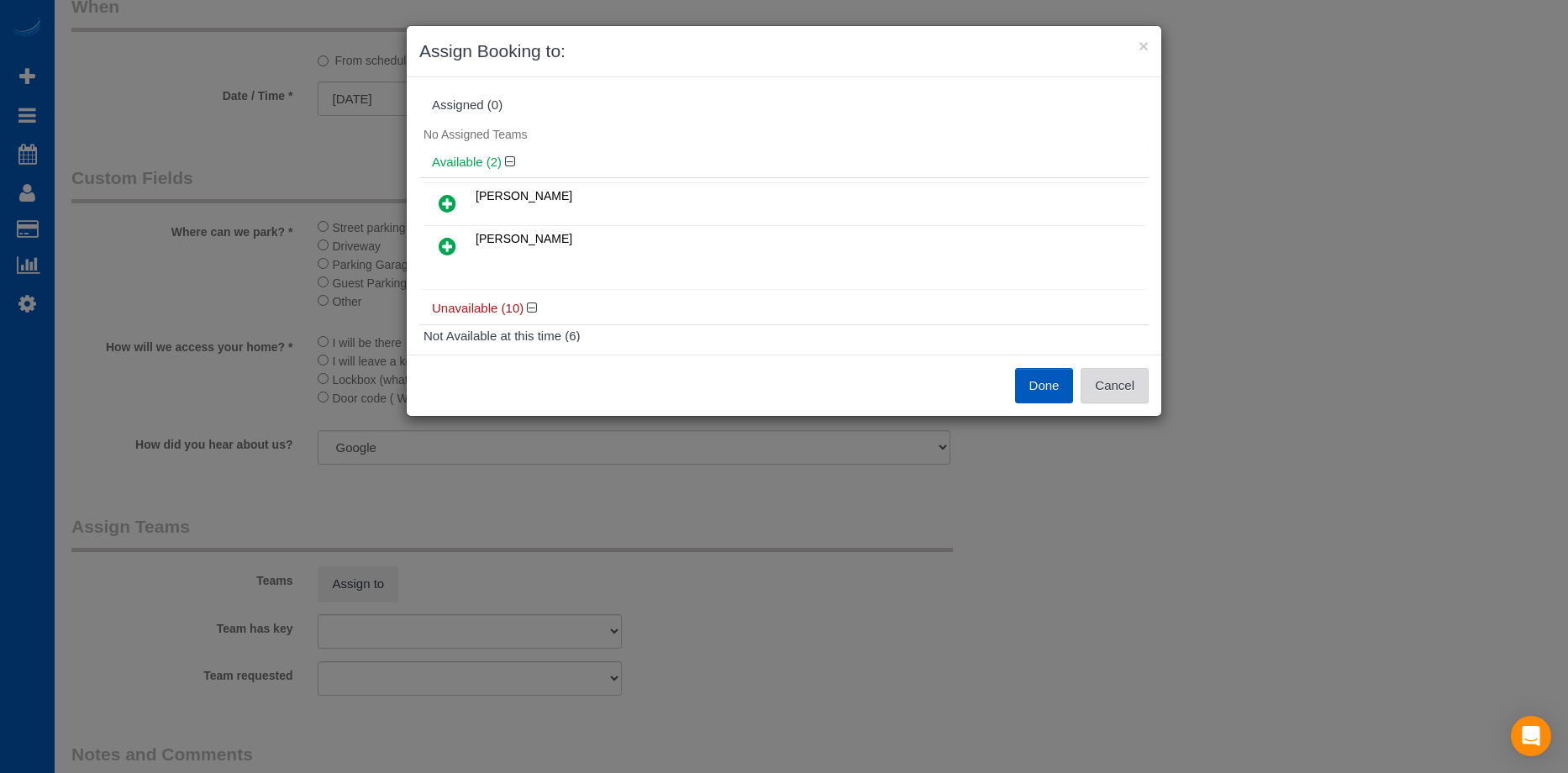
click at [1136, 388] on button "Cancel" at bounding box center [1114, 385] width 68 height 35
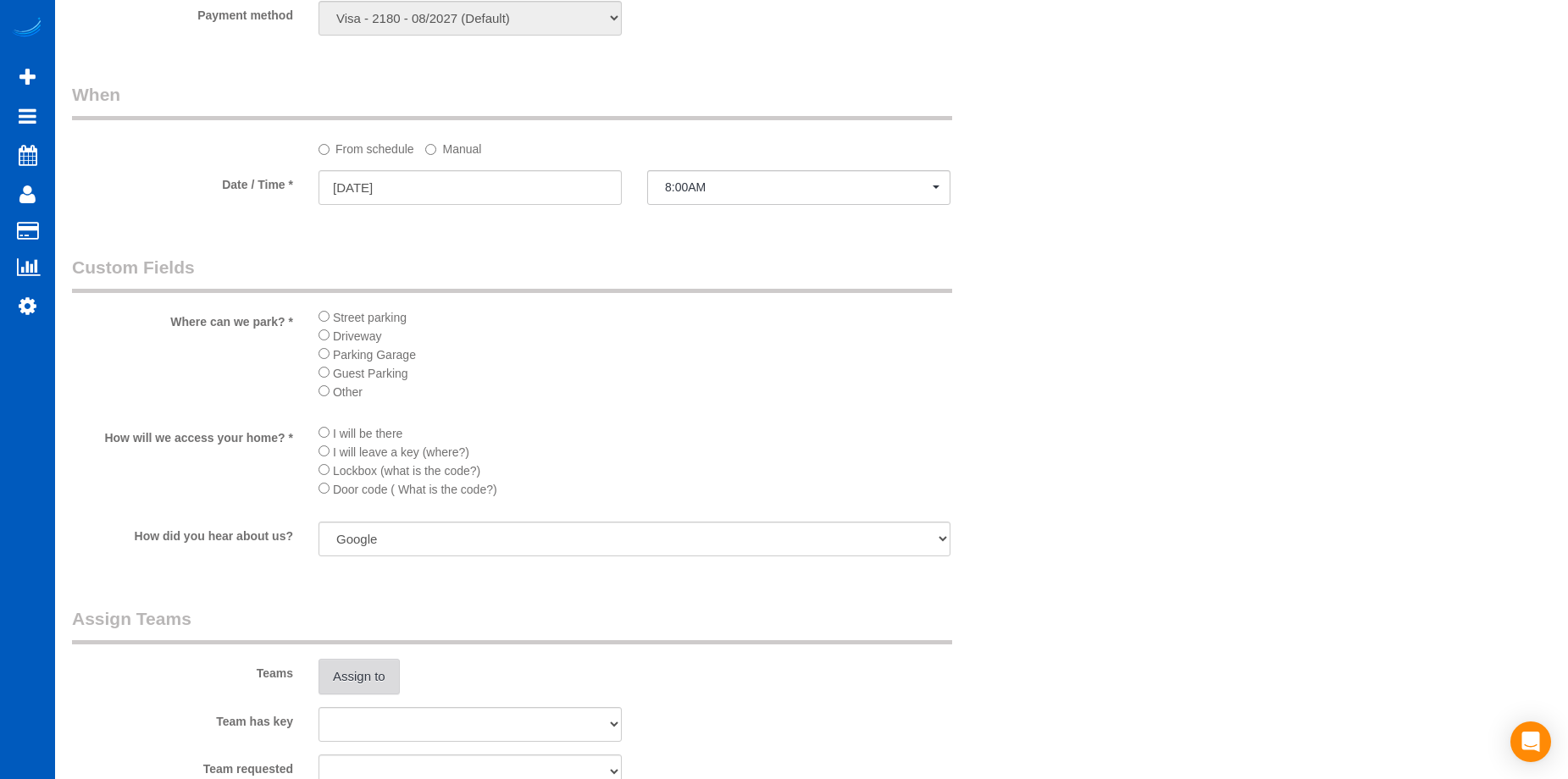
scroll to position [1835, 0]
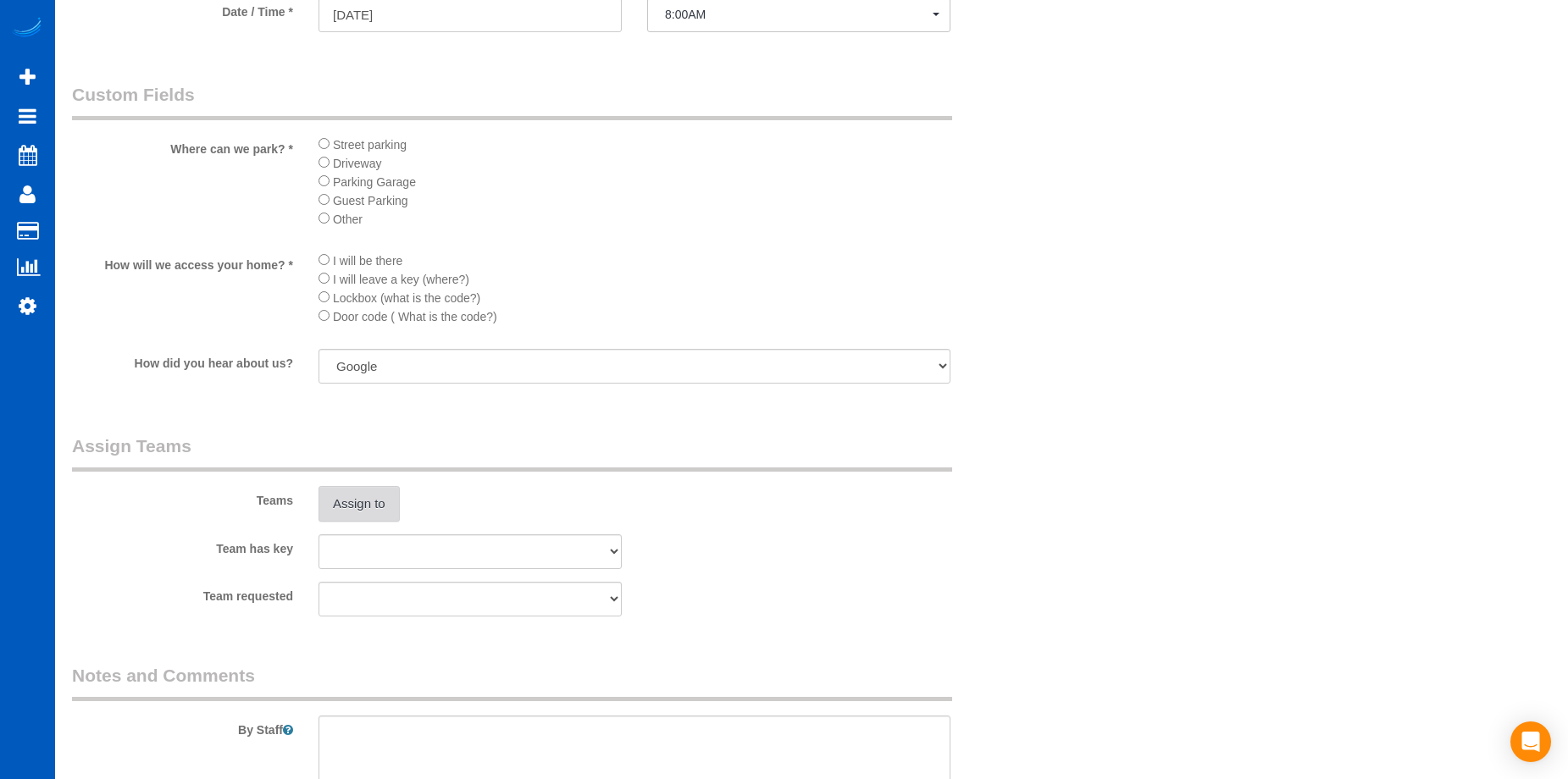
click at [380, 500] on button "Assign to" at bounding box center [359, 503] width 81 height 36
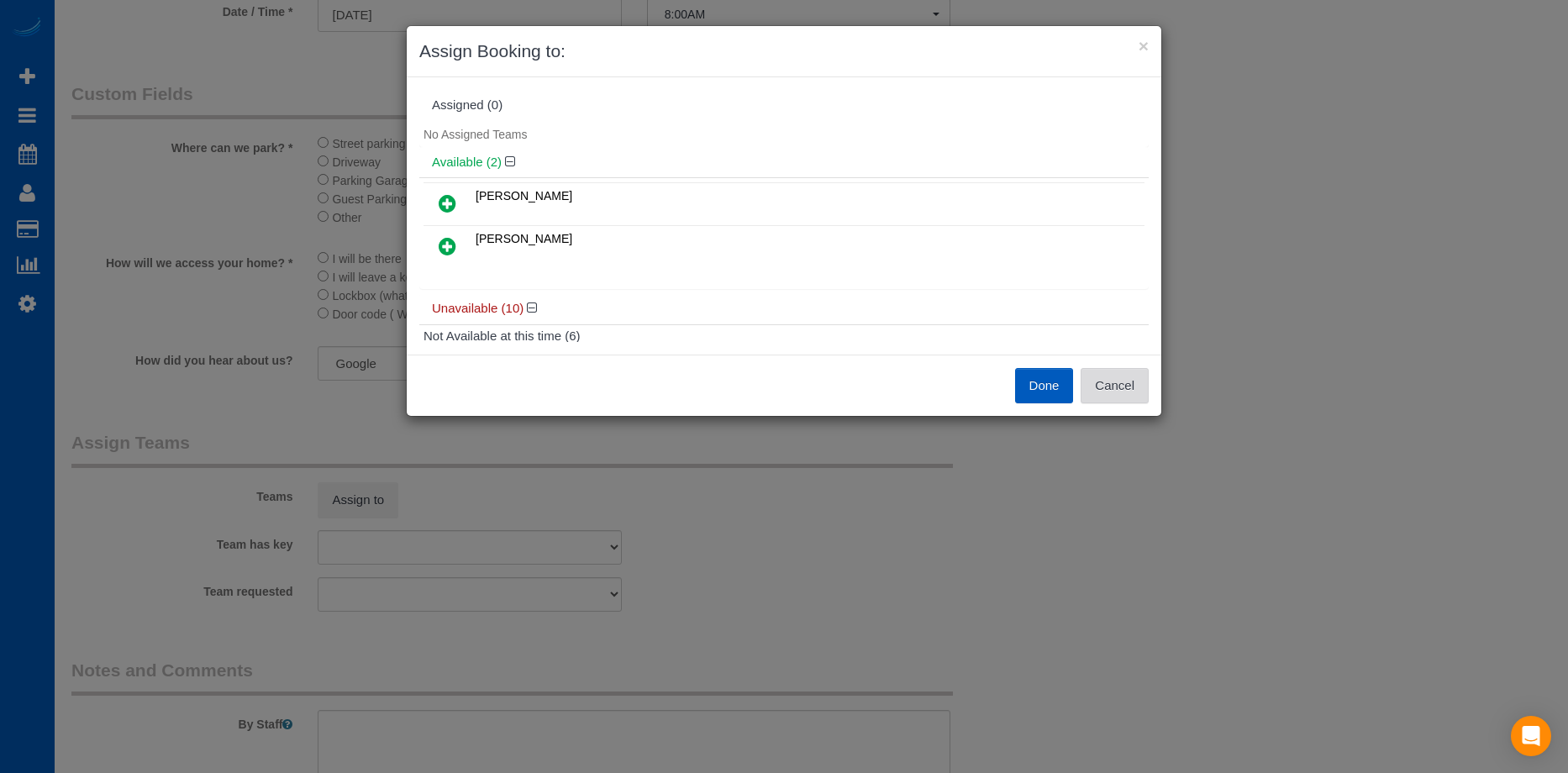
click at [1142, 385] on button "Cancel" at bounding box center [1114, 385] width 68 height 35
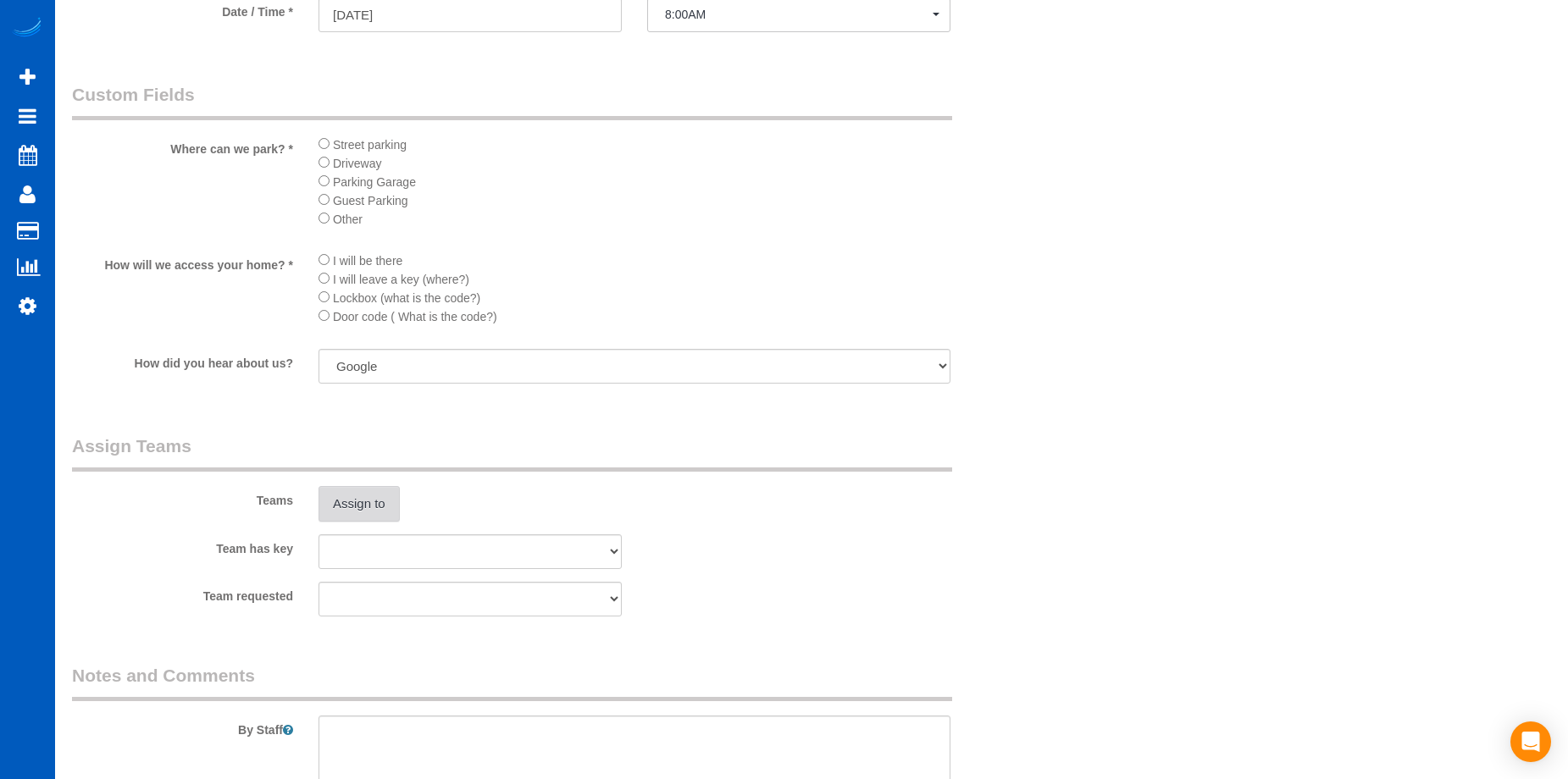
click at [360, 496] on button "Assign to" at bounding box center [359, 503] width 81 height 36
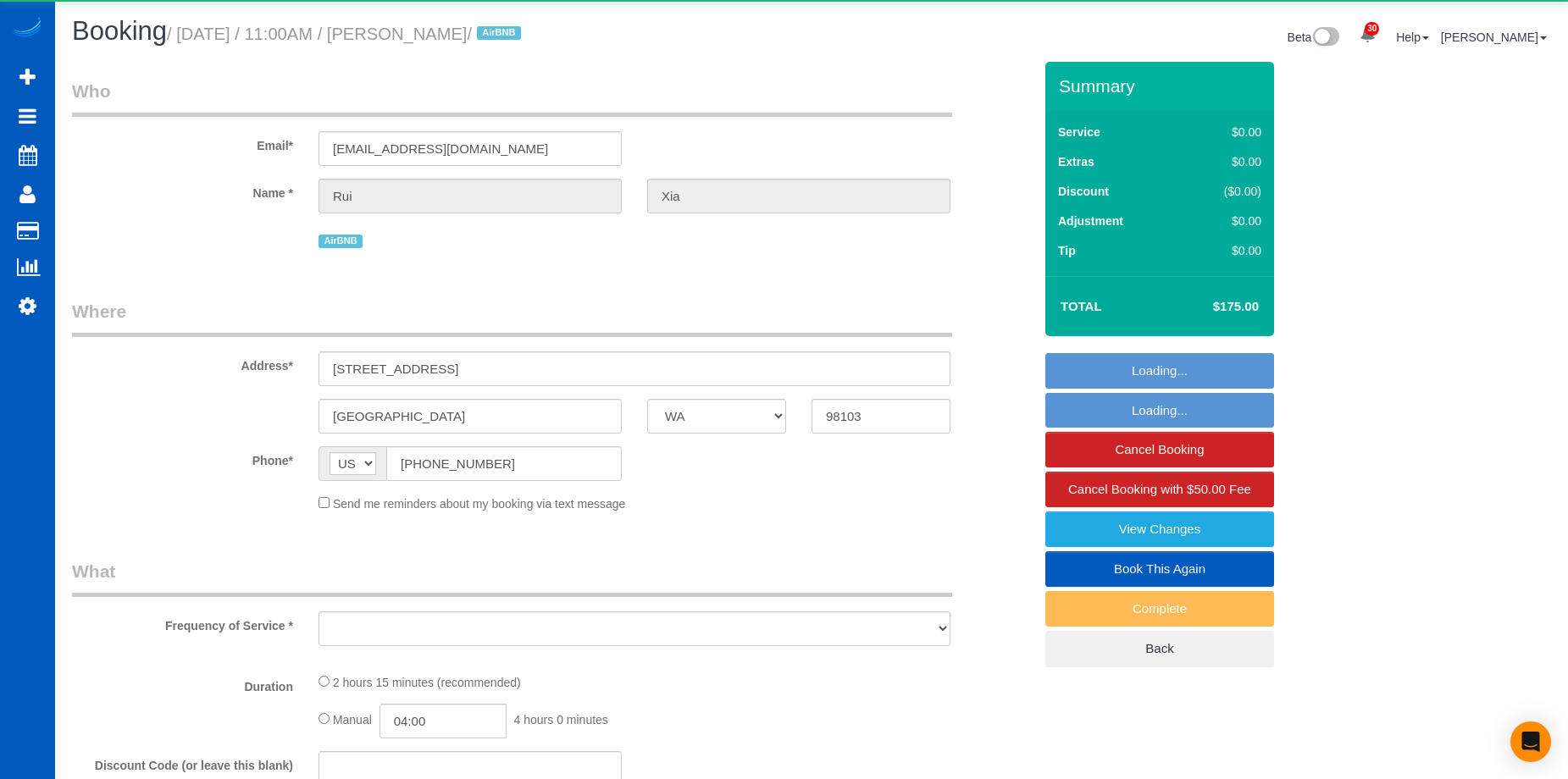
select select "WA"
select select "object:818"
select select "string:fspay-581ee3a3-ef50-4f7b-abd9-92cea8b7e377"
select select "199"
select select "1001"
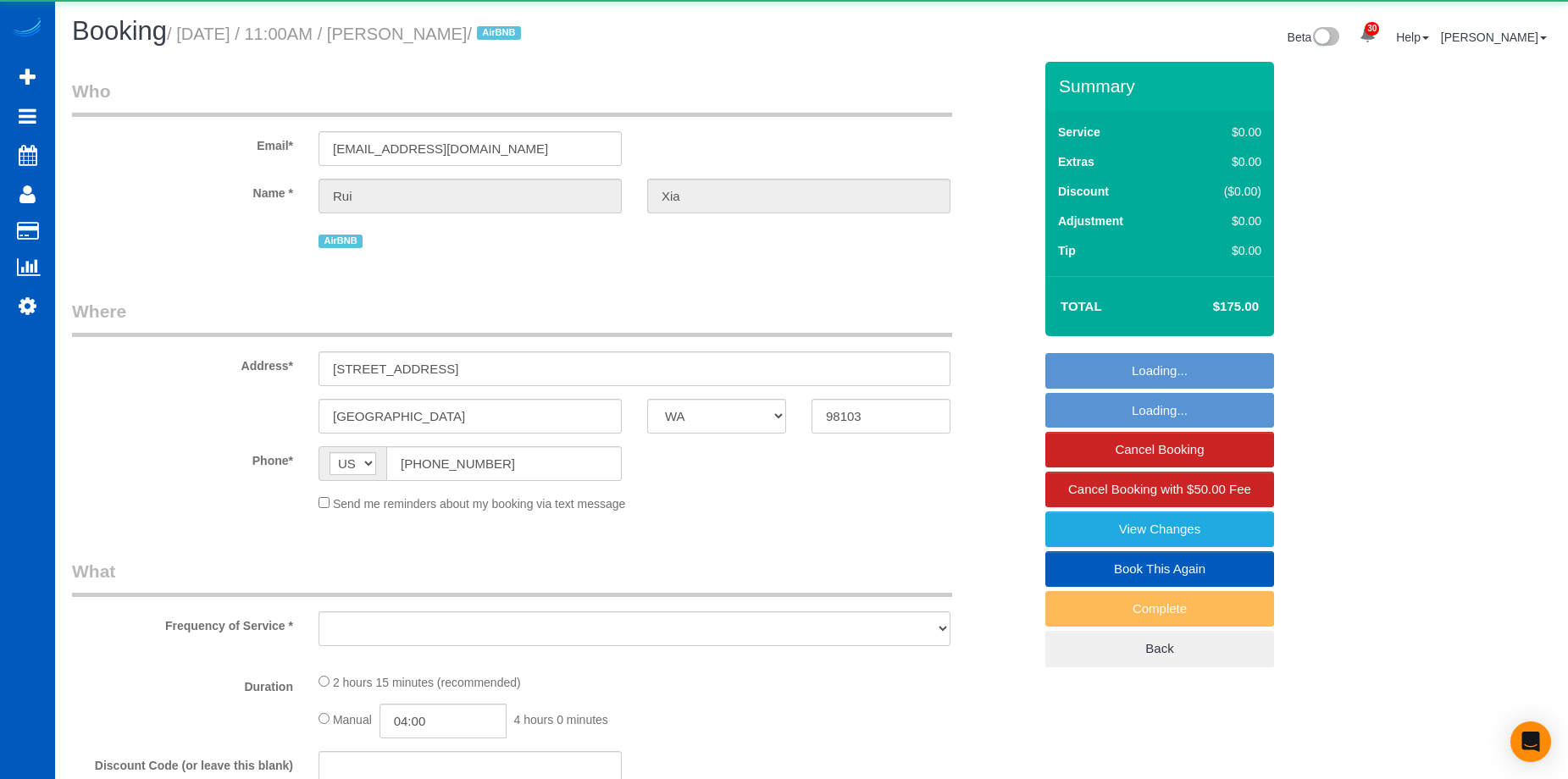
select select "3"
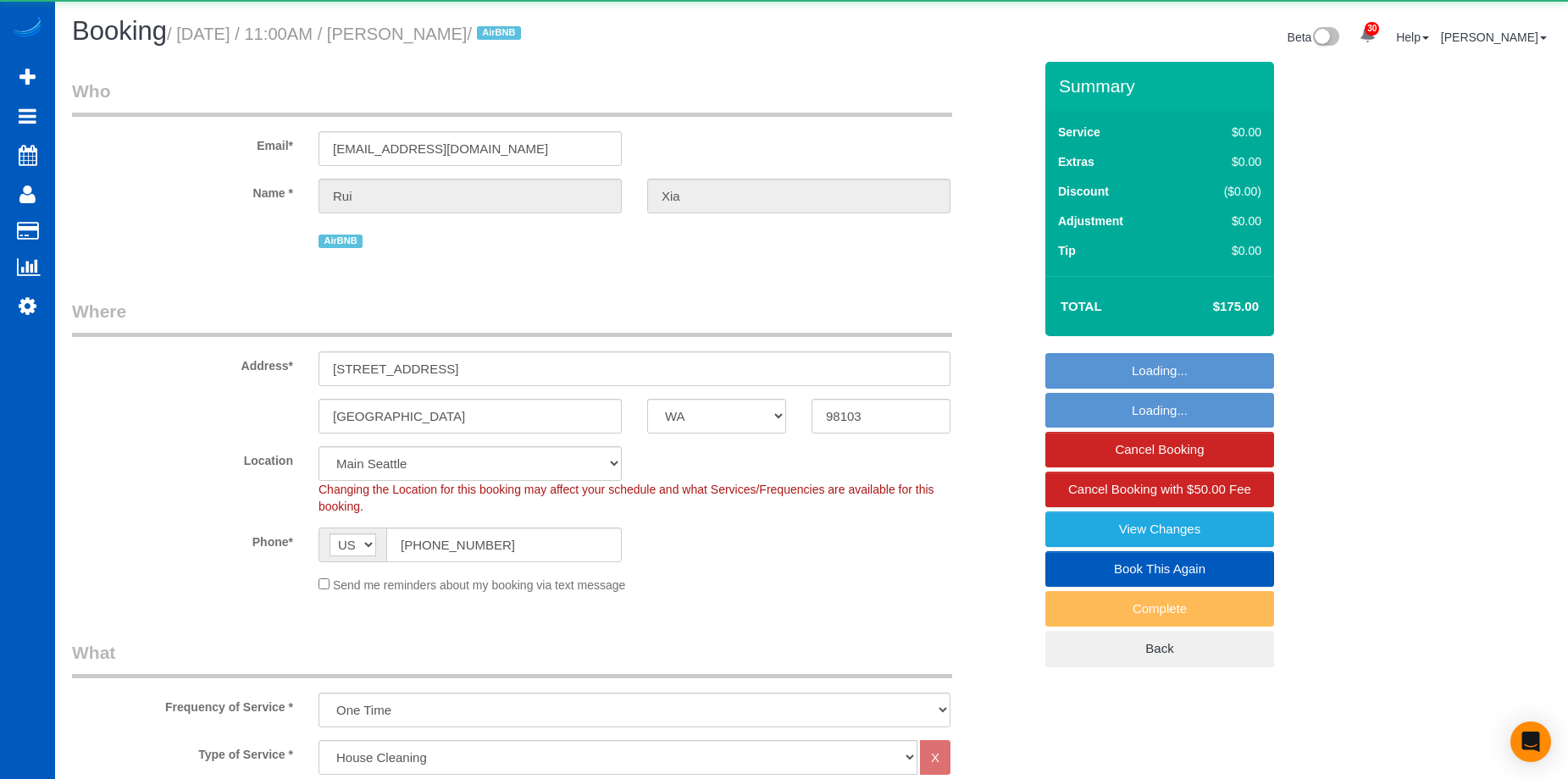
select select "spot1"
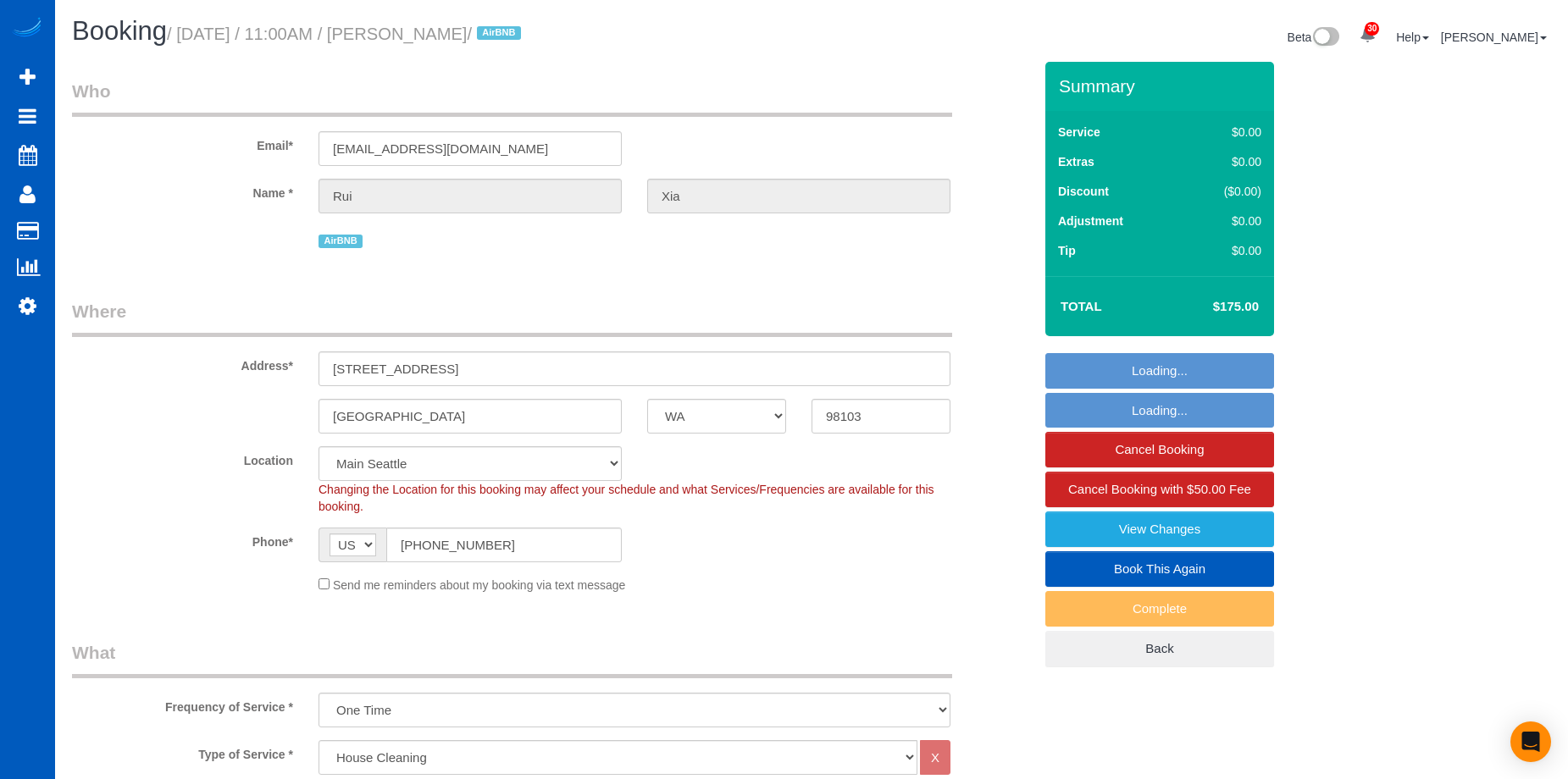
select select "object:1172"
select select "1001"
select select "3"
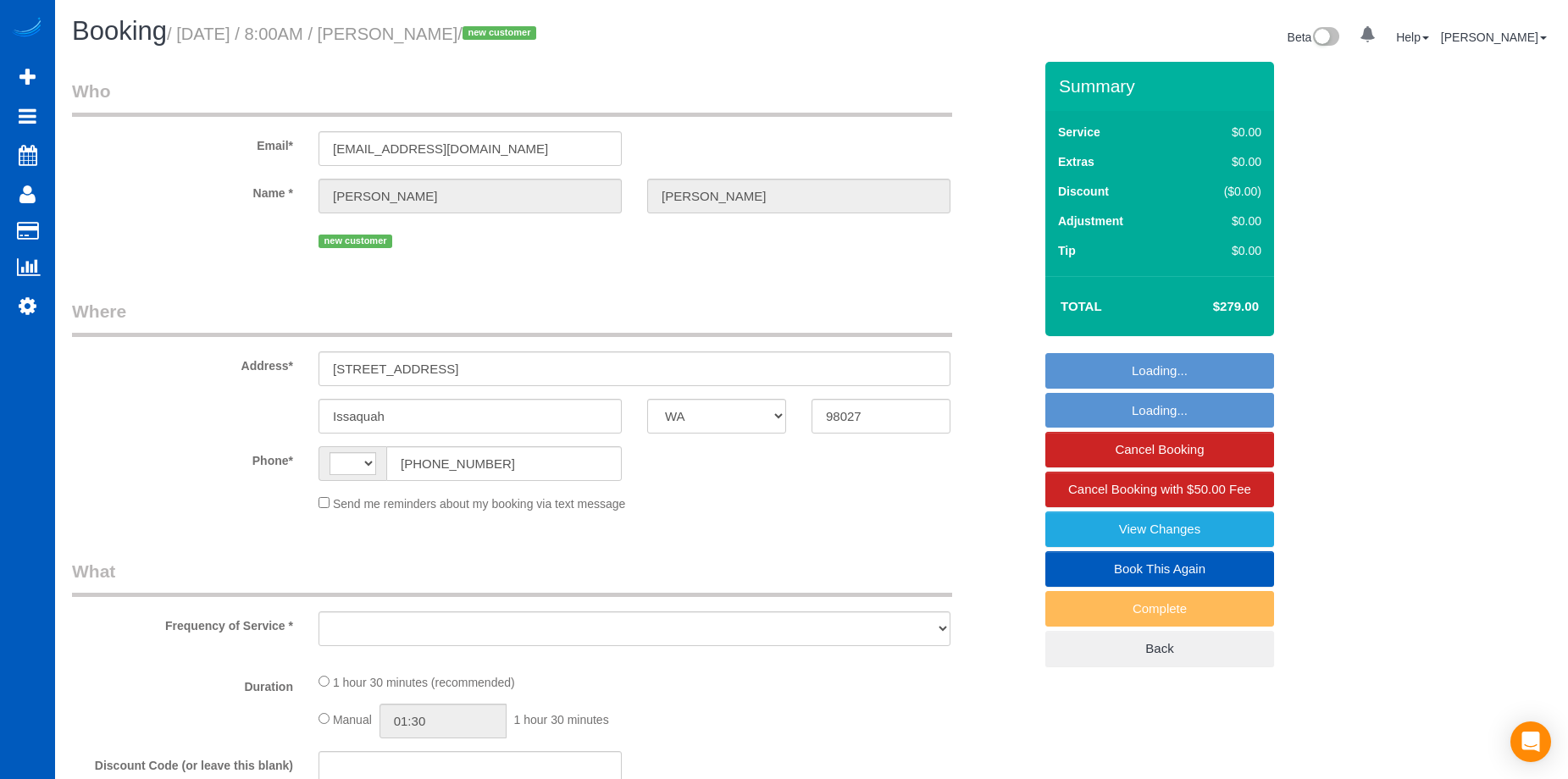
select select "WA"
select select "string:fspay-2829192a-4ab6-4c4e-9849-da507fef2871"
select select "number:8"
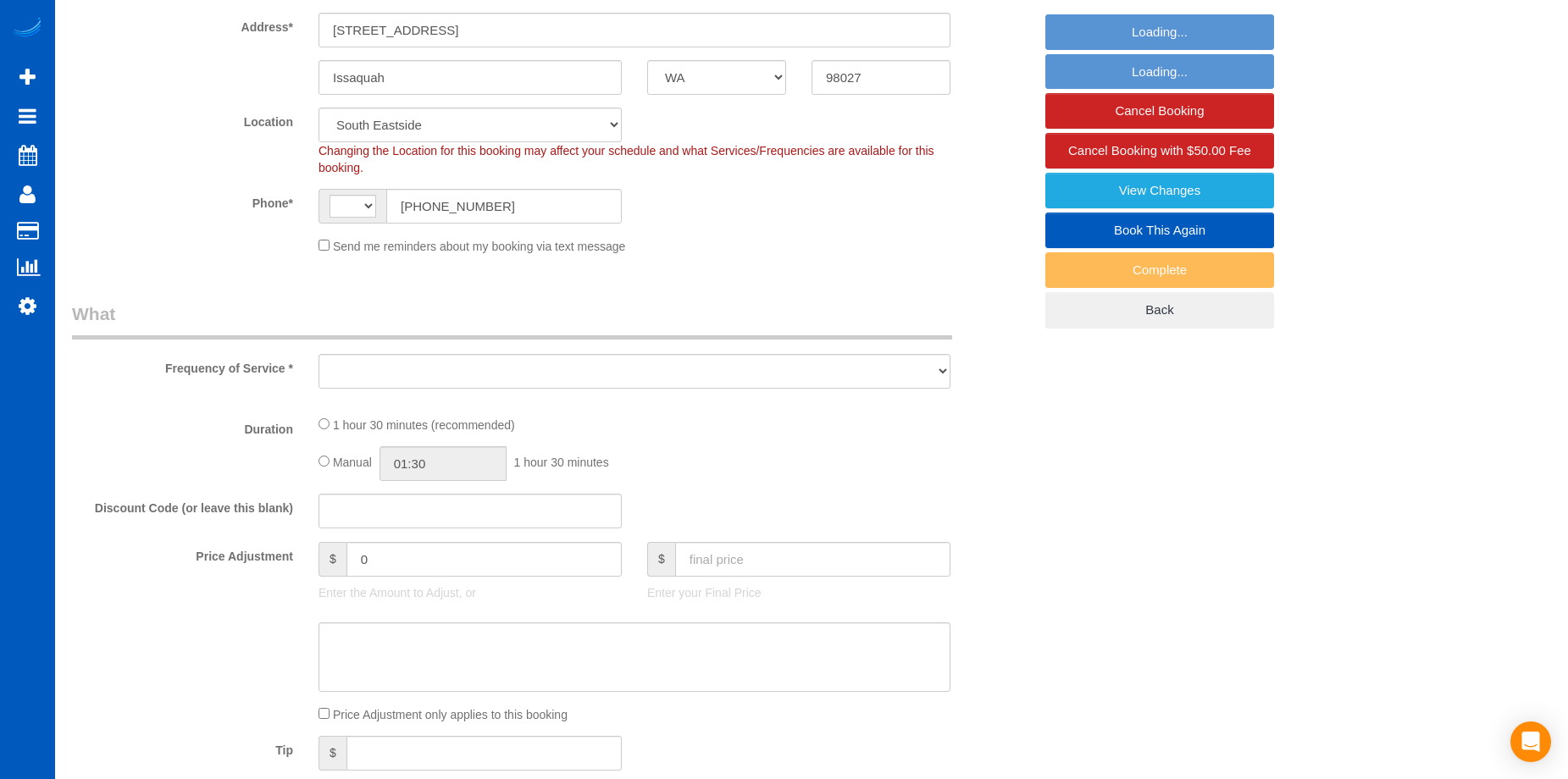
select select "string:[GEOGRAPHIC_DATA]"
select select "spot1"
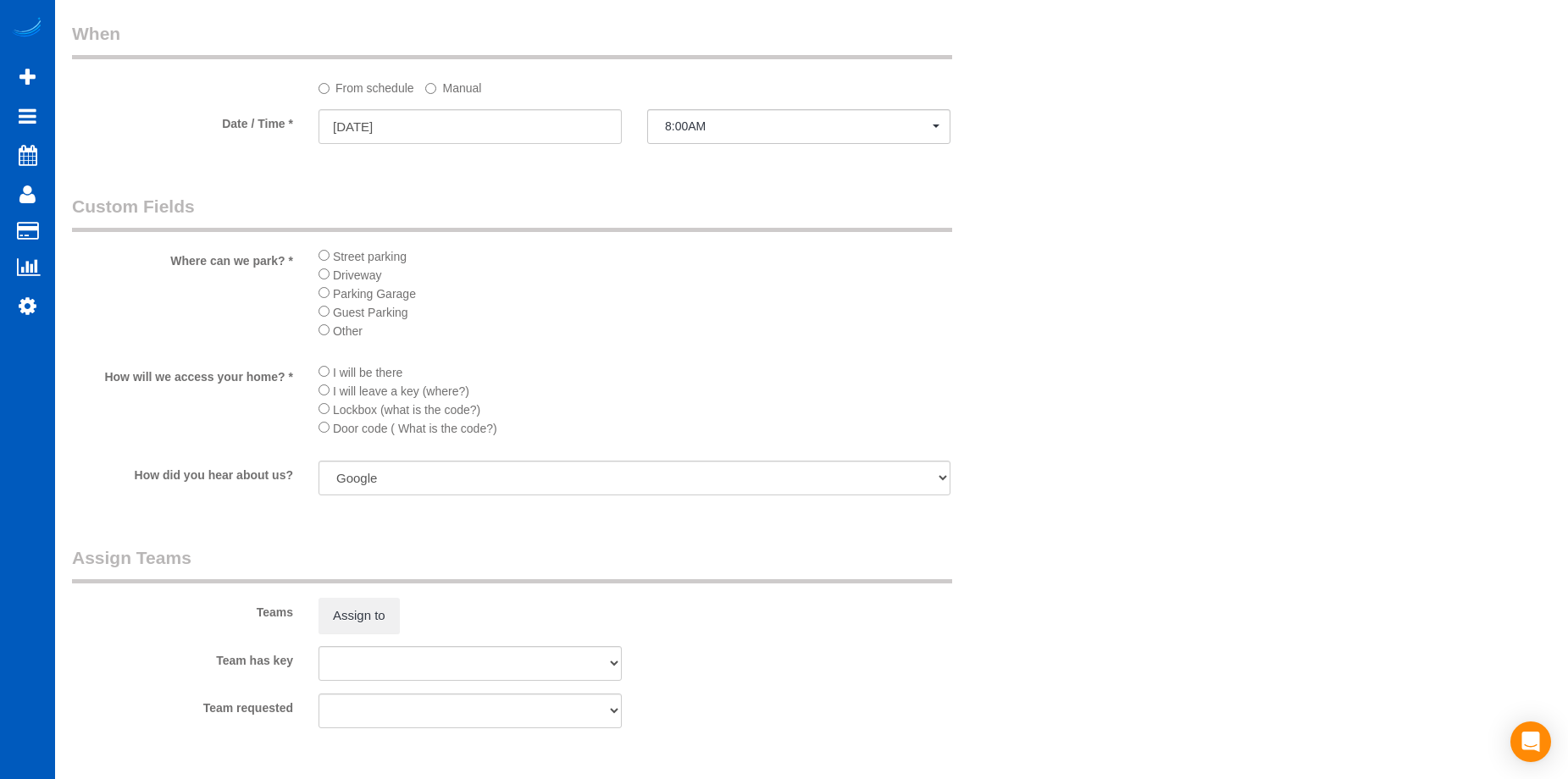
select select "object:992"
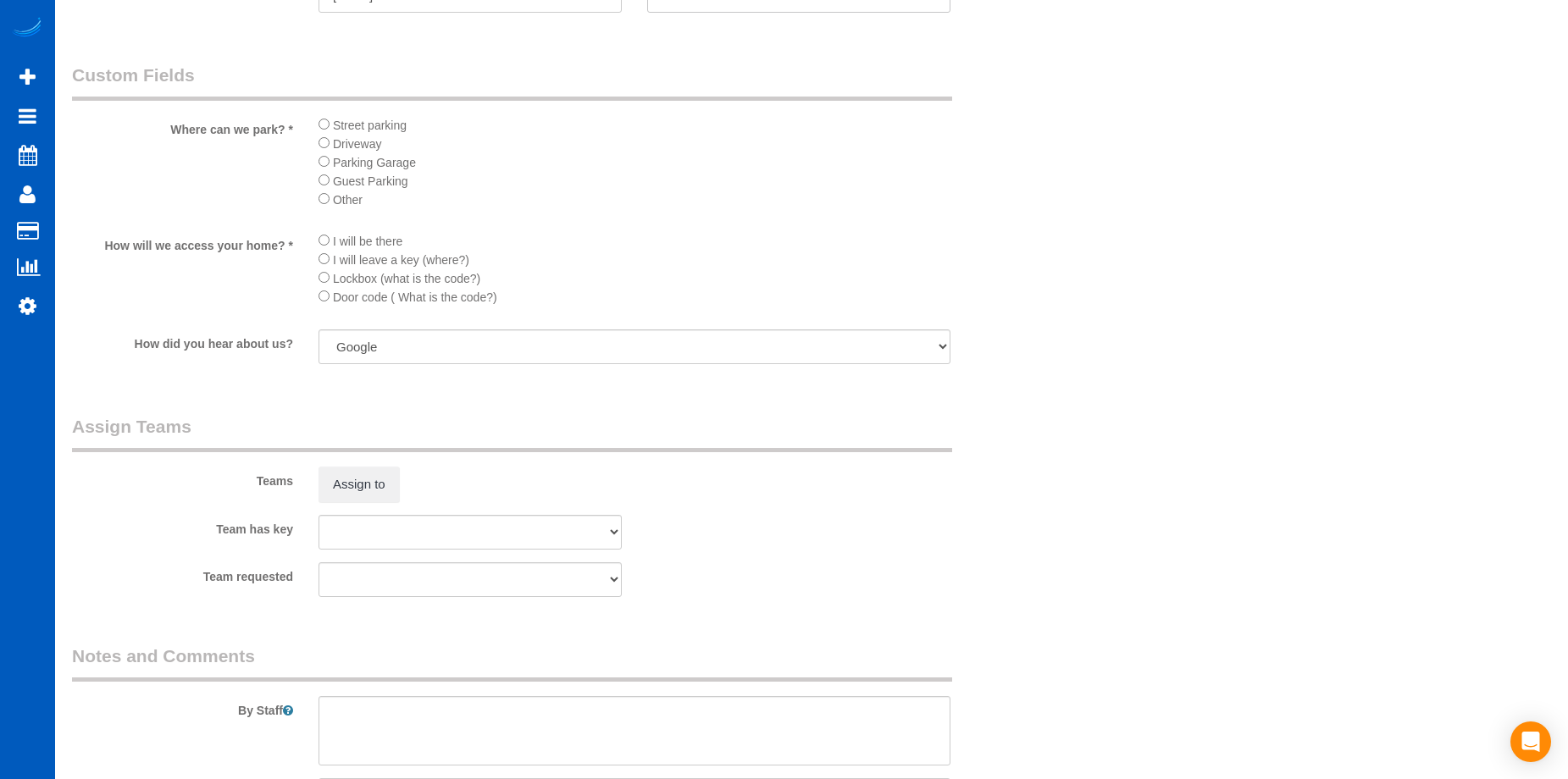
select select "199"
select select "1001"
select select "2"
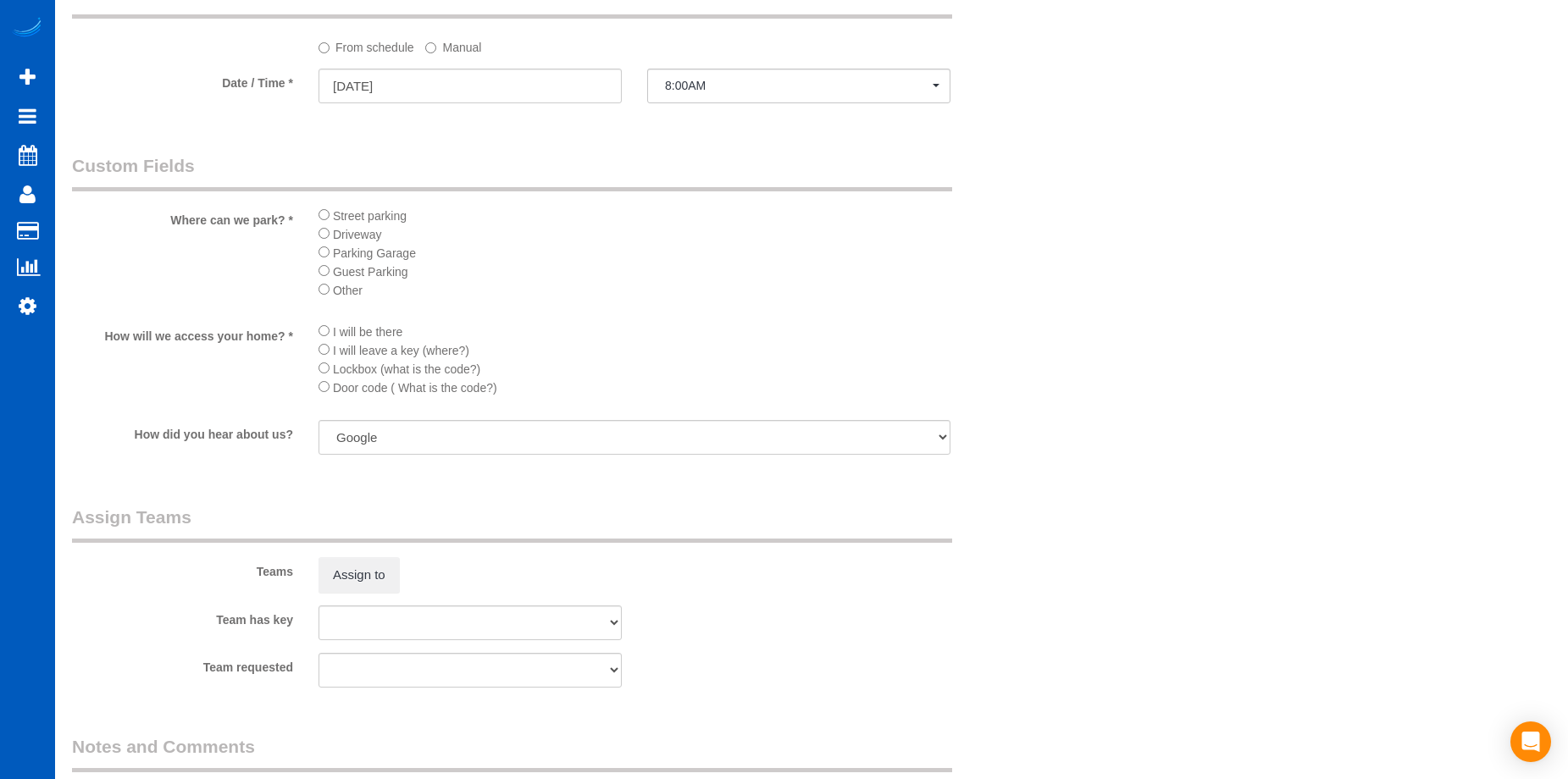
scroll to position [1808, 0]
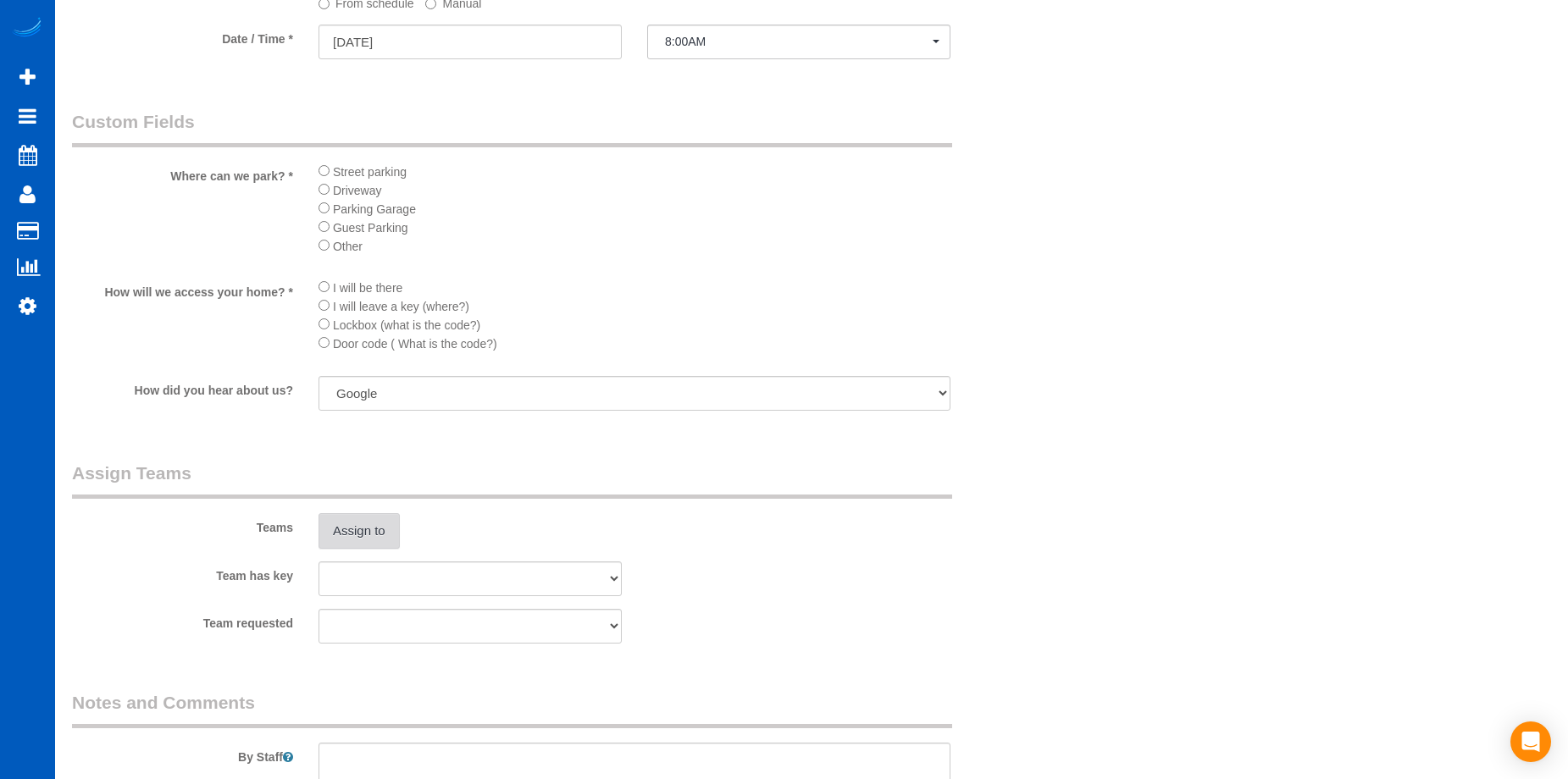
click at [399, 540] on button "Assign to" at bounding box center [359, 531] width 81 height 36
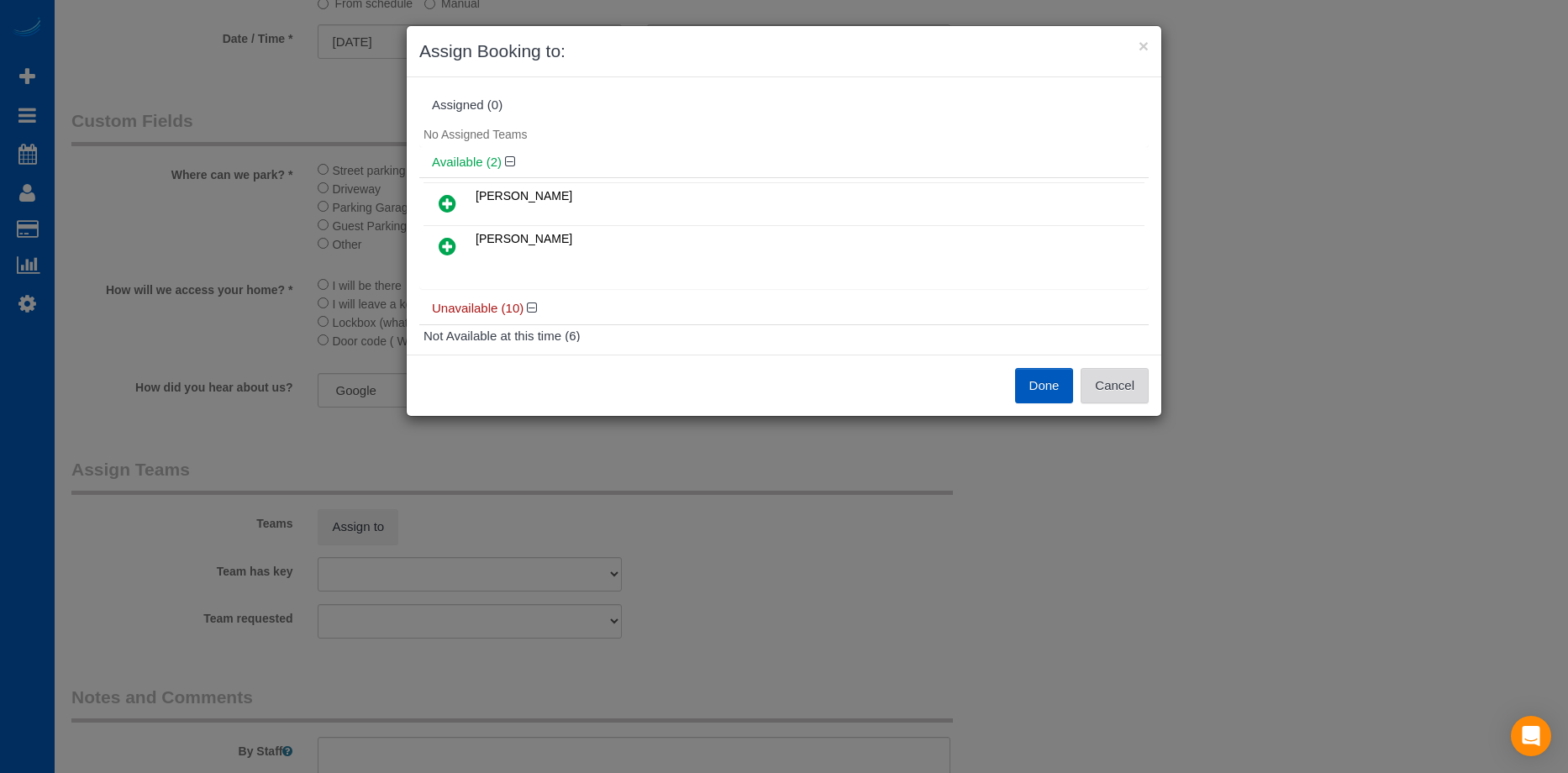
click at [1139, 385] on button "Cancel" at bounding box center [1114, 385] width 68 height 35
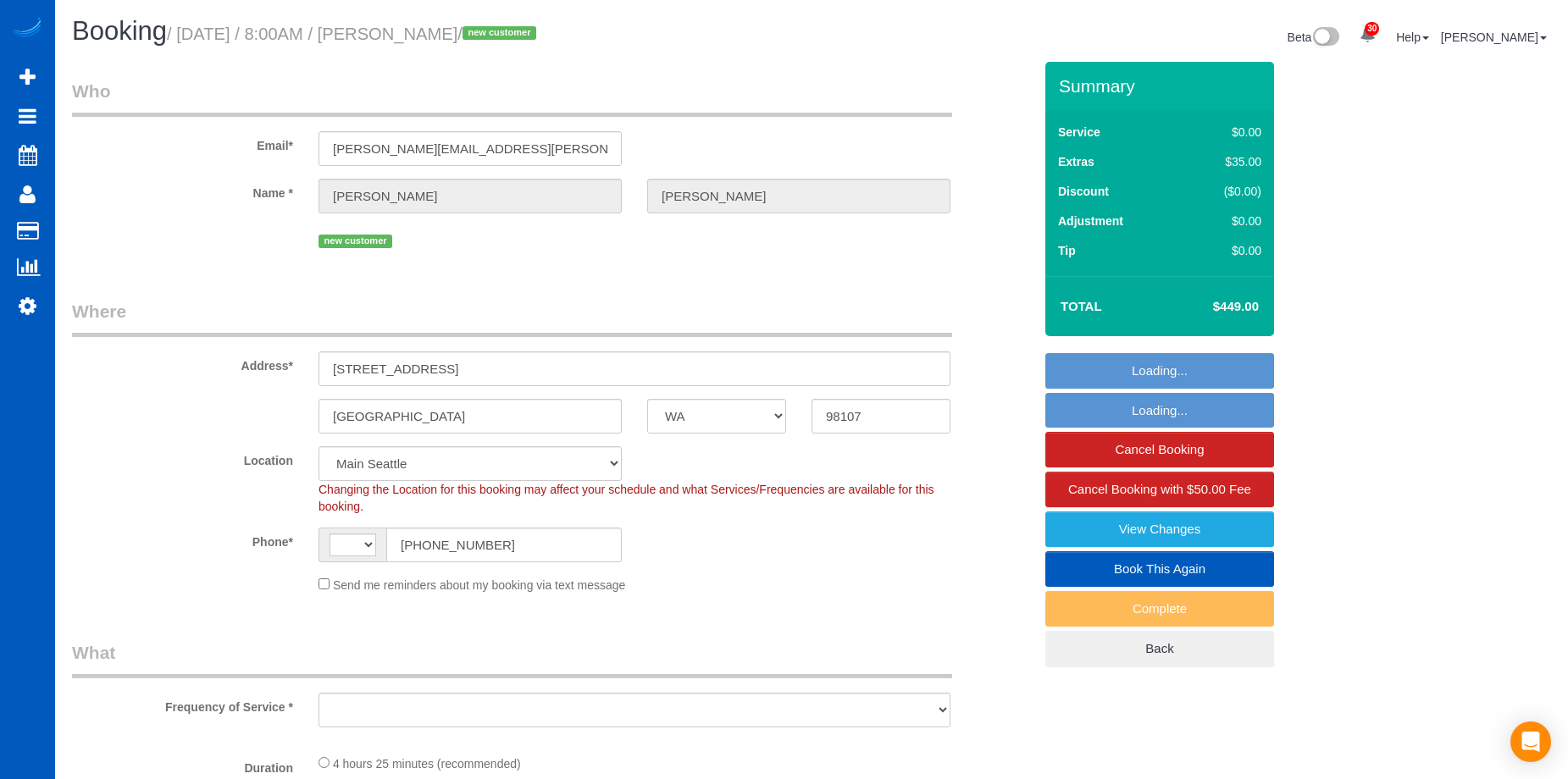
select select "WA"
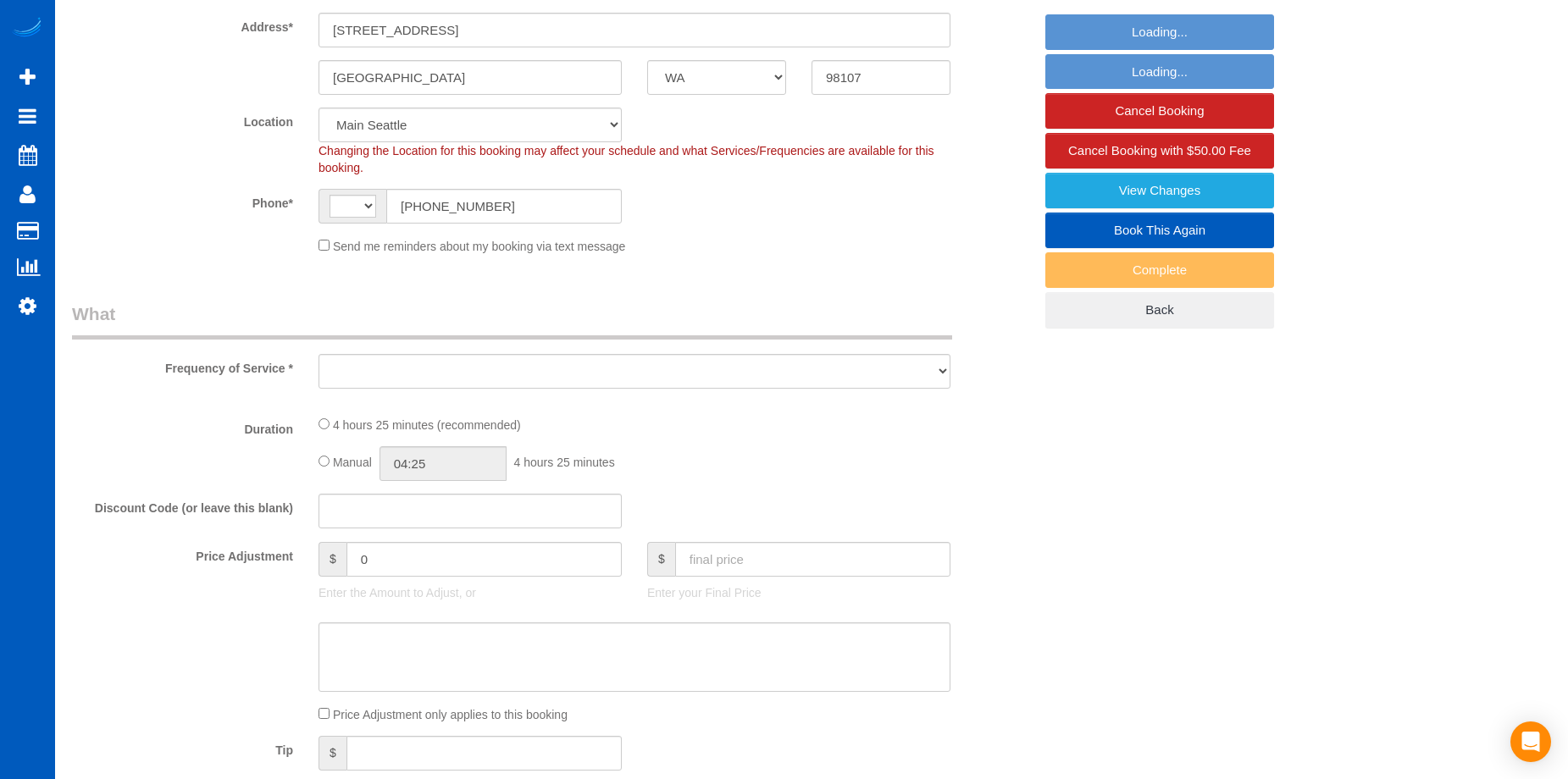
select select "string:US"
select select "object:800"
select select "spot1"
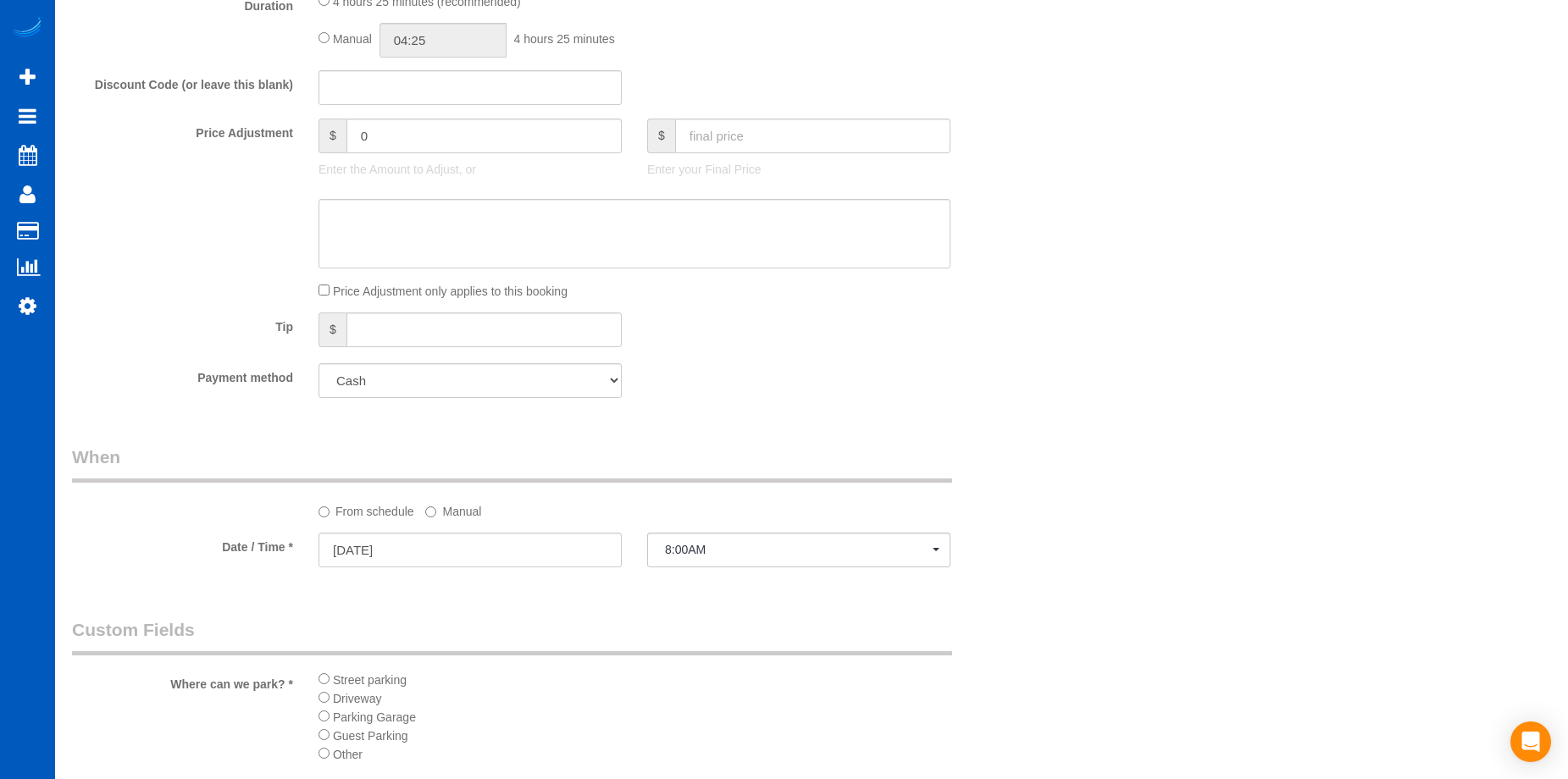
select select "object:1148"
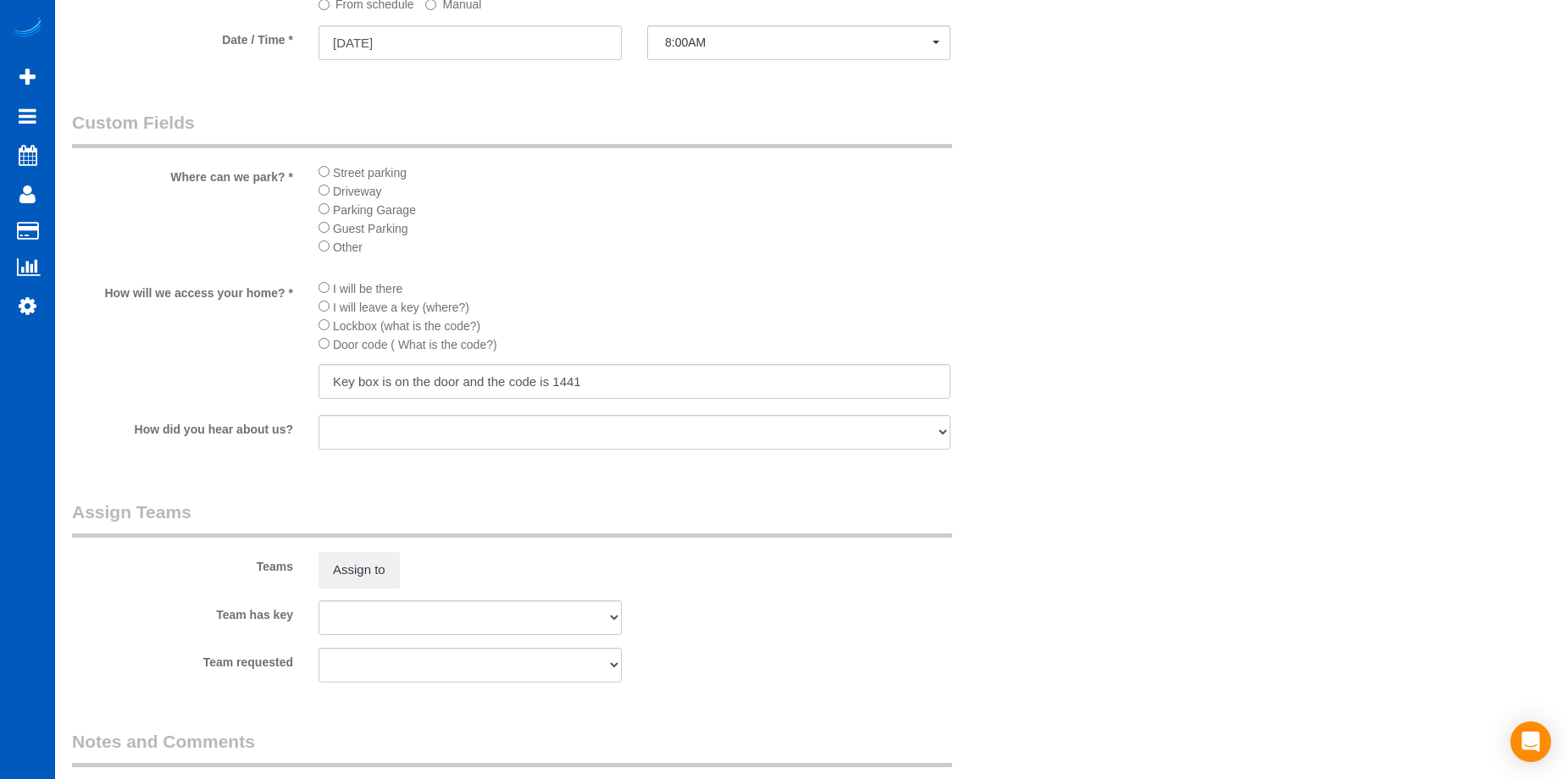
select select "199"
select select "1001"
select select "2"
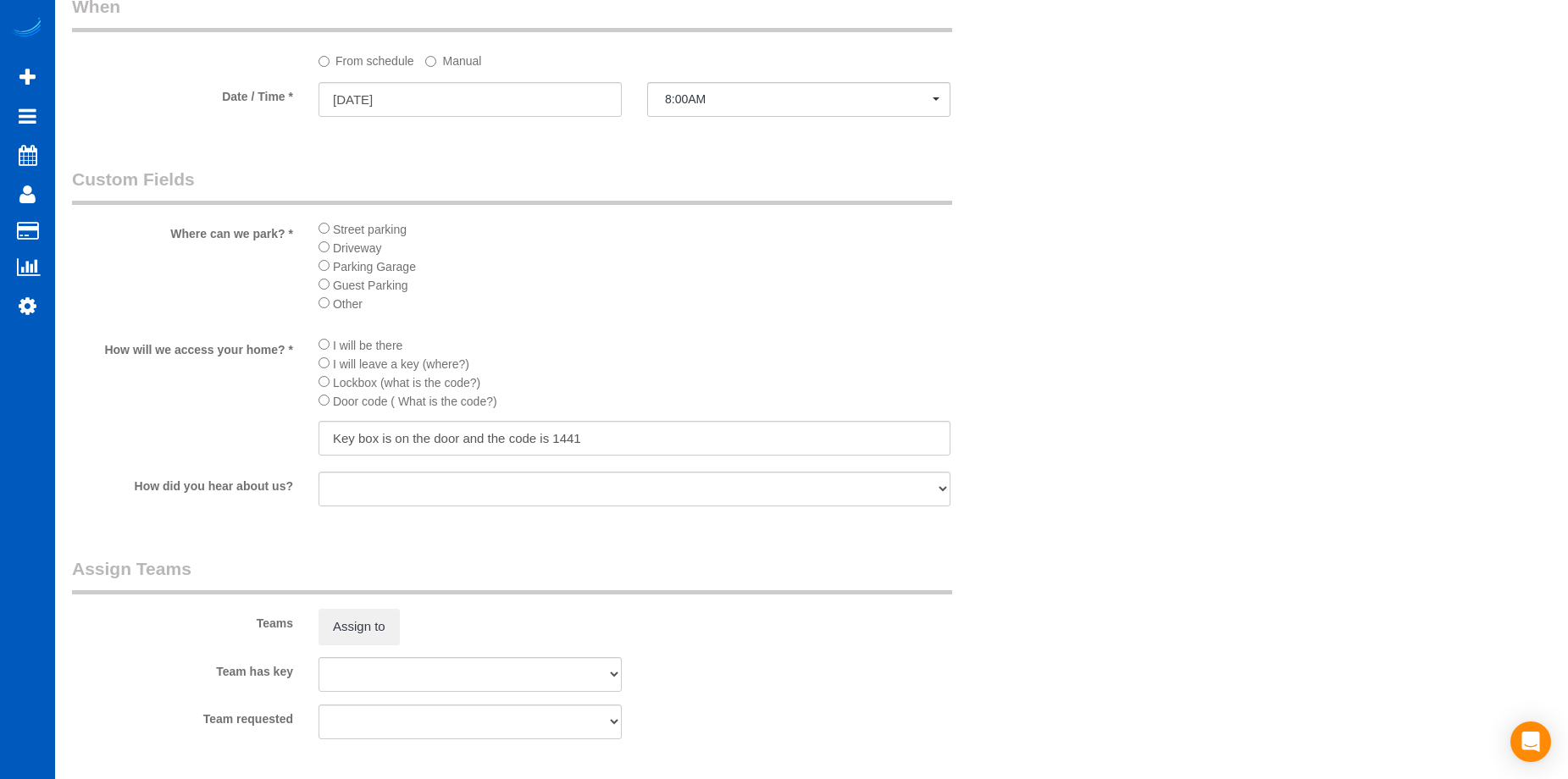
select select "1001"
select select "2"
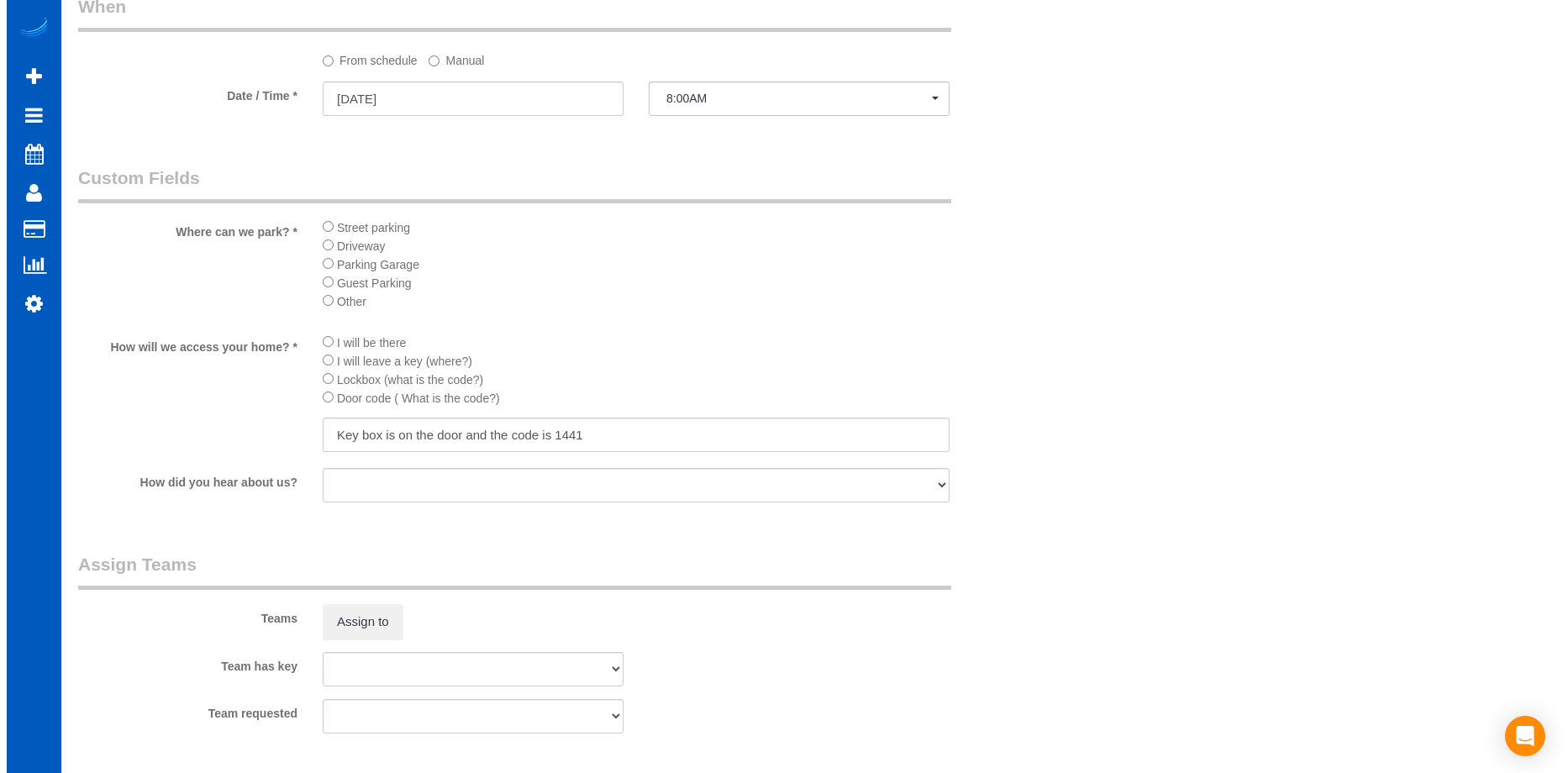
scroll to position [1913, 0]
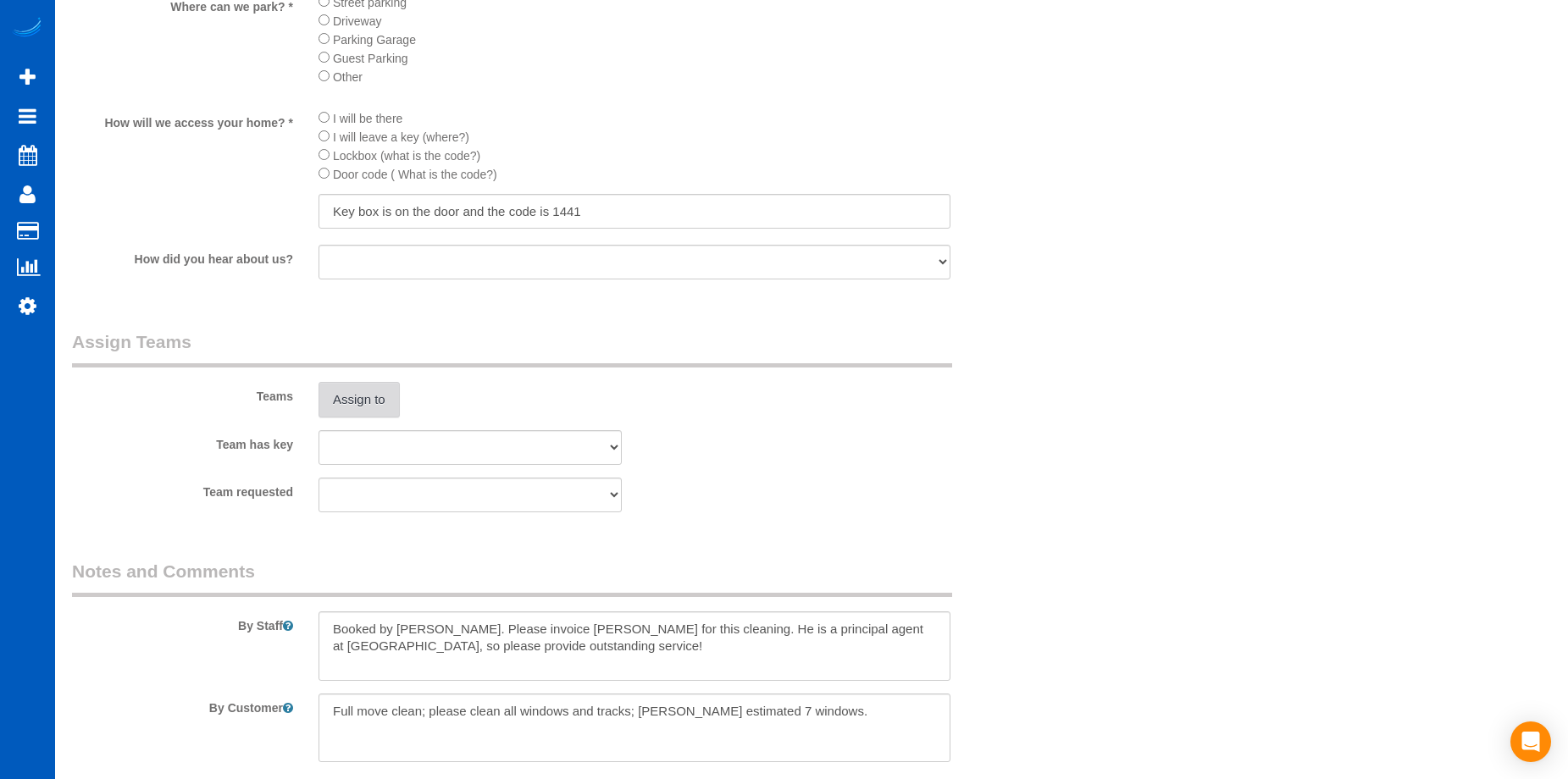
click at [380, 405] on button "Assign to" at bounding box center [359, 399] width 81 height 36
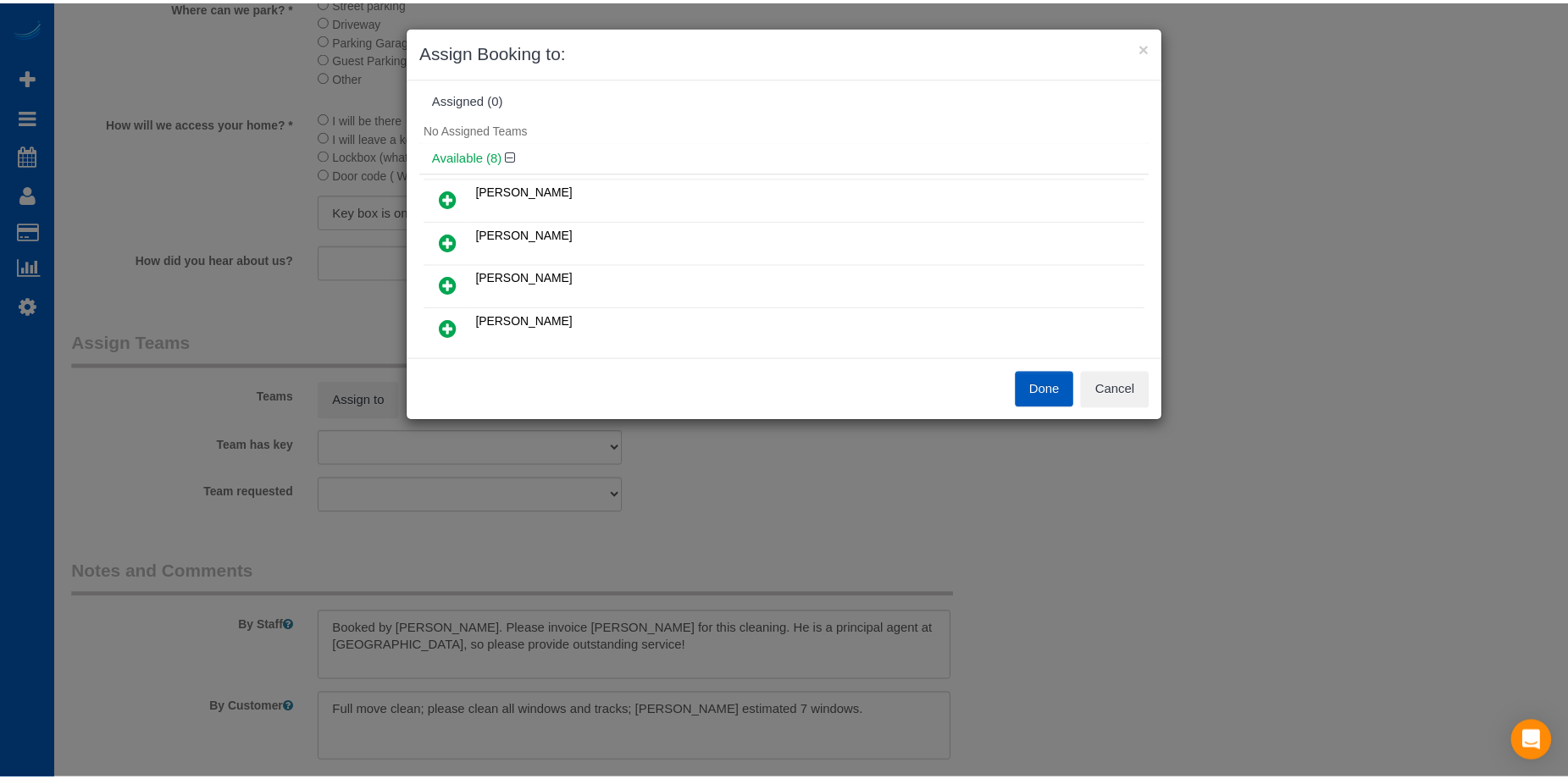
scroll to position [0, 0]
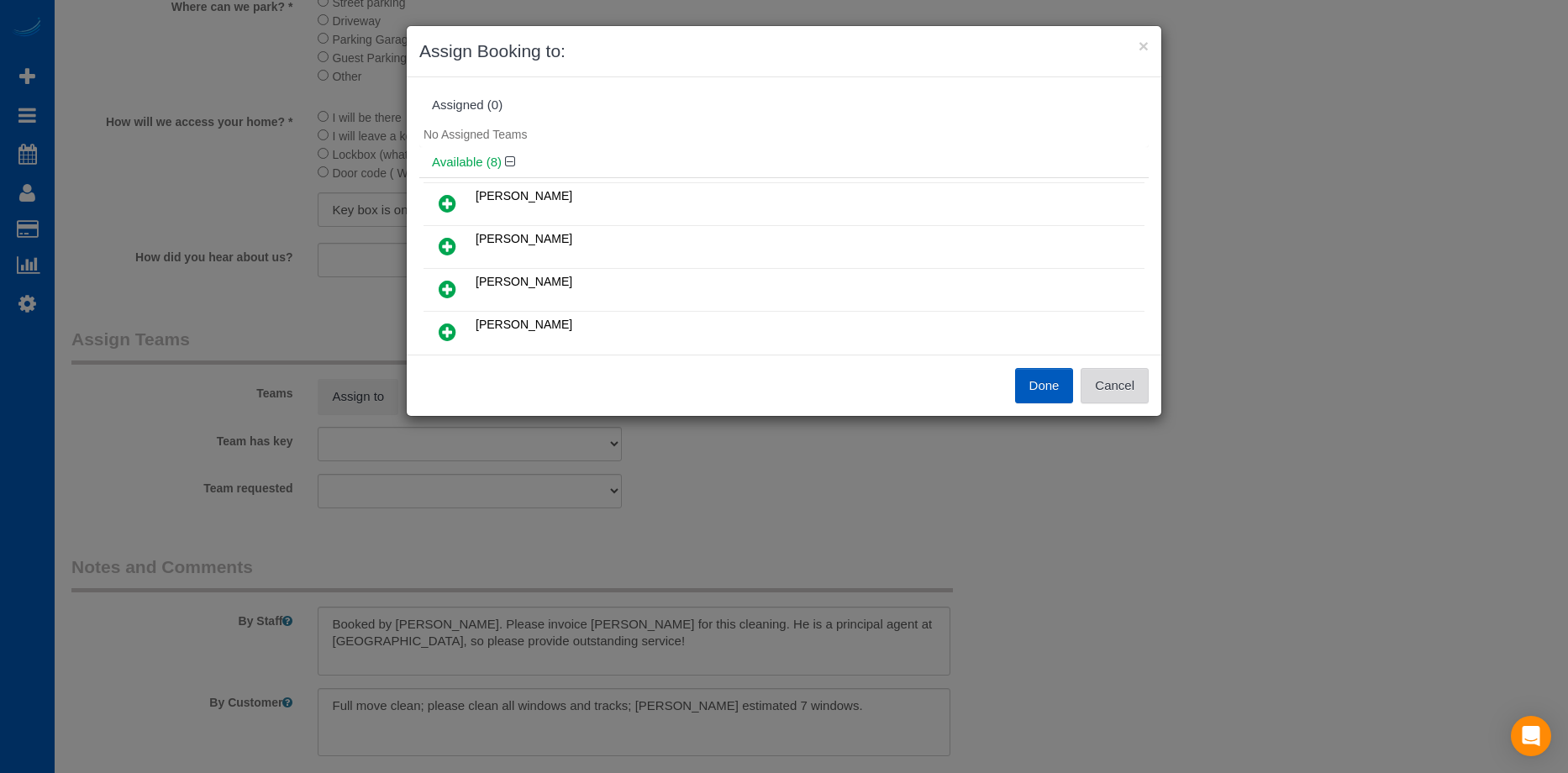
click at [1118, 382] on button "Cancel" at bounding box center [1114, 385] width 68 height 35
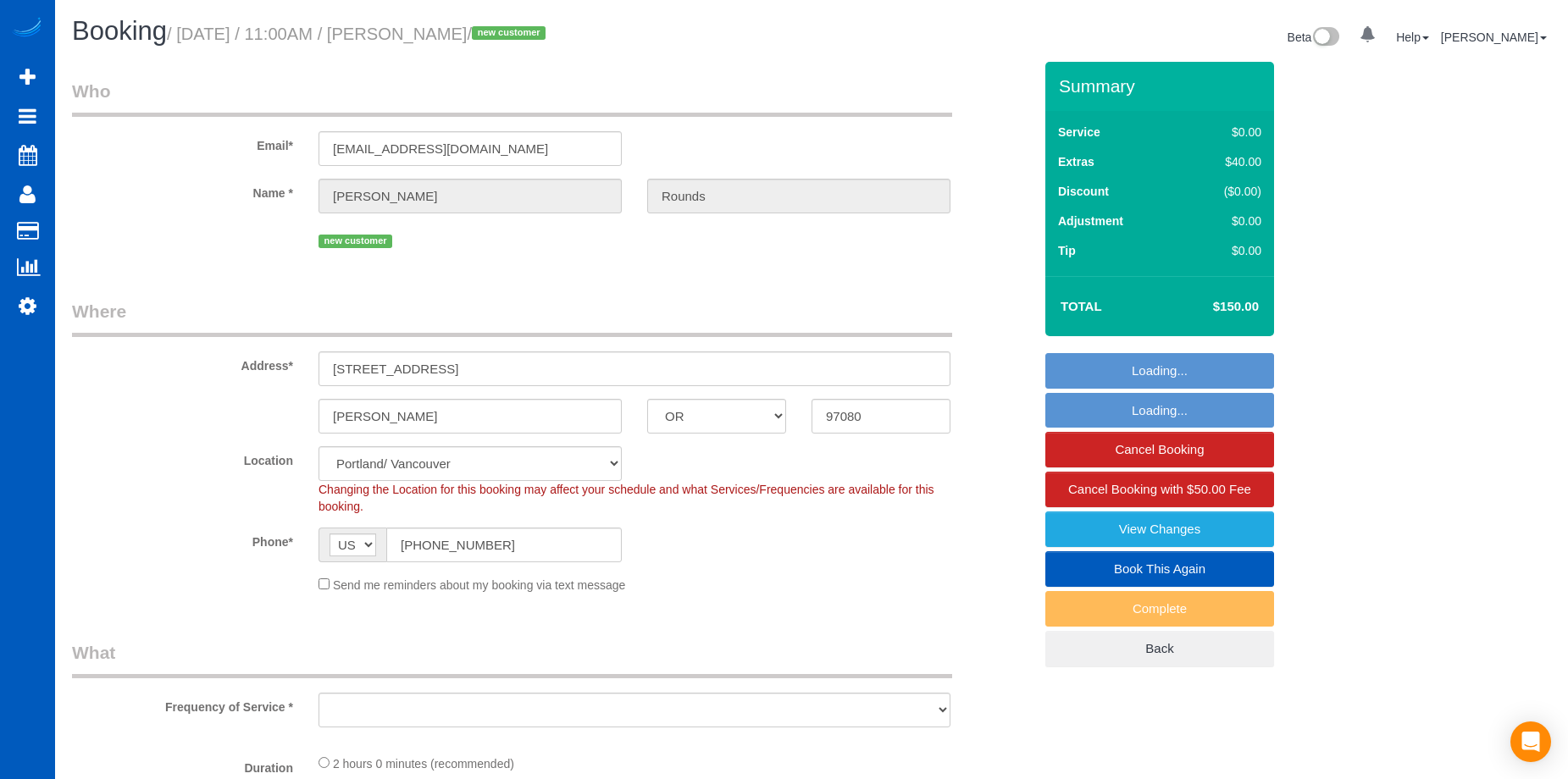
select select "OR"
select select "object:814"
select select "spot1"
select select "object:992"
select select "199"
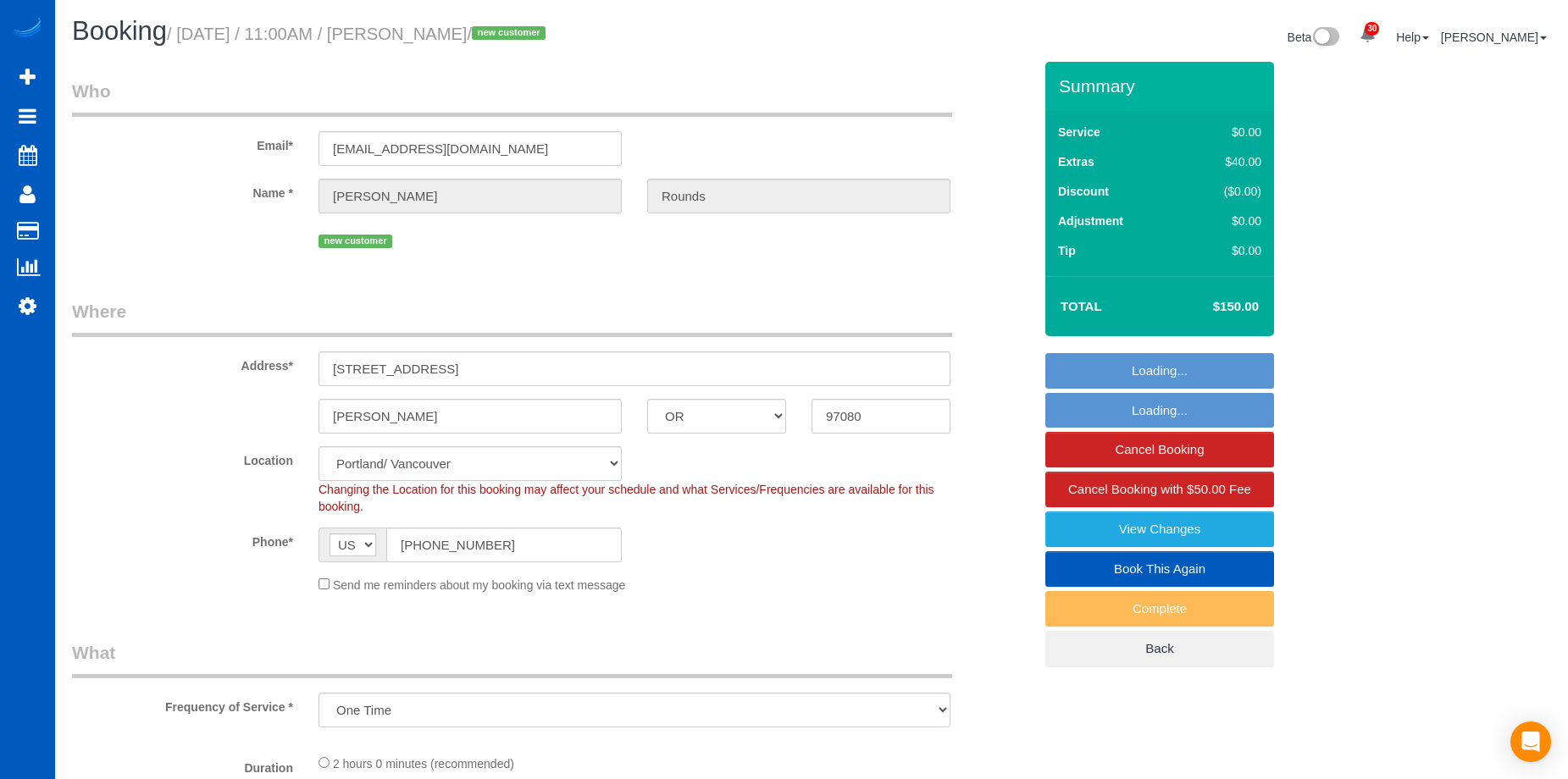
select select "3"
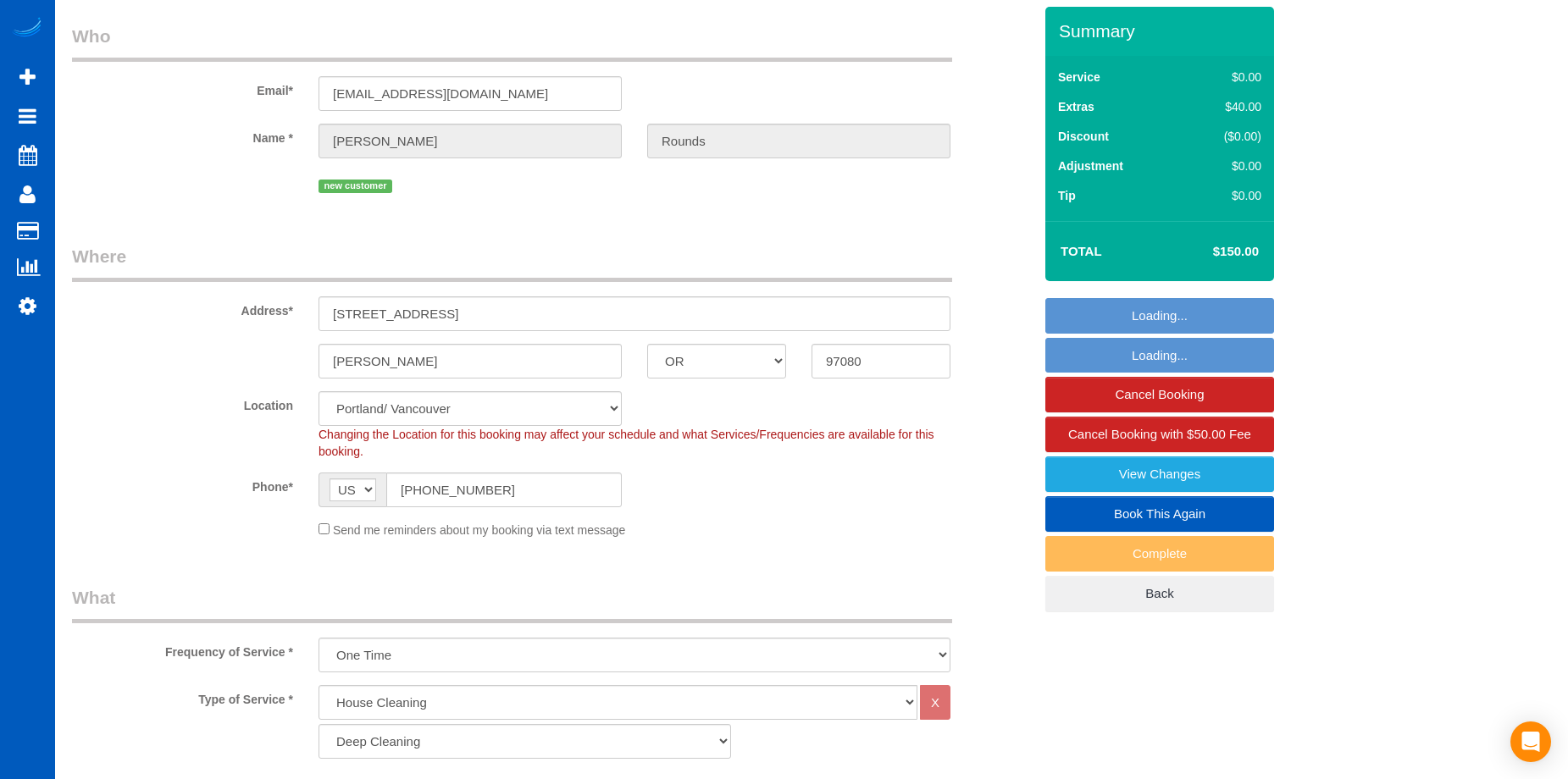
scroll to position [85, 0]
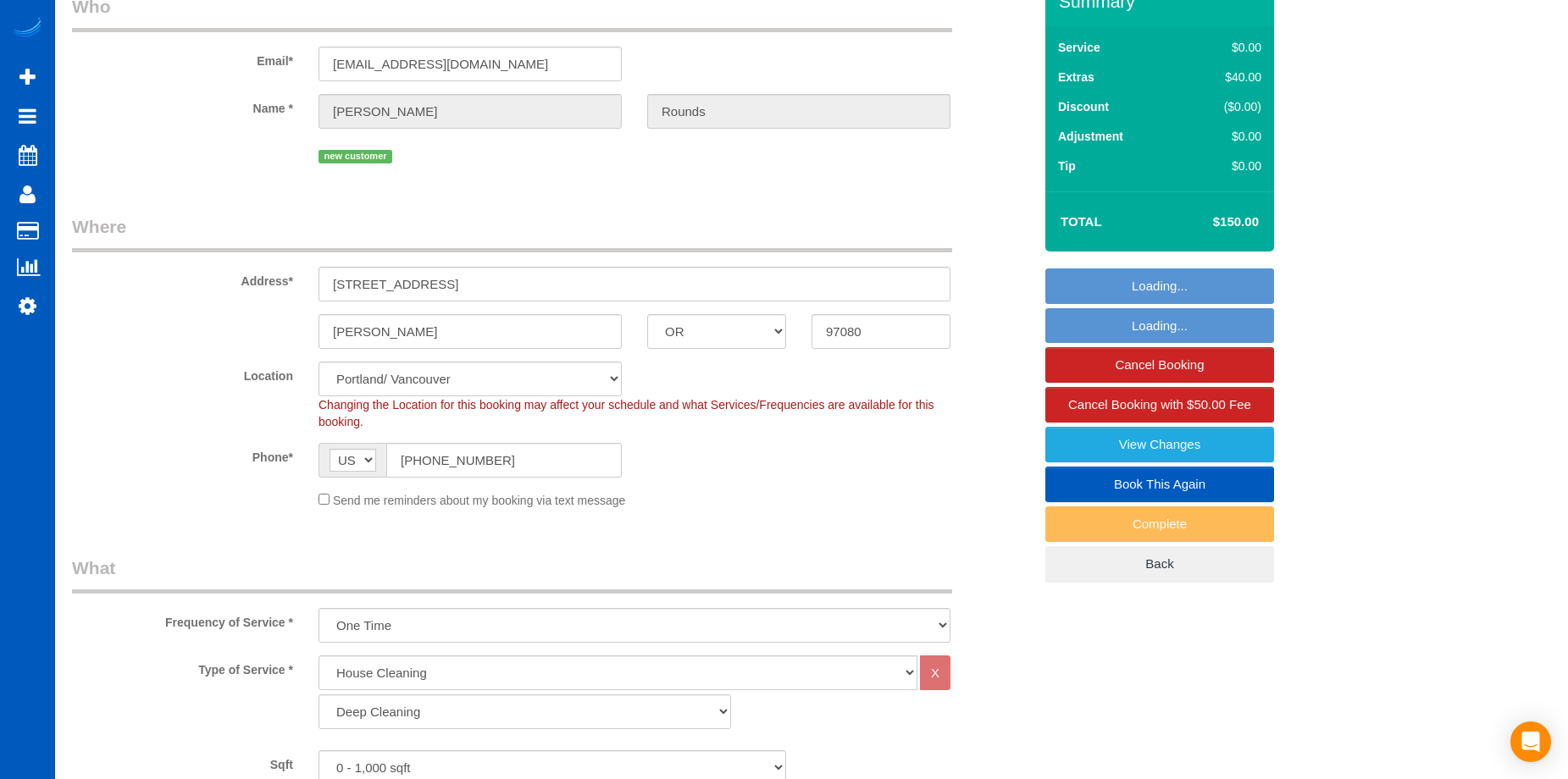
select select "3"
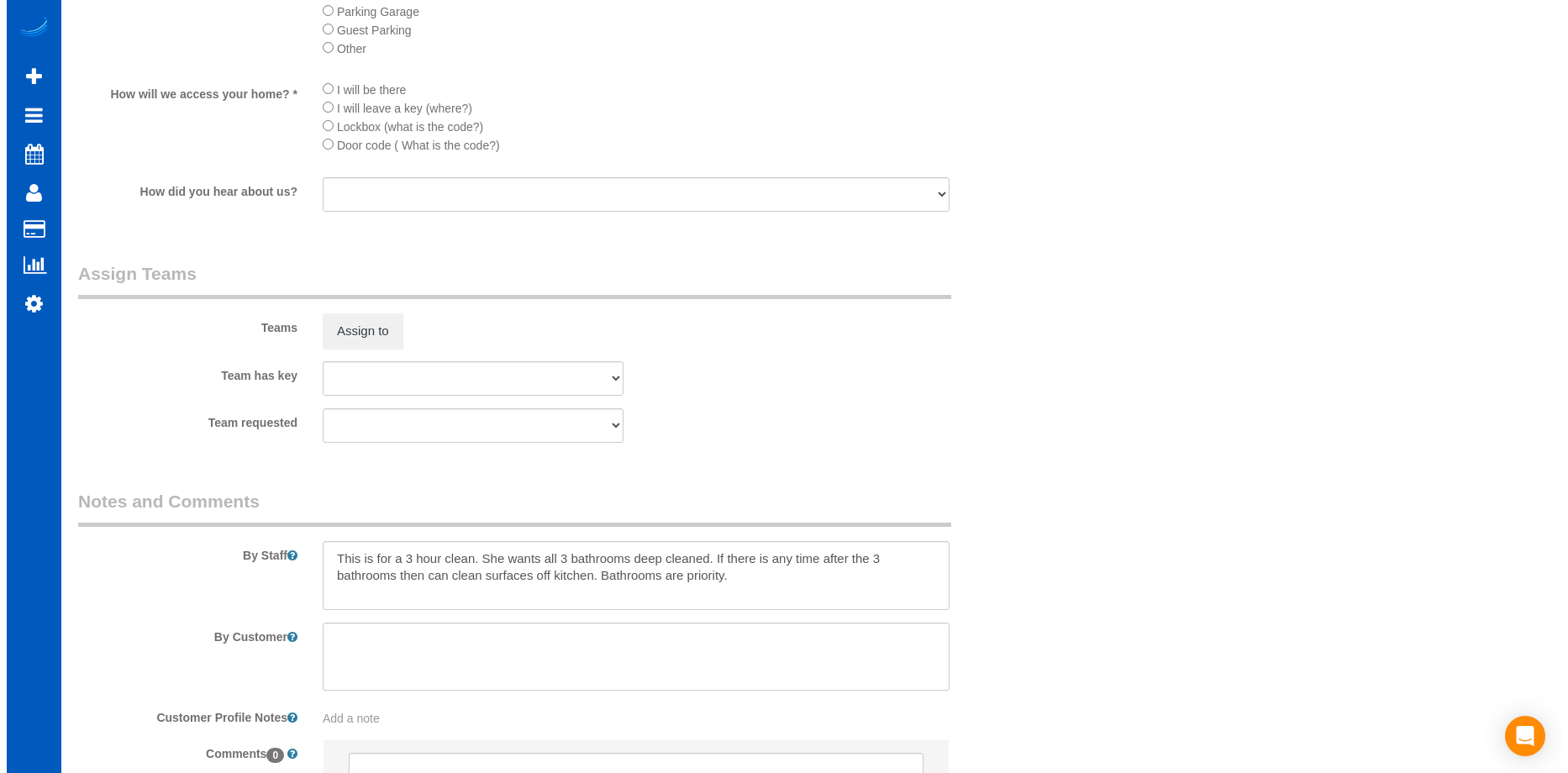
scroll to position [2017, 0]
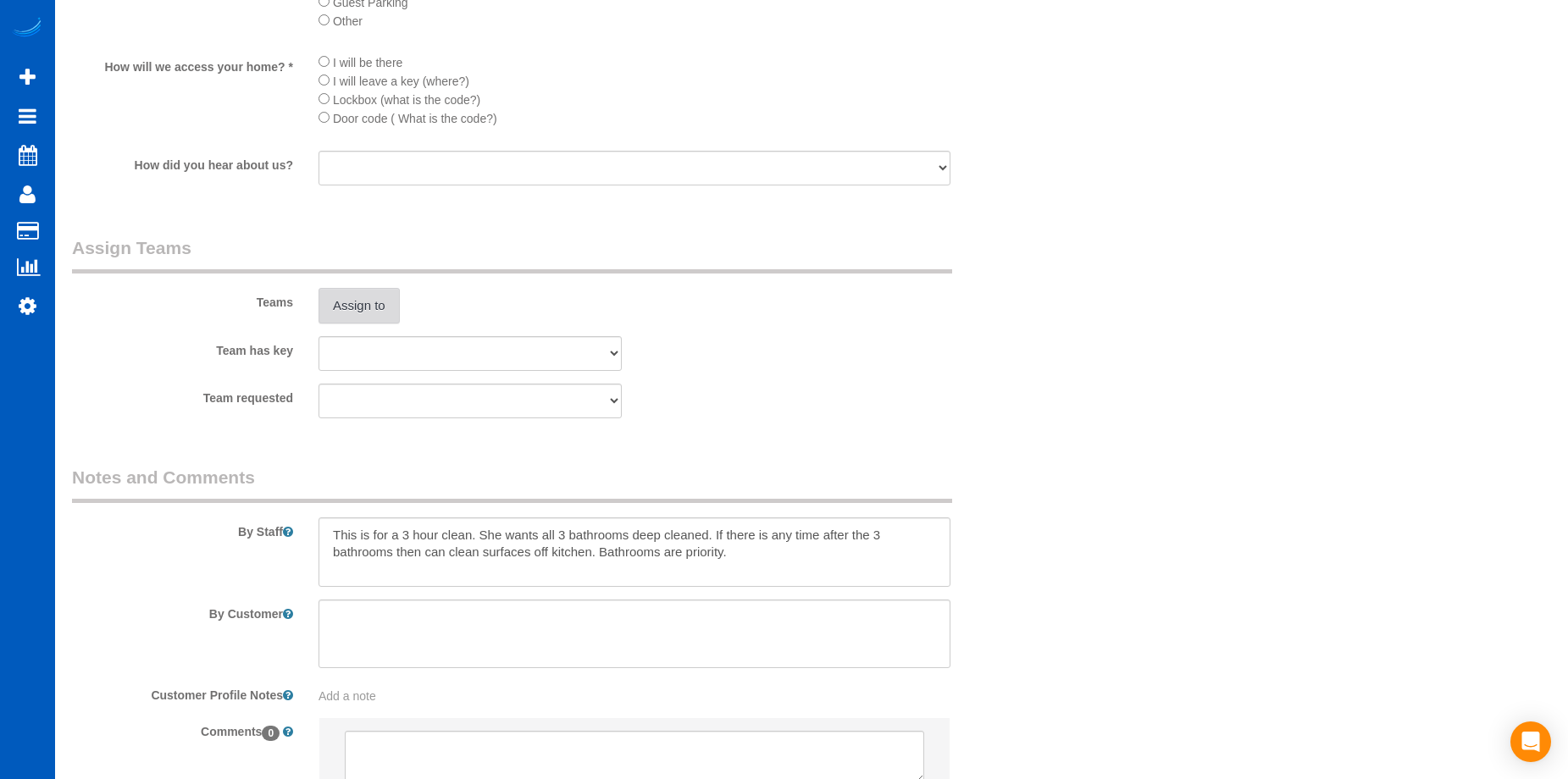
click at [387, 299] on button "Assign to" at bounding box center [359, 305] width 81 height 36
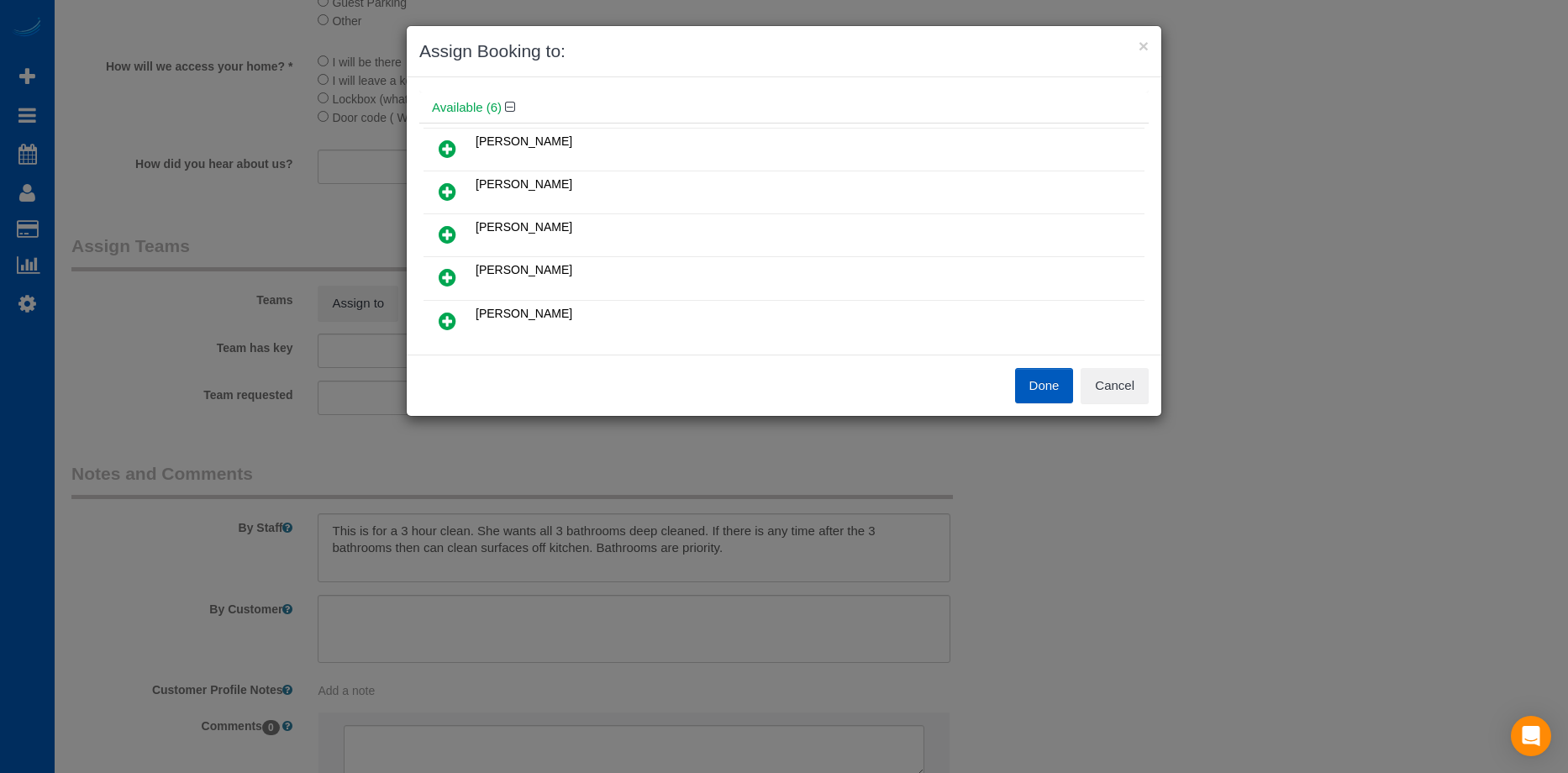
scroll to position [84, 0]
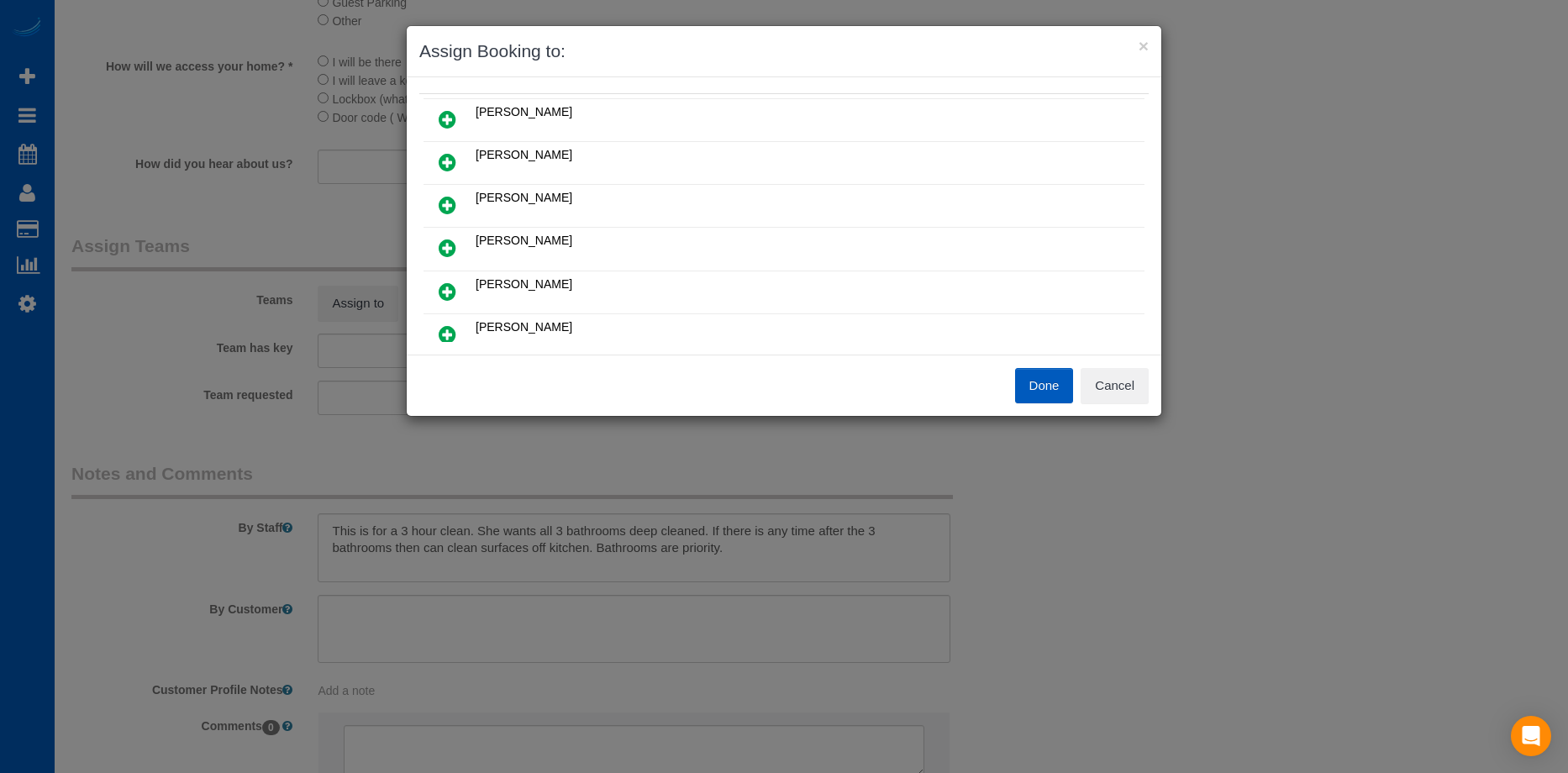
click at [443, 203] on icon at bounding box center [447, 205] width 17 height 20
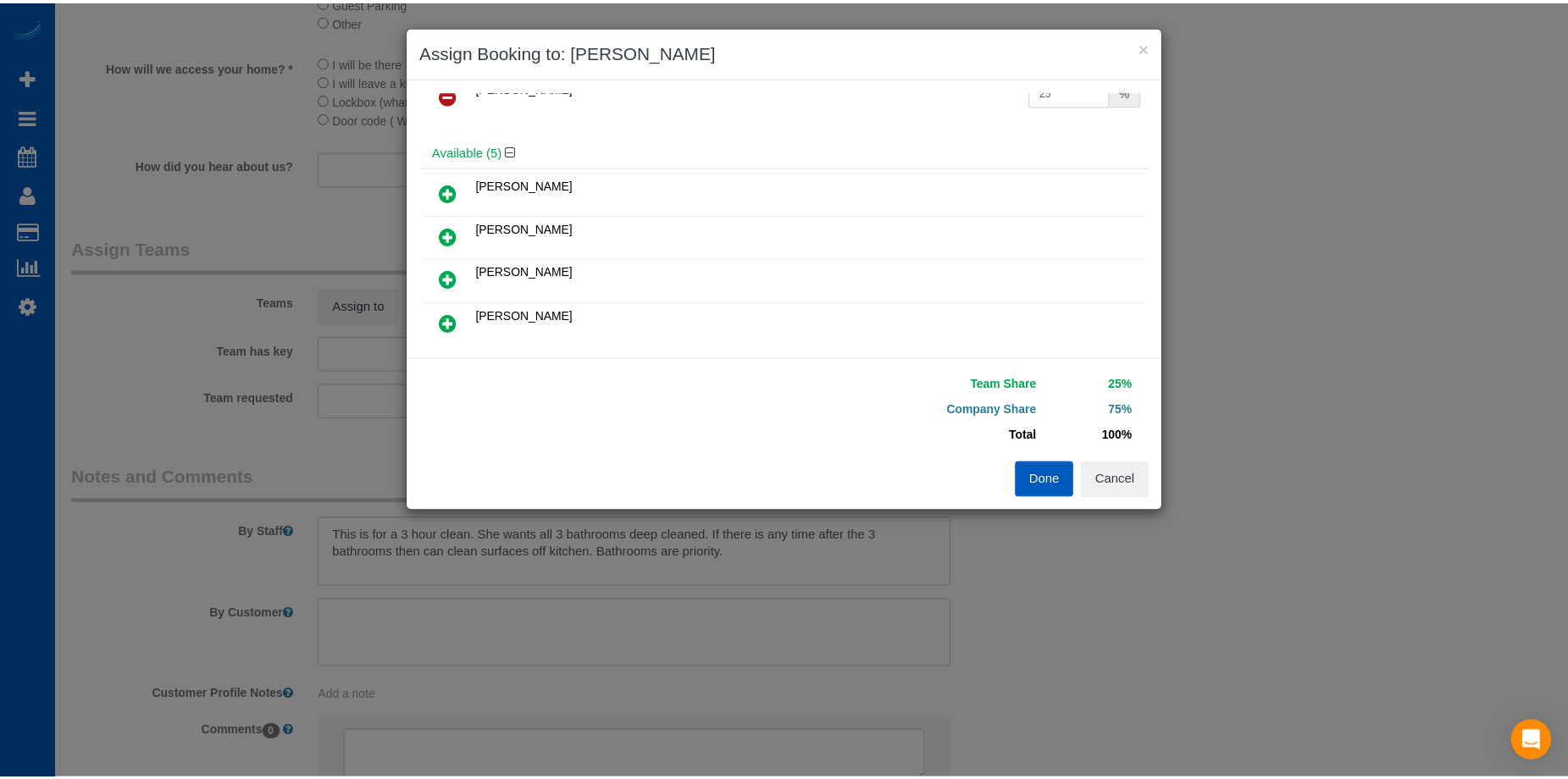
scroll to position [0, 0]
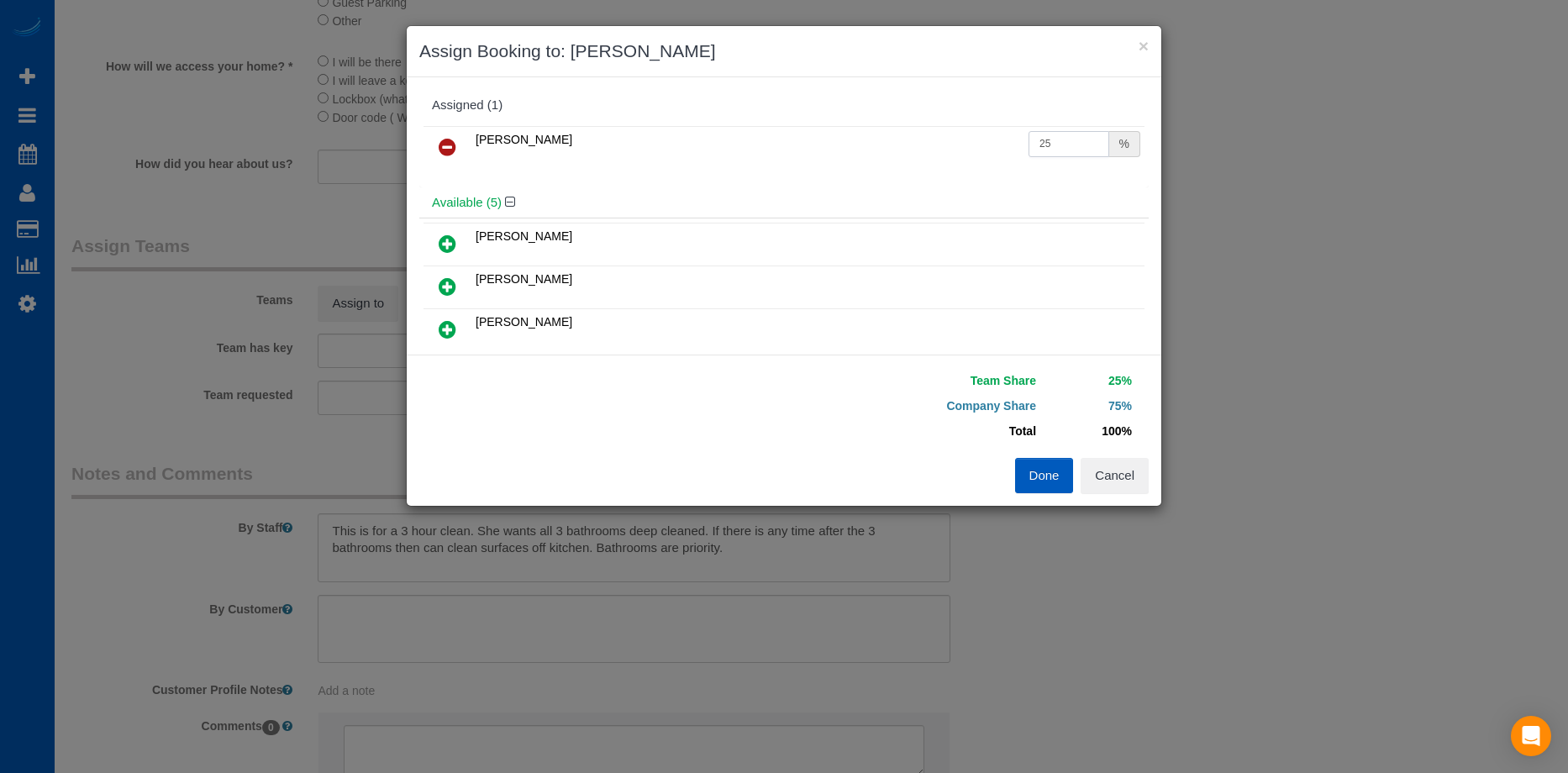
click at [1039, 146] on input "25" at bounding box center [1068, 144] width 81 height 26
drag, startPoint x: 1056, startPoint y: 145, endPoint x: 980, endPoint y: 154, distance: 76.5
click at [980, 154] on tr "[PERSON_NAME] 25 %" at bounding box center [784, 147] width 721 height 43
type input "50"
click at [1035, 470] on button "Done" at bounding box center [1044, 476] width 59 height 35
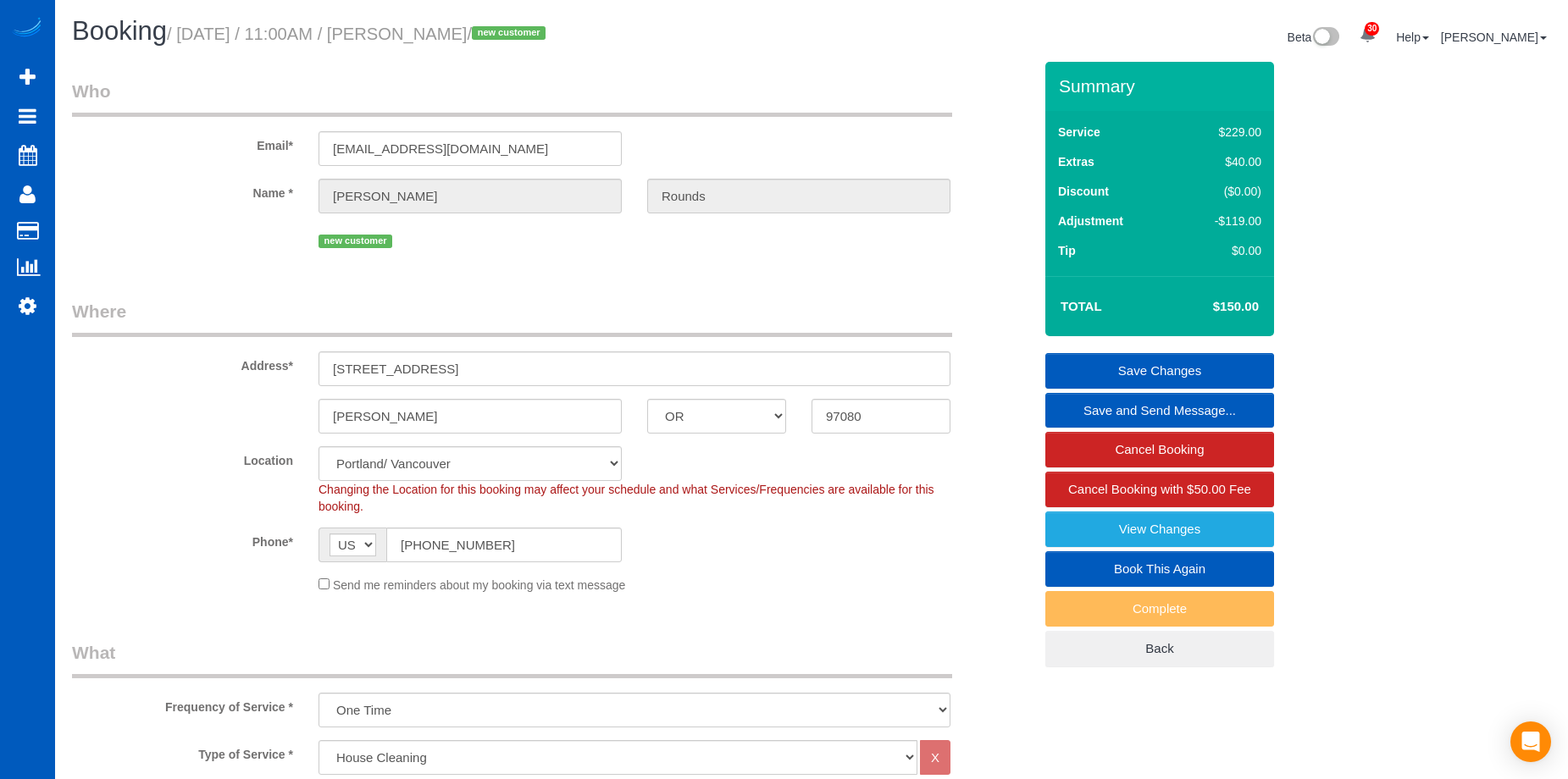
click at [1111, 362] on link "Save Changes" at bounding box center [1160, 371] width 228 height 36
